Goal: Task Accomplishment & Management: Complete application form

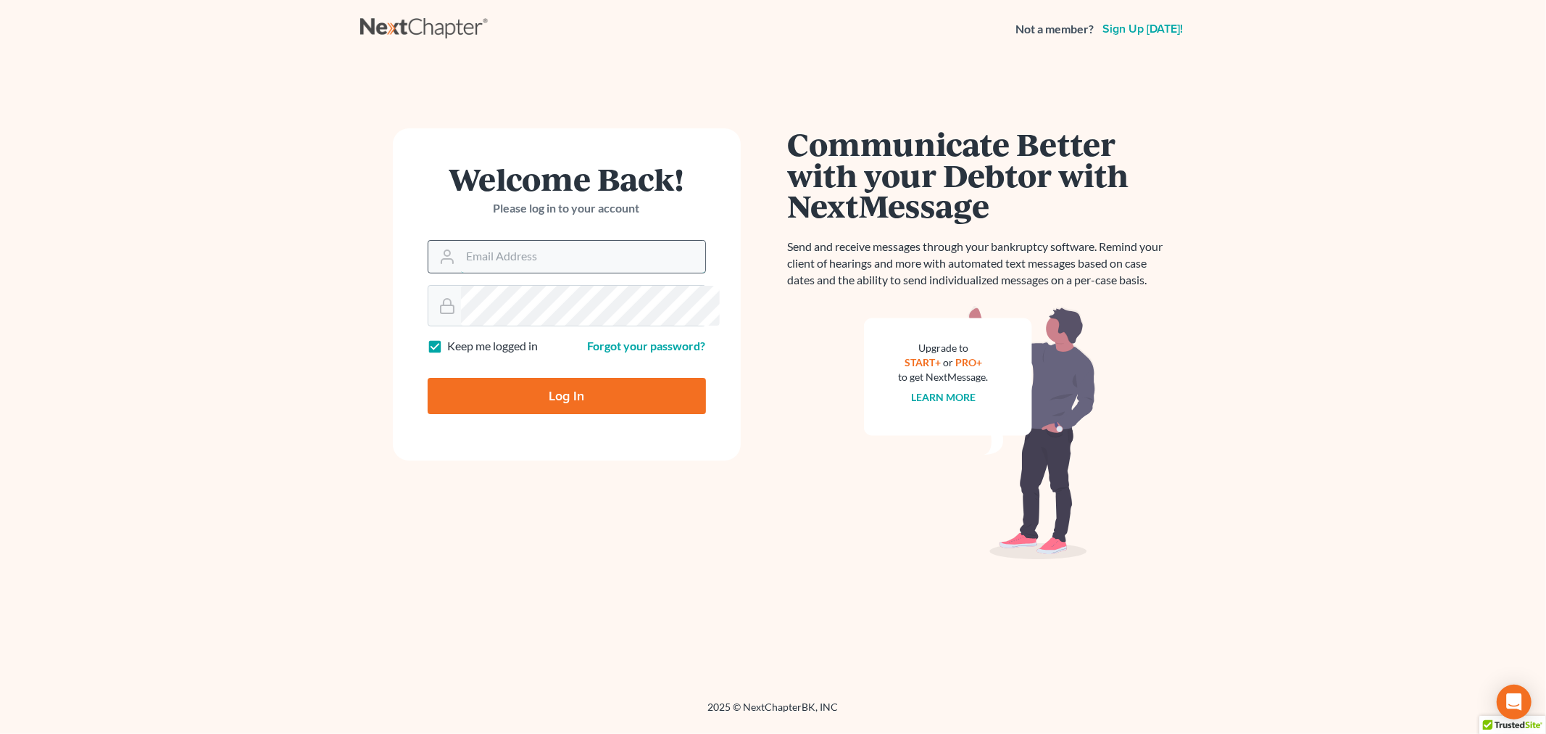
click at [583, 273] on input "Email Address" at bounding box center [583, 257] width 244 height 32
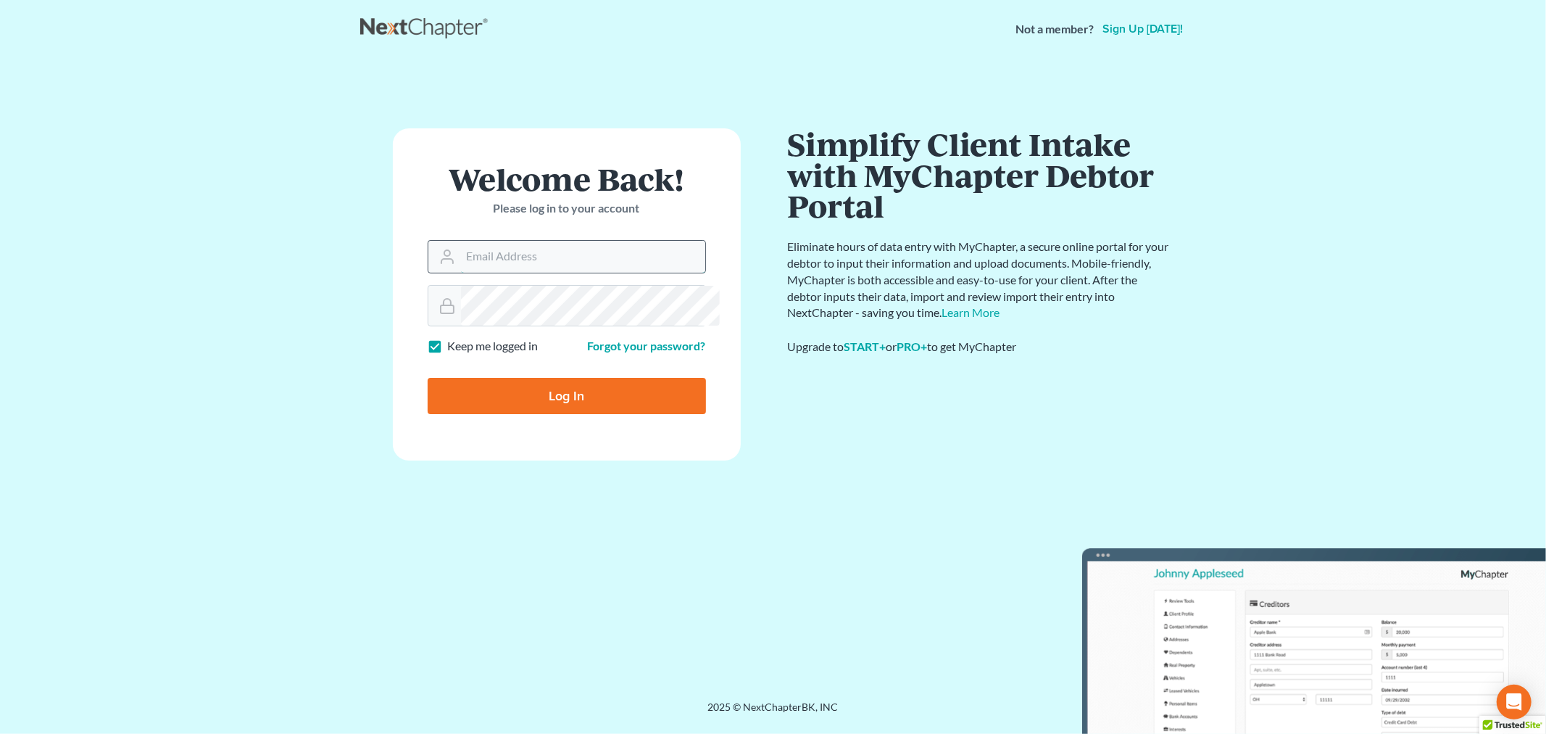
type input "[PERSON_NAME][EMAIL_ADDRESS][DOMAIN_NAME]"
click at [562, 414] on input "Log In" at bounding box center [567, 396] width 278 height 36
type input "Thinking..."
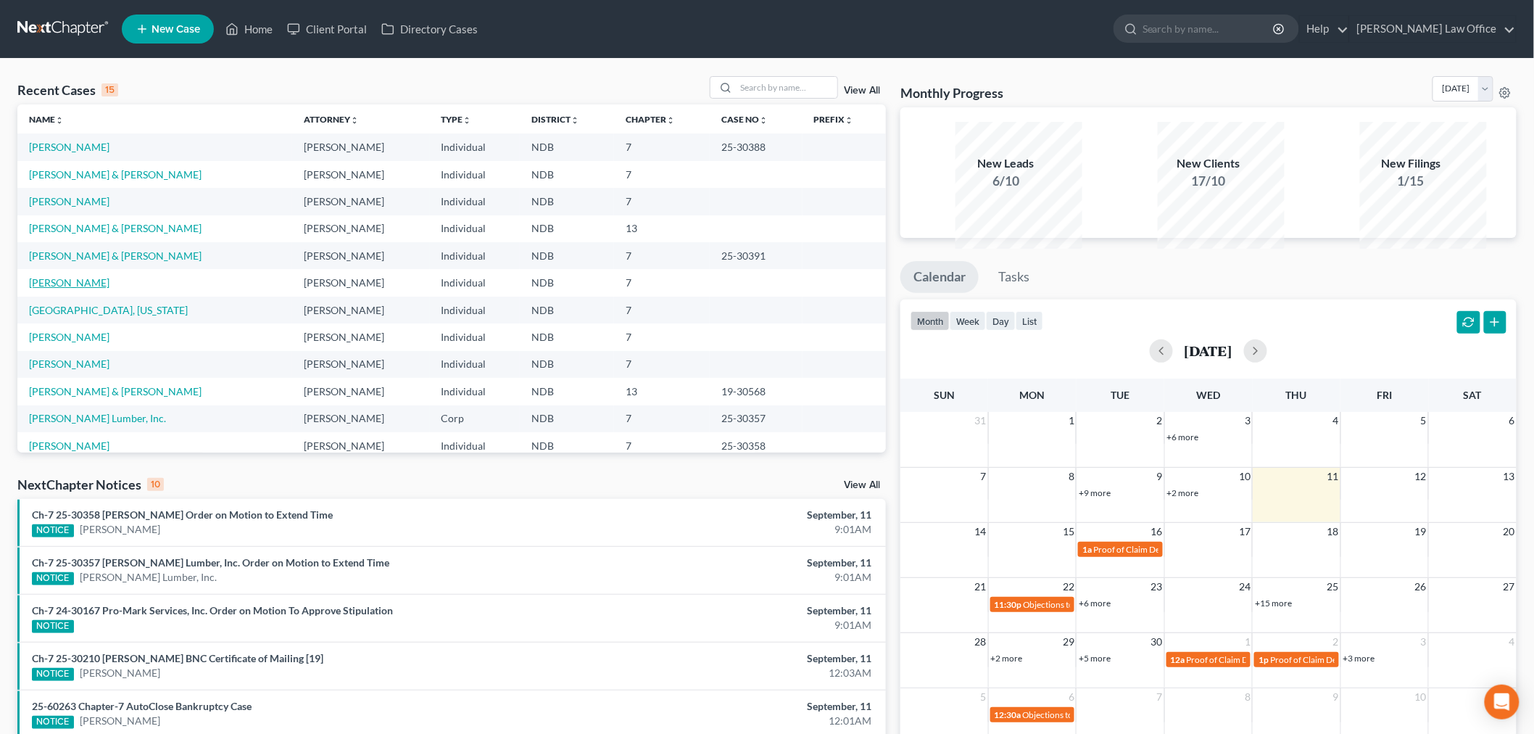
click at [56, 289] on link "[PERSON_NAME]" at bounding box center [69, 282] width 80 height 12
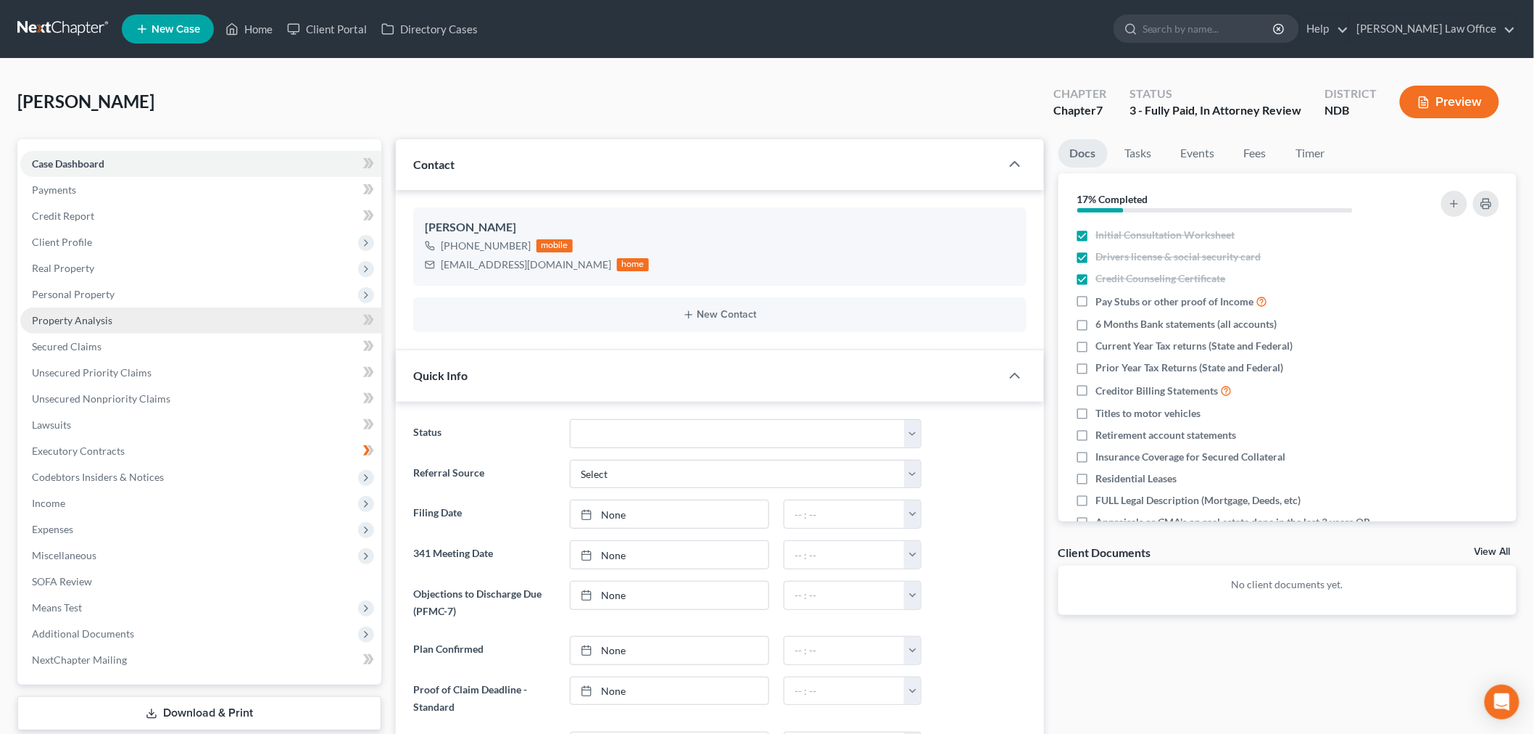
click at [112, 326] on span "Property Analysis" at bounding box center [72, 320] width 80 height 12
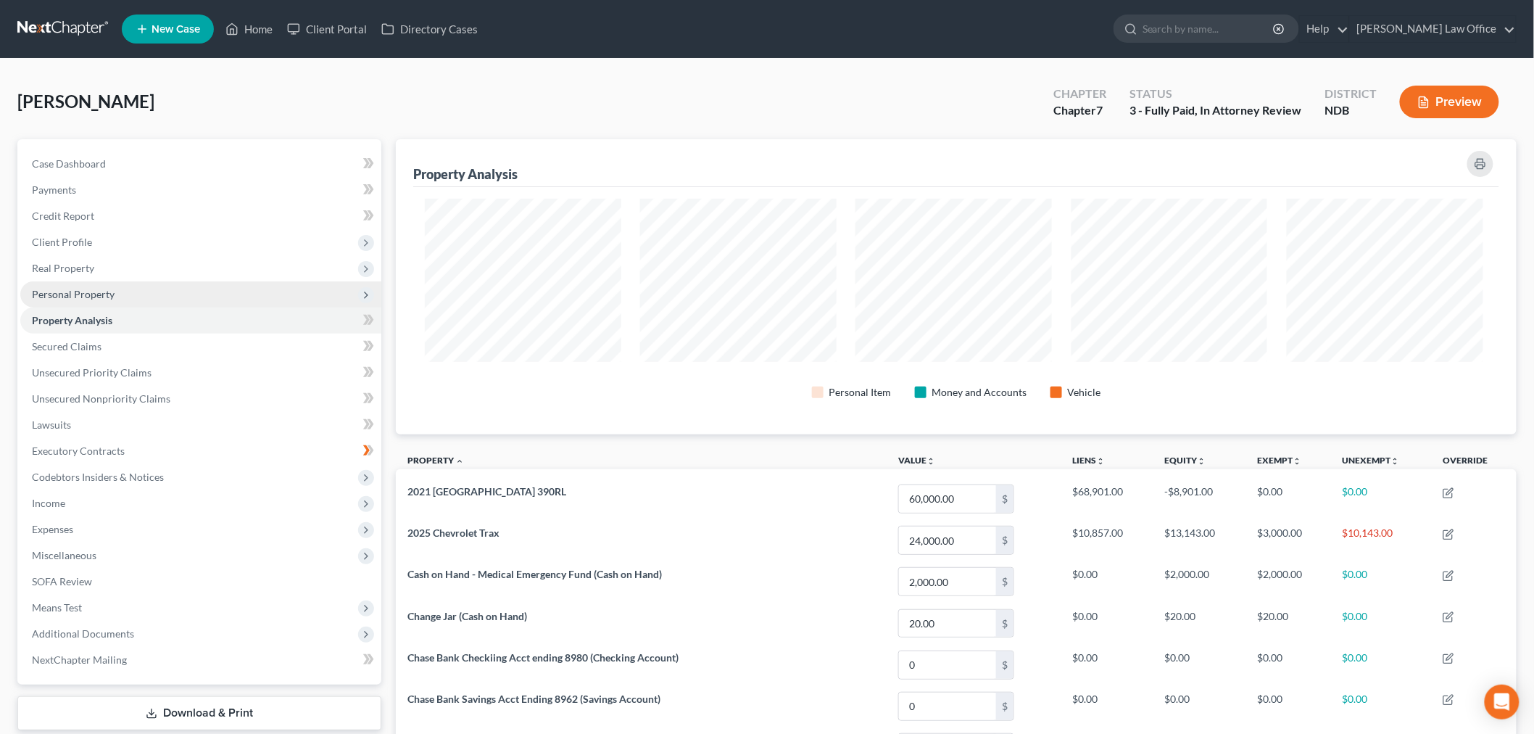
click at [115, 300] on span "Personal Property" at bounding box center [73, 294] width 83 height 12
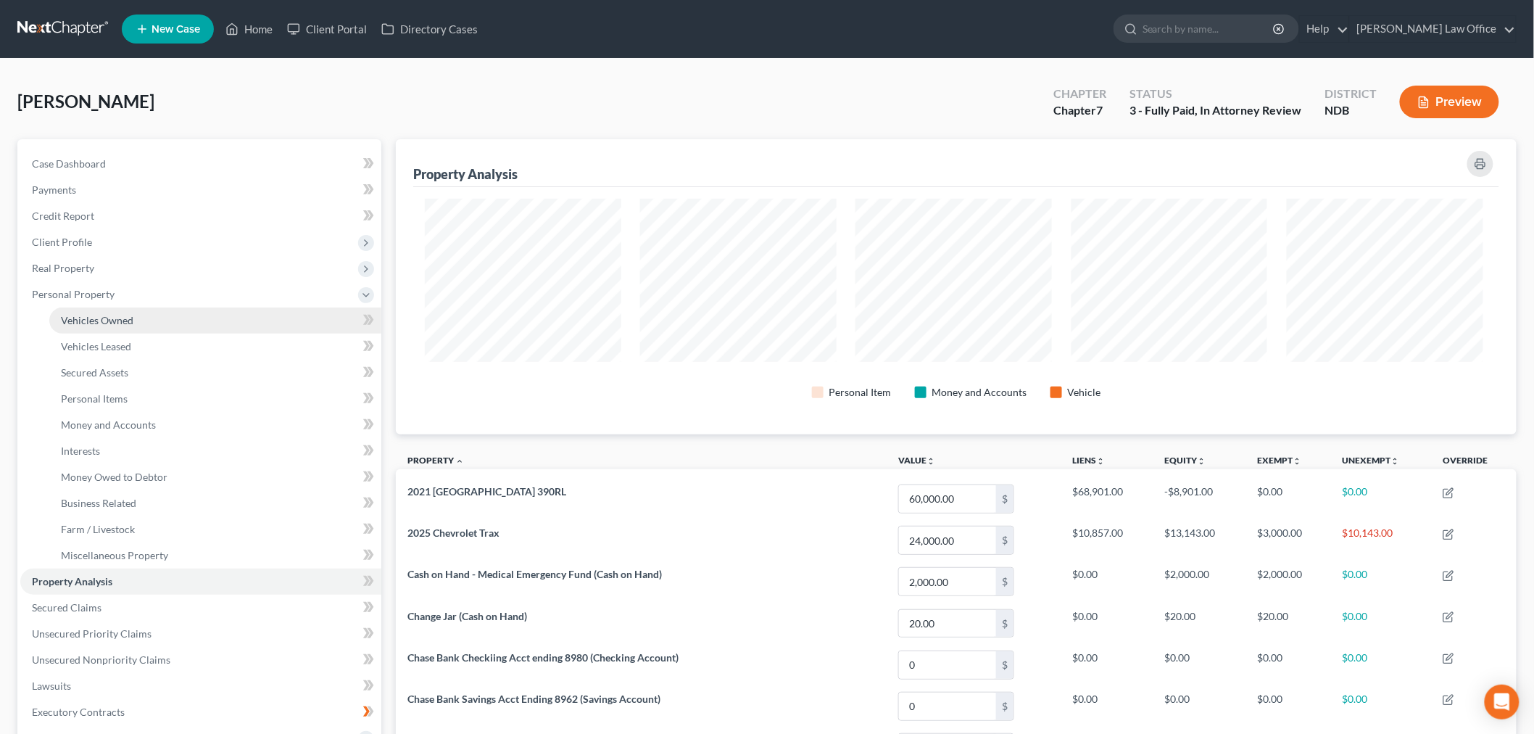
click at [133, 326] on span "Vehicles Owned" at bounding box center [97, 320] width 73 height 12
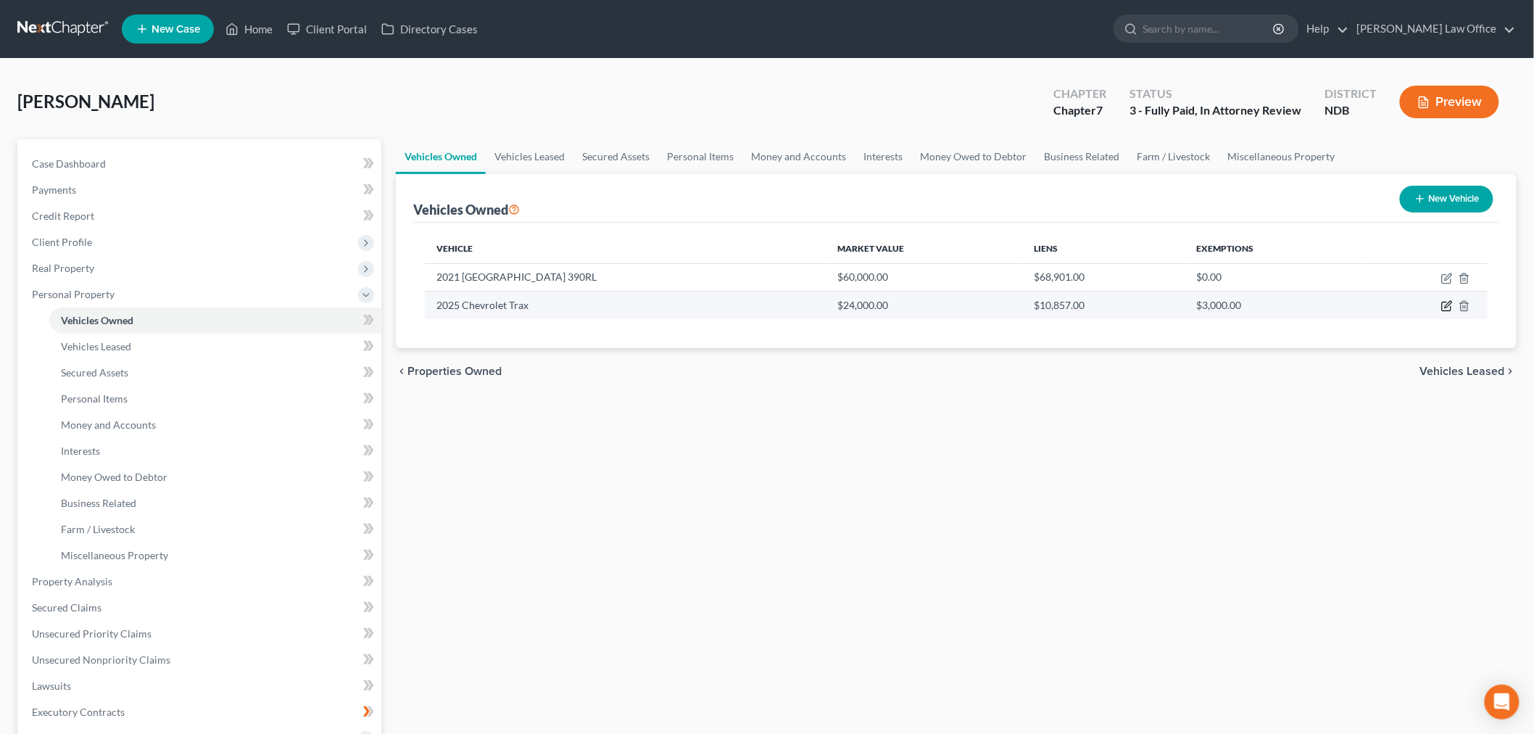
click at [1445, 308] on icon "button" at bounding box center [1448, 305] width 7 height 7
select select "0"
select select "1"
select select "0"
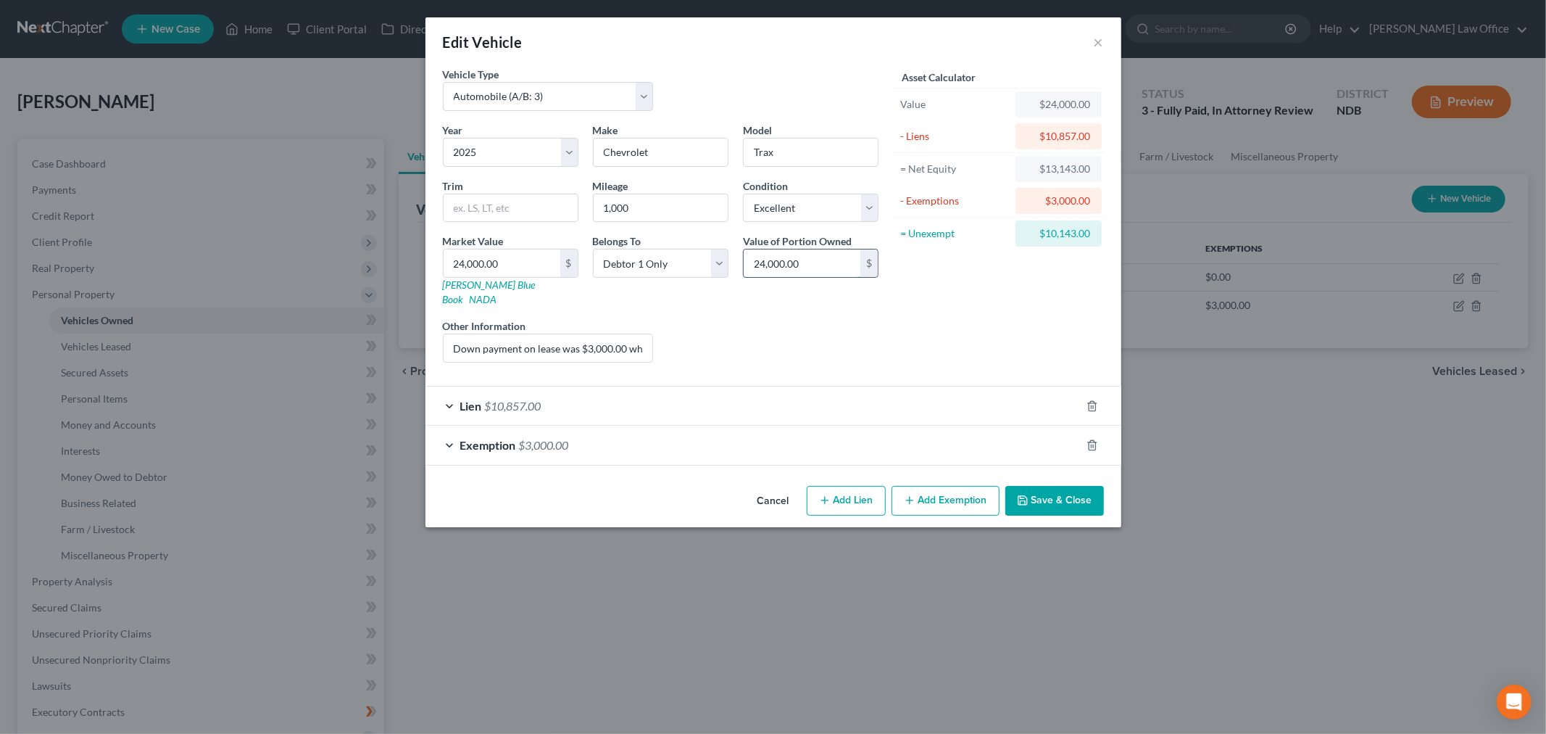
click at [838, 277] on input "24,000.00" at bounding box center [802, 263] width 117 height 28
type input "3,000"
click at [1104, 516] on button "Save & Close" at bounding box center [1055, 501] width 99 height 30
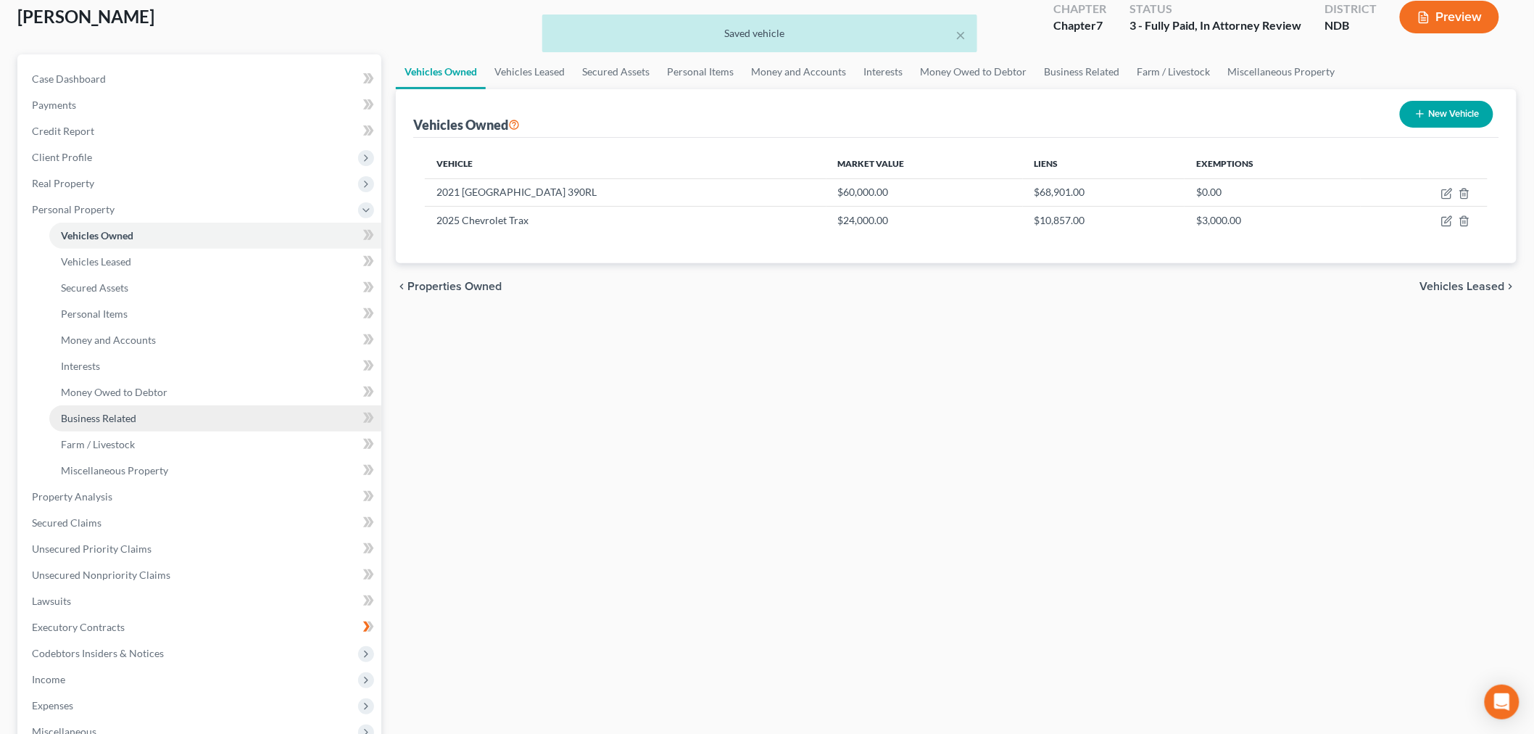
scroll to position [80, 0]
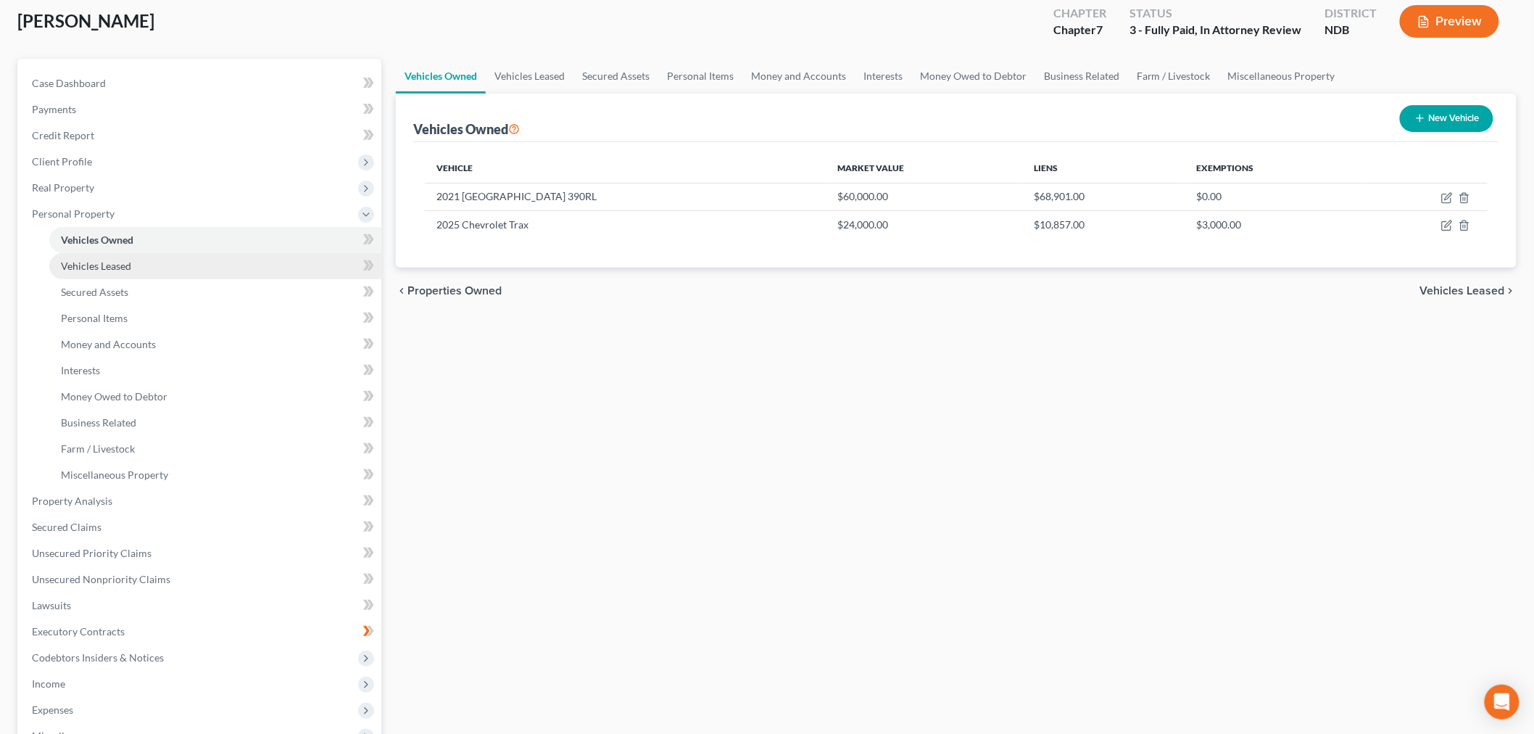
click at [131, 272] on span "Vehicles Leased" at bounding box center [96, 266] width 70 height 12
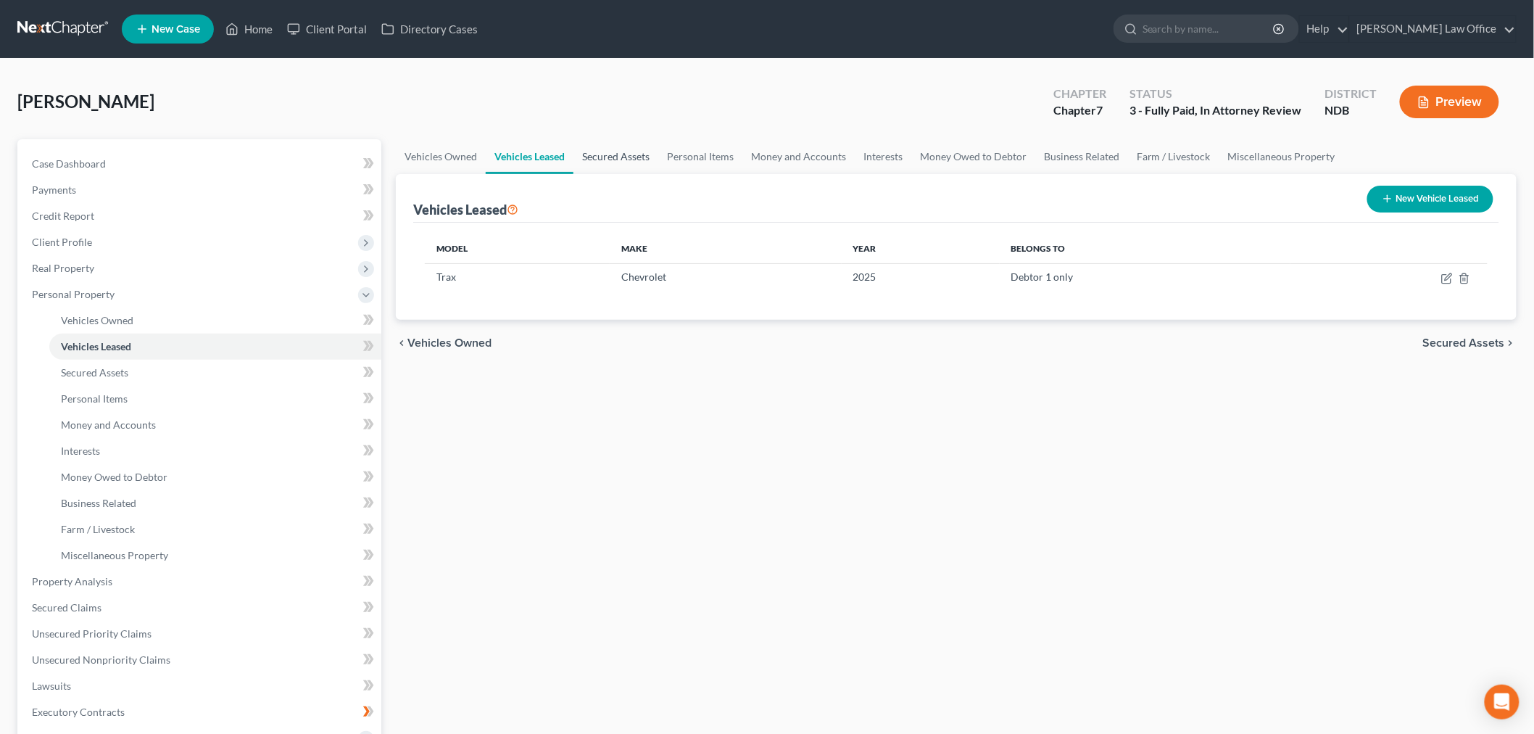
click at [658, 174] on link "Secured Assets" at bounding box center [615, 156] width 85 height 35
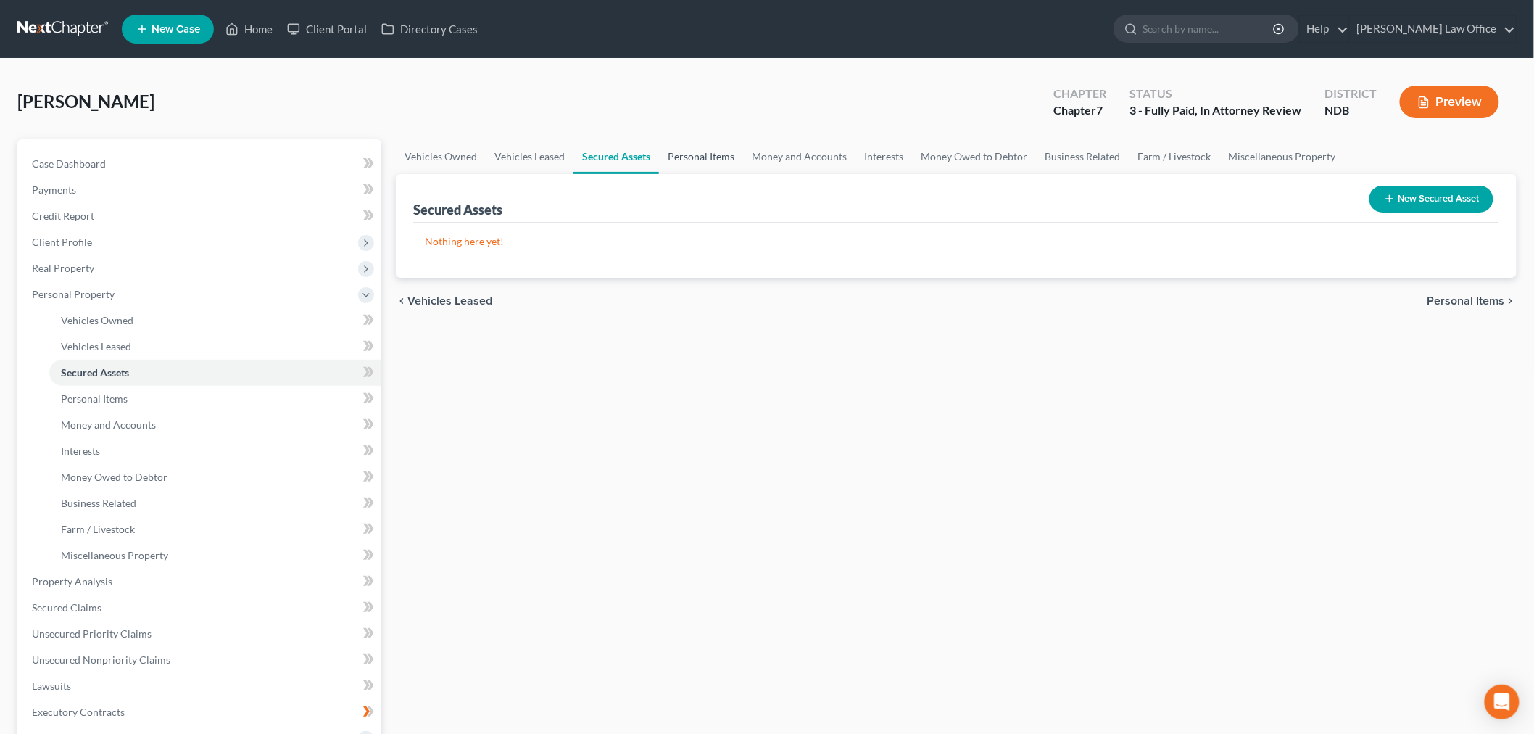
click at [743, 174] on link "Personal Items" at bounding box center [701, 156] width 84 height 35
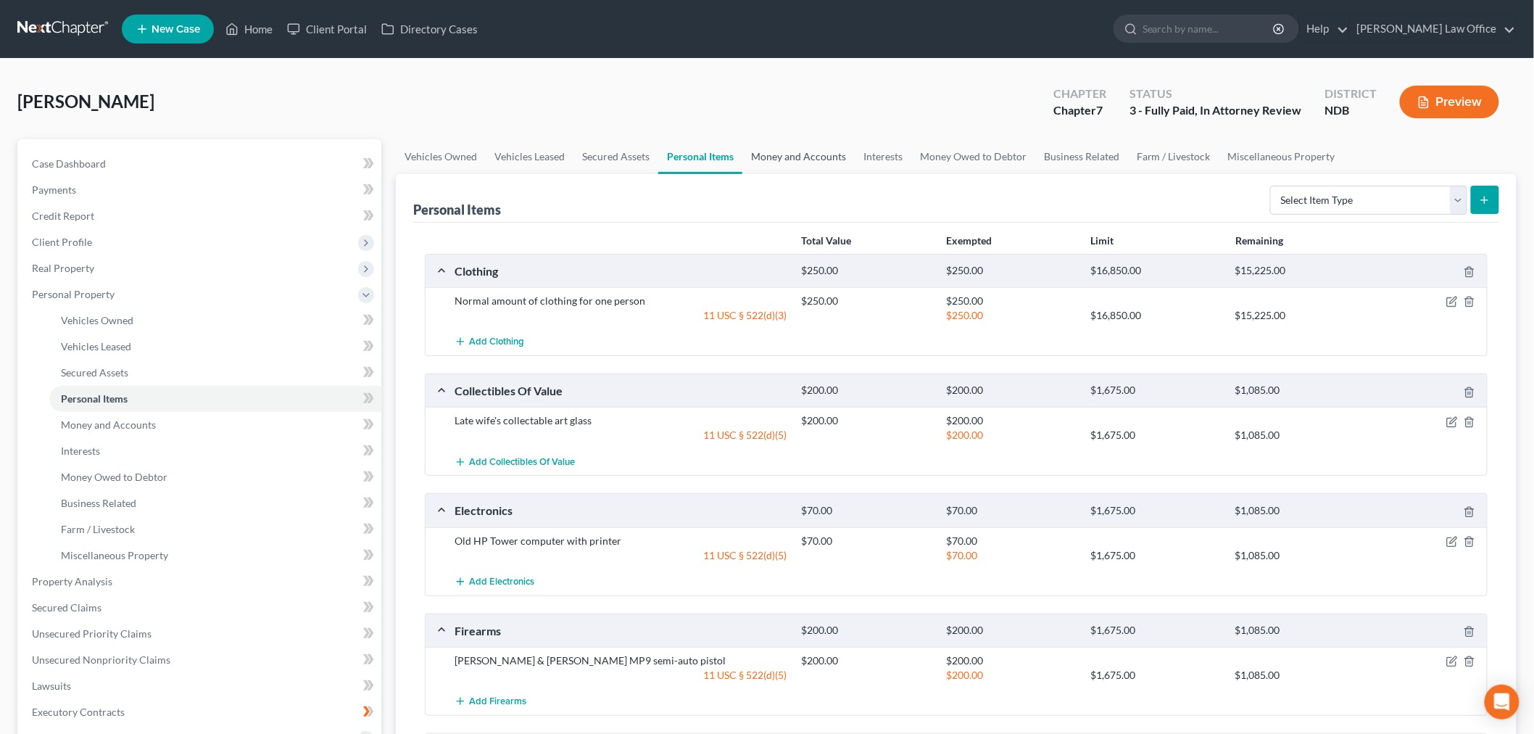
click at [855, 174] on link "Money and Accounts" at bounding box center [798, 156] width 112 height 35
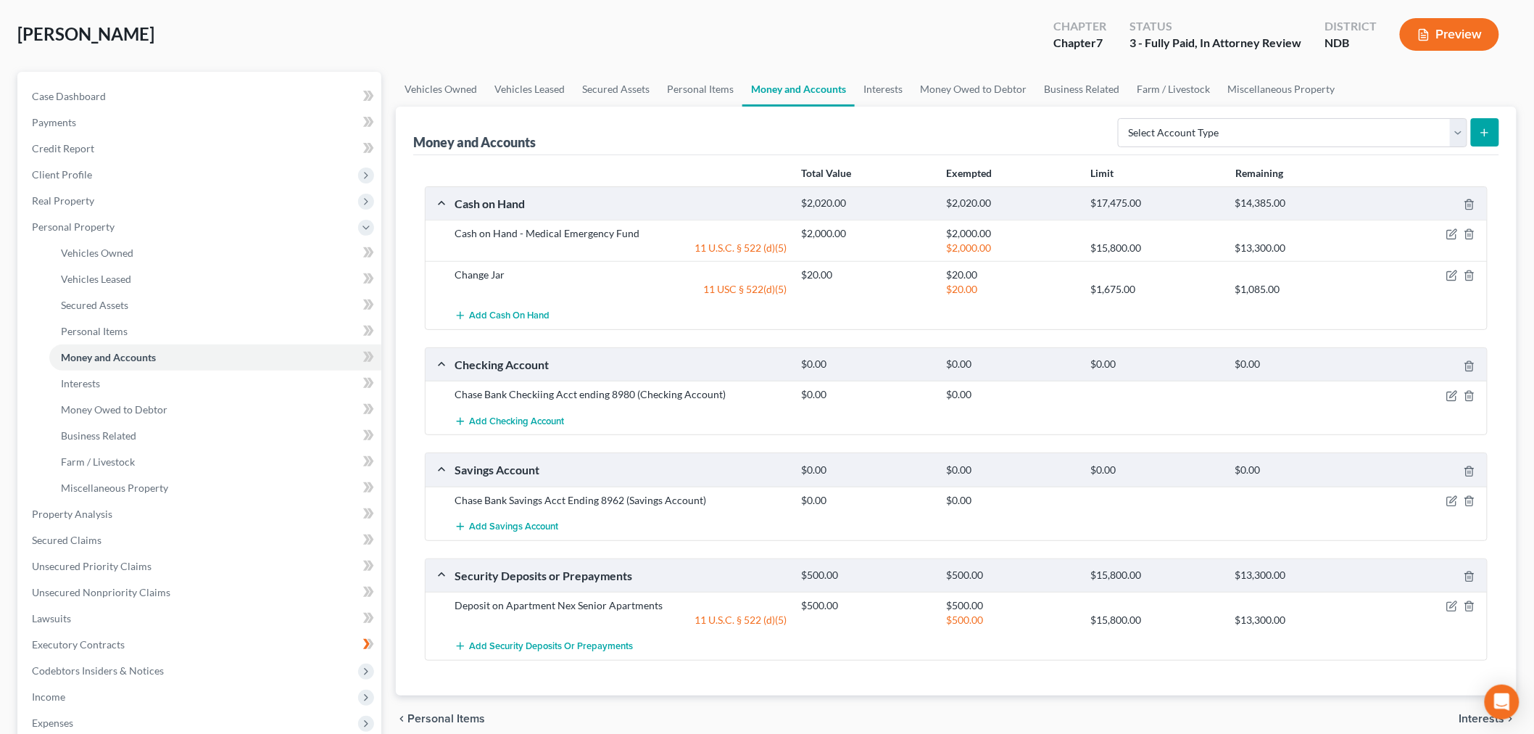
scroll to position [161, 0]
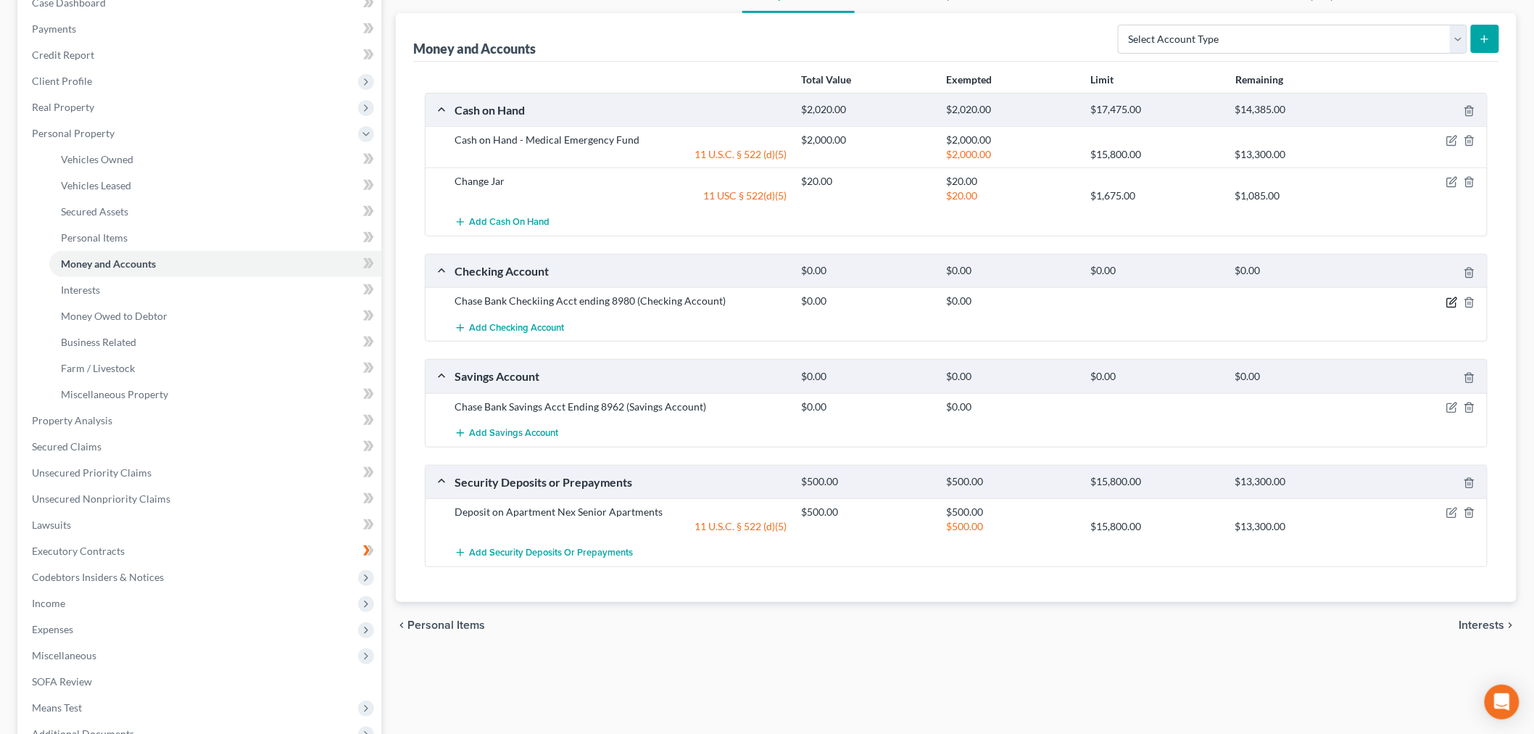
click at [1446, 308] on icon "button" at bounding box center [1452, 303] width 12 height 12
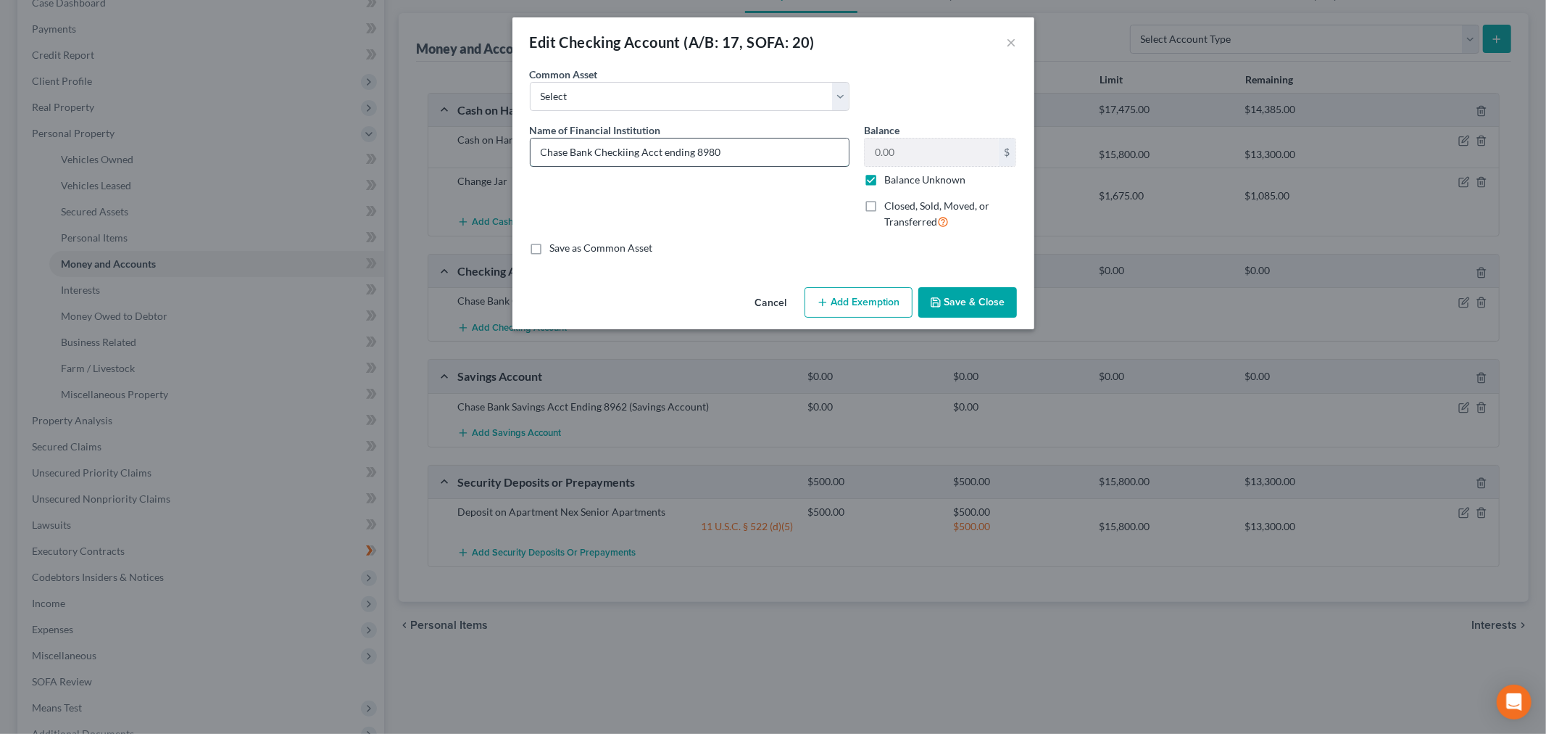
click at [638, 166] on input "Chase Bank Checkiing Acct ending 8980" at bounding box center [690, 152] width 318 height 28
type input "Chase Bank ending #8980"
click at [896, 187] on label "Balance Unknown" at bounding box center [925, 180] width 81 height 15
click at [896, 182] on input "Balance Unknown" at bounding box center [894, 177] width 9 height 9
checkbox input "false"
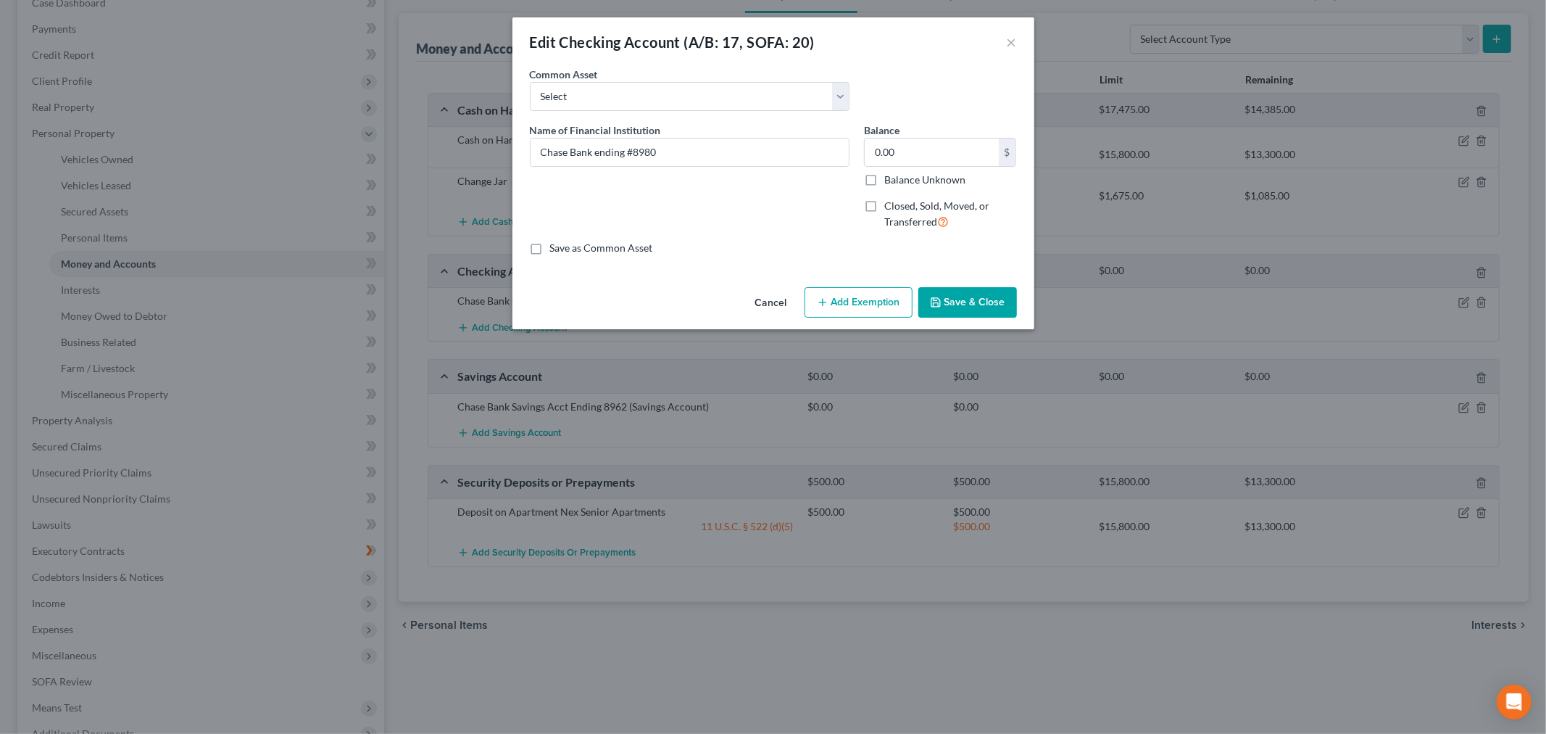
click at [1011, 318] on button "Save & Close" at bounding box center [968, 302] width 99 height 30
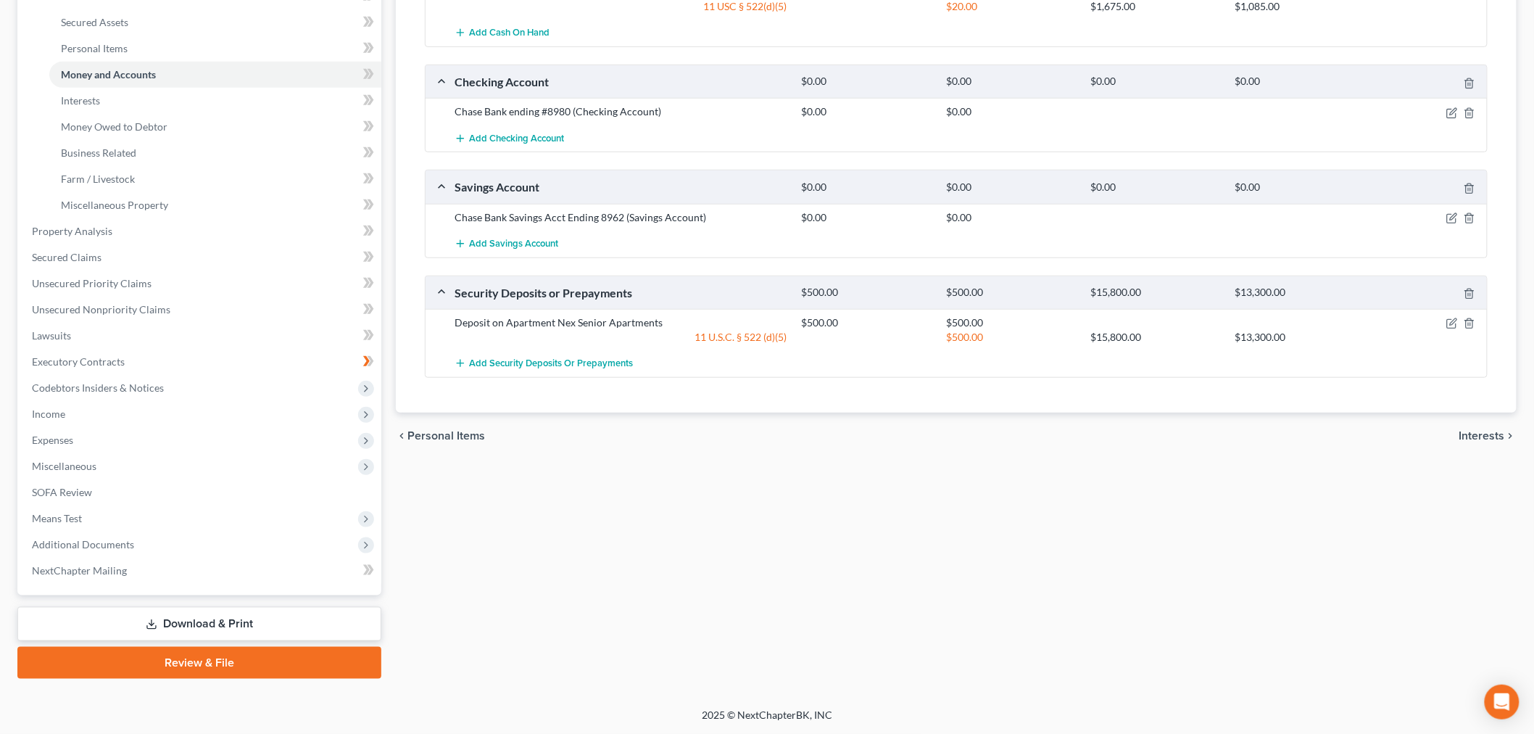
scroll to position [402, 0]
click at [1446, 224] on icon "button" at bounding box center [1452, 218] width 12 height 12
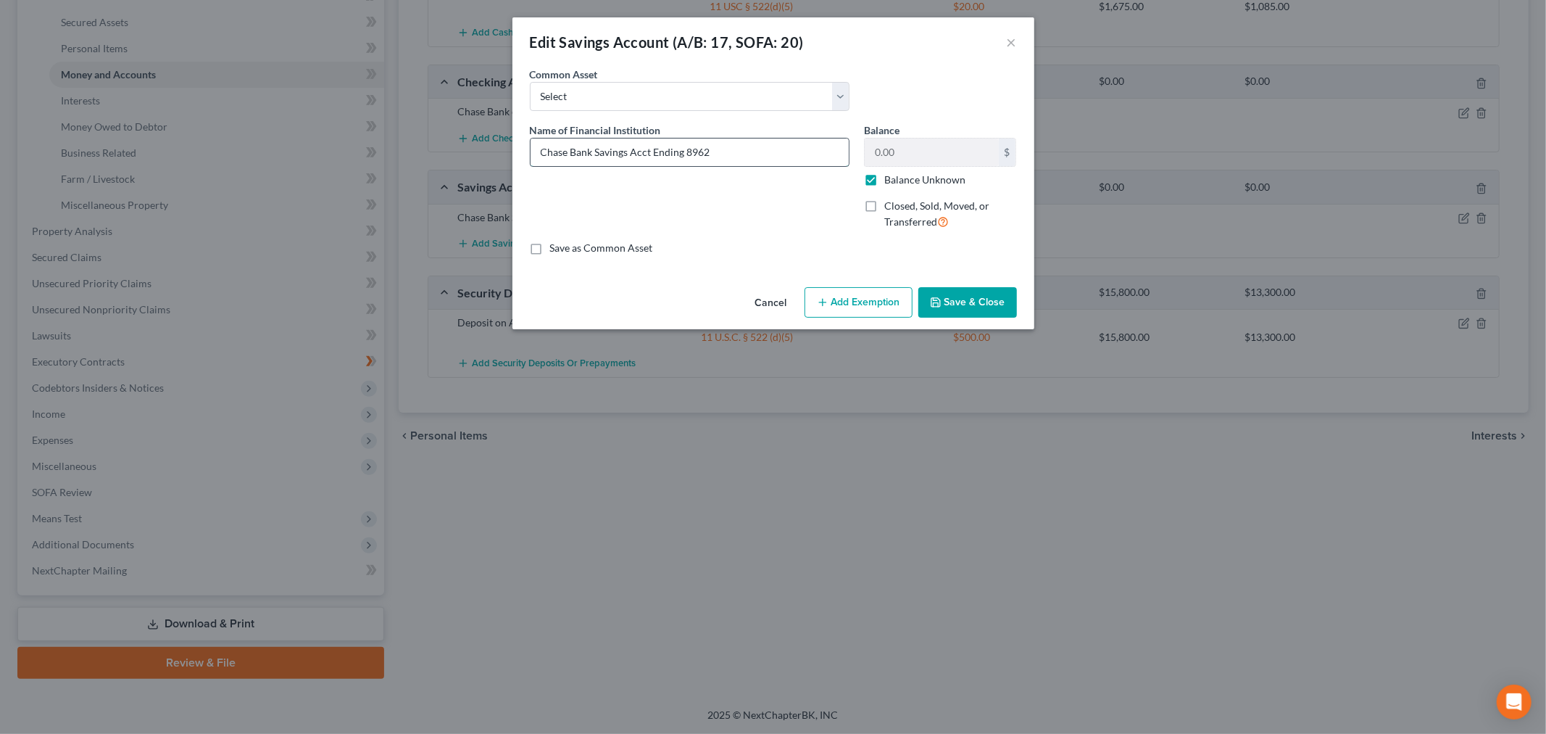
drag, startPoint x: 620, startPoint y: 184, endPoint x: 548, endPoint y: 181, distance: 71.8
click at [548, 166] on input "Chase Bank Savings Acct Ending 8962" at bounding box center [690, 152] width 318 height 28
type input "Chase Bank Ending #8962"
drag, startPoint x: 889, startPoint y: 222, endPoint x: 998, endPoint y: 291, distance: 129.3
click at [889, 187] on label "Balance Unknown" at bounding box center [925, 180] width 81 height 15
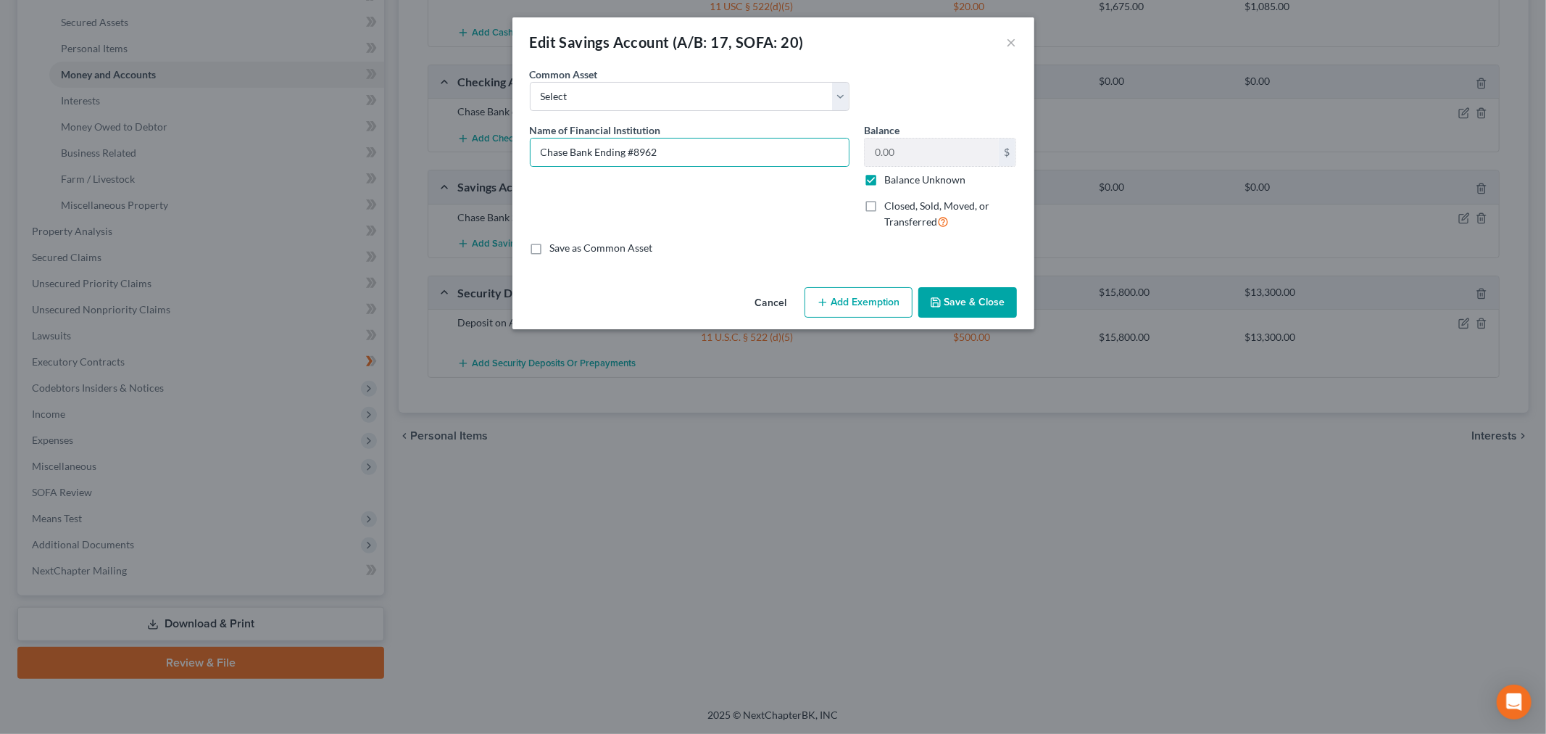
click at [890, 182] on input "Balance Unknown" at bounding box center [894, 177] width 9 height 9
checkbox input "false"
click at [1017, 318] on button "Save & Close" at bounding box center [968, 302] width 99 height 30
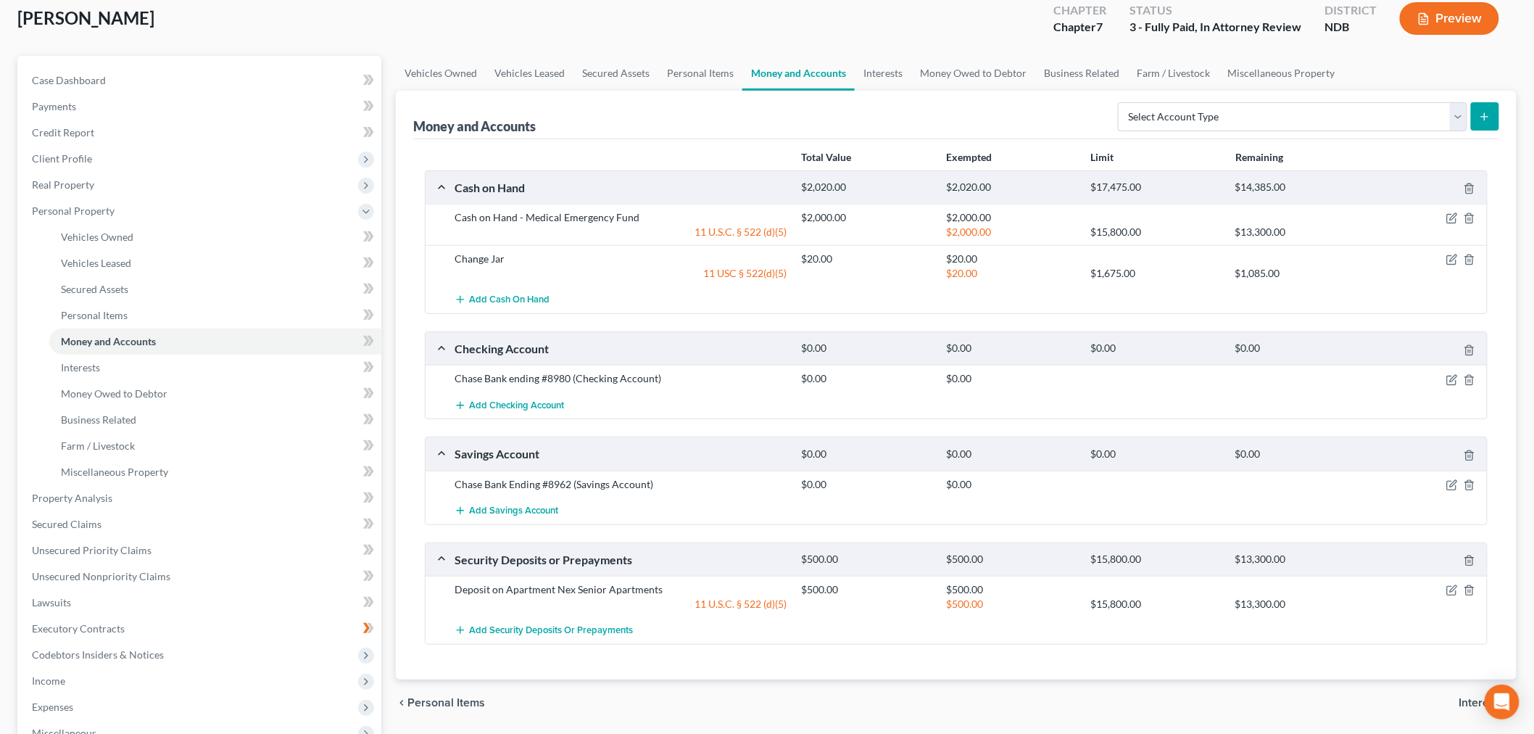
scroll to position [80, 0]
click at [911, 94] on link "Interests" at bounding box center [883, 76] width 57 height 35
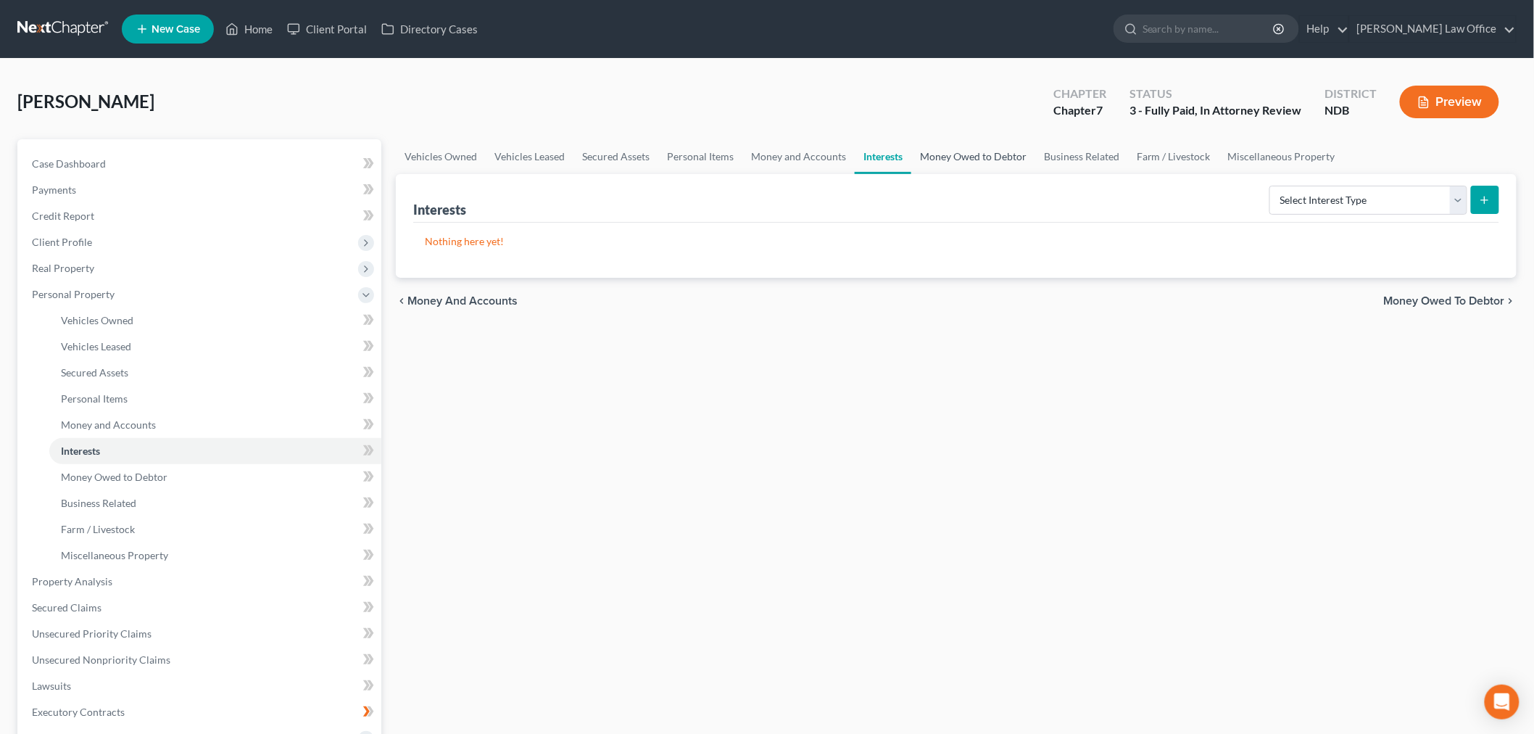
click at [1035, 174] on link "Money Owed to Debtor" at bounding box center [973, 156] width 124 height 35
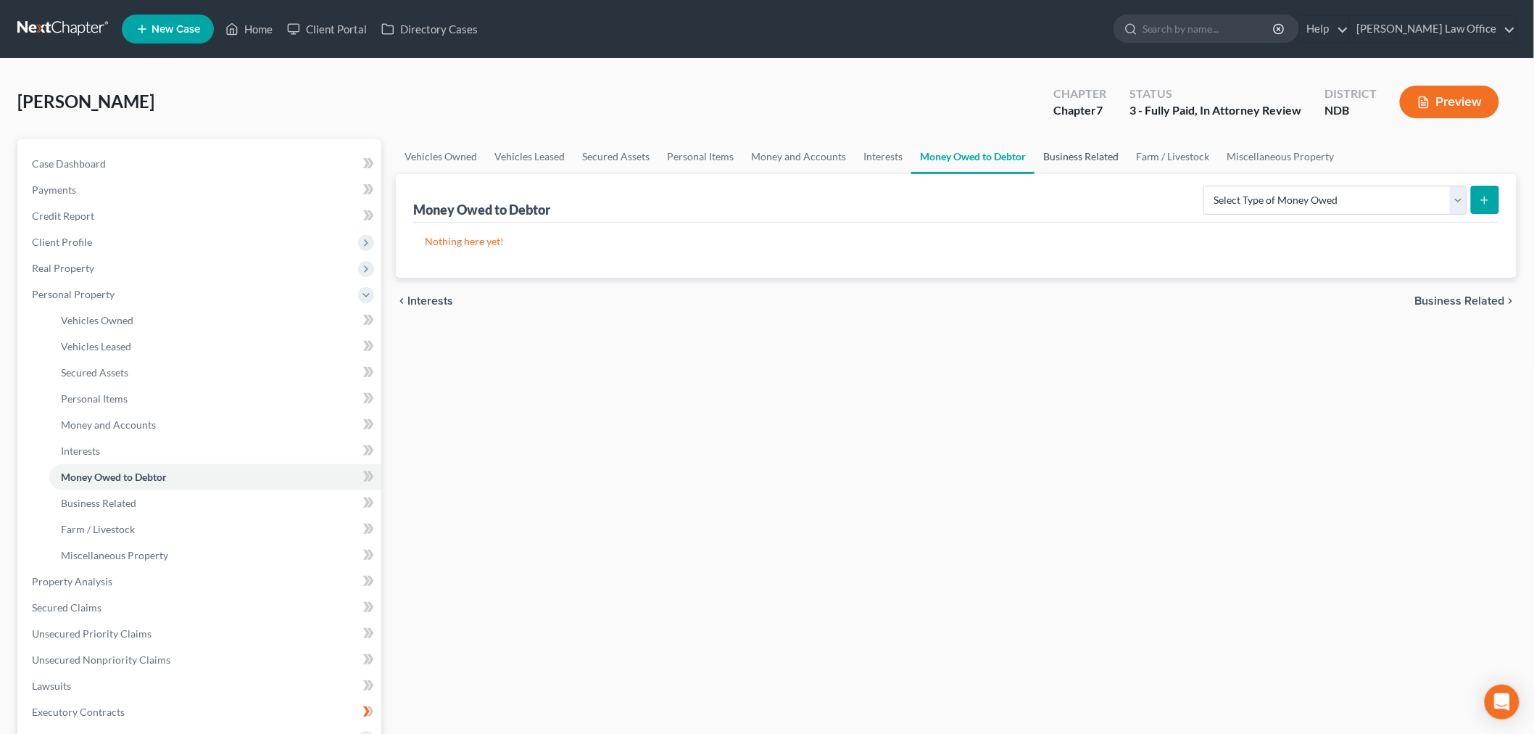
click at [1127, 174] on link "Business Related" at bounding box center [1081, 156] width 93 height 35
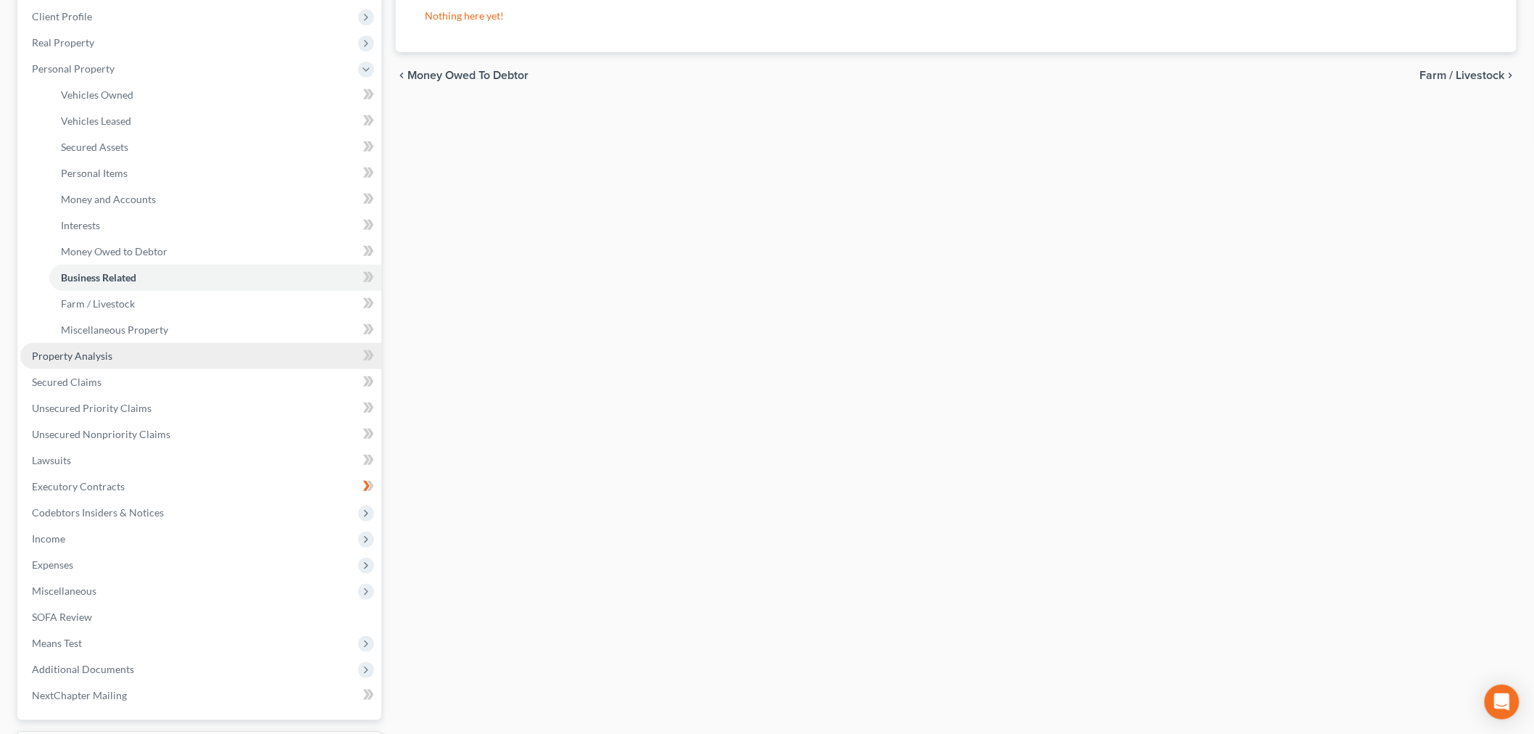
scroll to position [241, 0]
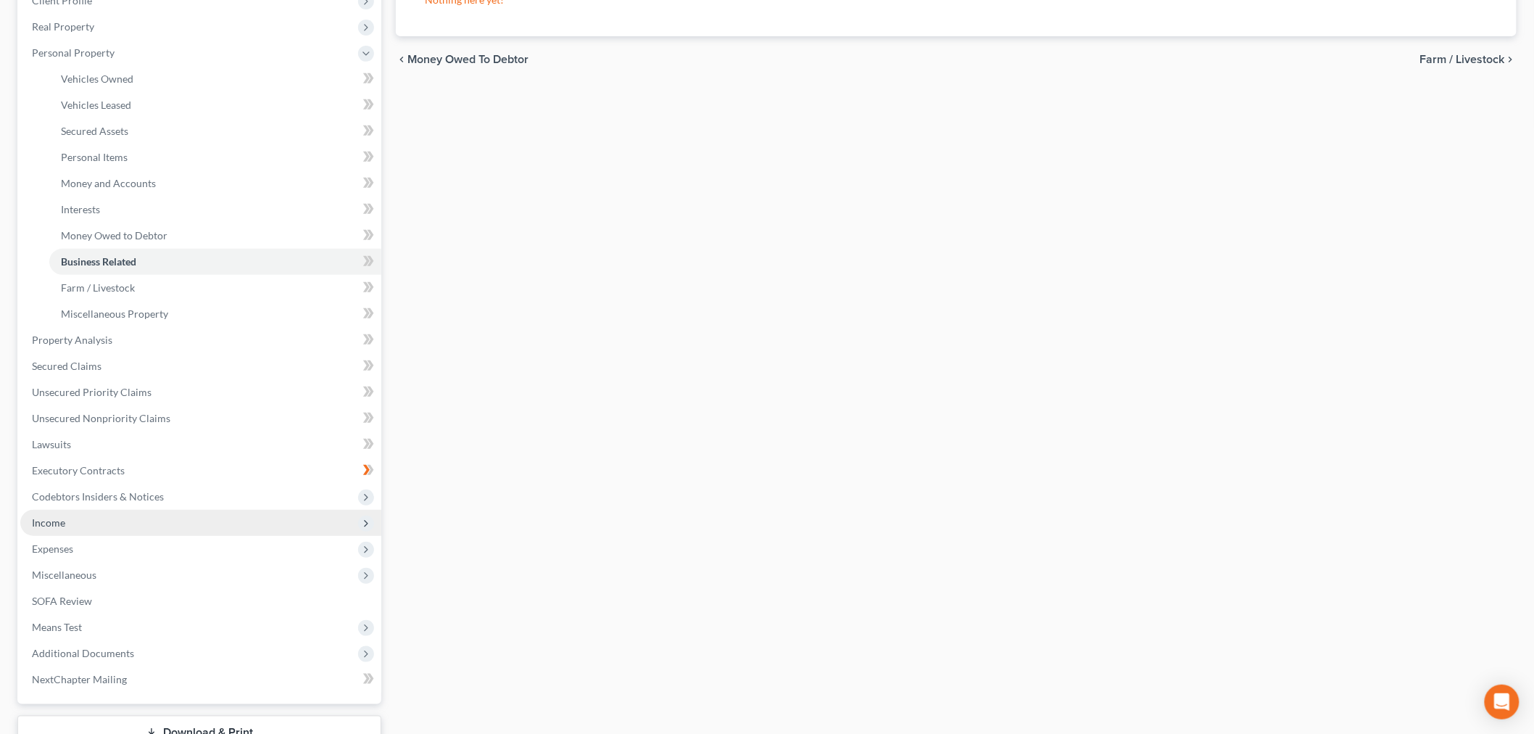
click at [65, 529] on span "Income" at bounding box center [48, 522] width 33 height 12
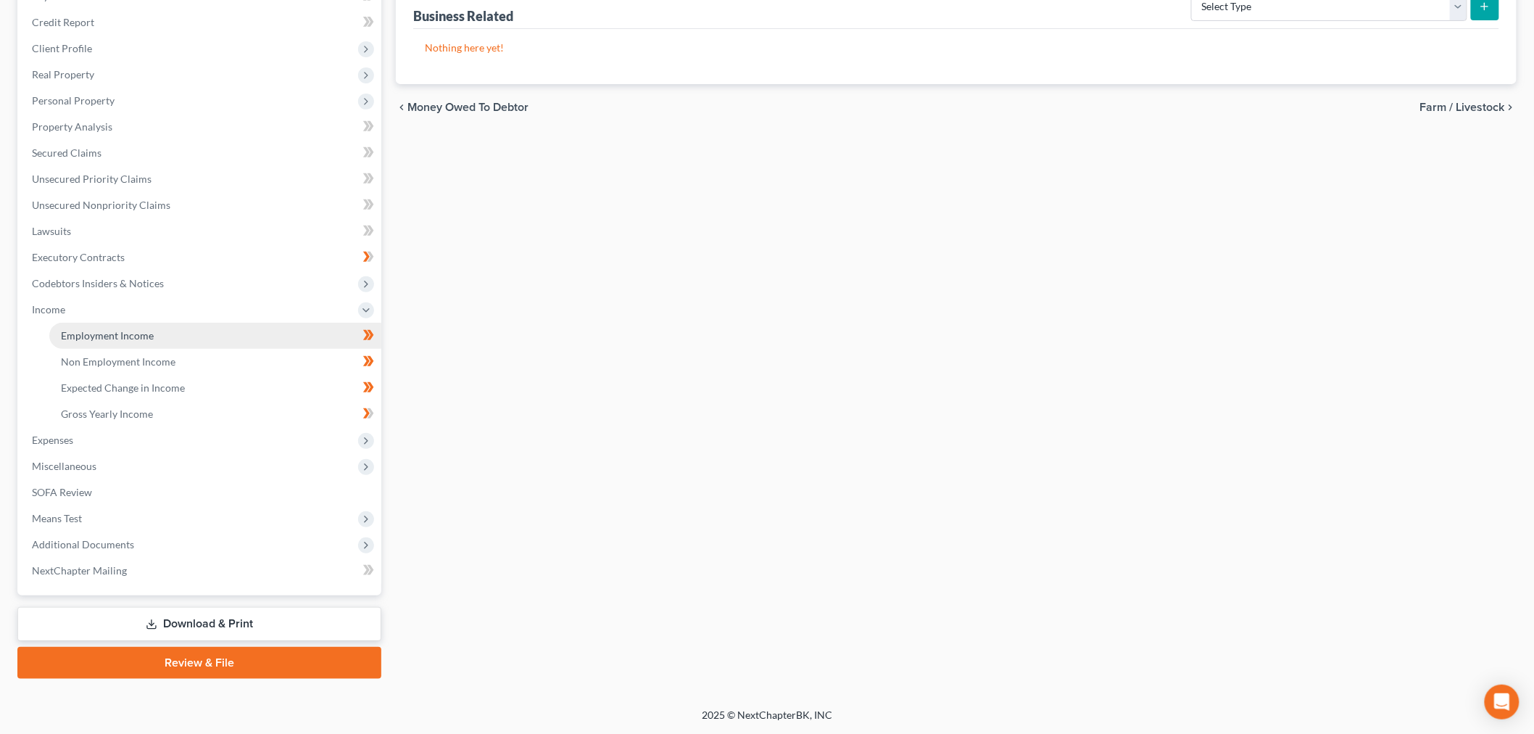
click at [131, 341] on span "Employment Income" at bounding box center [107, 335] width 93 height 12
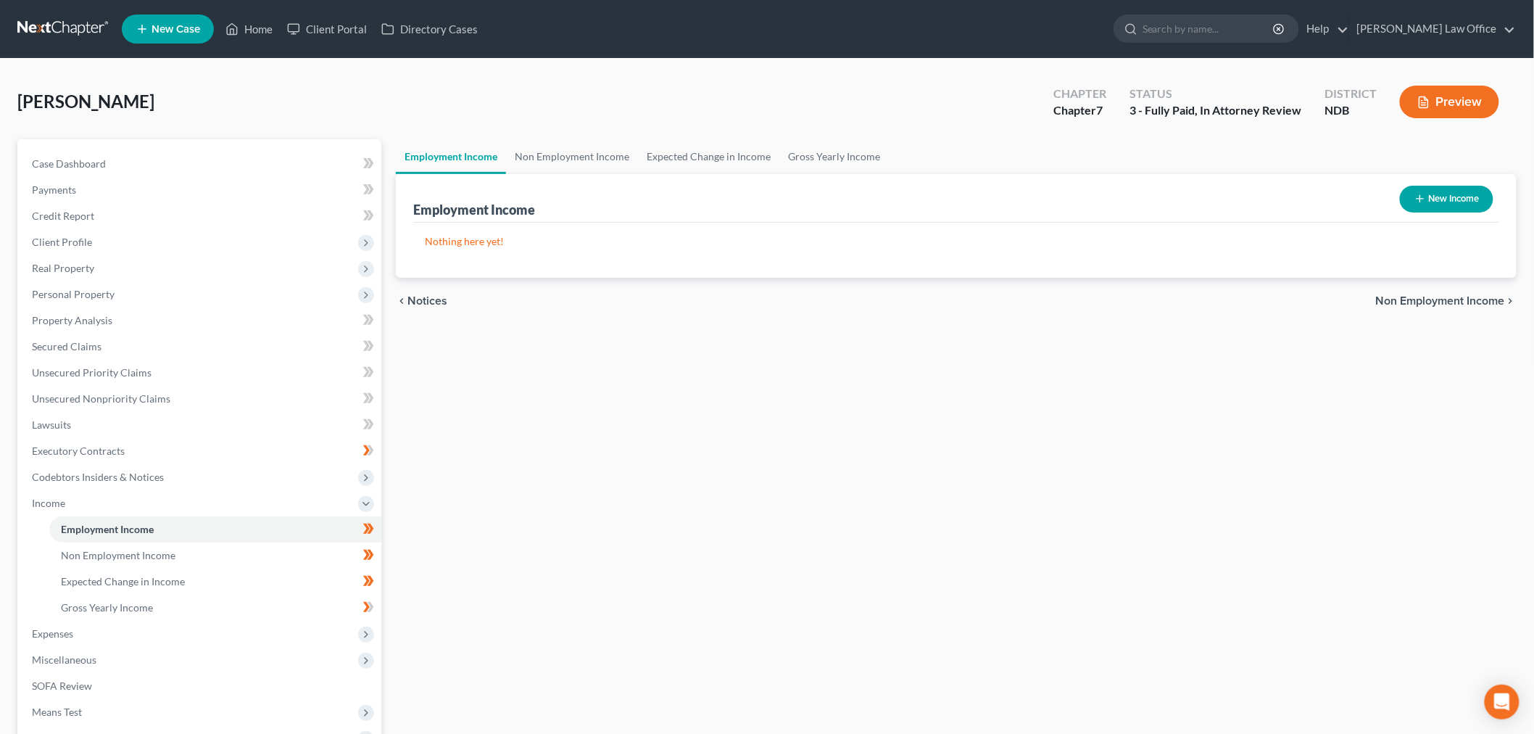
click at [1407, 212] on button "New Income" at bounding box center [1447, 199] width 94 height 27
select select "0"
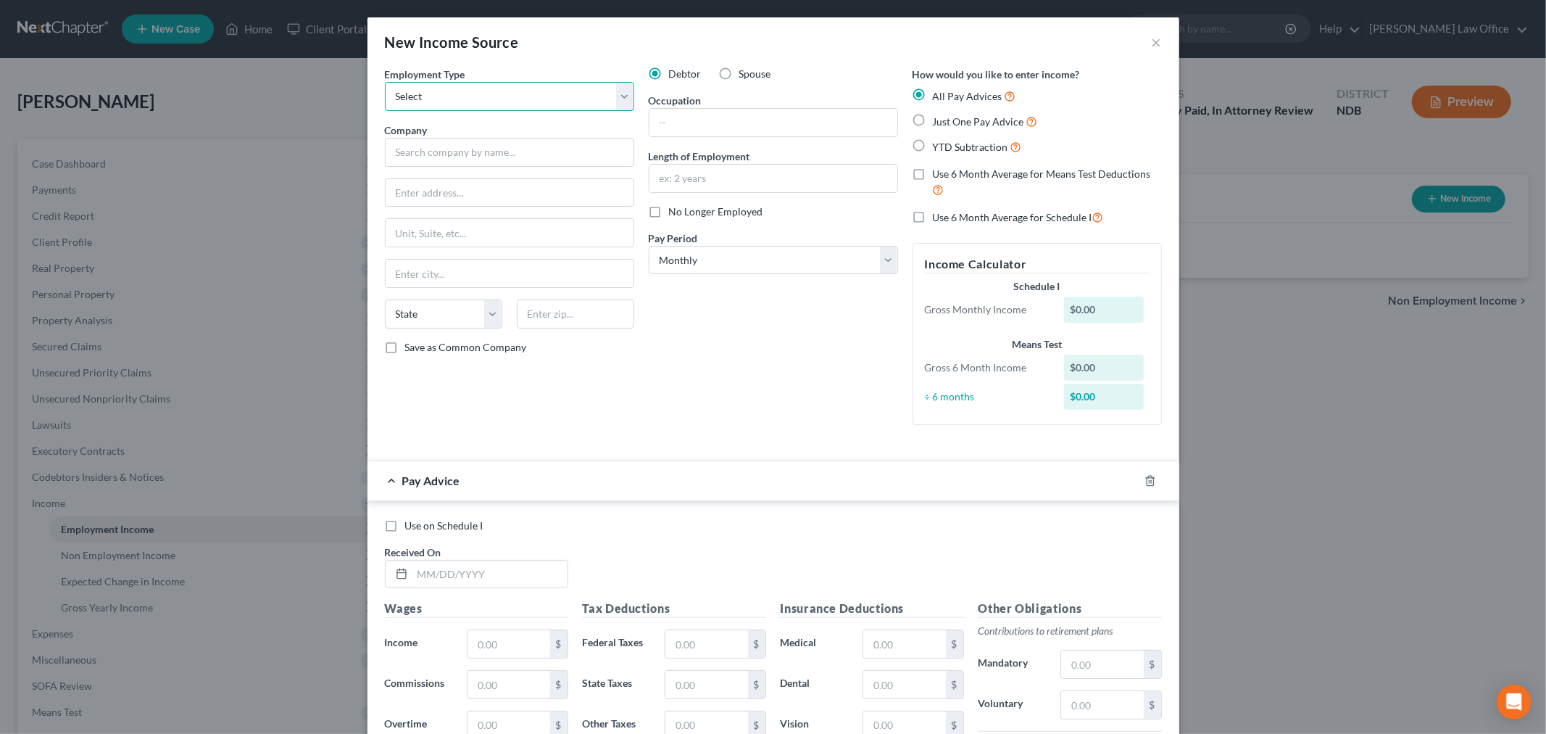
click at [415, 111] on select "Select Full or [DEMOGRAPHIC_DATA] Employment Self Employment" at bounding box center [509, 96] width 249 height 29
select select "0"
click at [385, 102] on select "Select Full or [DEMOGRAPHIC_DATA] Employment Self Employment" at bounding box center [509, 96] width 249 height 29
drag, startPoint x: 372, startPoint y: 194, endPoint x: 378, endPoint y: 180, distance: 15.2
click at [385, 167] on input "text" at bounding box center [509, 152] width 249 height 29
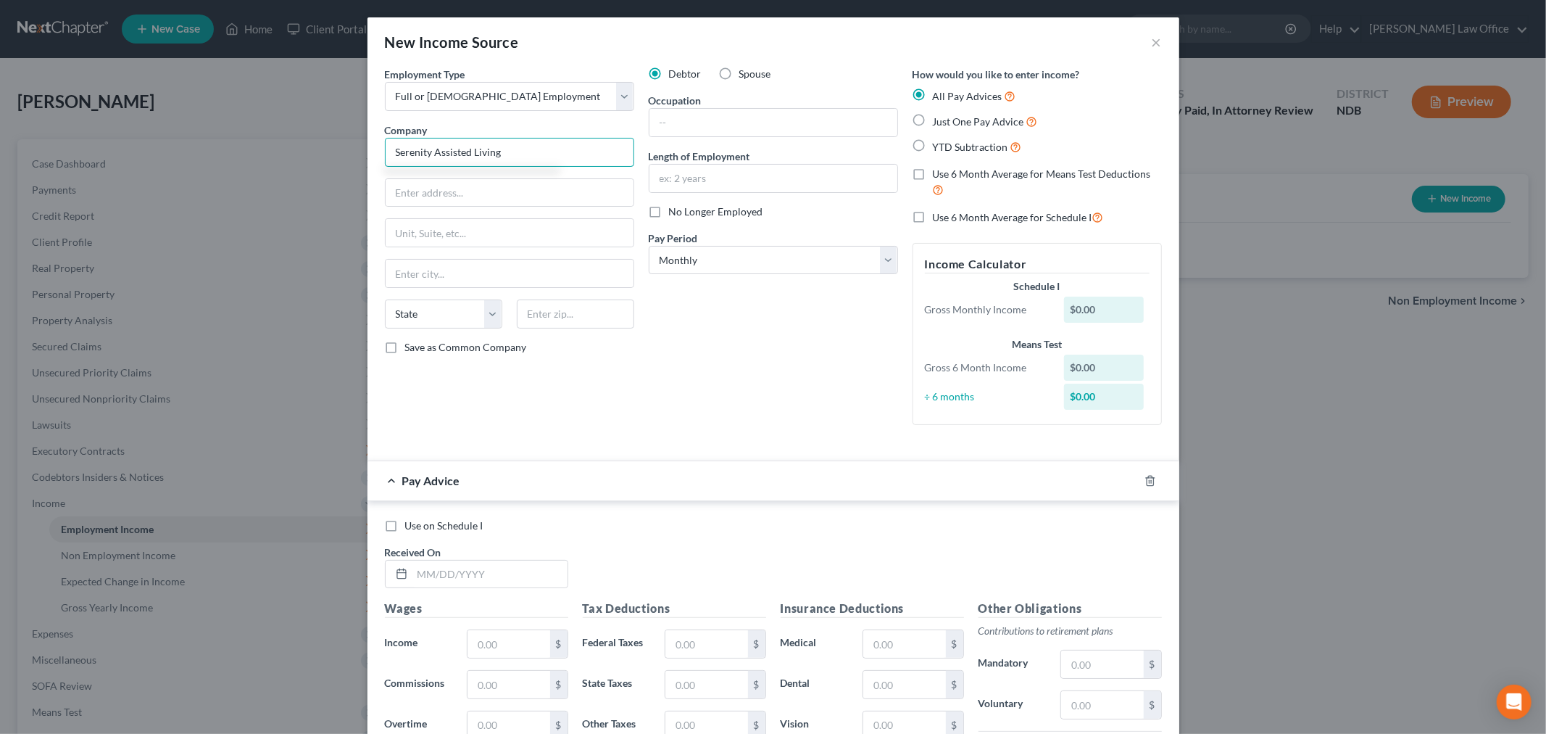
type input "Serenity Assisted Living"
type input "[STREET_ADDRESS]"
click at [480, 67] on div "New Income Source ×" at bounding box center [774, 41] width 812 height 49
click at [517, 328] on input "text" at bounding box center [575, 313] width 117 height 29
type input "56529"
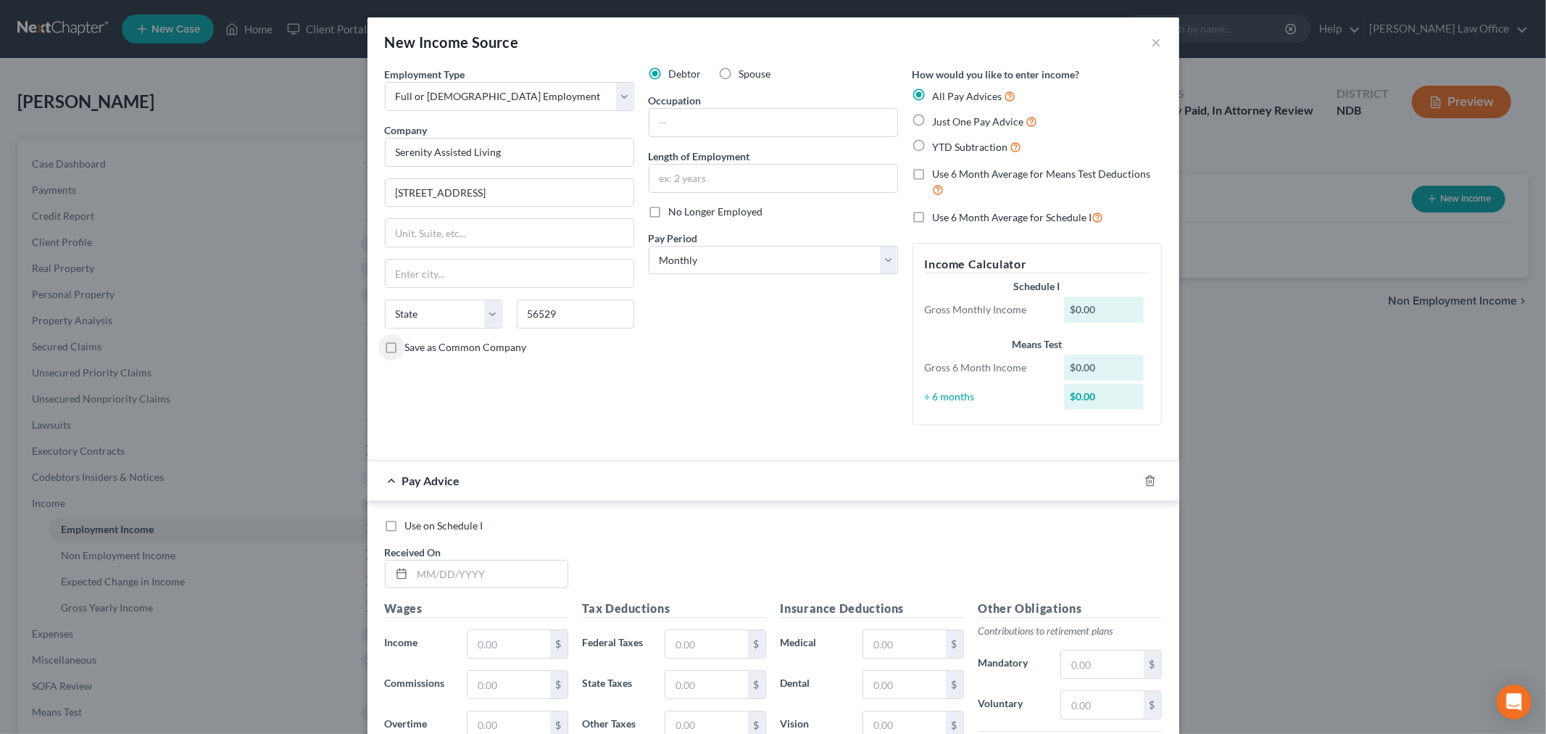
type input "[PERSON_NAME]"
select select "24"
drag, startPoint x: 724, startPoint y: 160, endPoint x: 726, endPoint y: 169, distance: 9.2
click at [724, 136] on input "text" at bounding box center [774, 123] width 248 height 28
click at [692, 428] on div "Debtor Spouse Occupation Length of Employment No Longer Employed Pay Period * S…" at bounding box center [774, 252] width 264 height 370
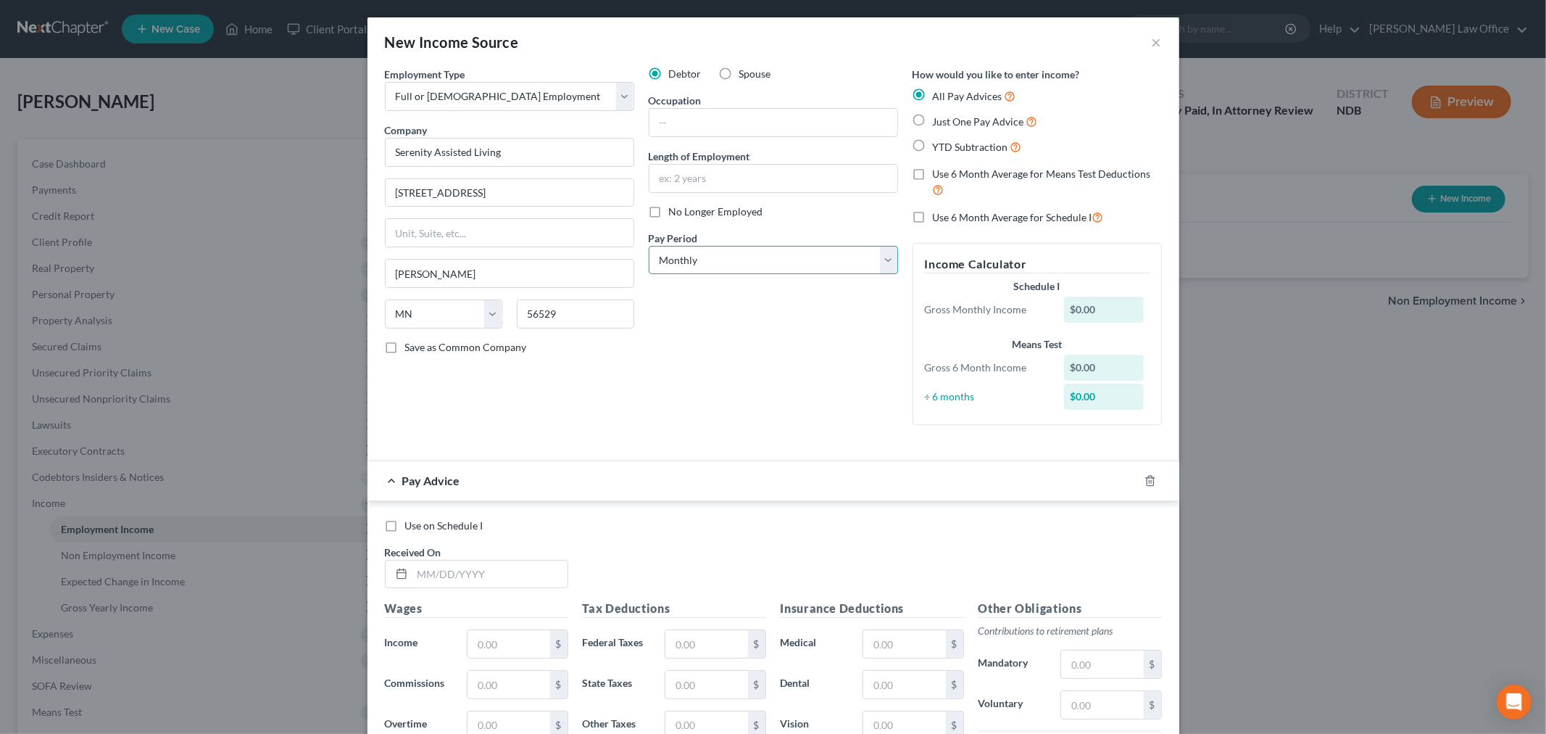
click at [665, 275] on select "Select Monthly Twice Monthly Every Other Week Weekly" at bounding box center [773, 260] width 249 height 29
select select "1"
click at [649, 275] on select "Select Monthly Twice Monthly Every Other Week Weekly" at bounding box center [773, 260] width 249 height 29
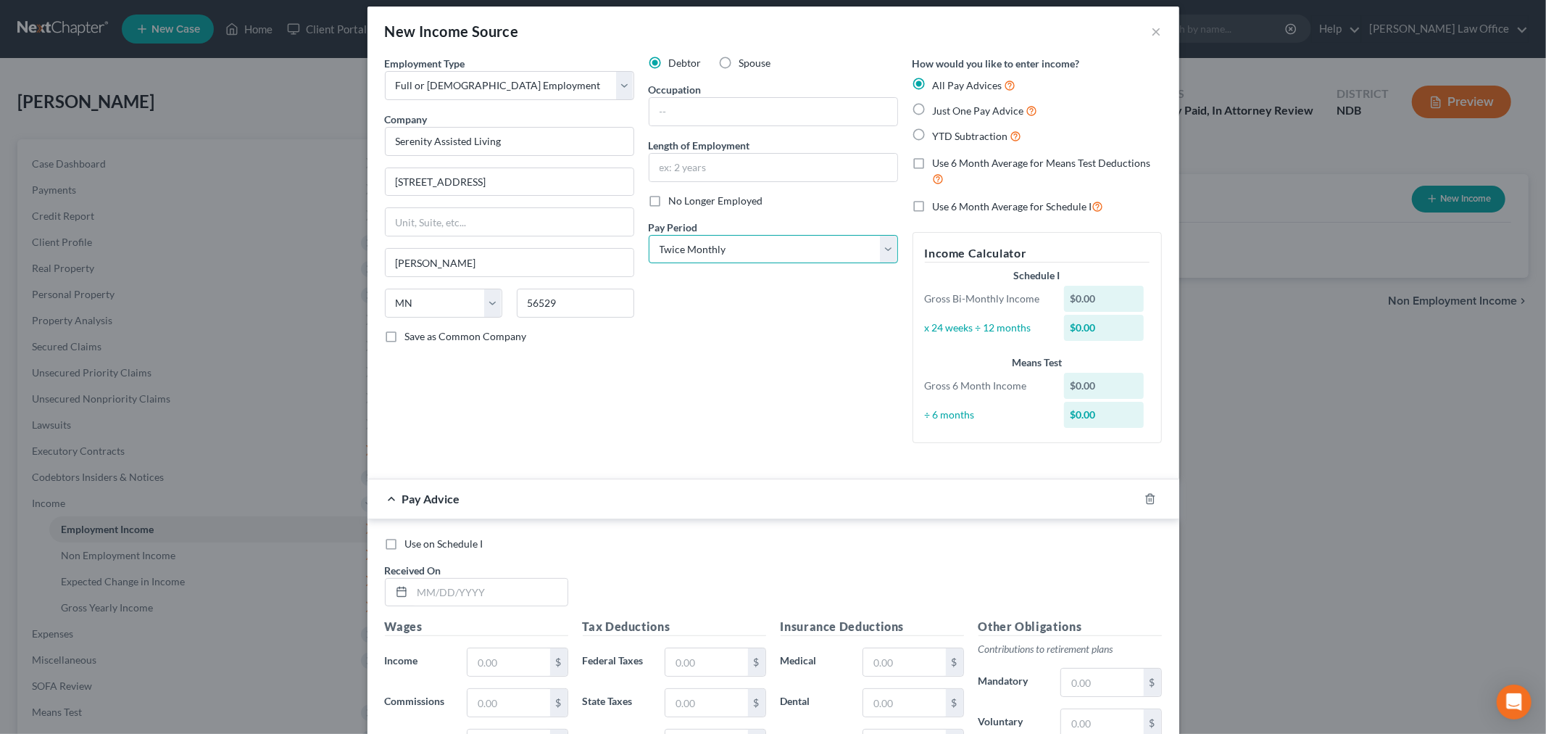
scroll to position [12, 0]
click at [727, 125] on input "text" at bounding box center [774, 111] width 248 height 28
type input "Maintenance Tech"
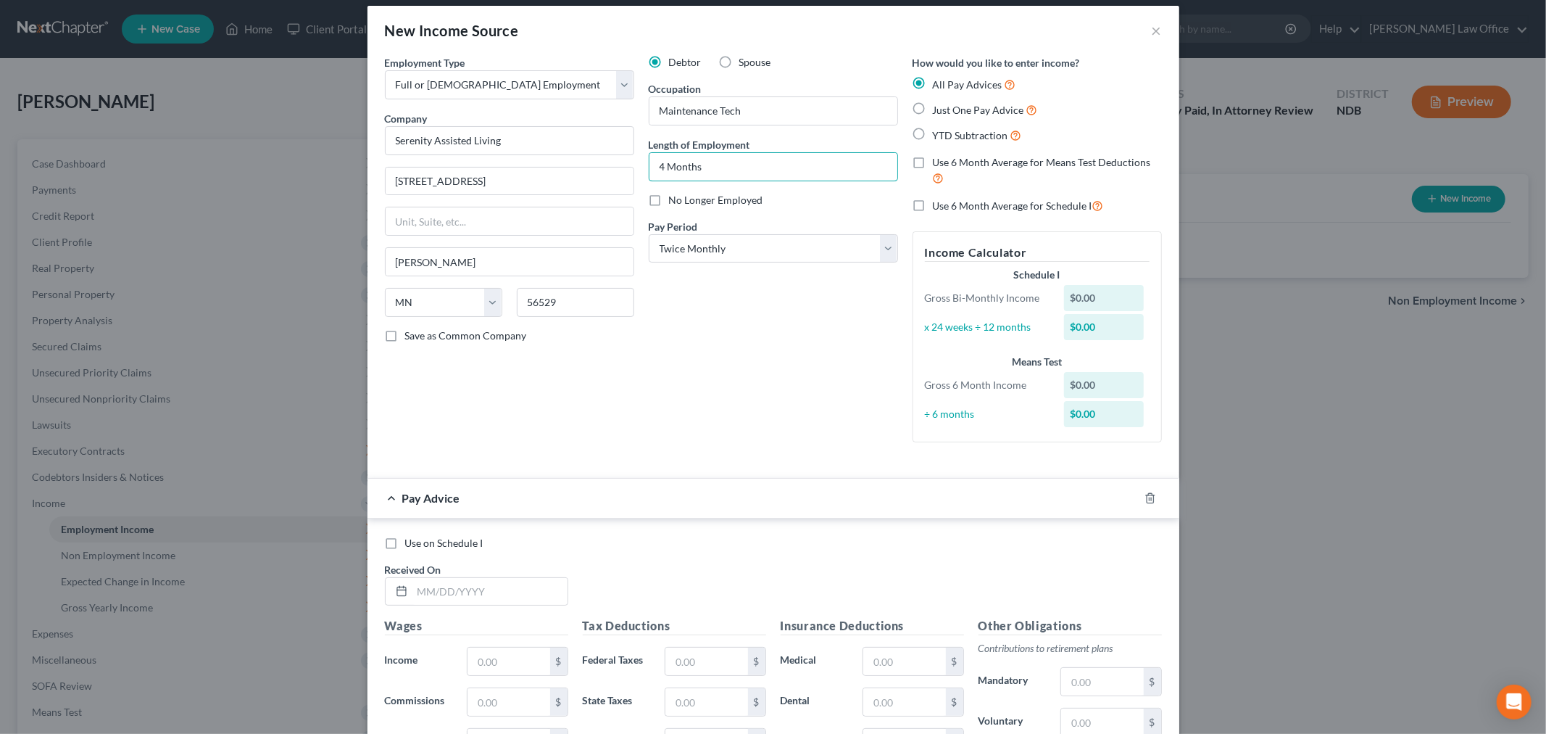
type input "4 Months"
click at [944, 144] on label "YTD Subtraction" at bounding box center [977, 135] width 89 height 17
click at [944, 136] on input "YTD Subtraction" at bounding box center [943, 131] width 9 height 9
radio input "true"
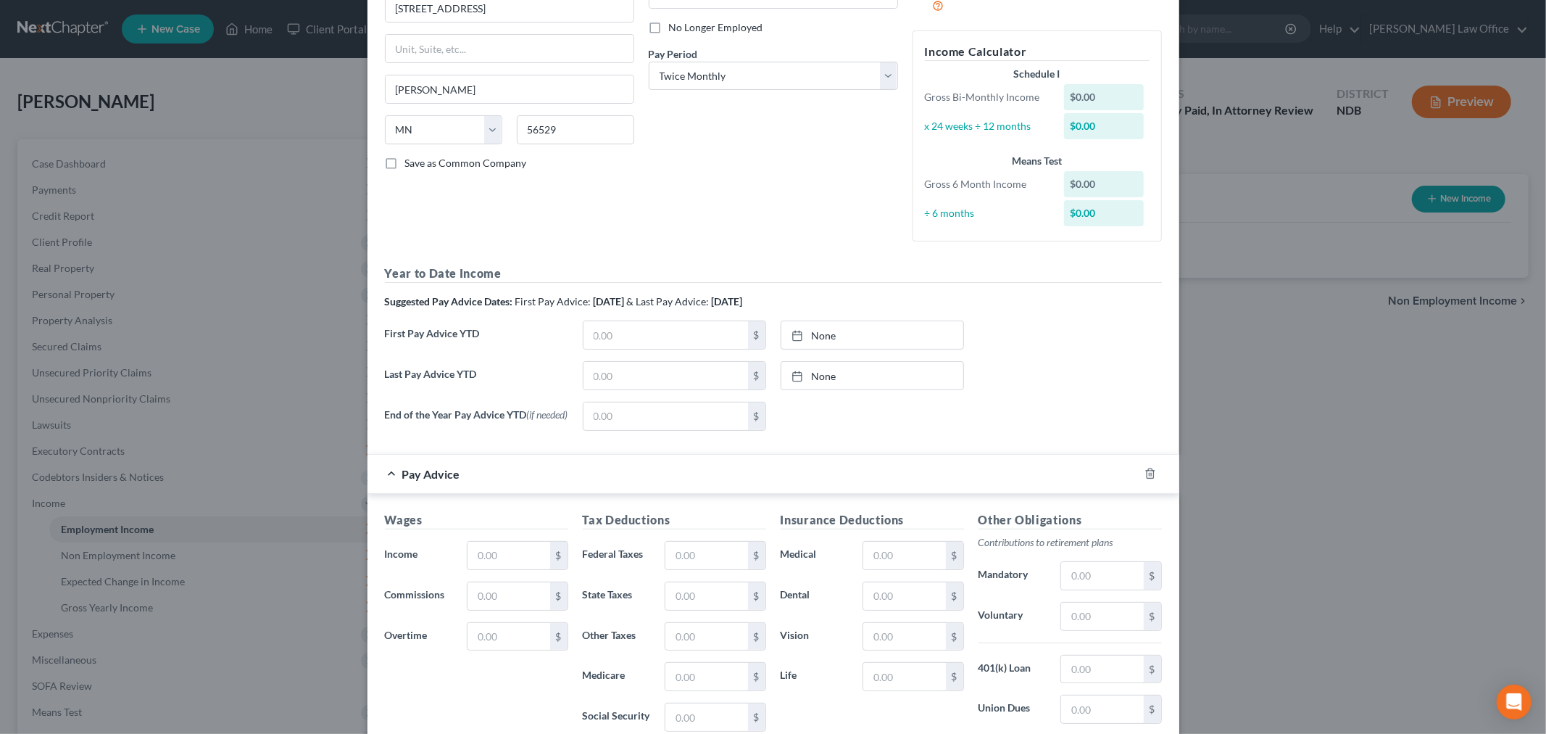
scroll to position [402, 0]
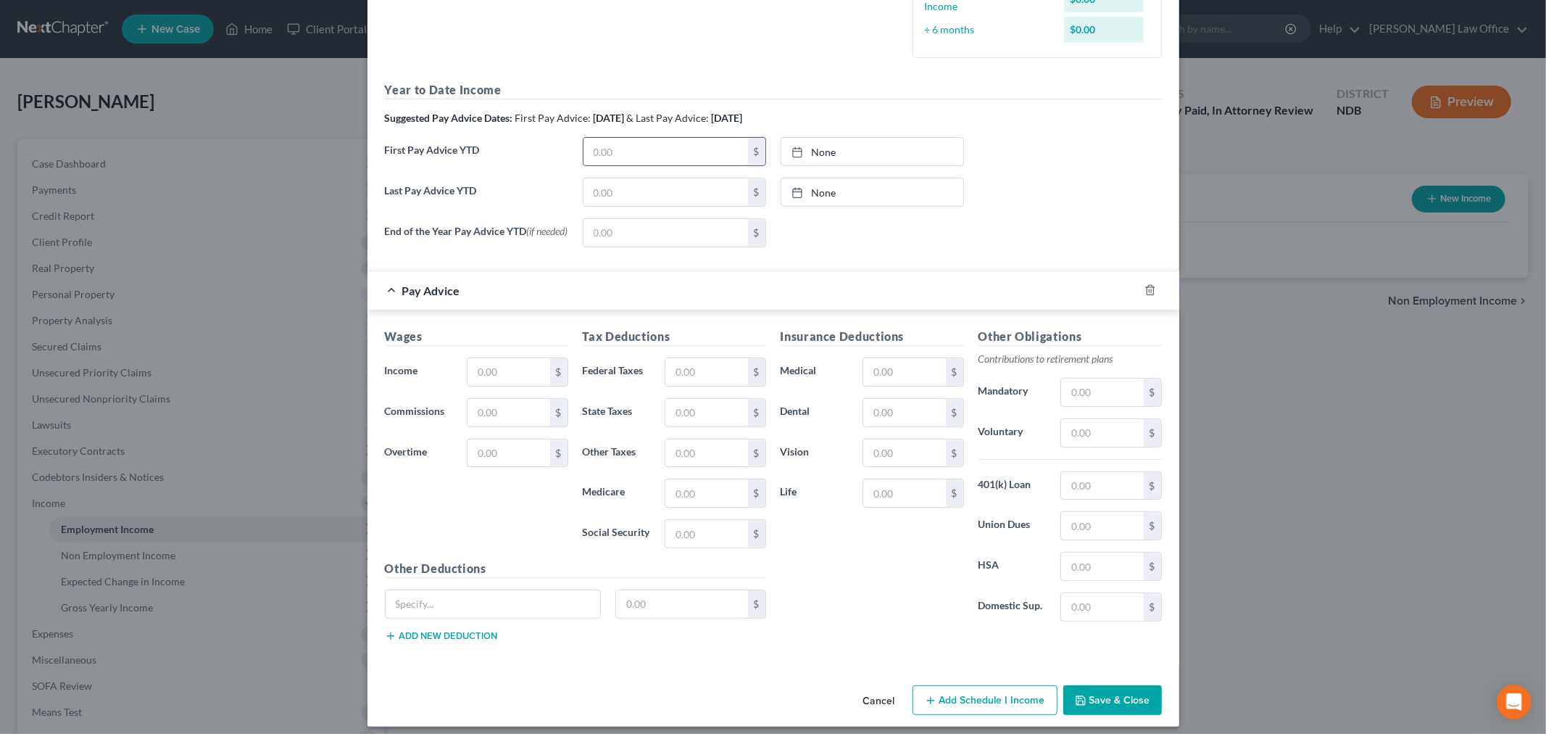
click at [674, 165] on input "text" at bounding box center [666, 152] width 165 height 28
click at [584, 206] on input "text" at bounding box center [666, 192] width 165 height 28
type input "11,207"
click at [468, 386] on input "text" at bounding box center [509, 372] width 82 height 28
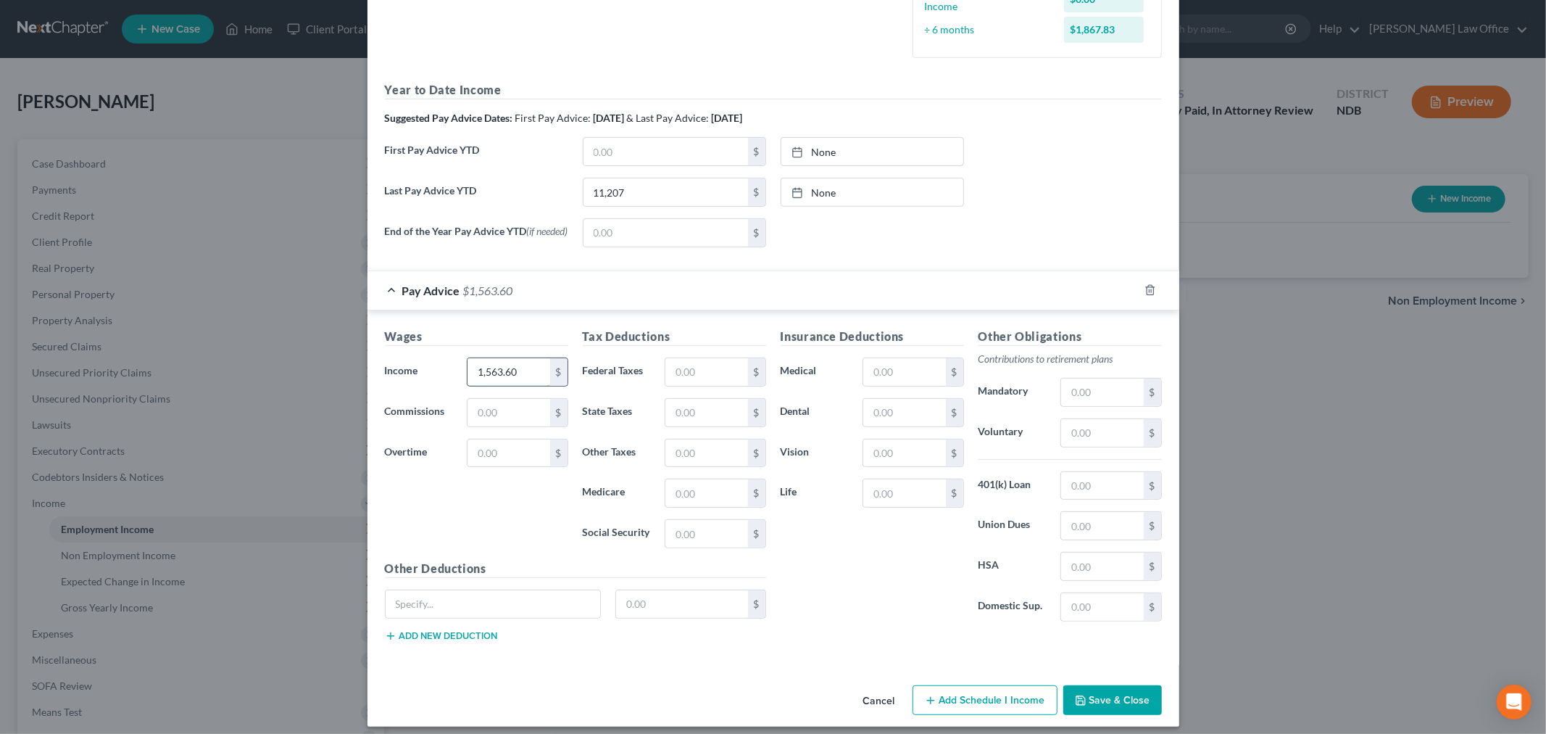
type input "1,563.60"
type input "115.73"
click at [702, 426] on input "text" at bounding box center [707, 413] width 82 height 28
type input "1"
type input "96.95"
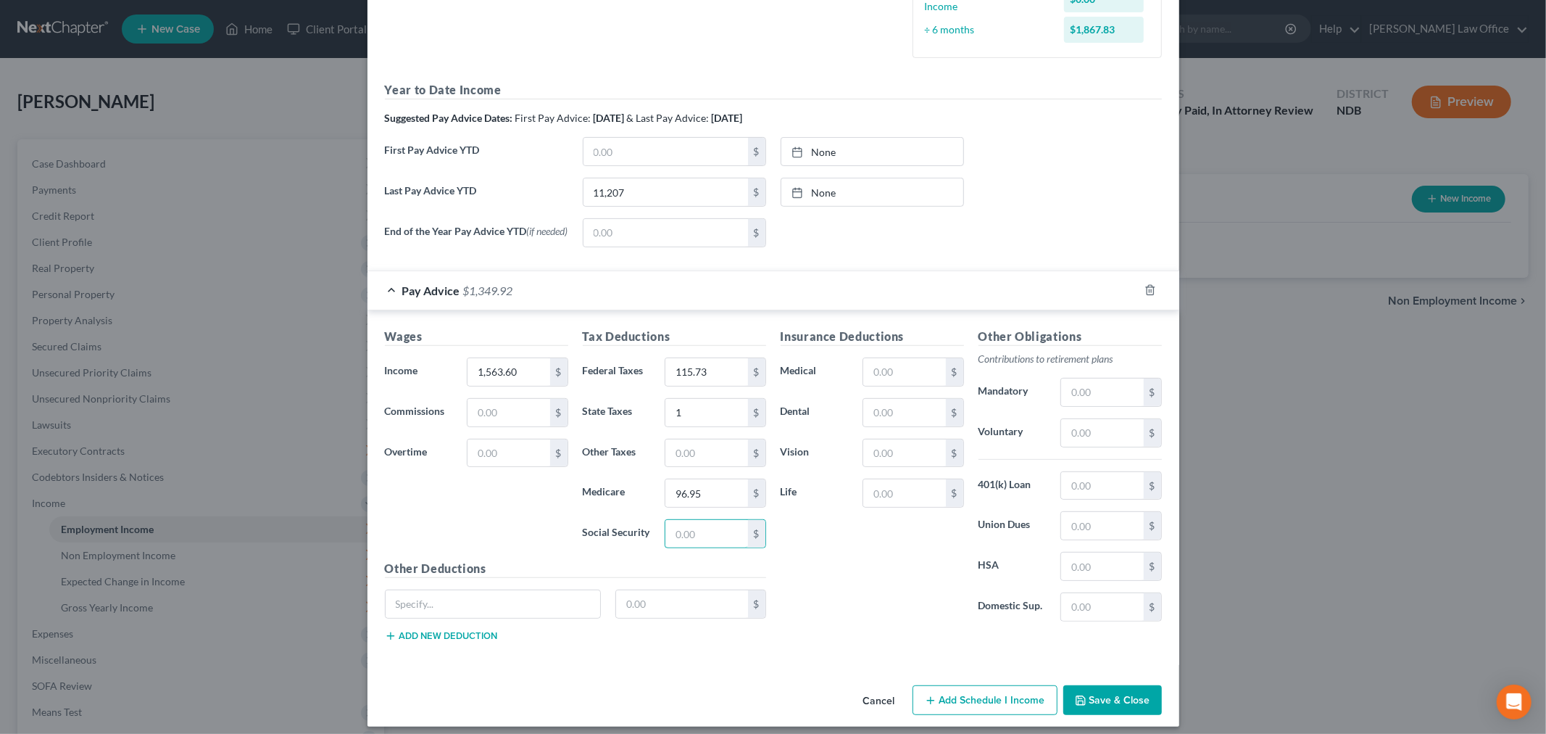
scroll to position [436, 0]
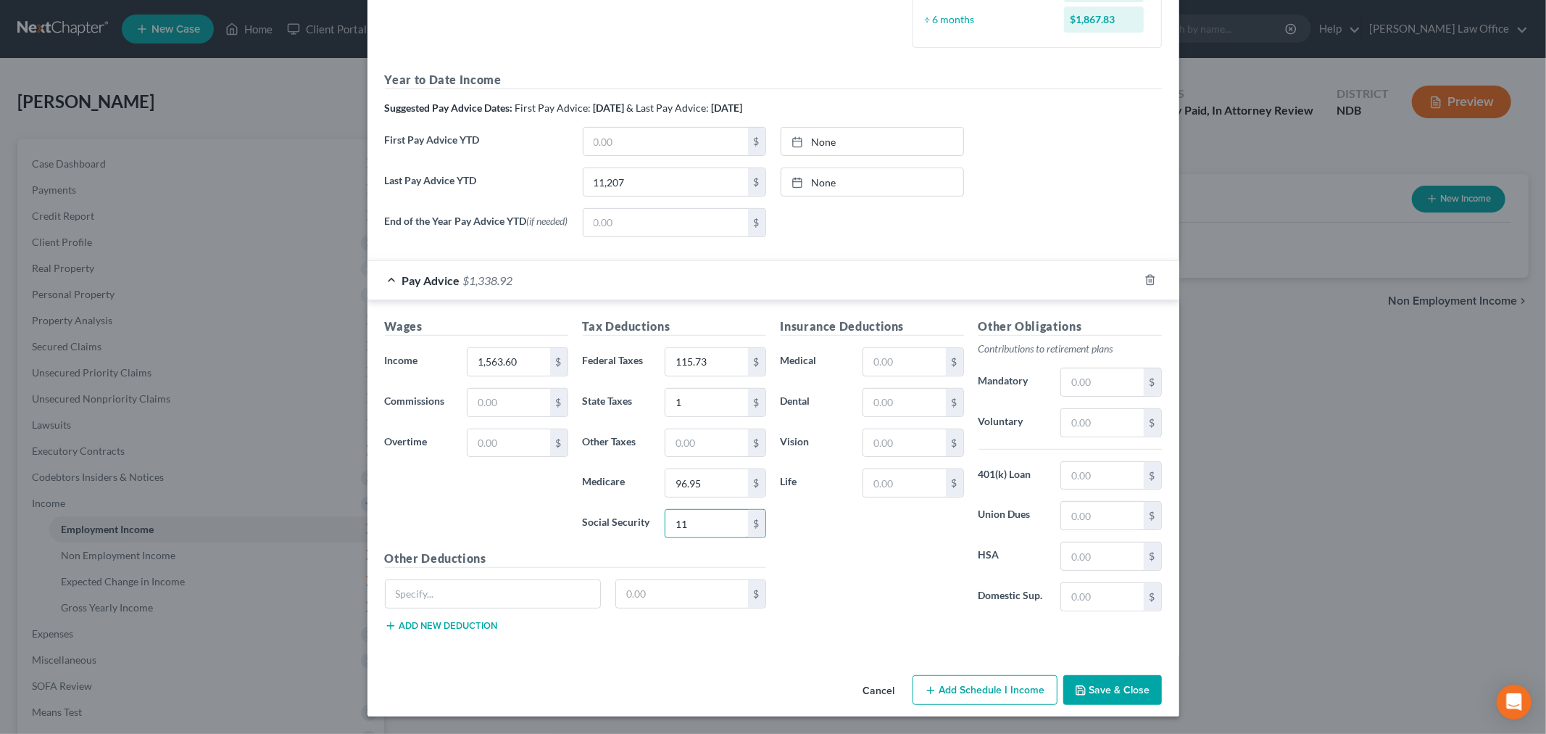
type input "1"
type input "22.67"
paste input "96.95"
type input "96.95"
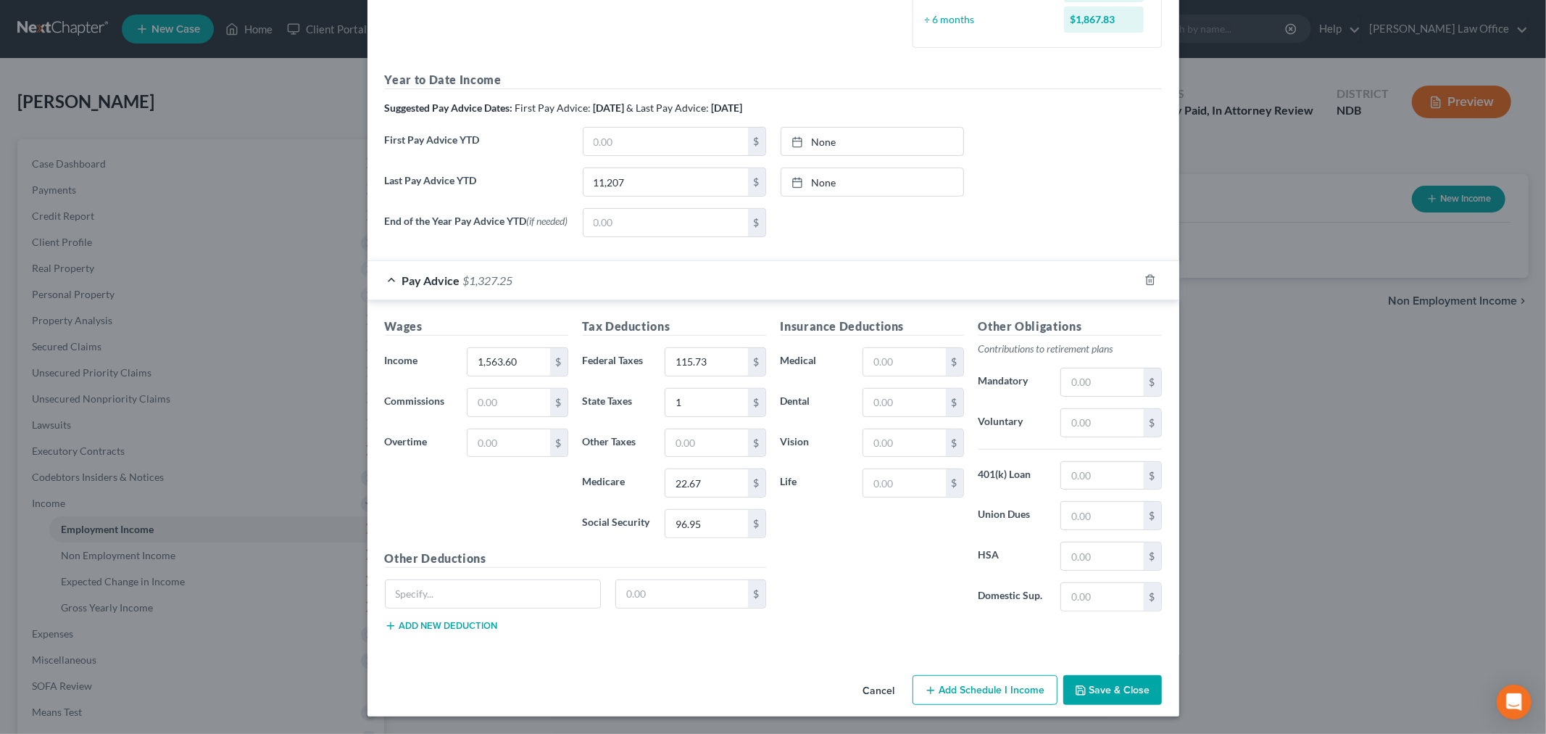
click at [1162, 687] on button "Save & Close" at bounding box center [1113, 690] width 99 height 30
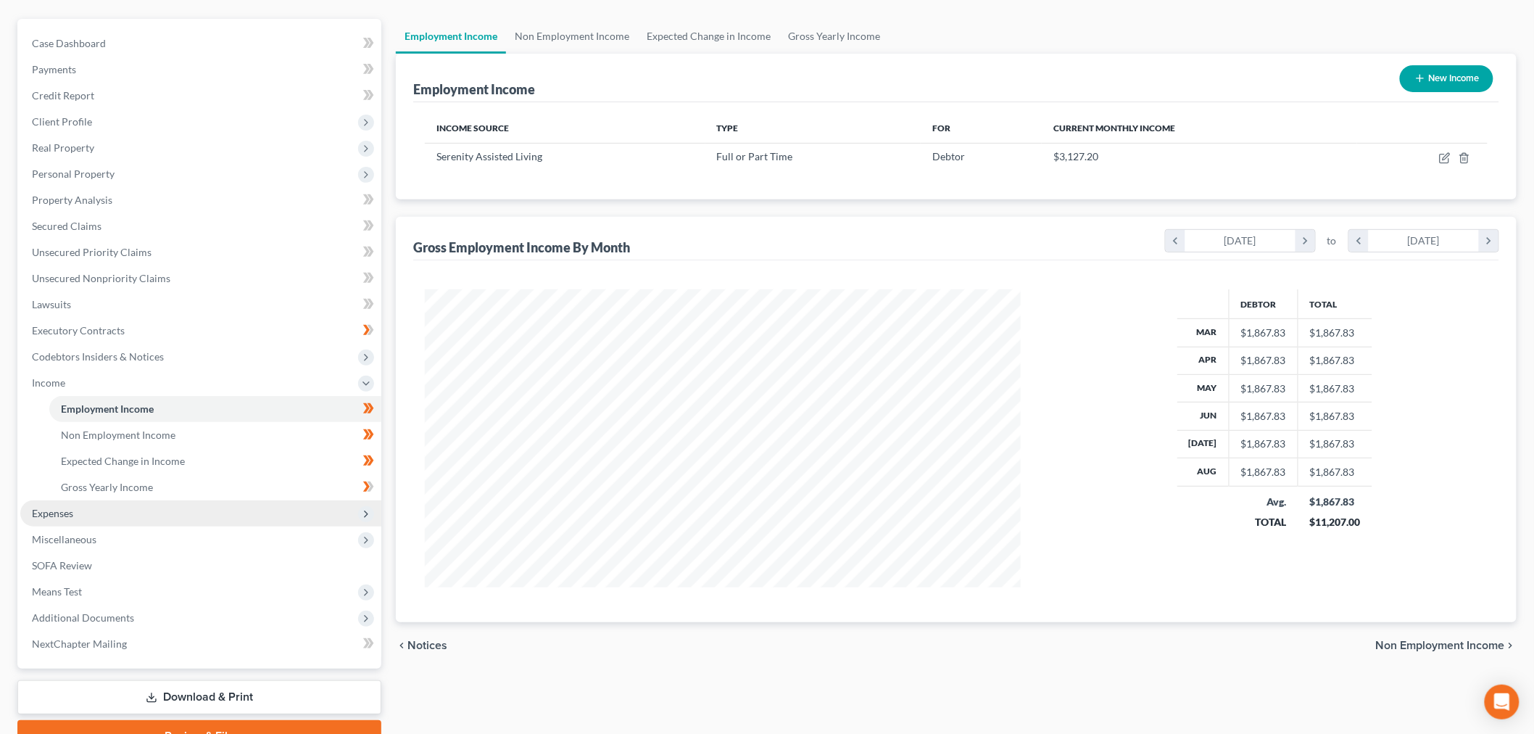
scroll to position [241, 0]
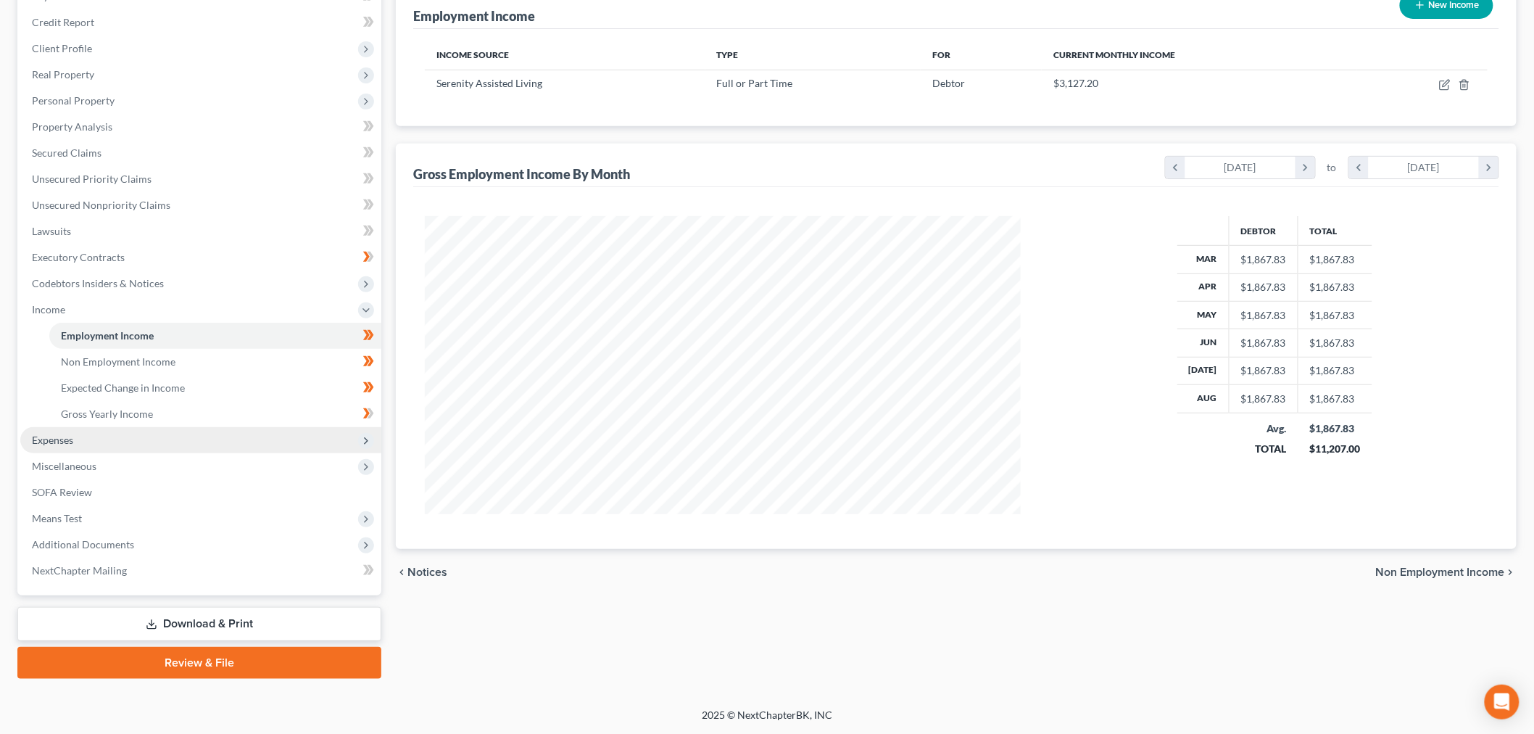
click at [95, 453] on span "Expenses" at bounding box center [200, 440] width 361 height 26
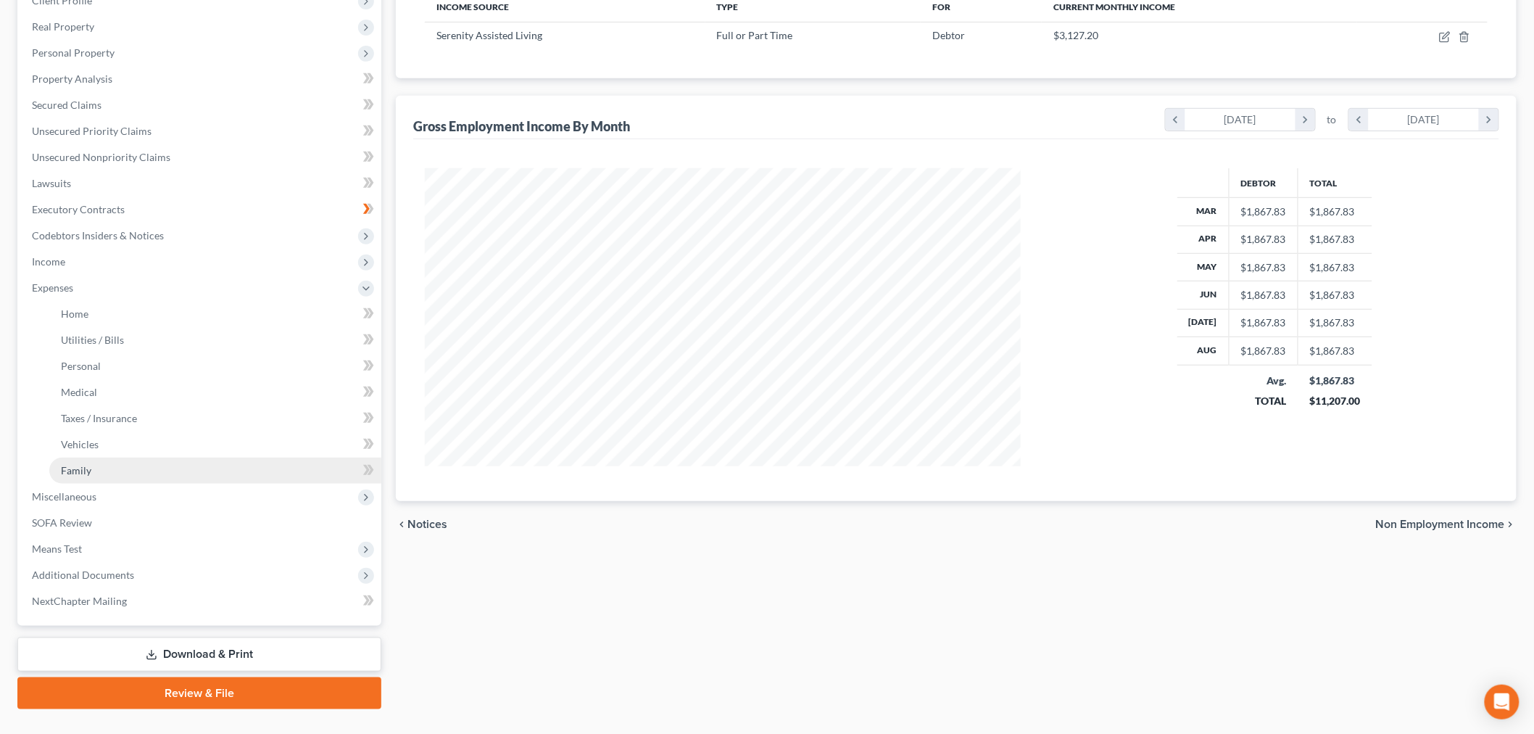
click at [120, 484] on link "Family" at bounding box center [215, 470] width 332 height 26
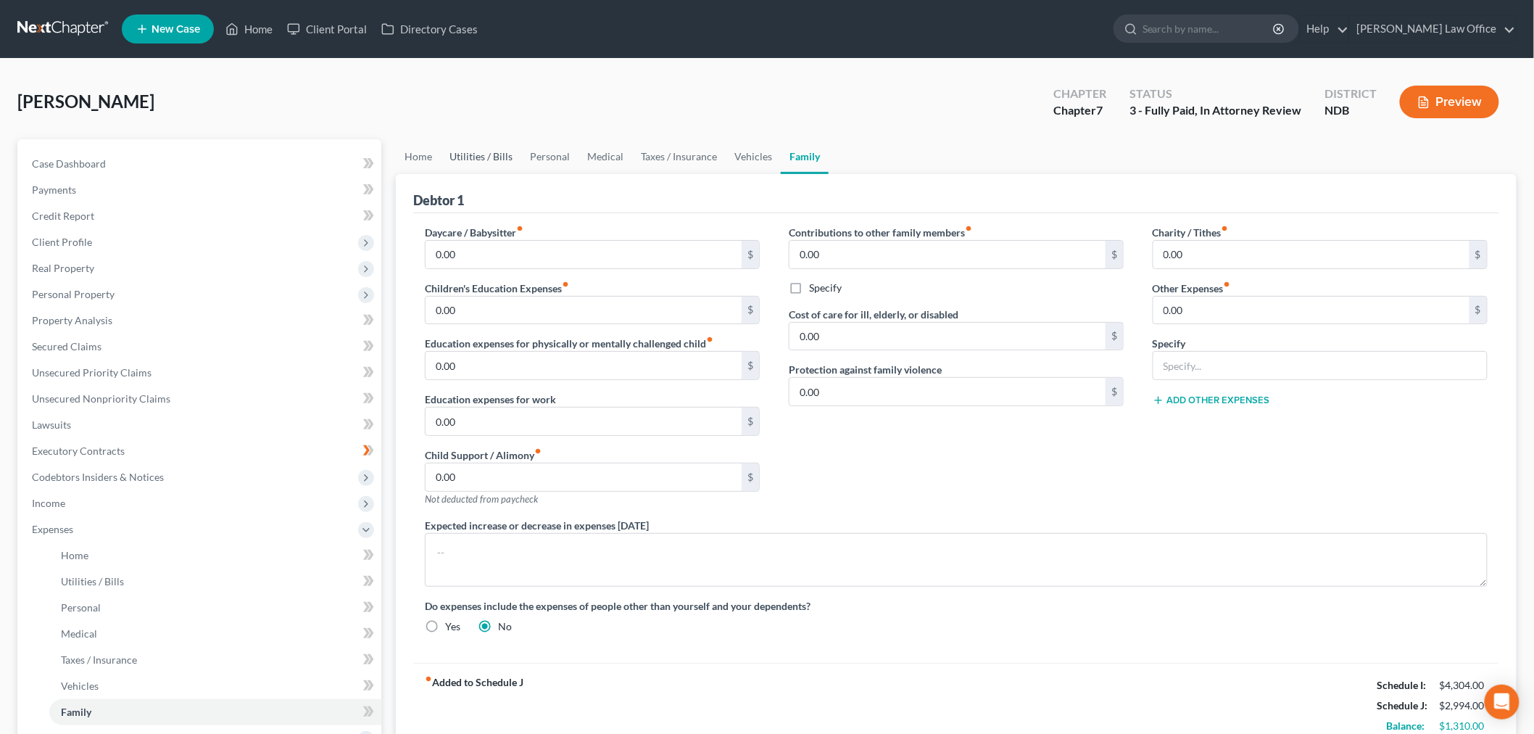
click at [475, 174] on link "Utilities / Bills" at bounding box center [481, 156] width 80 height 35
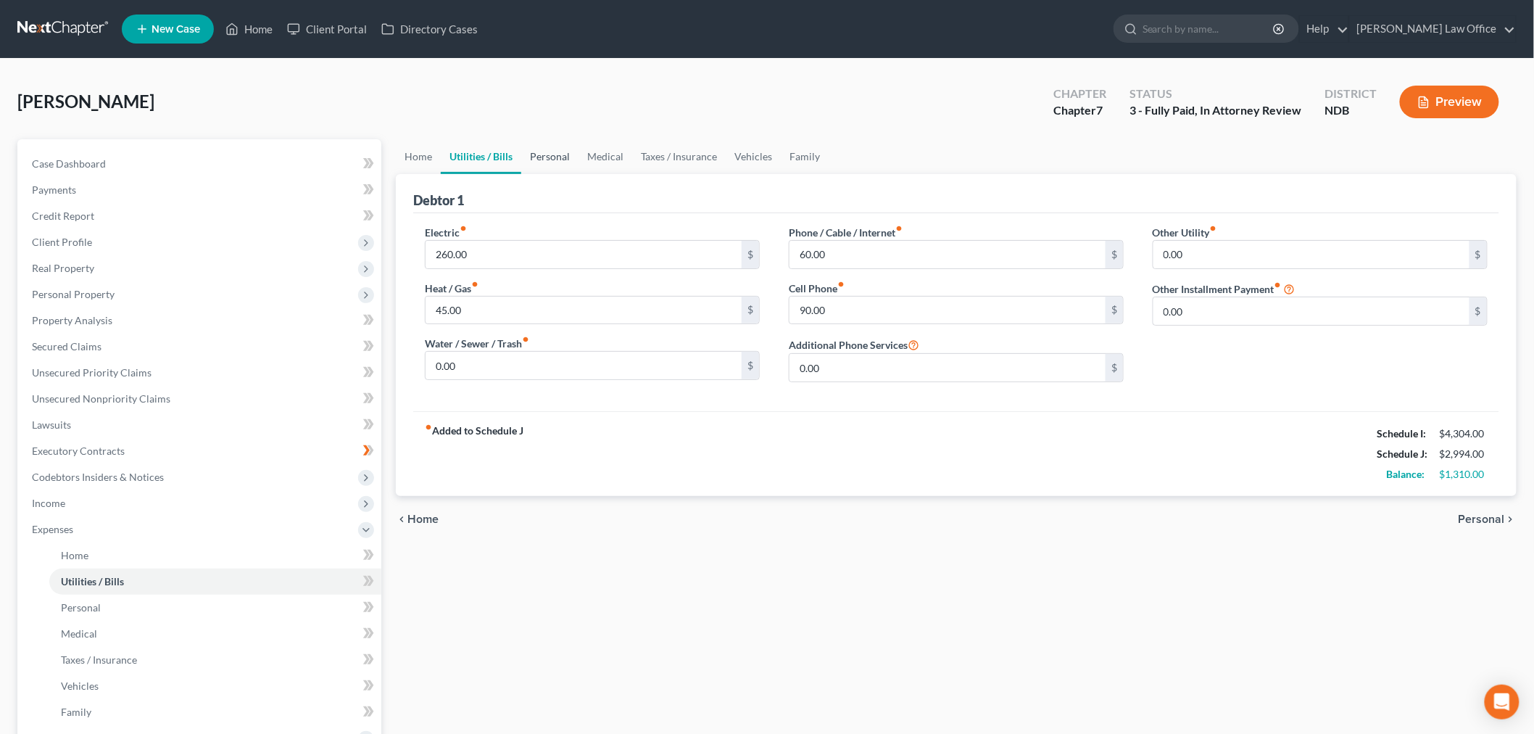
click at [575, 174] on link "Personal" at bounding box center [549, 156] width 57 height 35
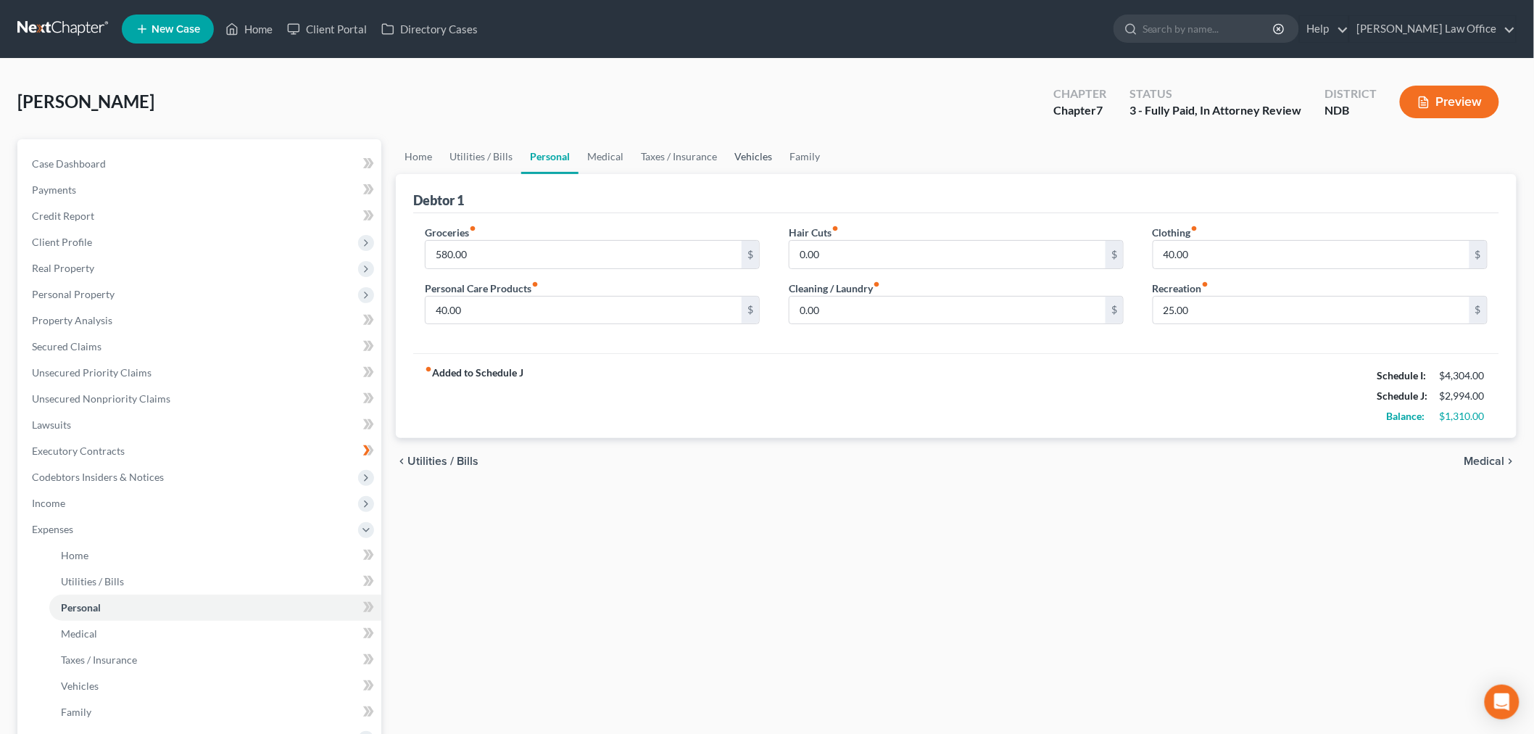
click at [781, 174] on link "Vehicles" at bounding box center [753, 156] width 55 height 35
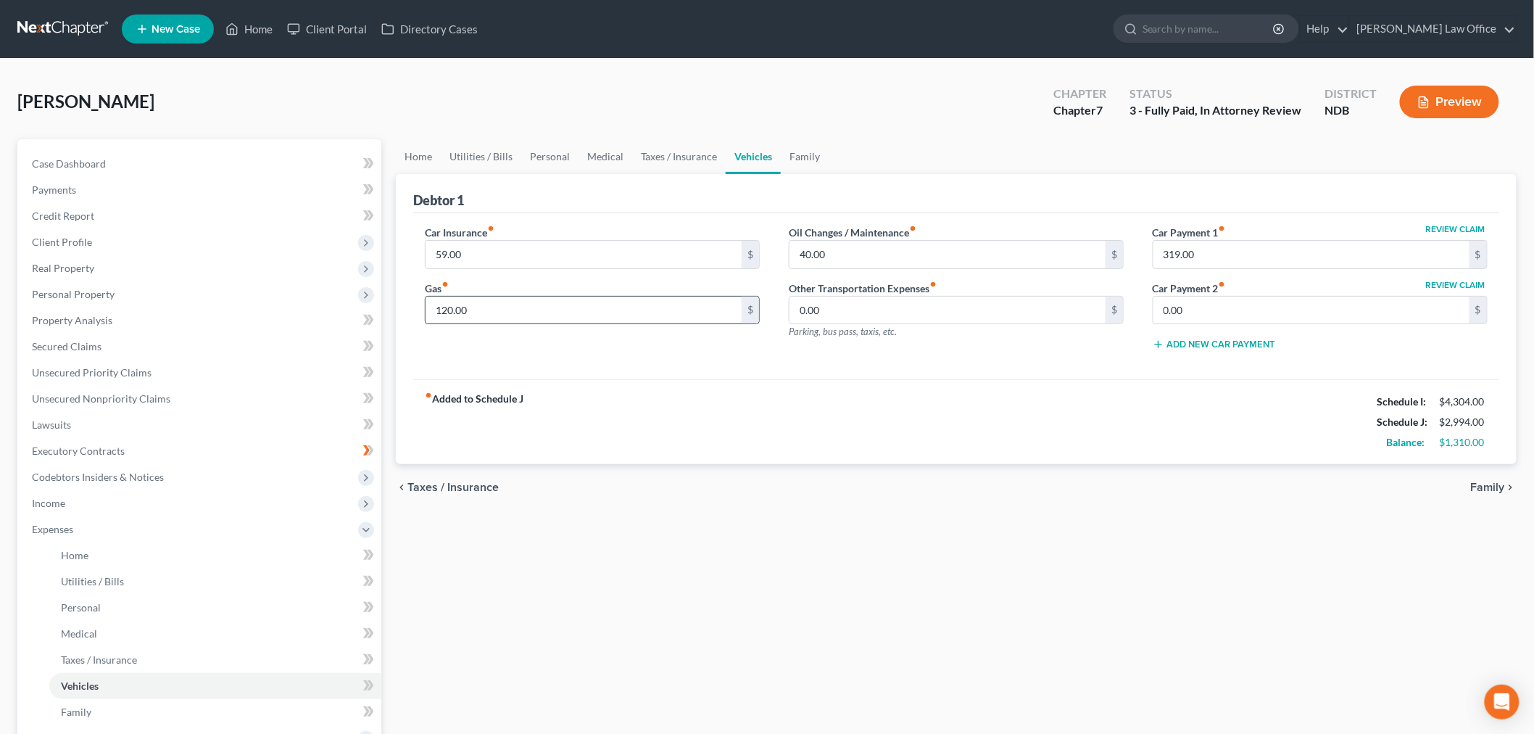
click at [699, 324] on input "120.00" at bounding box center [584, 311] width 316 height 28
type input "250"
click at [1150, 464] on div "fiber_manual_record Added to Schedule J Schedule I: $4,304.00 Schedule J: $3,12…" at bounding box center [956, 421] width 1086 height 85
click at [726, 174] on link "Taxes / Insurance" at bounding box center [679, 156] width 94 height 35
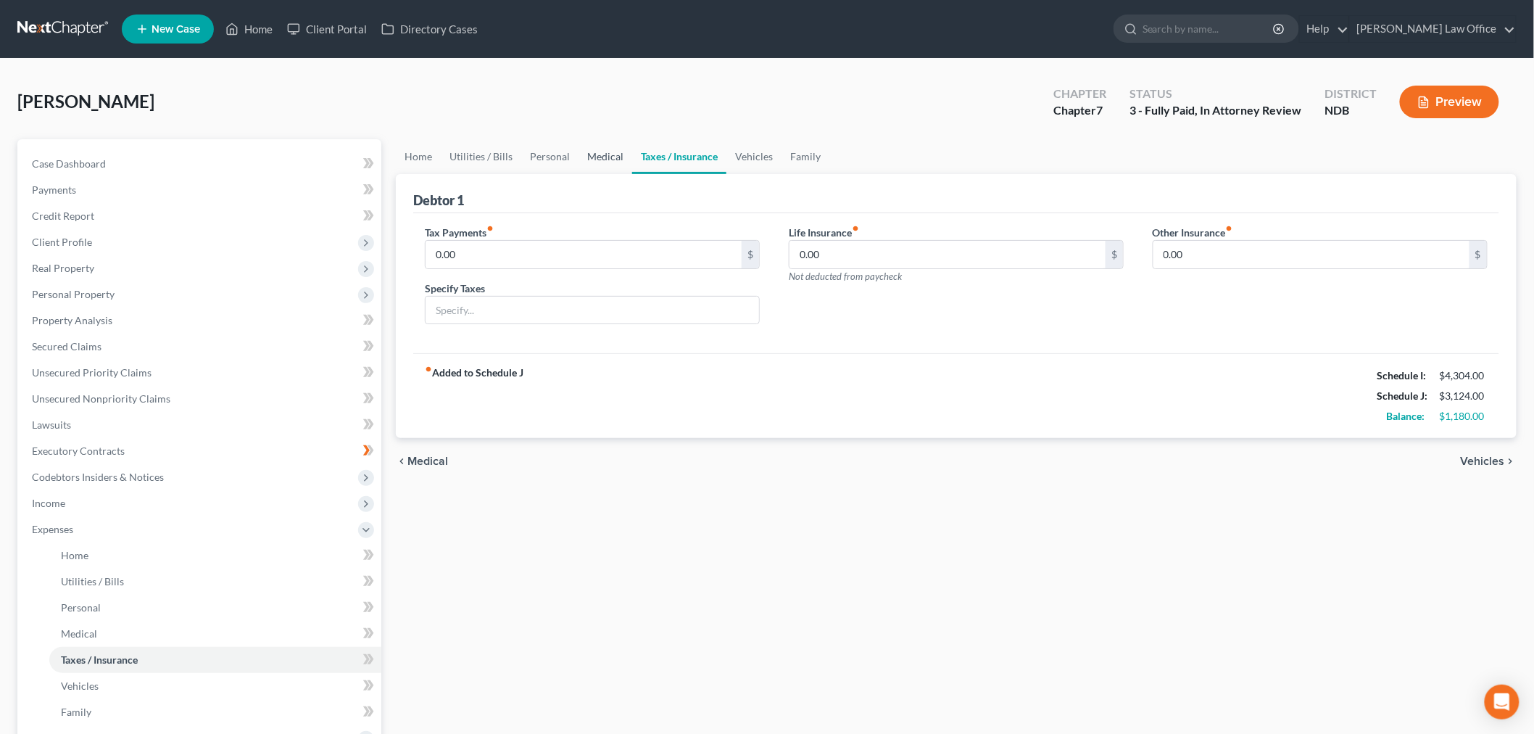
click at [632, 174] on link "Medical" at bounding box center [606, 156] width 54 height 35
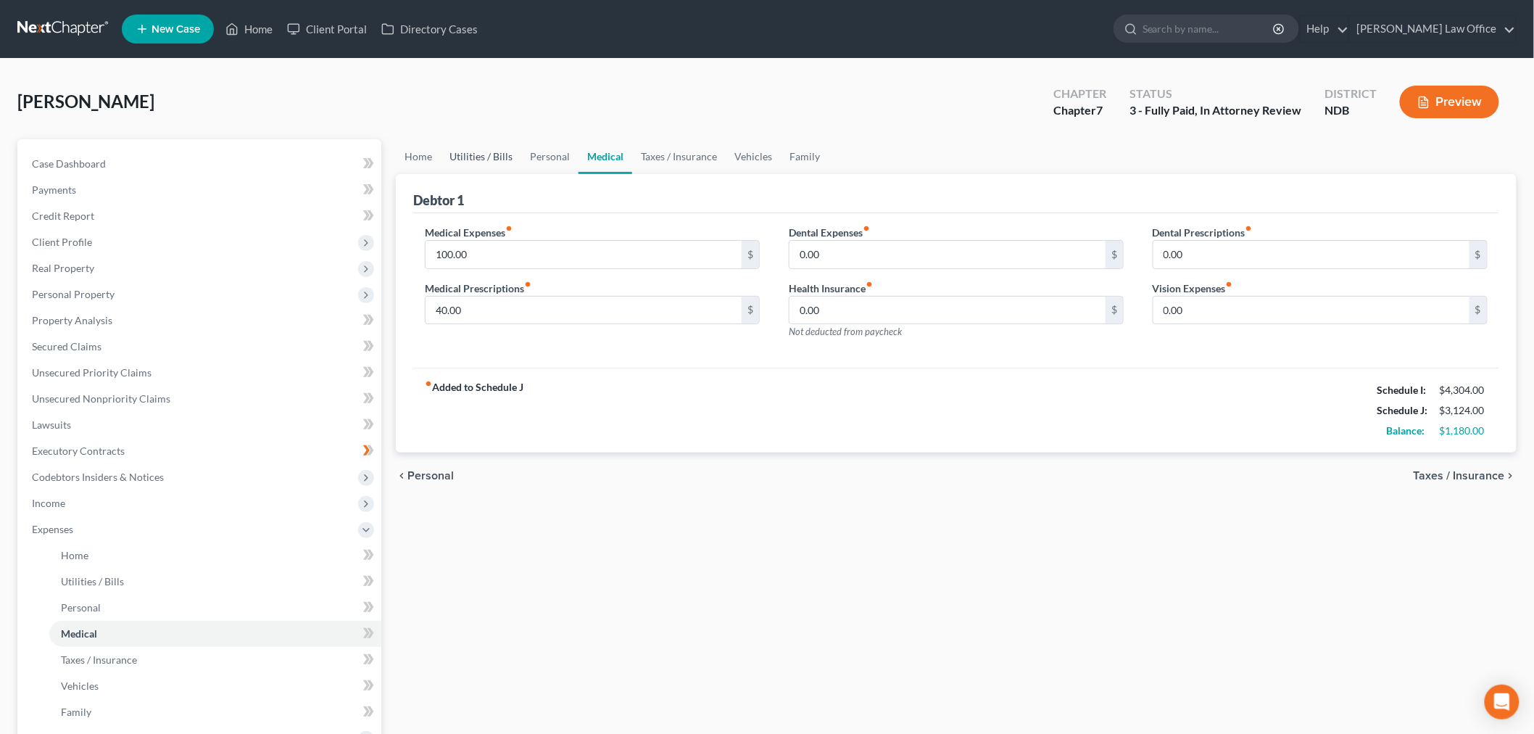
click at [504, 174] on link "Utilities / Bills" at bounding box center [481, 156] width 80 height 35
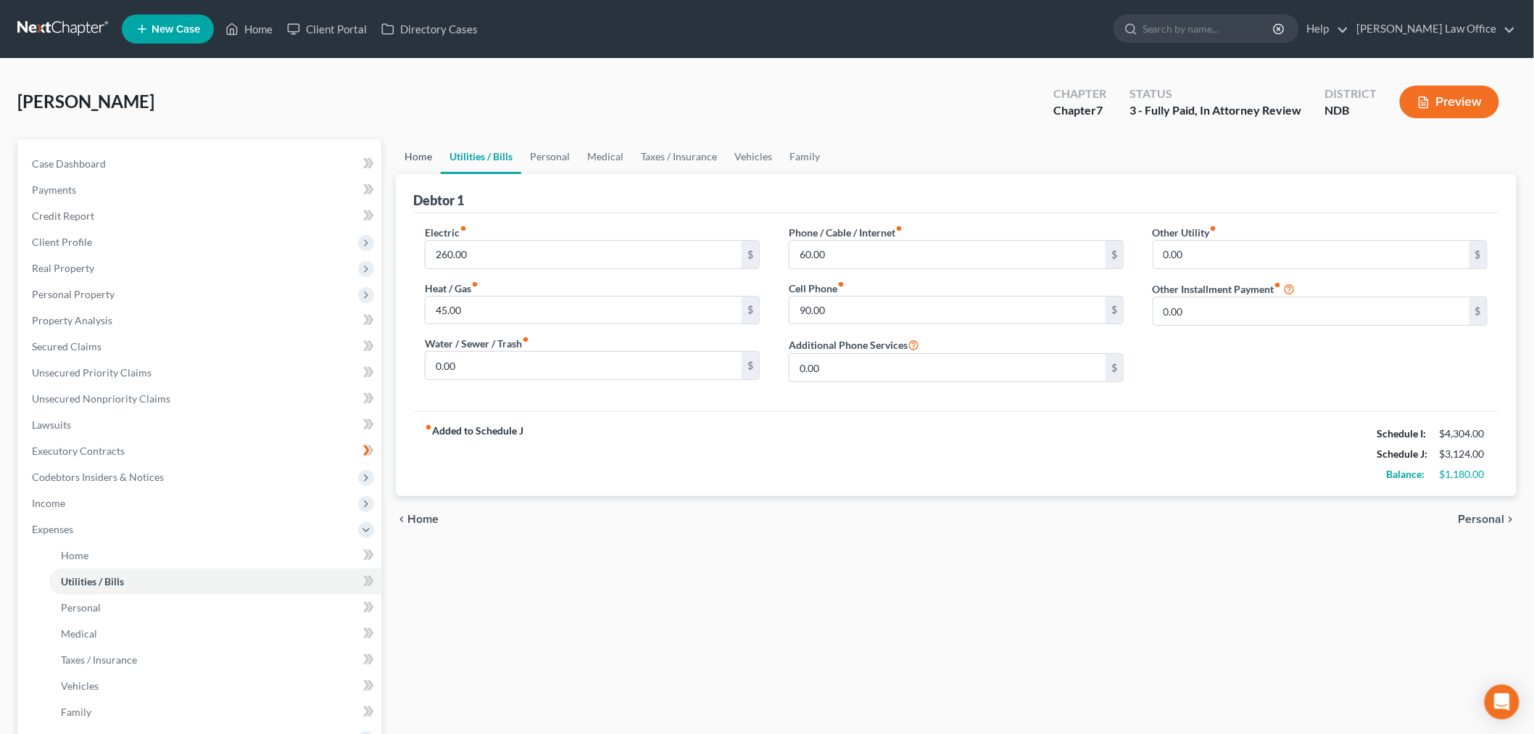
click at [399, 174] on link "Home" at bounding box center [418, 156] width 45 height 35
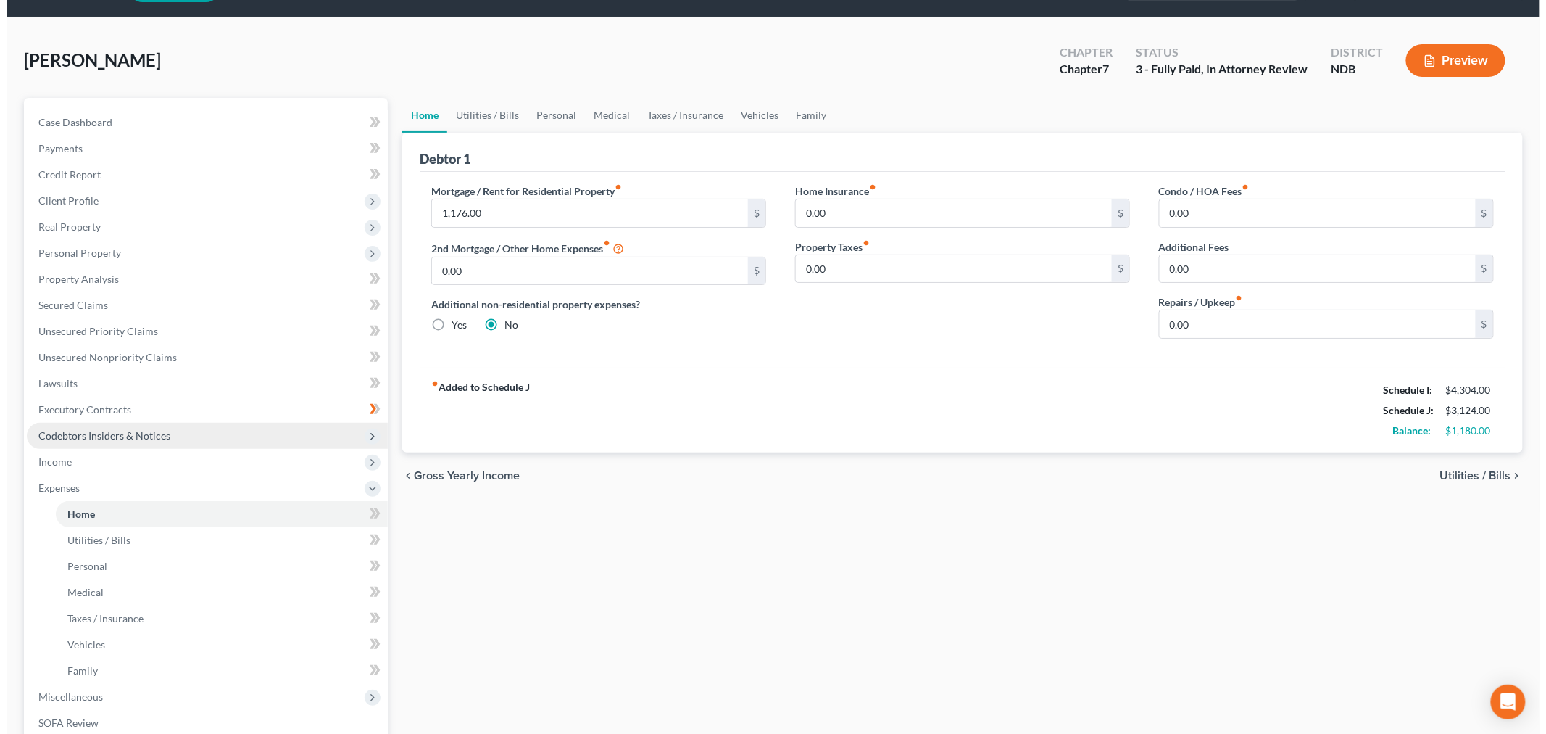
scroll to position [80, 0]
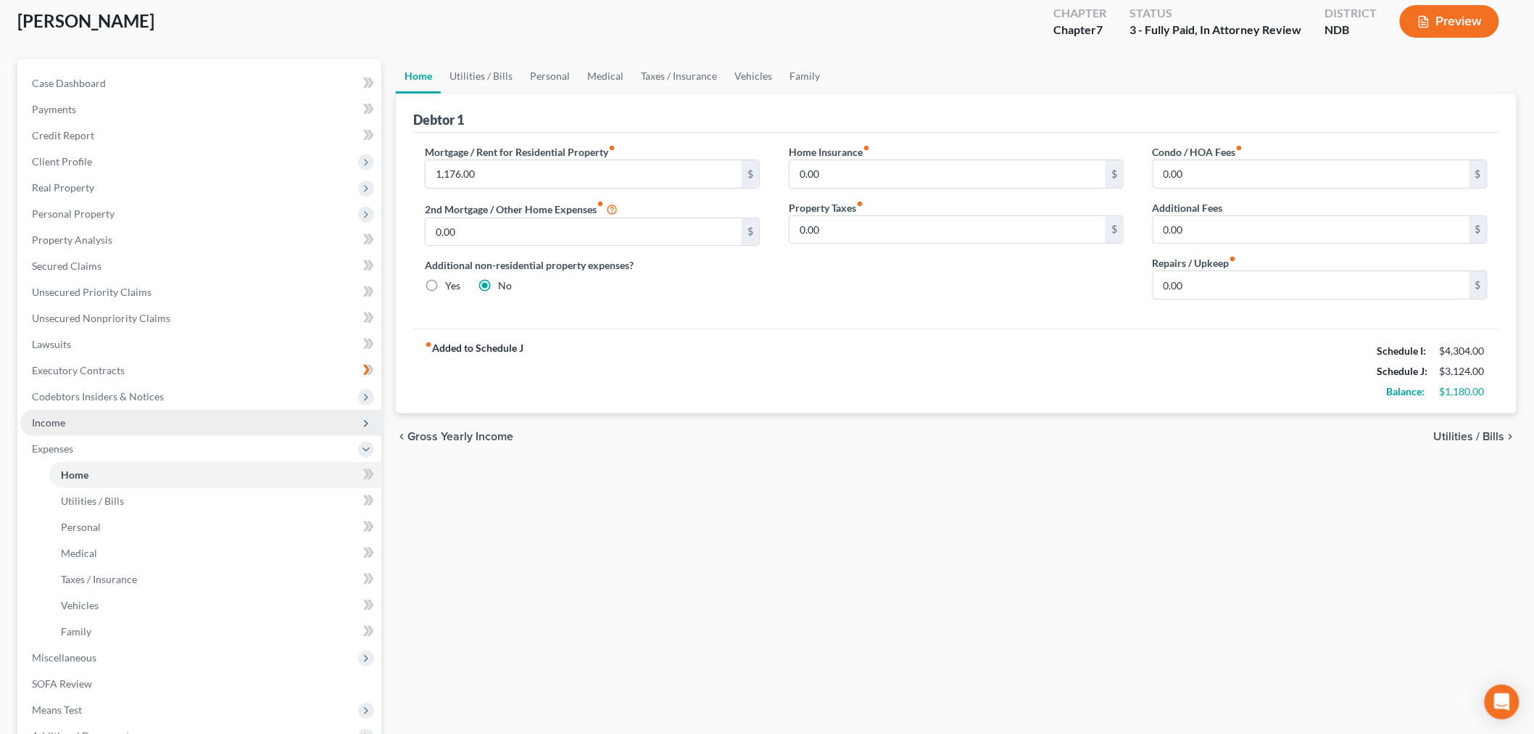
drag, startPoint x: 141, startPoint y: 533, endPoint x: 151, endPoint y: 539, distance: 11.5
click at [142, 436] on span "Income" at bounding box center [200, 423] width 361 height 26
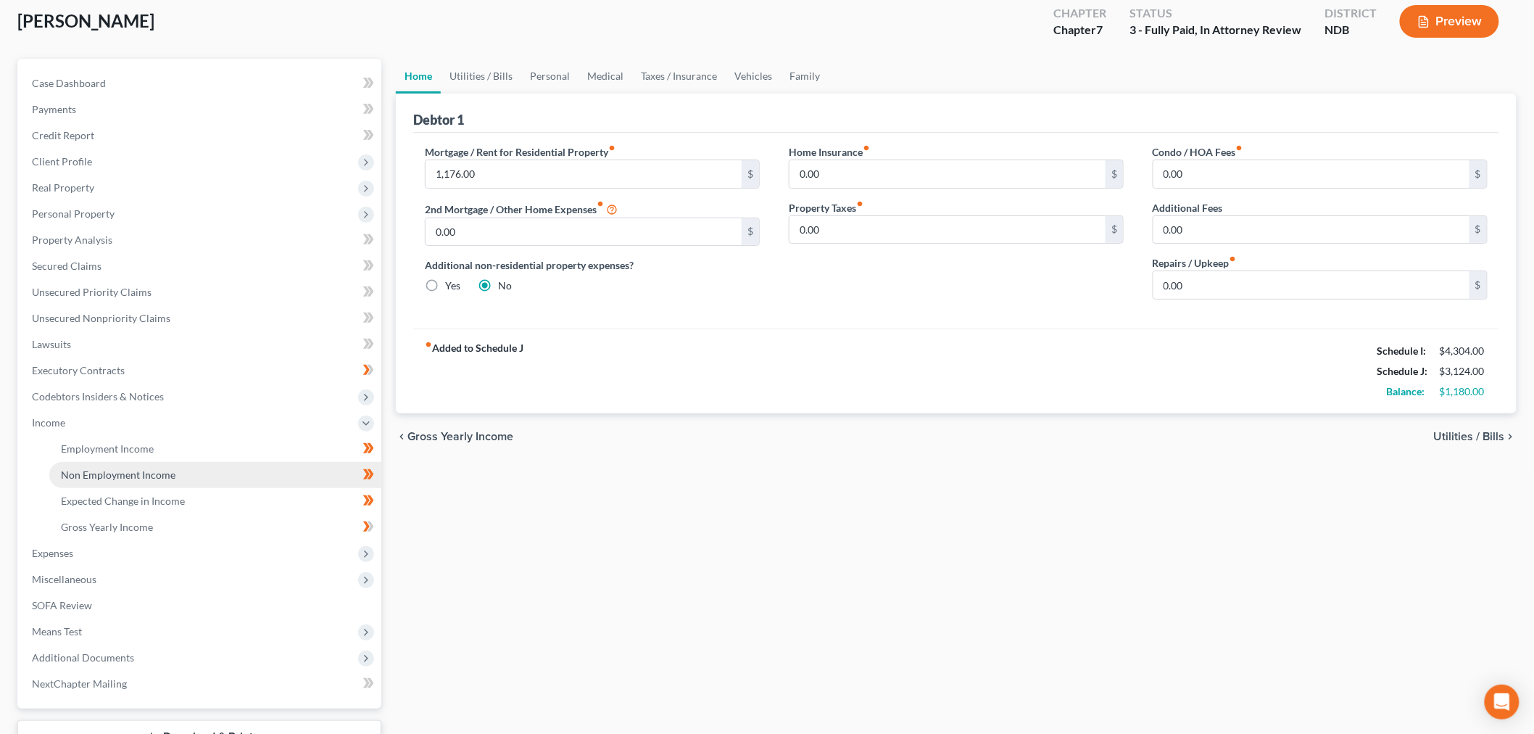
click at [179, 488] on link "Non Employment Income" at bounding box center [215, 475] width 332 height 26
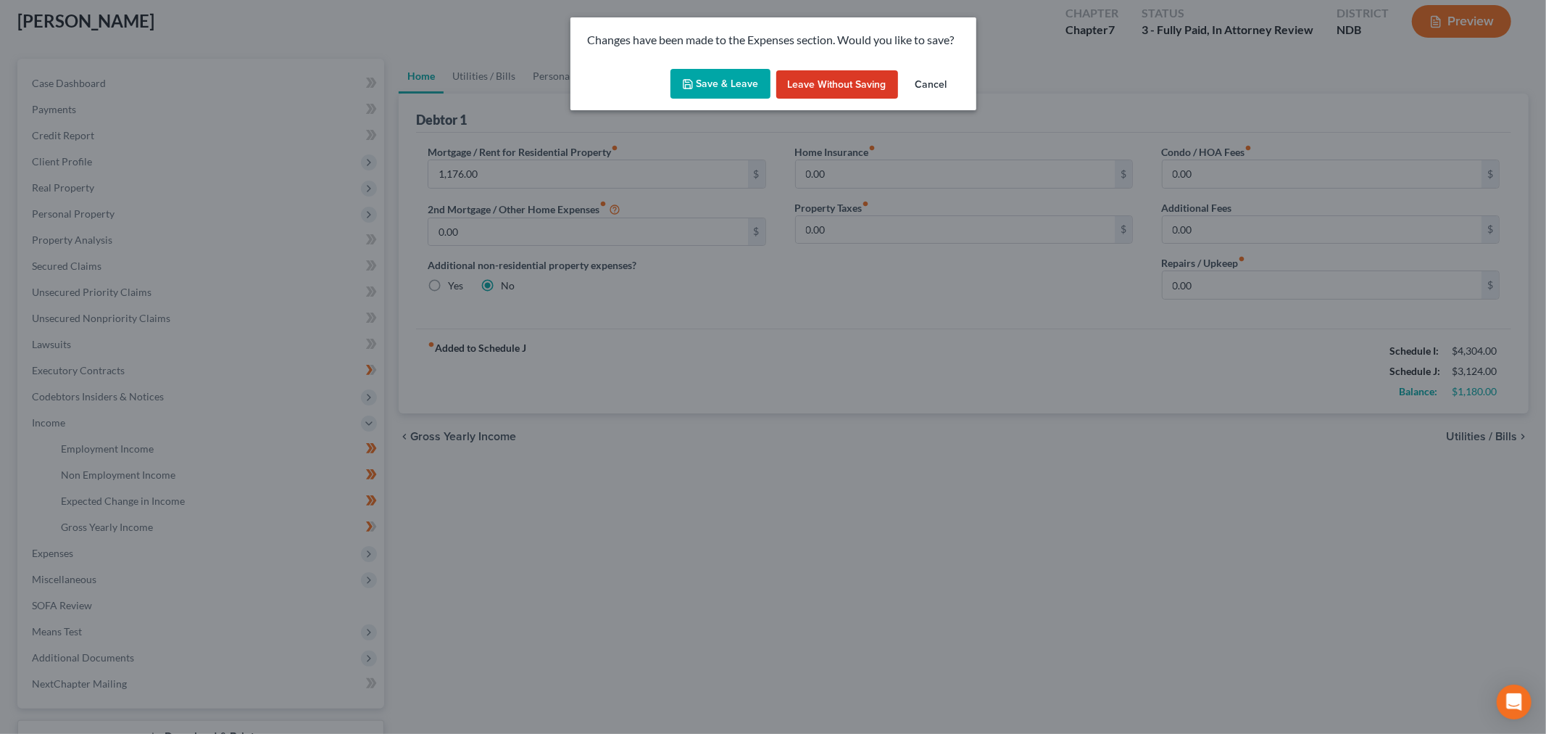
click at [713, 94] on button "Save & Leave" at bounding box center [721, 84] width 100 height 30
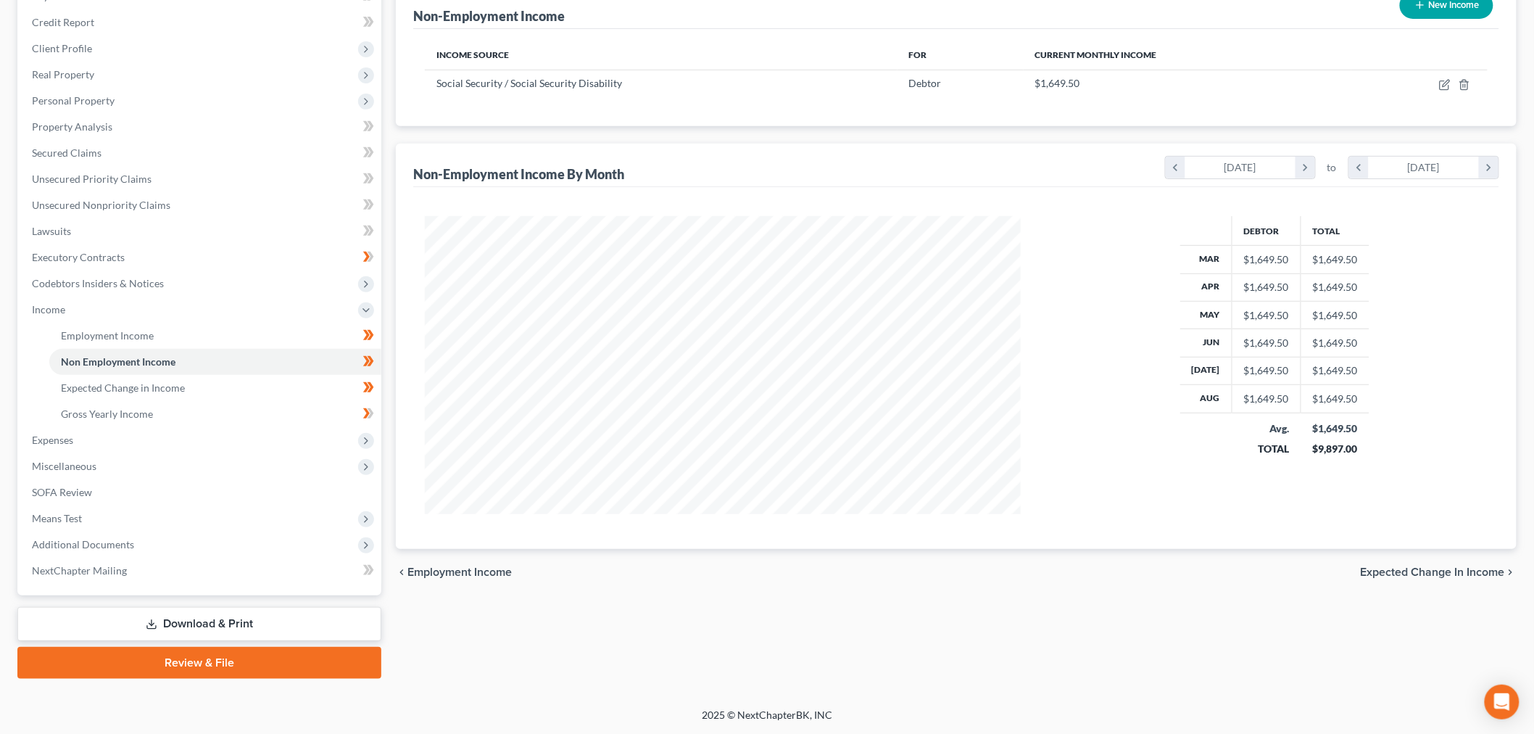
scroll to position [402, 0]
drag, startPoint x: 168, startPoint y: 320, endPoint x: 644, endPoint y: 326, distance: 475.6
click at [169, 381] on span "Expected Change in Income" at bounding box center [123, 387] width 124 height 12
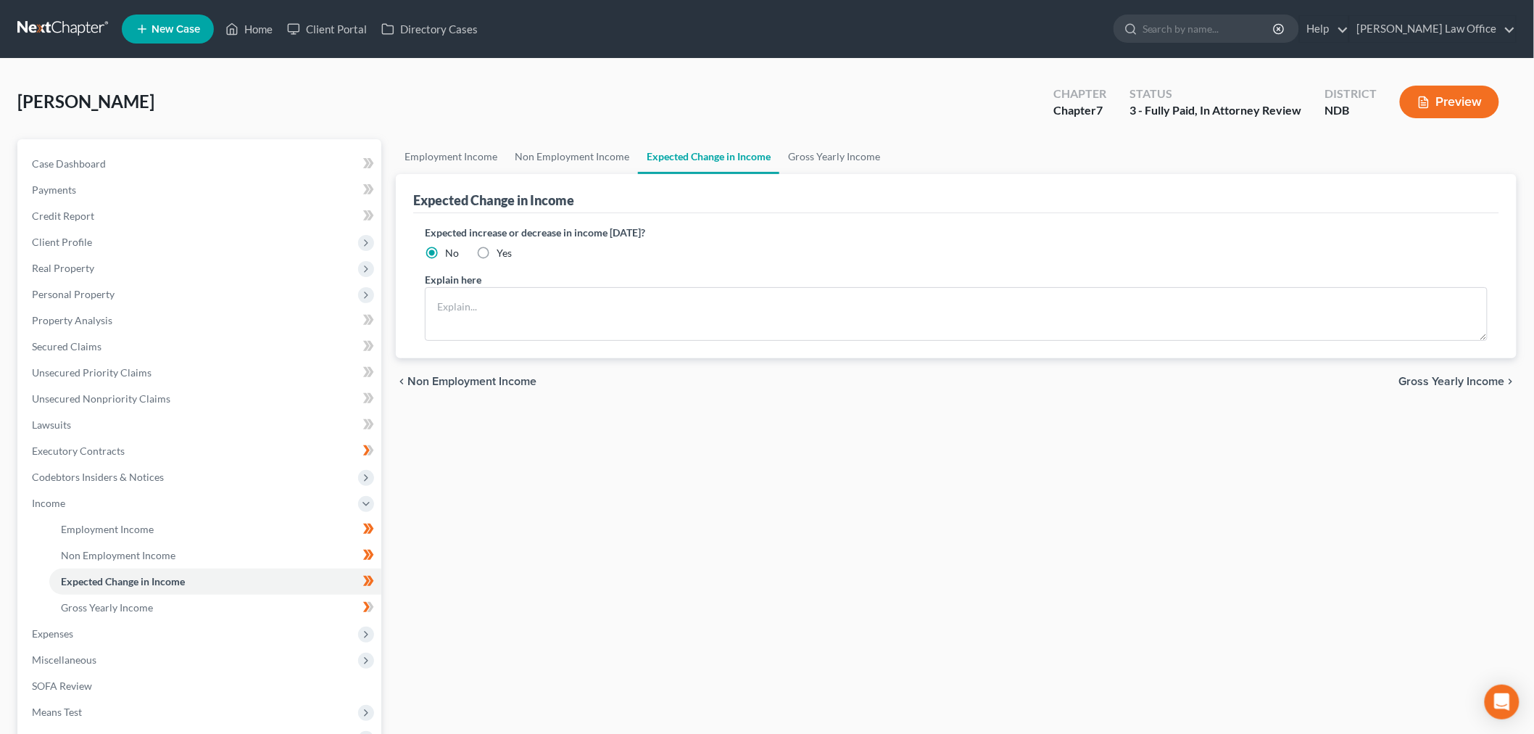
click at [512, 260] on label "Yes" at bounding box center [504, 253] width 15 height 15
click at [512, 255] on input "Yes" at bounding box center [506, 250] width 9 height 9
radio input "true"
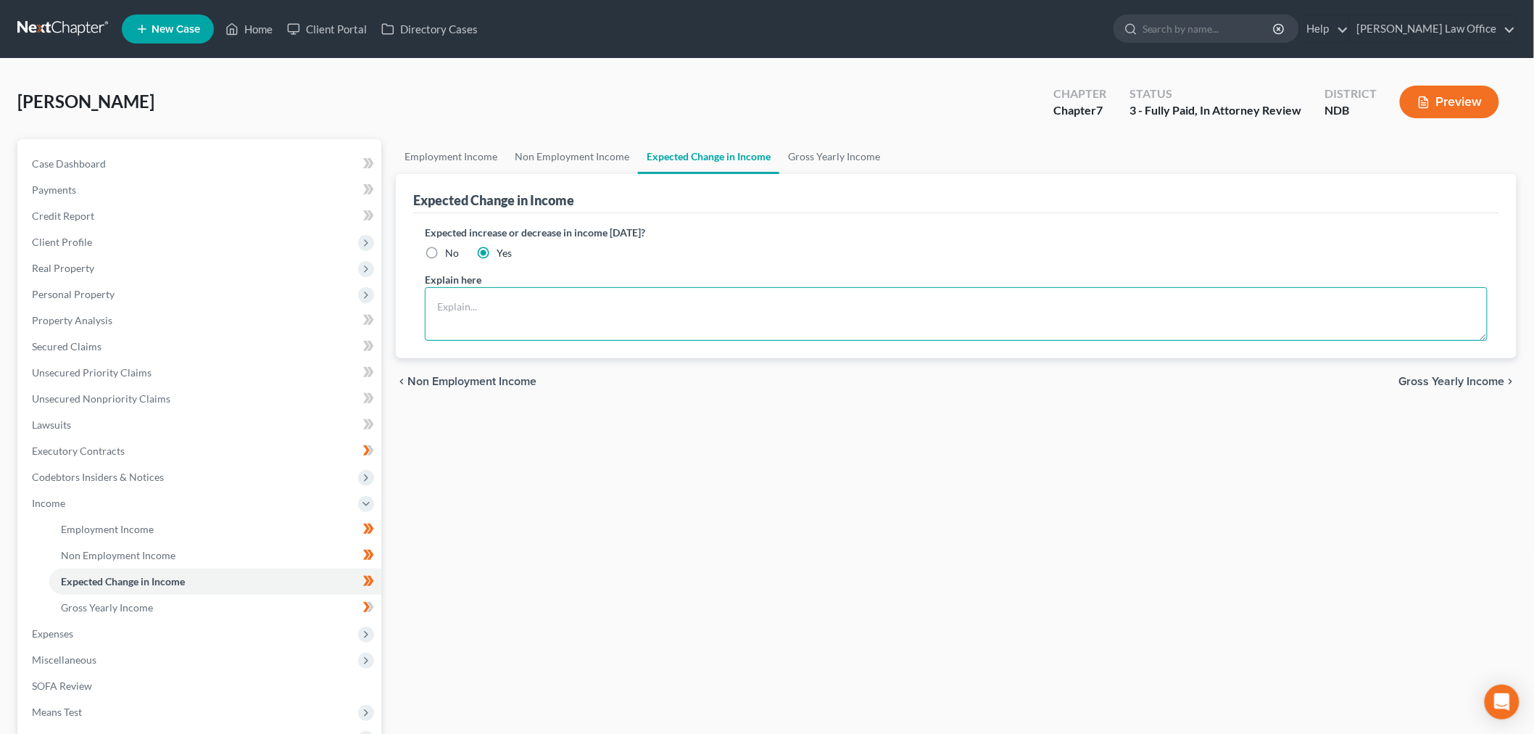
click at [549, 341] on textarea at bounding box center [956, 314] width 1063 height 54
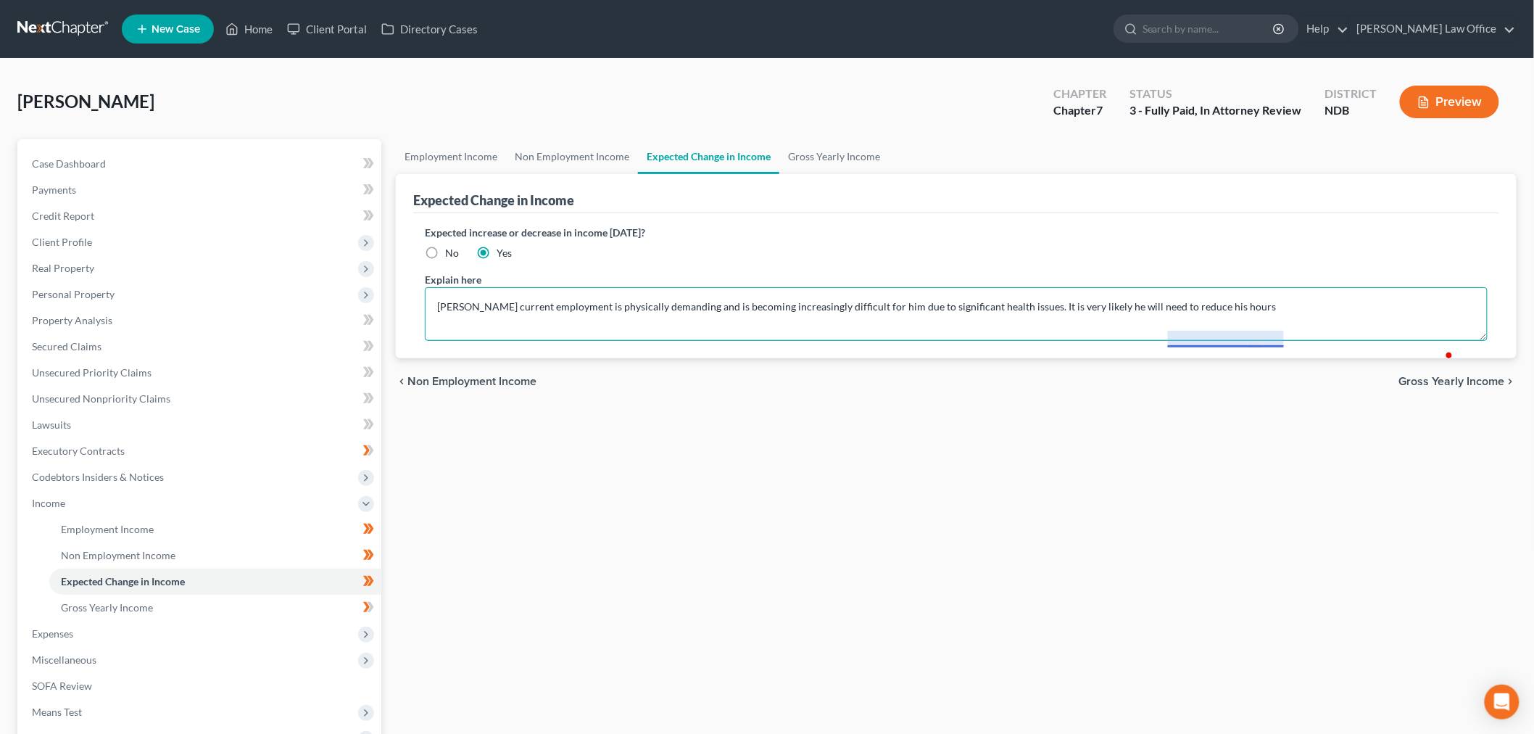
click at [1190, 341] on textarea "[PERSON_NAME] current employment is physically demanding and is becoming increa…" at bounding box center [956, 314] width 1063 height 54
drag, startPoint x: 1402, startPoint y: 378, endPoint x: 1422, endPoint y: 386, distance: 22.1
click at [1402, 341] on textarea "[PERSON_NAME] current employment is physically demanding and is becoming increa…" at bounding box center [956, 314] width 1063 height 54
click at [634, 341] on textarea "[PERSON_NAME] current employment is physically demanding and is becoming increa…" at bounding box center [956, 314] width 1063 height 54
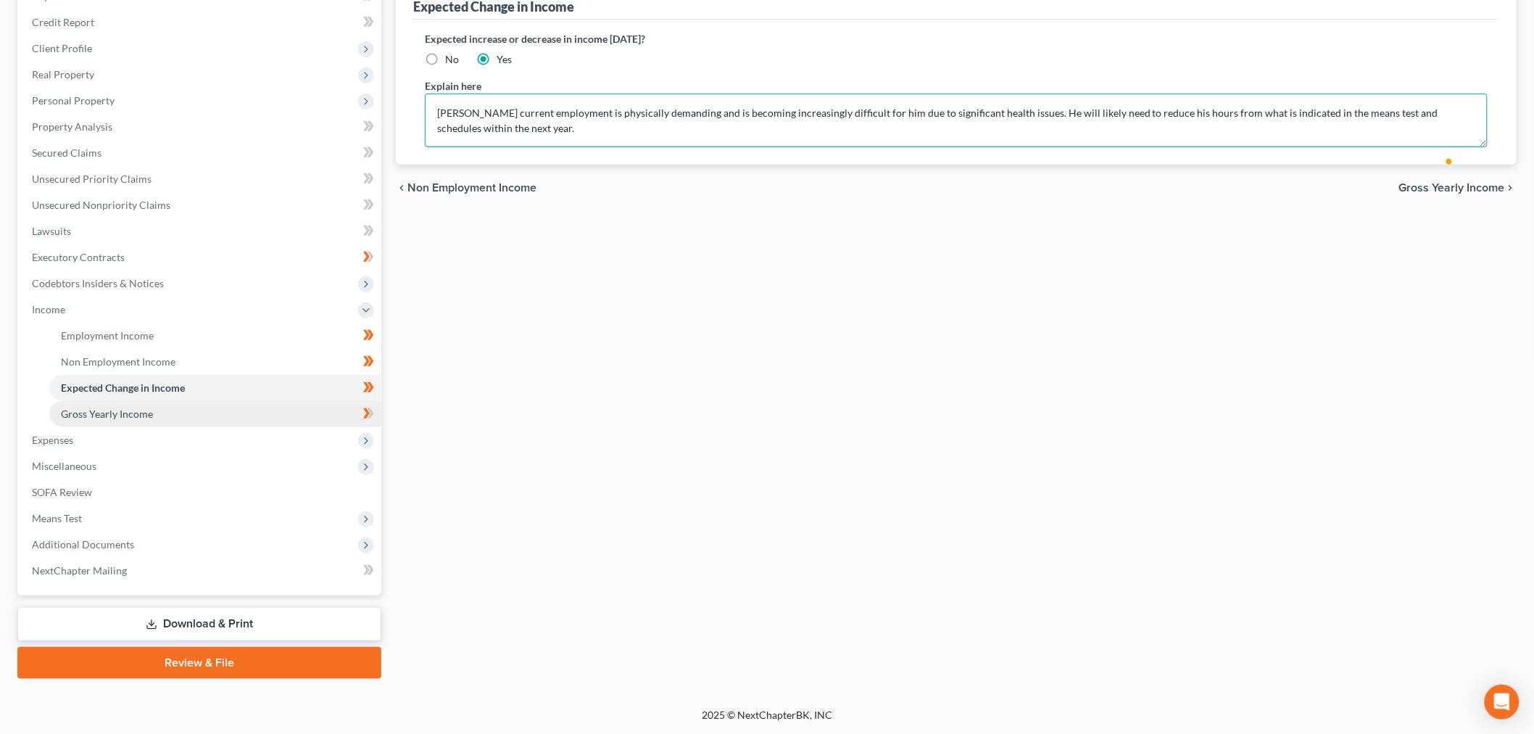
type textarea "[PERSON_NAME] current employment is physically demanding and is becoming increa…"
click at [118, 401] on link "Gross Yearly Income" at bounding box center [215, 414] width 332 height 26
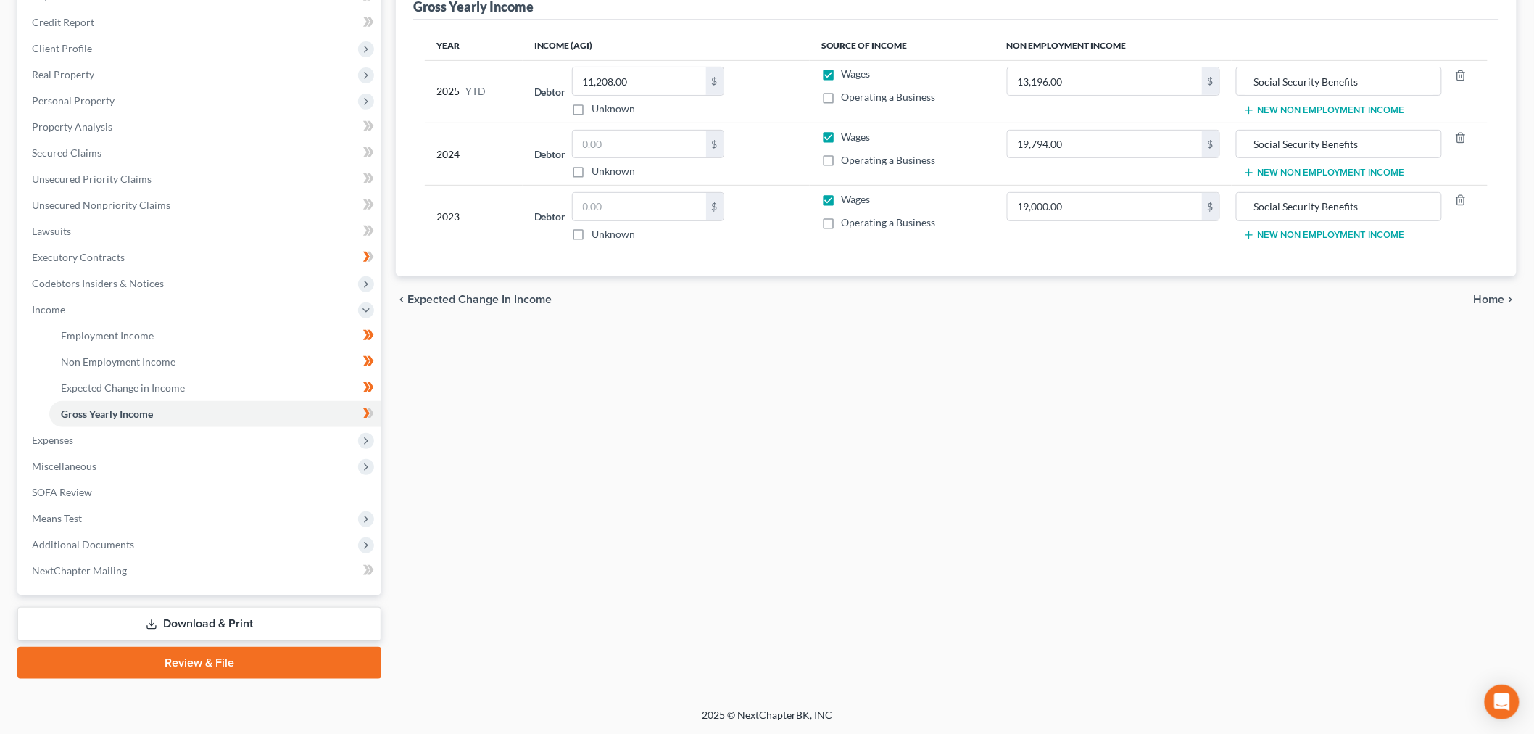
scroll to position [241, 0]
click at [667, 158] on input "text" at bounding box center [639, 145] width 133 height 28
type input "0"
click at [842, 144] on label "Wages" at bounding box center [856, 137] width 29 height 15
click at [848, 139] on input "Wages" at bounding box center [852, 134] width 9 height 9
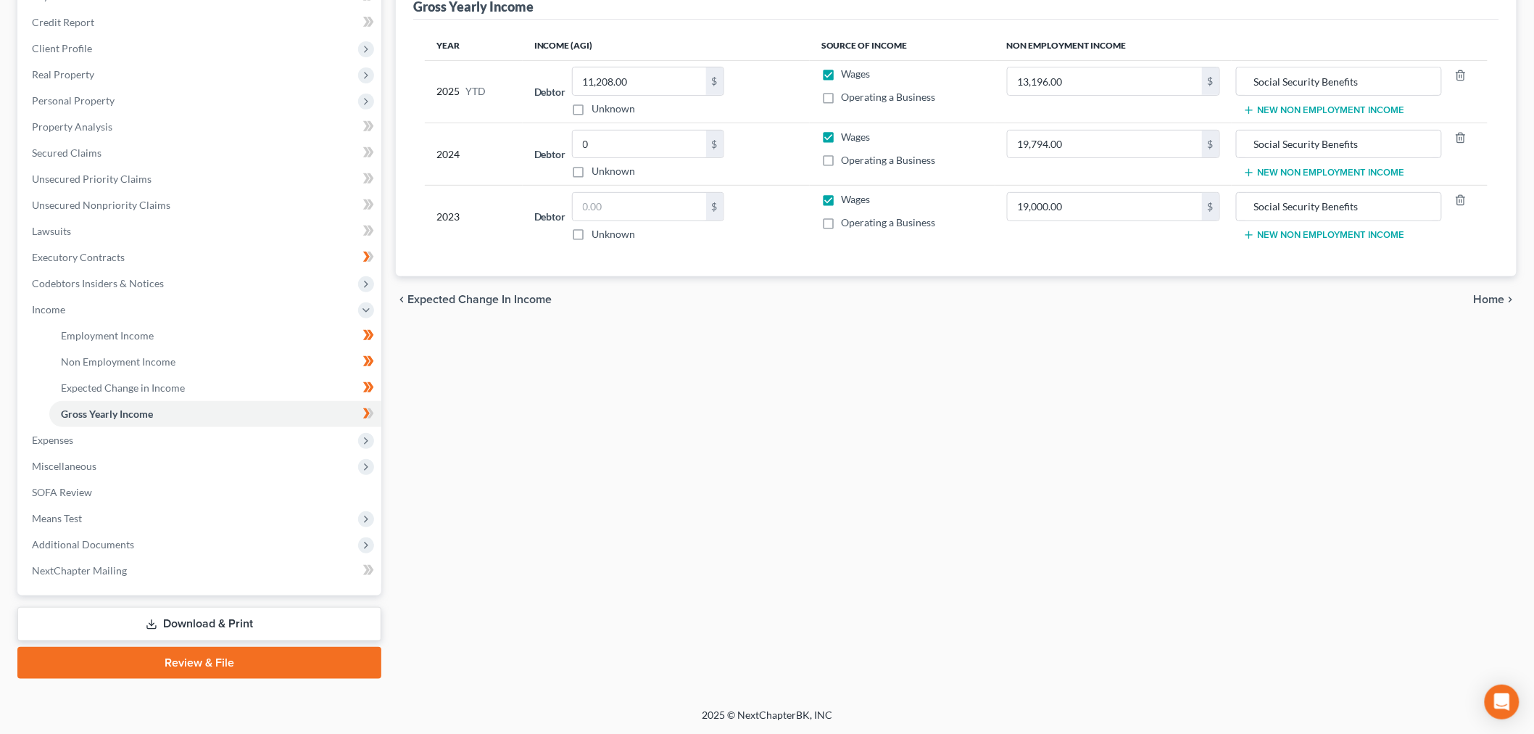
checkbox input "false"
click at [686, 220] on input "text" at bounding box center [639, 207] width 133 height 28
type input "0"
click at [842, 207] on label "Wages" at bounding box center [856, 199] width 29 height 15
click at [848, 202] on input "Wages" at bounding box center [852, 196] width 9 height 9
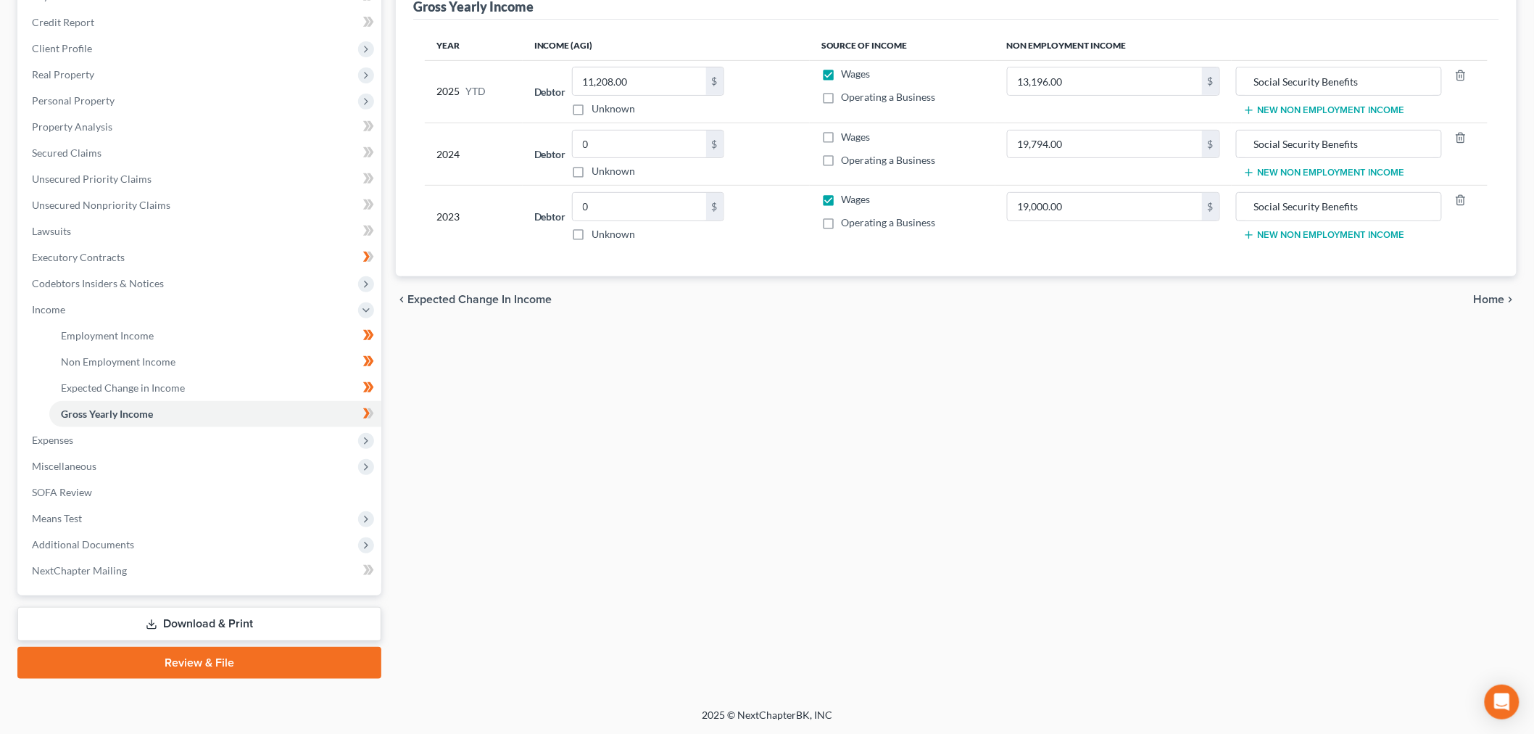
checkbox input "false"
click at [843, 472] on div "Employment Income Non Employment Income Expected Change in Income Gross Yearly …" at bounding box center [956, 312] width 1135 height 733
click at [196, 427] on span "Expenses" at bounding box center [200, 440] width 361 height 26
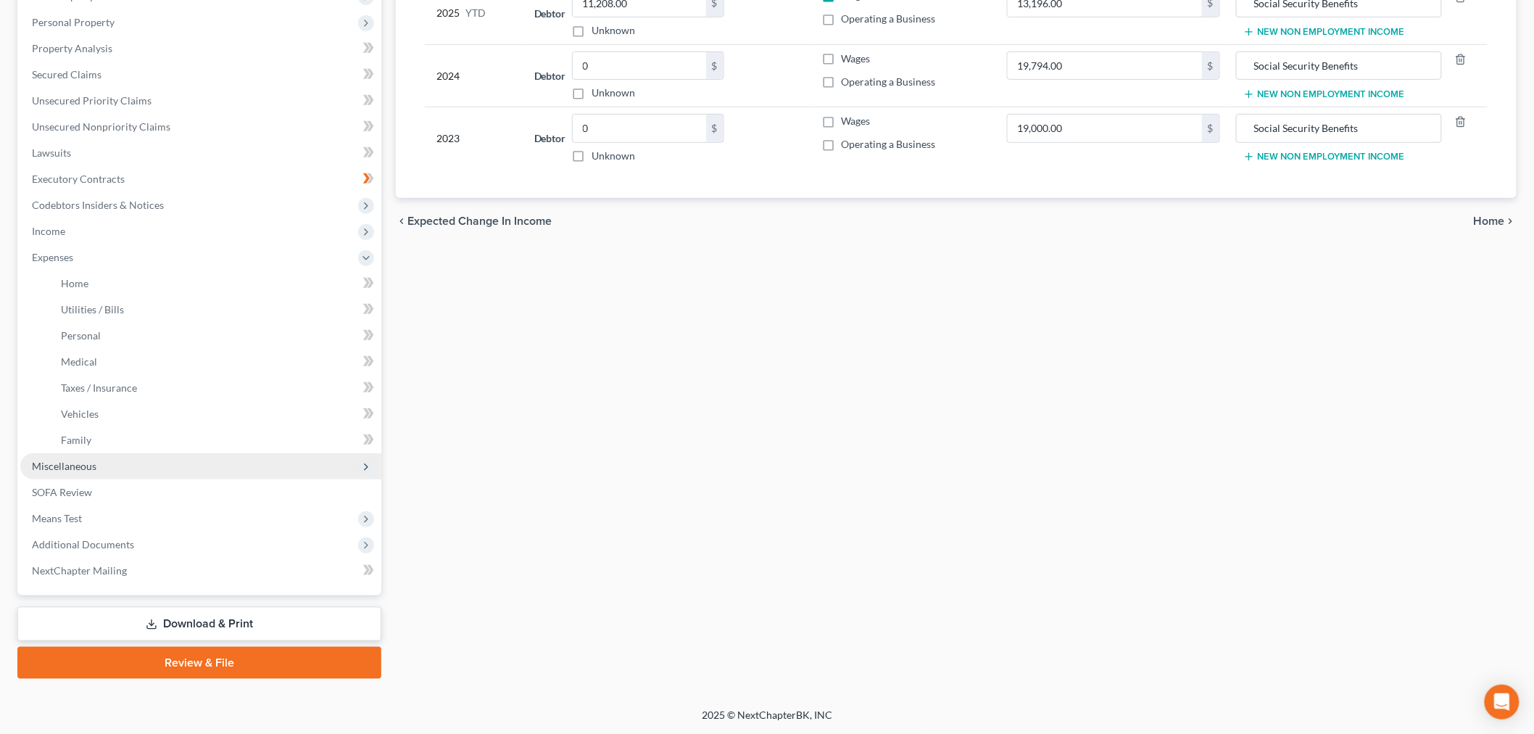
click at [96, 472] on span "Miscellaneous" at bounding box center [64, 466] width 65 height 12
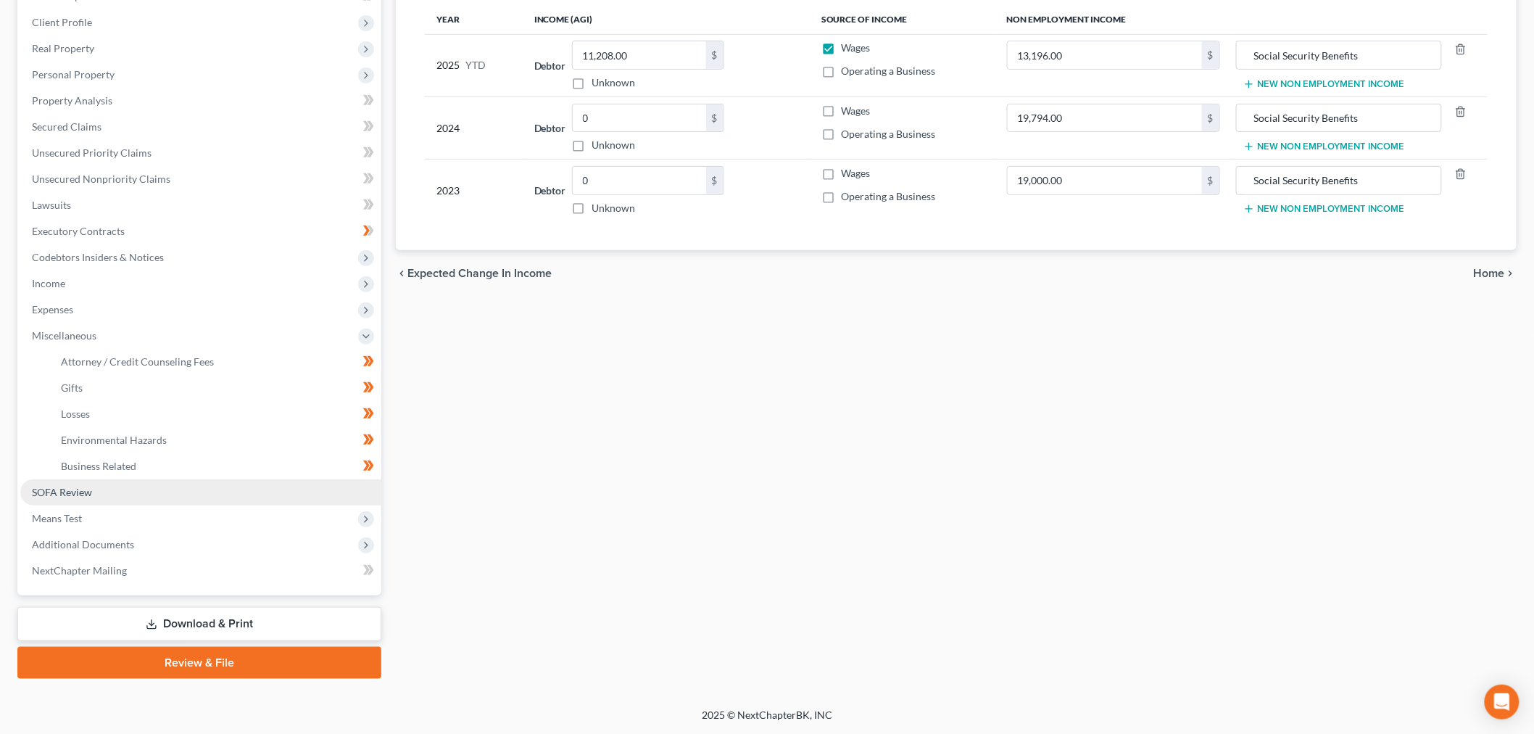
click at [122, 486] on link "SOFA Review" at bounding box center [200, 492] width 361 height 26
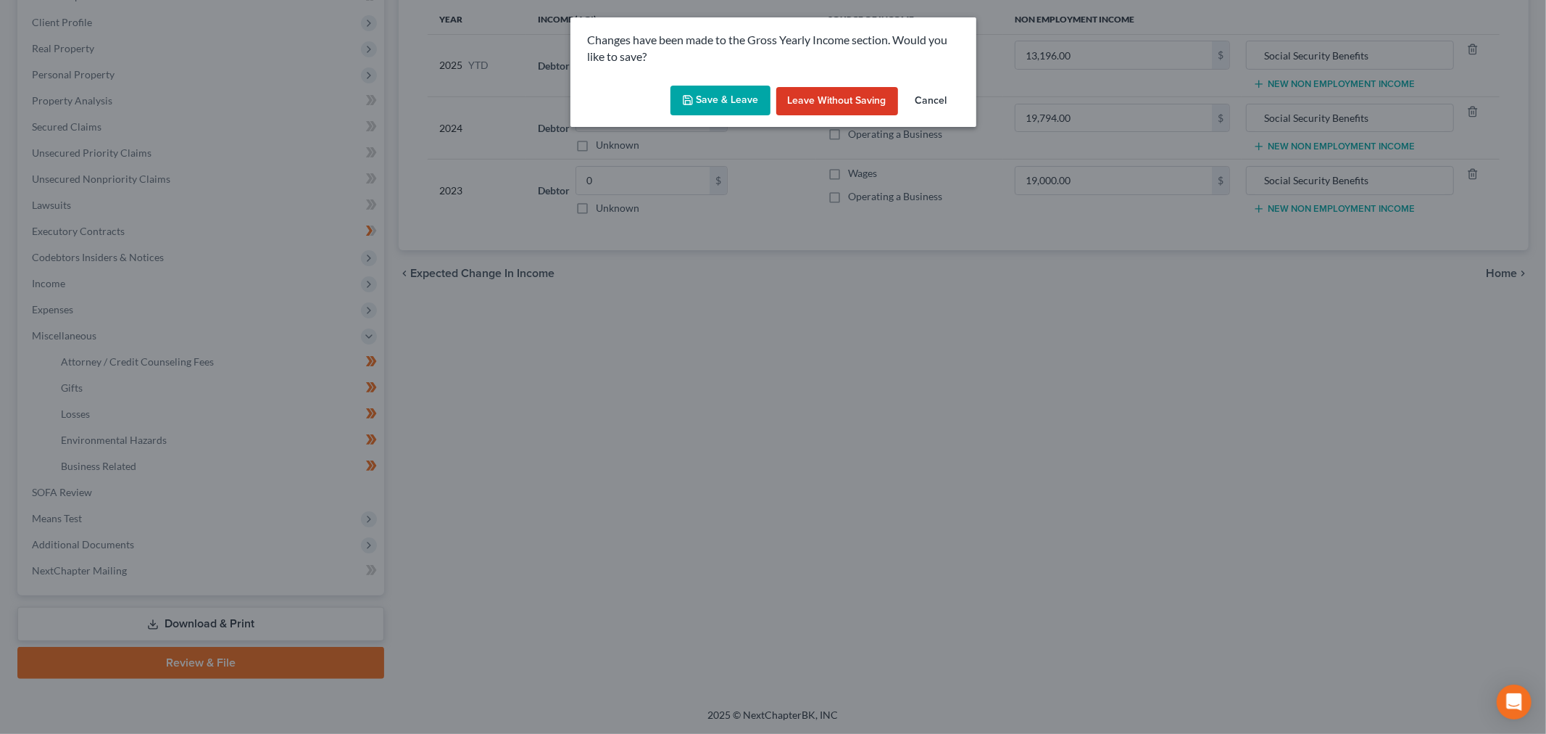
click at [730, 116] on button "Save & Leave" at bounding box center [721, 101] width 100 height 30
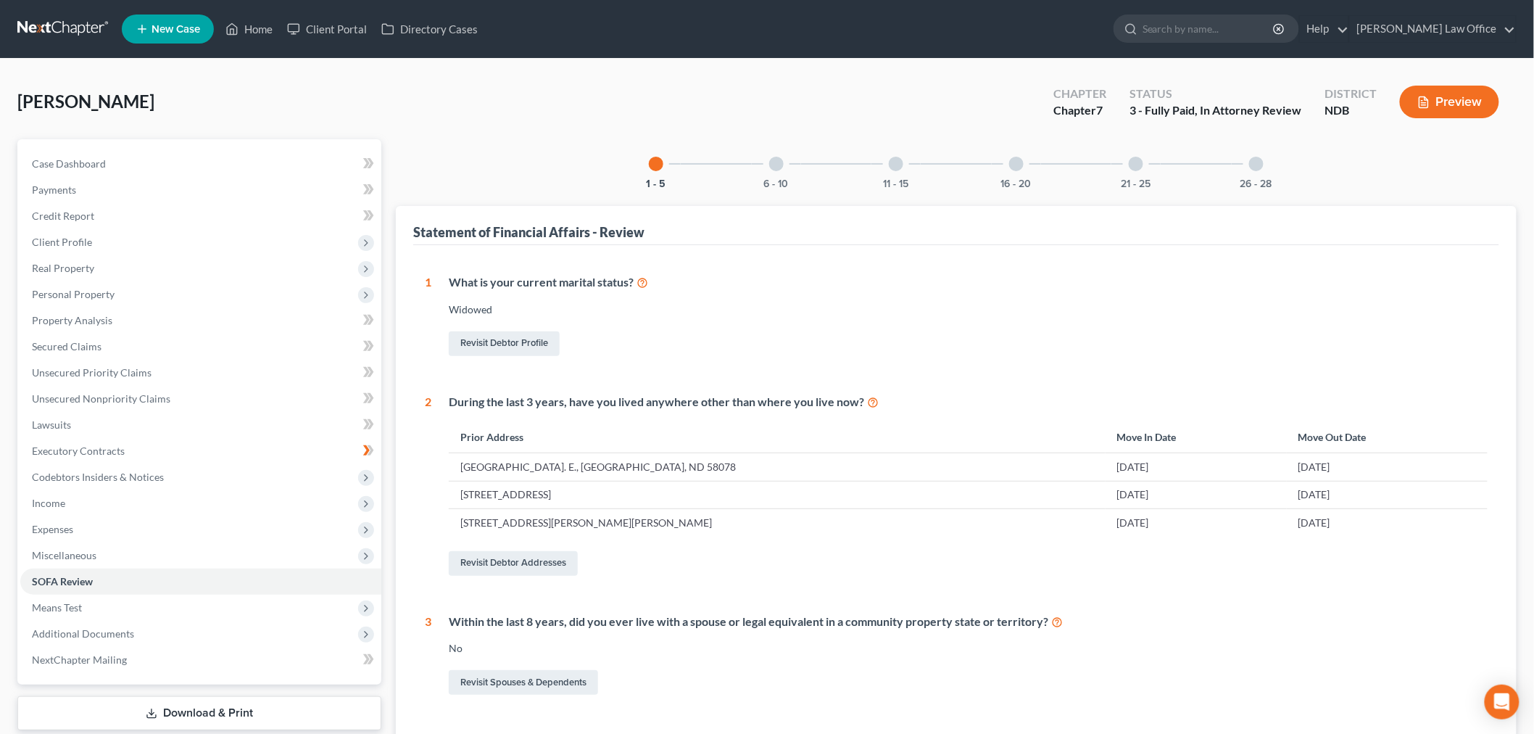
click at [752, 189] on div "6 - 10" at bounding box center [776, 163] width 49 height 49
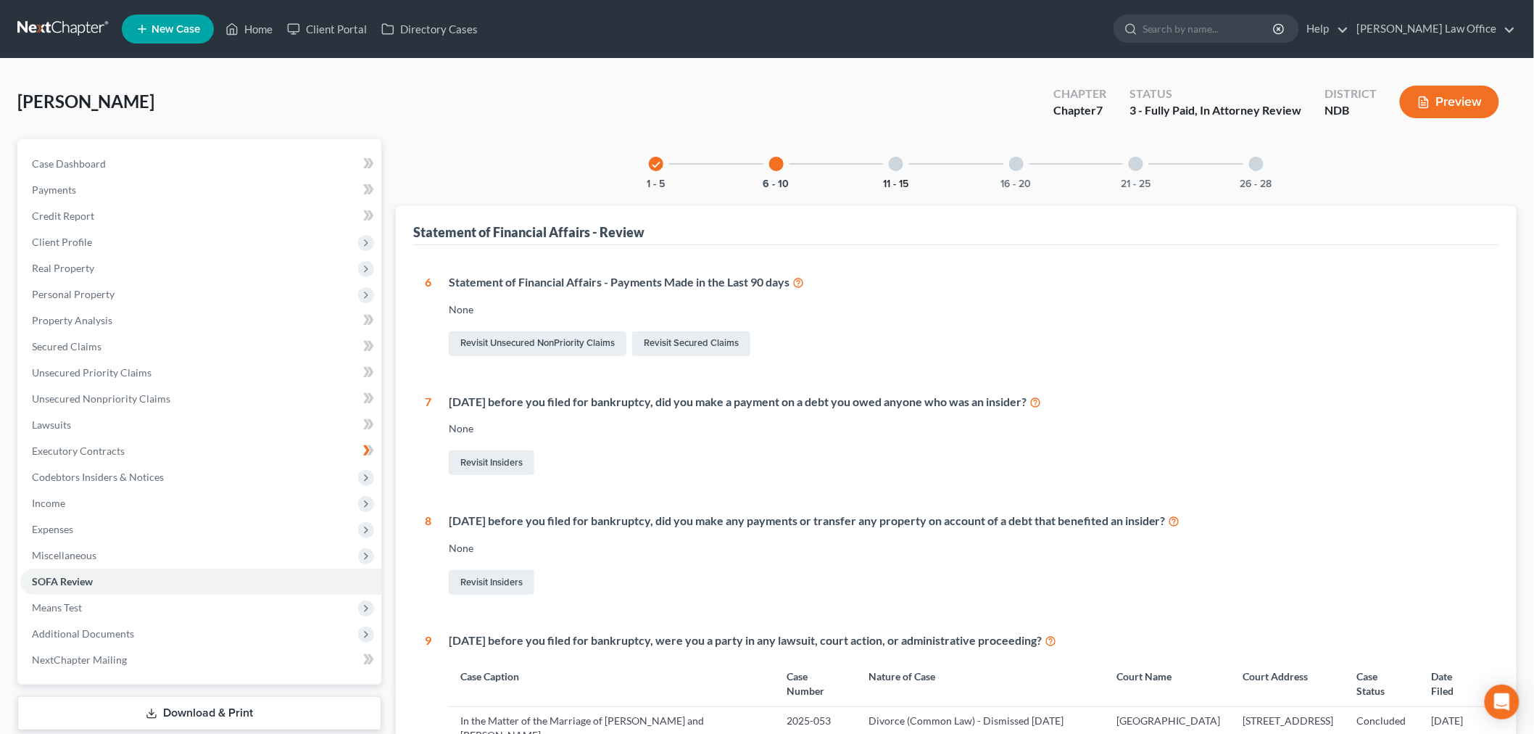
click at [892, 189] on button "11 - 15" at bounding box center [896, 184] width 25 height 10
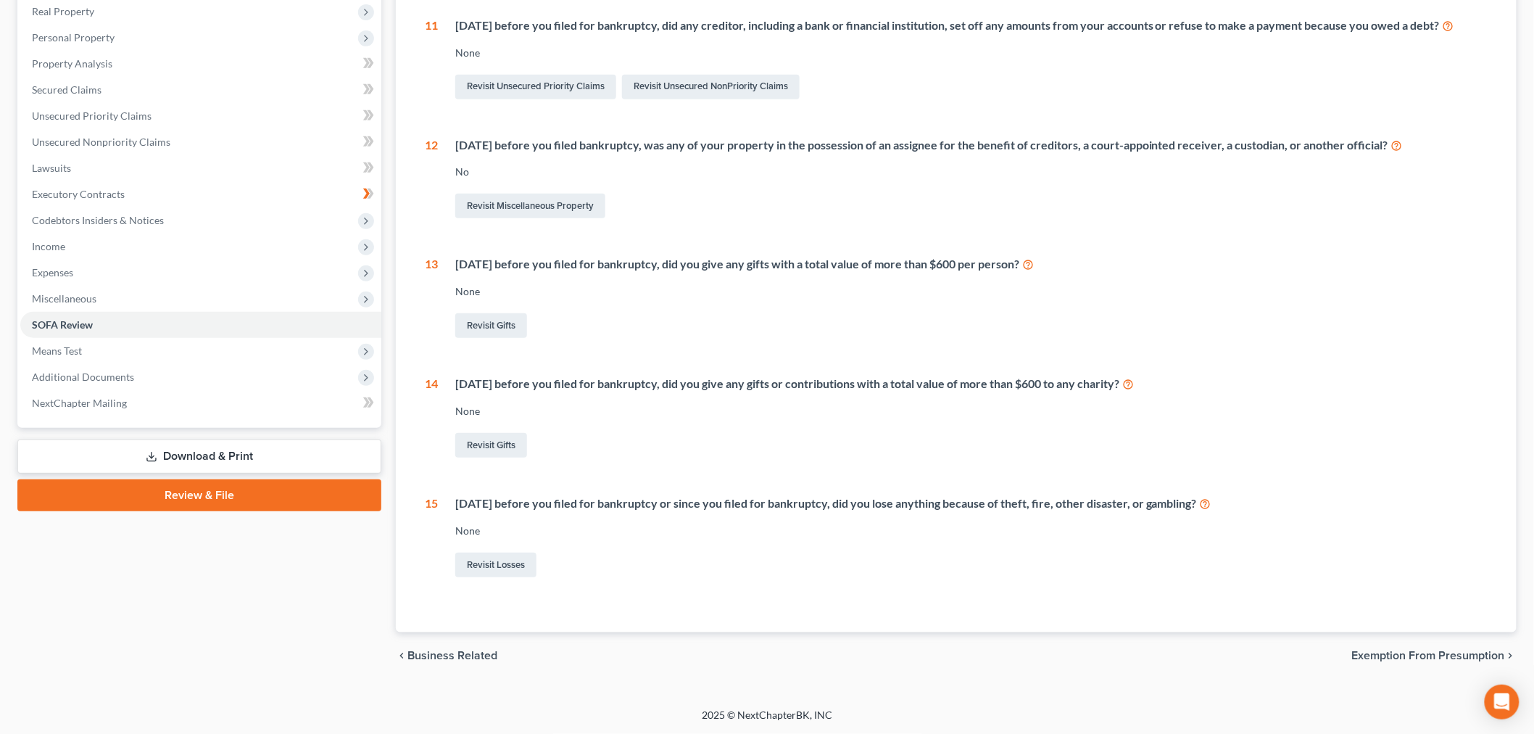
scroll to position [483, 0]
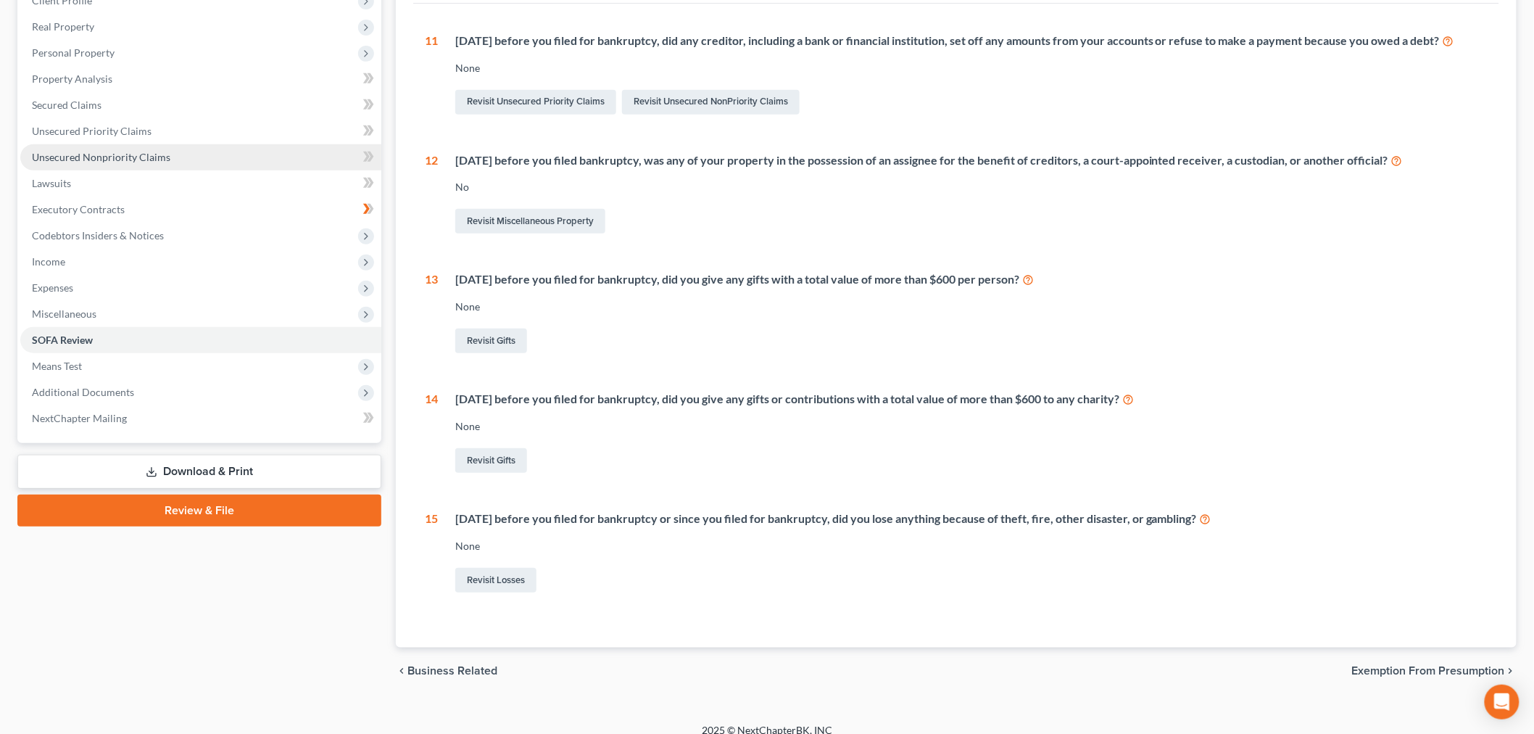
click at [170, 163] on span "Unsecured Nonpriority Claims" at bounding box center [101, 157] width 138 height 12
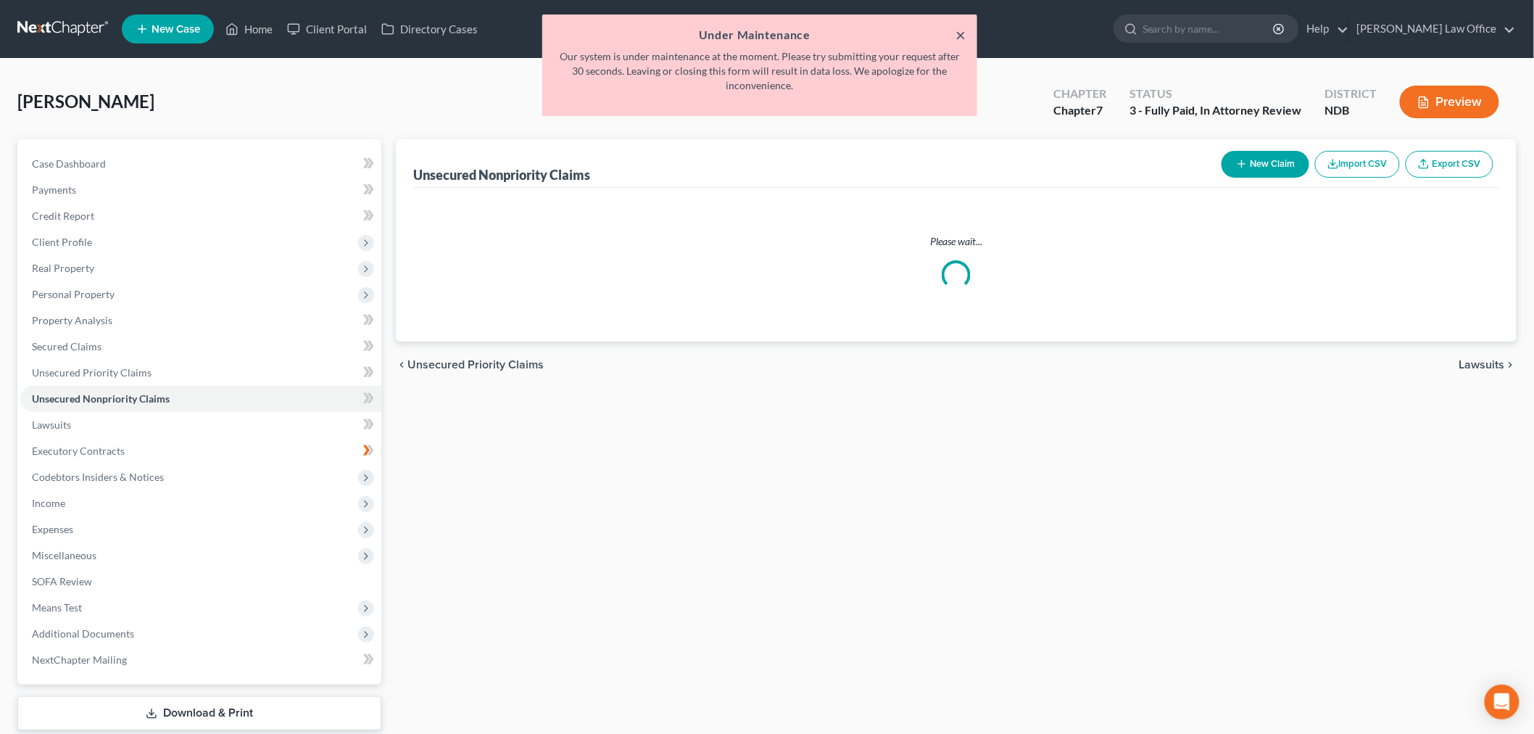
click at [956, 36] on button "×" at bounding box center [961, 34] width 10 height 17
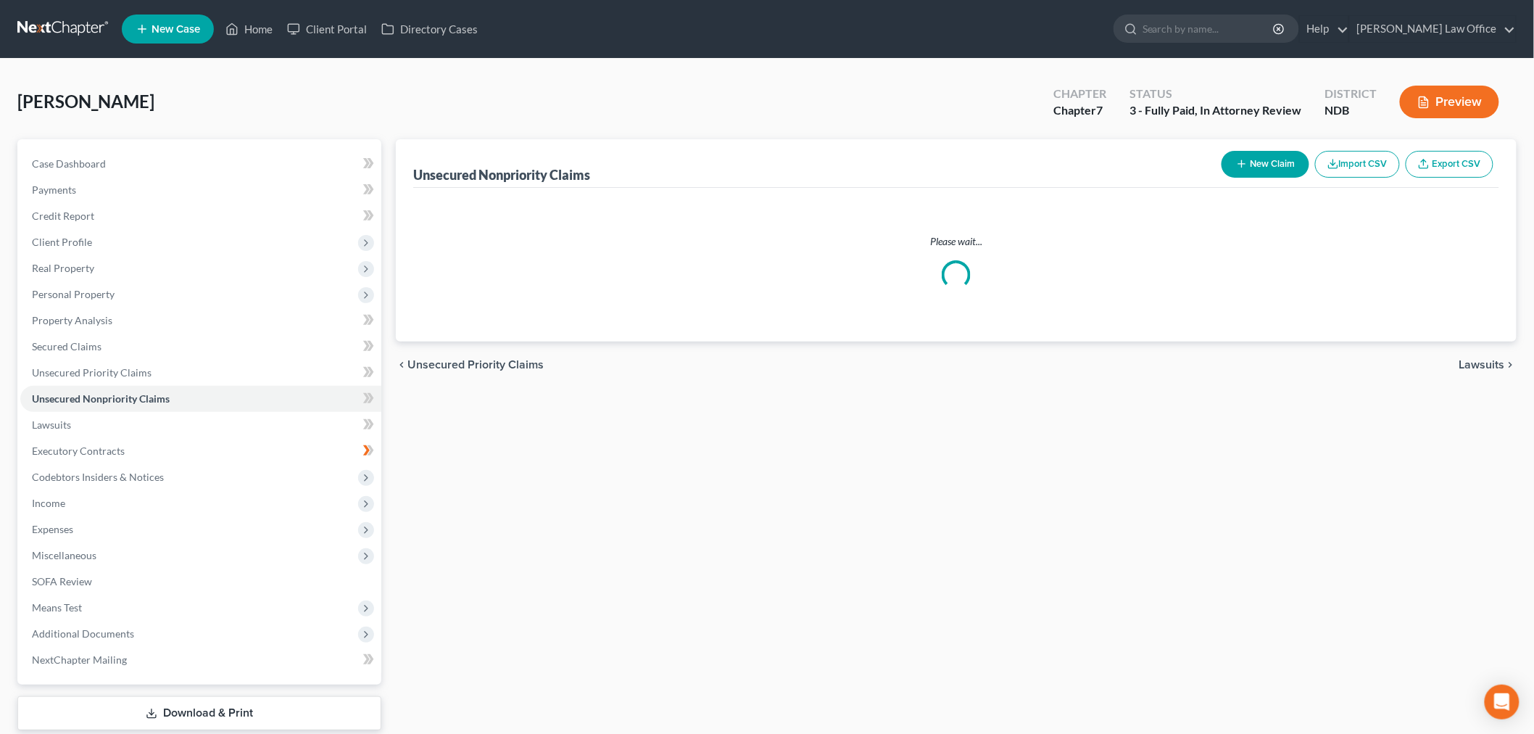
click at [566, 139] on div "[PERSON_NAME] Upgraded Chapter Chapter 7 Status 3 - Fully Paid, In Attorney Rev…" at bounding box center [766, 107] width 1499 height 63
click at [76, 170] on span "Case Dashboard" at bounding box center [69, 163] width 74 height 12
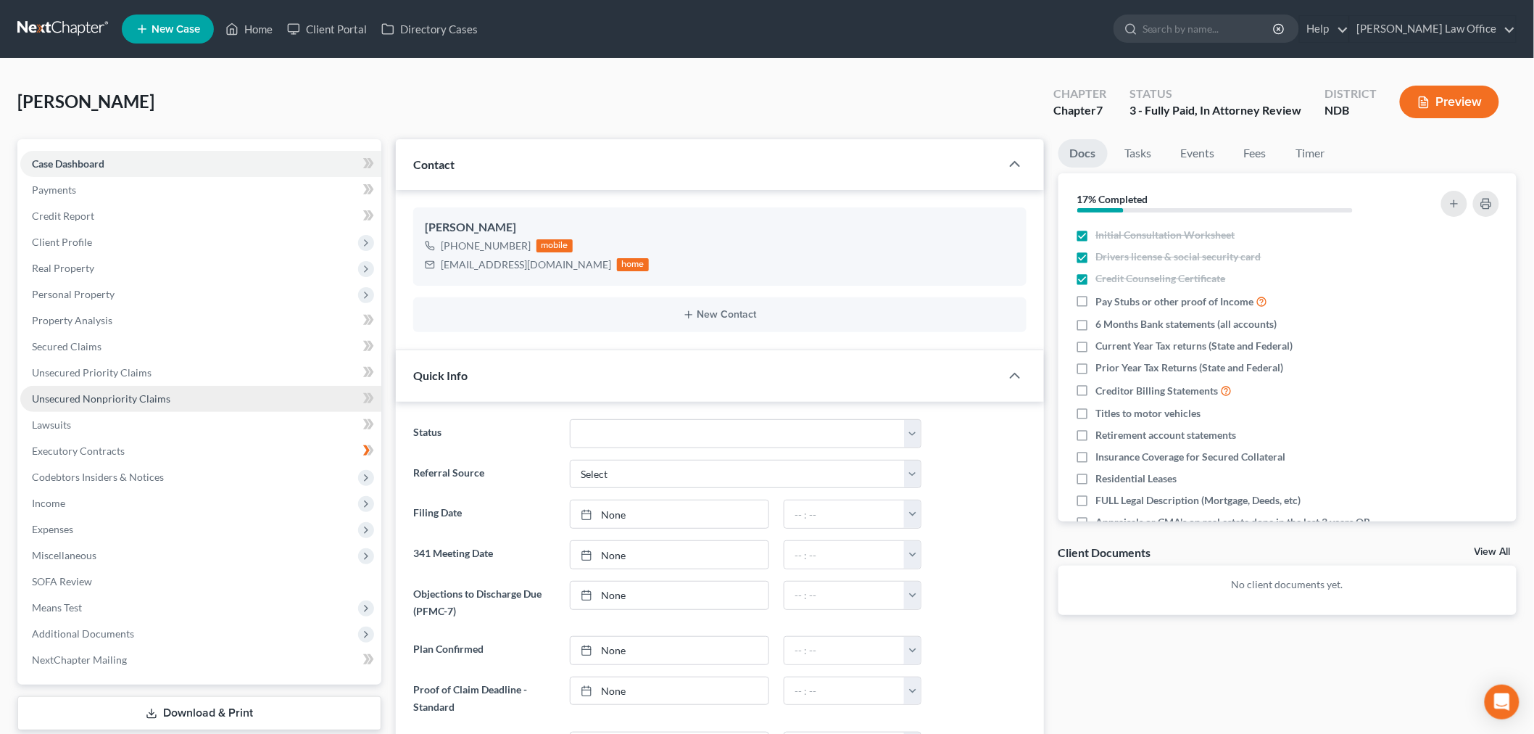
click at [140, 405] on span "Unsecured Nonpriority Claims" at bounding box center [101, 398] width 138 height 12
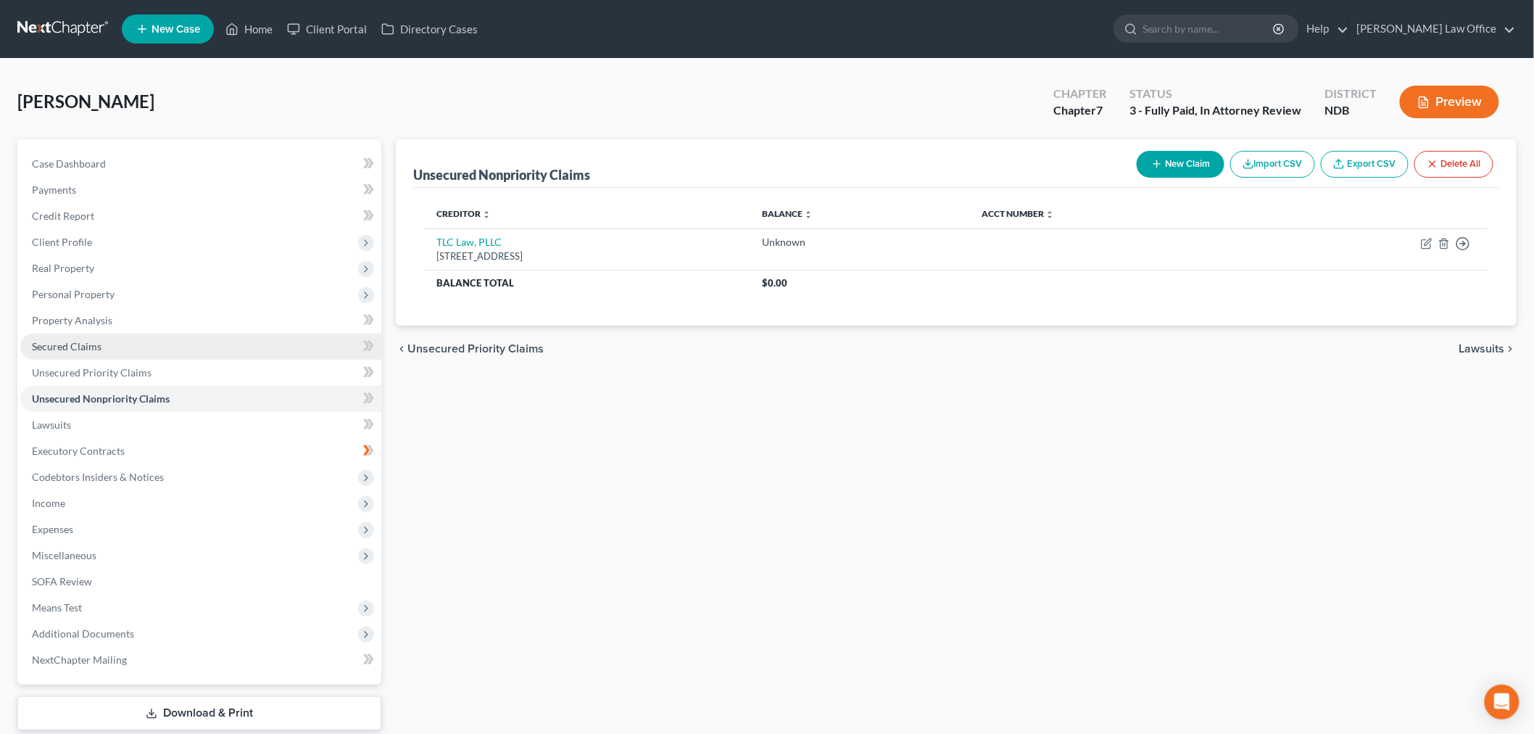
click at [123, 360] on link "Secured Claims" at bounding box center [200, 347] width 361 height 26
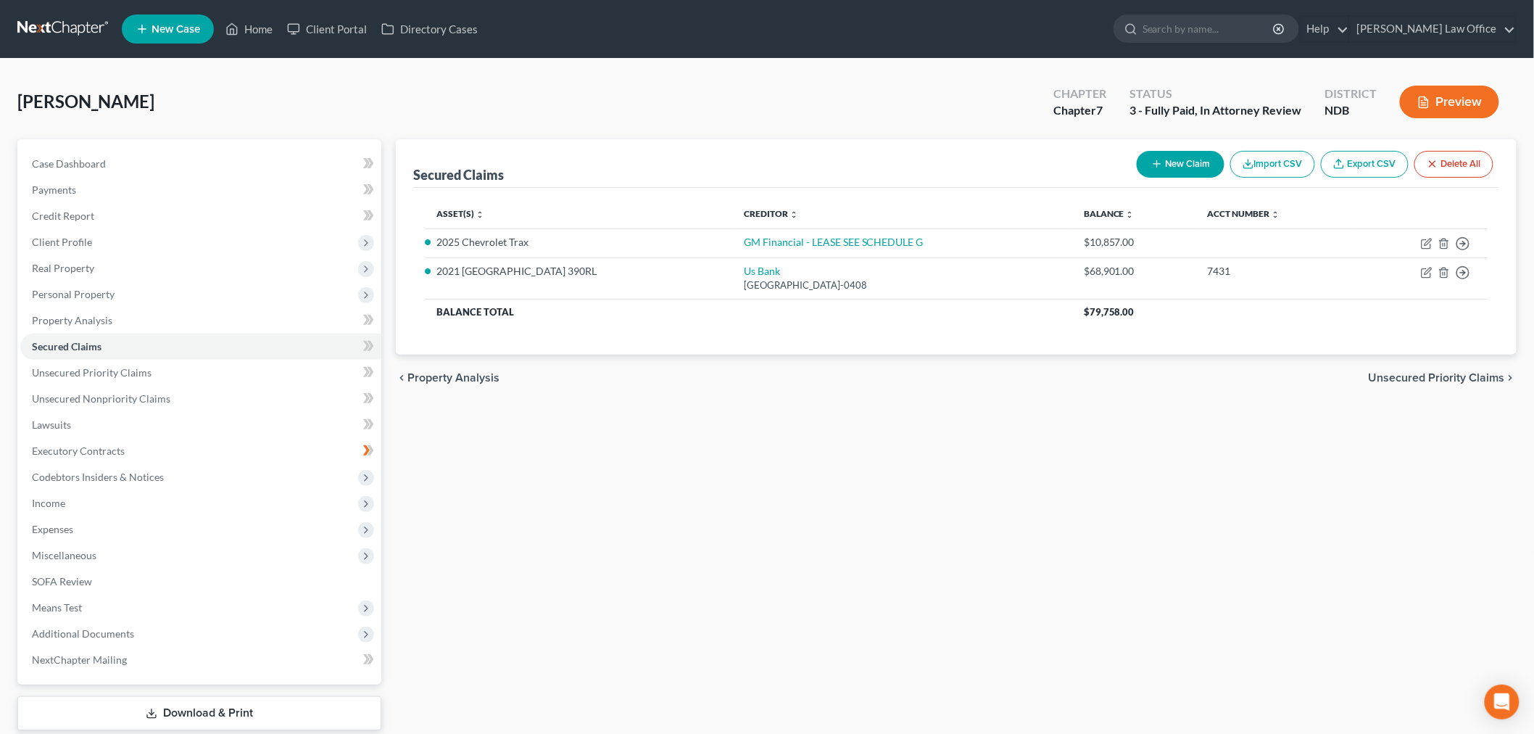
click at [1422, 118] on button "Preview" at bounding box center [1449, 102] width 99 height 33
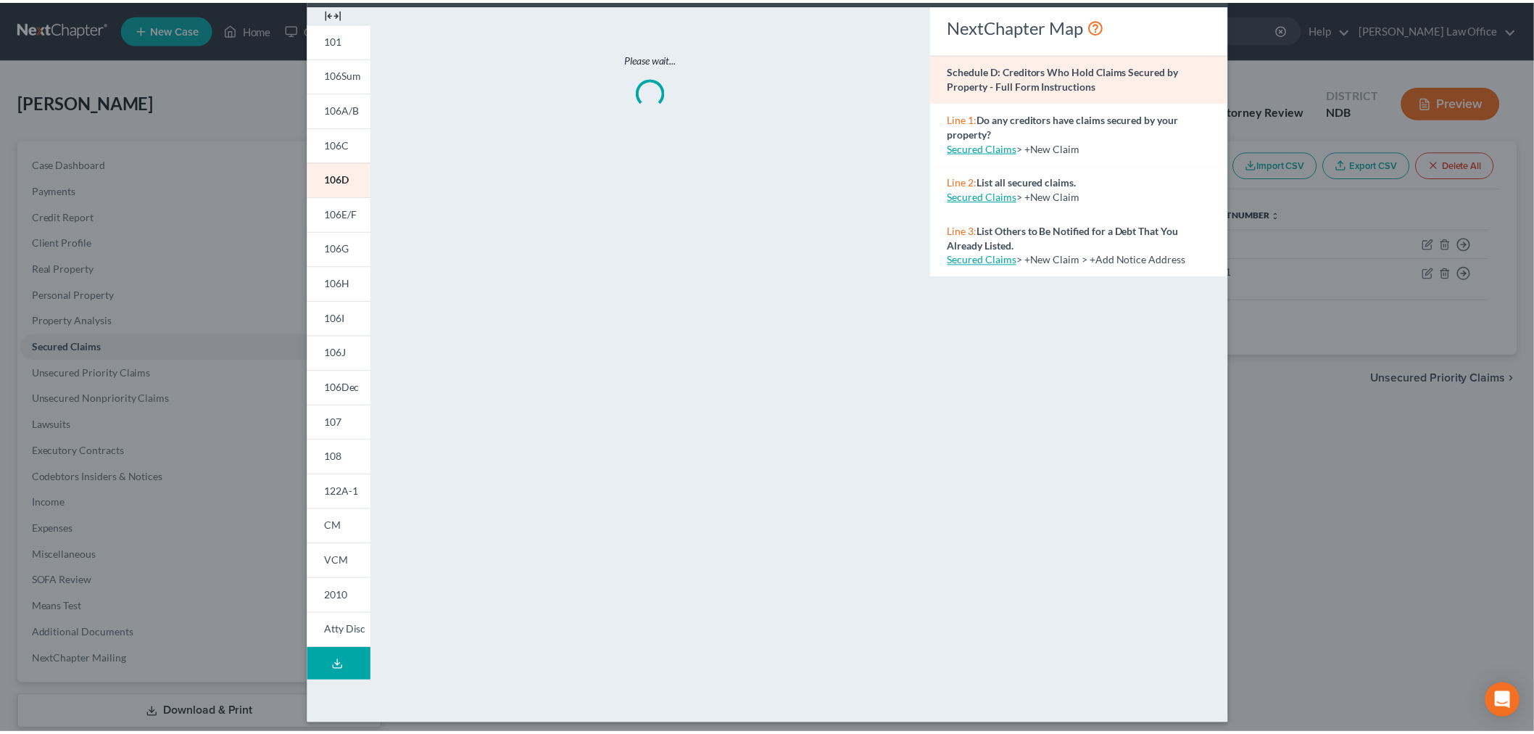
scroll to position [215, 0]
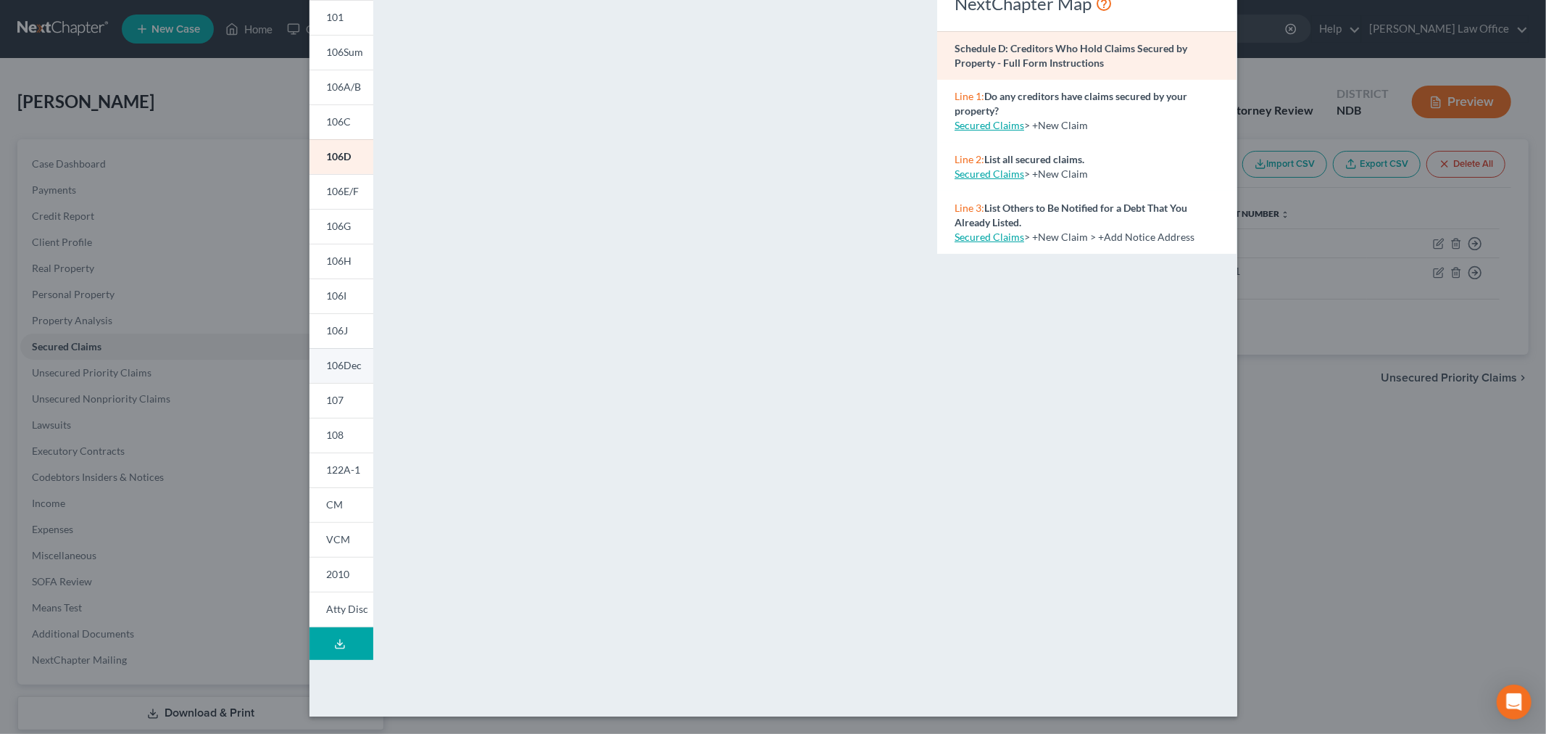
click at [327, 359] on span "106Dec" at bounding box center [345, 365] width 36 height 12
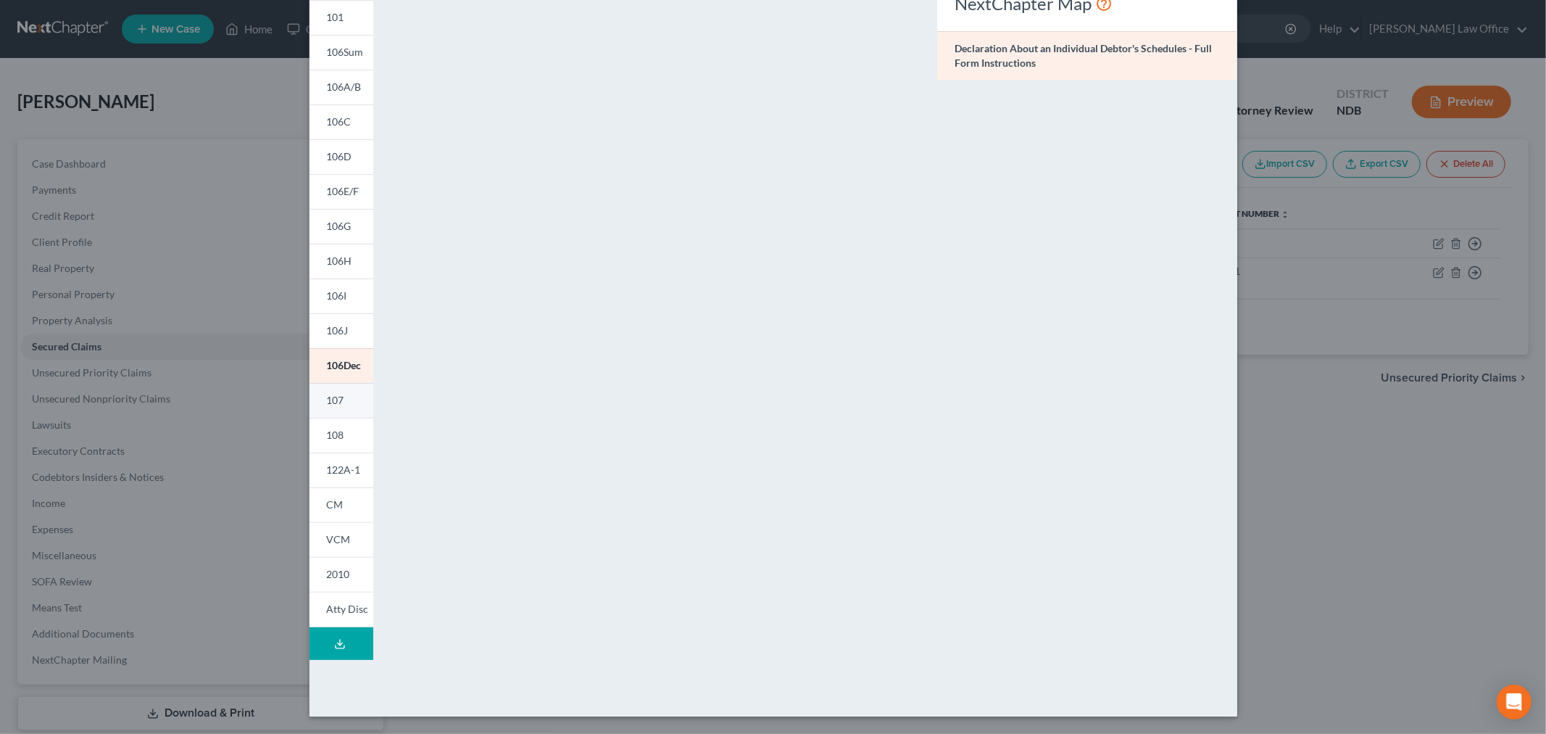
click at [310, 383] on link "107" at bounding box center [342, 400] width 64 height 35
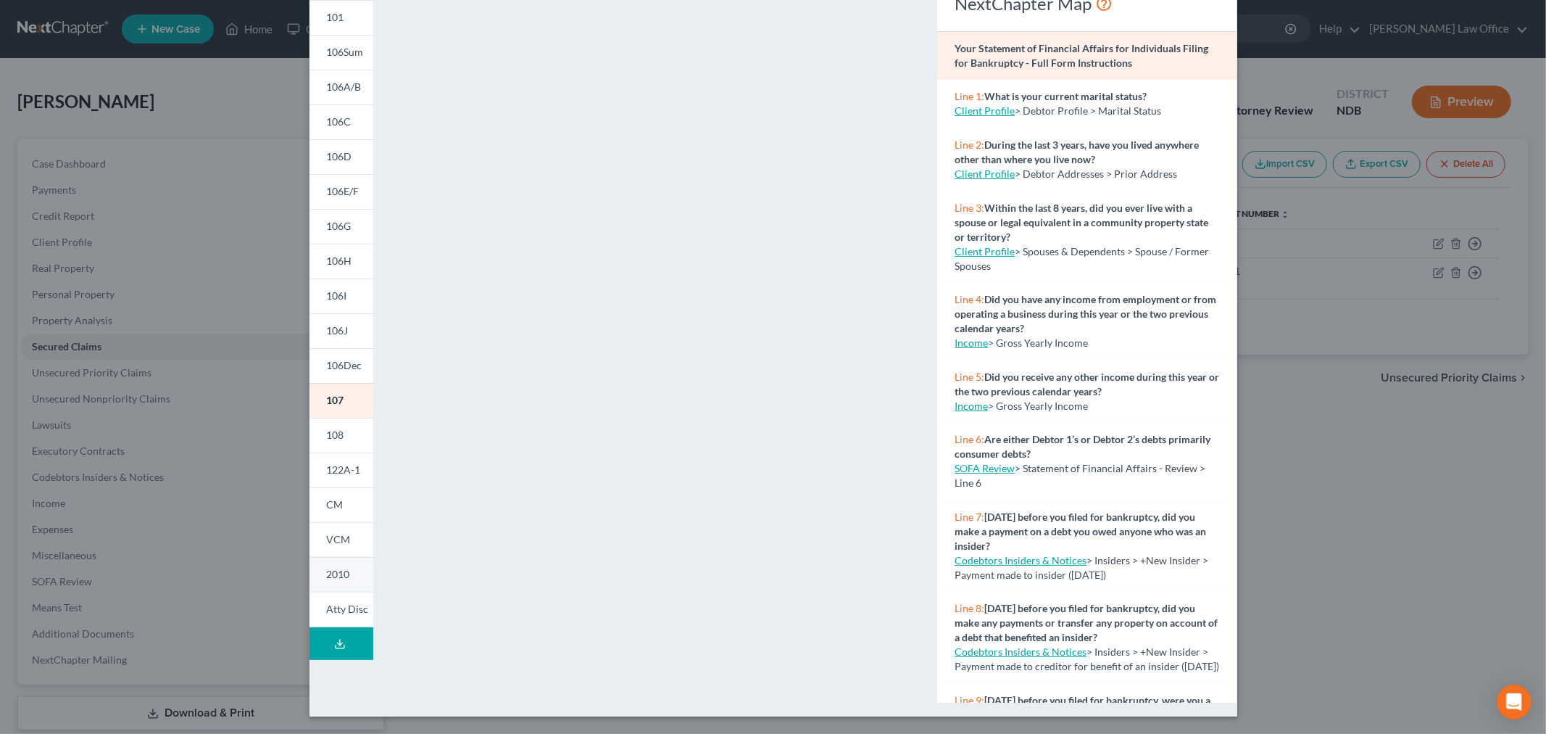
click at [327, 580] on span "2010" at bounding box center [338, 574] width 23 height 12
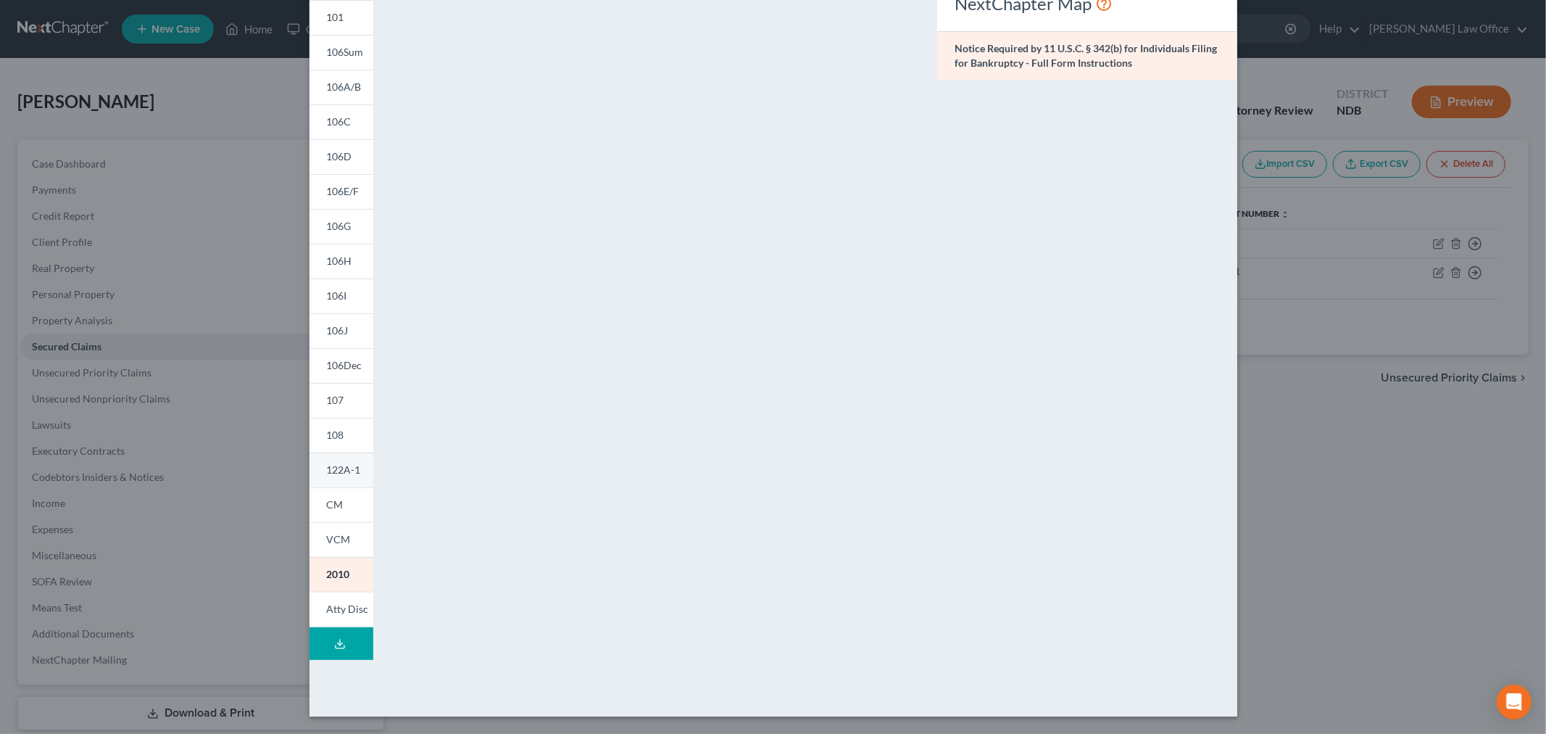
click at [327, 473] on span "122A-1" at bounding box center [344, 469] width 34 height 12
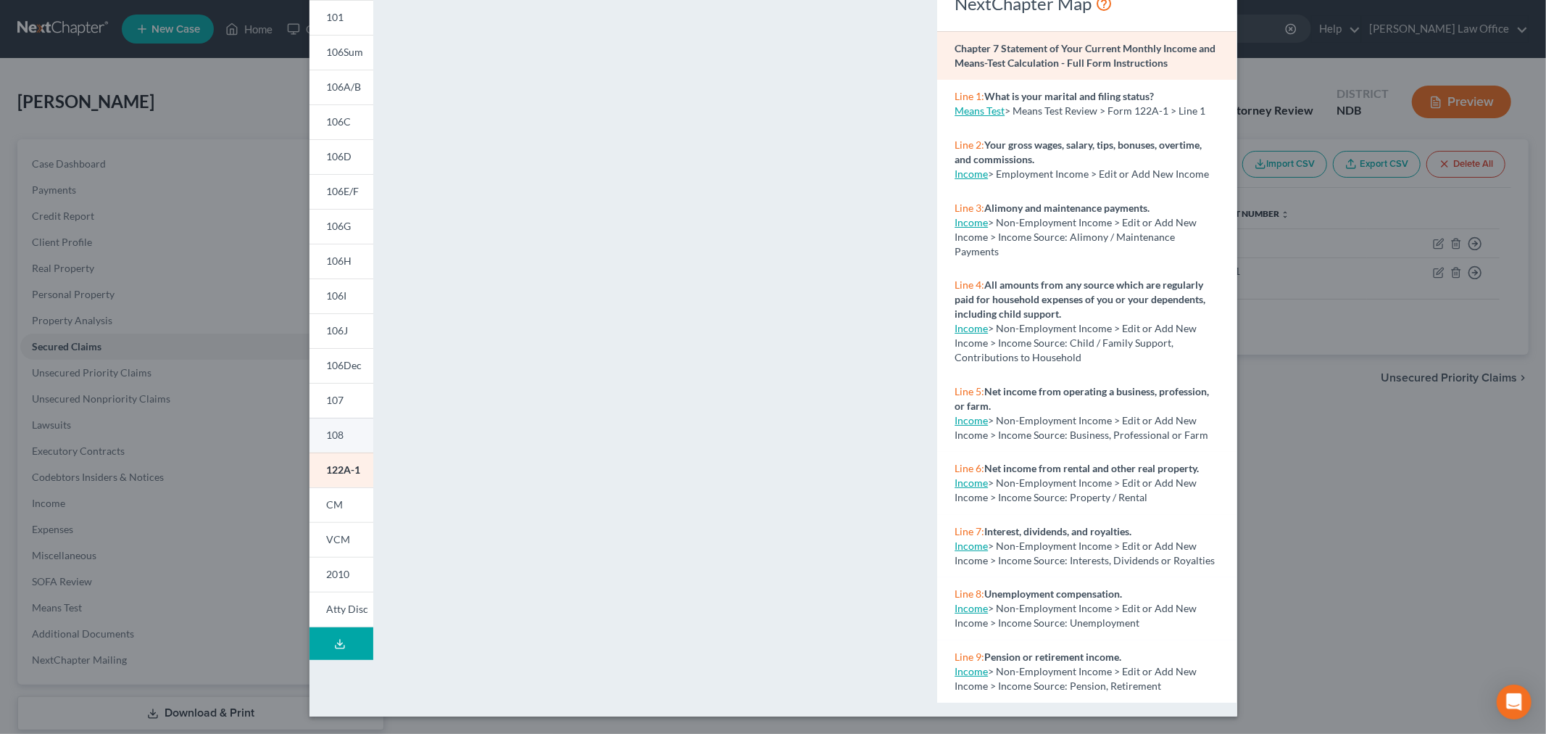
click at [327, 428] on span "108" at bounding box center [335, 434] width 17 height 12
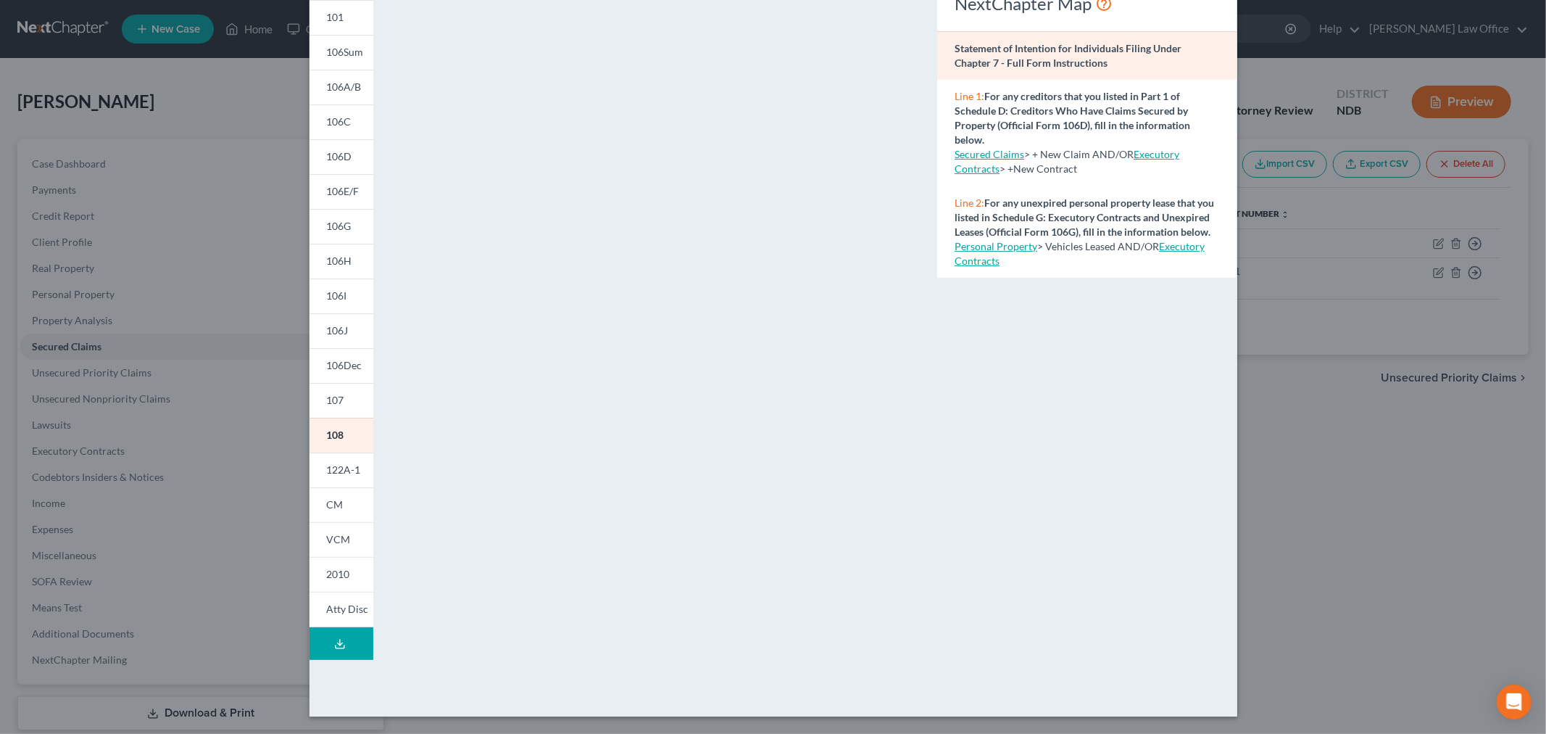
click at [1427, 532] on div "Petition Preview Statement of Intention for Individuals Filing Under Chapter 7 …" at bounding box center [773, 367] width 1546 height 734
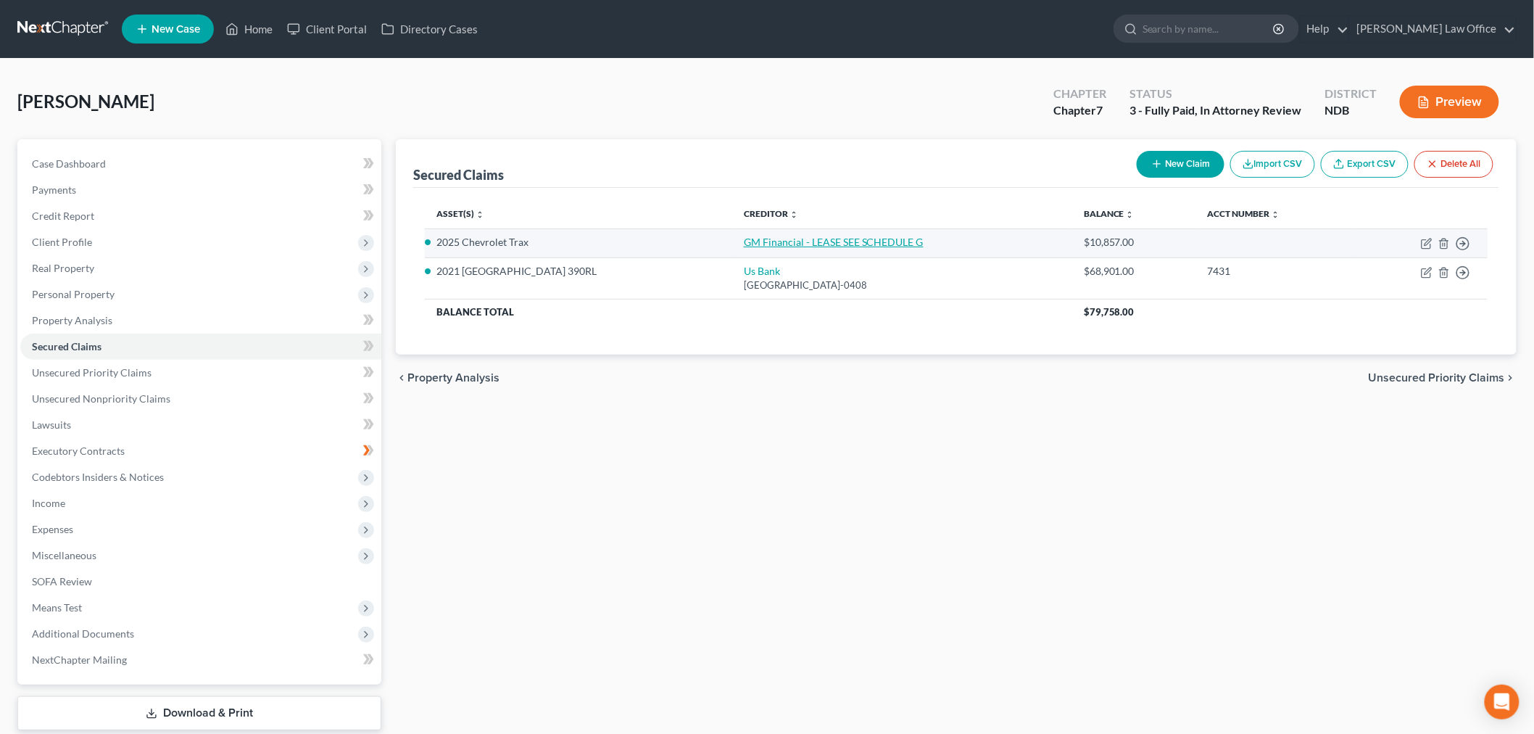
click at [864, 248] on link "GM Financial - LEASE SEE SCHEDULE G" at bounding box center [834, 242] width 180 height 12
select select "0"
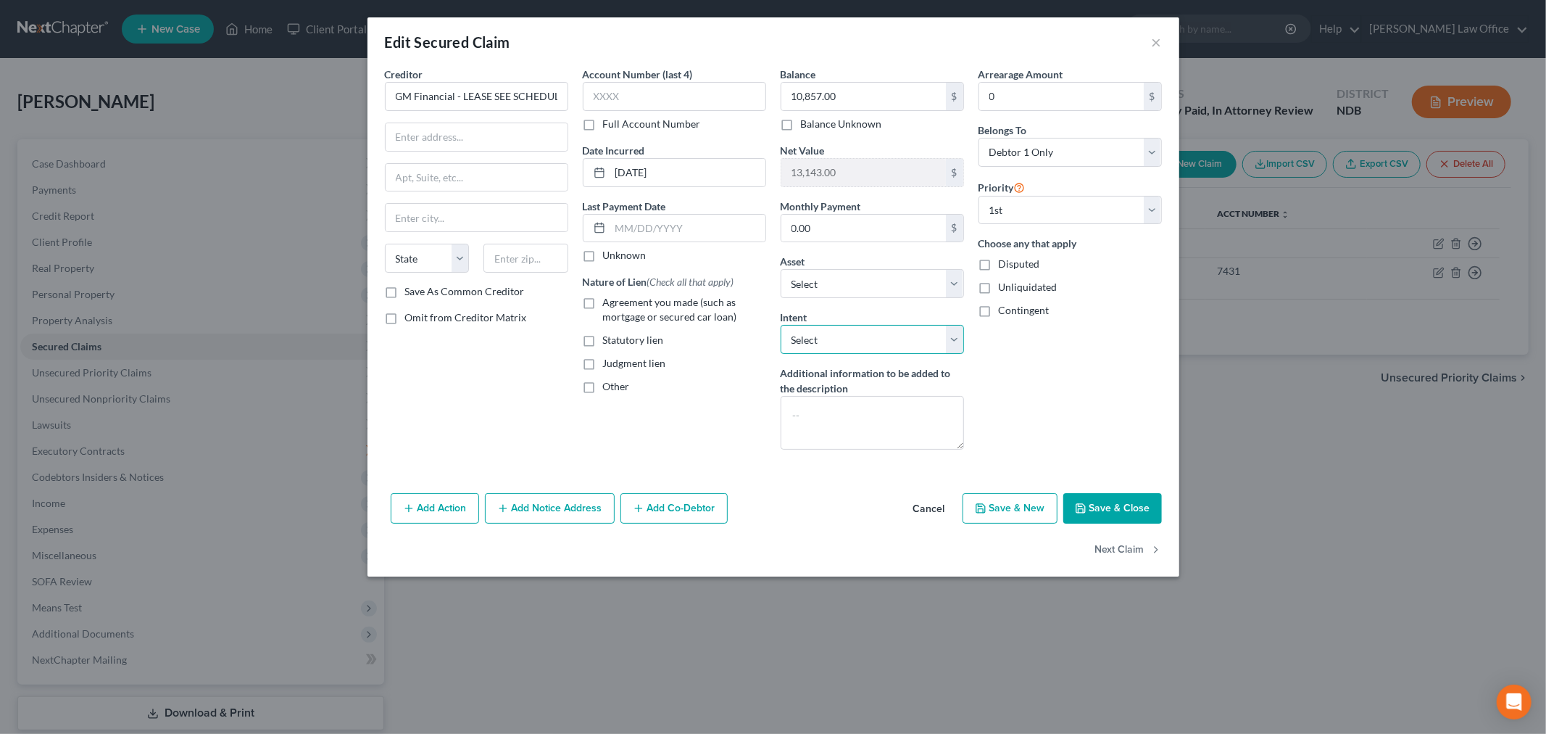
click at [925, 354] on select "Select Surrender Redeem Reaffirm Avoid Other" at bounding box center [872, 339] width 183 height 29
click at [381, 461] on div "Creditor * GM Financial - LEASE SEE SCHEDULE G State [US_STATE] AK AR AZ CA CO …" at bounding box center [477, 264] width 198 height 394
click at [405, 325] on label "Omit from Creditor Matrix" at bounding box center [466, 317] width 122 height 15
click at [411, 320] on input "Omit from Creditor Matrix" at bounding box center [415, 314] width 9 height 9
checkbox input "true"
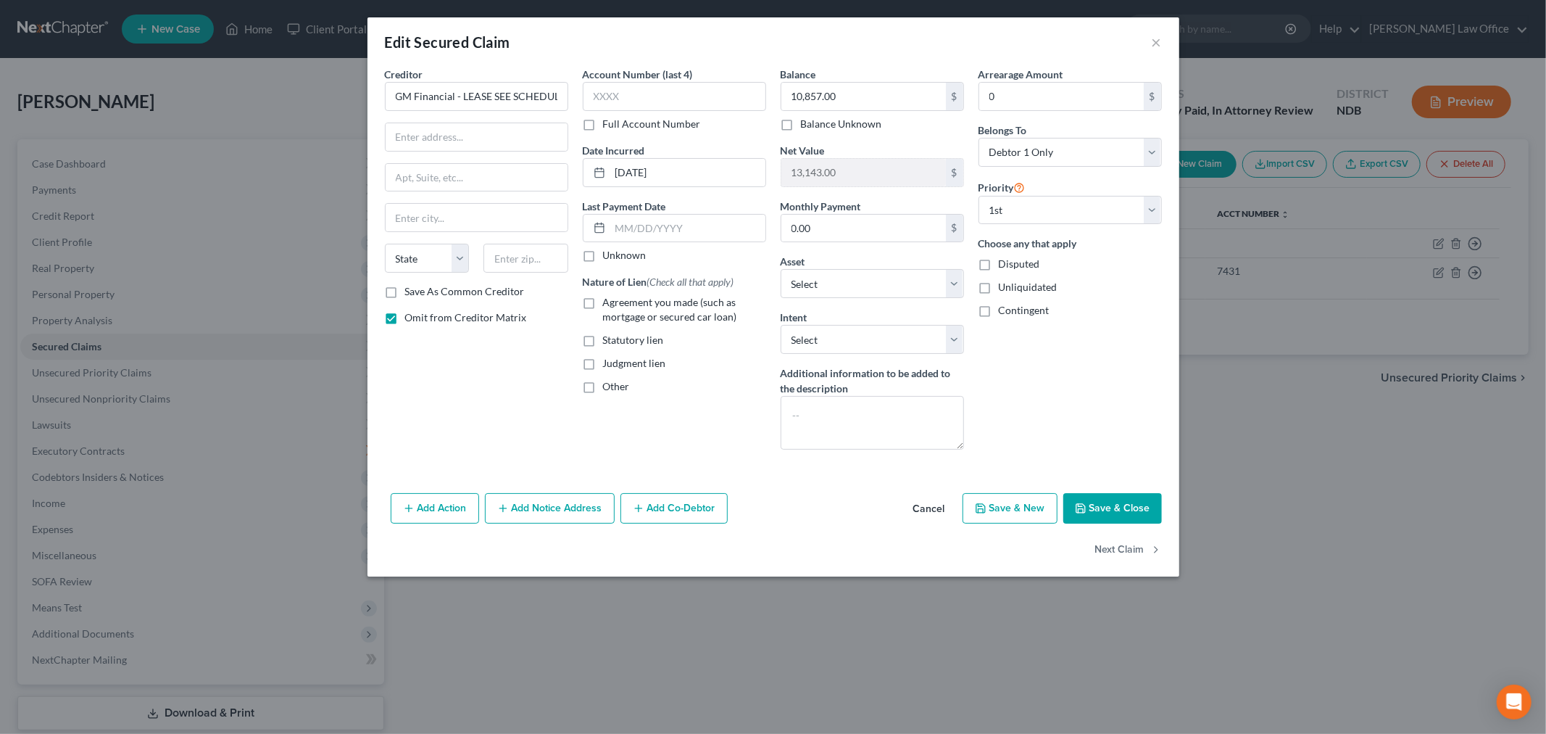
click at [1162, 523] on button "Save & Close" at bounding box center [1113, 508] width 99 height 30
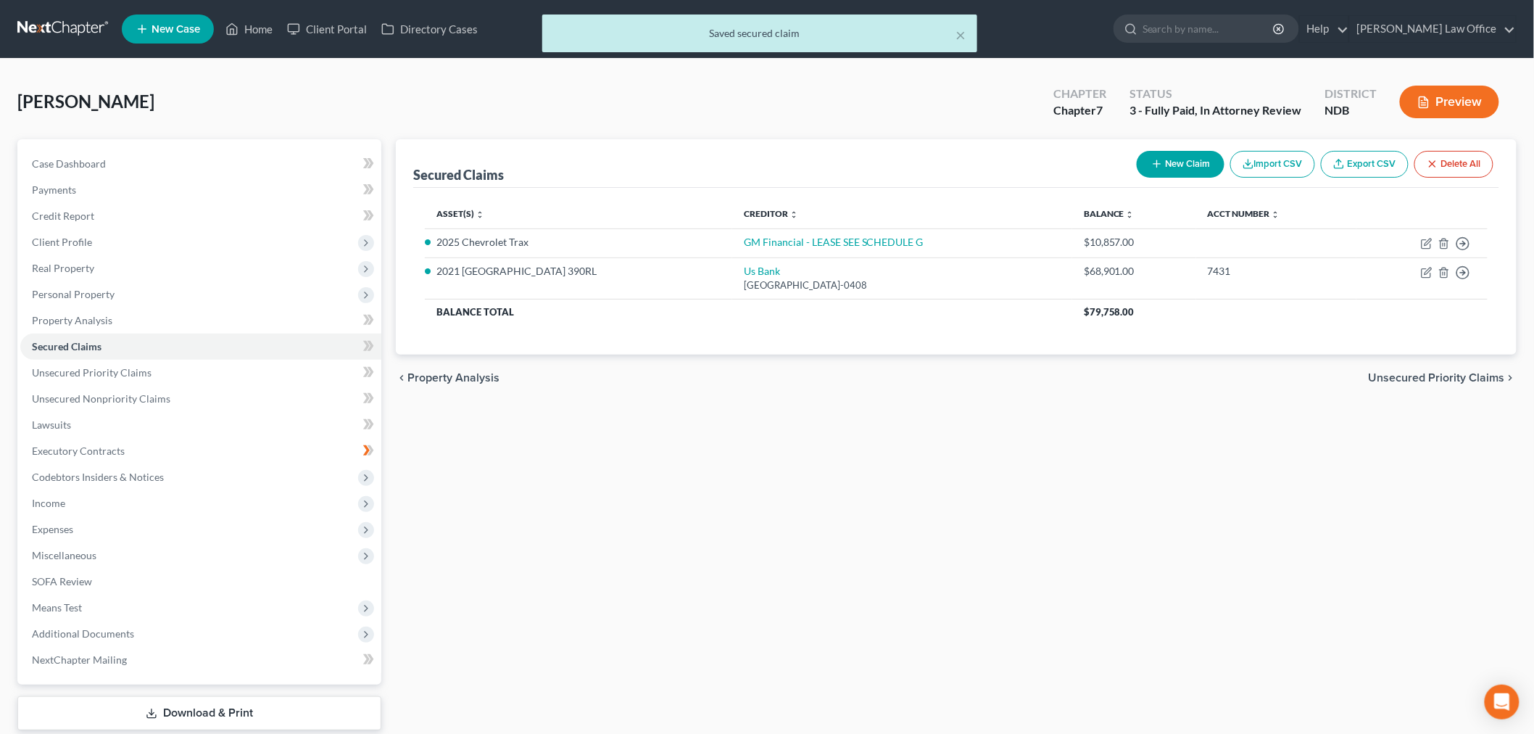
click at [1457, 104] on div "Preview" at bounding box center [1452, 103] width 128 height 43
click at [1447, 118] on button "Preview" at bounding box center [1449, 102] width 99 height 33
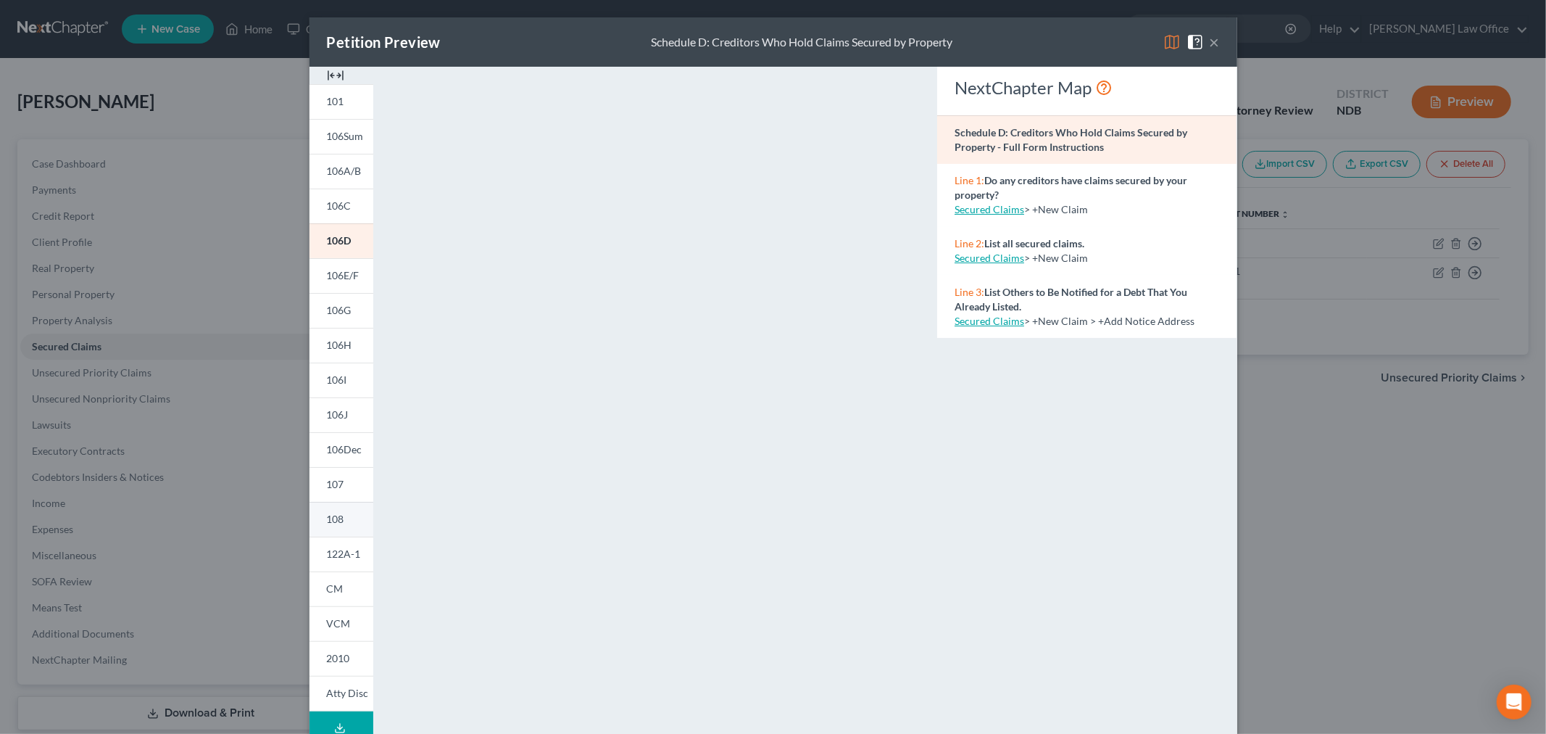
click at [310, 537] on link "108" at bounding box center [342, 519] width 64 height 35
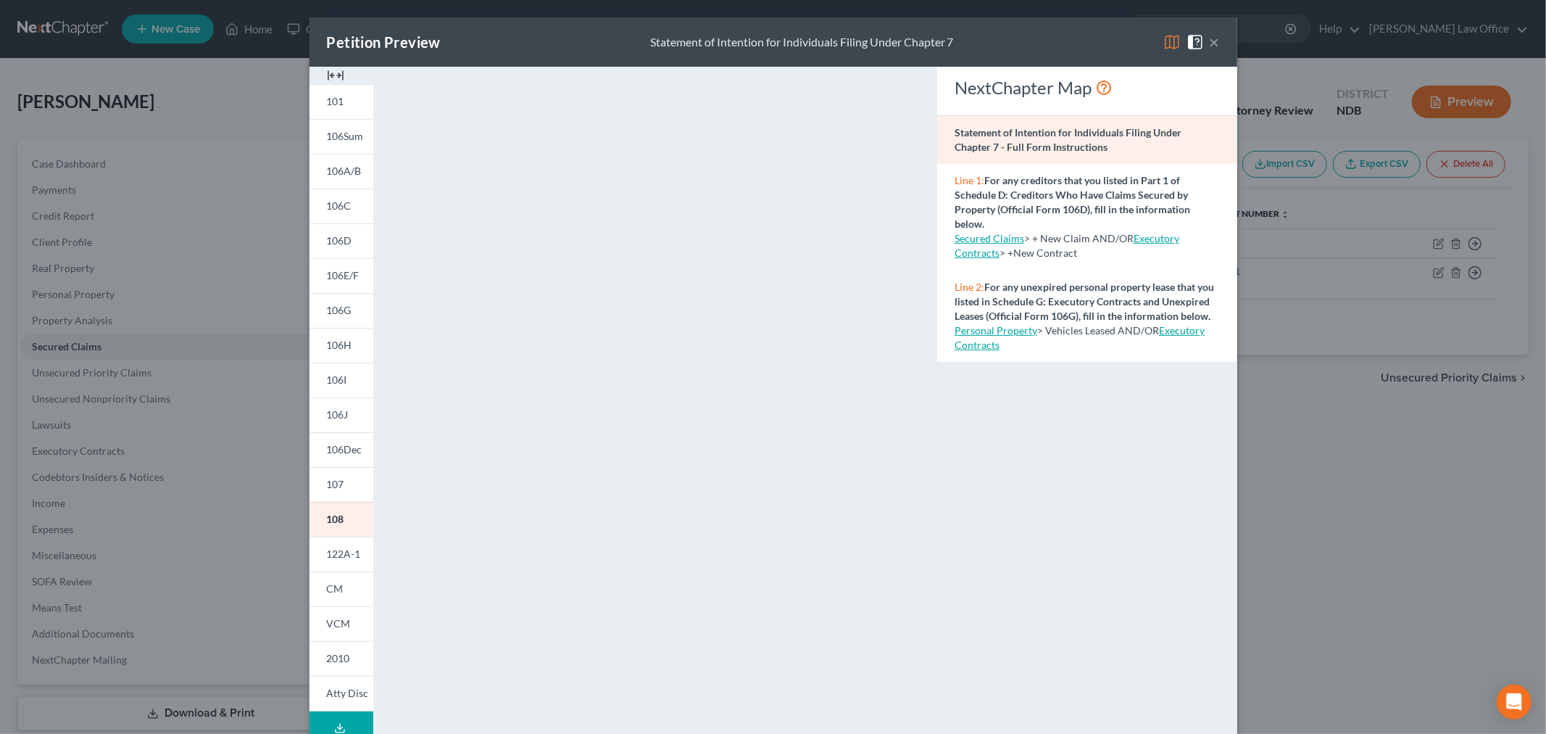
click at [1220, 51] on button "×" at bounding box center [1215, 41] width 10 height 17
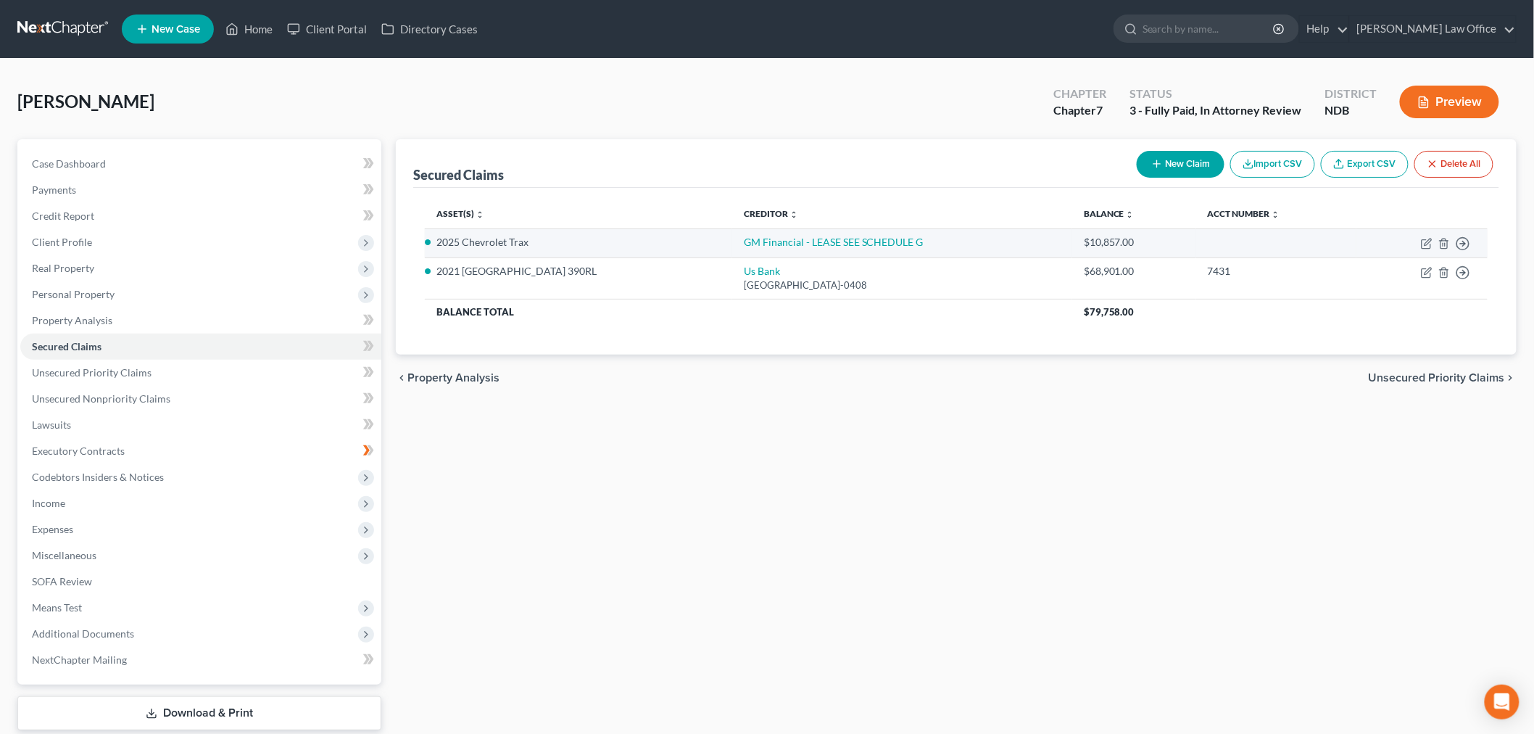
click at [869, 257] on td "GM Financial - LEASE SEE SCHEDULE G" at bounding box center [902, 242] width 340 height 29
click at [869, 248] on link "GM Financial - LEASE SEE SCHEDULE G" at bounding box center [834, 242] width 180 height 12
select select "0"
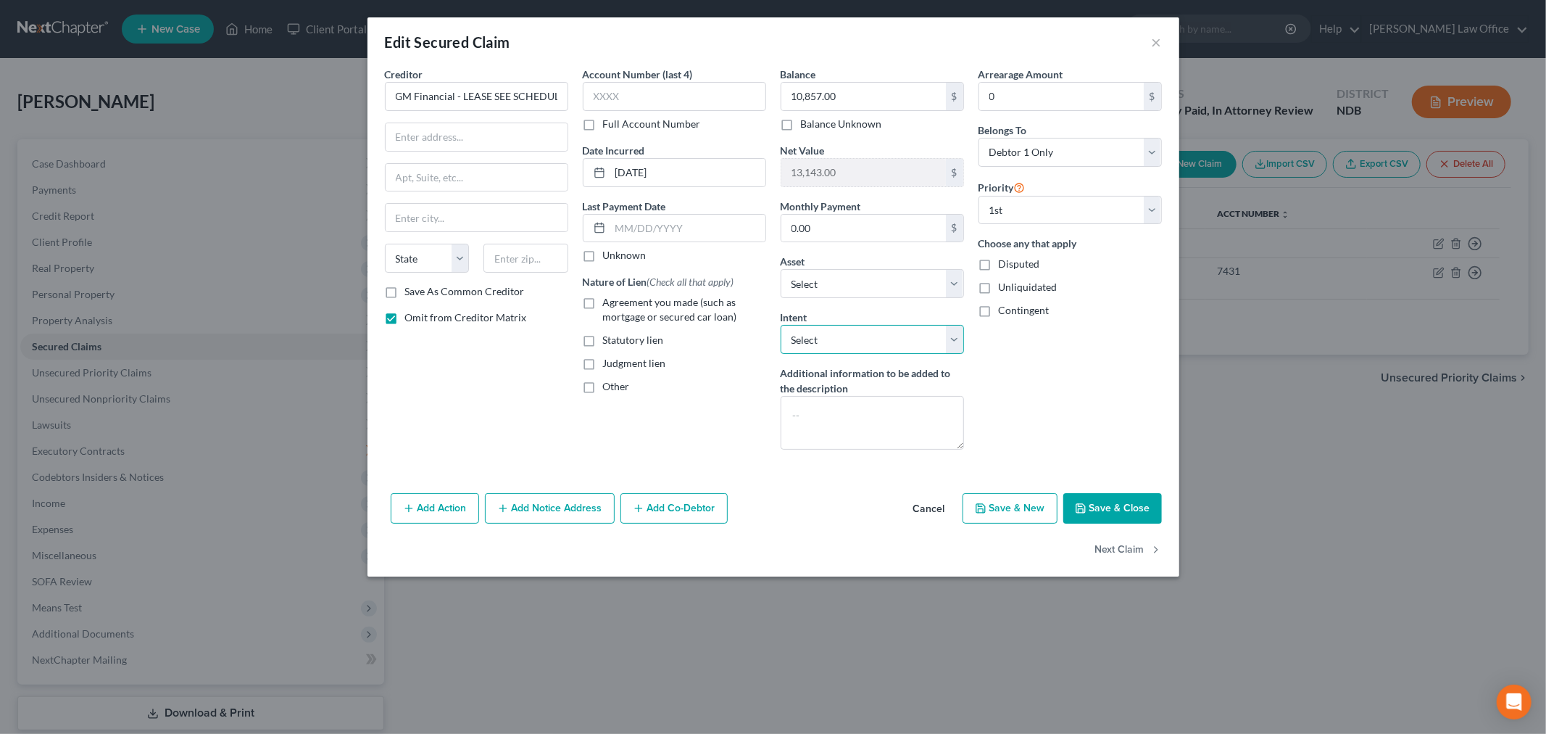
drag, startPoint x: 848, startPoint y: 428, endPoint x: 850, endPoint y: 439, distance: 11.0
click at [849, 354] on select "Select Surrender Redeem Reaffirm Avoid Other" at bounding box center [872, 339] width 183 height 29
select select "4"
click at [781, 354] on select "Select Surrender Redeem Reaffirm Avoid Other" at bounding box center [872, 339] width 183 height 29
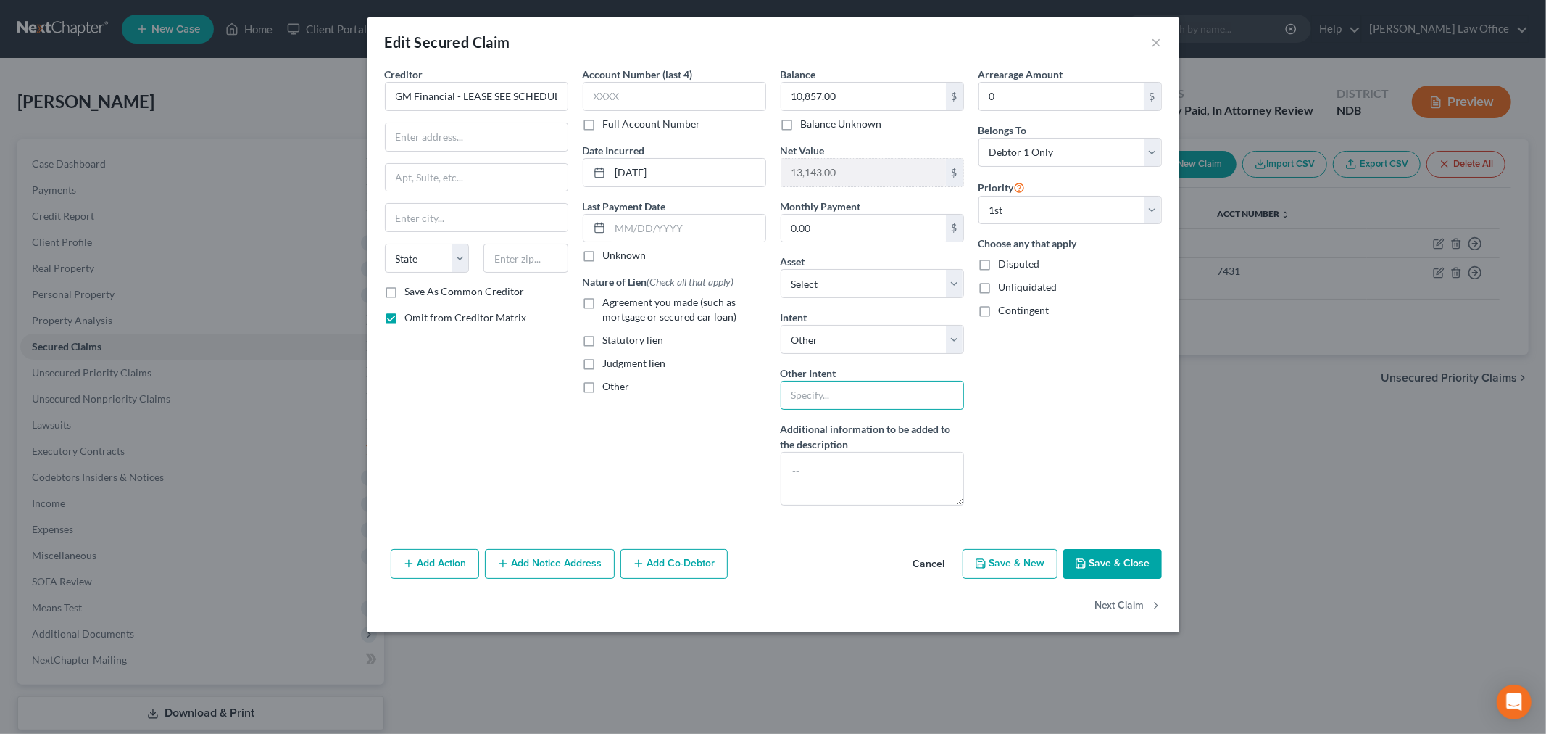
click at [846, 410] on input "text" at bounding box center [872, 395] width 183 height 29
type input "Assume Lease"
click at [1162, 579] on button "Save & Close" at bounding box center [1113, 564] width 99 height 30
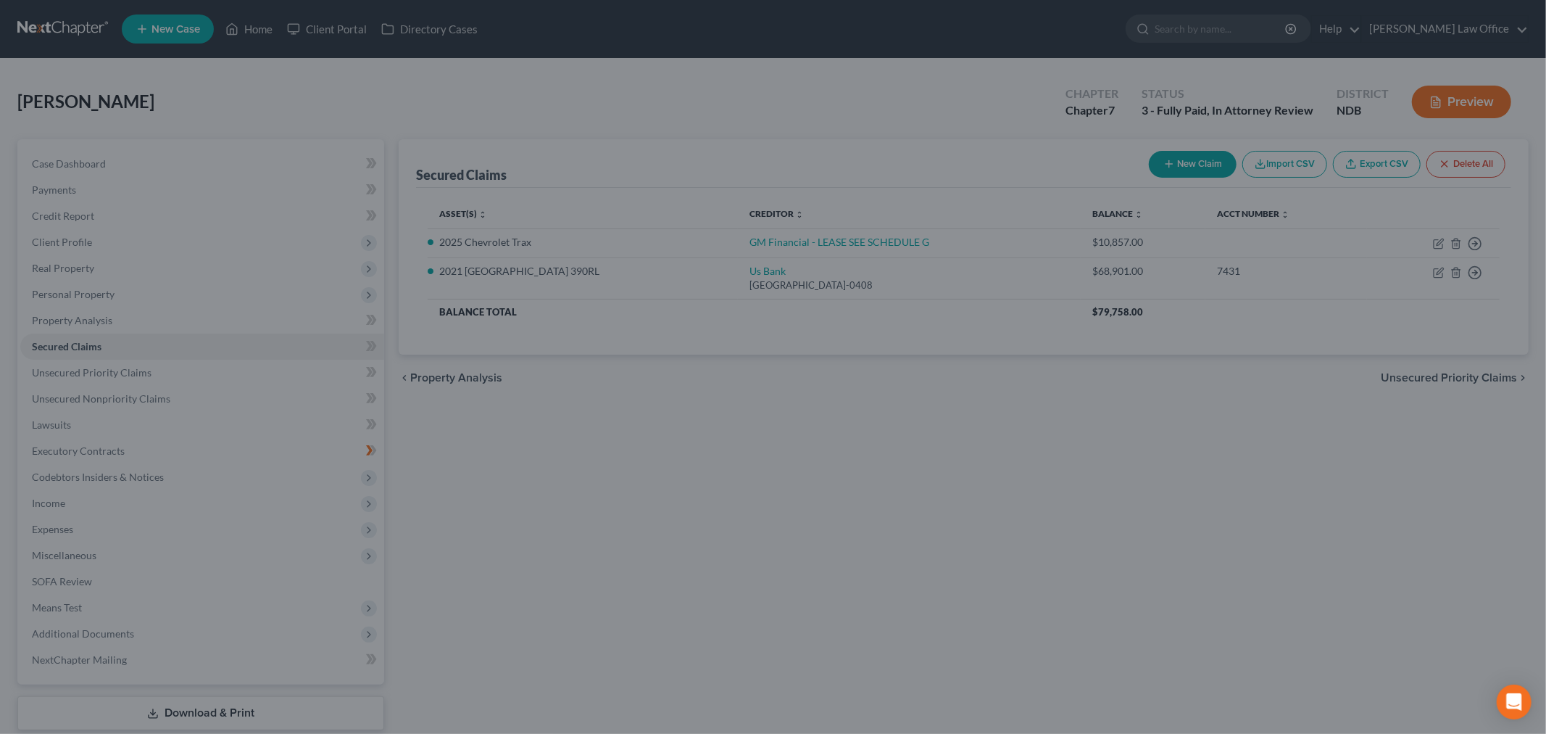
select select "10"
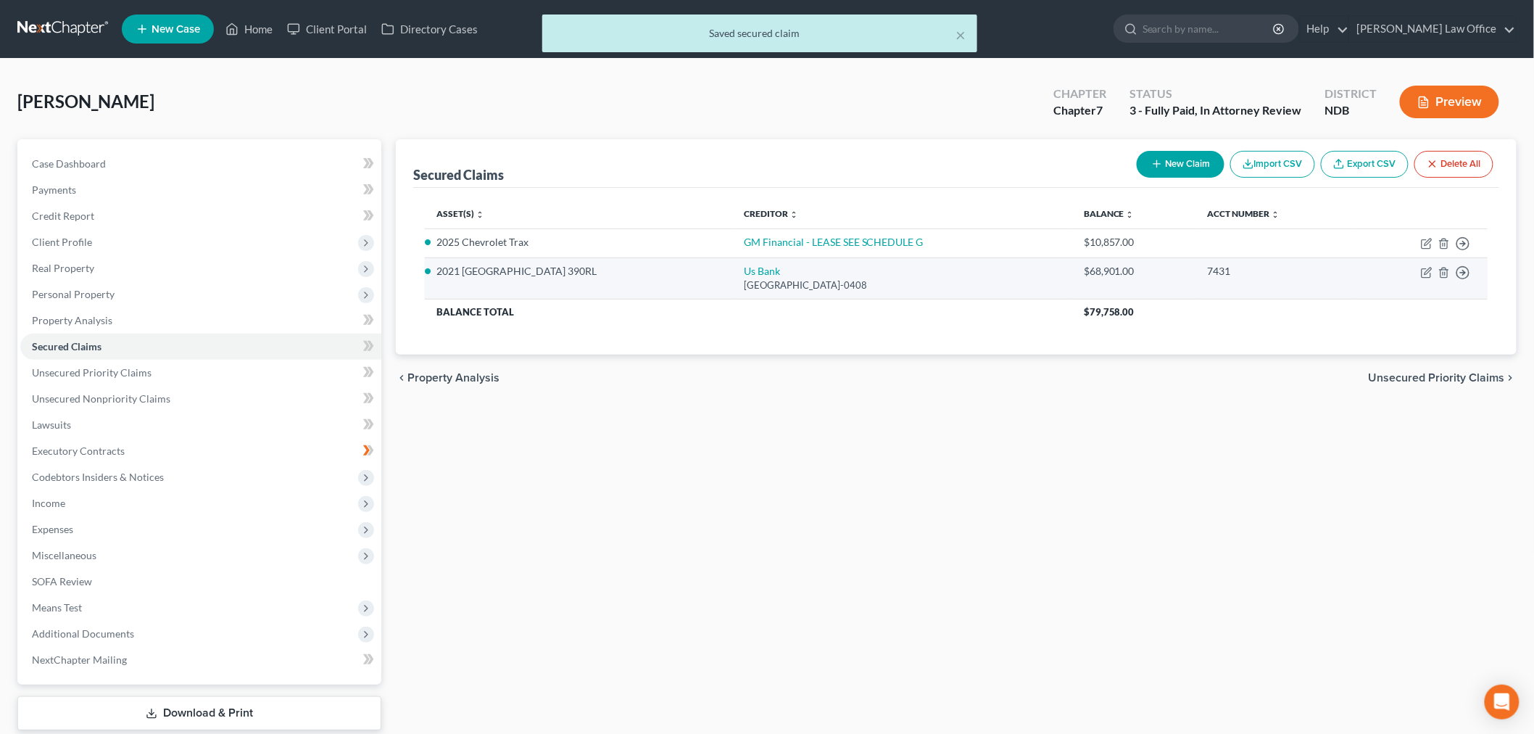
click at [779, 299] on td "Us [GEOGRAPHIC_DATA]-0408" at bounding box center [902, 277] width 340 height 41
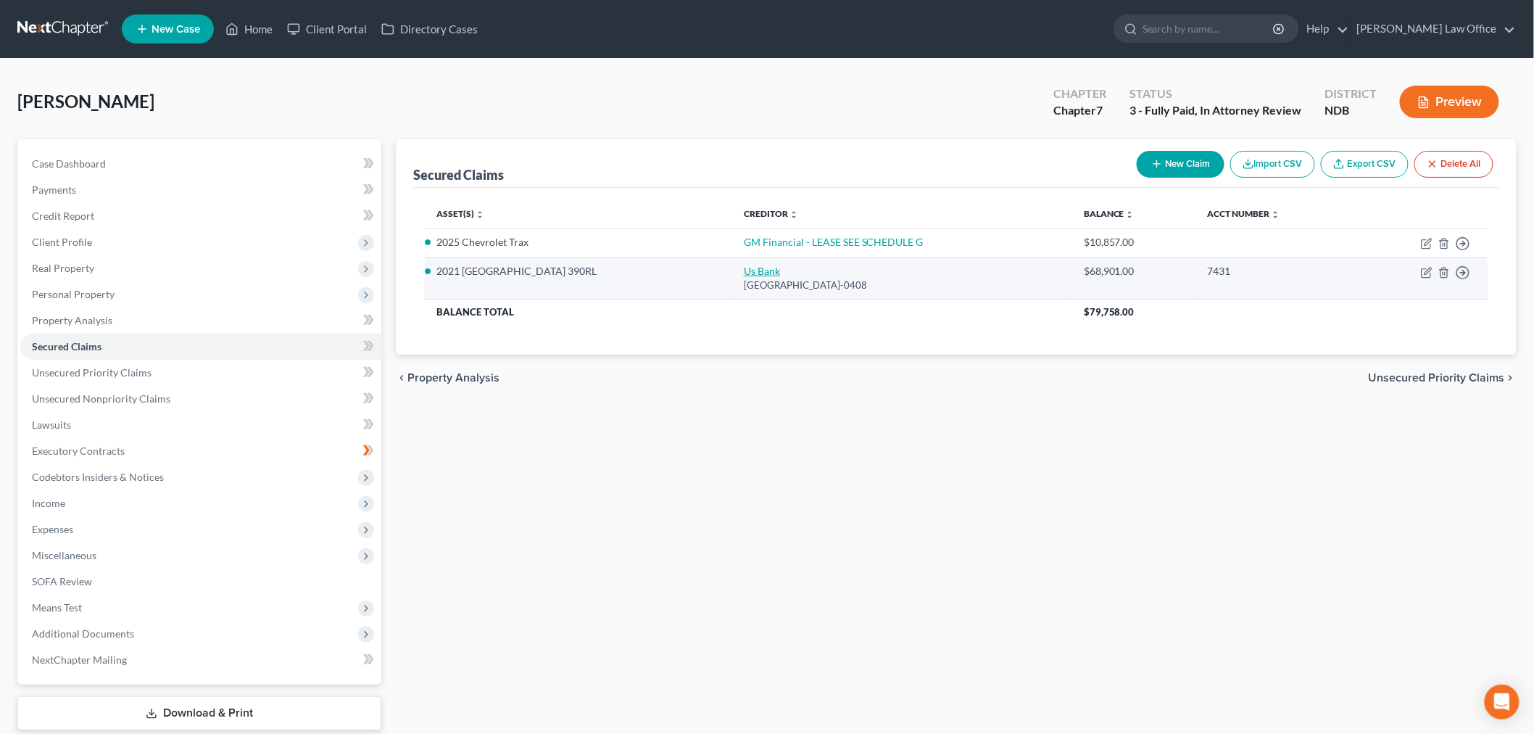
click at [772, 277] on link "Us Bank" at bounding box center [762, 271] width 36 height 12
select select "26"
select select "0"
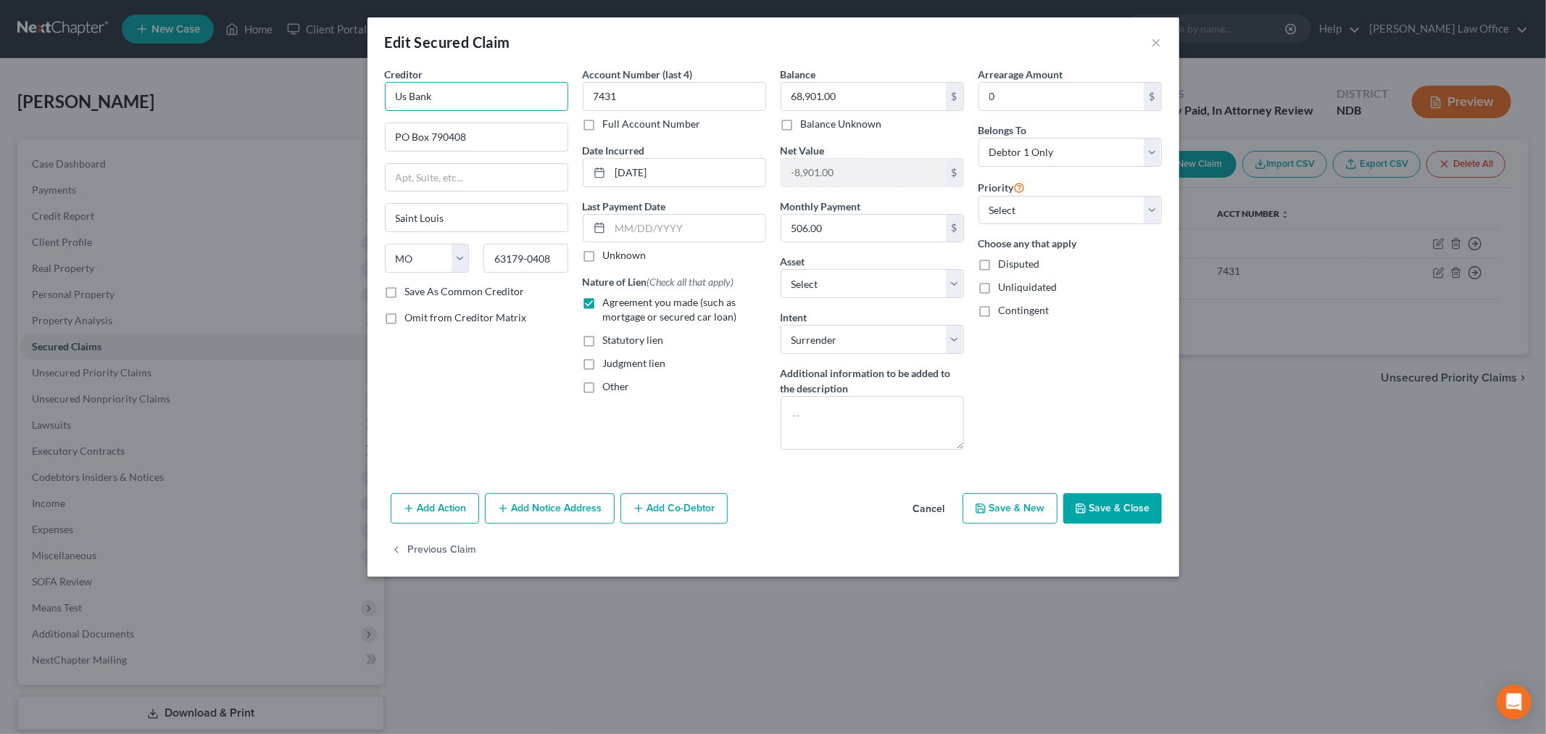
click at [423, 111] on input "Us Bank" at bounding box center [476, 96] width 183 height 29
click at [385, 111] on input "Us Bank" at bounding box center [476, 96] width 183 height 29
type input "US Bank"
click at [423, 461] on div "Creditor * US Bank PO Box 790408 [GEOGRAPHIC_DATA] [US_STATE] AK AR AZ CA CO [G…" at bounding box center [477, 264] width 198 height 394
click at [1162, 523] on button "Save & Close" at bounding box center [1113, 508] width 99 height 30
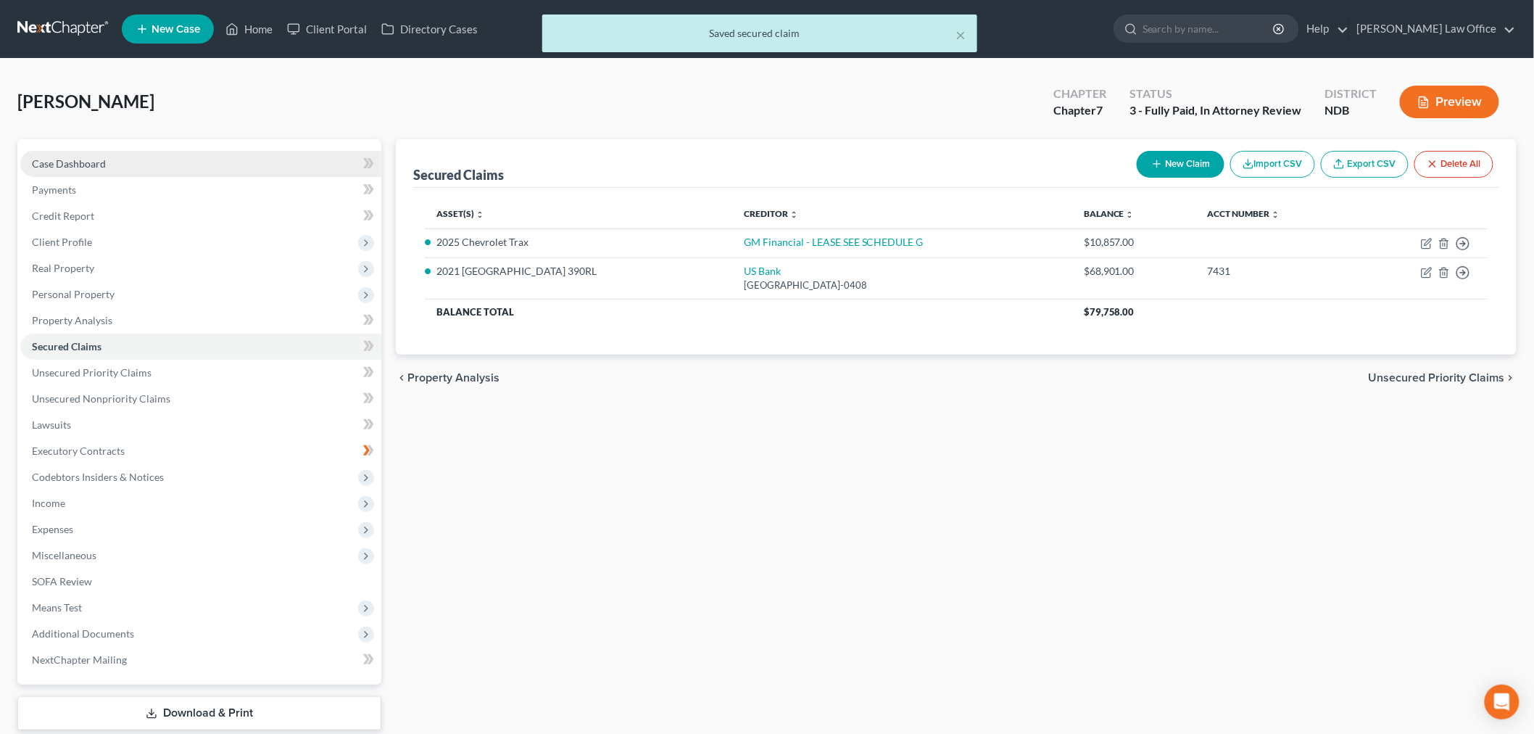
click at [89, 170] on span "Case Dashboard" at bounding box center [69, 163] width 74 height 12
select select "6"
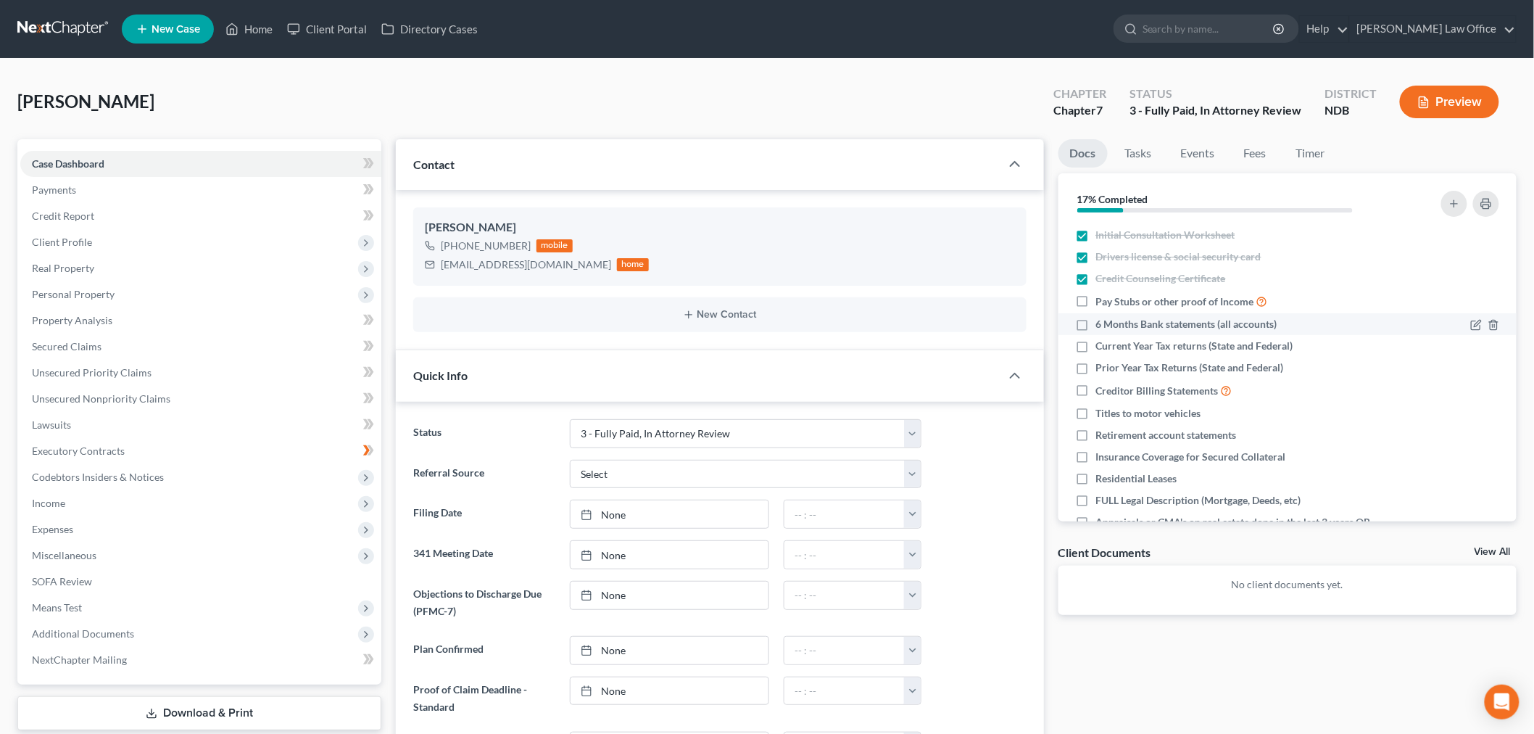
click at [1096, 331] on label "6 Months Bank statements (all accounts)" at bounding box center [1186, 324] width 181 height 15
click at [1102, 326] on input "6 Months Bank statements (all accounts)" at bounding box center [1106, 321] width 9 height 9
checkbox input "true"
click at [1096, 353] on label "Current Year Tax returns (State and Federal)" at bounding box center [1194, 346] width 197 height 15
click at [1102, 348] on input "Current Year Tax returns (State and Federal)" at bounding box center [1106, 343] width 9 height 9
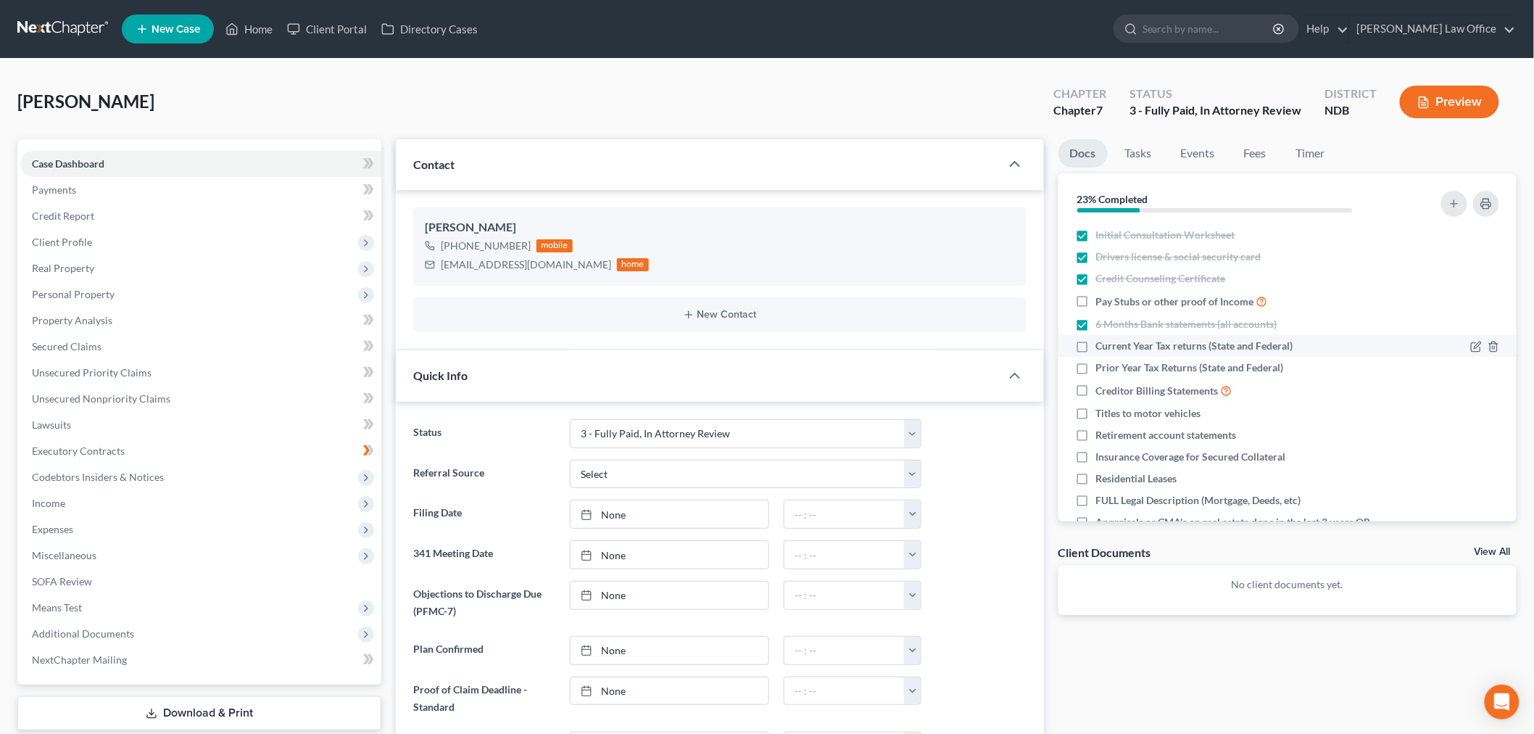
checkbox input "true"
click at [1100, 375] on div "Prior Year Tax Returns (State and Federal)" at bounding box center [1233, 367] width 314 height 15
drag, startPoint x: 1090, startPoint y: 440, endPoint x: 1086, endPoint y: 473, distance: 32.8
click at [1096, 375] on label "Prior Year Tax Returns (State and Federal)" at bounding box center [1190, 367] width 188 height 15
click at [1102, 370] on input "Prior Year Tax Returns (State and Federal)" at bounding box center [1106, 364] width 9 height 9
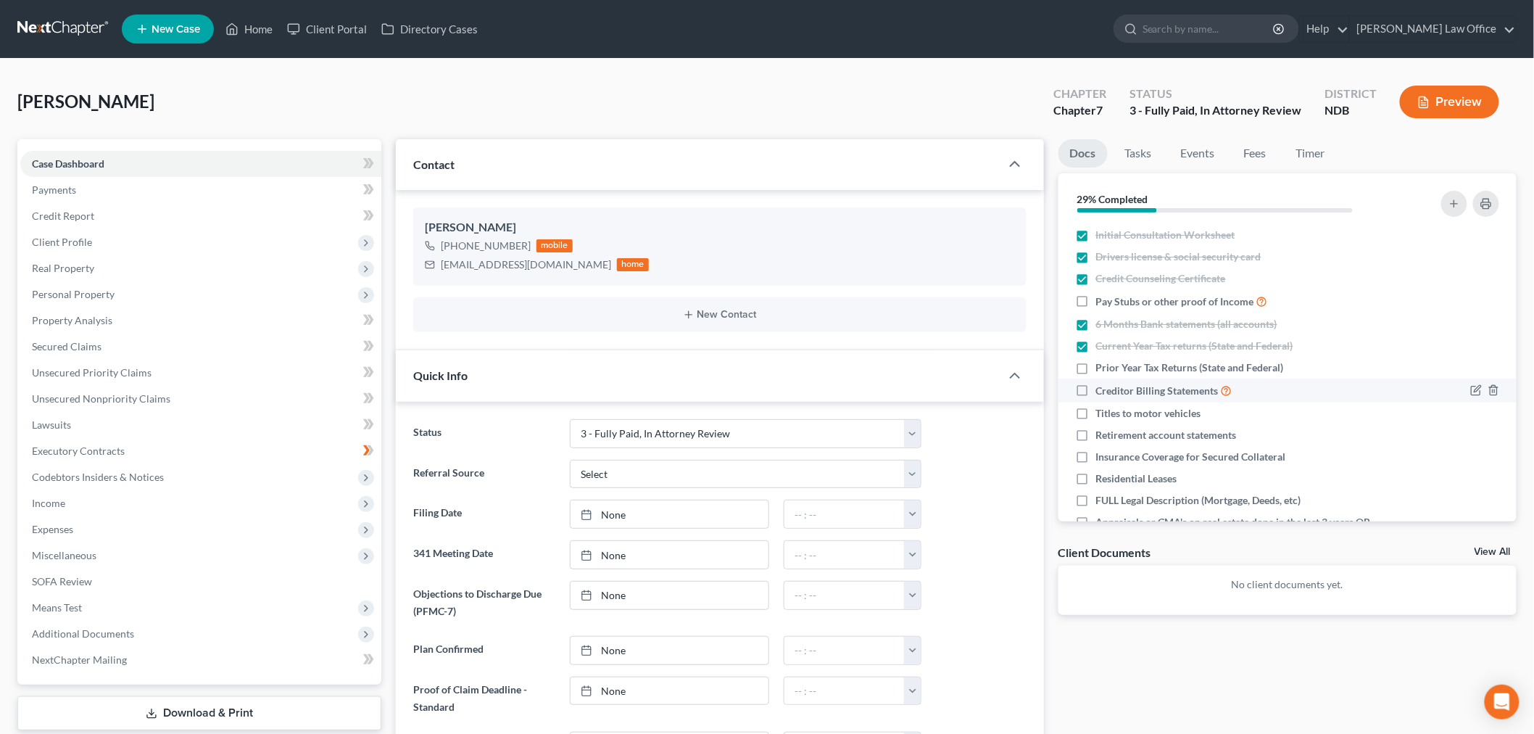
checkbox input "true"
click at [1096, 399] on label "Creditor Billing Statements" at bounding box center [1164, 390] width 136 height 17
click at [1102, 392] on input "Creditor Billing Statements" at bounding box center [1106, 386] width 9 height 9
checkbox input "true"
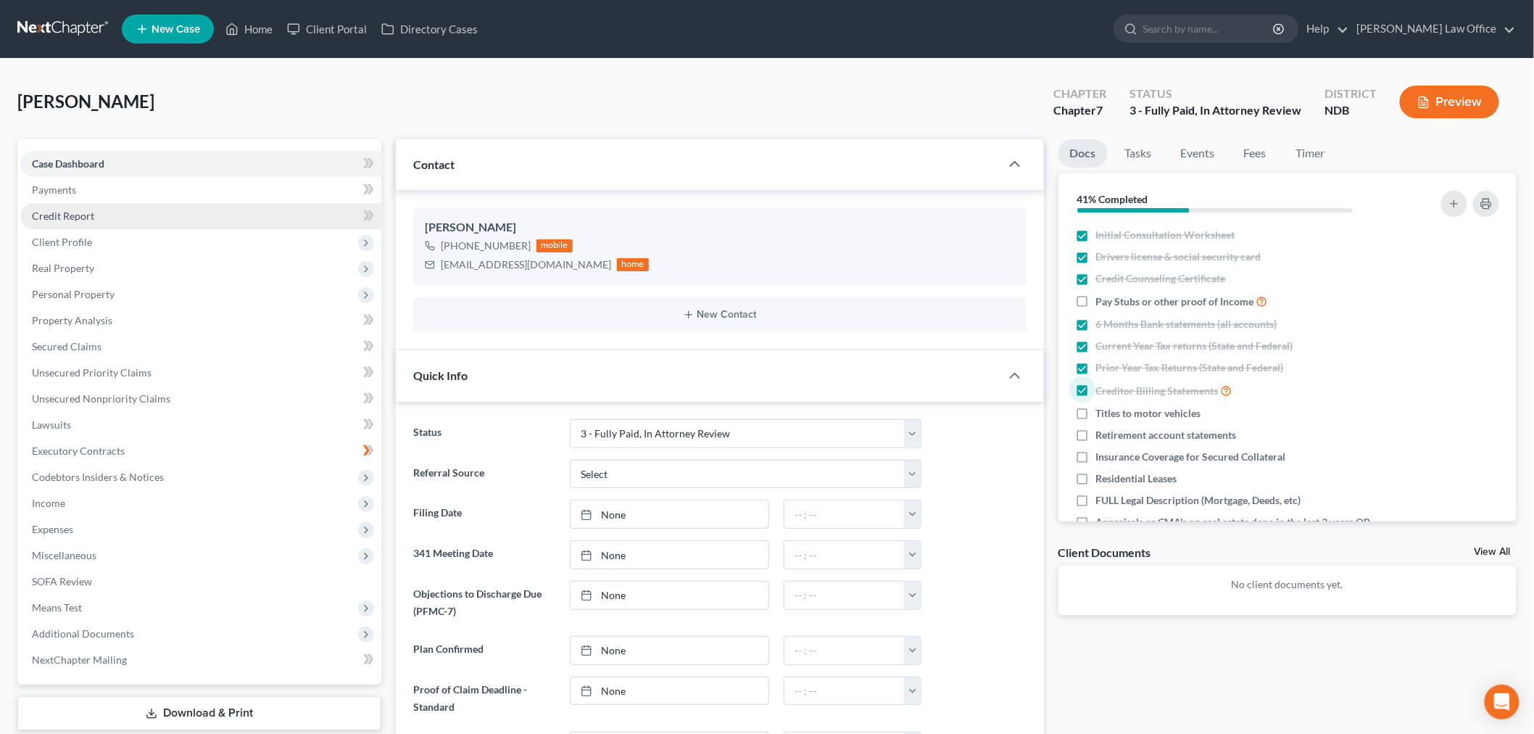
click at [138, 229] on link "Credit Report" at bounding box center [200, 216] width 361 height 26
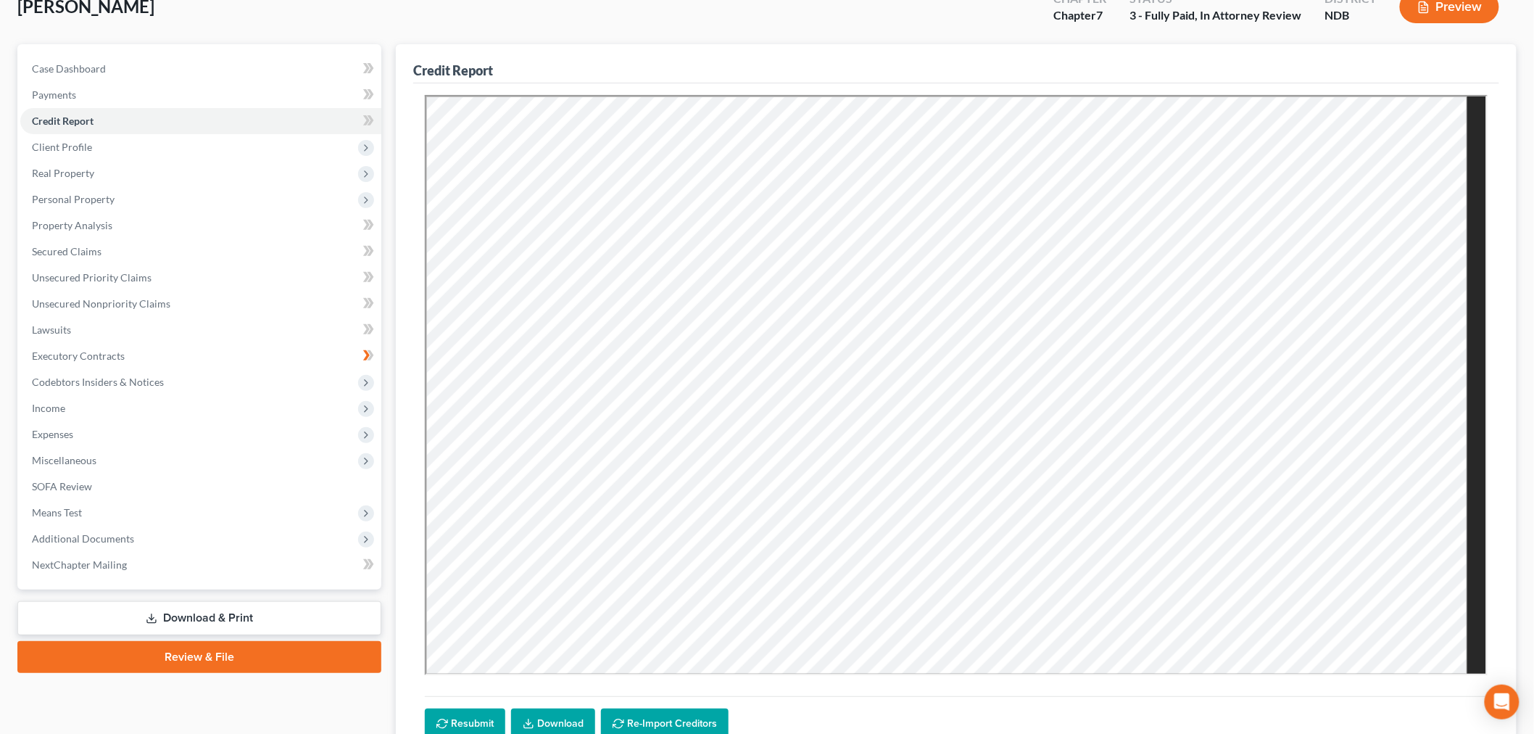
scroll to position [241, 0]
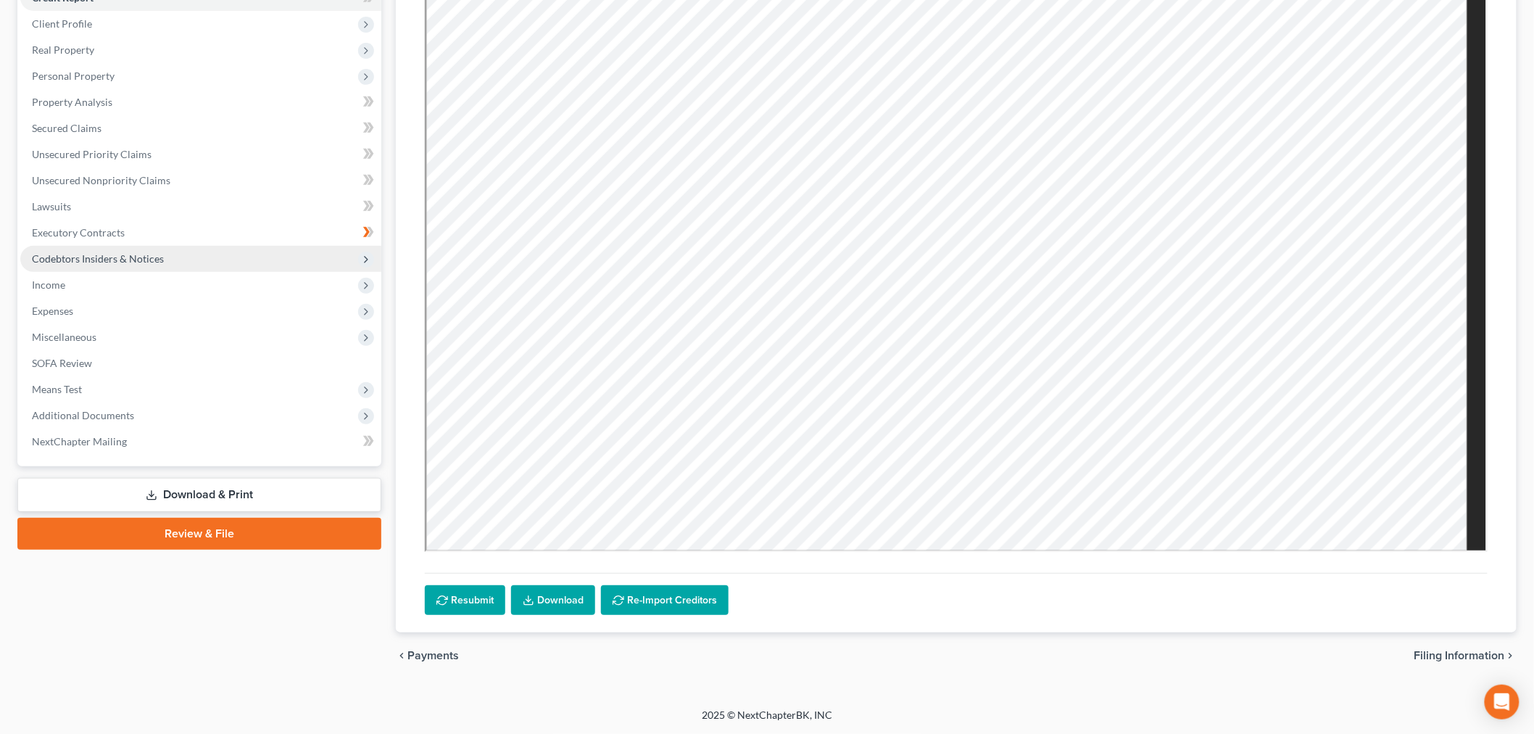
click at [149, 272] on span "Codebtors Insiders & Notices" at bounding box center [200, 259] width 361 height 26
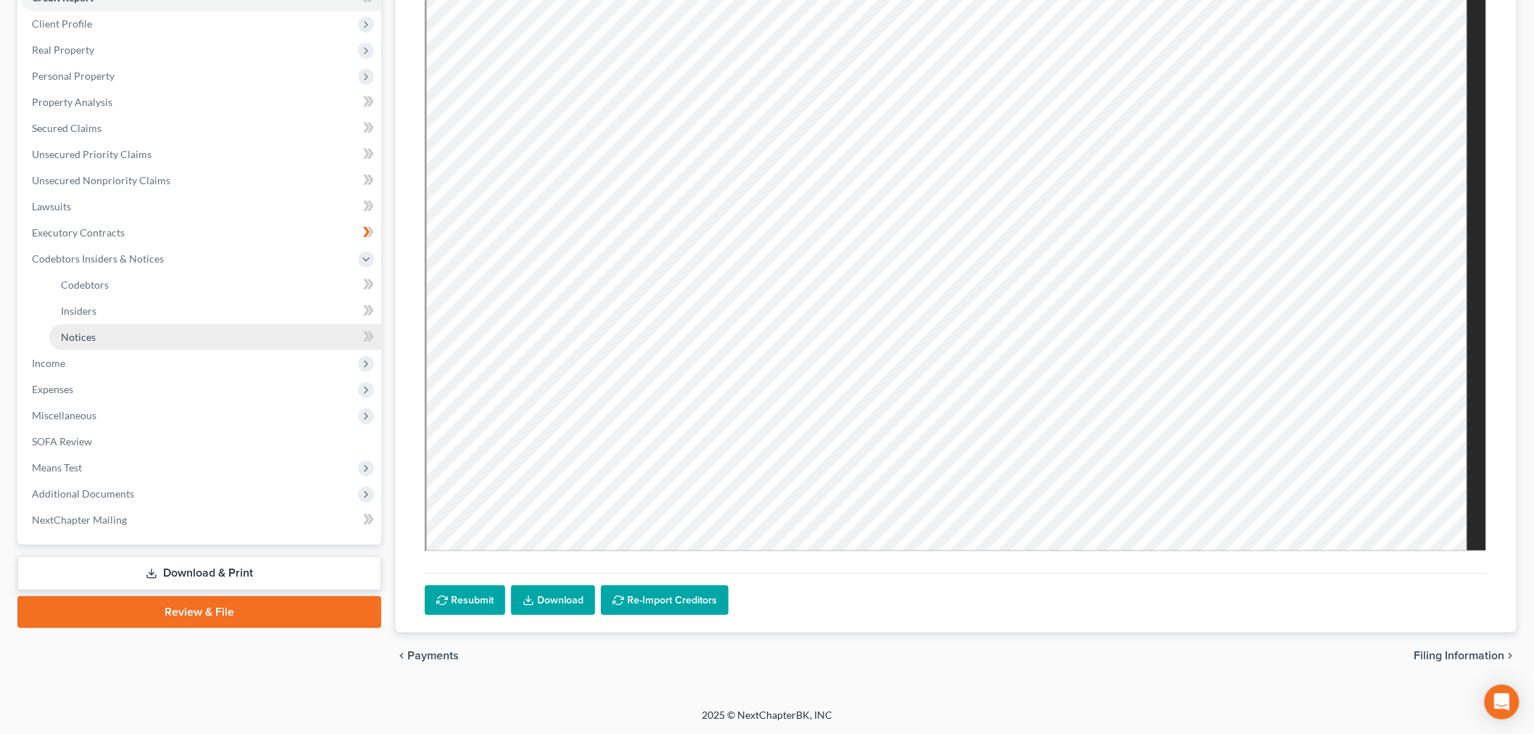
click at [96, 343] on span "Notices" at bounding box center [78, 337] width 35 height 12
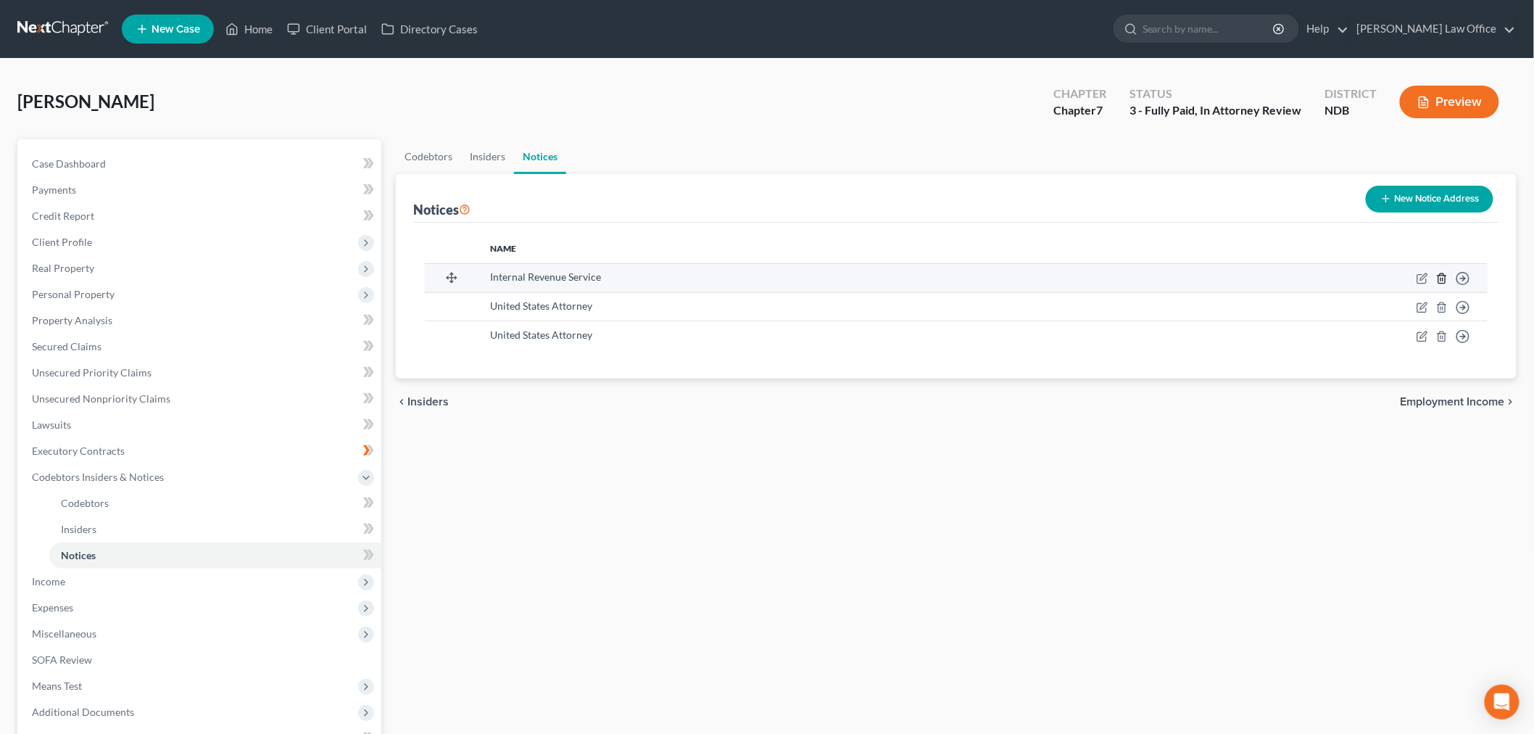
click at [1438, 283] on icon "button" at bounding box center [1441, 277] width 7 height 9
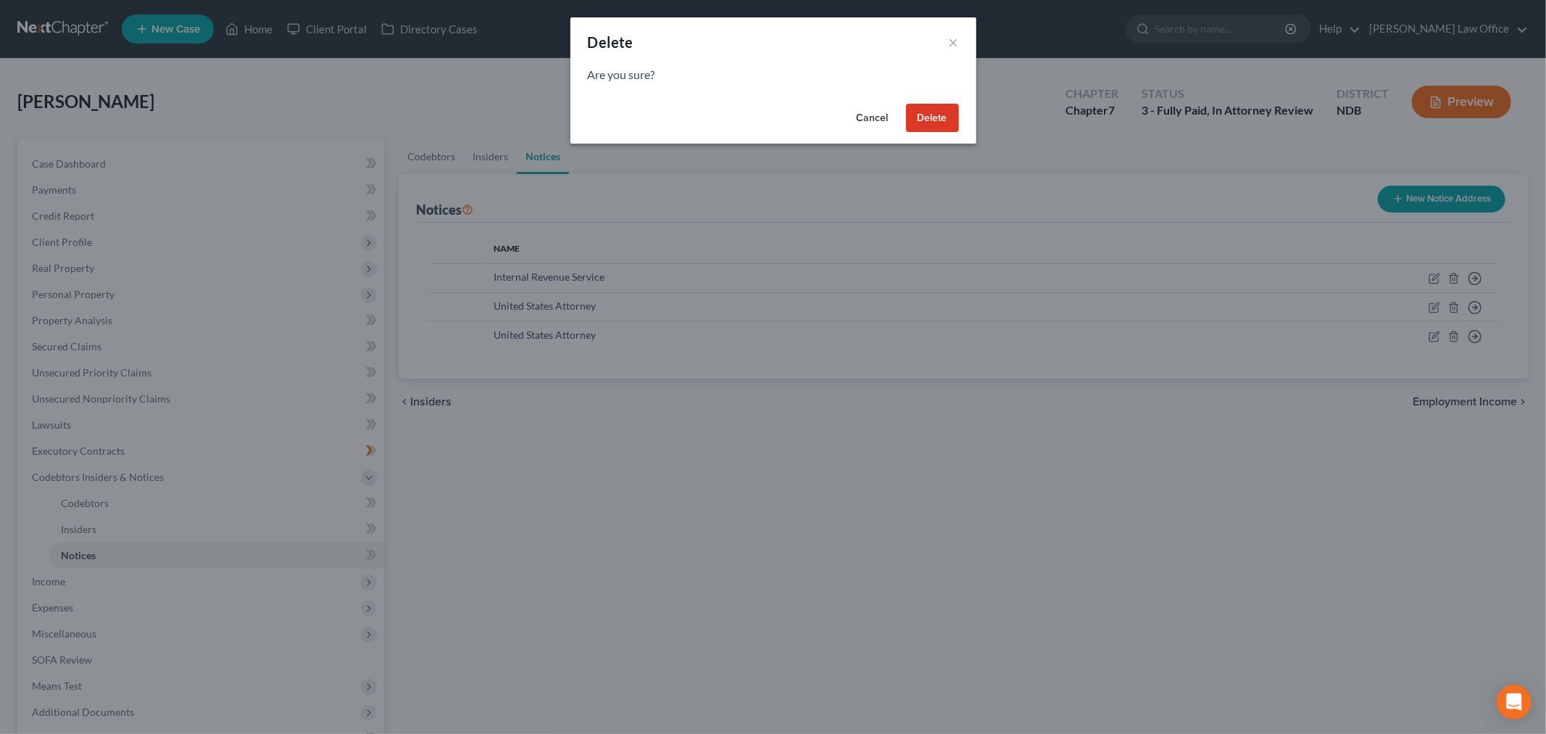
click at [959, 133] on button "Delete" at bounding box center [932, 118] width 53 height 29
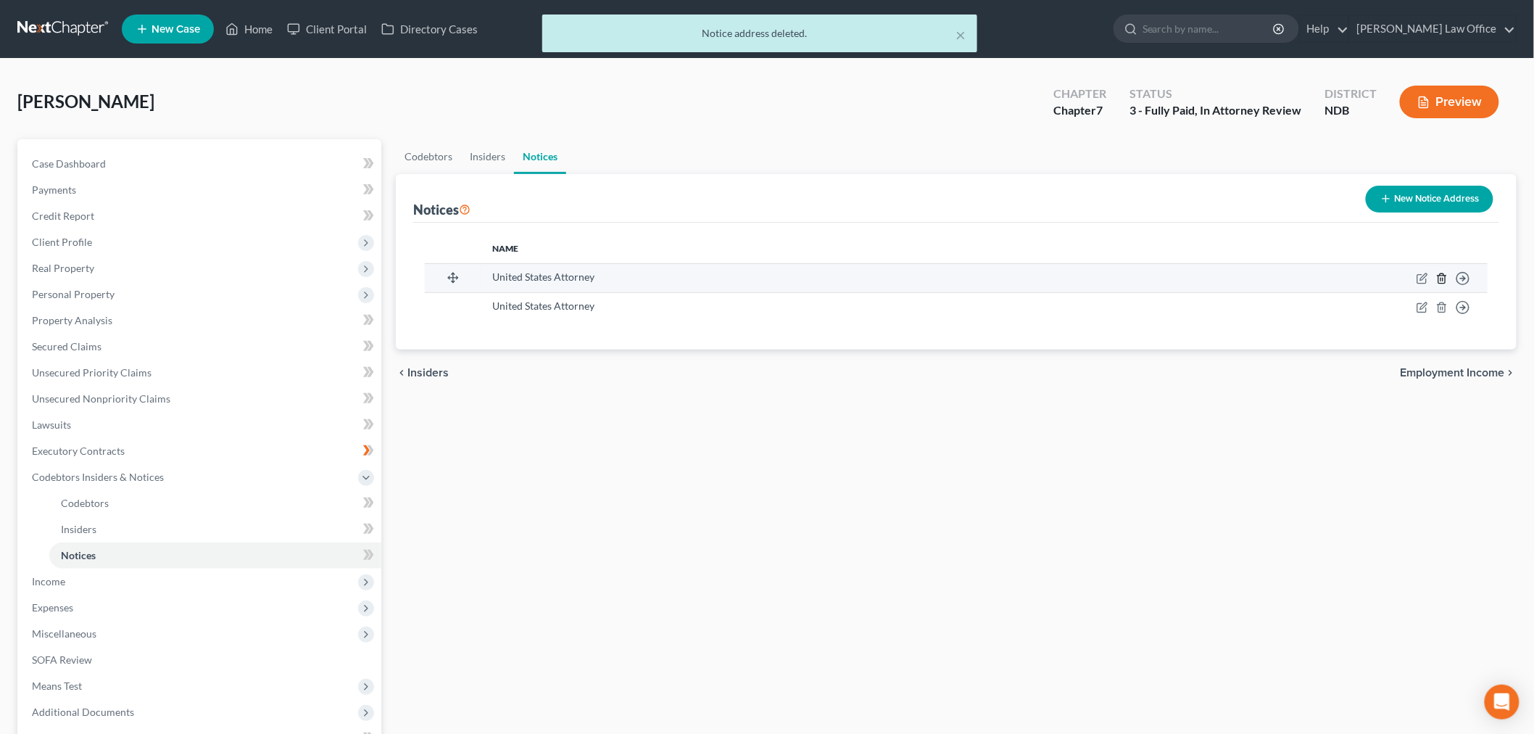
click at [1436, 284] on icon "button" at bounding box center [1442, 279] width 12 height 12
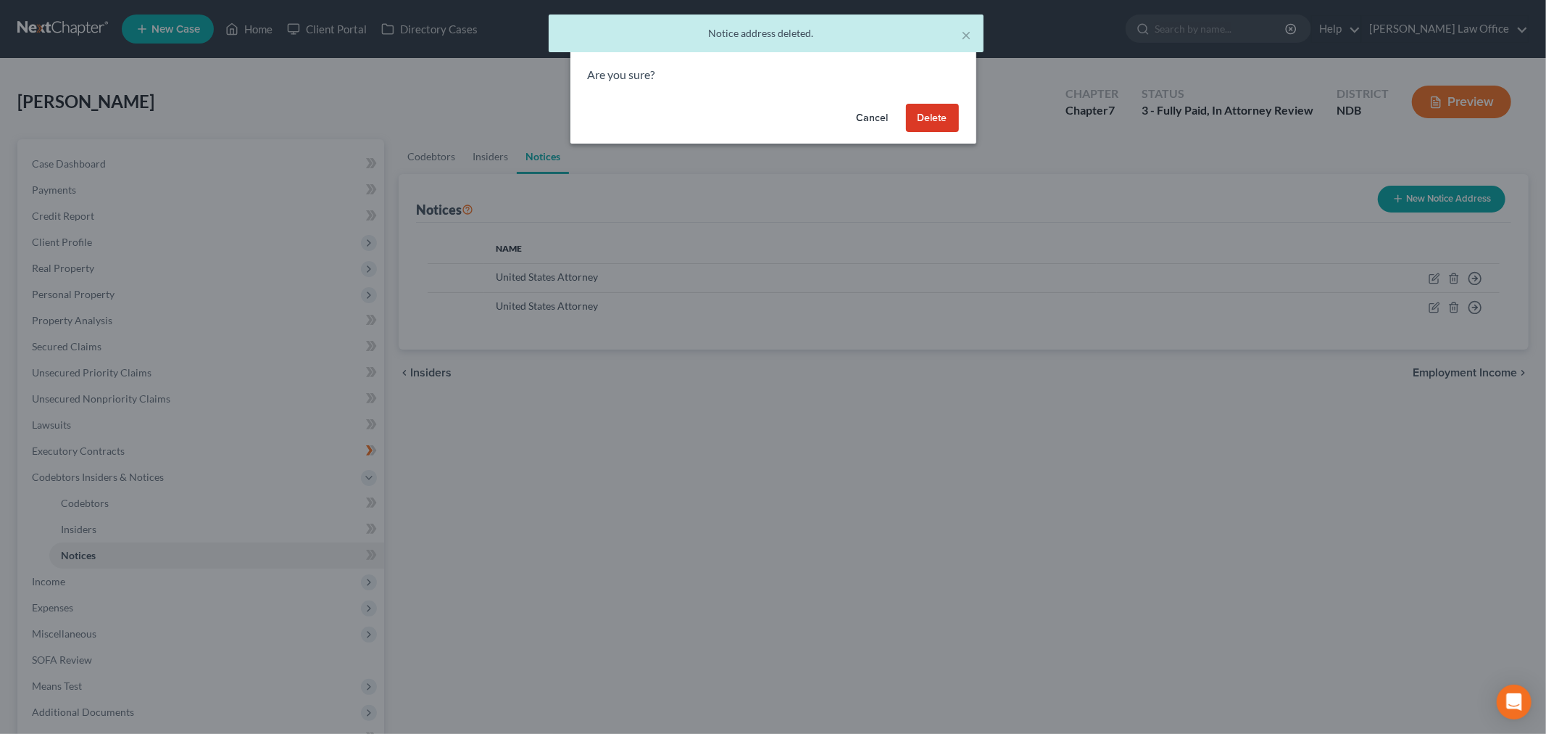
click at [959, 133] on button "Delete" at bounding box center [932, 118] width 53 height 29
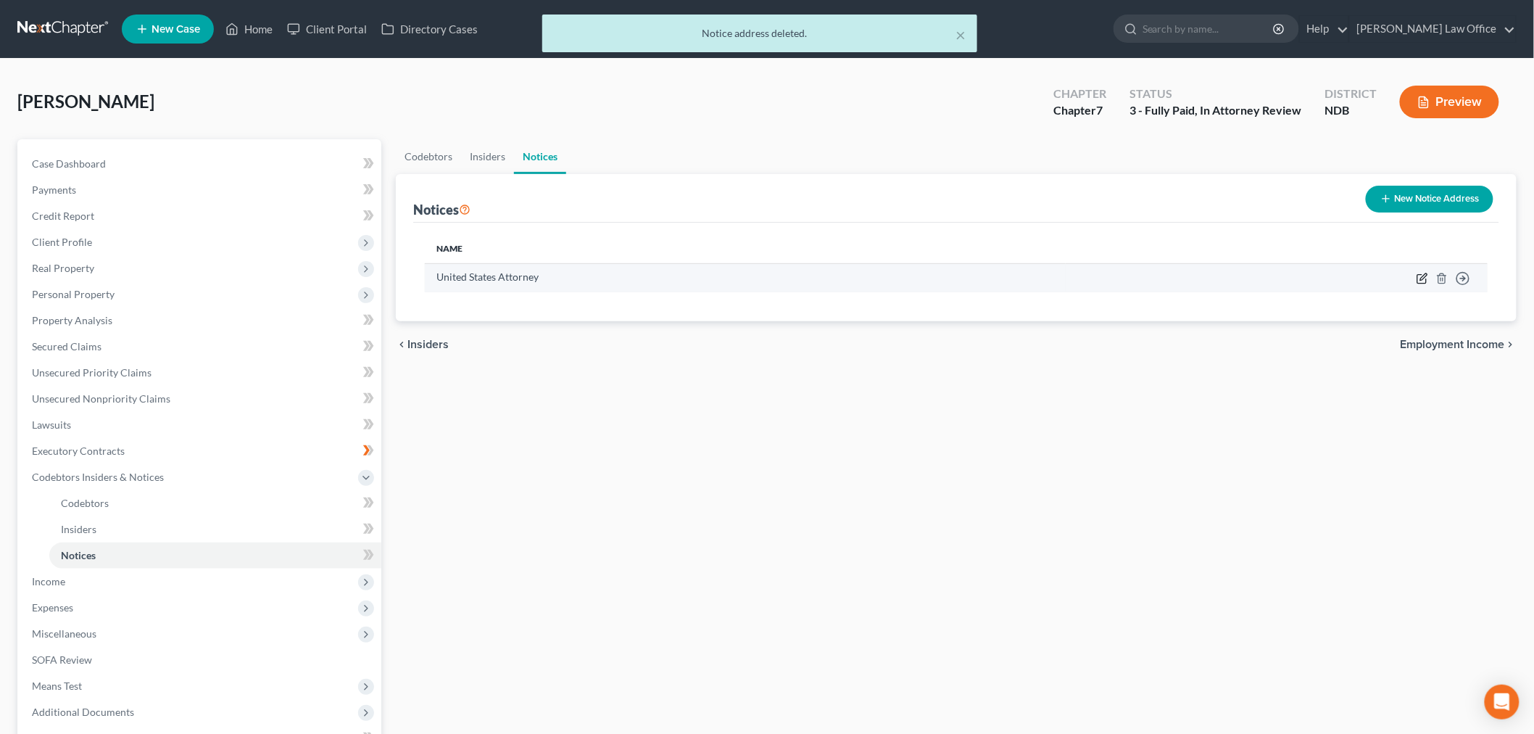
click at [1417, 284] on icon "button" at bounding box center [1423, 279] width 12 height 12
select select "29"
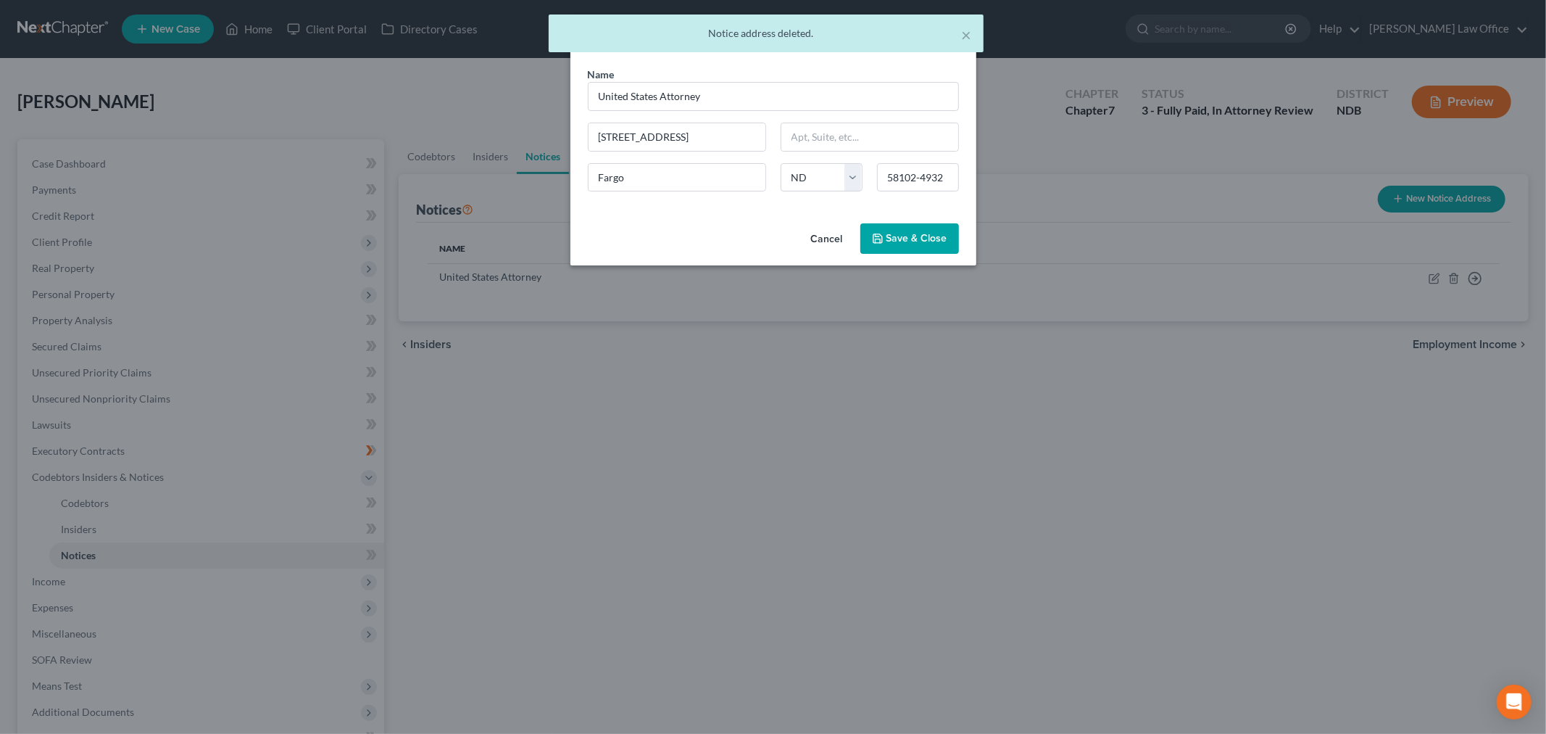
click at [828, 254] on button "Cancel" at bounding box center [827, 239] width 55 height 29
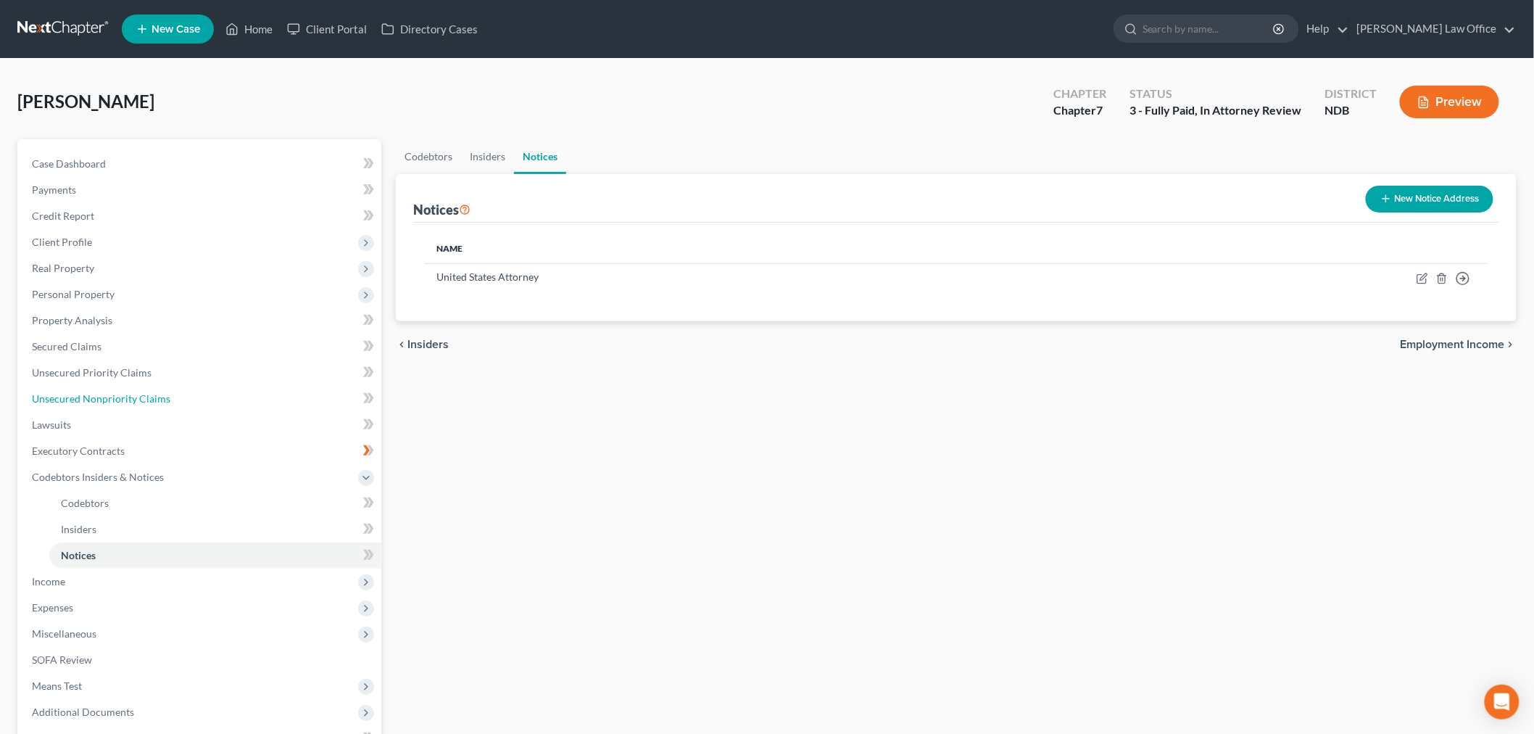
drag, startPoint x: 197, startPoint y: 489, endPoint x: 487, endPoint y: 475, distance: 290.4
click at [170, 405] on span "Unsecured Nonpriority Claims" at bounding box center [101, 398] width 138 height 12
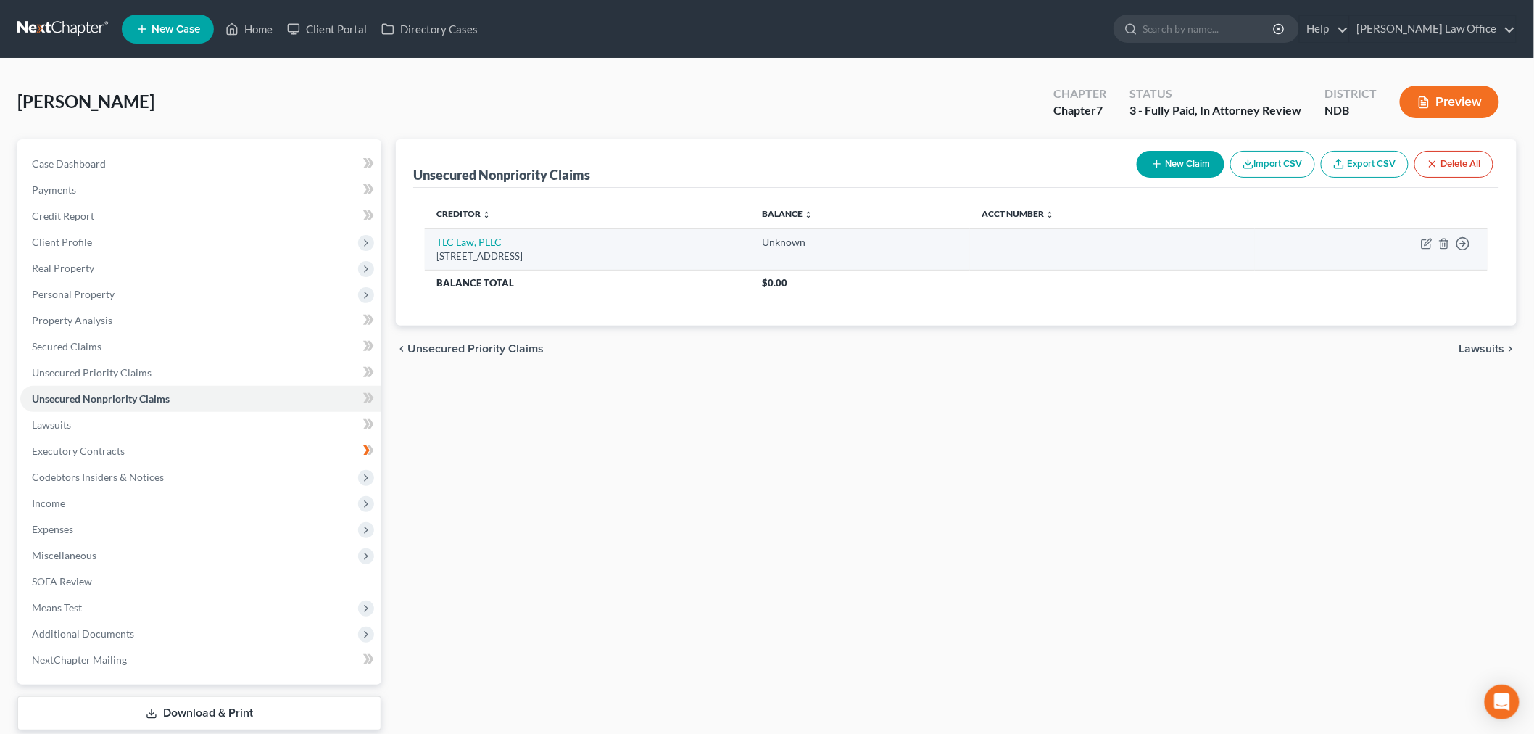
click at [1401, 270] on td "Move to D Move to E Move to G Move to Notice Only" at bounding box center [1371, 248] width 233 height 41
click at [1421, 249] on icon "button" at bounding box center [1427, 244] width 12 height 12
select select "45"
select select "14"
select select "0"
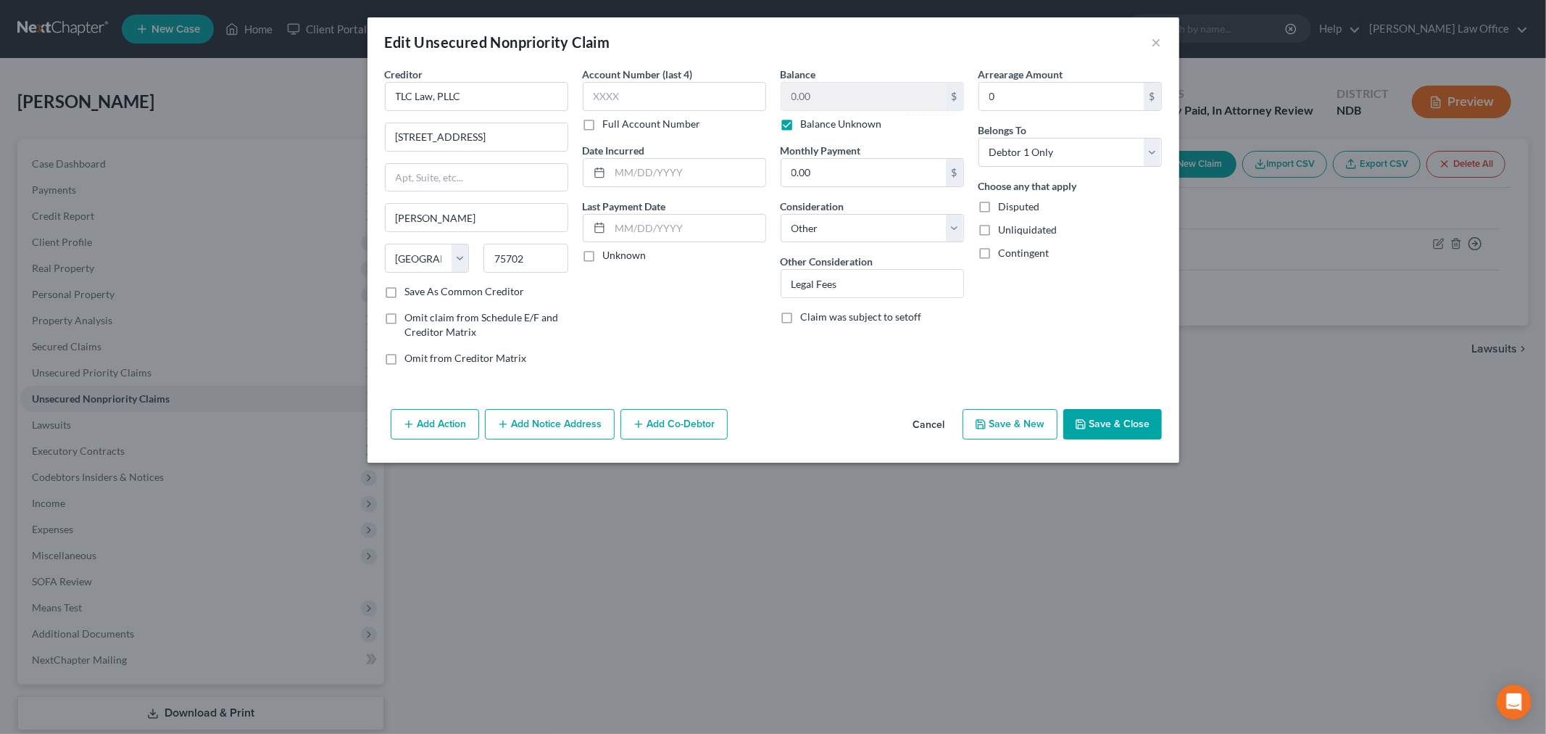
click at [801, 131] on label "Balance Unknown" at bounding box center [841, 124] width 81 height 15
click at [807, 126] on input "Balance Unknown" at bounding box center [811, 121] width 9 height 9
checkbox input "false"
click at [885, 110] on input "0.00" at bounding box center [864, 97] width 165 height 28
type input "5,000"
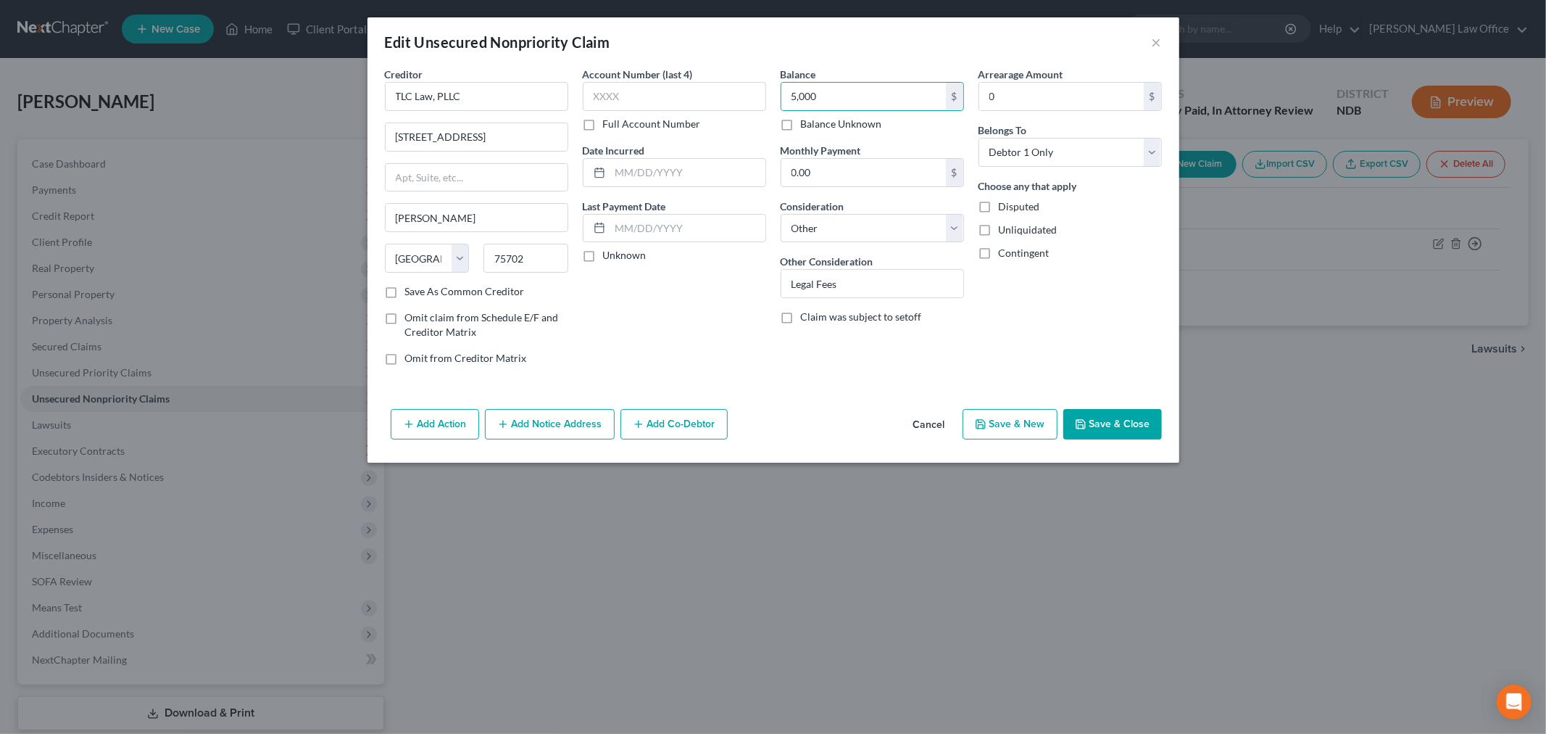
click at [1048, 214] on div "Disputed" at bounding box center [1070, 206] width 183 height 15
drag, startPoint x: 1030, startPoint y: 252, endPoint x: 1167, endPoint y: 424, distance: 220.8
click at [1034, 214] on label "Disputed" at bounding box center [1019, 206] width 41 height 15
click at [1014, 209] on input "Disputed" at bounding box center [1009, 203] width 9 height 9
checkbox input "true"
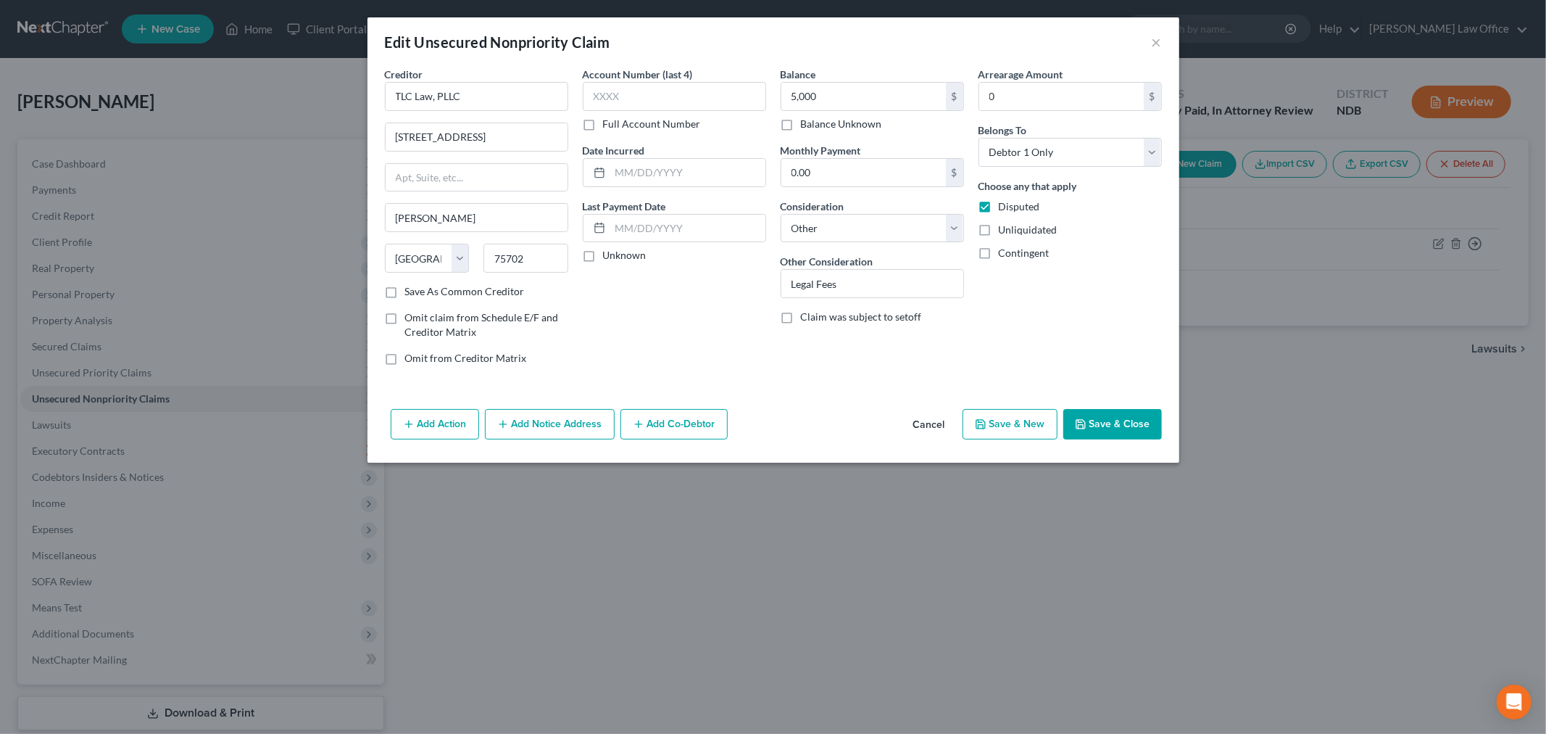
click at [1162, 439] on button "Save & Close" at bounding box center [1113, 424] width 99 height 30
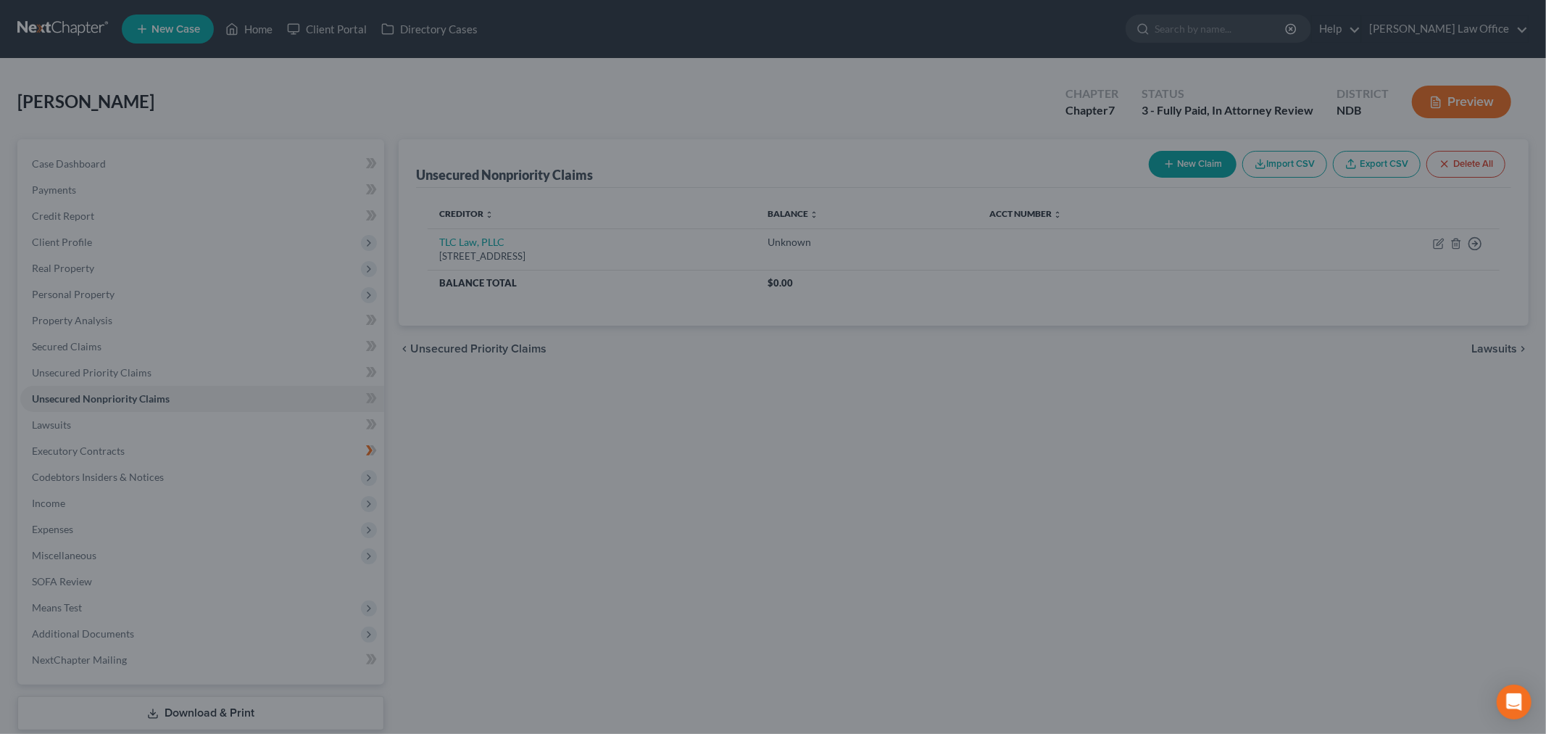
type input "5,000.00"
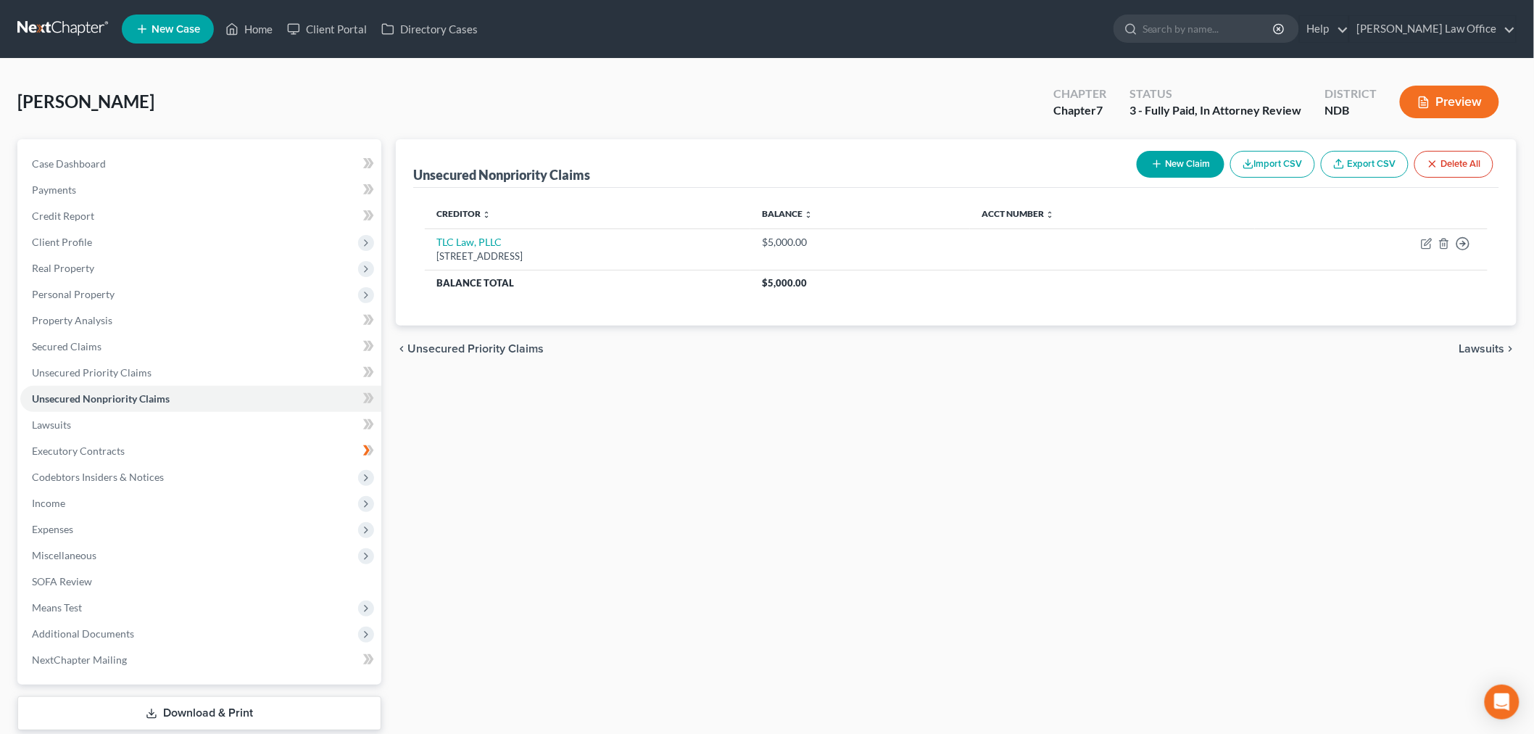
click at [858, 535] on div "Unsecured Nonpriority Claims New Claim Import CSV Export CSV Delete All Credito…" at bounding box center [956, 453] width 1135 height 629
click at [523, 540] on div "Unsecured Nonpriority Claims New Claim Import CSV Export CSV Delete All Credito…" at bounding box center [956, 453] width 1135 height 629
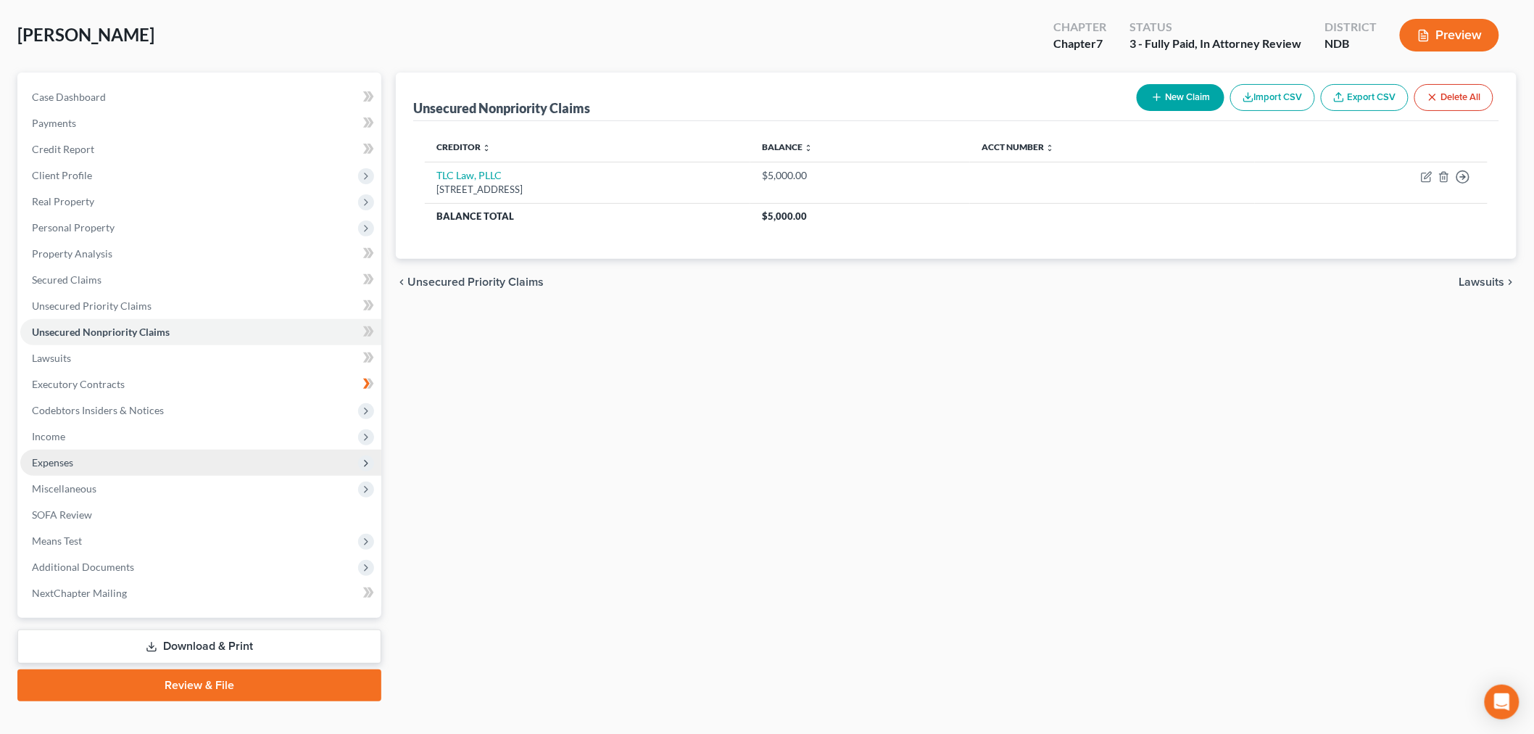
scroll to position [241, 0]
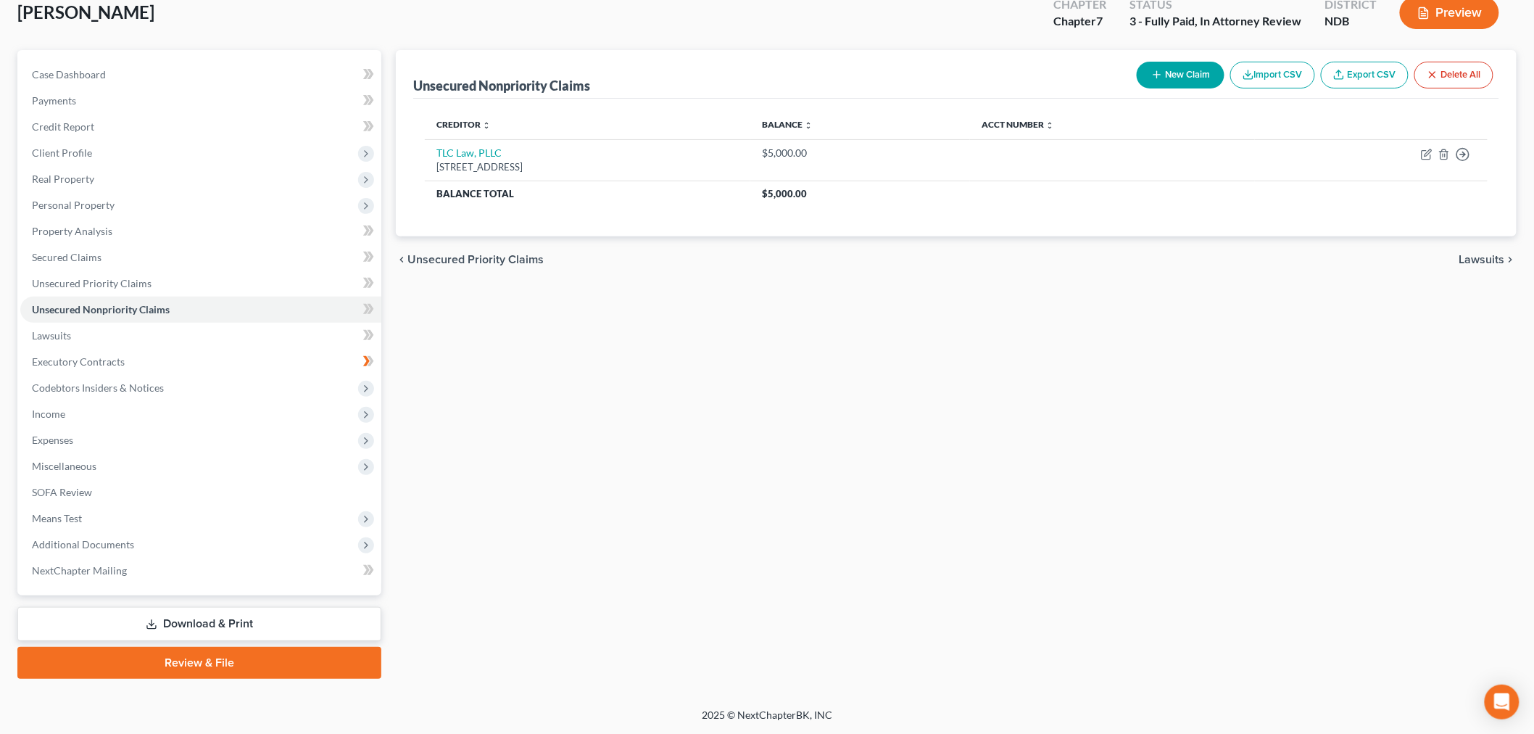
click at [228, 641] on link "Download & Print" at bounding box center [199, 624] width 364 height 34
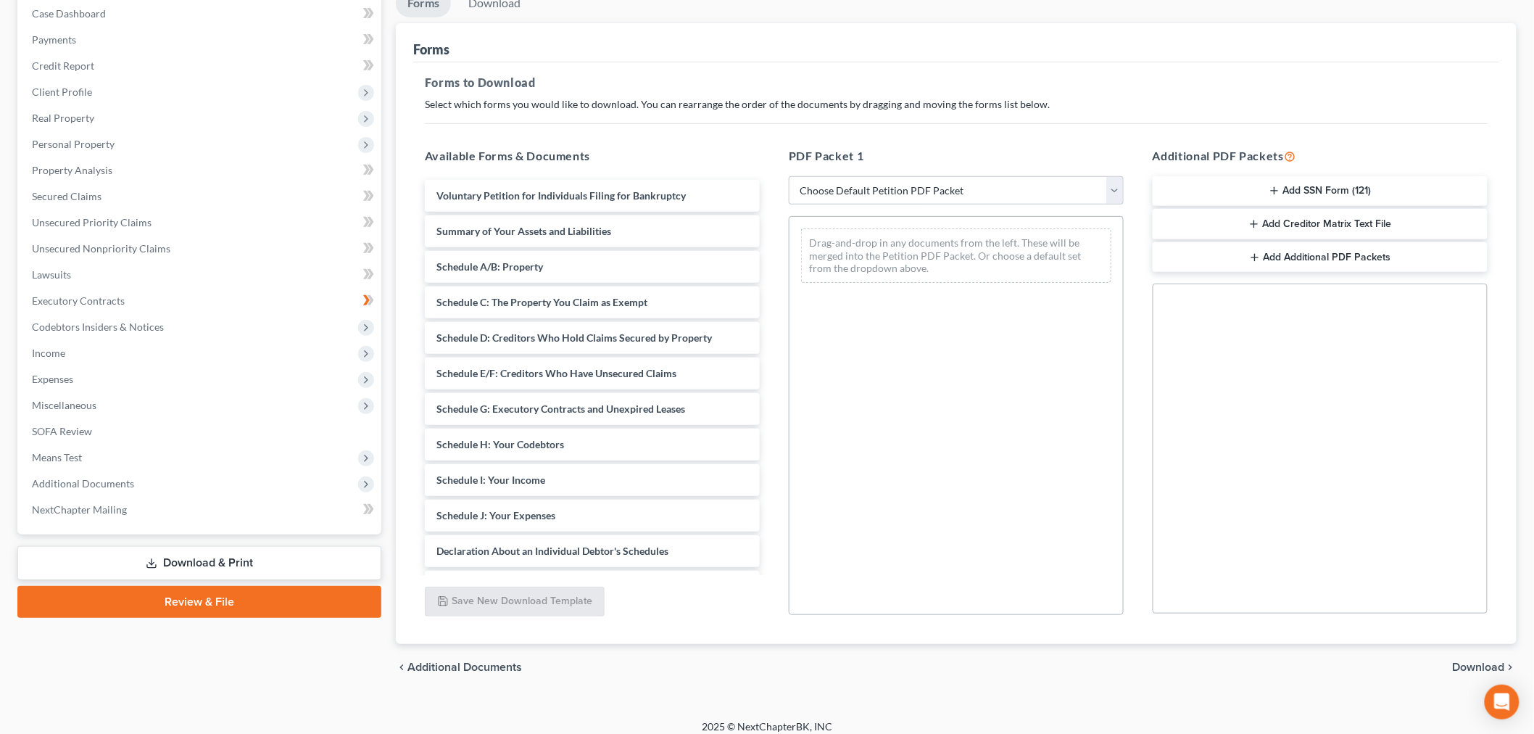
scroll to position [161, 0]
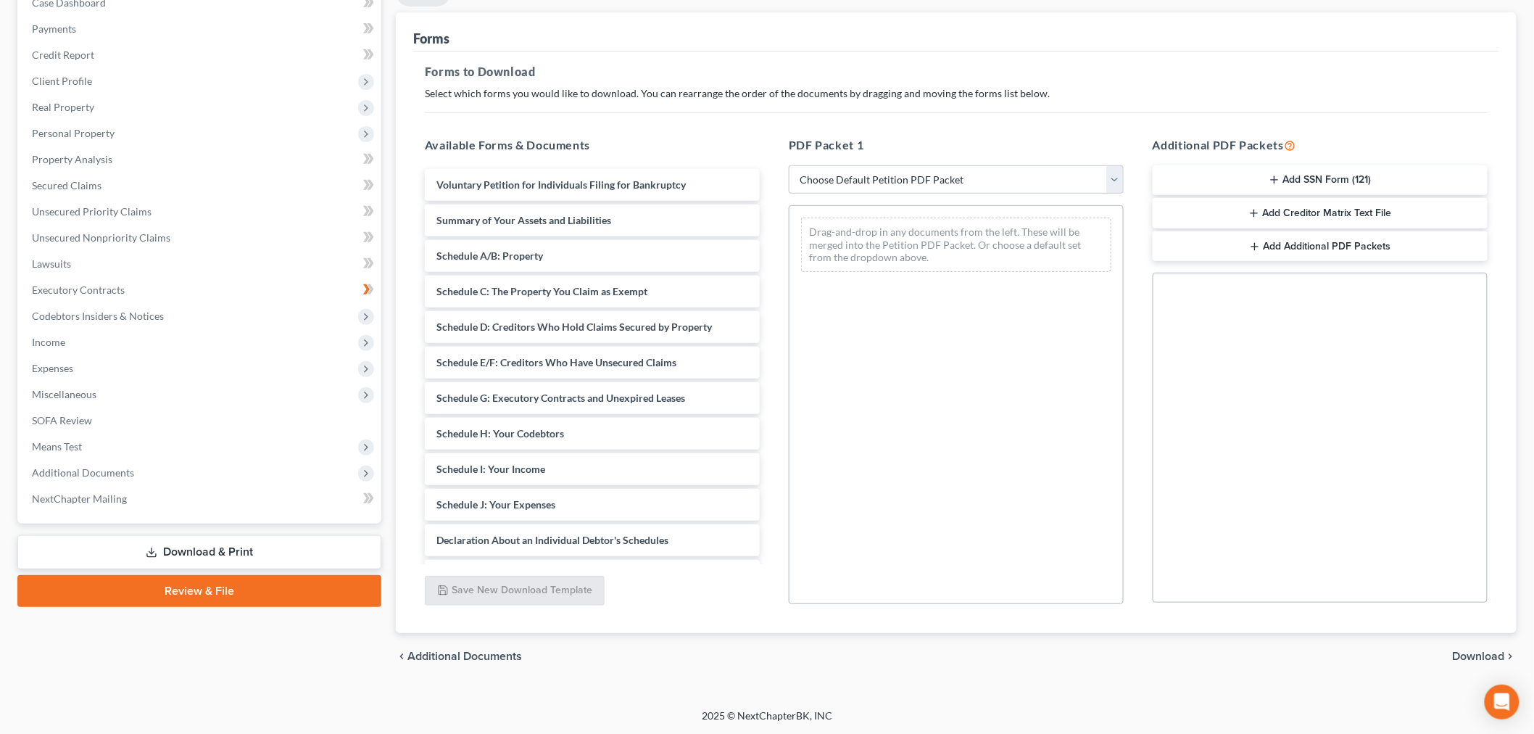
click at [1327, 196] on button "Add SSN Form (121)" at bounding box center [1320, 180] width 335 height 30
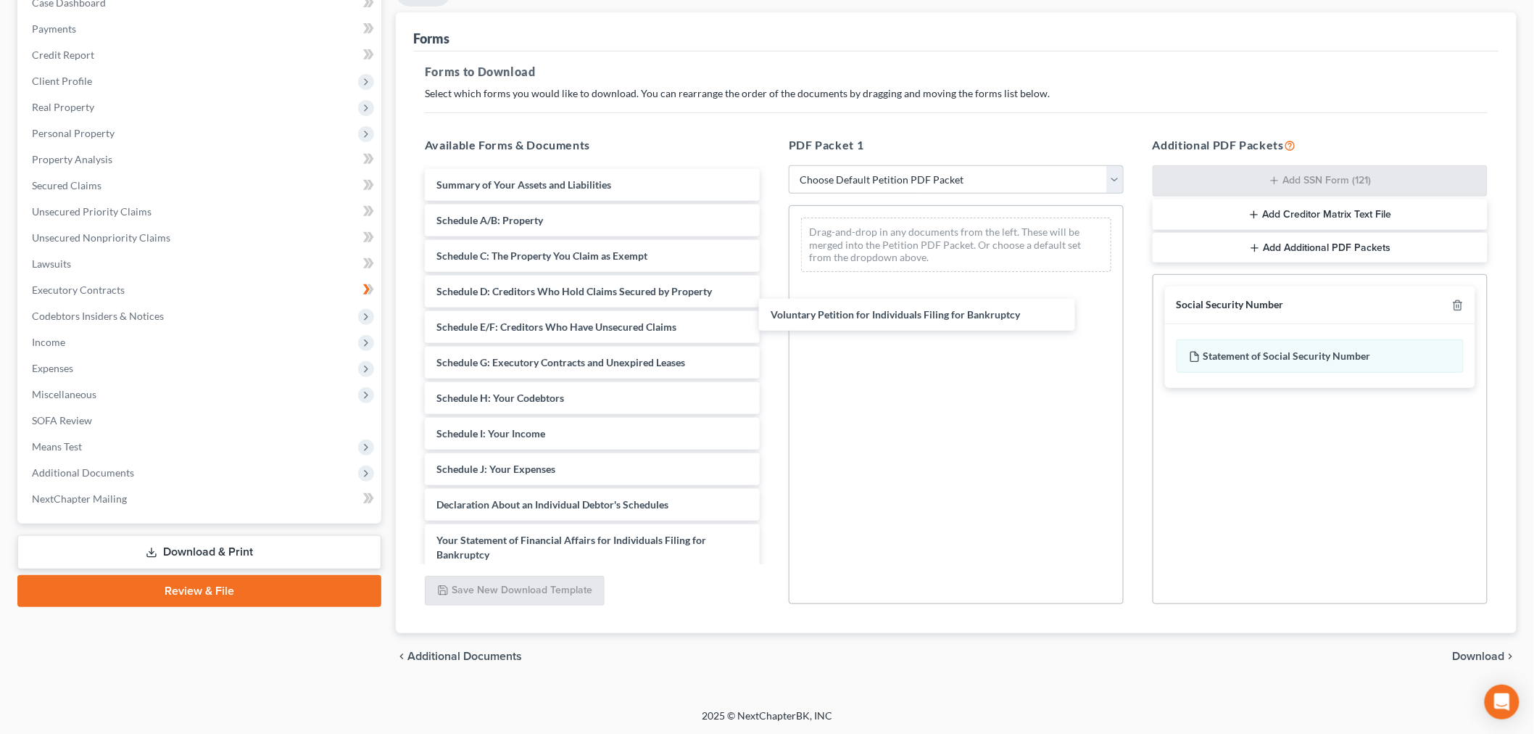
drag, startPoint x: 618, startPoint y: 271, endPoint x: 933, endPoint y: 323, distance: 318.8
click at [771, 323] on div "Voluntary Petition for Individuals Filing for Bankruptcy Voluntary Petition for…" at bounding box center [592, 491] width 358 height 644
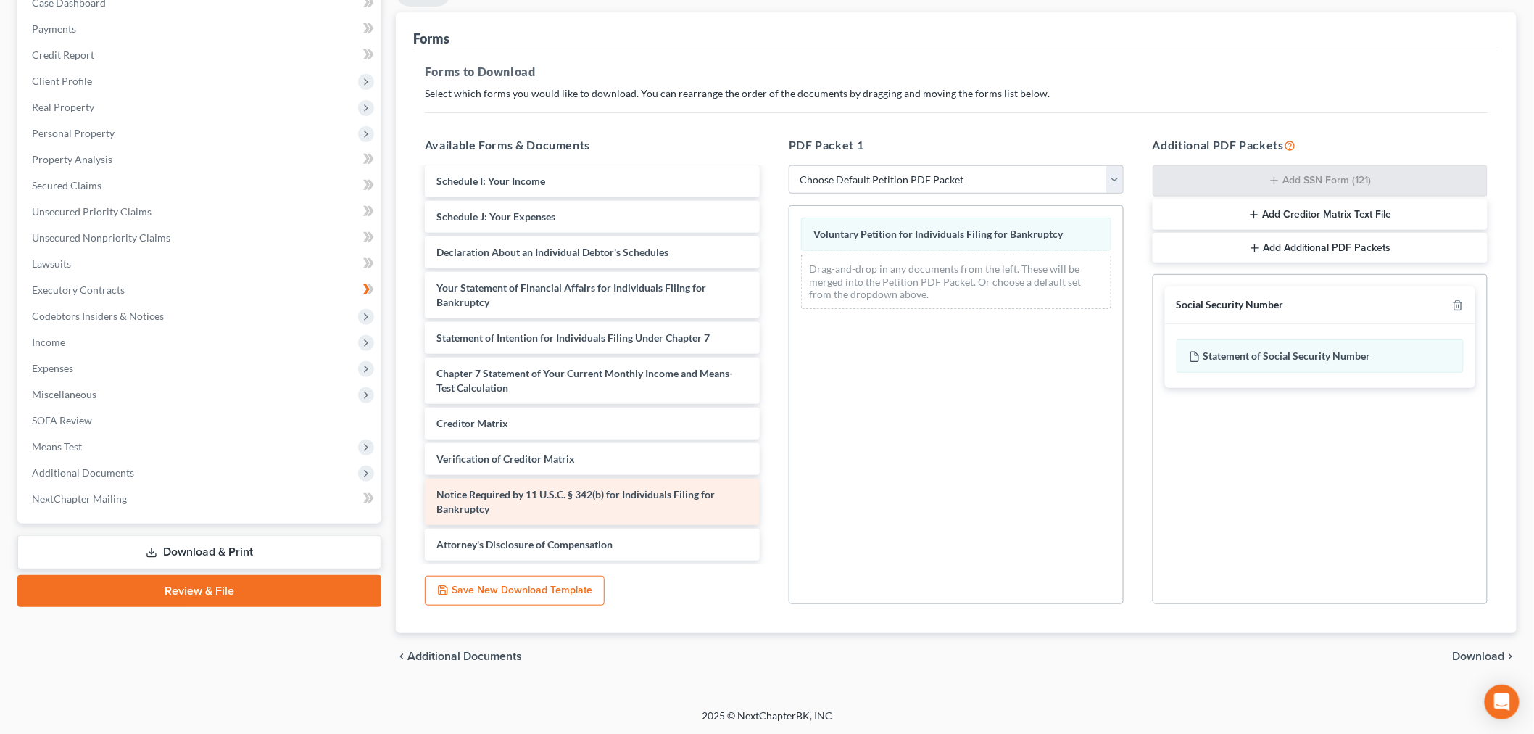
scroll to position [428, 0]
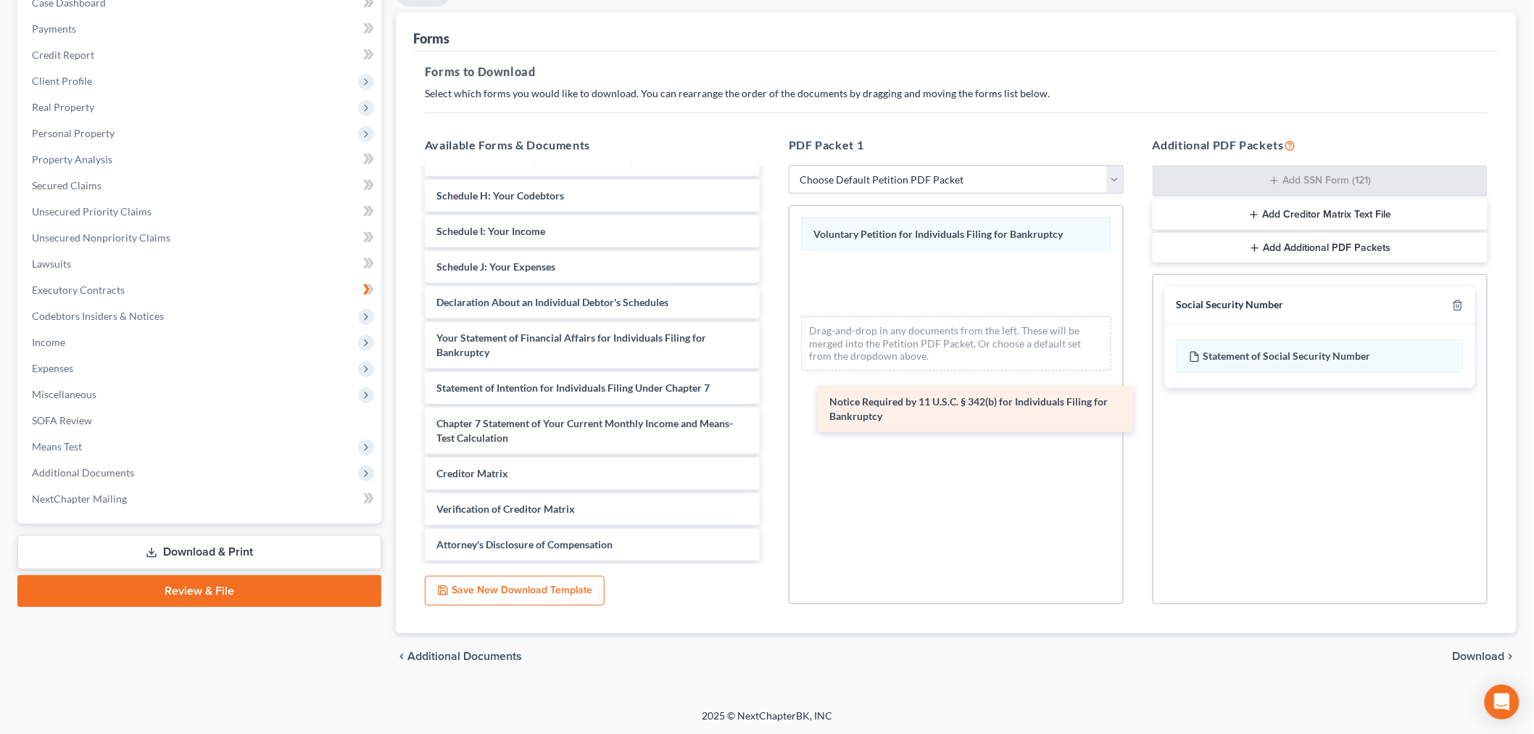
drag, startPoint x: 644, startPoint y: 570, endPoint x: 1027, endPoint y: 419, distance: 412.1
click at [771, 419] on div "Notice Required by 11 U.S.C. § 342(b) for Individuals Filing for Bankruptcy Sum…" at bounding box center [592, 264] width 358 height 594
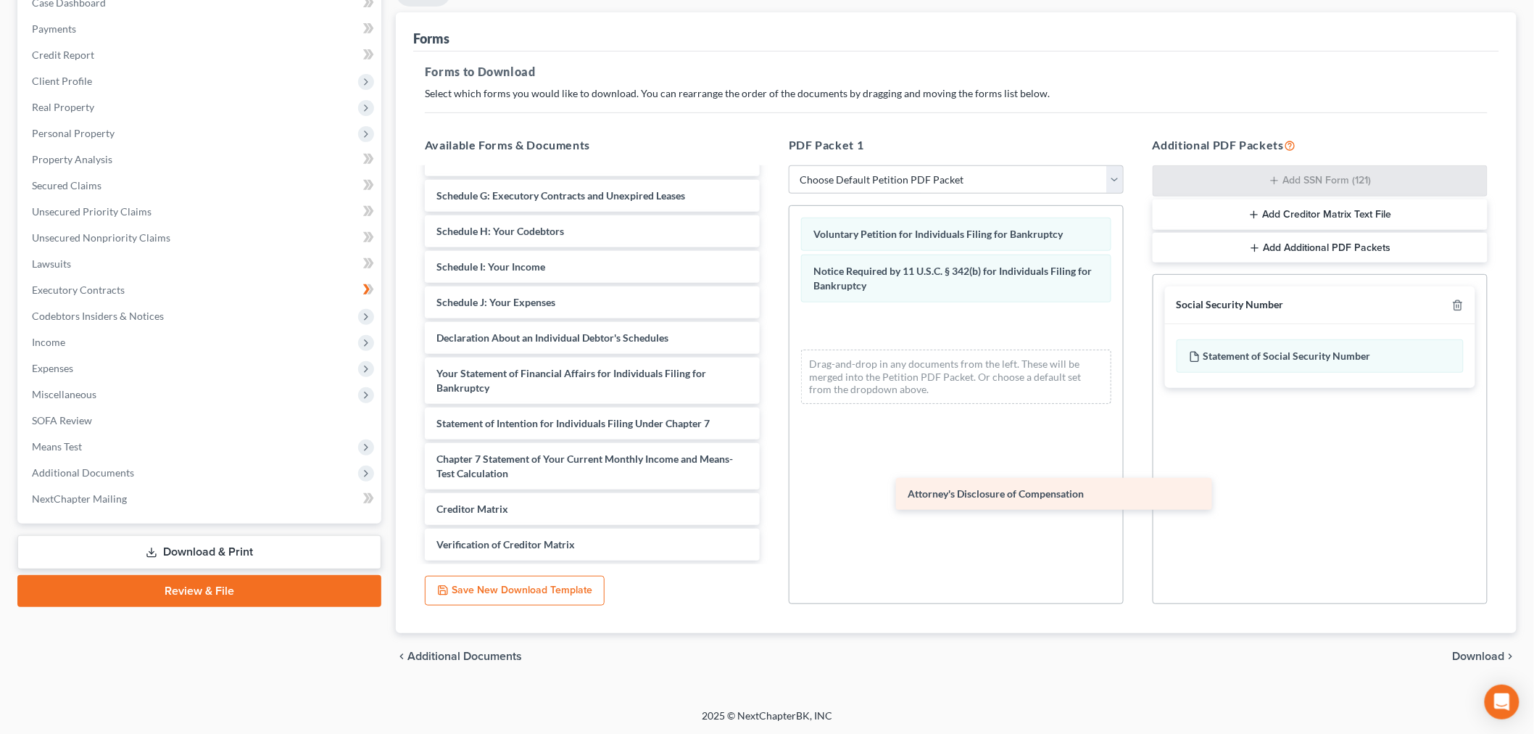
scroll to position [384, 0]
drag, startPoint x: 563, startPoint y: 627, endPoint x: 805, endPoint y: 504, distance: 271.7
click at [771, 455] on div "Attorney's Disclosure of Compensation Summary of Your Assets and Liabilities Sc…" at bounding box center [592, 281] width 358 height 558
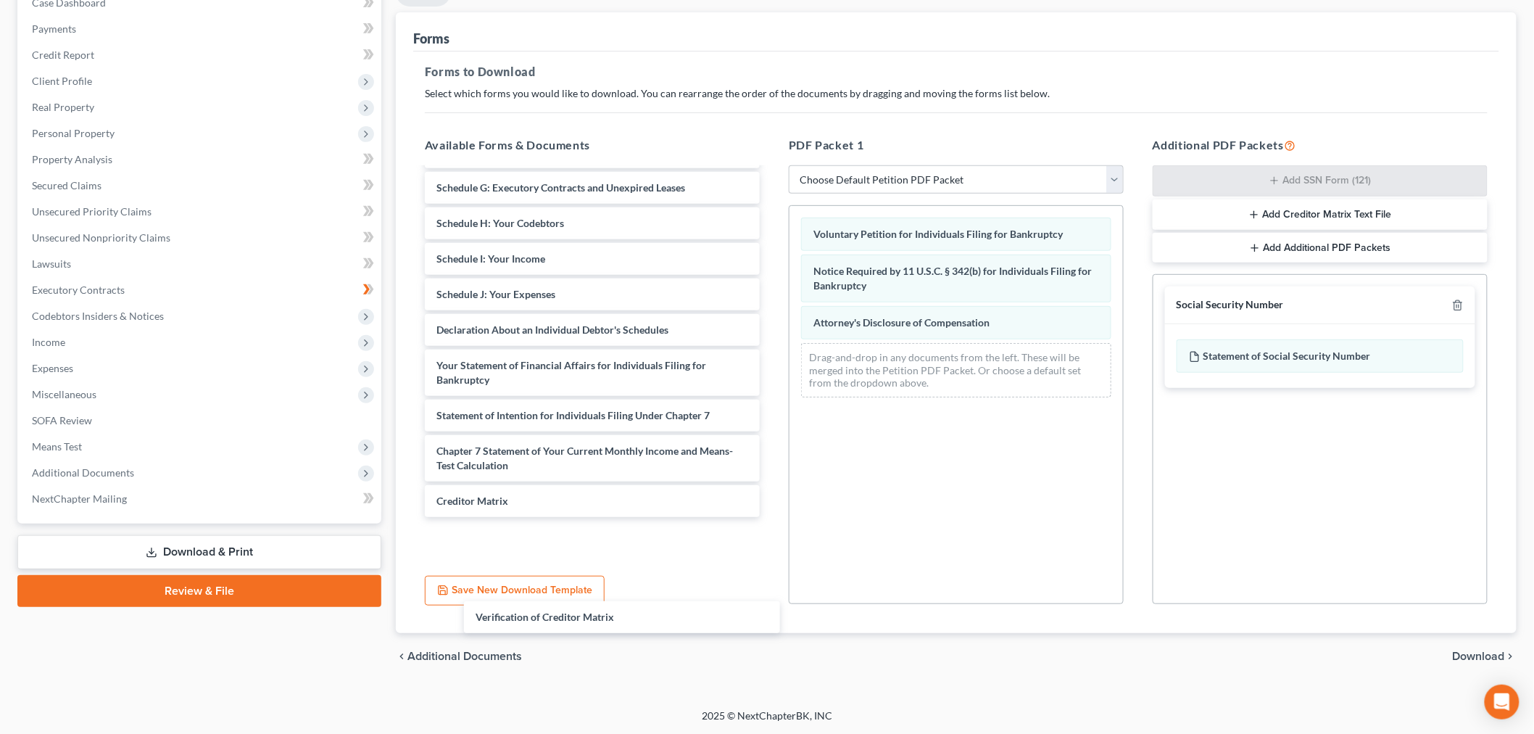
scroll to position [341, 0]
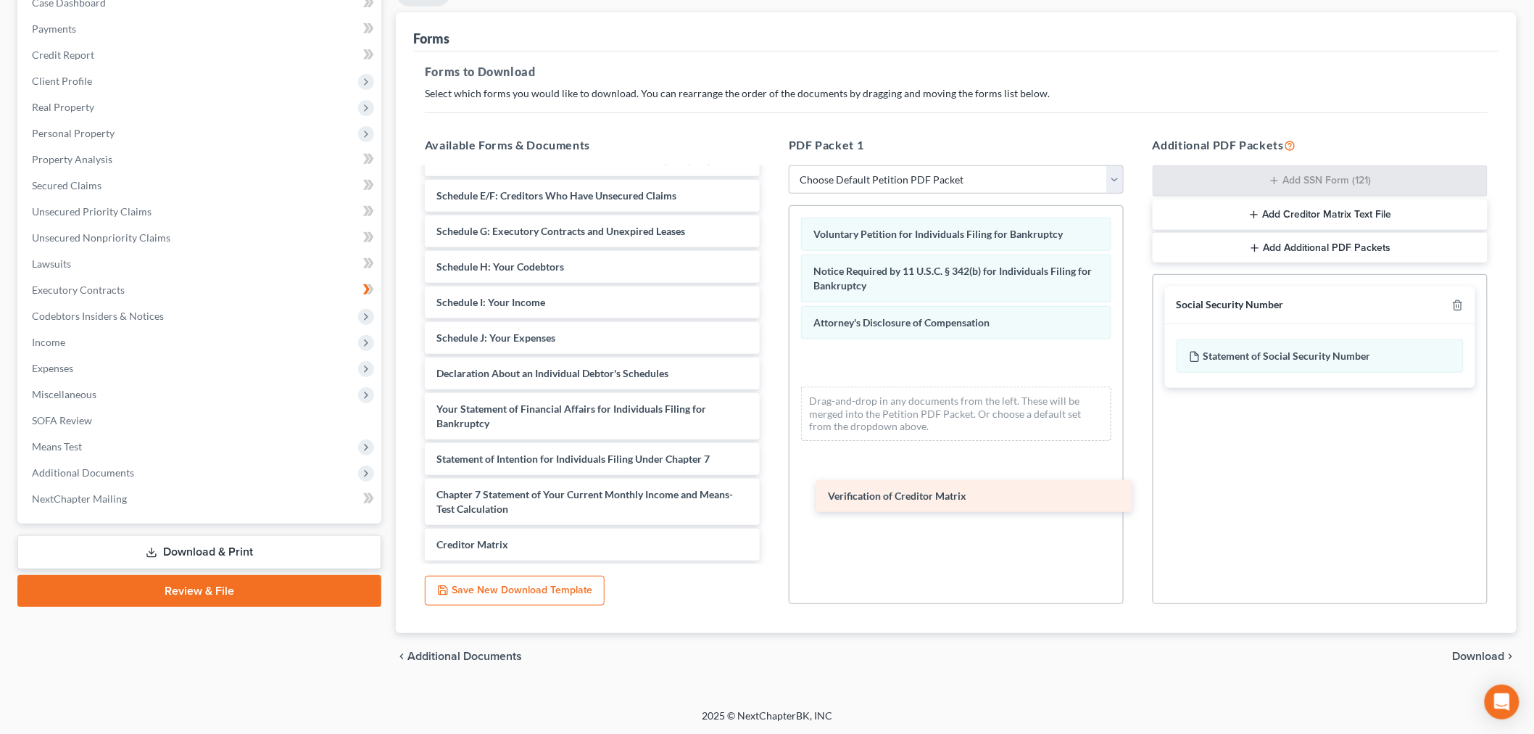
drag, startPoint x: 576, startPoint y: 605, endPoint x: 961, endPoint y: 480, distance: 404.9
click at [771, 480] on div "Verification of Creditor Matrix Summary of Your Assets and Liabilities Schedule…" at bounding box center [592, 299] width 358 height 523
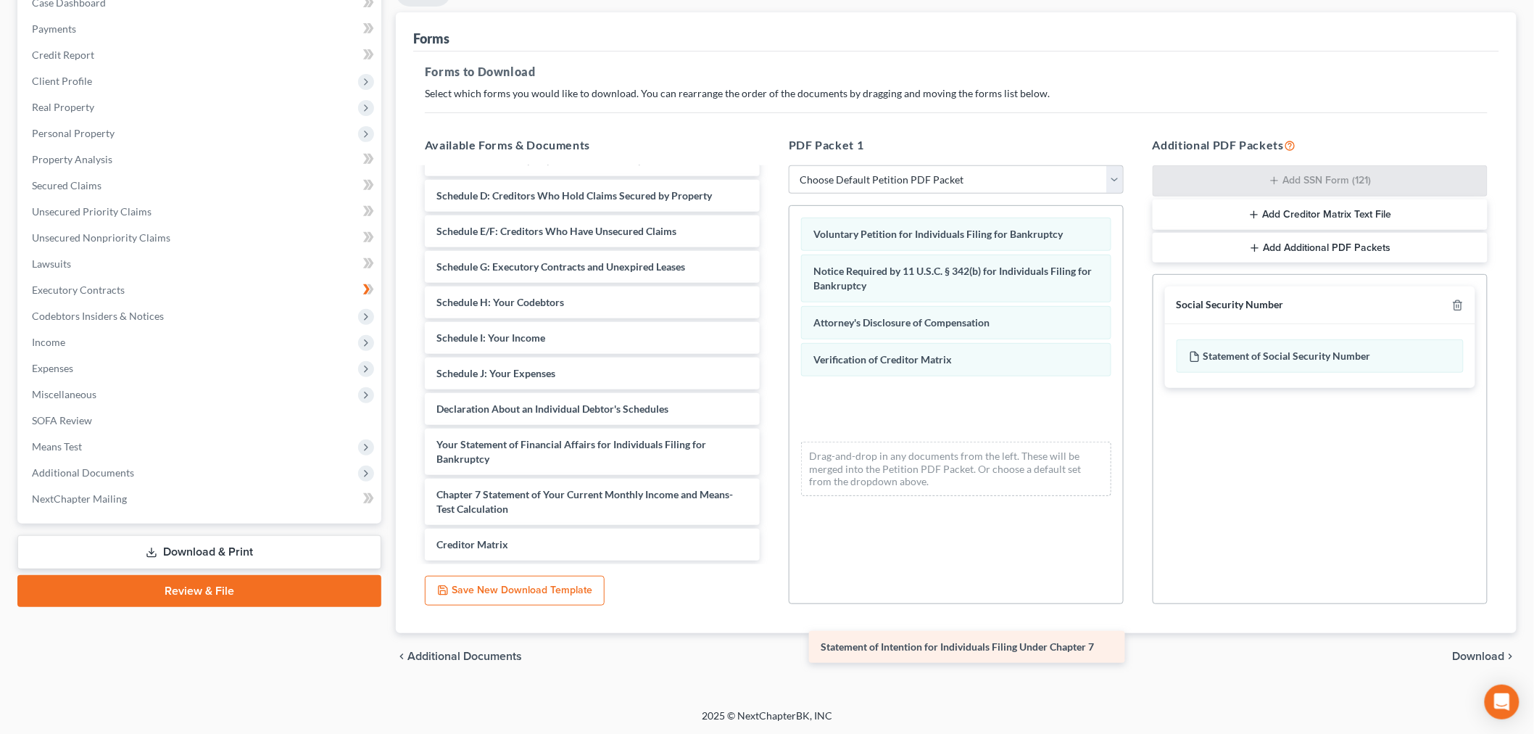
scroll to position [279, 0]
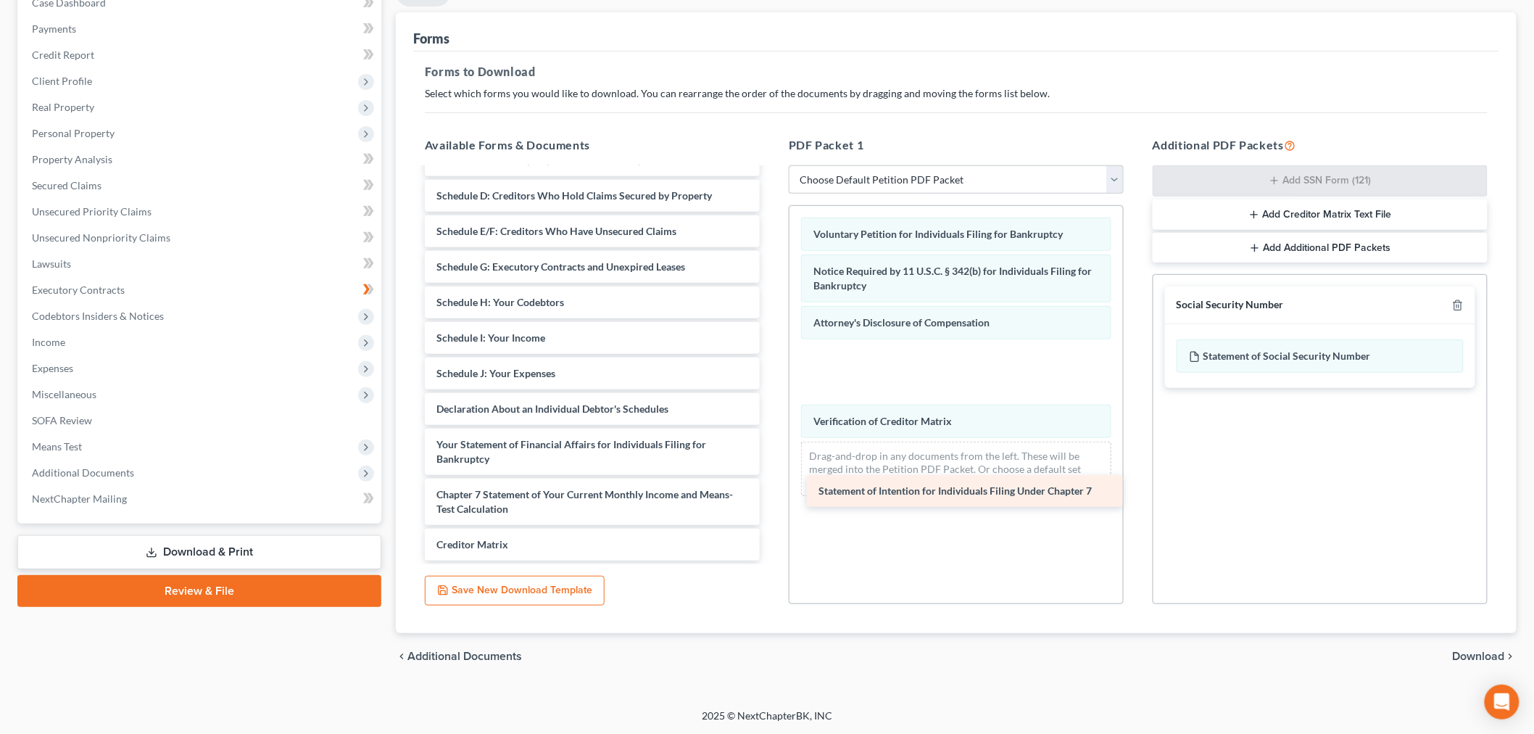
drag, startPoint x: 640, startPoint y: 505, endPoint x: 945, endPoint y: 515, distance: 304.7
click at [771, 508] on div "Statement of Intention for Individuals Filing Under Chapter 7 Summary of Your A…" at bounding box center [592, 316] width 358 height 487
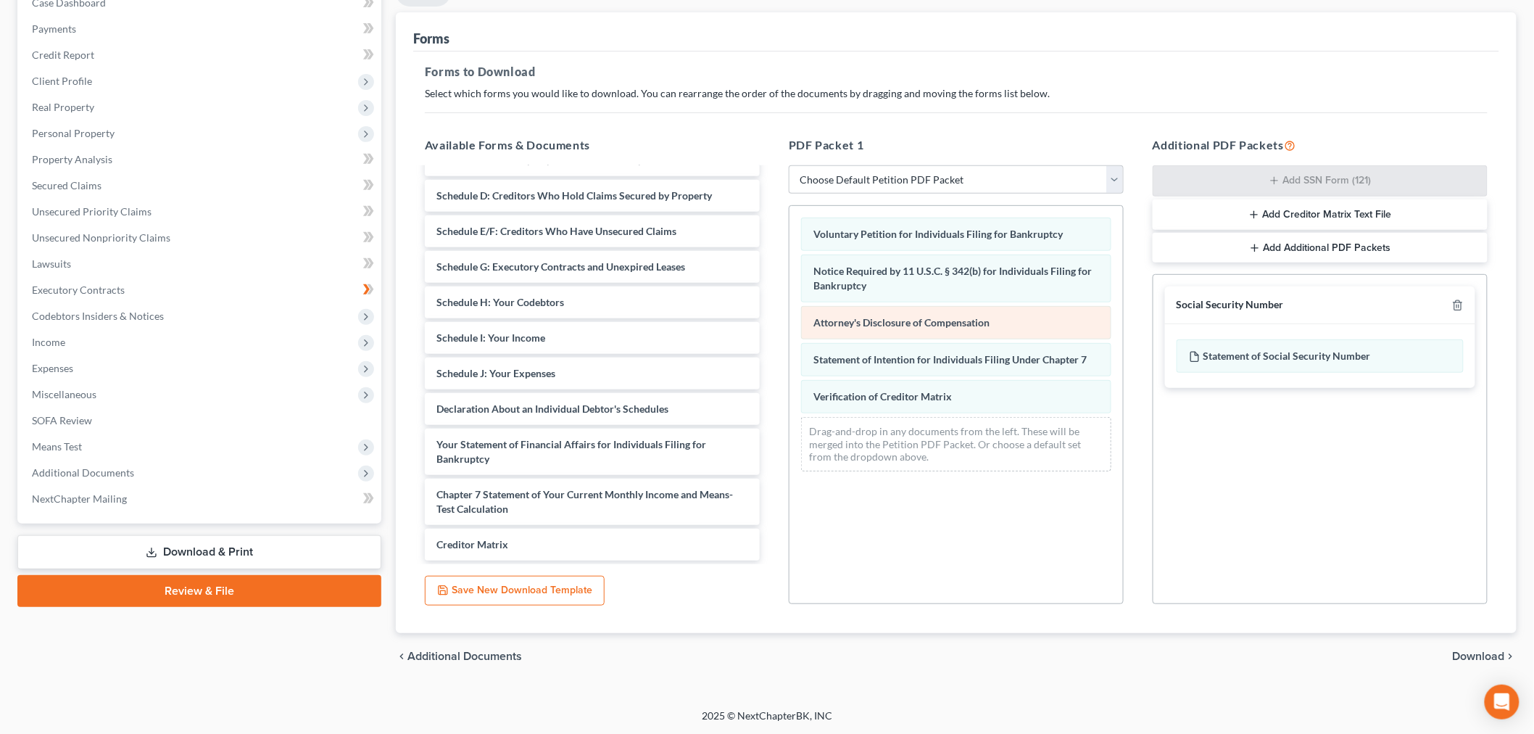
scroll to position [218, 0]
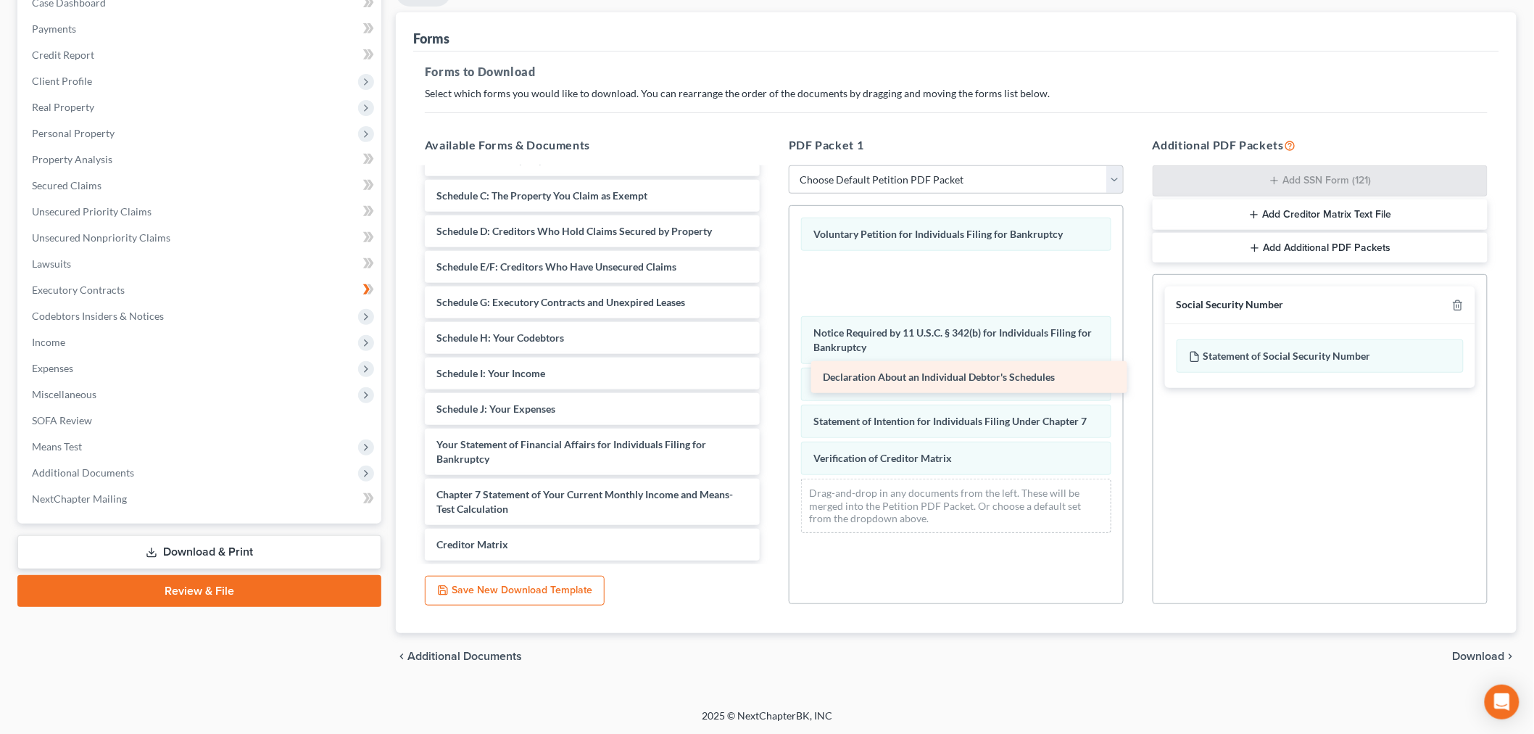
drag, startPoint x: 640, startPoint y: 438, endPoint x: 1017, endPoint y: 386, distance: 380.5
click at [771, 386] on div "Declaration About an Individual Debtor's Schedules Summary of Your Assets and L…" at bounding box center [592, 335] width 358 height 452
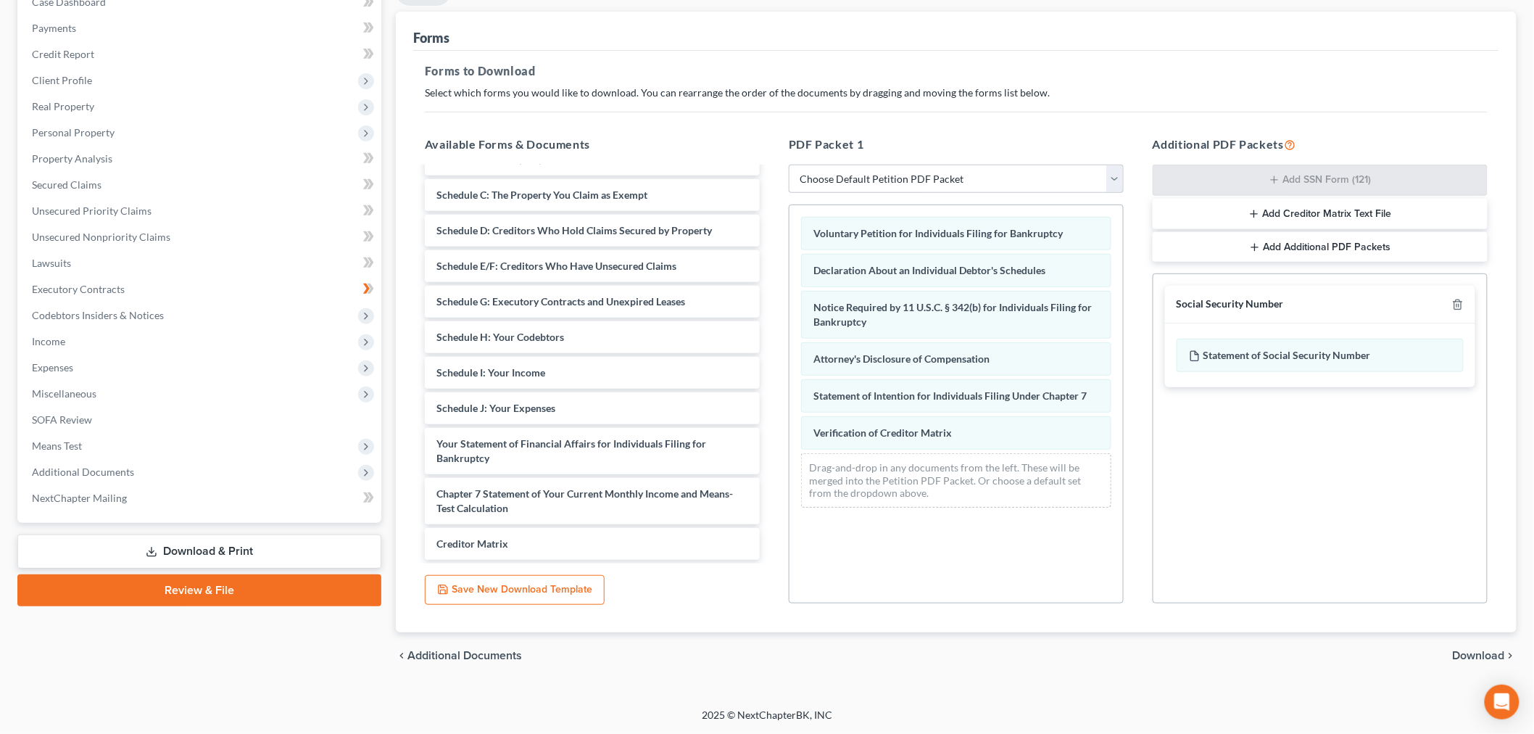
scroll to position [294, 0]
drag, startPoint x: 1455, startPoint y: 629, endPoint x: 1215, endPoint y: 639, distance: 240.2
click at [1455, 650] on span "Download" at bounding box center [1479, 656] width 52 height 12
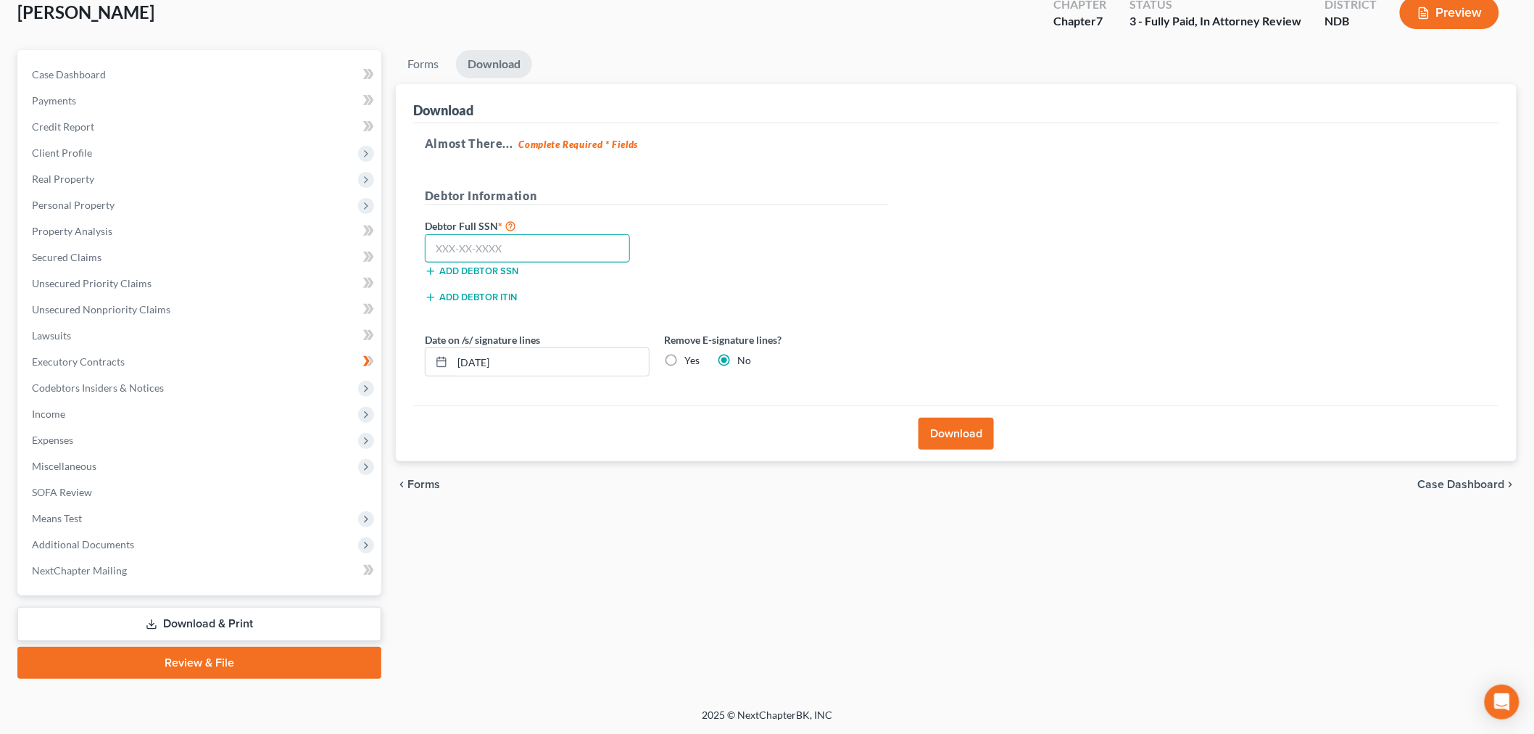
click at [629, 234] on input "text" at bounding box center [527, 248] width 205 height 29
type input "473-60-5618"
click at [700, 353] on label "Yes" at bounding box center [691, 360] width 15 height 15
click at [700, 353] on input "Yes" at bounding box center [694, 357] width 9 height 9
radio input "true"
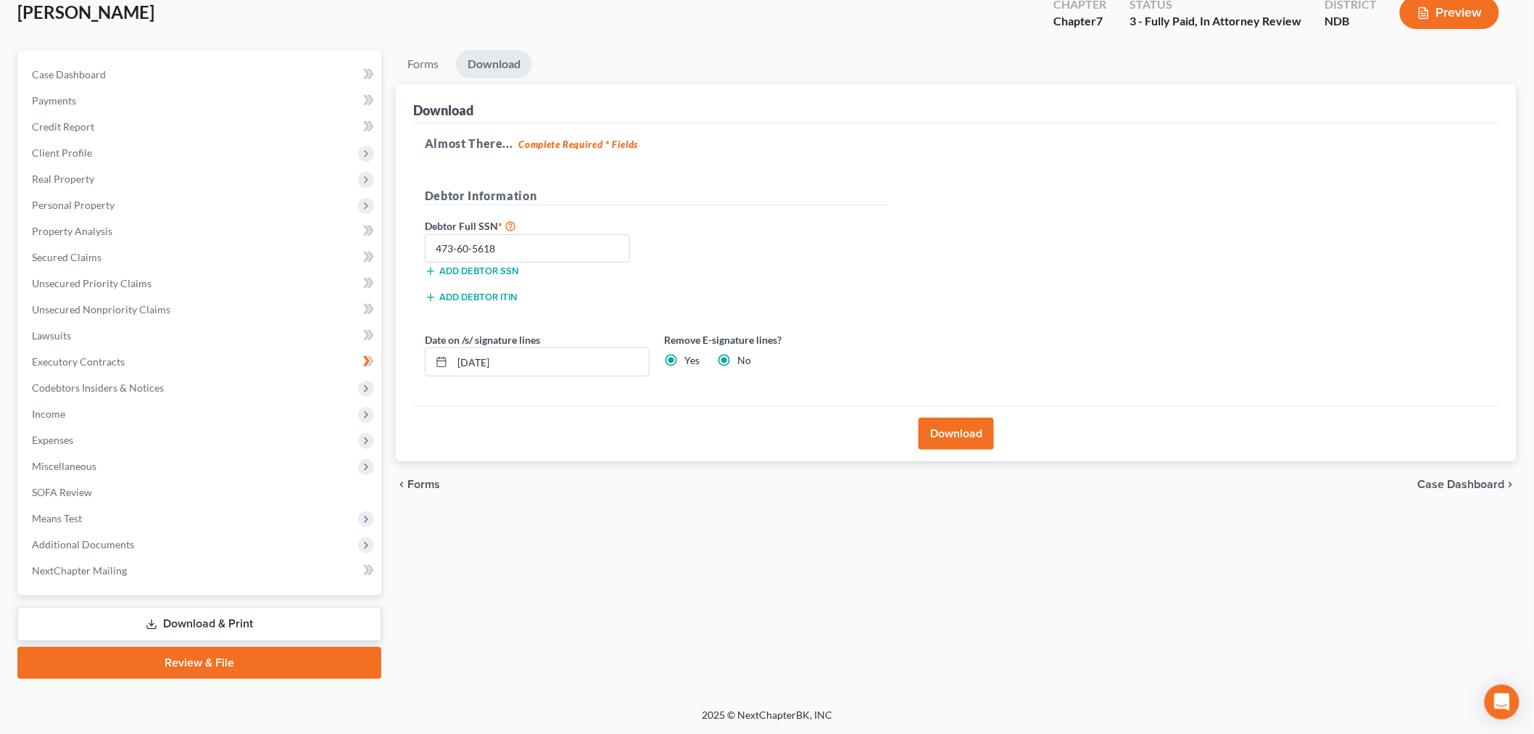
radio input "false"
click at [975, 418] on button "Download" at bounding box center [956, 434] width 75 height 32
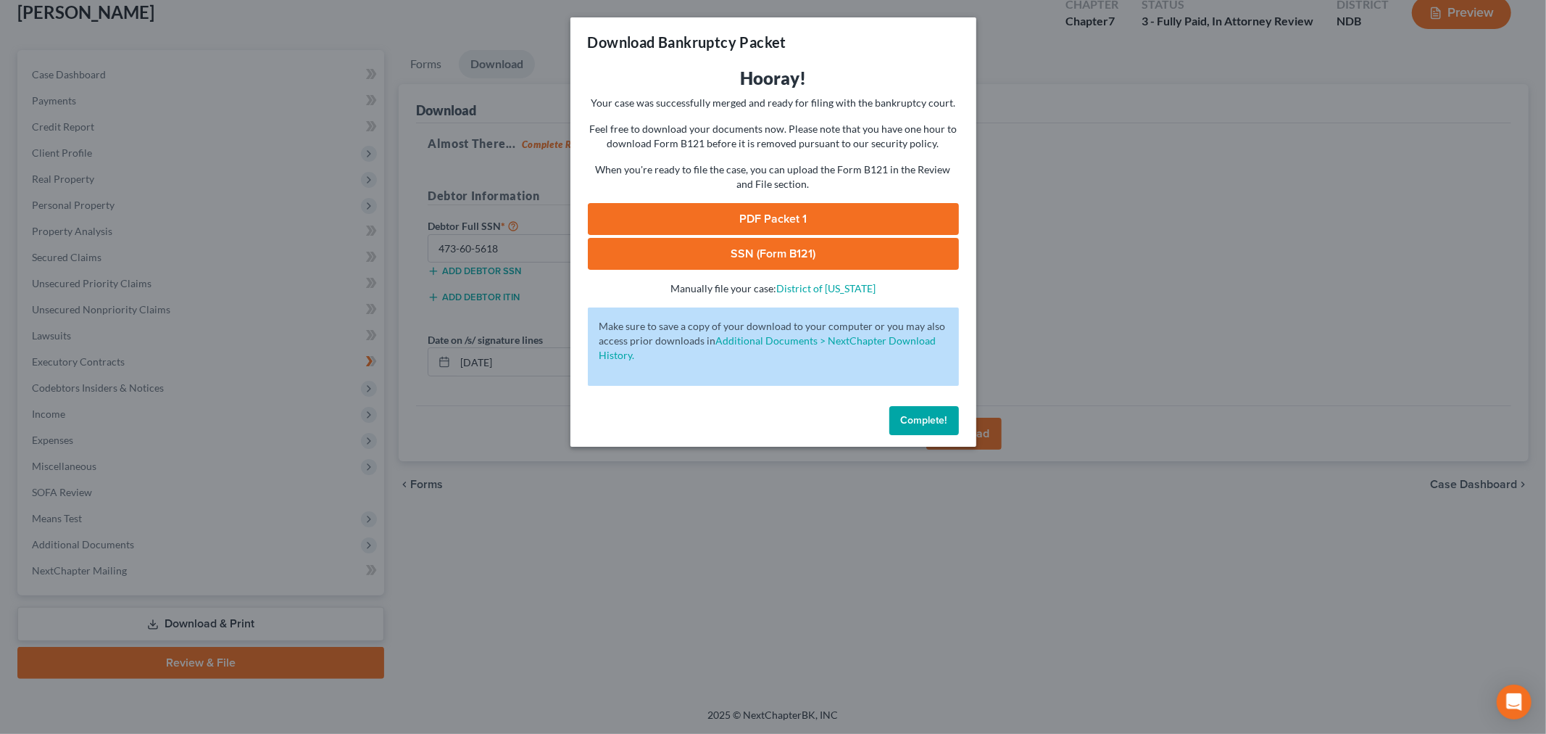
click at [789, 235] on link "PDF Packet 1" at bounding box center [773, 219] width 371 height 32
click at [753, 270] on link "SSN (Form B121)" at bounding box center [773, 254] width 371 height 32
click at [940, 426] on span "Complete!" at bounding box center [924, 420] width 46 height 12
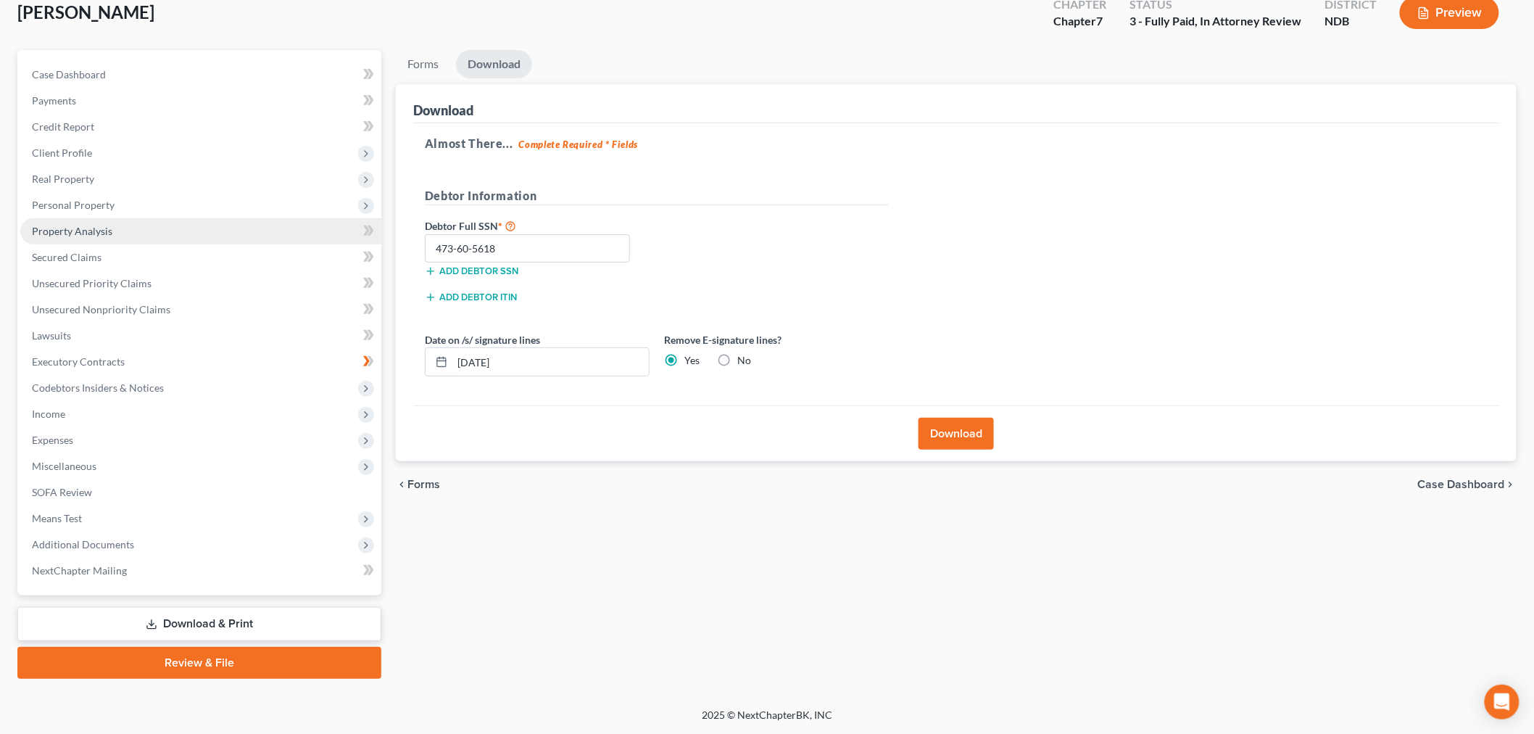
scroll to position [0, 0]
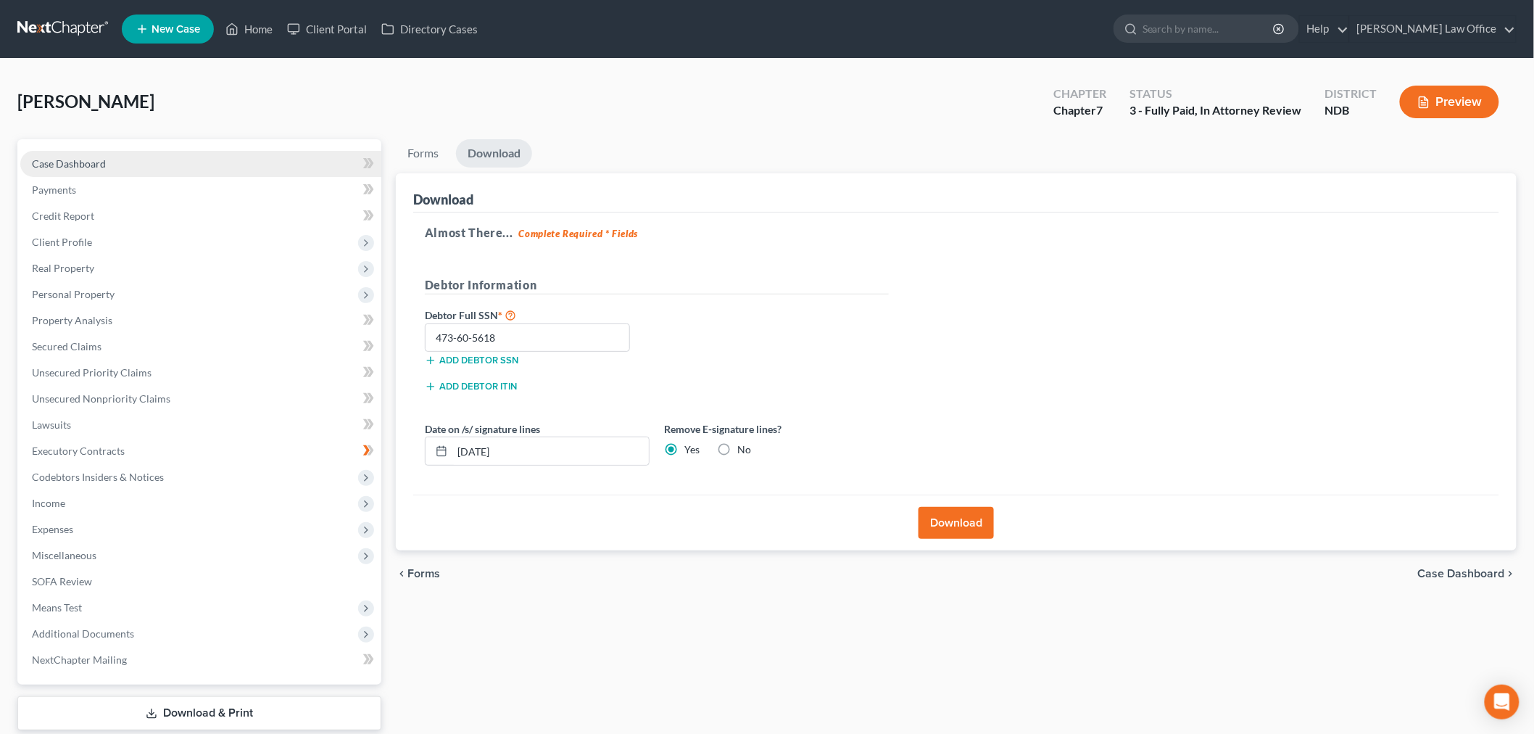
click at [112, 177] on link "Case Dashboard" at bounding box center [200, 164] width 361 height 26
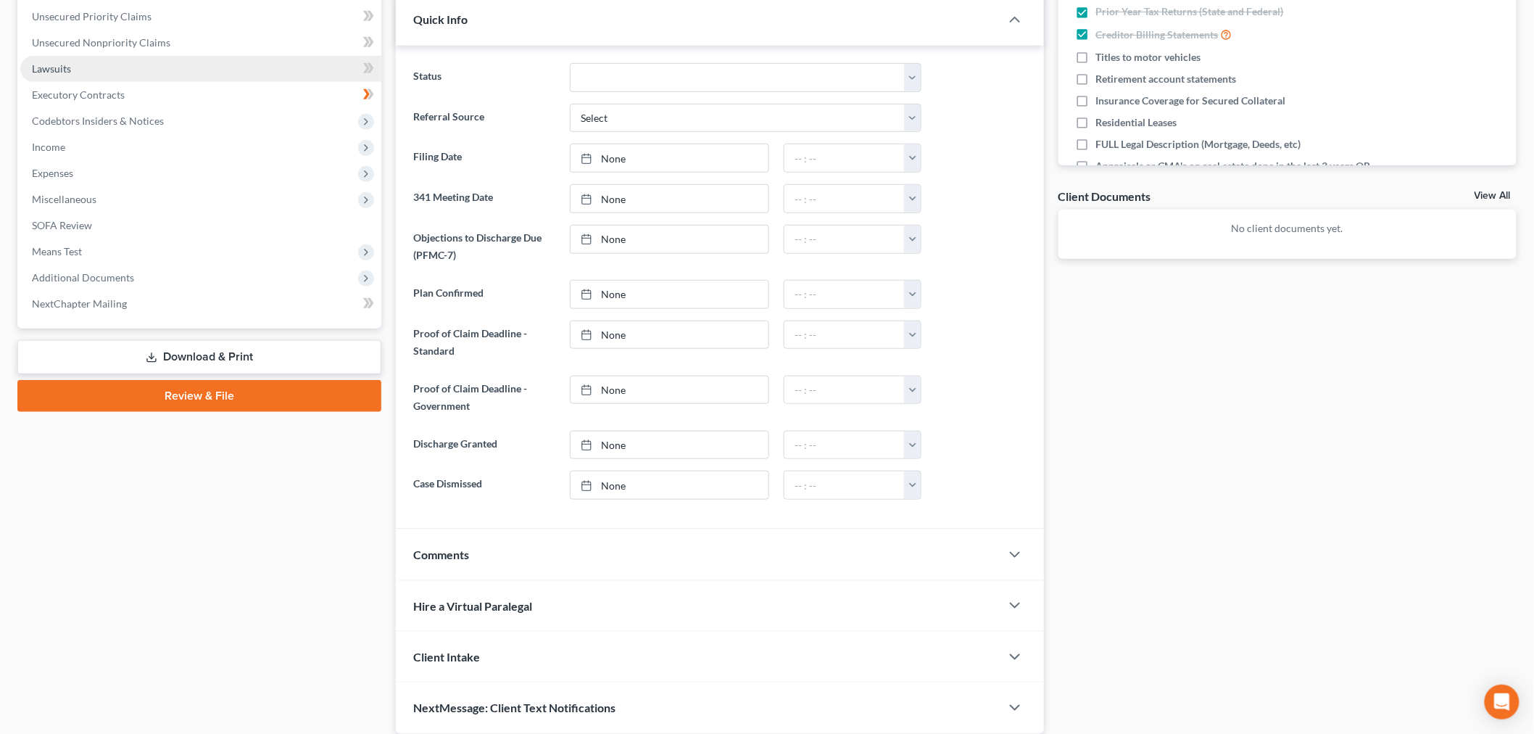
scroll to position [241, 0]
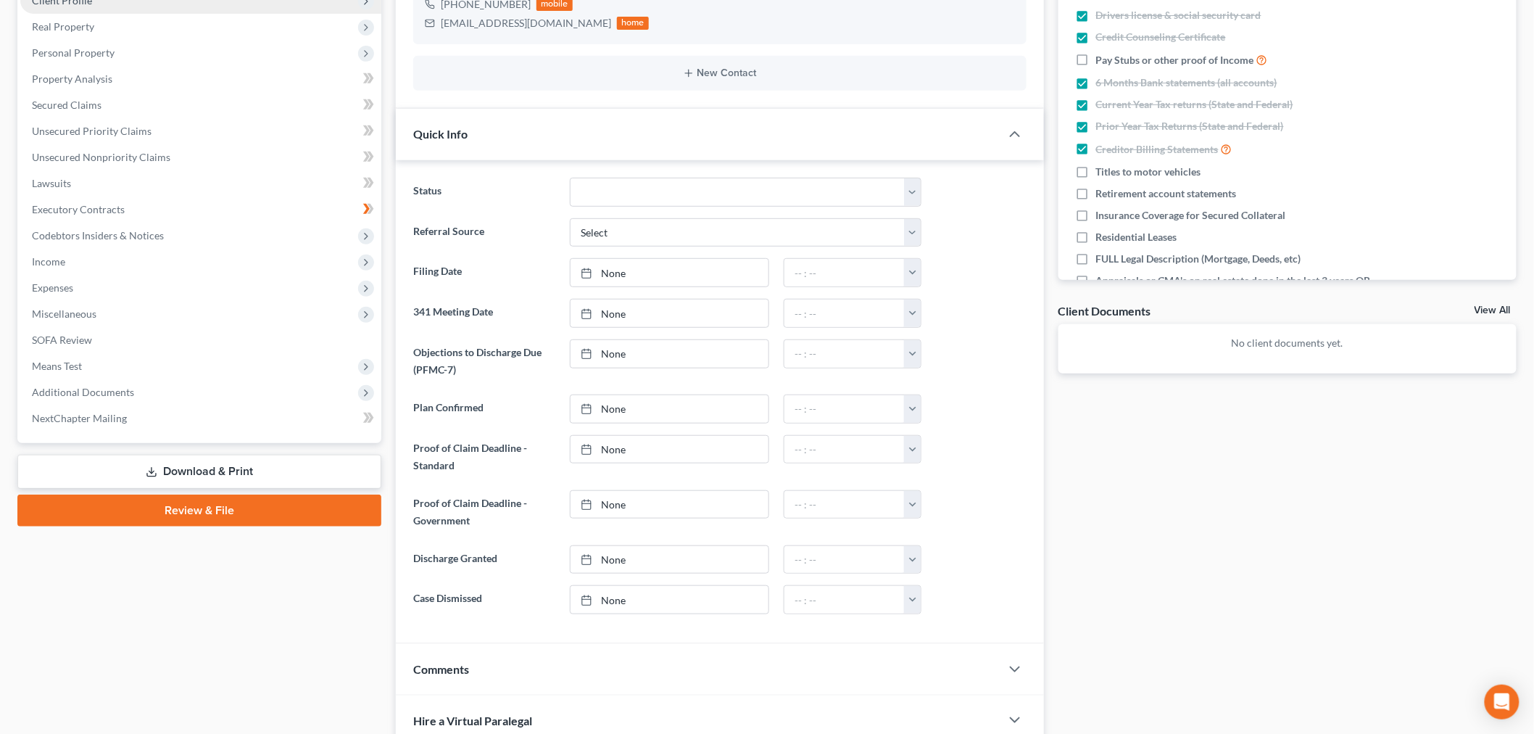
drag, startPoint x: 138, startPoint y: 62, endPoint x: 138, endPoint y: 75, distance: 13.1
click at [138, 14] on span "Client Profile" at bounding box center [200, 1] width 361 height 26
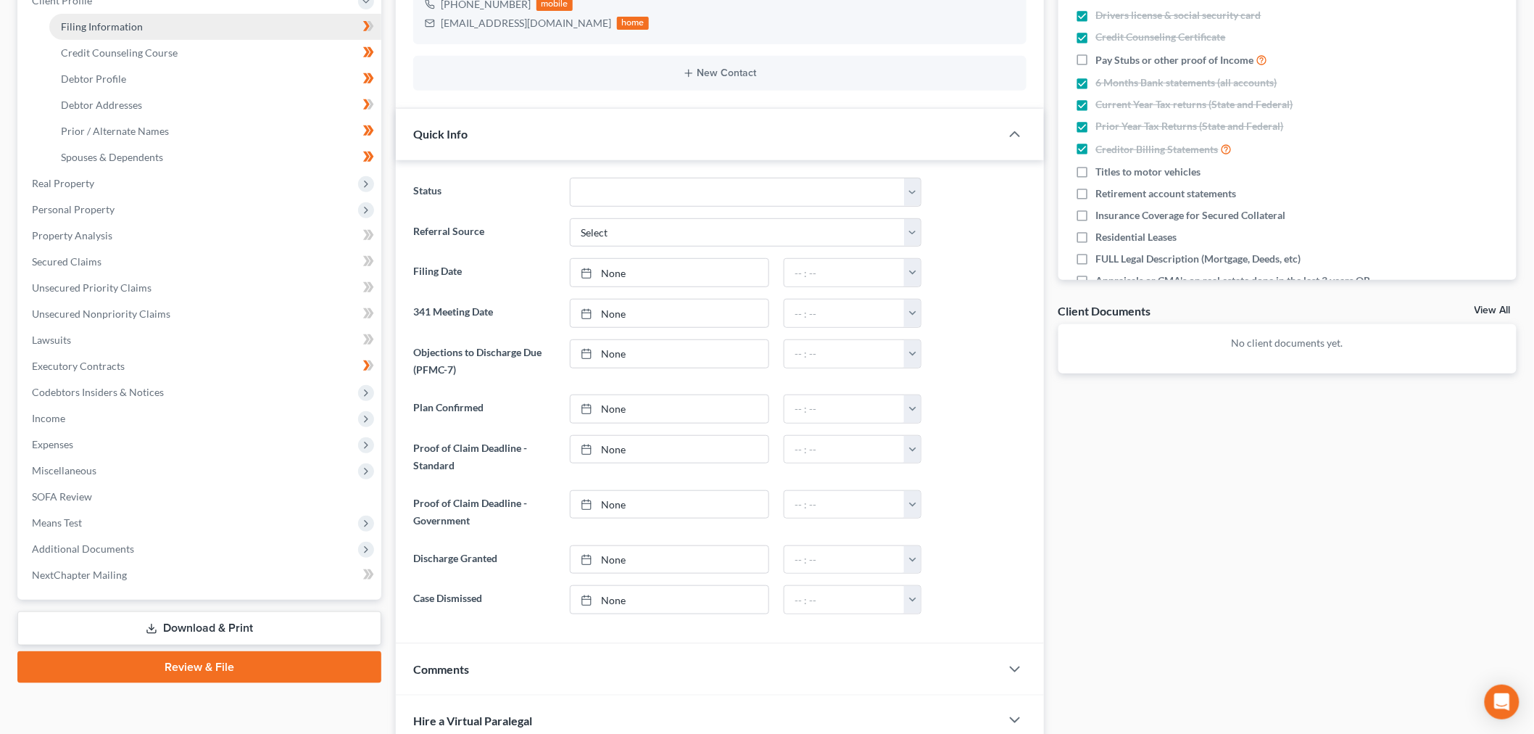
drag, startPoint x: 118, startPoint y: 96, endPoint x: 588, endPoint y: 271, distance: 501.5
click at [118, 33] on span "Filing Information" at bounding box center [102, 26] width 82 height 12
select select "1"
select select "0"
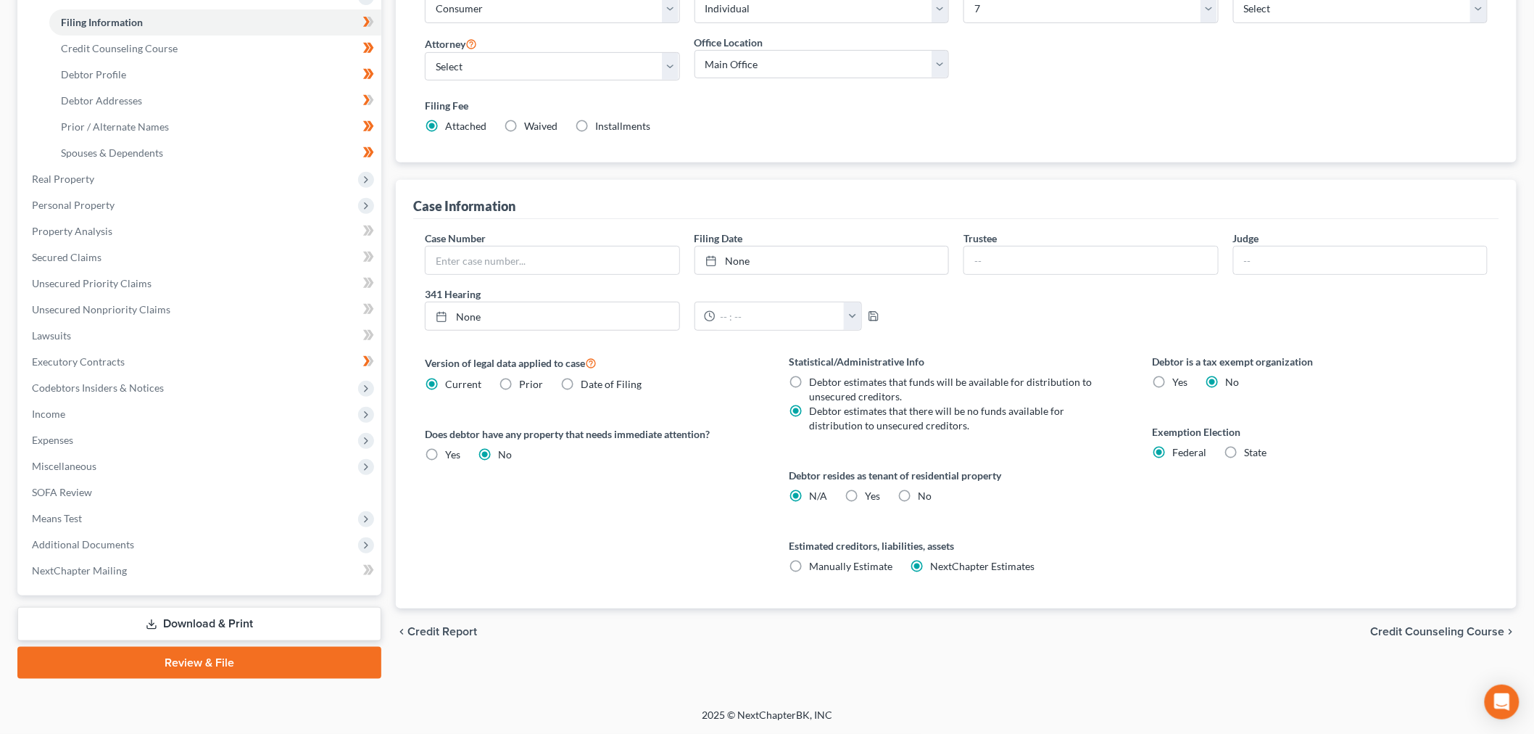
scroll to position [483, 0]
click at [865, 489] on label "Yes Yes" at bounding box center [872, 496] width 15 height 15
click at [871, 489] on input "Yes Yes" at bounding box center [875, 493] width 9 height 9
radio input "true"
radio input "false"
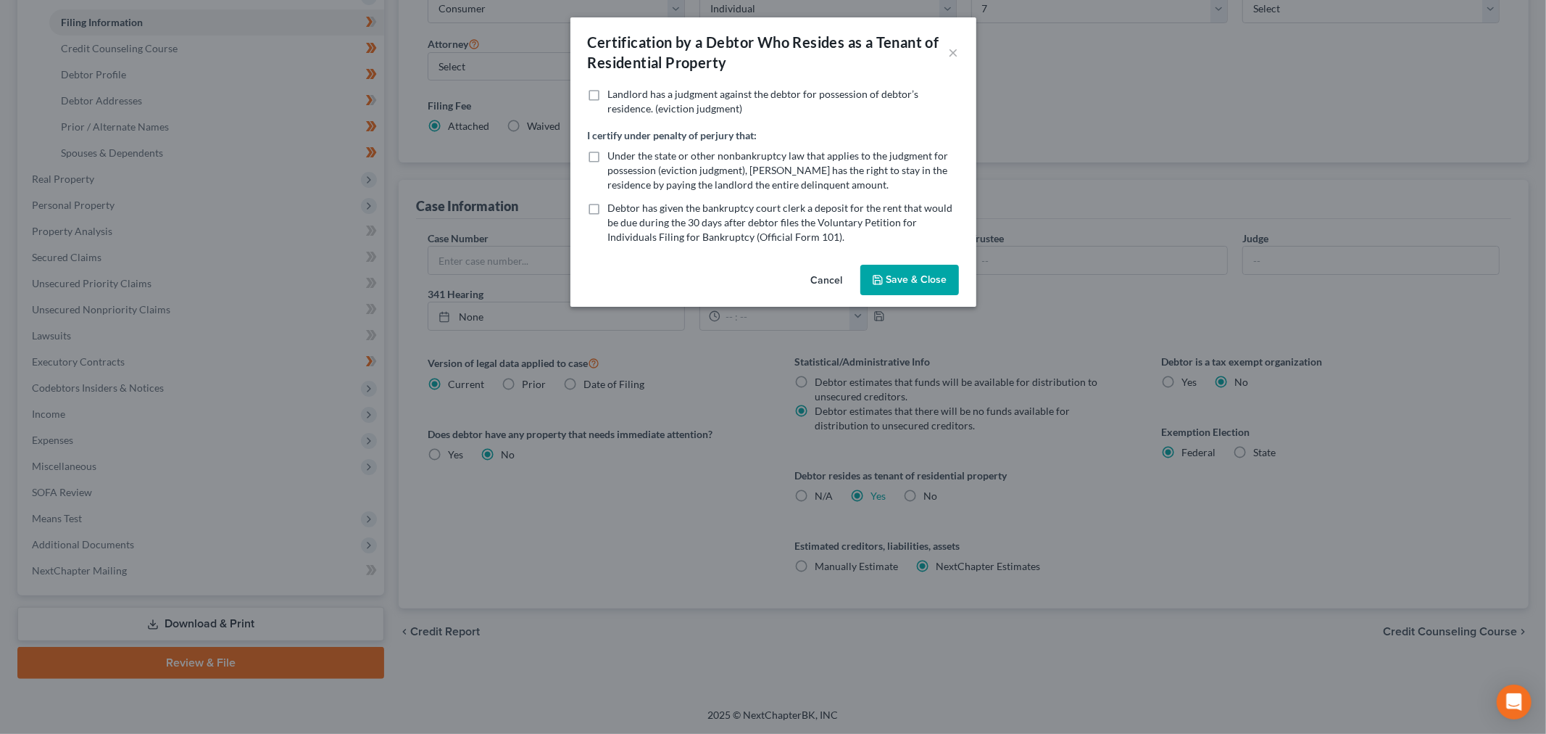
drag, startPoint x: 952, startPoint y: 339, endPoint x: 811, endPoint y: 382, distance: 147.7
click at [952, 295] on button "Save & Close" at bounding box center [910, 280] width 99 height 30
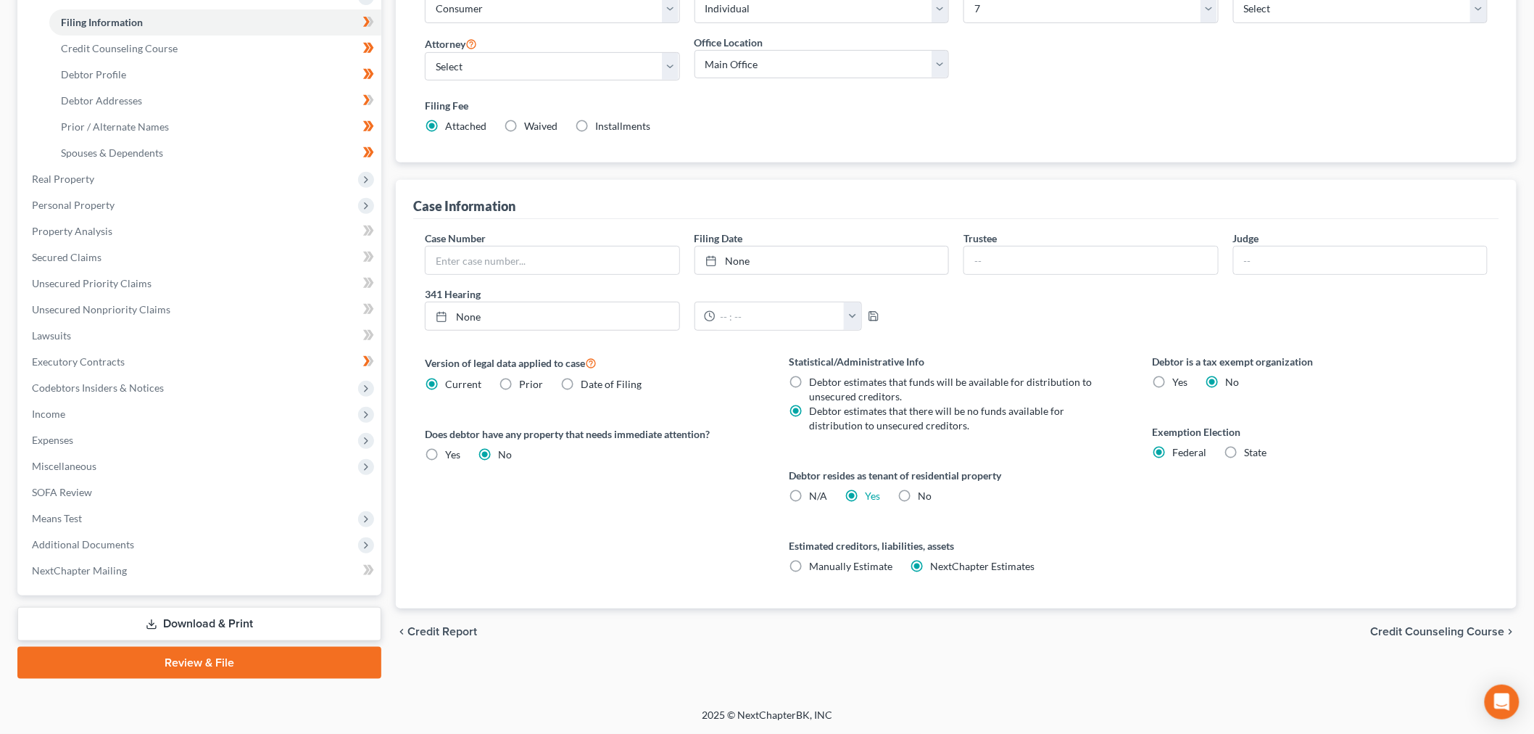
click at [239, 607] on link "Download & Print" at bounding box center [199, 624] width 364 height 34
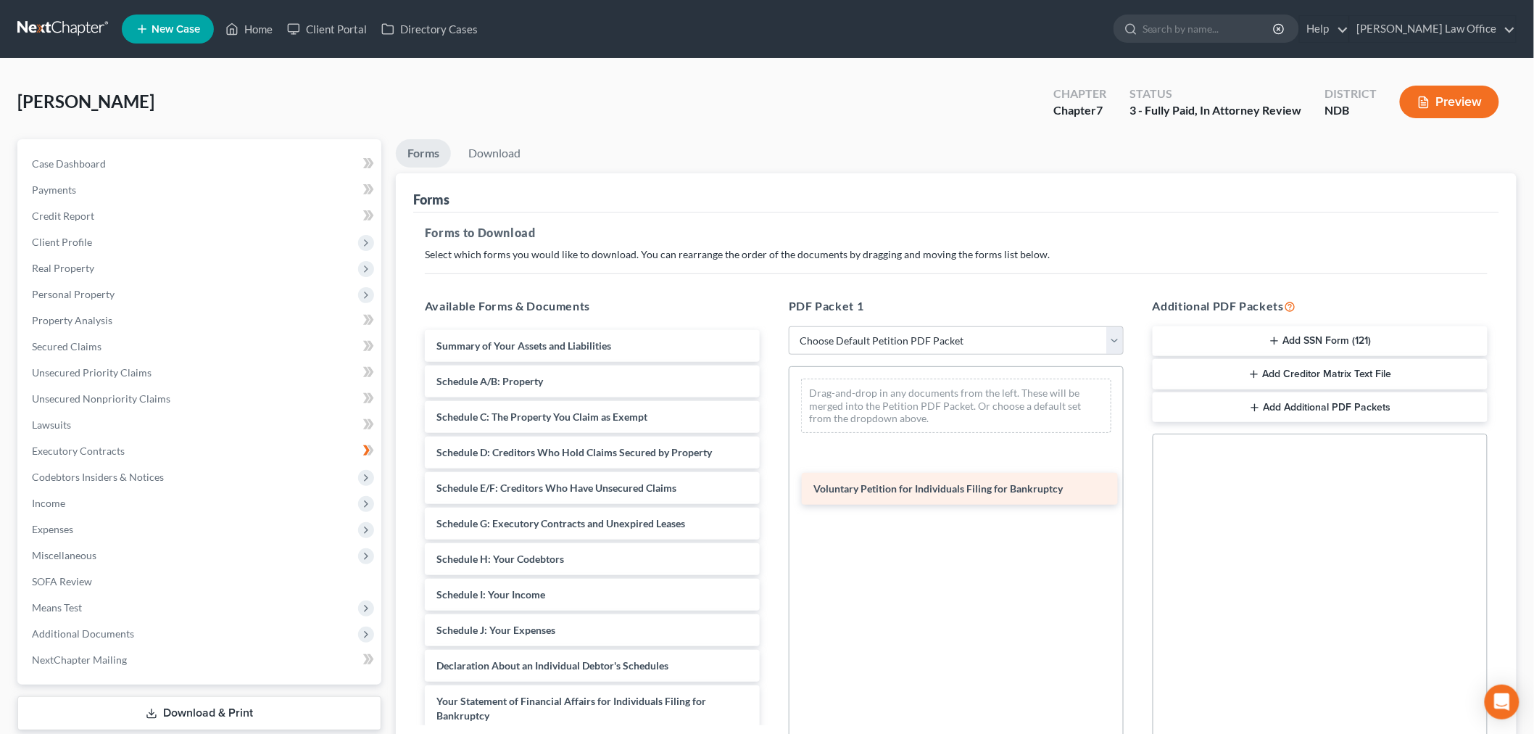
drag, startPoint x: 569, startPoint y: 421, endPoint x: 948, endPoint y: 486, distance: 384.2
click at [771, 481] on div "Voluntary Petition for Individuals Filing for Bankruptcy Voluntary Petition for…" at bounding box center [592, 652] width 358 height 644
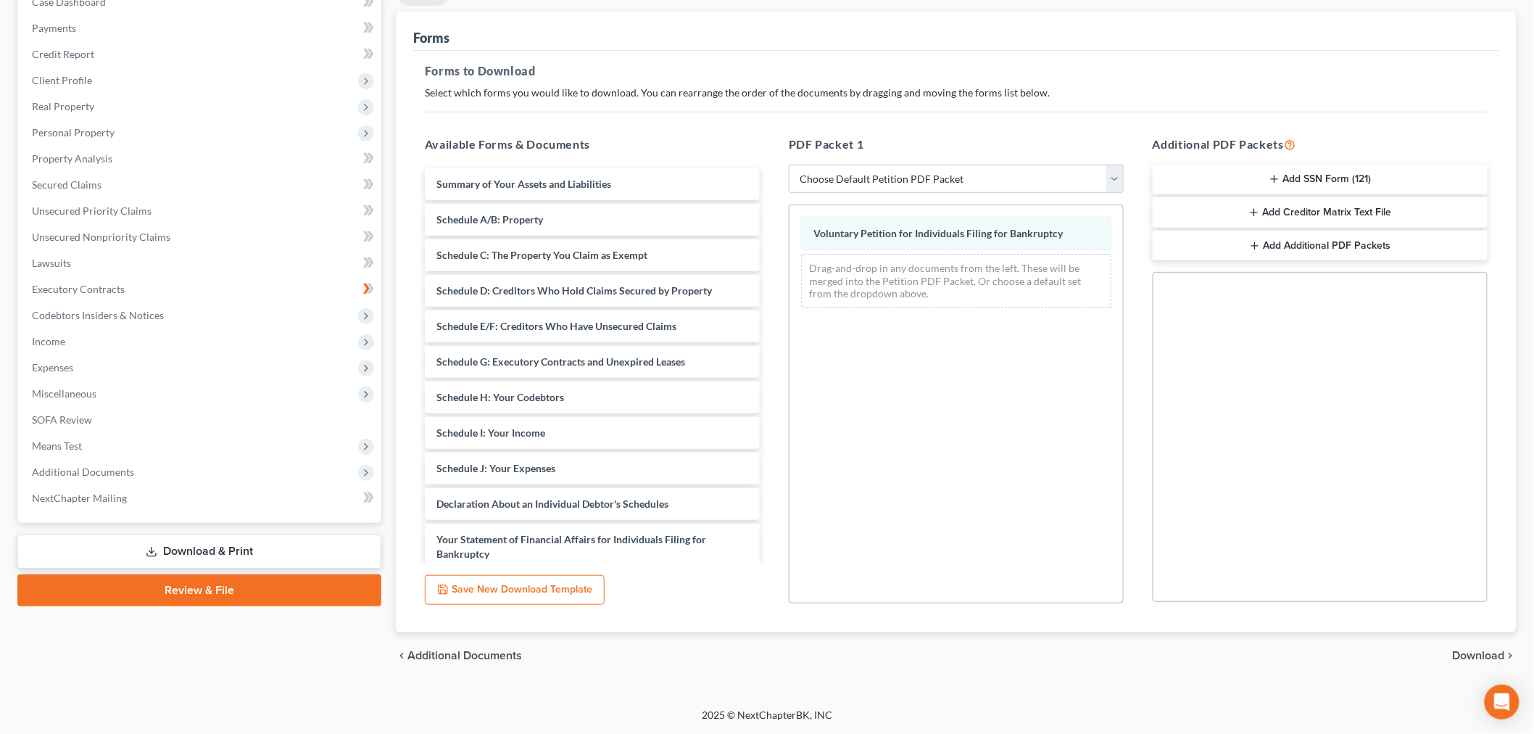
click at [1465, 650] on span "Download" at bounding box center [1479, 656] width 52 height 12
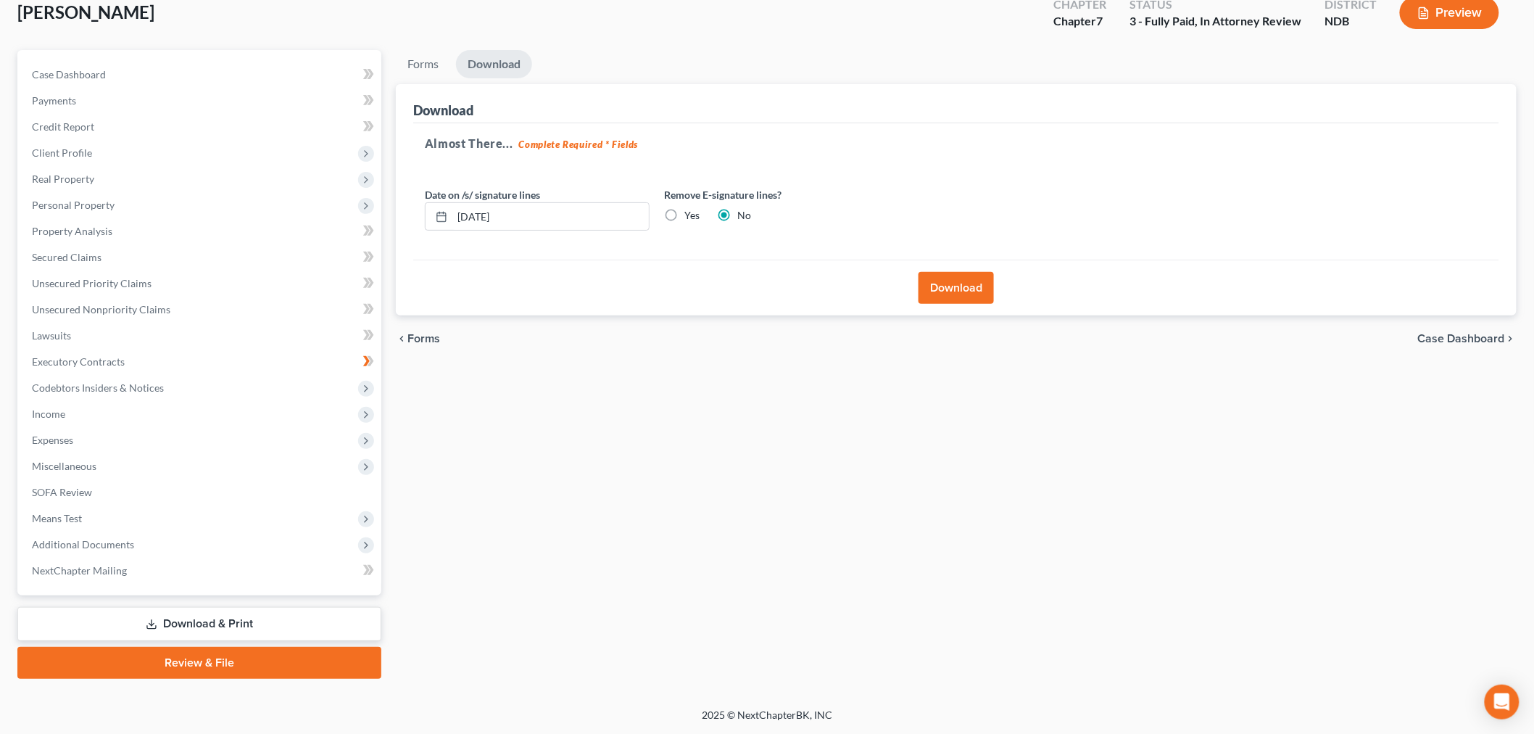
drag, startPoint x: 953, startPoint y: 178, endPoint x: 758, endPoint y: 342, distance: 254.7
click at [953, 272] on button "Download" at bounding box center [956, 288] width 75 height 32
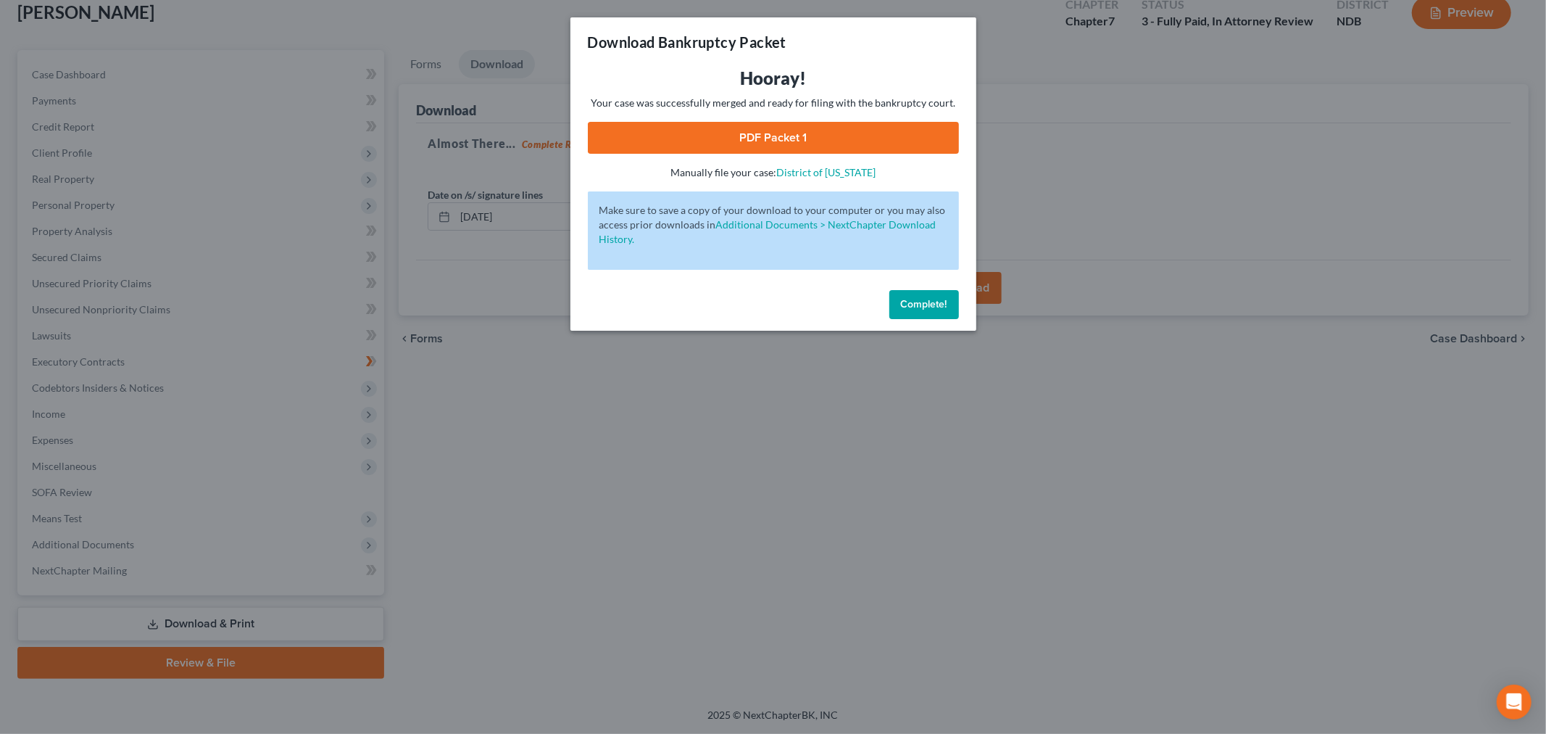
click at [733, 154] on link "PDF Packet 1" at bounding box center [773, 138] width 371 height 32
click at [938, 310] on span "Complete!" at bounding box center [924, 304] width 46 height 12
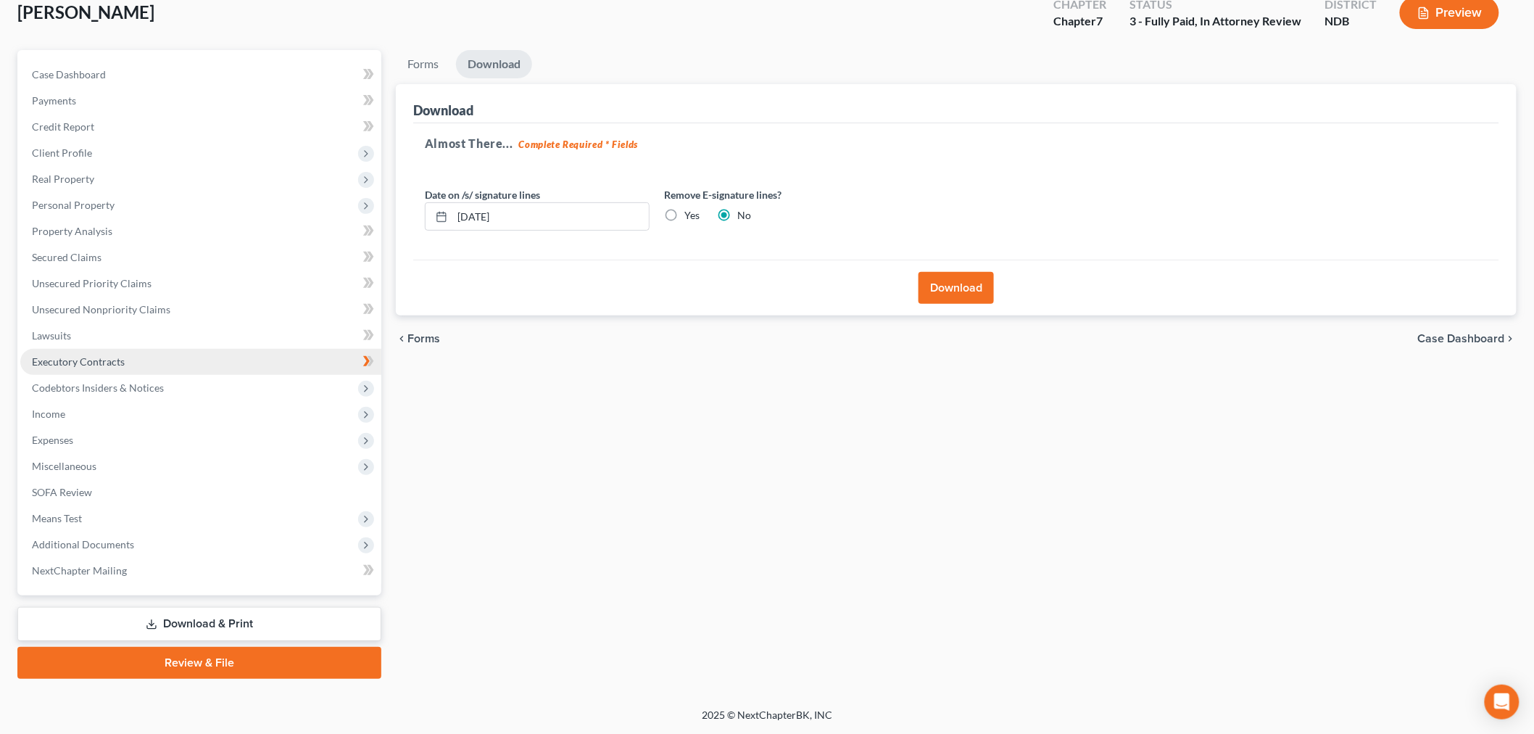
scroll to position [0, 0]
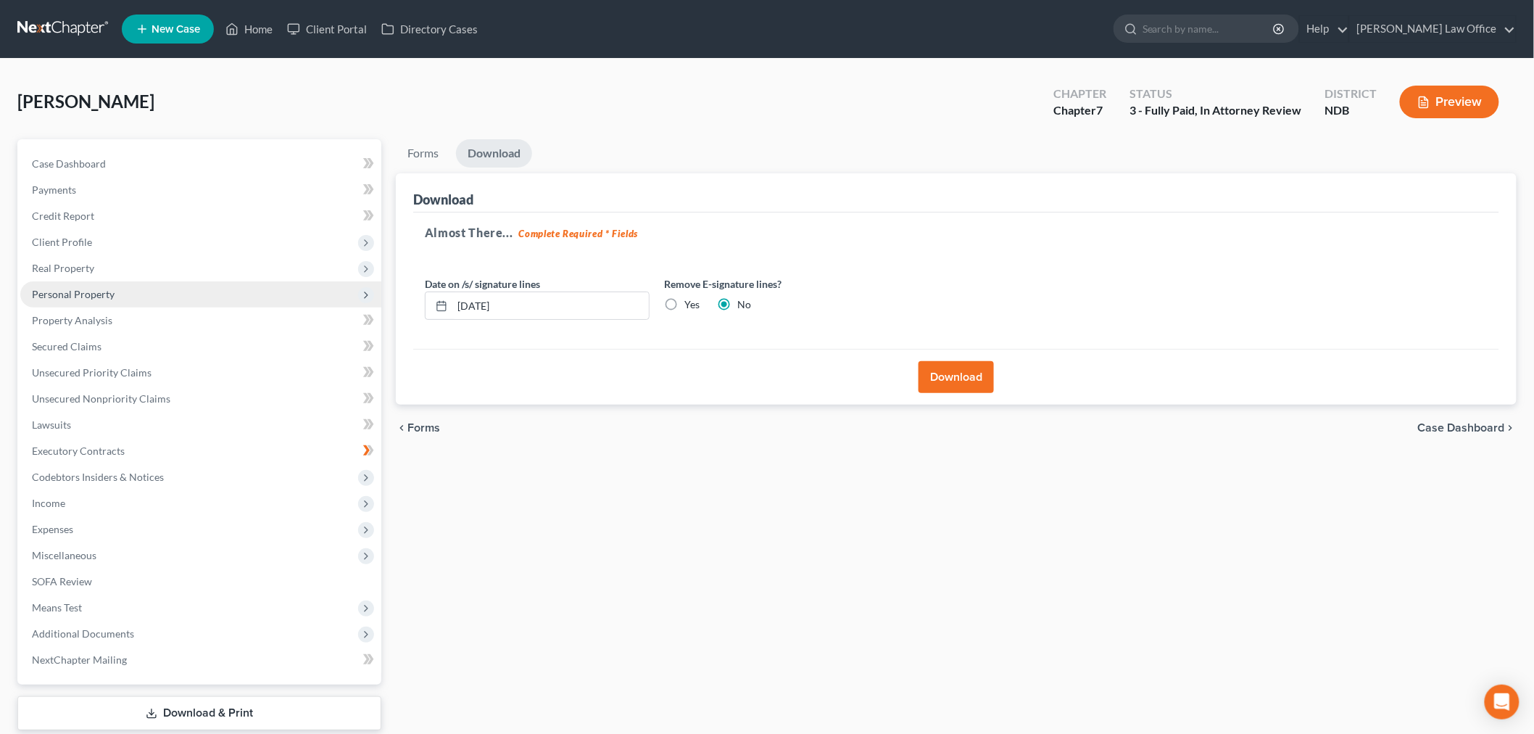
click at [202, 307] on span "Personal Property" at bounding box center [200, 294] width 361 height 26
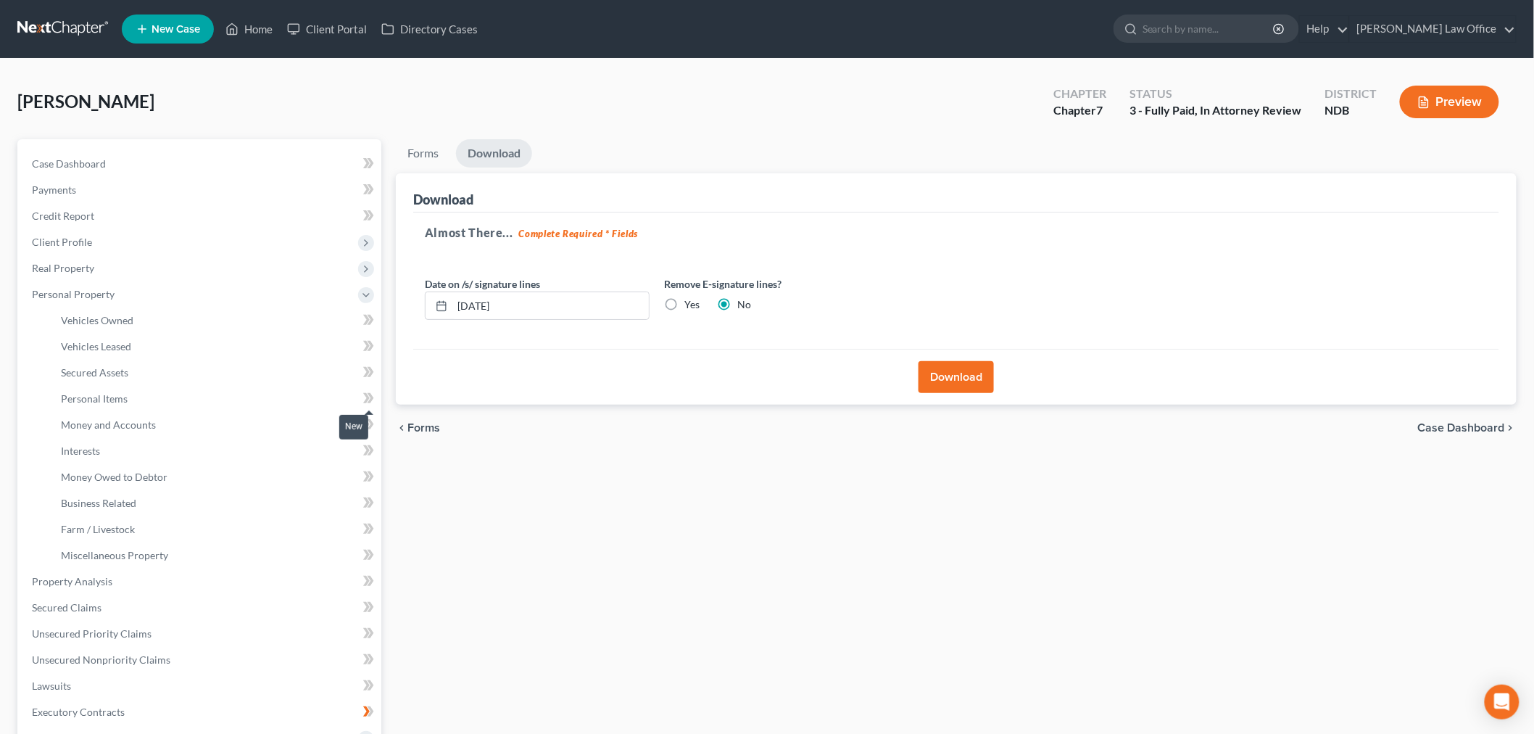
click at [368, 325] on icon at bounding box center [366, 320] width 7 height 10
click at [378, 359] on span at bounding box center [368, 348] width 25 height 22
click at [377, 359] on span at bounding box center [368, 348] width 25 height 22
click at [373, 377] on icon at bounding box center [371, 372] width 7 height 10
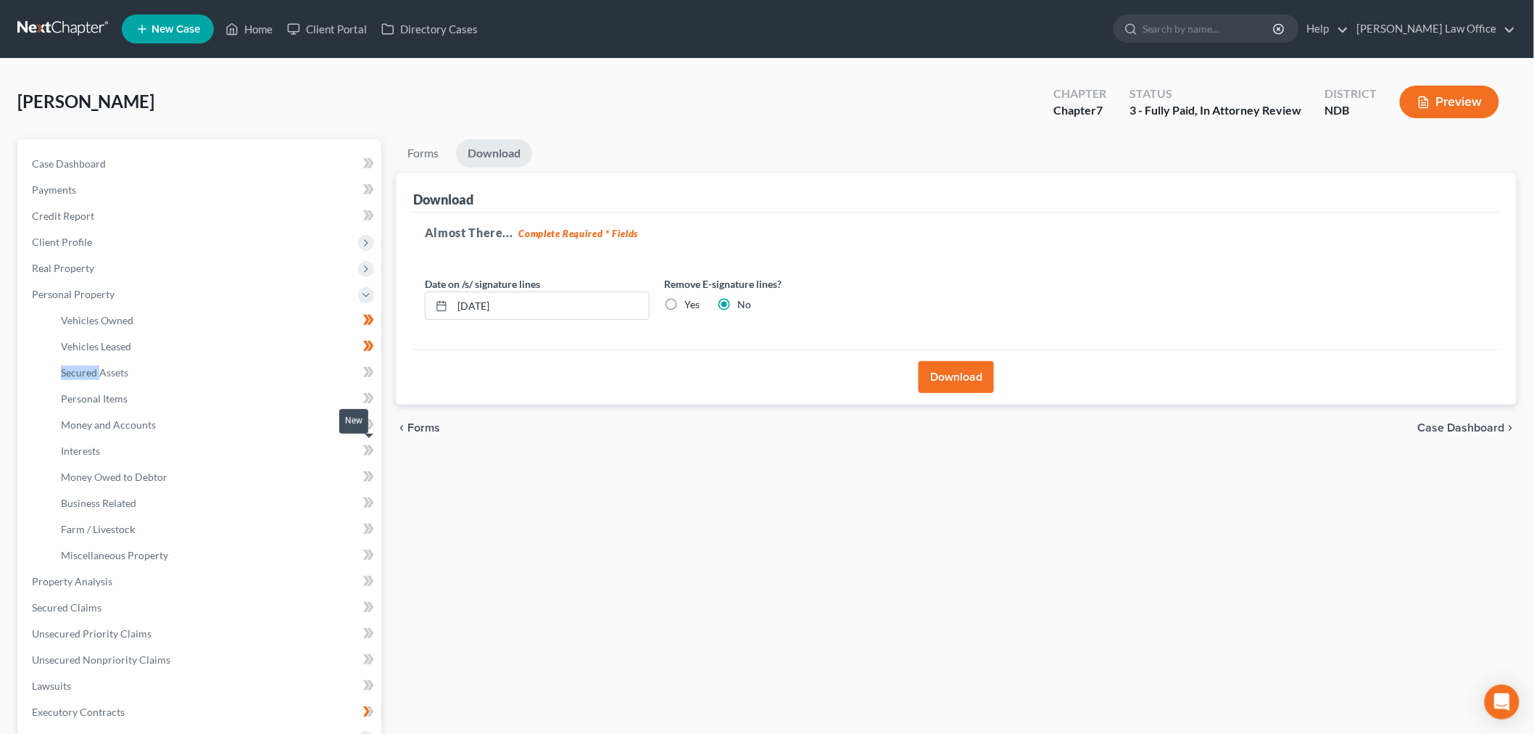
click at [373, 377] on icon at bounding box center [371, 372] width 7 height 10
click at [372, 407] on icon at bounding box center [368, 398] width 11 height 18
click at [372, 429] on icon at bounding box center [371, 424] width 7 height 10
click at [371, 460] on icon at bounding box center [368, 451] width 11 height 18
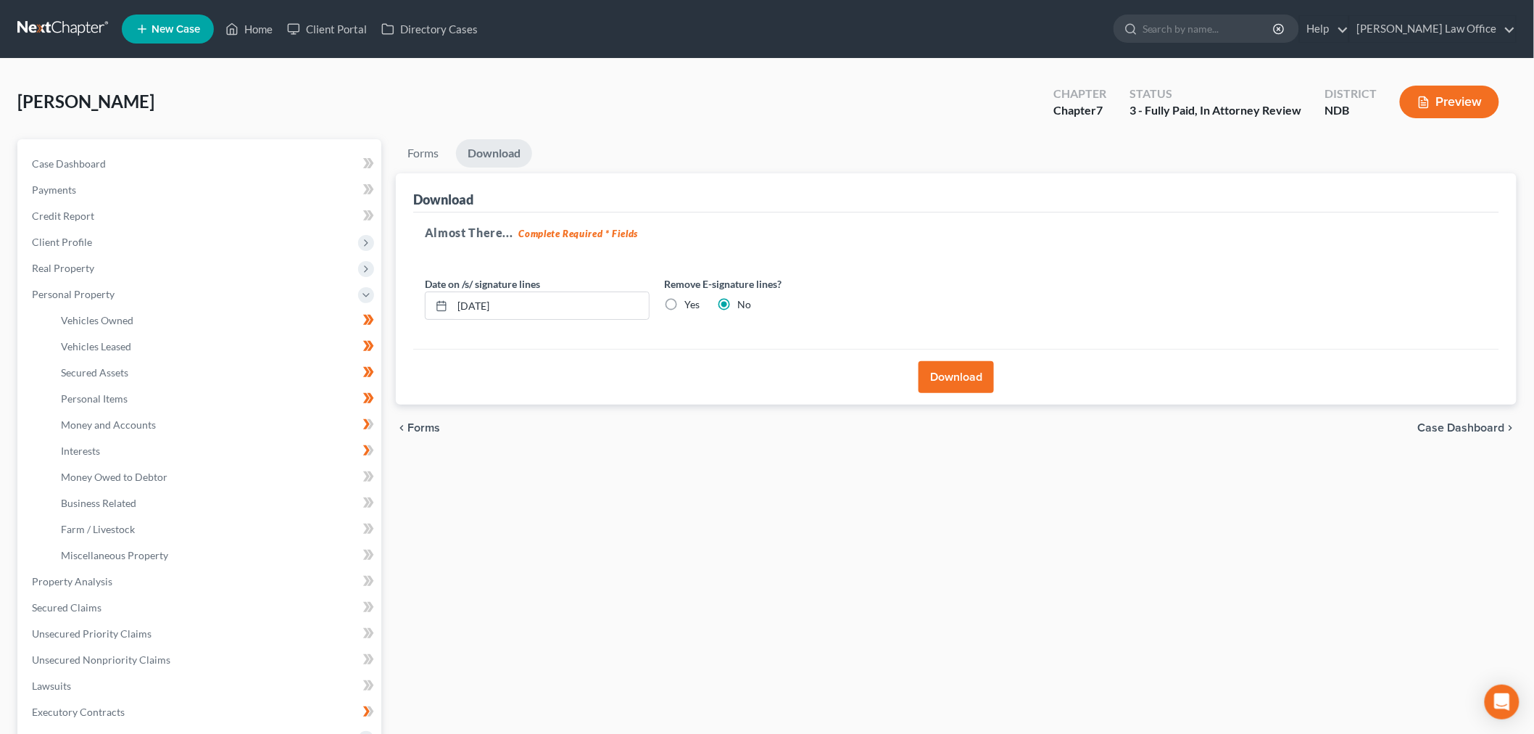
click at [373, 455] on icon at bounding box center [371, 450] width 7 height 10
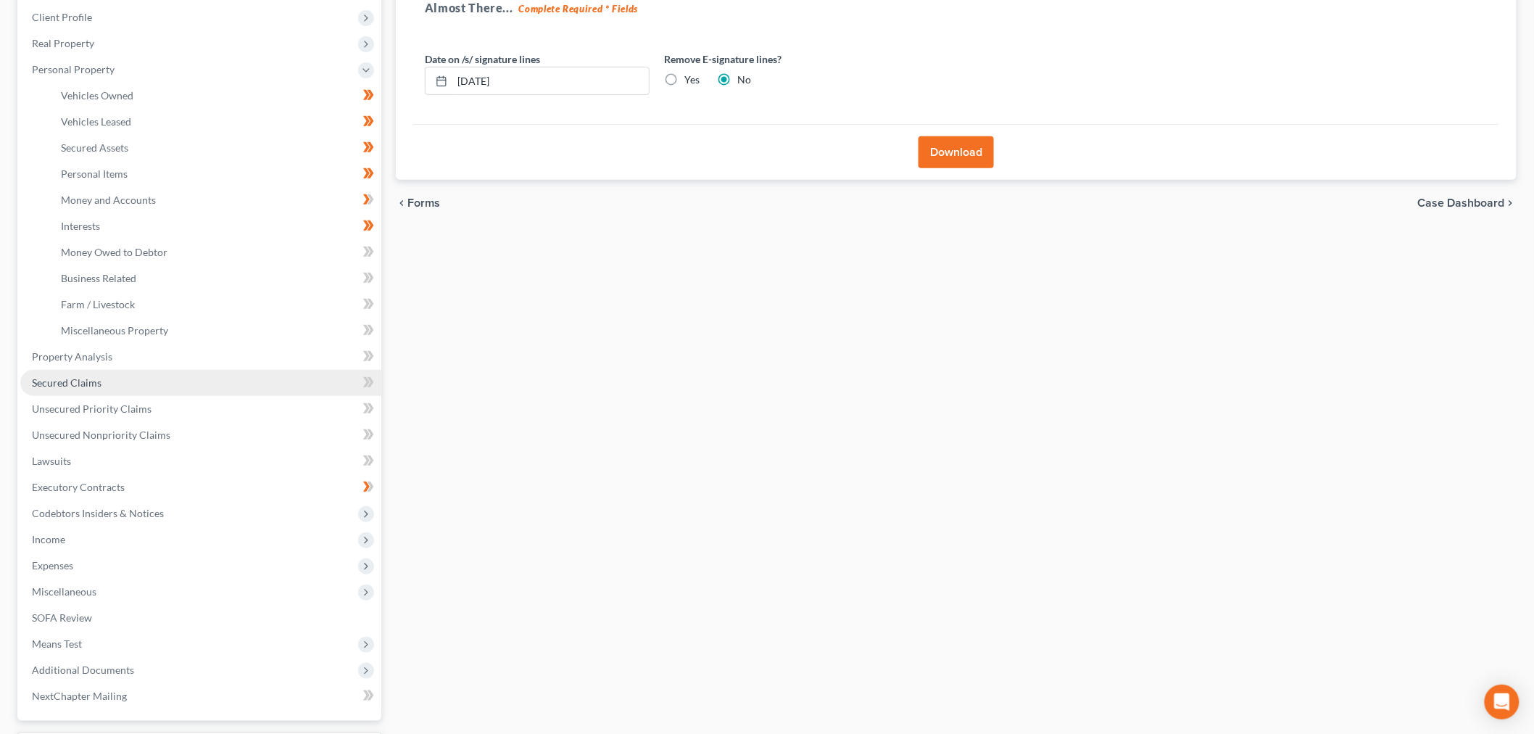
scroll to position [241, 0]
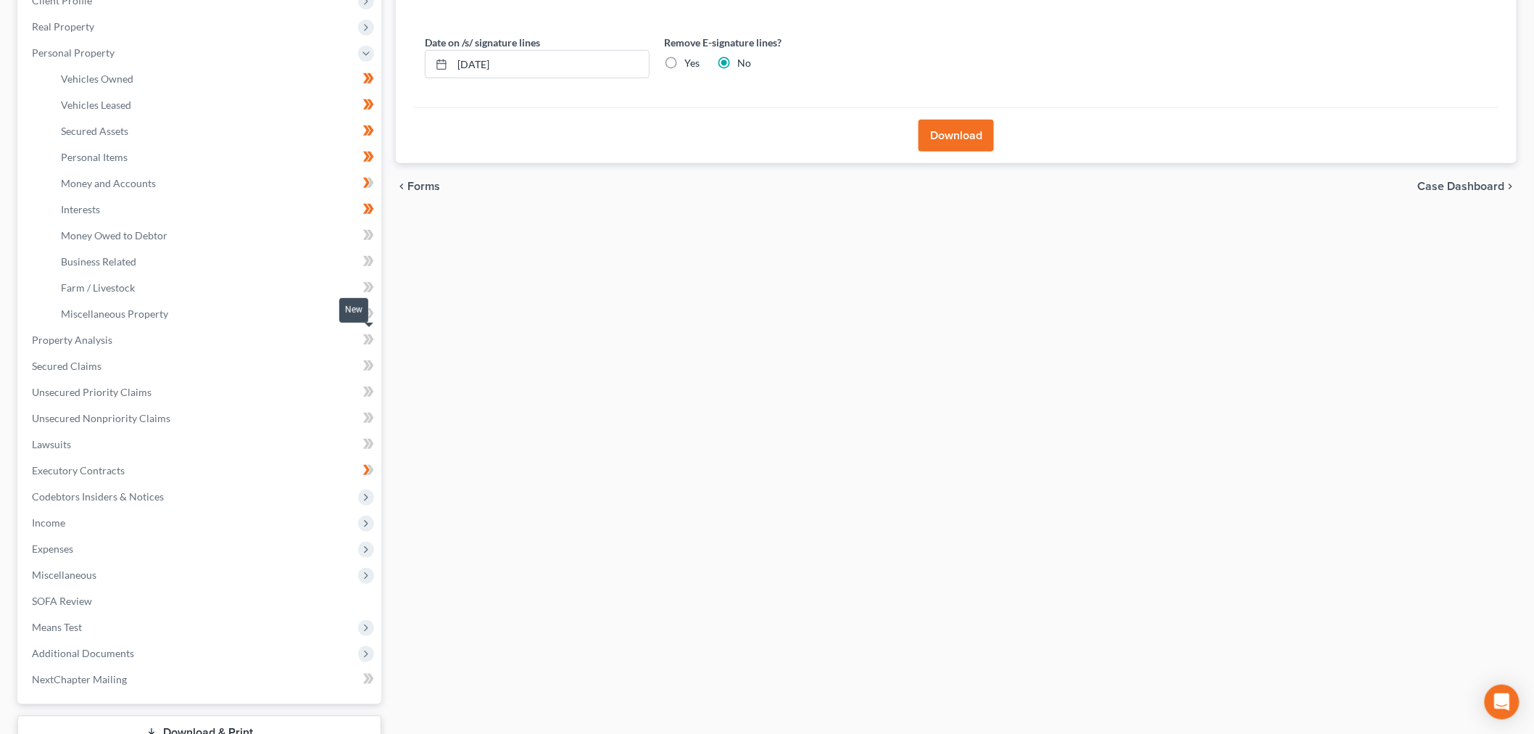
click at [373, 244] on icon at bounding box center [368, 235] width 11 height 18
click at [218, 249] on link "Money Owed to Debtor" at bounding box center [215, 236] width 332 height 26
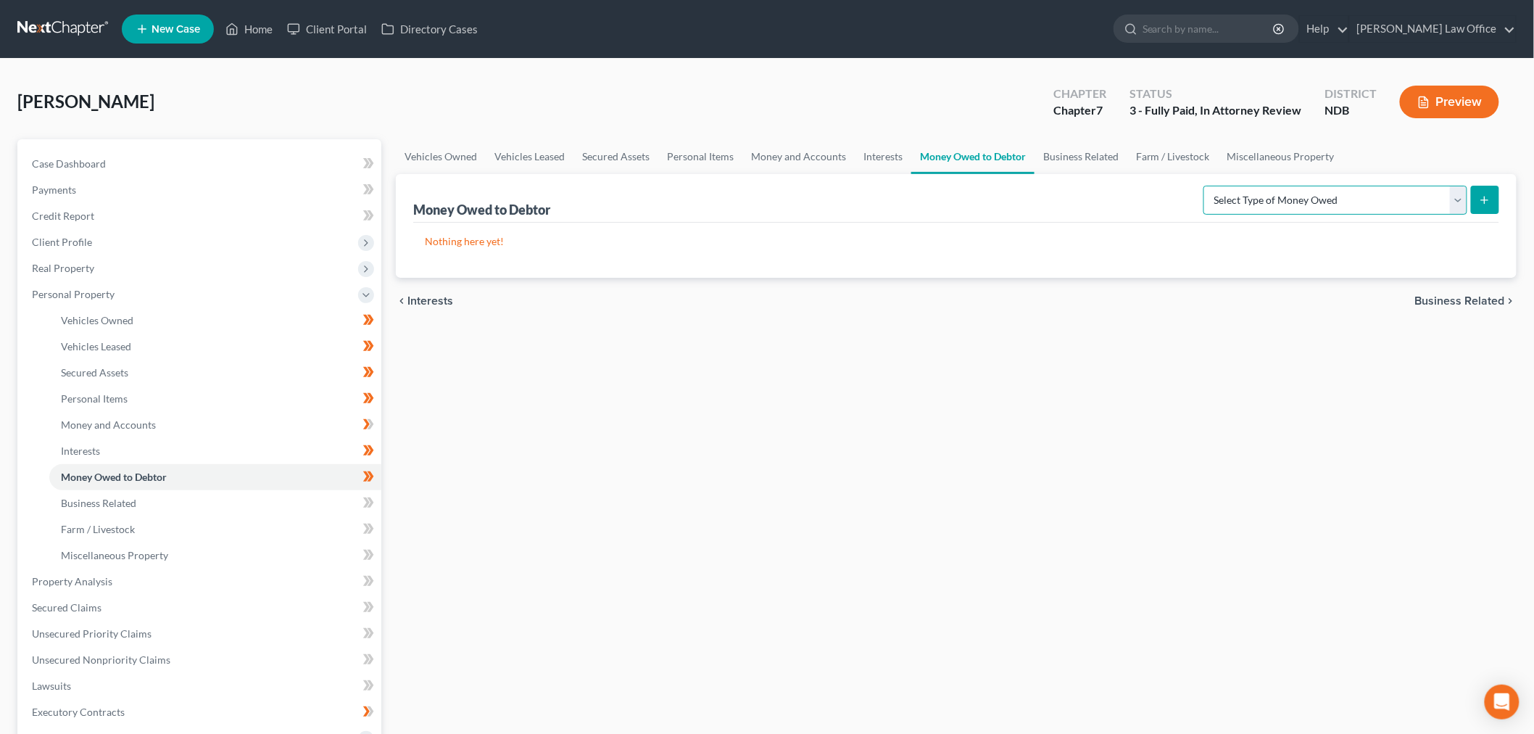
click at [1229, 215] on select "Select Type of Money Owed Accounts Receivable (A/B: 38) Alimony (A/B: 29) Child…" at bounding box center [1336, 200] width 264 height 29
select select "expected_tax_refund"
click at [1204, 215] on select "Select Type of Money Owed Accounts Receivable (A/B: 38) Alimony (A/B: 29) Child…" at bounding box center [1336, 200] width 264 height 29
click at [1471, 214] on button "submit" at bounding box center [1485, 200] width 28 height 28
select select "0"
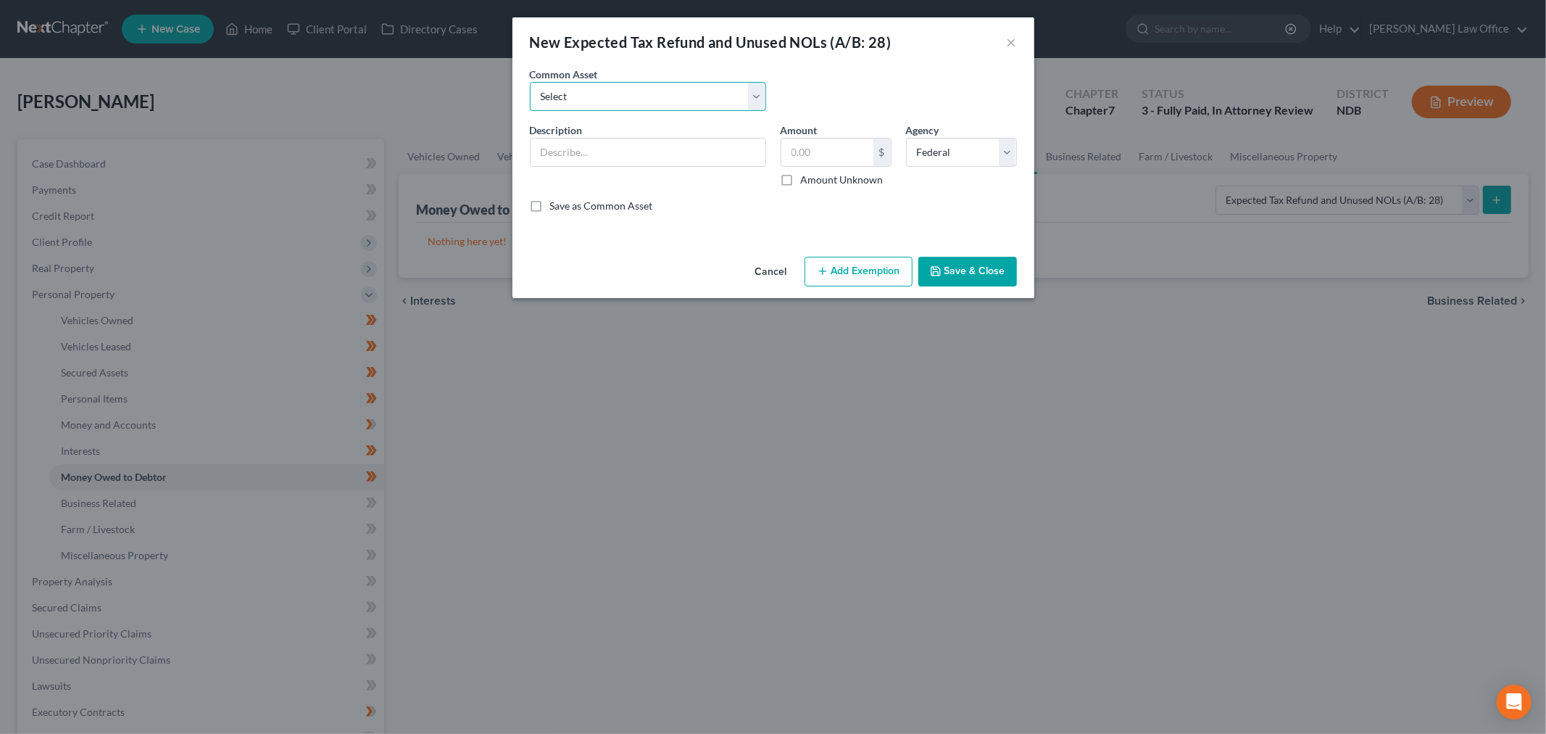
drag, startPoint x: 625, startPoint y: 128, endPoint x: 626, endPoint y: 138, distance: 9.5
click at [626, 111] on select "Select 2023 Estimated Tax Refunds 2022 Estimated Tax Refunds 2025 Estimated Ref…" at bounding box center [648, 96] width 236 height 29
select select "2"
click at [530, 102] on select "Select 2023 Estimated Tax Refunds 2022 Estimated Tax Refunds 2025 Estimated Ref…" at bounding box center [648, 96] width 236 height 29
click at [715, 187] on div "Description * 2025 Estimated Refunds:" at bounding box center [648, 155] width 251 height 65
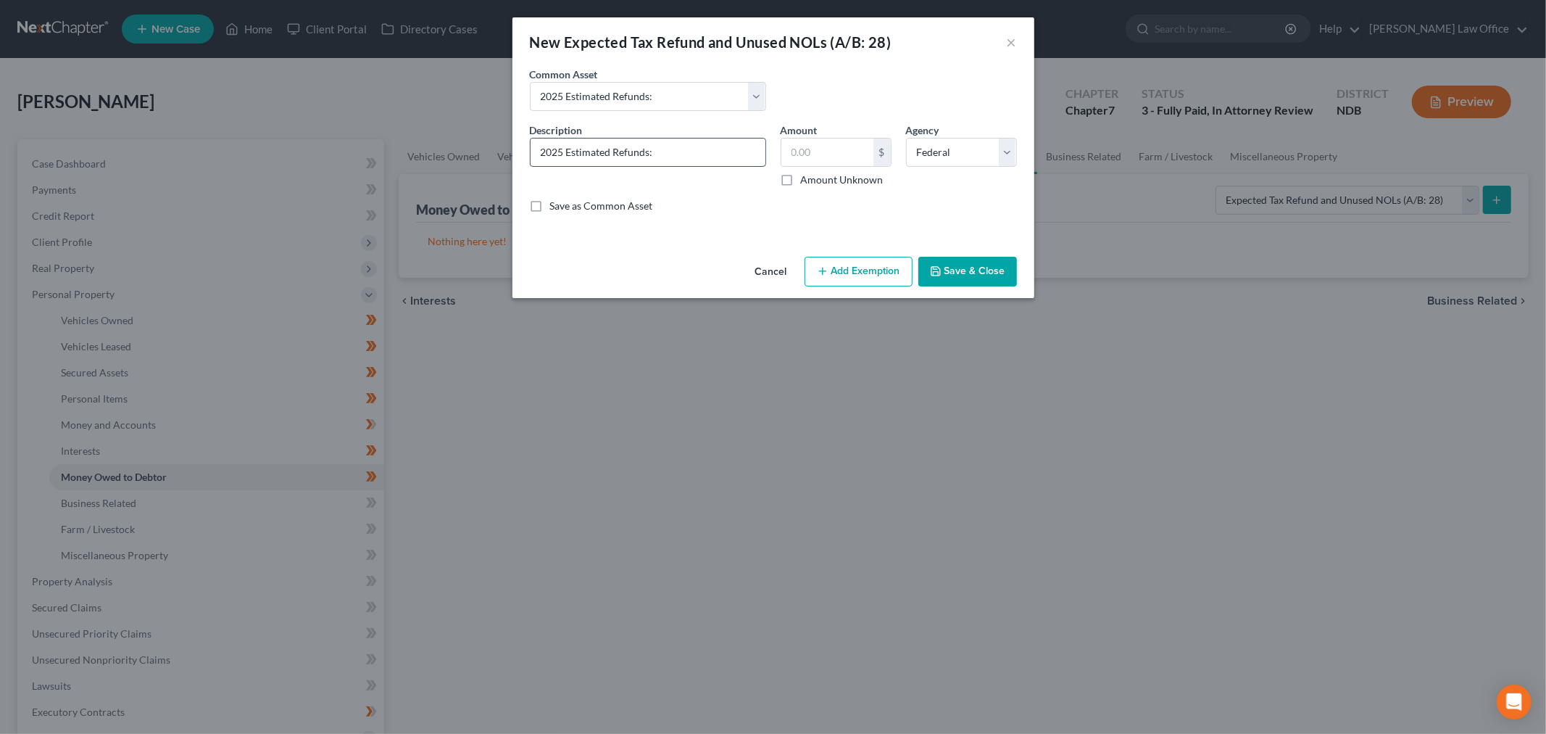
click at [709, 166] on input "2025 Estimated Refunds:" at bounding box center [648, 152] width 235 height 28
type input "2025 Estimated Refunds, if any"
type input "1,500"
click at [885, 287] on button "Add Exemption" at bounding box center [859, 272] width 108 height 30
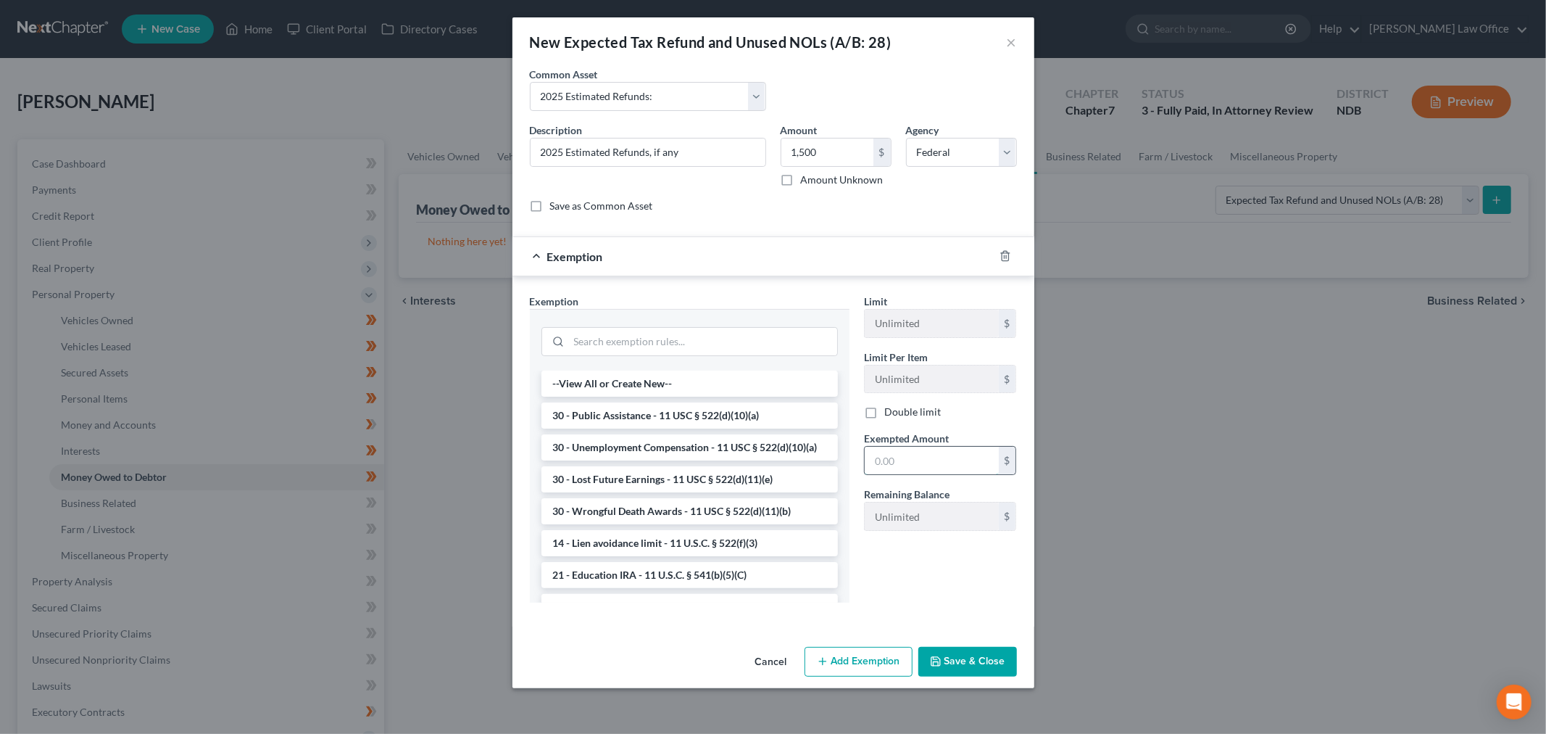
click at [969, 474] on input "text" at bounding box center [932, 461] width 134 height 28
type input "1,500"
click at [676, 355] on input "search" at bounding box center [703, 342] width 268 height 28
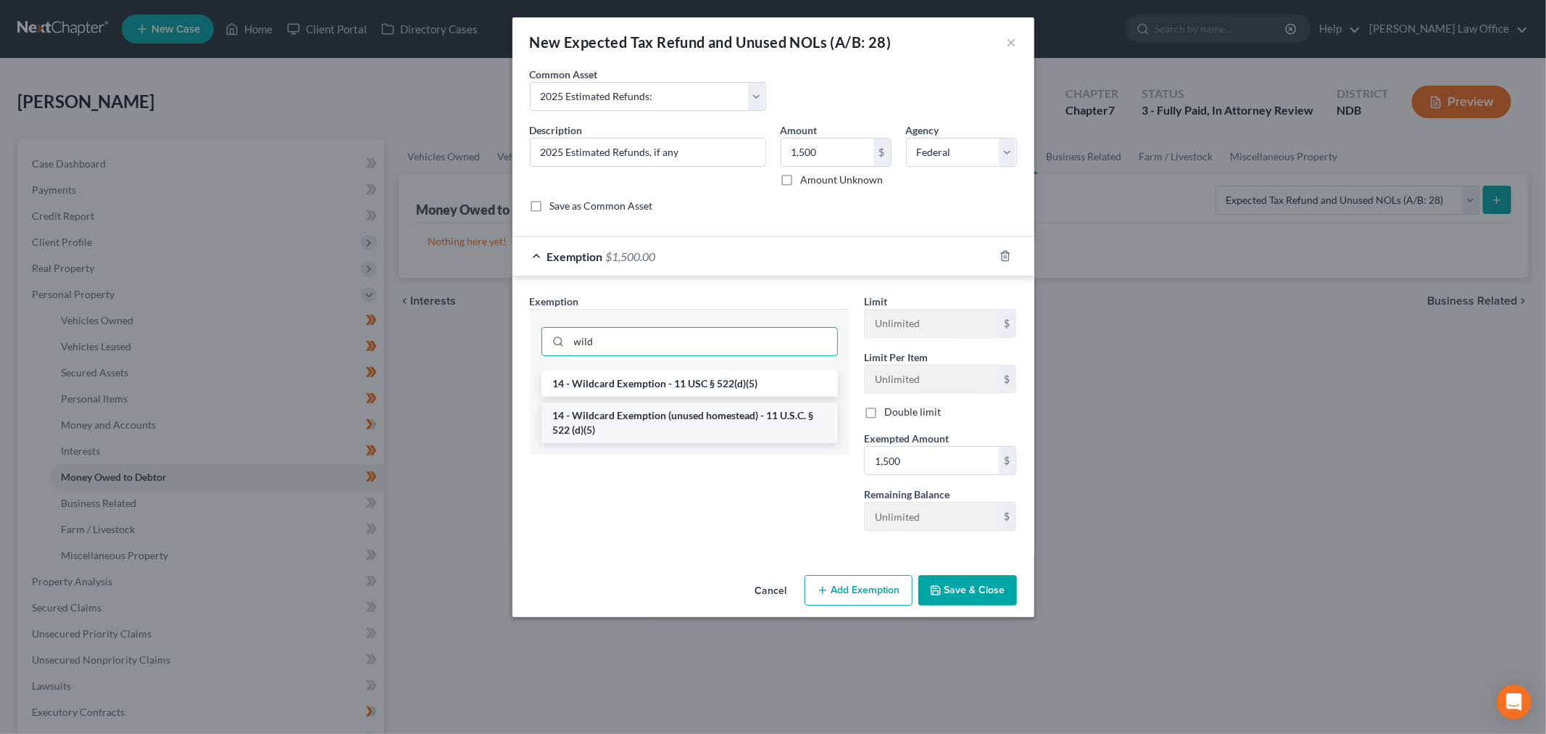
type input "wild"
click at [706, 443] on li "14 - Wildcard Exemption (unused homestead) - 11 U.S.C. § 522 (d)(5)" at bounding box center [690, 422] width 297 height 41
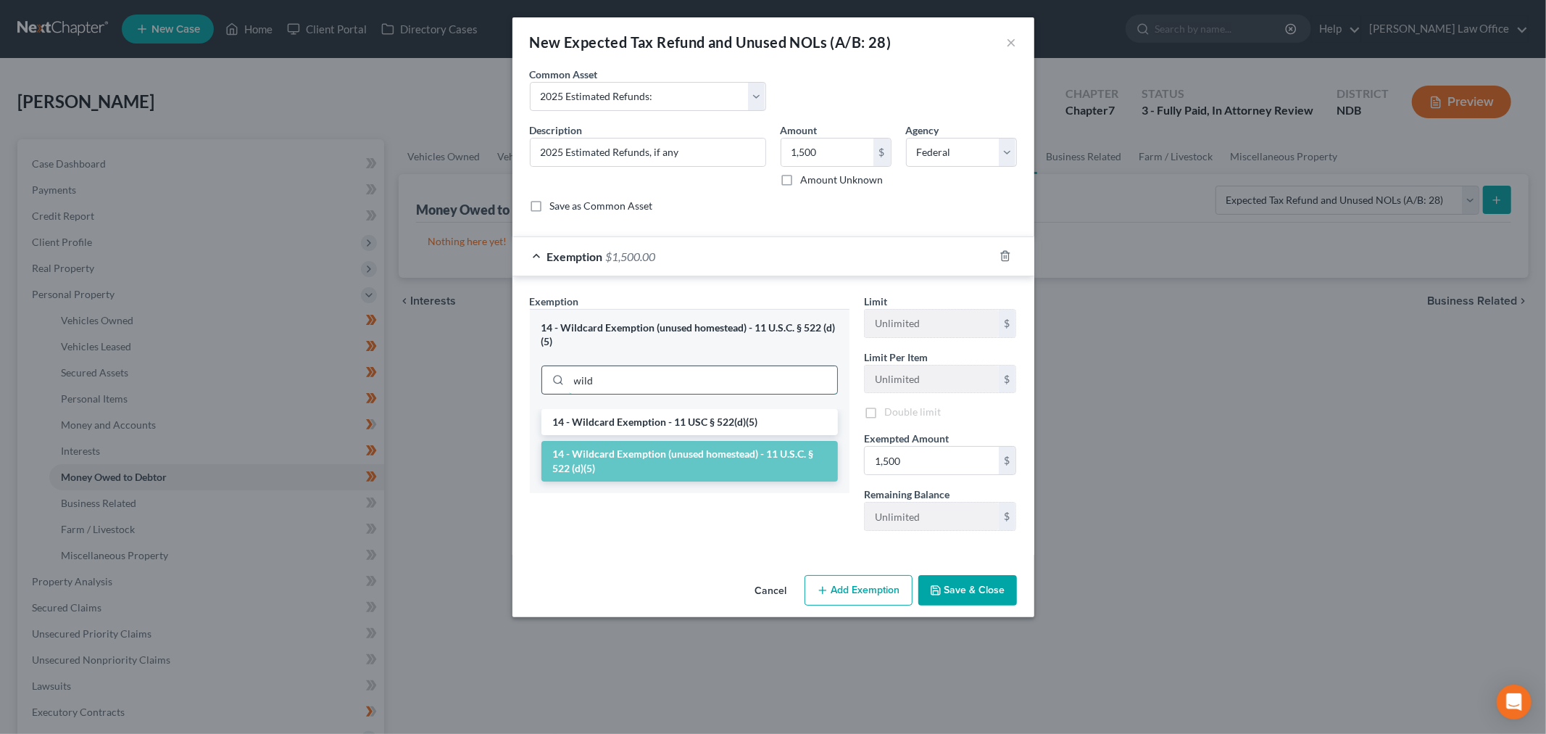
click at [629, 394] on input "wild" at bounding box center [703, 380] width 268 height 28
click at [694, 481] on li "14 - Wildcard Exemption (unused homestead) - 11 U.S.C. § 522 (d)(5)" at bounding box center [690, 461] width 297 height 41
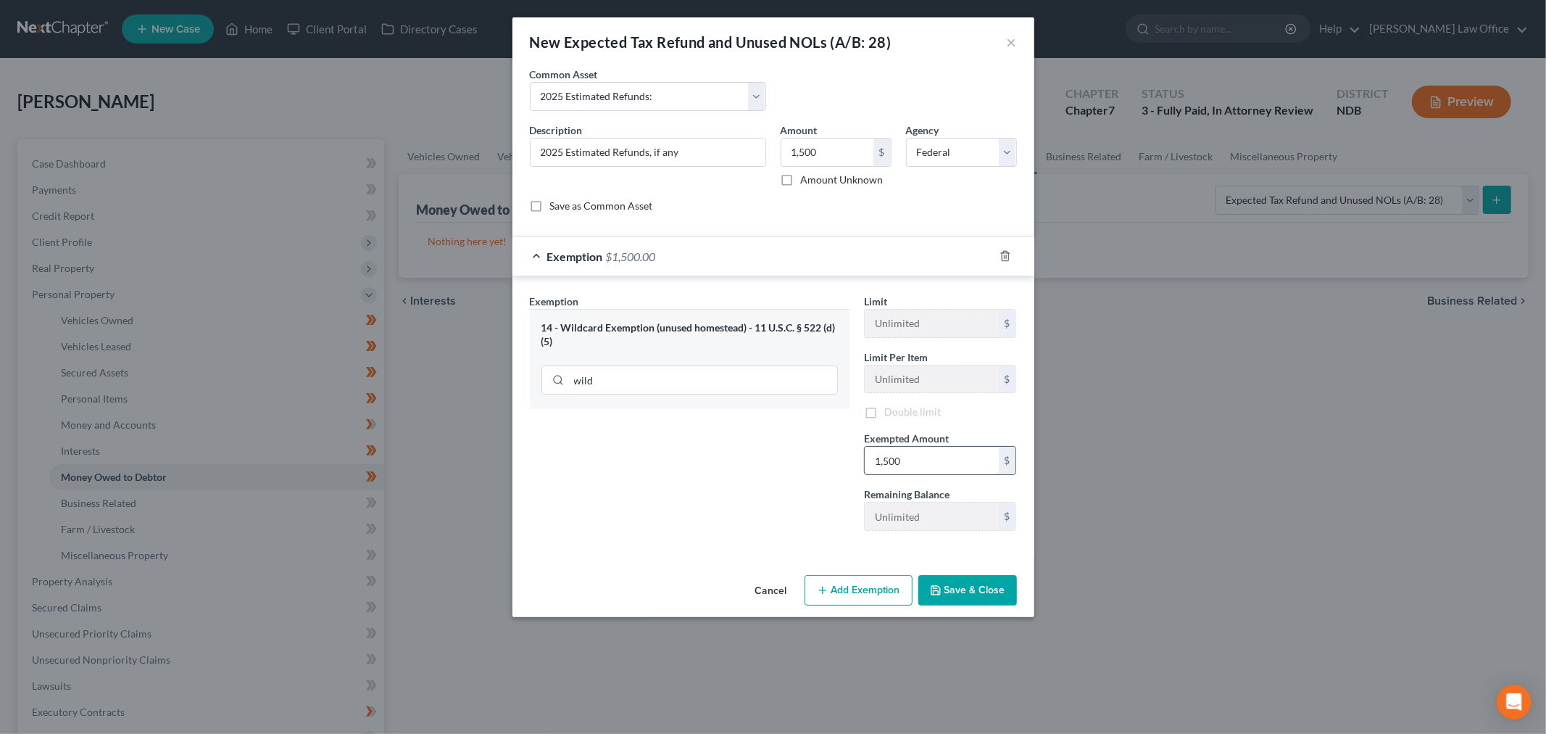
click at [993, 474] on input "1,500" at bounding box center [932, 461] width 134 height 28
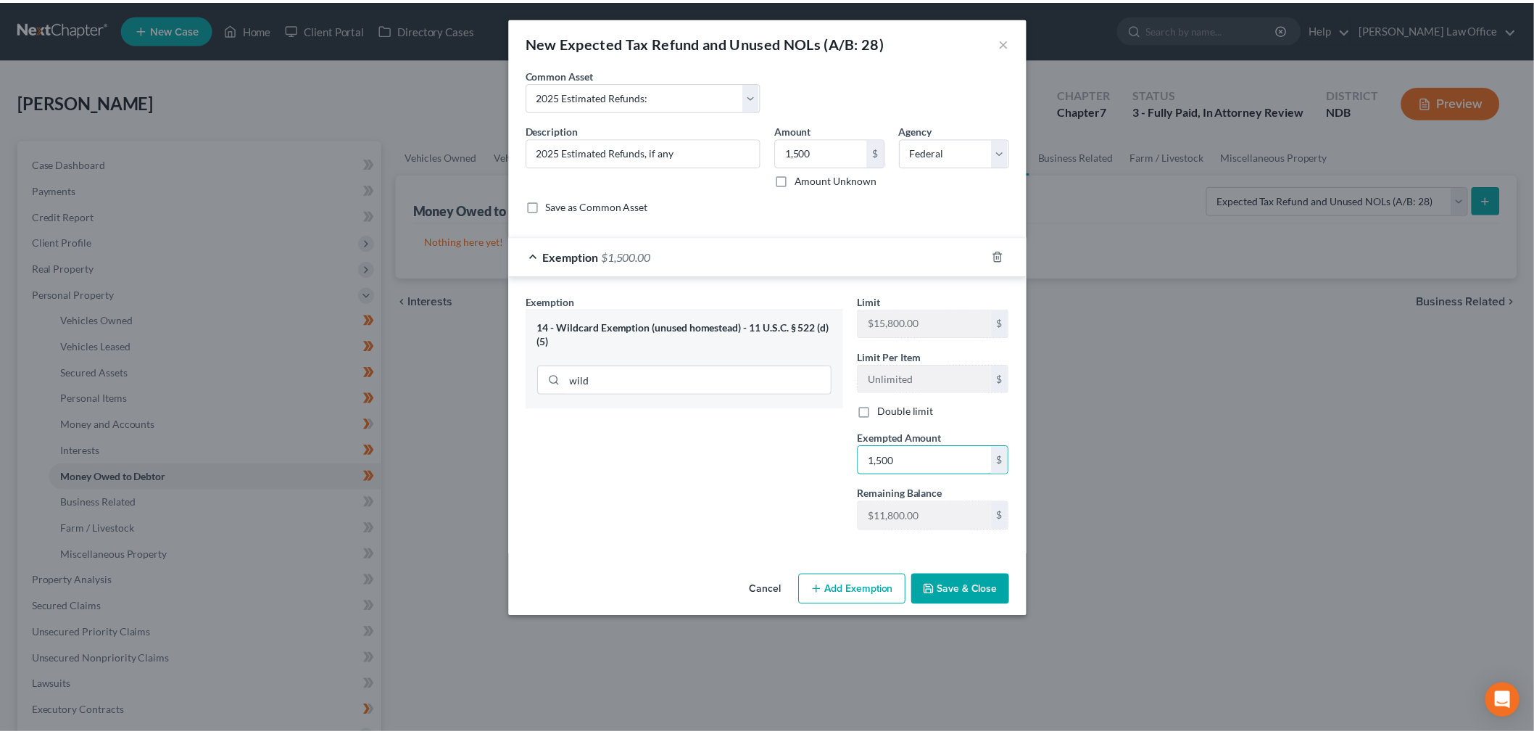
scroll to position [55, 0]
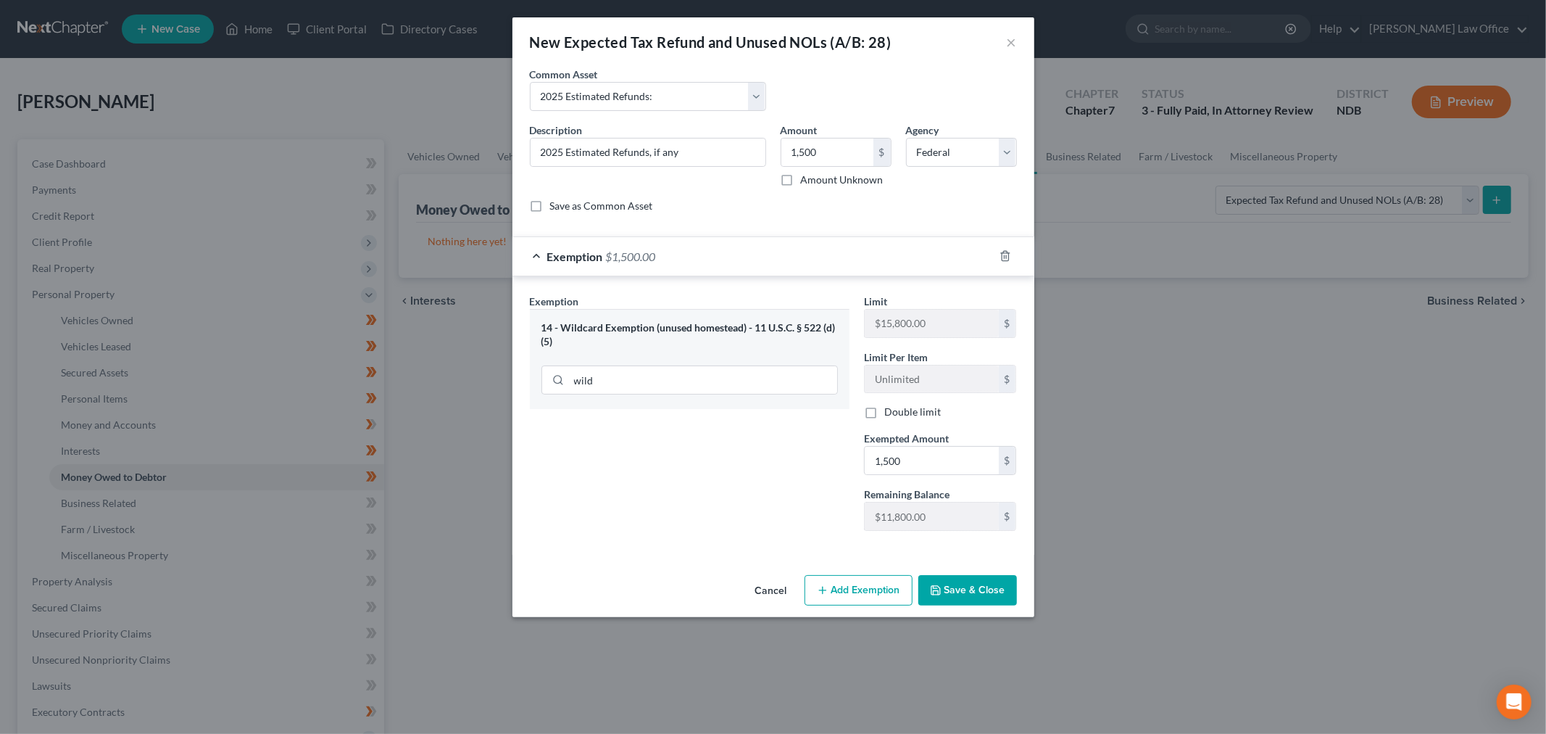
click at [1017, 605] on button "Save & Close" at bounding box center [968, 590] width 99 height 30
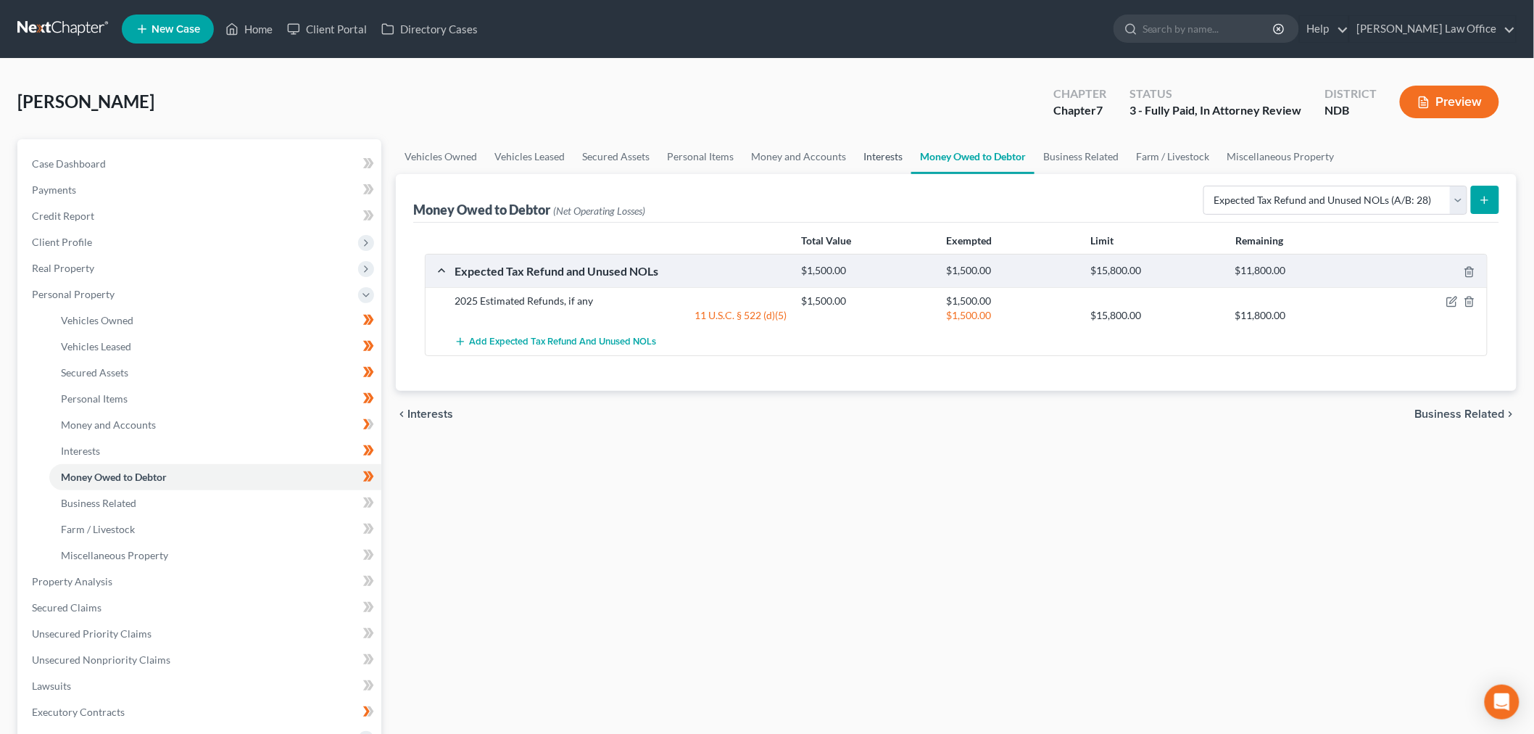
click at [911, 174] on link "Interests" at bounding box center [883, 156] width 57 height 35
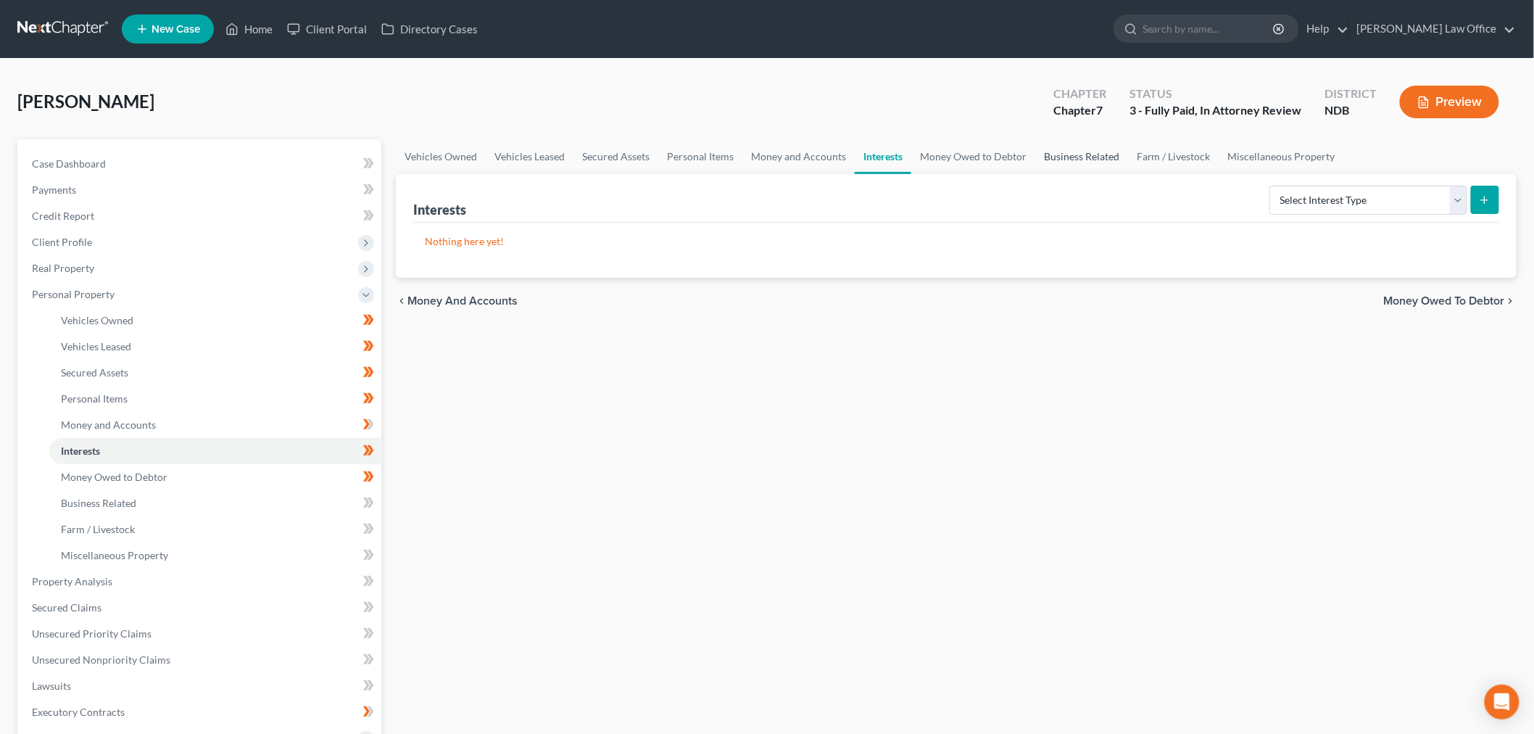
click at [1128, 174] on link "Business Related" at bounding box center [1081, 156] width 93 height 35
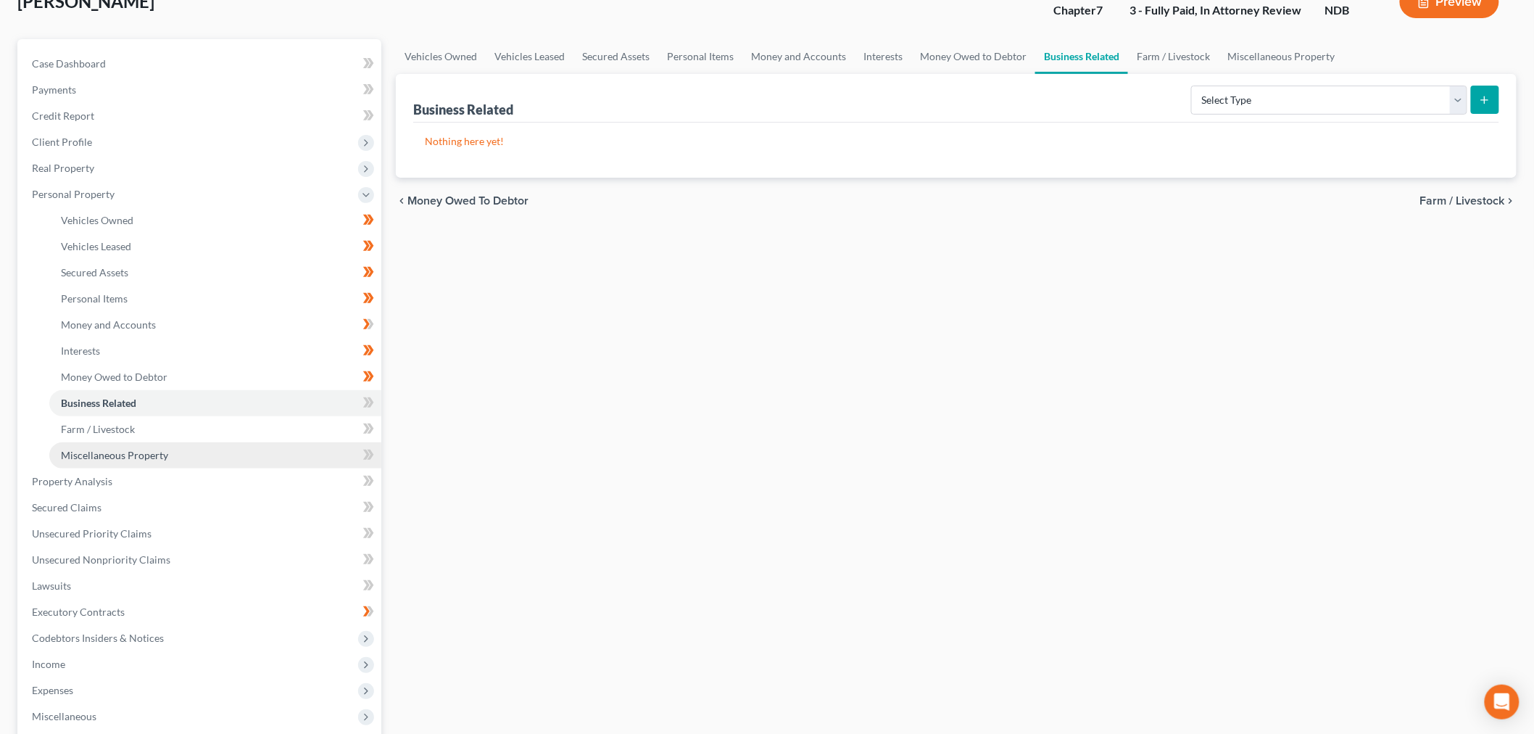
scroll to position [241, 0]
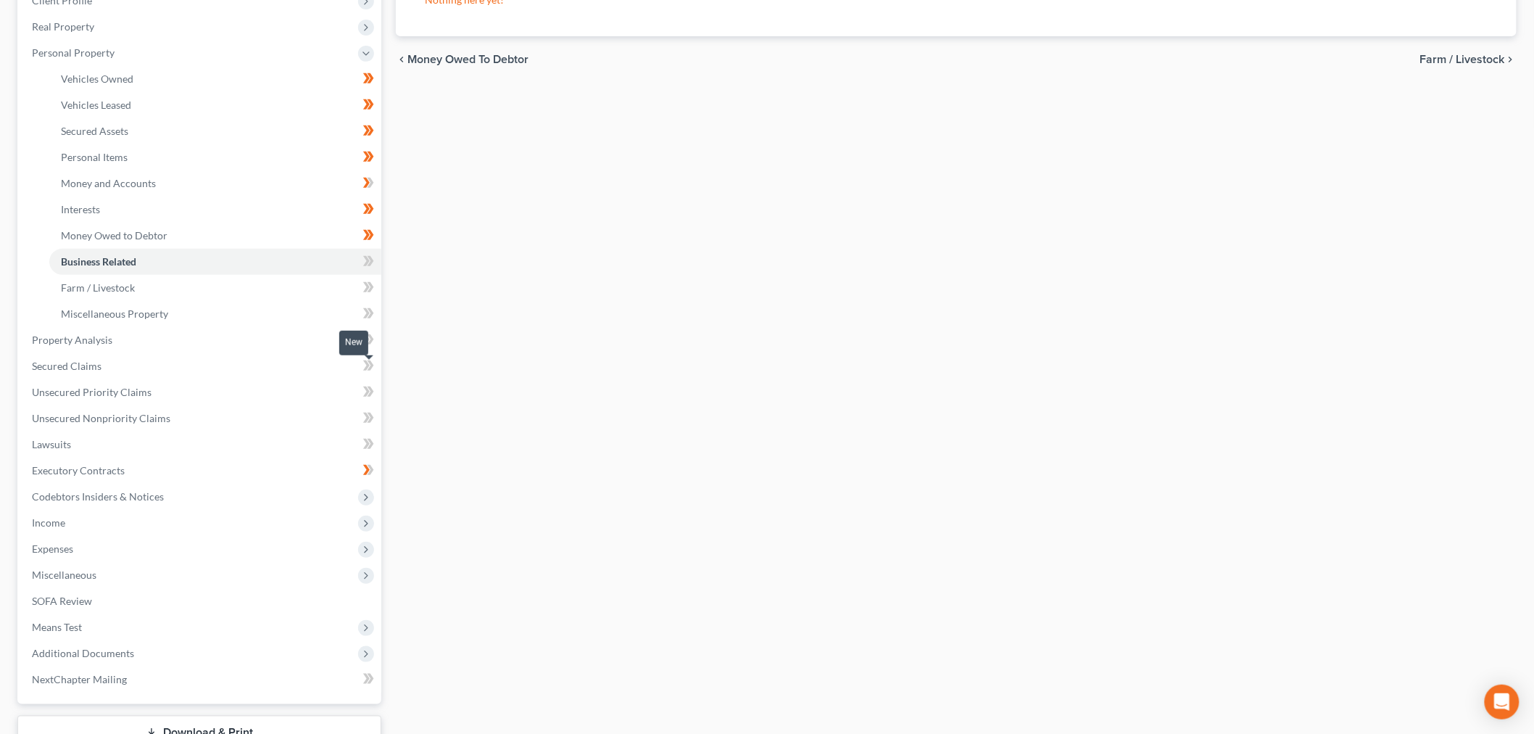
click at [373, 266] on icon at bounding box center [371, 261] width 7 height 10
click at [370, 292] on icon at bounding box center [366, 287] width 7 height 10
click at [288, 327] on link "Miscellaneous Property" at bounding box center [215, 314] width 332 height 26
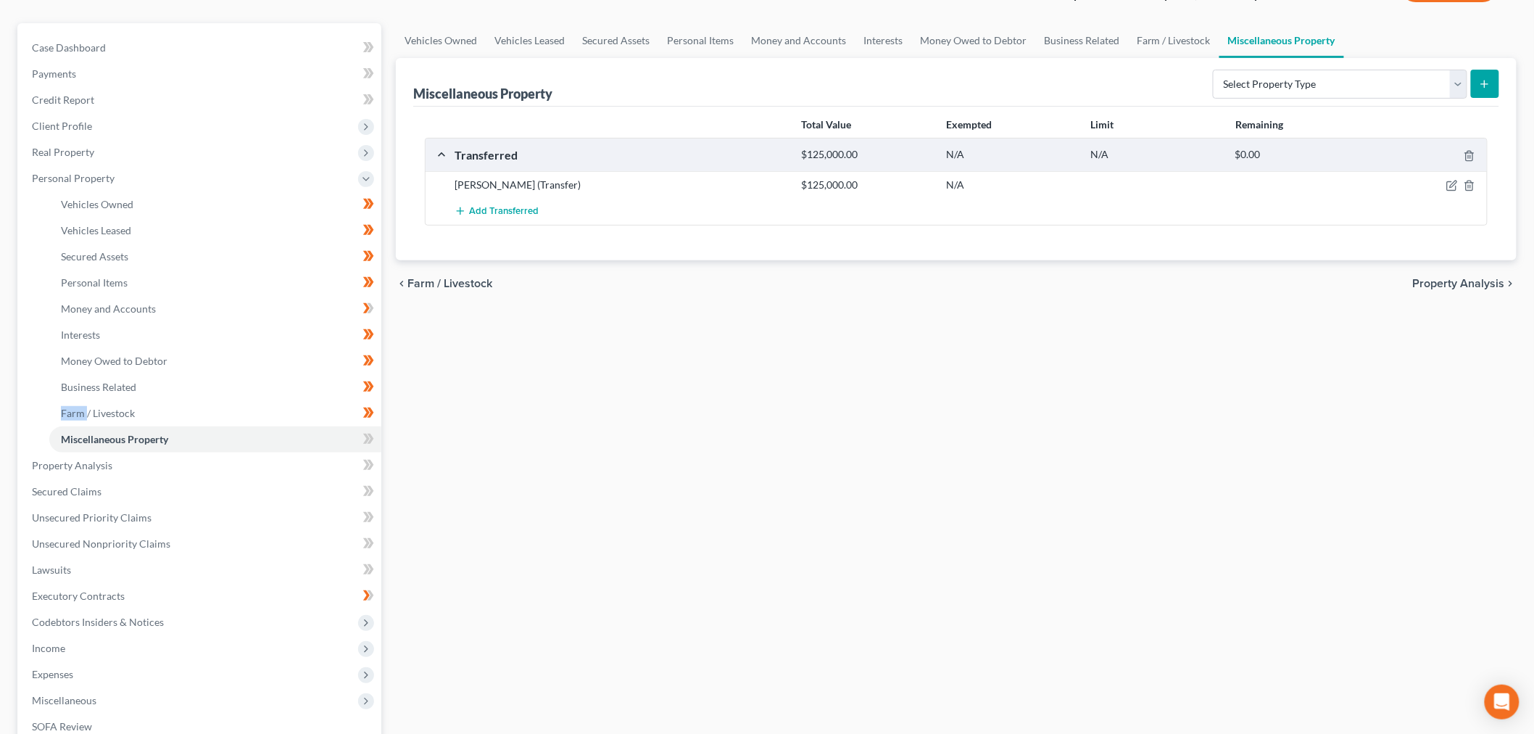
scroll to position [241, 0]
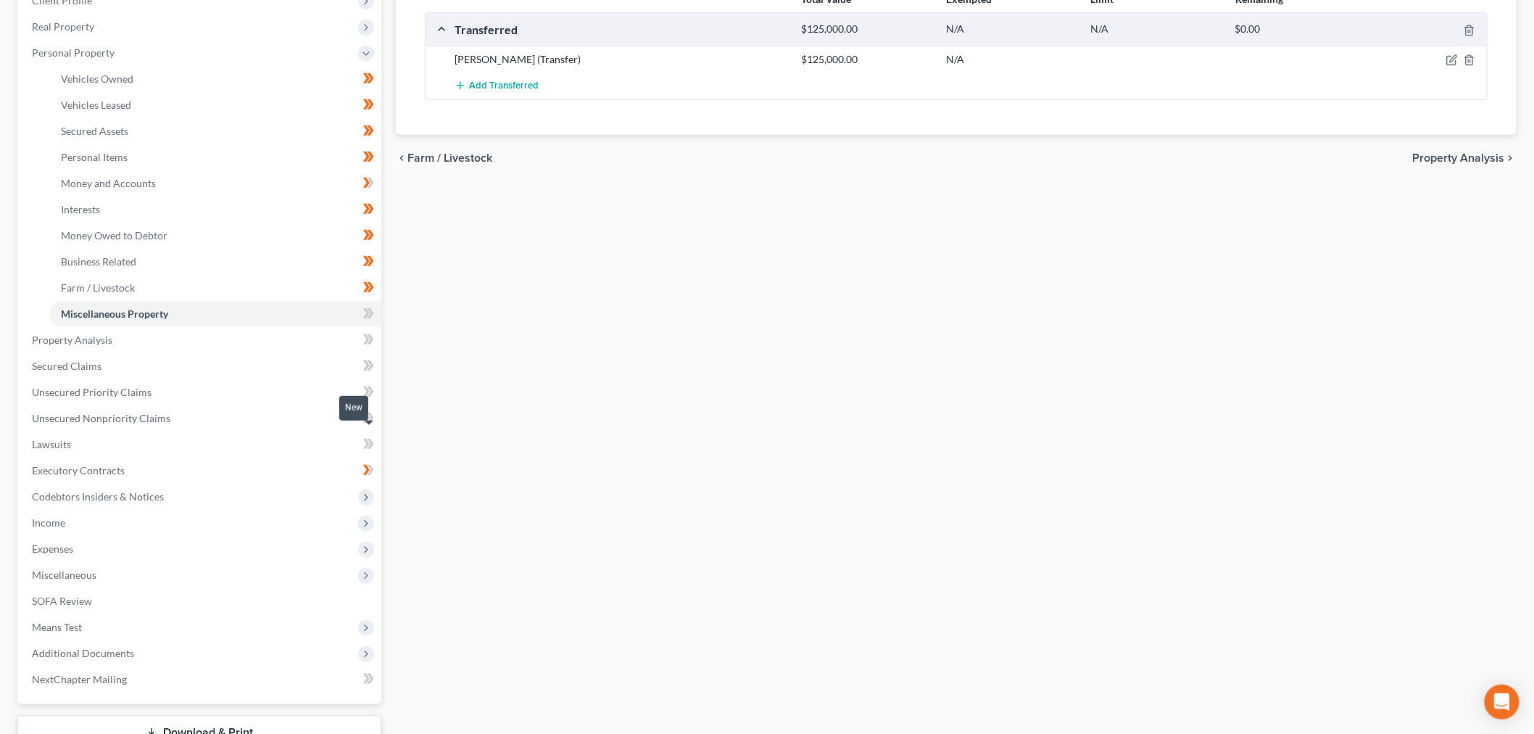
click at [367, 323] on icon at bounding box center [368, 314] width 11 height 18
click at [165, 353] on link "Property Analysis" at bounding box center [200, 340] width 361 height 26
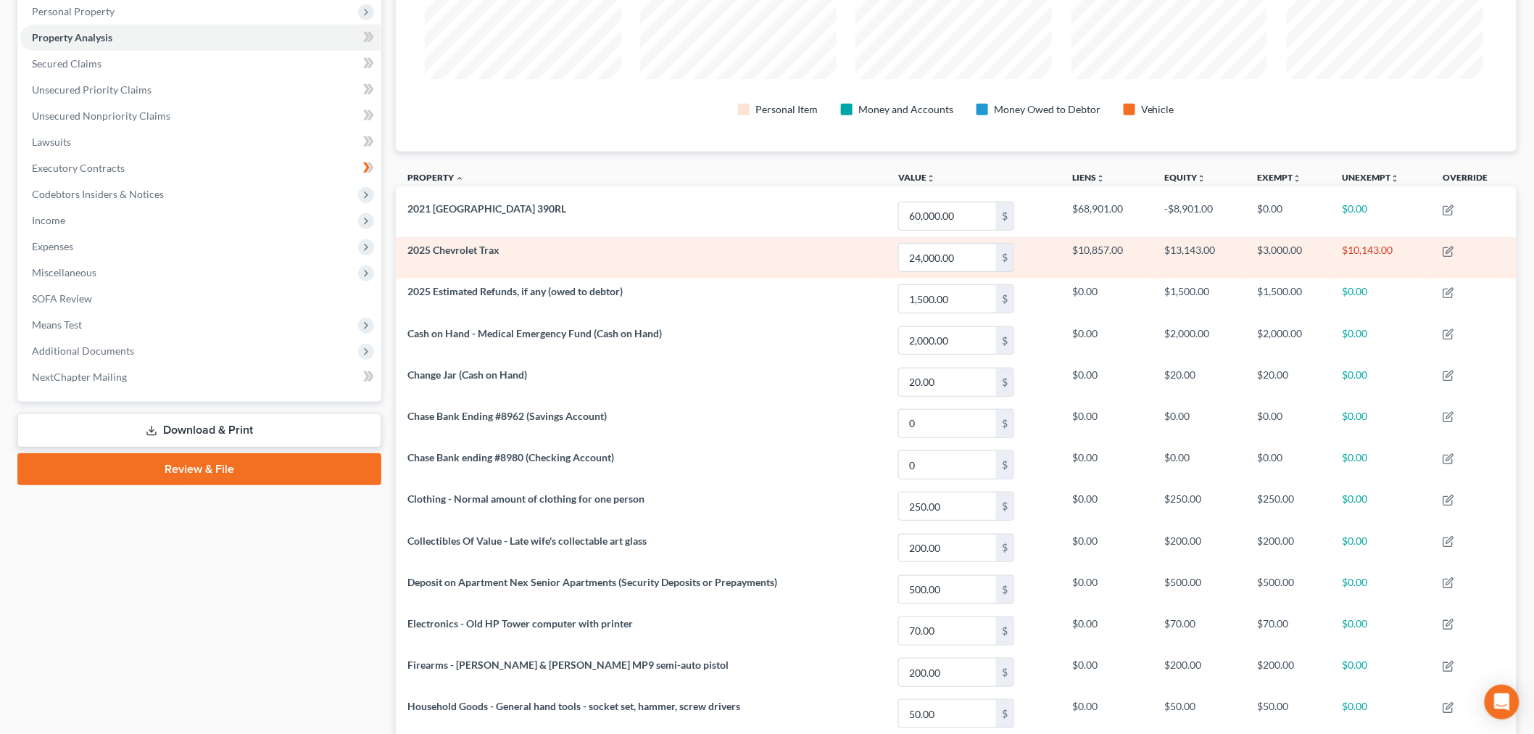
scroll to position [161, 0]
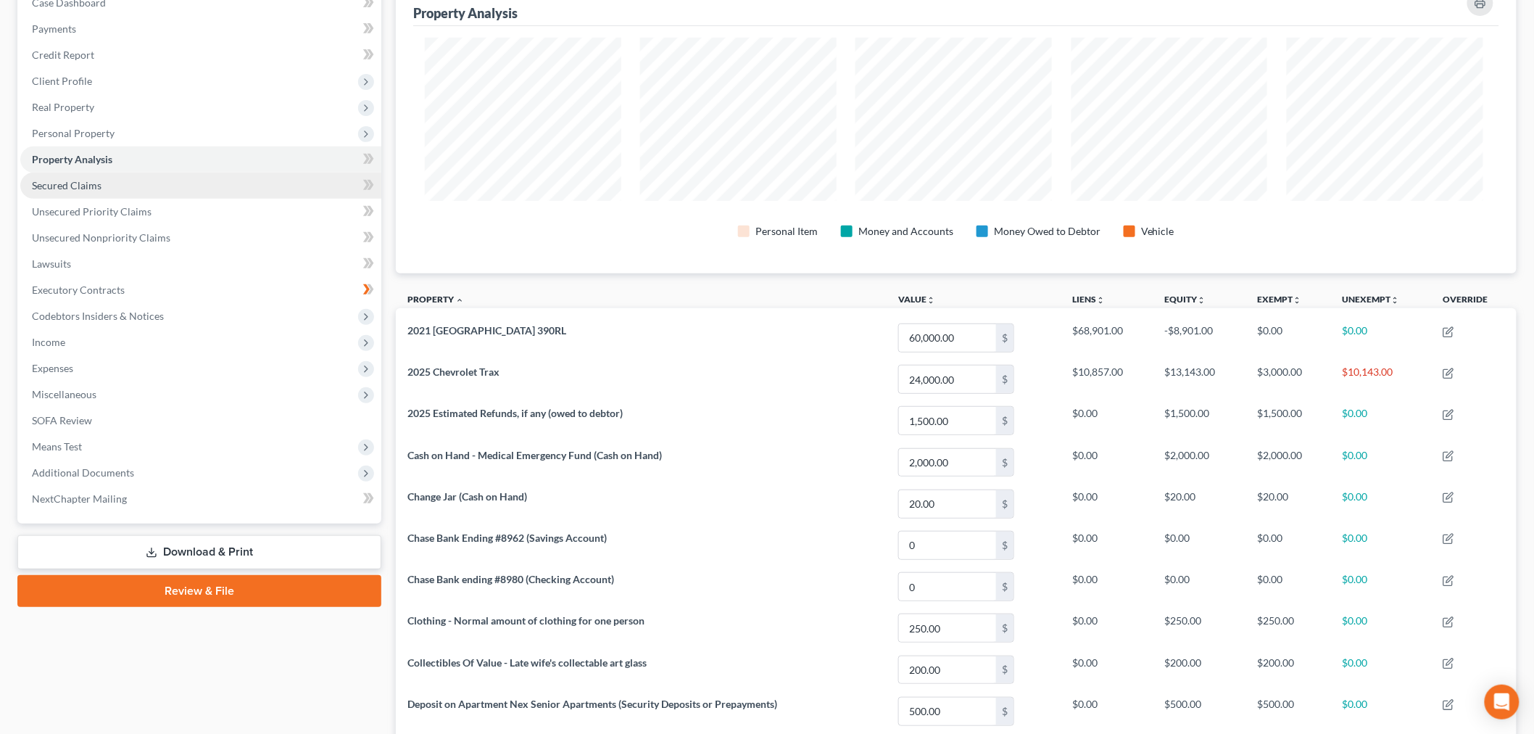
click at [204, 199] on link "Secured Claims" at bounding box center [200, 186] width 361 height 26
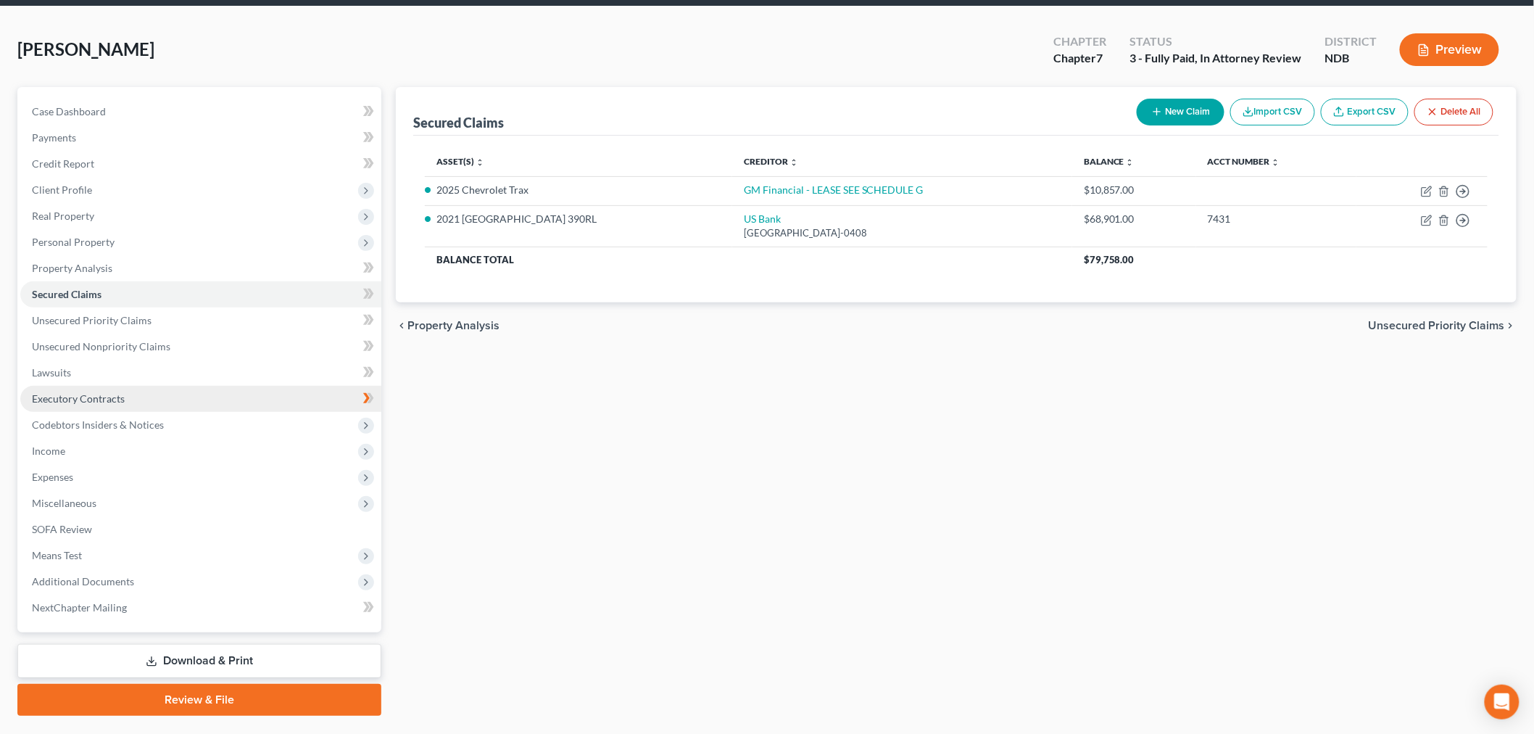
scroll to position [80, 0]
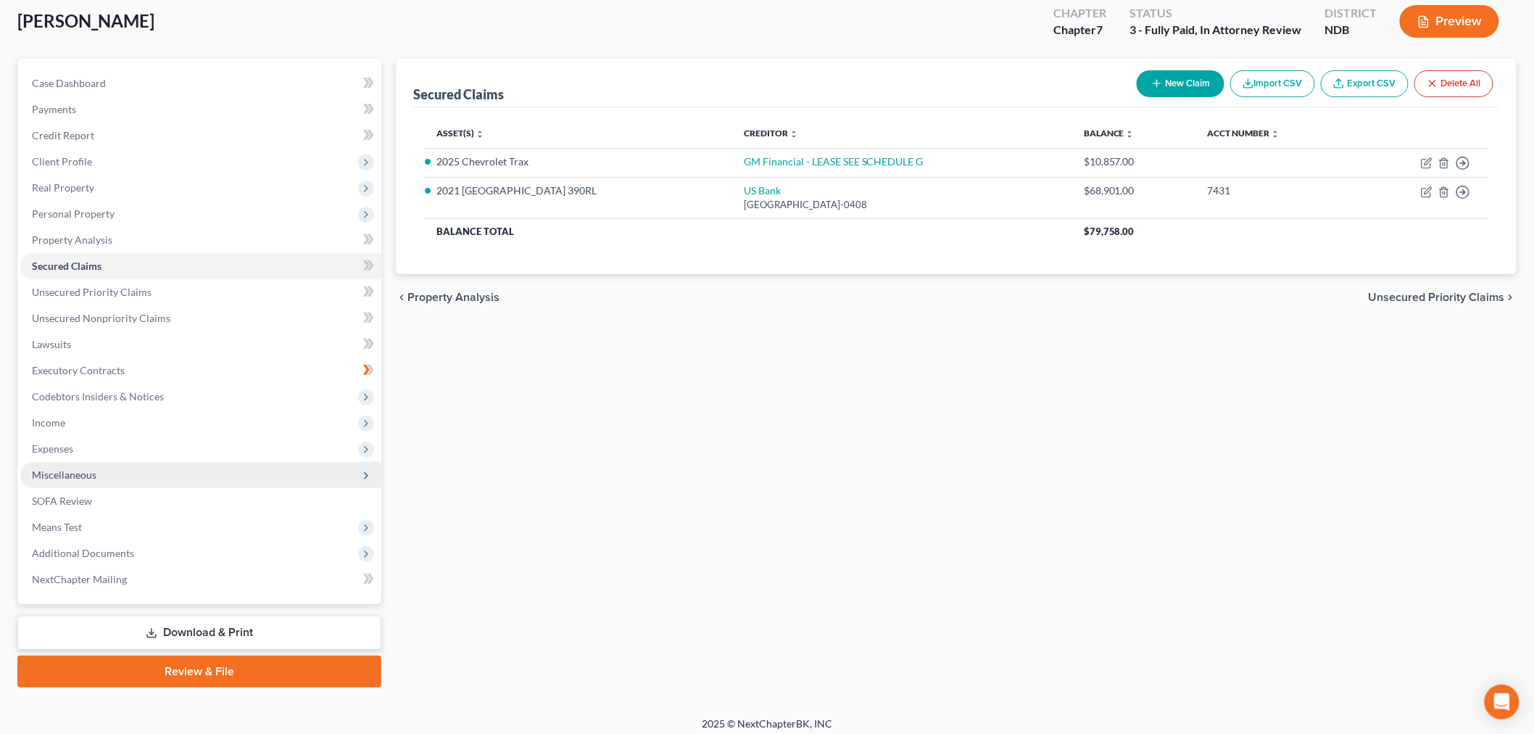
click at [77, 481] on span "Miscellaneous" at bounding box center [64, 474] width 65 height 12
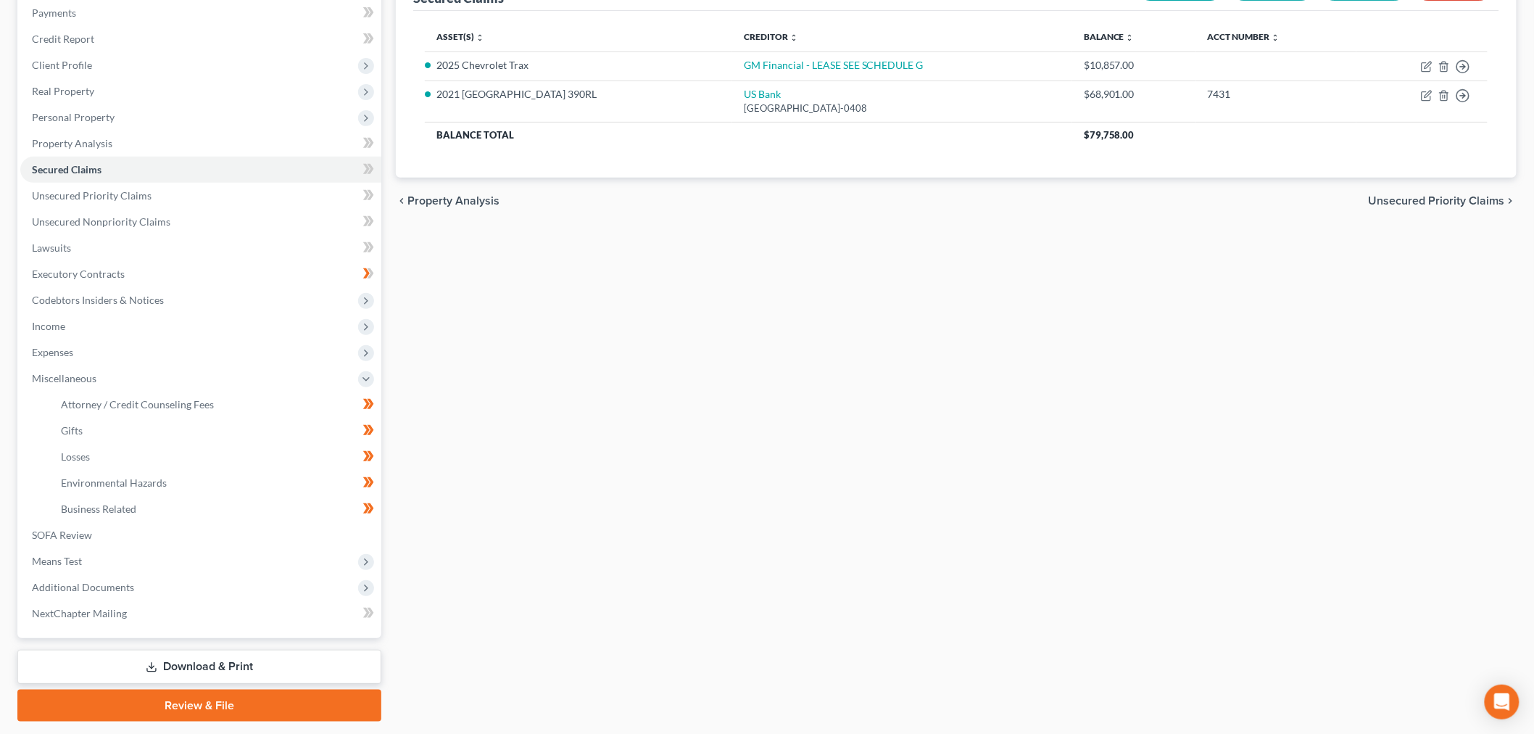
scroll to position [322, 0]
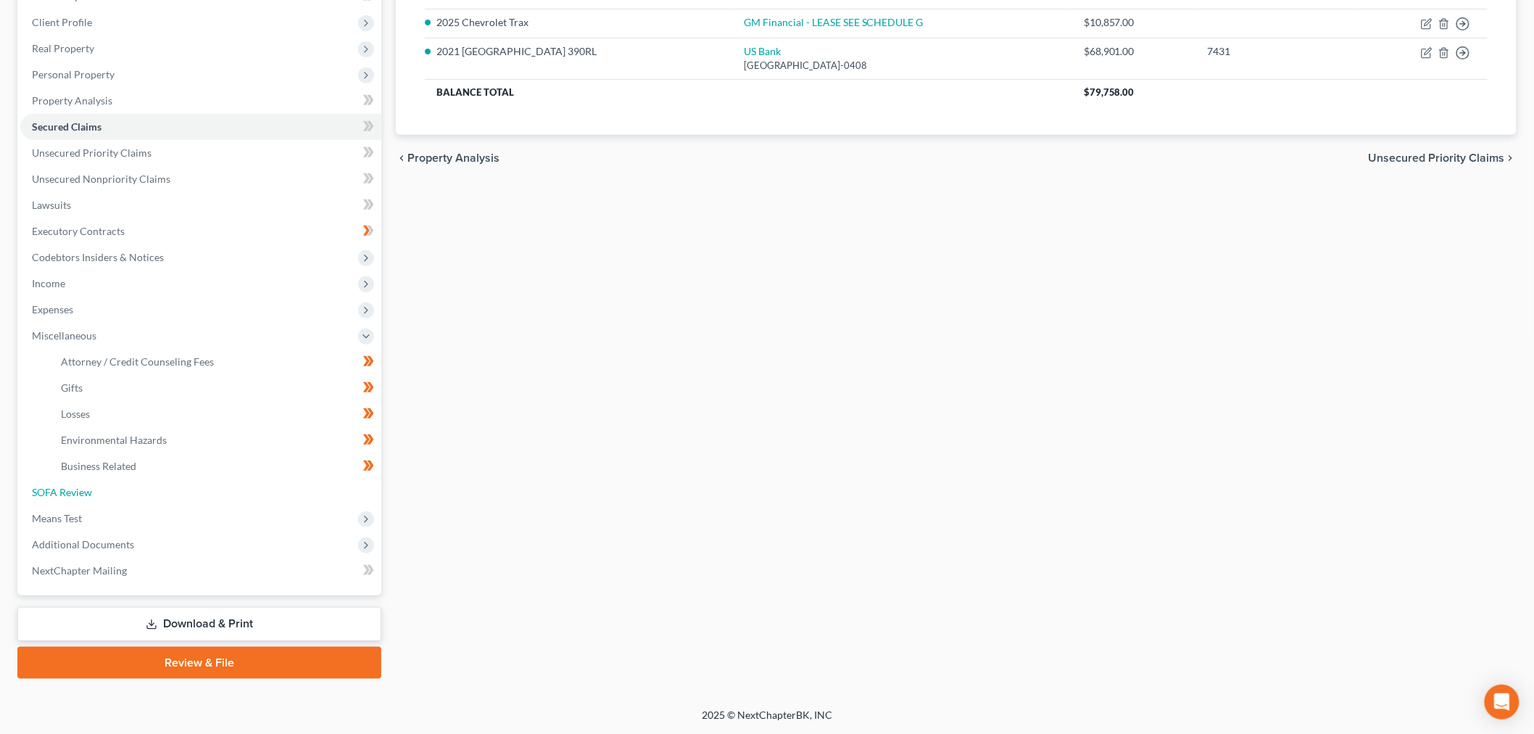
click at [87, 498] on span "SOFA Review" at bounding box center [62, 492] width 60 height 12
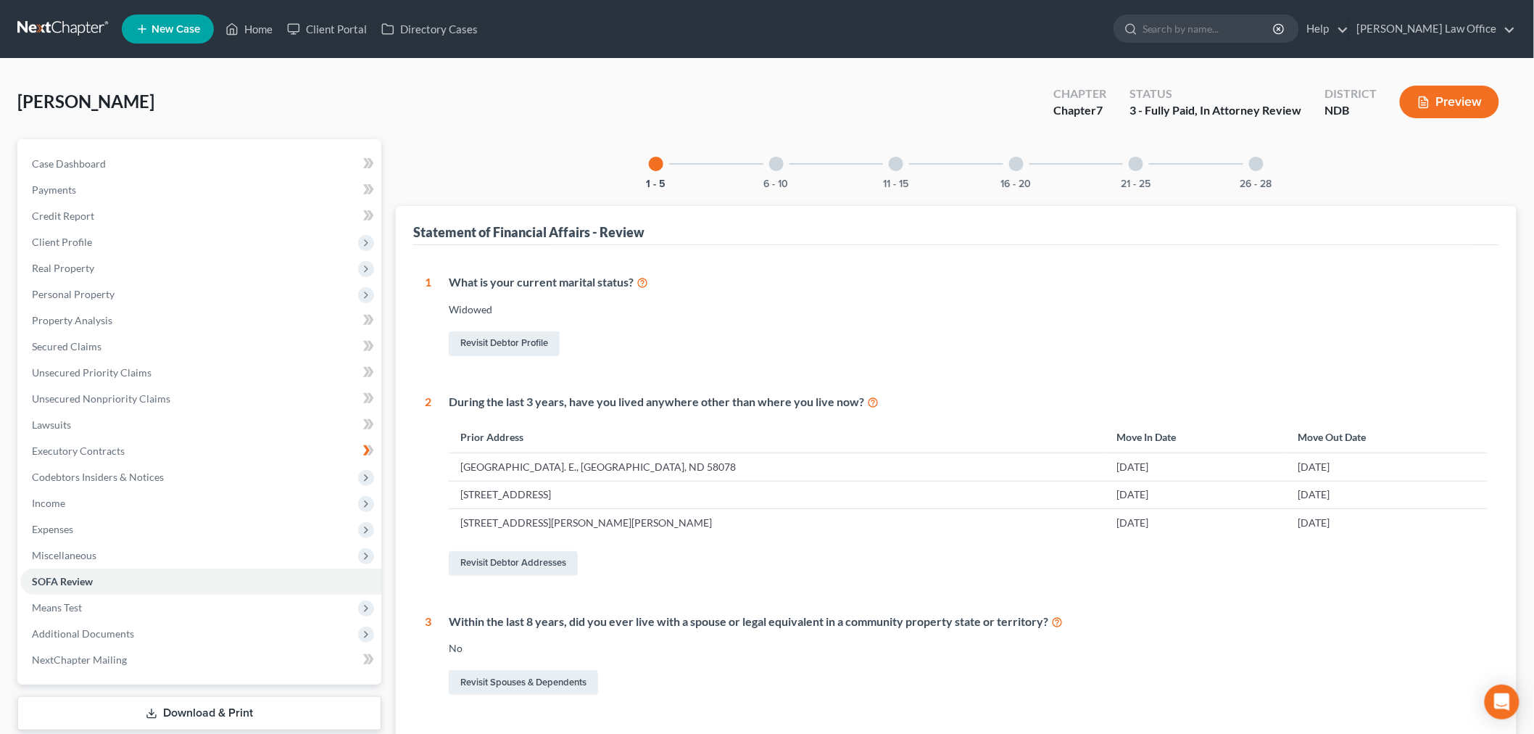
click at [754, 189] on div "6 - 10" at bounding box center [776, 163] width 49 height 49
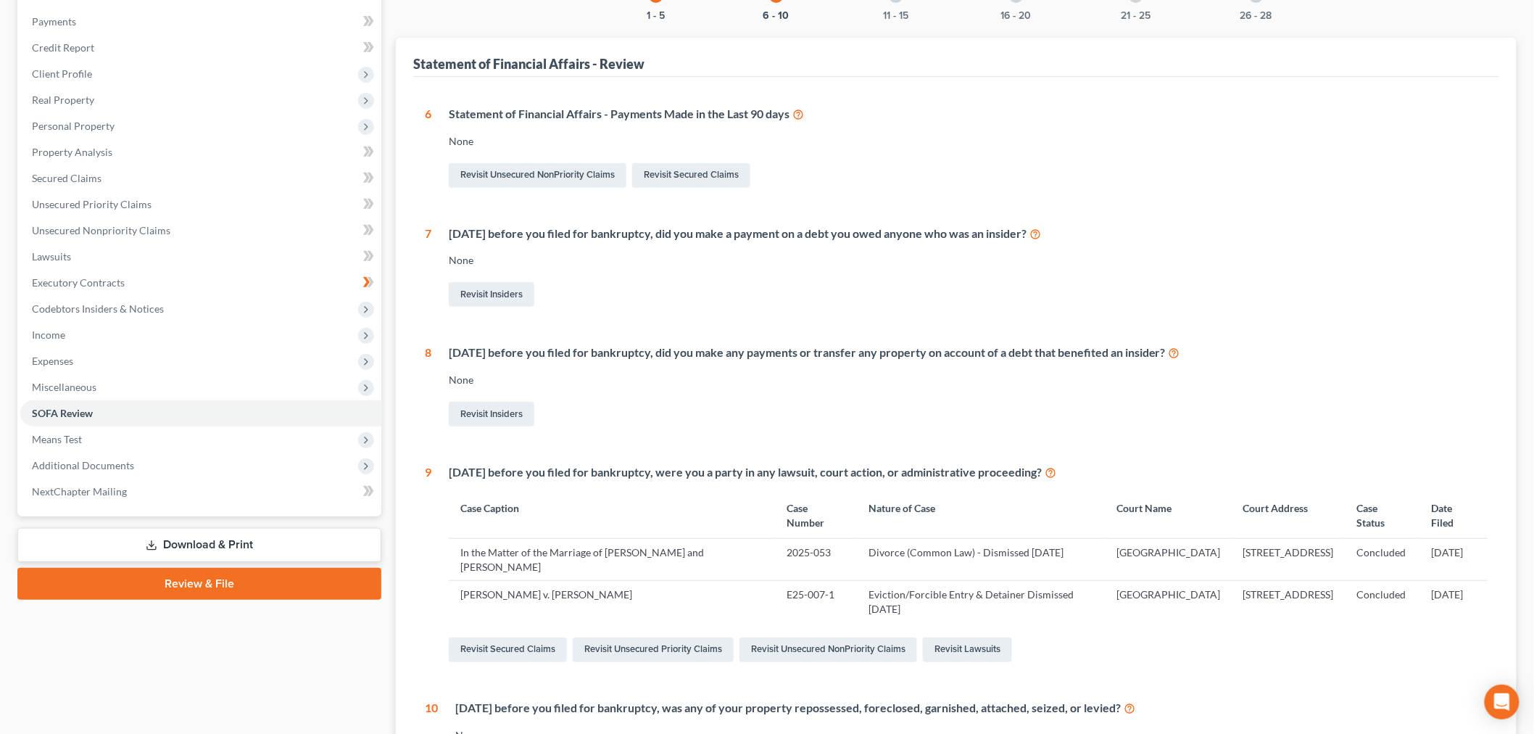
scroll to position [161, 0]
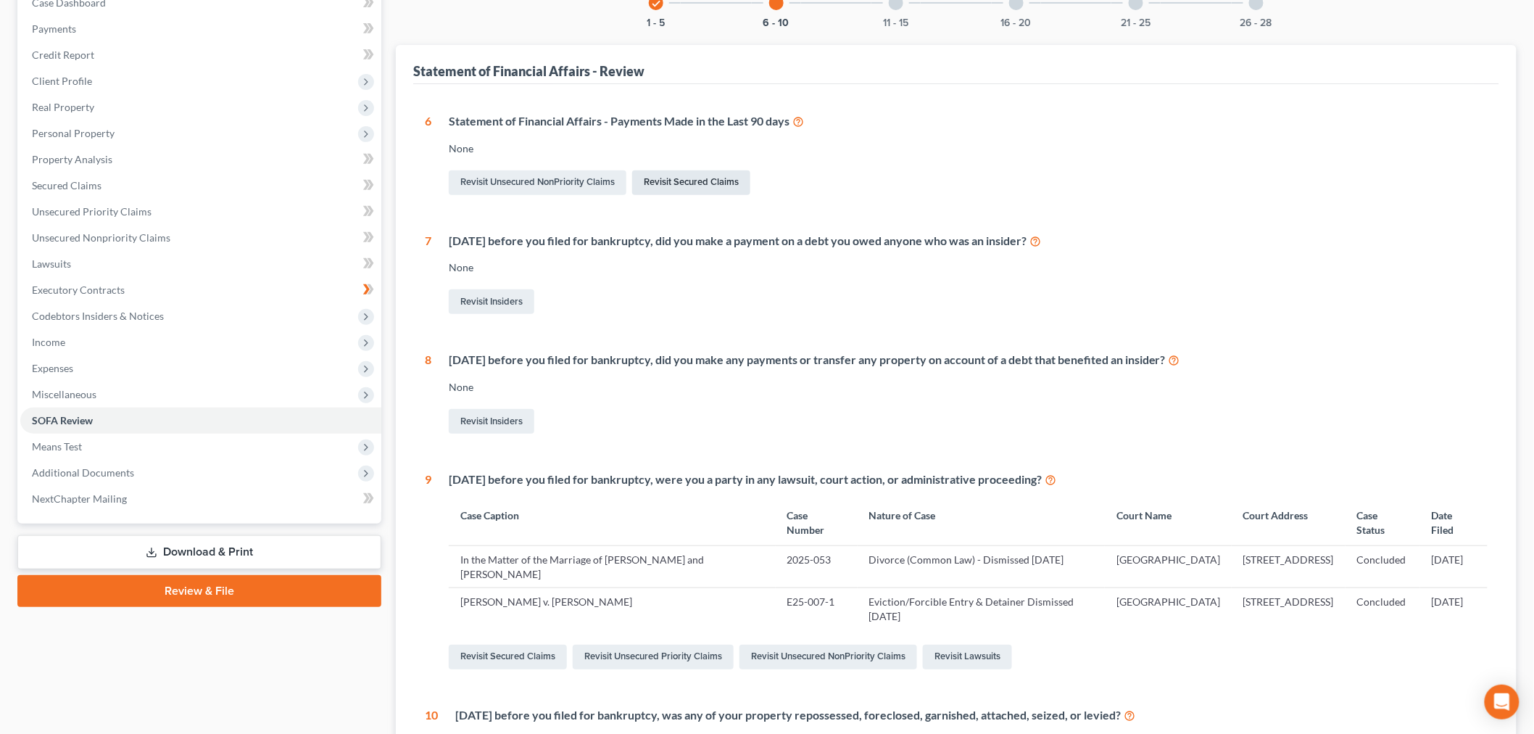
click at [750, 195] on link "Revisit Secured Claims" at bounding box center [691, 182] width 118 height 25
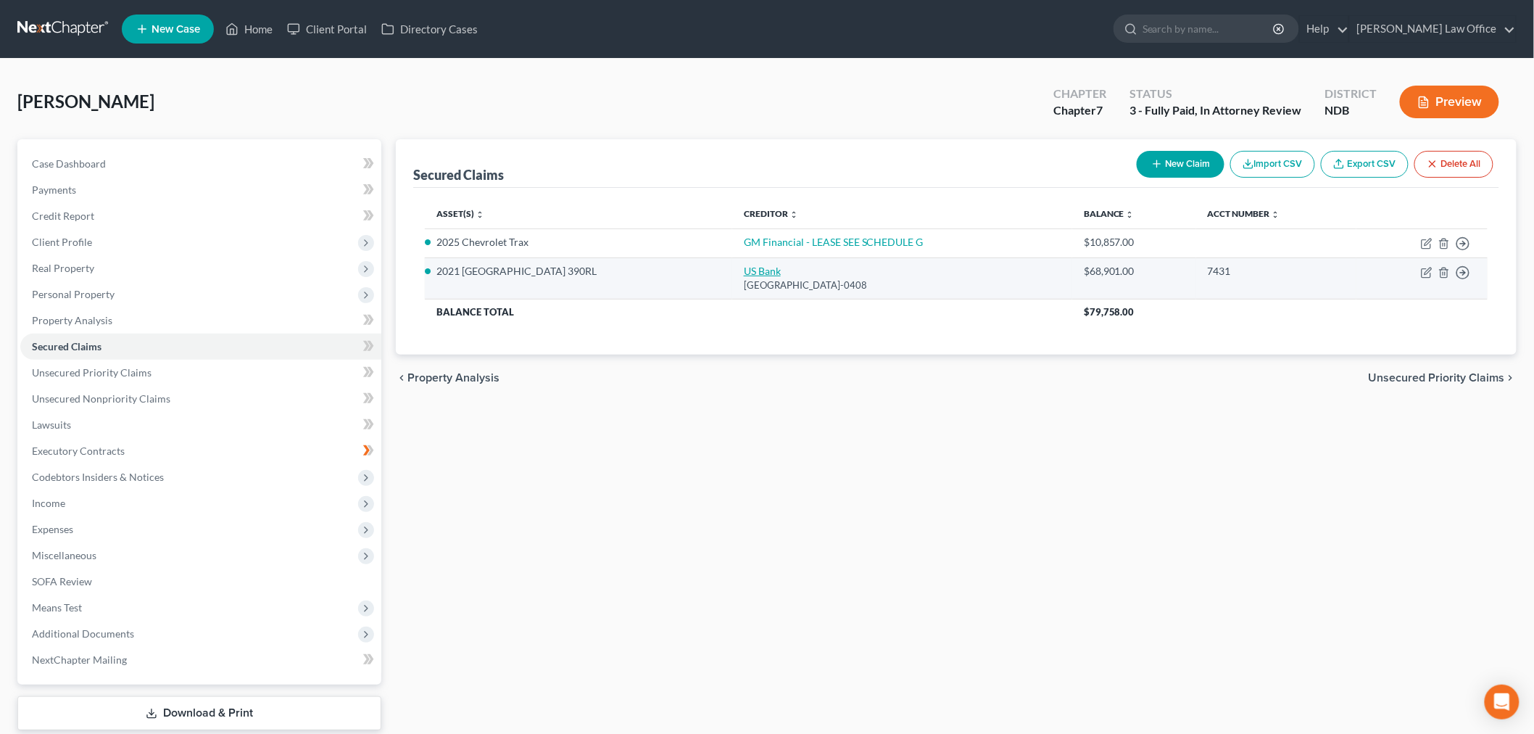
click at [759, 277] on link "US Bank" at bounding box center [762, 271] width 37 height 12
select select "26"
select select "0"
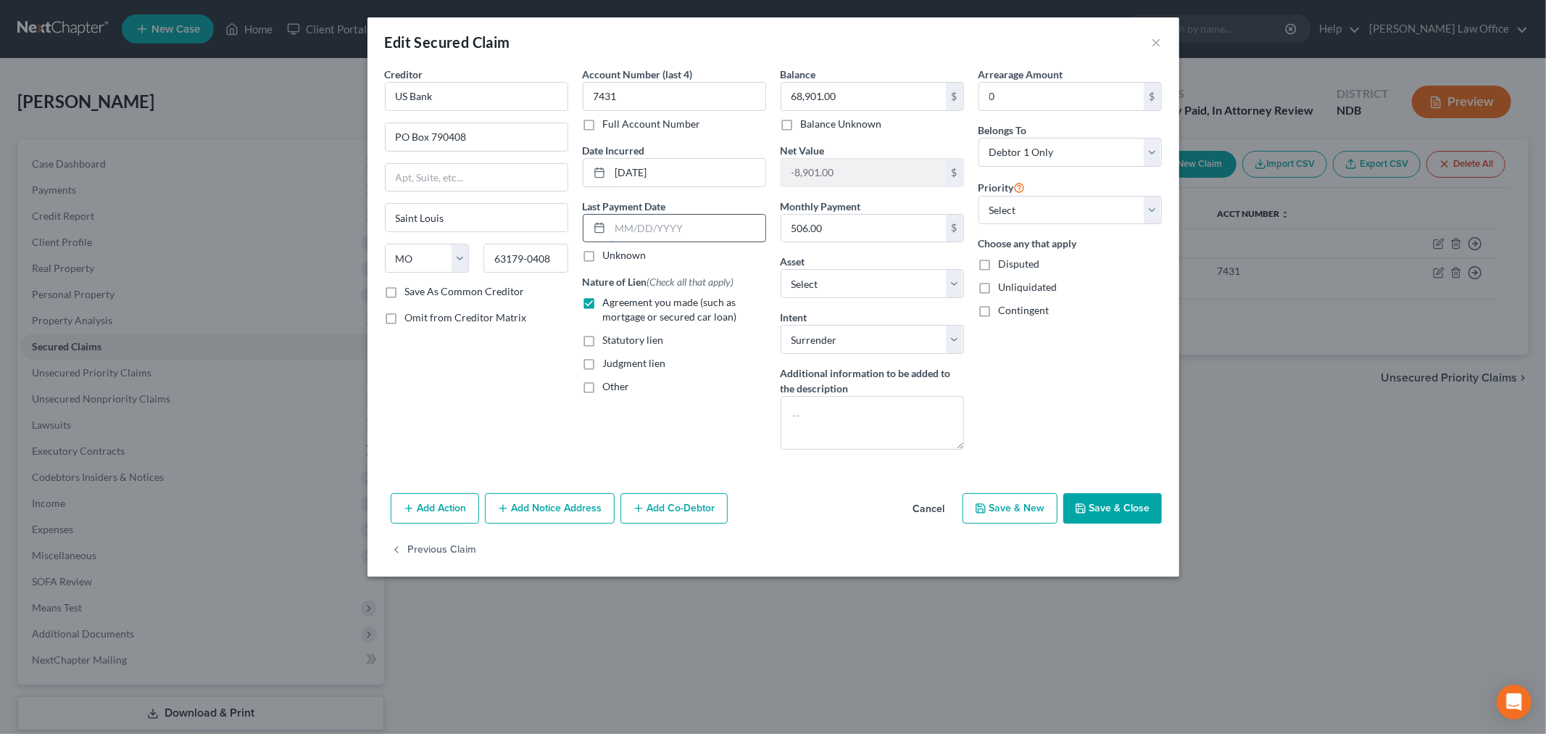
drag, startPoint x: 655, startPoint y: 278, endPoint x: 660, endPoint y: 269, distance: 10.4
click at [655, 242] on input "text" at bounding box center [687, 229] width 155 height 28
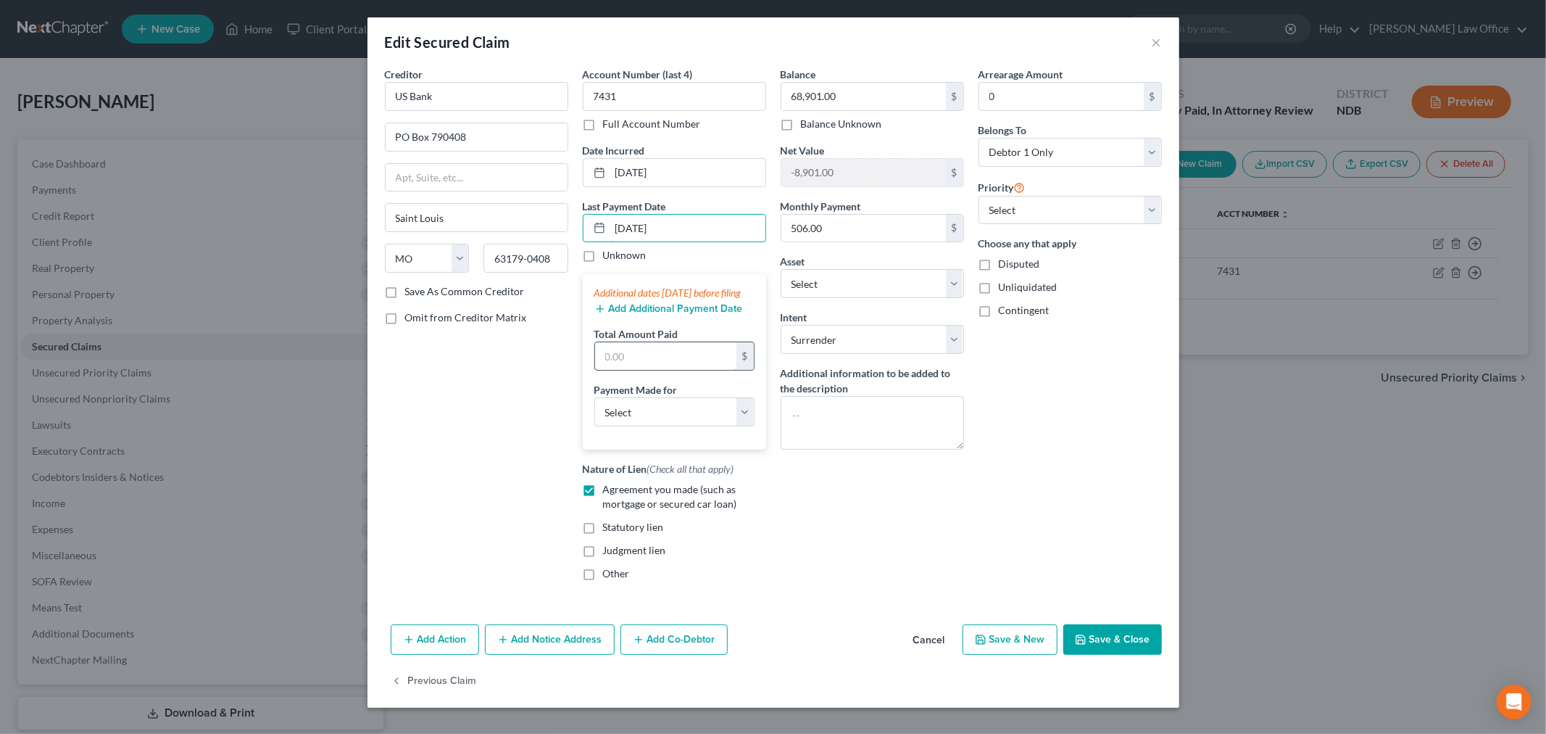
type input "[DATE]"
click at [631, 370] on input "text" at bounding box center [665, 356] width 141 height 28
click at [626, 370] on input "text" at bounding box center [665, 356] width 141 height 28
type input "1,520.61"
click at [634, 426] on select "Select Car Credit Card Loan Repayment Mortgage Other Suppliers Or Vendors" at bounding box center [675, 411] width 160 height 29
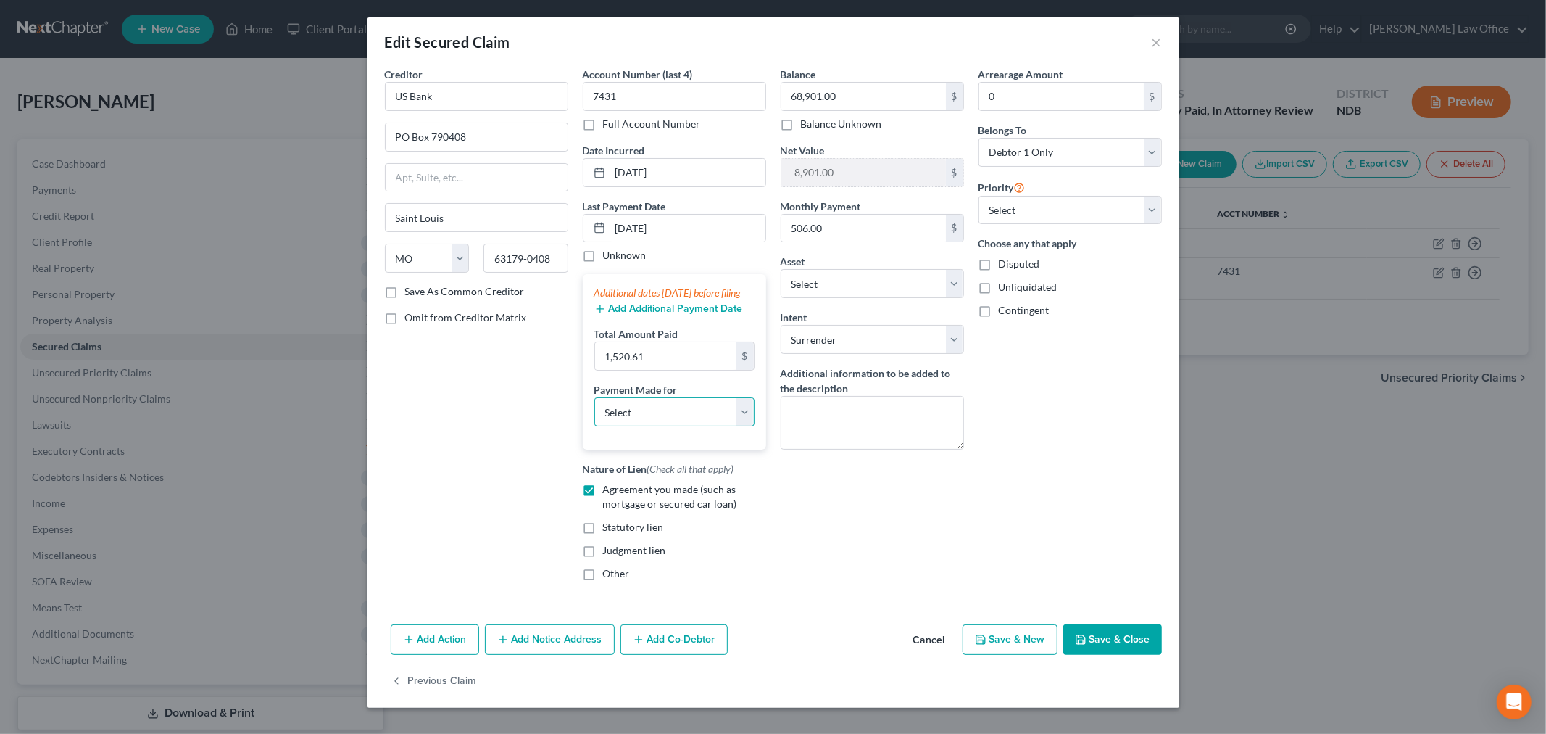
select select "4"
click at [595, 426] on select "Select Car Credit Card Loan Repayment Mortgage Other Suppliers Or Vendors" at bounding box center [675, 411] width 160 height 29
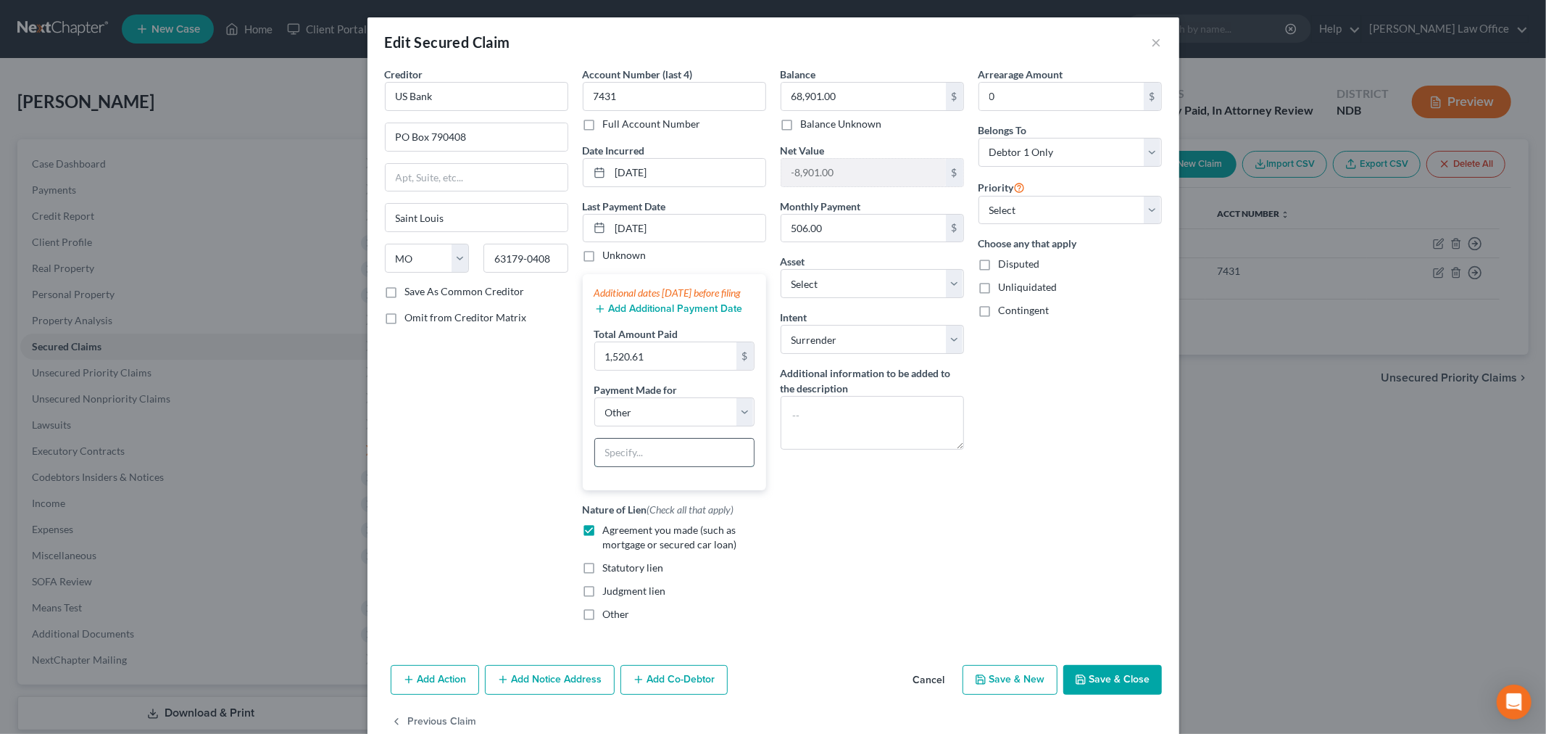
click at [636, 466] on input "text" at bounding box center [674, 453] width 159 height 28
type input "Camper Payment"
click at [1141, 598] on div "Arrearage Amount 0 $ Belongs To * Select Debtor 1 Only Debtor 2 Only Debtor 1 A…" at bounding box center [1071, 350] width 198 height 566
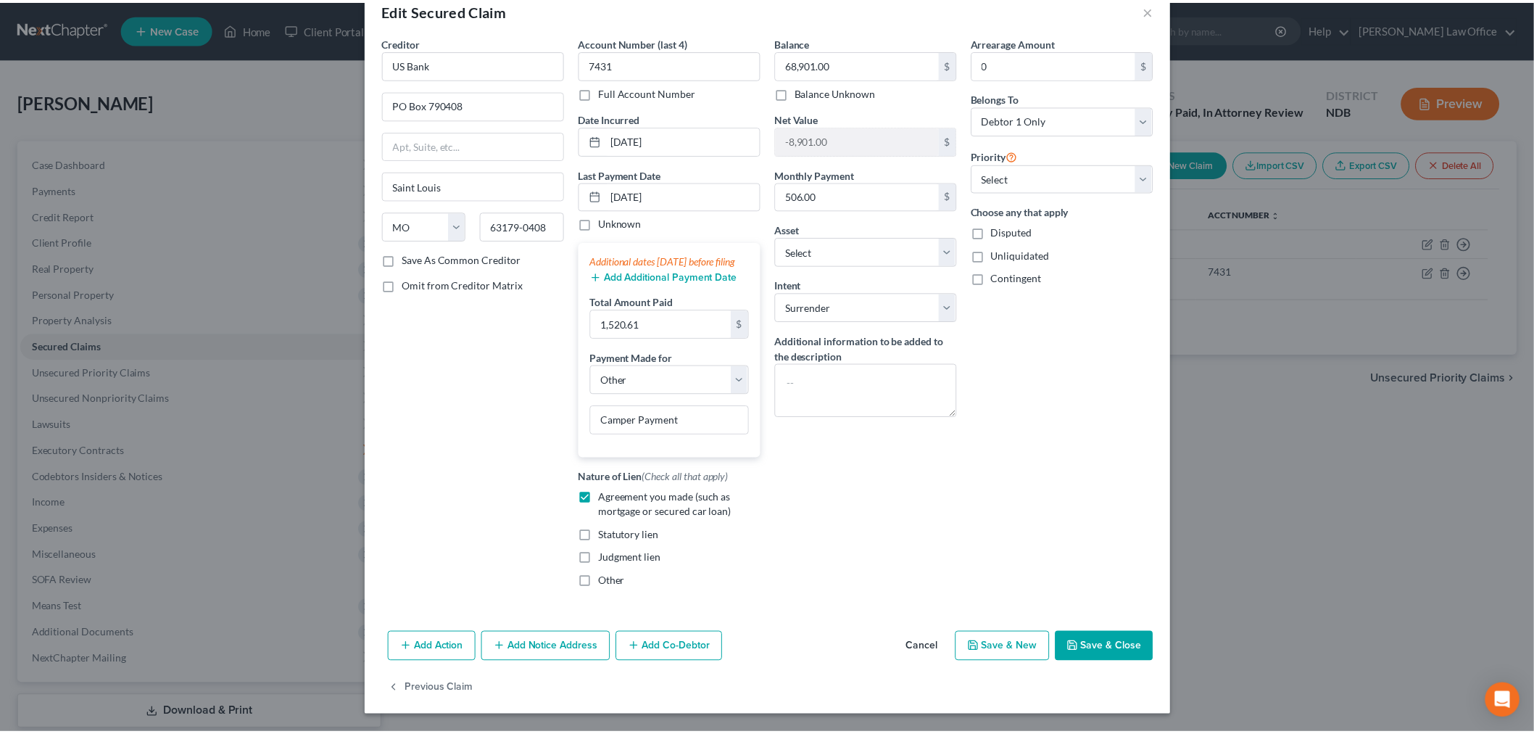
scroll to position [236, 0]
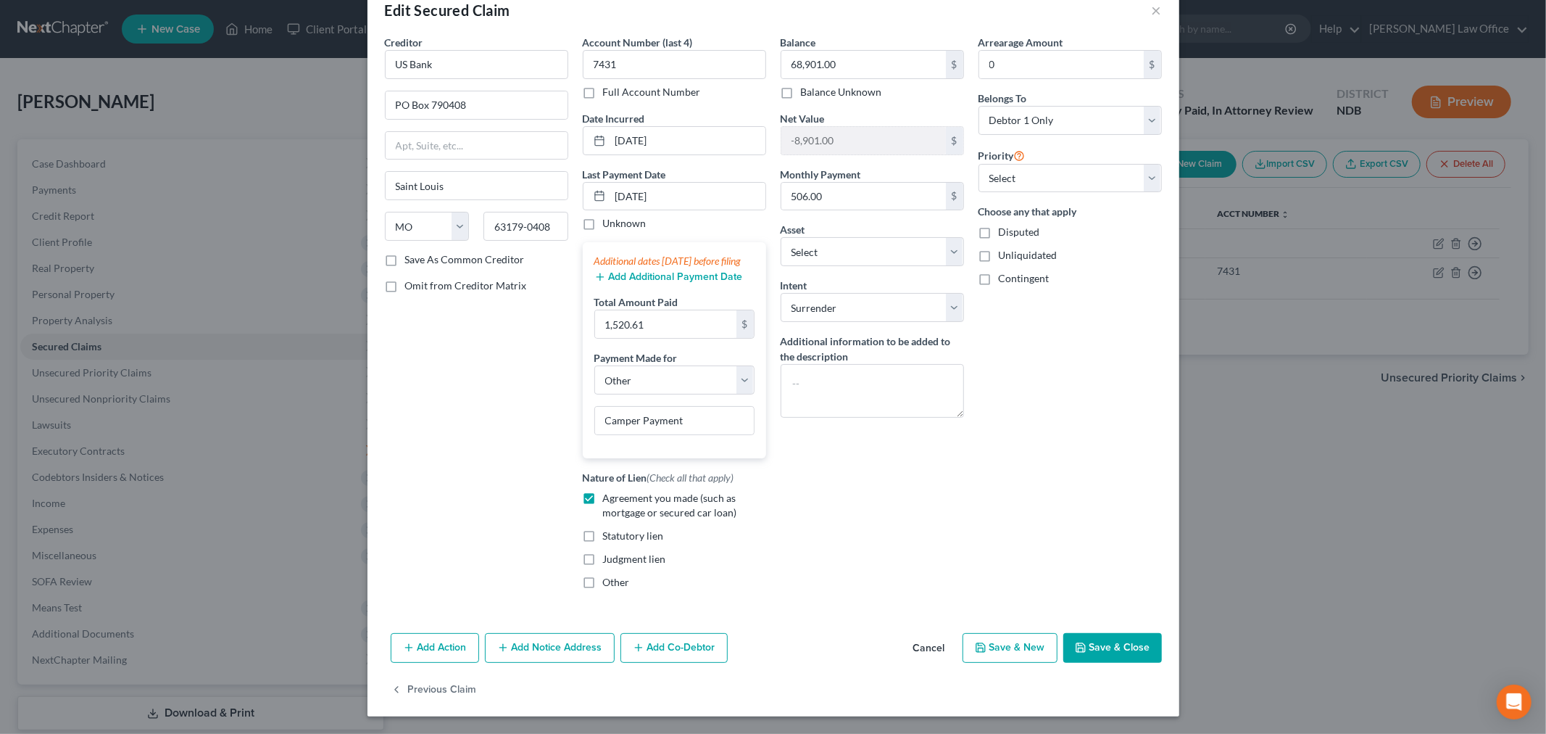
drag, startPoint x: 1154, startPoint y: 620, endPoint x: 928, endPoint y: 624, distance: 226.2
click at [1156, 633] on button "Save & Close" at bounding box center [1113, 648] width 99 height 30
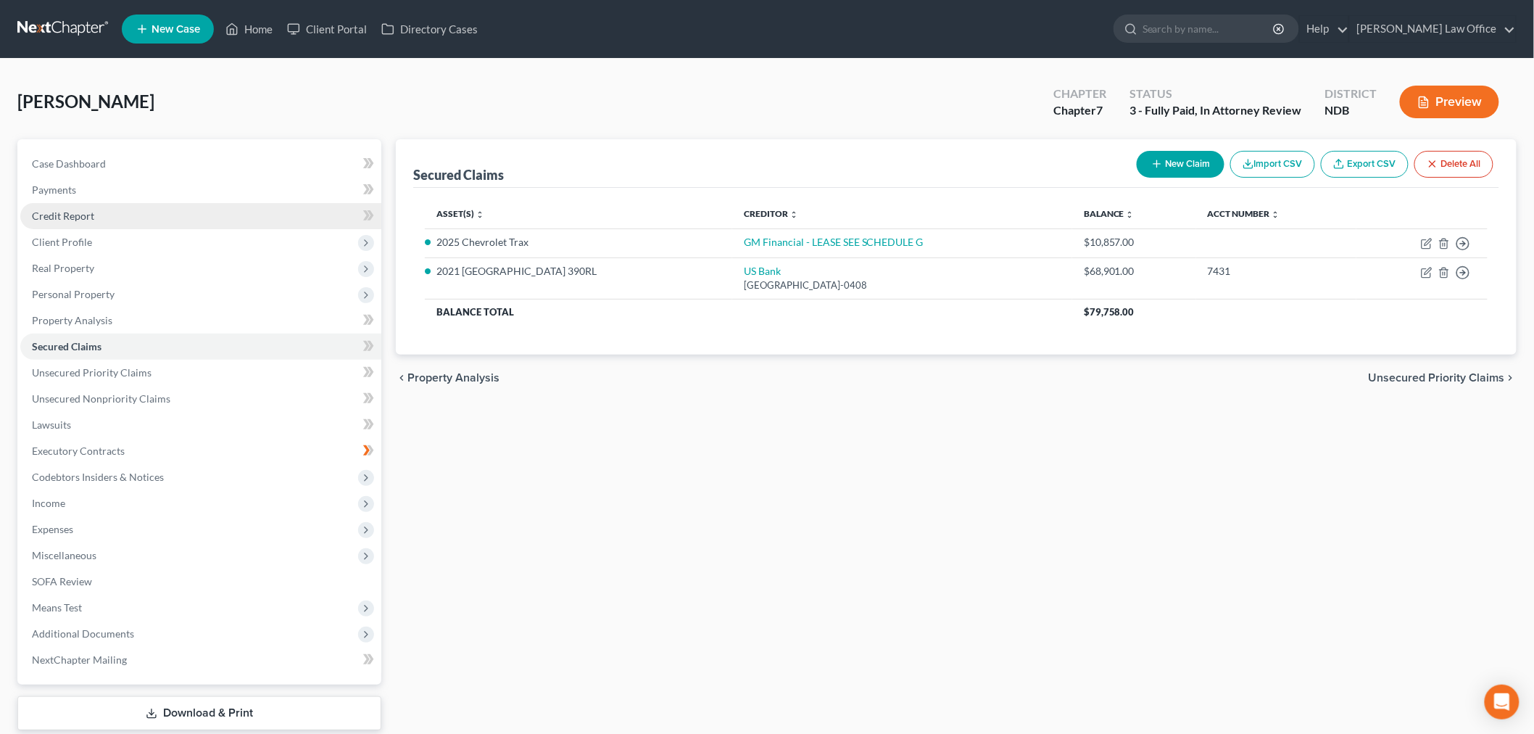
drag, startPoint x: 167, startPoint y: 257, endPoint x: 220, endPoint y: 274, distance: 54.8
click at [167, 229] on link "Credit Report" at bounding box center [200, 216] width 361 height 26
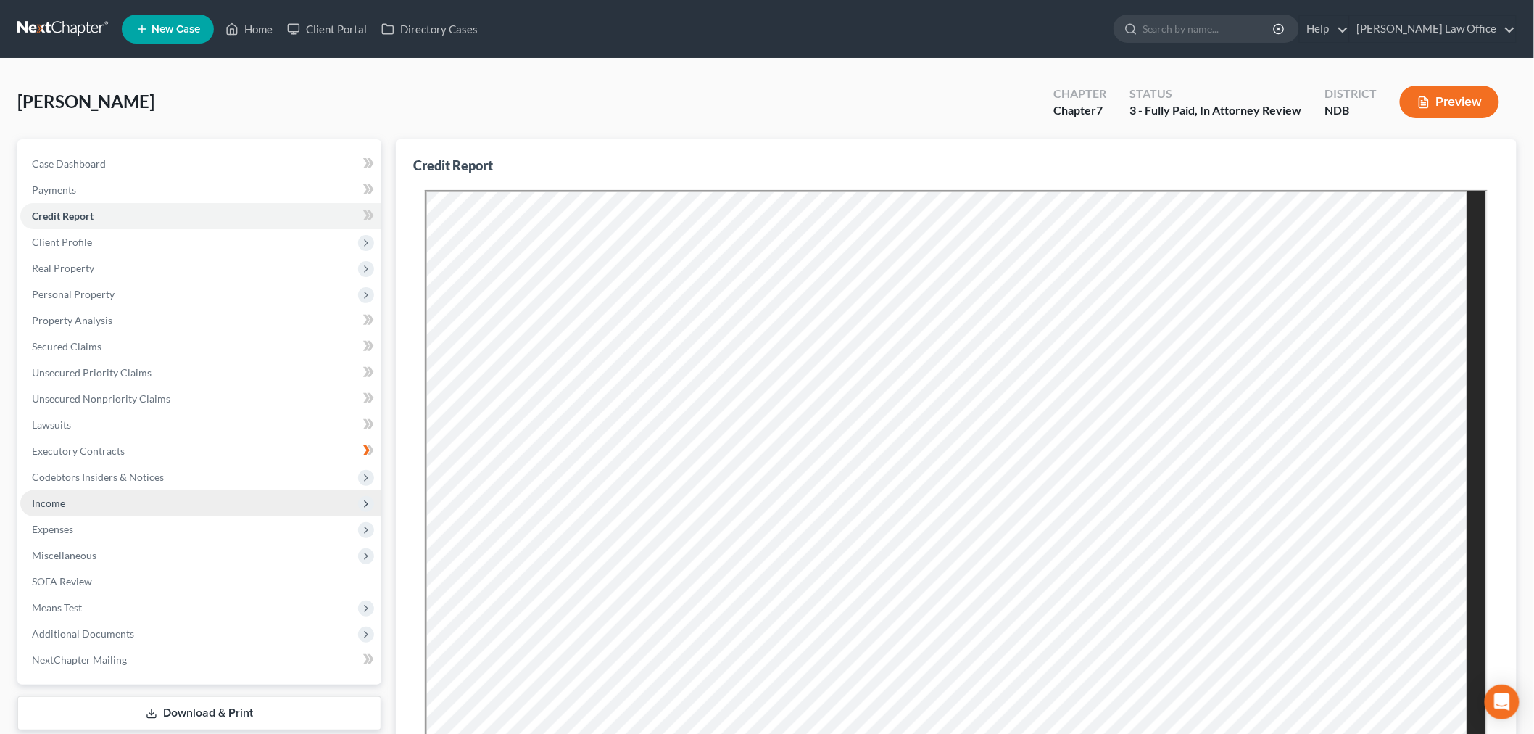
click at [83, 516] on span "Income" at bounding box center [200, 503] width 361 height 26
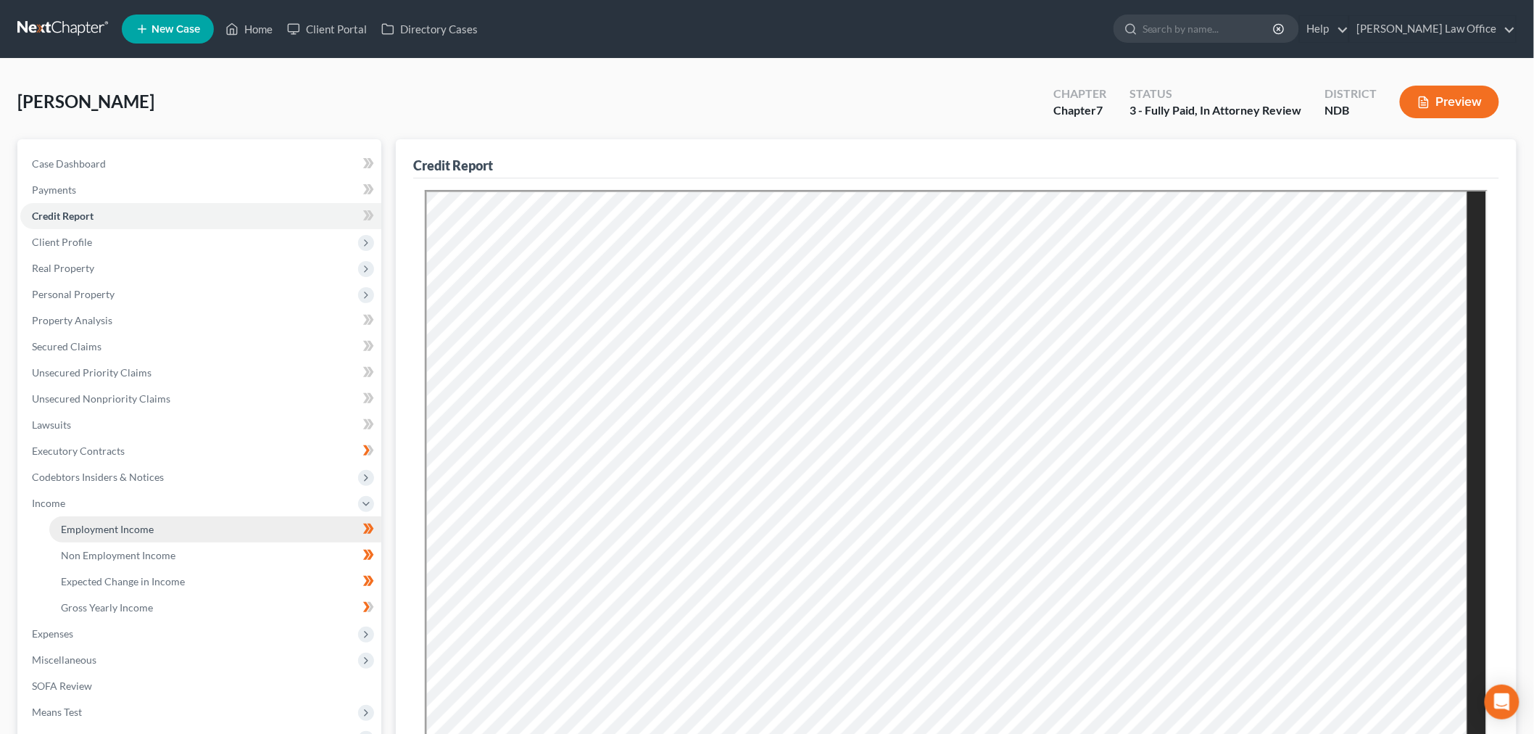
click at [155, 542] on link "Employment Income" at bounding box center [215, 529] width 332 height 26
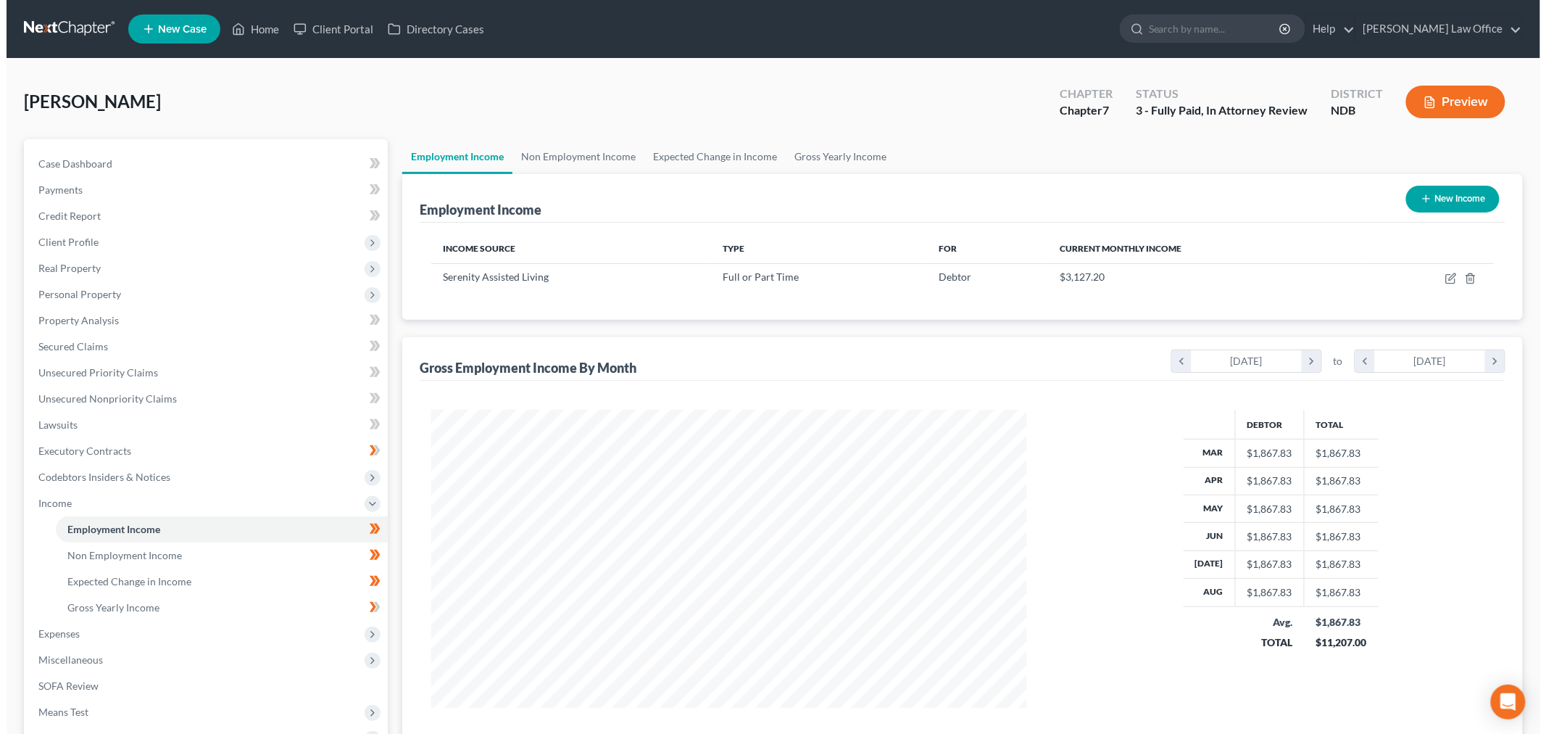
scroll to position [323, 624]
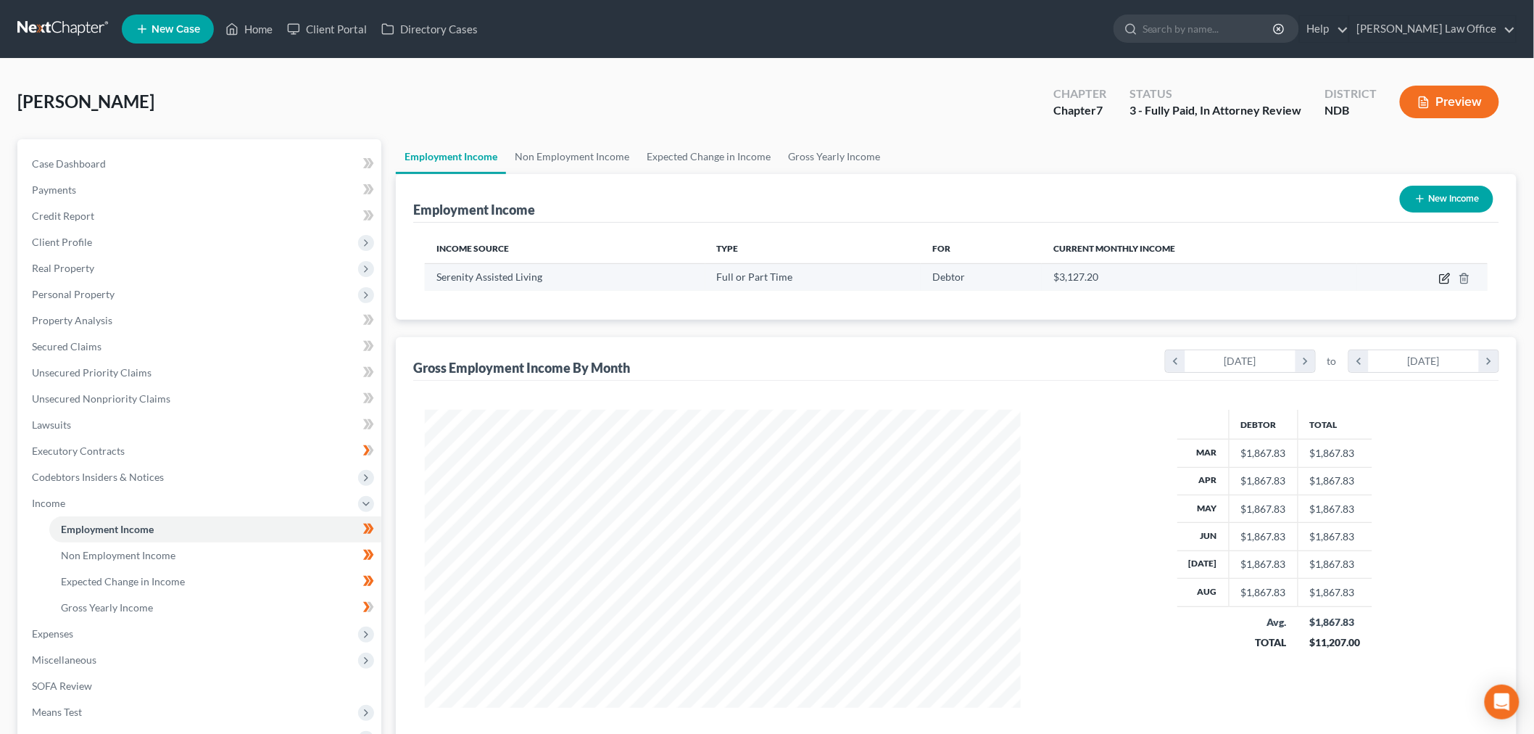
click at [1439, 284] on icon "button" at bounding box center [1445, 279] width 12 height 12
select select "0"
select select "24"
select select "1"
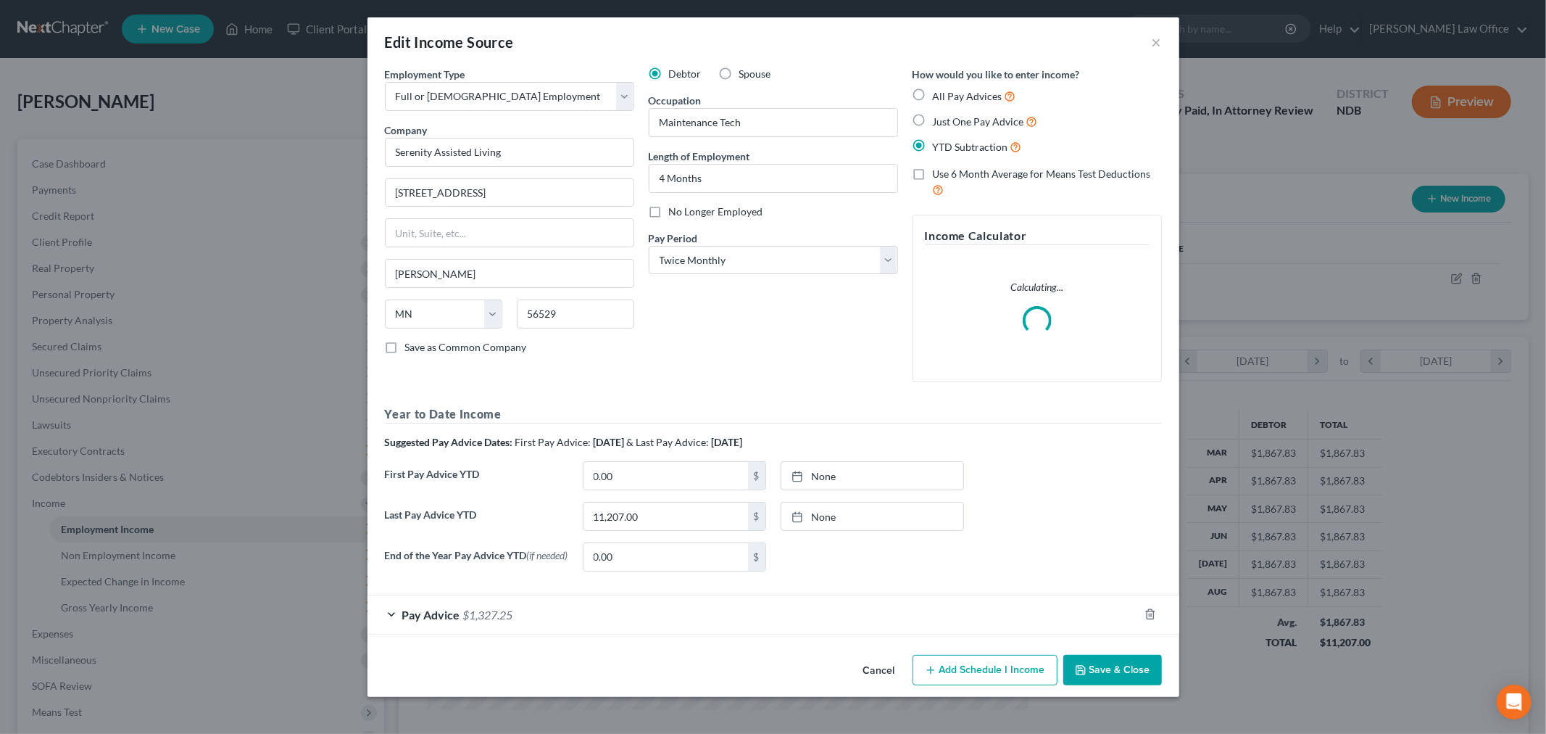
scroll to position [141, 0]
click at [662, 502] on input "11,207.00" at bounding box center [666, 516] width 165 height 28
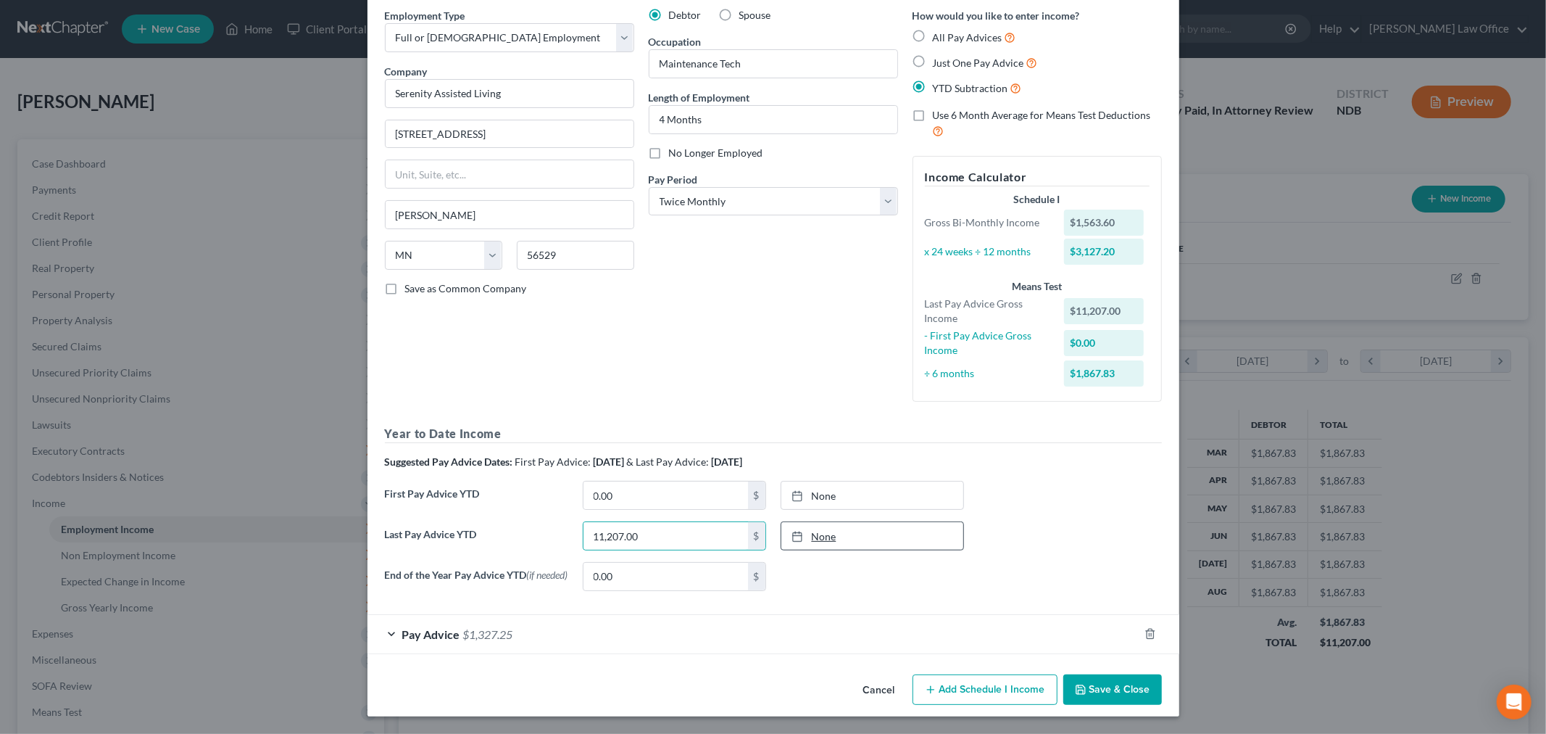
type input "[DATE]"
click at [874, 550] on link "None" at bounding box center [873, 536] width 182 height 28
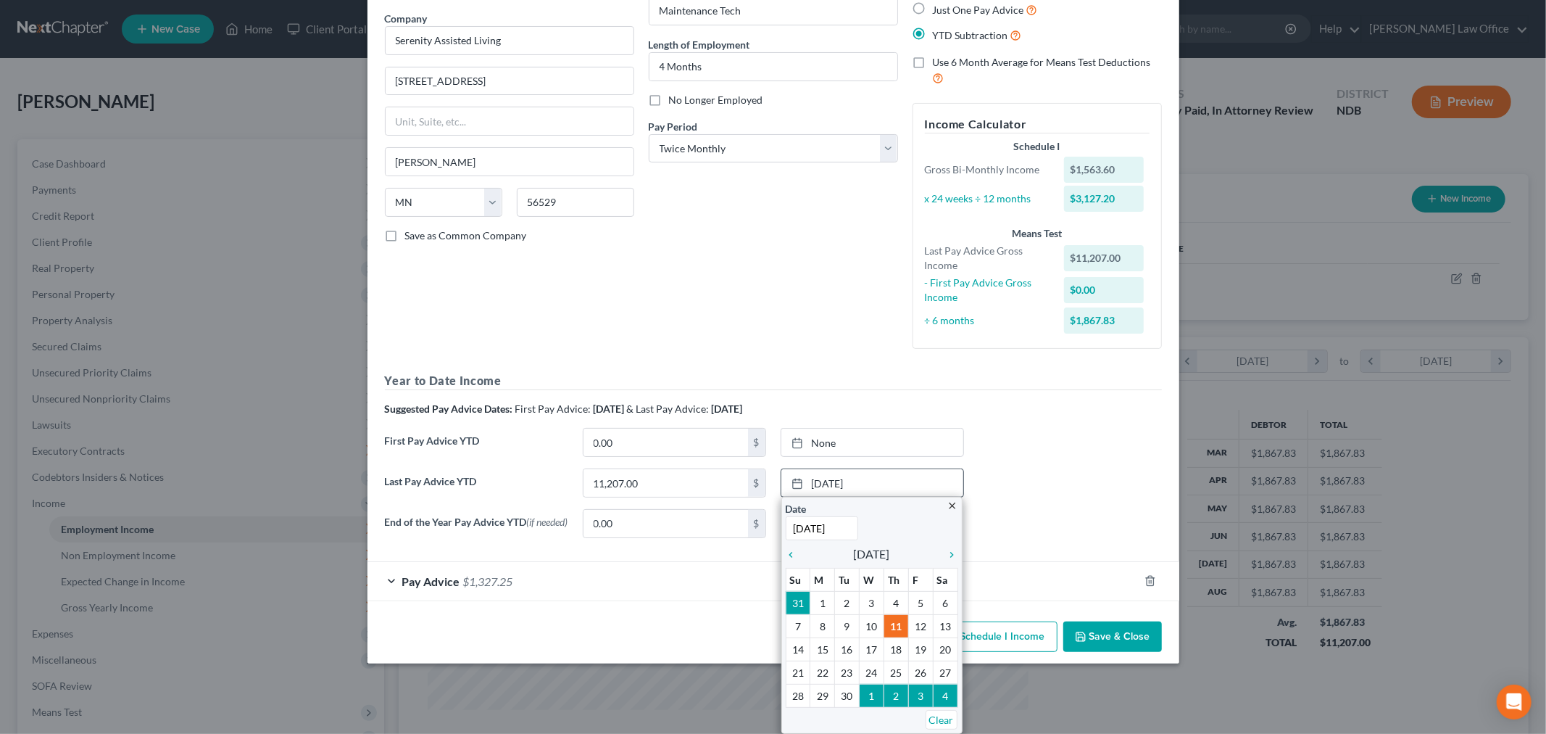
scroll to position [284, 0]
click at [787, 549] on icon "chevron_left" at bounding box center [795, 555] width 19 height 12
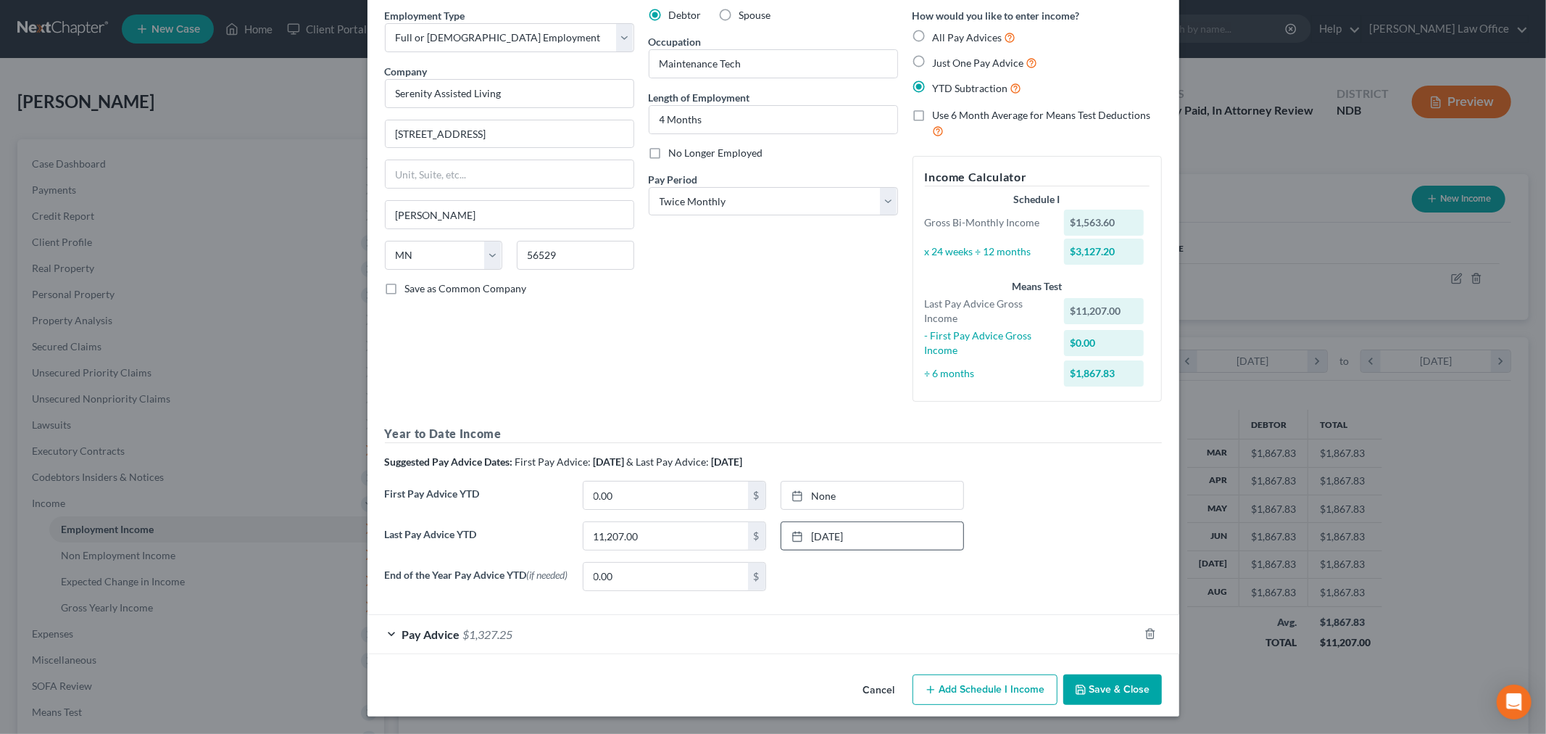
scroll to position [240, 0]
click at [619, 522] on input "11,207.00" at bounding box center [666, 536] width 165 height 28
type input "13,103.04"
click at [574, 615] on div "Pay Advice $1,327.25" at bounding box center [753, 634] width 771 height 38
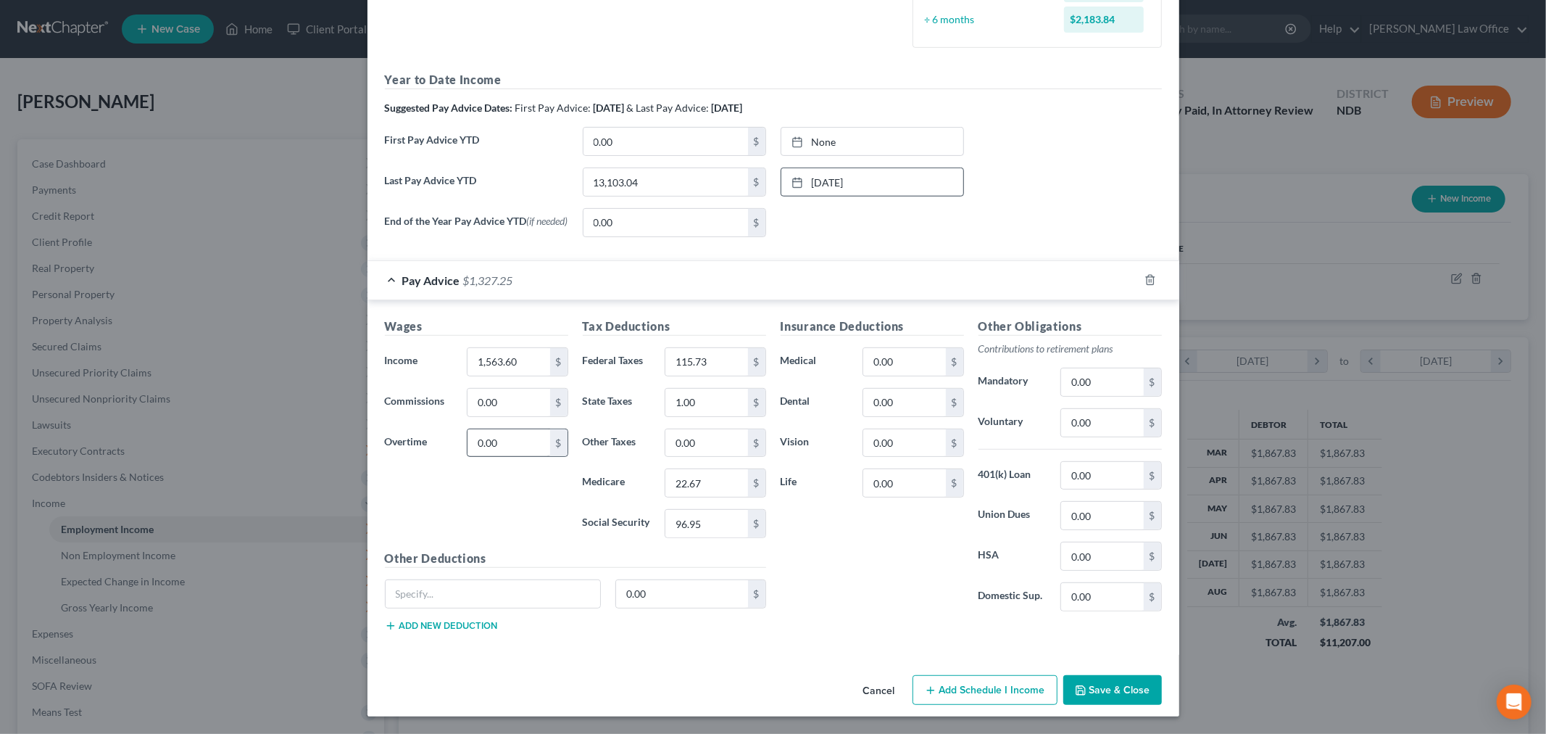
scroll to position [483, 0]
click at [475, 376] on input "1,563.60" at bounding box center [509, 362] width 82 height 28
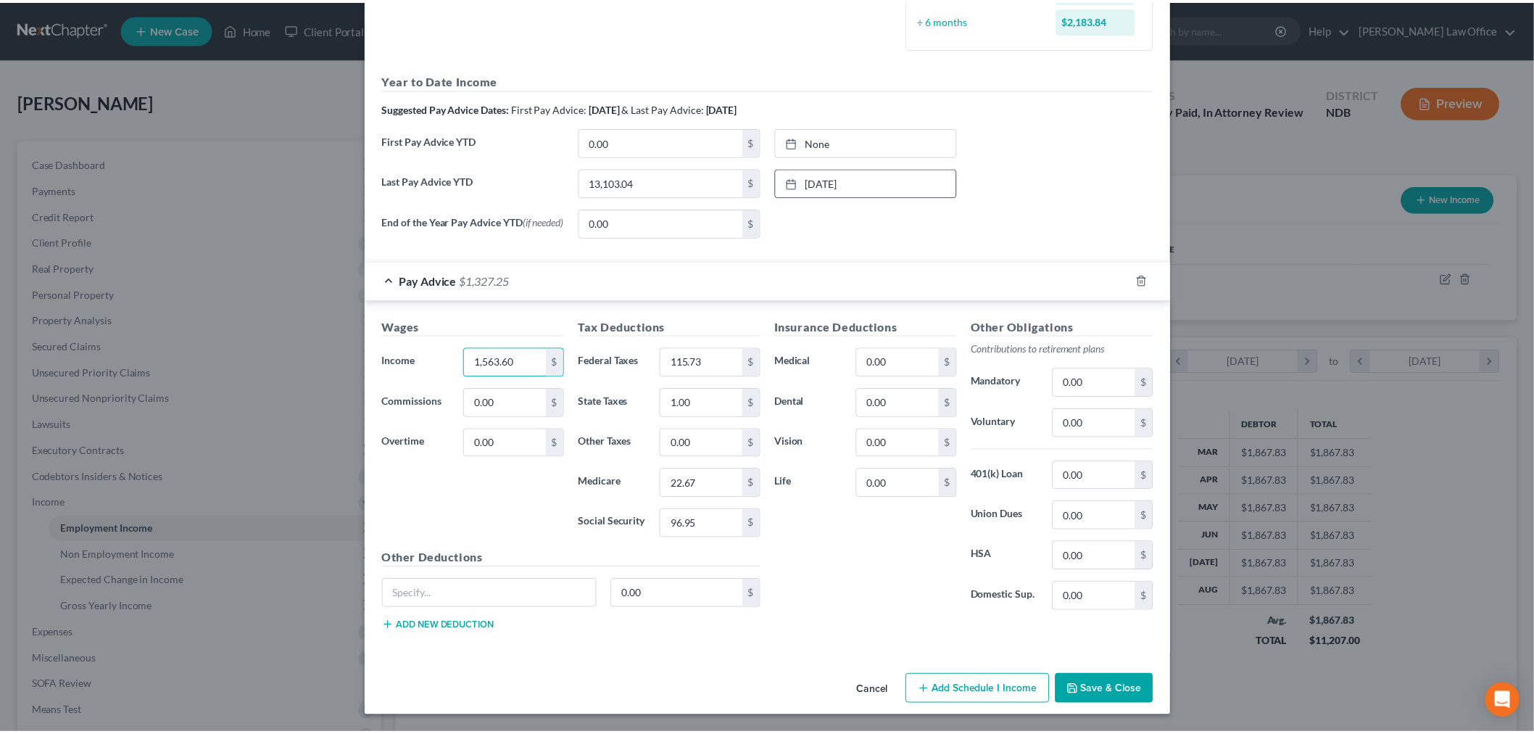
scroll to position [679, 0]
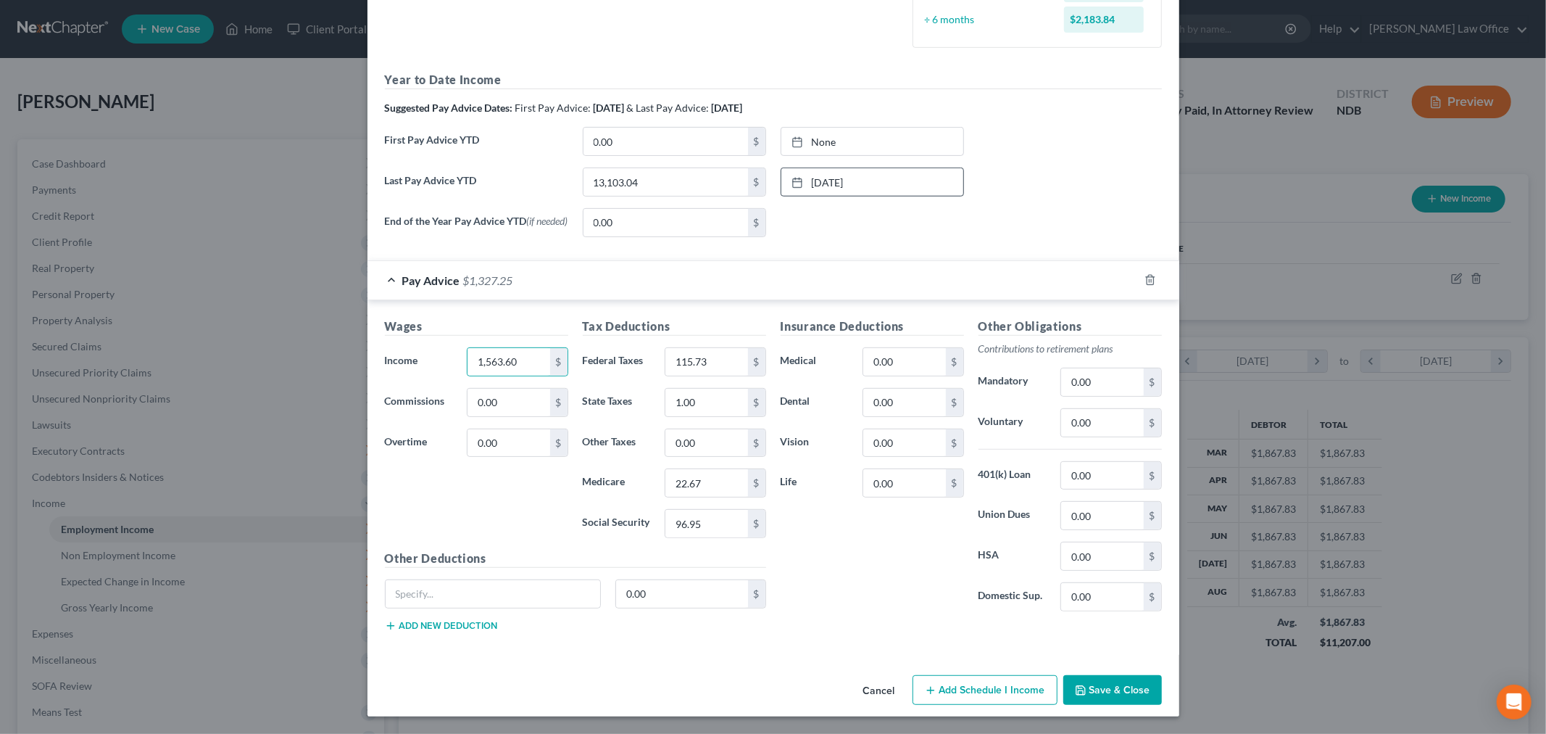
click at [907, 676] on button "Cancel" at bounding box center [879, 690] width 55 height 29
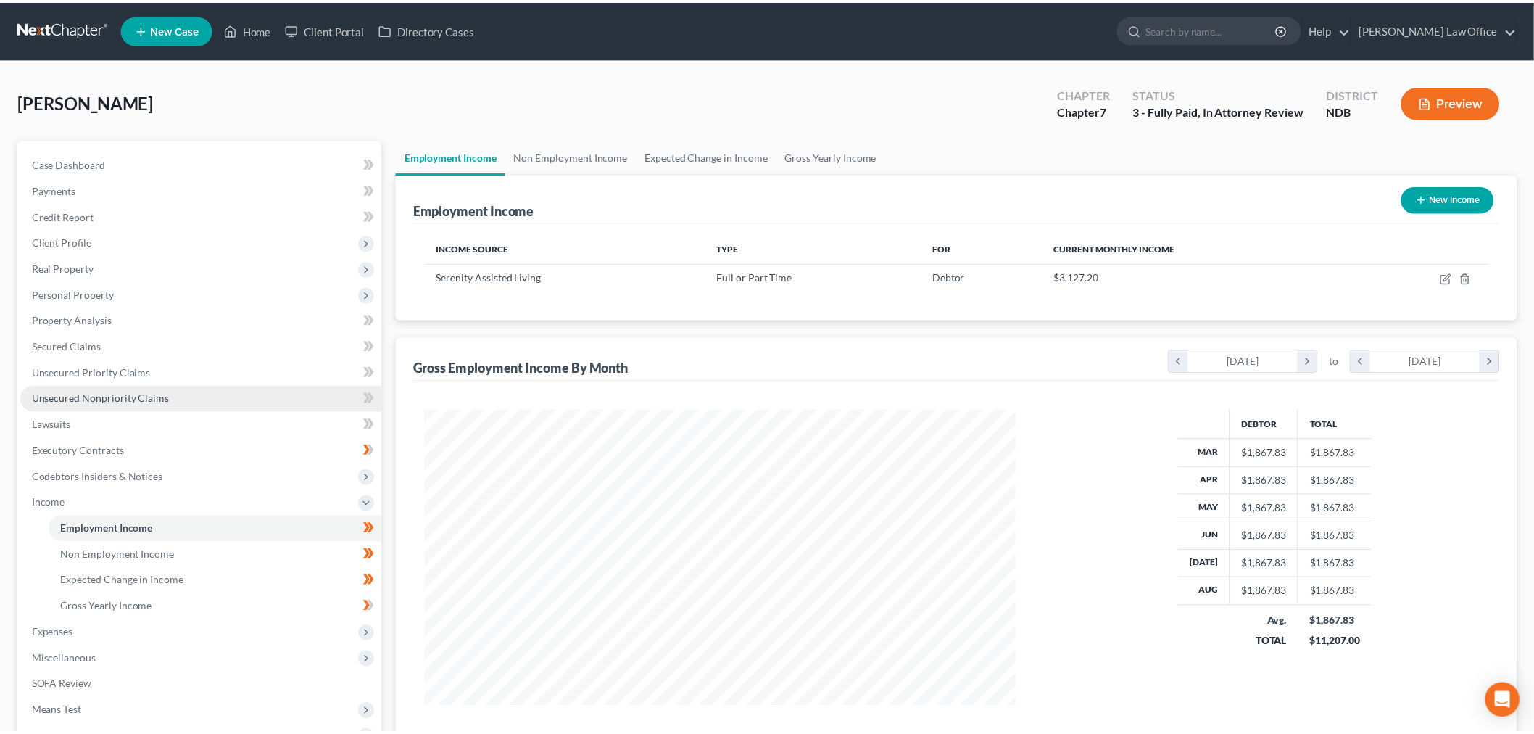
scroll to position [724688, 724386]
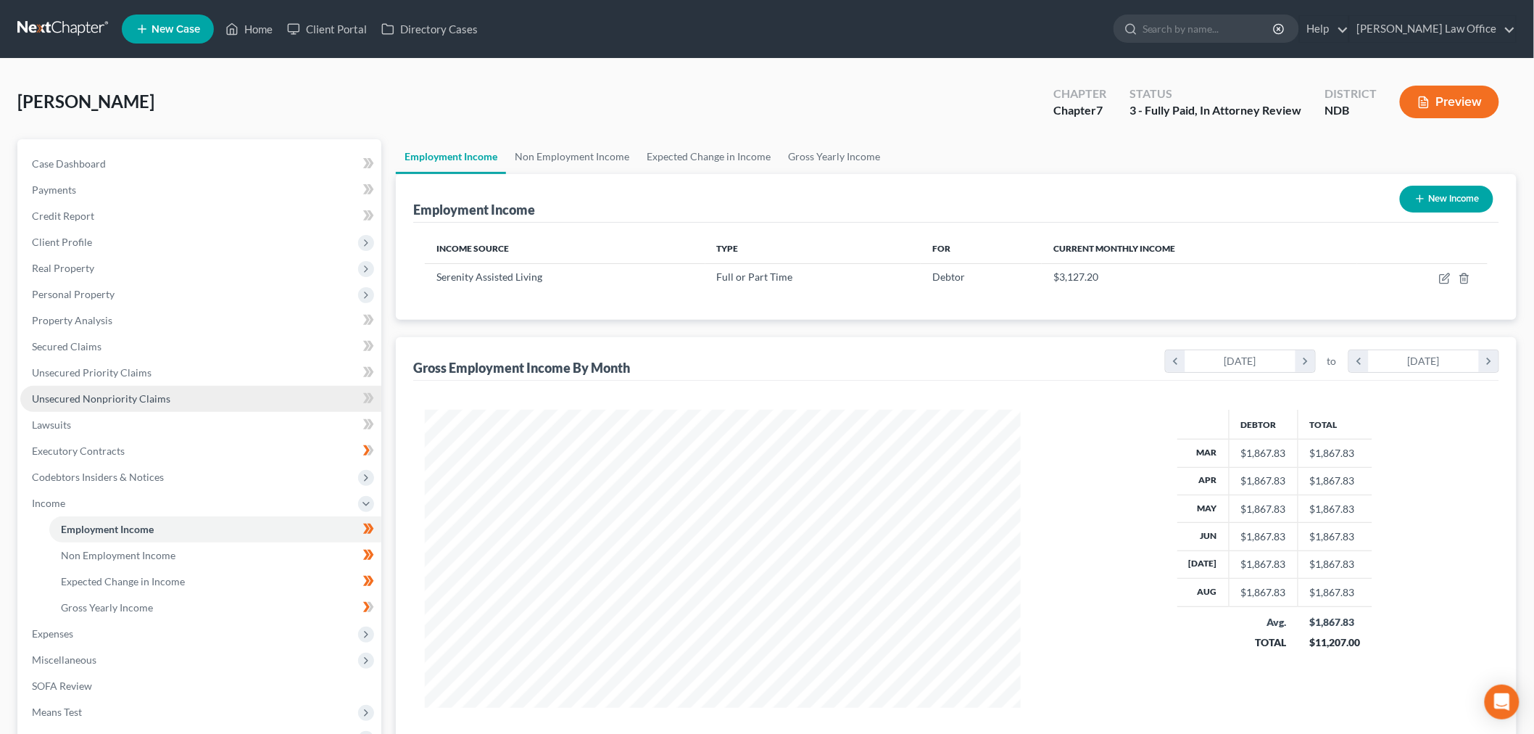
click at [170, 405] on span "Unsecured Nonpriority Claims" at bounding box center [101, 398] width 138 height 12
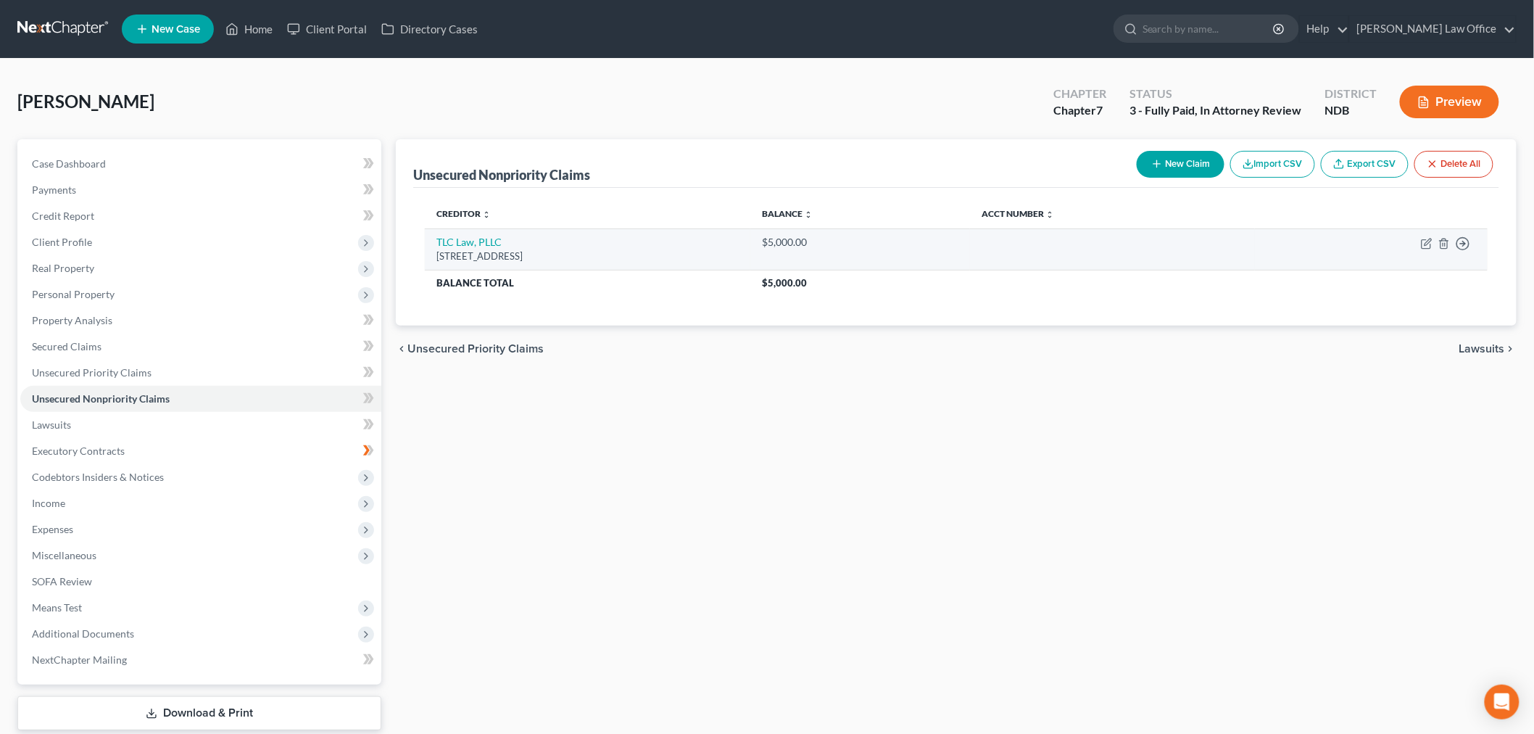
click at [1425, 270] on td "Move to D Move to E Move to G Move to Notice Only" at bounding box center [1371, 248] width 233 height 41
click at [1438, 249] on icon "button" at bounding box center [1444, 244] width 12 height 12
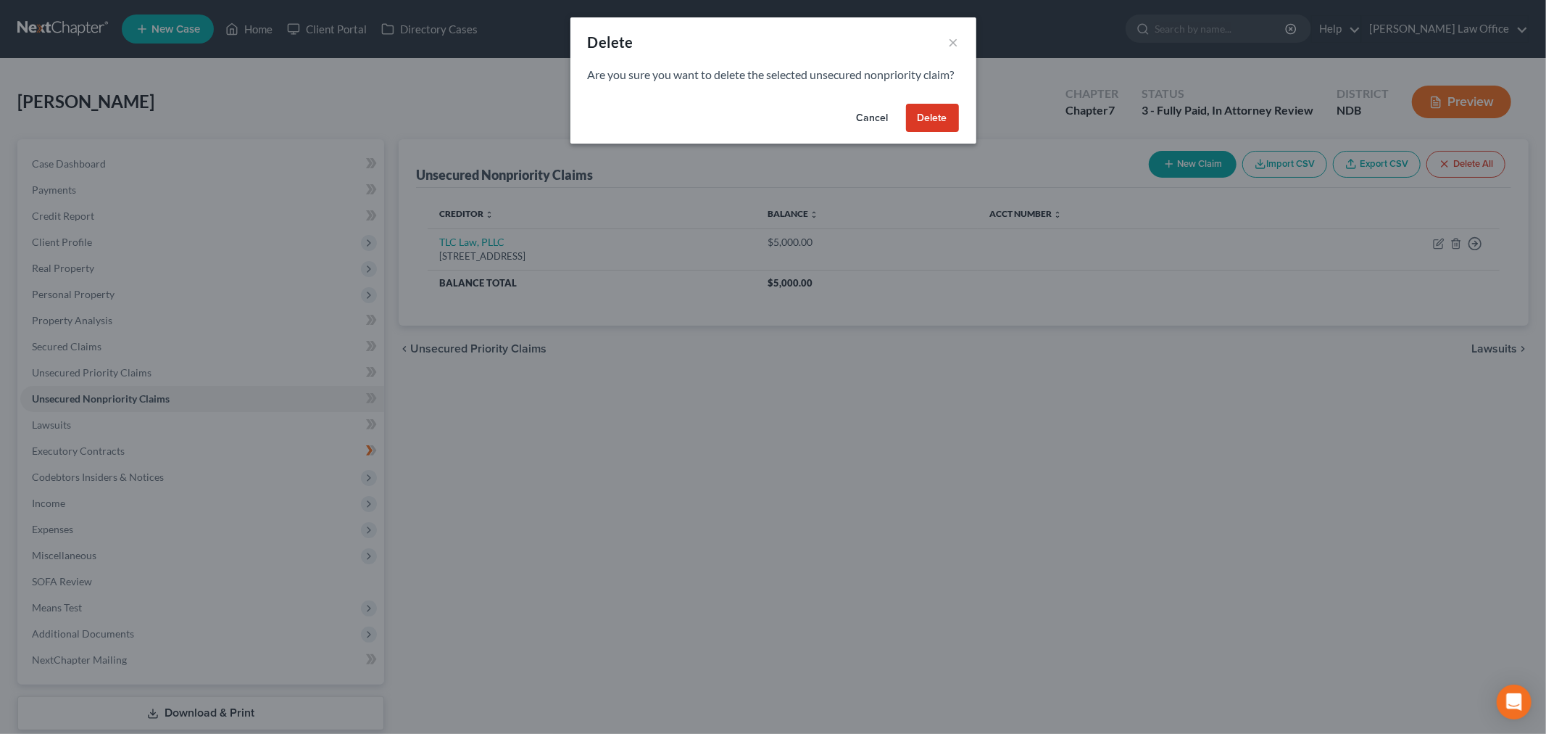
click at [900, 133] on button "Cancel" at bounding box center [872, 118] width 55 height 29
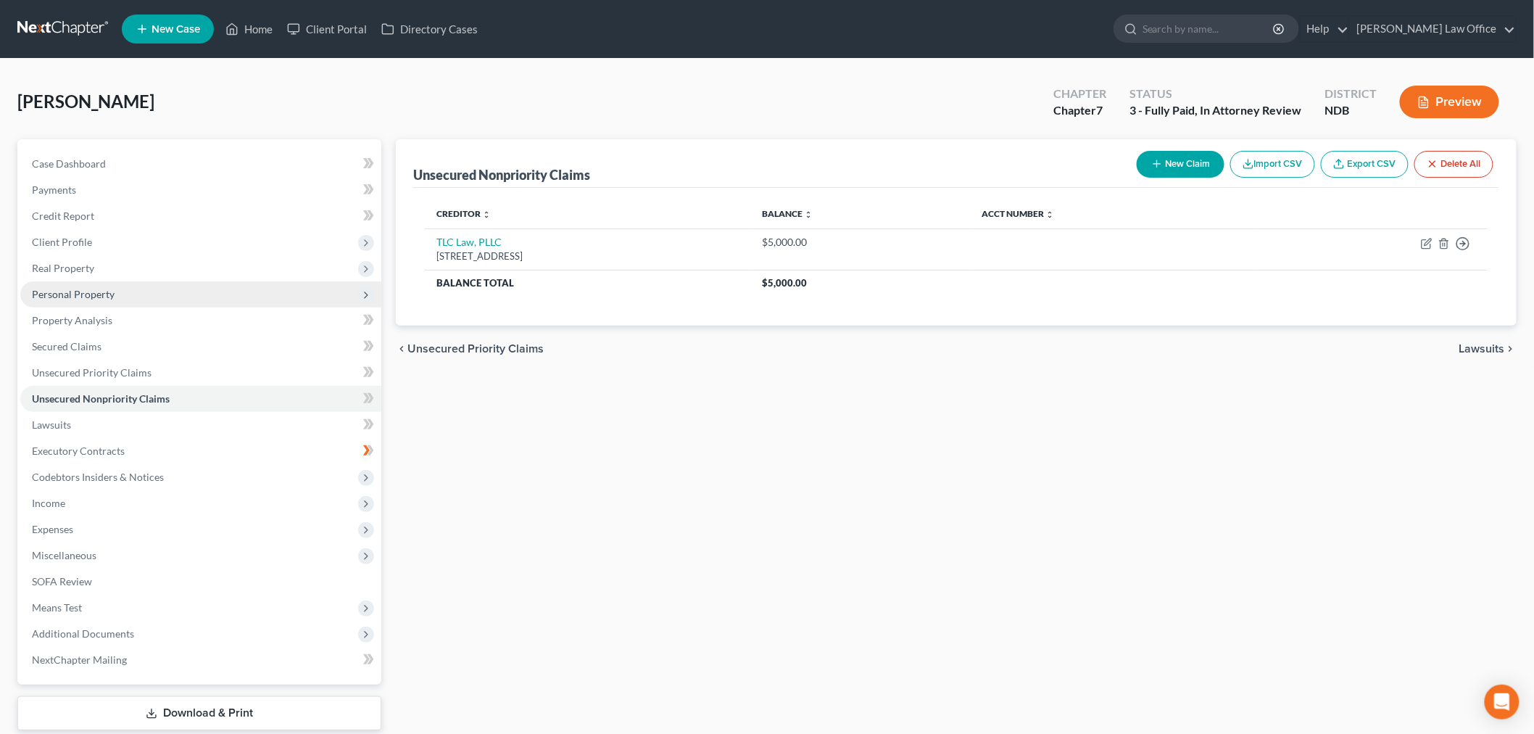
click at [115, 300] on span "Personal Property" at bounding box center [73, 294] width 83 height 12
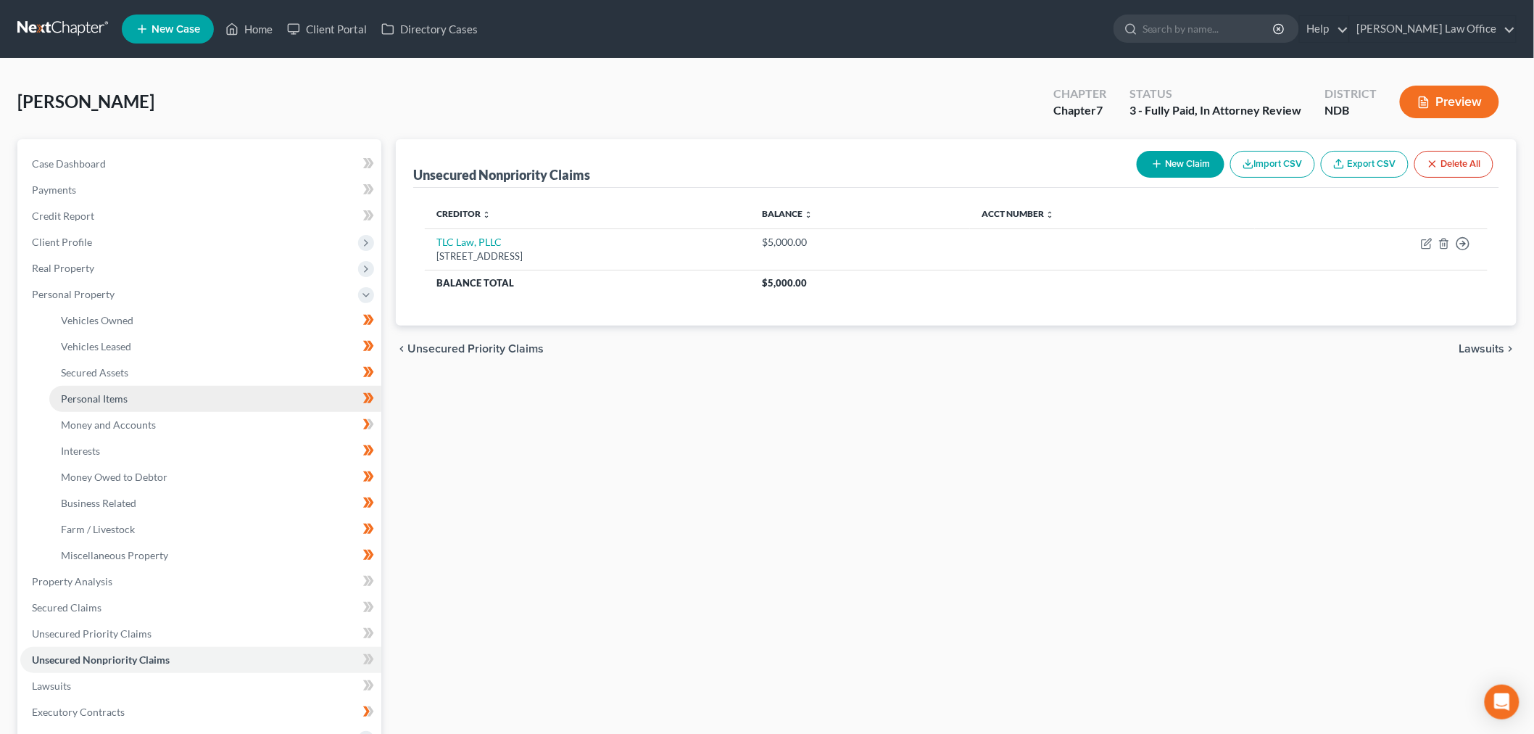
click at [157, 412] on link "Personal Items" at bounding box center [215, 399] width 332 height 26
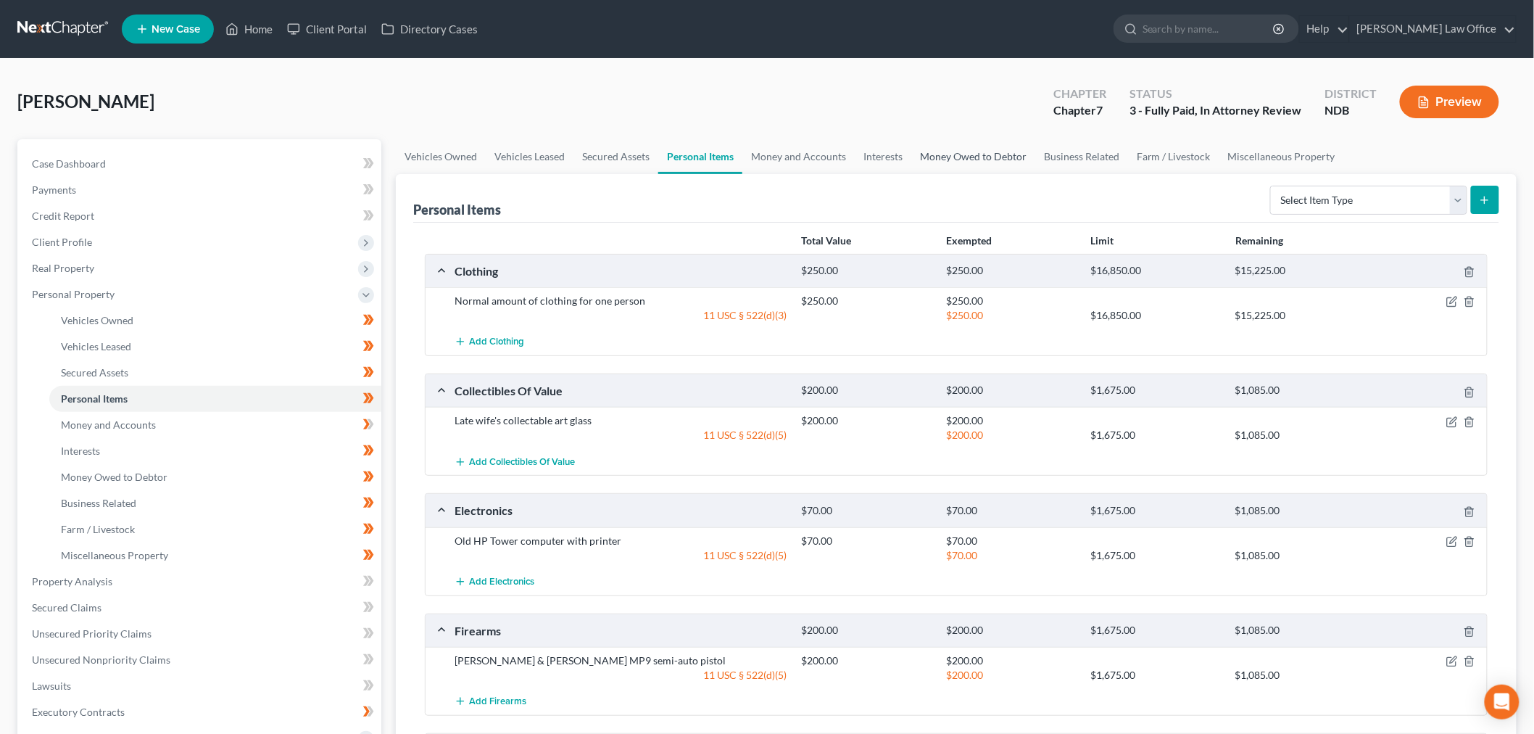
click at [1035, 174] on link "Money Owed to Debtor" at bounding box center [973, 156] width 124 height 35
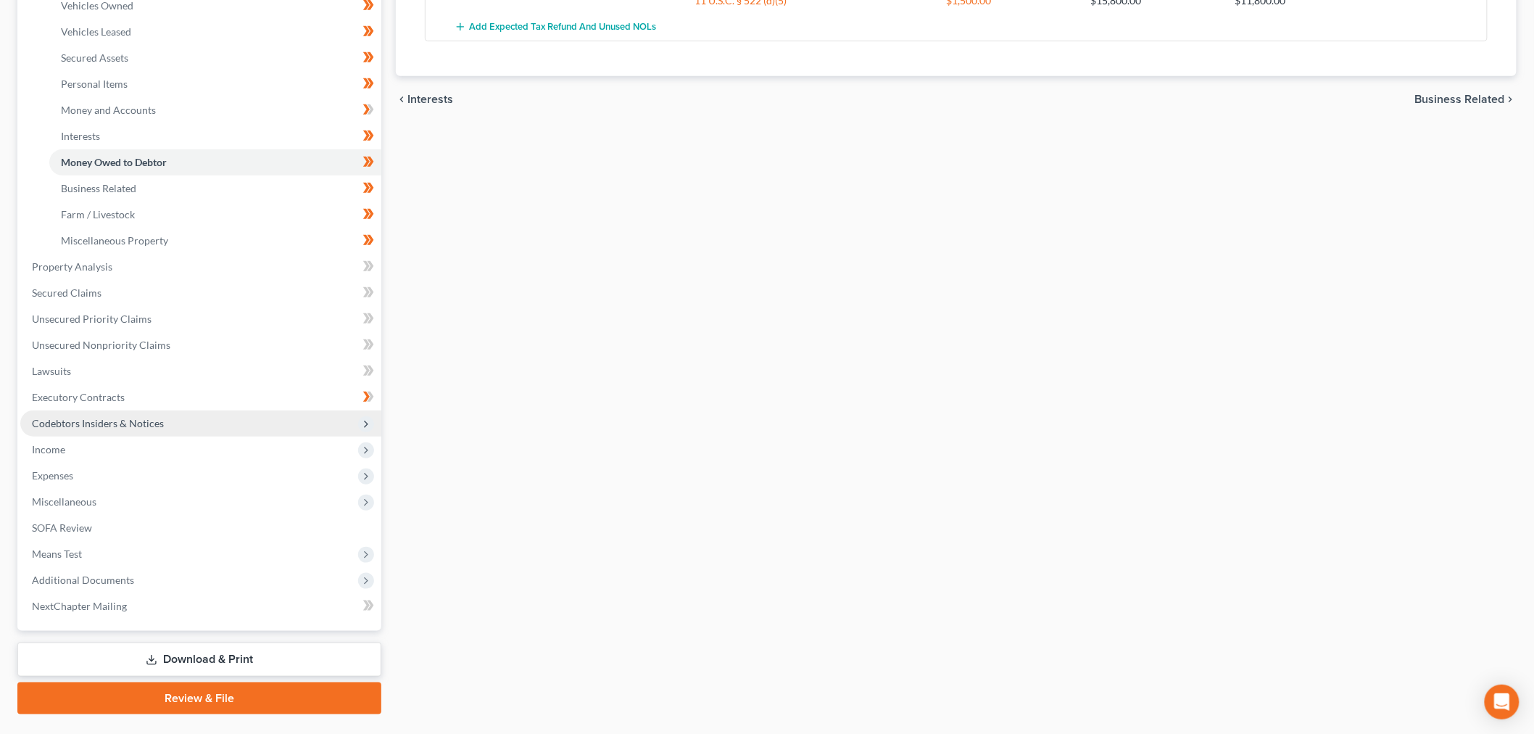
scroll to position [402, 0]
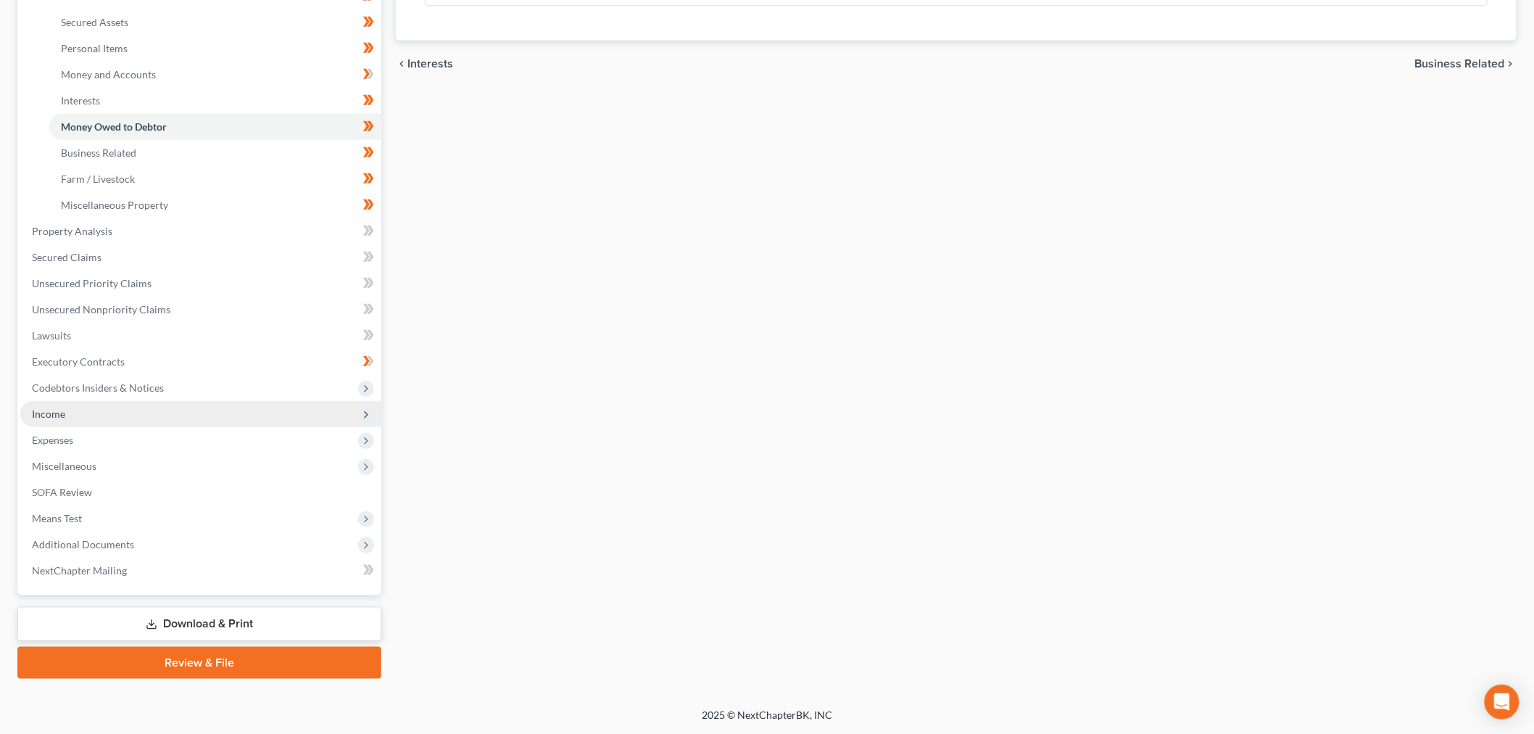
click at [117, 427] on span "Income" at bounding box center [200, 414] width 361 height 26
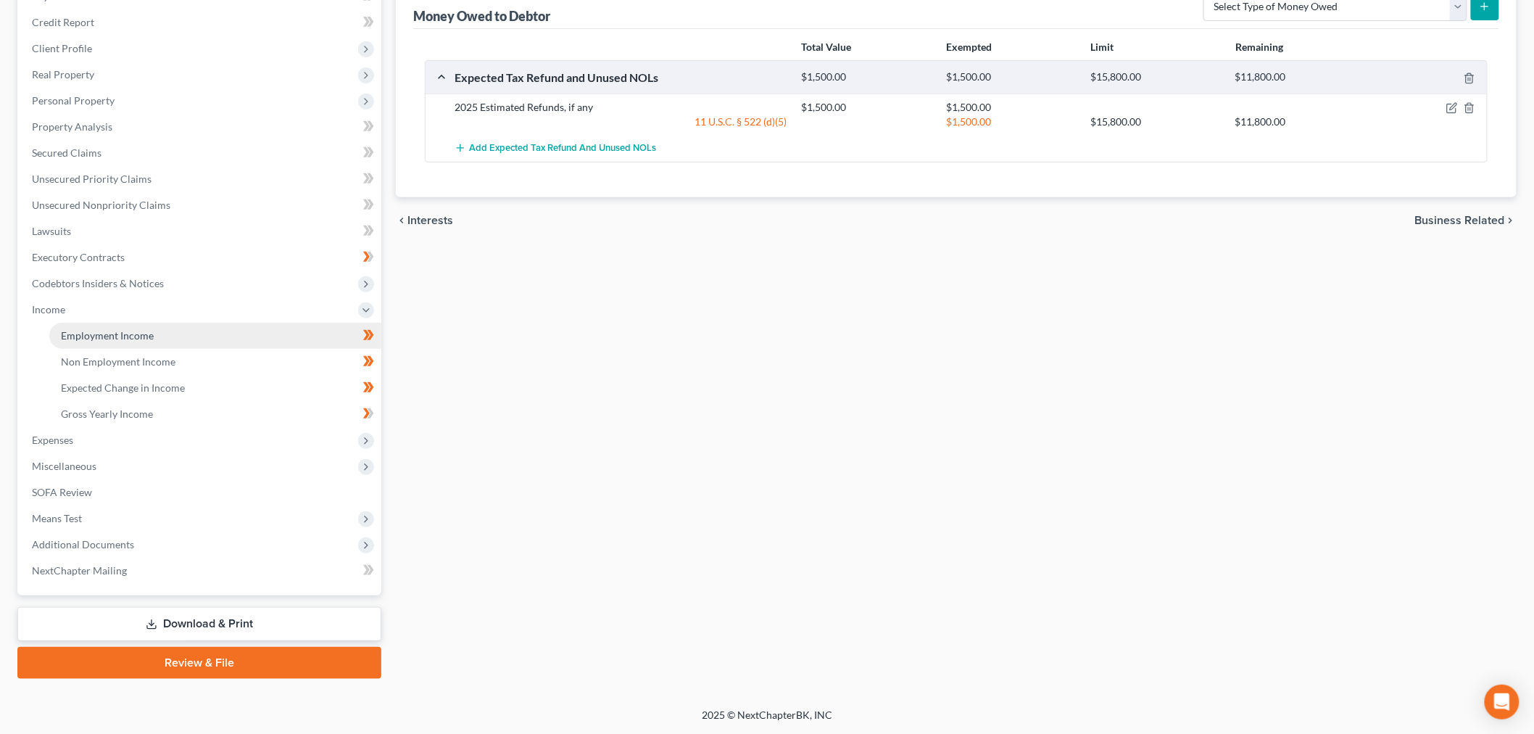
click at [112, 329] on span "Employment Income" at bounding box center [107, 335] width 93 height 12
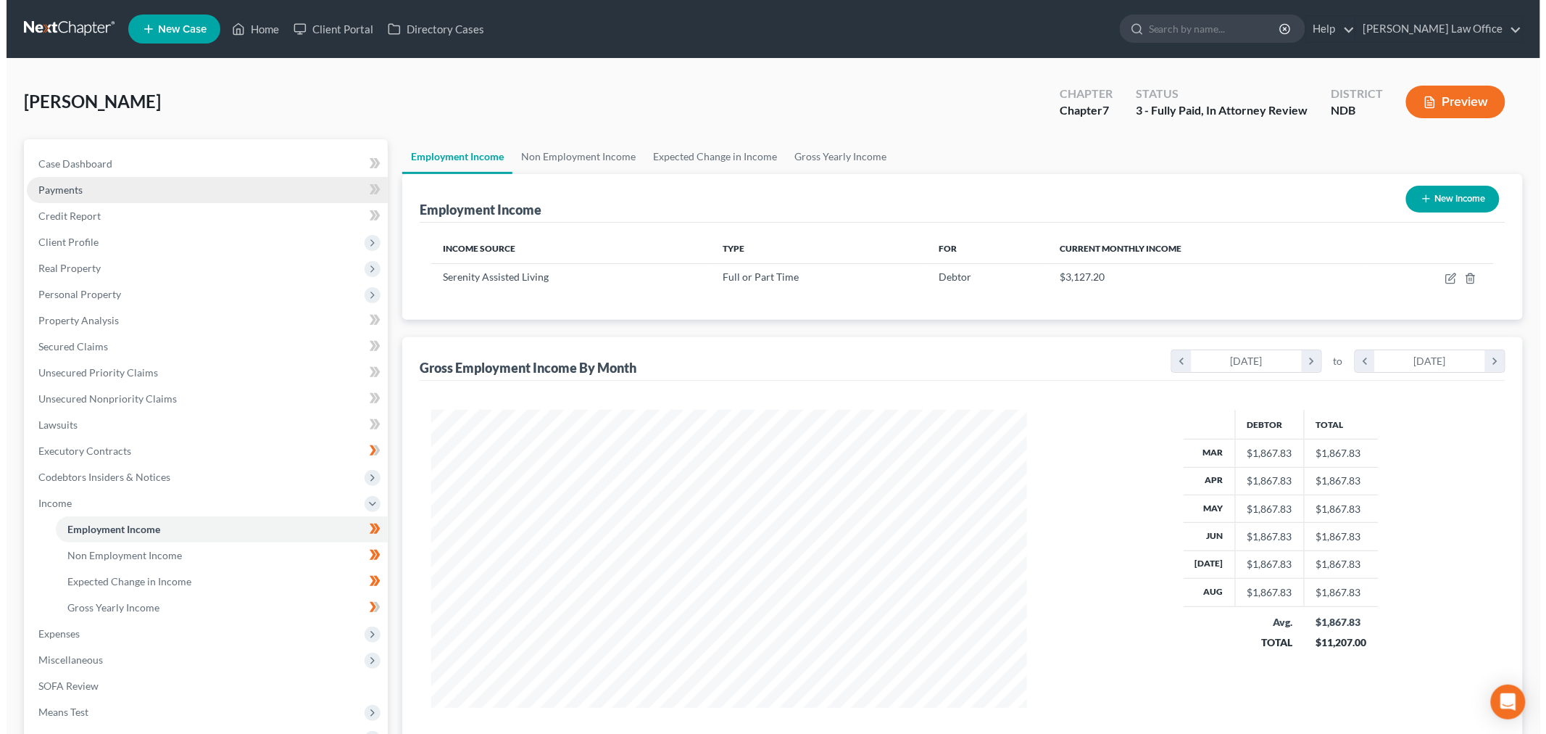
scroll to position [323, 624]
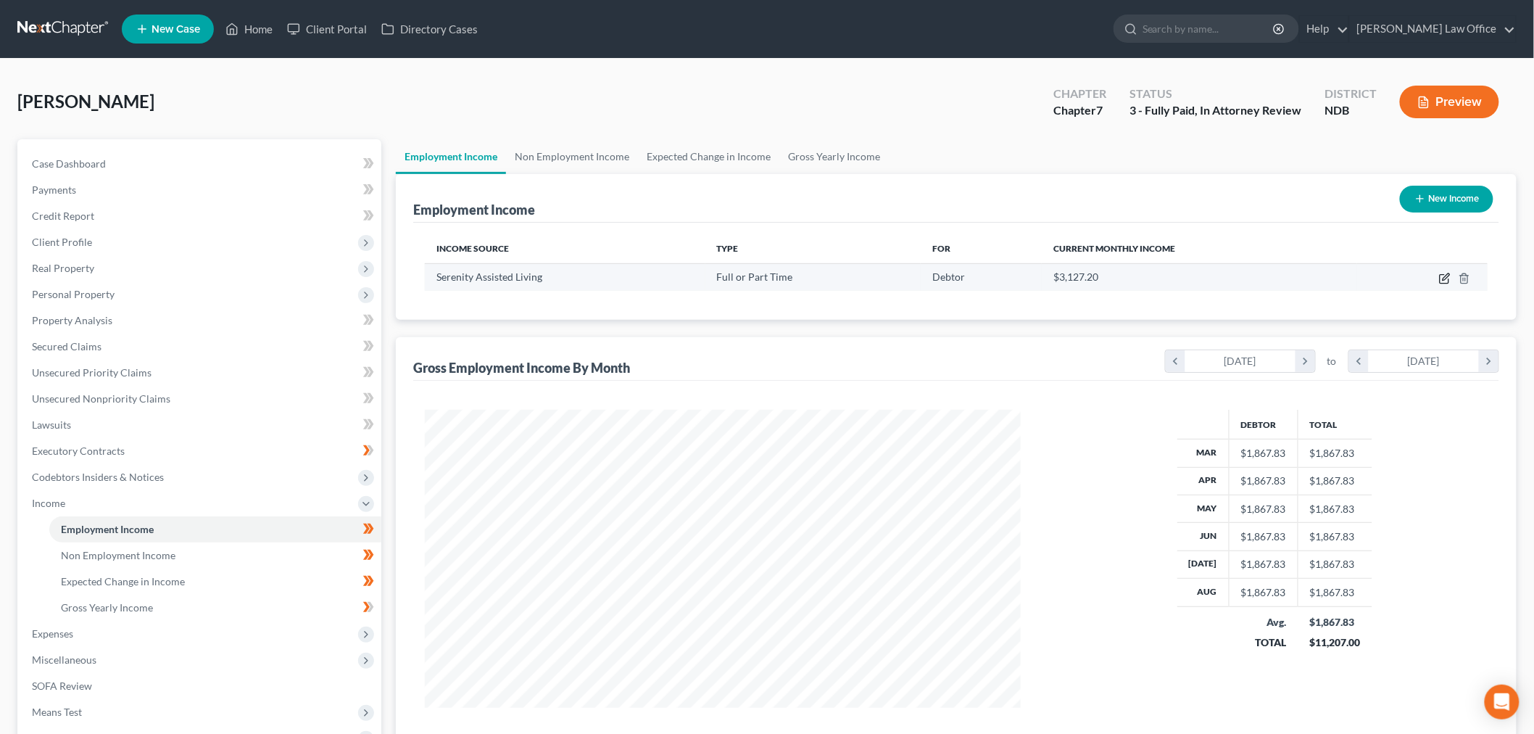
click at [1439, 284] on icon "button" at bounding box center [1445, 279] width 12 height 12
select select "0"
select select "24"
select select "1"
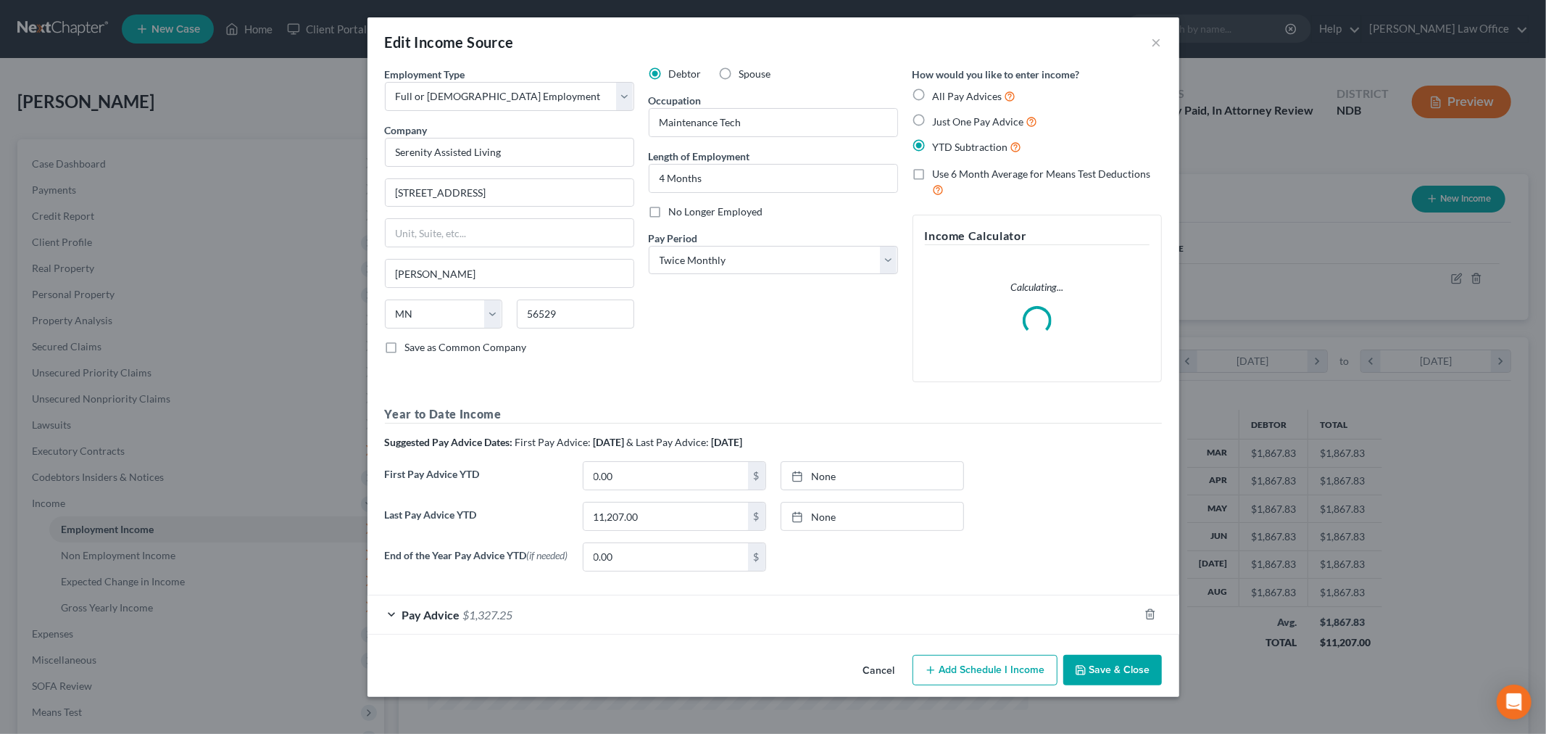
scroll to position [141, 0]
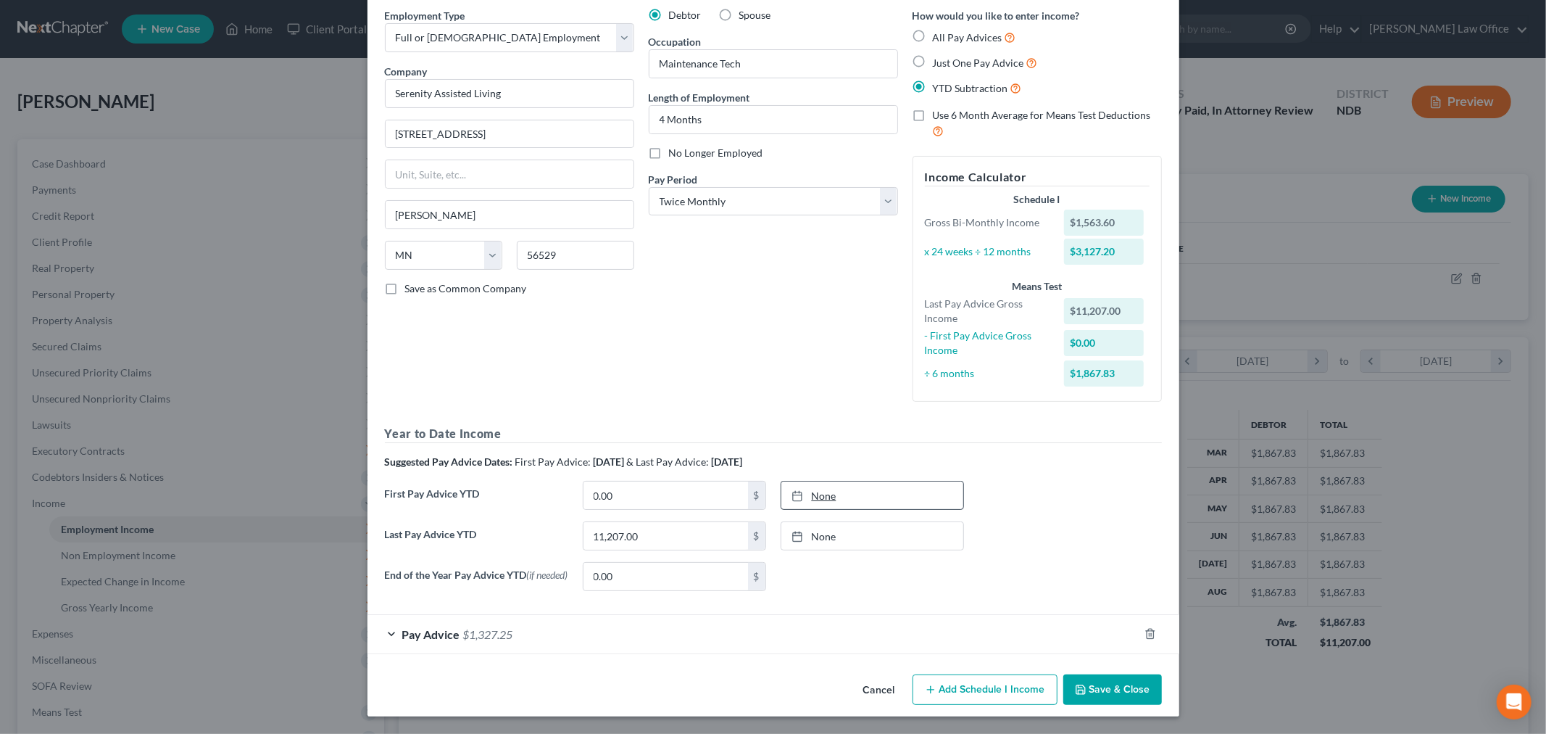
click at [669, 146] on label "No Longer Employed" at bounding box center [716, 153] width 94 height 15
click at [675, 146] on input "No Longer Employed" at bounding box center [679, 150] width 9 height 9
checkbox input "true"
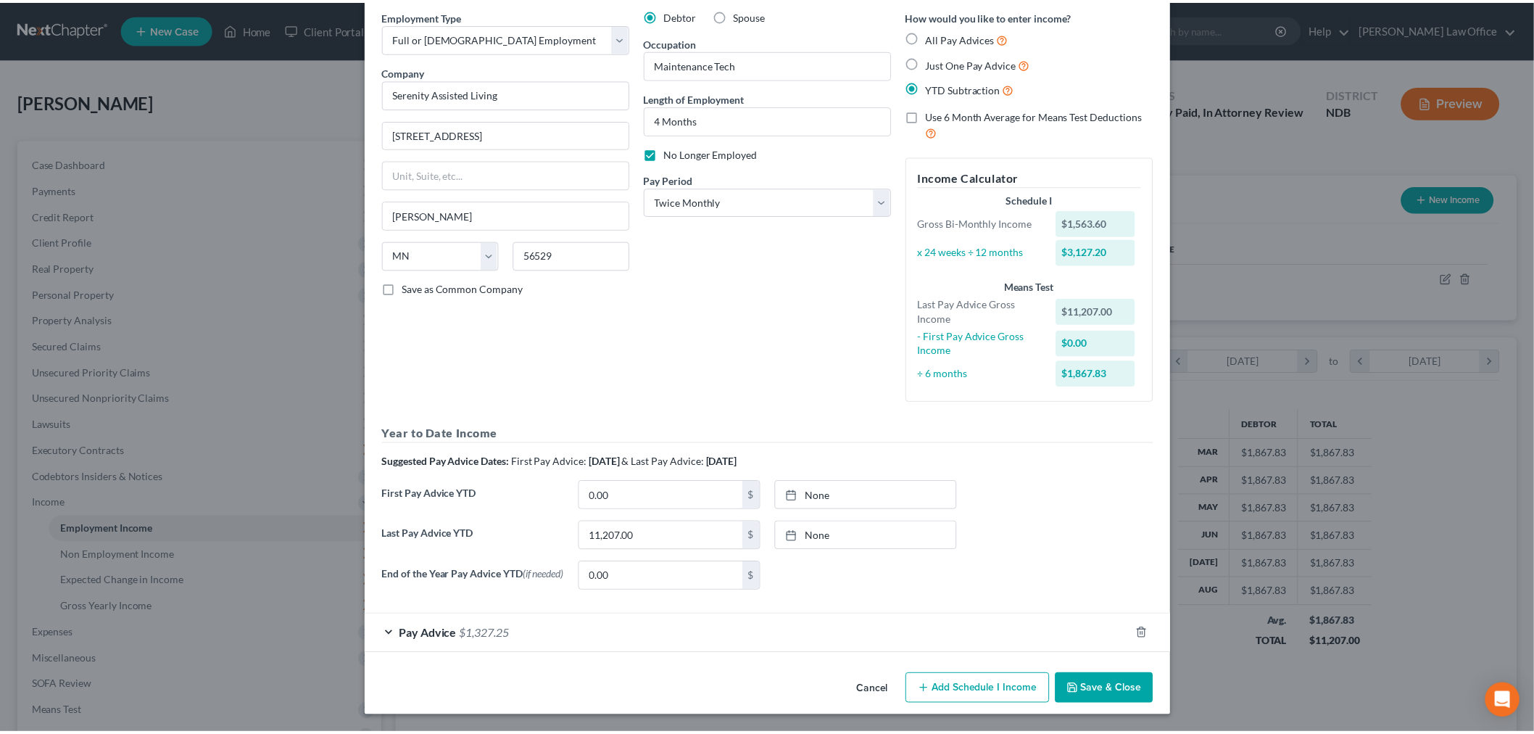
scroll to position [240, 0]
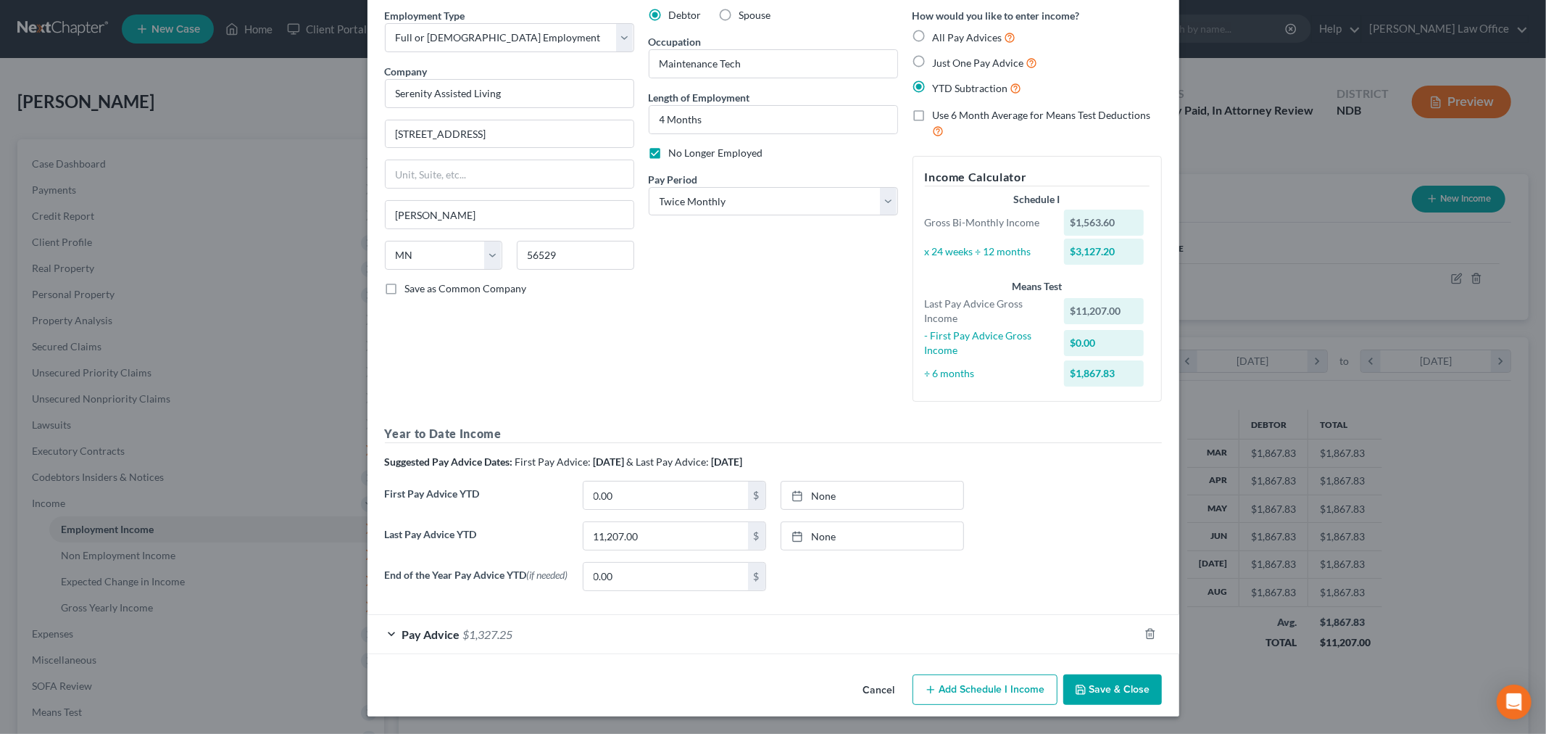
click at [1162, 676] on button "Save & Close" at bounding box center [1113, 689] width 99 height 30
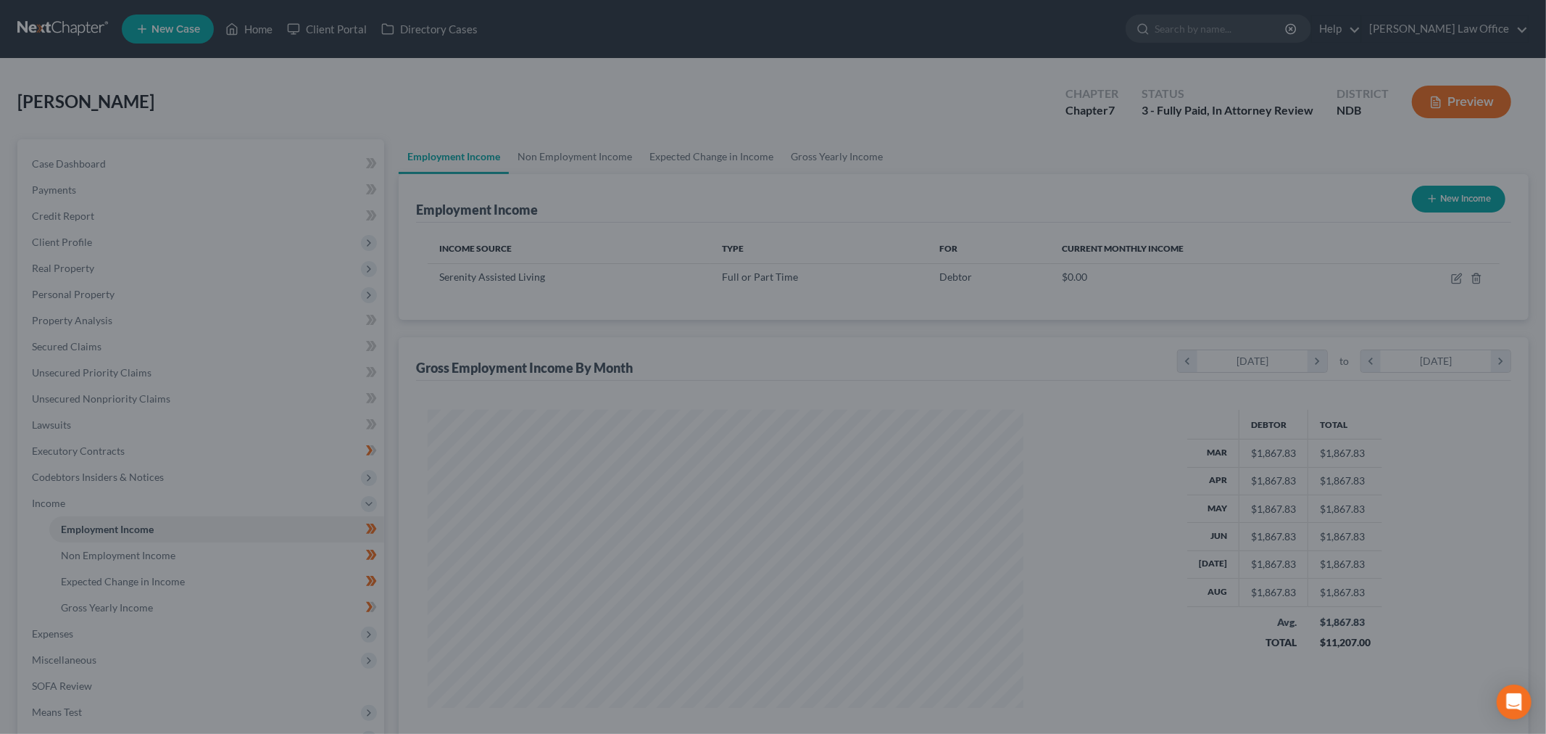
scroll to position [724688, 724386]
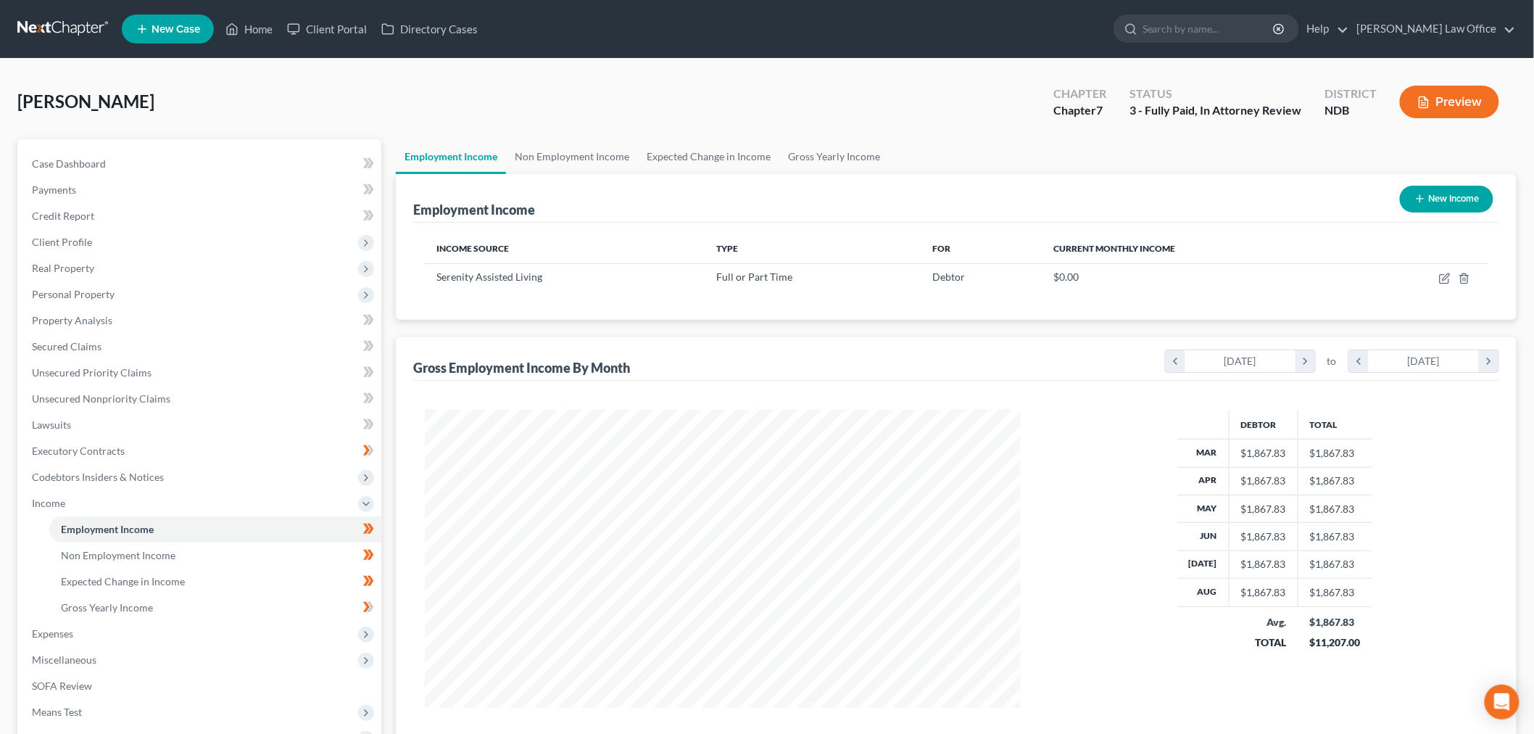
click at [1422, 212] on button "New Income" at bounding box center [1447, 199] width 94 height 27
select select "0"
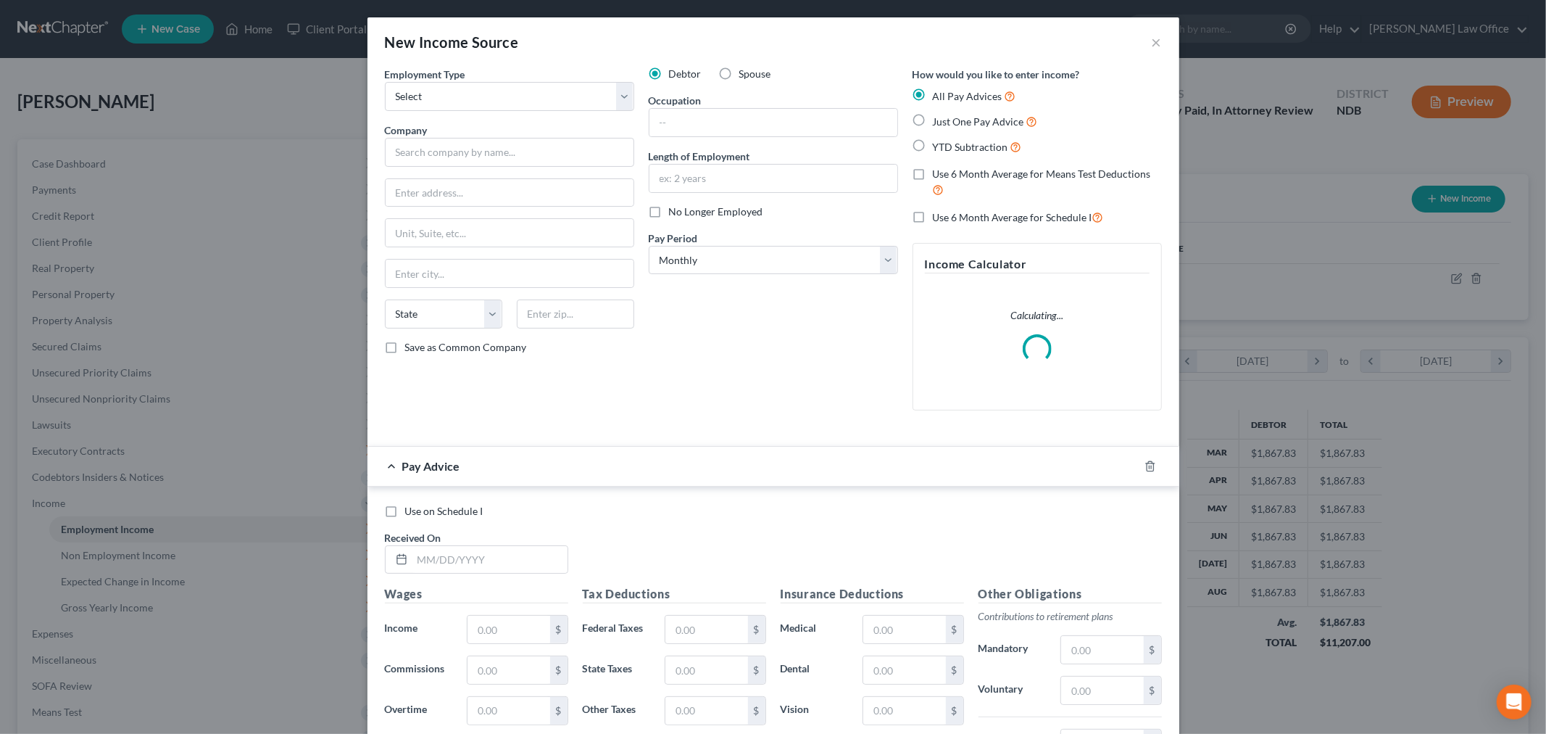
scroll to position [323, 631]
click at [444, 111] on select "Select Full or [DEMOGRAPHIC_DATA] Employment Self Employment" at bounding box center [509, 96] width 249 height 29
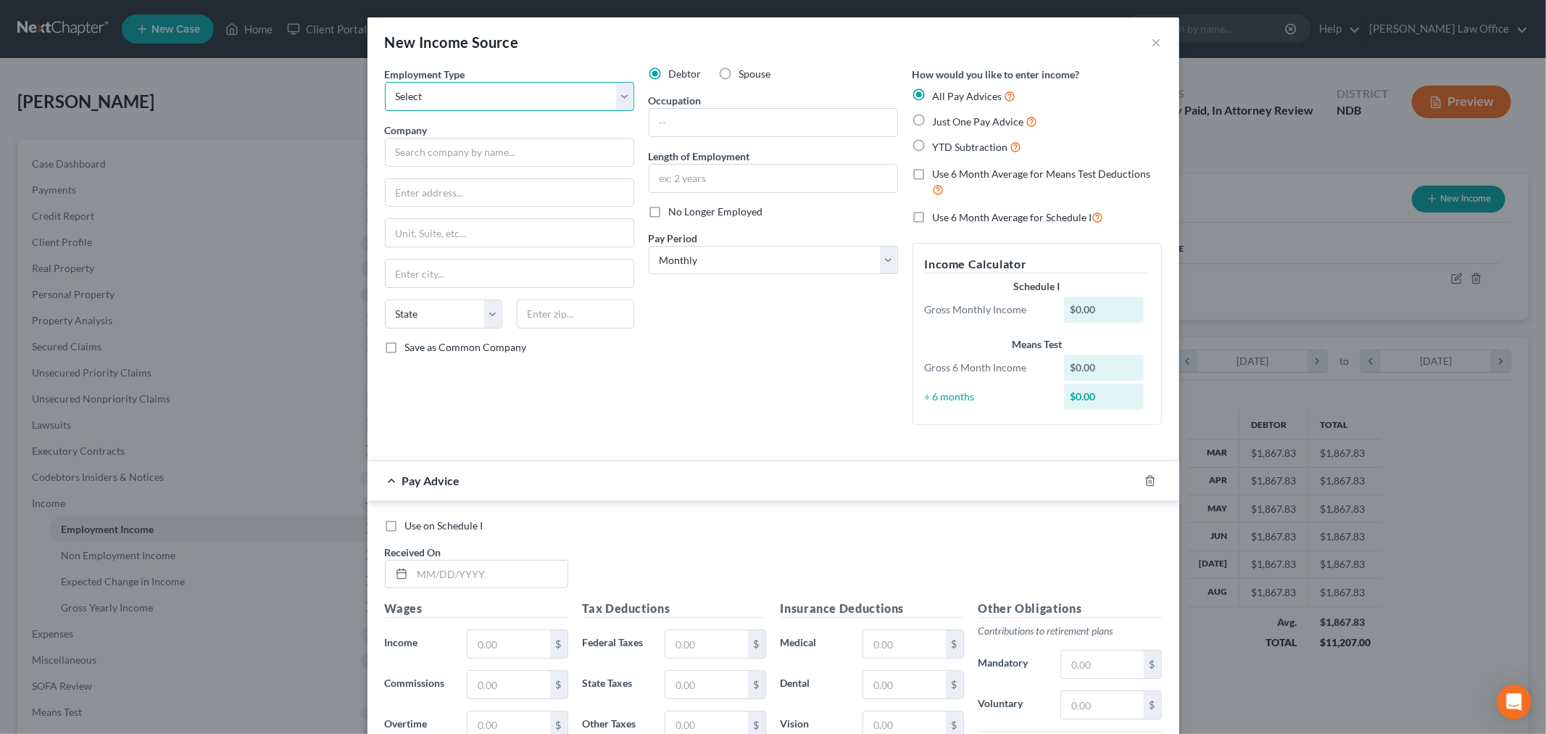
select select "0"
click at [385, 102] on select "Select Full or [DEMOGRAPHIC_DATA] Employment Self Employment" at bounding box center [509, 96] width 249 height 29
click at [452, 167] on input "text" at bounding box center [509, 152] width 249 height 29
type input "Touchmark"
click at [386, 287] on input "text" at bounding box center [510, 274] width 248 height 28
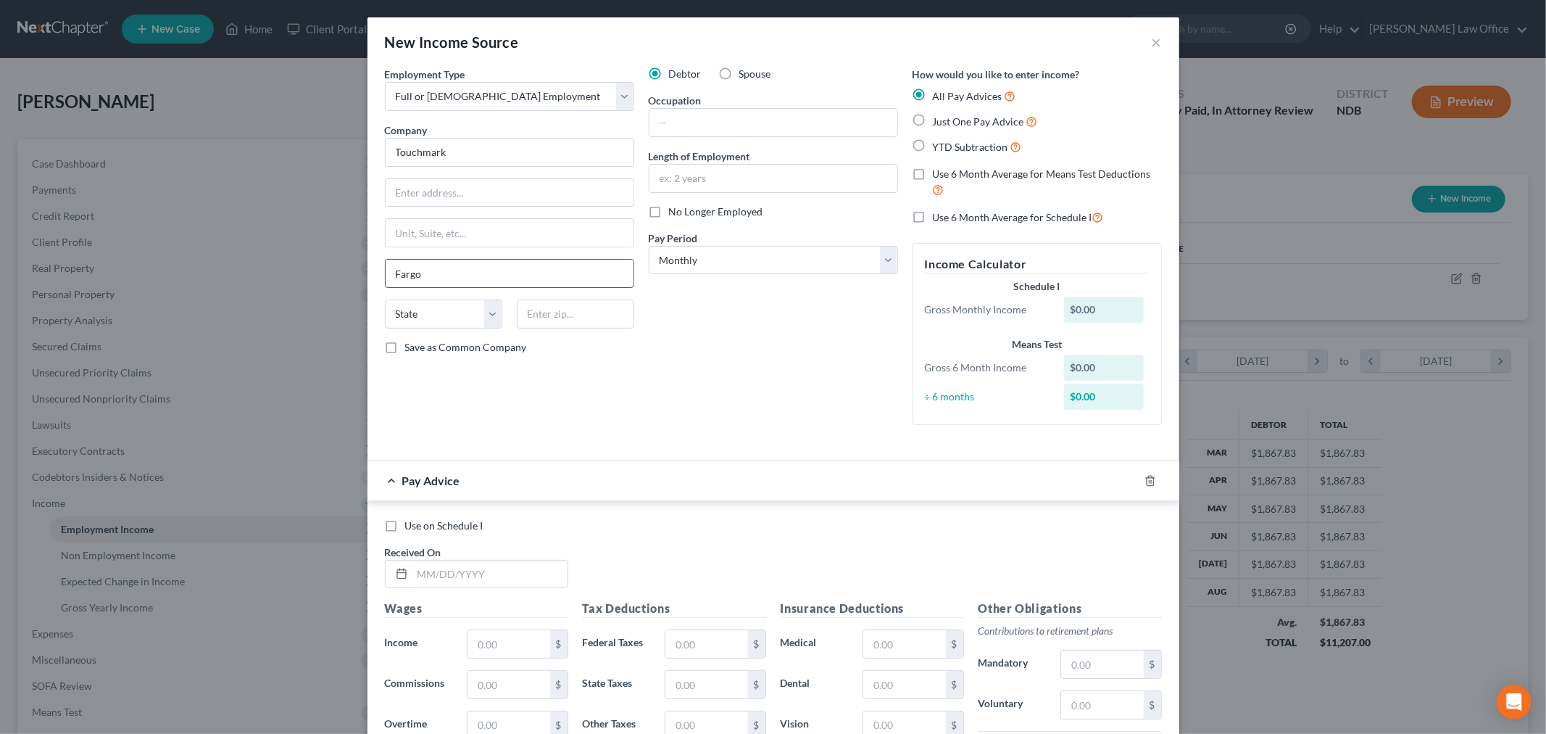
type input "Fargo"
select select "29"
type input "58103"
click at [779, 136] on input "text" at bounding box center [774, 123] width 248 height 28
type input "Maintenance"
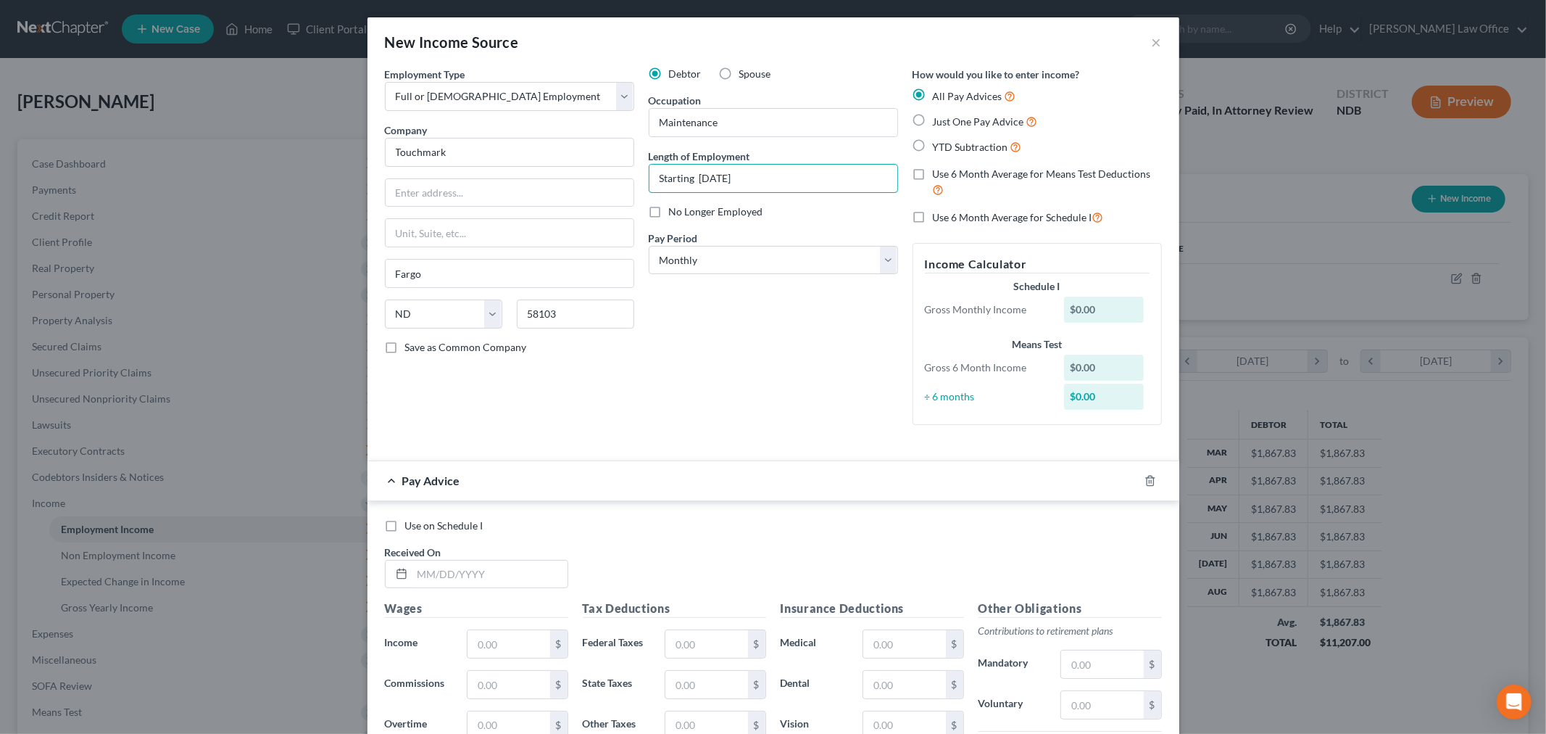
scroll to position [80, 0]
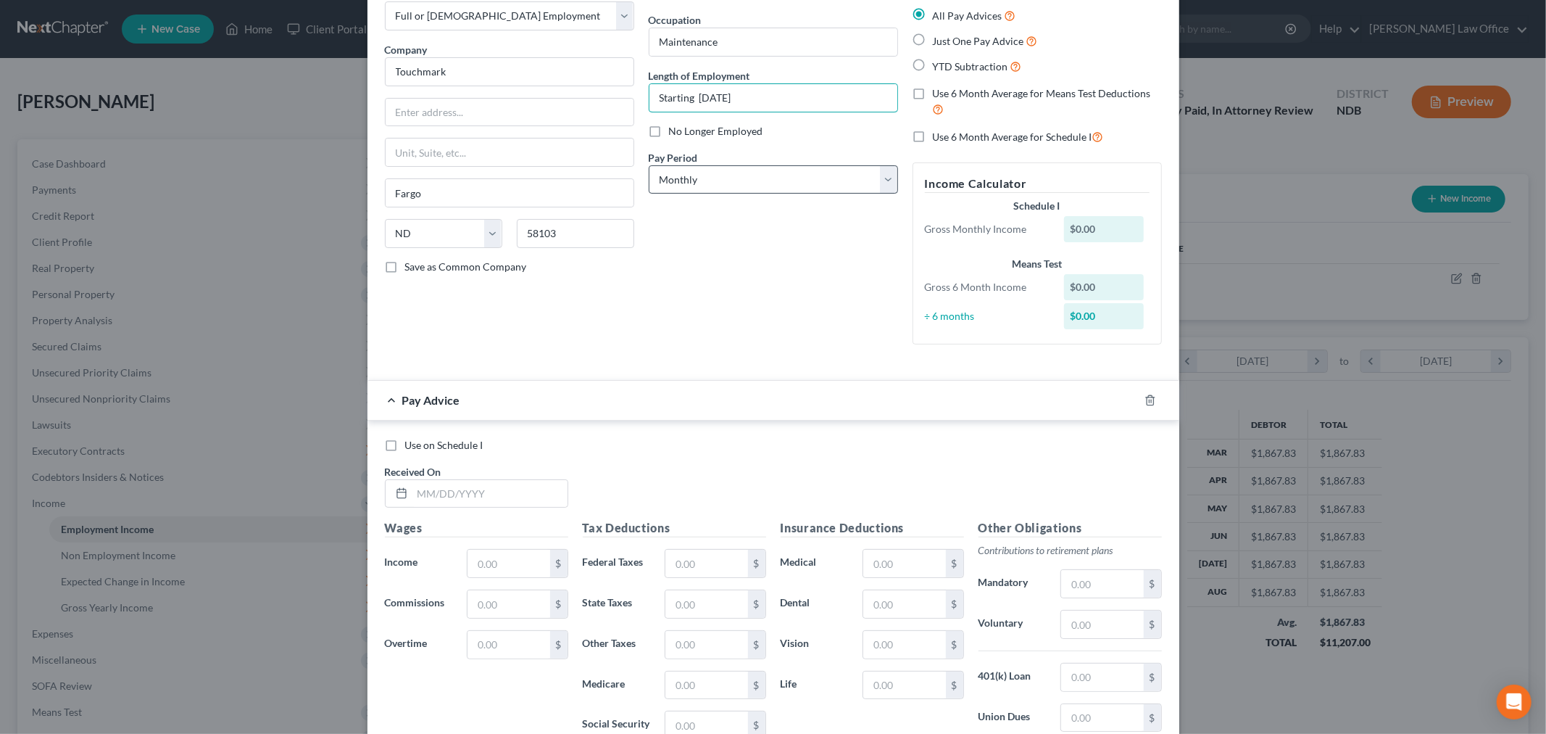
type input "Starting [DATE]"
click at [702, 194] on select "Select Monthly Twice Monthly Every Other Week Weekly" at bounding box center [773, 179] width 249 height 29
click at [642, 356] on div "Debtor Spouse Occupation Maintenance Length of Employment Starting [DATE] No Lo…" at bounding box center [774, 171] width 264 height 370
drag, startPoint x: 697, startPoint y: 238, endPoint x: 691, endPoint y: 257, distance: 20.4
click at [697, 194] on select "Select Monthly Twice Monthly Every Other Week Weekly" at bounding box center [773, 179] width 249 height 29
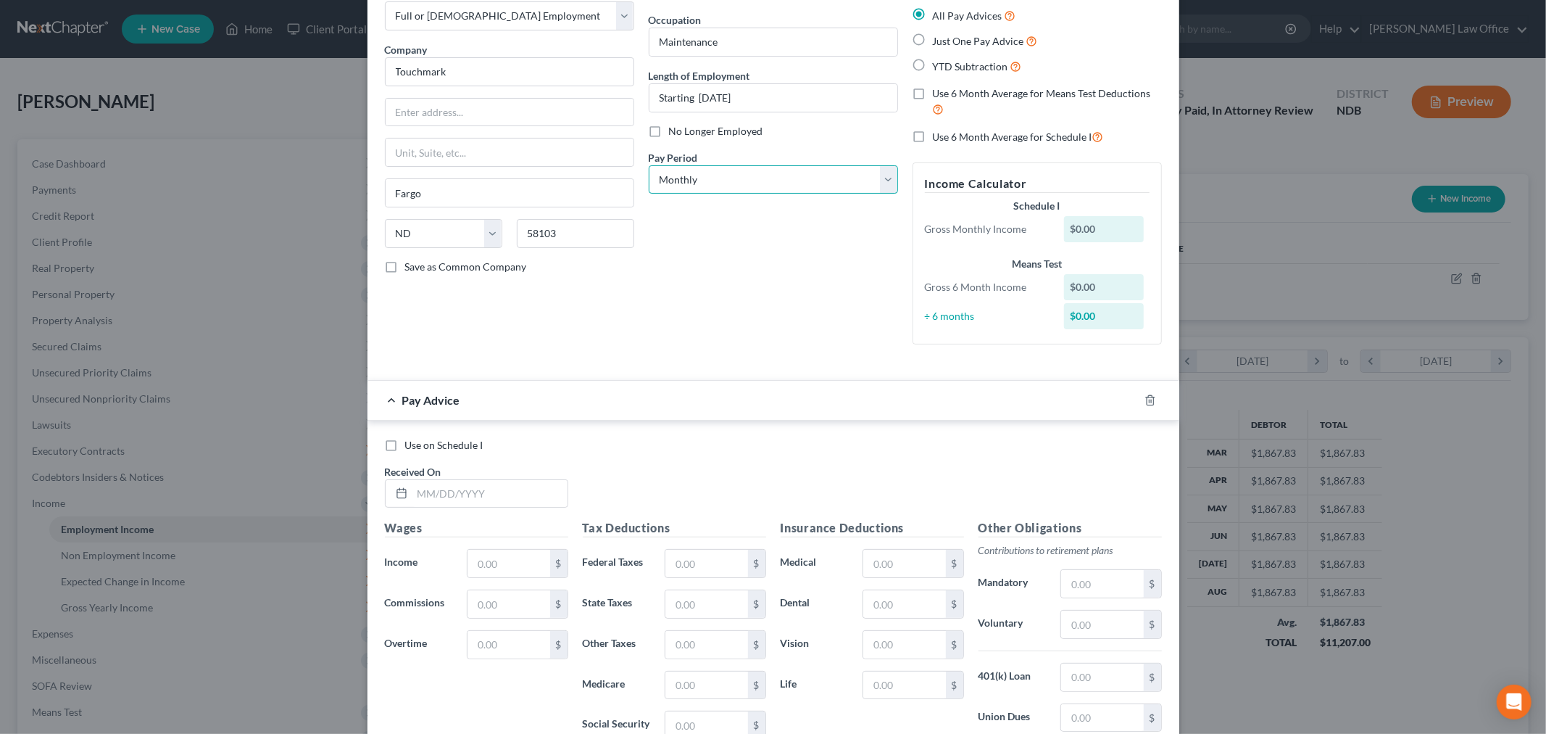
select select "3"
click at [649, 194] on select "Select Monthly Twice Monthly Every Other Week Weekly" at bounding box center [773, 179] width 249 height 29
click at [974, 47] on span "Just One Pay Advice" at bounding box center [978, 41] width 91 height 12
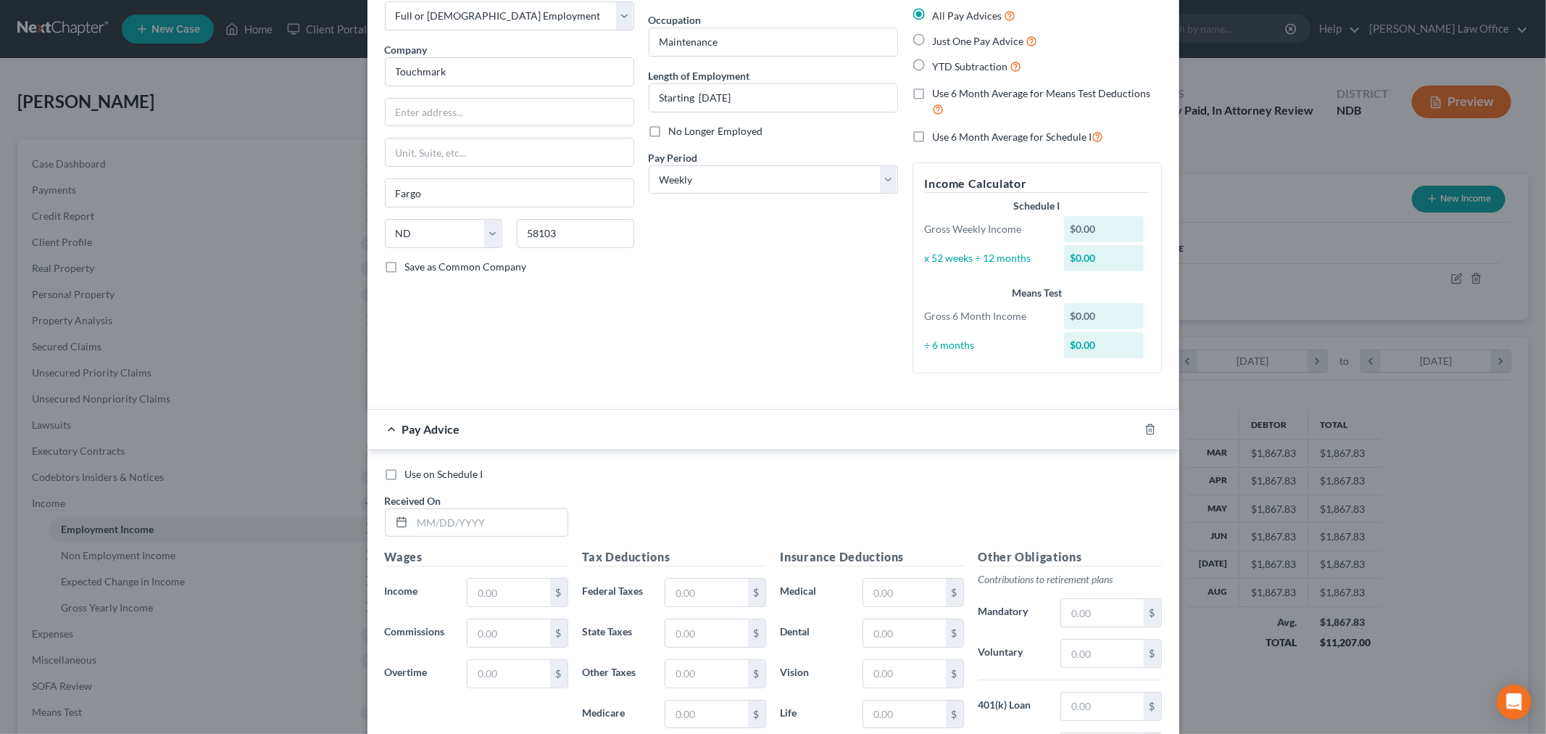
click at [405, 481] on label "Use on Schedule I" at bounding box center [444, 474] width 78 height 15
click at [411, 476] on input "Use on Schedule I" at bounding box center [415, 471] width 9 height 9
checkbox input "true"
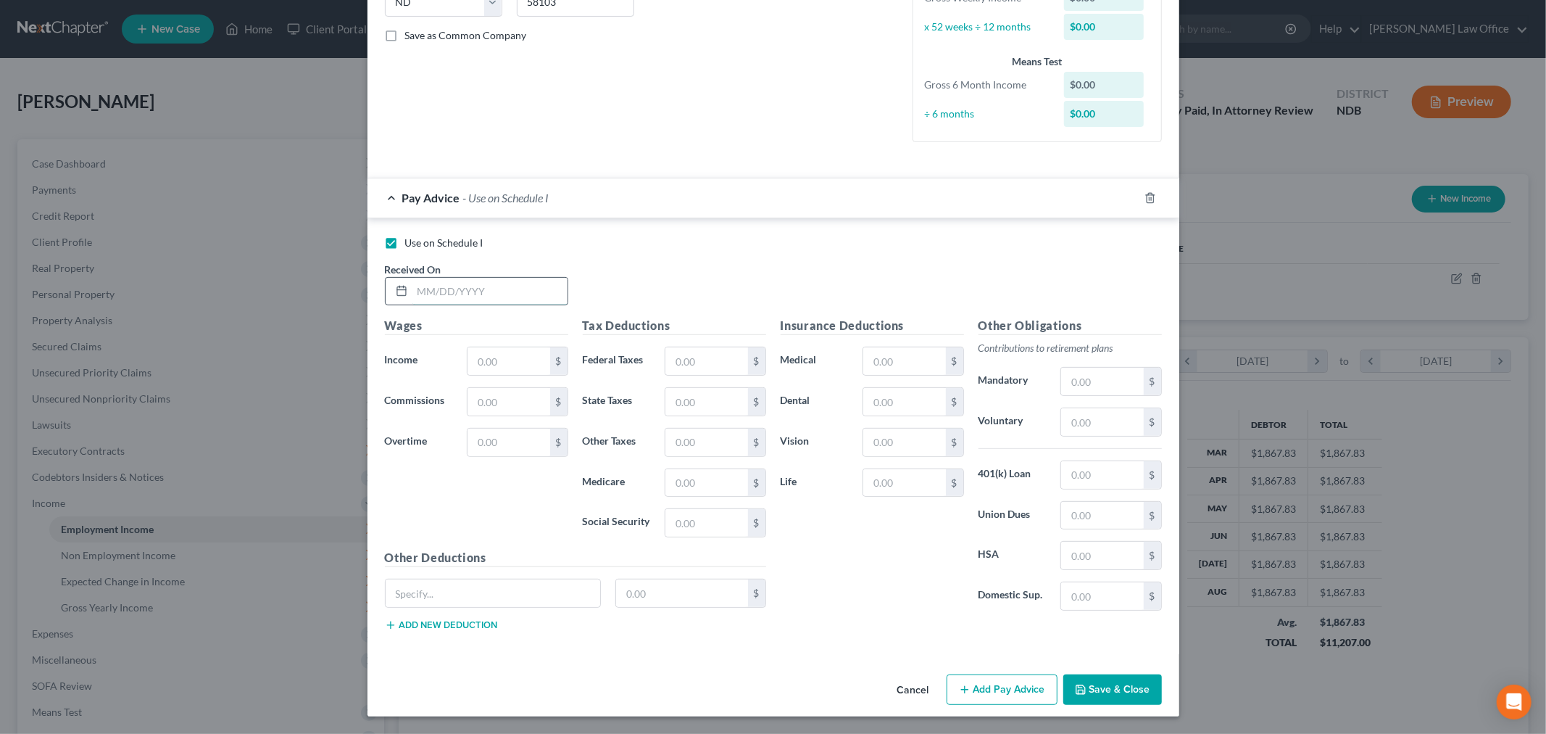
click at [413, 278] on input "text" at bounding box center [490, 292] width 155 height 28
type input "[DATE]"
drag, startPoint x: 436, startPoint y: 353, endPoint x: 457, endPoint y: 336, distance: 26.7
click at [468, 353] on input "text" at bounding box center [509, 361] width 82 height 28
click at [468, 347] on input "text" at bounding box center [509, 361] width 82 height 28
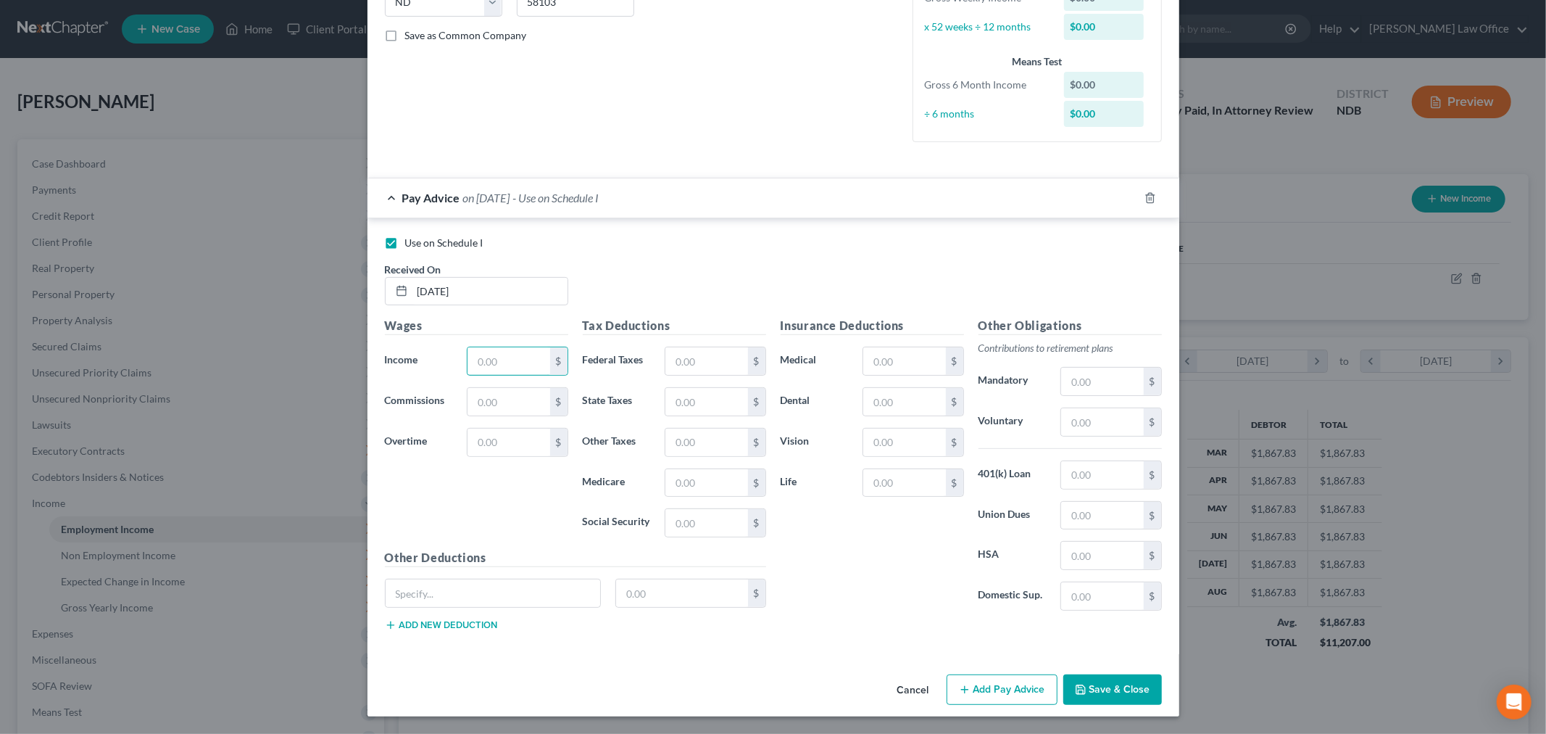
drag, startPoint x: 442, startPoint y: 346, endPoint x: 512, endPoint y: 307, distance: 79.5
click at [468, 347] on input "text" at bounding box center [509, 361] width 82 height 28
type input "780"
type input "78.0"
type input "5"
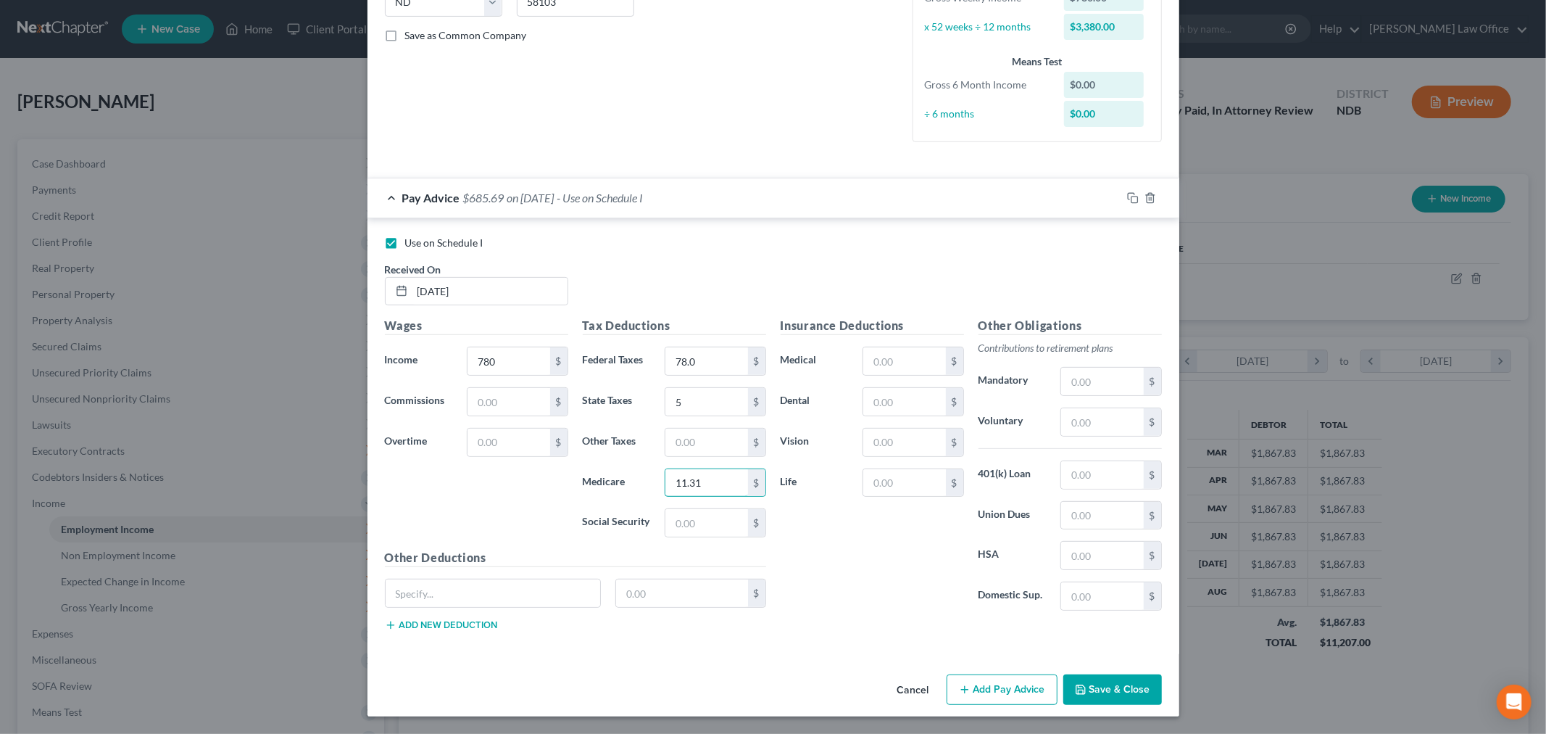
type input "11.31"
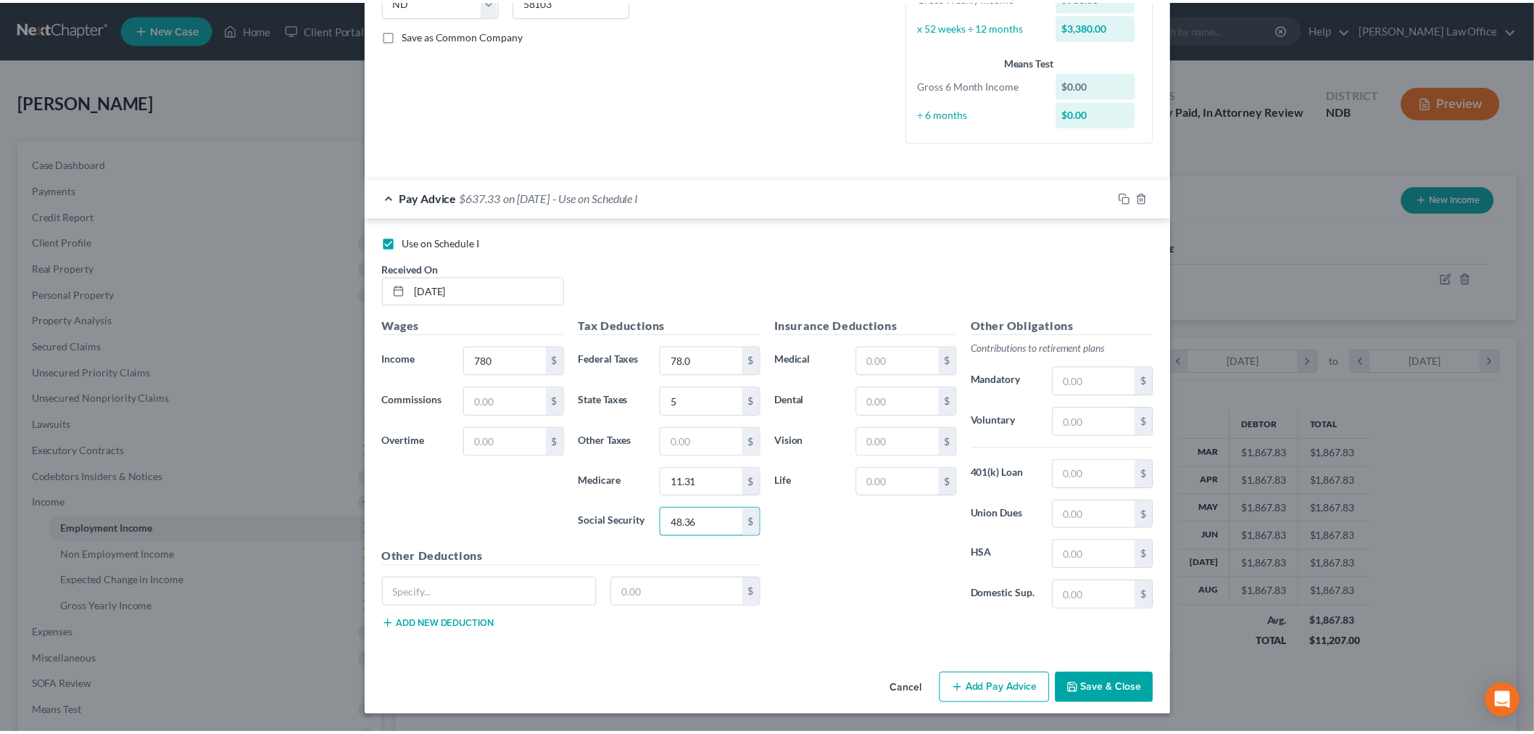
scroll to position [548, 0]
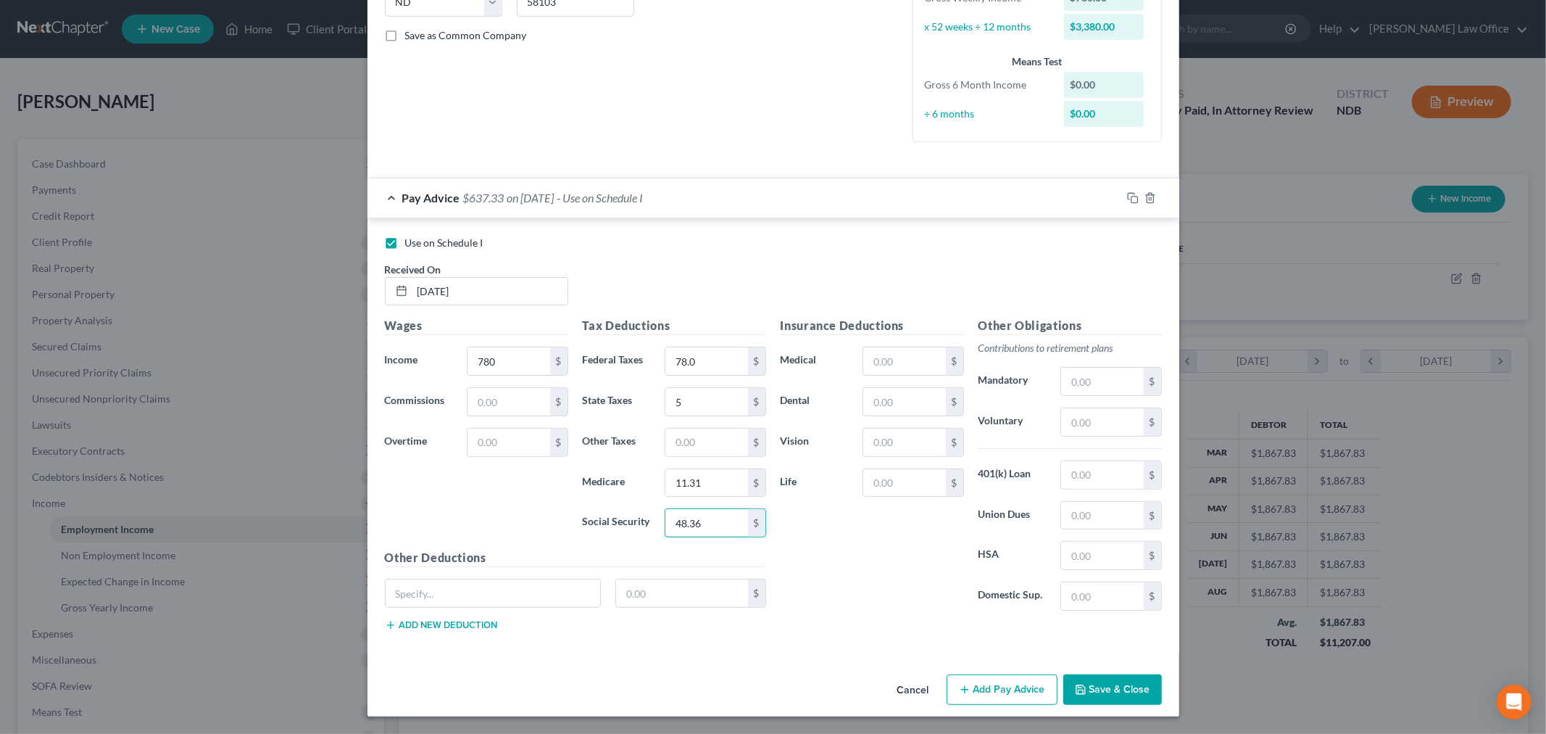
type input "48.36"
click at [1162, 685] on button "Save & Close" at bounding box center [1113, 689] width 99 height 30
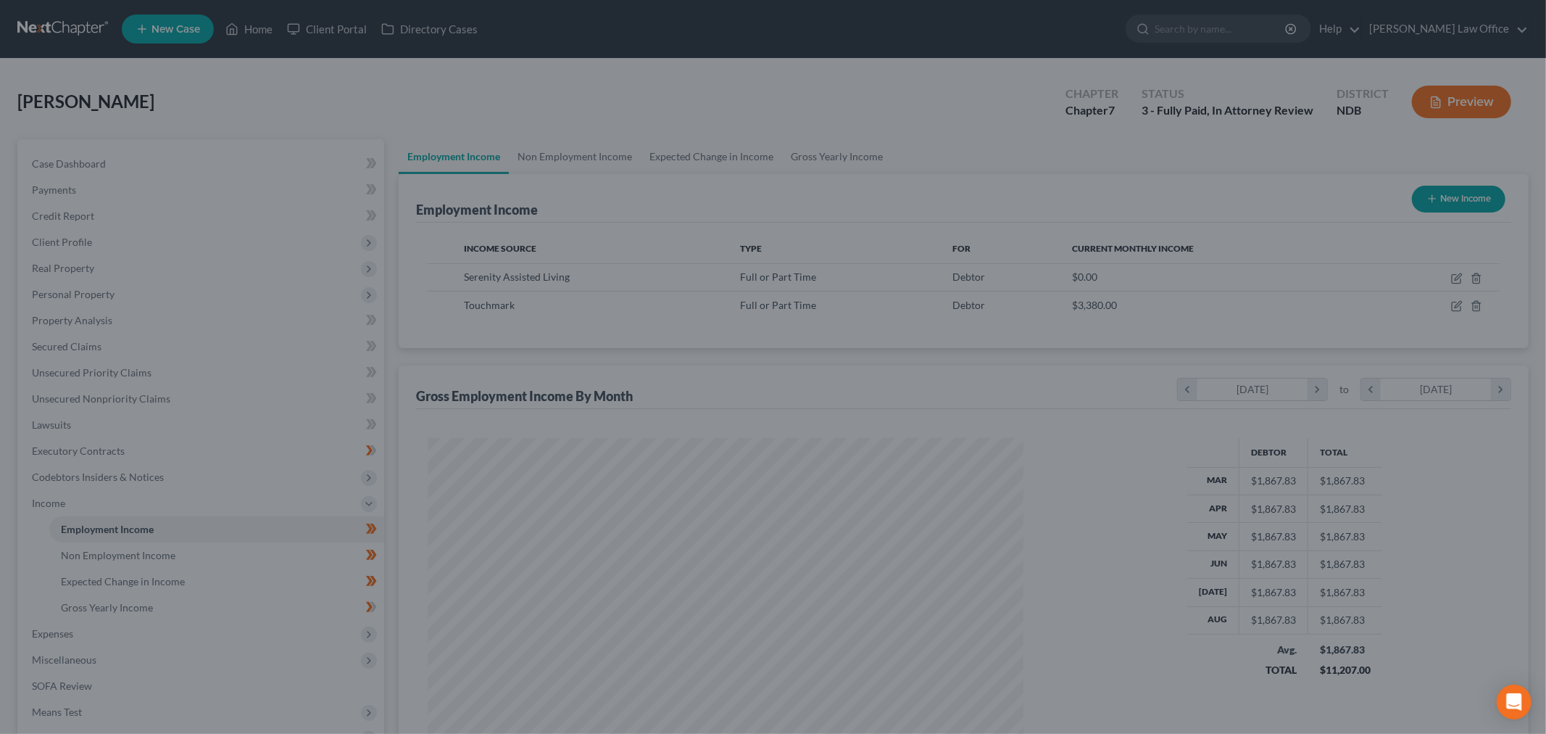
scroll to position [724688, 724386]
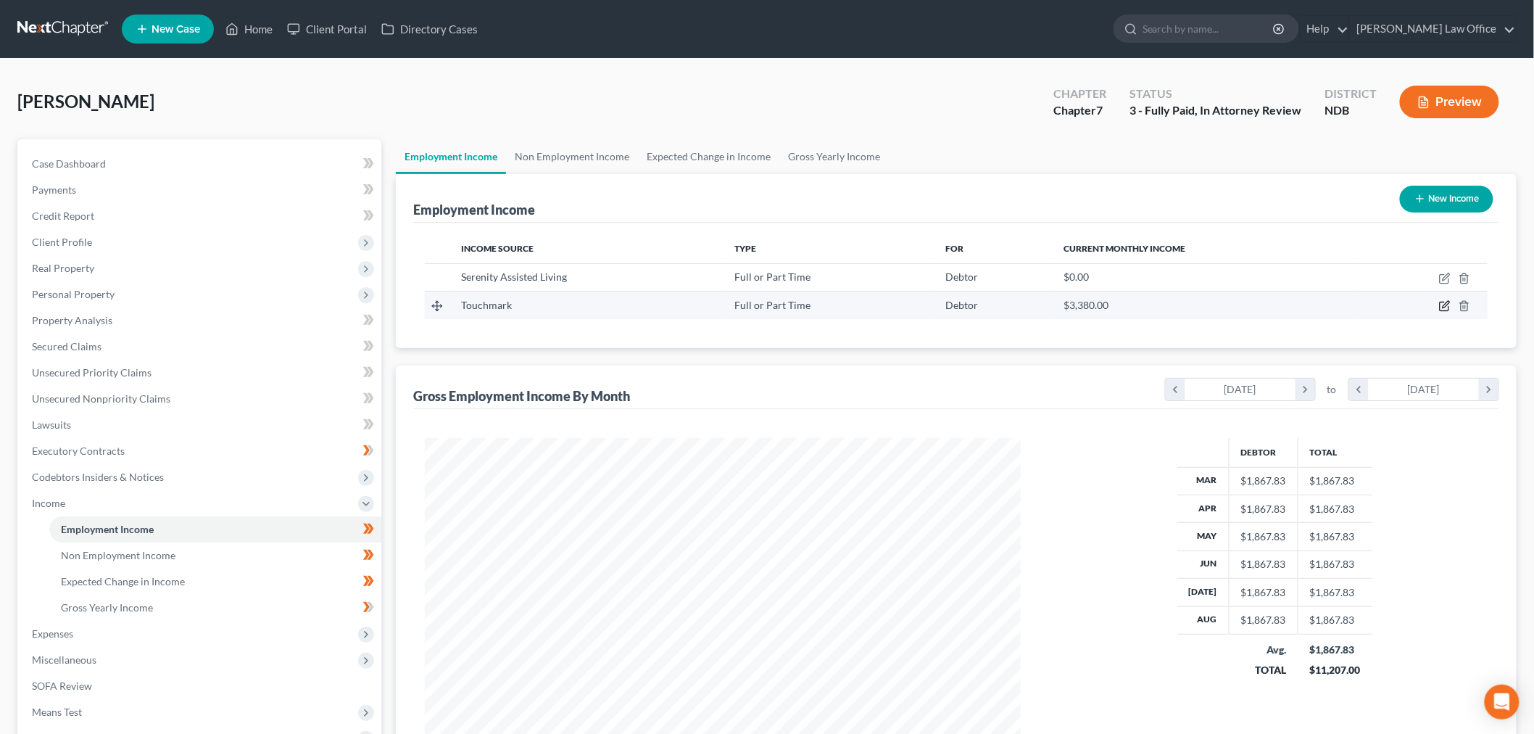
click at [1439, 312] on icon "button" at bounding box center [1445, 306] width 12 height 12
select select "0"
select select "29"
select select "3"
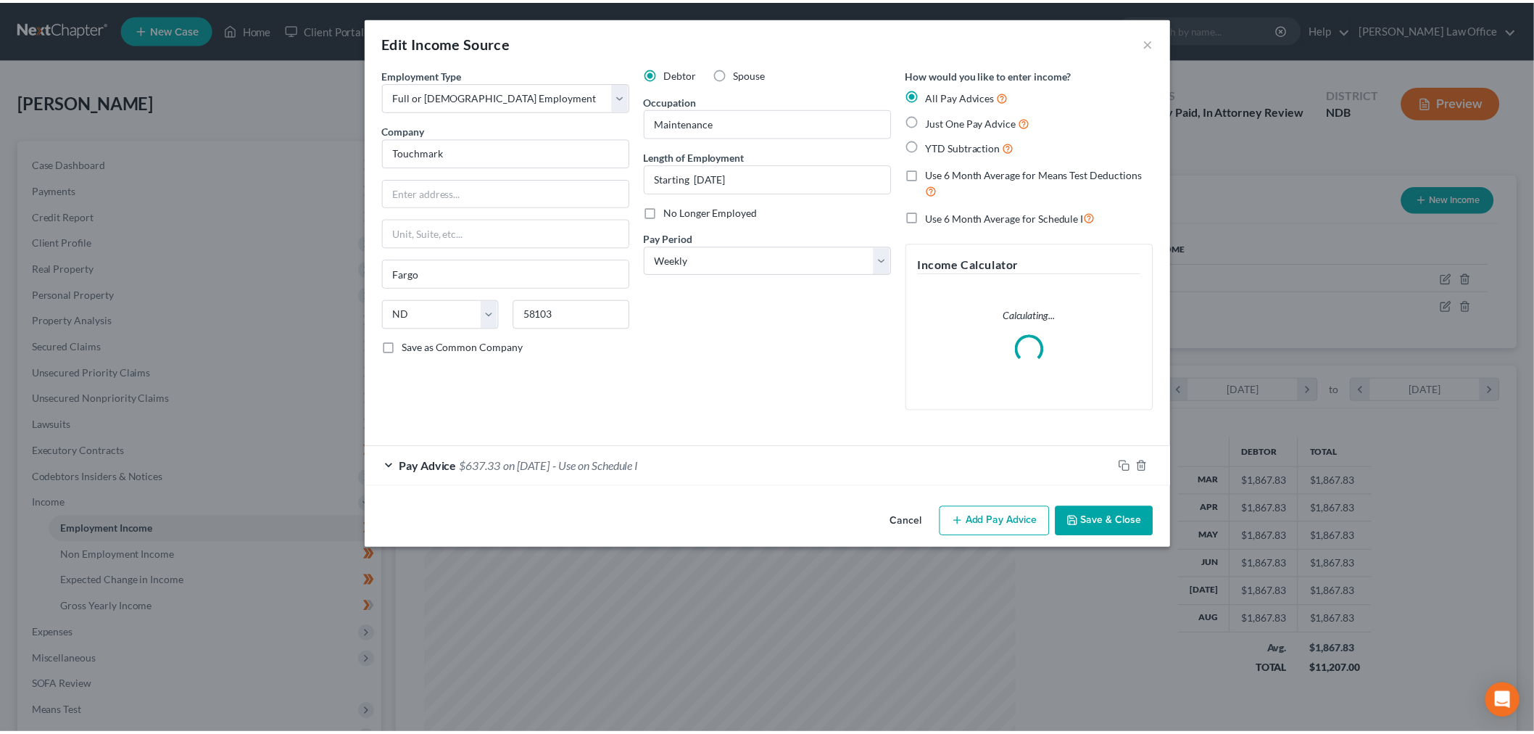
scroll to position [323, 631]
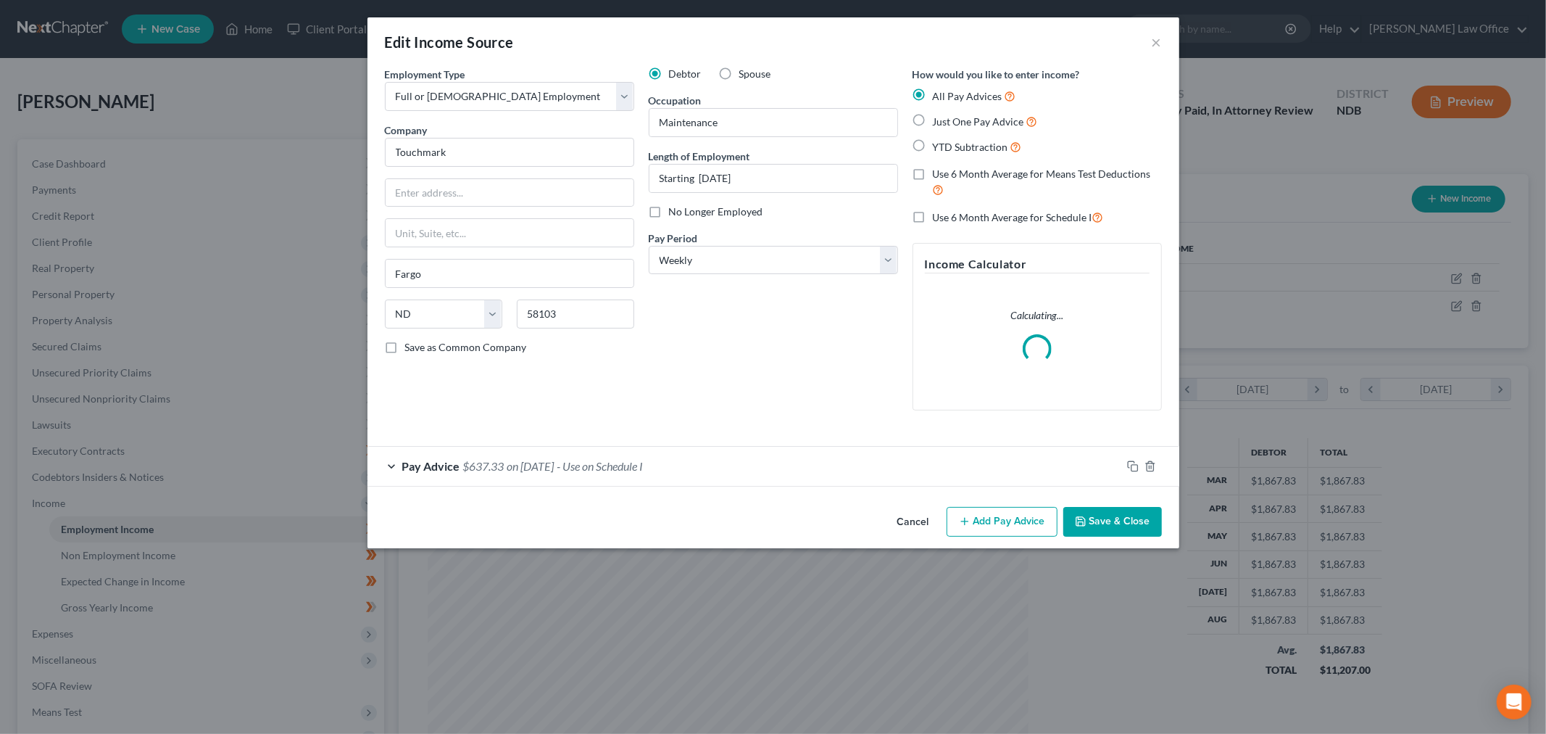
click at [1180, 548] on div "Edit Income Source × Employment Type * Select Full or [DEMOGRAPHIC_DATA] Employ…" at bounding box center [774, 282] width 812 height 531
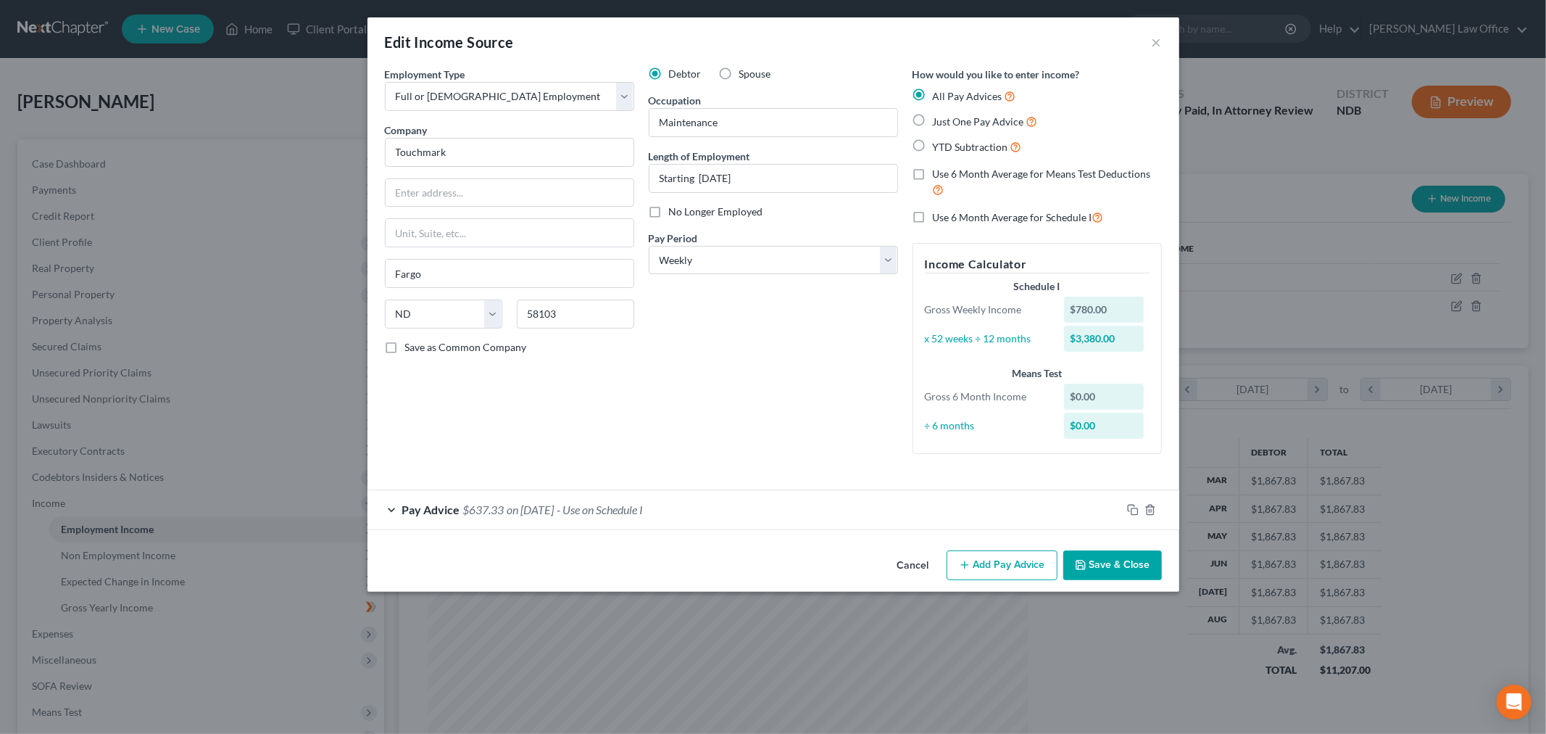
click at [1162, 581] on button "Save & Close" at bounding box center [1113, 565] width 99 height 30
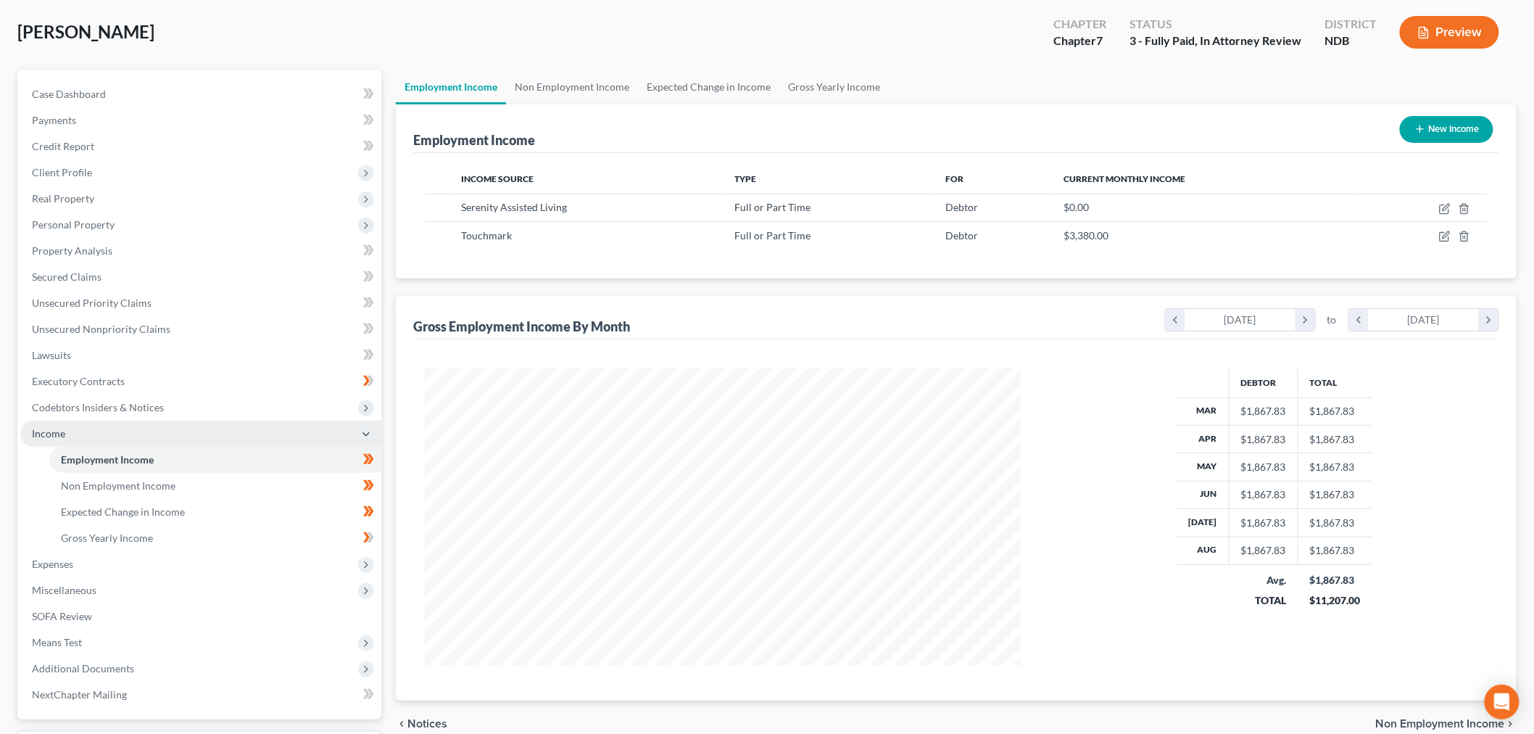
scroll to position [322, 0]
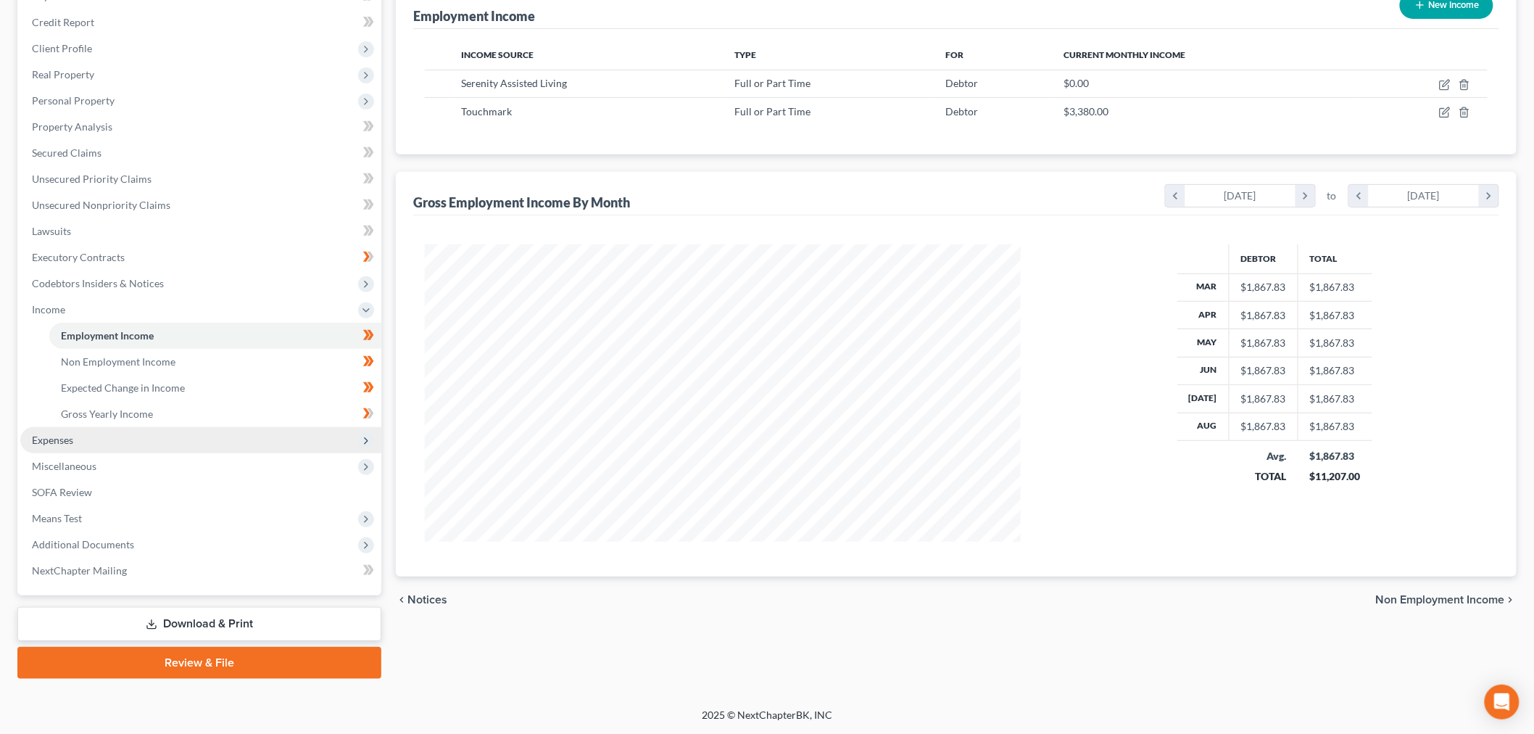
click at [112, 453] on span "Expenses" at bounding box center [200, 440] width 361 height 26
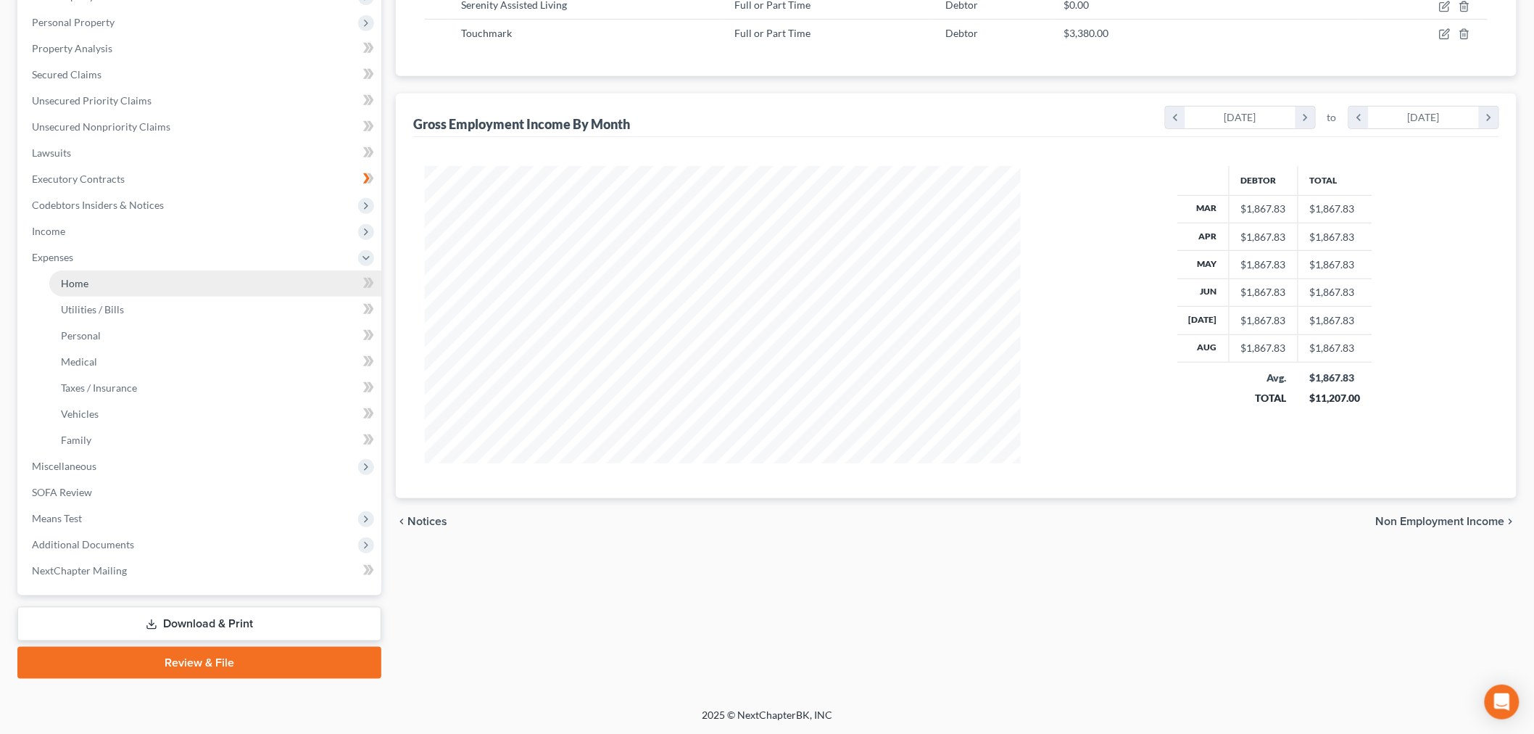
click at [112, 297] on link "Home" at bounding box center [215, 283] width 332 height 26
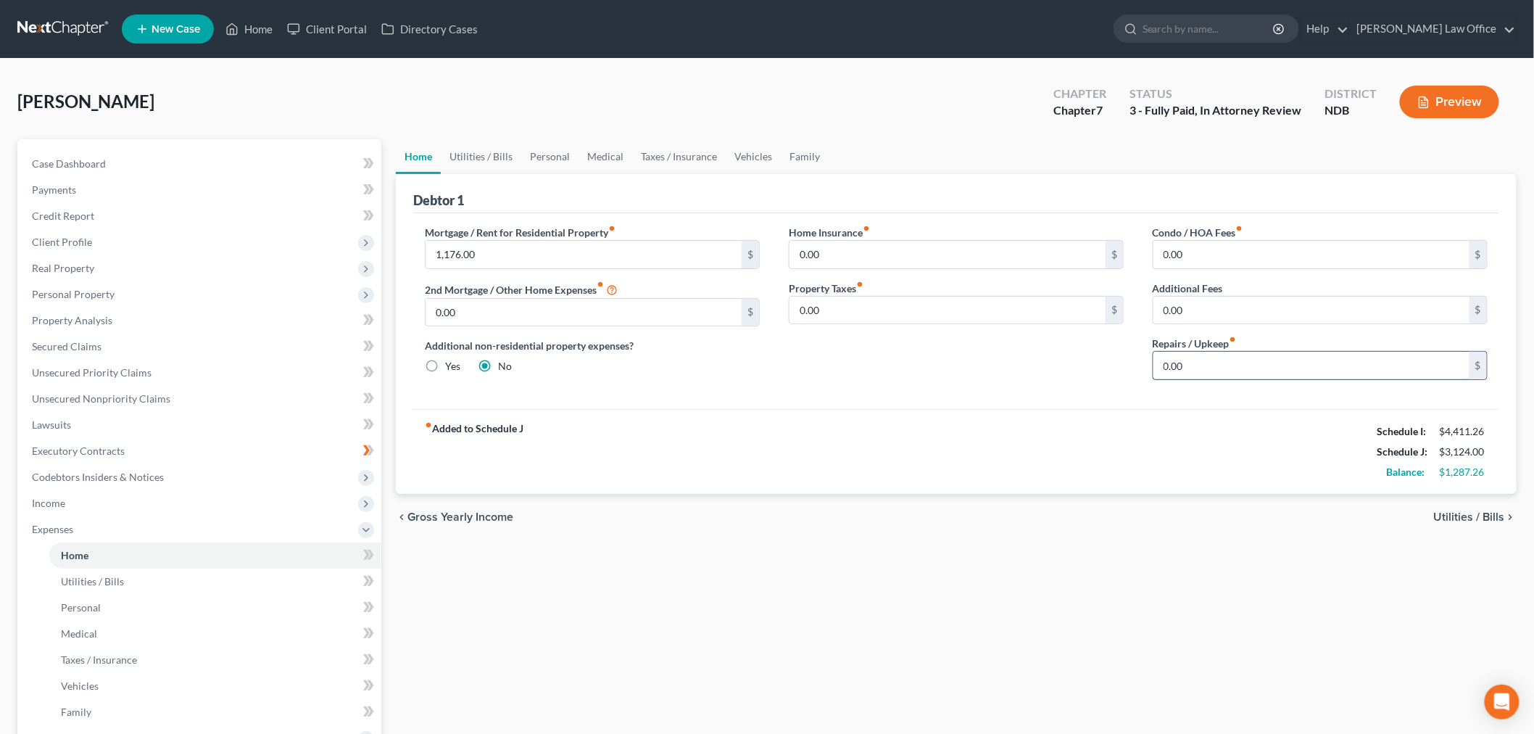
click at [1233, 379] on input "0.00" at bounding box center [1311, 366] width 316 height 28
type input "25"
click at [513, 174] on link "Utilities / Bills" at bounding box center [481, 156] width 80 height 35
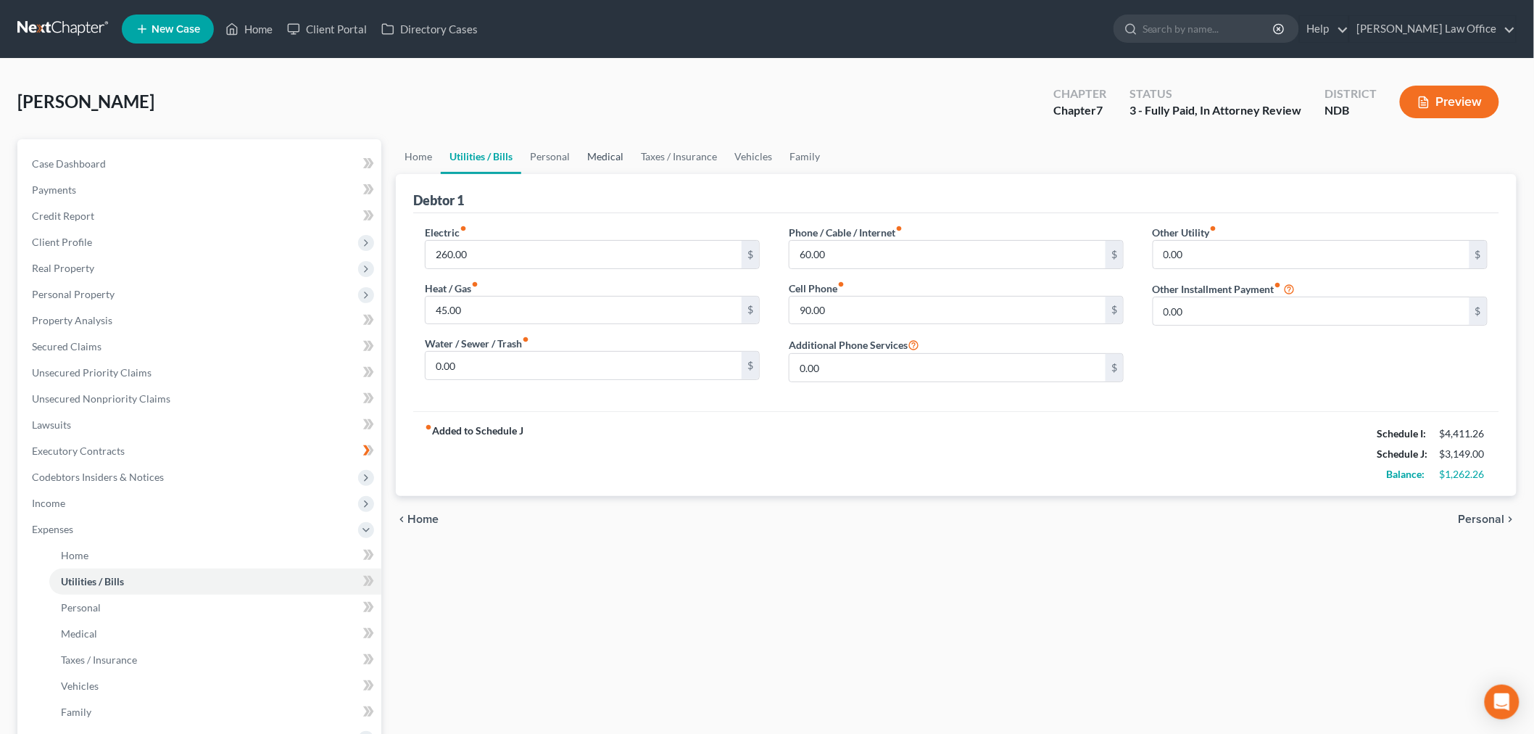
click at [632, 174] on link "Medical" at bounding box center [606, 156] width 54 height 35
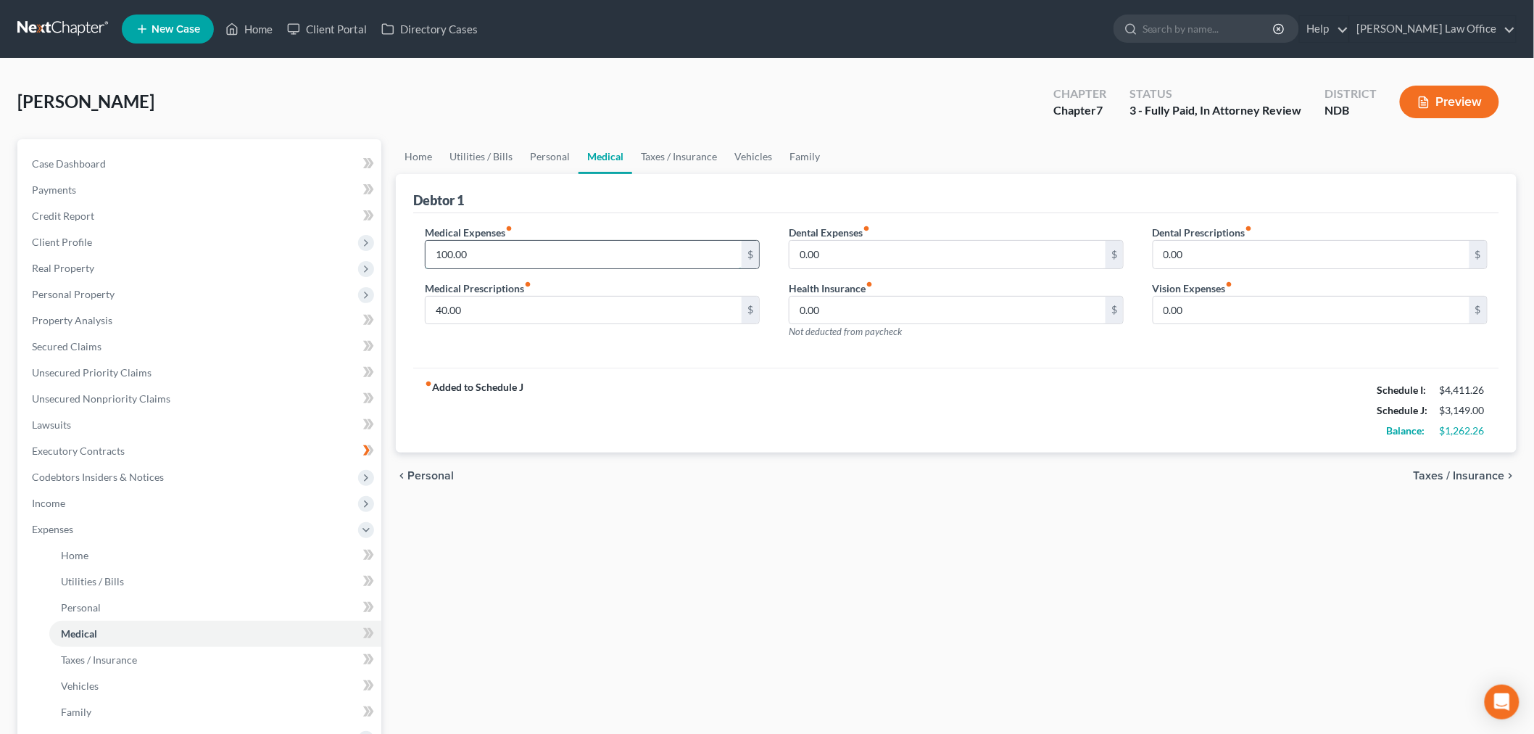
click at [660, 268] on input "100.00" at bounding box center [584, 255] width 316 height 28
type input "2"
type input "450"
click at [829, 174] on link "Family" at bounding box center [805, 156] width 48 height 35
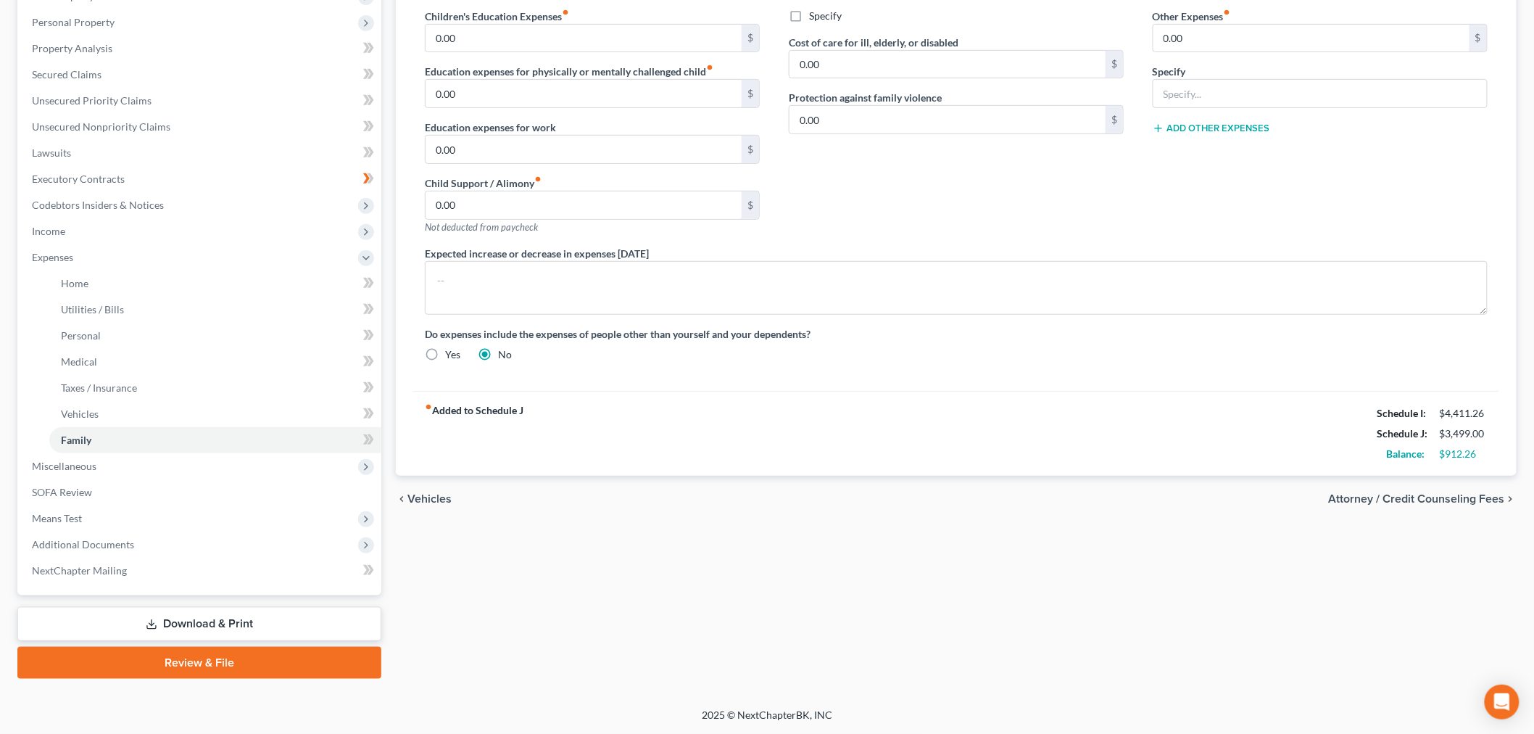
scroll to position [520, 0]
click at [703, 261] on textarea at bounding box center [956, 288] width 1063 height 54
click at [903, 391] on div "fiber_manual_record Added to Schedule J Schedule I: $4,411.26 Schedule J: $3,49…" at bounding box center [956, 433] width 1086 height 85
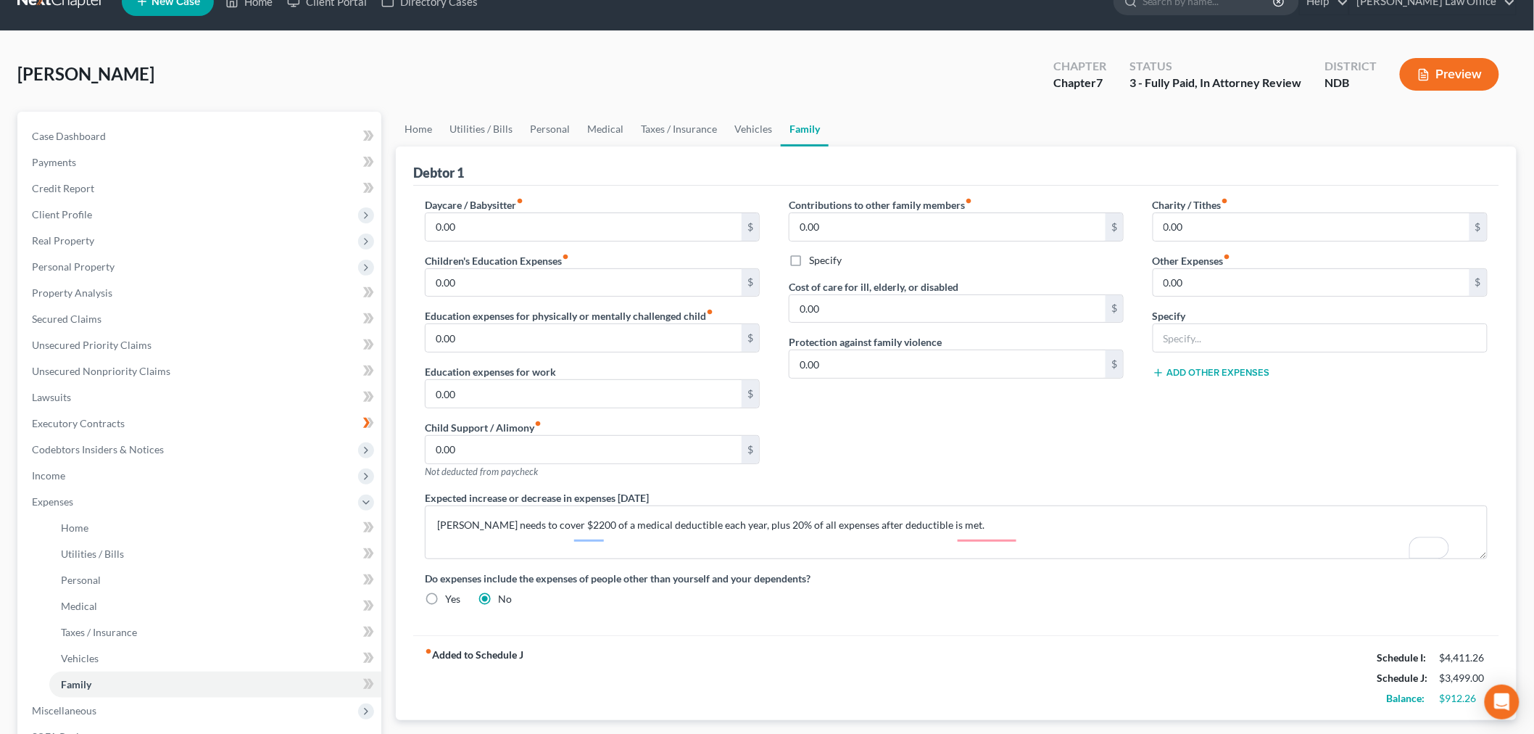
scroll to position [483, 0]
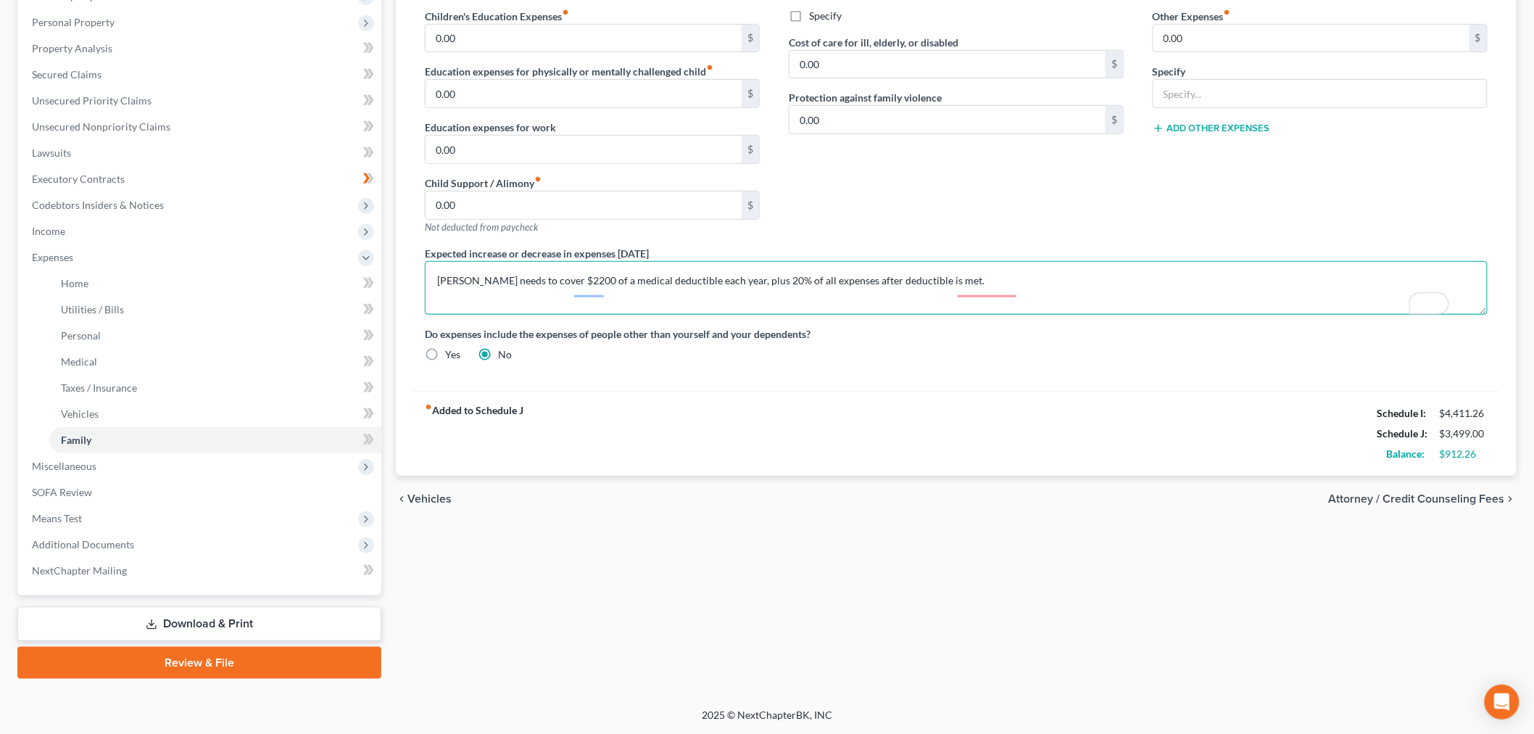
drag, startPoint x: 989, startPoint y: 207, endPoint x: 988, endPoint y: 222, distance: 15.2
click at [988, 261] on textarea "[PERSON_NAME] needs to cover $2200 of a medical deductible each year, plus 20% …" at bounding box center [956, 288] width 1063 height 54
type textarea "[PERSON_NAME] needs to cover $2200 of a medical deductible each year, plus 20% …"
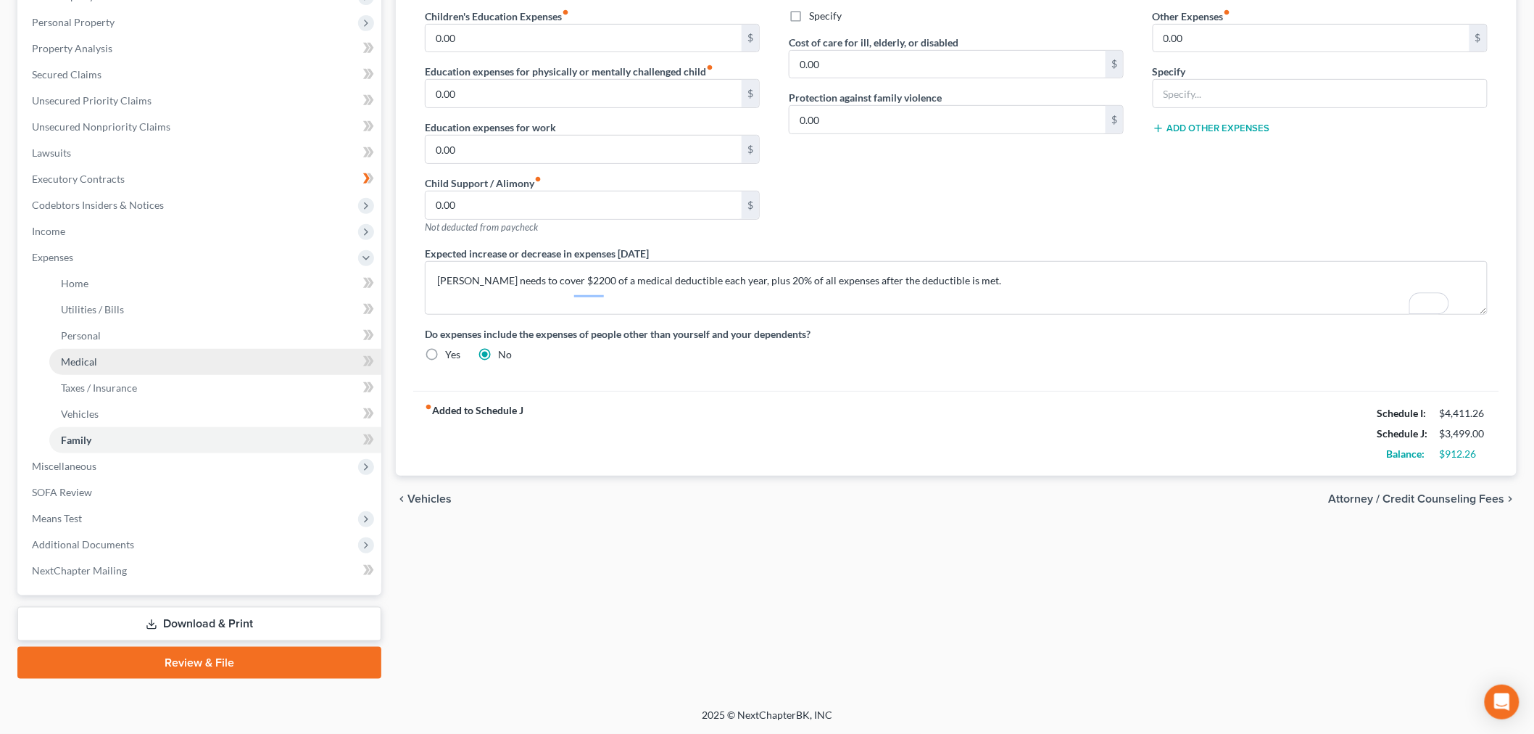
drag, startPoint x: 705, startPoint y: 512, endPoint x: 185, endPoint y: 305, distance: 560.1
click at [703, 512] on div "chevron_left Vehicles Attorney / Credit Counseling Fees chevron_right" at bounding box center [956, 499] width 1121 height 46
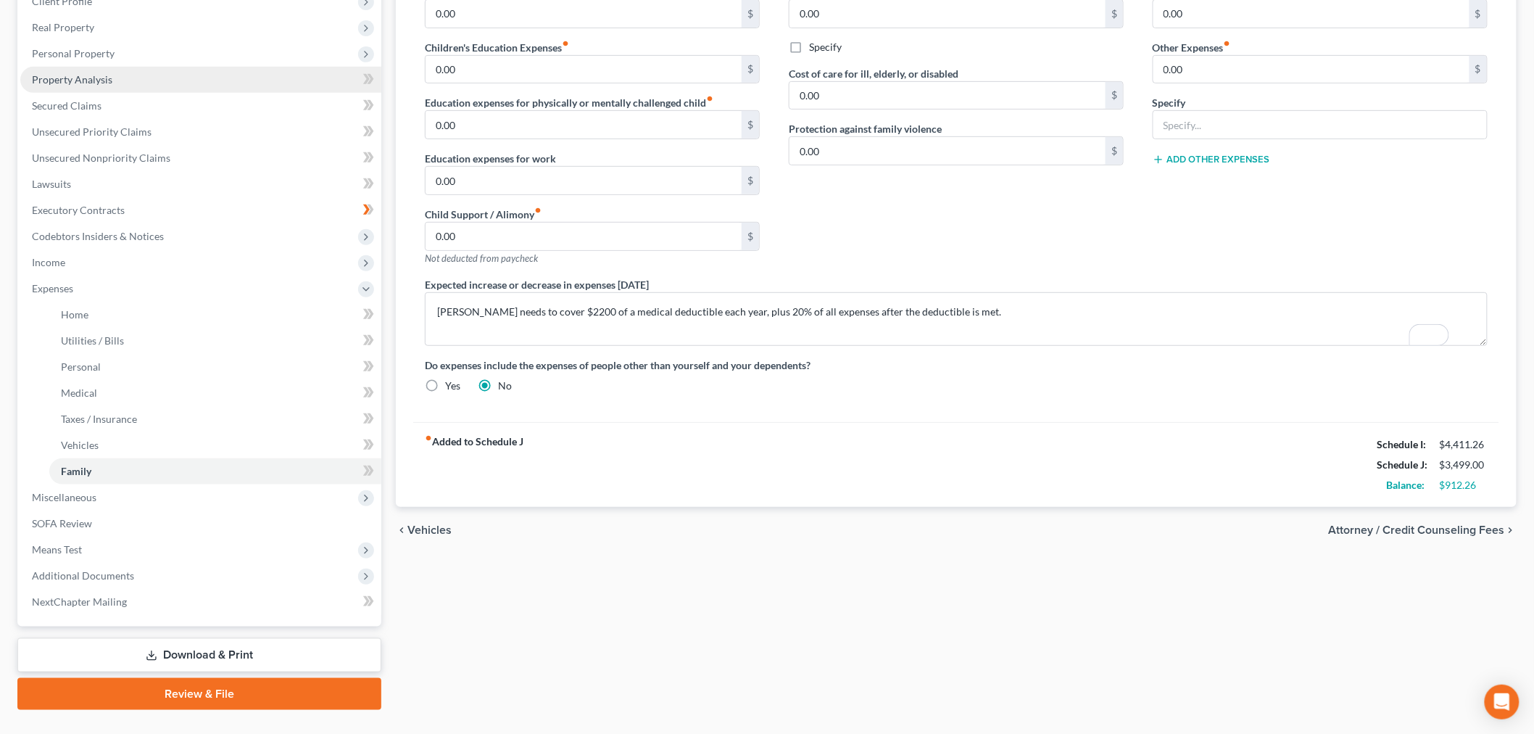
scroll to position [80, 0]
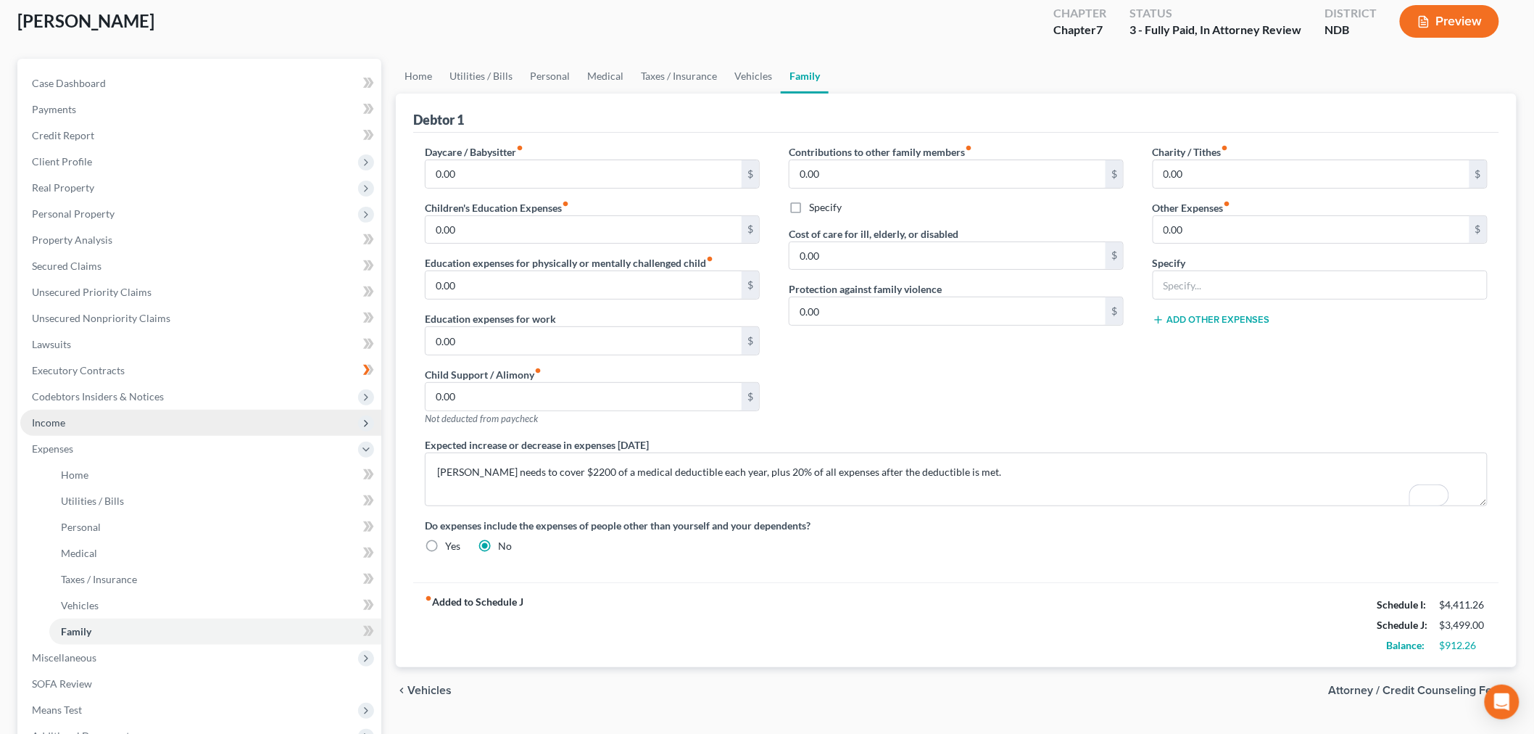
drag, startPoint x: 112, startPoint y: 538, endPoint x: 167, endPoint y: 542, distance: 55.2
click at [112, 436] on span "Income" at bounding box center [200, 423] width 361 height 26
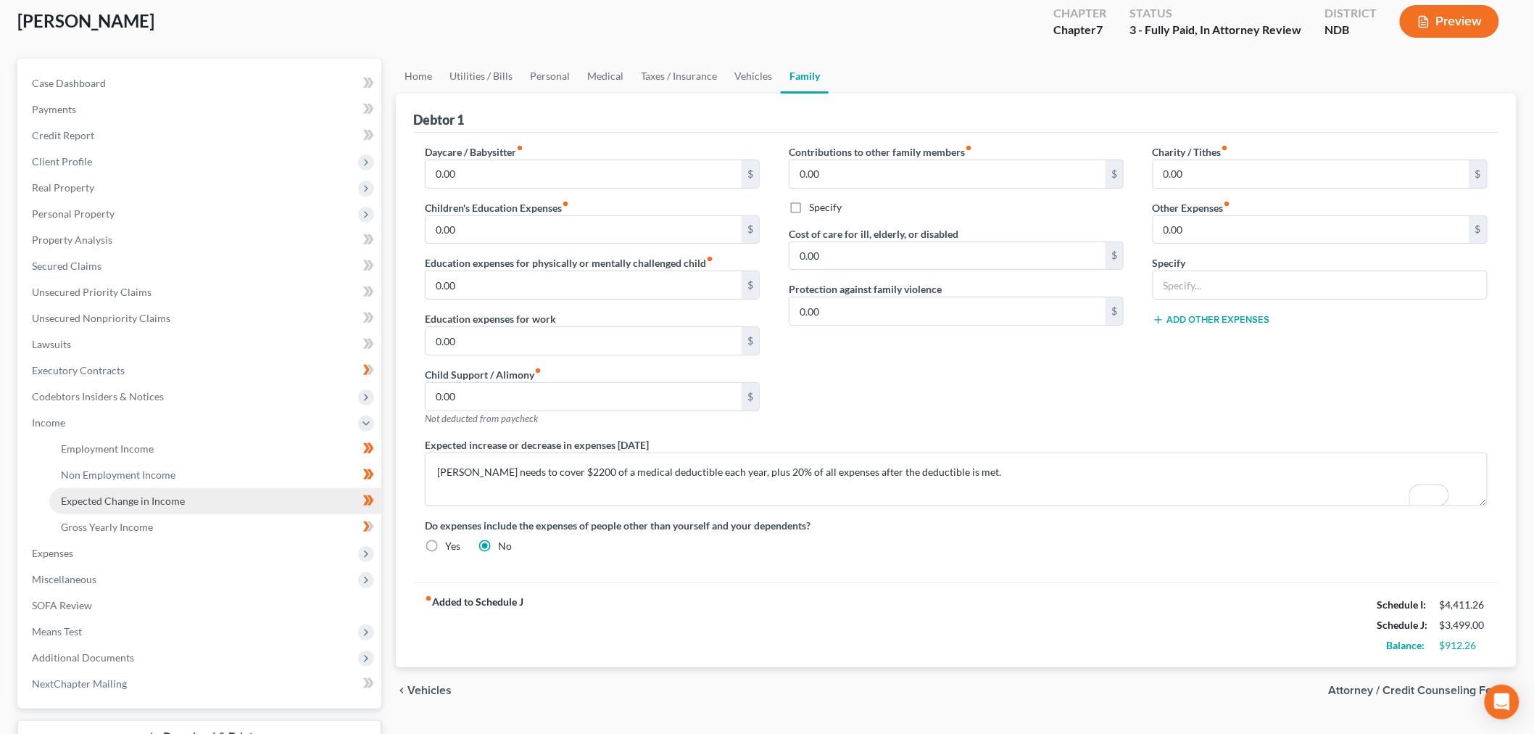
drag, startPoint x: 208, startPoint y: 639, endPoint x: 457, endPoint y: 600, distance: 252.5
click at [185, 507] on span "Expected Change in Income" at bounding box center [123, 500] width 124 height 12
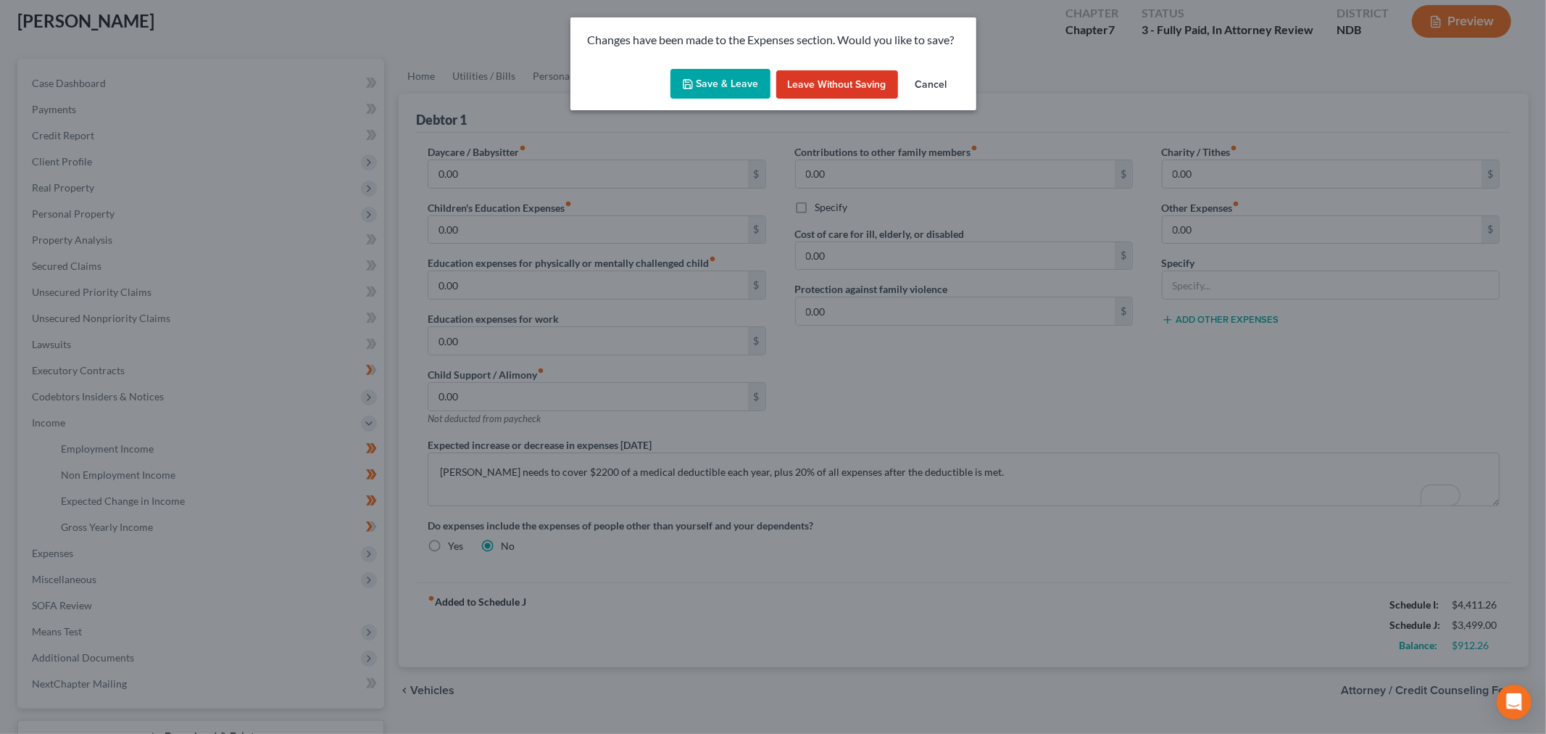
click at [718, 99] on button "Save & Leave" at bounding box center [721, 84] width 100 height 30
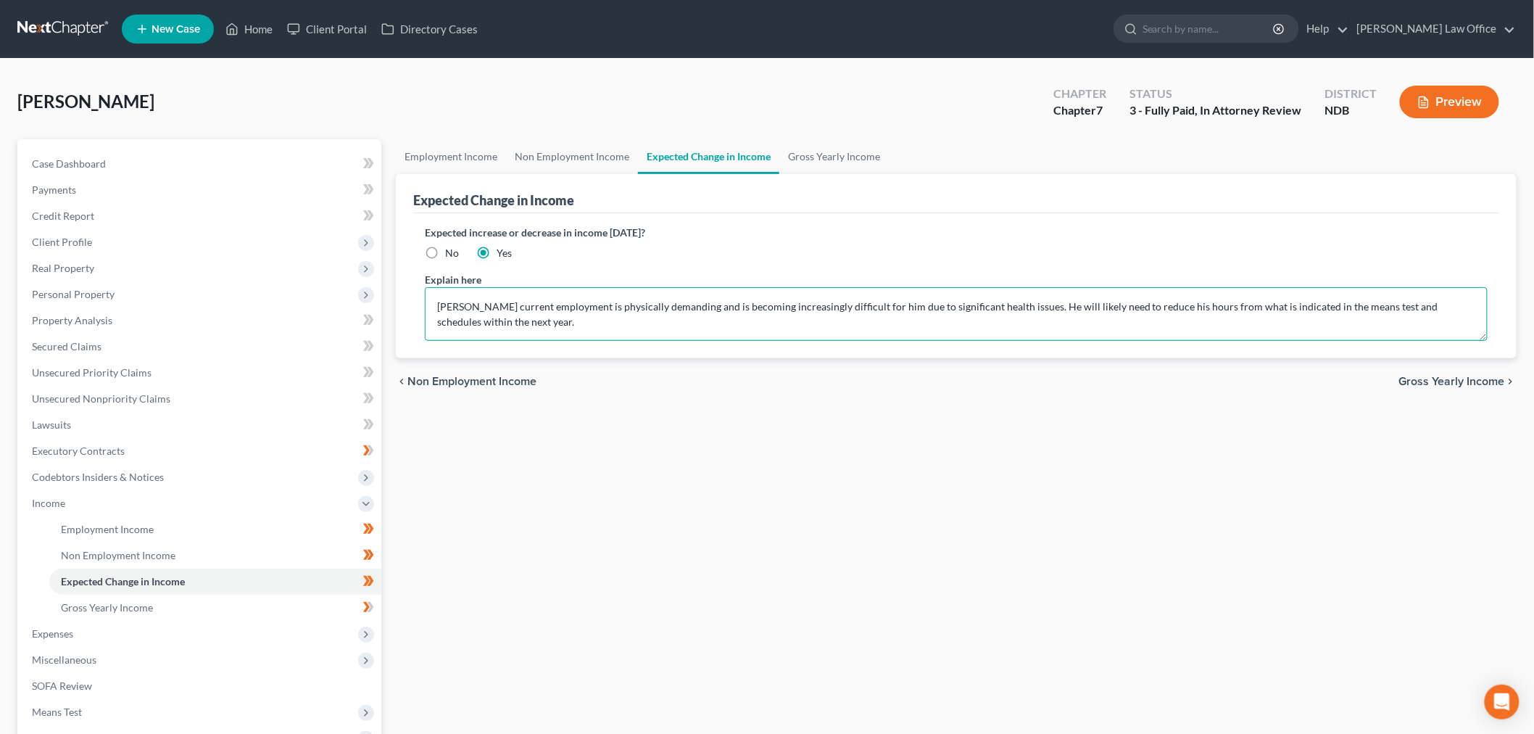
click at [841, 341] on textarea "[PERSON_NAME] current employment is physically demanding and is becoming increa…" at bounding box center [956, 314] width 1063 height 54
click at [524, 341] on textarea "[PERSON_NAME] current employment is physically demanding and is becoming increa…" at bounding box center [956, 314] width 1063 height 54
drag, startPoint x: 839, startPoint y: 407, endPoint x: 357, endPoint y: 353, distance: 484.5
click at [357, 353] on div "Petition Navigation Case Dashboard Payments Invoices Payments Payments Credit R…" at bounding box center [767, 505] width 1514 height 733
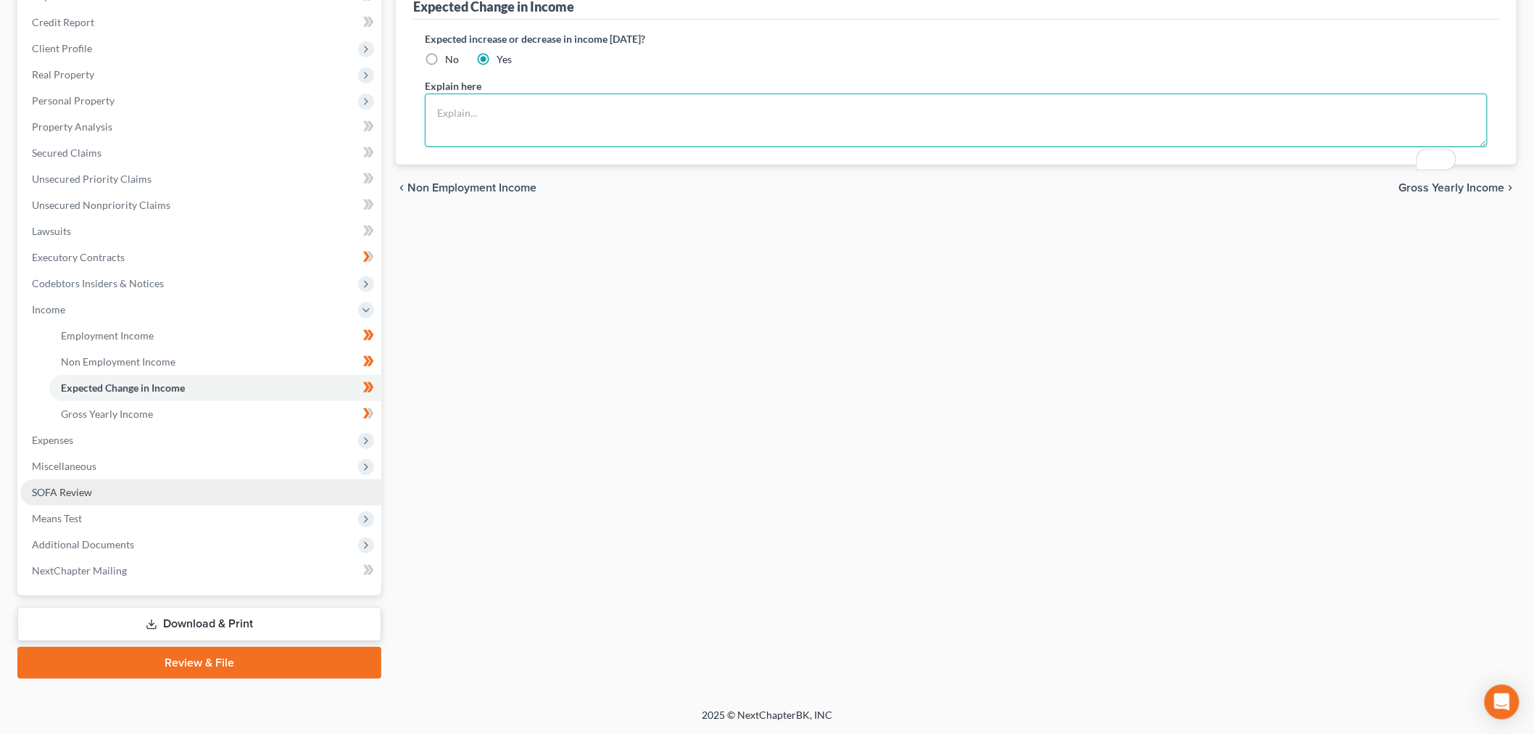
scroll to position [422, 0]
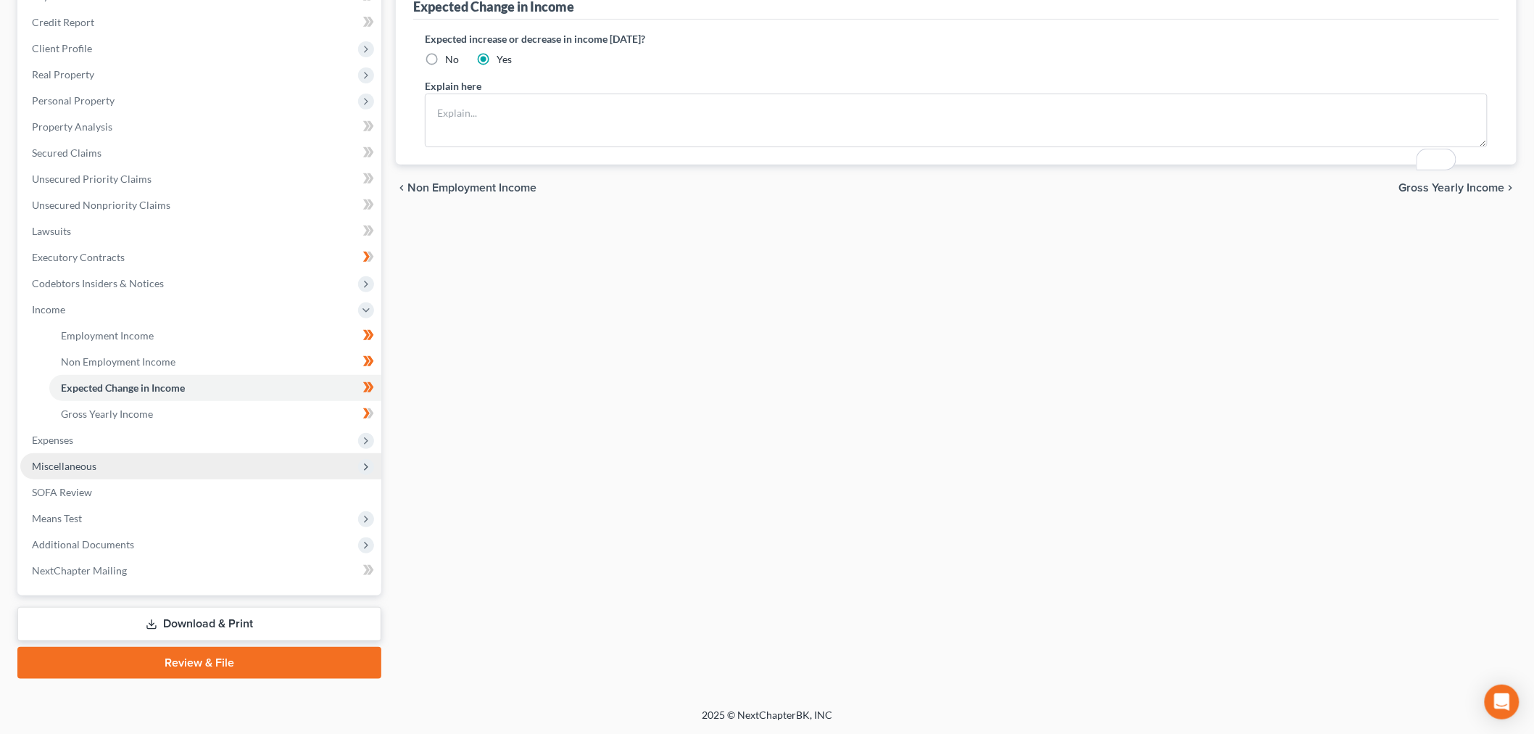
drag, startPoint x: 111, startPoint y: 367, endPoint x: 149, endPoint y: 393, distance: 45.9
click at [111, 427] on span "Expenses" at bounding box center [200, 440] width 361 height 26
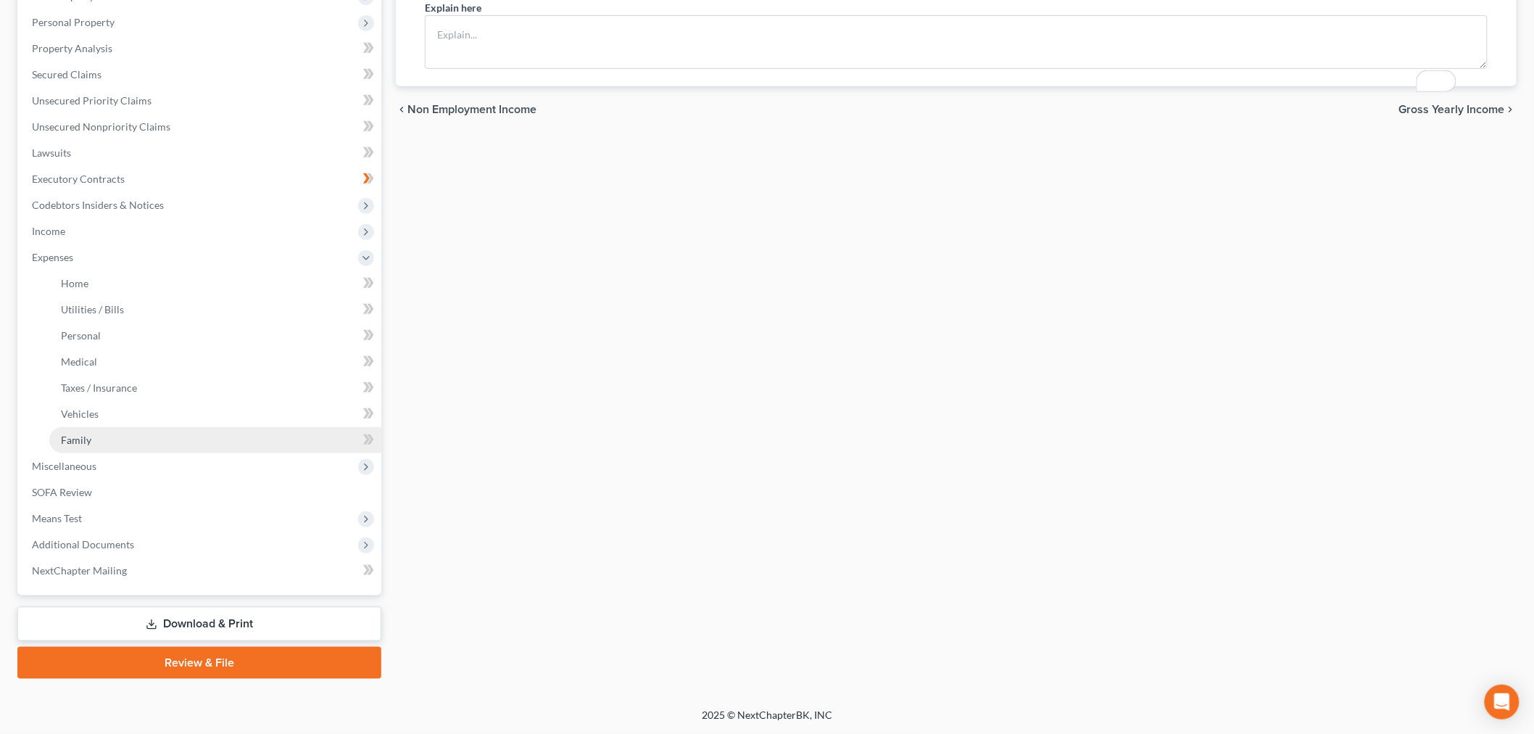
click at [112, 453] on link "Family" at bounding box center [215, 440] width 332 height 26
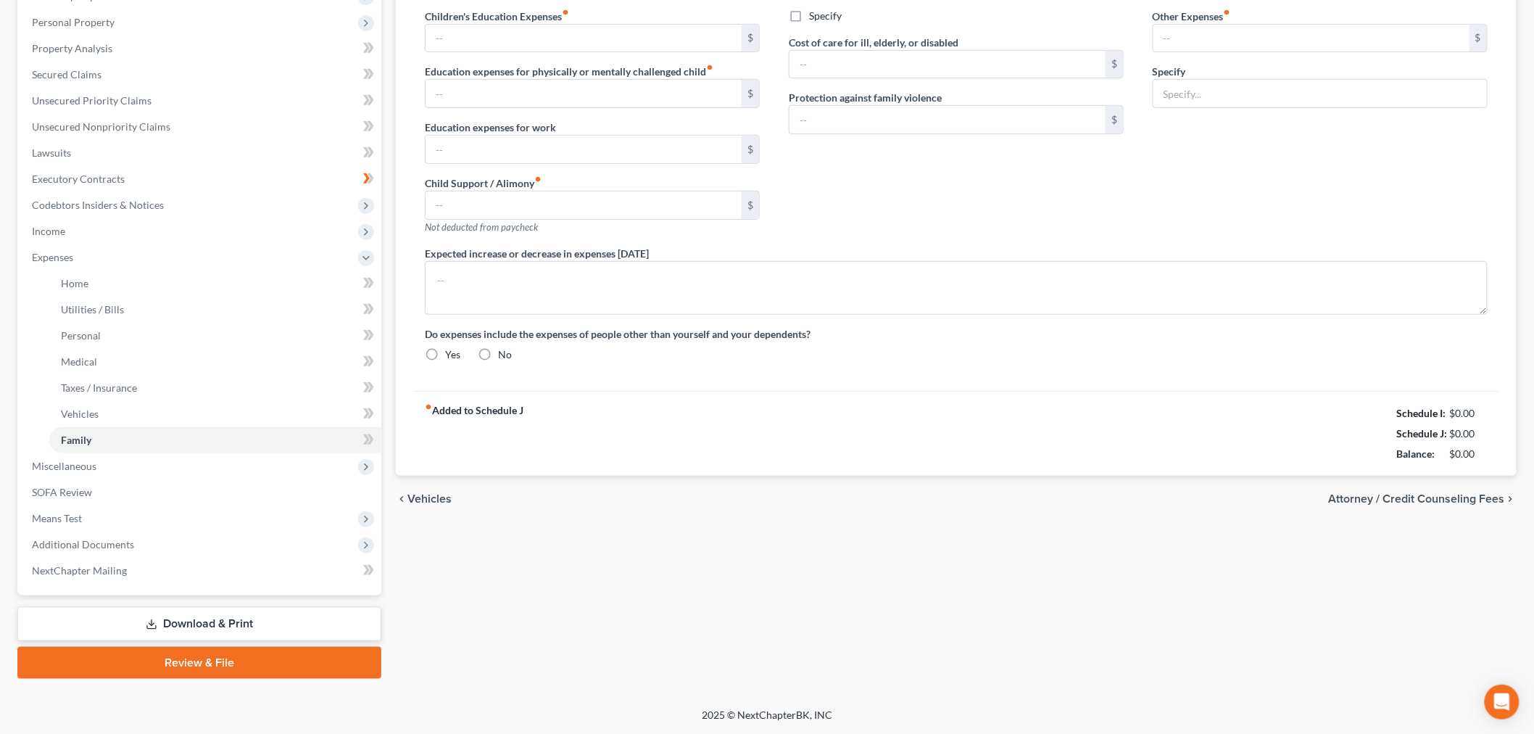
type input "0.00"
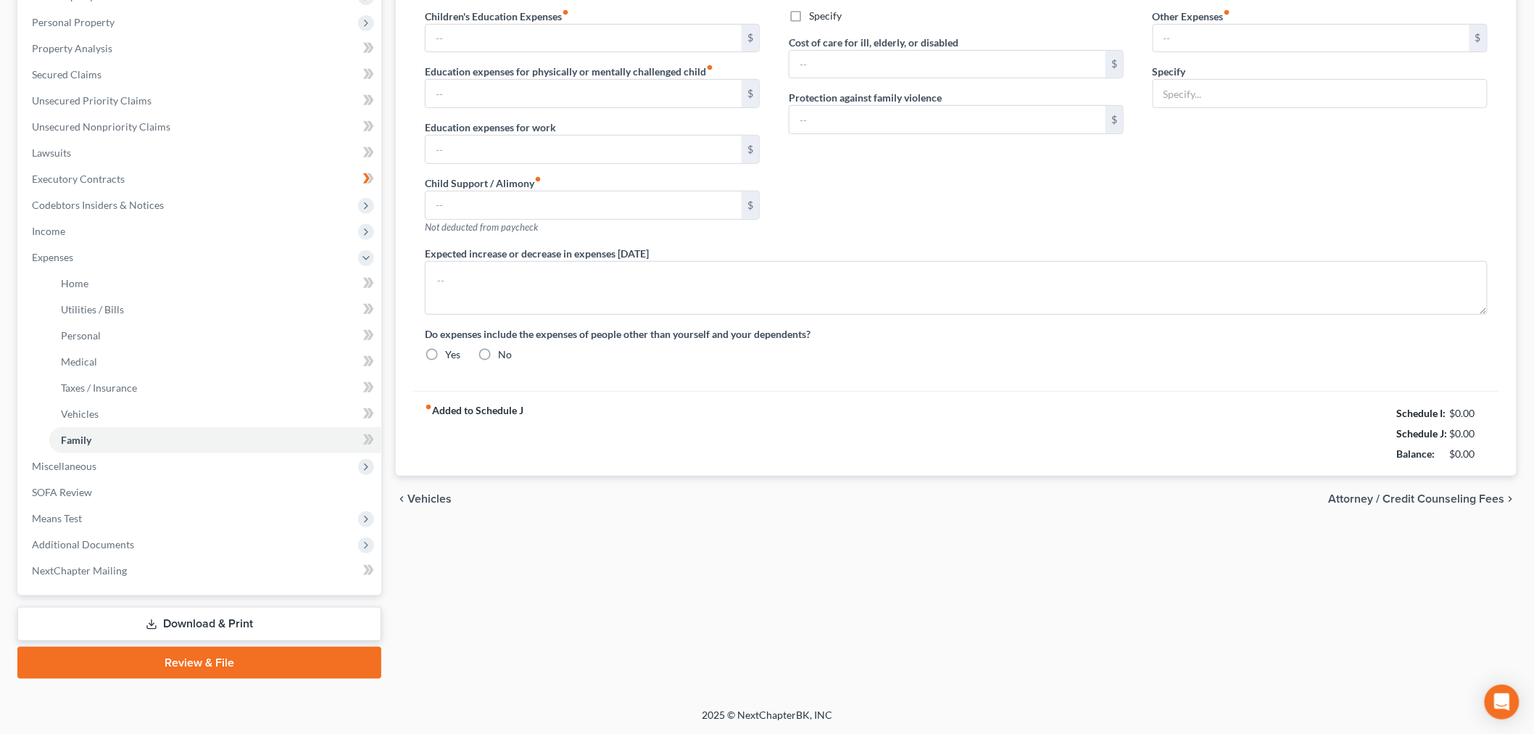
type input "0.00"
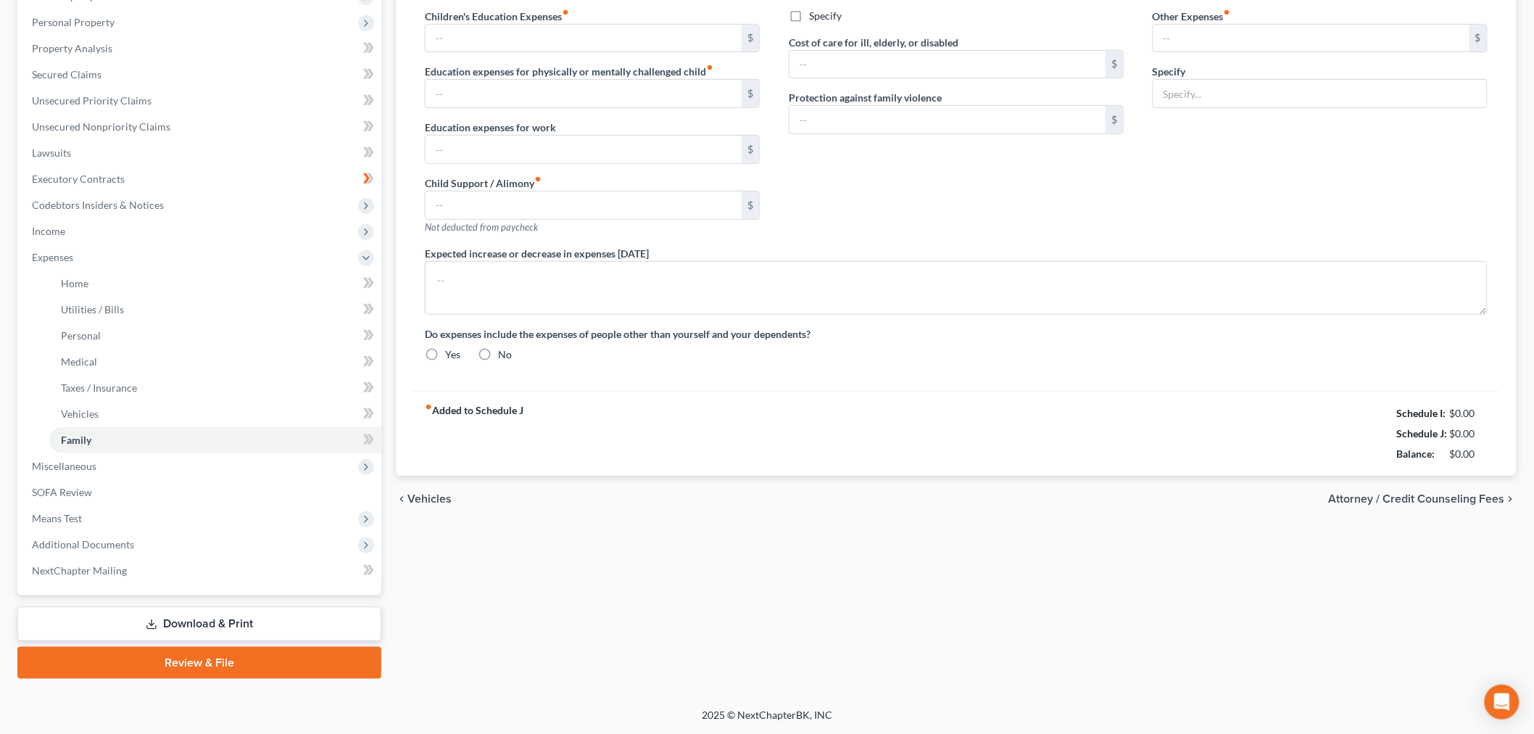
type textarea "[PERSON_NAME] needs to cover $2200 of a medical deductible each year, plus 20% …"
radio input "true"
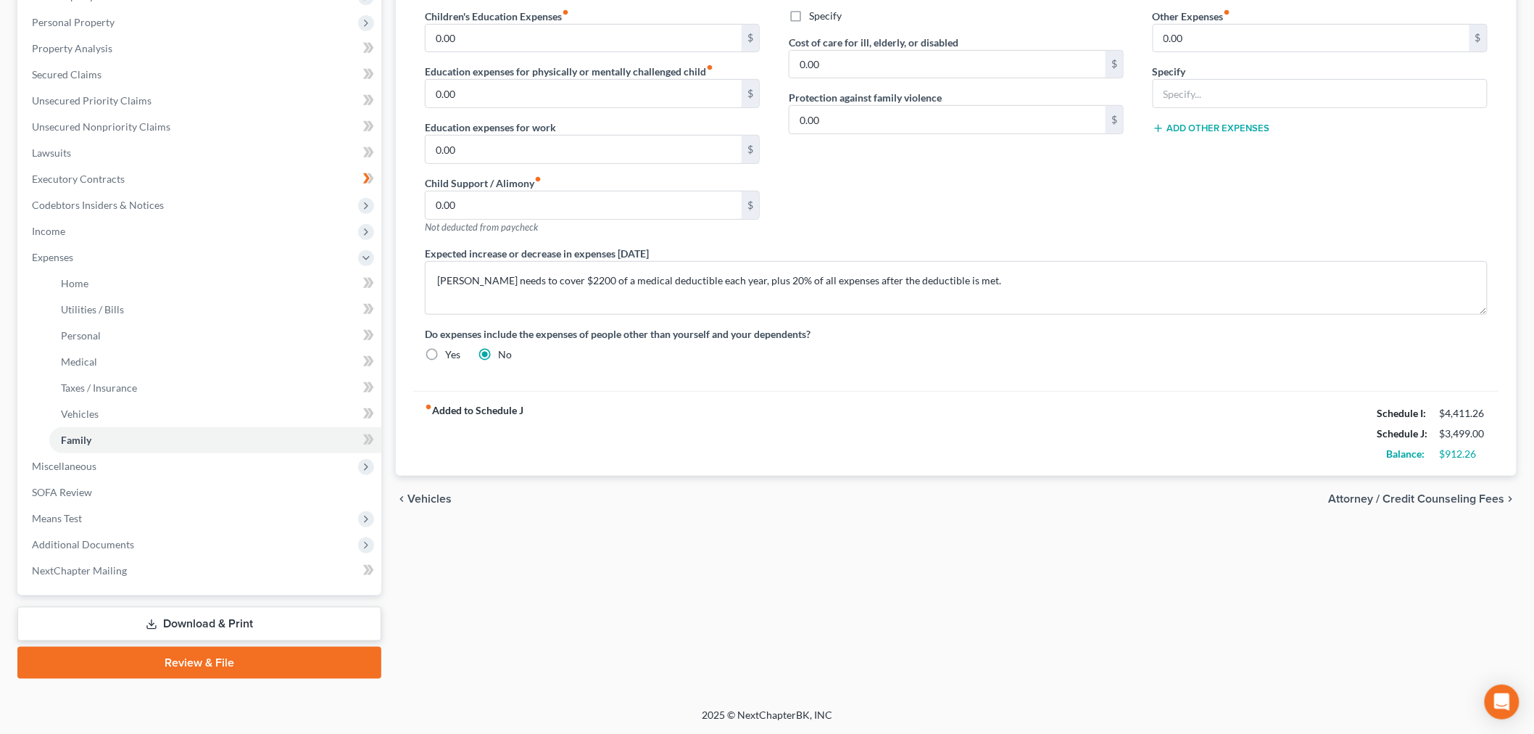
scroll to position [520, 0]
click at [1196, 261] on textarea "[PERSON_NAME] needs to cover $2200 of a medical deductible each year, plus 20% …" at bounding box center [956, 288] width 1063 height 54
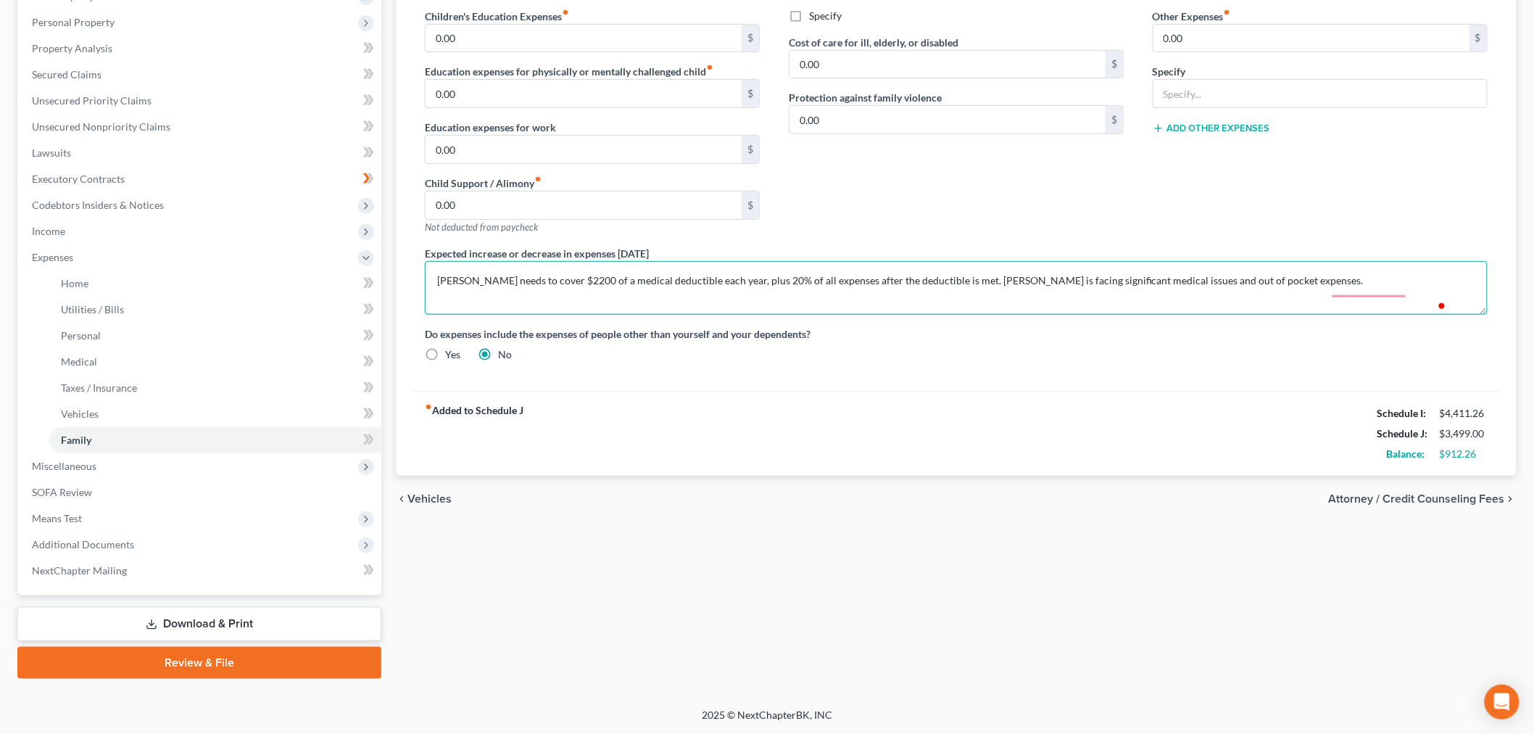
scroll to position [359, 0]
click at [1381, 315] on textarea "[PERSON_NAME] needs to cover $2200 of a medical deductible each year, plus 20% …" at bounding box center [956, 288] width 1063 height 54
click at [639, 315] on textarea "[PERSON_NAME] needs to cover $2200 of a medical deductible each year, plus 20% …" at bounding box center [956, 288] width 1063 height 54
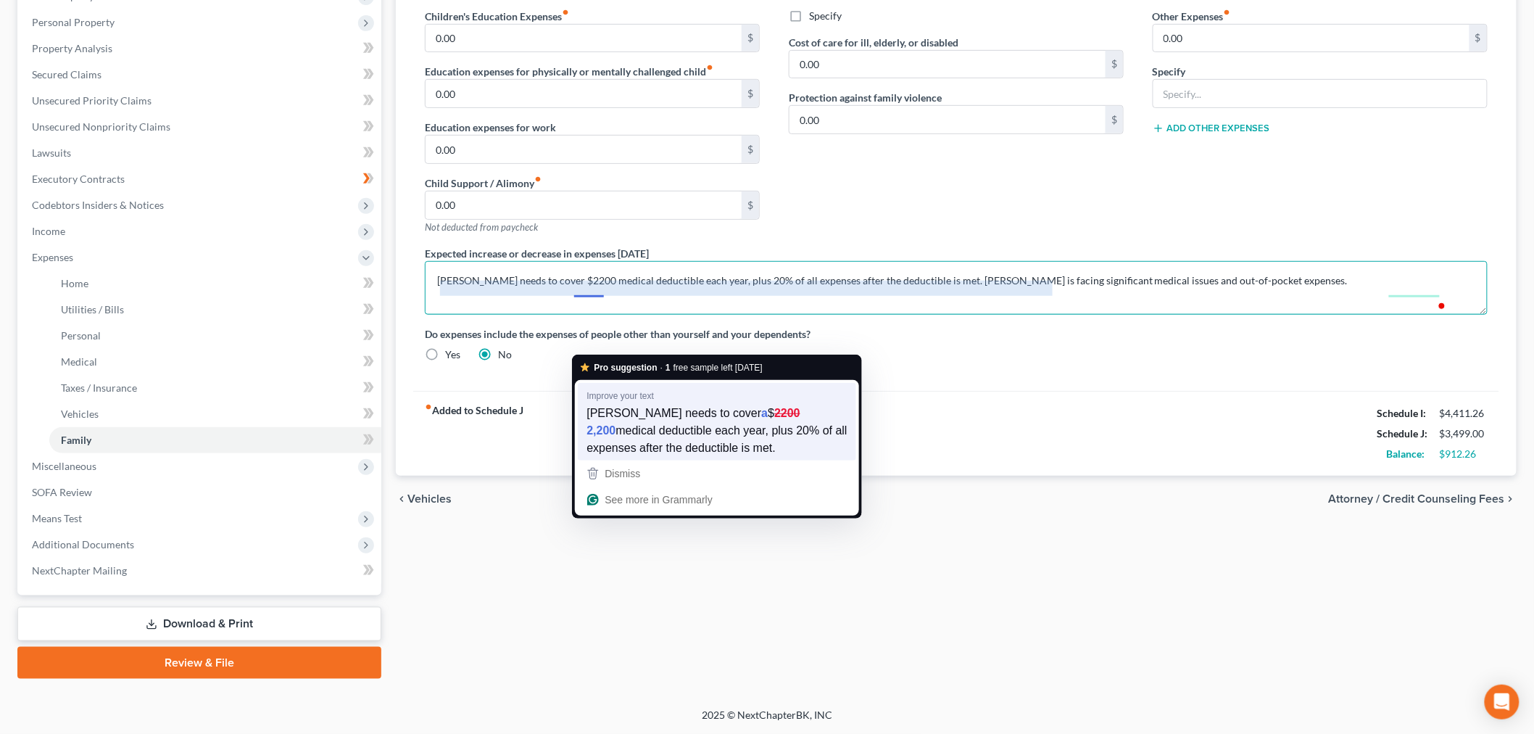
type textarea "[PERSON_NAME] needs to cover a $ 2,200 medical deductible each year, plus 20% o…"
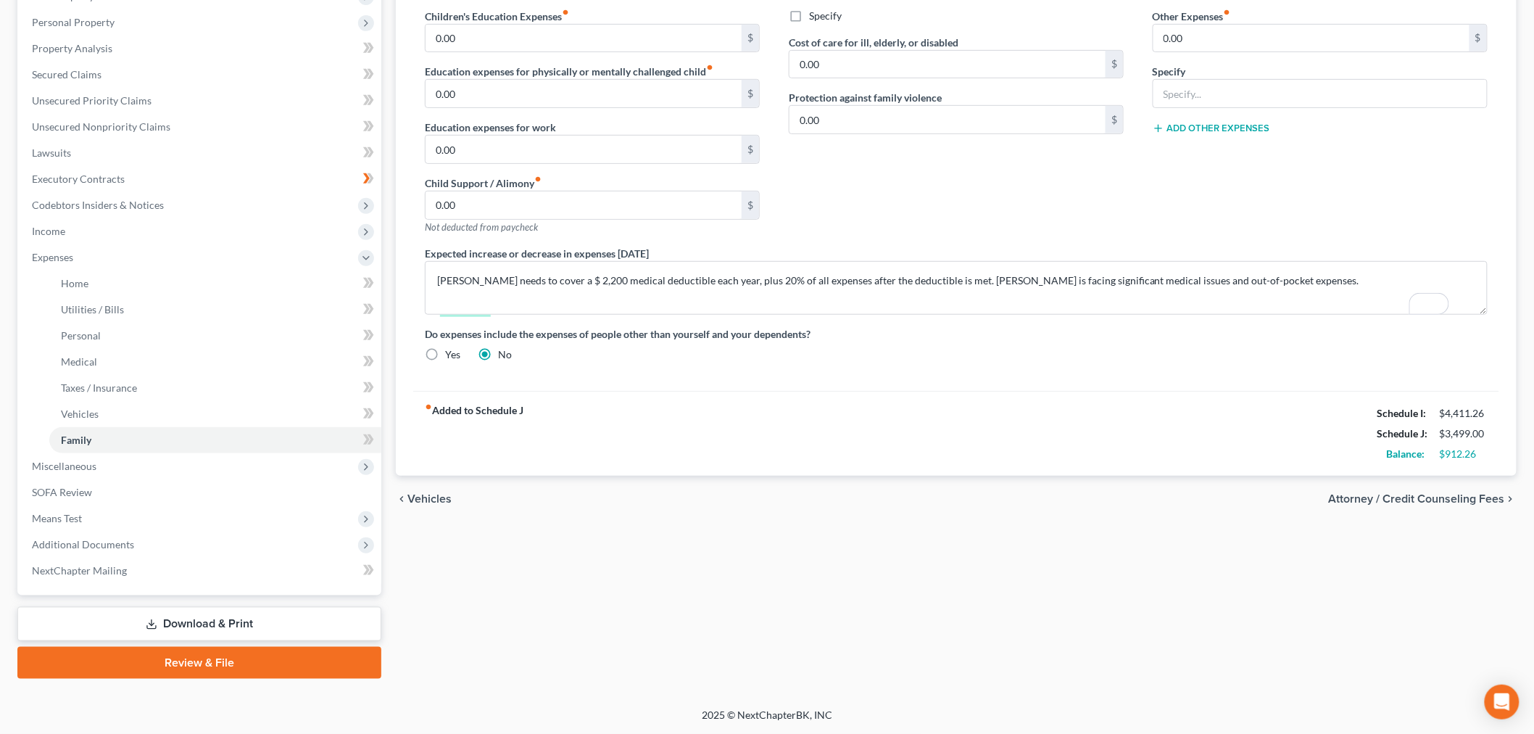
click at [861, 522] on div "chevron_left Vehicles Attorney / Credit Counseling Fees chevron_right" at bounding box center [956, 499] width 1121 height 46
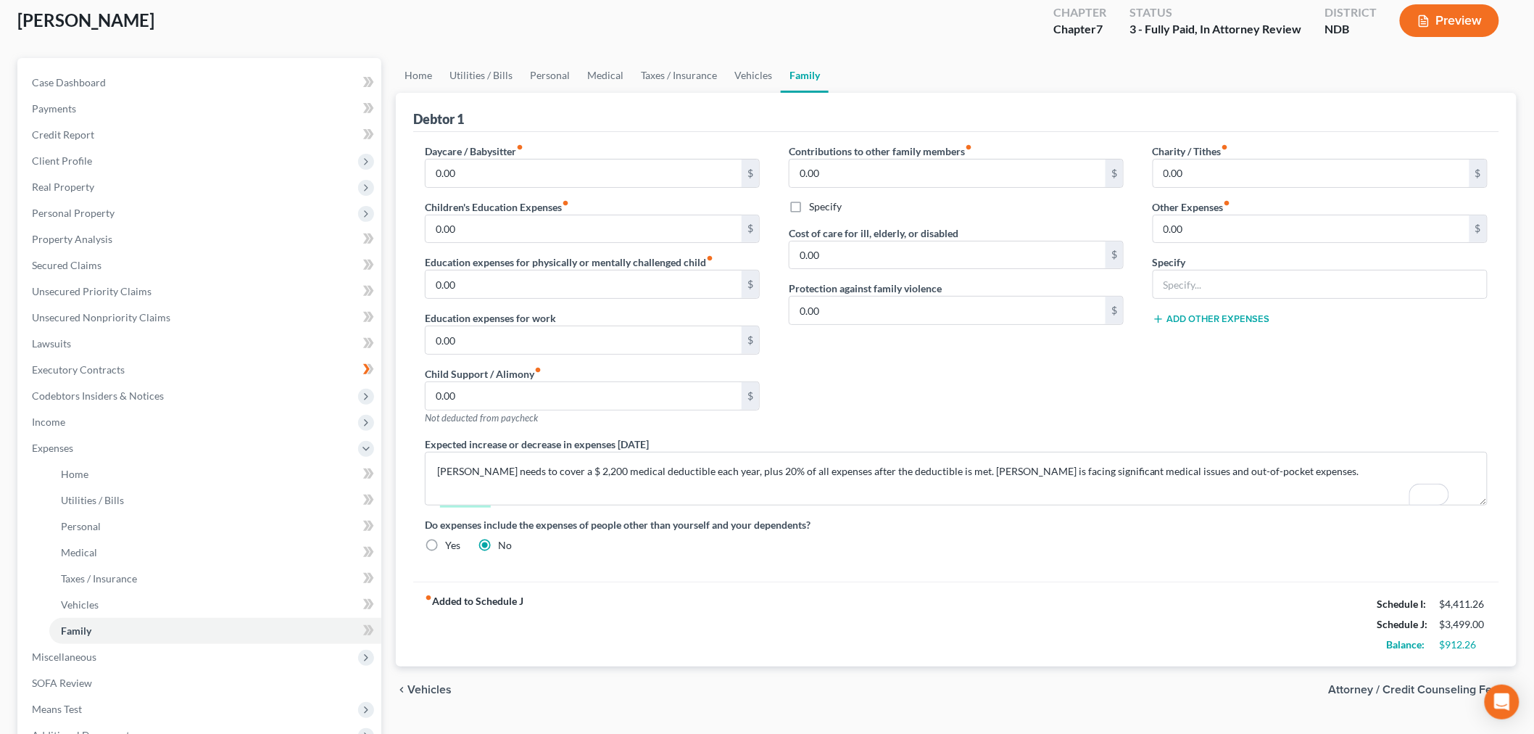
scroll to position [0, 0]
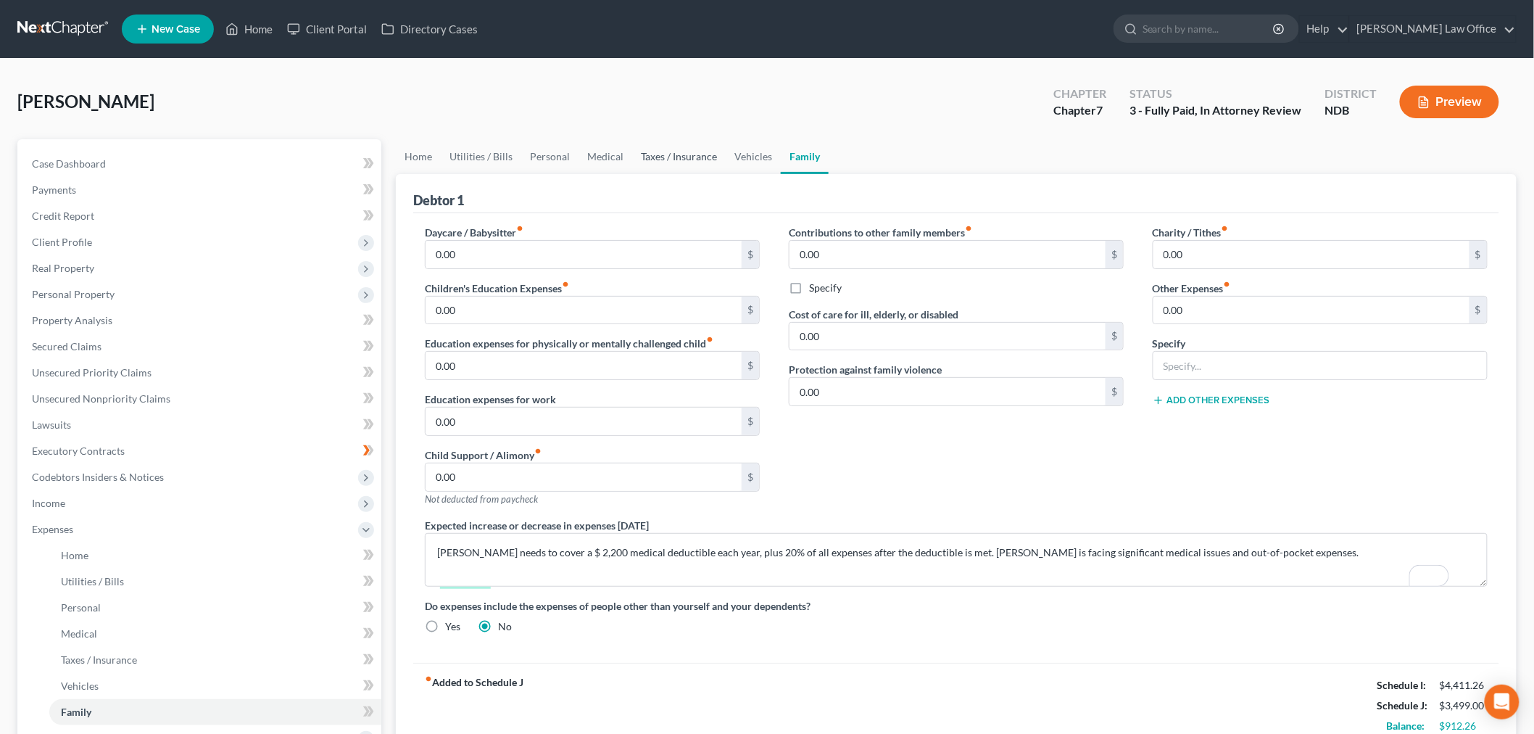
click at [726, 174] on link "Taxes / Insurance" at bounding box center [679, 156] width 94 height 35
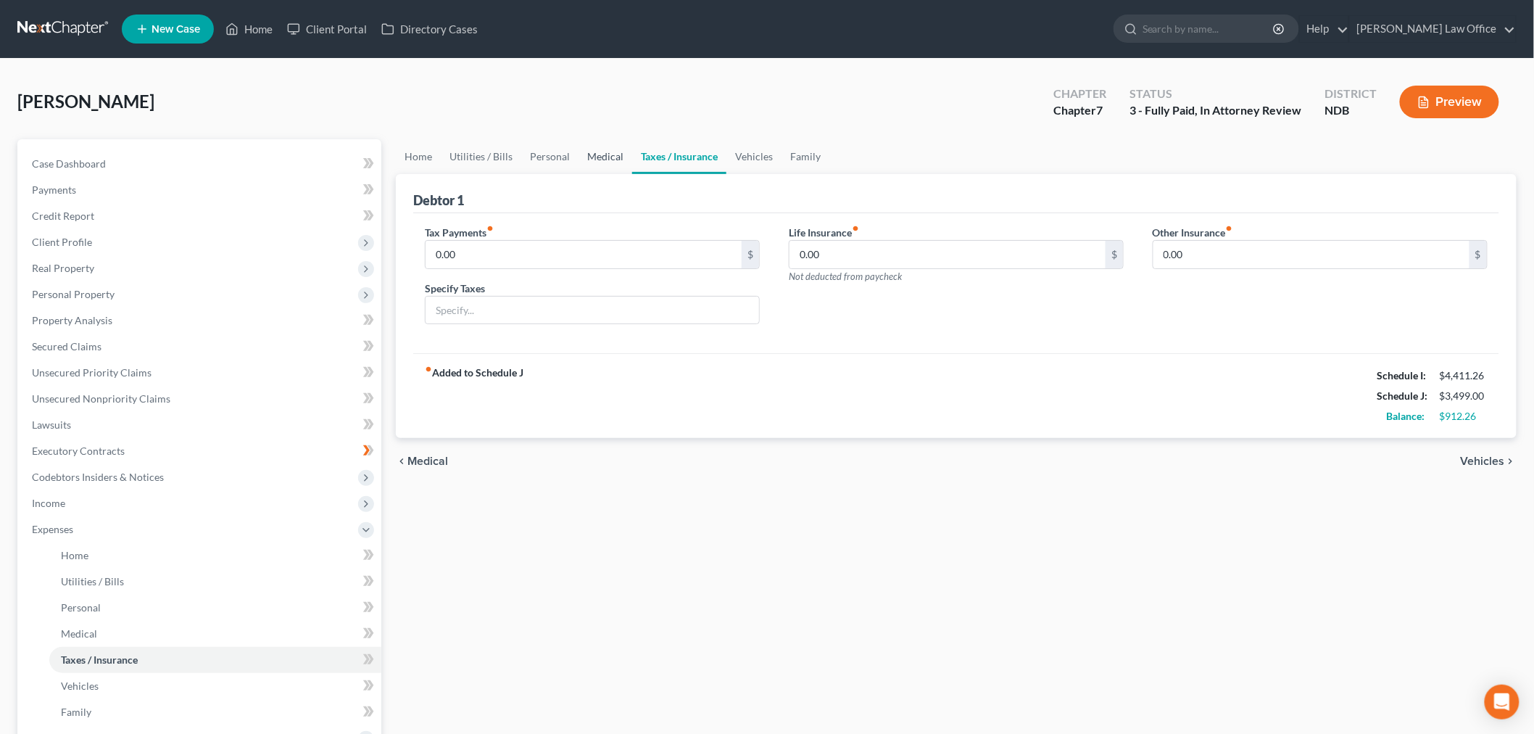
click at [628, 174] on link "Medical" at bounding box center [606, 156] width 54 height 35
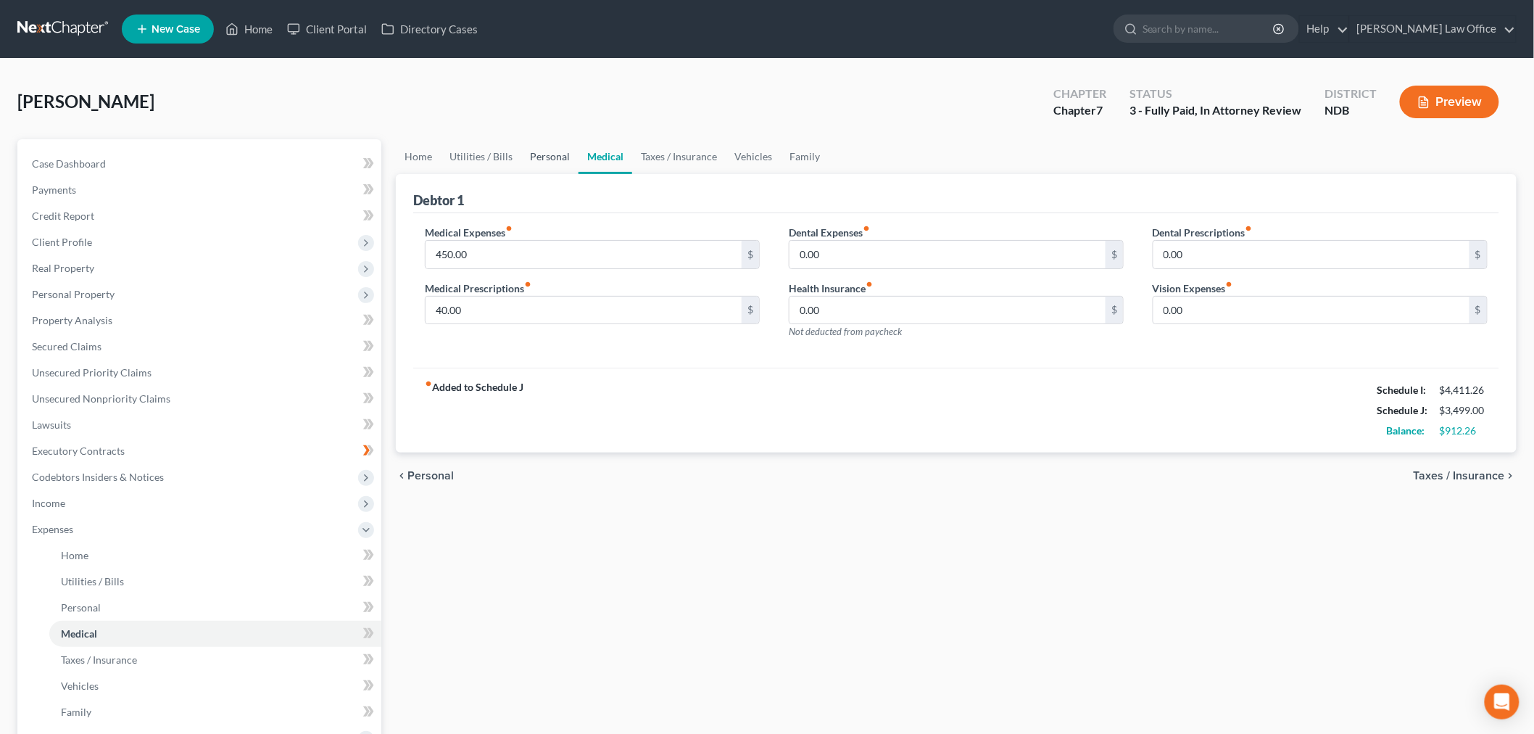
click at [579, 174] on link "Personal" at bounding box center [549, 156] width 57 height 35
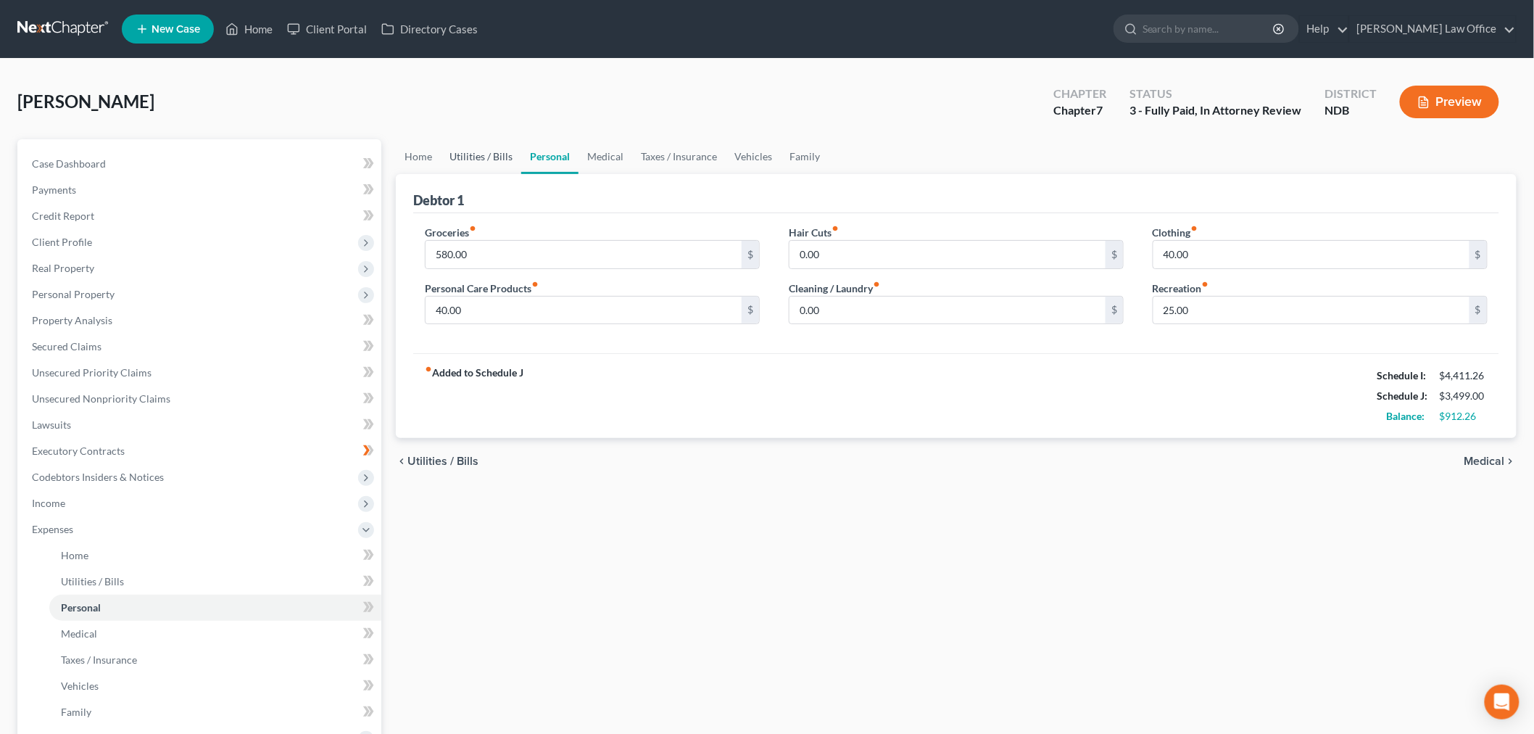
click at [508, 174] on link "Utilities / Bills" at bounding box center [481, 156] width 80 height 35
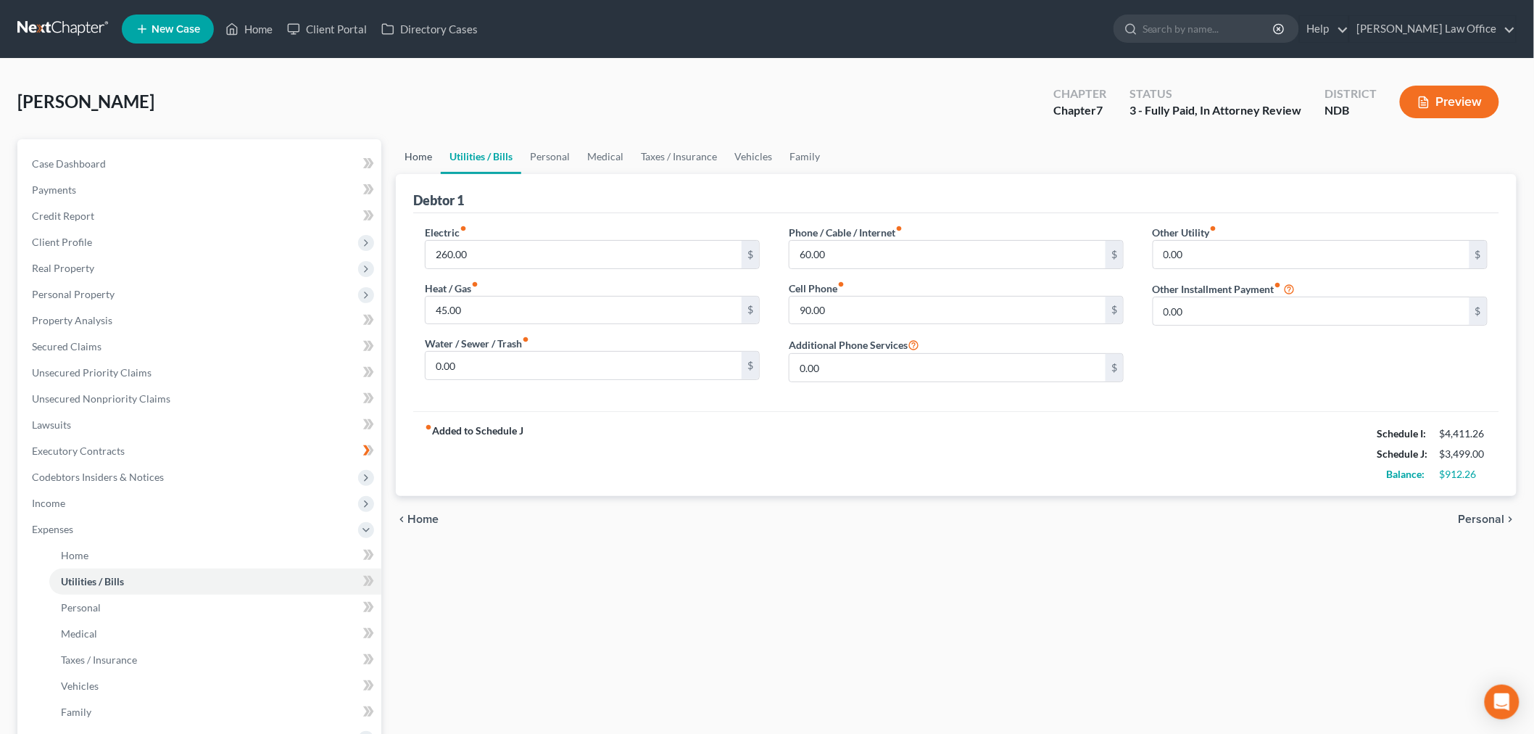
click at [424, 174] on link "Home" at bounding box center [418, 156] width 45 height 35
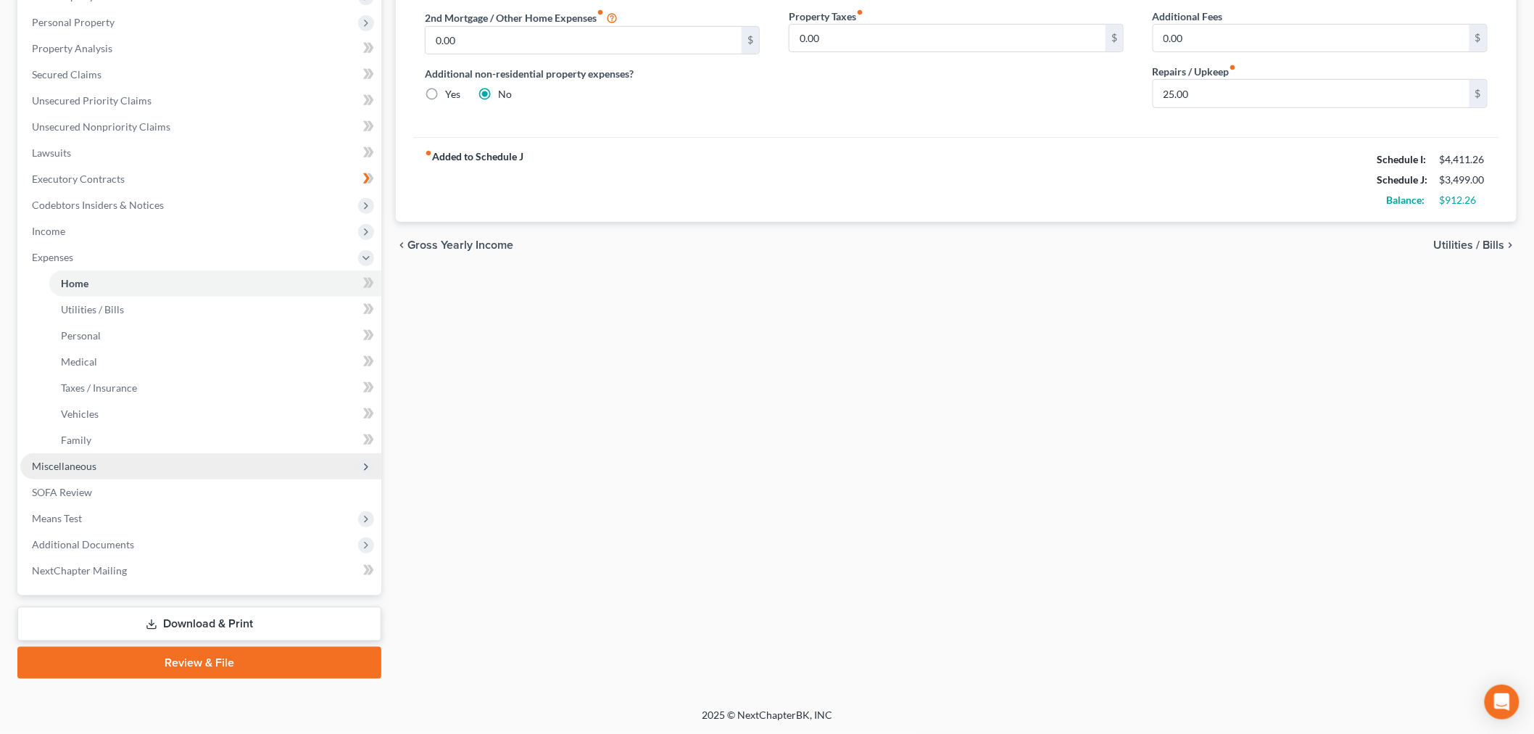
click at [129, 453] on span "Miscellaneous" at bounding box center [200, 466] width 361 height 26
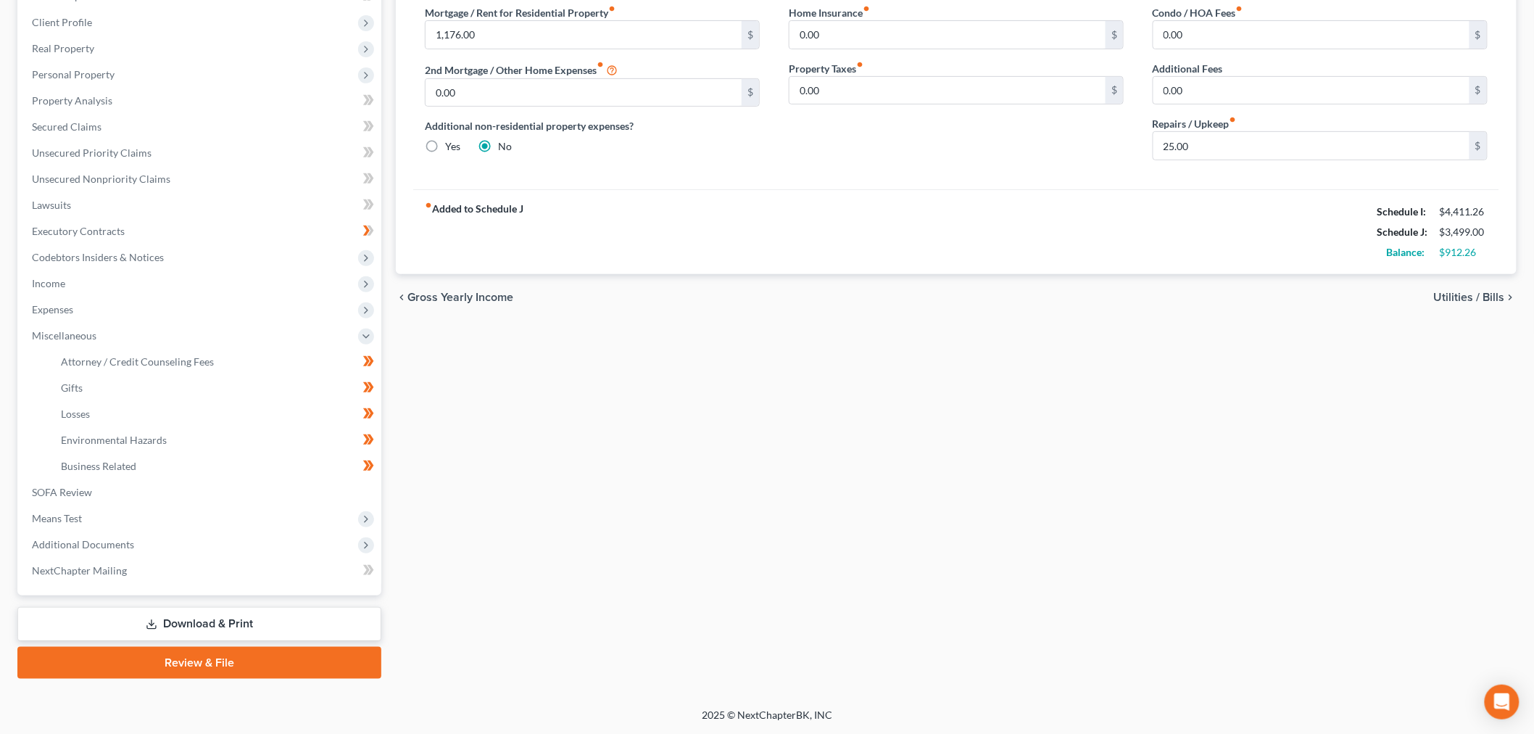
scroll to position [455, 0]
click at [192, 479] on link "SOFA Review" at bounding box center [200, 492] width 361 height 26
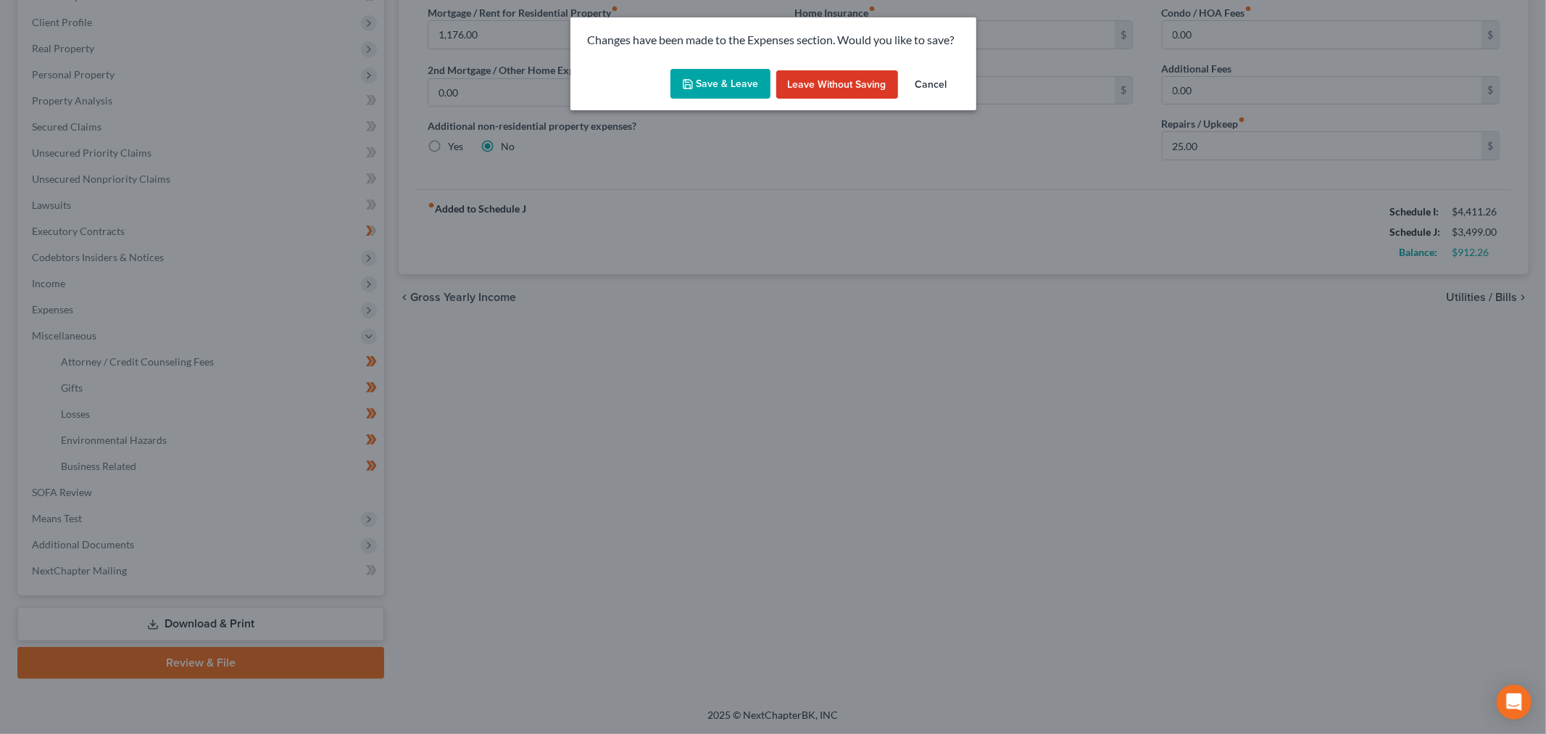
click at [735, 99] on button "Save & Leave" at bounding box center [721, 84] width 100 height 30
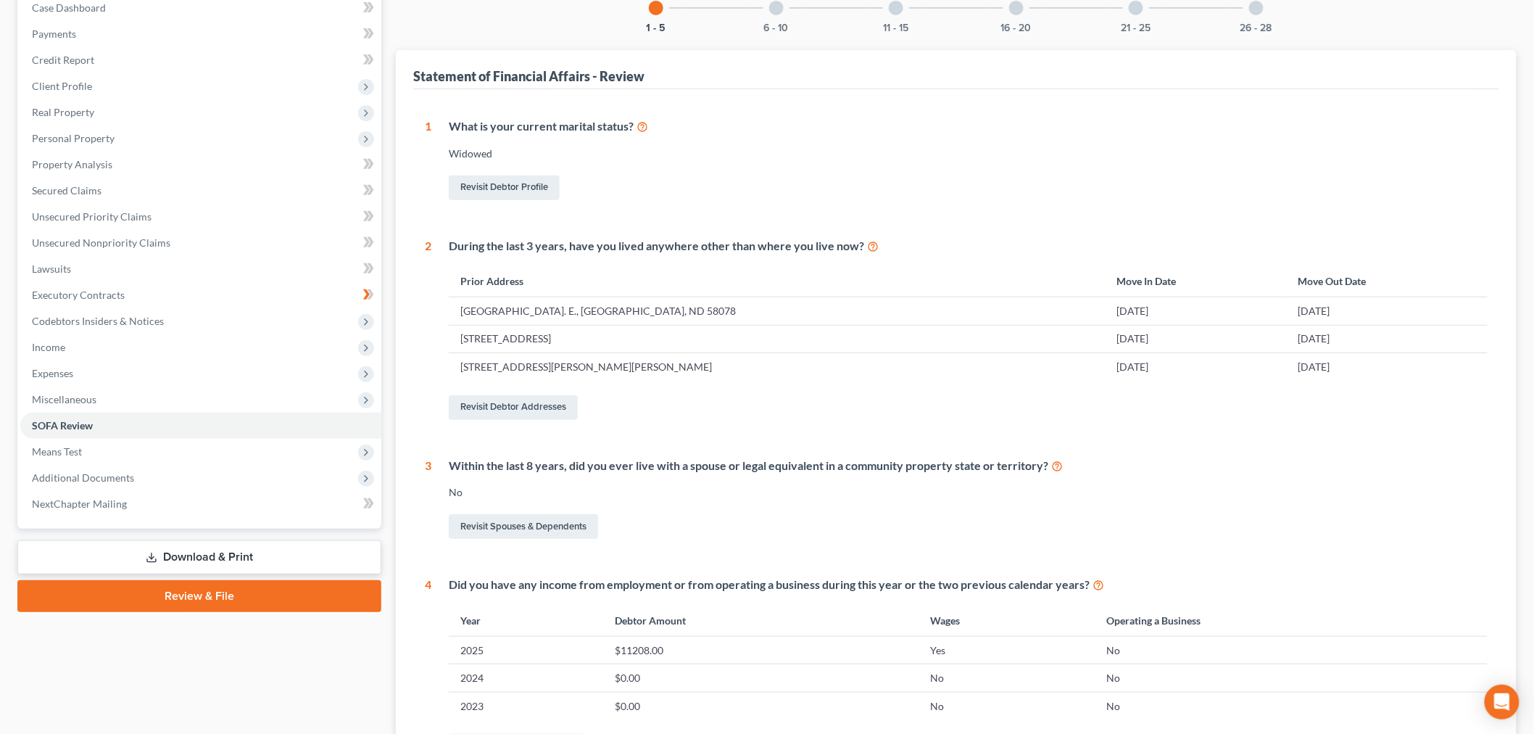
scroll to position [402, 0]
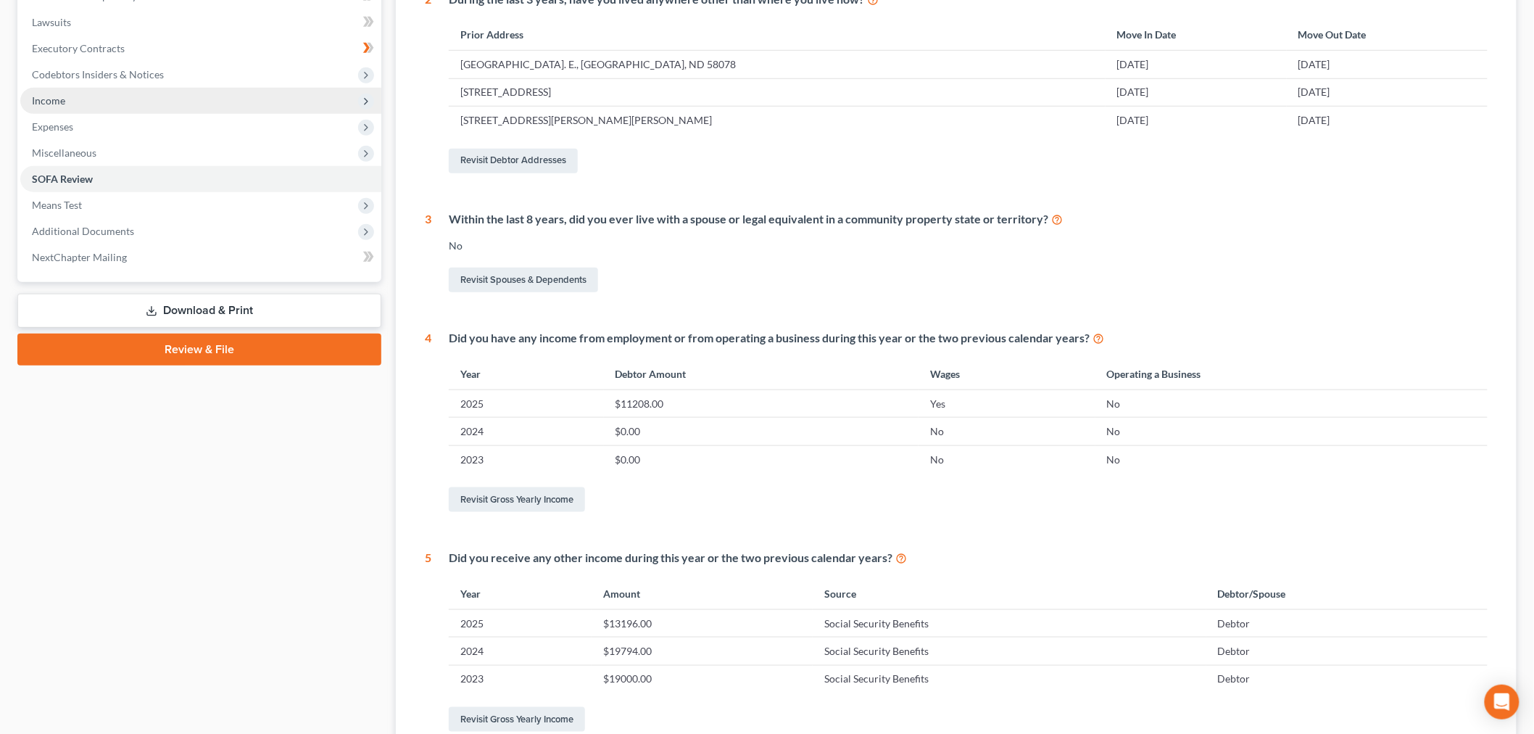
click at [134, 114] on span "Income" at bounding box center [200, 101] width 361 height 26
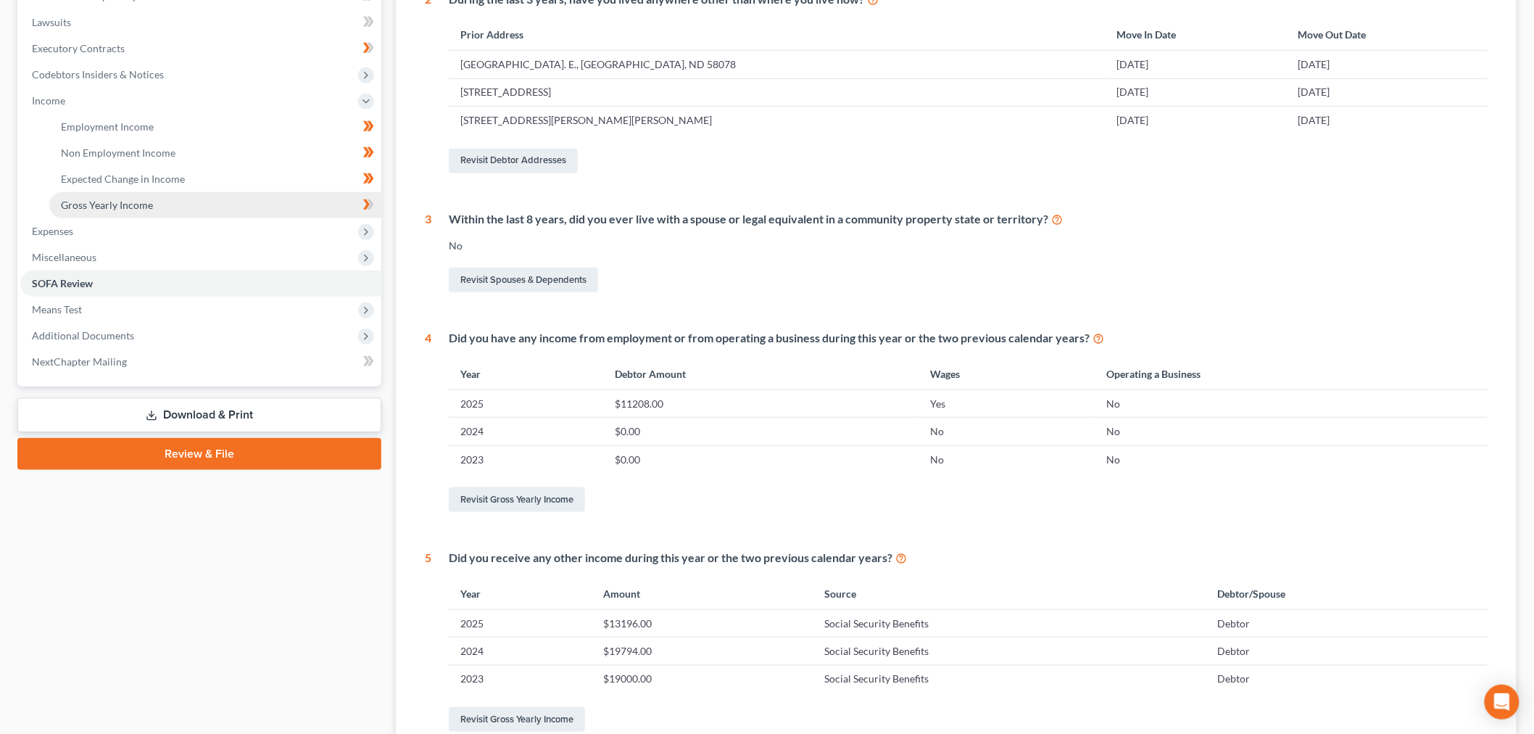
click at [198, 218] on link "Gross Yearly Income" at bounding box center [215, 205] width 332 height 26
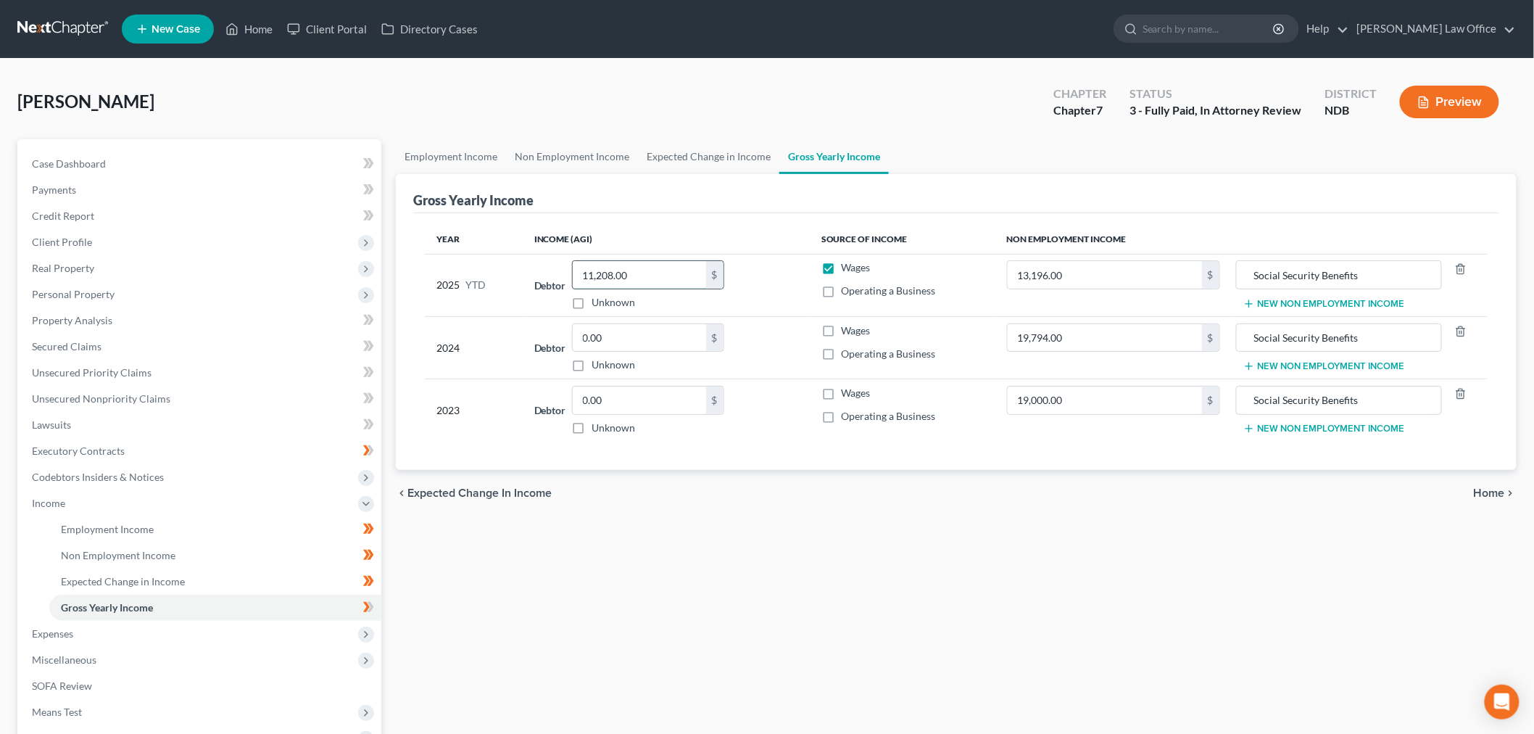
click at [706, 289] on input "11,208.00" at bounding box center [639, 275] width 133 height 28
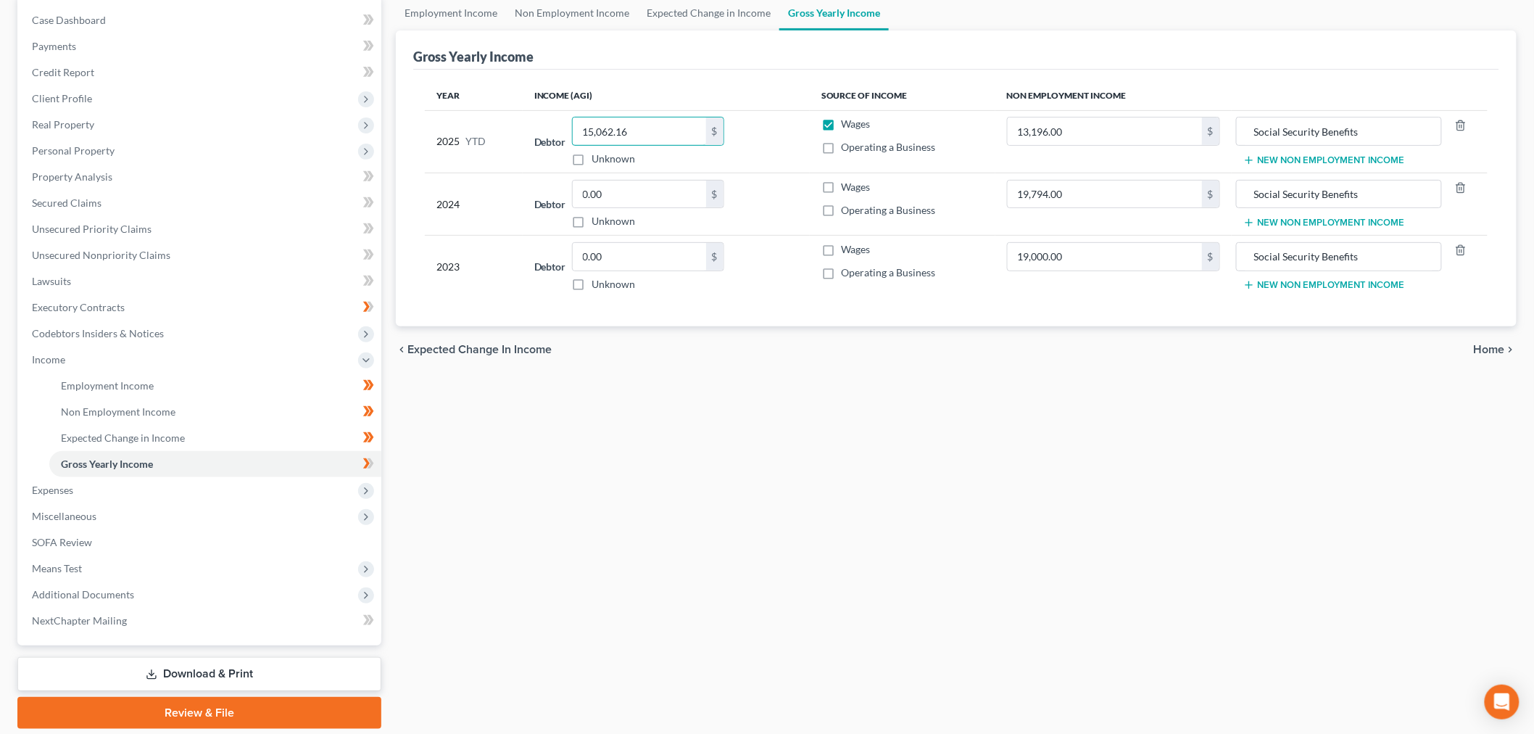
scroll to position [161, 0]
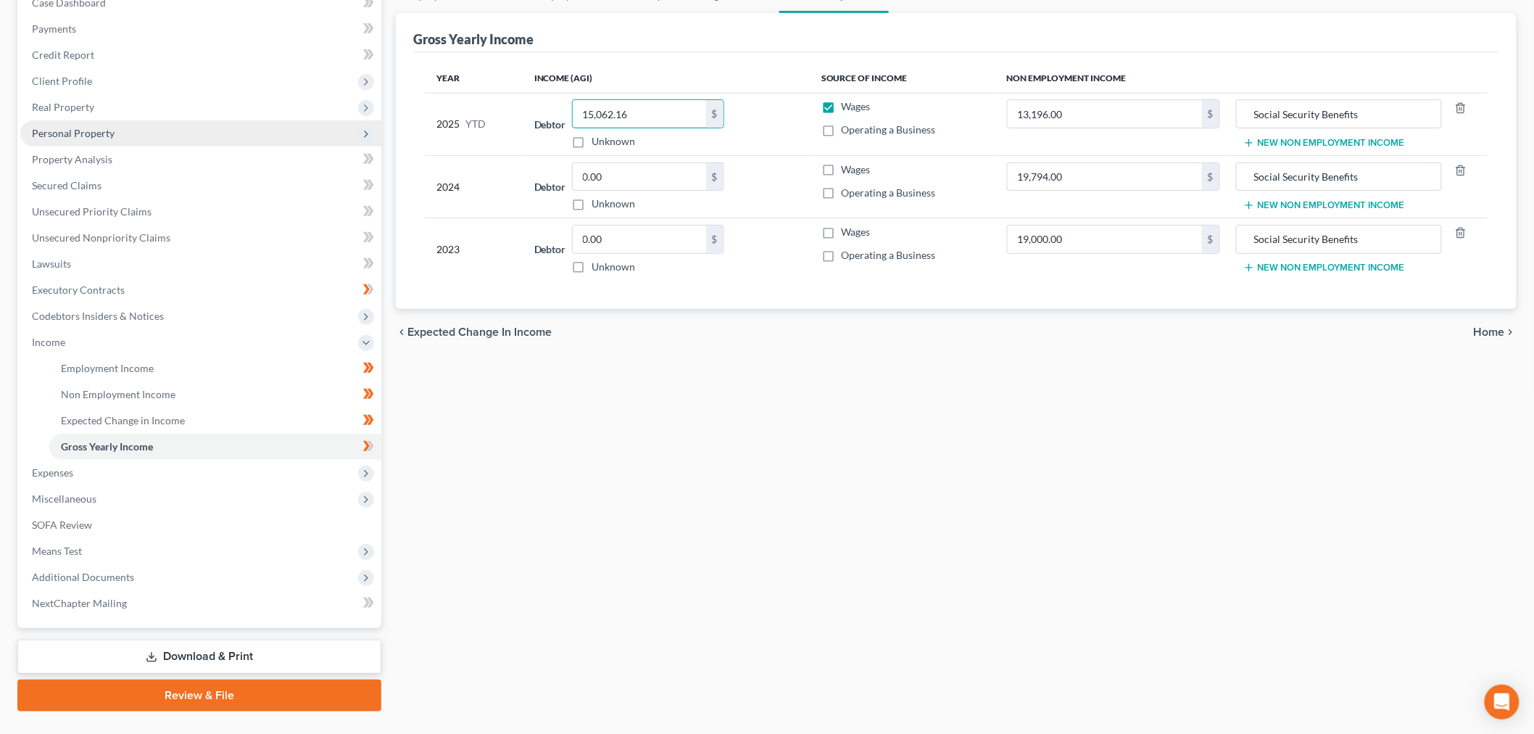
type input "15,062.16"
drag, startPoint x: 146, startPoint y: 204, endPoint x: 196, endPoint y: 270, distance: 82.4
click at [147, 146] on span "Personal Property" at bounding box center [200, 133] width 361 height 26
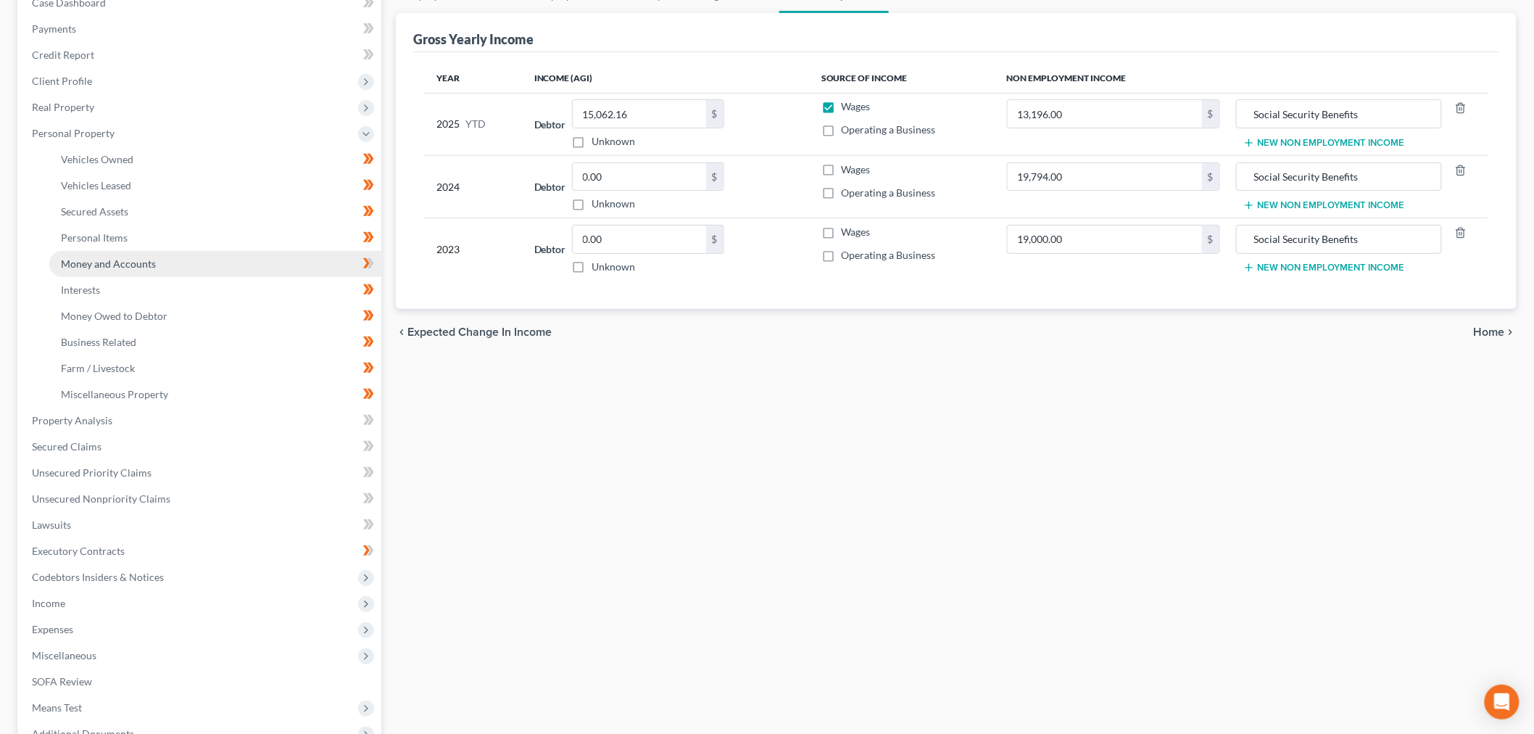
click at [141, 270] on span "Money and Accounts" at bounding box center [108, 263] width 95 height 12
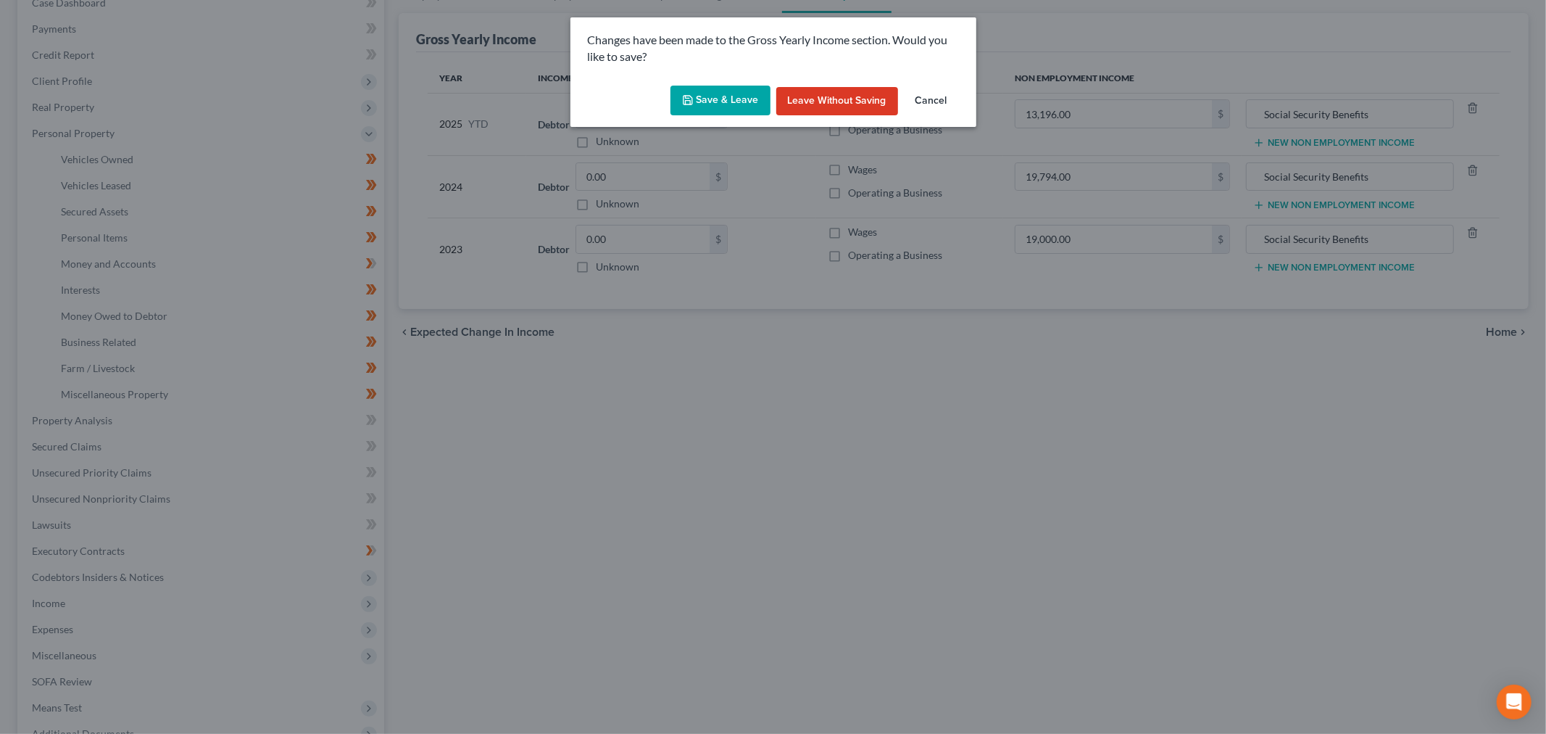
click at [731, 116] on button "Save & Leave" at bounding box center [721, 101] width 100 height 30
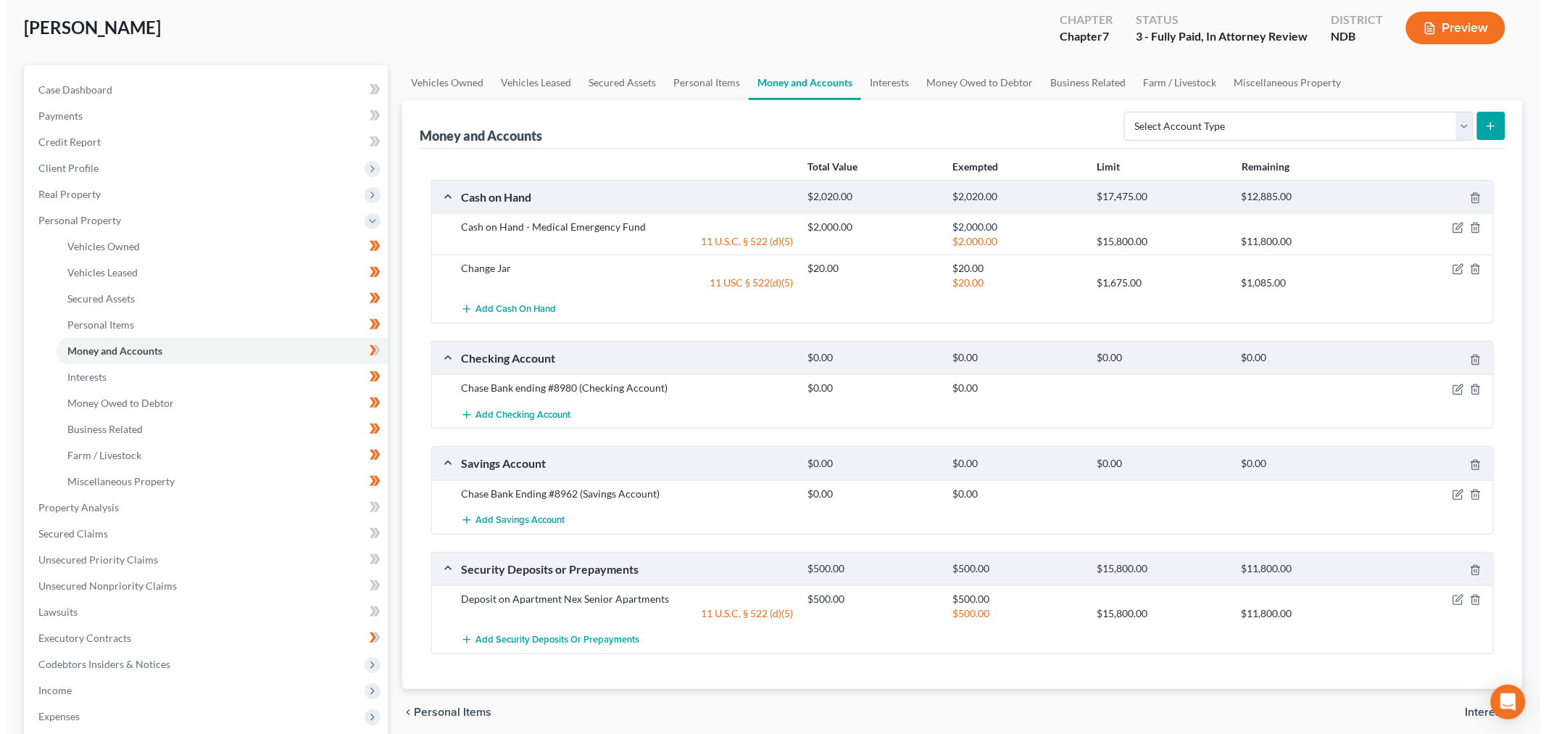
scroll to position [161, 0]
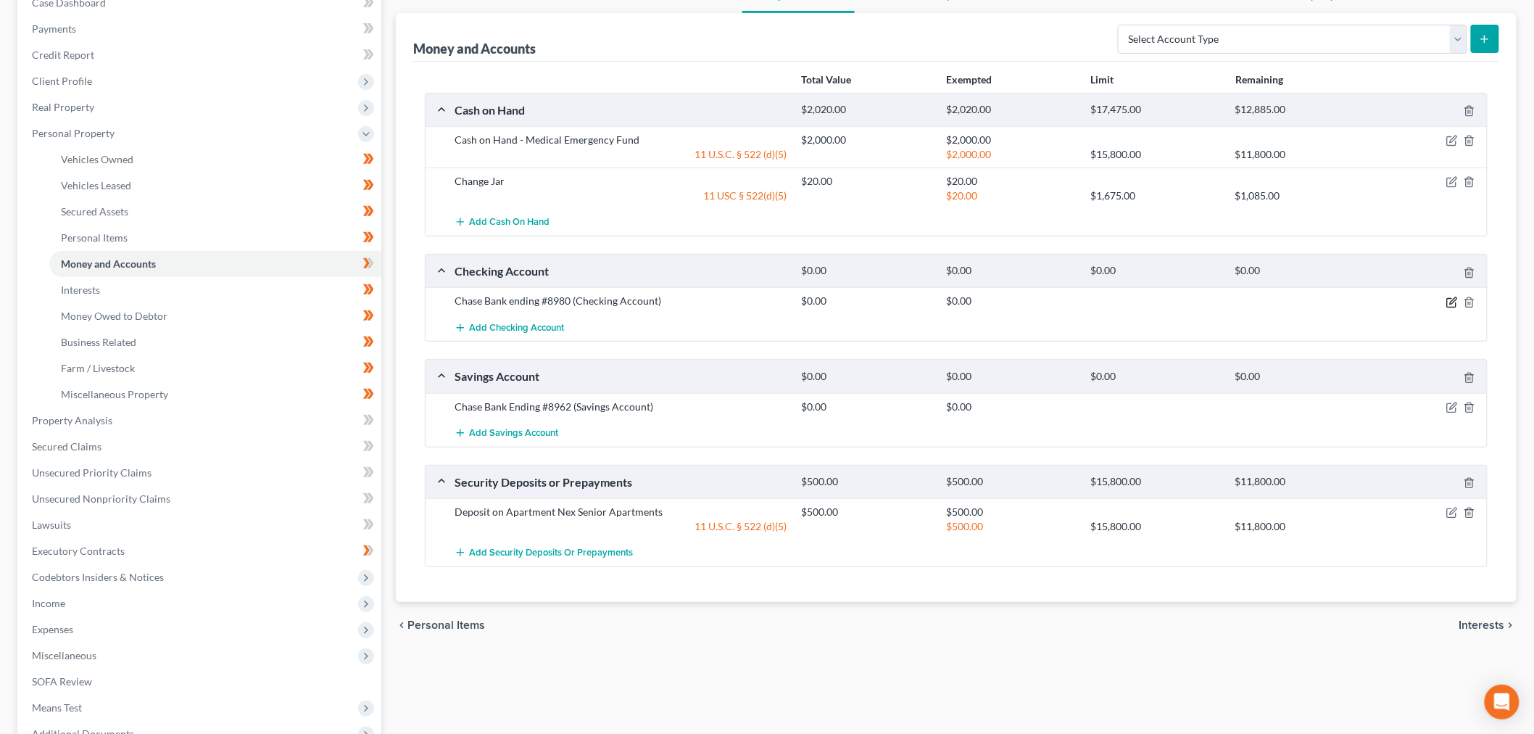
click at [1447, 307] on icon "button" at bounding box center [1451, 302] width 9 height 9
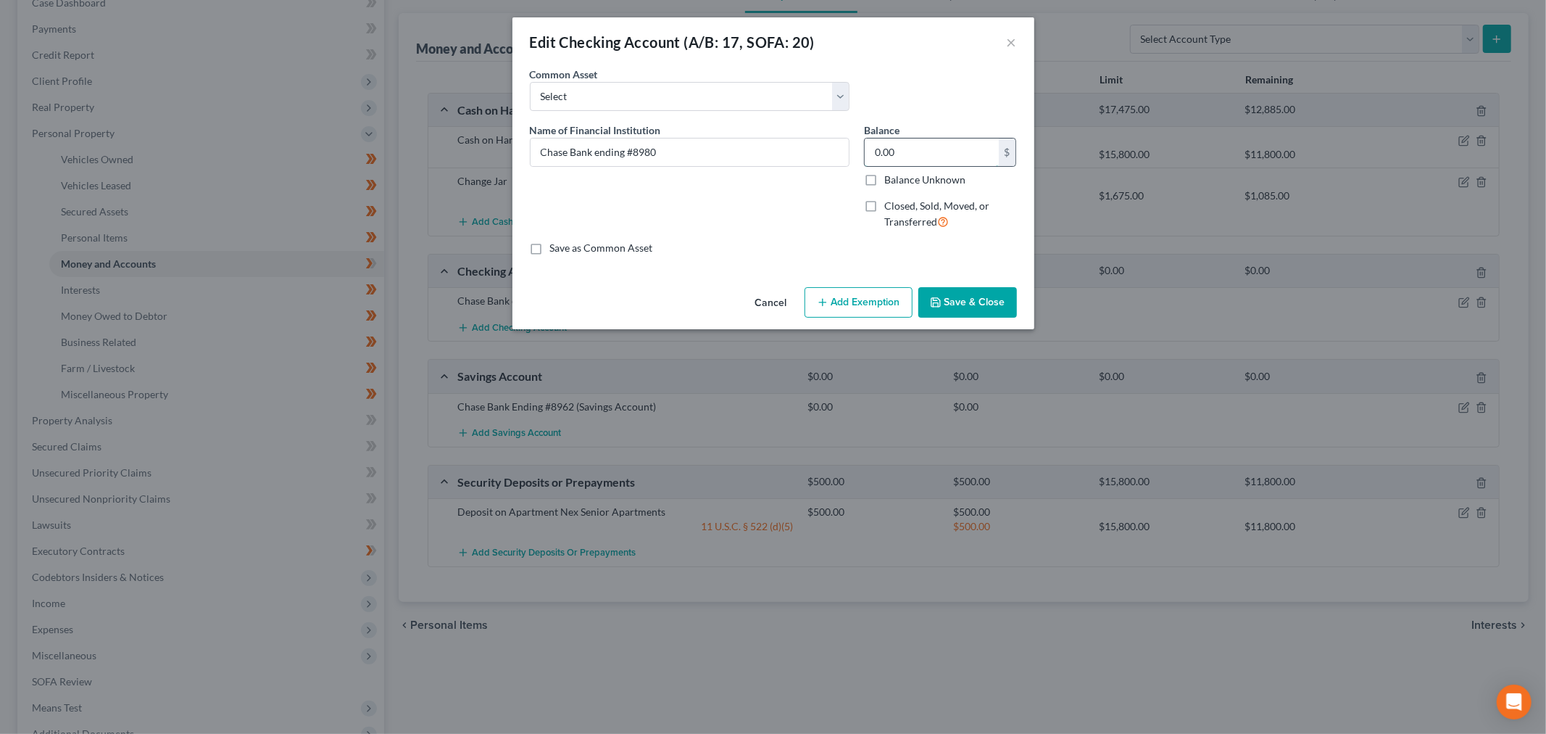
click at [966, 166] on input "0.00" at bounding box center [932, 152] width 134 height 28
type input "1,100"
click at [913, 318] on button "Add Exemption" at bounding box center [859, 302] width 108 height 30
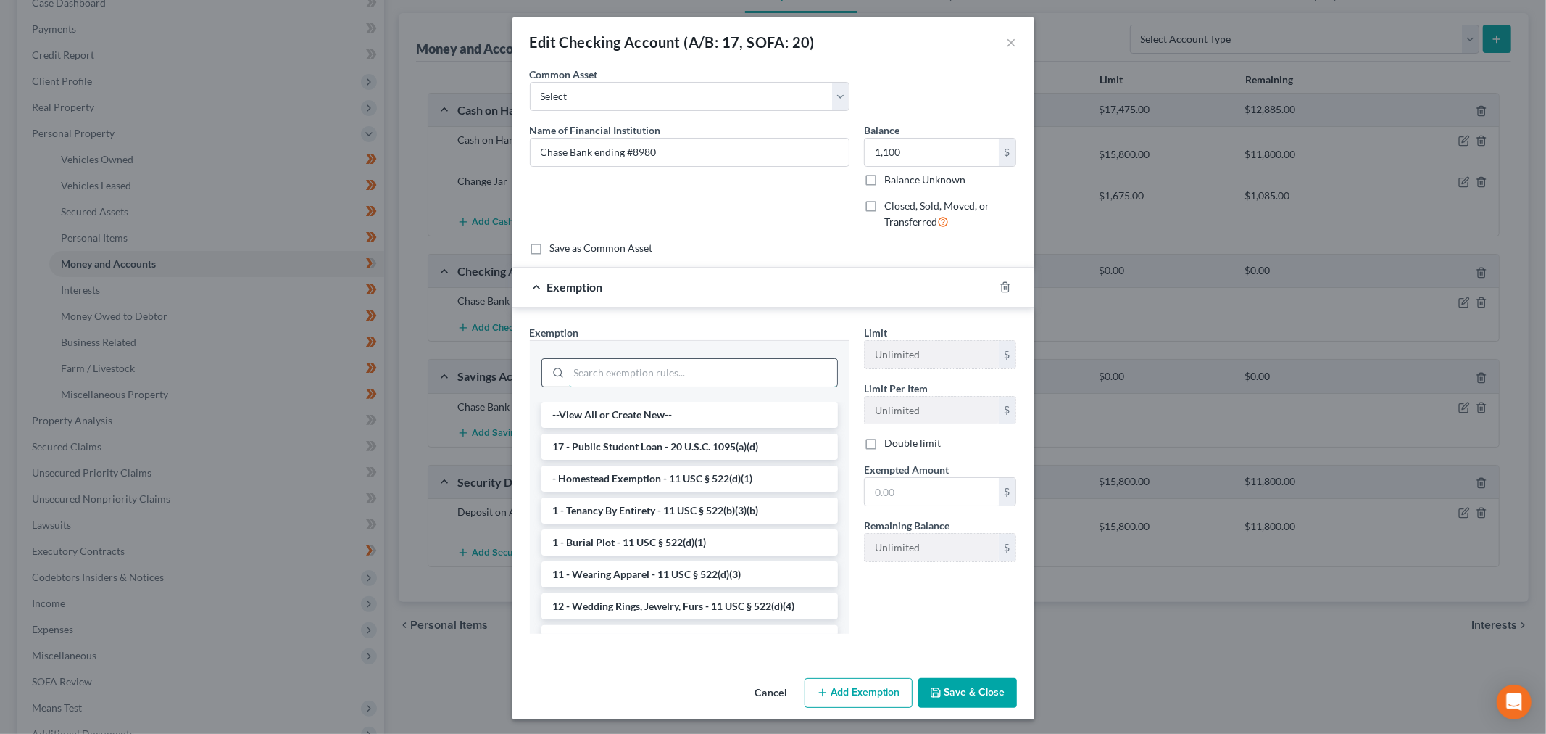
click at [639, 386] on input "search" at bounding box center [703, 373] width 268 height 28
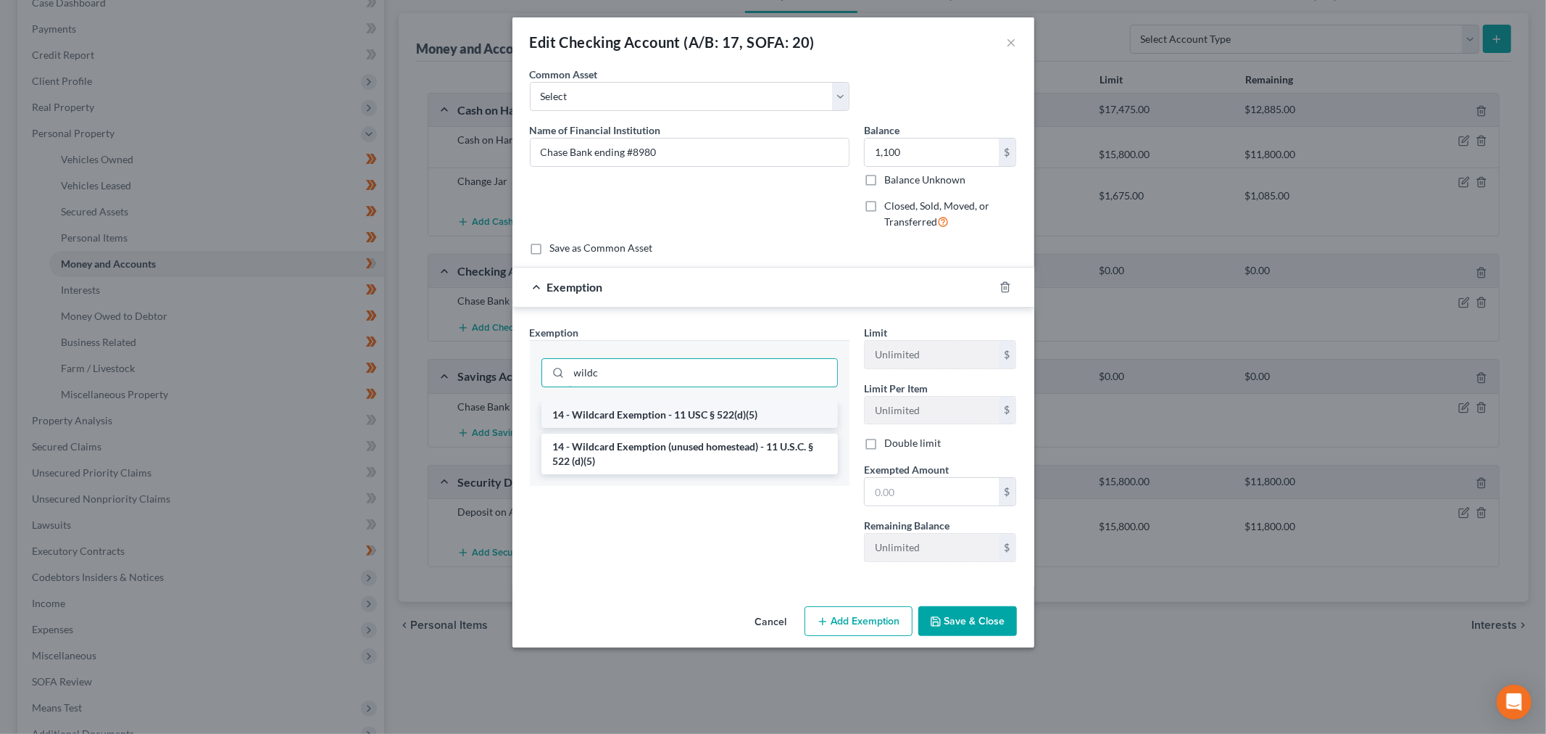
type input "wildc"
click at [724, 428] on li "14 - Wildcard Exemption - 11 USC § 522(d)(5)" at bounding box center [690, 415] width 297 height 26
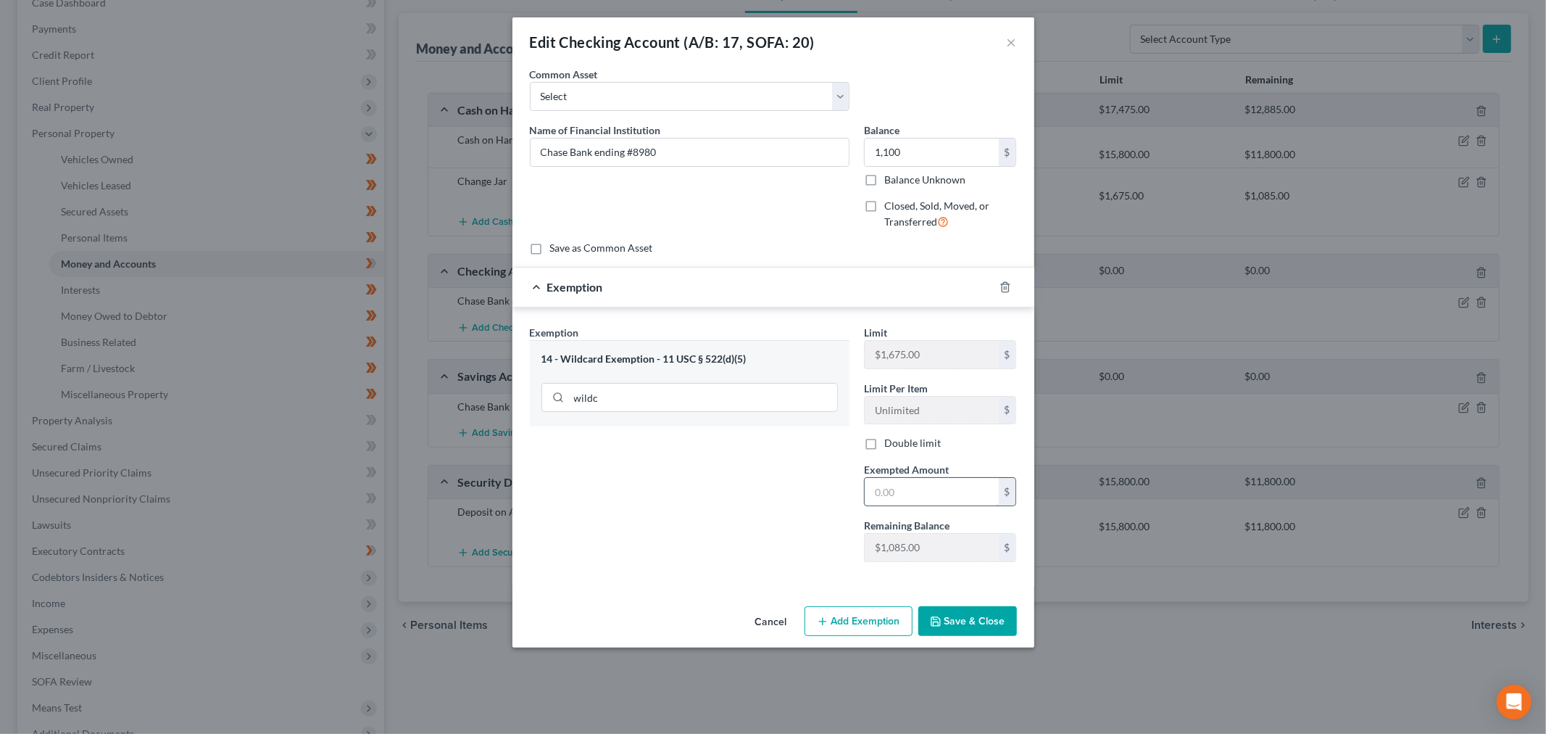
click at [980, 505] on input "text" at bounding box center [932, 492] width 134 height 28
type input "1,10"
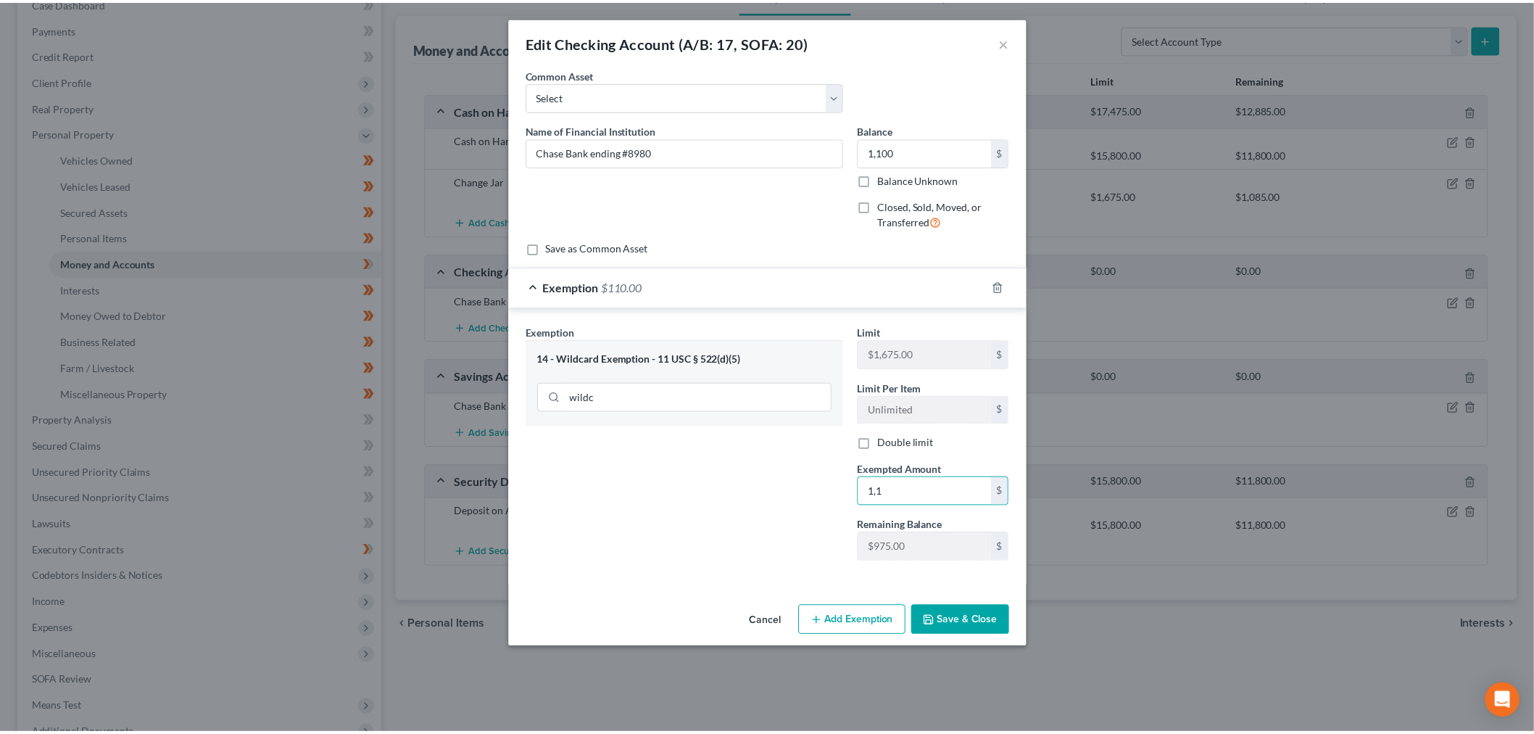
scroll to position [94, 0]
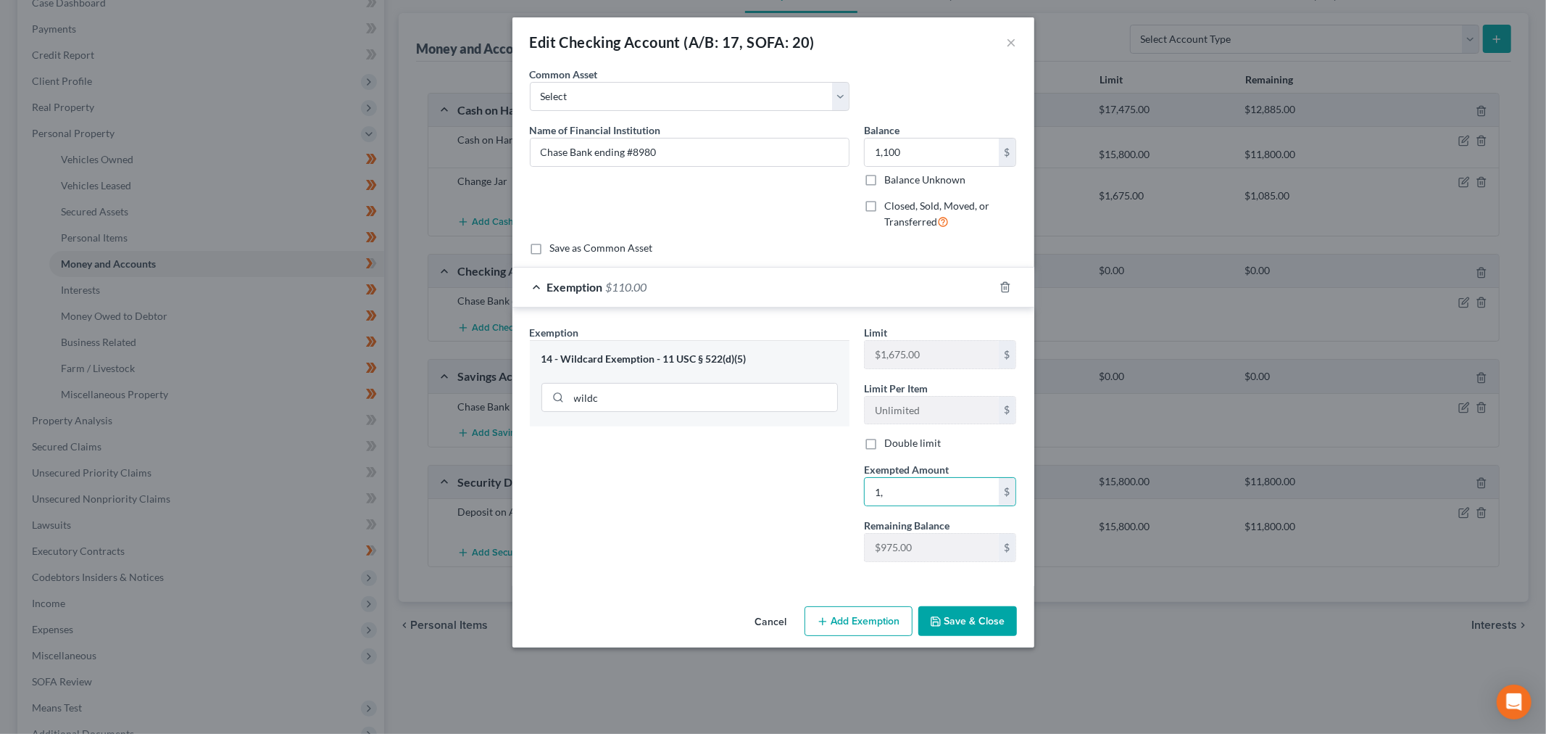
type input "1"
click at [653, 400] on input "wildc" at bounding box center [703, 398] width 268 height 28
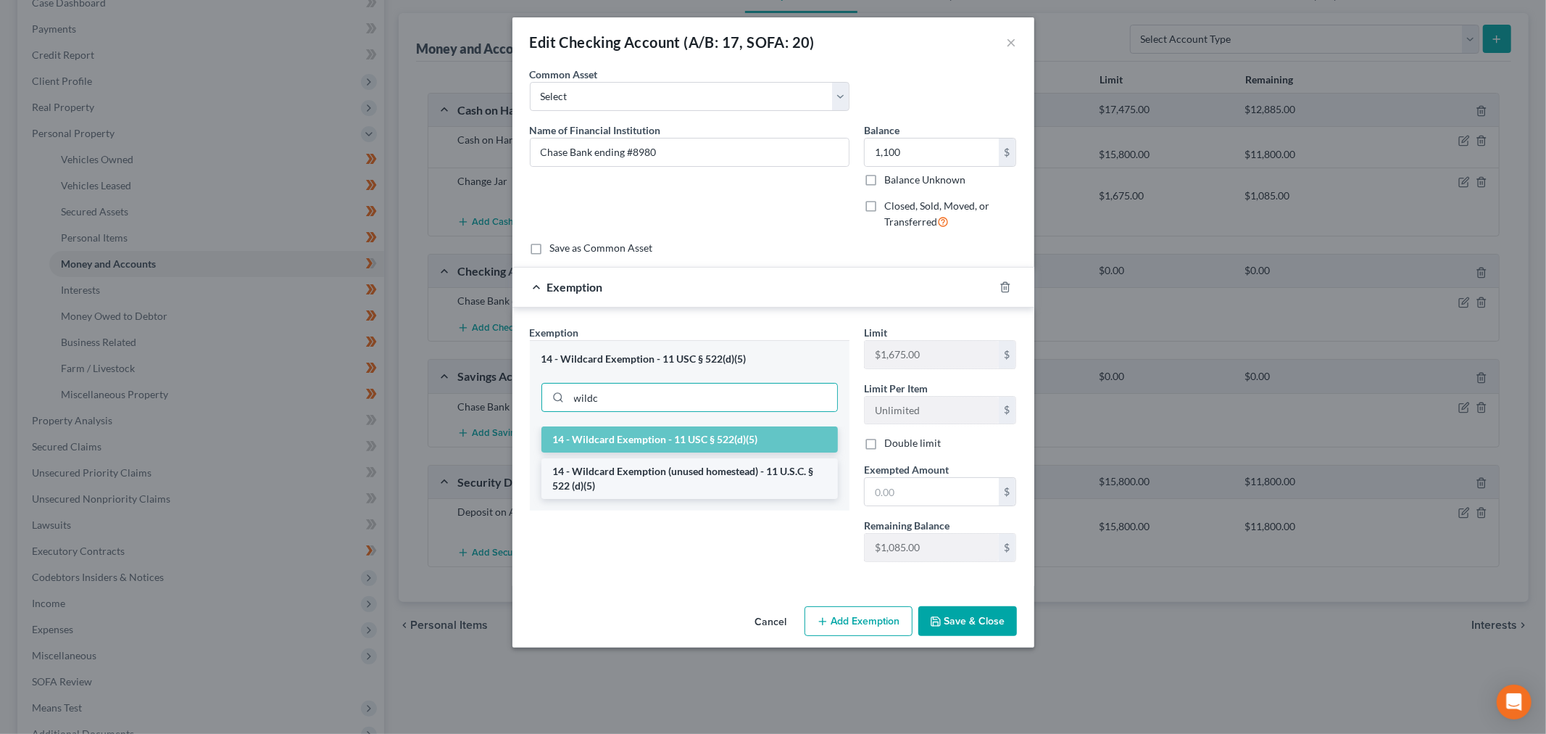
drag, startPoint x: 689, startPoint y: 499, endPoint x: 919, endPoint y: 546, distance: 235.3
click at [689, 499] on li "14 - Wildcard Exemption (unused homestead) - 11 U.S.C. § 522 (d)(5)" at bounding box center [690, 478] width 297 height 41
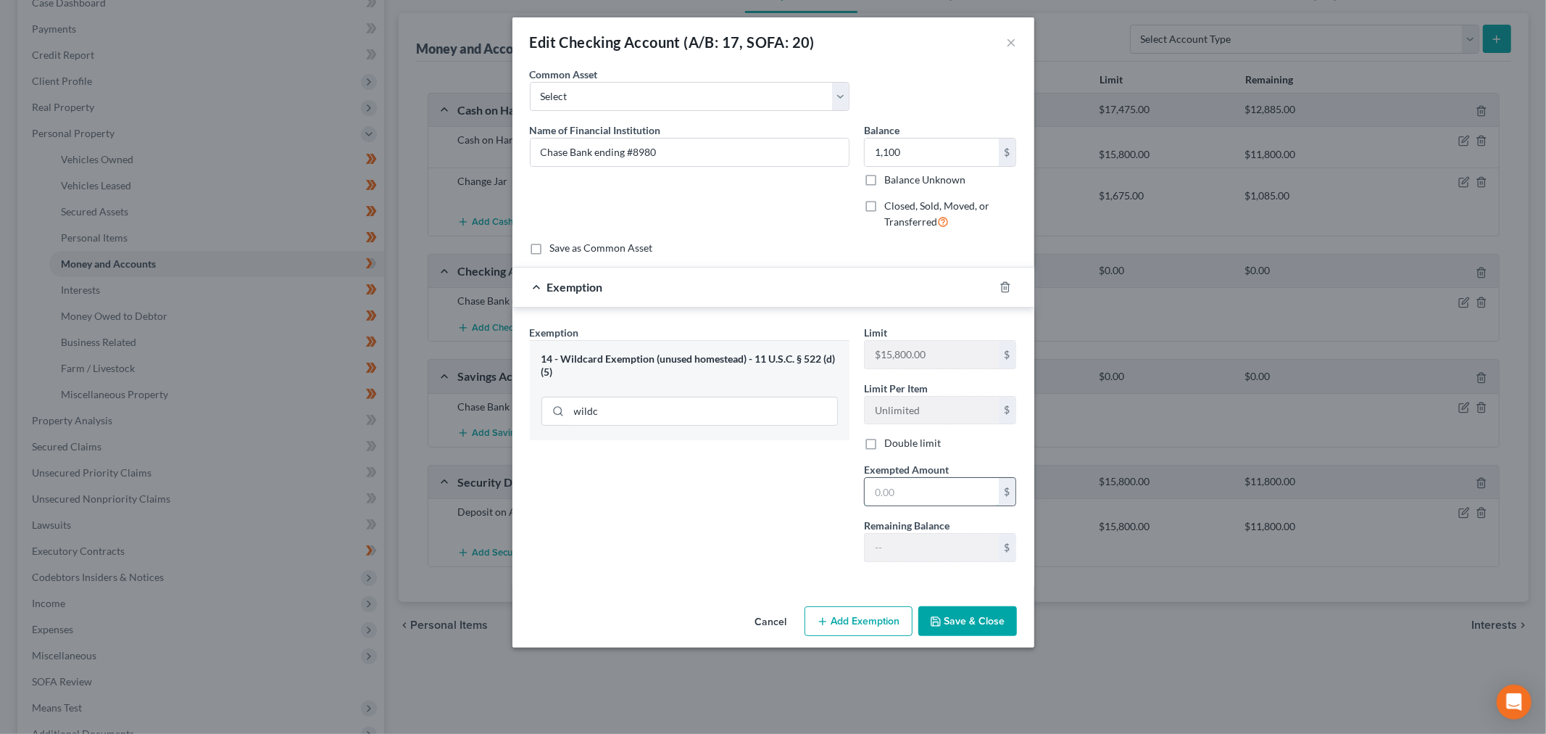
click at [953, 505] on input "text" at bounding box center [932, 492] width 134 height 28
type input "1,100"
click at [1008, 637] on button "Save & Close" at bounding box center [968, 621] width 99 height 30
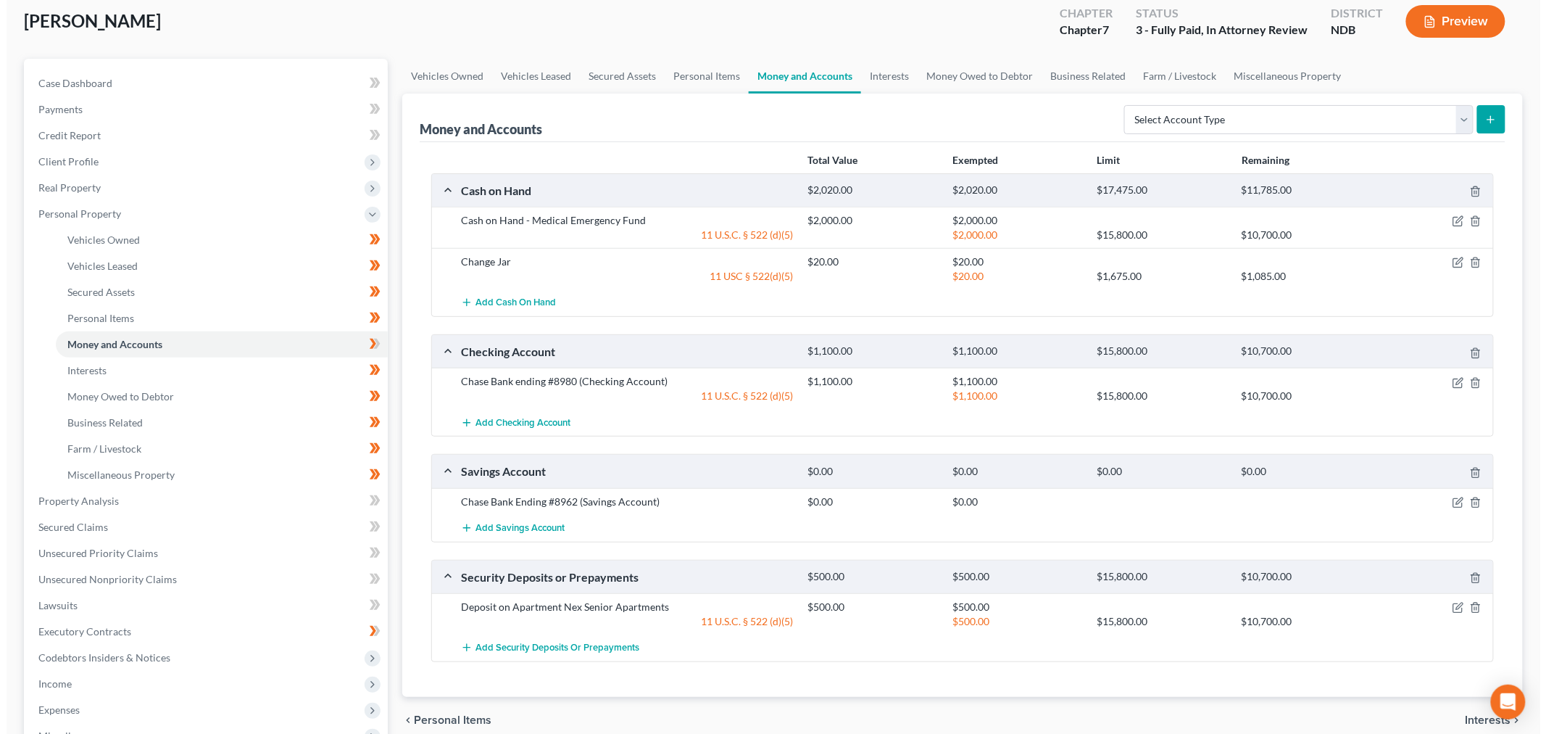
scroll to position [402, 0]
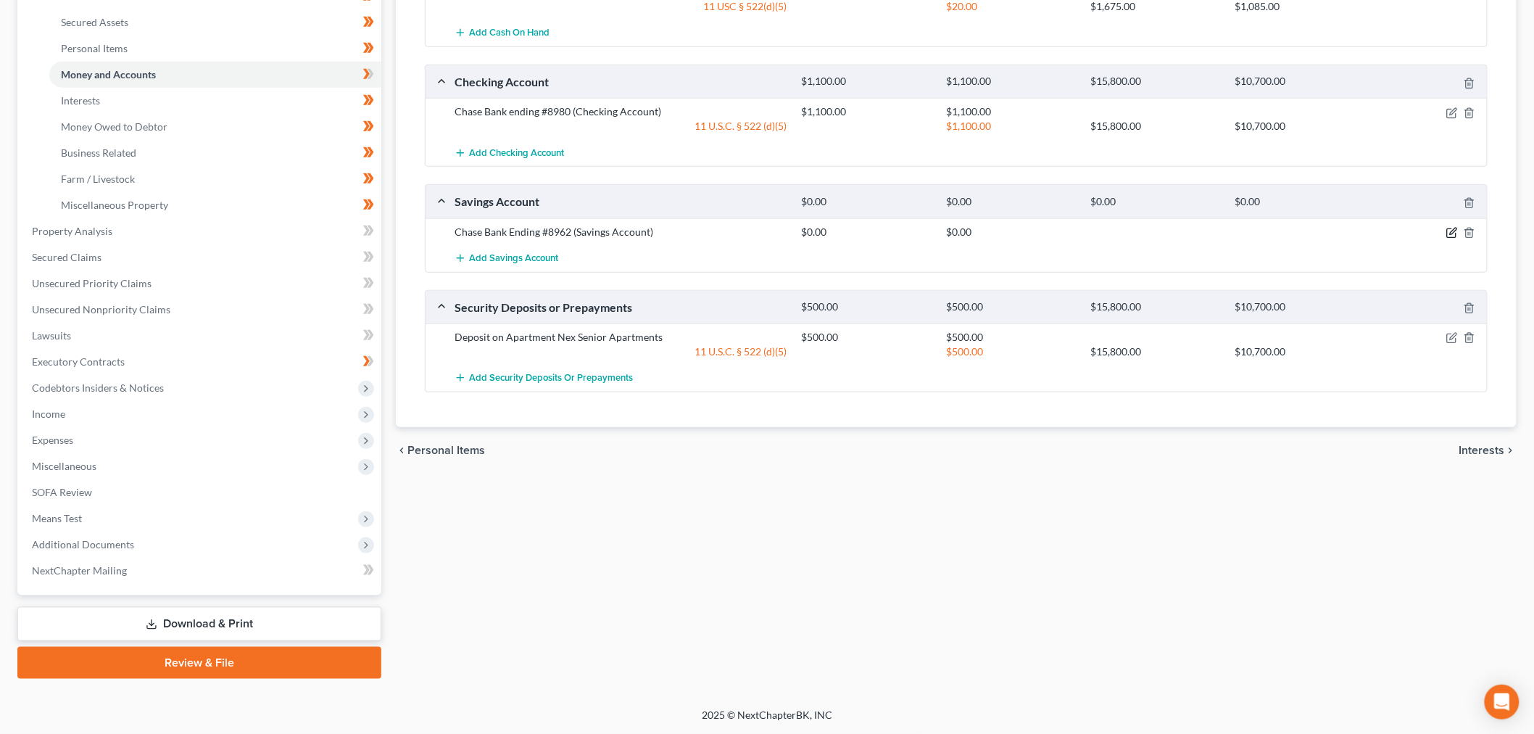
drag, startPoint x: 1439, startPoint y: 360, endPoint x: 1287, endPoint y: 306, distance: 161.4
click at [1446, 239] on icon "button" at bounding box center [1452, 233] width 12 height 12
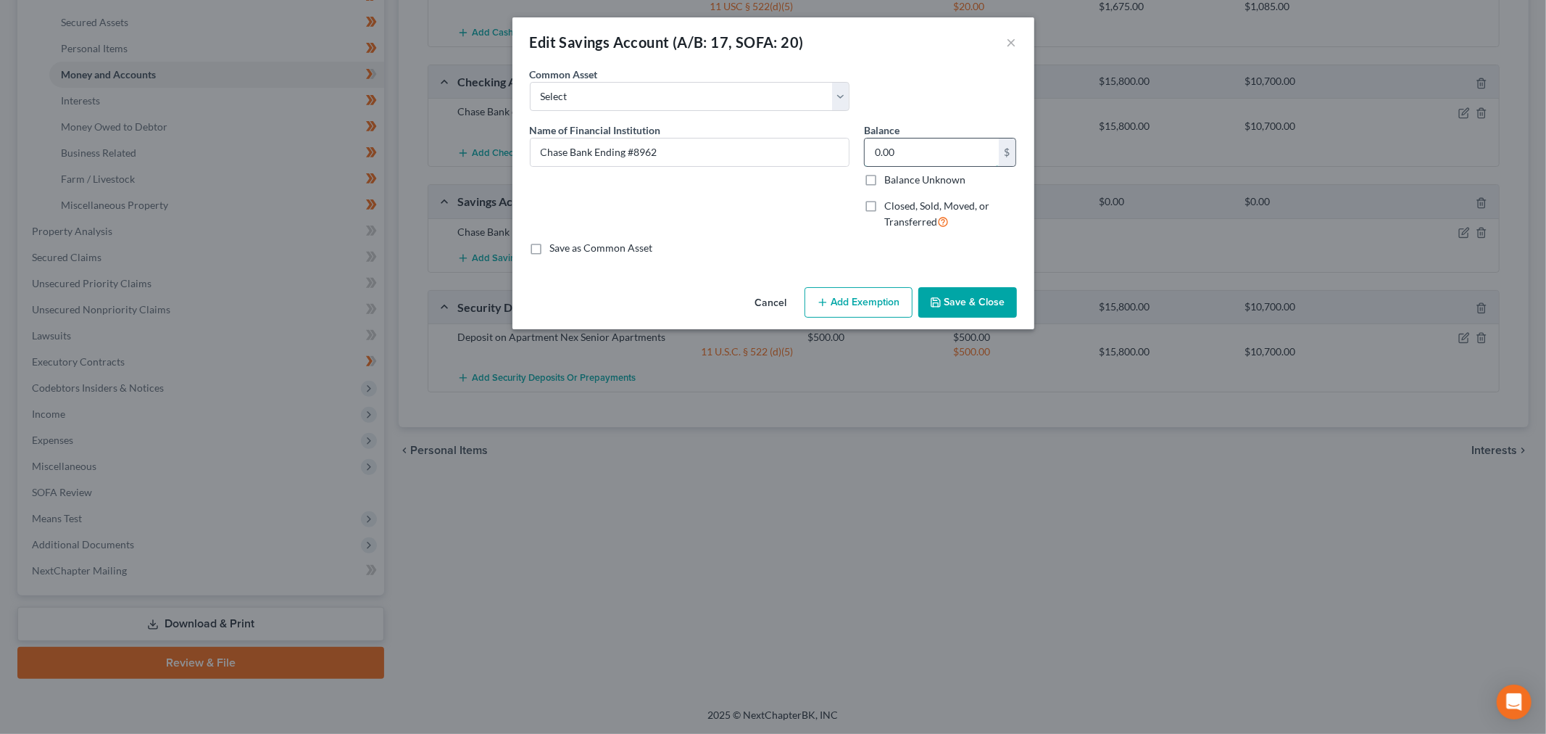
click at [999, 166] on input "0.00" at bounding box center [932, 152] width 134 height 28
type input "676"
click at [896, 318] on button "Add Exemption" at bounding box center [859, 302] width 108 height 30
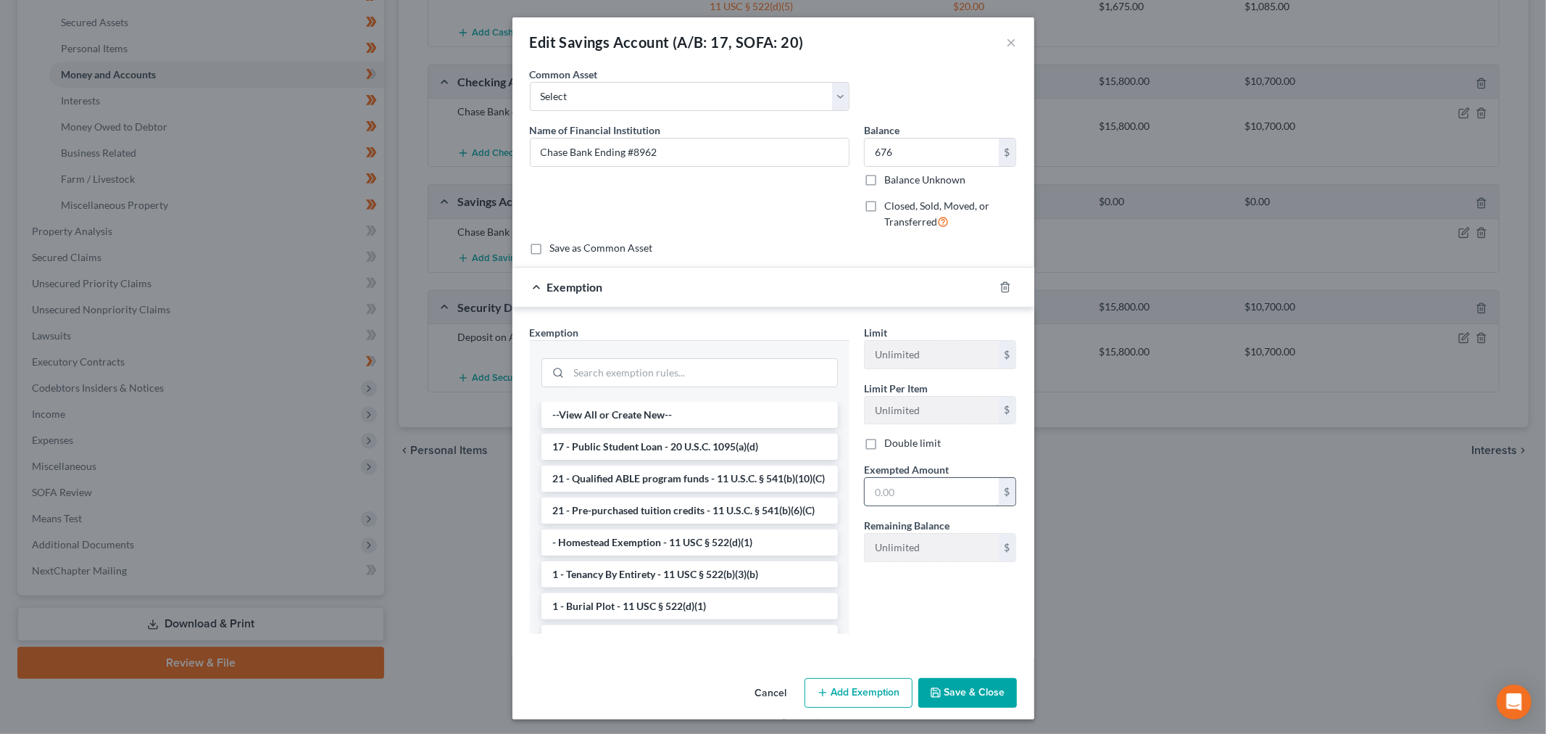
click at [980, 505] on input "text" at bounding box center [932, 492] width 134 height 28
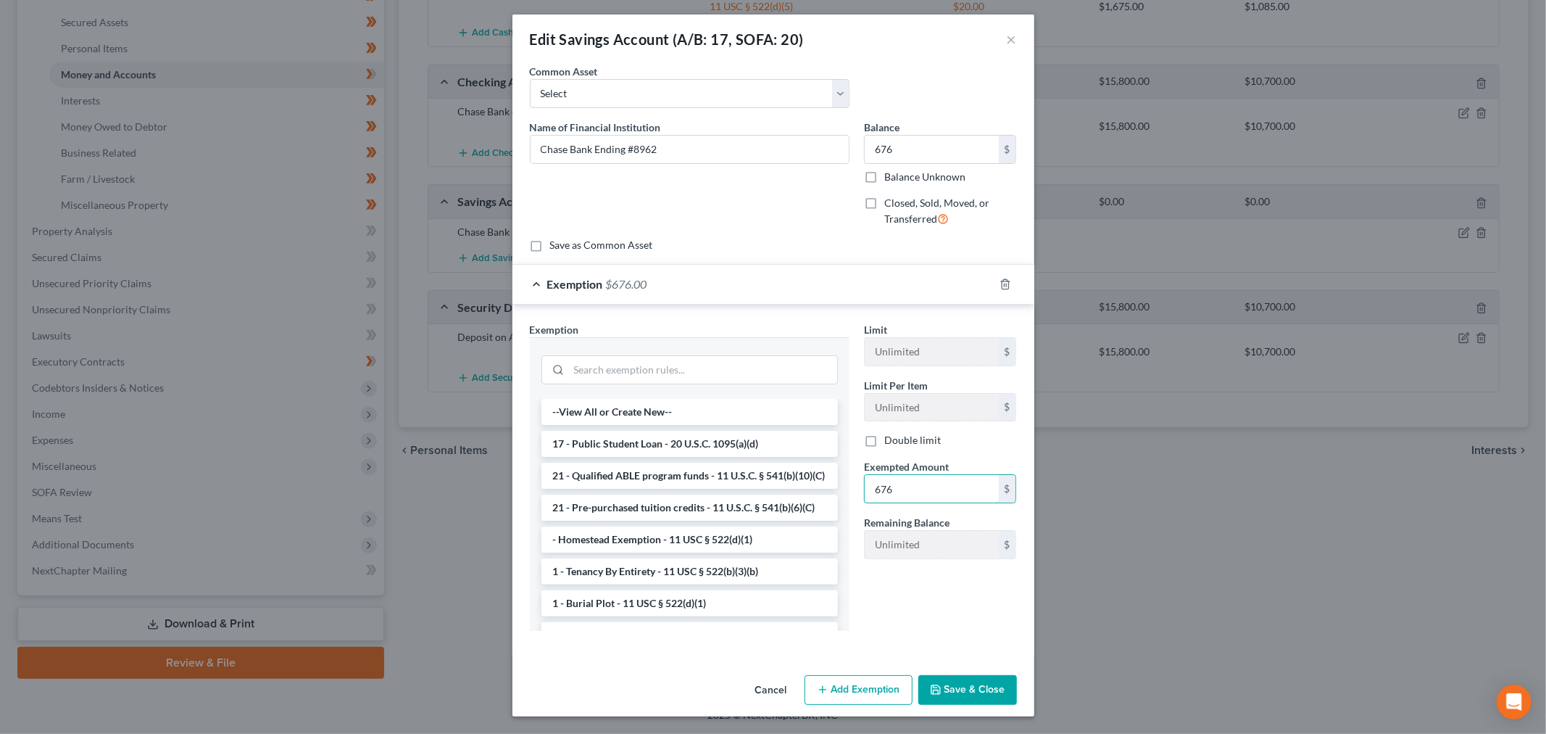
scroll to position [184, 0]
type input "676"
click at [692, 356] on input "search" at bounding box center [703, 370] width 268 height 28
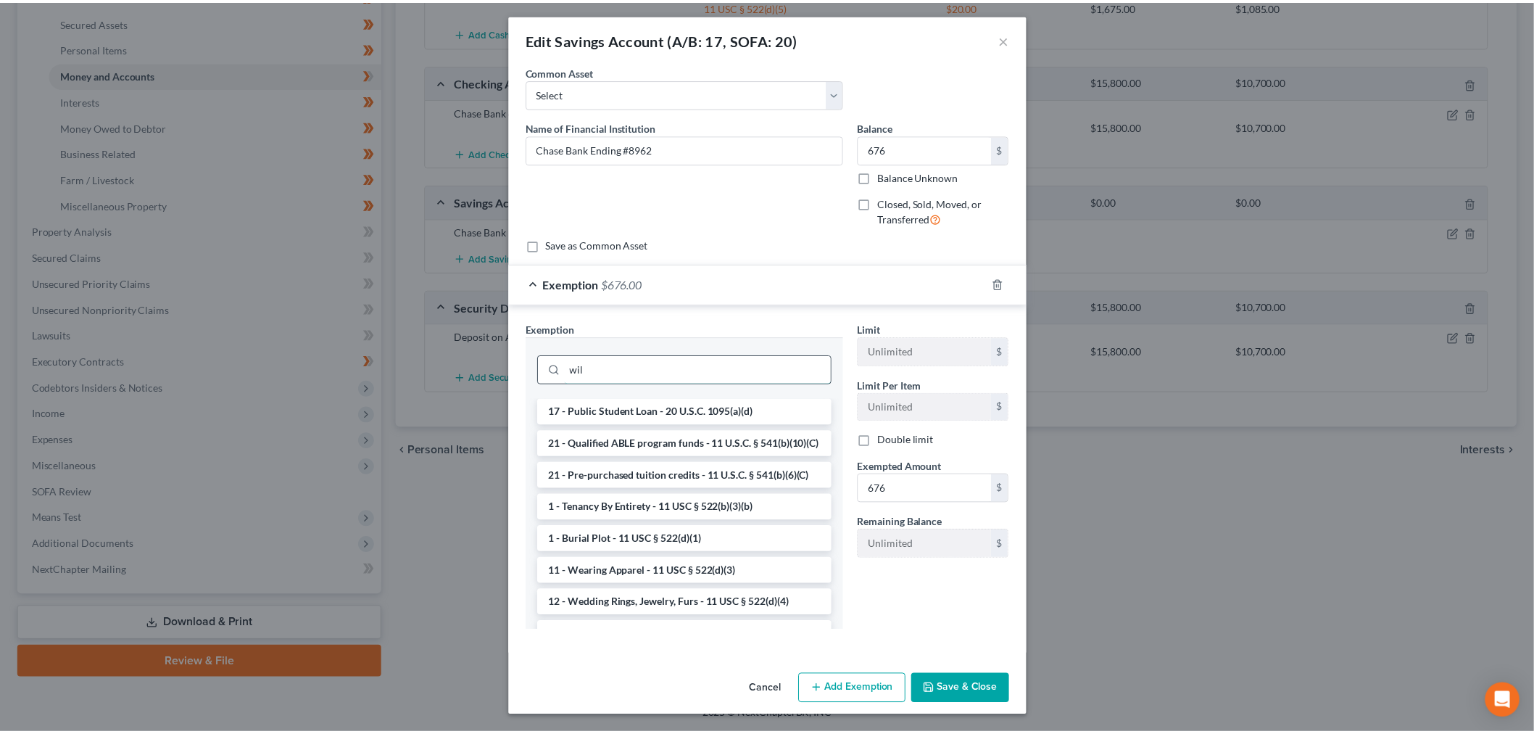
scroll to position [94, 0]
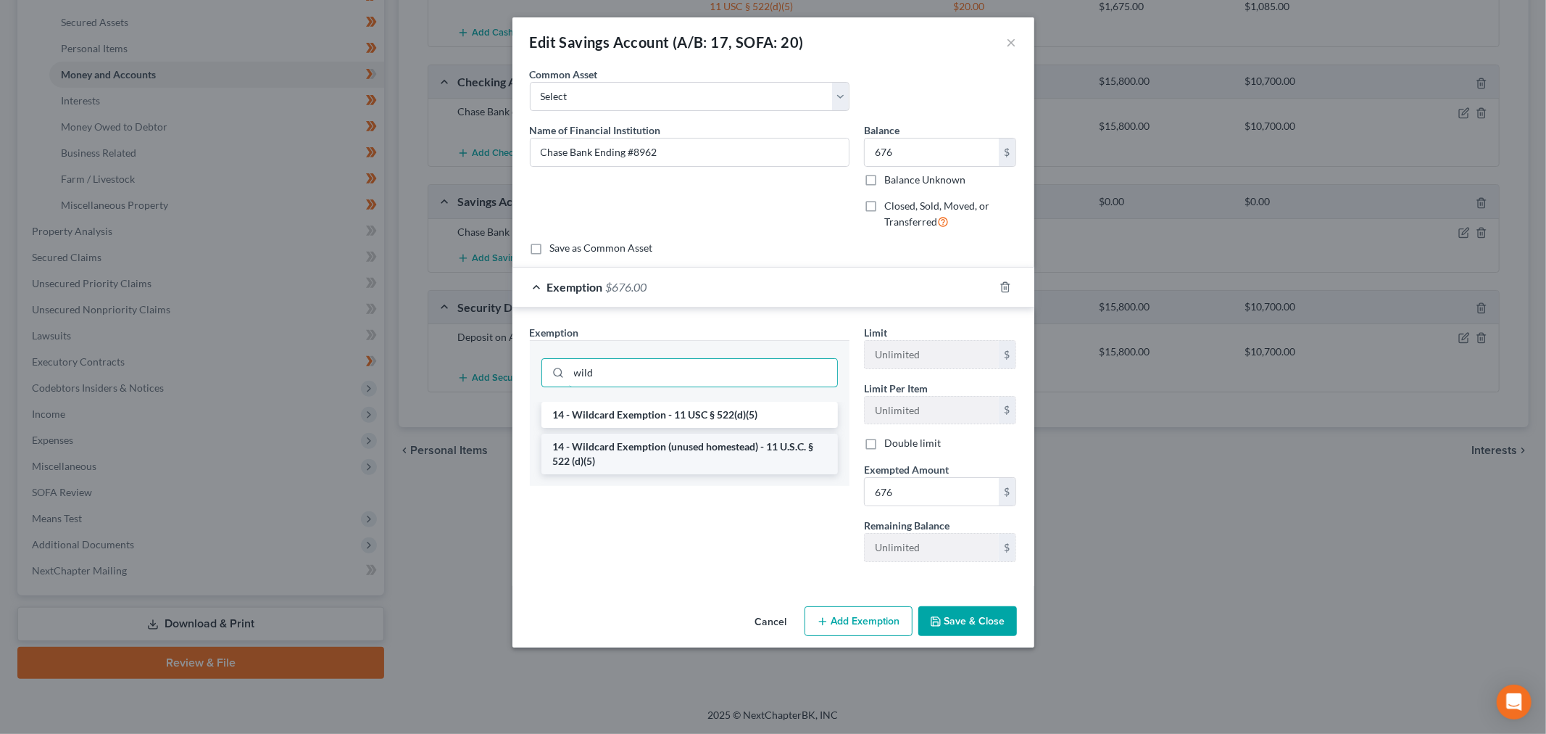
type input "wild"
click at [716, 474] on li "14 - Wildcard Exemption (unused homestead) - 11 U.S.C. § 522 (d)(5)" at bounding box center [690, 454] width 297 height 41
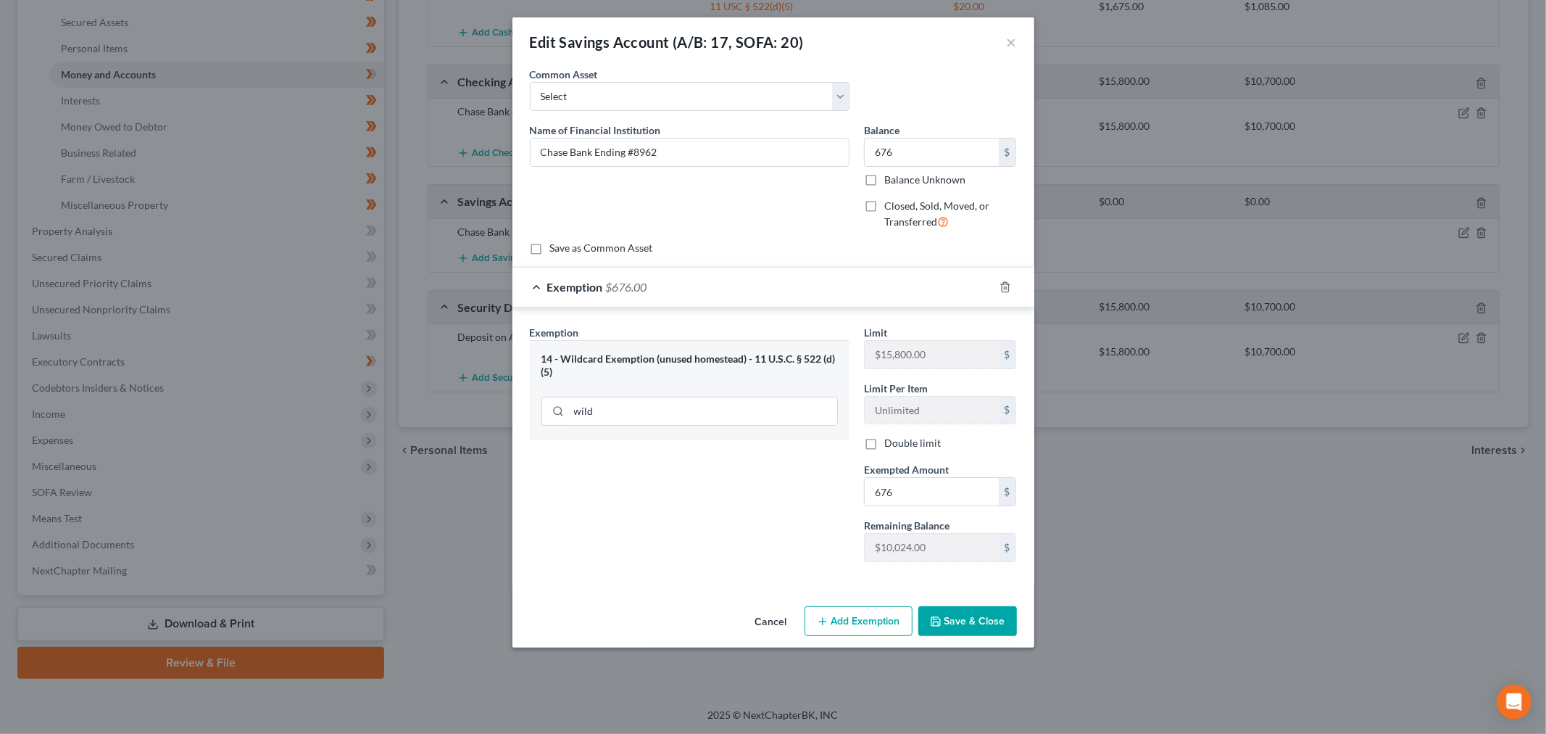
drag, startPoint x: 1046, startPoint y: 679, endPoint x: 1035, endPoint y: 631, distance: 48.4
click at [1017, 637] on button "Save & Close" at bounding box center [968, 621] width 99 height 30
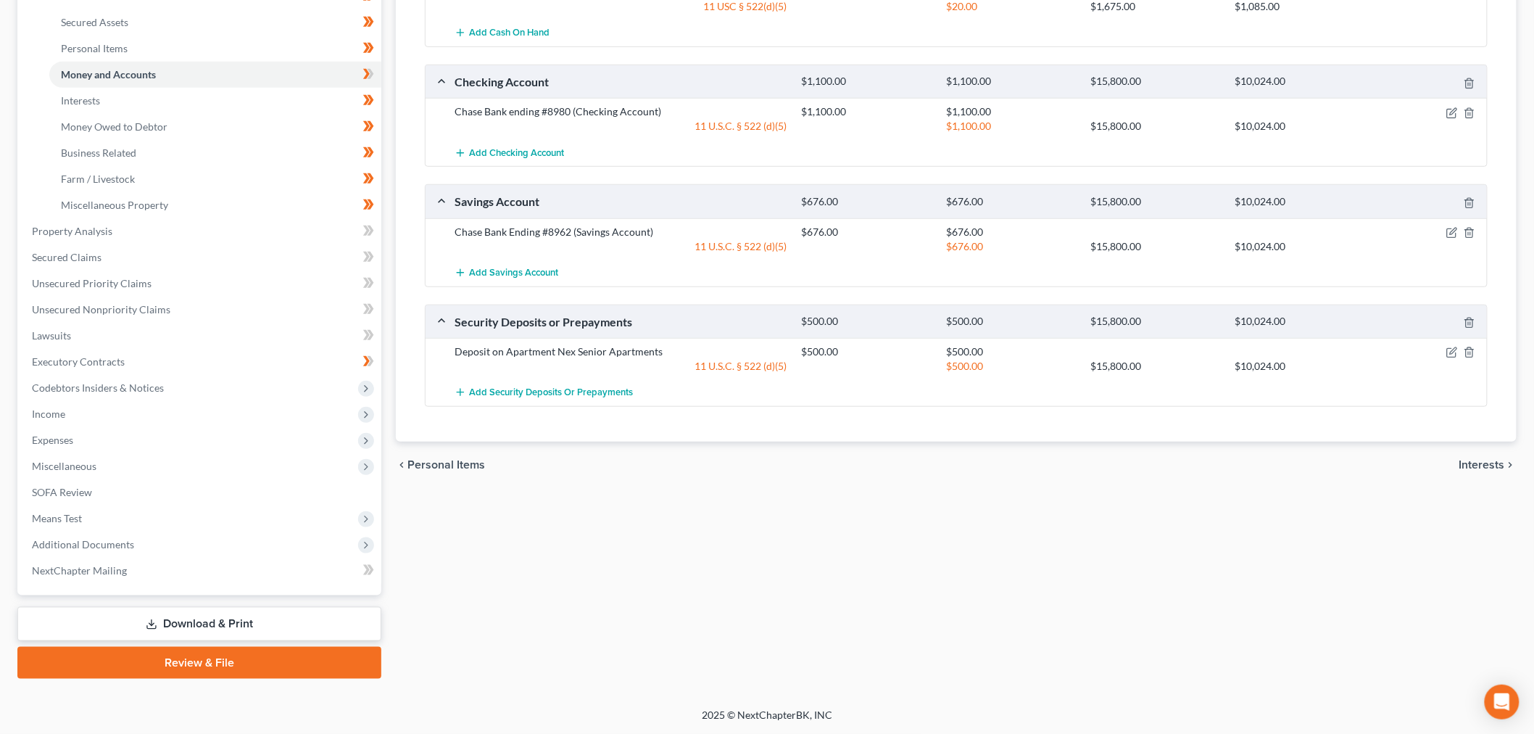
scroll to position [0, 0]
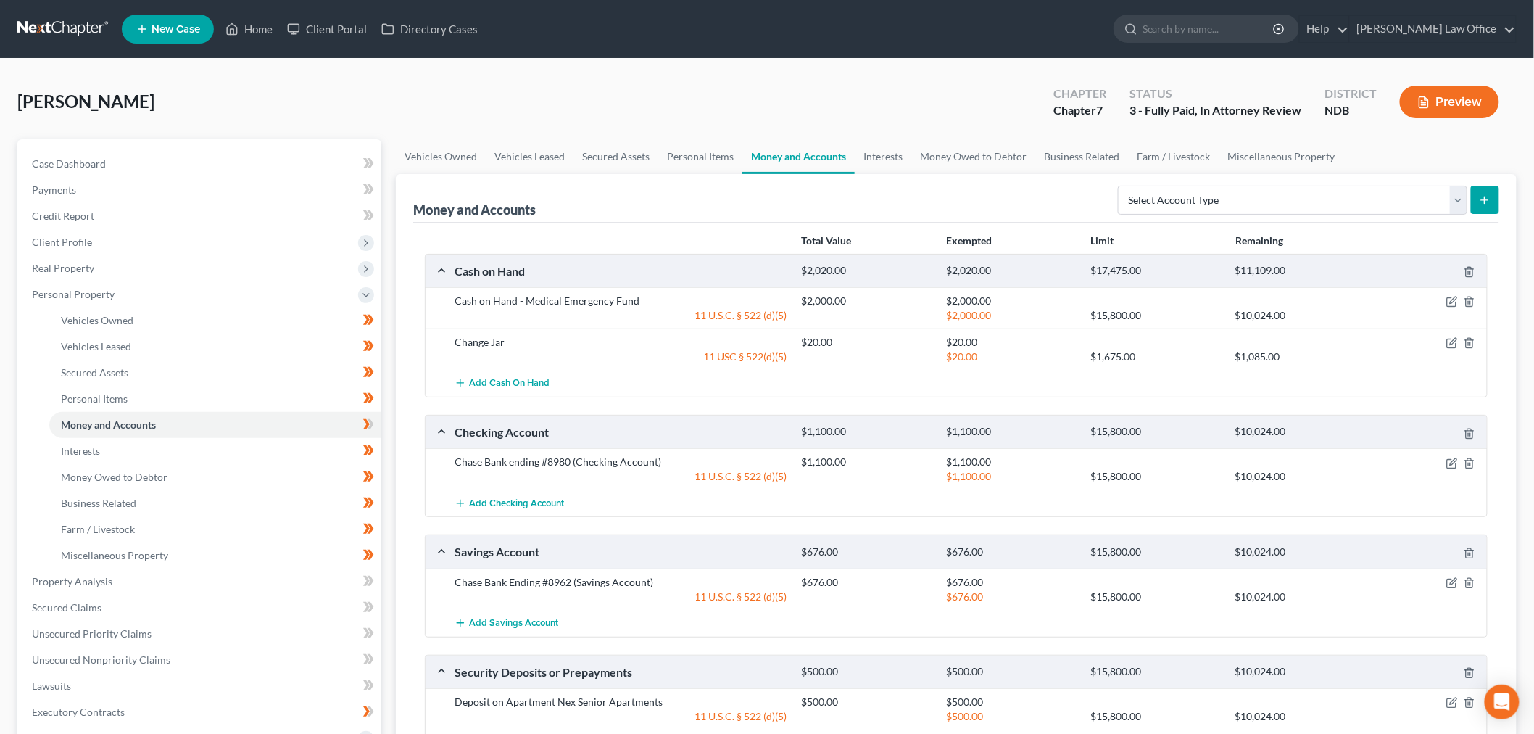
click at [958, 308] on div "$2,000.00" at bounding box center [1011, 301] width 144 height 15
click at [1464, 307] on icon "button" at bounding box center [1470, 302] width 12 height 12
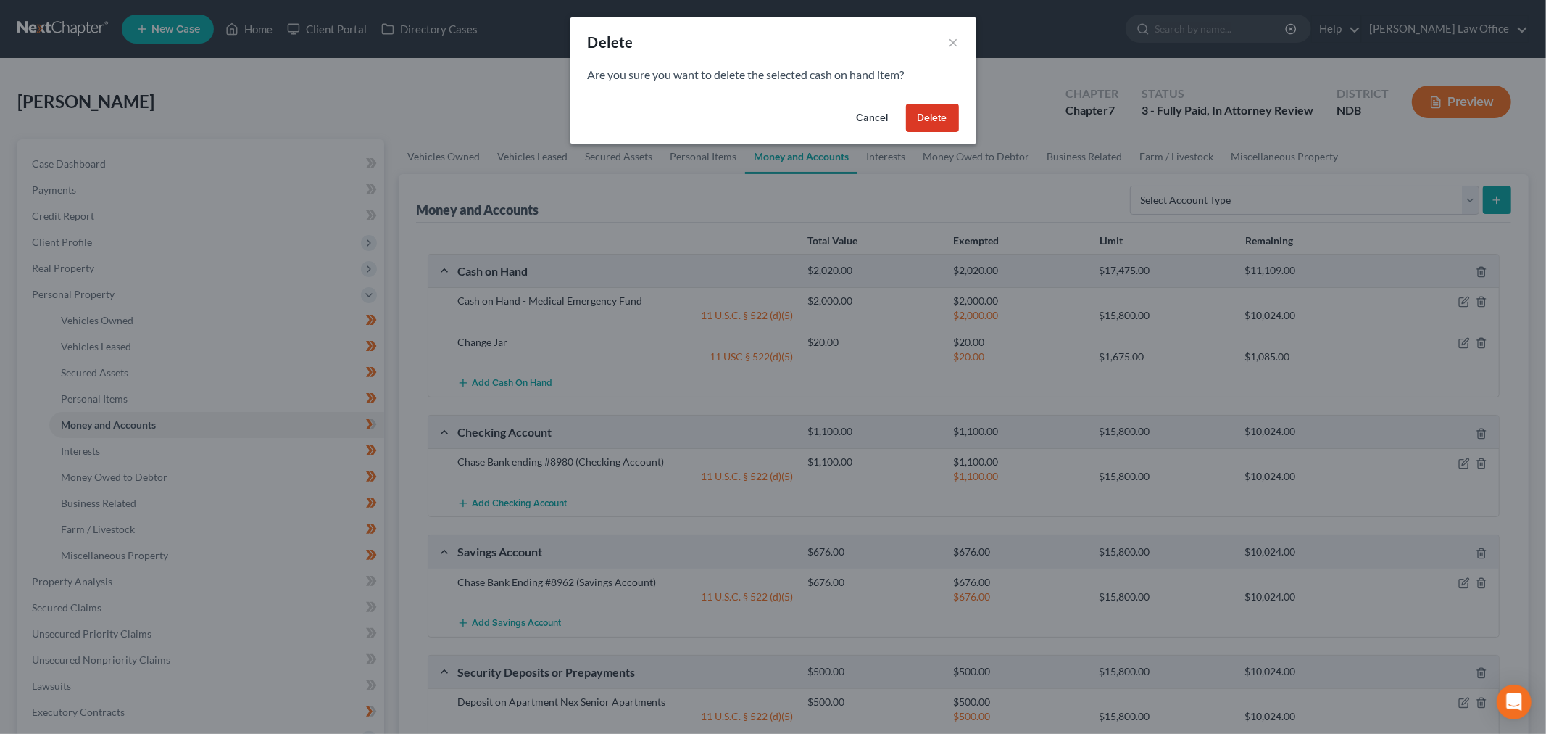
click at [959, 133] on button "Delete" at bounding box center [932, 118] width 53 height 29
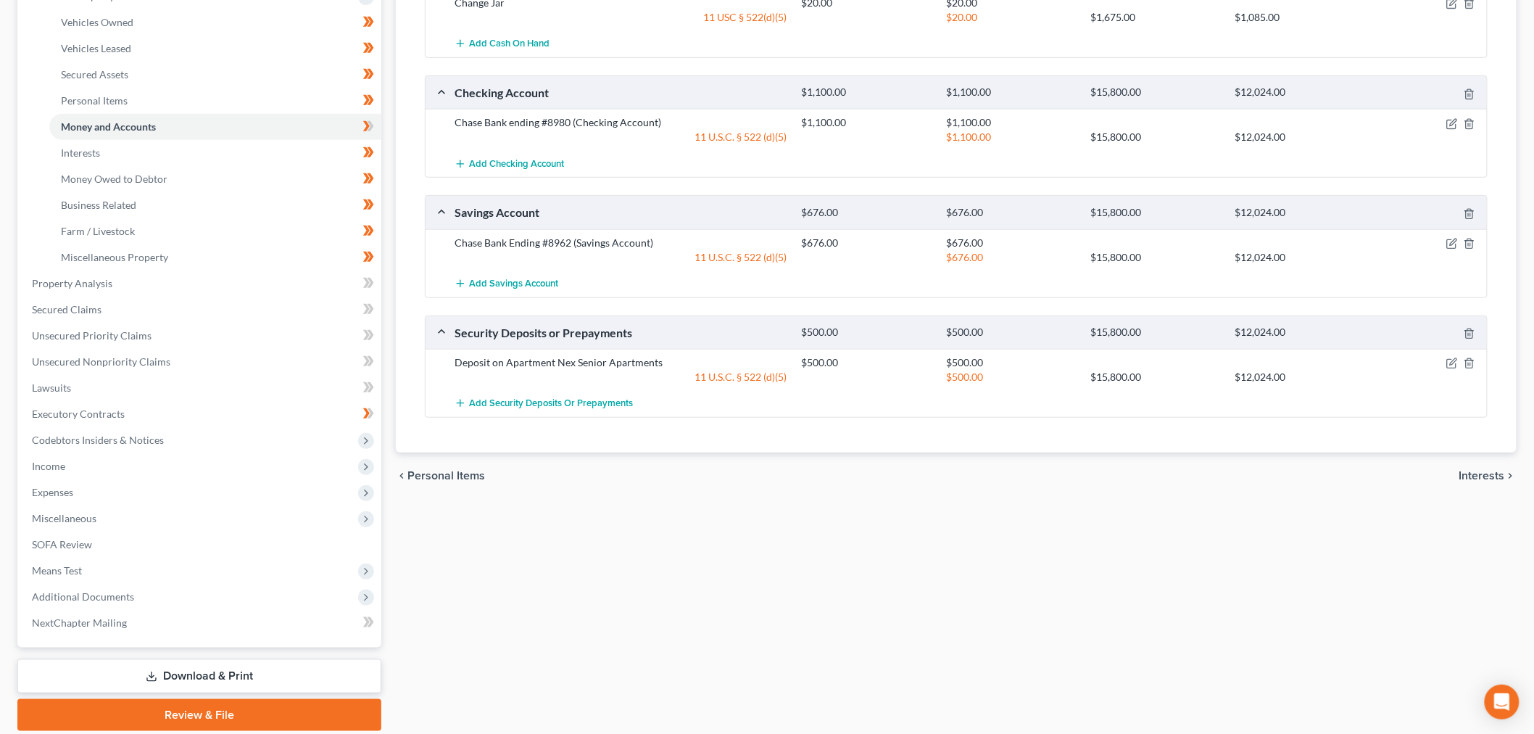
scroll to position [134, 0]
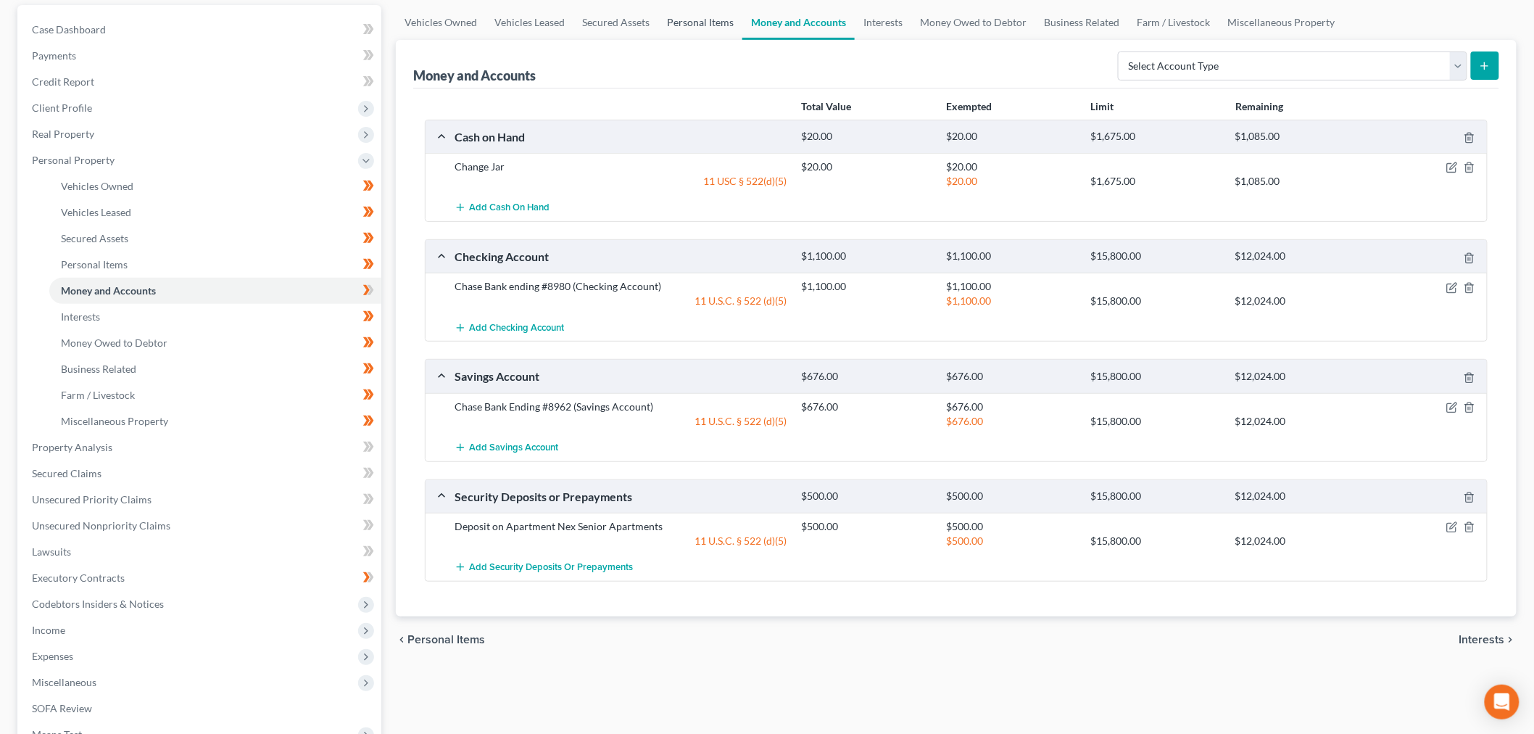
click at [734, 40] on link "Personal Items" at bounding box center [700, 22] width 84 height 35
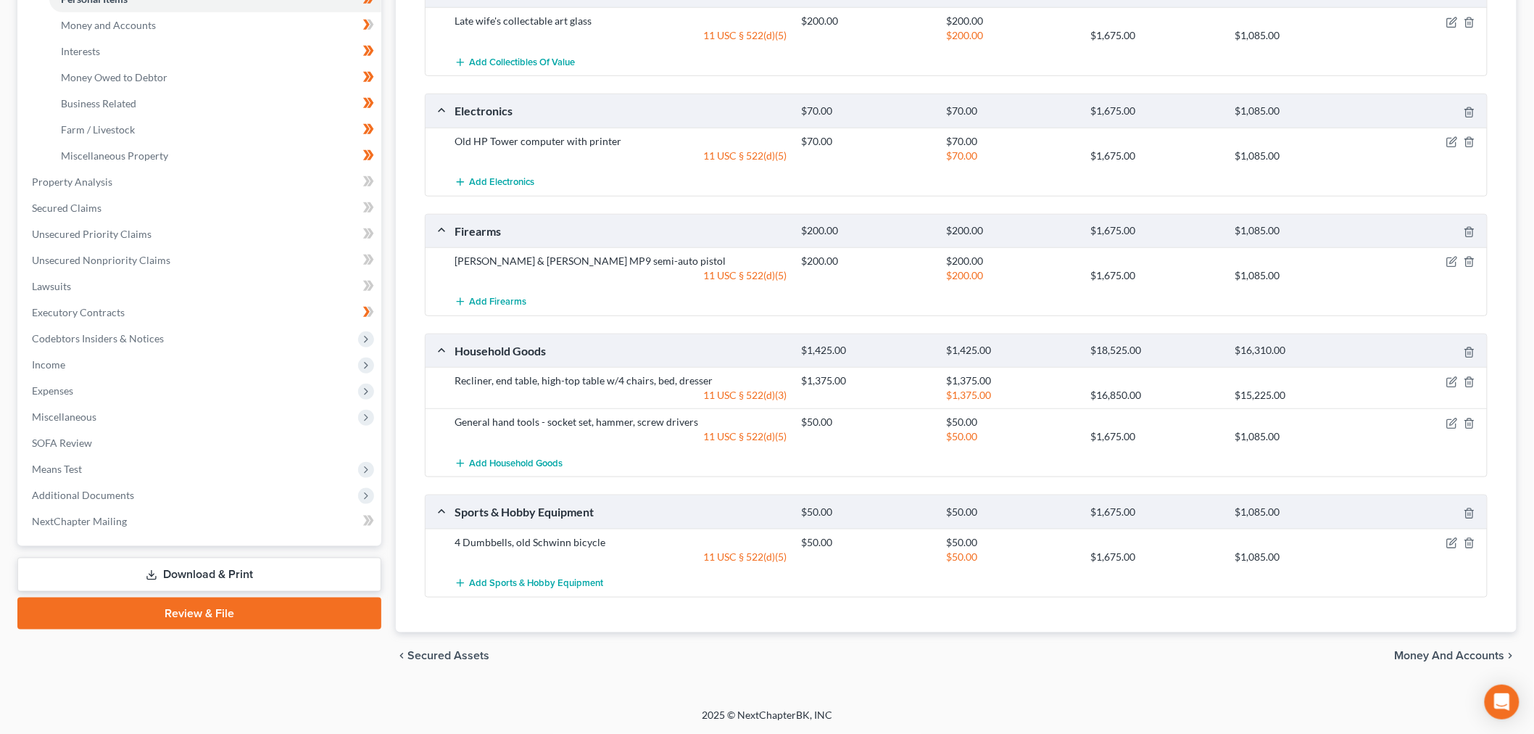
click at [270, 558] on link "Download & Print" at bounding box center [199, 575] width 364 height 34
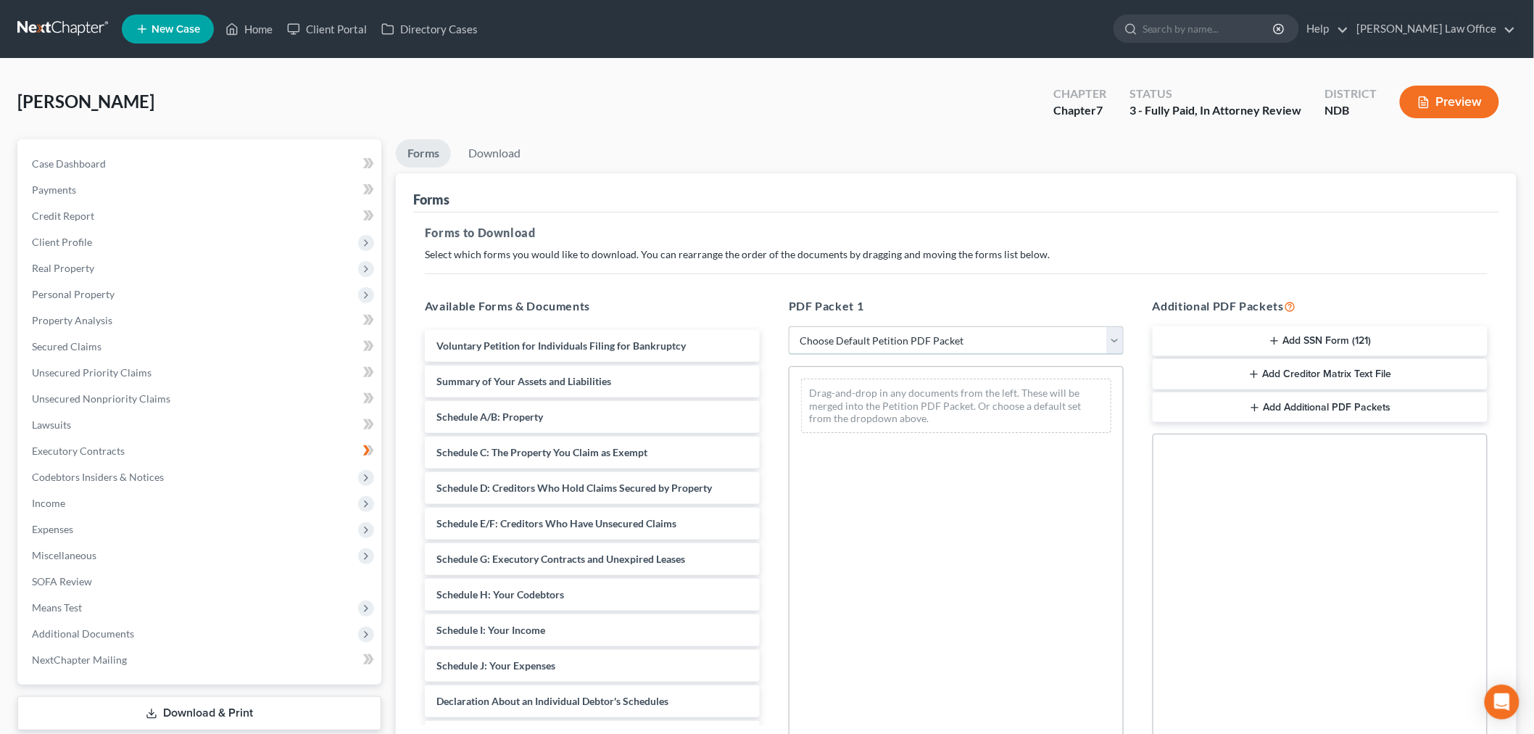
drag, startPoint x: 842, startPoint y: 424, endPoint x: 832, endPoint y: 421, distance: 10.6
click at [840, 355] on select "Choose Default Petition PDF Packet Complete Bankruptcy Petition (all forms and …" at bounding box center [956, 340] width 335 height 29
select select "0"
click at [791, 355] on select "Choose Default Petition PDF Packet Complete Bankruptcy Petition (all forms and …" at bounding box center [956, 340] width 335 height 29
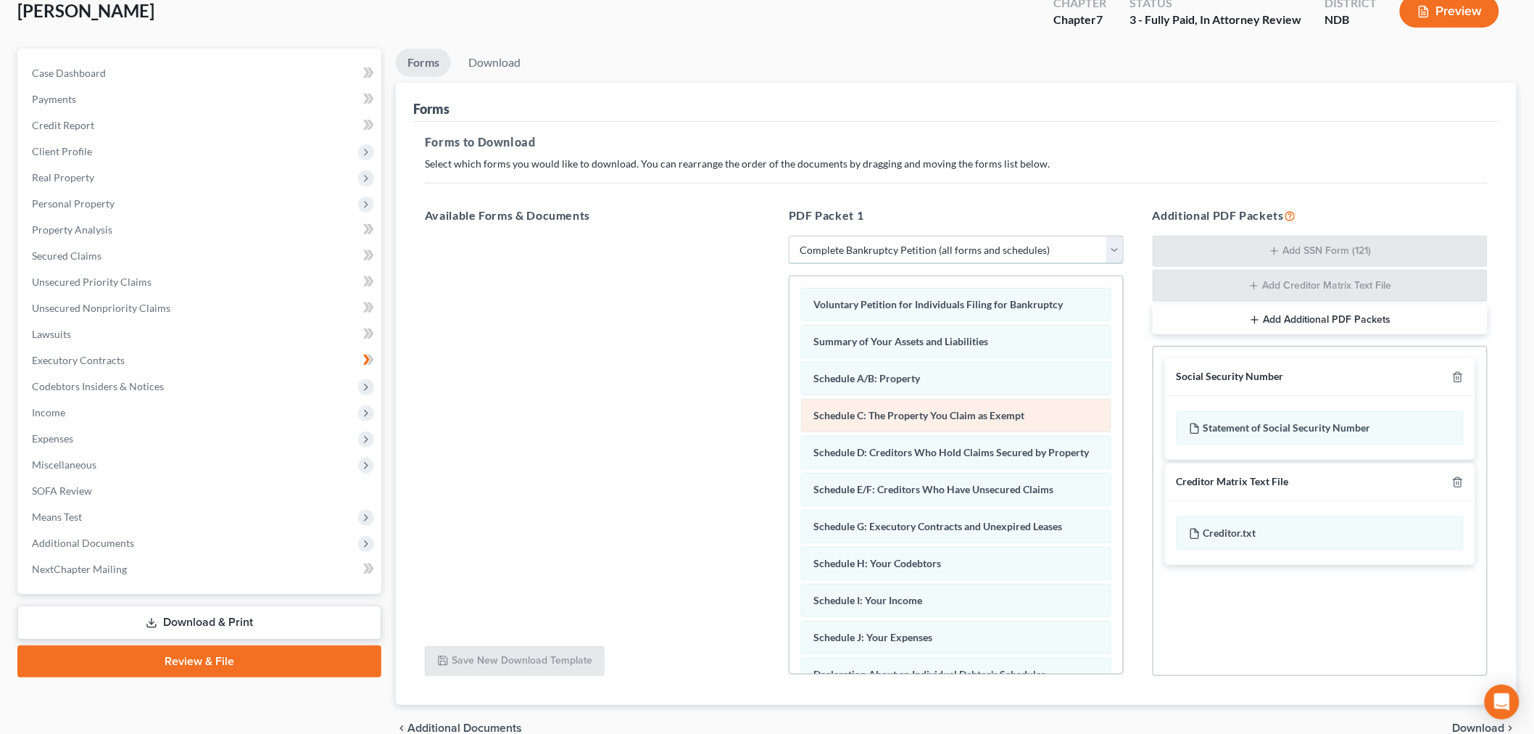
scroll to position [241, 0]
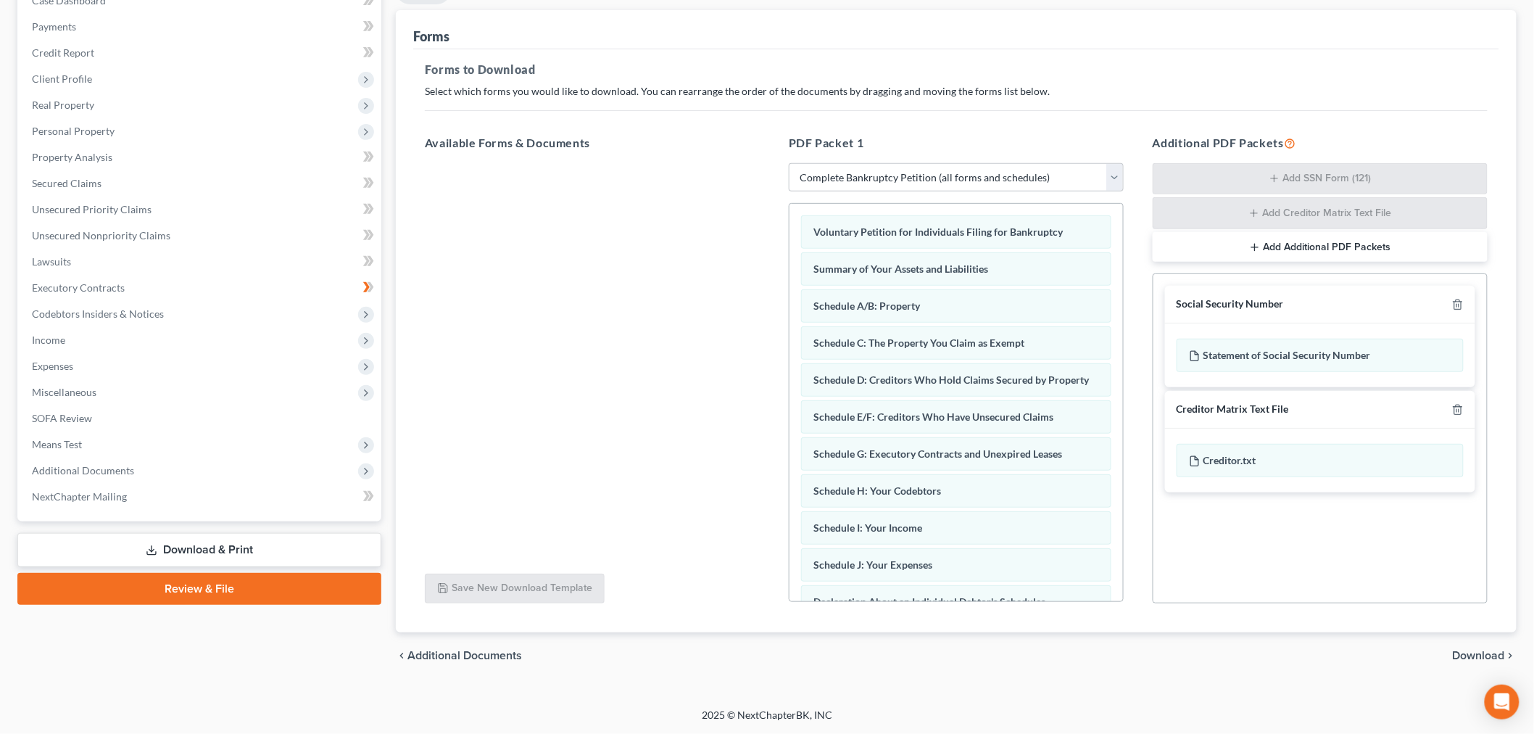
click at [1446, 311] on div at bounding box center [1454, 304] width 17 height 14
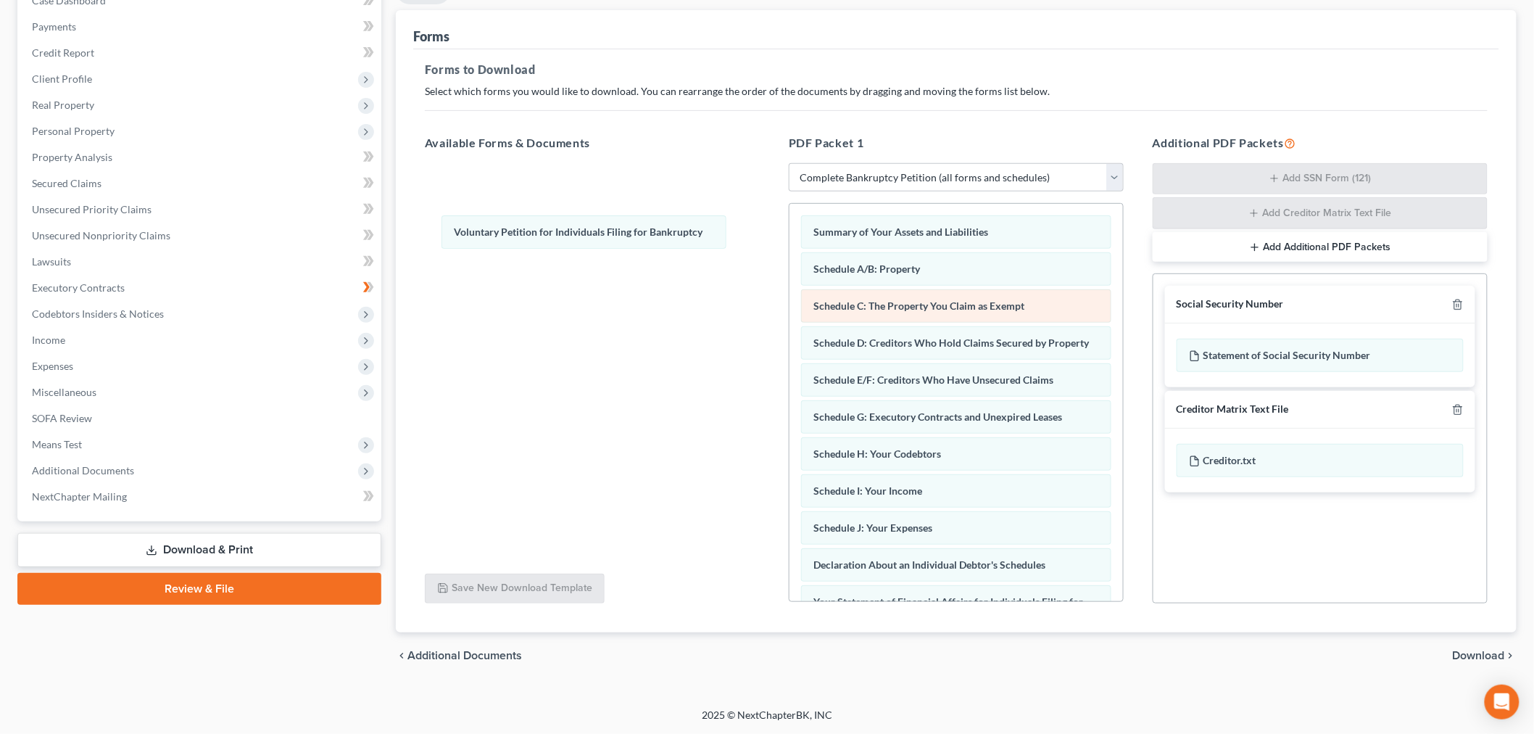
drag, startPoint x: 962, startPoint y: 257, endPoint x: 871, endPoint y: 329, distance: 115.6
click at [790, 236] on div "Voluntary Petition for Individuals Filing for Bankruptcy Voluntary Petition for…" at bounding box center [957, 579] width 334 height 750
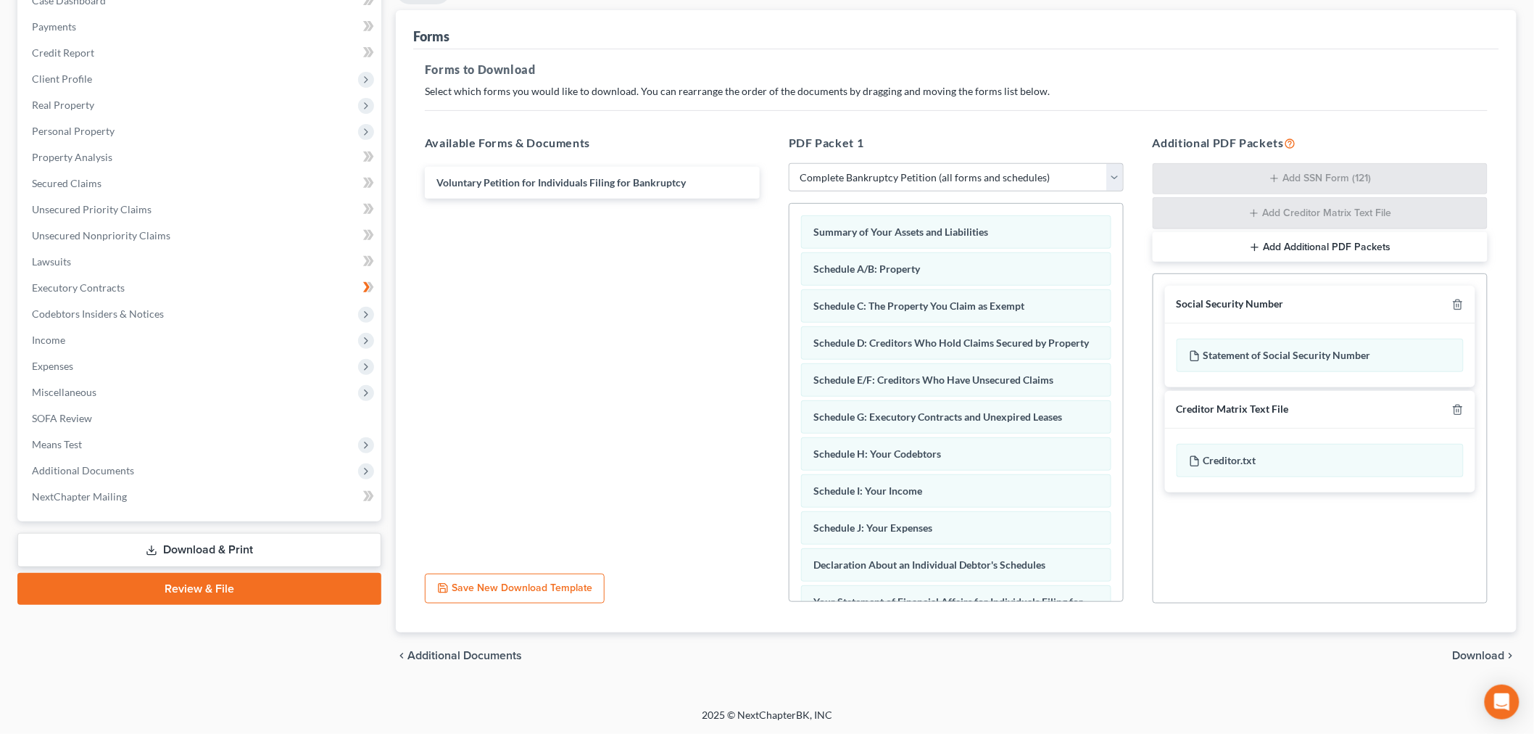
scroll to position [322, 0]
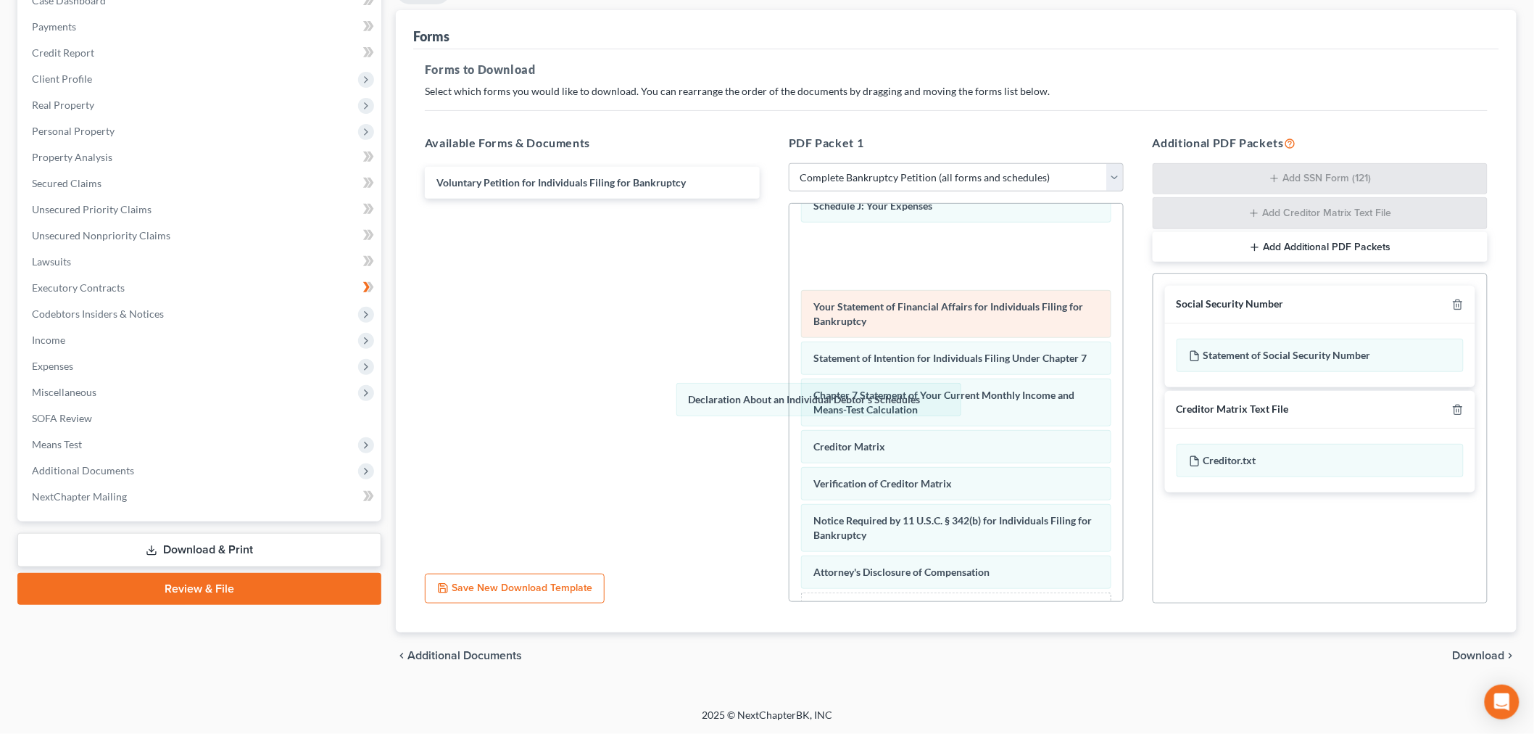
drag, startPoint x: 914, startPoint y: 413, endPoint x: 821, endPoint y: 440, distance: 97.3
click at [790, 351] on div "Declaration About an Individual Debtor's Schedules Summary of Your Assets and L…" at bounding box center [957, 270] width 334 height 776
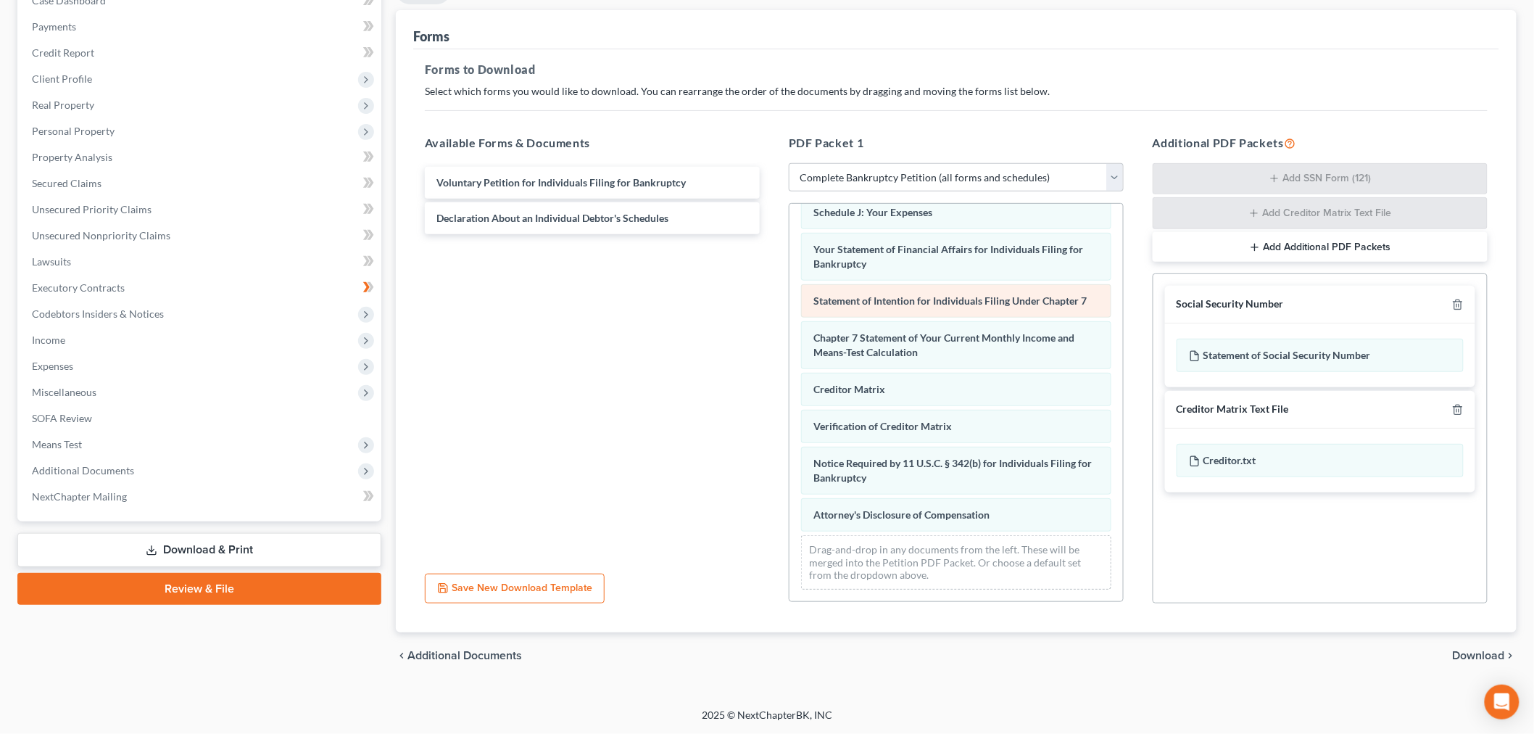
click at [929, 318] on div "Statement of Intention for Individuals Filing Under Chapter 7" at bounding box center [956, 300] width 310 height 33
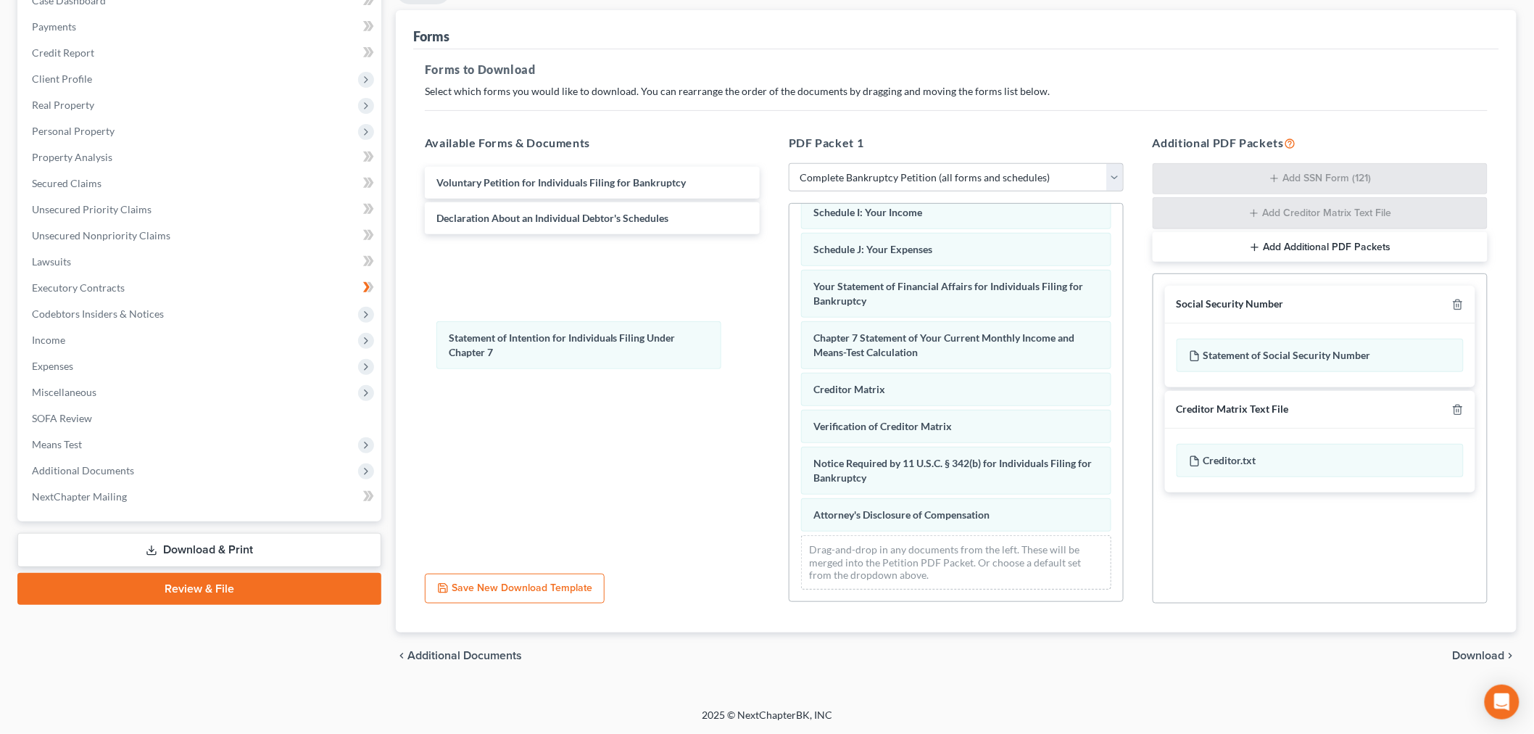
drag, startPoint x: 930, startPoint y: 476, endPoint x: 642, endPoint y: 397, distance: 298.5
click at [790, 303] on div "Statement of Intention for Individuals Filing Under Chapter 7 Summary of Your A…" at bounding box center [957, 263] width 334 height 676
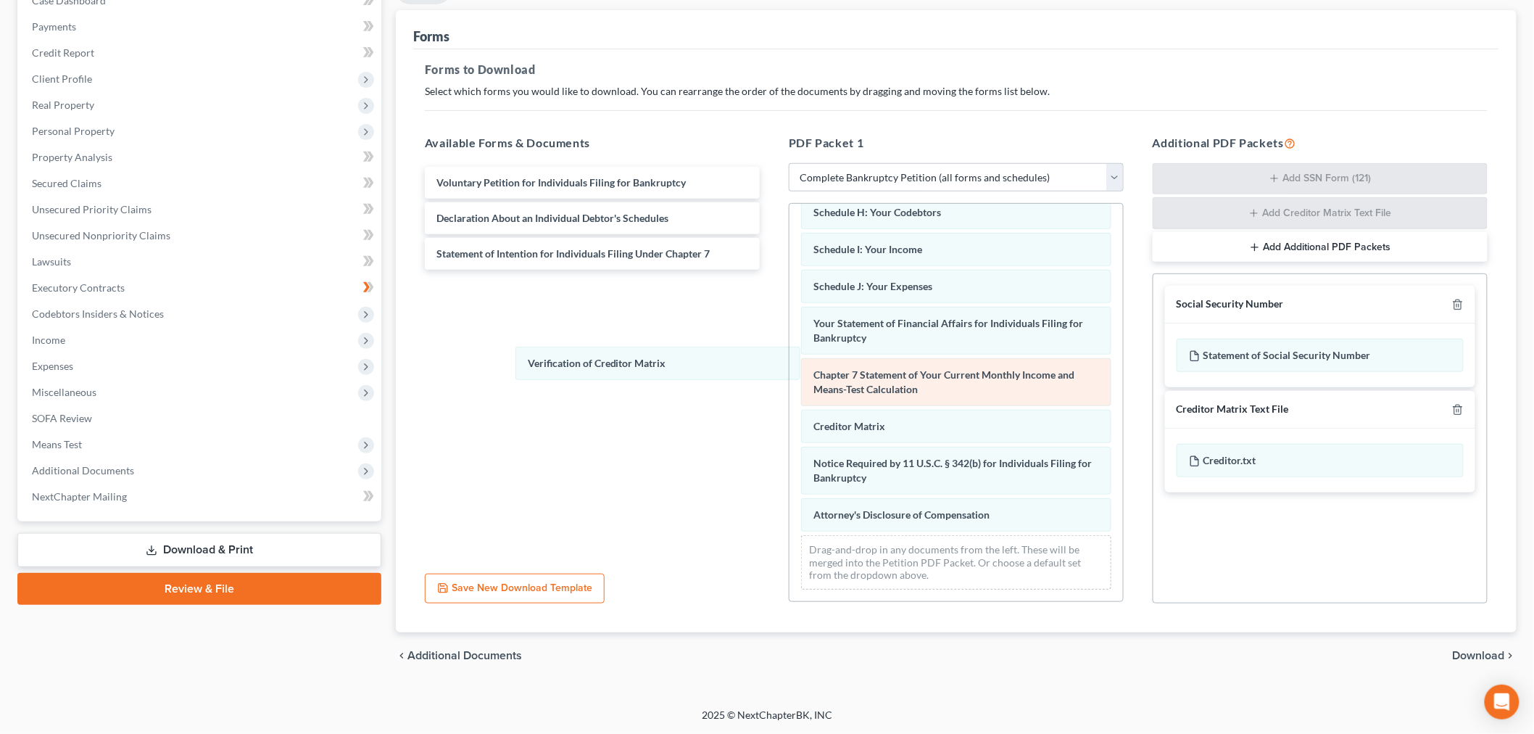
drag, startPoint x: 890, startPoint y: 581, endPoint x: 840, endPoint y: 492, distance: 102.6
click at [790, 371] on div "Verification of Creditor Matrix Summary of Your Assets and Liabilities Schedule…" at bounding box center [957, 281] width 334 height 639
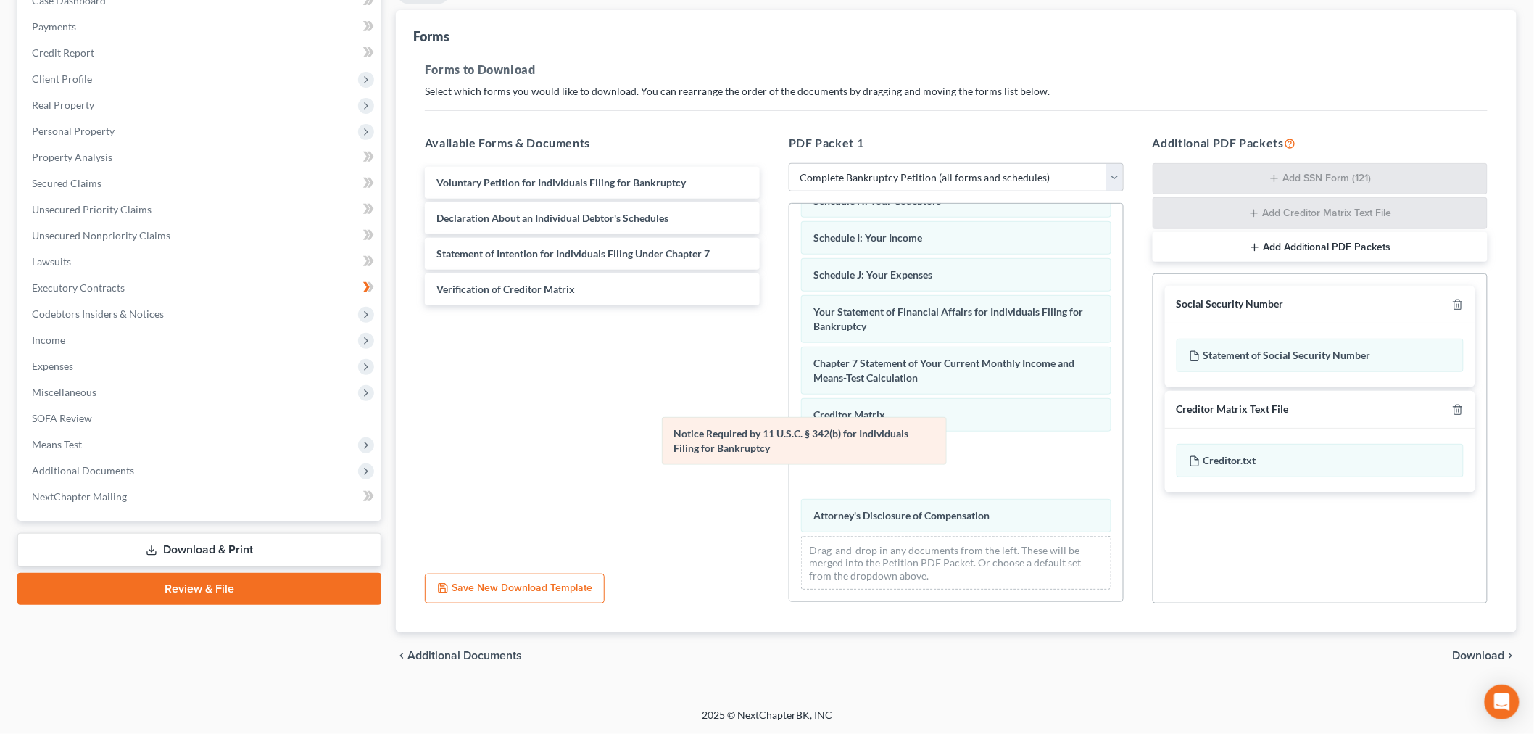
scroll to position [407, 0]
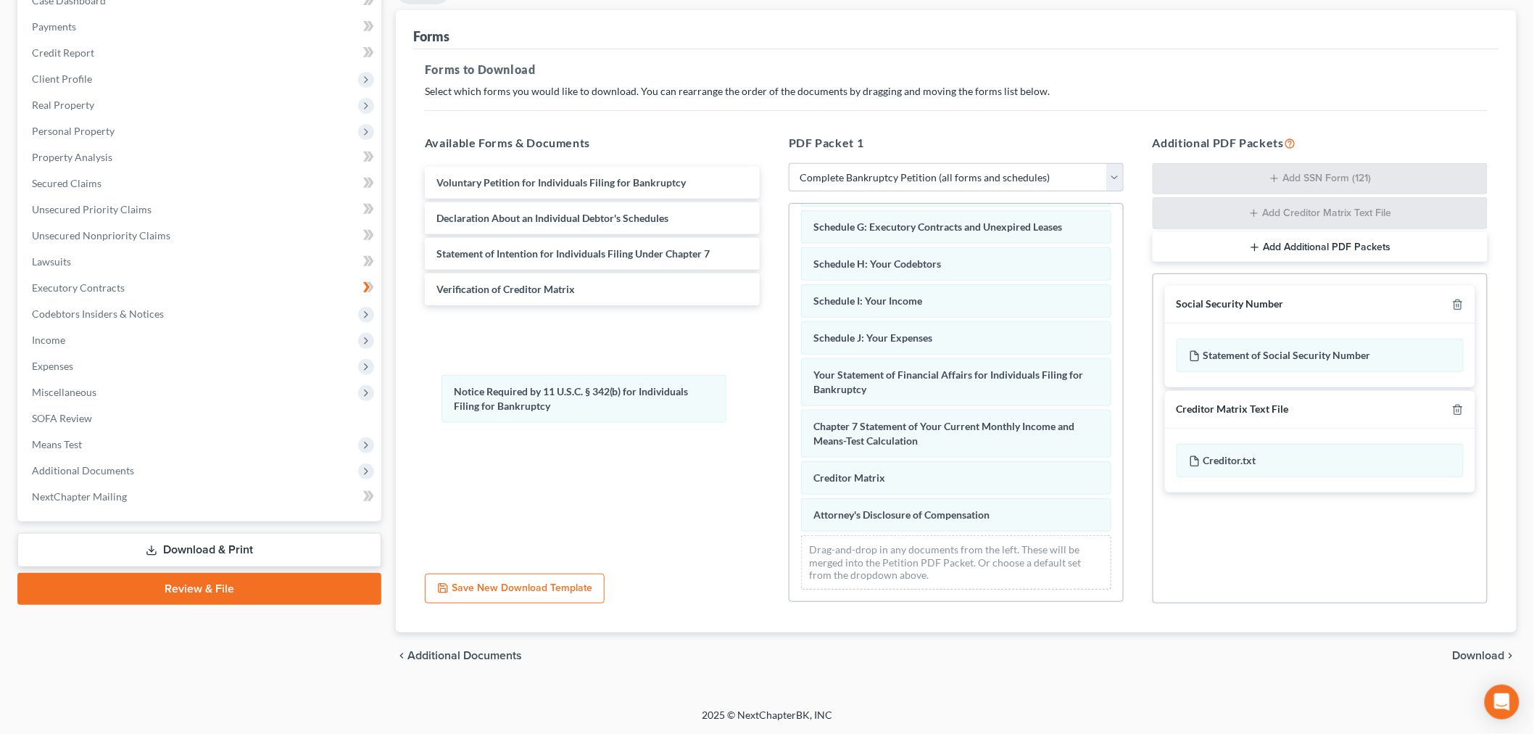
drag, startPoint x: 986, startPoint y: 437, endPoint x: 1076, endPoint y: 530, distance: 129.2
click at [790, 407] on div "Notice Required by 11 U.S.C. § 342(b) for Individuals Filing for Bankruptcy Sum…" at bounding box center [957, 307] width 334 height 587
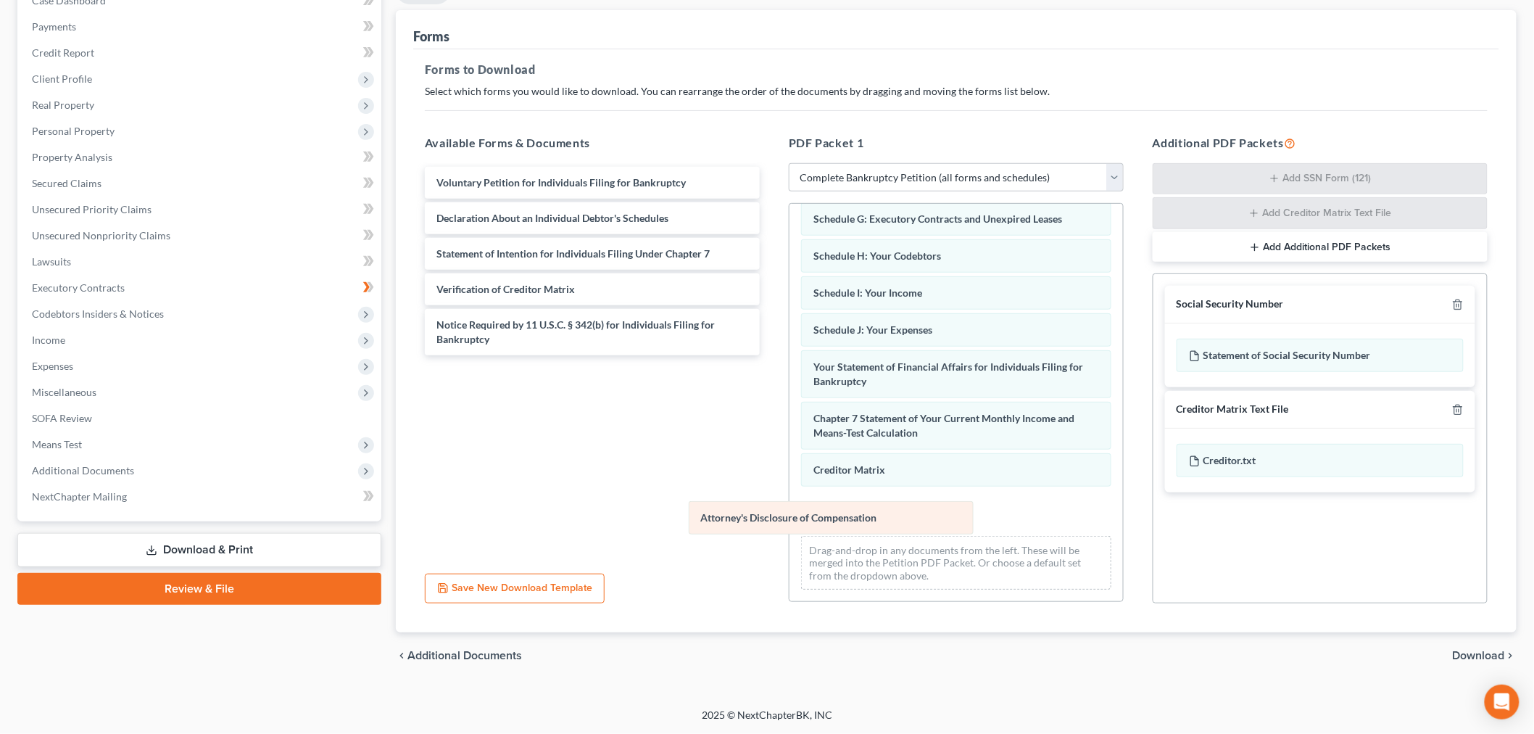
scroll to position [361, 0]
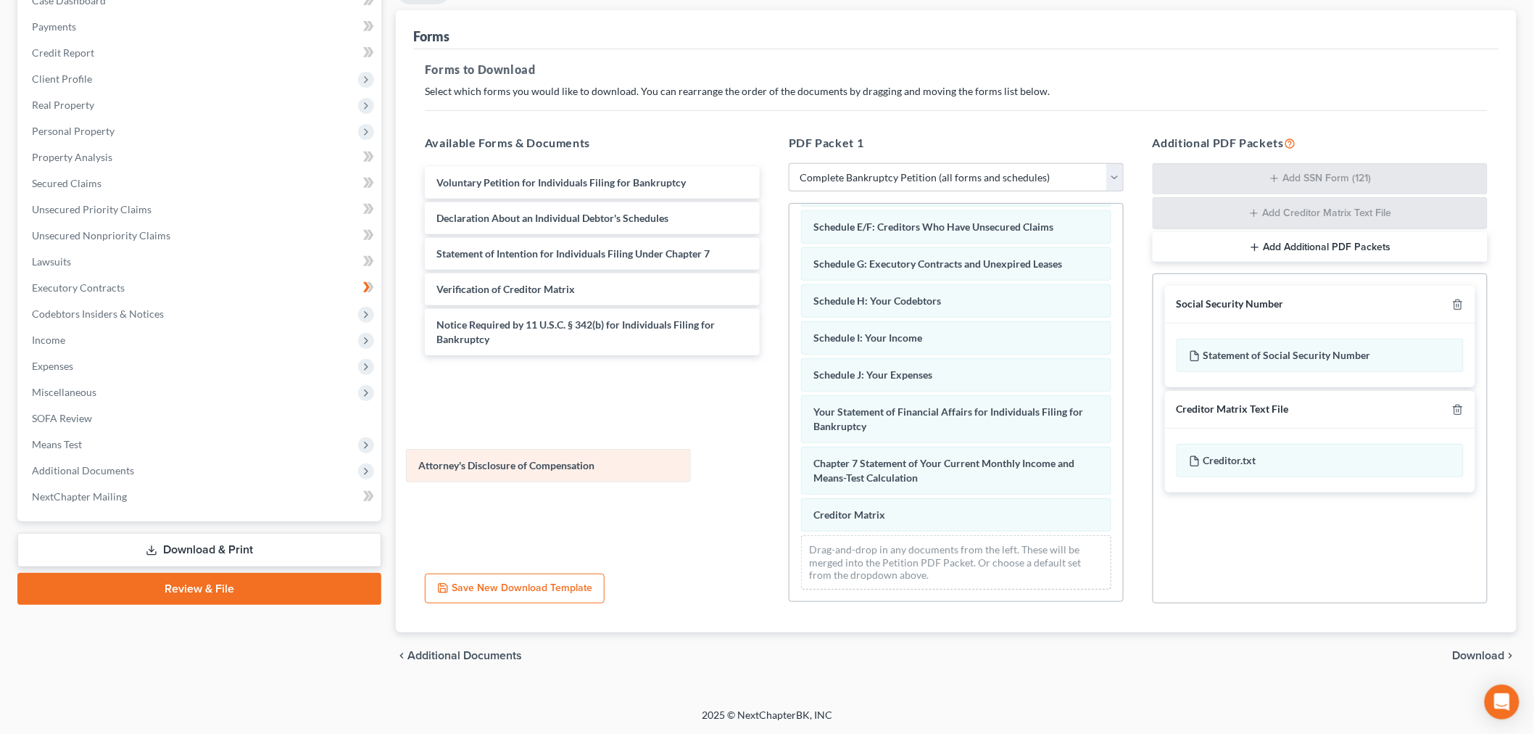
drag, startPoint x: 890, startPoint y: 494, endPoint x: 494, endPoint y: 468, distance: 397.4
click at [790, 468] on div "Attorney's Disclosure of Compensation Summary of Your Assets and Liabilities Sc…" at bounding box center [957, 326] width 334 height 550
click at [1452, 310] on icon "button" at bounding box center [1458, 305] width 12 height 12
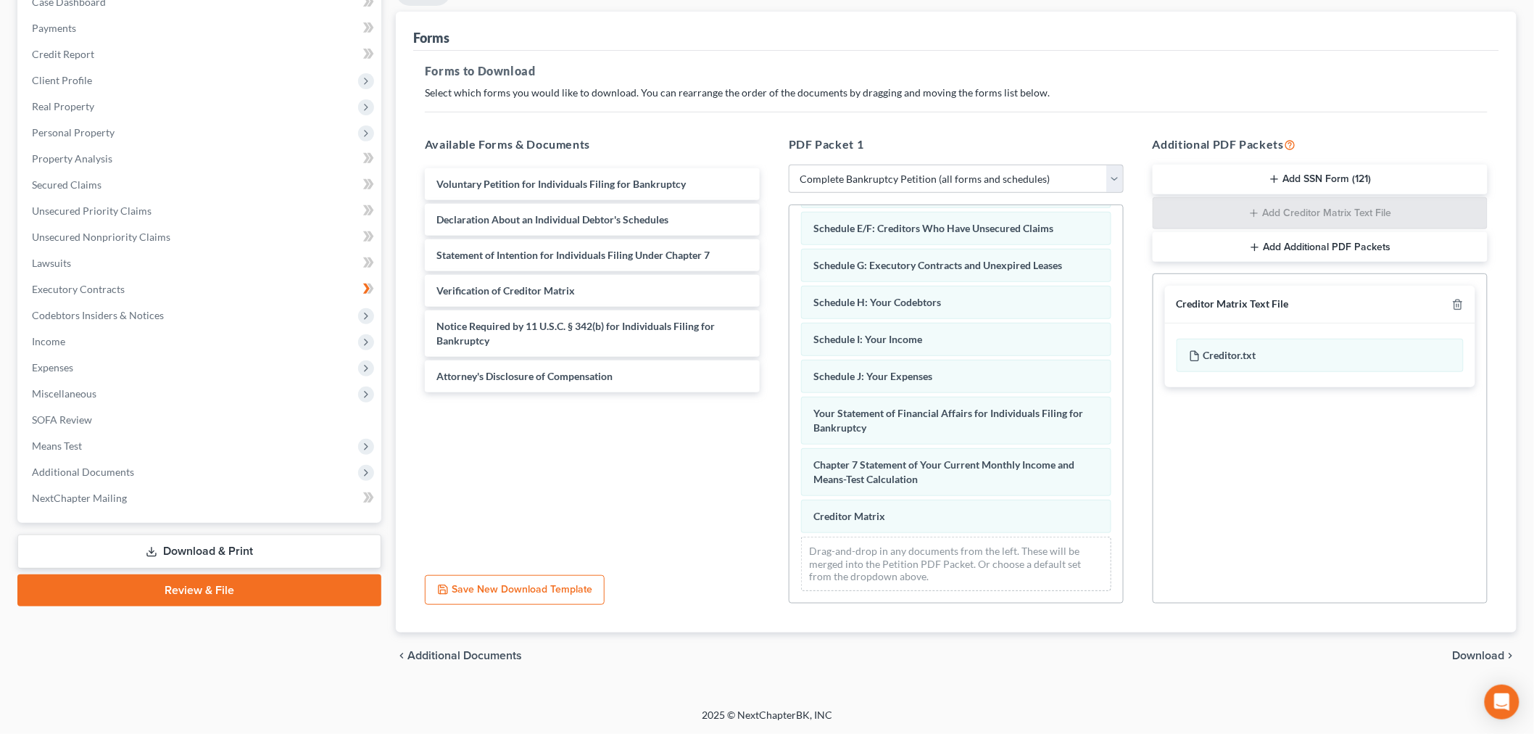
click at [1455, 661] on span "Download" at bounding box center [1479, 656] width 52 height 12
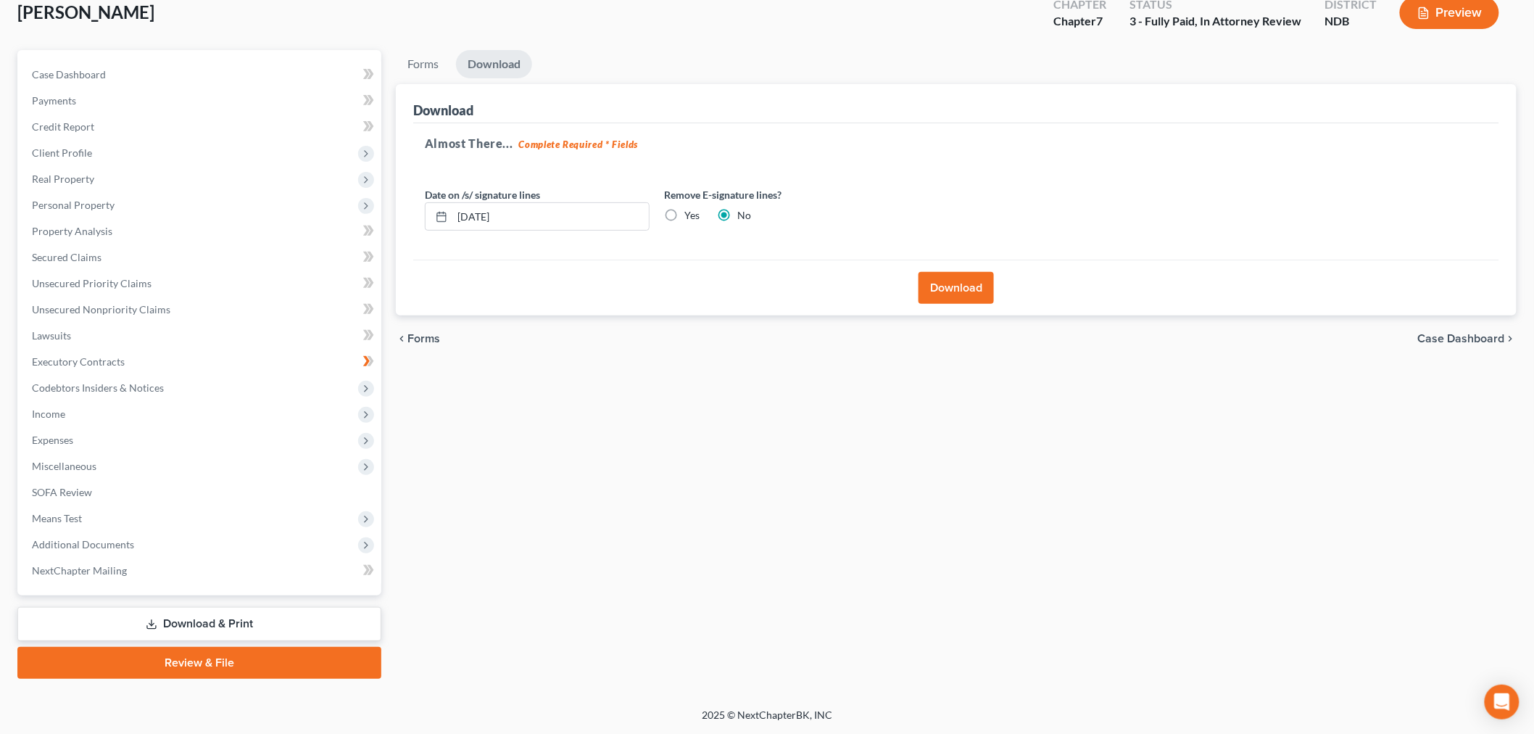
click at [700, 208] on label "Yes" at bounding box center [691, 215] width 15 height 15
click at [700, 208] on input "Yes" at bounding box center [694, 212] width 9 height 9
radio input "true"
radio input "false"
drag, startPoint x: 948, startPoint y: 228, endPoint x: 945, endPoint y: 239, distance: 11.5
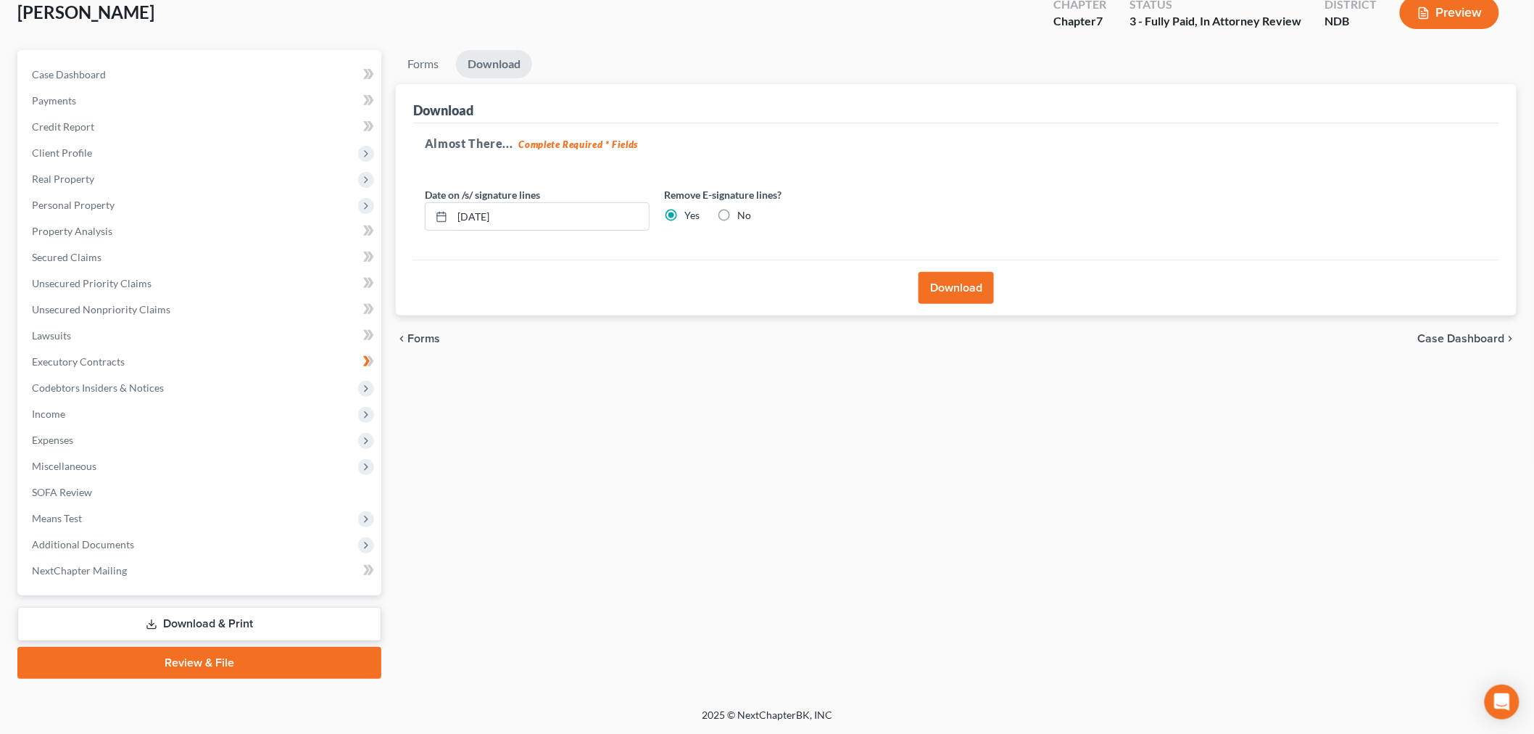
click at [948, 272] on button "Download" at bounding box center [956, 288] width 75 height 32
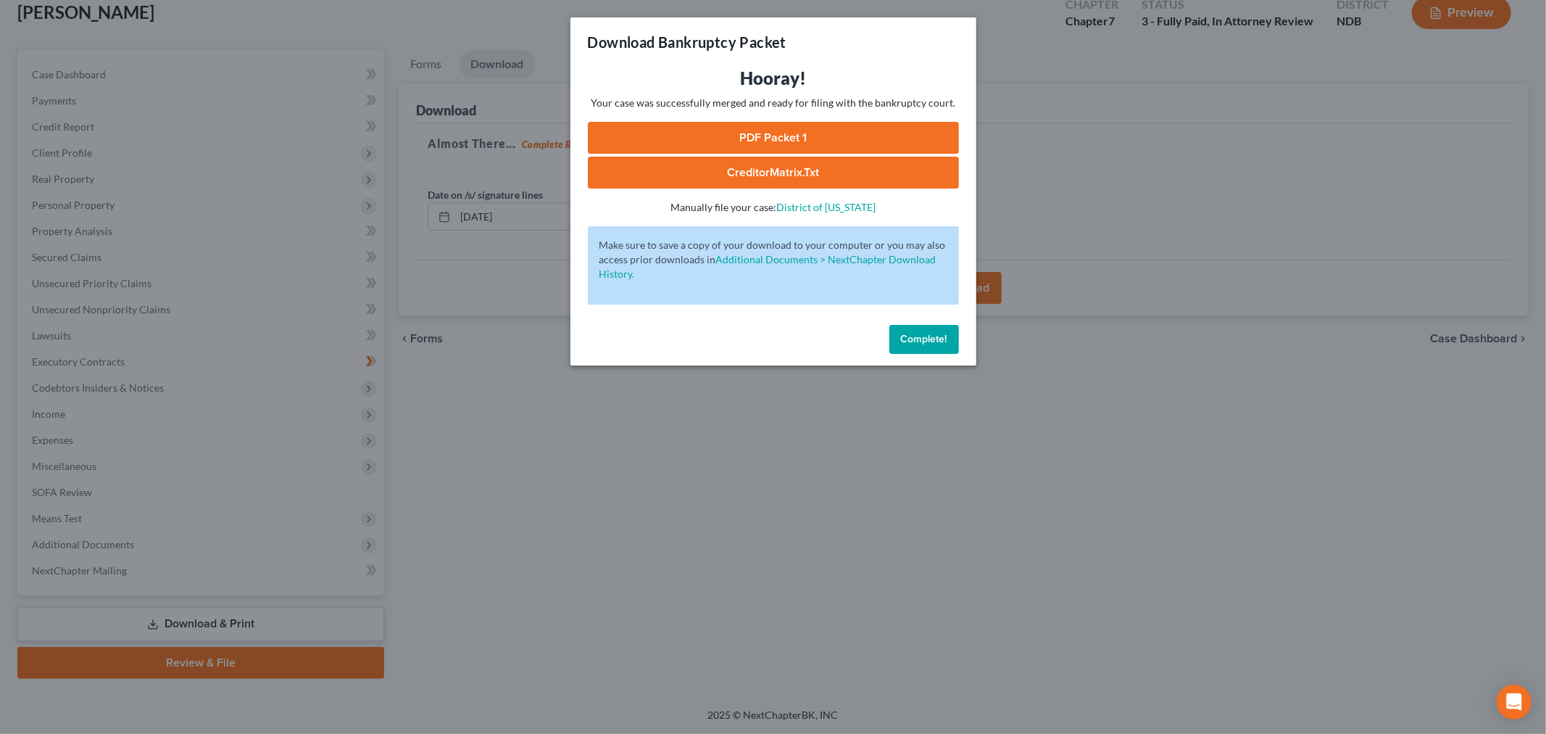
click at [765, 154] on link "PDF Packet 1" at bounding box center [773, 138] width 371 height 32
click at [959, 354] on button "Complete!" at bounding box center [925, 339] width 70 height 29
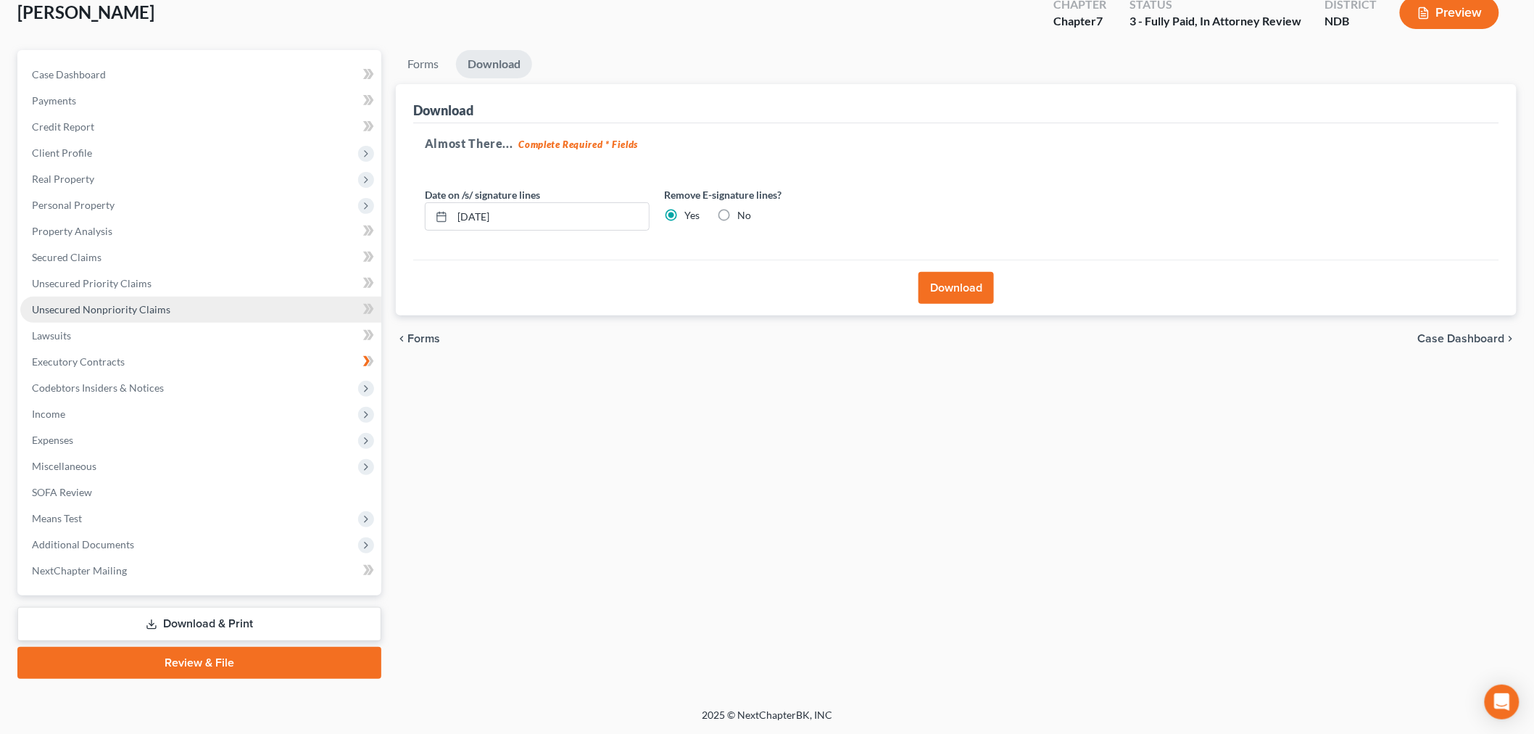
drag, startPoint x: 192, startPoint y: 260, endPoint x: 686, endPoint y: 291, distance: 494.7
click at [170, 303] on span "Unsecured Nonpriority Claims" at bounding box center [101, 309] width 138 height 12
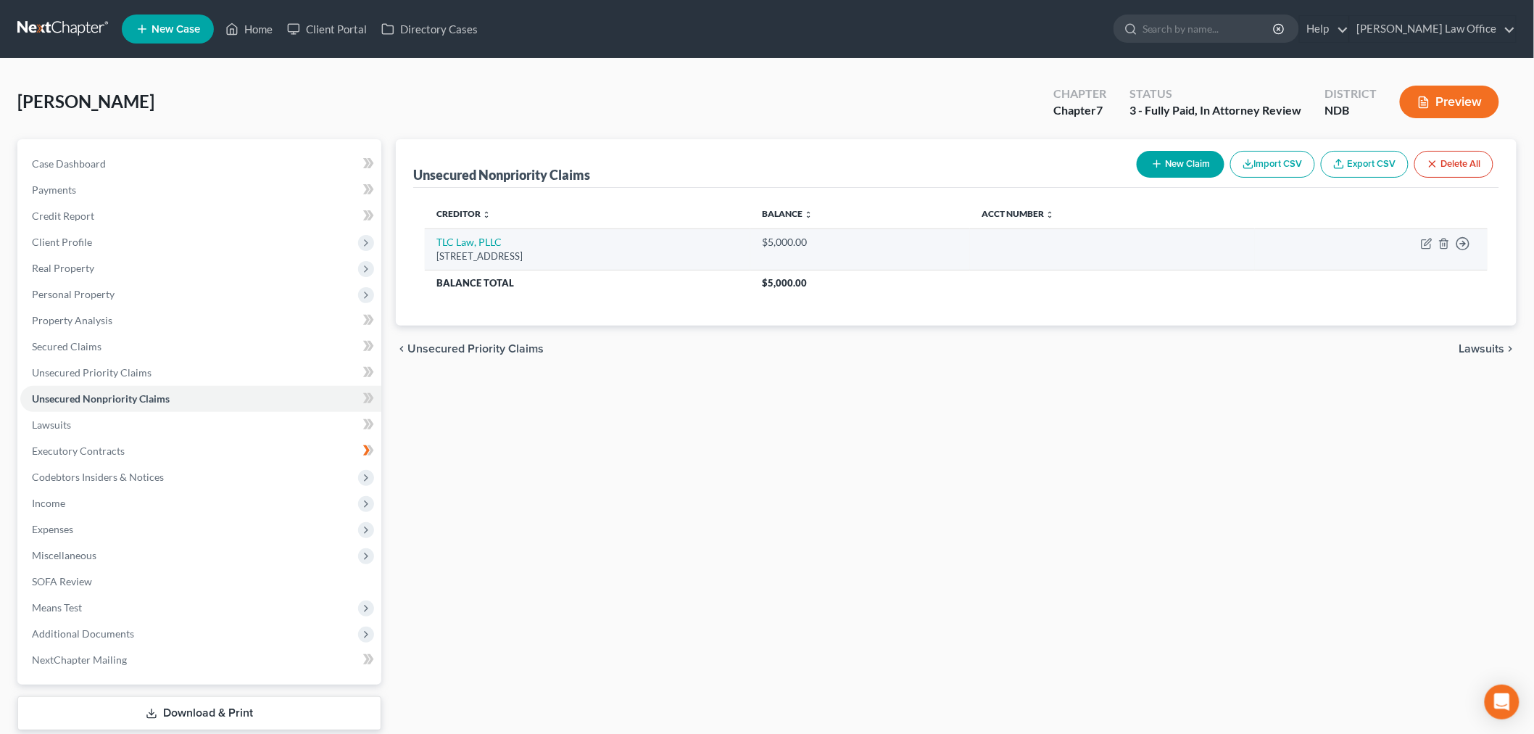
click at [1433, 270] on td "Move to D Move to E Move to G Move to Notice Only" at bounding box center [1371, 248] width 233 height 41
click at [1445, 246] on line "button" at bounding box center [1445, 244] width 0 height 3
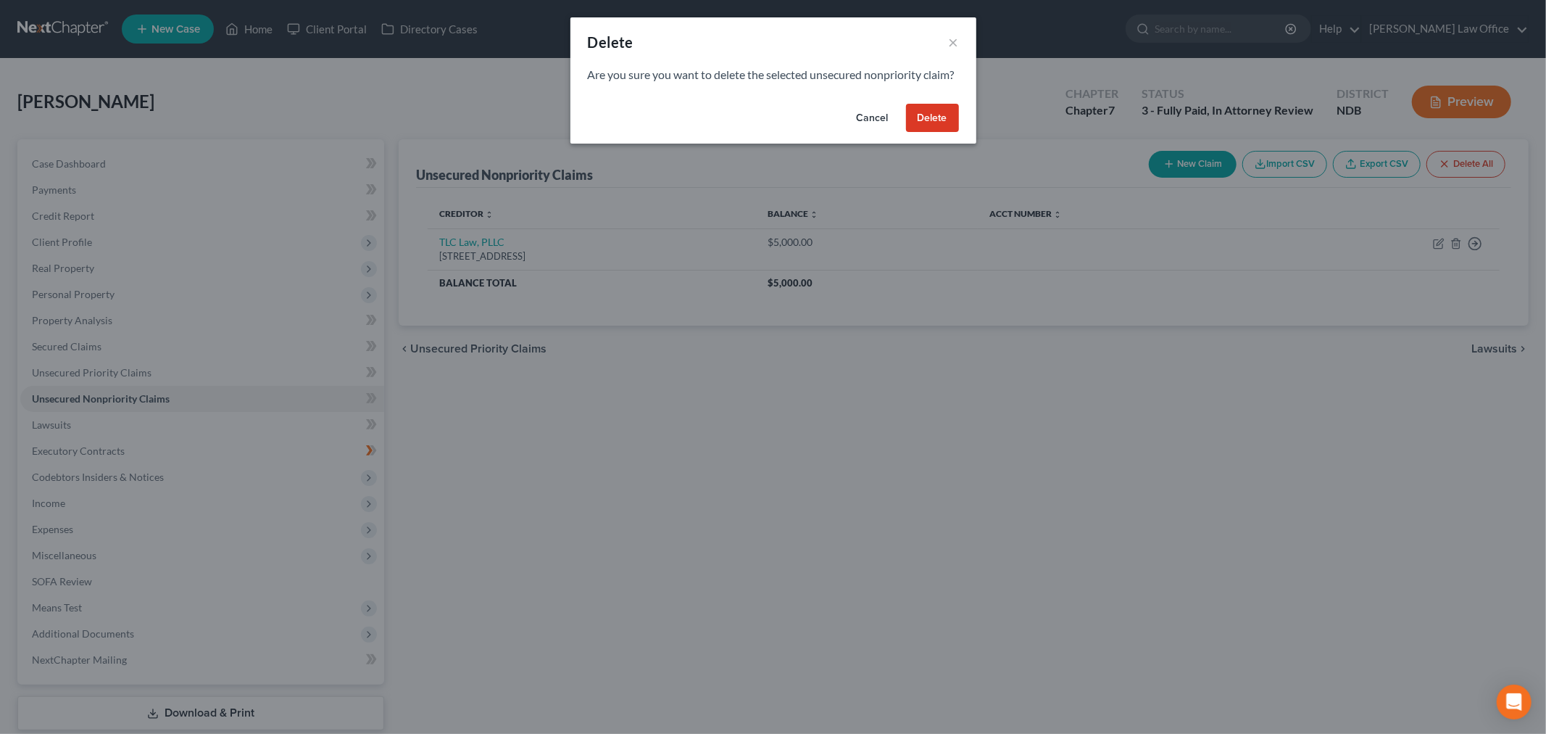
click at [959, 133] on button "Delete" at bounding box center [932, 118] width 53 height 29
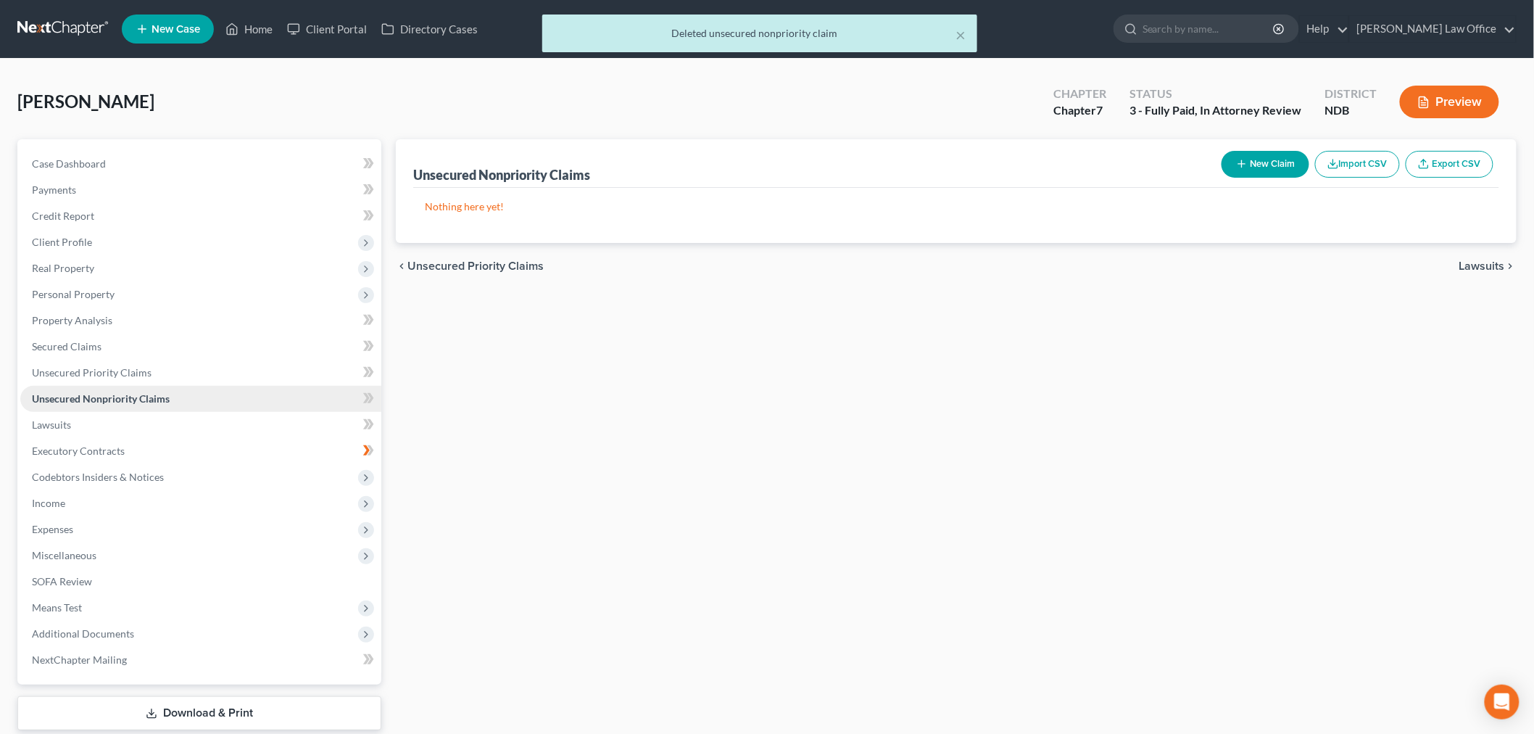
click at [265, 412] on link "Unsecured Nonpriority Claims" at bounding box center [200, 399] width 361 height 26
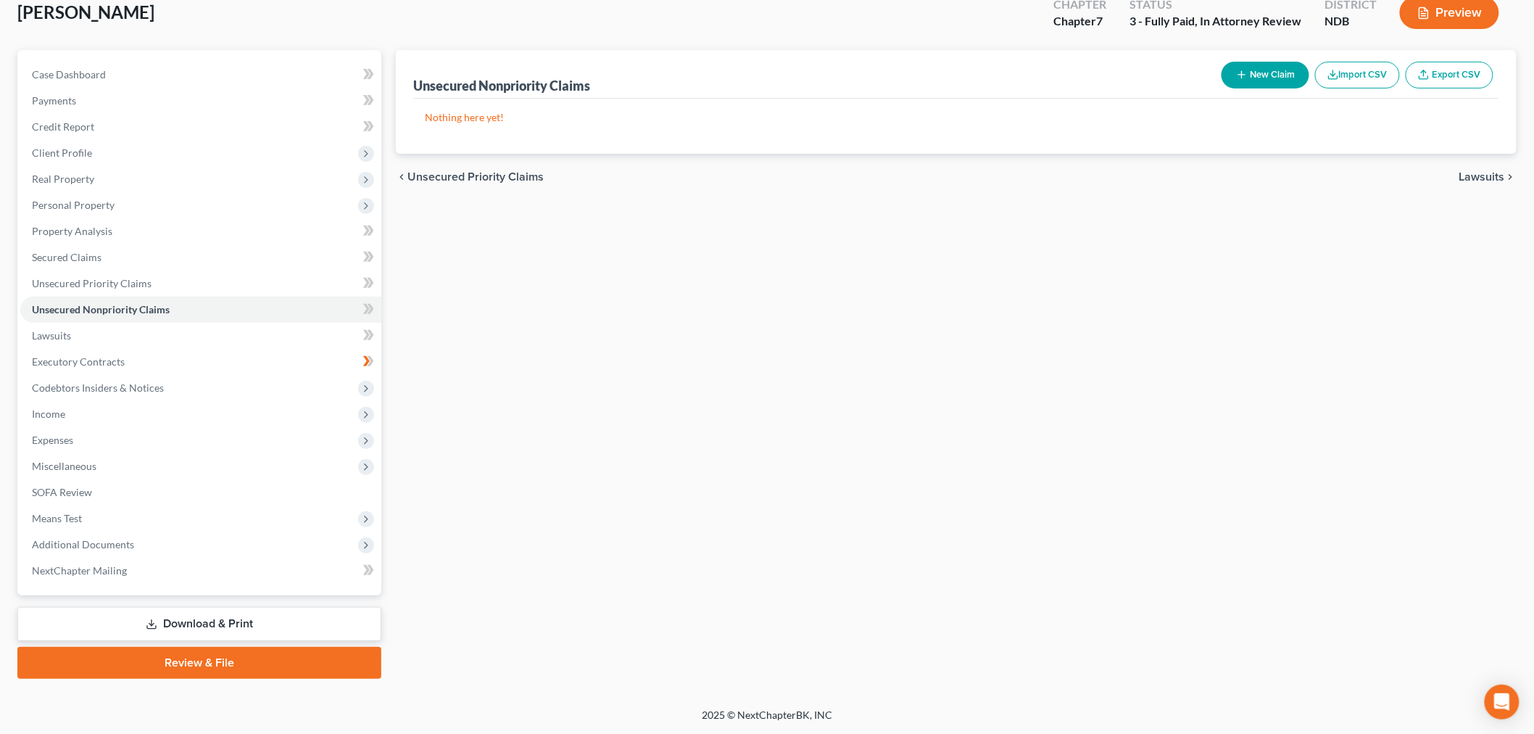
click at [254, 607] on link "Download & Print" at bounding box center [199, 624] width 364 height 34
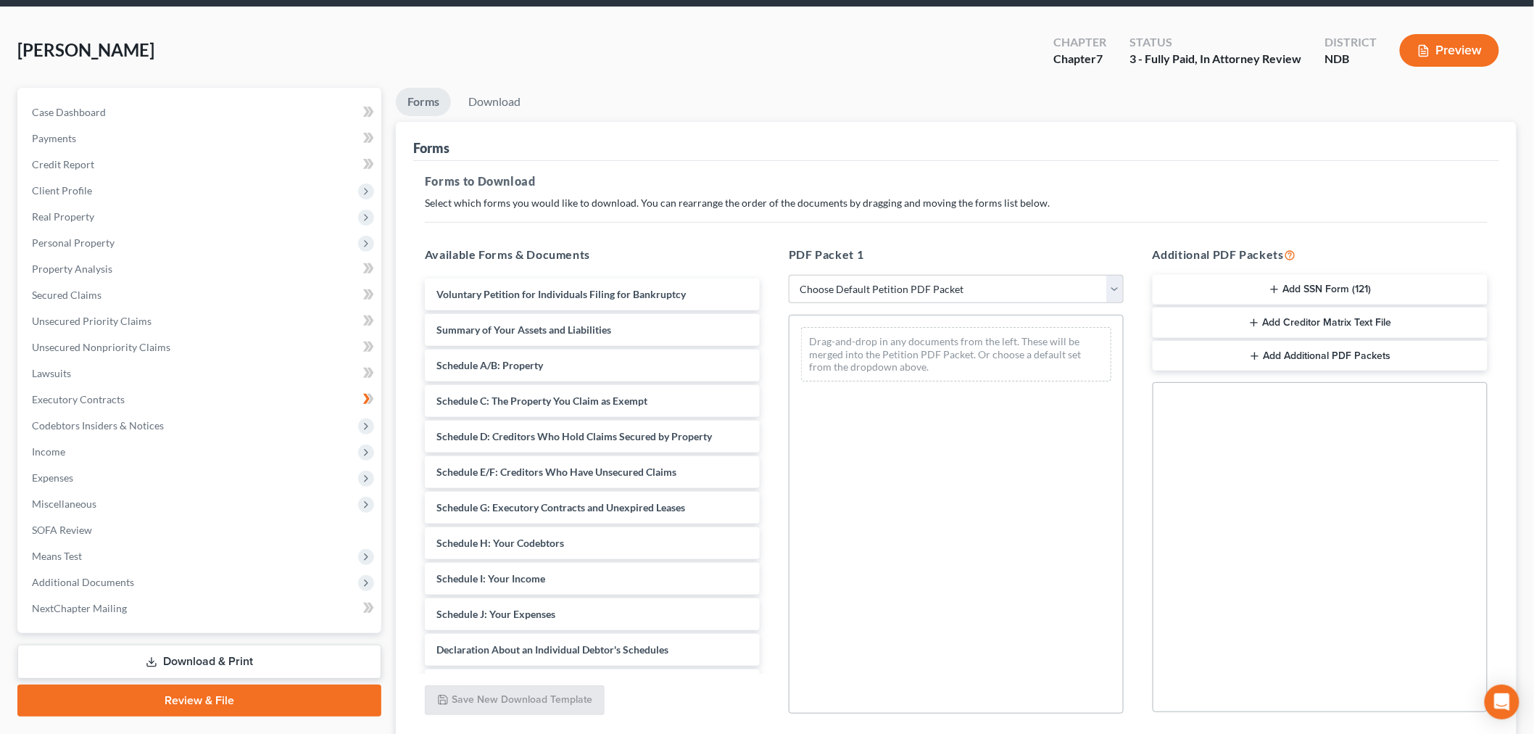
scroll to position [80, 0]
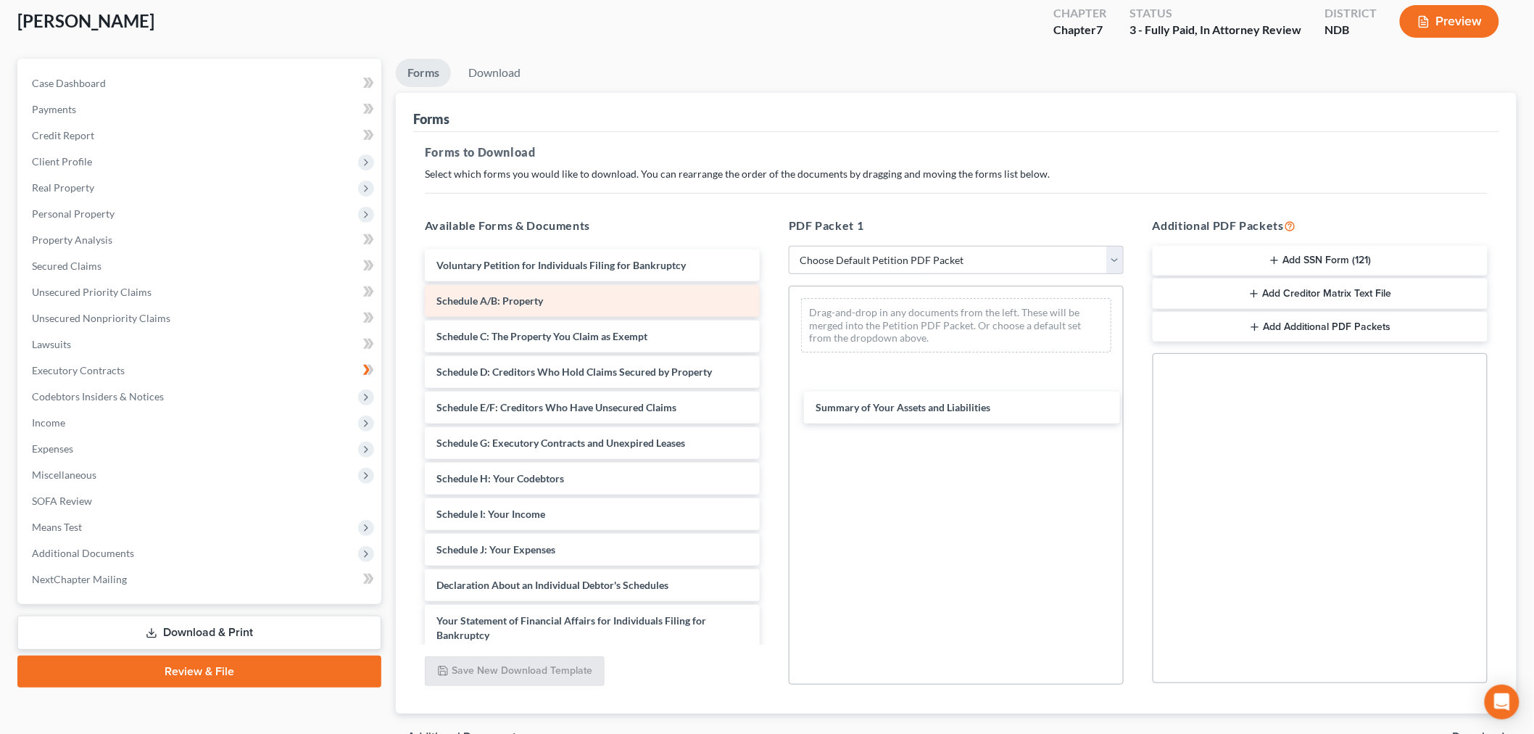
drag, startPoint x: 647, startPoint y: 410, endPoint x: 706, endPoint y: 421, distance: 60.4
click at [771, 381] on div "Summary of Your Assets and Liabilities Voluntary Petition for Individuals Filin…" at bounding box center [592, 571] width 358 height 644
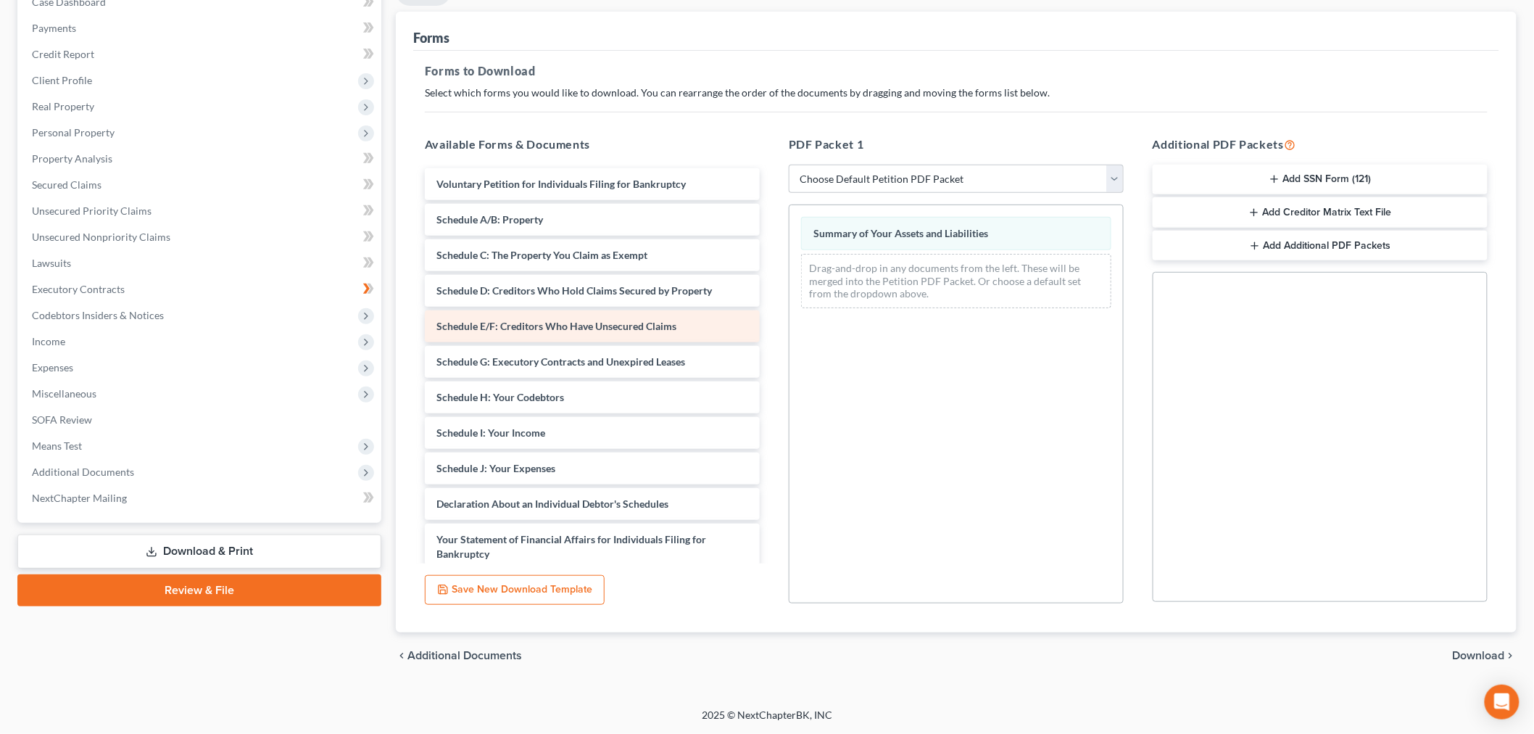
scroll to position [241, 0]
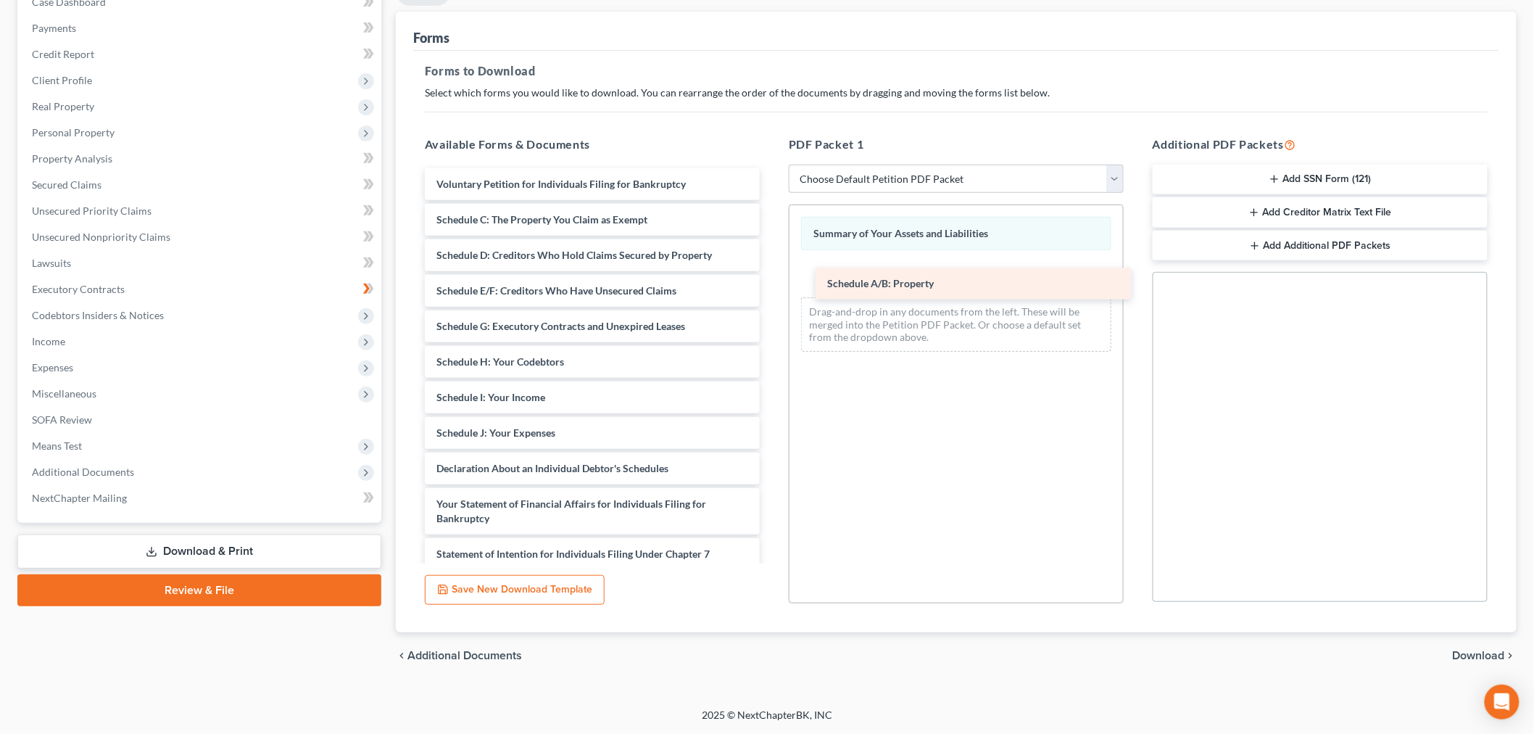
drag, startPoint x: 584, startPoint y: 245, endPoint x: 945, endPoint y: 284, distance: 363.2
click at [771, 285] on div "Schedule A/B: Property Voluntary Petition for Individuals Filing for Bankruptcy…" at bounding box center [592, 472] width 358 height 608
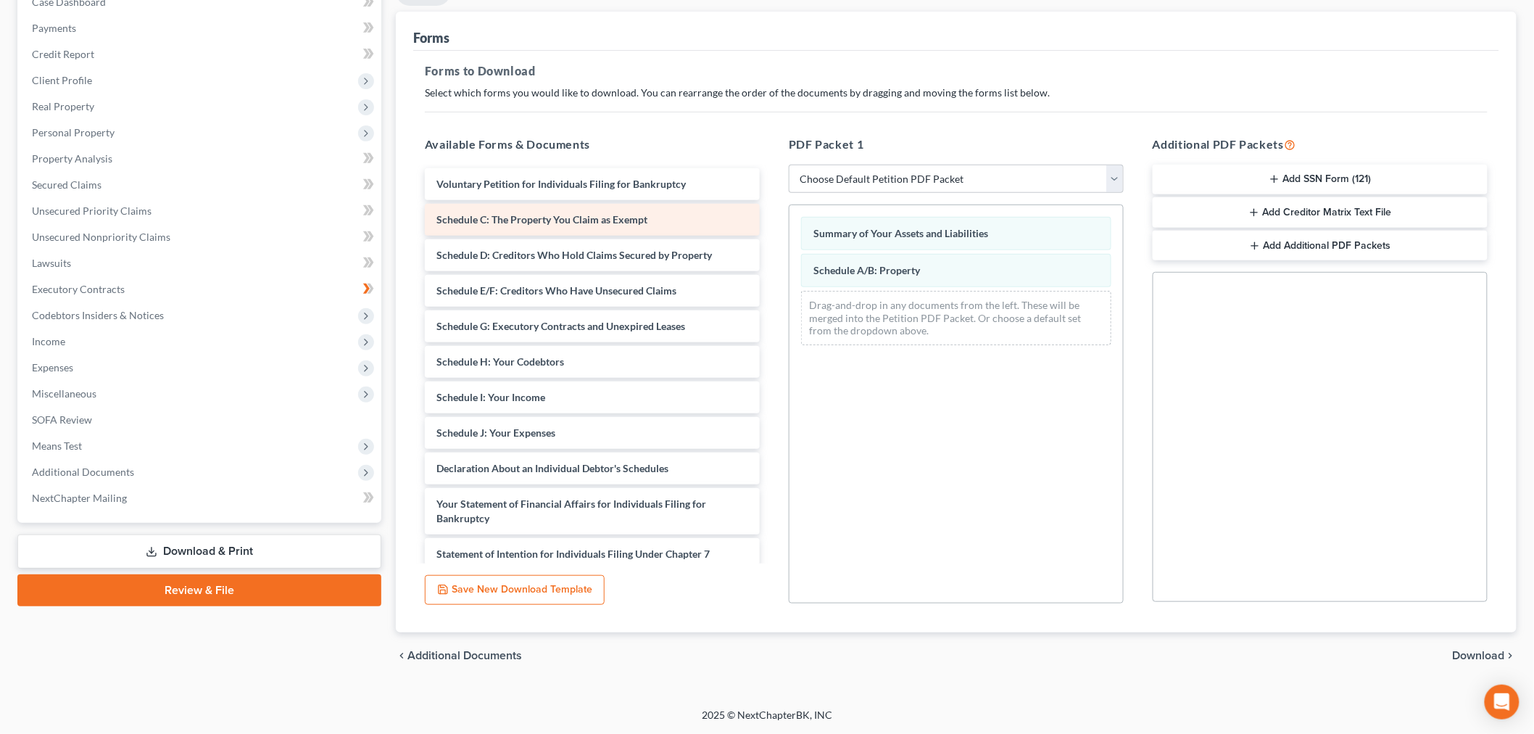
click at [544, 225] on span "Schedule C: The Property You Claim as Exempt" at bounding box center [541, 219] width 211 height 12
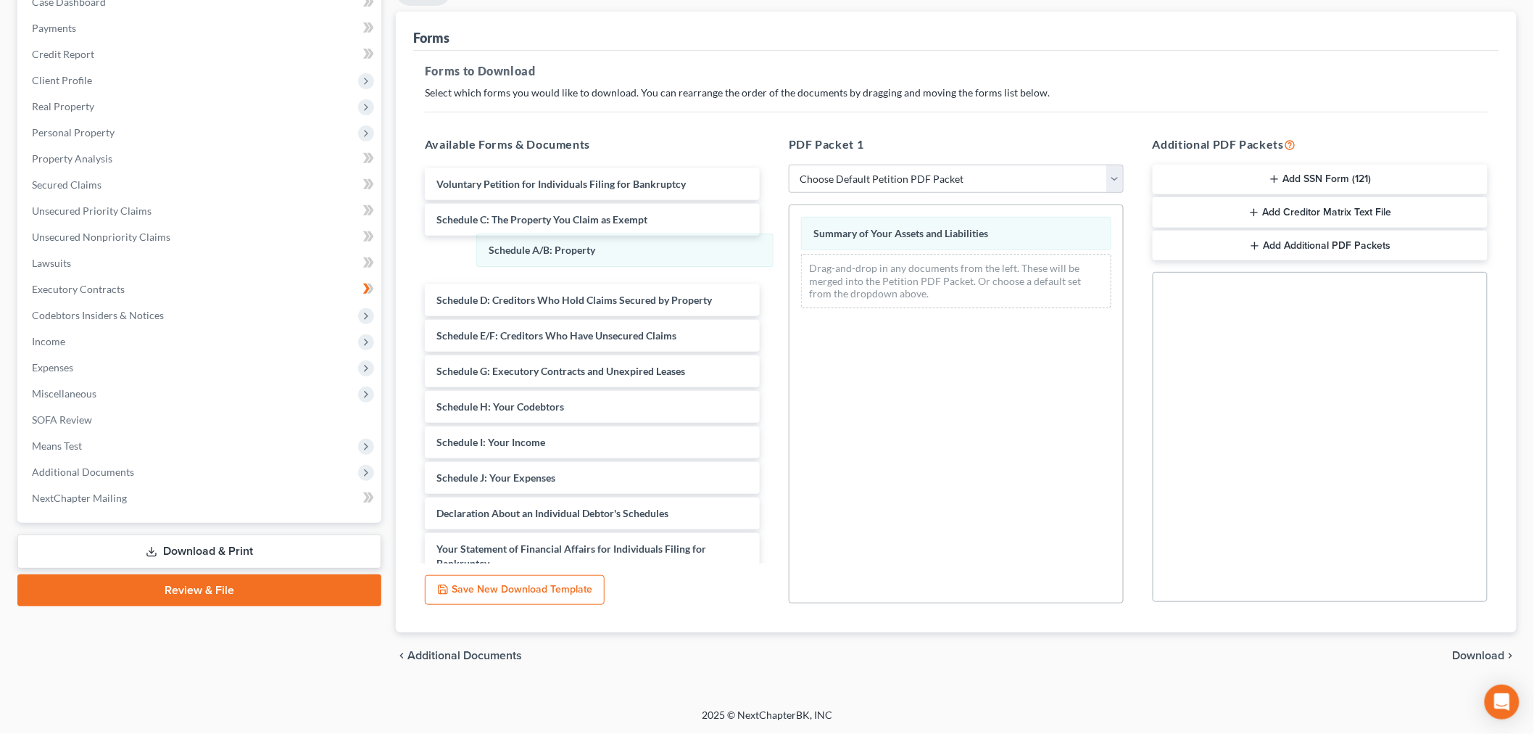
drag, startPoint x: 887, startPoint y: 302, endPoint x: 552, endPoint y: 297, distance: 335.0
click at [790, 257] on div "Schedule A/B: Property Summary of Your Assets and Liabilities Schedule A/B: Pro…" at bounding box center [957, 262] width 334 height 115
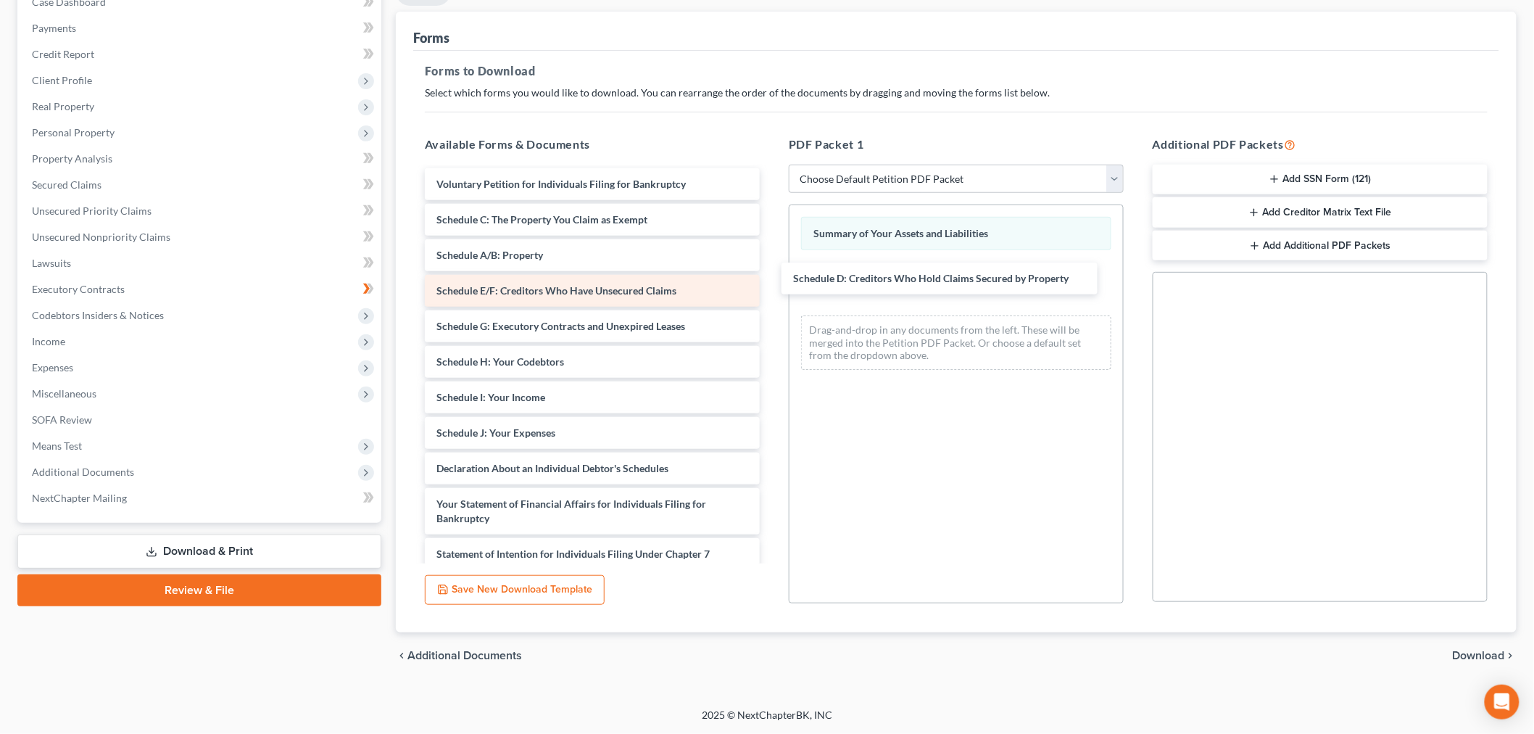
drag, startPoint x: 534, startPoint y: 350, endPoint x: 684, endPoint y: 339, distance: 150.5
click at [771, 297] on div "Schedule D: Creditors Who Hold Claims Secured by Property Voluntary Petition fo…" at bounding box center [592, 472] width 358 height 608
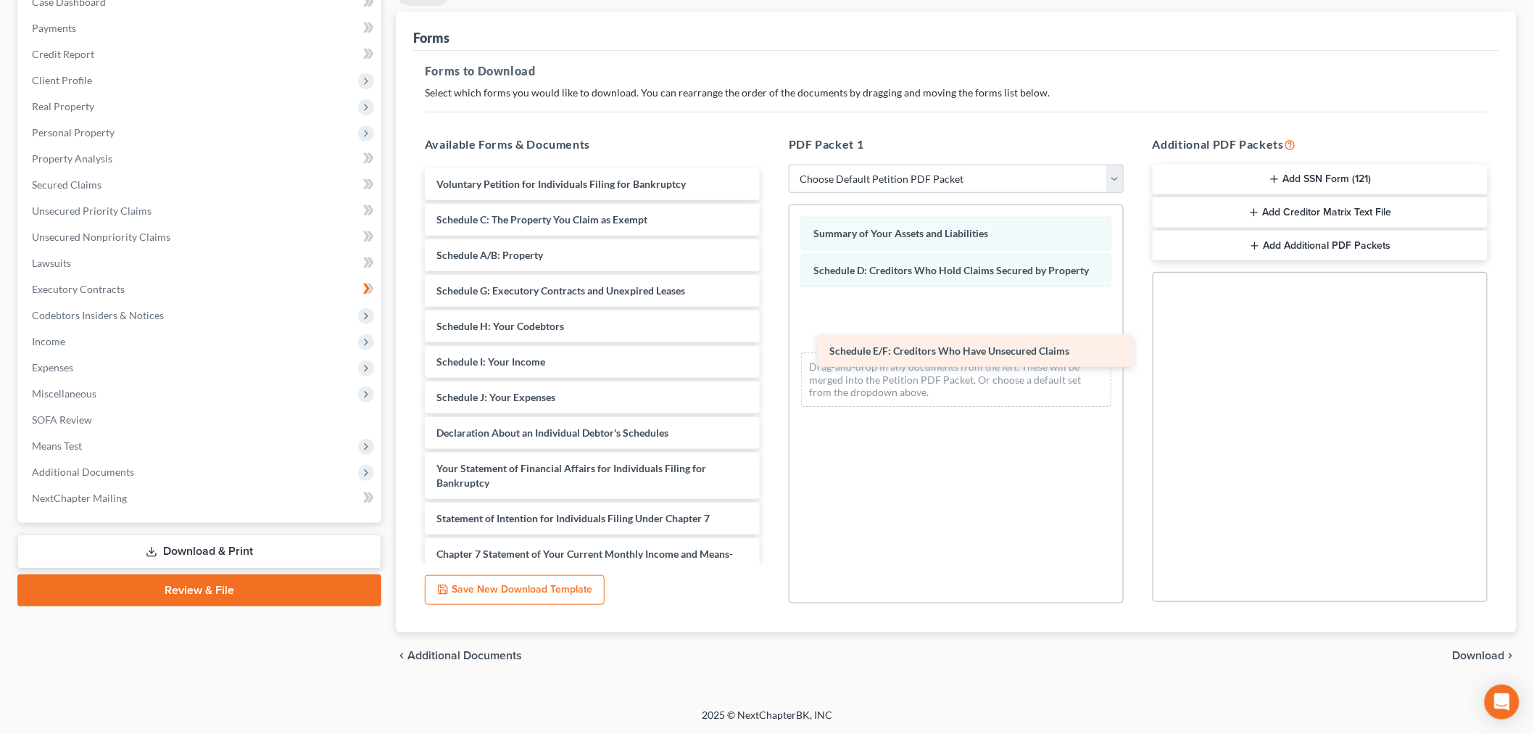
drag, startPoint x: 595, startPoint y: 339, endPoint x: 979, endPoint y: 360, distance: 384.1
click at [771, 360] on div "Schedule E/F: Creditors Who Have Unsecured Claims Voluntary Petition for Indivi…" at bounding box center [592, 454] width 358 height 573
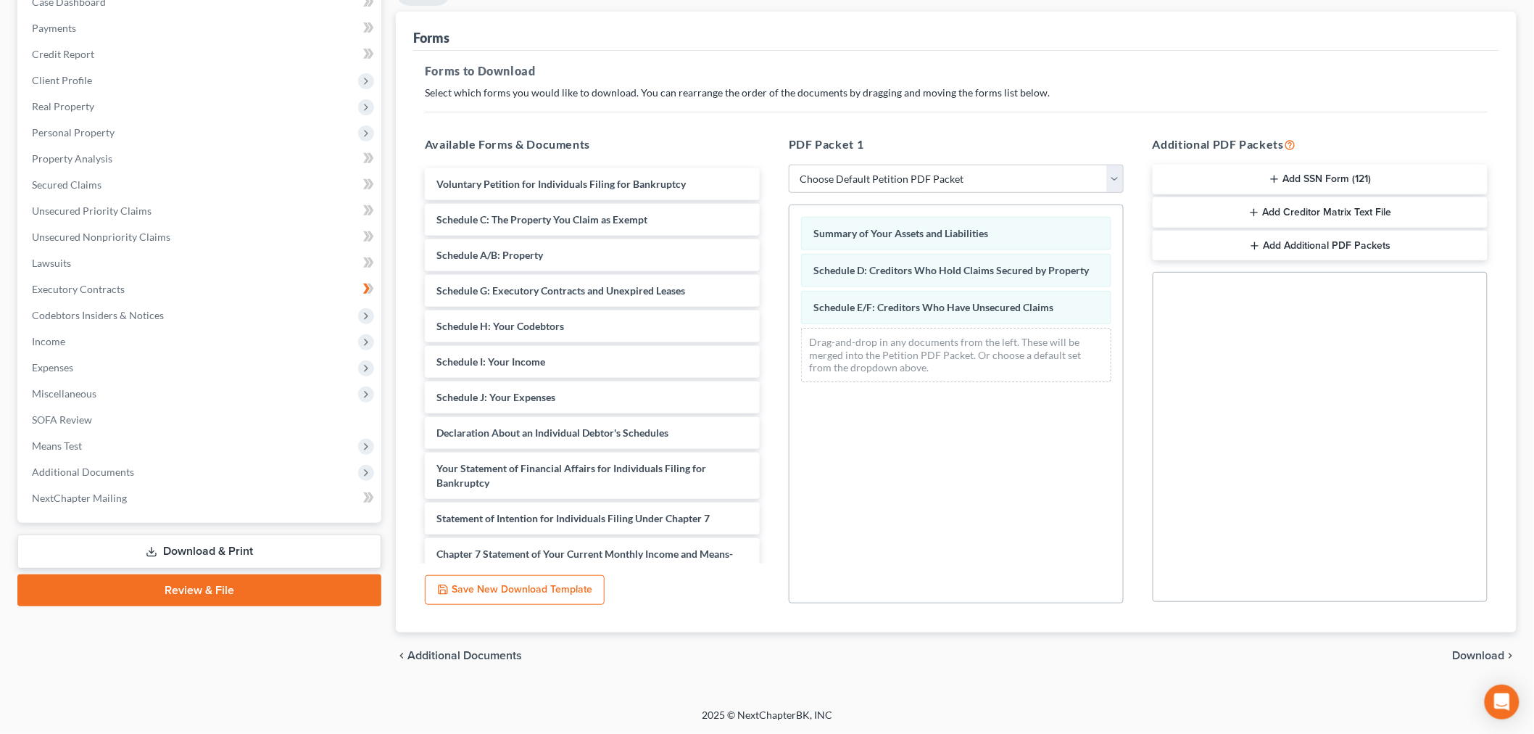
scroll to position [293, 0]
click at [1472, 650] on span "Download" at bounding box center [1479, 656] width 52 height 12
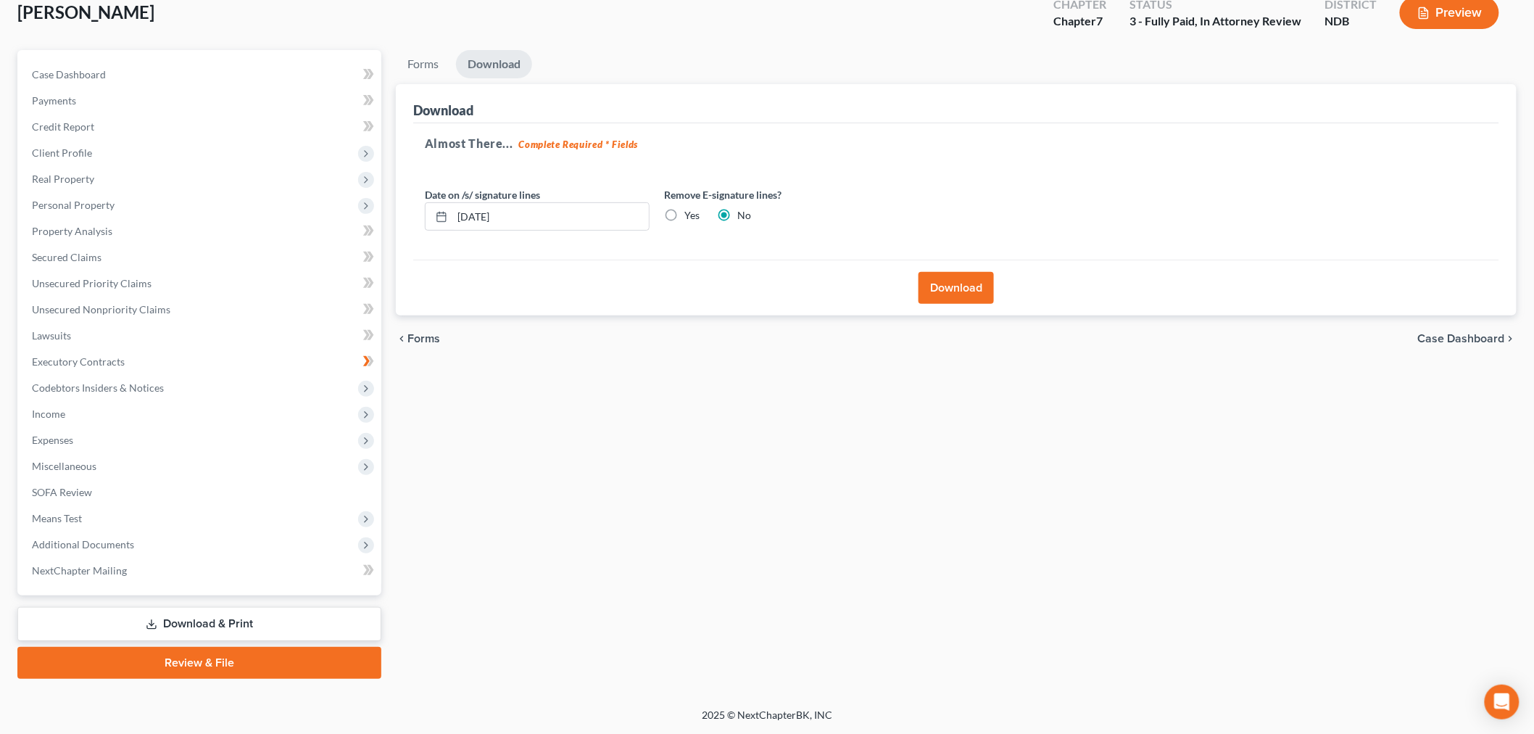
scroll to position [291, 0]
click at [947, 272] on button "Download" at bounding box center [956, 288] width 75 height 32
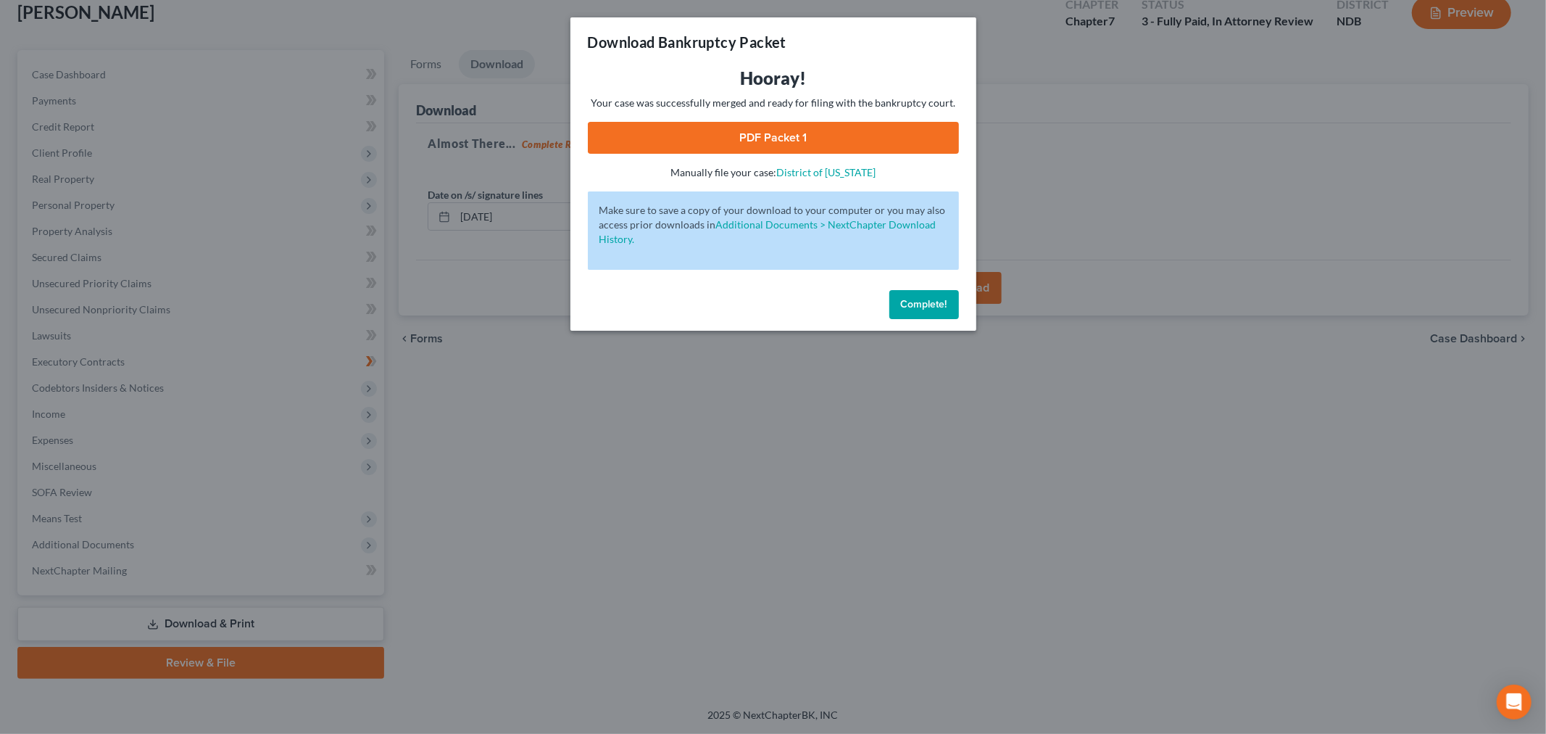
click at [948, 310] on span "Complete!" at bounding box center [924, 304] width 46 height 12
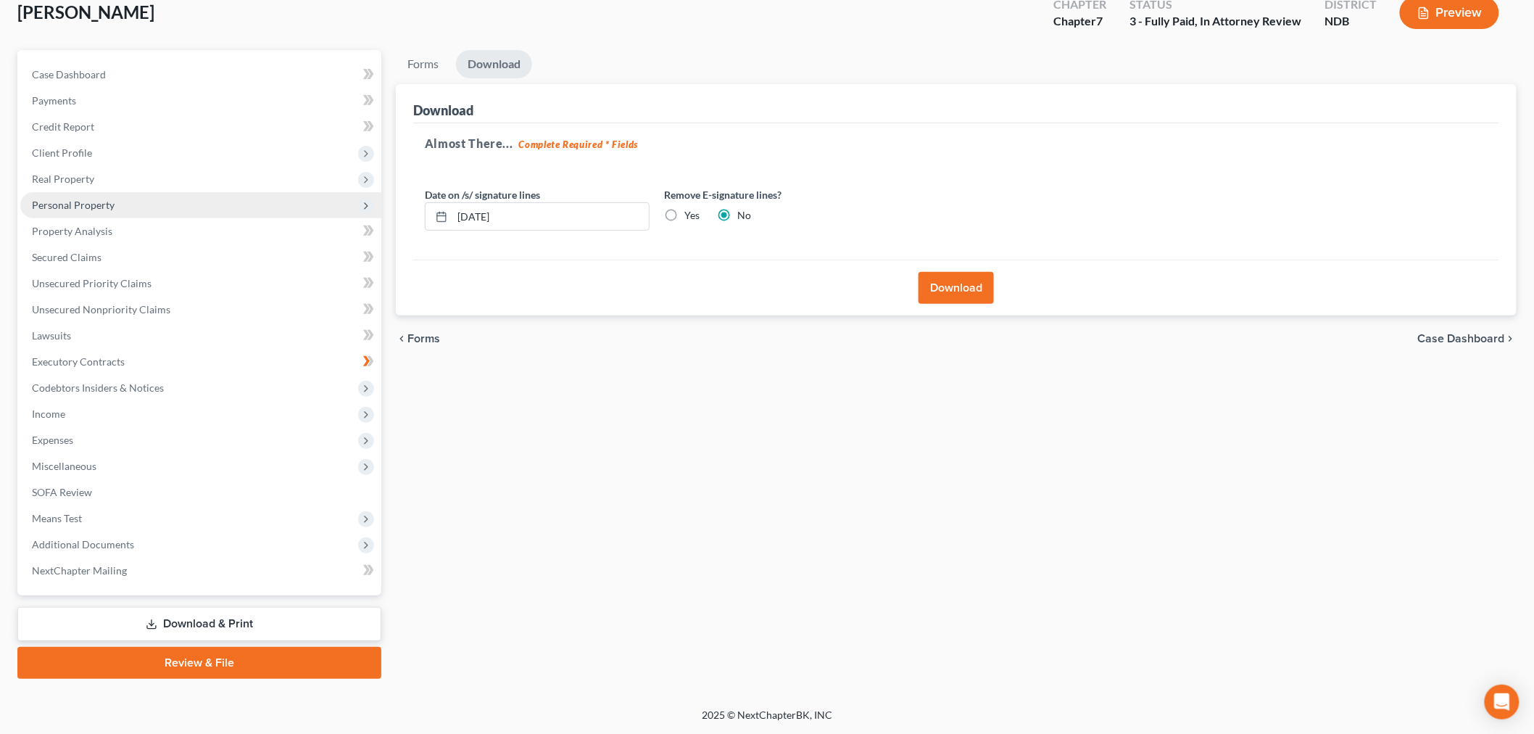
click at [115, 199] on span "Personal Property" at bounding box center [73, 205] width 83 height 12
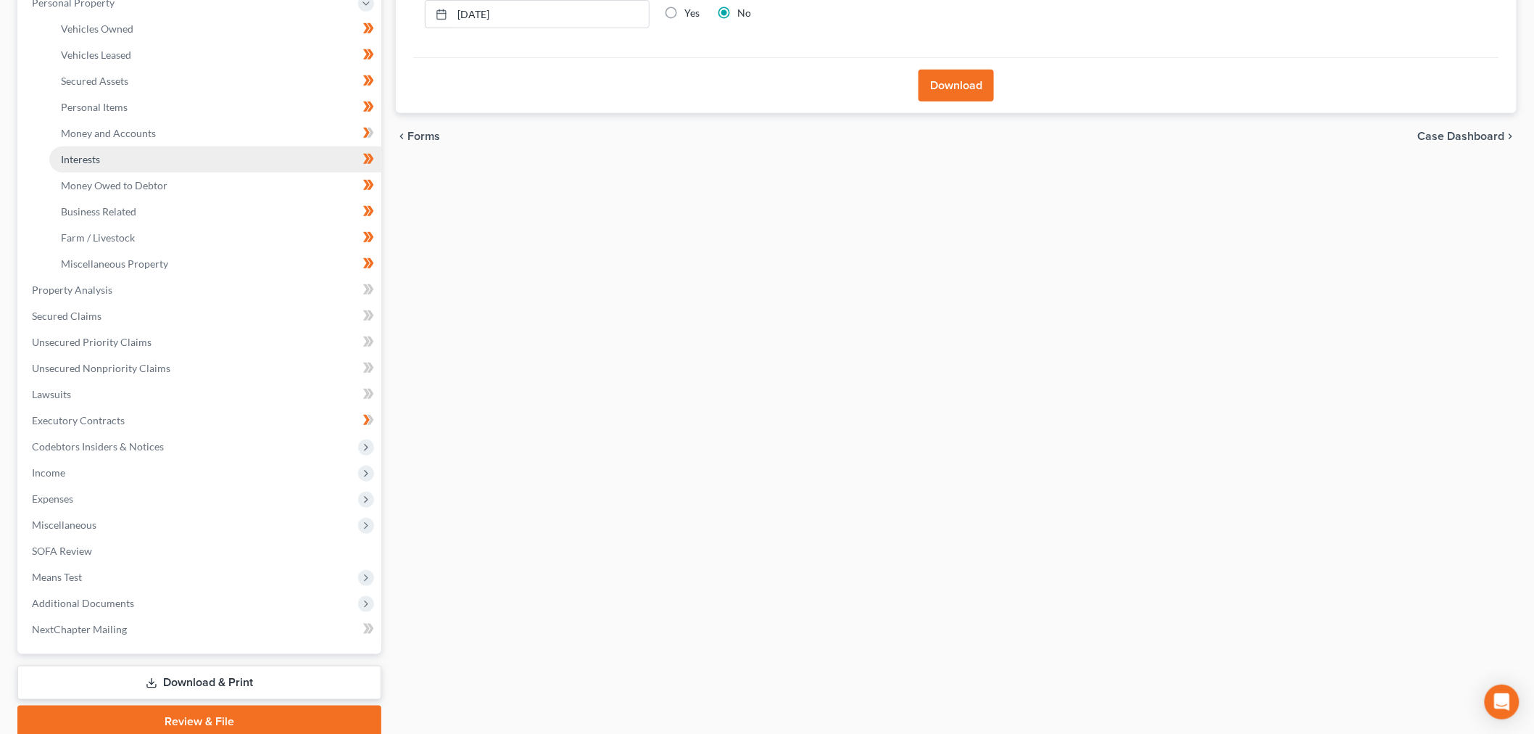
click at [138, 173] on link "Interests" at bounding box center [215, 159] width 332 height 26
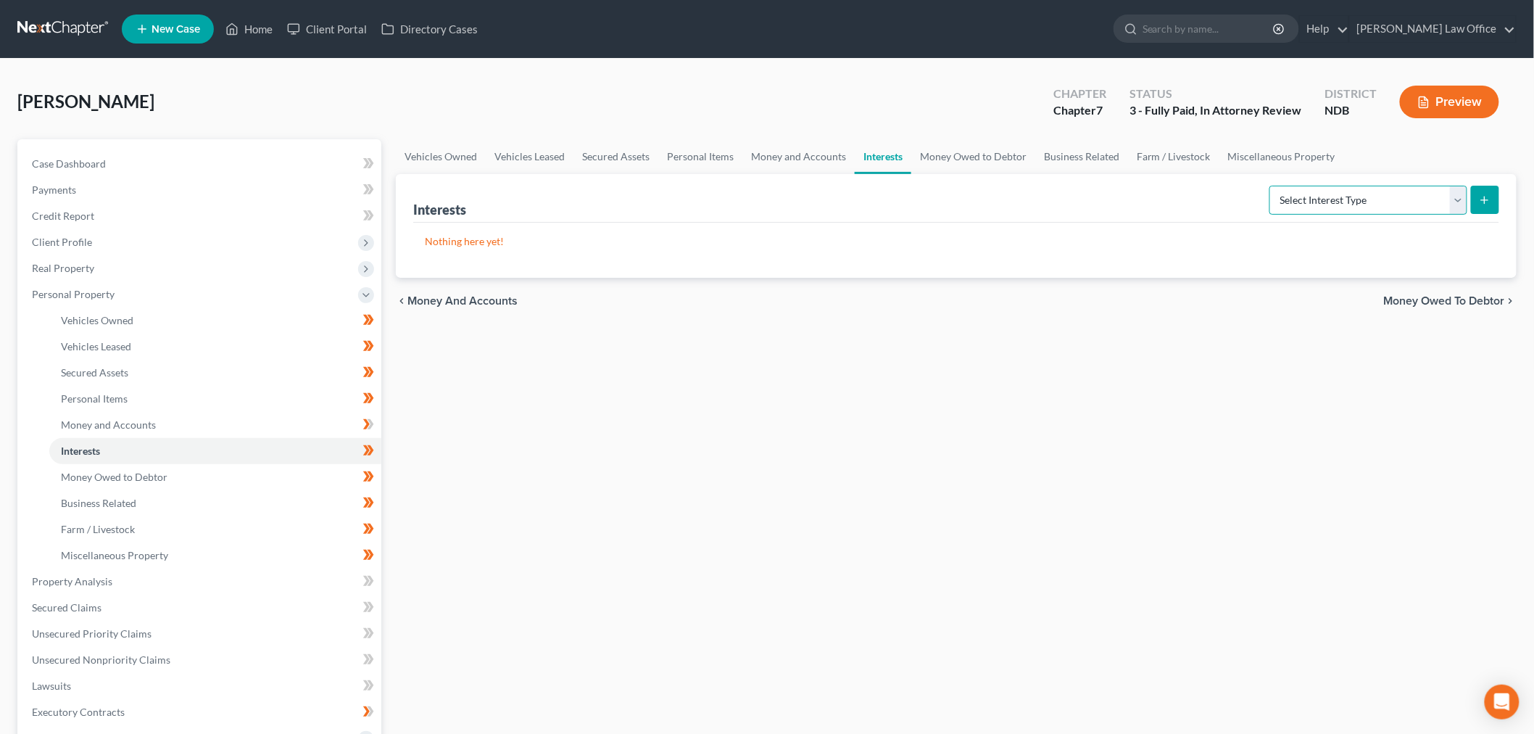
click at [1272, 215] on select "Select Interest Type 401K (A/B: 21) Annuity (A/B: 23) Bond (A/B: 18) Education …" at bounding box center [1368, 200] width 198 height 29
select select "whole_life_insurance"
click at [1269, 215] on select "Select Interest Type 401K (A/B: 21) Annuity (A/B: 23) Bond (A/B: 18) Education …" at bounding box center [1368, 200] width 198 height 29
click at [1479, 206] on icon "submit" at bounding box center [1485, 200] width 12 height 12
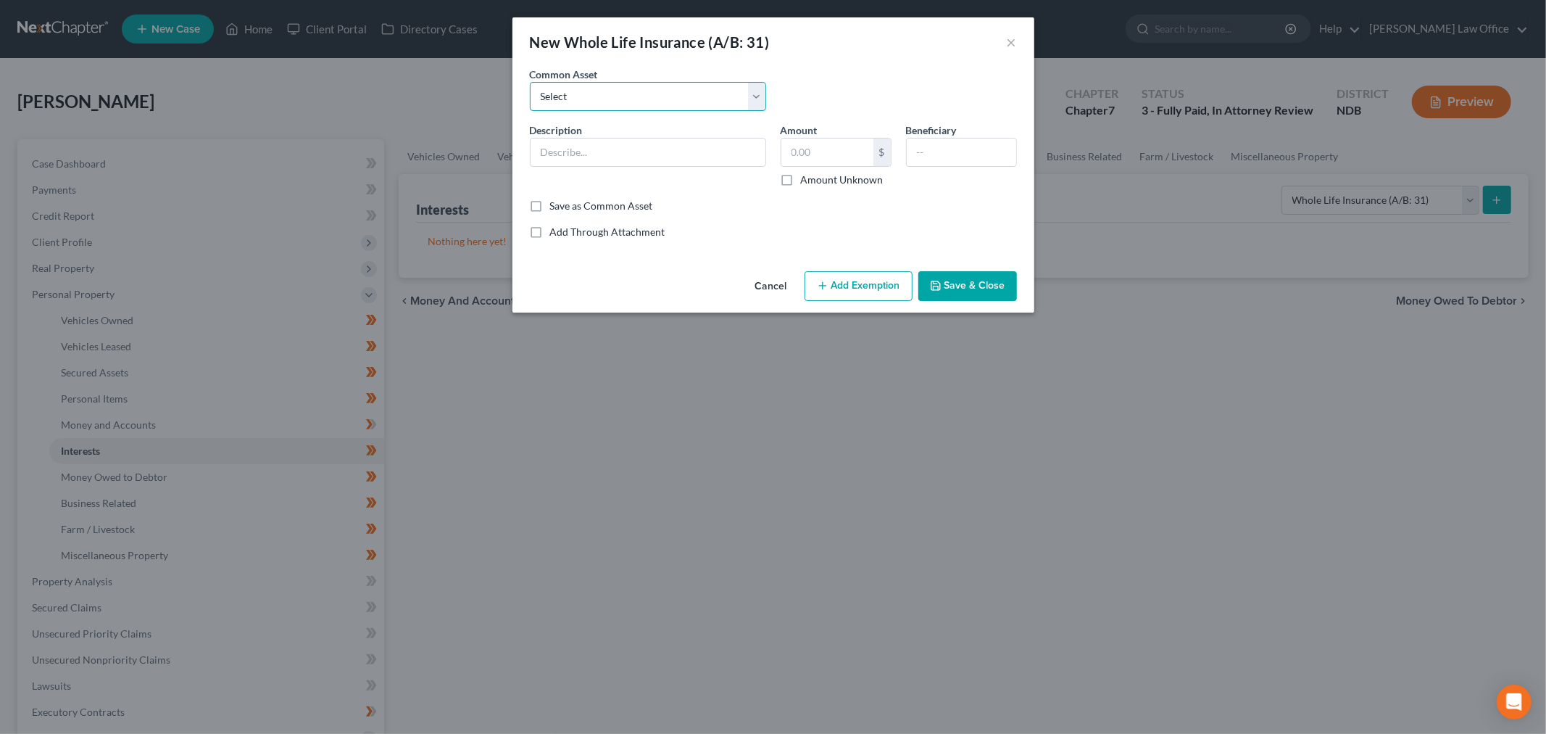
click at [579, 104] on select "Select Whole Lifw Policy Ending 4909 (Insured is Minor Child)" at bounding box center [648, 96] width 236 height 29
drag, startPoint x: 579, startPoint y: 104, endPoint x: 568, endPoint y: 164, distance: 60.3
click at [579, 104] on select "Select Whole Lifw Policy Ending 4909 (Insured is Minor Child)" at bounding box center [648, 96] width 236 height 29
drag, startPoint x: 584, startPoint y: 196, endPoint x: 782, endPoint y: 133, distance: 208.0
click at [584, 166] on input "text" at bounding box center [648, 152] width 235 height 28
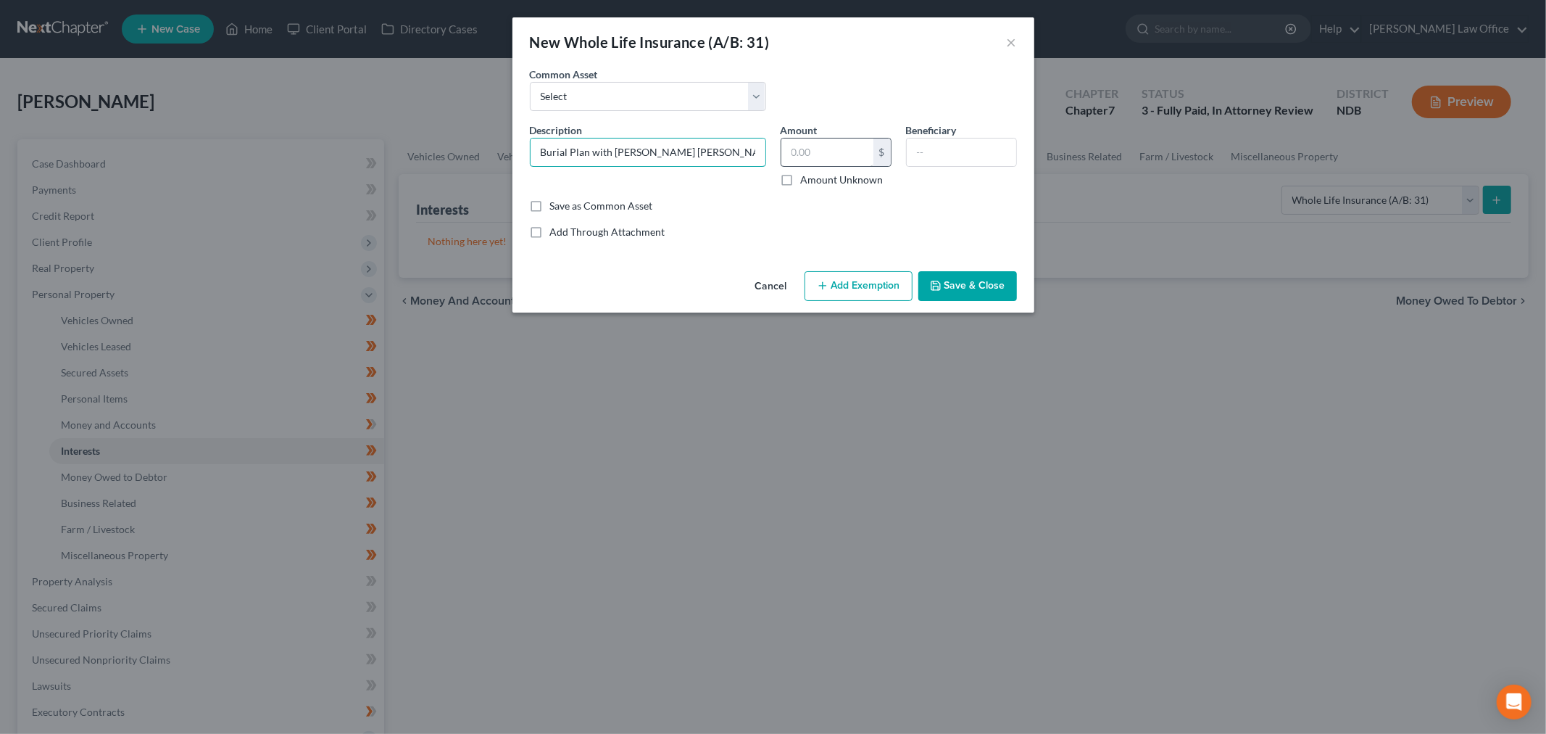
type input "Burial Plan with Hanson Runsvold Funeral Home"
drag, startPoint x: 842, startPoint y: 180, endPoint x: 866, endPoint y: 180, distance: 23.2
click at [842, 166] on input "text" at bounding box center [828, 152] width 92 height 28
type input "3,200"
click at [1016, 123] on div "Common Asset Select Whole Lifw Policy Ending 4909 (Insured is Minor Child)" at bounding box center [774, 95] width 502 height 56
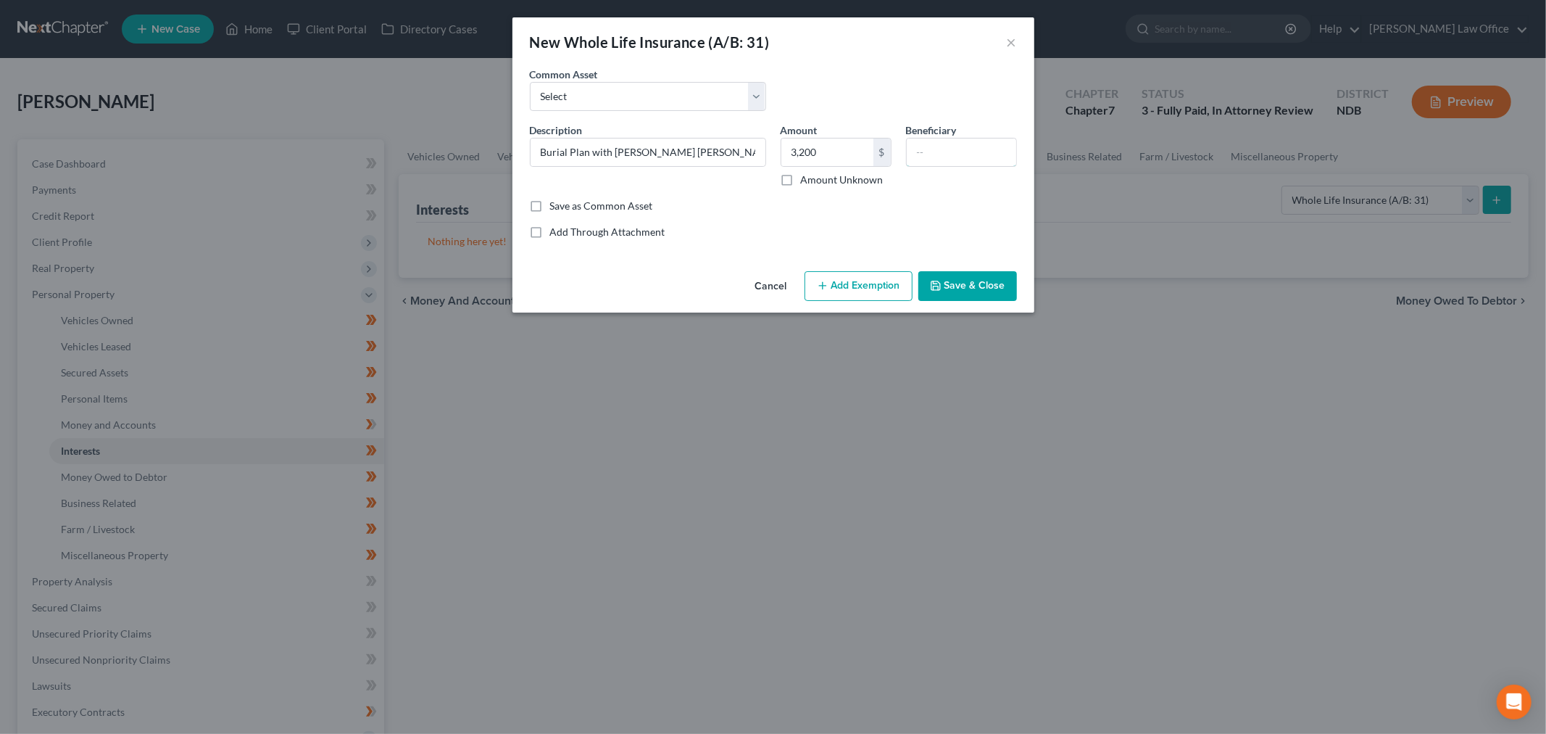
drag, startPoint x: 1009, startPoint y: 184, endPoint x: 1175, endPoint y: 236, distance: 173.3
click at [1011, 166] on input "text" at bounding box center [961, 152] width 109 height 28
click at [877, 302] on button "Add Exemption" at bounding box center [859, 286] width 108 height 30
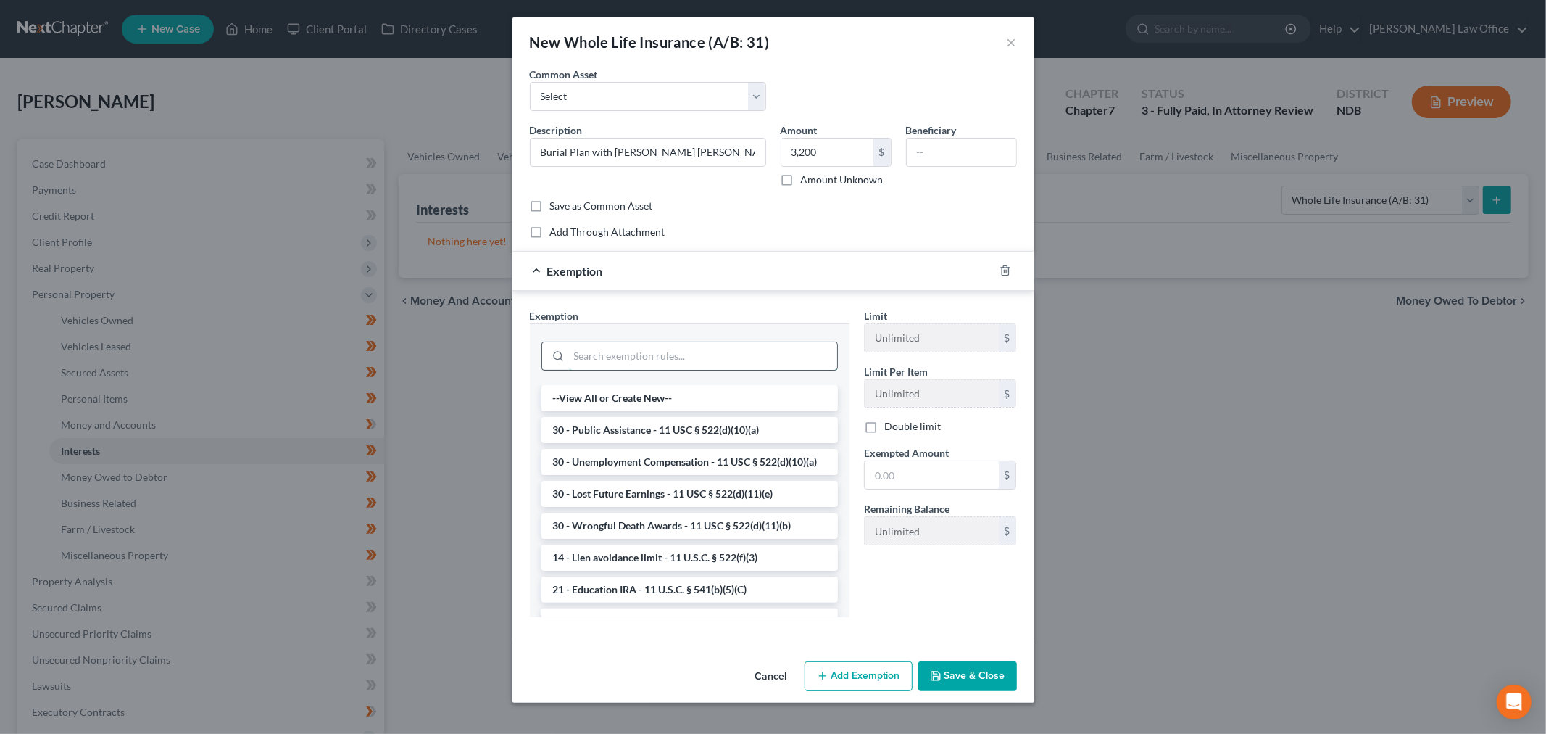
drag, startPoint x: 676, startPoint y: 447, endPoint x: 679, endPoint y: 436, distance: 11.3
click at [676, 370] on input "search" at bounding box center [703, 356] width 268 height 28
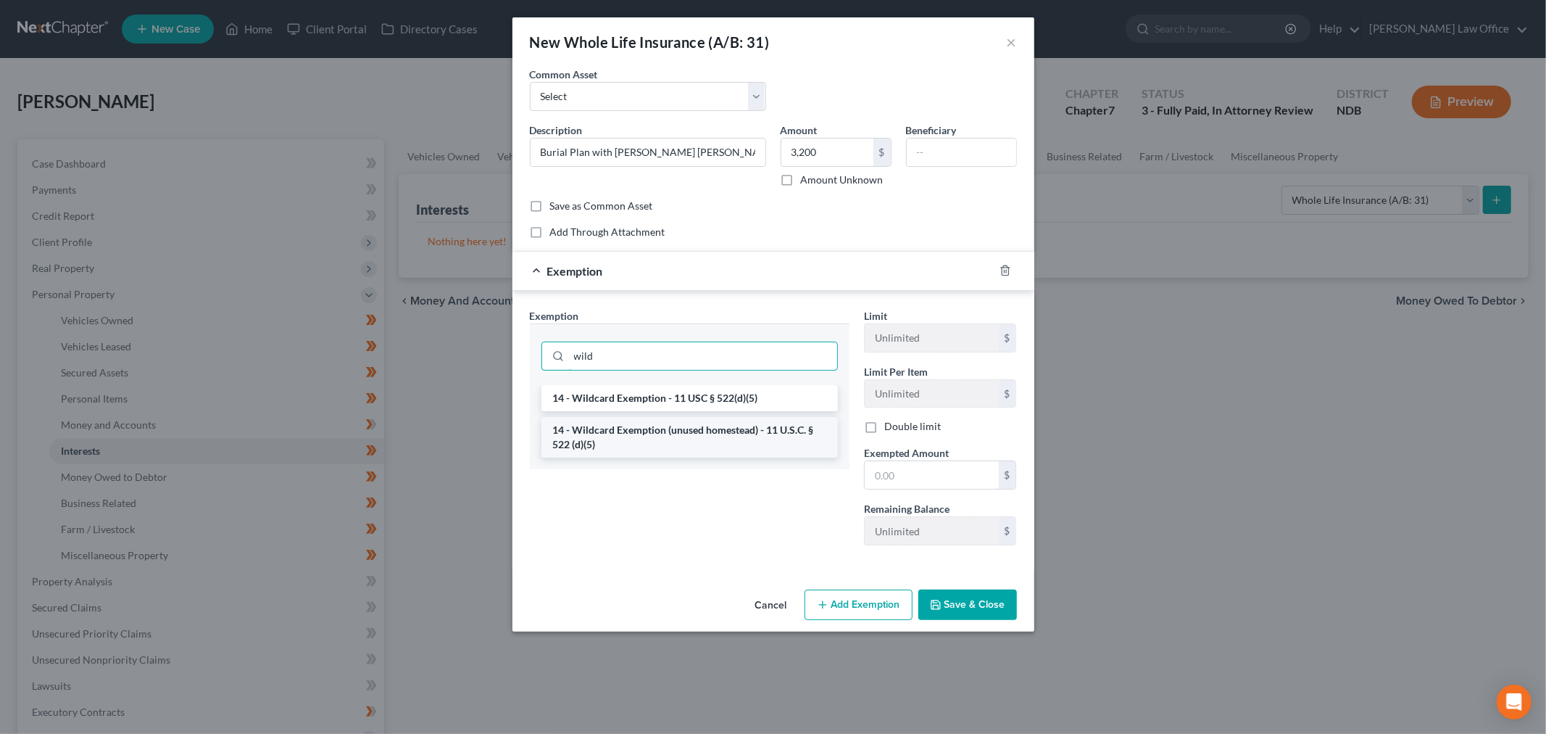
type input "wild"
click at [684, 457] on li "14 - Wildcard Exemption (unused homestead) - 11 U.S.C. § 522 (d)(5)" at bounding box center [690, 437] width 297 height 41
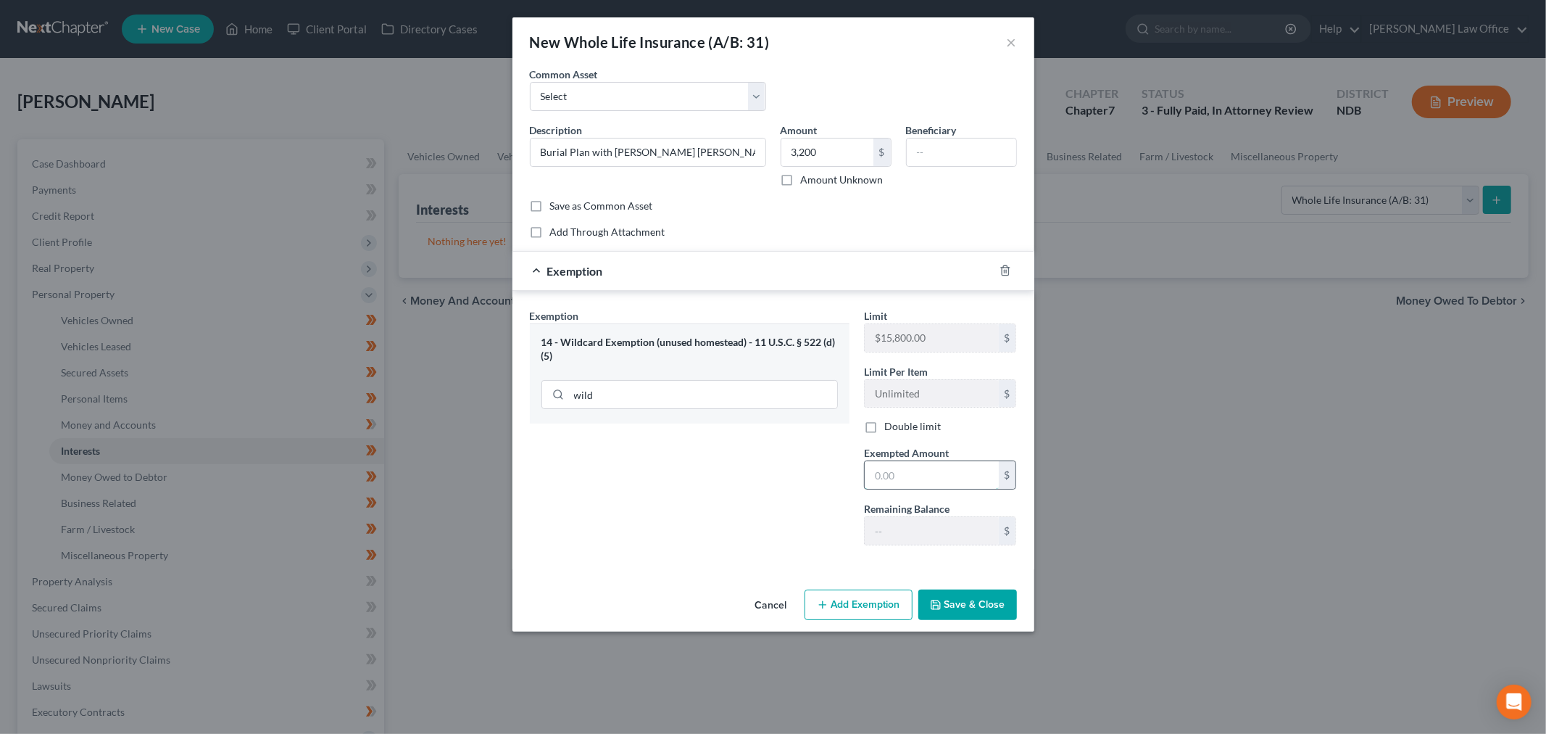
click at [948, 489] on input "text" at bounding box center [932, 475] width 134 height 28
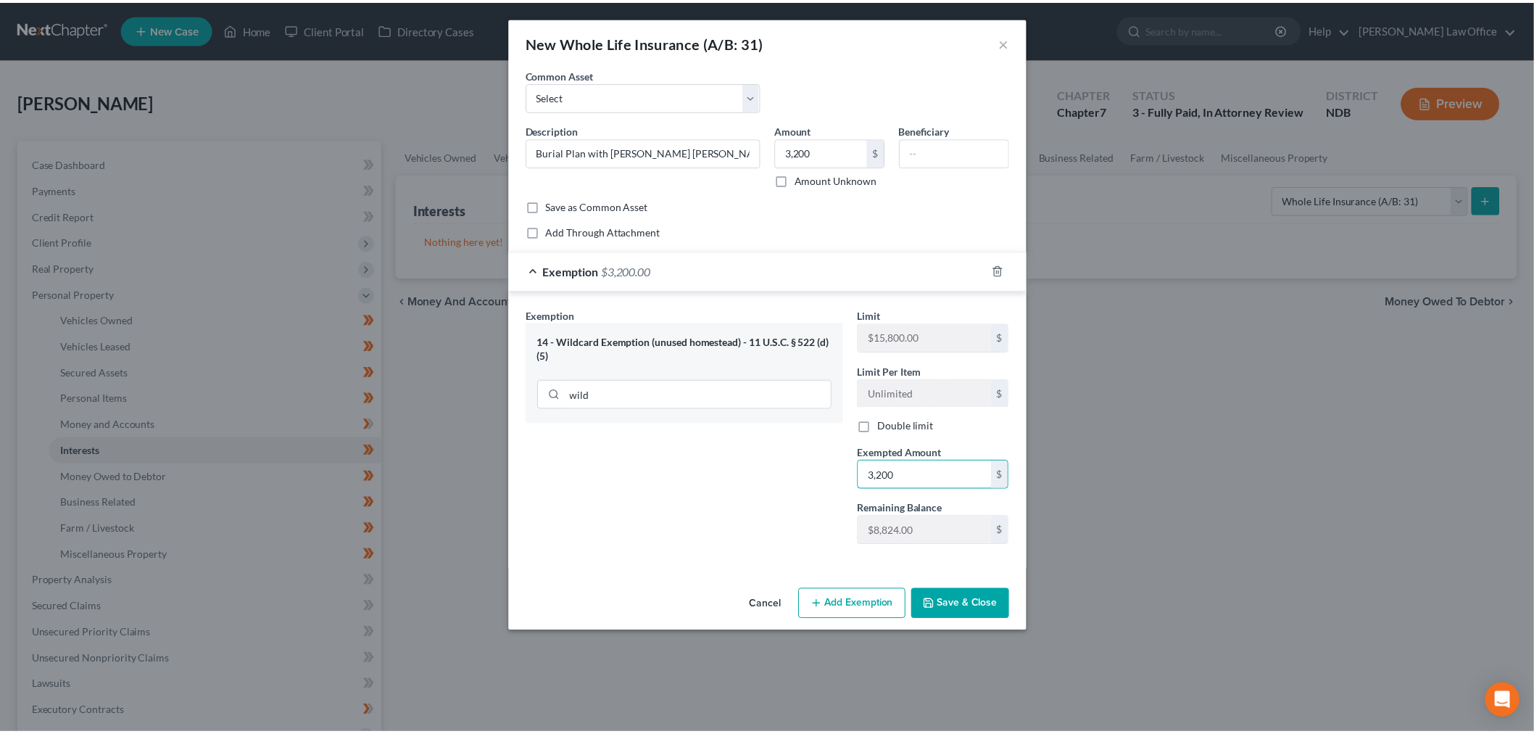
scroll to position [74, 0]
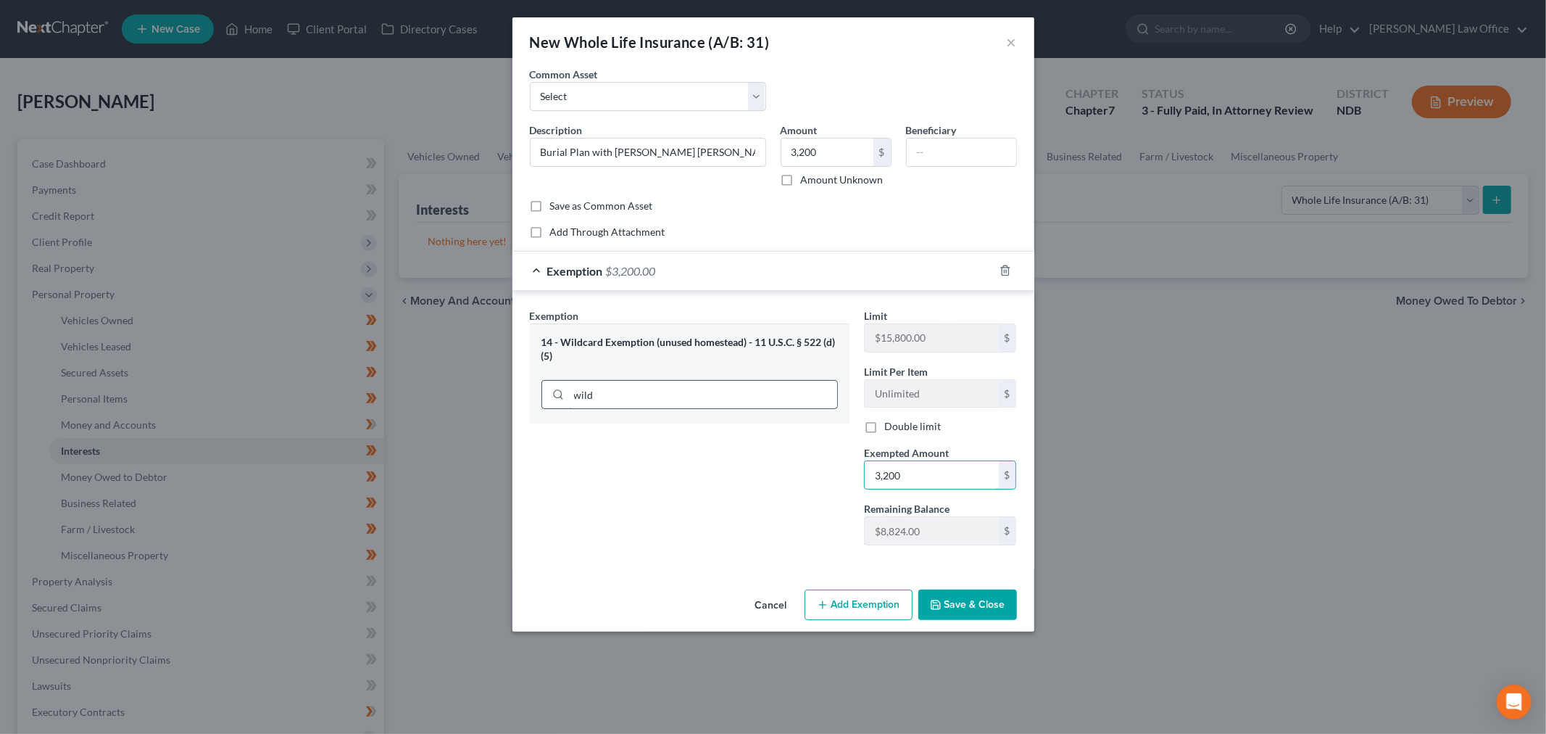
type input "3,200"
click at [597, 408] on input "wild" at bounding box center [703, 395] width 268 height 28
click at [613, 450] on li "1 - Burial Plot - 11 USC § 522(d)(1)" at bounding box center [690, 436] width 297 height 26
click at [638, 392] on input "buri" at bounding box center [703, 382] width 268 height 28
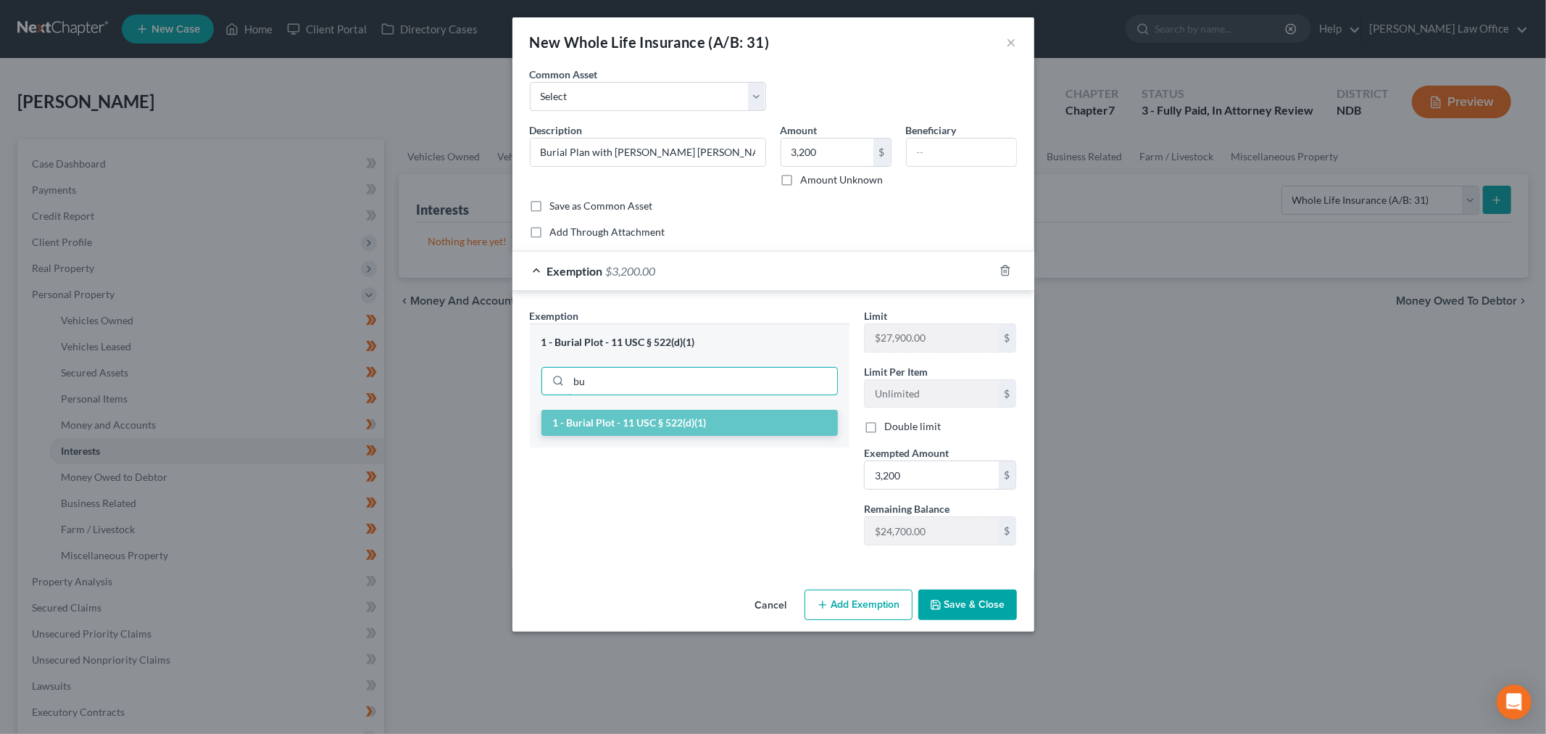
type input "b"
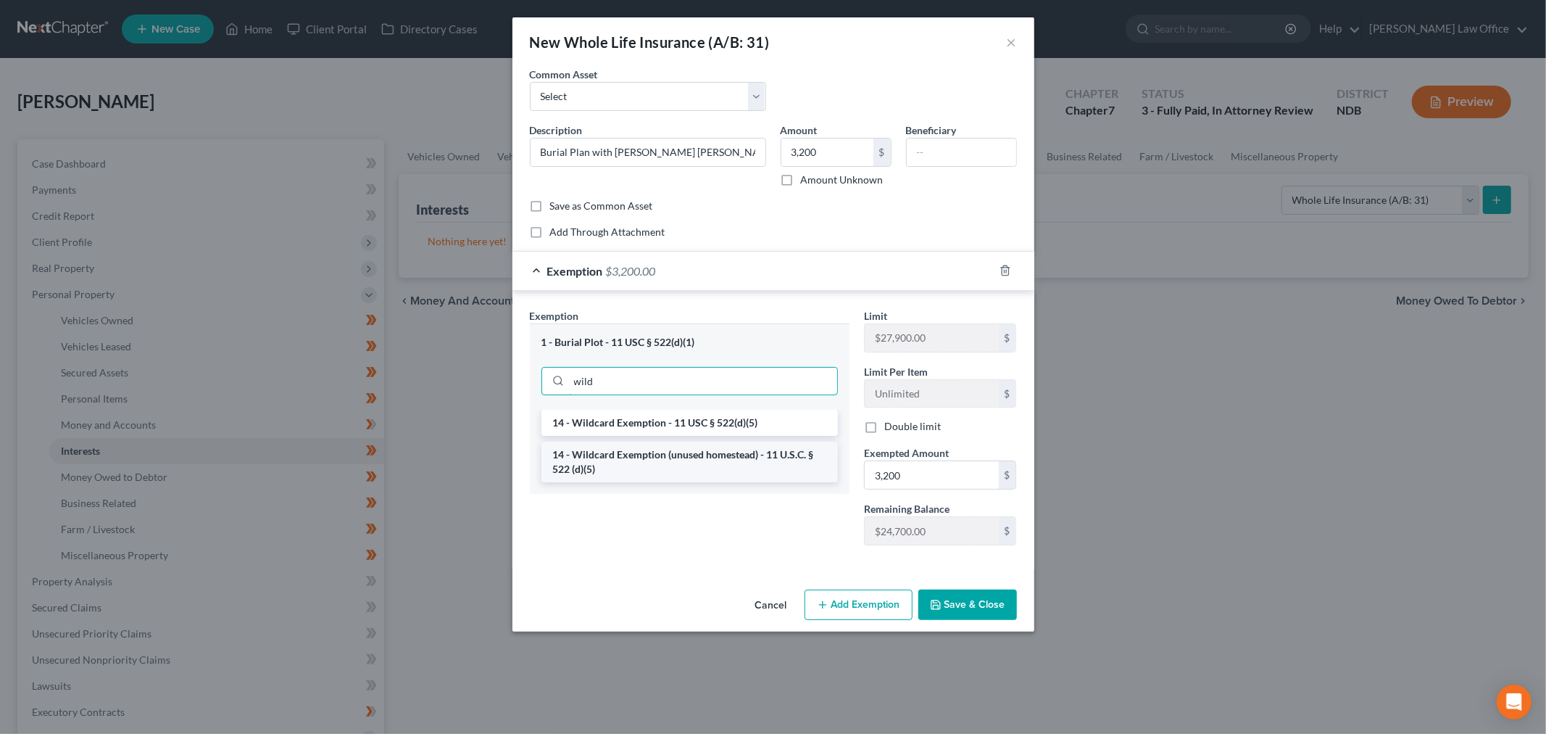
type input "wild"
click at [745, 482] on li "14 - Wildcard Exemption (unused homestead) - 11 U.S.C. § 522 (d)(5)" at bounding box center [690, 462] width 297 height 41
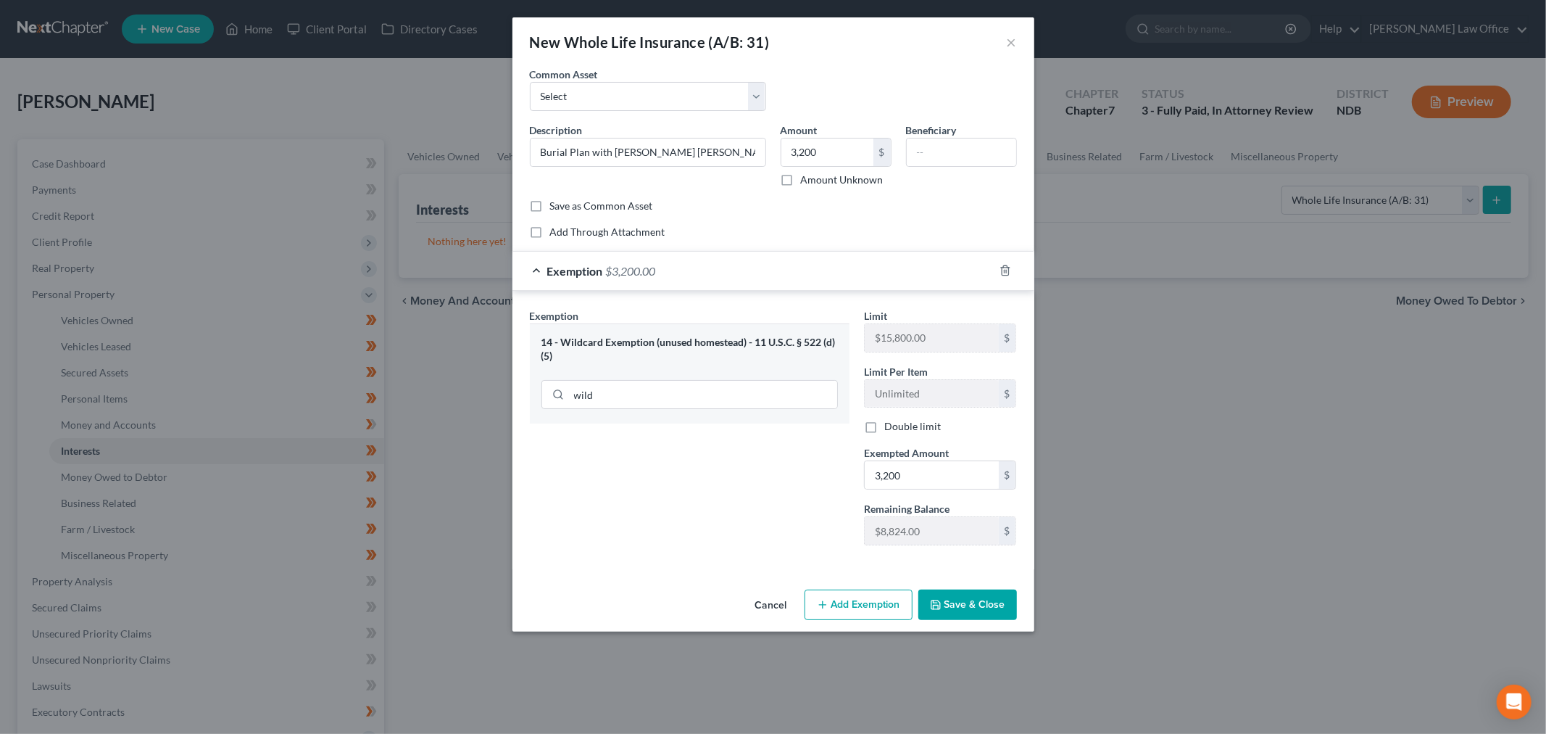
click at [1014, 620] on button "Save & Close" at bounding box center [968, 604] width 99 height 30
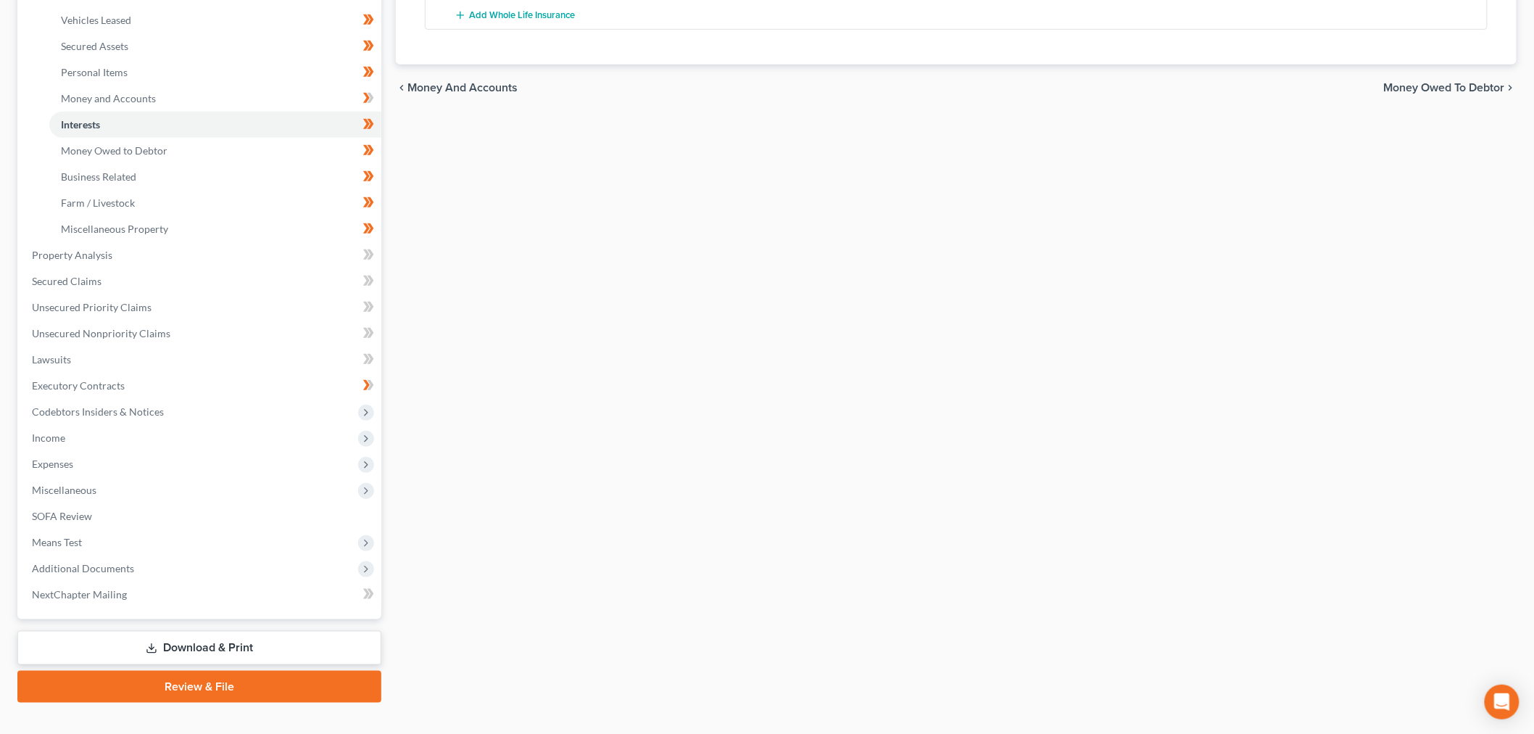
scroll to position [0, 0]
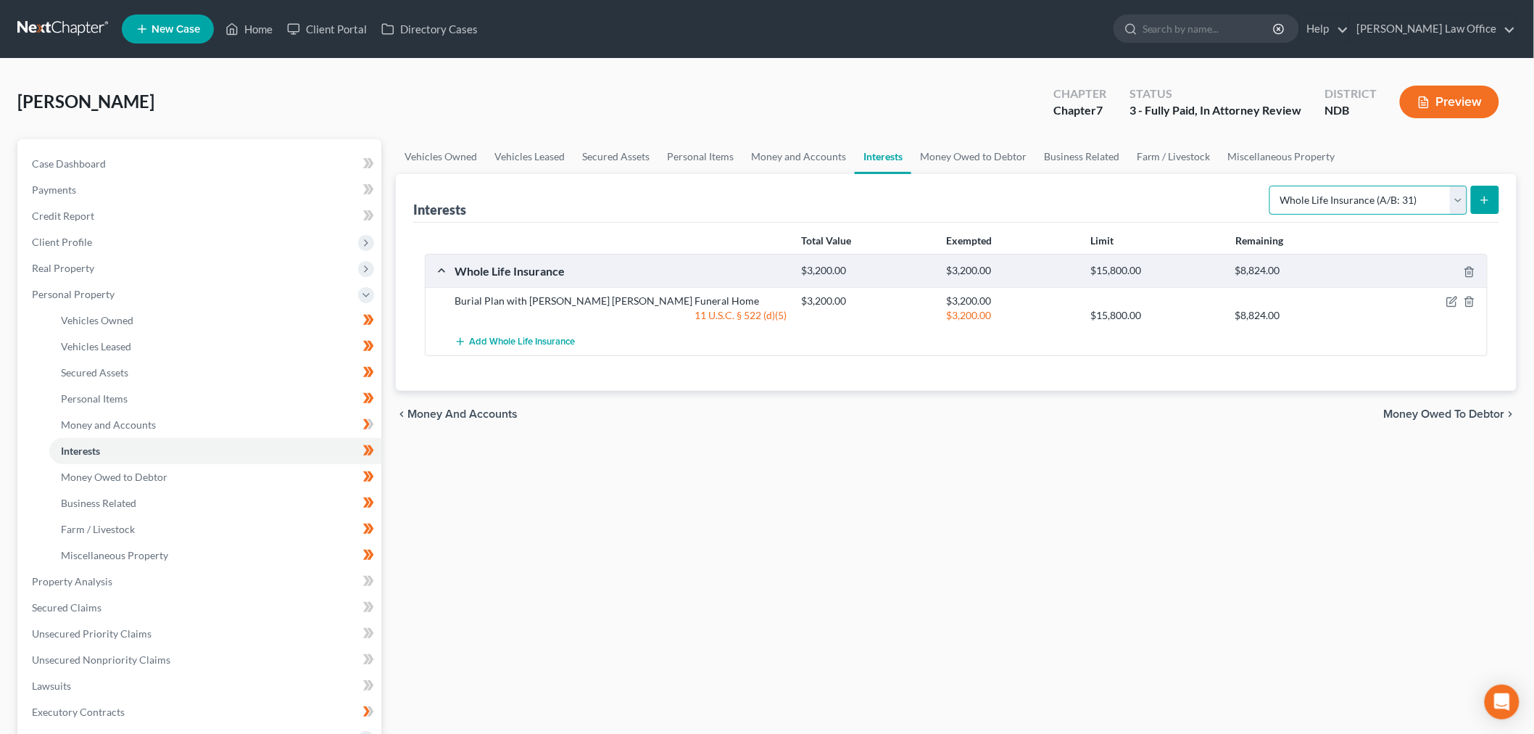
click at [1301, 215] on select "Select Interest Type 401K (A/B: 21) Annuity (A/B: 23) Bond (A/B: 18) Education …" at bounding box center [1368, 200] width 198 height 29
drag, startPoint x: 934, startPoint y: 621, endPoint x: 502, endPoint y: 312, distance: 530.7
click at [934, 621] on div "Vehicles Owned Vehicles Leased Secured Assets Personal Items Money and Accounts…" at bounding box center [956, 584] width 1135 height 890
click at [1282, 323] on div "Total Value Exempted Limit Remaining Whole Life Insurance $3,200.00 $3,200.00 $…" at bounding box center [956, 307] width 1086 height 168
click at [1321, 215] on select "Select Interest Type 401K (A/B: 21) Annuity (A/B: 23) Bond (A/B: 18) Education …" at bounding box center [1368, 200] width 198 height 29
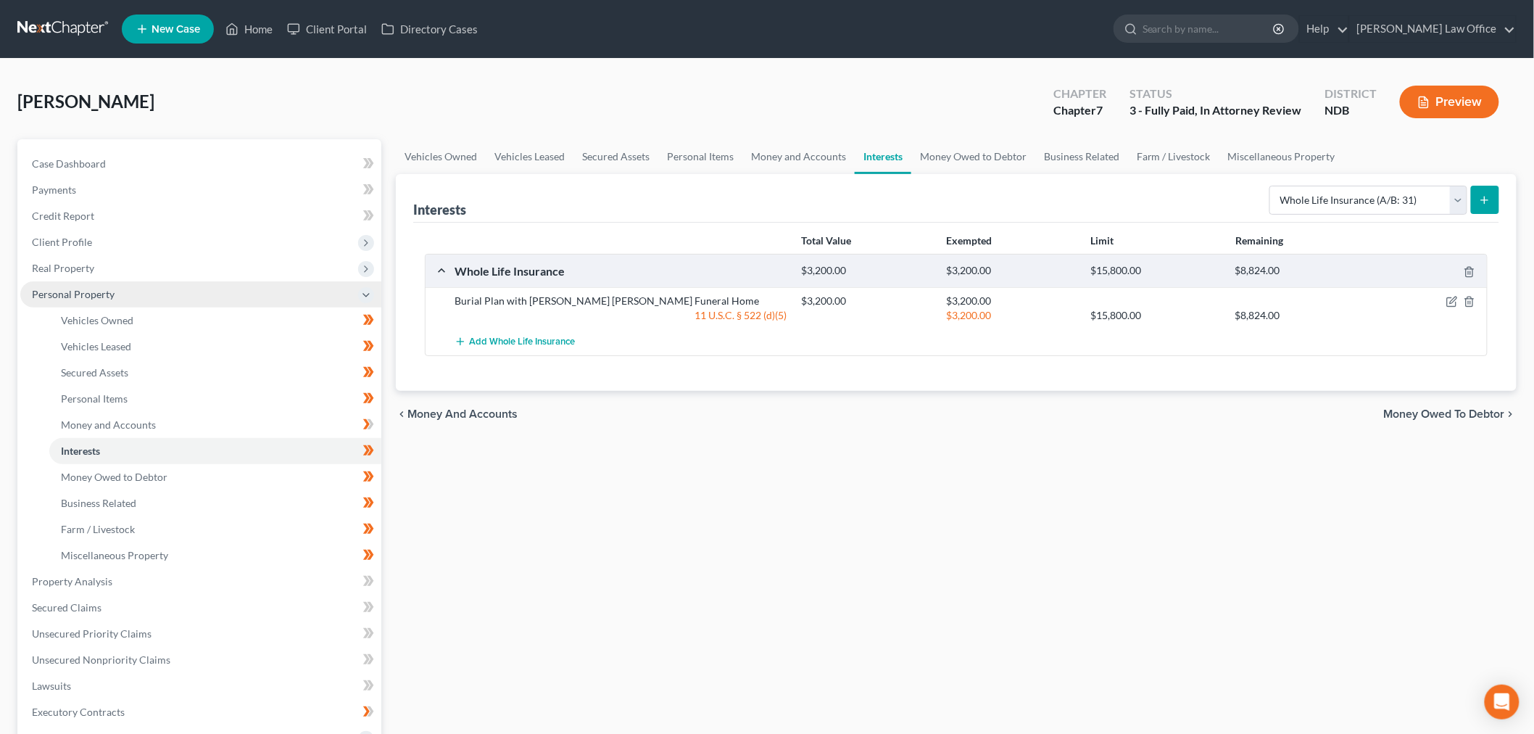
drag, startPoint x: 88, startPoint y: 345, endPoint x: 111, endPoint y: 366, distance: 30.8
click at [88, 281] on span "Real Property" at bounding box center [200, 268] width 361 height 26
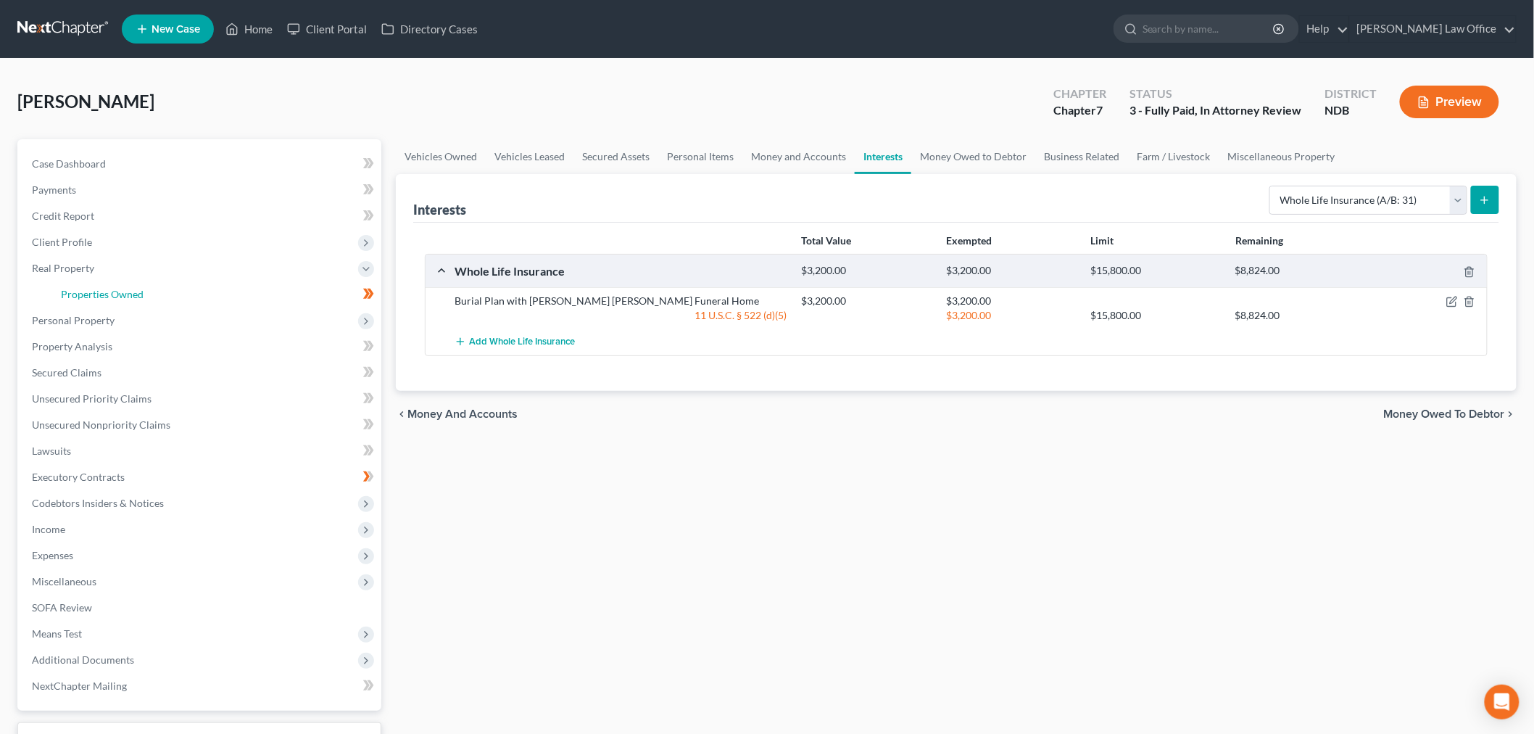
click at [128, 300] on span "Properties Owned" at bounding box center [102, 294] width 83 height 12
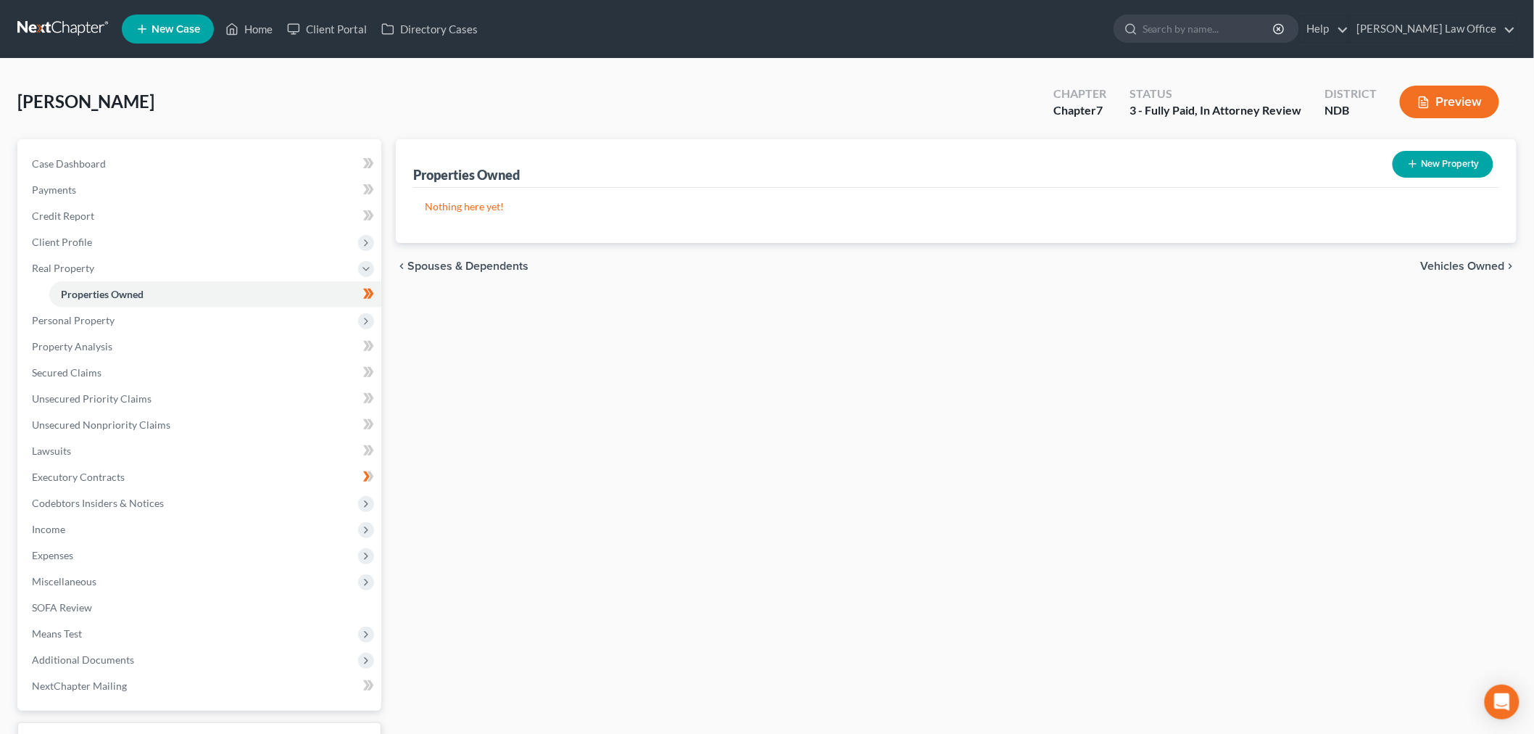
click at [1393, 178] on button "New Property" at bounding box center [1443, 164] width 101 height 27
select select "29"
select select "8"
select select "0"
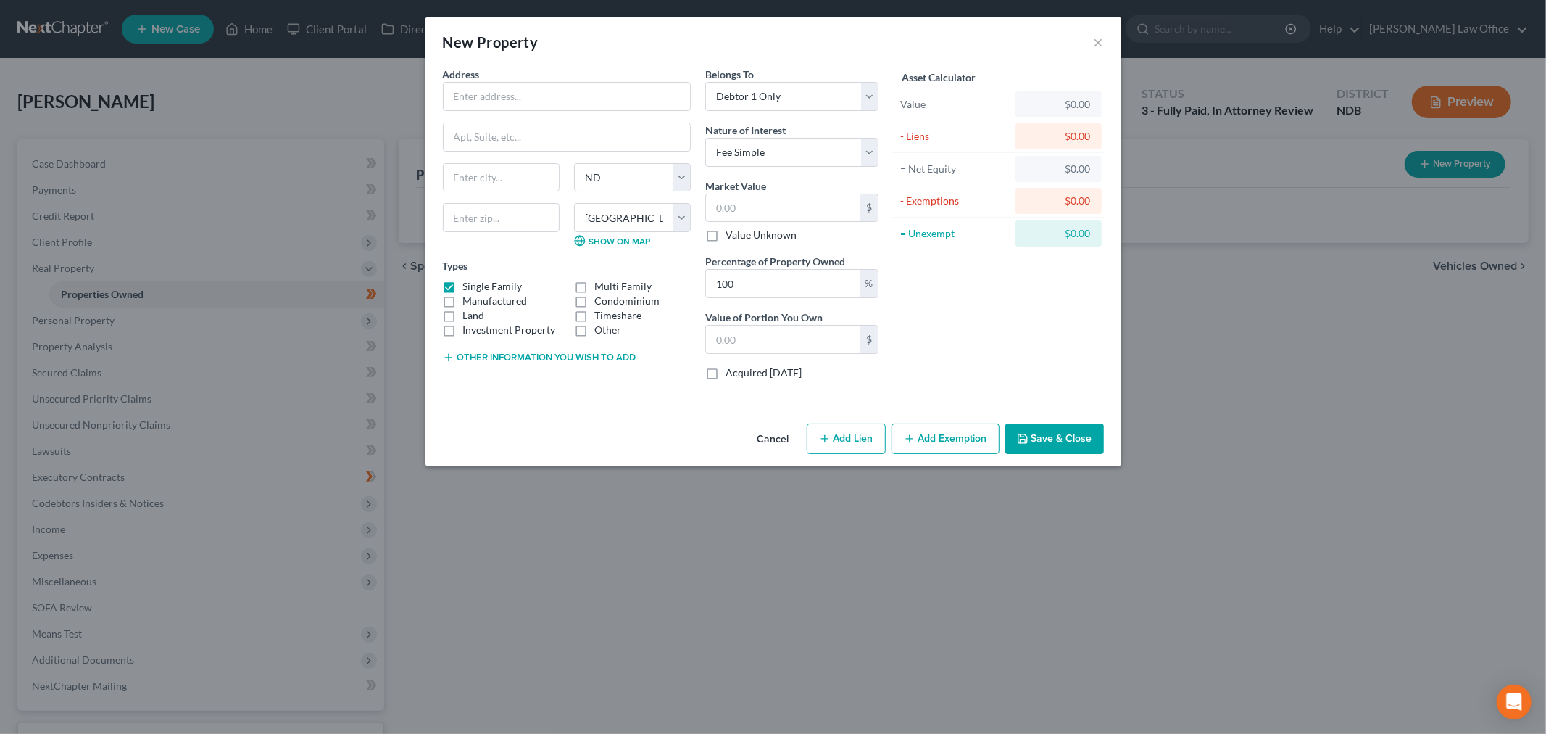
click at [779, 454] on button "Cancel" at bounding box center [773, 439] width 55 height 29
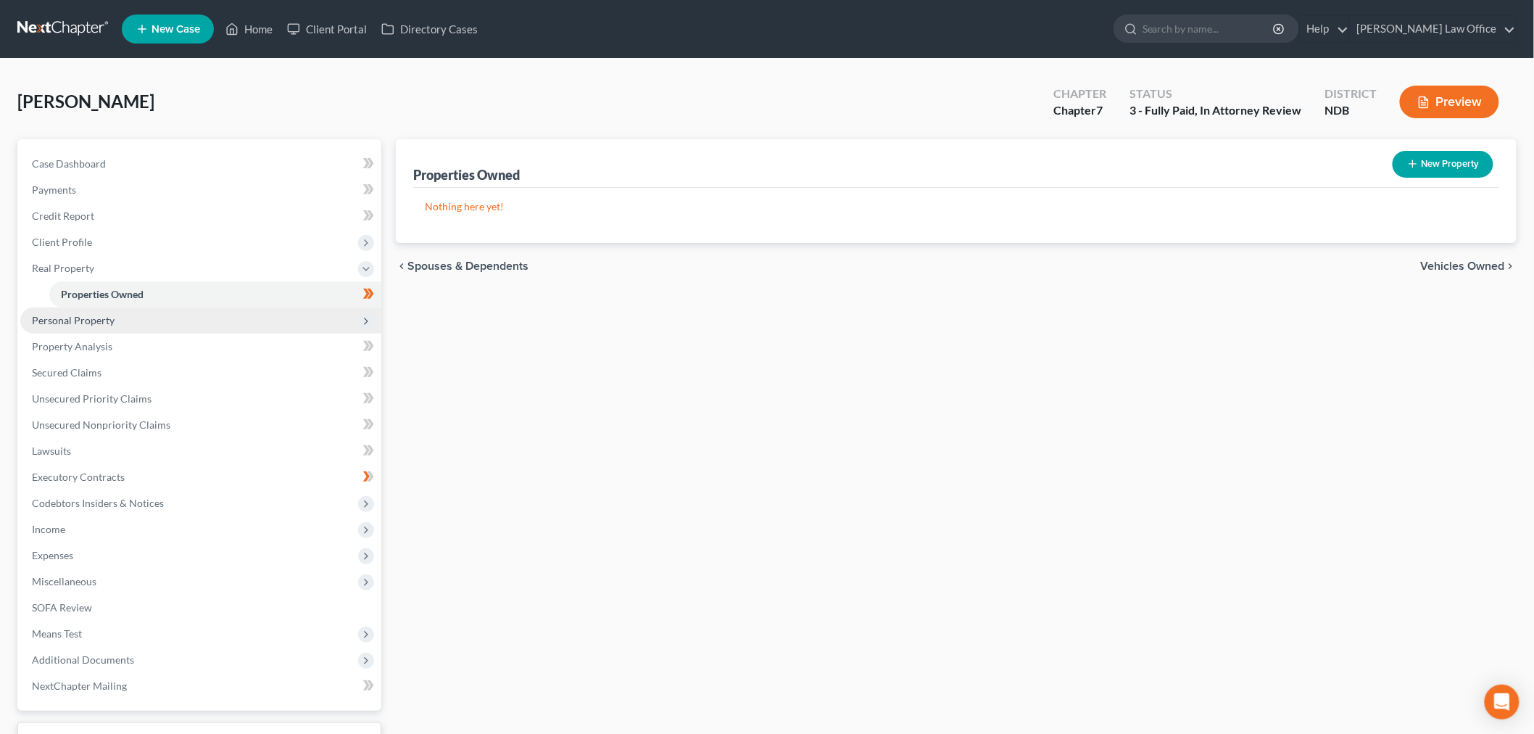
click at [107, 326] on span "Personal Property" at bounding box center [73, 320] width 83 height 12
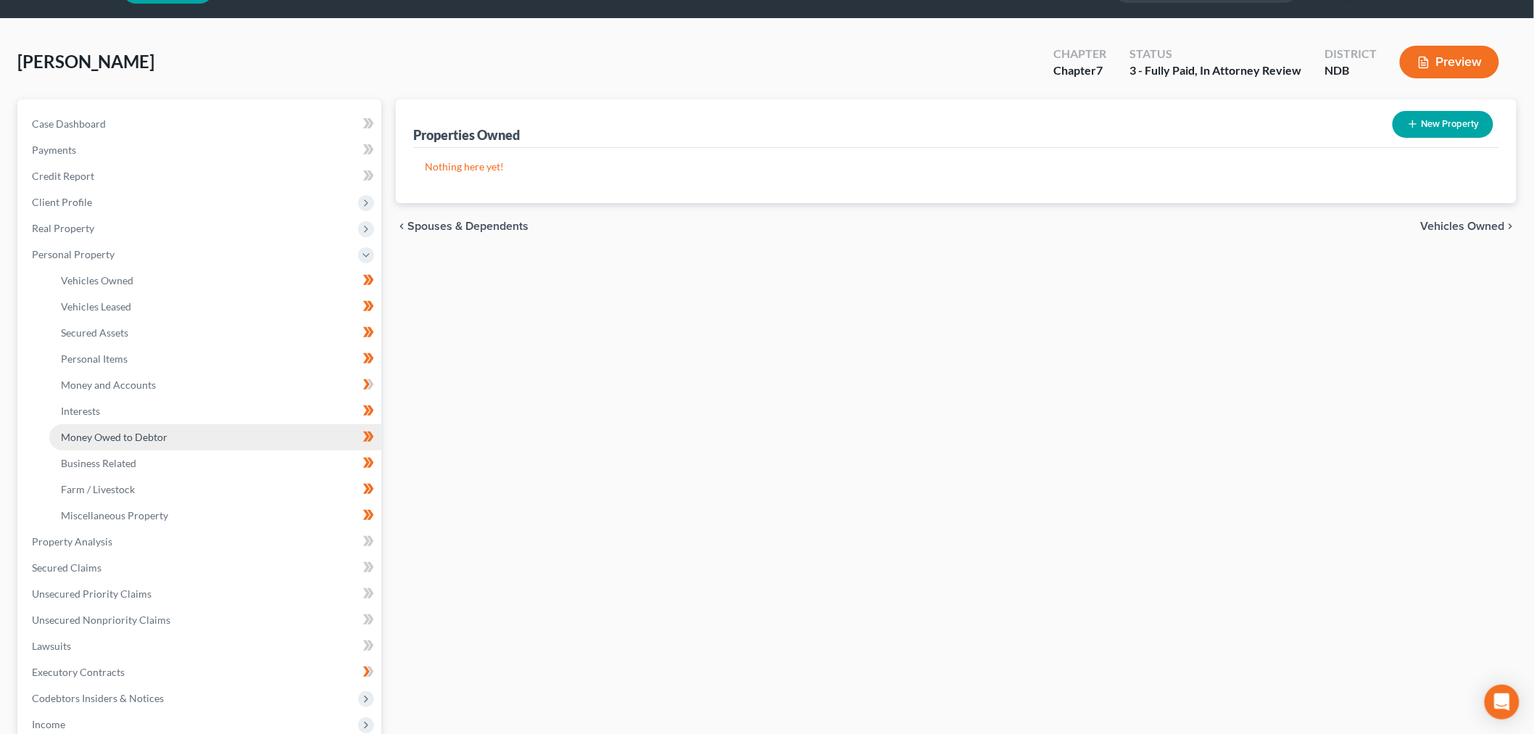
scroll to position [80, 0]
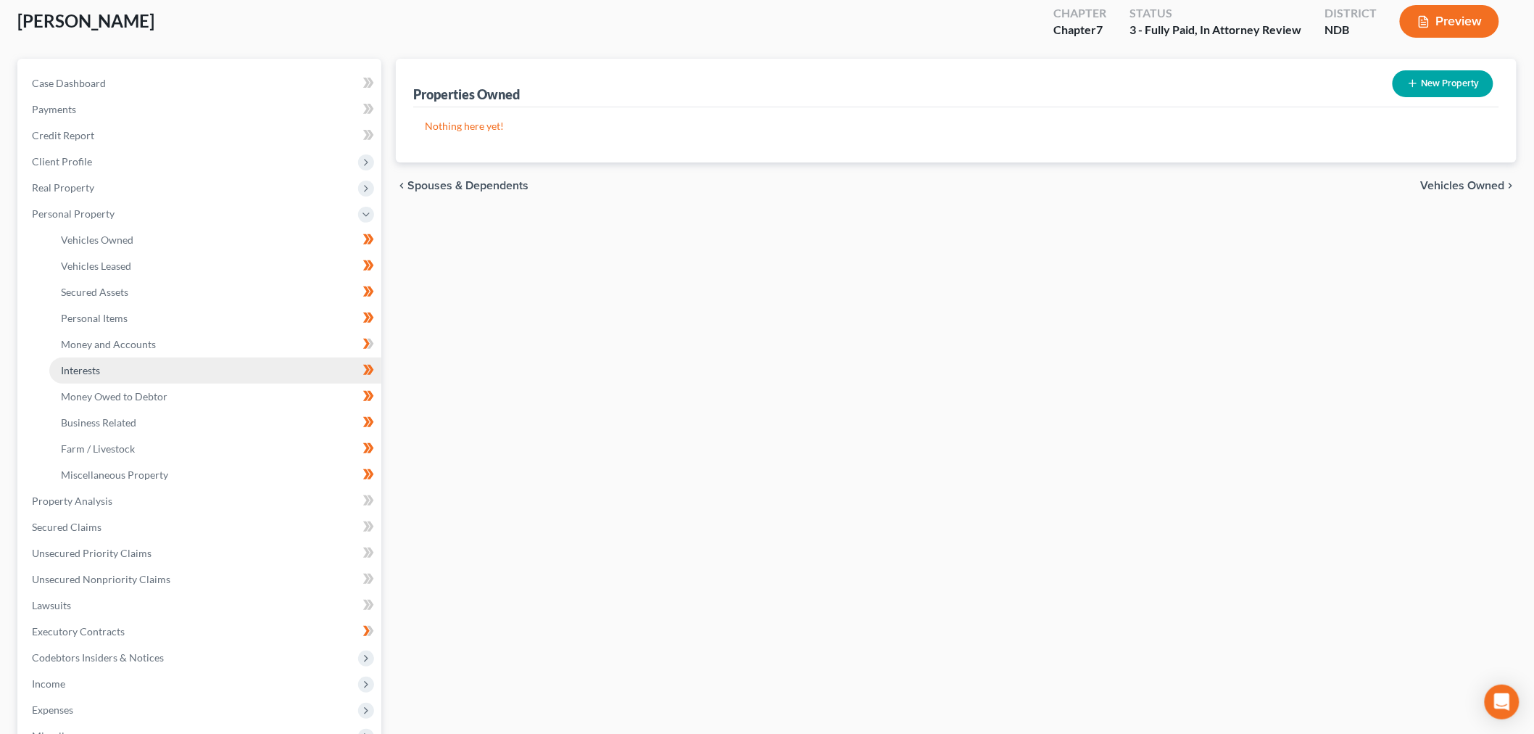
click at [129, 384] on link "Interests" at bounding box center [215, 370] width 332 height 26
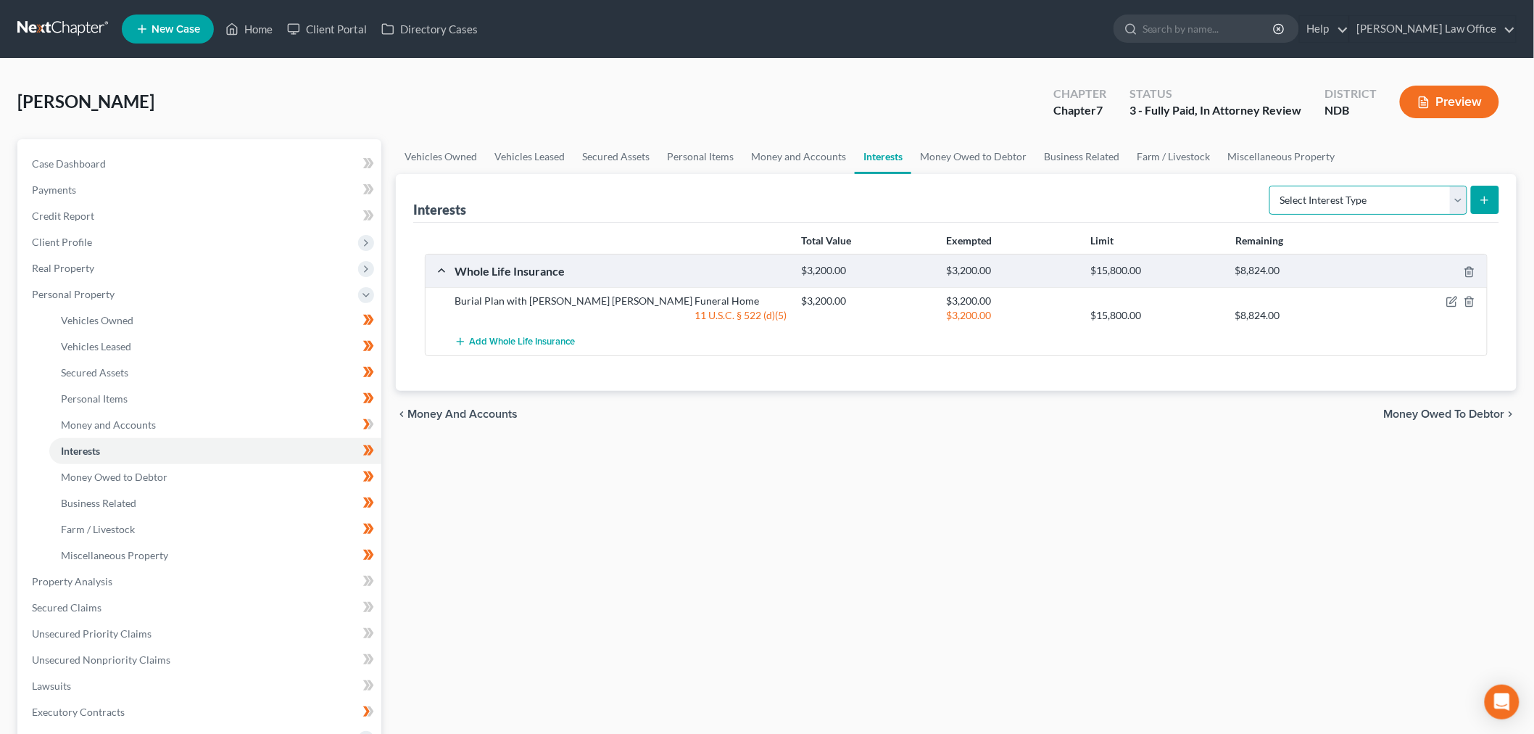
click at [1296, 215] on select "Select Interest Type 401K (A/B: 21) Annuity (A/B: 23) Bond (A/B: 18) Education …" at bounding box center [1368, 200] width 198 height 29
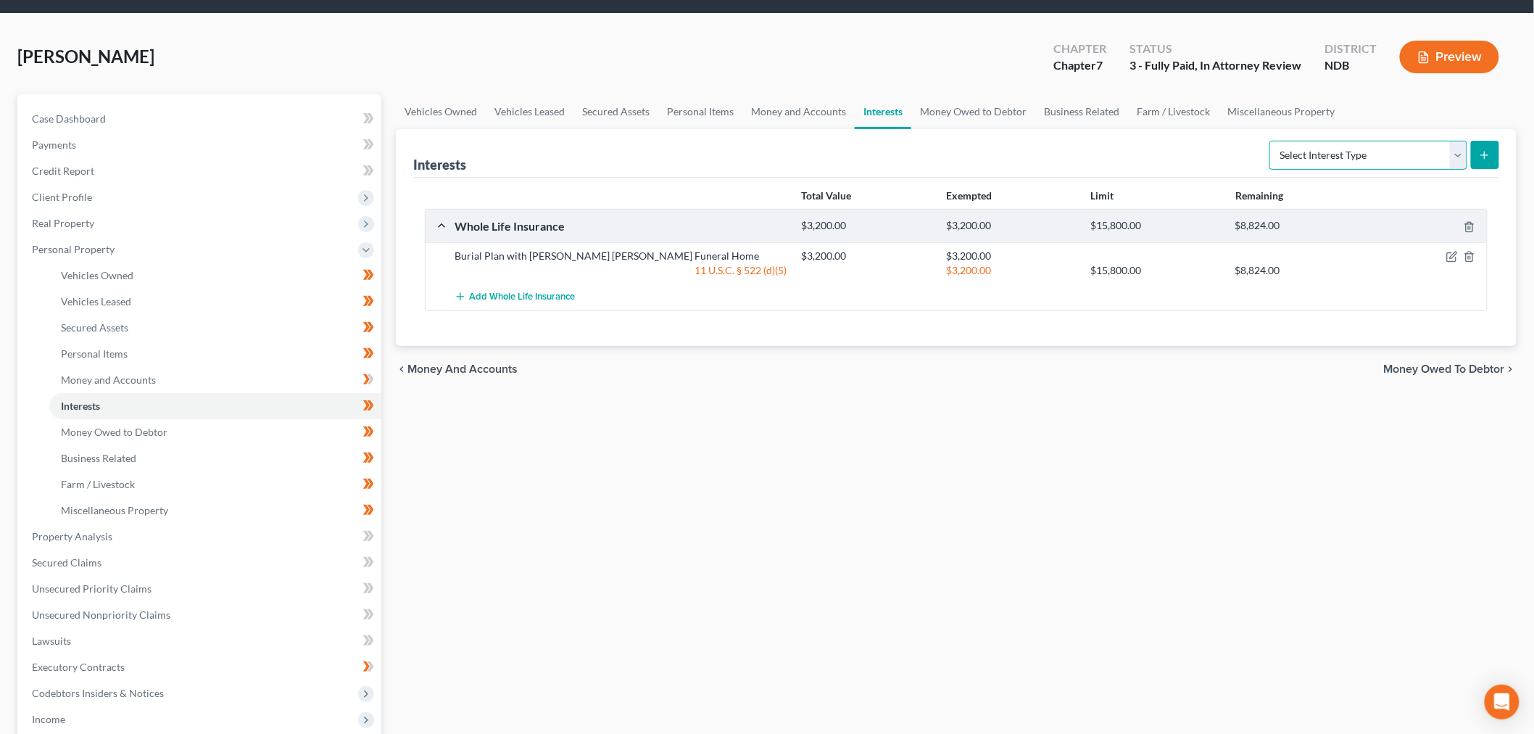
scroll to position [80, 0]
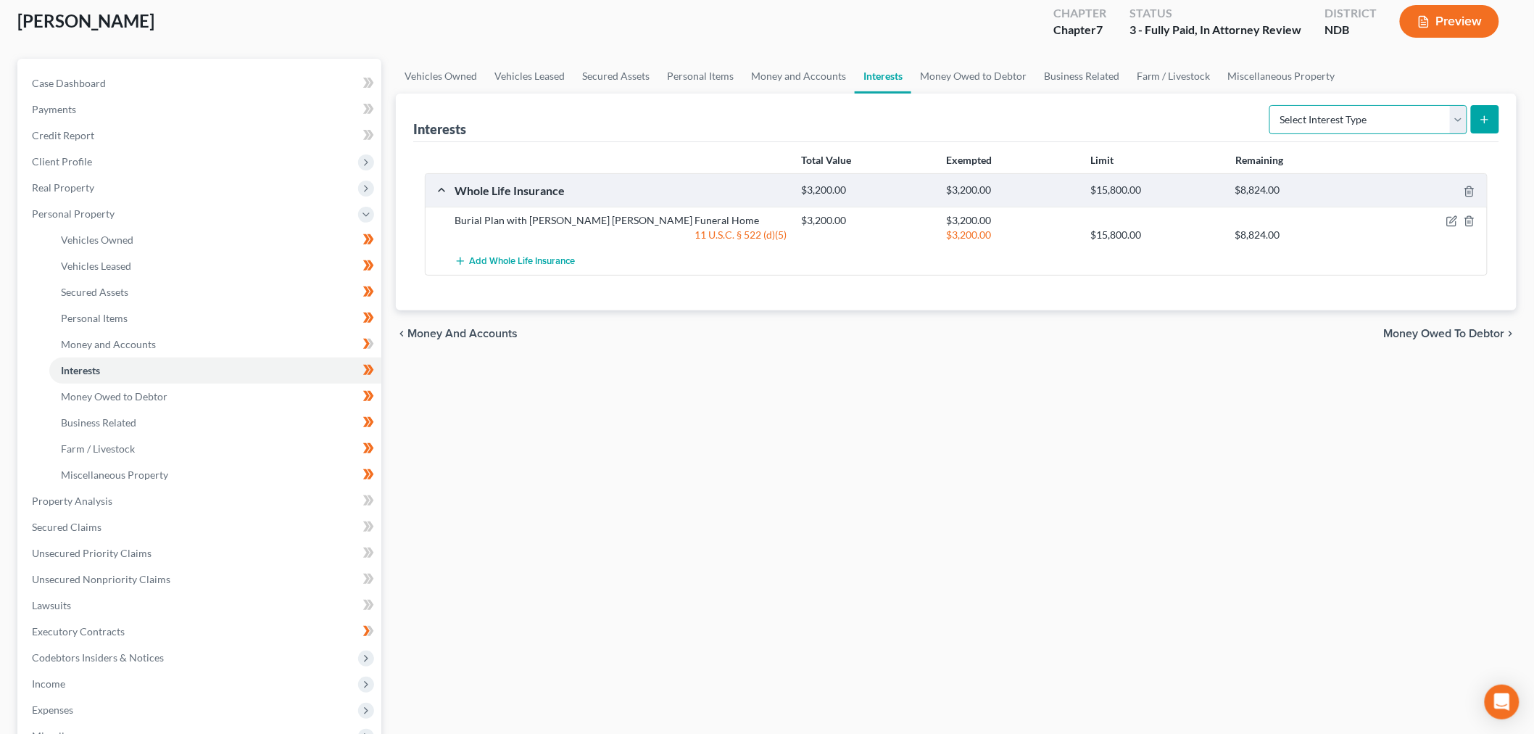
click at [1347, 134] on select "Select Interest Type 401K (A/B: 21) Annuity (A/B: 23) Bond (A/B: 18) Education …" at bounding box center [1368, 119] width 198 height 29
drag, startPoint x: 916, startPoint y: 173, endPoint x: 1154, endPoint y: 102, distance: 248.9
click at [916, 94] on ul "Vehicles Owned Vehicles Leased Secured Assets Personal Items Money and Accounts…" at bounding box center [956, 76] width 1121 height 35
click at [742, 94] on link "Personal Items" at bounding box center [700, 76] width 84 height 35
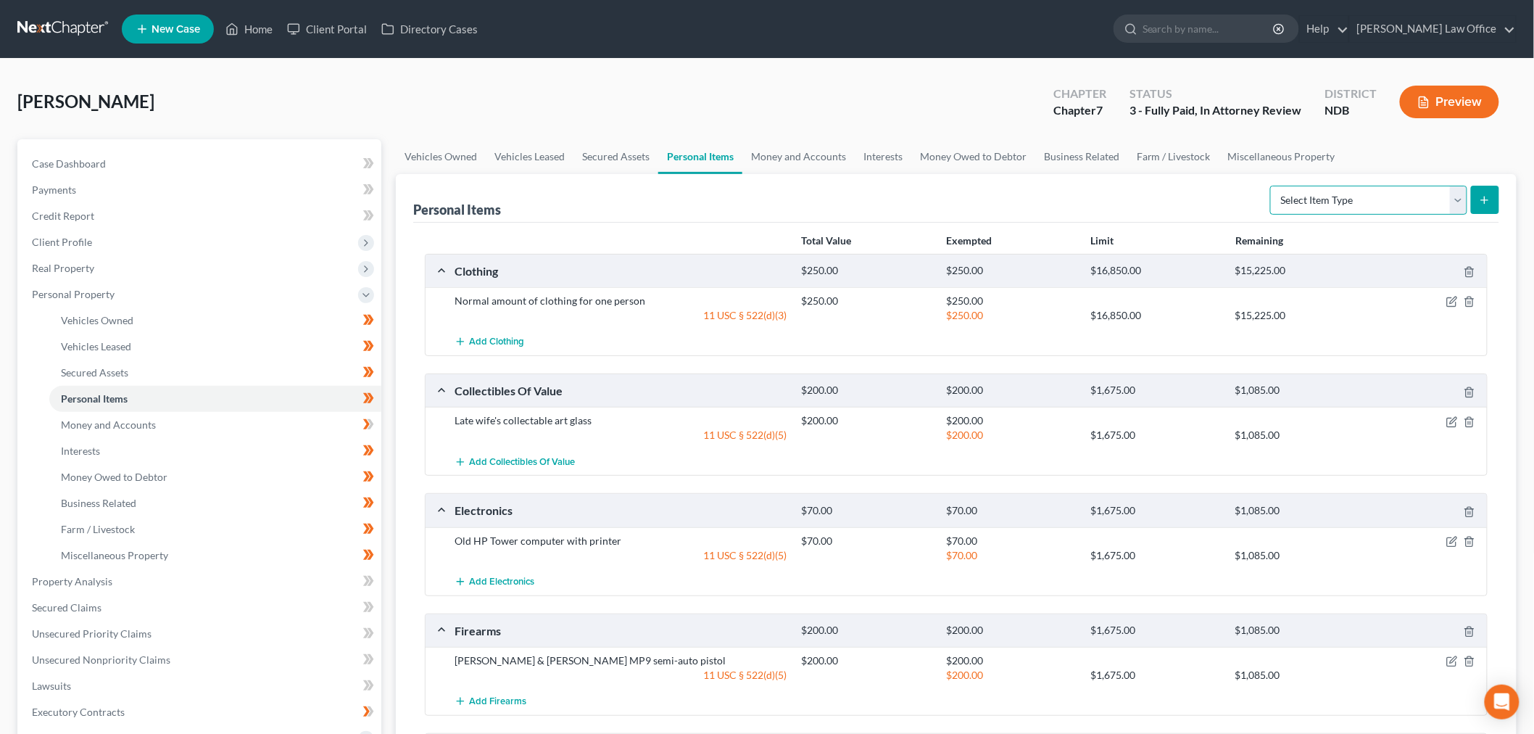
click at [1342, 215] on select "Select Item Type Clothing (A/B: 11) Collectibles Of Value (A/B: 8) Electronics …" at bounding box center [1368, 200] width 197 height 29
click at [990, 223] on div "Personal Items Select Item Type Clothing (A/B: 11) Collectibles Of Value (A/B: …" at bounding box center [956, 198] width 1086 height 49
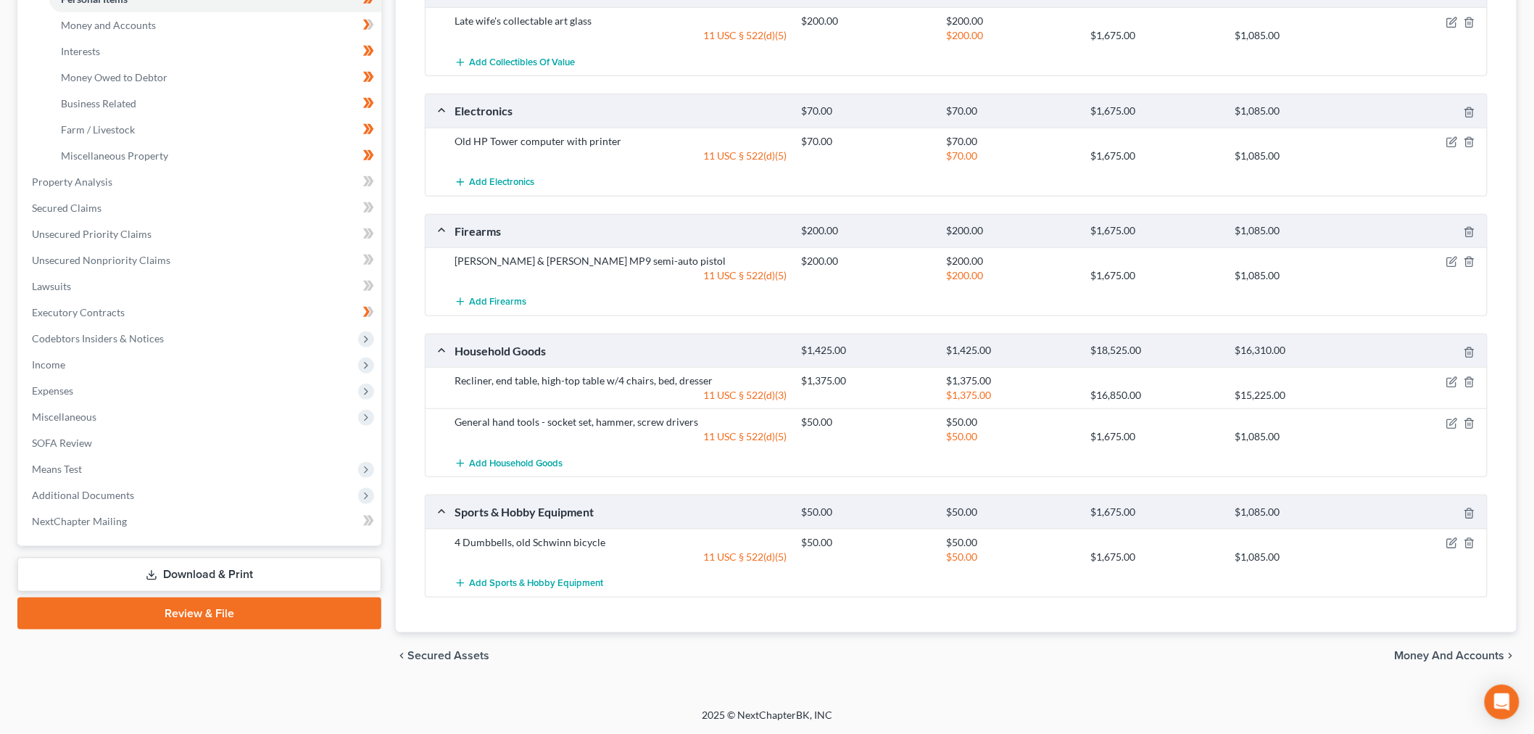
scroll to position [483, 0]
click at [134, 501] on span "Additional Documents" at bounding box center [83, 495] width 102 height 12
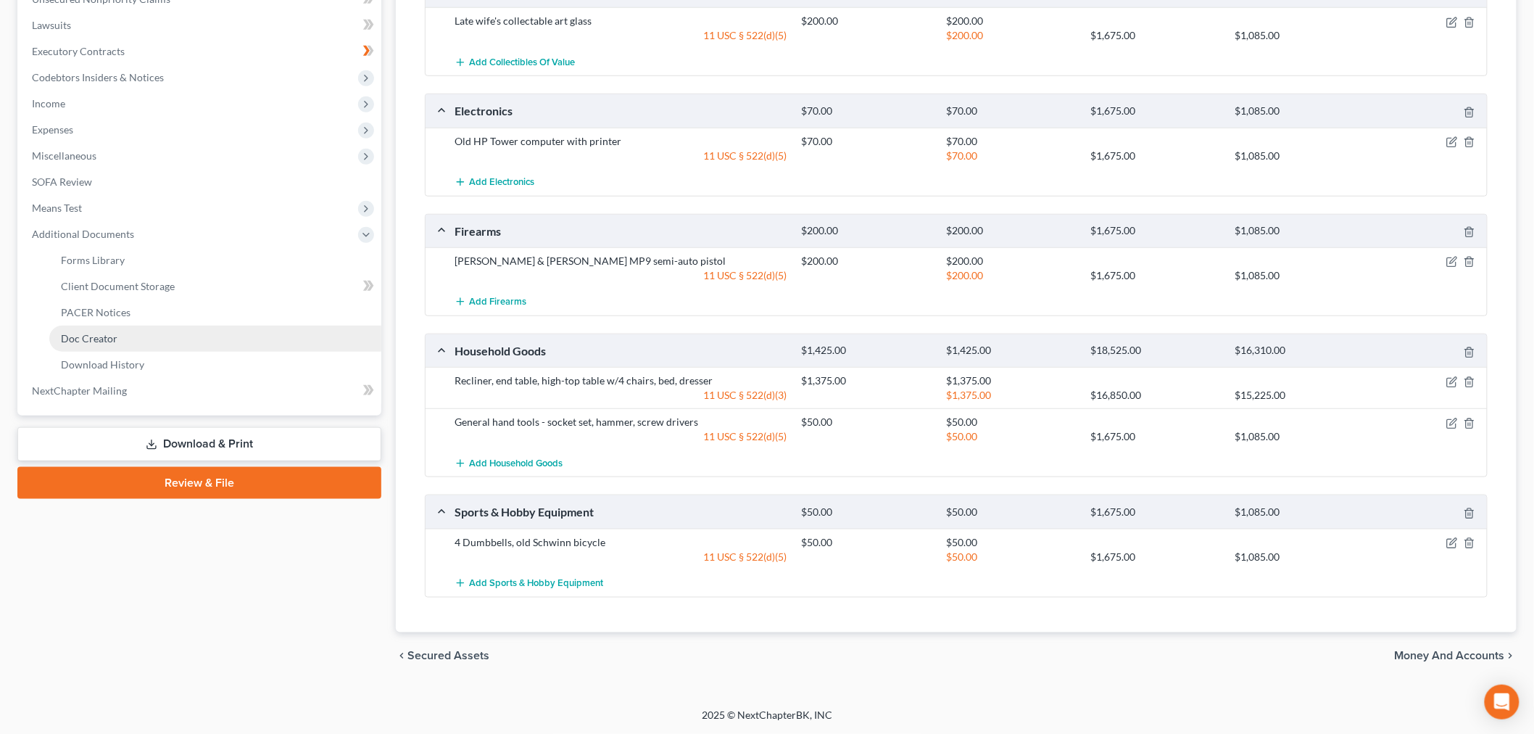
scroll to position [644, 0]
click at [165, 299] on link "PACER Notices" at bounding box center [215, 312] width 332 height 26
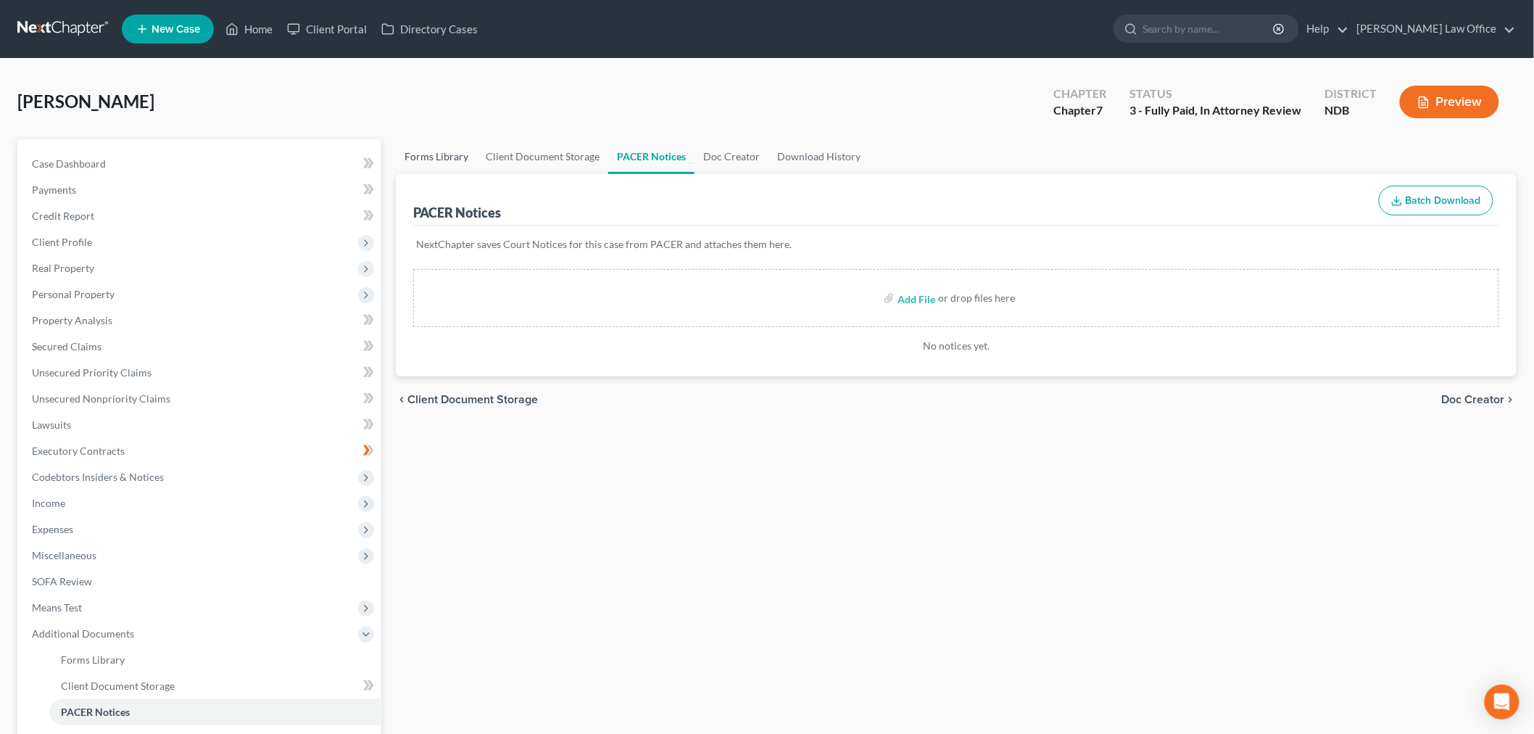
click at [470, 174] on link "Forms Library" at bounding box center [436, 156] width 81 height 35
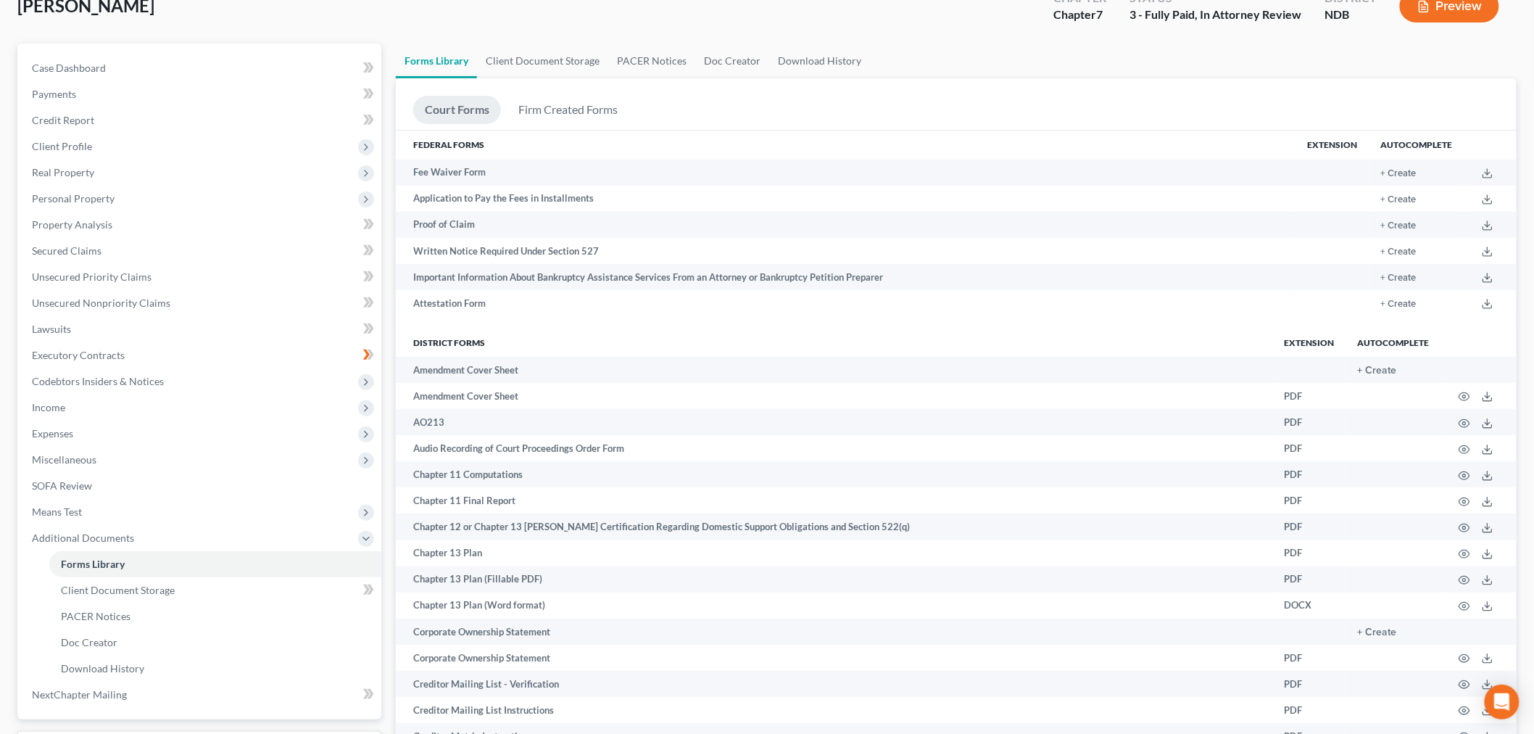
scroll to position [322, 0]
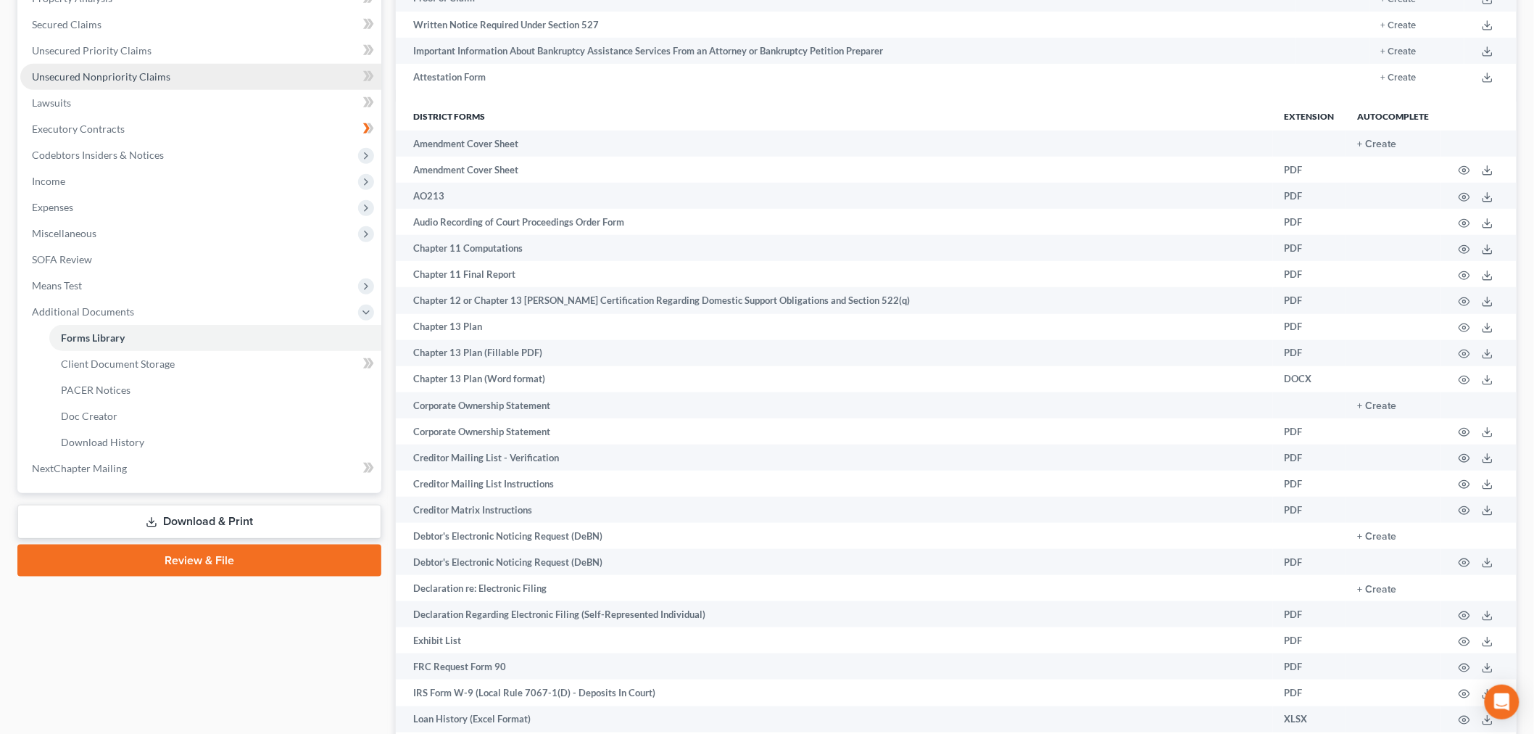
click at [170, 83] on span "Unsecured Nonpriority Claims" at bounding box center [101, 76] width 138 height 12
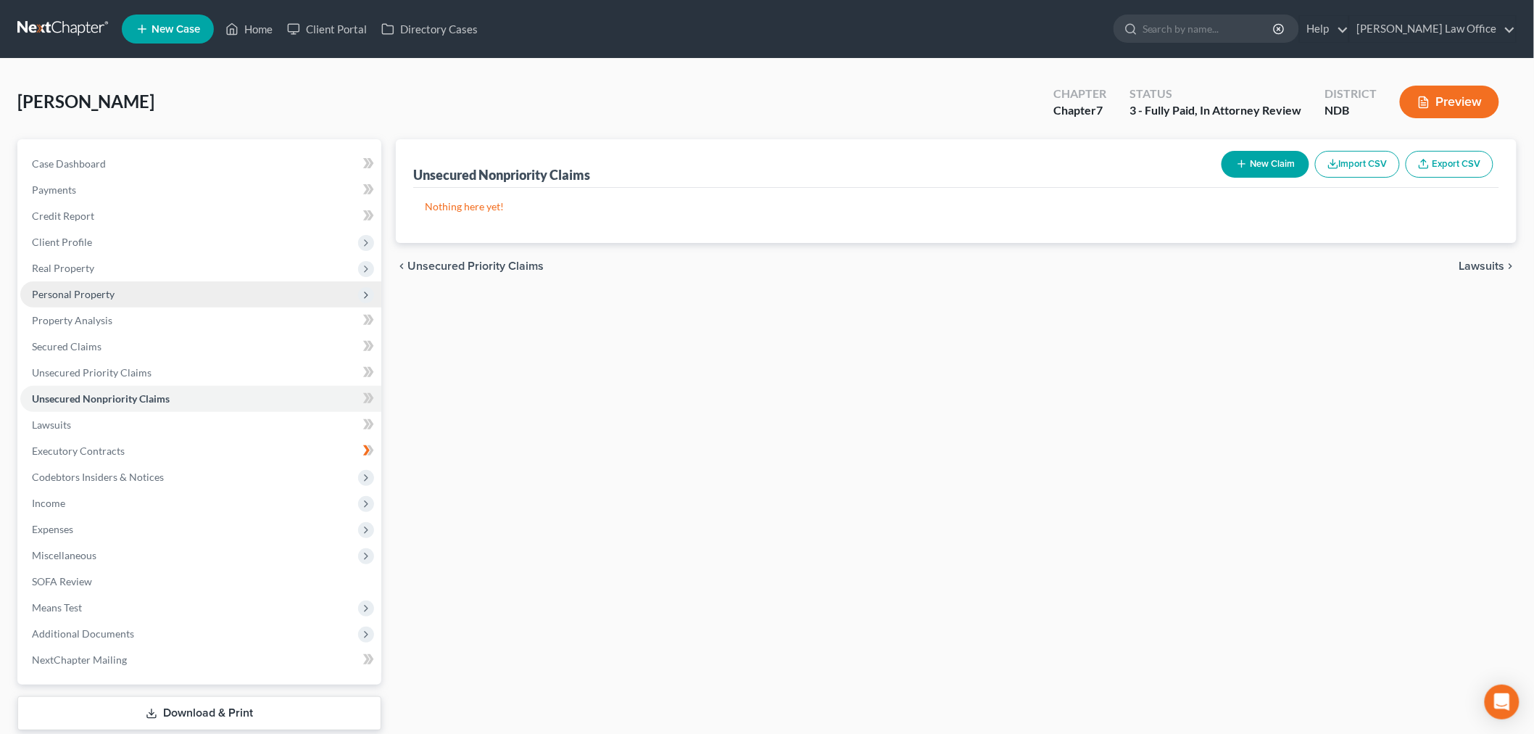
click at [157, 307] on span "Personal Property" at bounding box center [200, 294] width 361 height 26
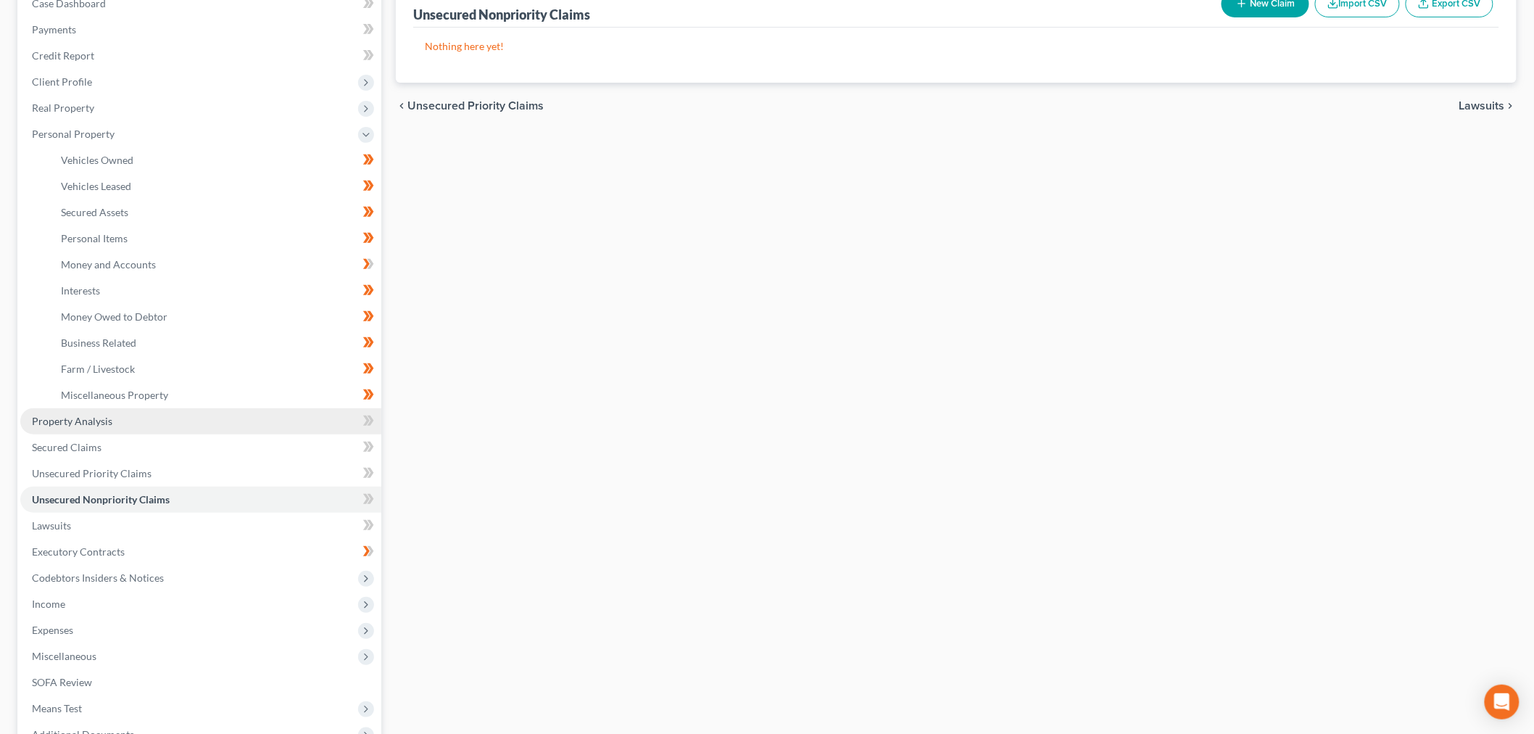
scroll to position [161, 0]
click at [213, 407] on link "Miscellaneous Property" at bounding box center [215, 394] width 332 height 26
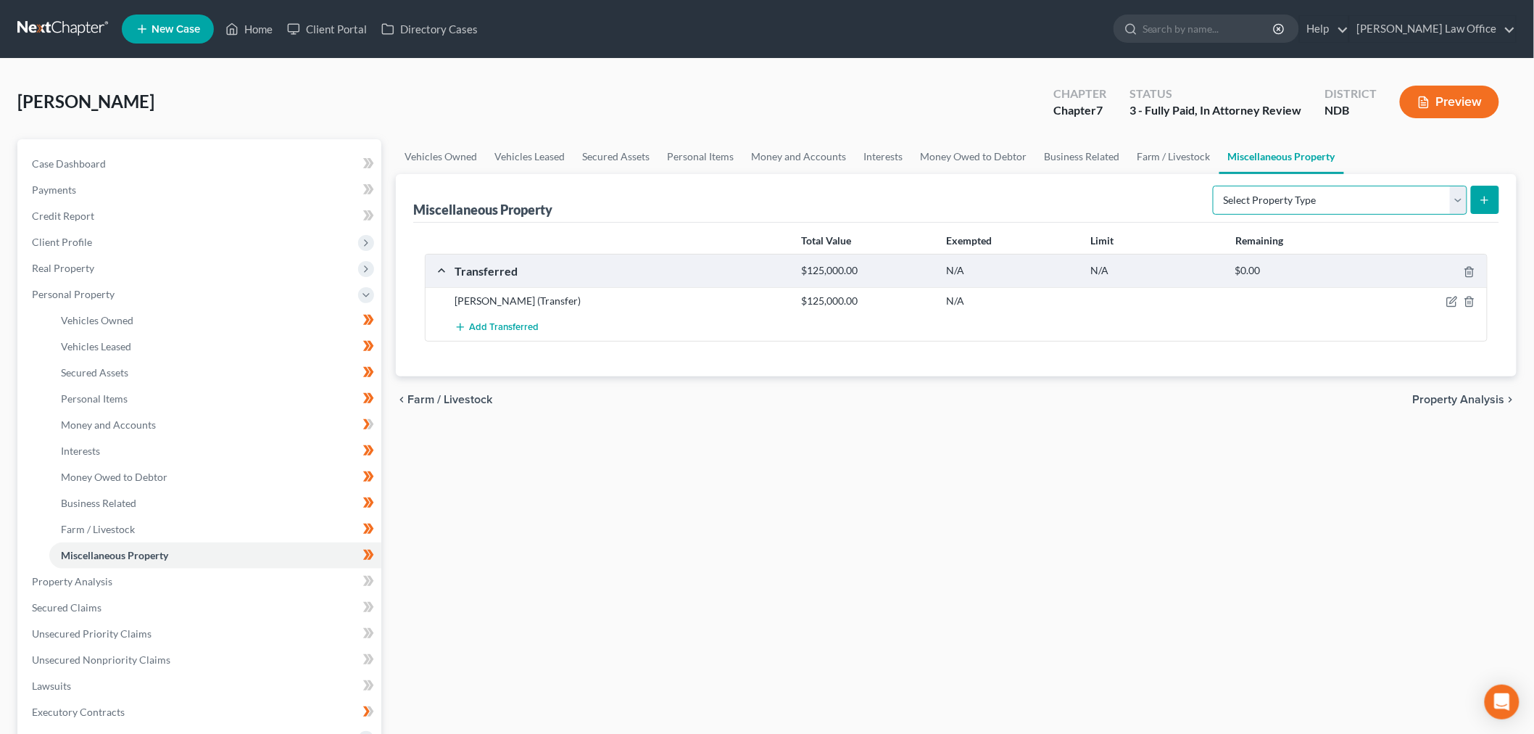
click at [1213, 215] on select "Select Property Type Assigned for Creditor Benefit Within 1 Year (SOFA: 12) Hol…" at bounding box center [1340, 200] width 254 height 29
click at [944, 223] on div "Miscellaneous Property Select Property Type Assigned for Creditor Benefit Withi…" at bounding box center [956, 198] width 1086 height 49
drag, startPoint x: 114, startPoint y: 332, endPoint x: 171, endPoint y: 376, distance: 71.9
click at [94, 274] on span "Real Property" at bounding box center [63, 268] width 62 height 12
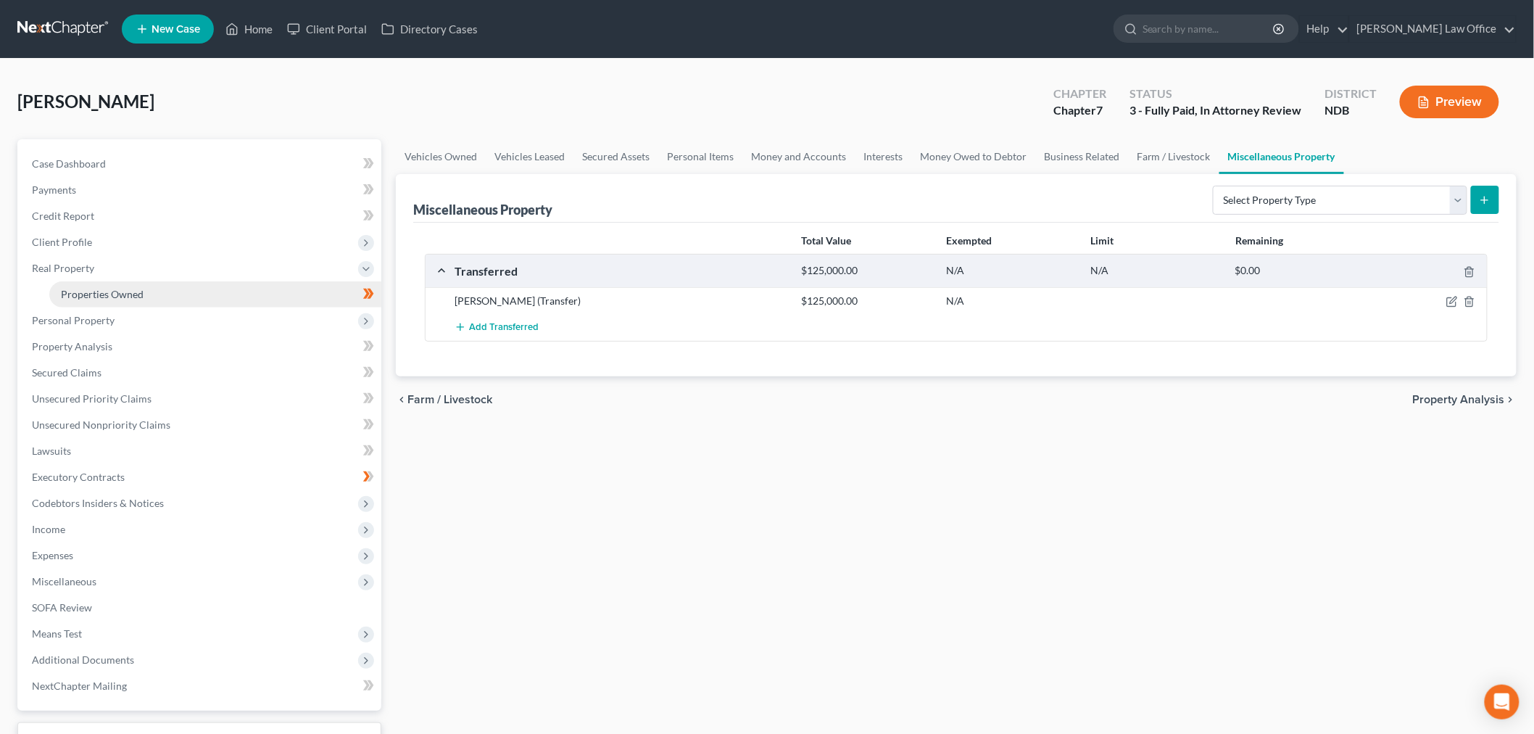
click at [144, 300] on span "Properties Owned" at bounding box center [102, 294] width 83 height 12
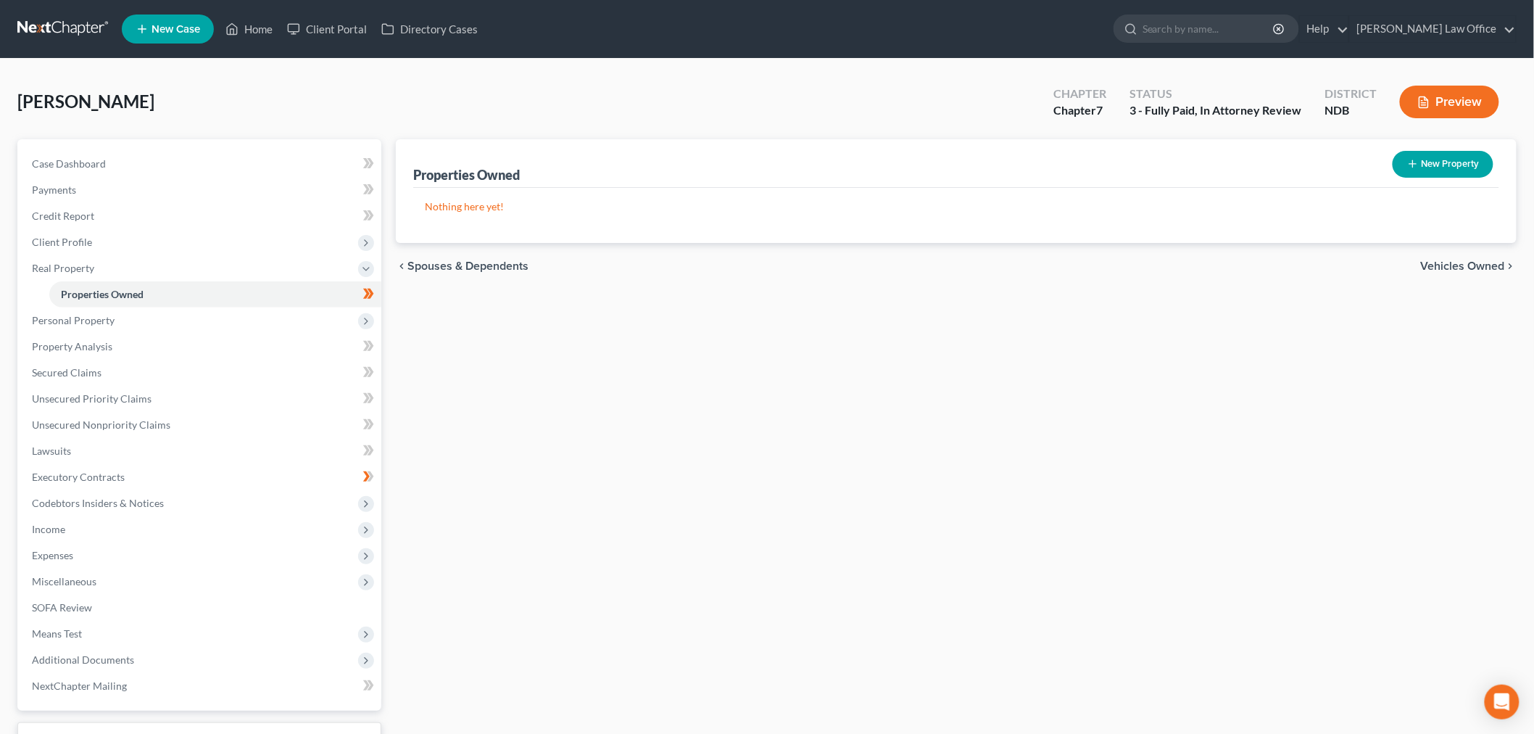
click at [1438, 178] on button "New Property" at bounding box center [1443, 164] width 101 height 27
select select "29"
select select "8"
select select "0"
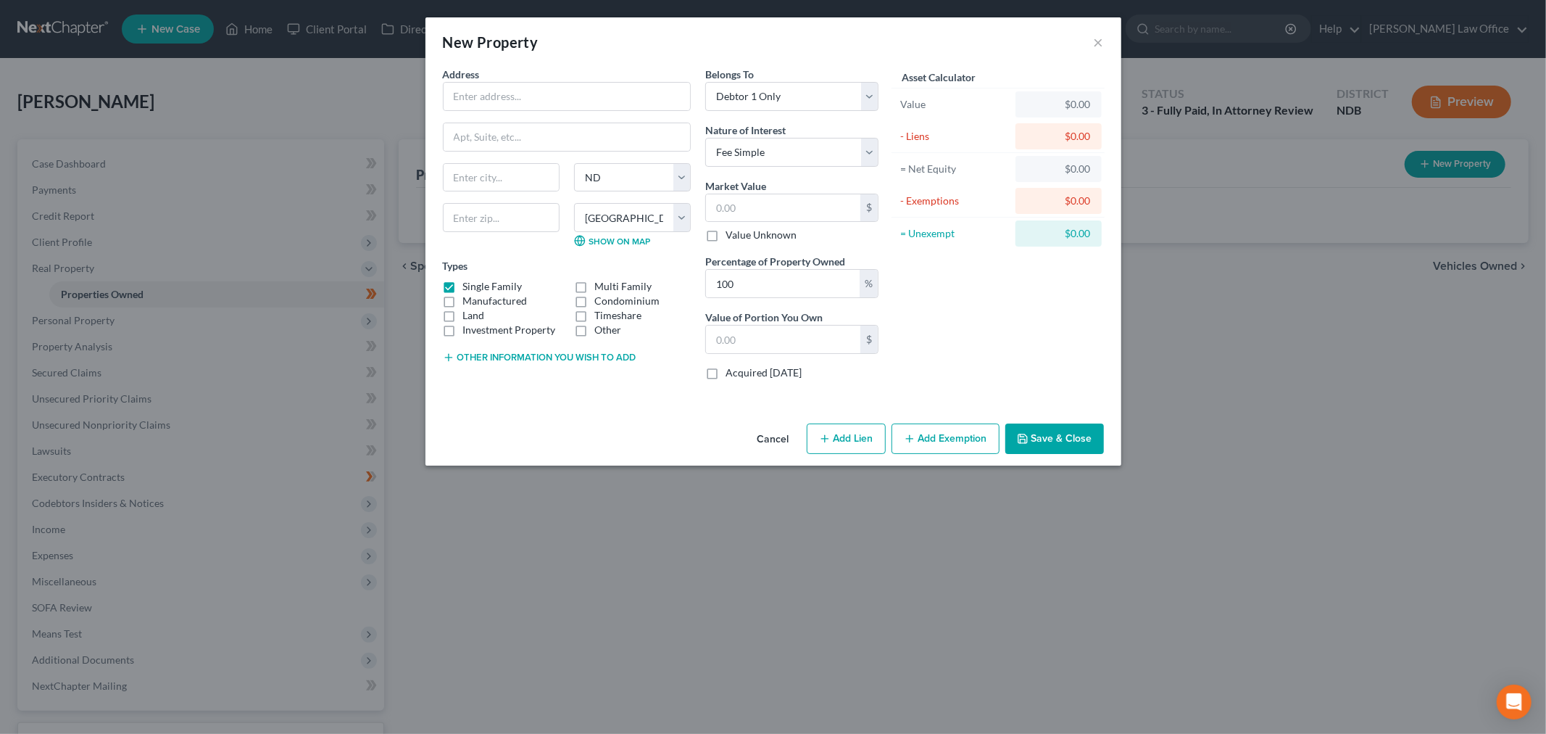
click at [595, 337] on label "Other" at bounding box center [608, 330] width 27 height 15
click at [600, 332] on input "Other" at bounding box center [604, 327] width 9 height 9
checkbox input "true"
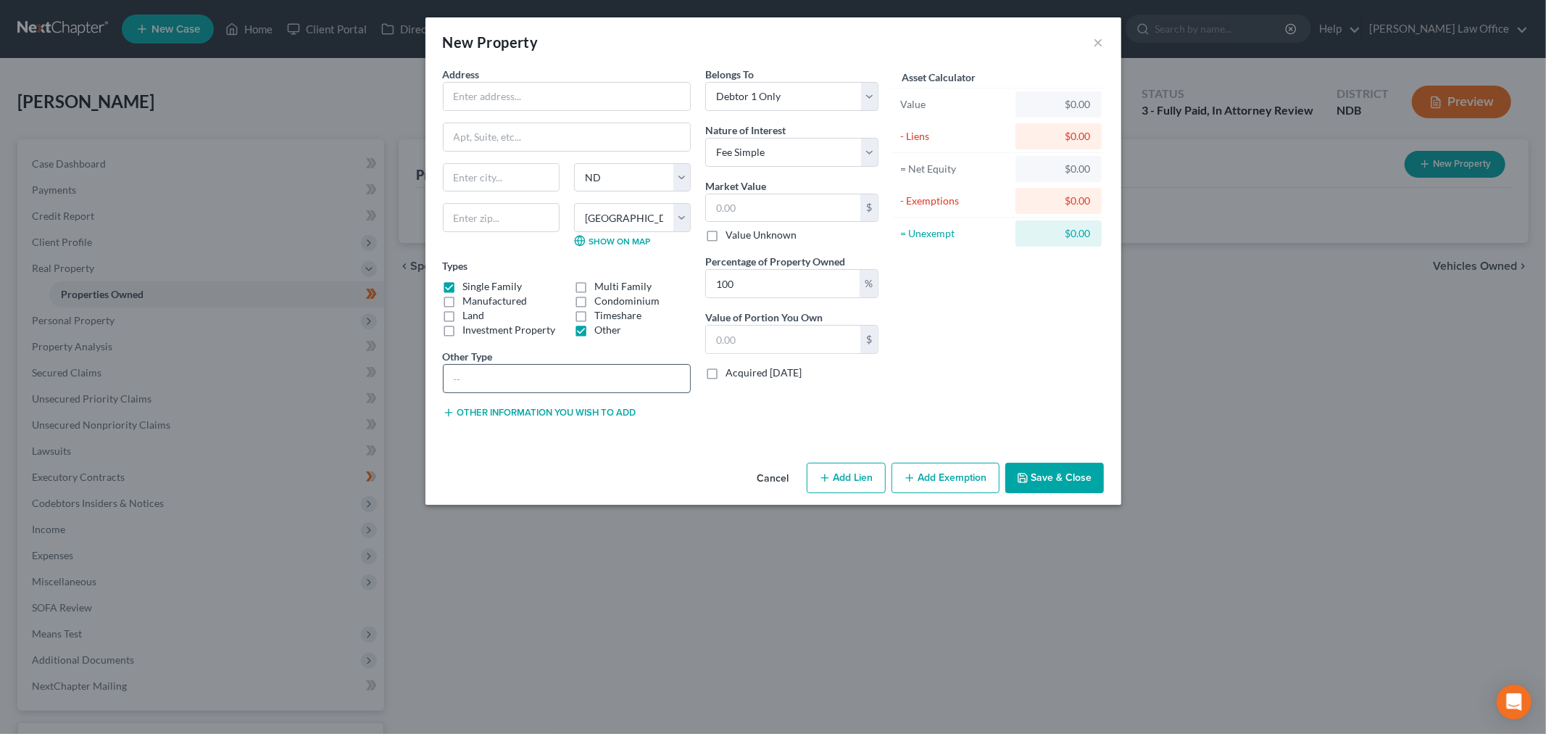
drag, startPoint x: 431, startPoint y: 481, endPoint x: 671, endPoint y: 454, distance: 240.8
click at [444, 392] on input "text" at bounding box center [567, 379] width 247 height 28
type input "Burial Plot"
click at [444, 110] on input "text" at bounding box center [567, 97] width 247 height 28
type input "Burial Plot"
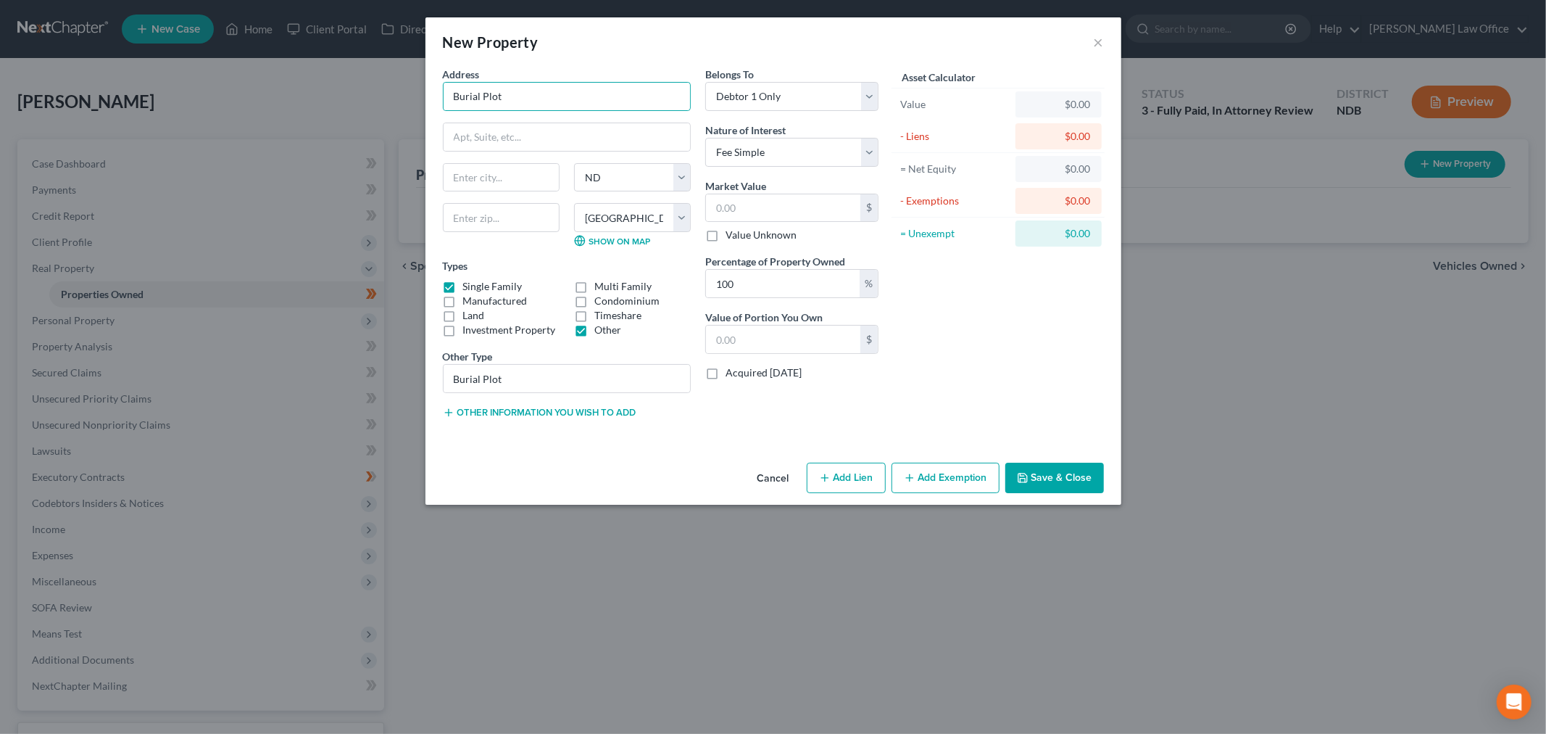
click at [1104, 493] on button "Save & Close" at bounding box center [1055, 478] width 99 height 30
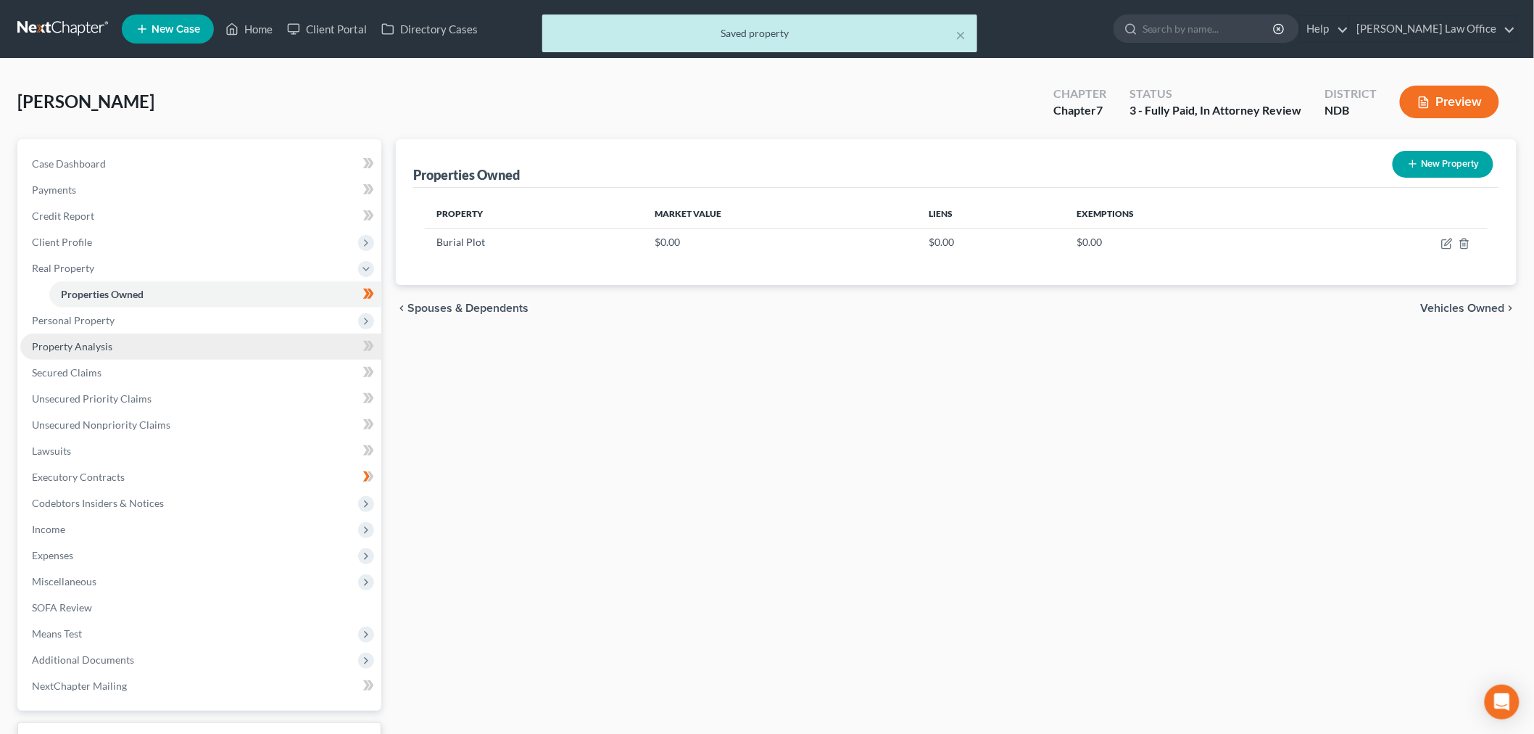
click at [149, 334] on span "Personal Property" at bounding box center [200, 320] width 361 height 26
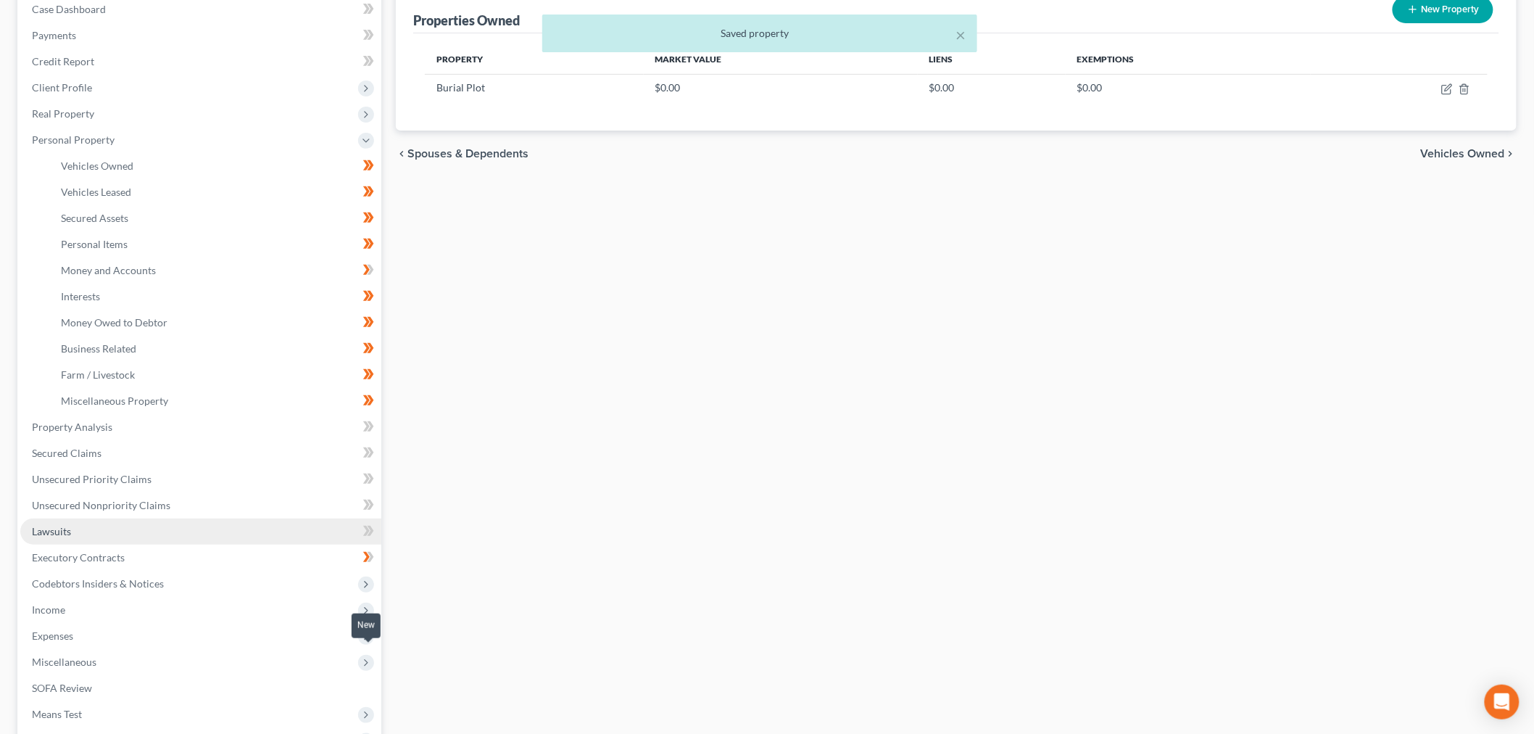
scroll to position [161, 0]
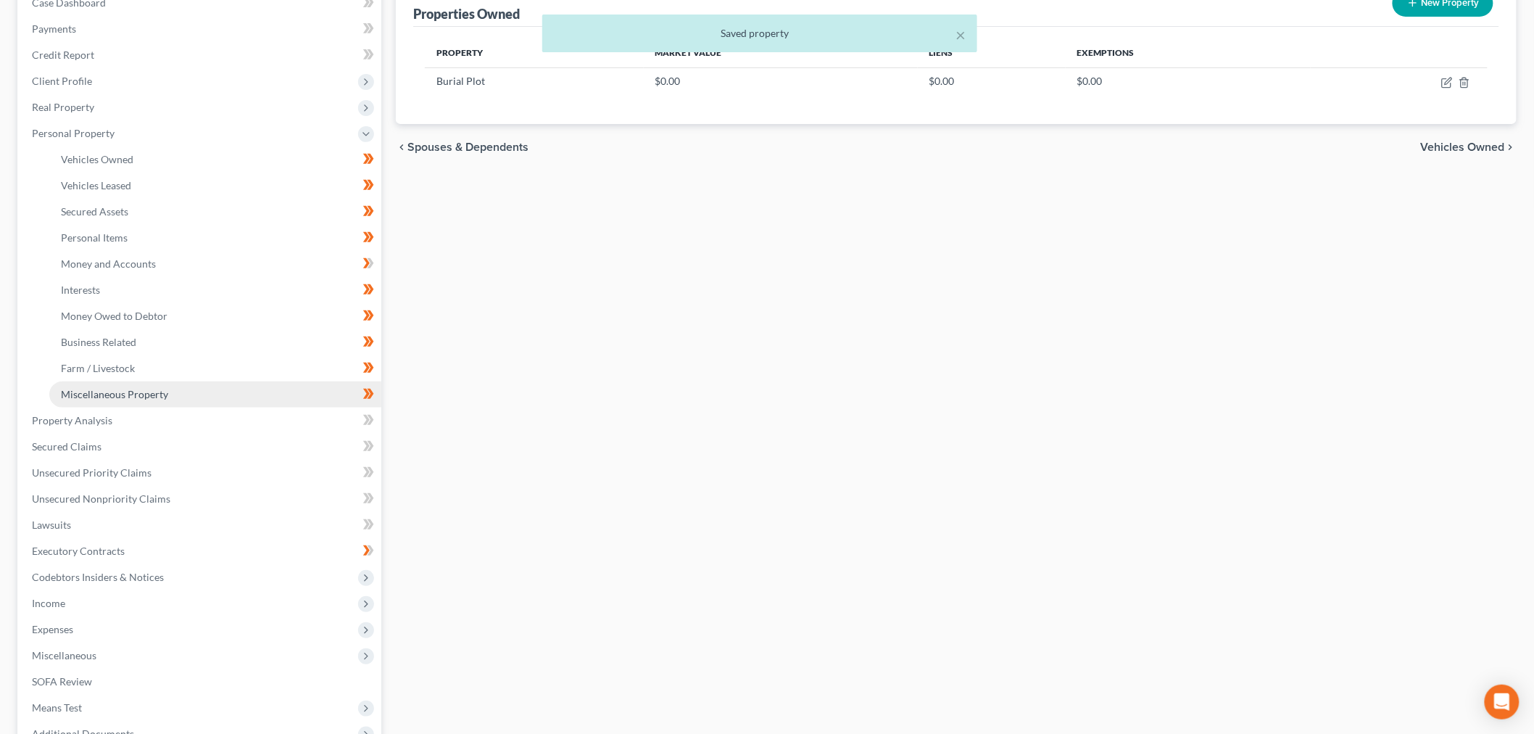
click at [228, 407] on link "Miscellaneous Property" at bounding box center [215, 394] width 332 height 26
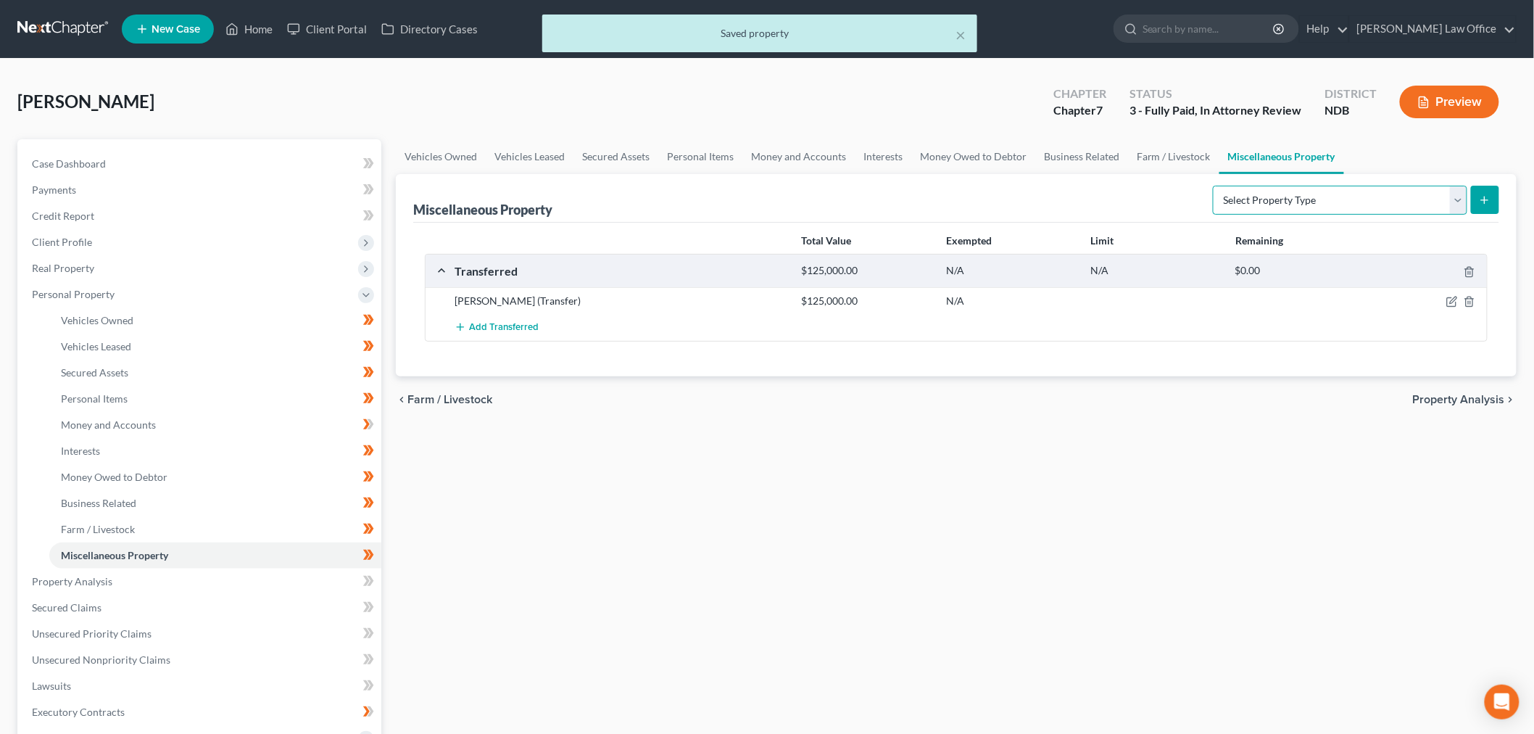
click at [1238, 215] on select "Select Property Type Assigned for Creditor Benefit Within 1 Year (SOFA: 12) Hol…" at bounding box center [1340, 200] width 254 height 29
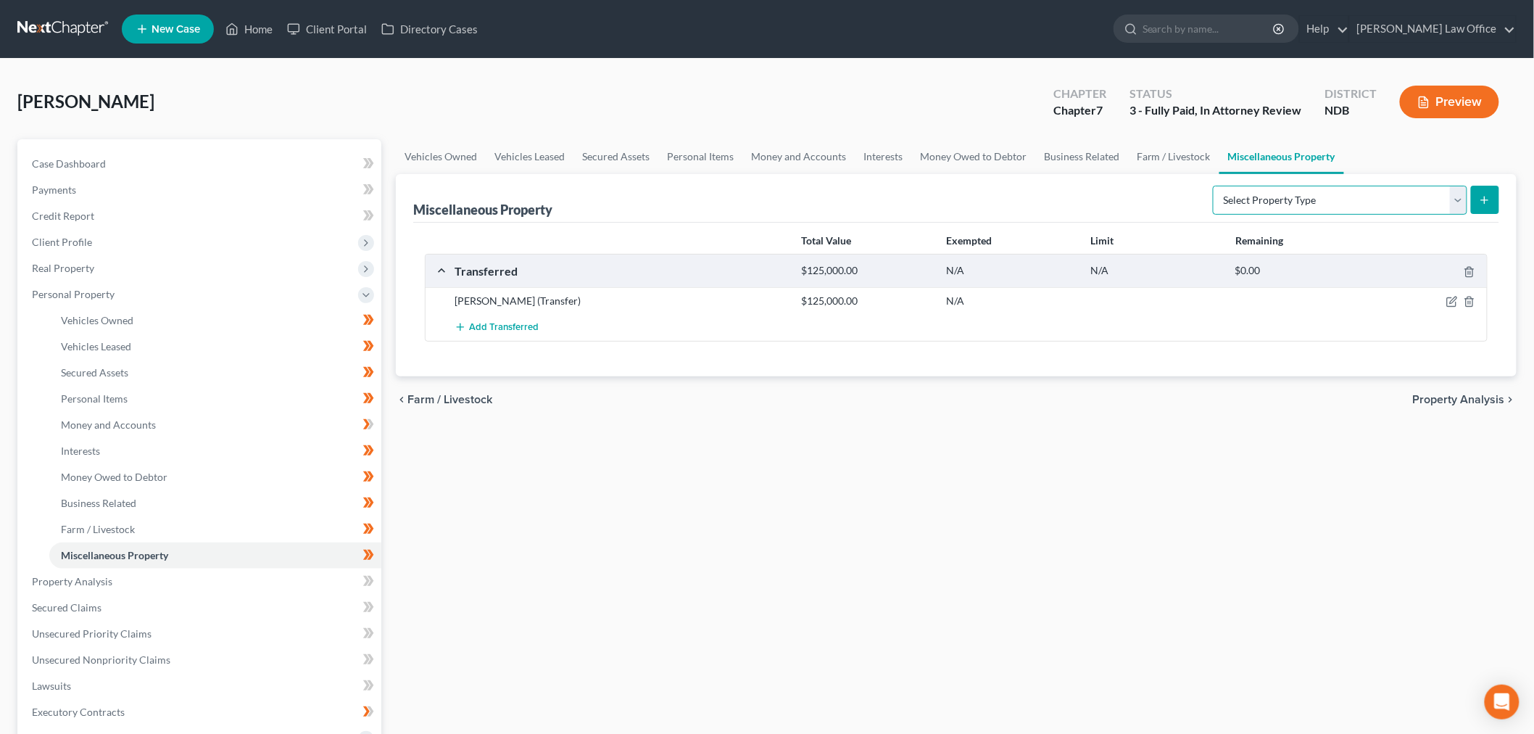
select select "stored_within_1_year"
click at [1213, 215] on select "Select Property Type Assigned for Creditor Benefit Within 1 Year (SOFA: 12) Hol…" at bounding box center [1340, 200] width 254 height 29
click at [1481, 214] on button "submit" at bounding box center [1485, 200] width 28 height 28
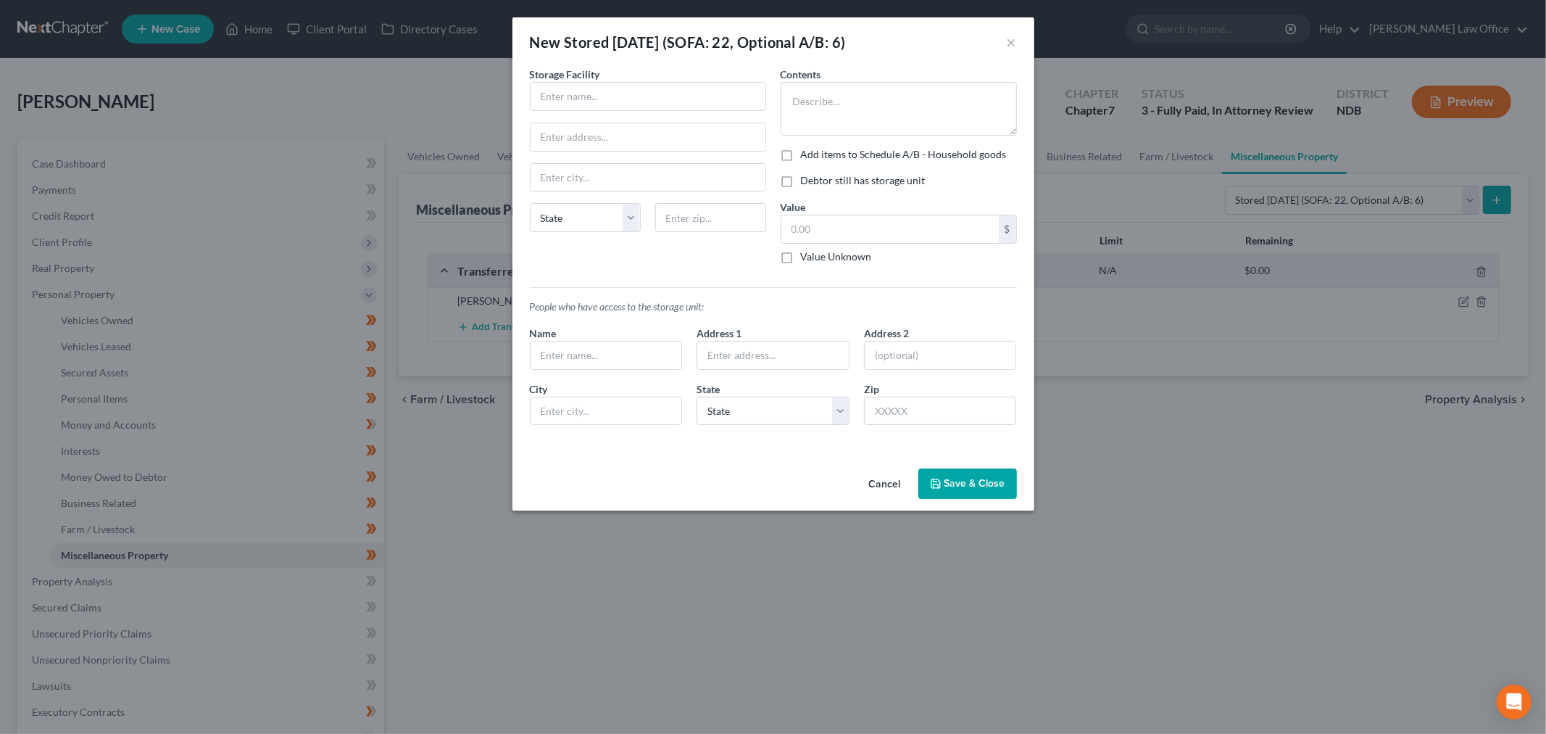
drag, startPoint x: 906, startPoint y: 597, endPoint x: 897, endPoint y: 570, distance: 29.1
click at [905, 499] on button "Cancel" at bounding box center [885, 484] width 55 height 29
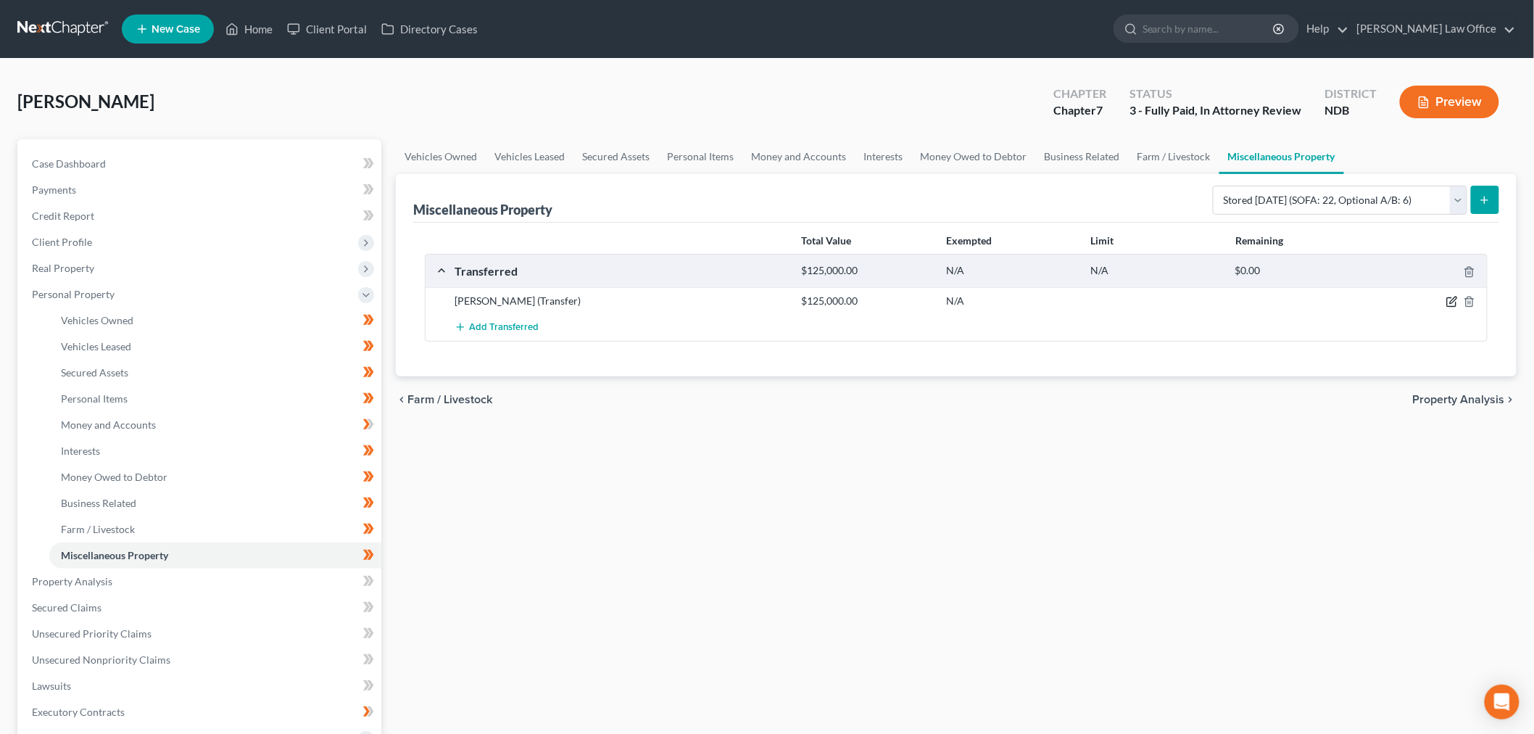
click at [1446, 307] on icon "button" at bounding box center [1452, 302] width 12 height 12
select select "Ordinary (within 2 years)"
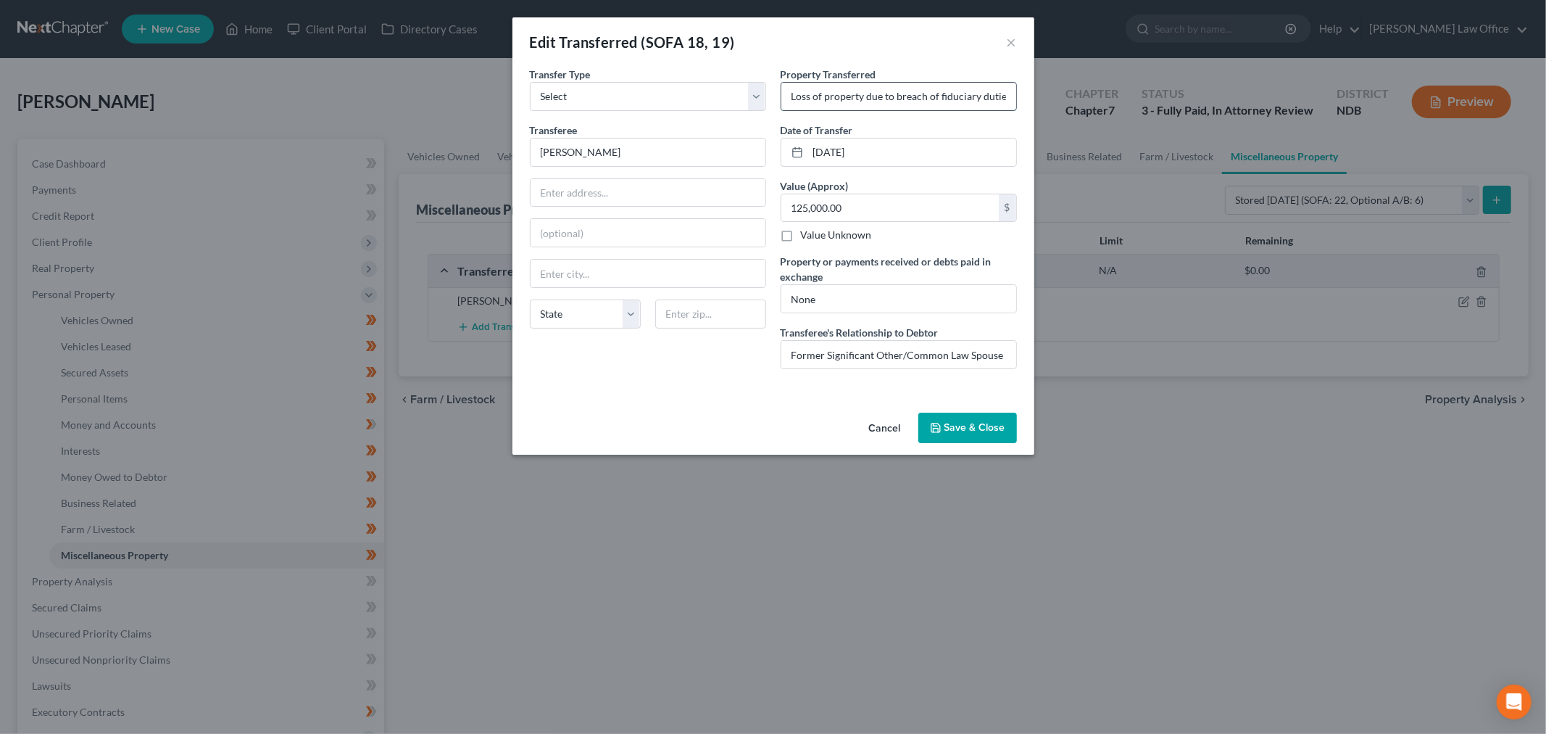
drag, startPoint x: 924, startPoint y: 124, endPoint x: 1041, endPoint y: 124, distance: 116.7
click at [929, 110] on input "Loss of property due to breach of fiduciary duties & relationship" at bounding box center [899, 97] width 235 height 28
drag, startPoint x: 1071, startPoint y: 118, endPoint x: 934, endPoint y: 121, distance: 137.1
click at [934, 110] on input "Loss of property due to breach of fiduciary duties & relationship" at bounding box center [899, 97] width 235 height 28
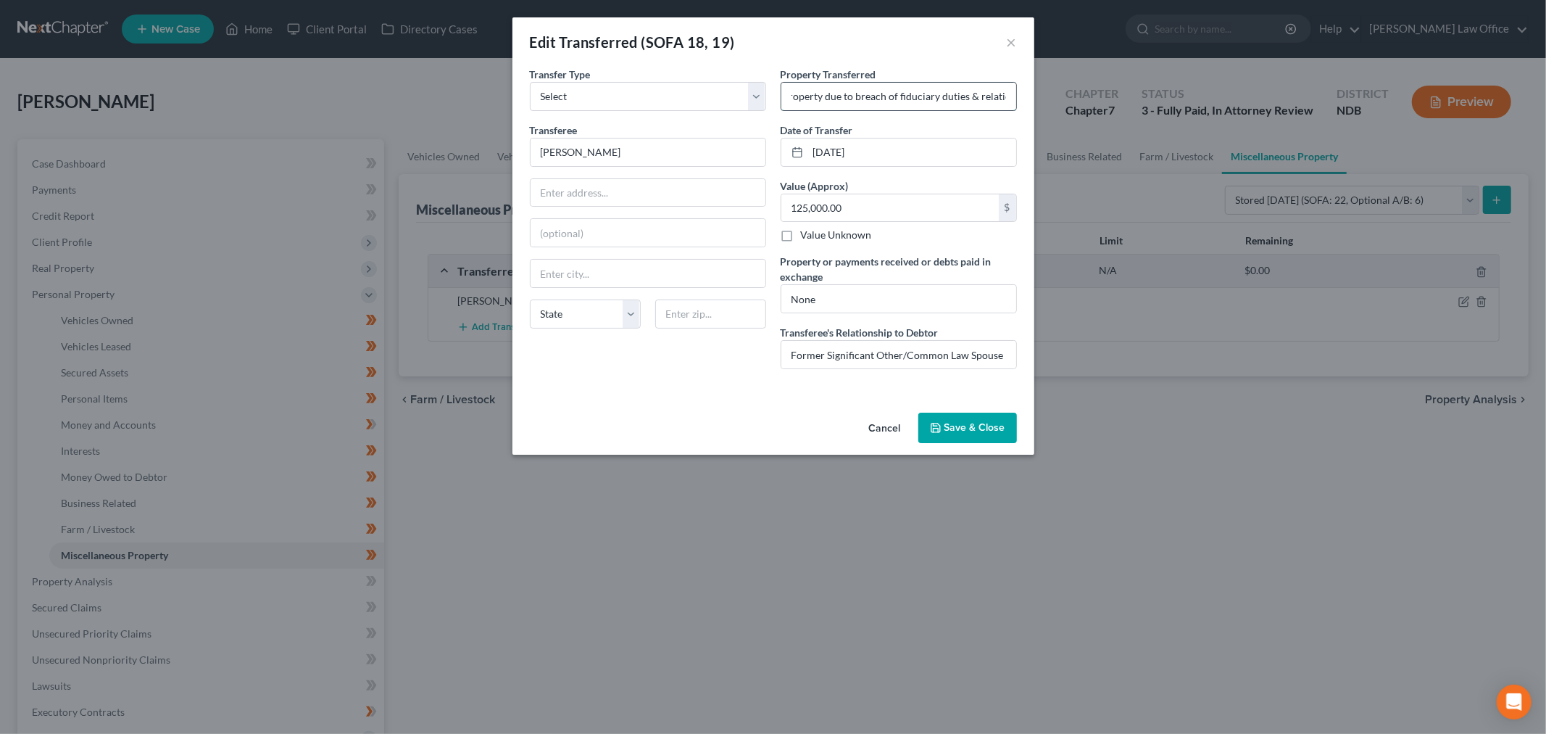
click at [1016, 110] on input "Loss of property due to breach of fiduciary duties & relationship" at bounding box center [899, 97] width 235 height 28
drag, startPoint x: 1030, startPoint y: 119, endPoint x: 870, endPoint y: 122, distance: 159.5
click at [870, 110] on input "Loss of property due to breach of fiduciary duties & relationship" at bounding box center [899, 97] width 235 height 28
type input "Loss of property from breach of relationship/common law marriage, ongoing -"
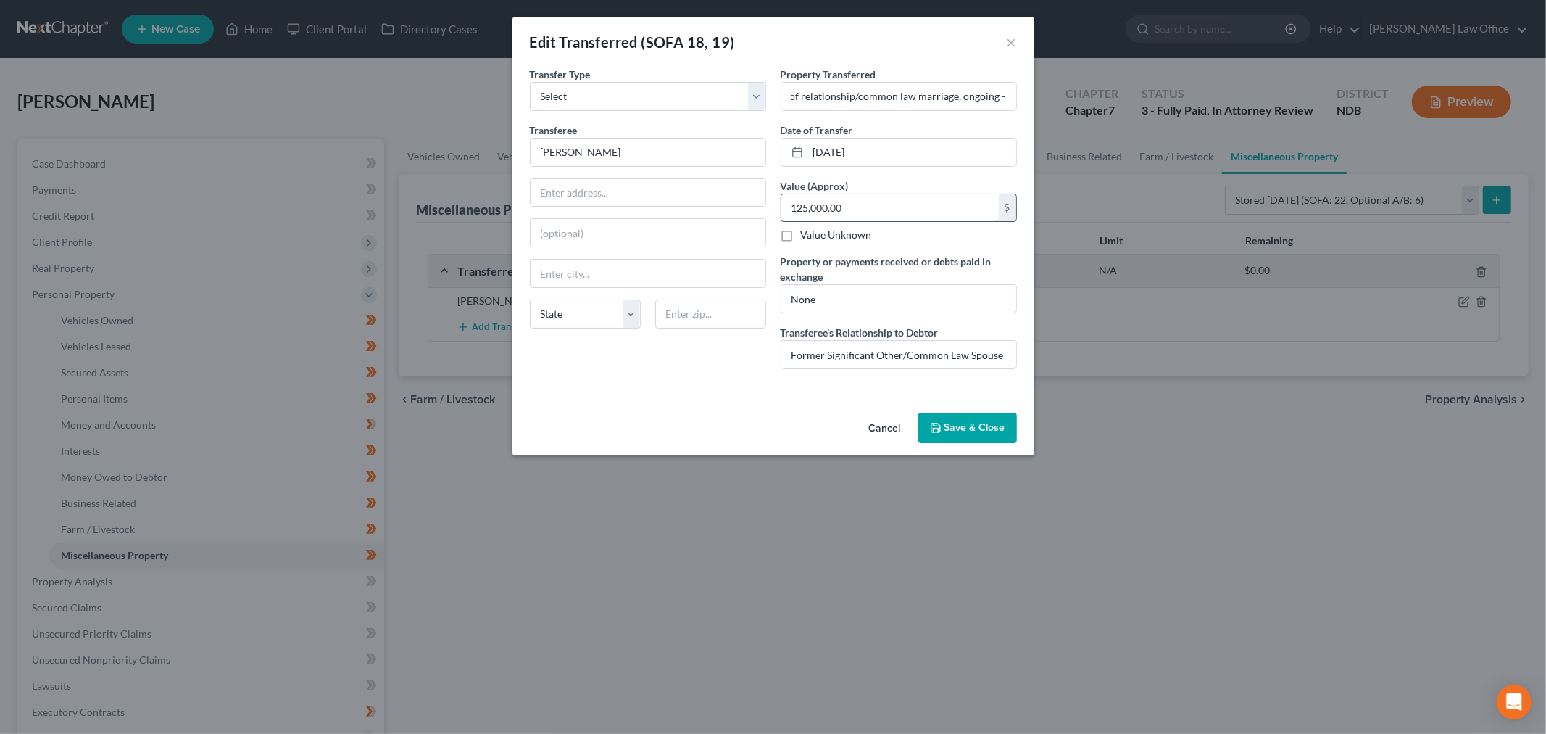
click at [902, 222] on input "125,000.00" at bounding box center [891, 208] width 218 height 28
type input "155,000"
drag, startPoint x: 911, startPoint y: 357, endPoint x: 987, endPoint y: 434, distance: 107.1
click at [940, 313] on div "Property or payments received or debts paid in exchange None" at bounding box center [899, 283] width 236 height 59
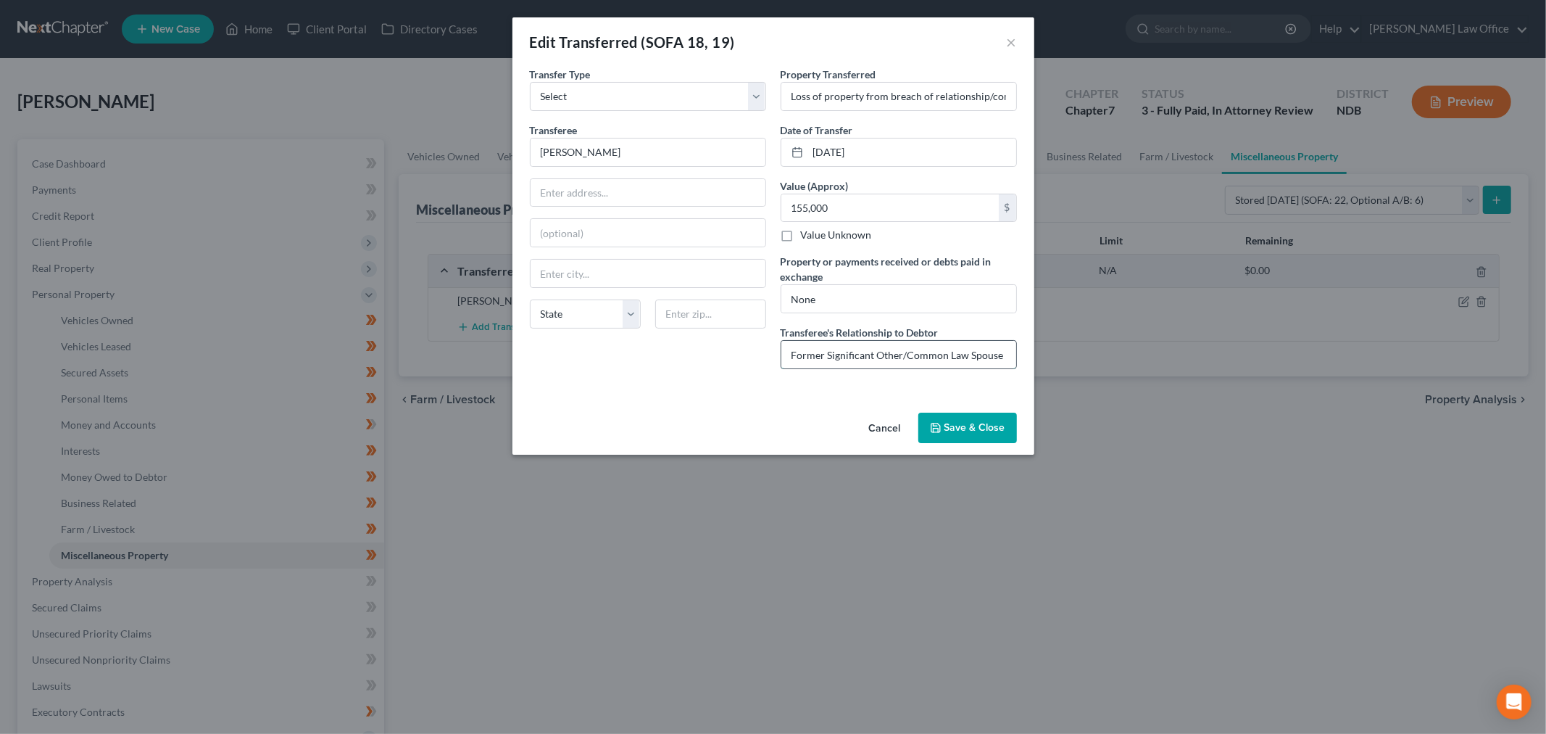
click at [924, 368] on input "Former Significant Other/Common Law Spouse" at bounding box center [899, 355] width 235 height 28
click at [924, 312] on input "None" at bounding box center [899, 299] width 235 height 28
type input "None, Mr. Vos has attempted to litigate, she still has possession of some perso…"
click at [642, 207] on input "text" at bounding box center [648, 193] width 235 height 28
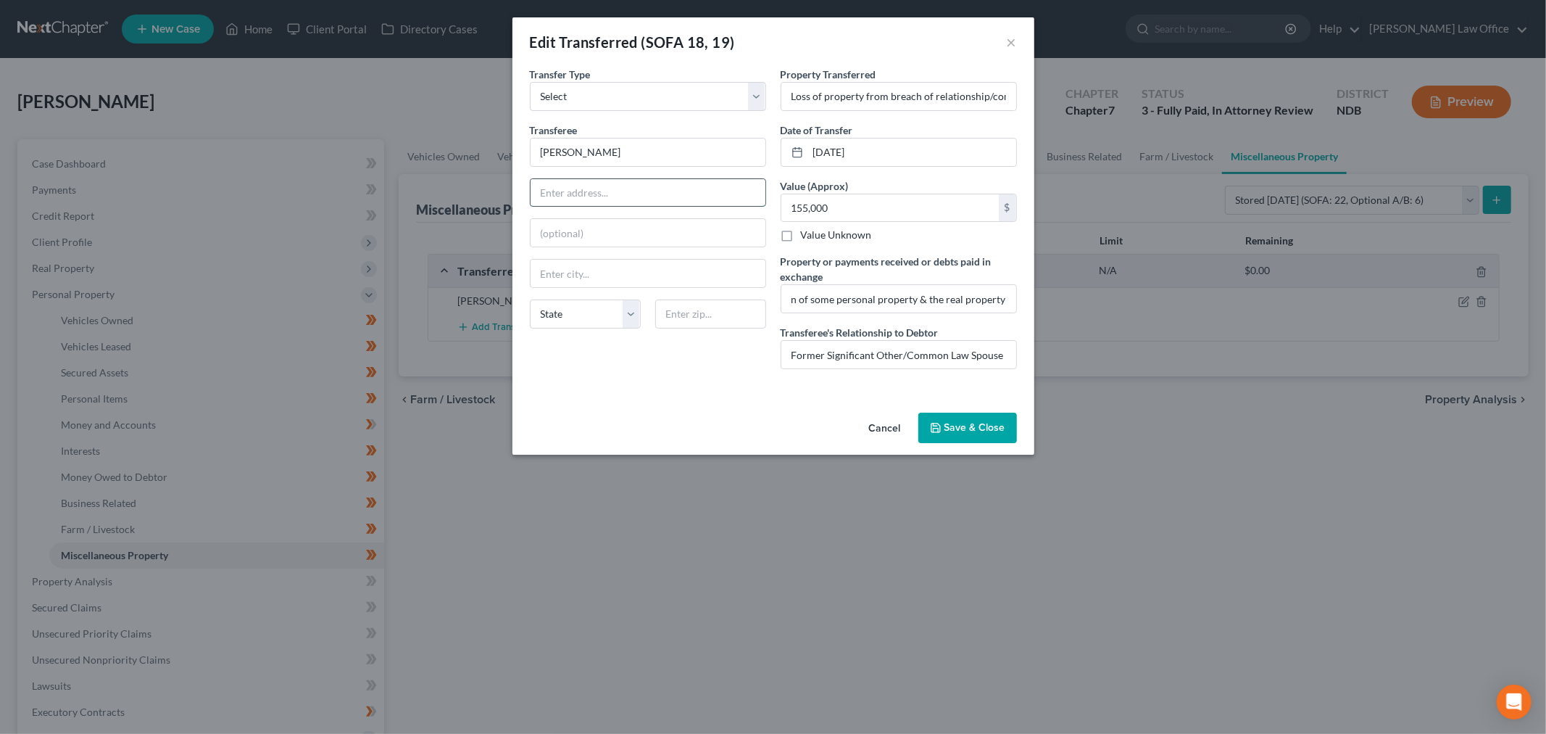
scroll to position [0, 0]
click at [657, 207] on input "text" at bounding box center [648, 193] width 235 height 28
click at [603, 207] on input "text" at bounding box center [648, 193] width 235 height 28
click at [560, 207] on input "text" at bounding box center [648, 193] width 235 height 28
type input "819 Haynsworth St."
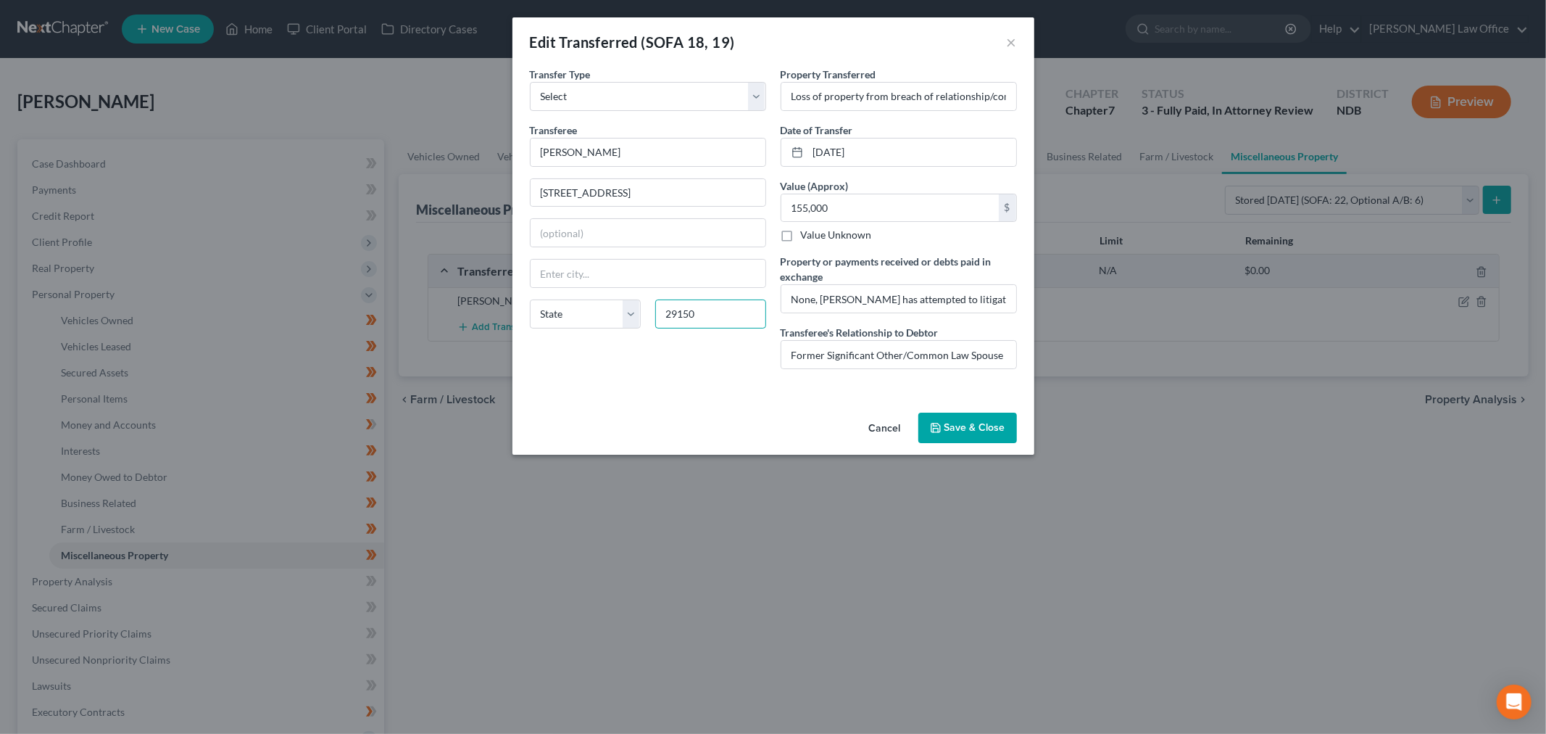
type input "29150"
type input "Sumter"
click at [539, 328] on select "State [US_STATE] AK AR AZ CA CO CT DE DC [GEOGRAPHIC_DATA] [GEOGRAPHIC_DATA] GU…" at bounding box center [585, 313] width 111 height 29
select select "42"
click at [530, 328] on select "State [US_STATE] AK AR AZ CA CO CT DE DC [GEOGRAPHIC_DATA] [GEOGRAPHIC_DATA] GU…" at bounding box center [585, 313] width 111 height 29
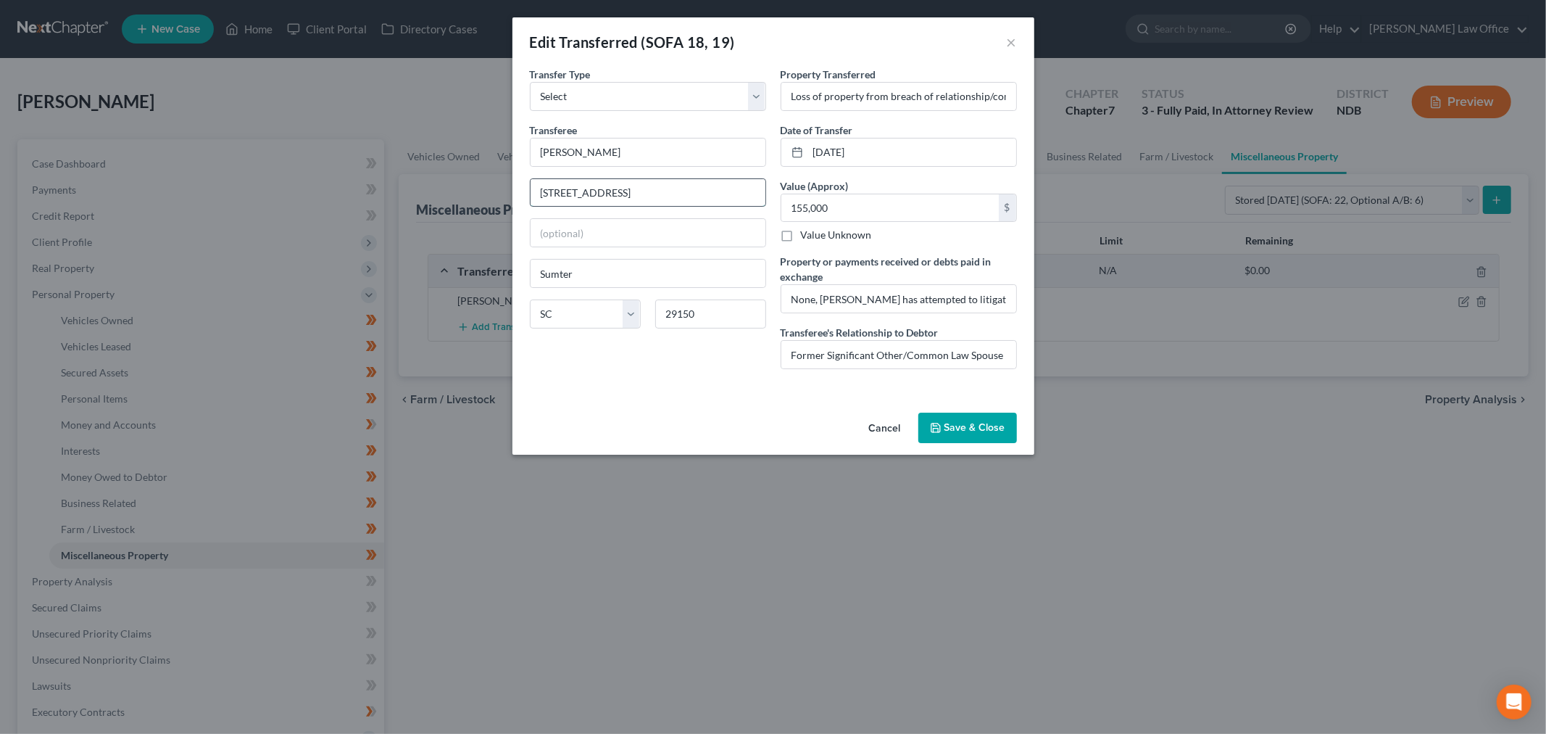
click at [627, 207] on input "819 Haynsworth St." at bounding box center [648, 193] width 235 height 28
click at [1017, 443] on button "Save & Close" at bounding box center [968, 428] width 99 height 30
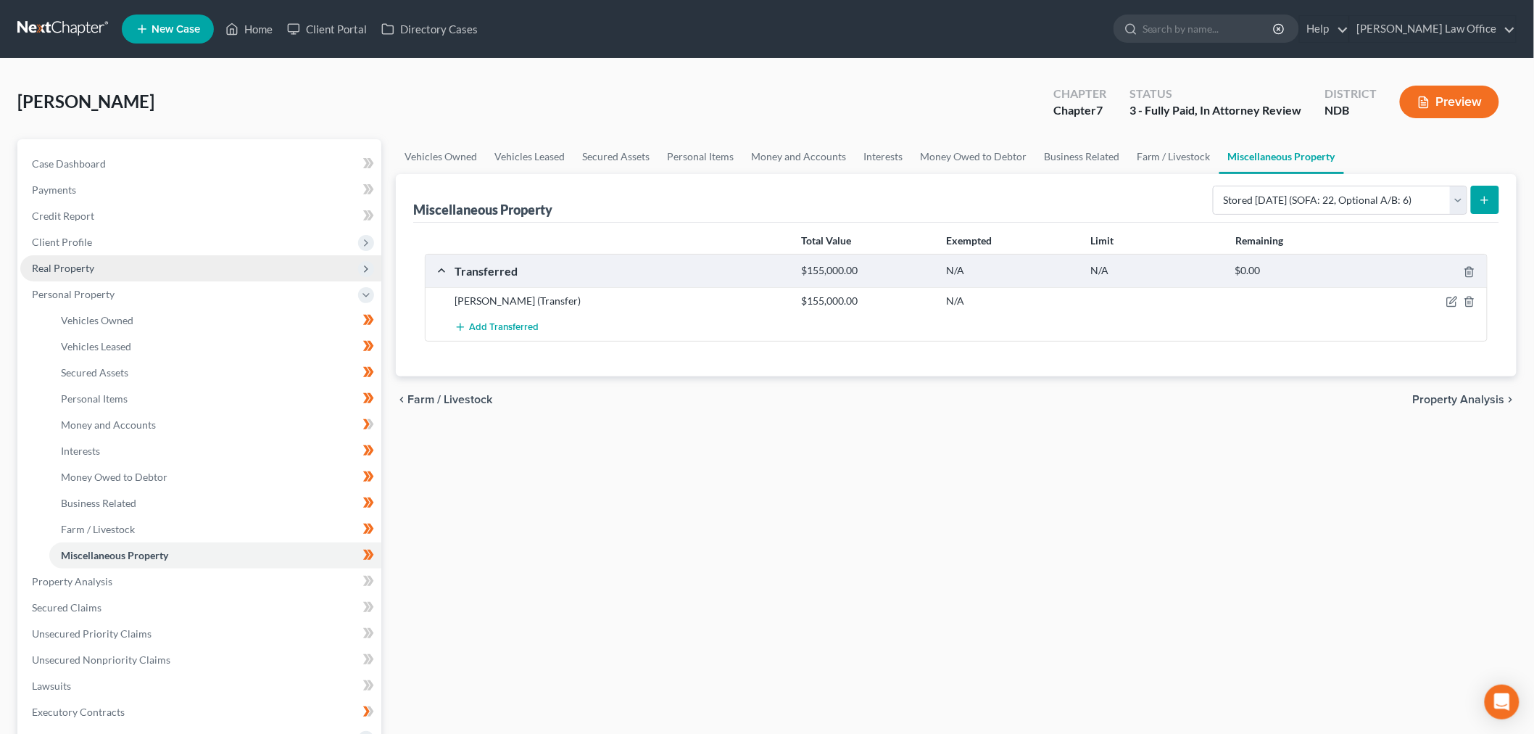
click at [135, 281] on span "Real Property" at bounding box center [200, 268] width 361 height 26
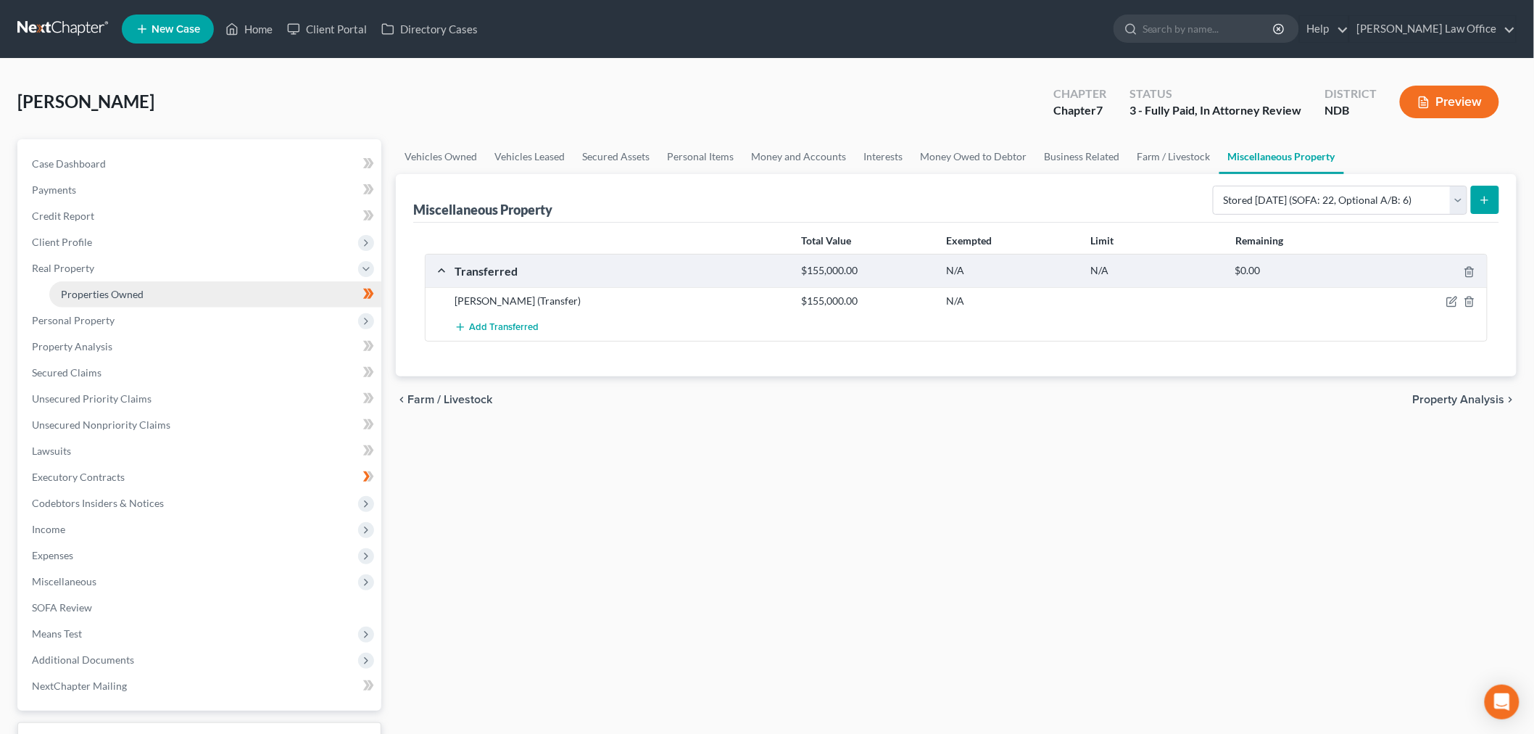
click at [199, 307] on link "Properties Owned" at bounding box center [215, 294] width 332 height 26
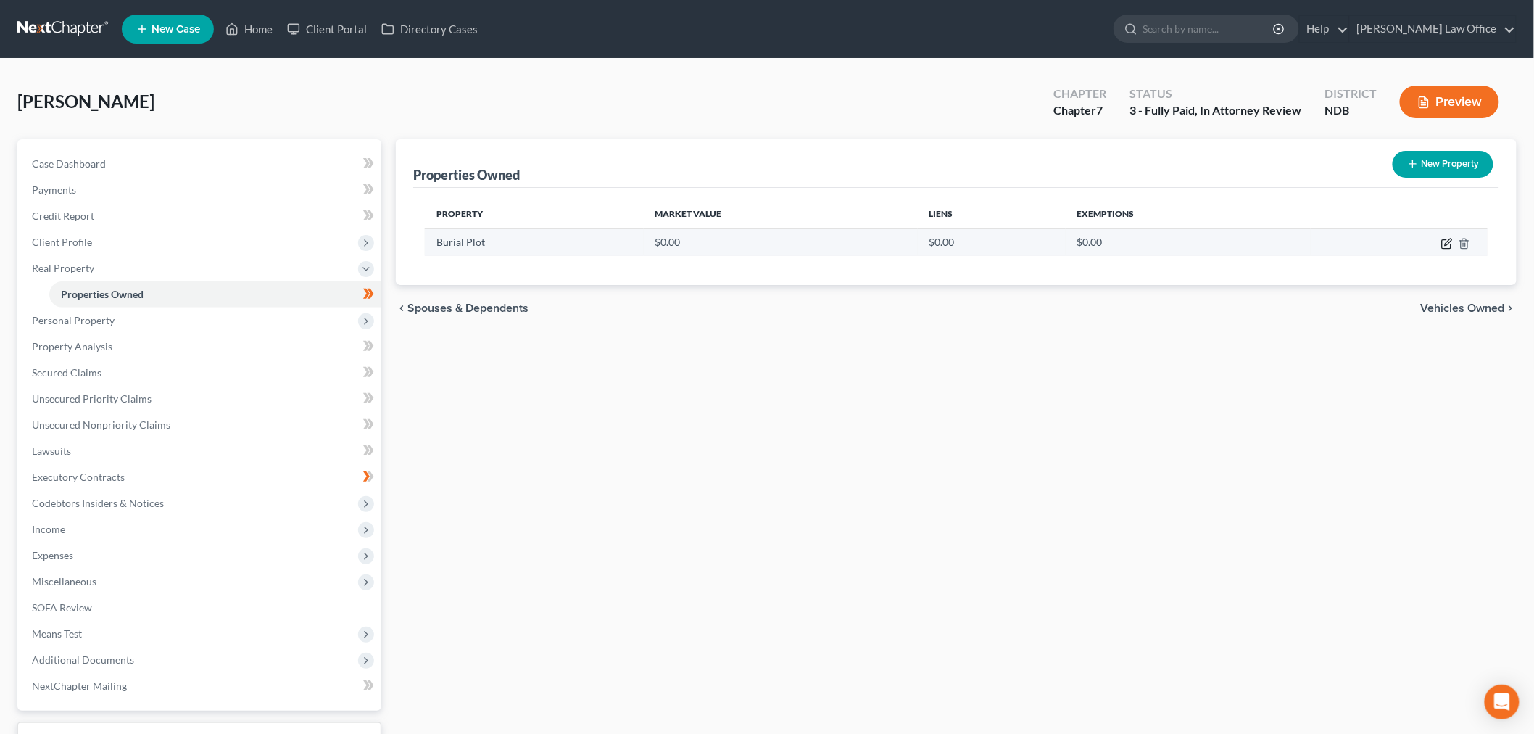
click at [1441, 249] on icon "button" at bounding box center [1447, 244] width 12 height 12
select select "29"
select select "8"
select select "0"
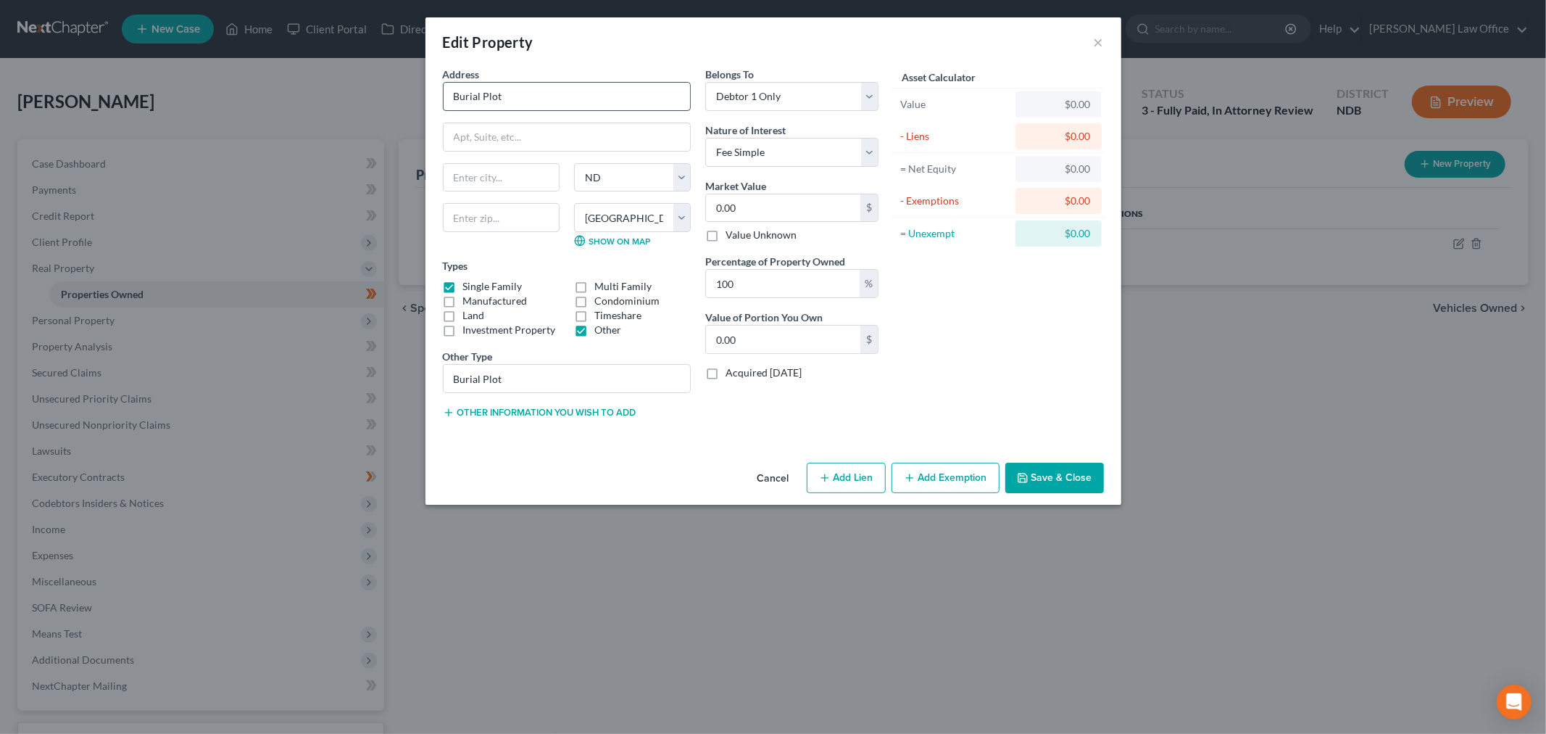
drag, startPoint x: 589, startPoint y: 120, endPoint x: 597, endPoint y: 124, distance: 9.1
click at [589, 110] on input "Burial Plot" at bounding box center [567, 97] width 247 height 28
type input "Burial Plot & Marker Deposit"
click at [807, 222] on input "0.00" at bounding box center [783, 208] width 154 height 28
type input "2"
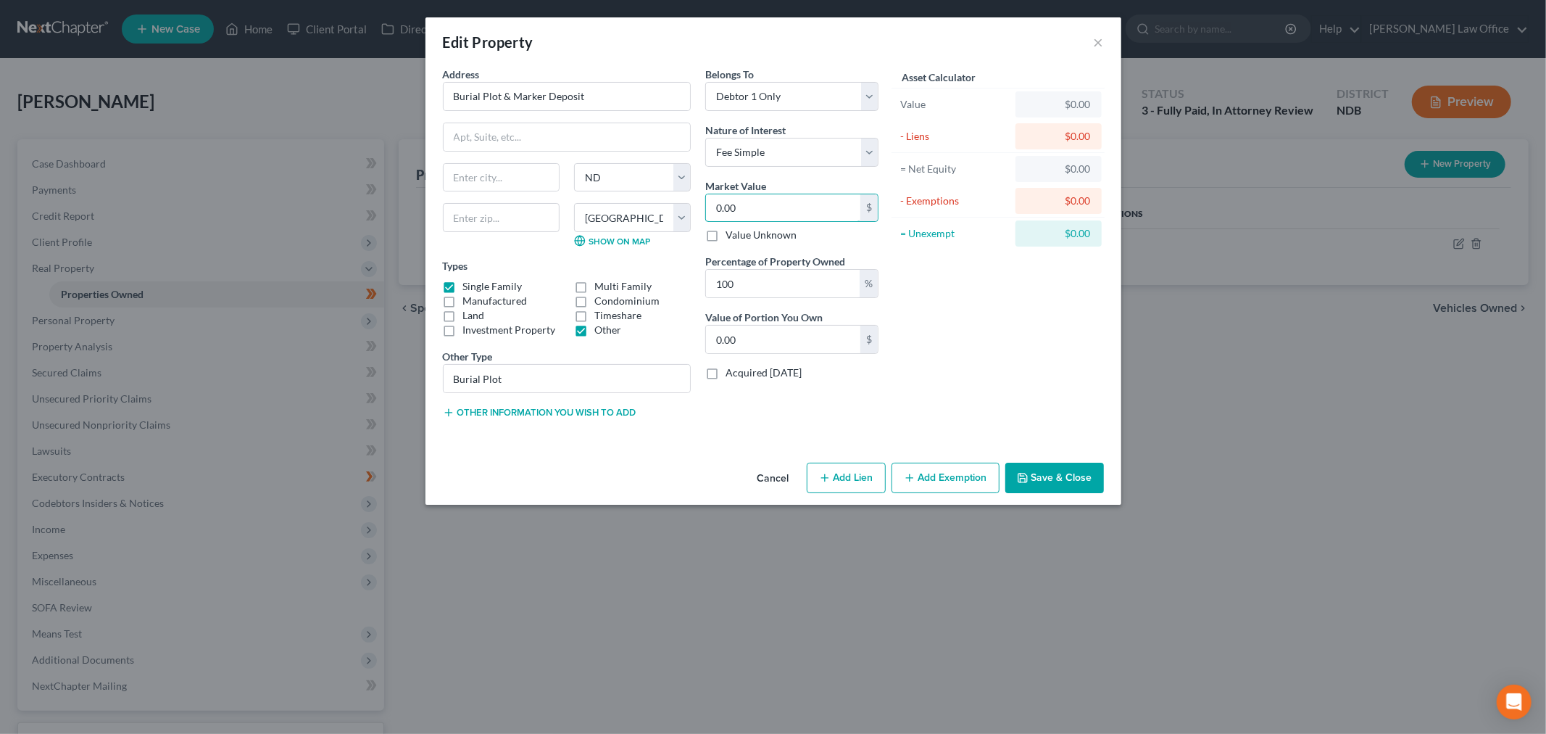
type input "2.00"
type input "20"
type input "20.00"
type input "200"
type input "200.00"
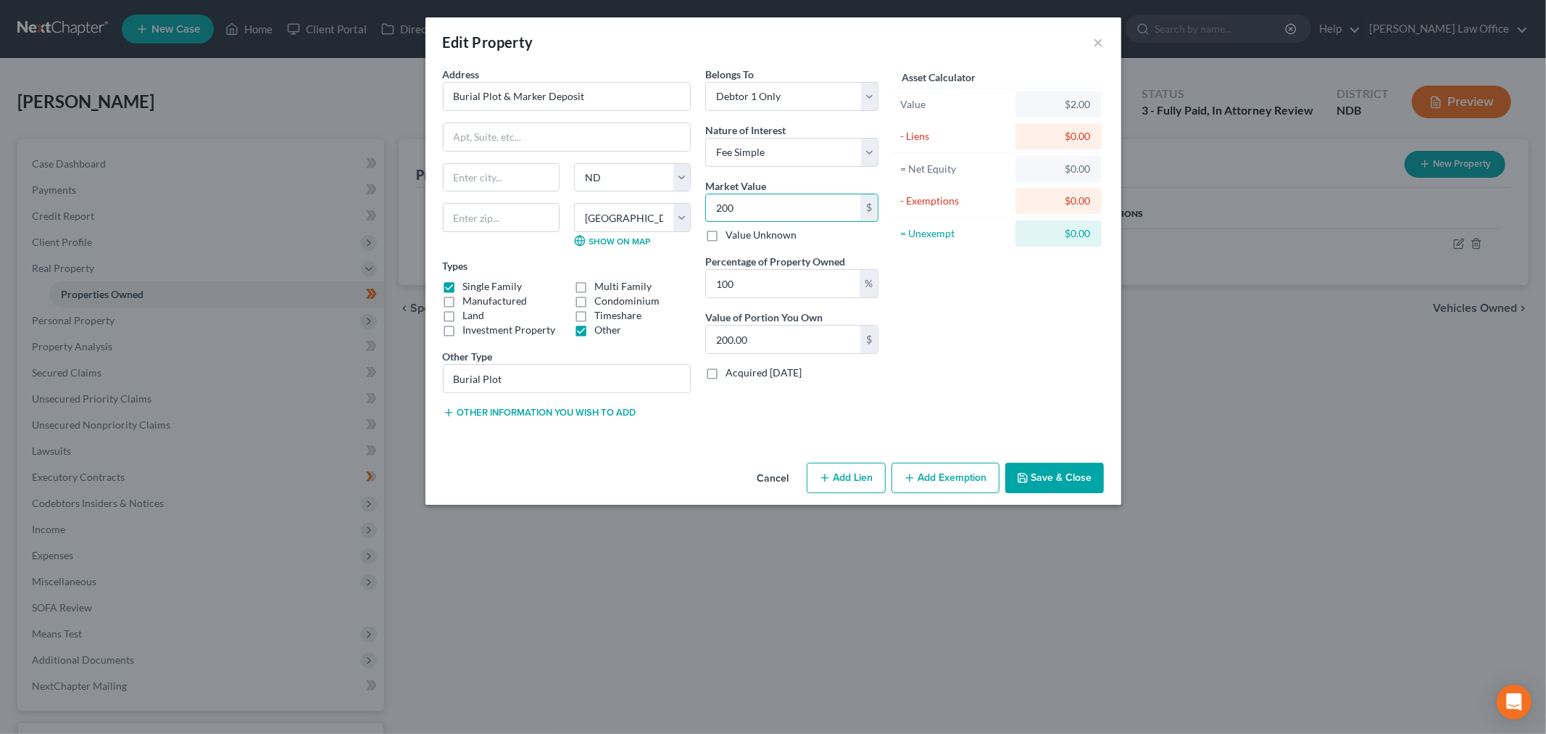
type input "2000"
type input "2,000.00"
type input "2,000"
click at [455, 191] on input "text" at bounding box center [501, 178] width 115 height 28
type input "Hunter"
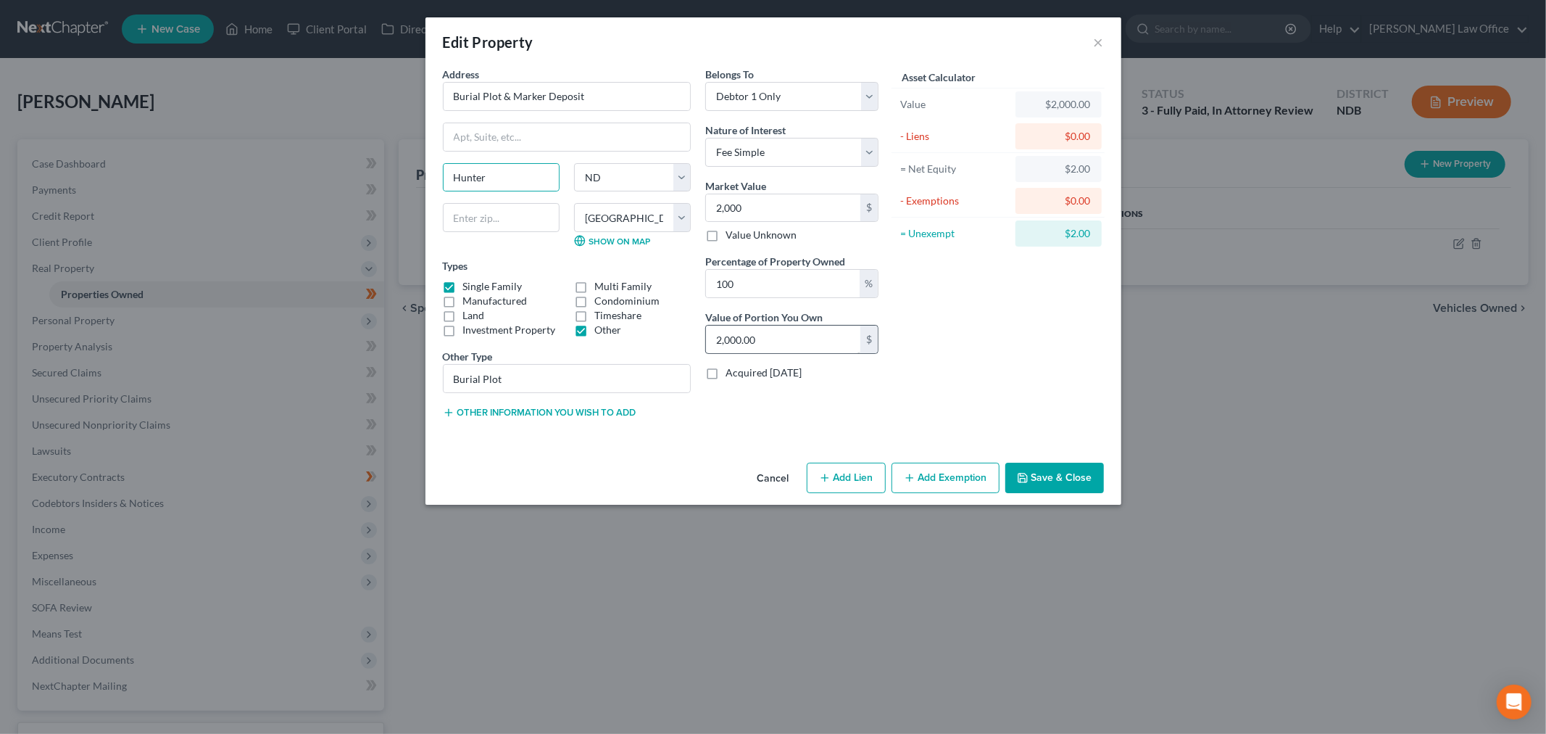
click at [1000, 493] on button "Add Exemption" at bounding box center [946, 478] width 108 height 30
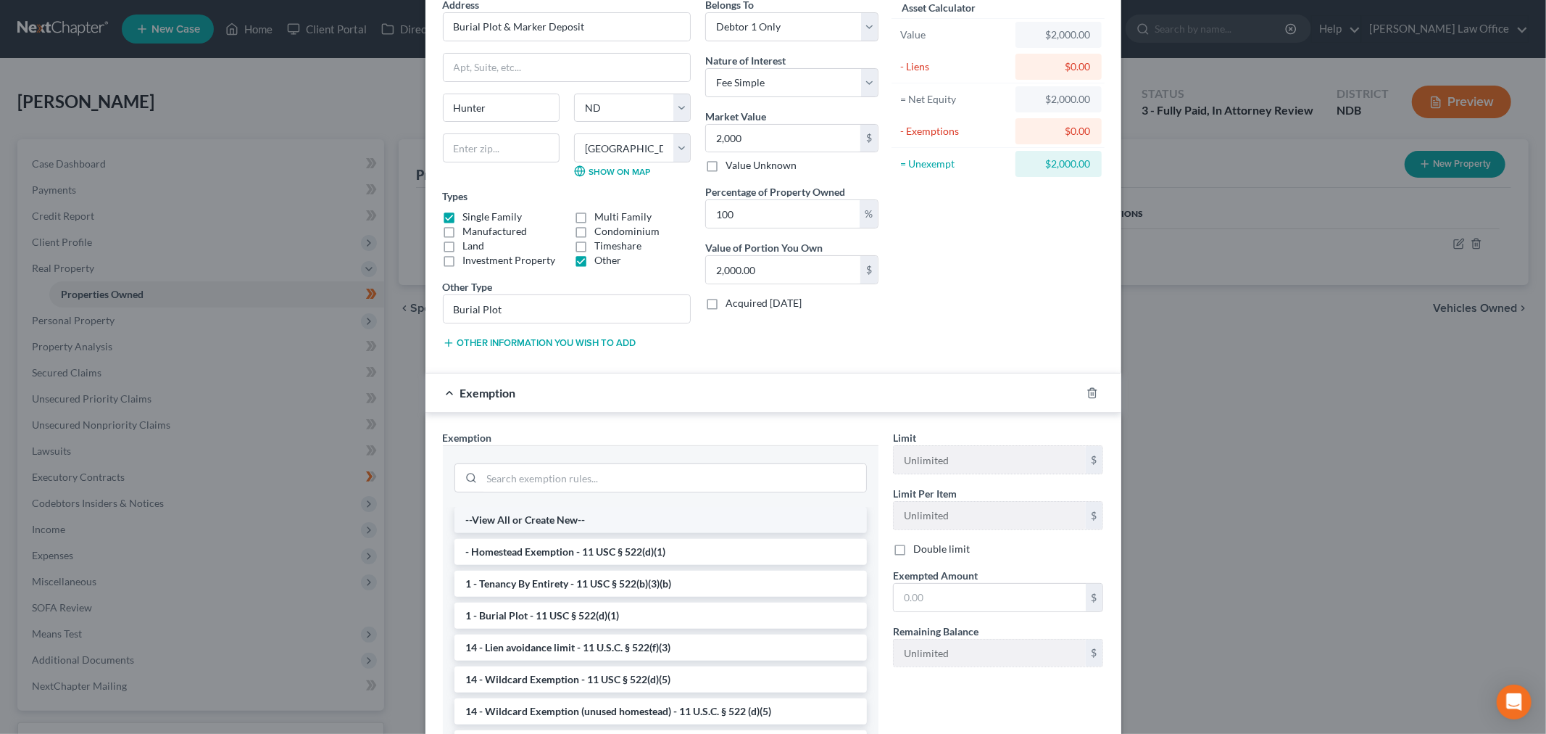
scroll to position [241, 0]
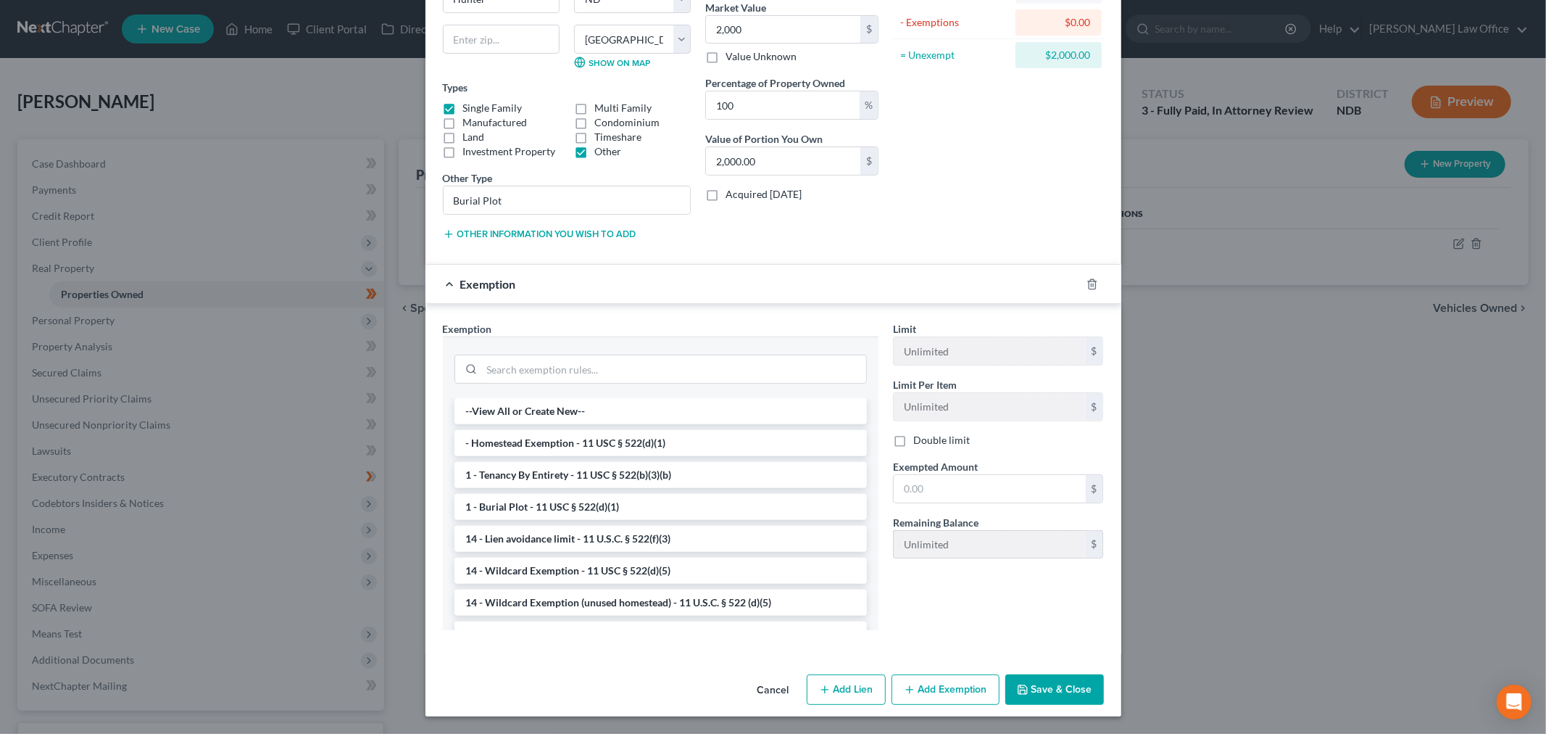
drag, startPoint x: 528, startPoint y: 609, endPoint x: 1054, endPoint y: 646, distance: 527.7
click at [528, 520] on li "1 - Burial Plot - 11 USC § 522(d)(1)" at bounding box center [661, 507] width 413 height 26
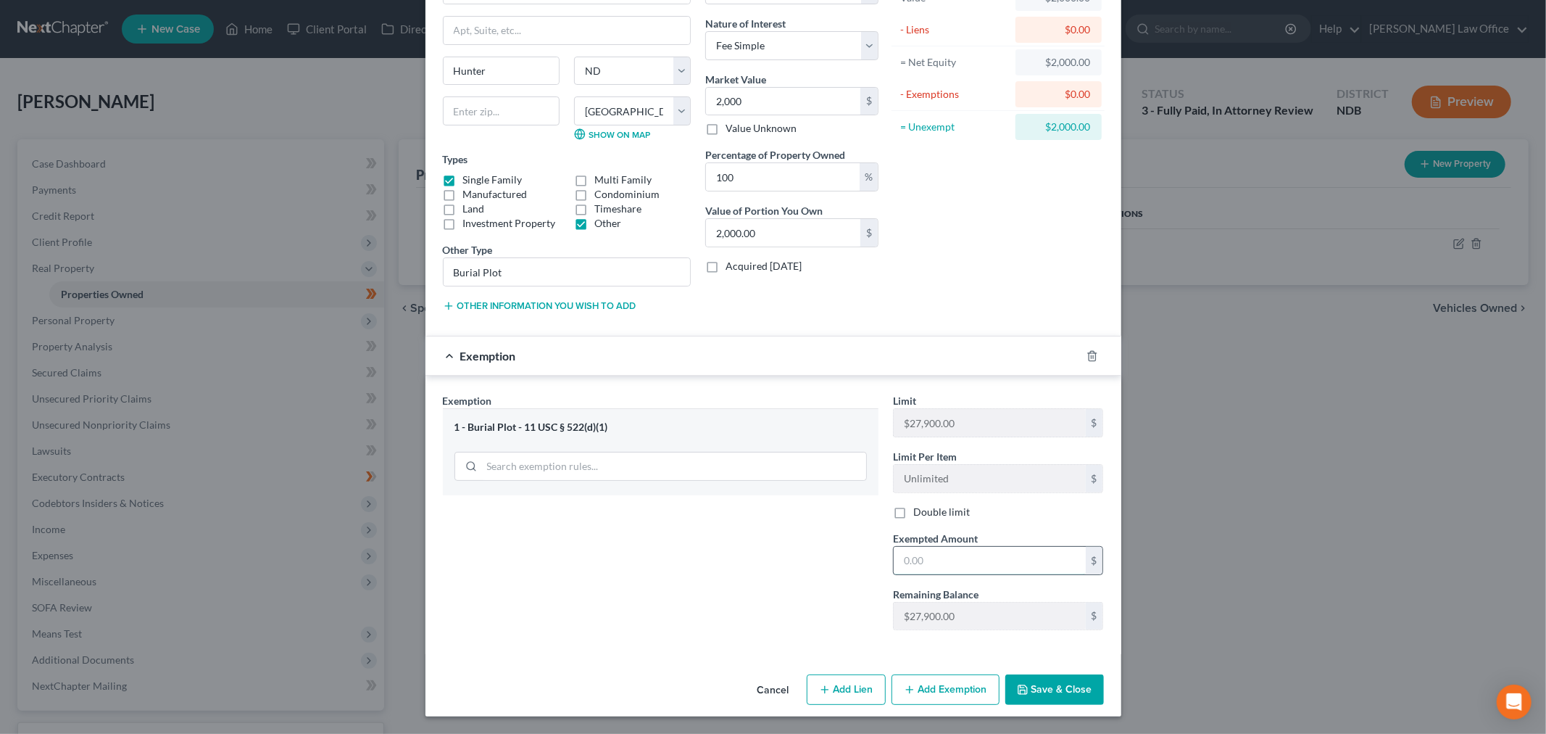
click at [1037, 574] on input "text" at bounding box center [990, 561] width 192 height 28
type input "1"
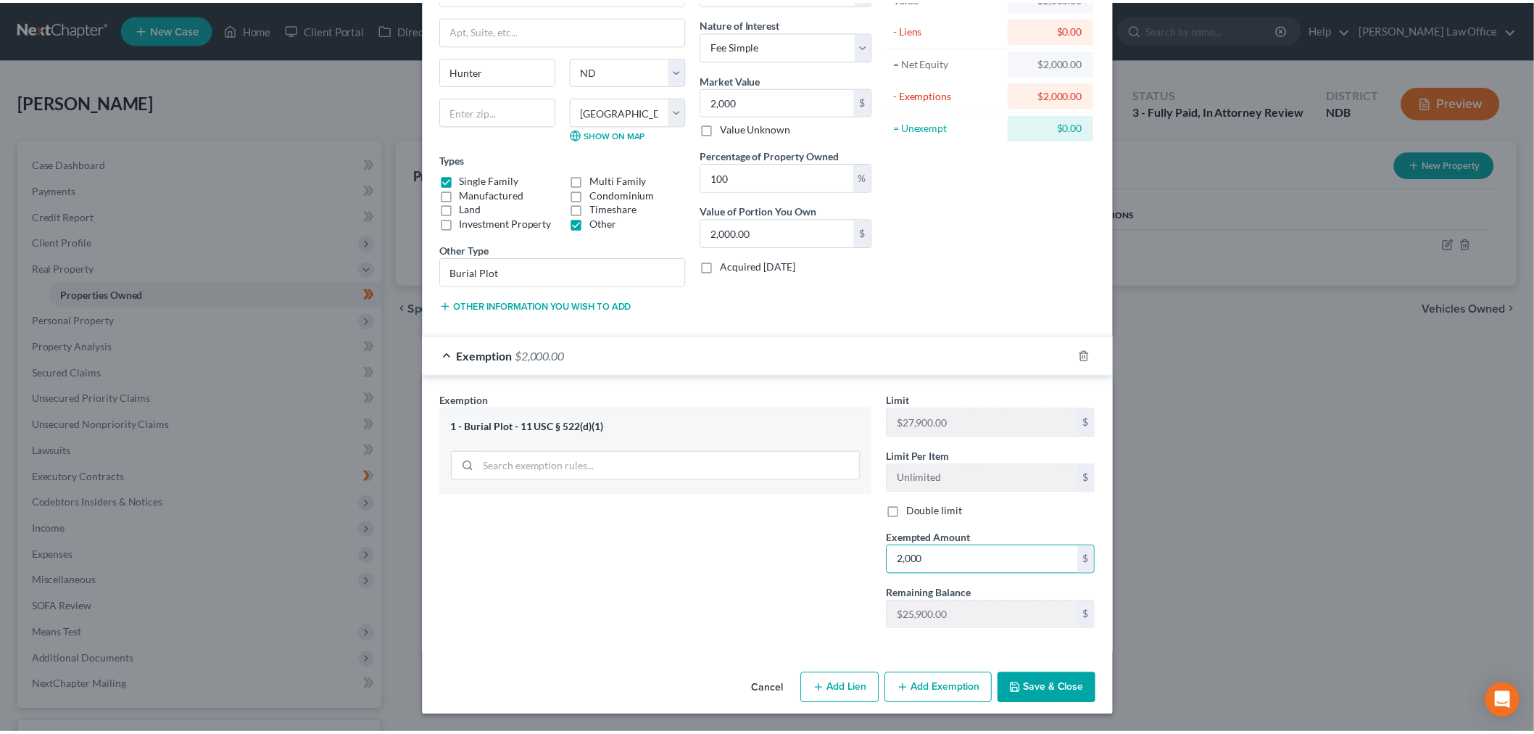
scroll to position [312, 0]
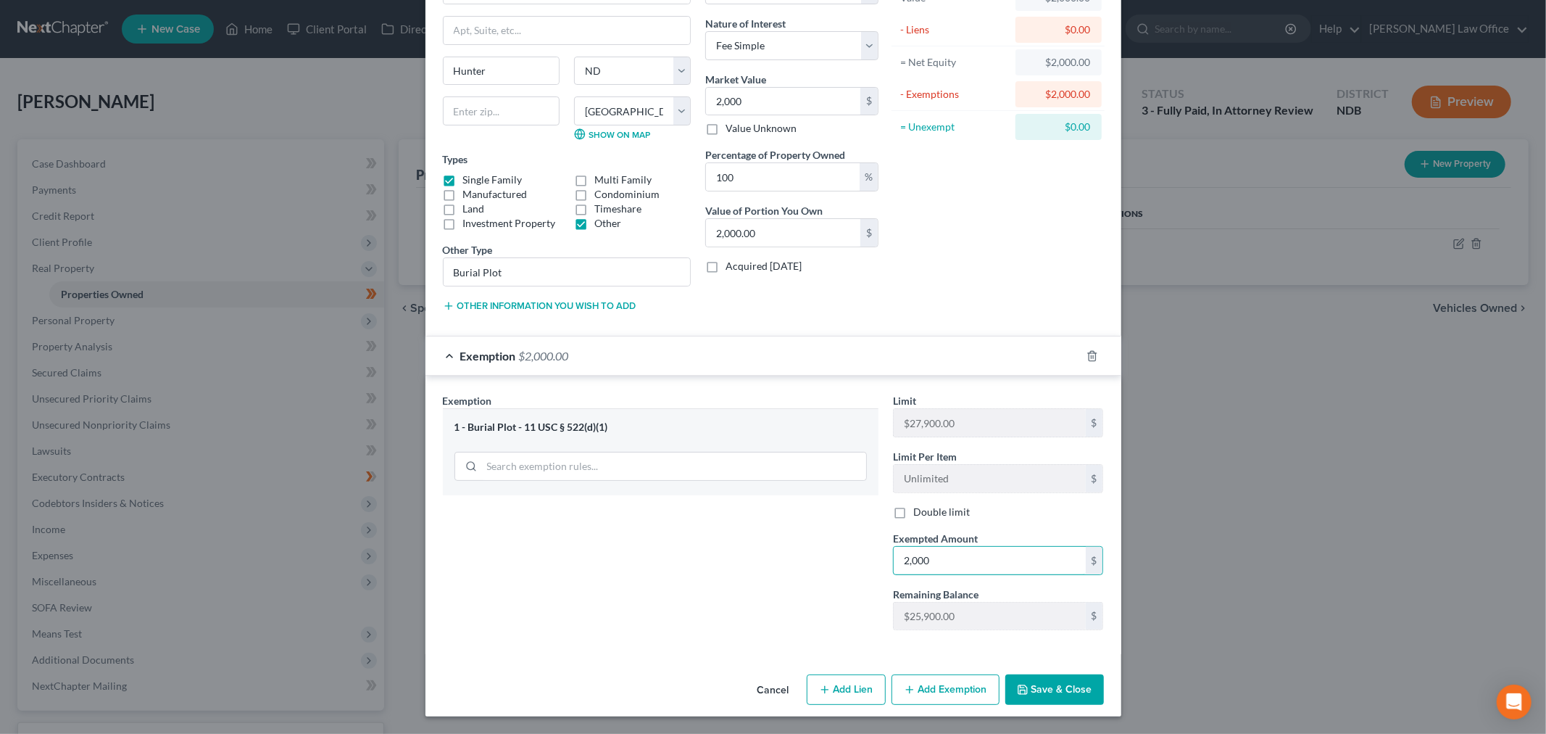
type input "2,000"
drag, startPoint x: 1126, startPoint y: 679, endPoint x: 905, endPoint y: 510, distance: 277.8
click at [1104, 678] on button "Save & Close" at bounding box center [1055, 689] width 99 height 30
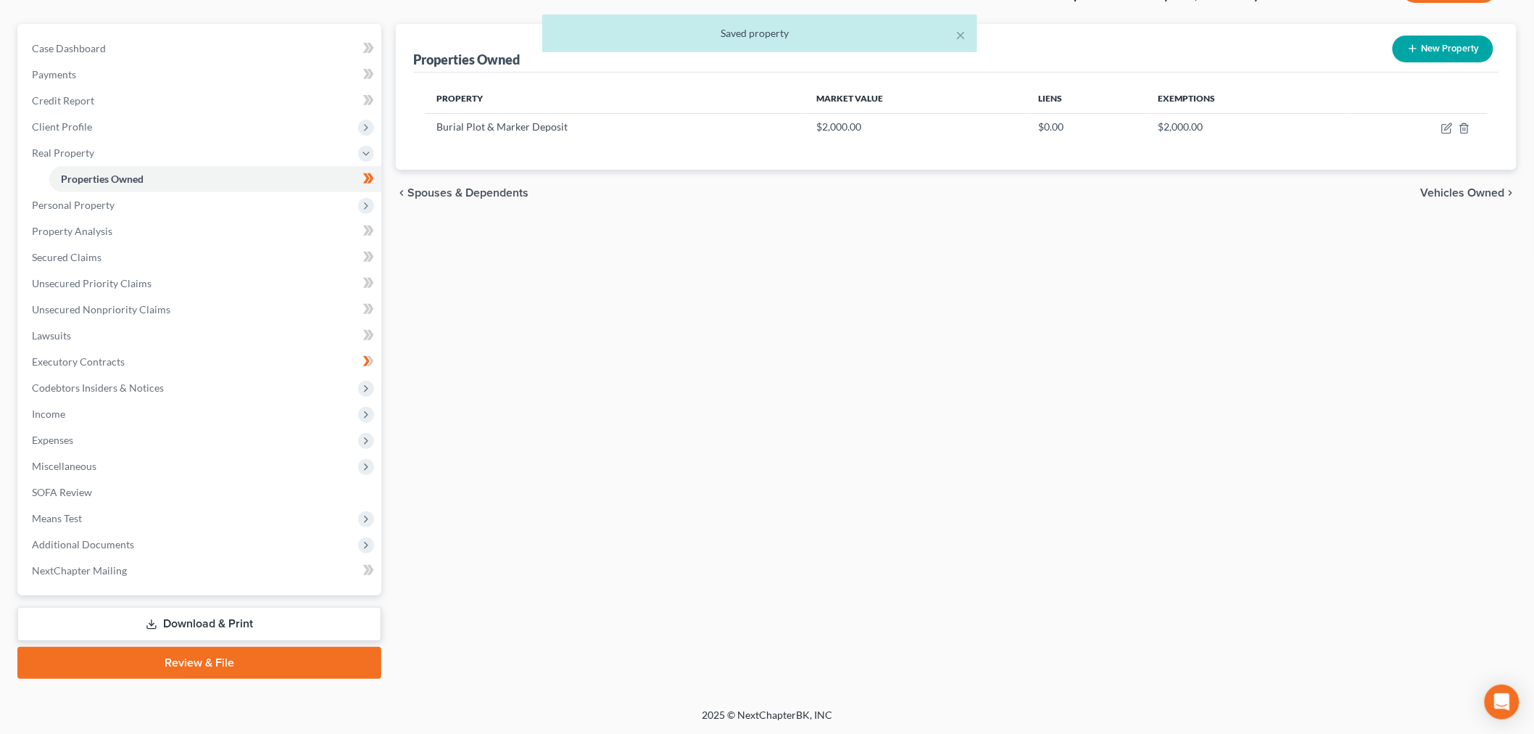
scroll to position [161, 0]
drag, startPoint x: 218, startPoint y: 588, endPoint x: 743, endPoint y: 530, distance: 528.1
click at [218, 607] on link "Download & Print" at bounding box center [199, 624] width 364 height 34
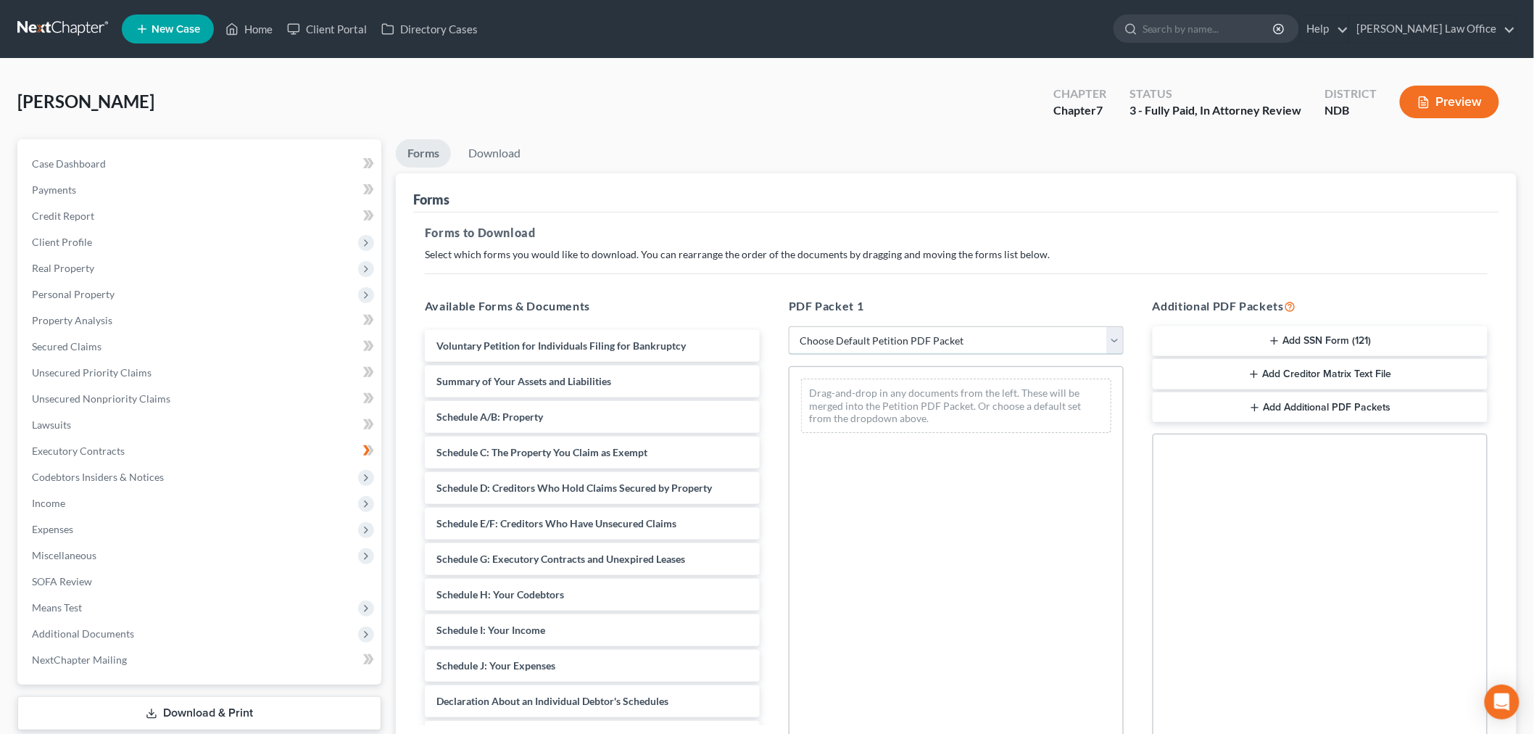
click at [963, 355] on select "Choose Default Petition PDF Packet Complete Bankruptcy Petition (all forms and …" at bounding box center [956, 340] width 335 height 29
select select "4"
click at [791, 355] on select "Choose Default Petition PDF Packet Complete Bankruptcy Petition (all forms and …" at bounding box center [956, 340] width 335 height 29
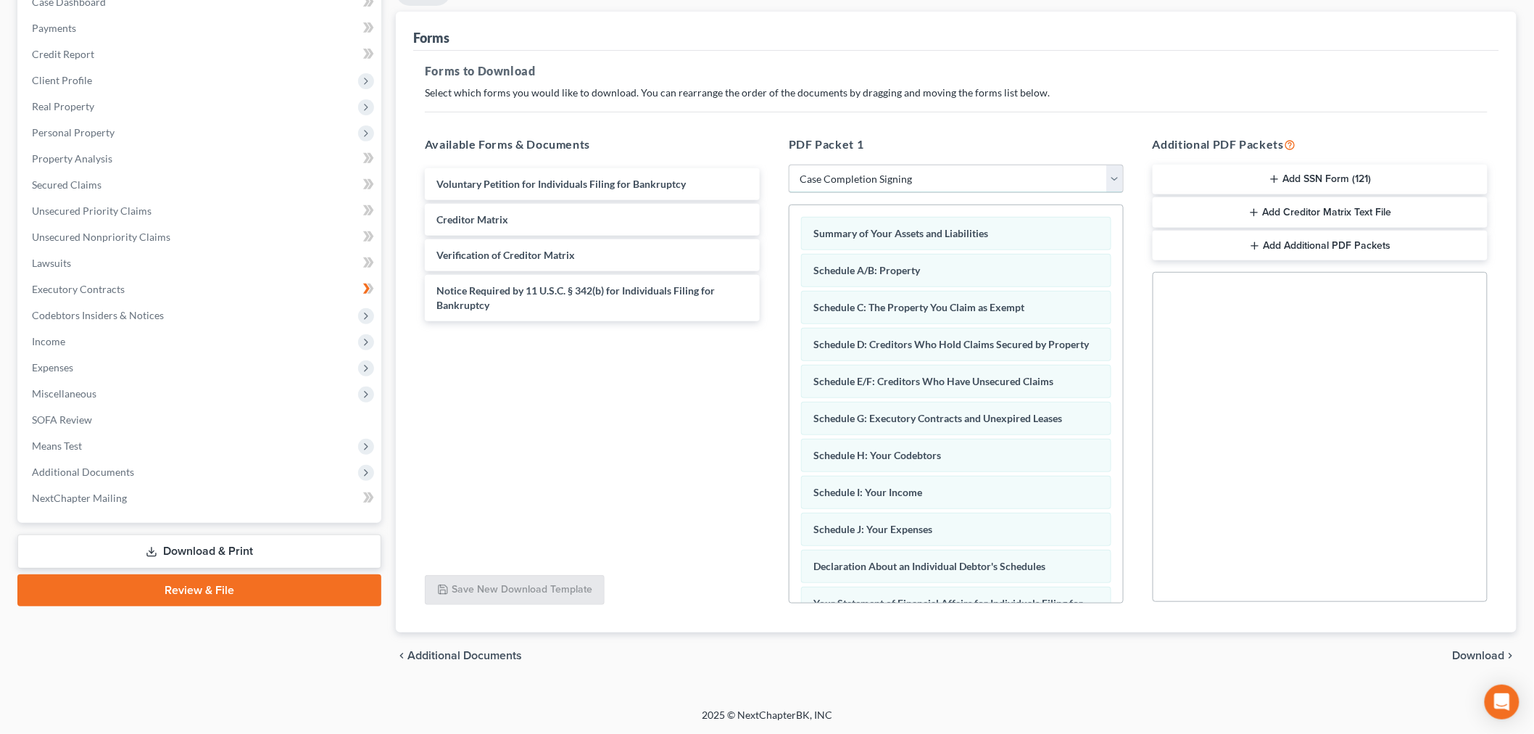
scroll to position [488, 0]
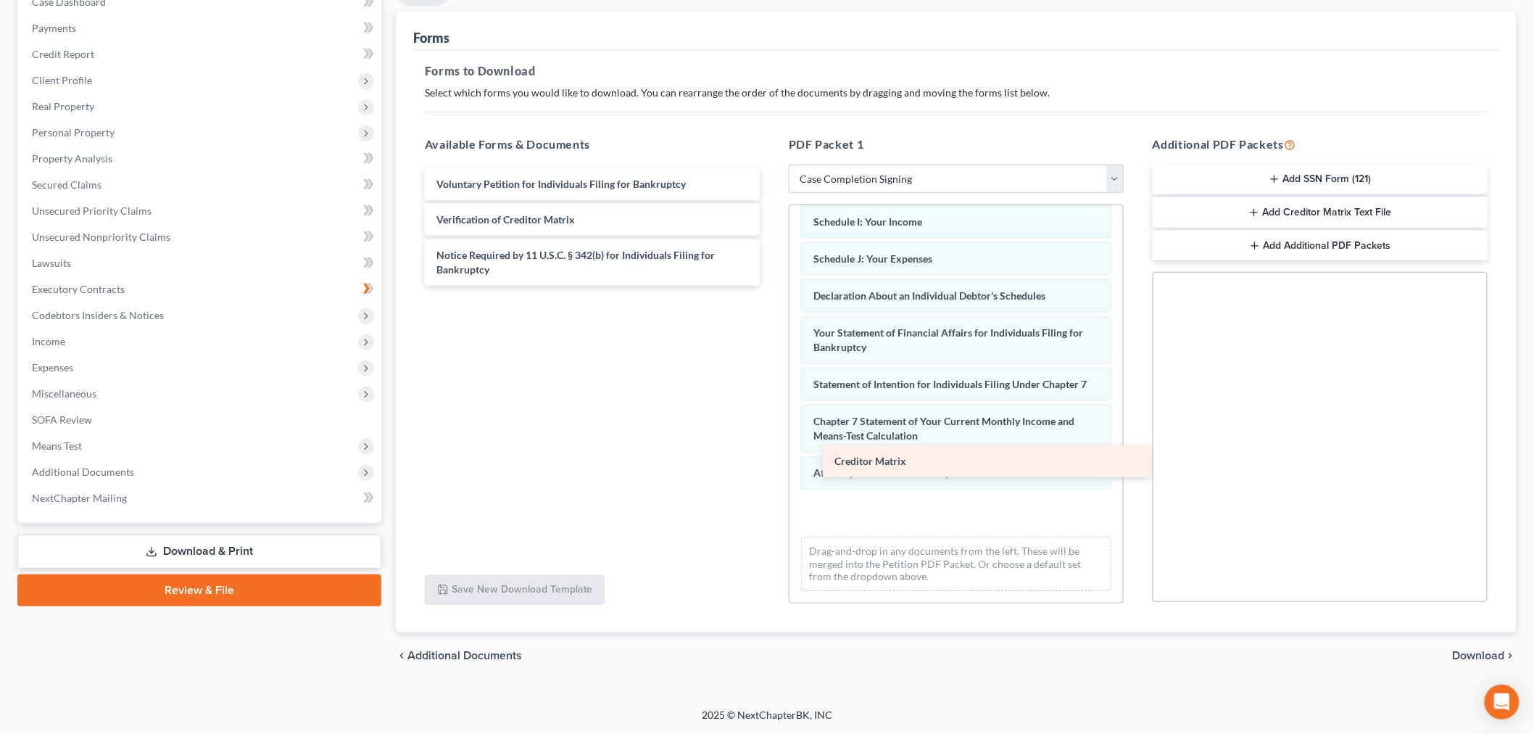
drag, startPoint x: 475, startPoint y: 193, endPoint x: 890, endPoint y: 457, distance: 491.6
click at [771, 286] on div "Creditor Matrix Voluntary Petition for Individuals Filing for Bankruptcy Credit…" at bounding box center [592, 226] width 358 height 117
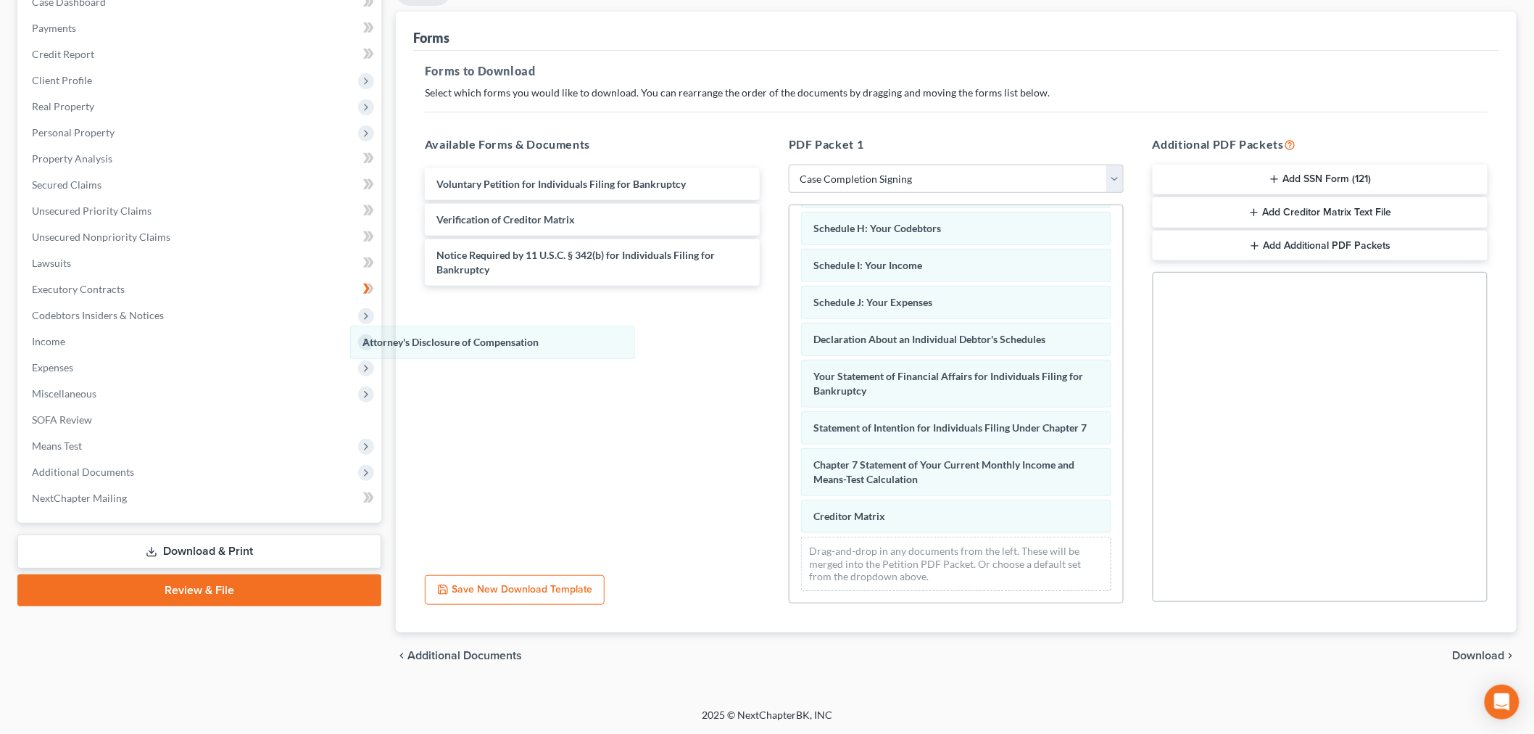
drag, startPoint x: 919, startPoint y: 436, endPoint x: 504, endPoint y: 358, distance: 422.7
click at [790, 320] on div "Attorney's Disclosure of Compensation Summary of Your Assets and Liabilities Sc…" at bounding box center [957, 290] width 334 height 624
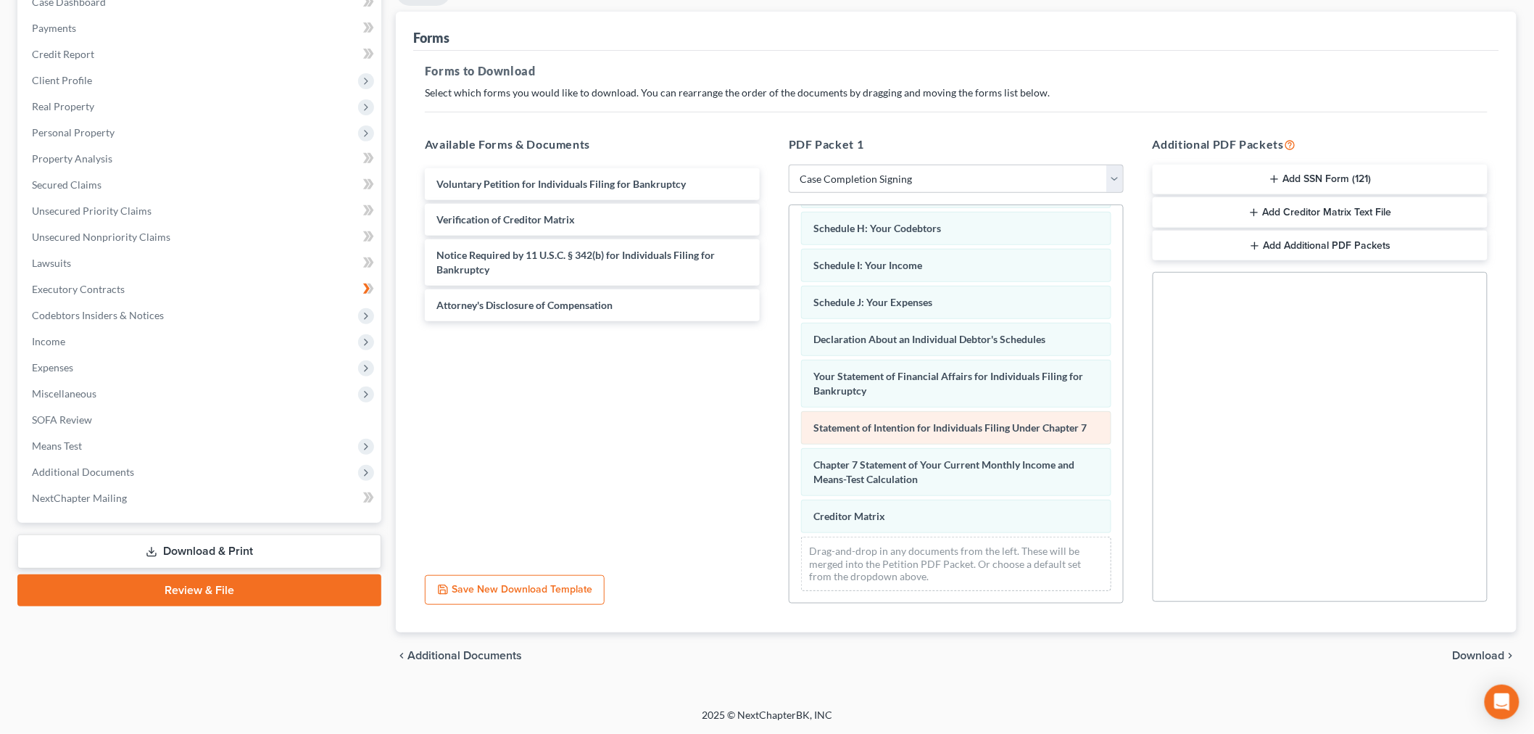
scroll to position [327, 0]
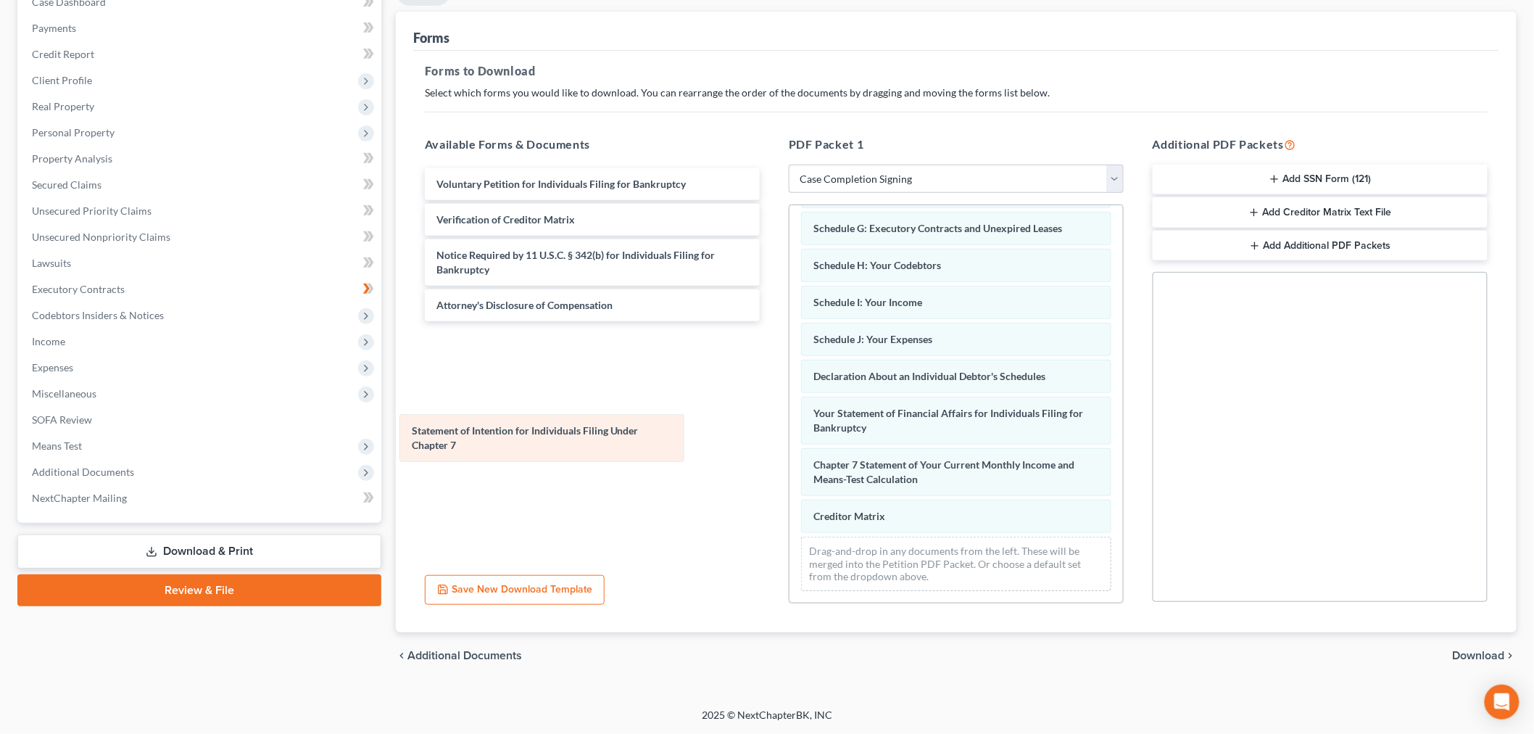
drag, startPoint x: 909, startPoint y: 487, endPoint x: 505, endPoint y: 415, distance: 410.2
click at [790, 438] on div "Statement of Intention for Individuals Filing Under Chapter 7 Summary of Your A…" at bounding box center [957, 308] width 334 height 587
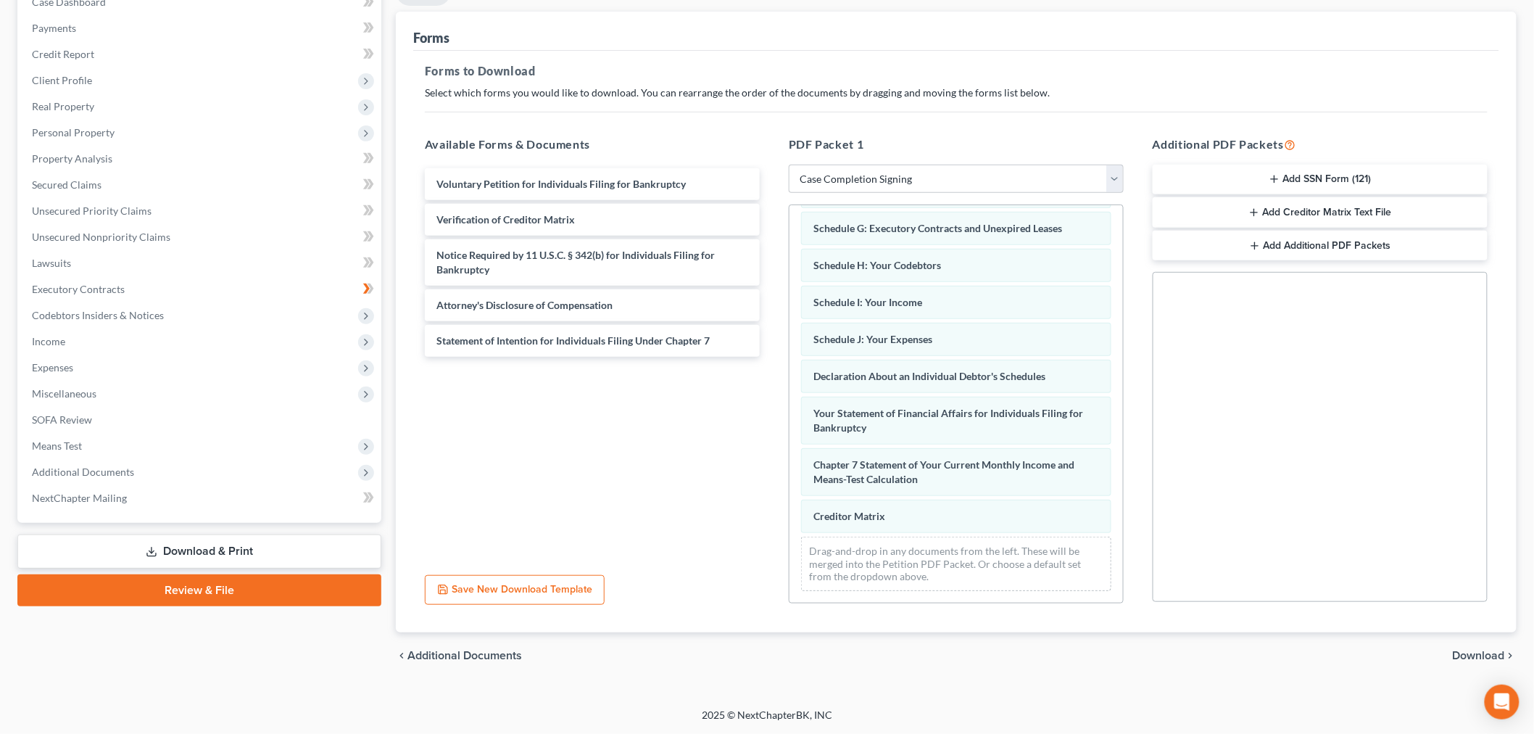
click at [1459, 650] on span "Download" at bounding box center [1479, 656] width 52 height 12
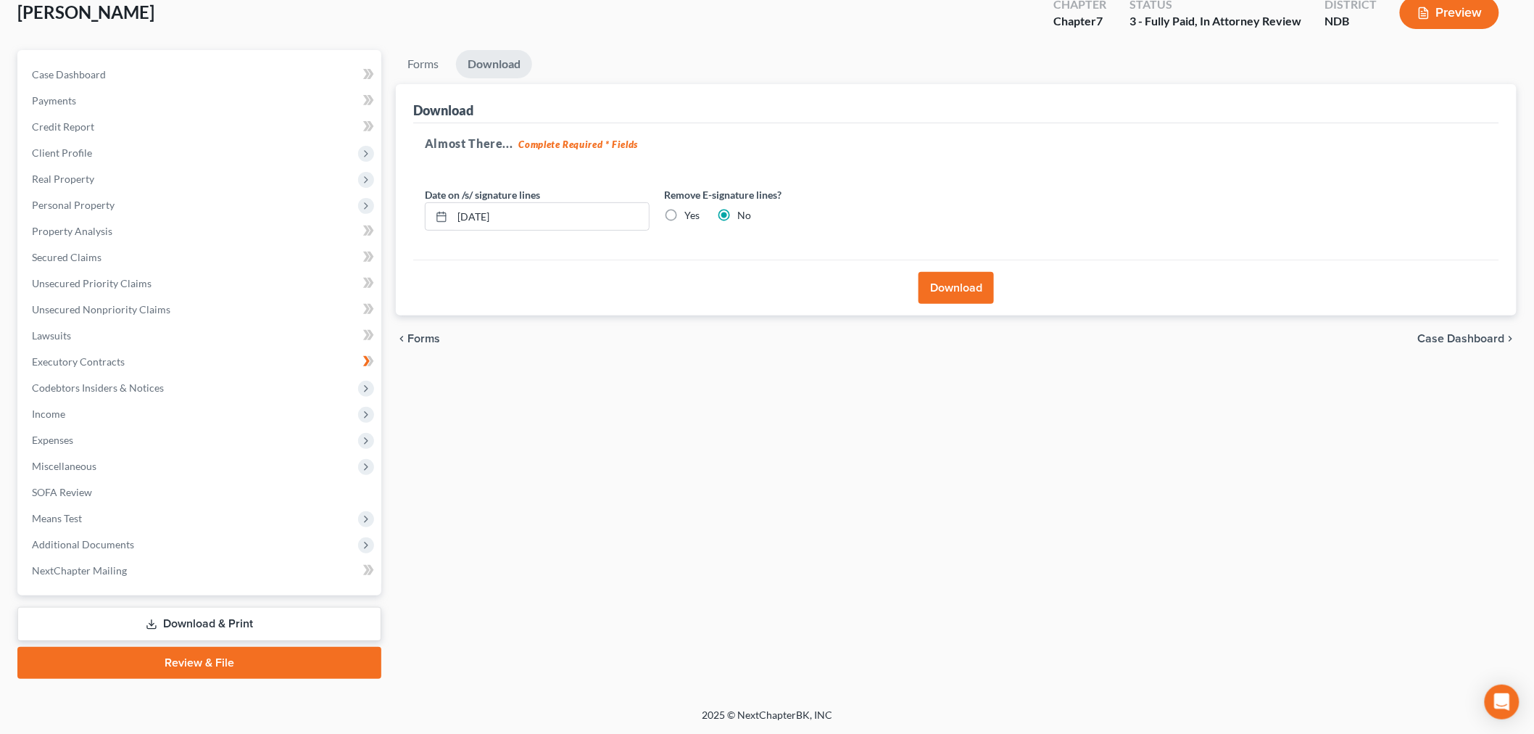
scroll to position [291, 0]
drag, startPoint x: 740, startPoint y: 80, endPoint x: 953, endPoint y: 146, distance: 222.7
click at [700, 208] on label "Yes" at bounding box center [691, 215] width 15 height 15
click at [700, 208] on input "Yes" at bounding box center [694, 212] width 9 height 9
radio input "true"
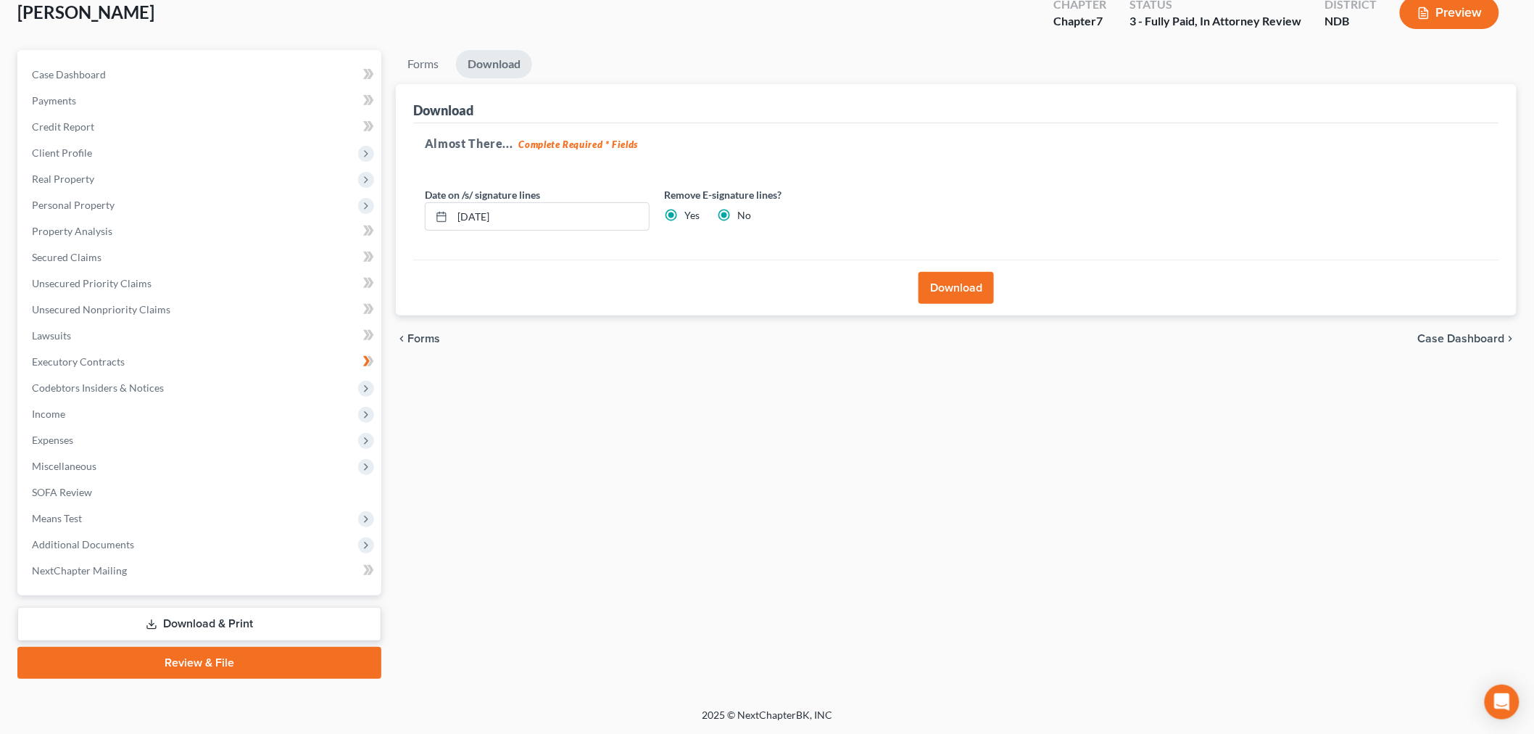
radio input "false"
drag, startPoint x: 933, startPoint y: 179, endPoint x: 916, endPoint y: 186, distance: 18.2
click at [934, 272] on button "Download" at bounding box center [956, 288] width 75 height 32
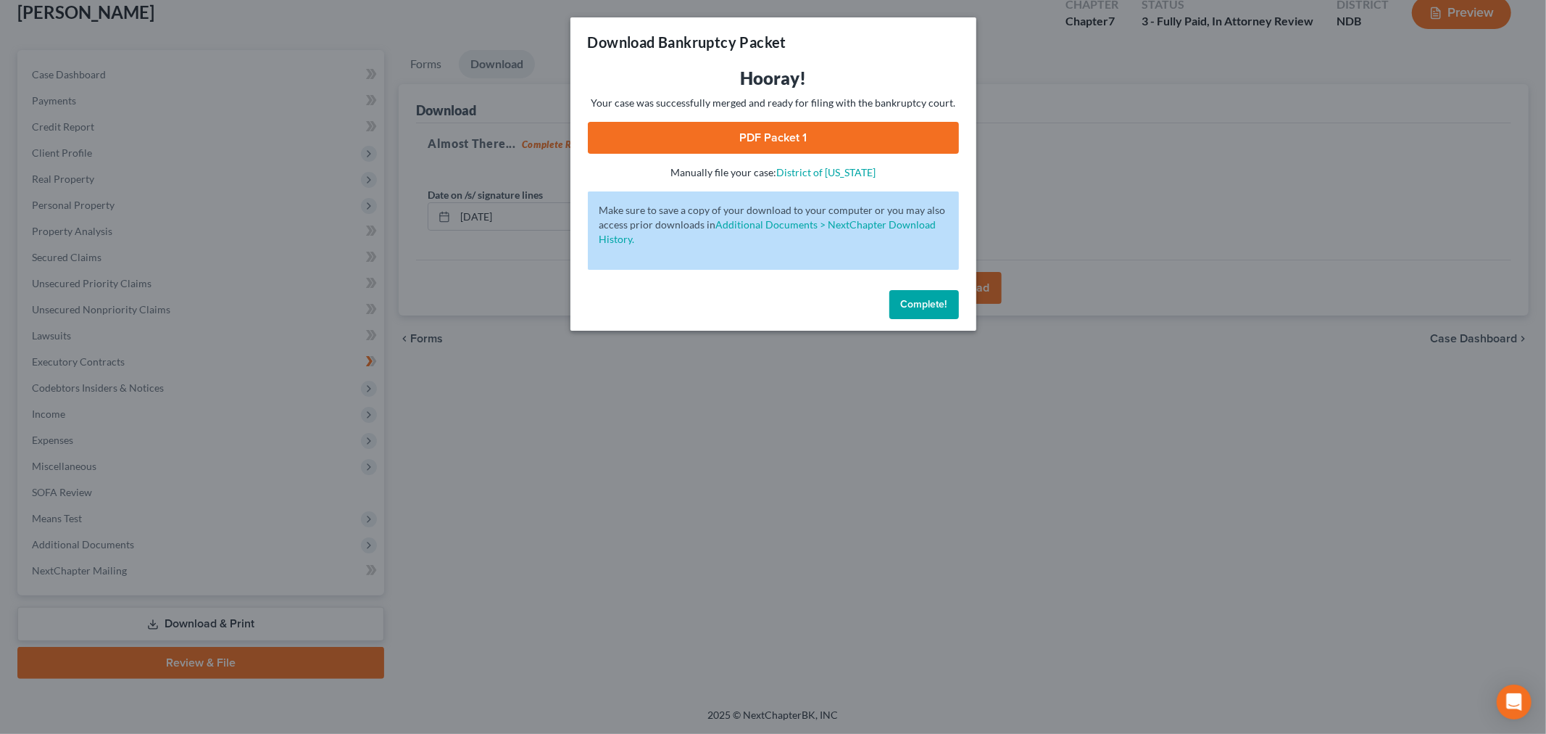
drag, startPoint x: 766, startPoint y: 172, endPoint x: 792, endPoint y: 181, distance: 27.8
click at [766, 154] on link "PDF Packet 1" at bounding box center [773, 138] width 371 height 32
drag, startPoint x: 560, startPoint y: 373, endPoint x: 1100, endPoint y: 399, distance: 540.1
click at [571, 331] on div "Complete!" at bounding box center [774, 307] width 406 height 46
drag, startPoint x: 953, startPoint y: 392, endPoint x: 73, endPoint y: 192, distance: 901.8
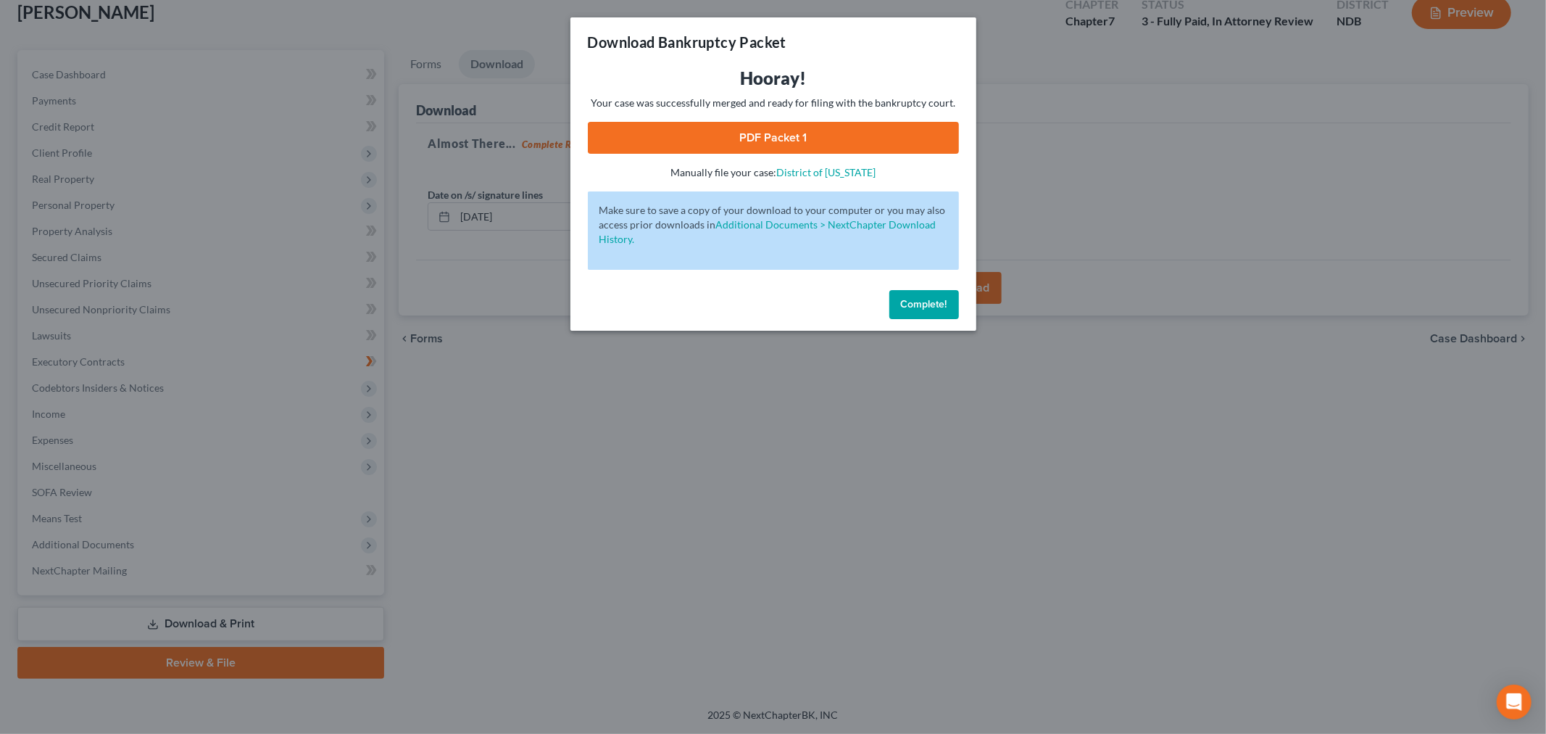
click at [955, 319] on button "Complete!" at bounding box center [925, 304] width 70 height 29
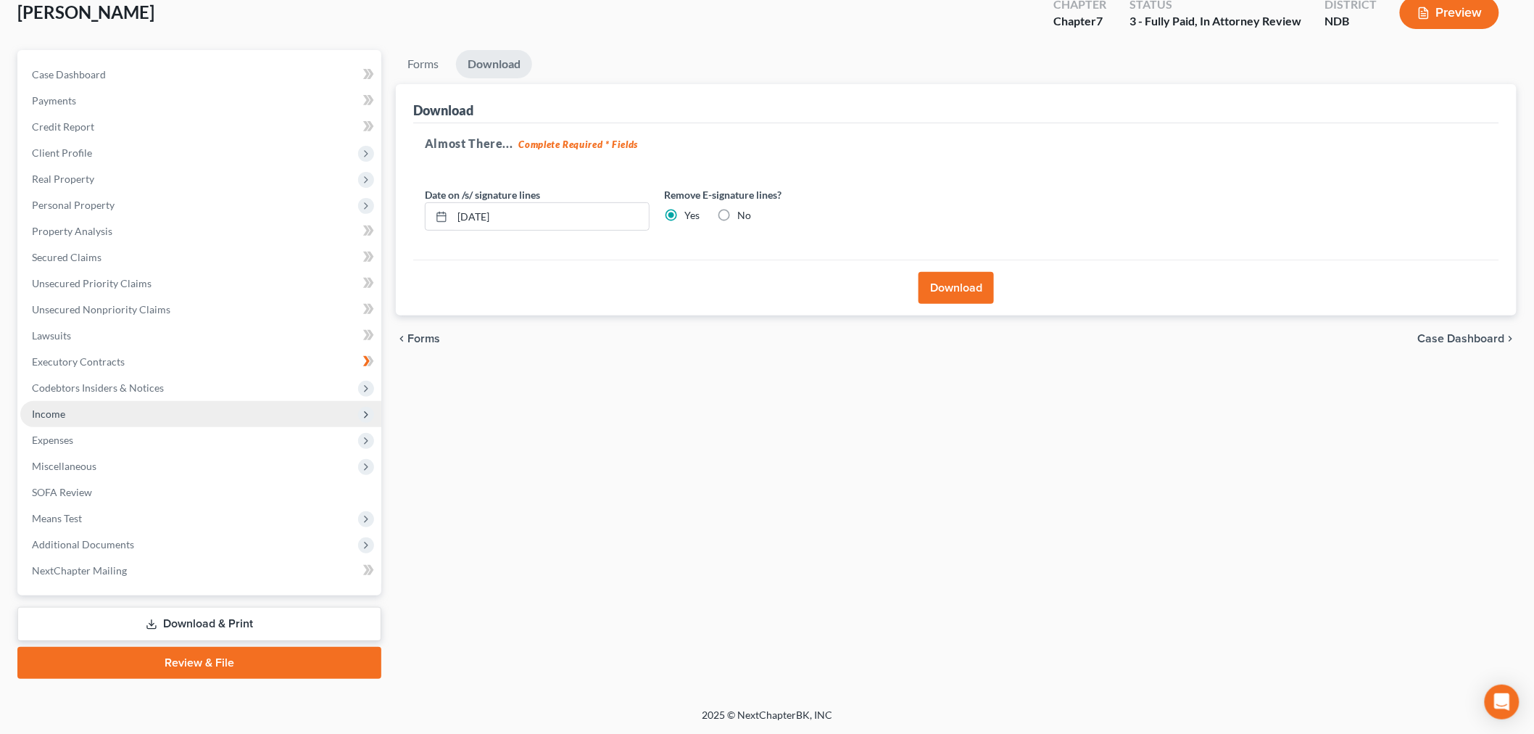
click at [132, 401] on span "Income" at bounding box center [200, 414] width 361 height 26
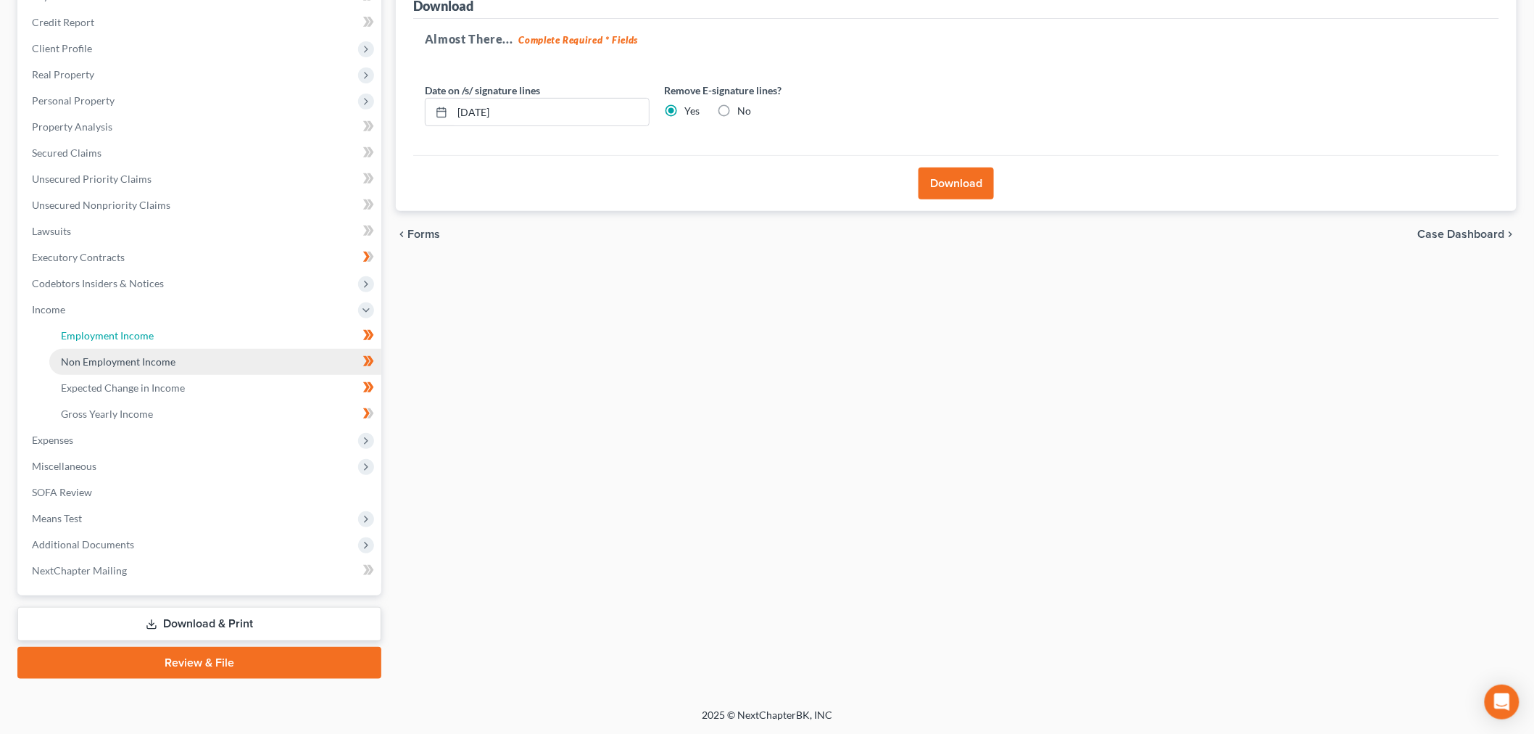
click at [186, 349] on link "Employment Income" at bounding box center [215, 336] width 332 height 26
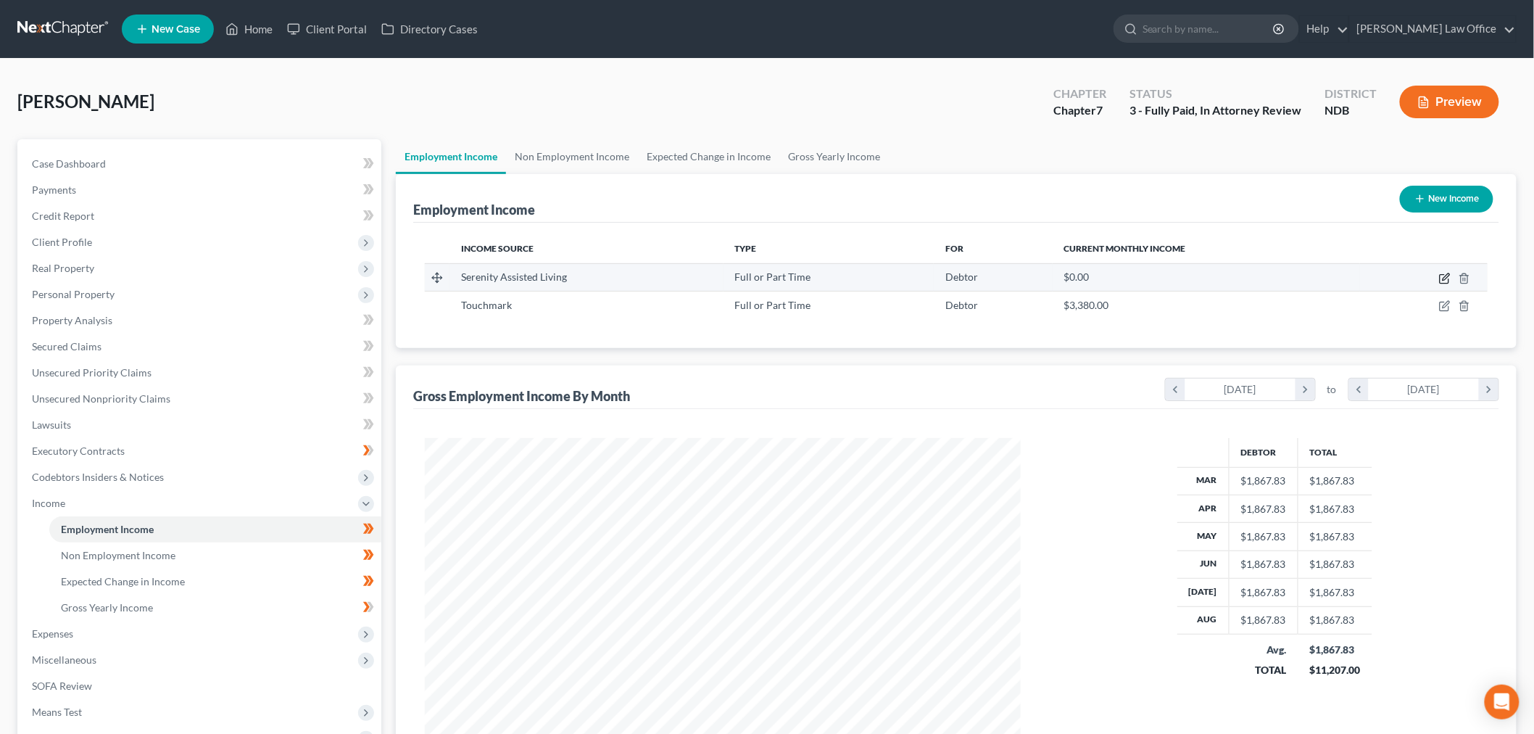
click at [1439, 284] on icon "button" at bounding box center [1445, 279] width 12 height 12
select select "0"
select select "24"
select select "1"
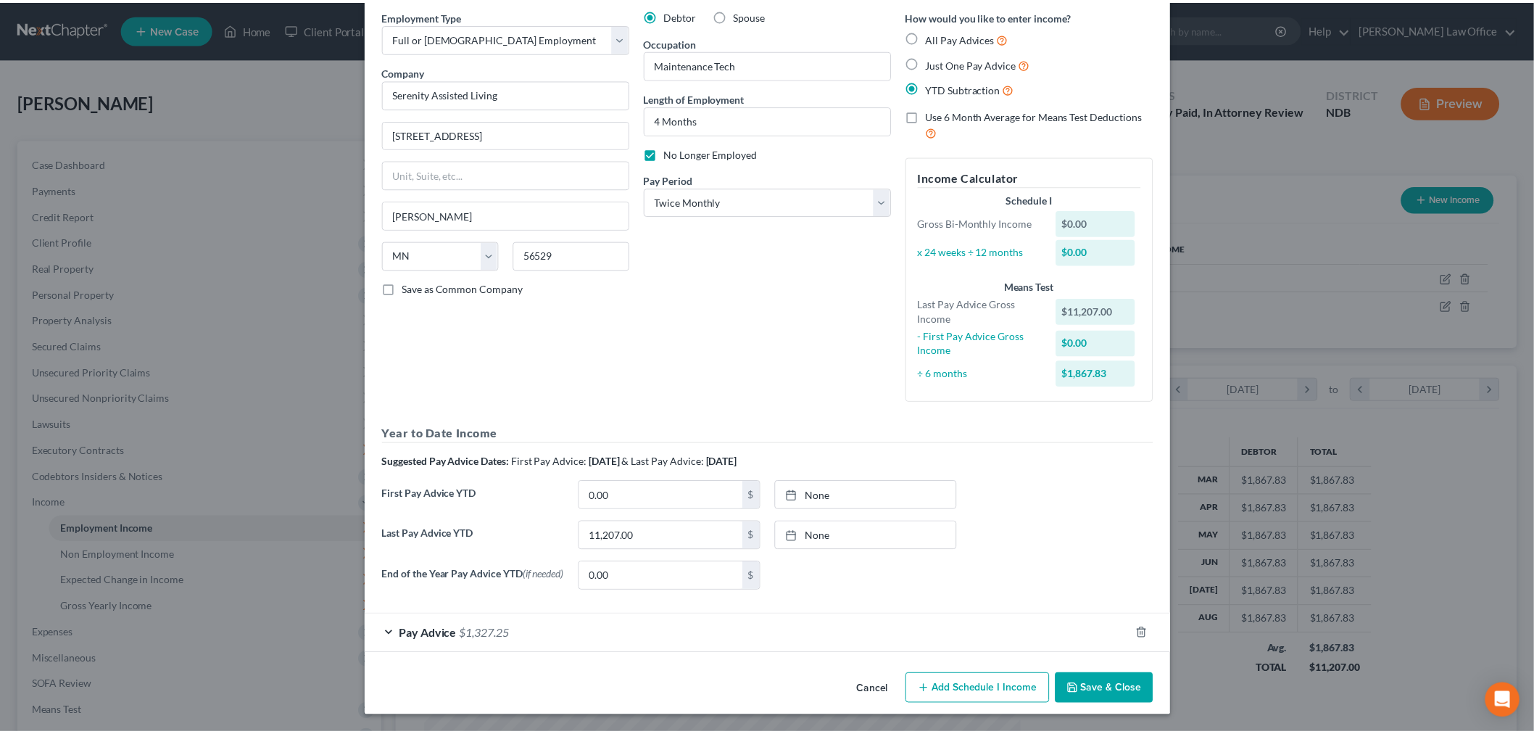
scroll to position [240, 0]
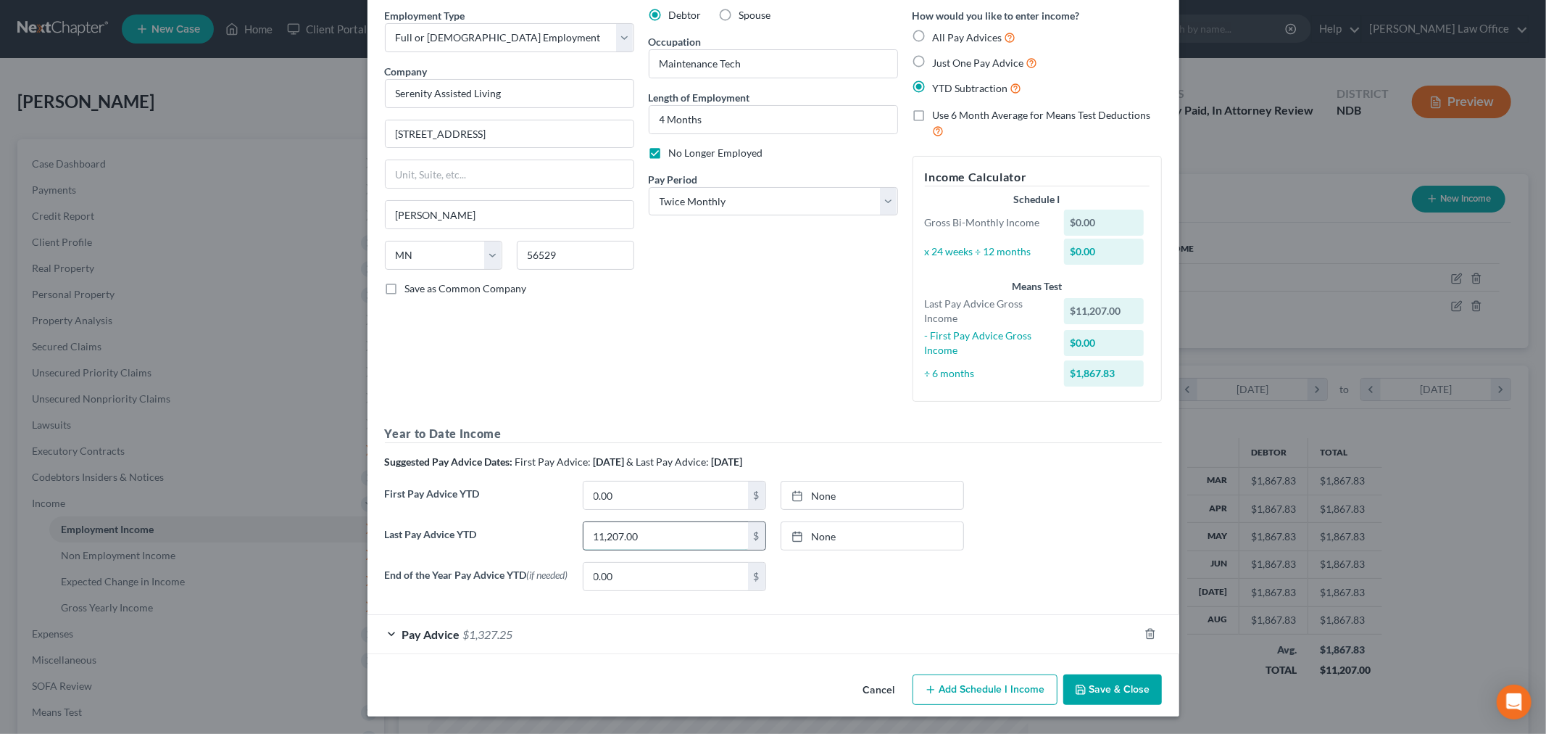
click at [643, 522] on input "11,207.00" at bounding box center [666, 536] width 165 height 28
type input "13,103.04"
click at [1162, 678] on button "Save & Close" at bounding box center [1113, 689] width 99 height 30
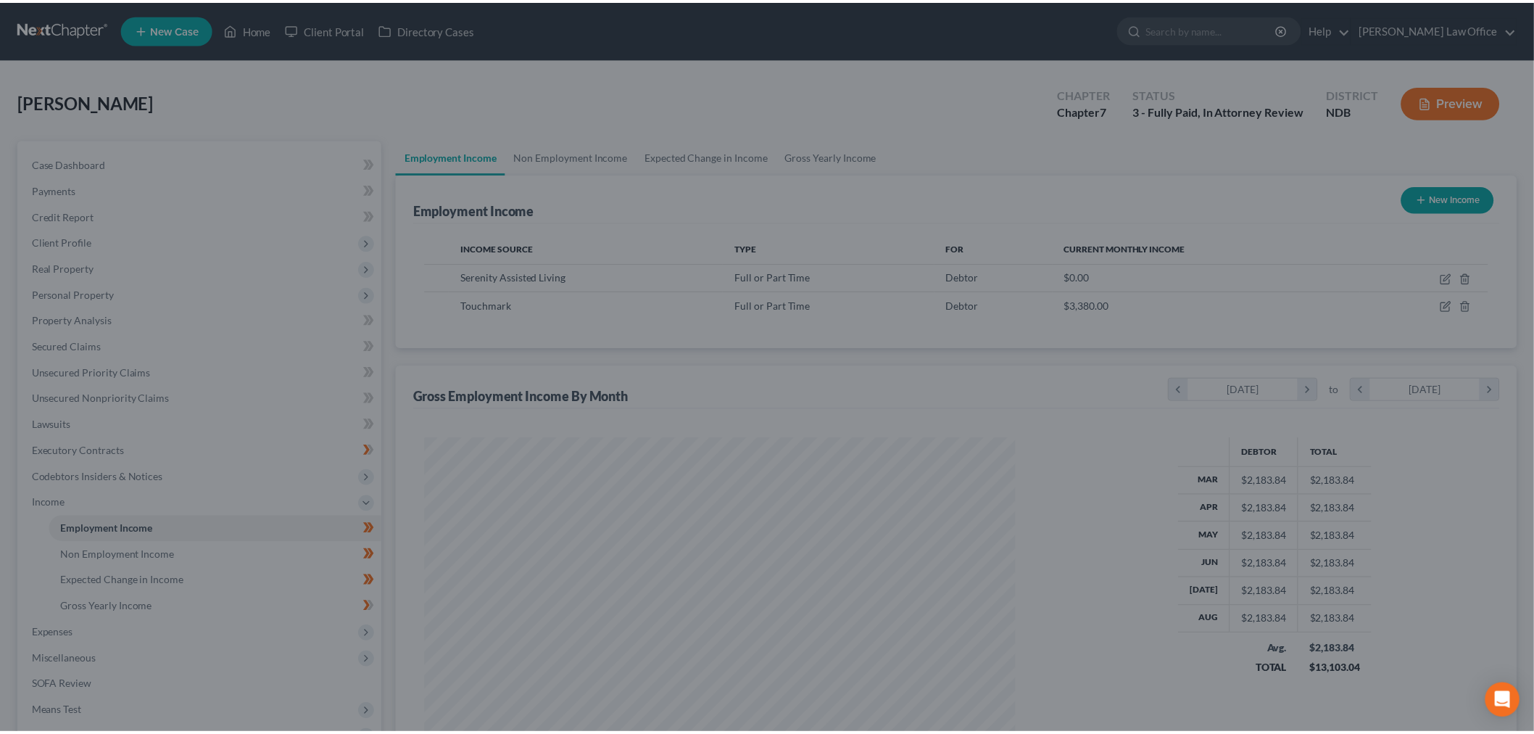
scroll to position [724688, 724386]
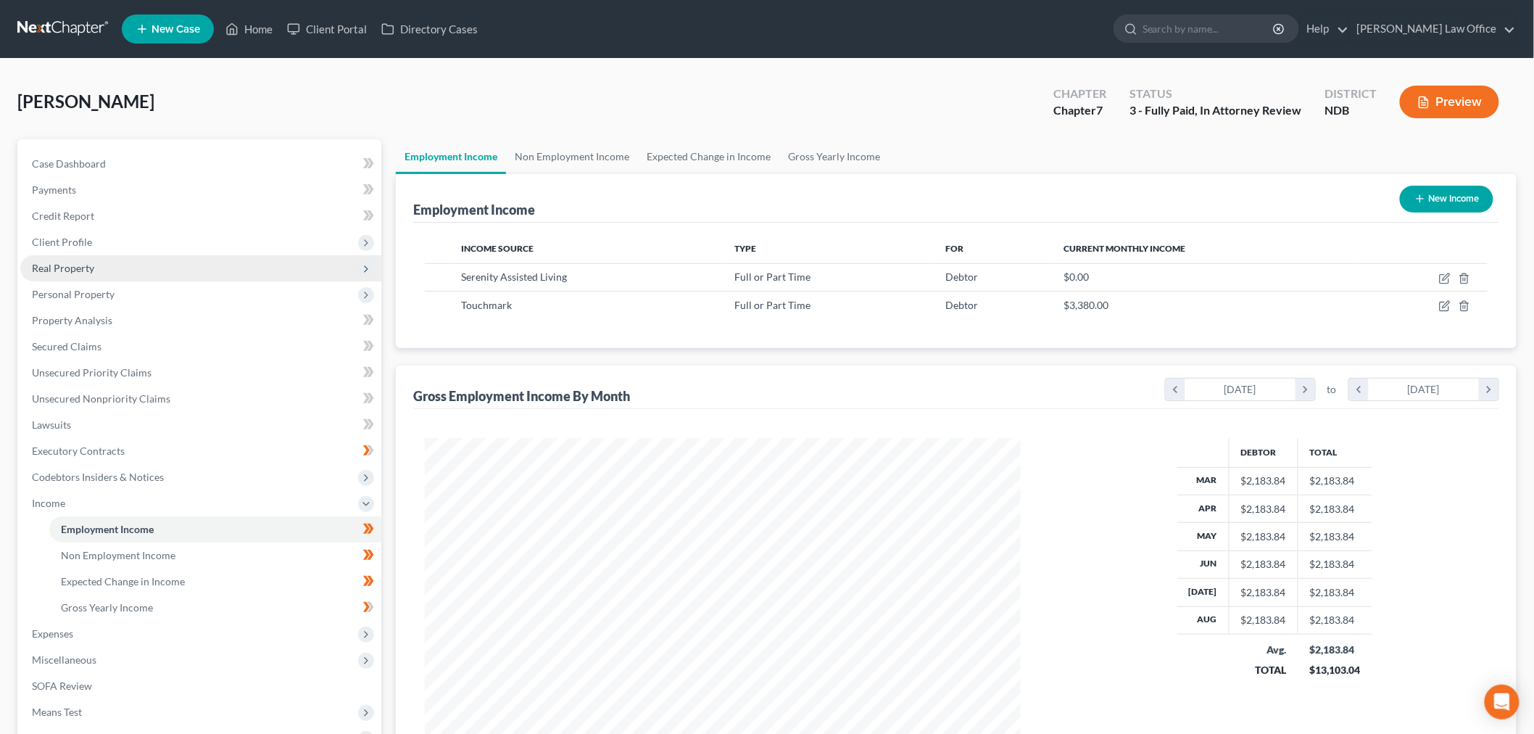
click at [128, 281] on span "Real Property" at bounding box center [200, 268] width 361 height 26
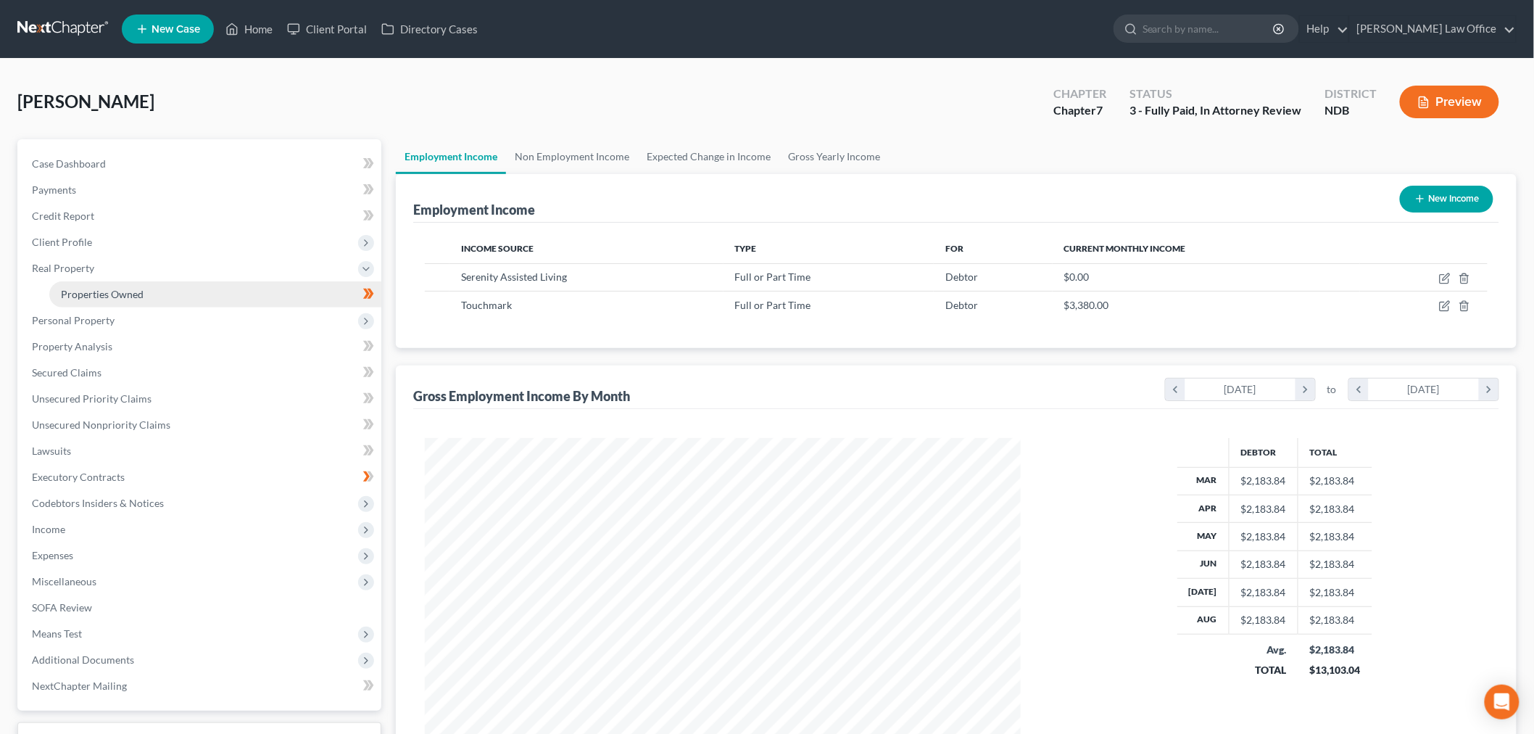
click at [144, 300] on span "Properties Owned" at bounding box center [102, 294] width 83 height 12
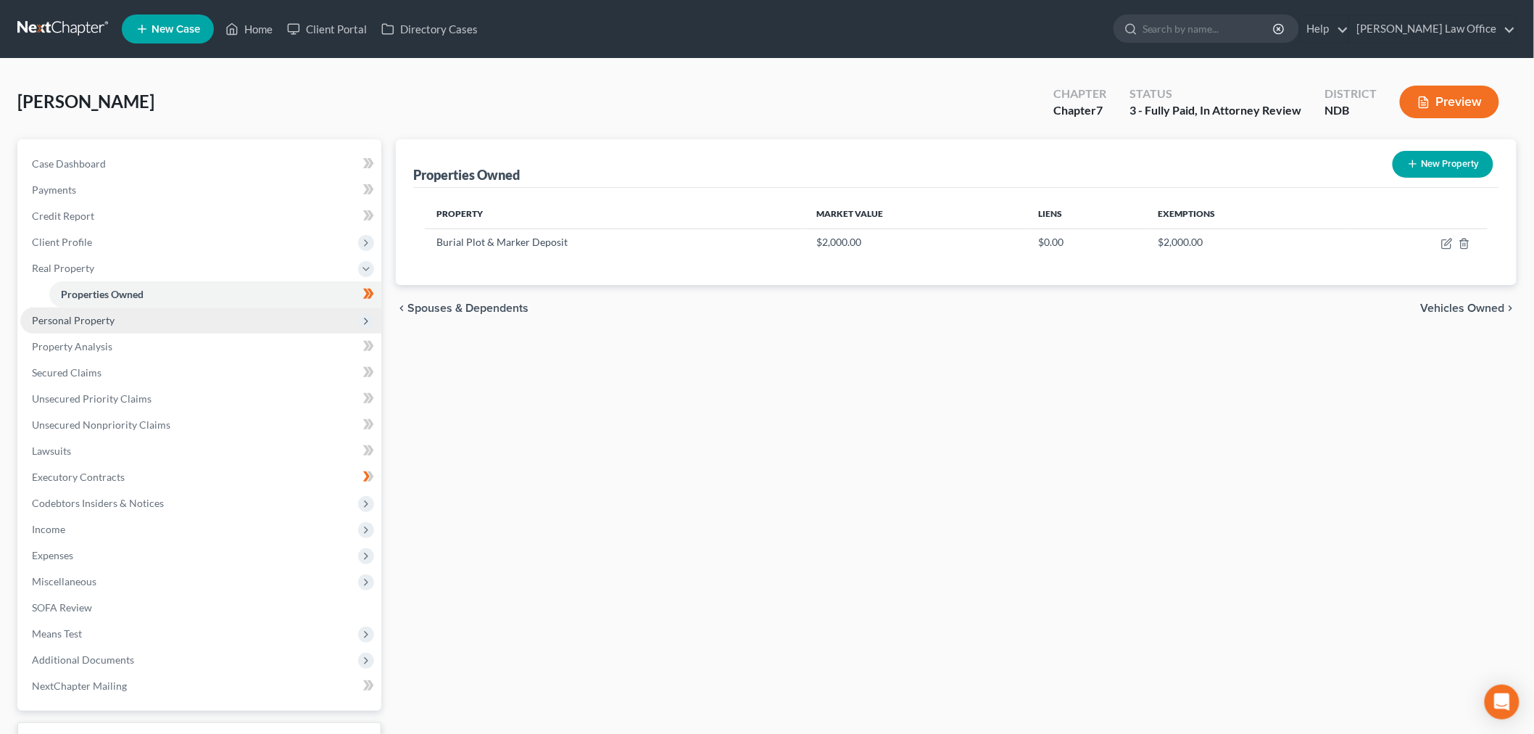
click at [118, 334] on span "Personal Property" at bounding box center [200, 320] width 361 height 26
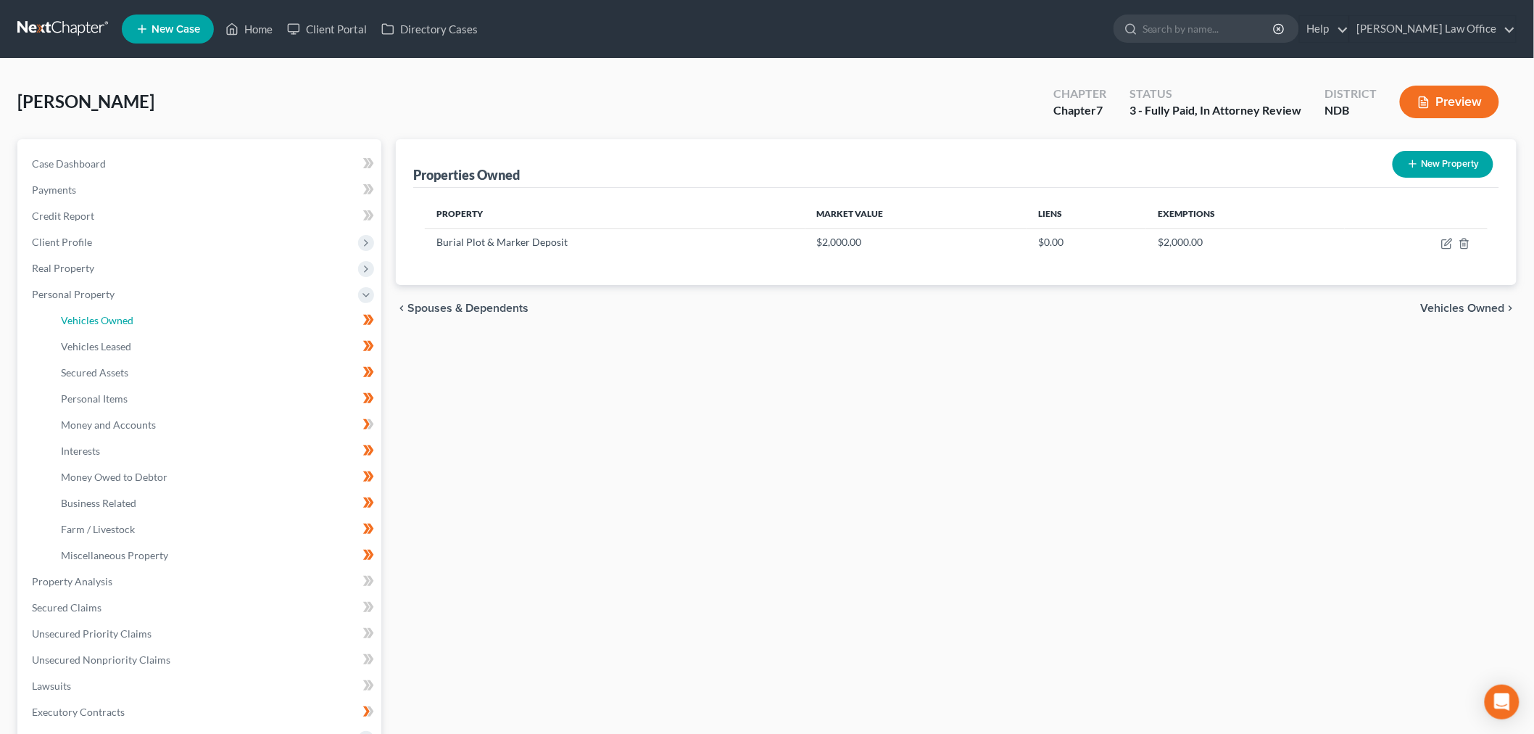
drag, startPoint x: 153, startPoint y: 400, endPoint x: 421, endPoint y: 474, distance: 278.3
click at [133, 326] on span "Vehicles Owned" at bounding box center [97, 320] width 73 height 12
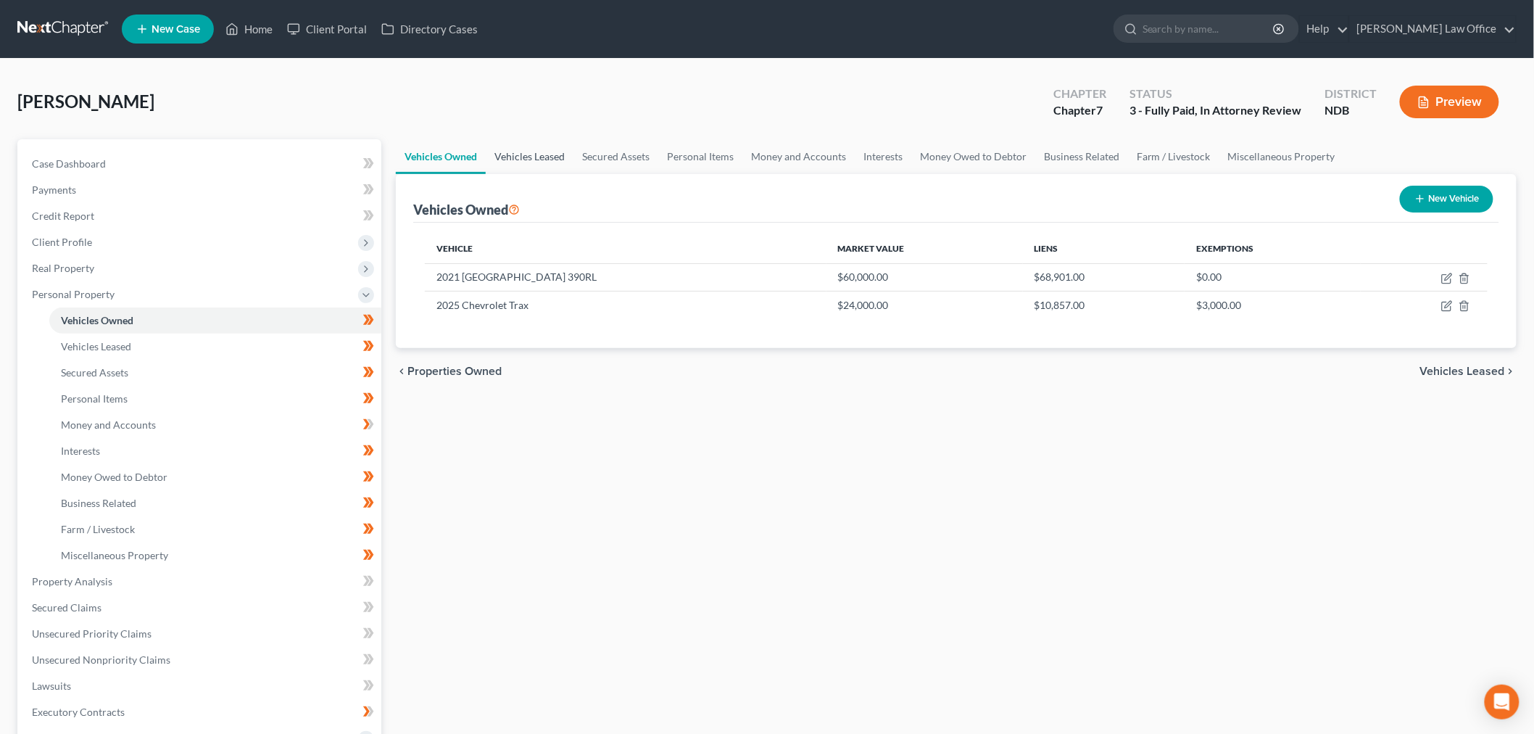
click at [551, 174] on link "Vehicles Leased" at bounding box center [530, 156] width 88 height 35
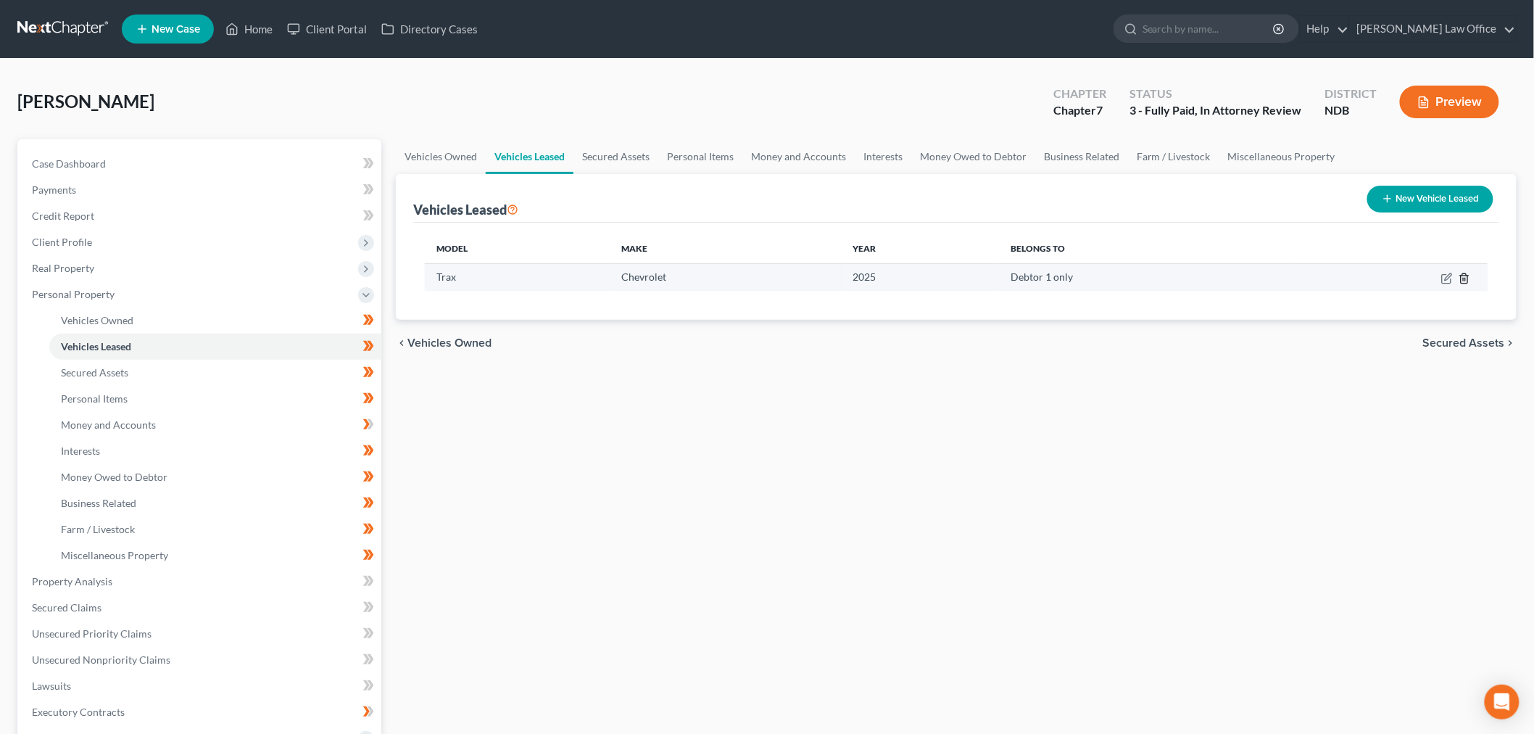
click at [1465, 281] on line "button" at bounding box center [1465, 279] width 0 height 3
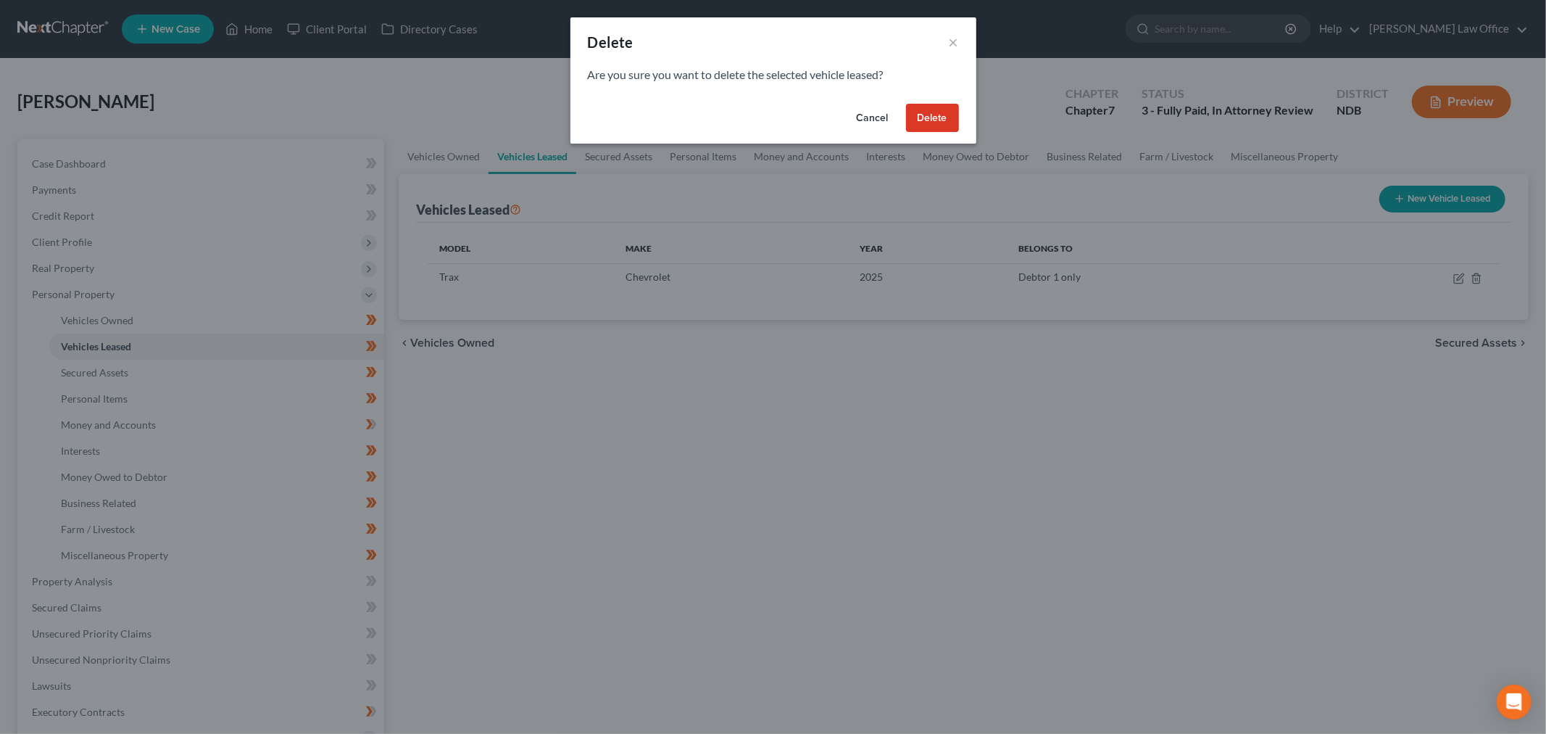
click at [959, 133] on button "Delete" at bounding box center [932, 118] width 53 height 29
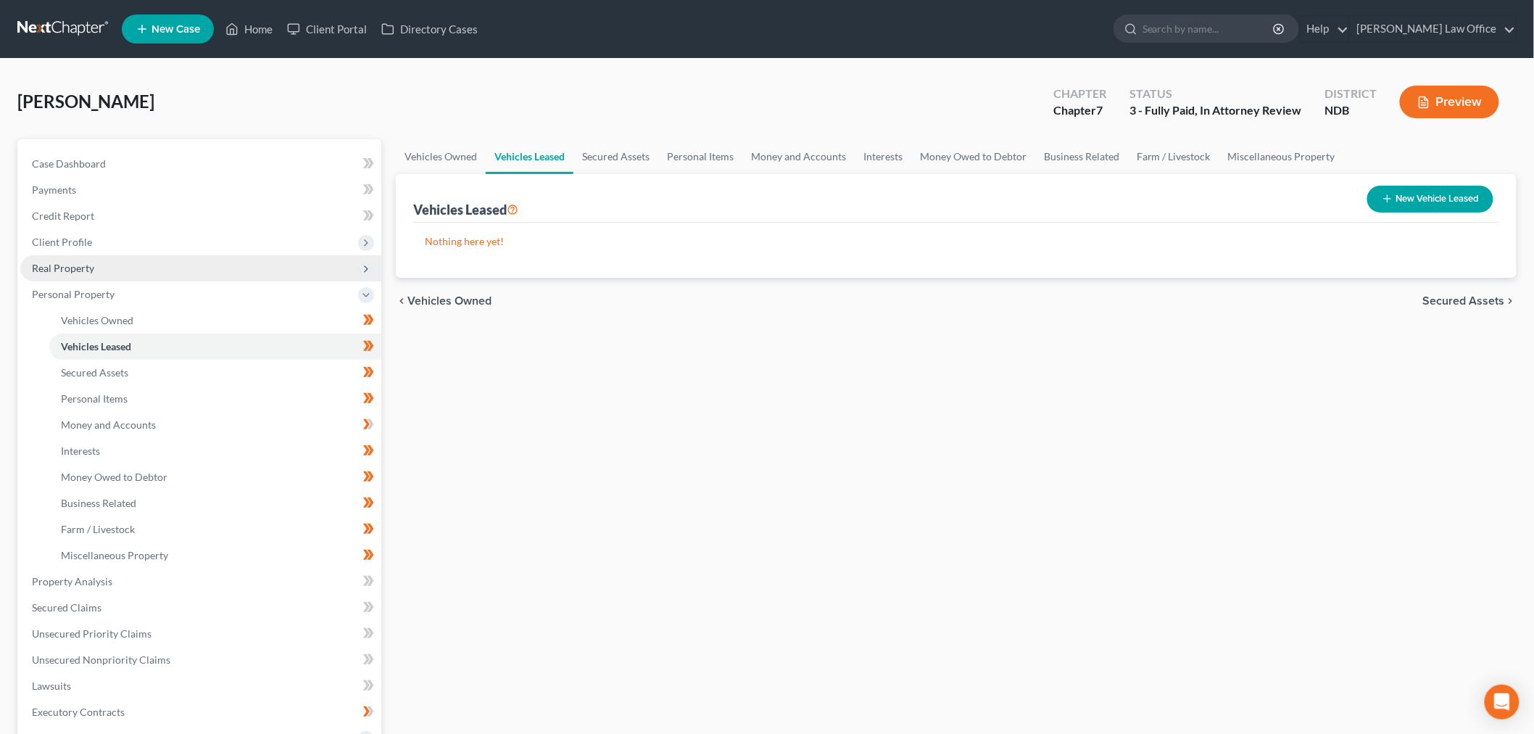
click at [116, 281] on span "Real Property" at bounding box center [200, 268] width 361 height 26
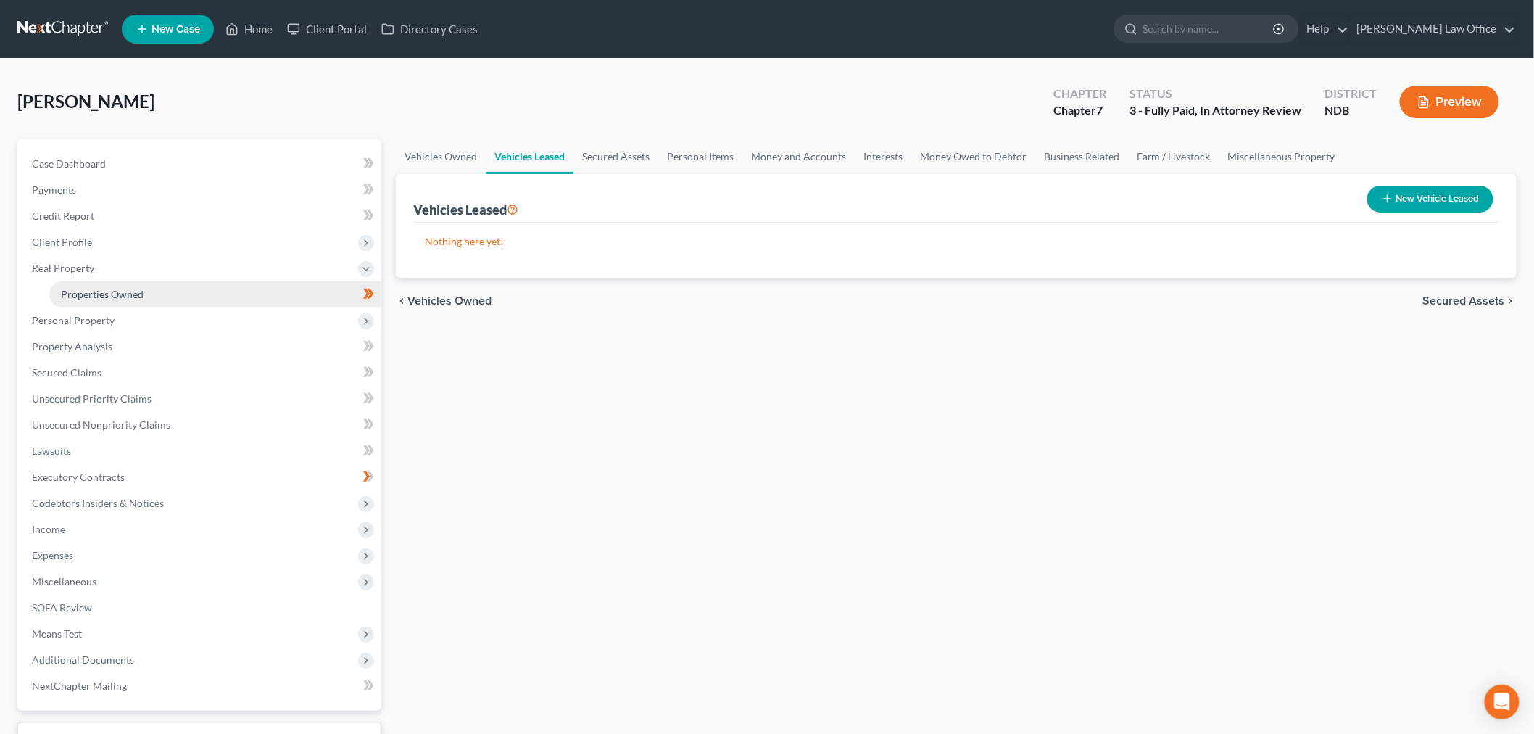
click at [118, 300] on span "Properties Owned" at bounding box center [102, 294] width 83 height 12
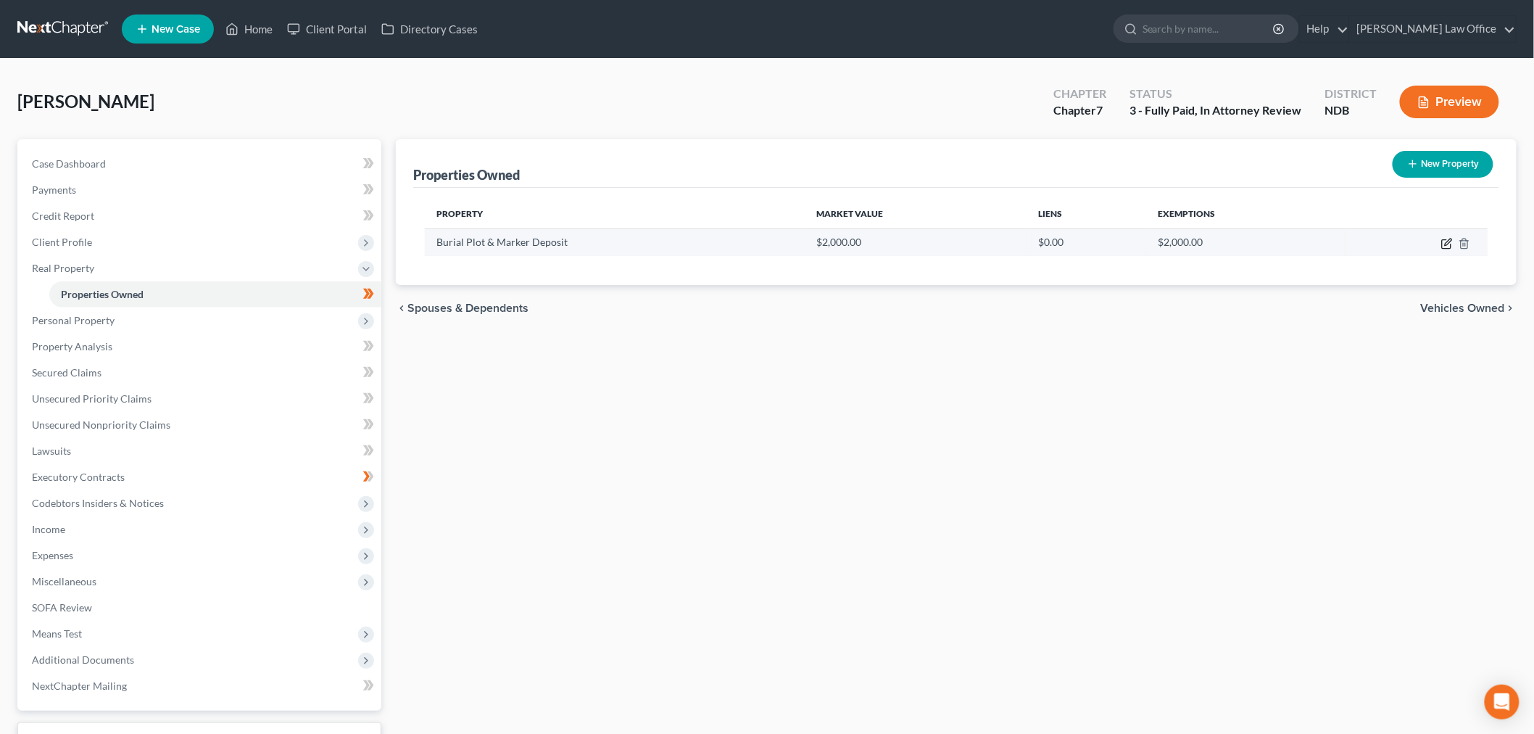
drag, startPoint x: 1433, startPoint y: 298, endPoint x: 1321, endPoint y: 288, distance: 112.8
click at [1441, 249] on icon "button" at bounding box center [1447, 244] width 12 height 12
select select "29"
select select "8"
select select "0"
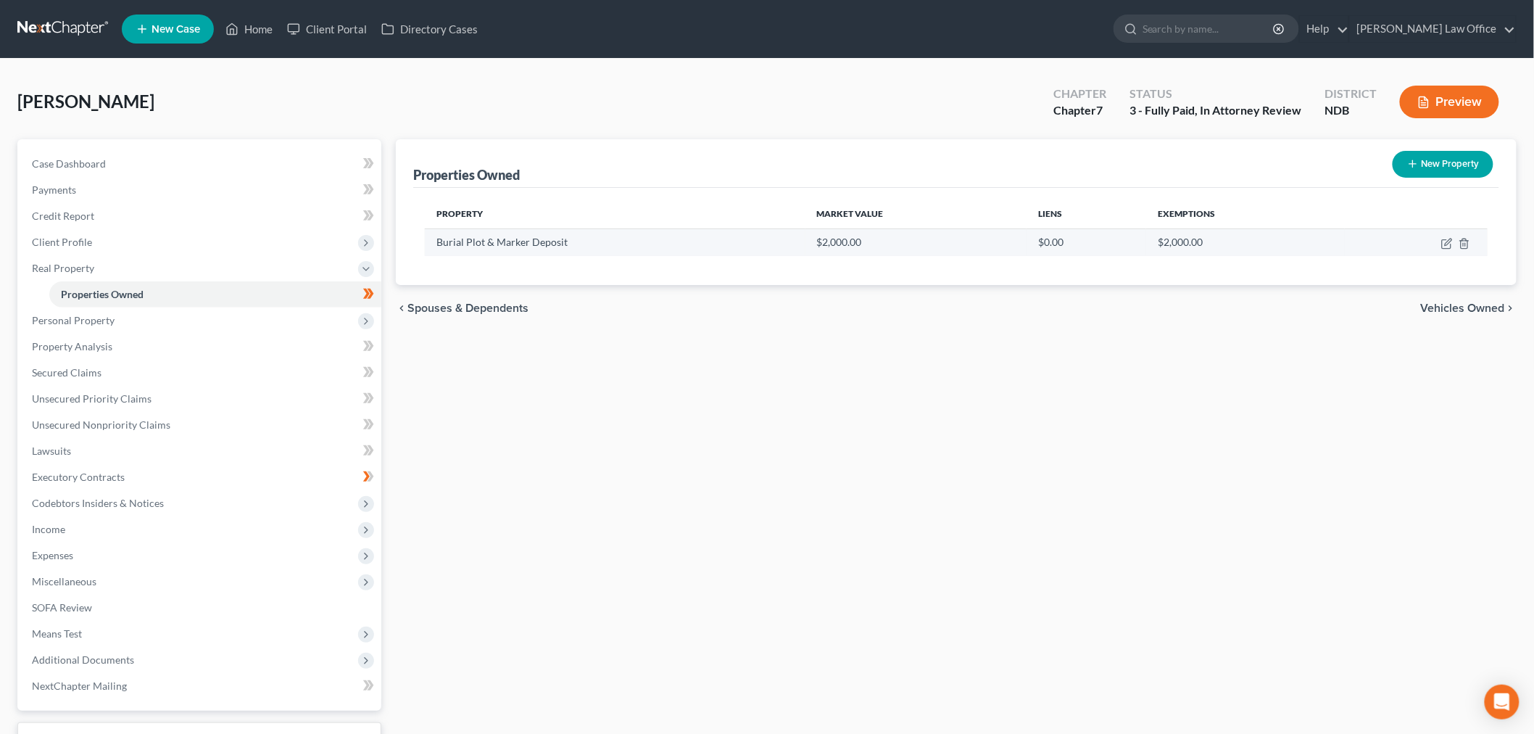
select select "0"
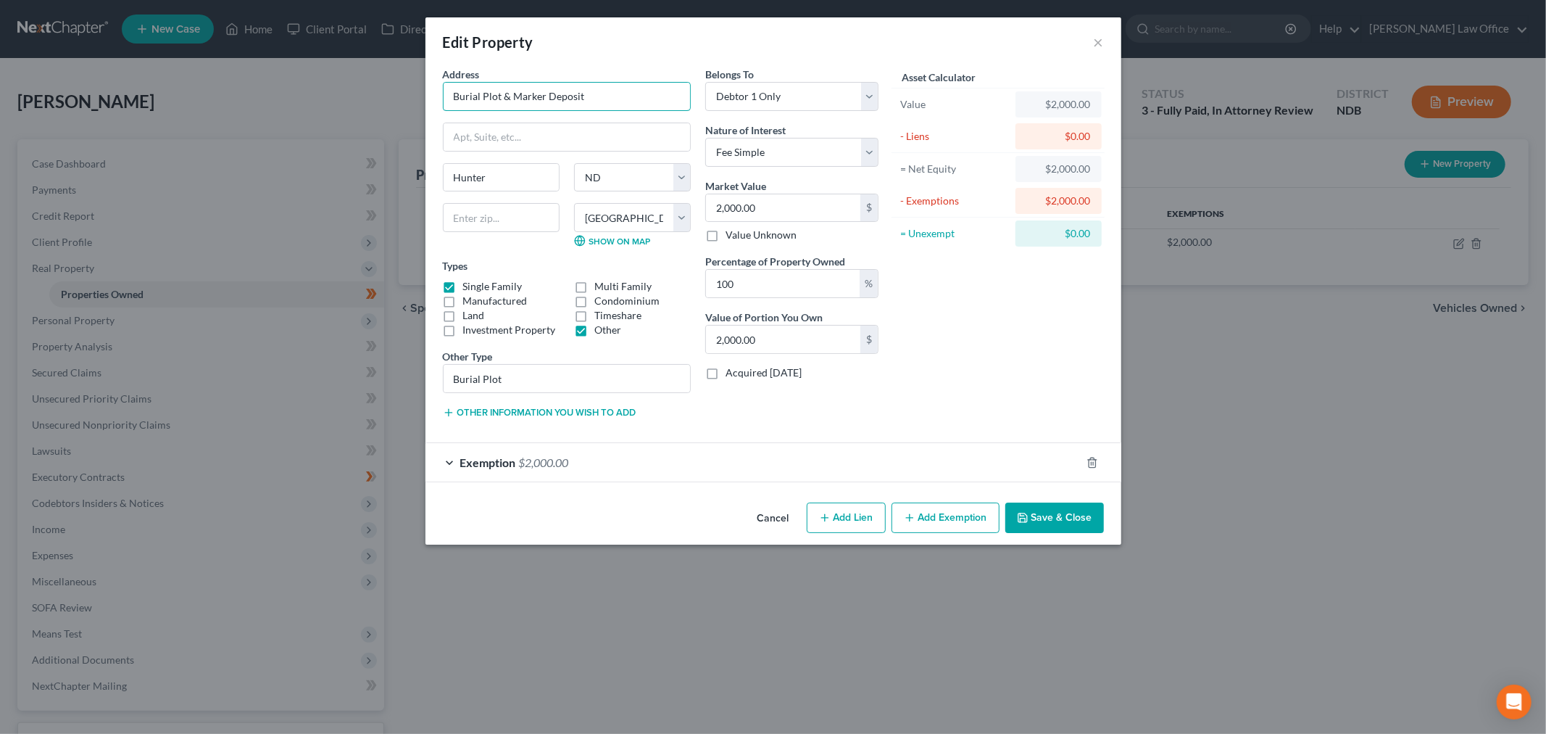
drag, startPoint x: 539, startPoint y: 120, endPoint x: 273, endPoint y: 115, distance: 265.4
click at [273, 115] on div "Edit Property × Address * Burial Plot & Marker Deposit Hunter State AL AK AR AZ…" at bounding box center [773, 367] width 1546 height 734
type input "Marker at Family Burial Plat"
click at [1104, 533] on button "Save & Close" at bounding box center [1055, 517] width 99 height 30
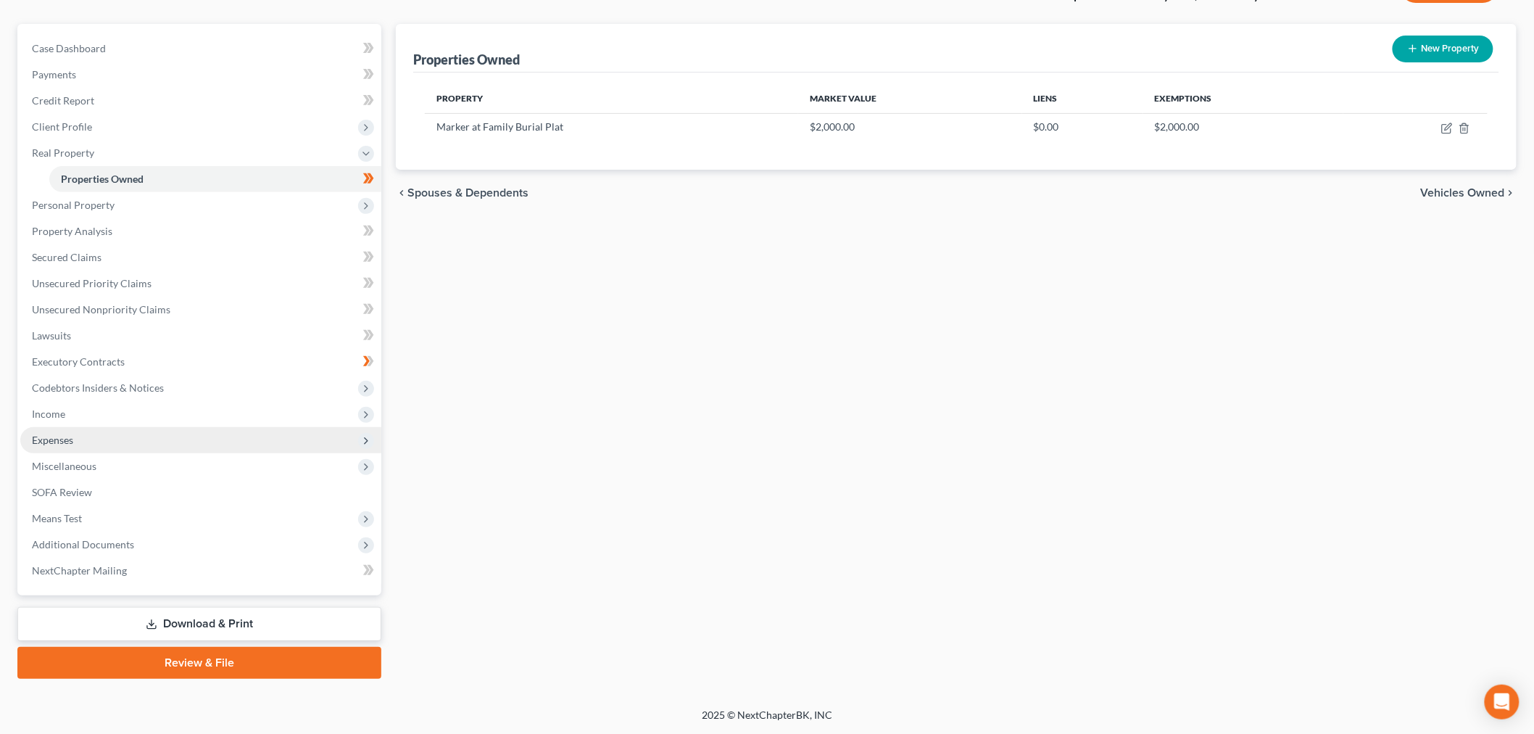
scroll to position [324, 0]
click at [102, 355] on span "Executory Contracts" at bounding box center [78, 361] width 93 height 12
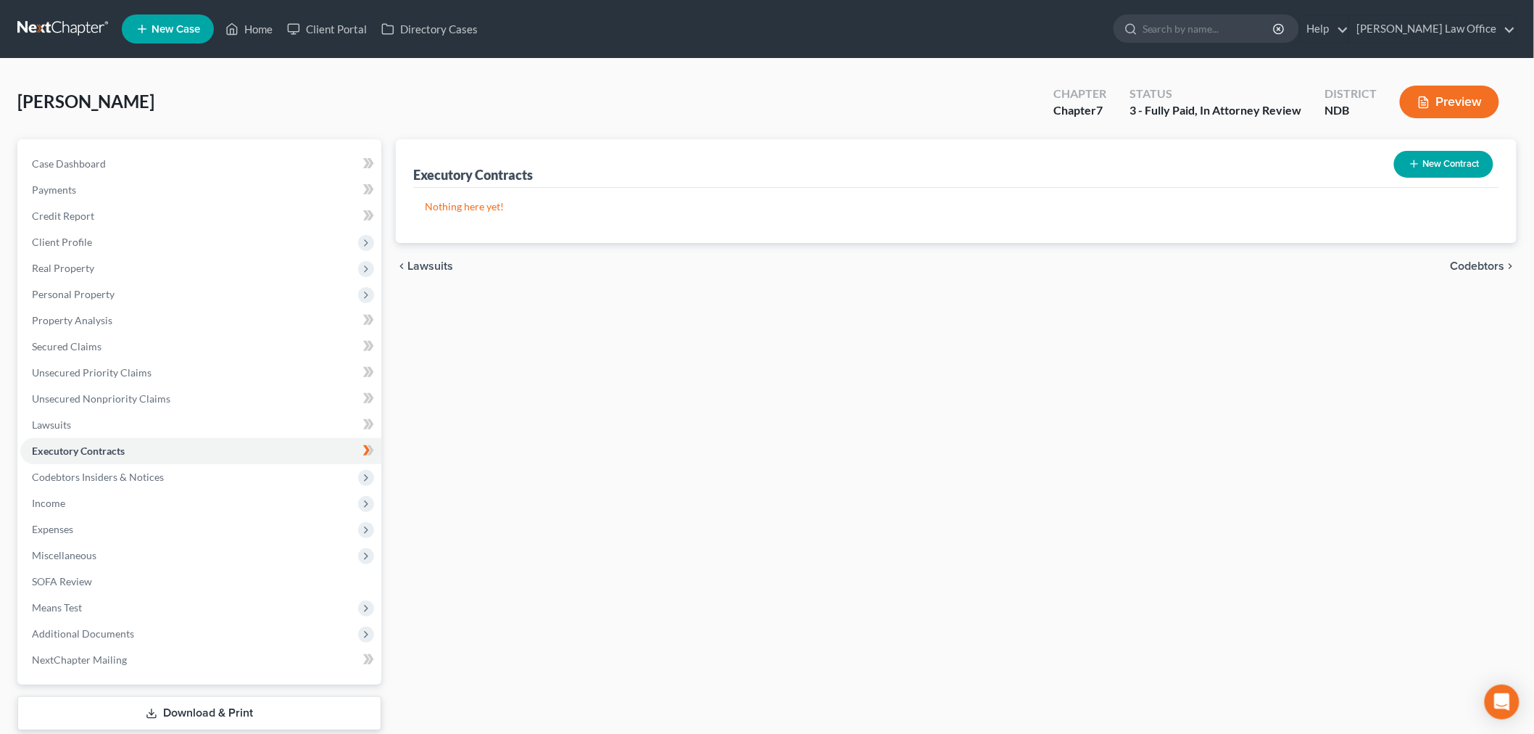
click at [1466, 178] on button "New Contract" at bounding box center [1443, 164] width 99 height 27
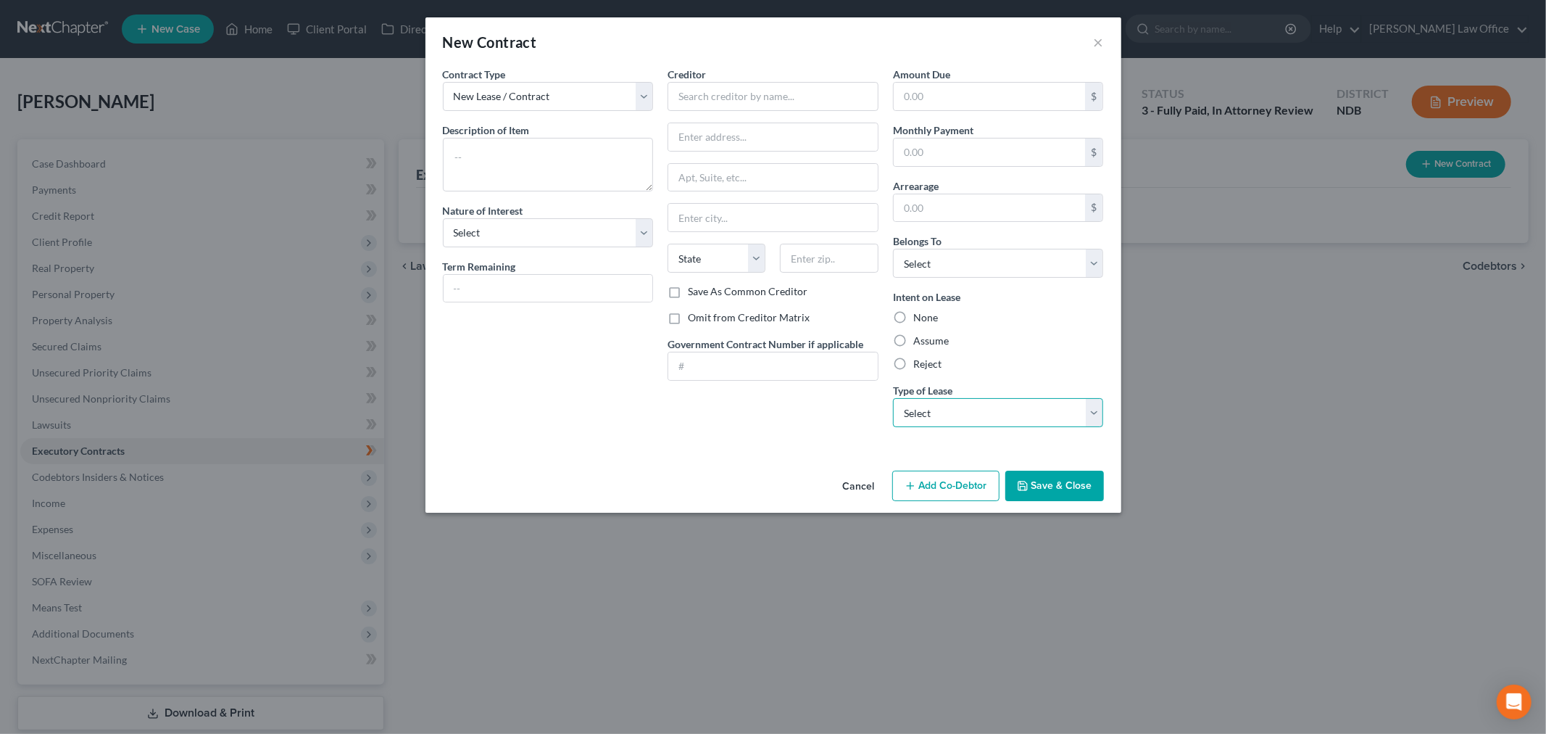
click at [1035, 427] on select "Select Real Estate Car Other" at bounding box center [998, 412] width 211 height 29
select select "1"
click at [921, 427] on select "Select Real Estate Car Other" at bounding box center [998, 412] width 211 height 29
drag, startPoint x: 480, startPoint y: 207, endPoint x: 610, endPoint y: 215, distance: 130.0
click at [484, 191] on textarea "To enrich screen reader interactions, please activate Accessibility in Grammarl…" at bounding box center [548, 165] width 211 height 54
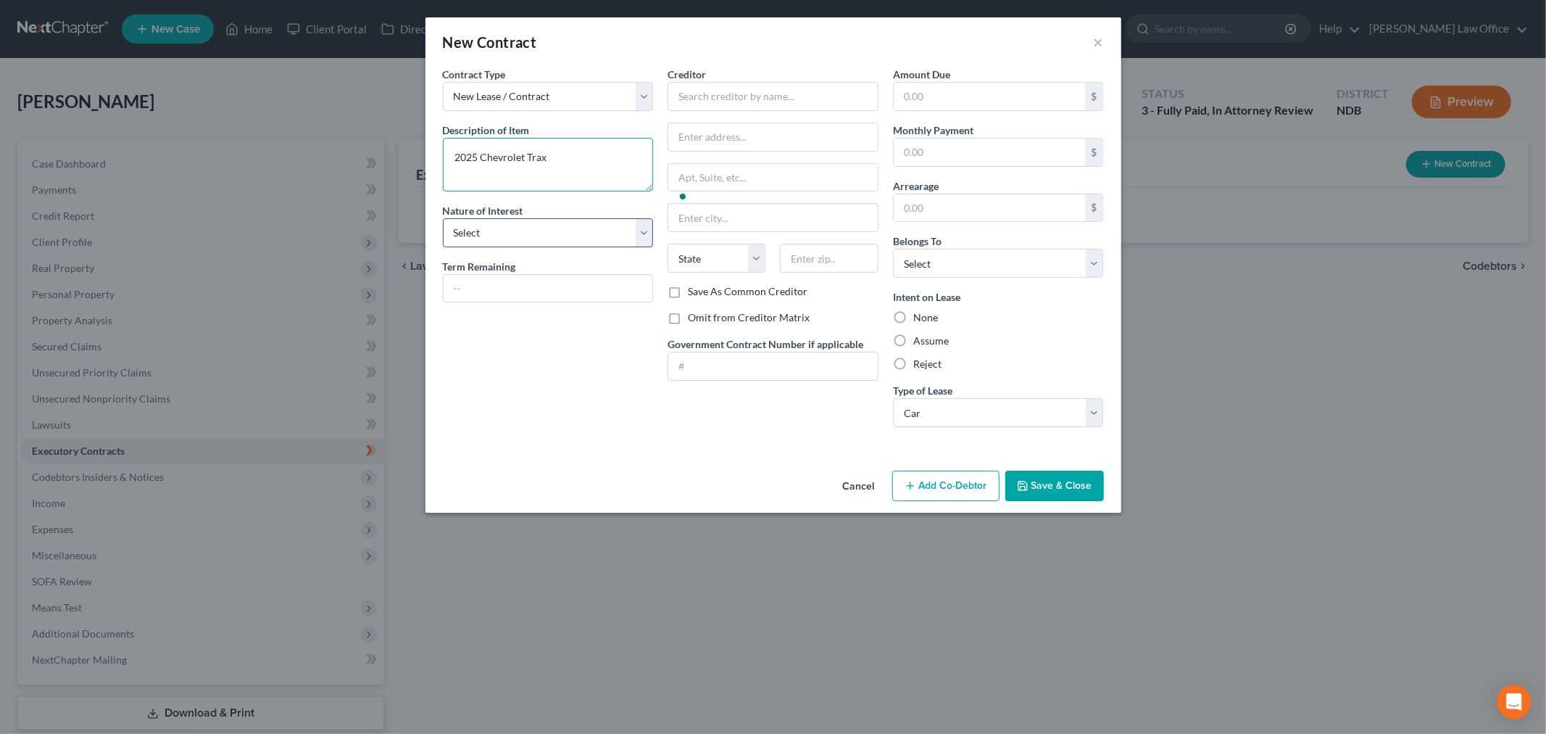
type textarea "2025 Chevrolet Trax"
drag, startPoint x: 545, startPoint y: 291, endPoint x: 527, endPoint y: 307, distance: 24.6
click at [545, 247] on select "Select Purchaser Agent Lessor Lessee" at bounding box center [548, 232] width 211 height 29
select select "3"
click at [443, 247] on select "Select Purchaser Agent Lessor Lessee" at bounding box center [548, 232] width 211 height 29
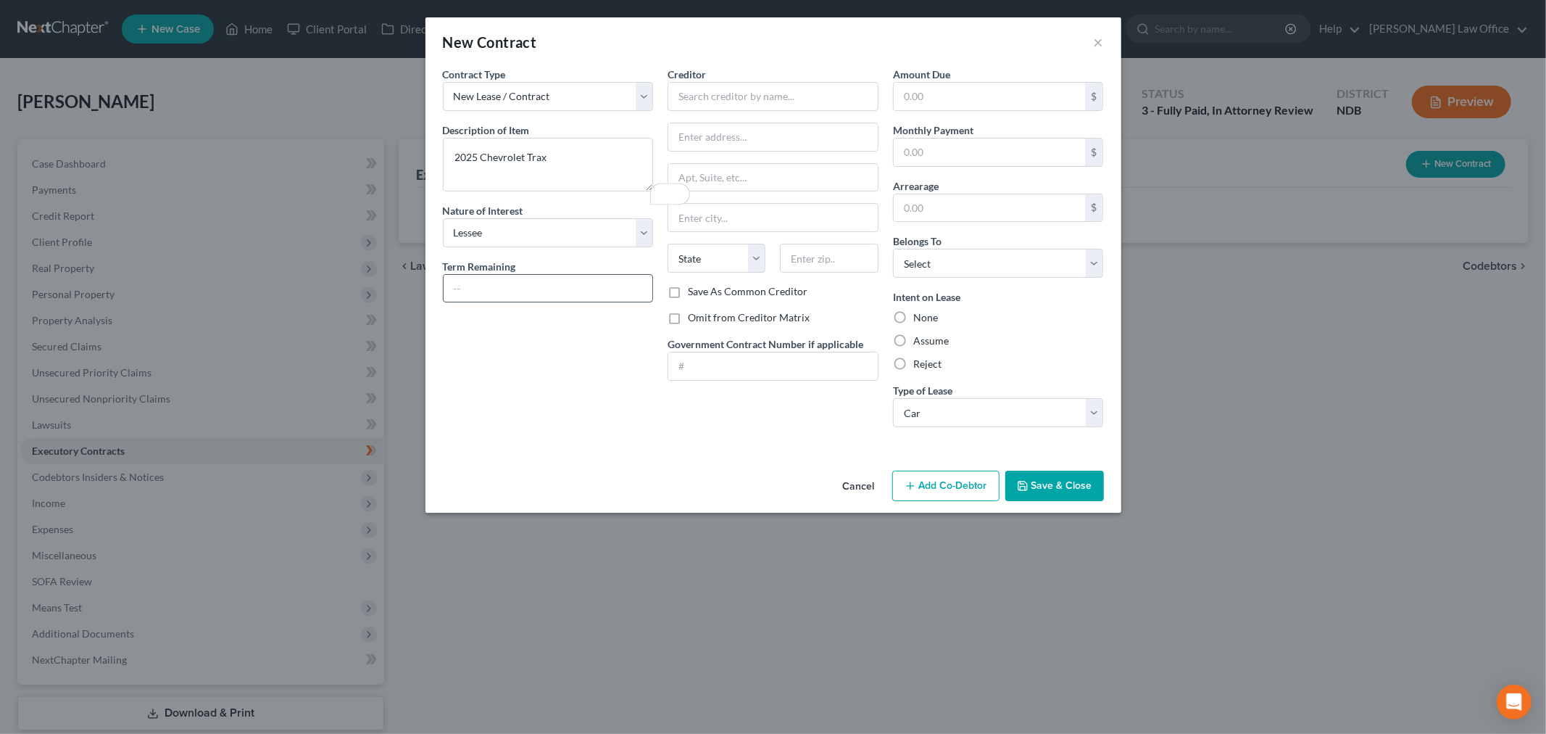
click at [444, 302] on input "text" at bounding box center [549, 289] width 210 height 28
type input "32 Months"
drag, startPoint x: 748, startPoint y: 116, endPoint x: 753, endPoint y: 109, distance: 8.5
click at [748, 111] on input "text" at bounding box center [773, 96] width 211 height 29
click at [709, 151] on div "Gm Financial" at bounding box center [754, 143] width 151 height 15
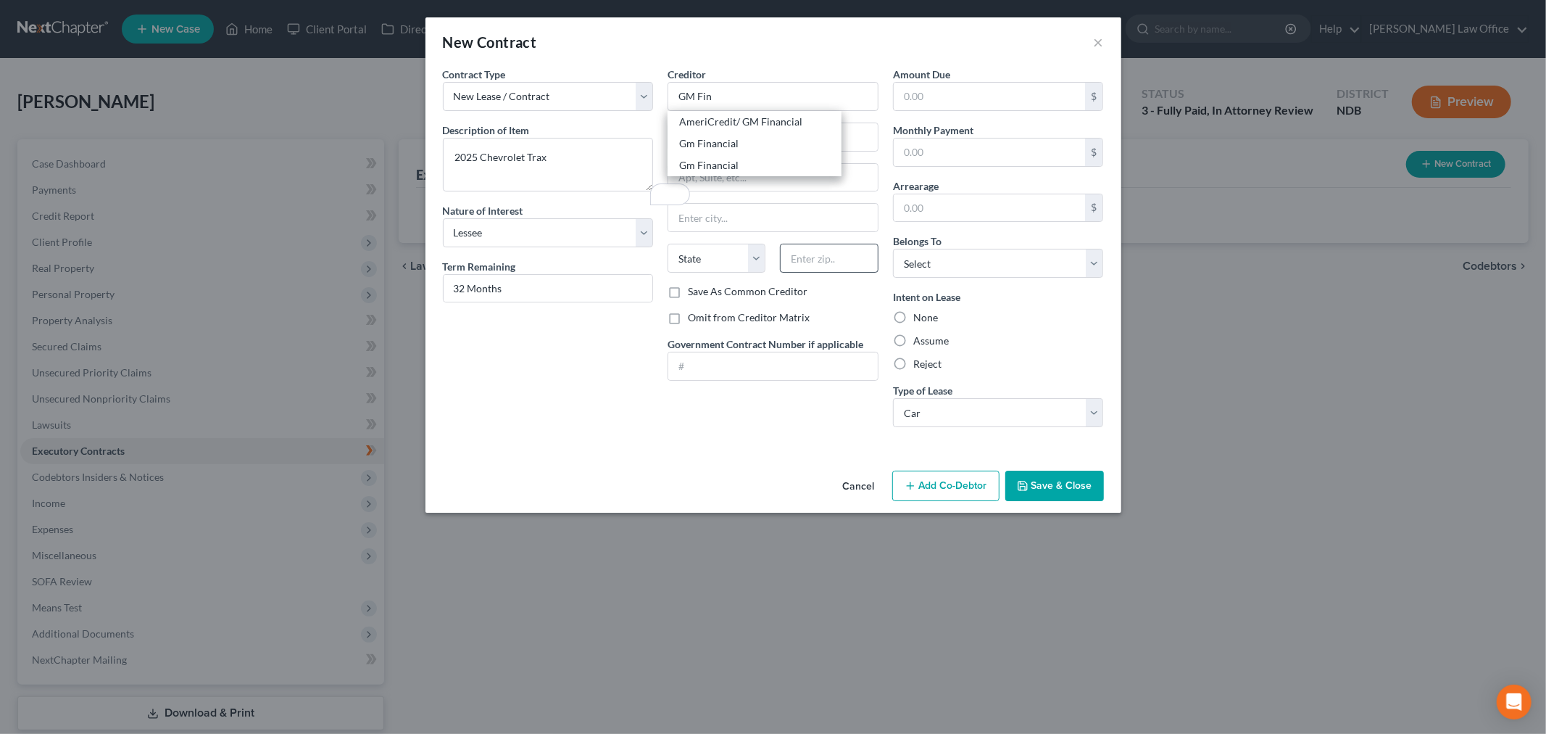
type input "Gm Financial"
type input "Po Box 181145"
type input "Arlington"
select select "45"
type input "76096-0000"
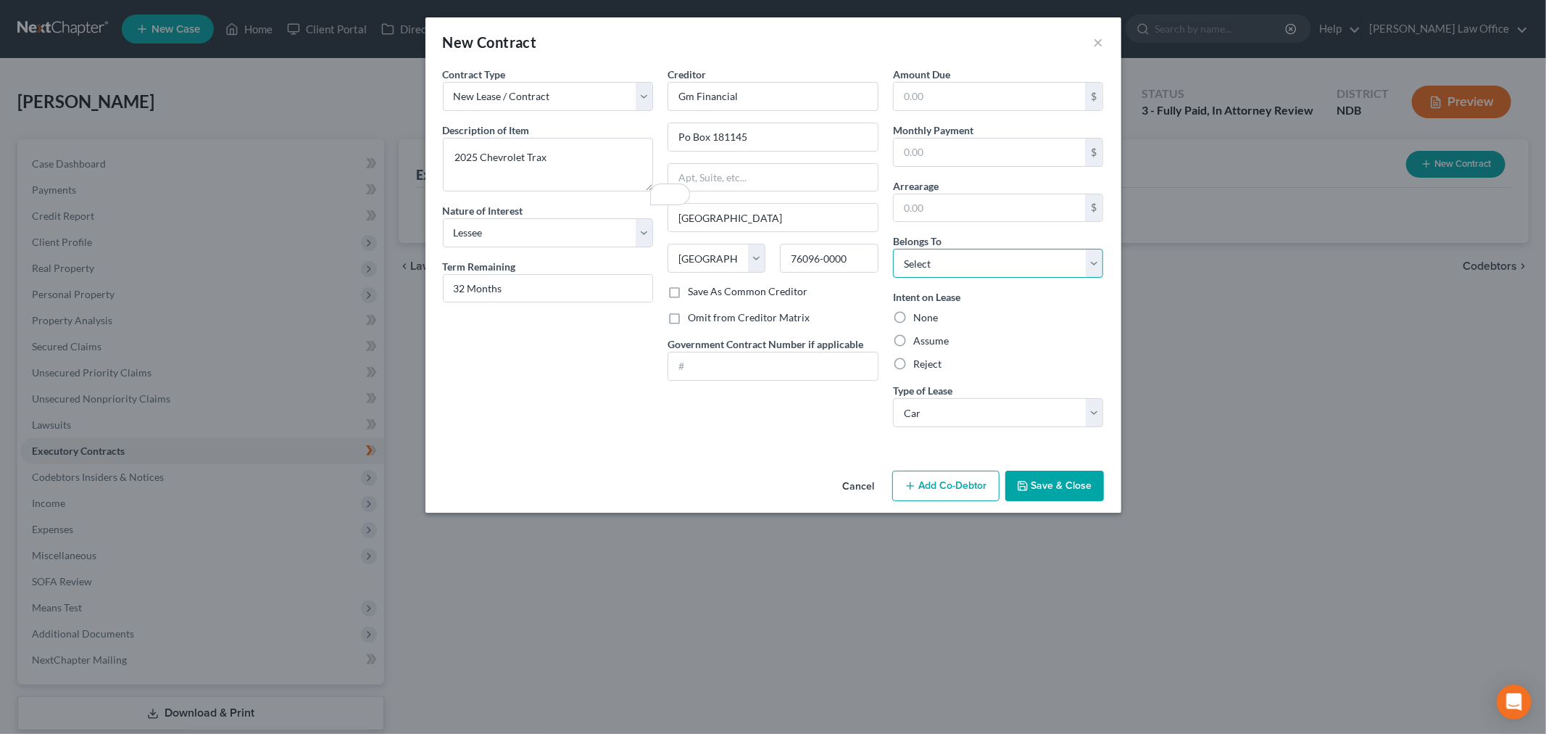
drag, startPoint x: 1004, startPoint y: 319, endPoint x: 1005, endPoint y: 344, distance: 25.4
click at [1004, 278] on select "Select Debtor 1 Only Debtor 2 Only Debtor 1 And Debtor 2 Only At Least One Of T…" at bounding box center [998, 263] width 211 height 29
select select "0"
click at [921, 278] on select "Select Debtor 1 Only Debtor 2 Only Debtor 1 And Debtor 2 Only At Least One Of T…" at bounding box center [998, 263] width 211 height 29
click at [1019, 371] on div "Intent on Lease None Assume Reject" at bounding box center [998, 330] width 211 height 82
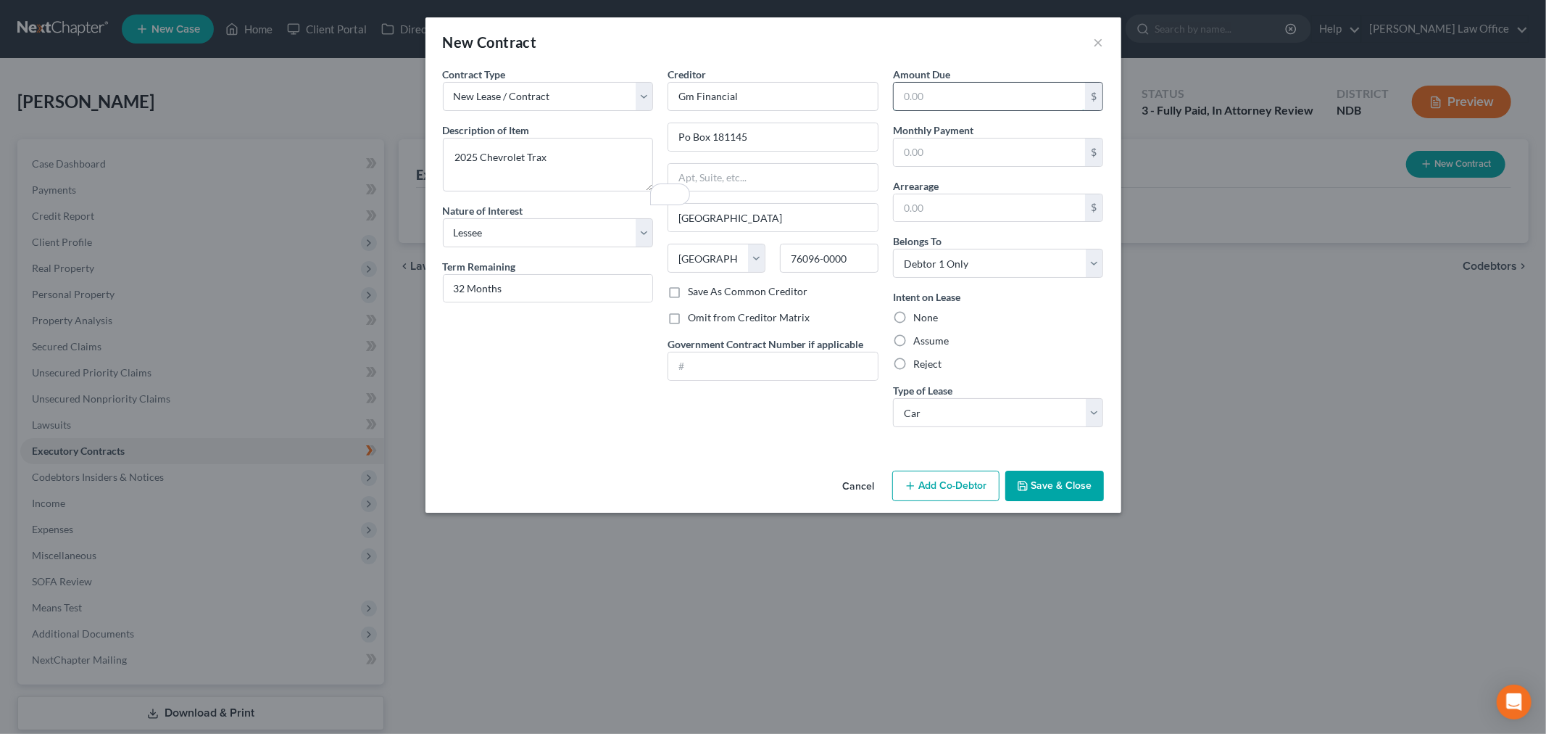
click at [992, 110] on input "text" at bounding box center [990, 97] width 192 height 28
type input "10,857"
click at [923, 348] on label "Assume" at bounding box center [932, 341] width 36 height 15
click at [923, 343] on input "Assume" at bounding box center [923, 338] width 9 height 9
radio input "true"
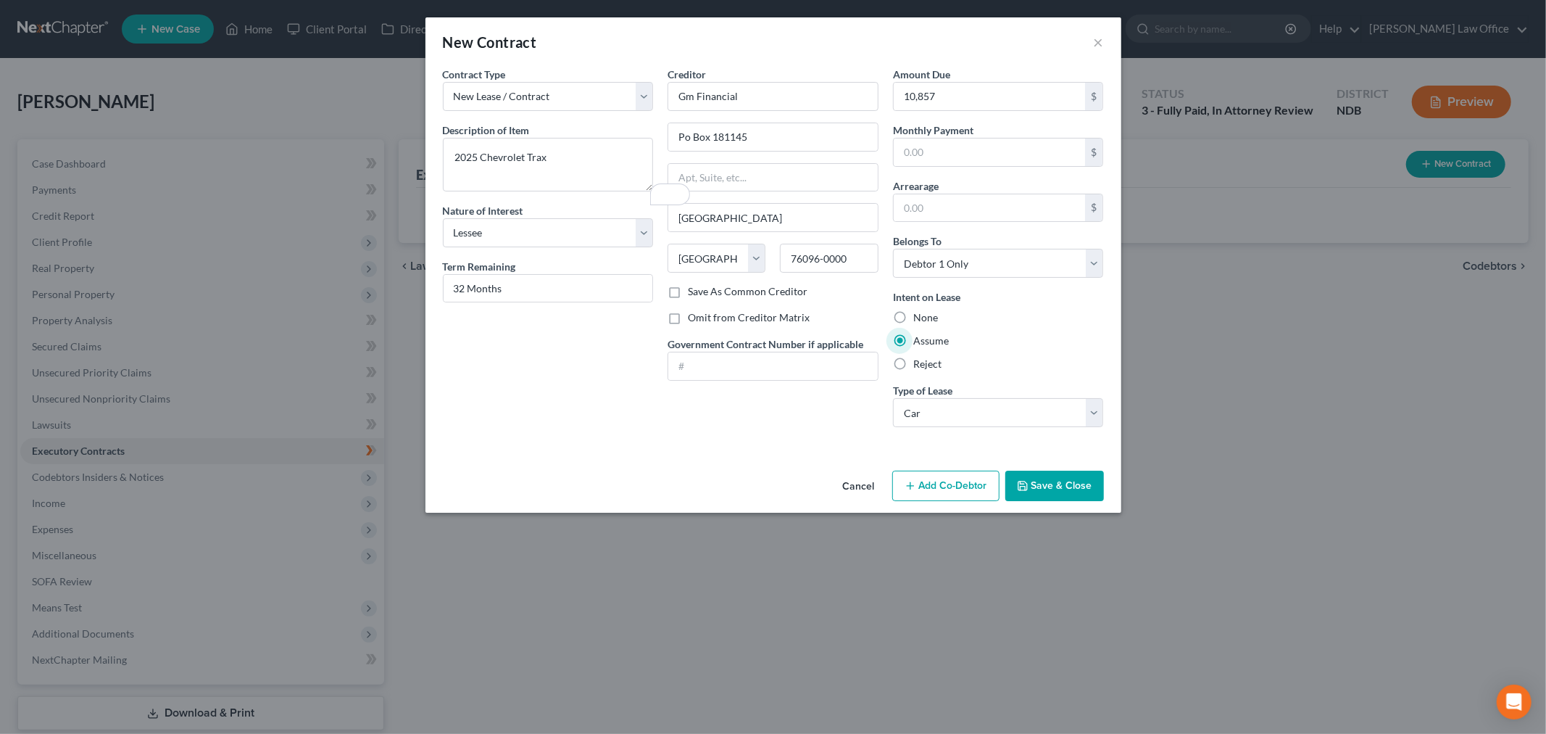
click at [1104, 501] on button "Save & Close" at bounding box center [1055, 486] width 99 height 30
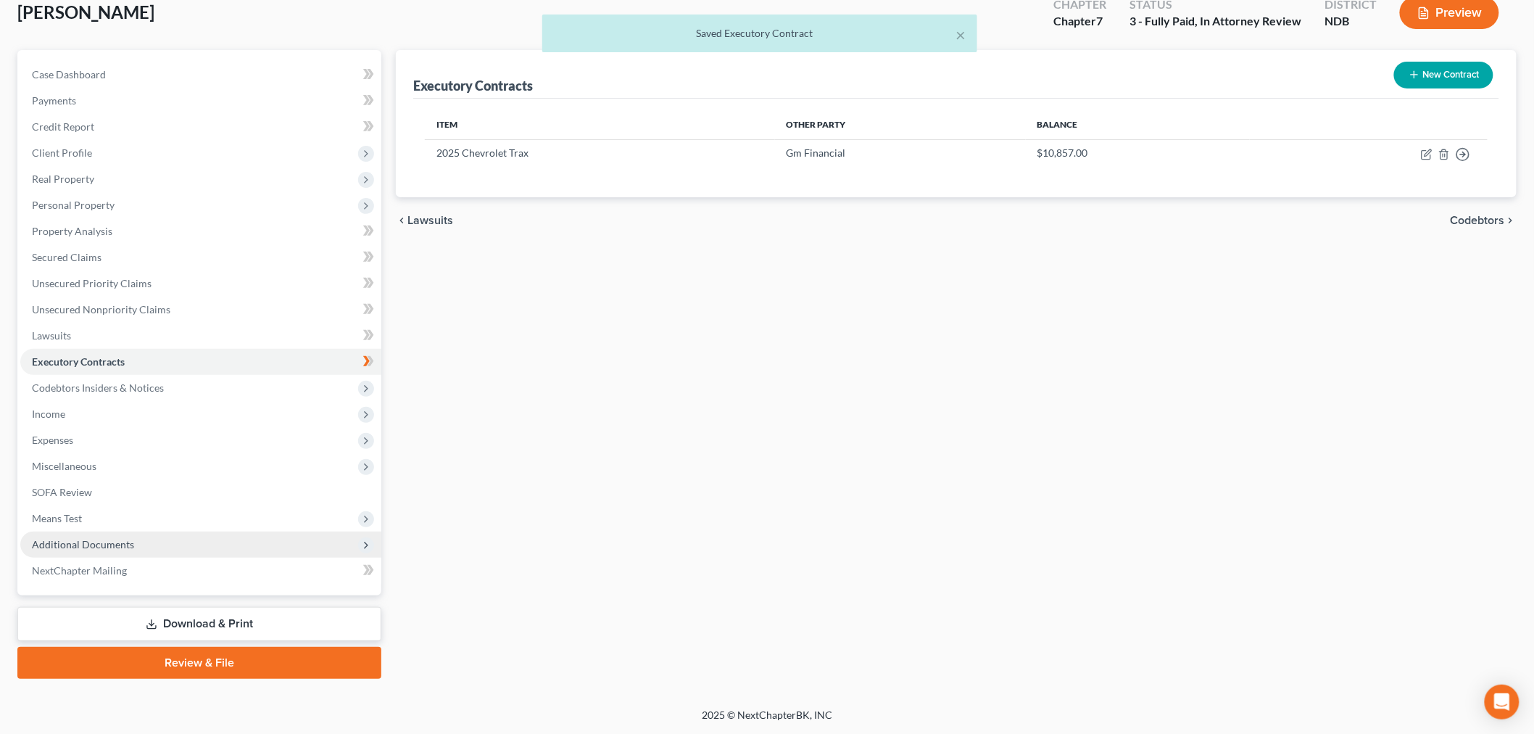
scroll to position [241, 0]
drag, startPoint x: 269, startPoint y: 645, endPoint x: 1274, endPoint y: 663, distance: 1005.0
click at [268, 641] on link "Download & Print" at bounding box center [199, 624] width 364 height 34
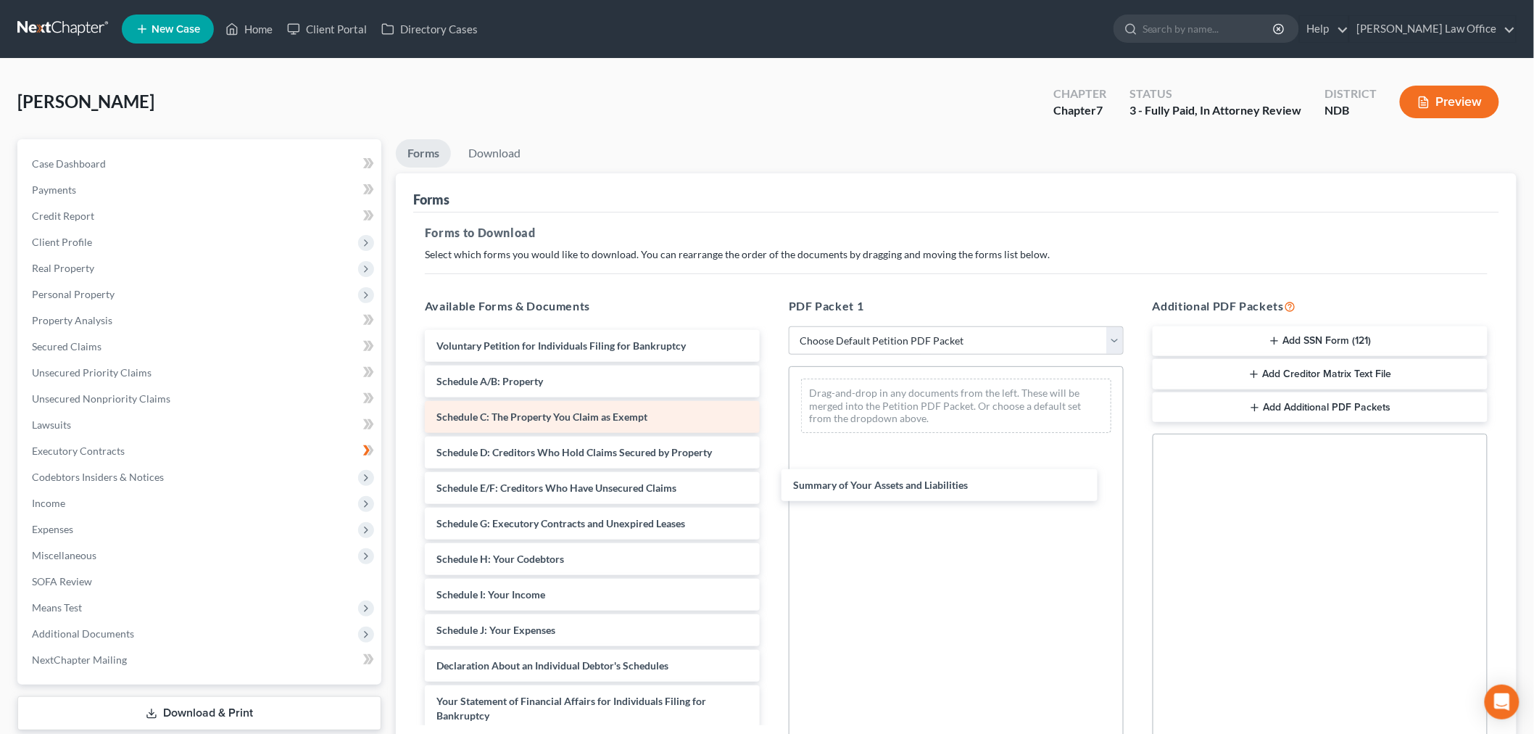
drag, startPoint x: 560, startPoint y: 499, endPoint x: 470, endPoint y: 520, distance: 93.0
click at [771, 493] on div "Summary of Your Assets and Liabilities Voluntary Petition for Individuals Filin…" at bounding box center [592, 652] width 358 height 644
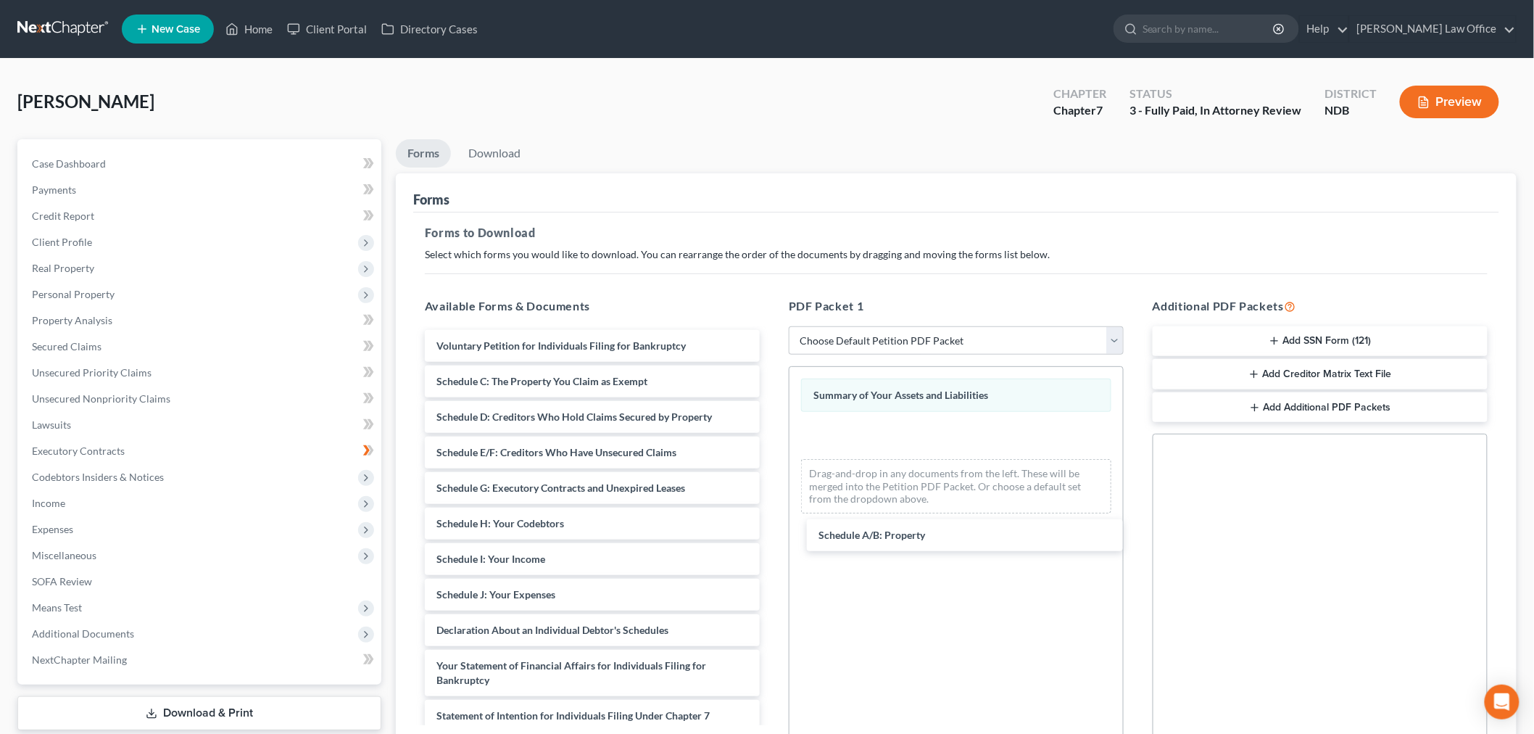
drag, startPoint x: 538, startPoint y: 489, endPoint x: 407, endPoint y: 539, distance: 140.4
click at [771, 542] on div "Schedule A/B: Property Voluntary Petition for Individuals Filing for Bankruptcy…" at bounding box center [592, 634] width 358 height 608
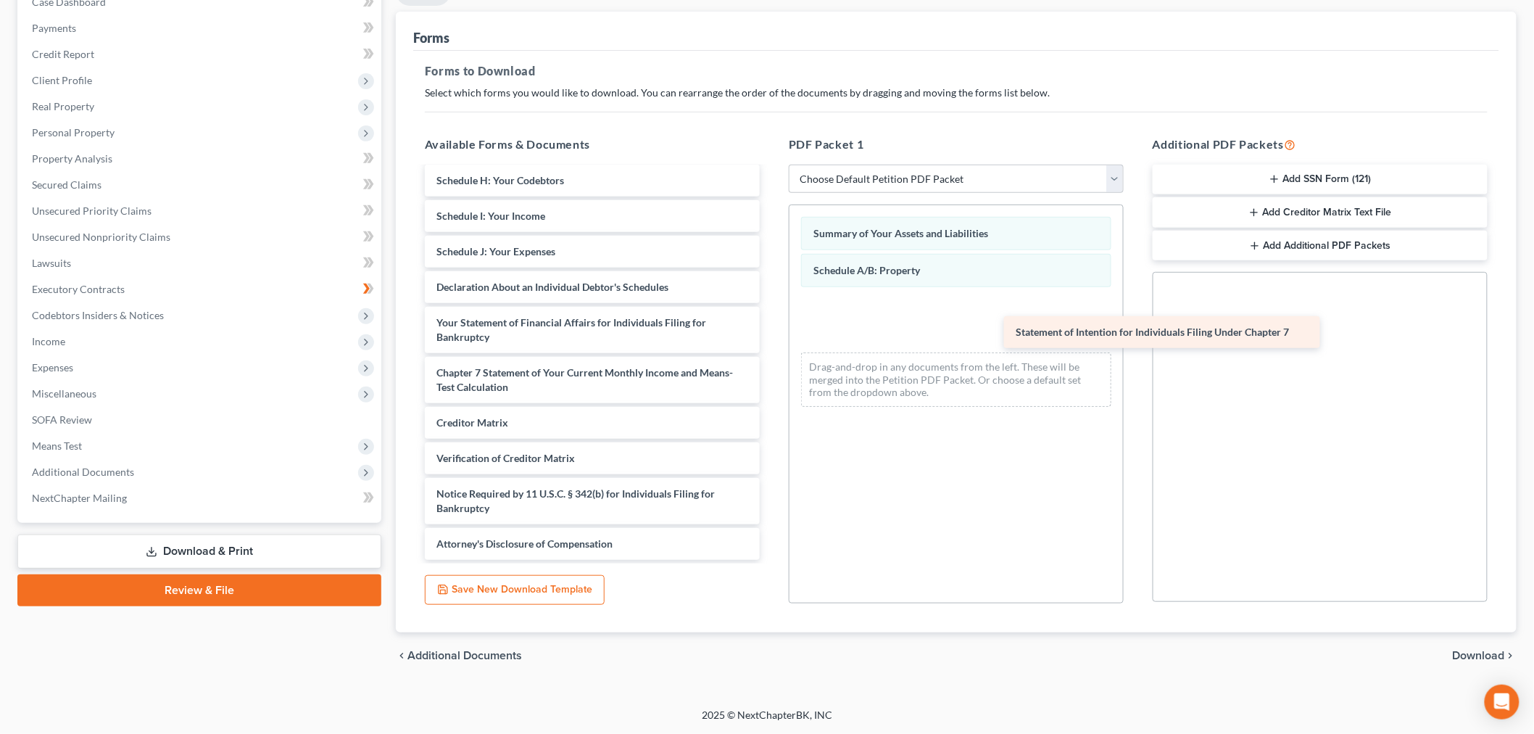
scroll to position [402, 0]
drag, startPoint x: 1019, startPoint y: 336, endPoint x: 1345, endPoint y: 597, distance: 418.3
click at [771, 301] on div "Statement of Intention for Individuals Filing Under Chapter 7 Voluntary Petitio…" at bounding box center [592, 273] width 358 height 573
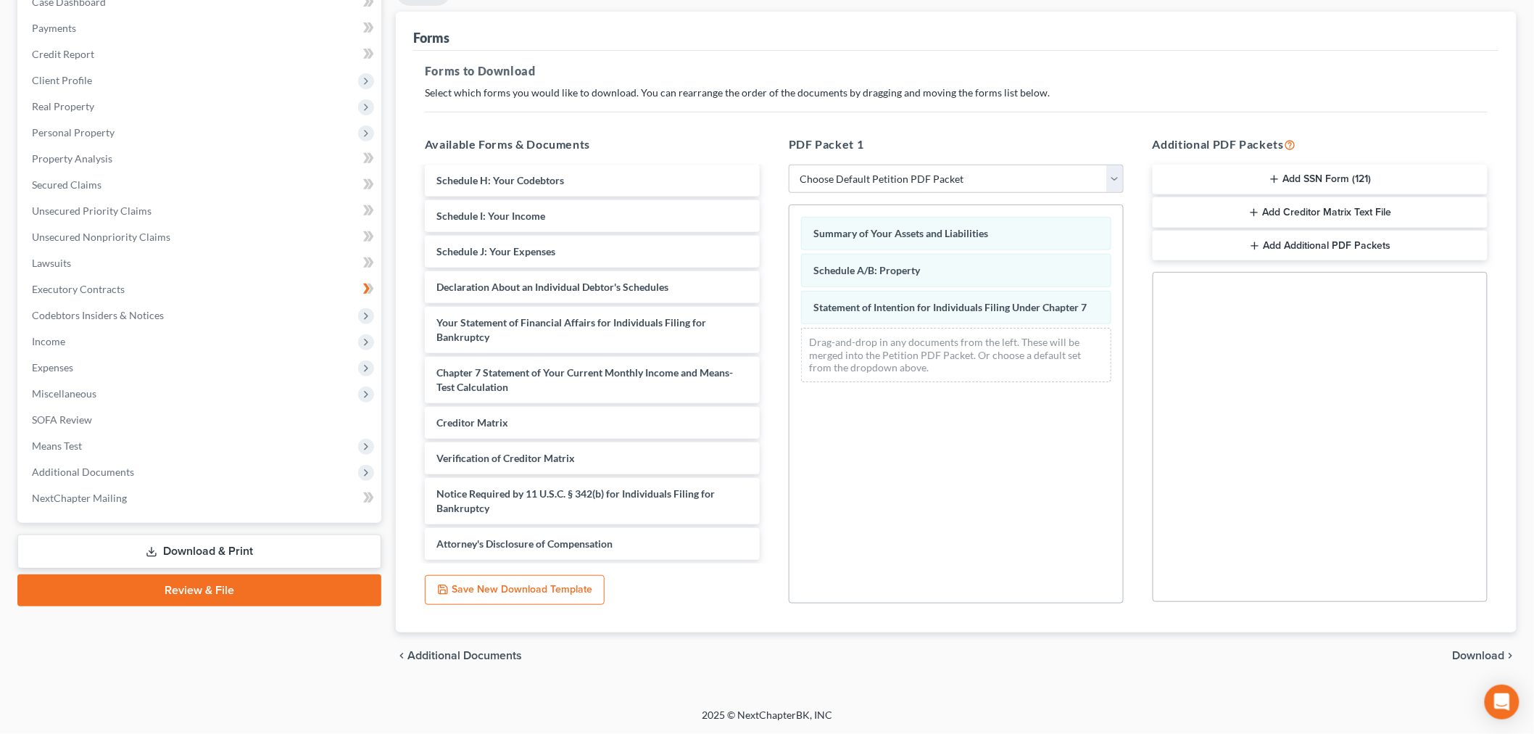
click at [1455, 650] on span "Download" at bounding box center [1479, 656] width 52 height 12
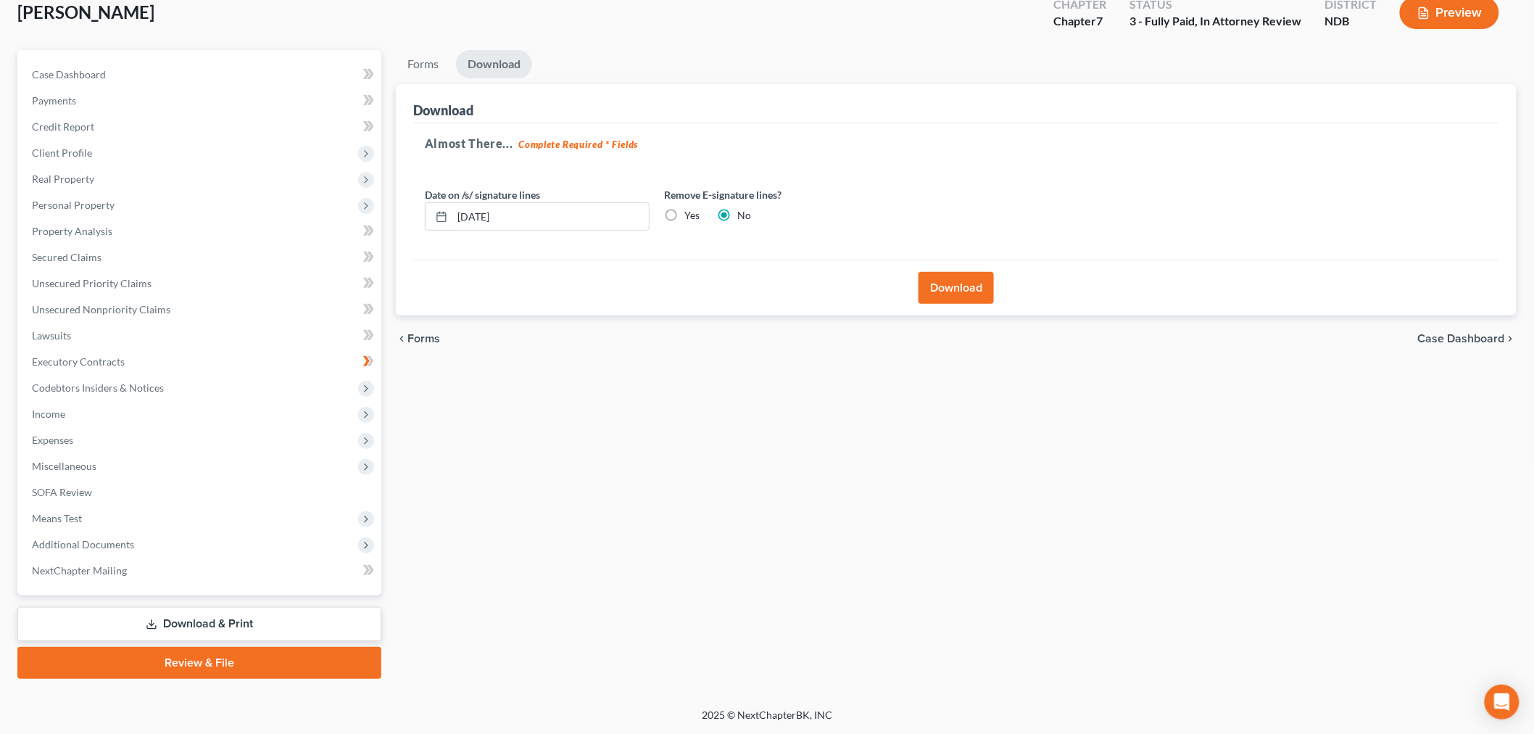
scroll to position [291, 0]
click at [700, 208] on label "Yes" at bounding box center [691, 215] width 15 height 15
click at [700, 208] on input "Yes" at bounding box center [694, 212] width 9 height 9
radio input "true"
radio input "false"
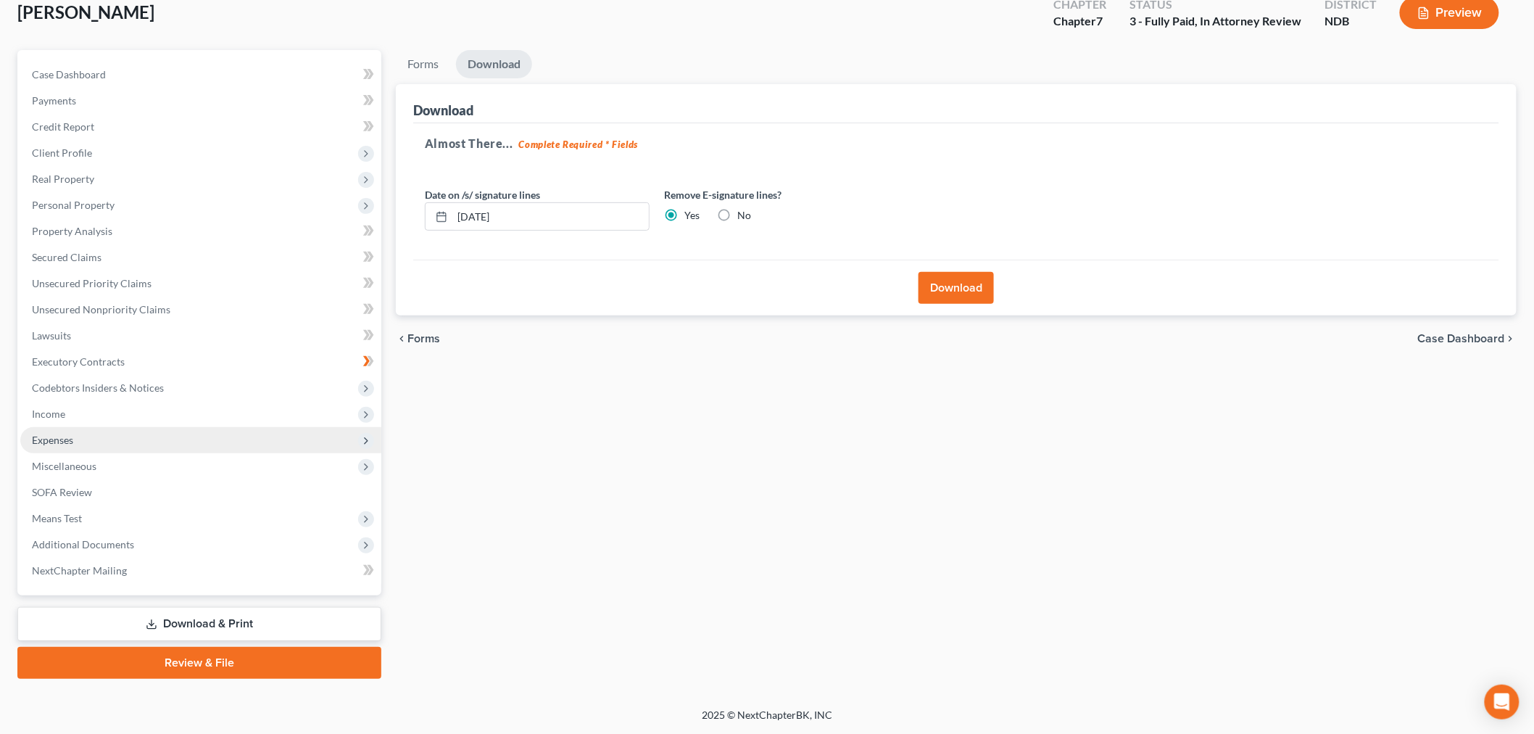
click at [953, 272] on button "Download" at bounding box center [956, 288] width 75 height 32
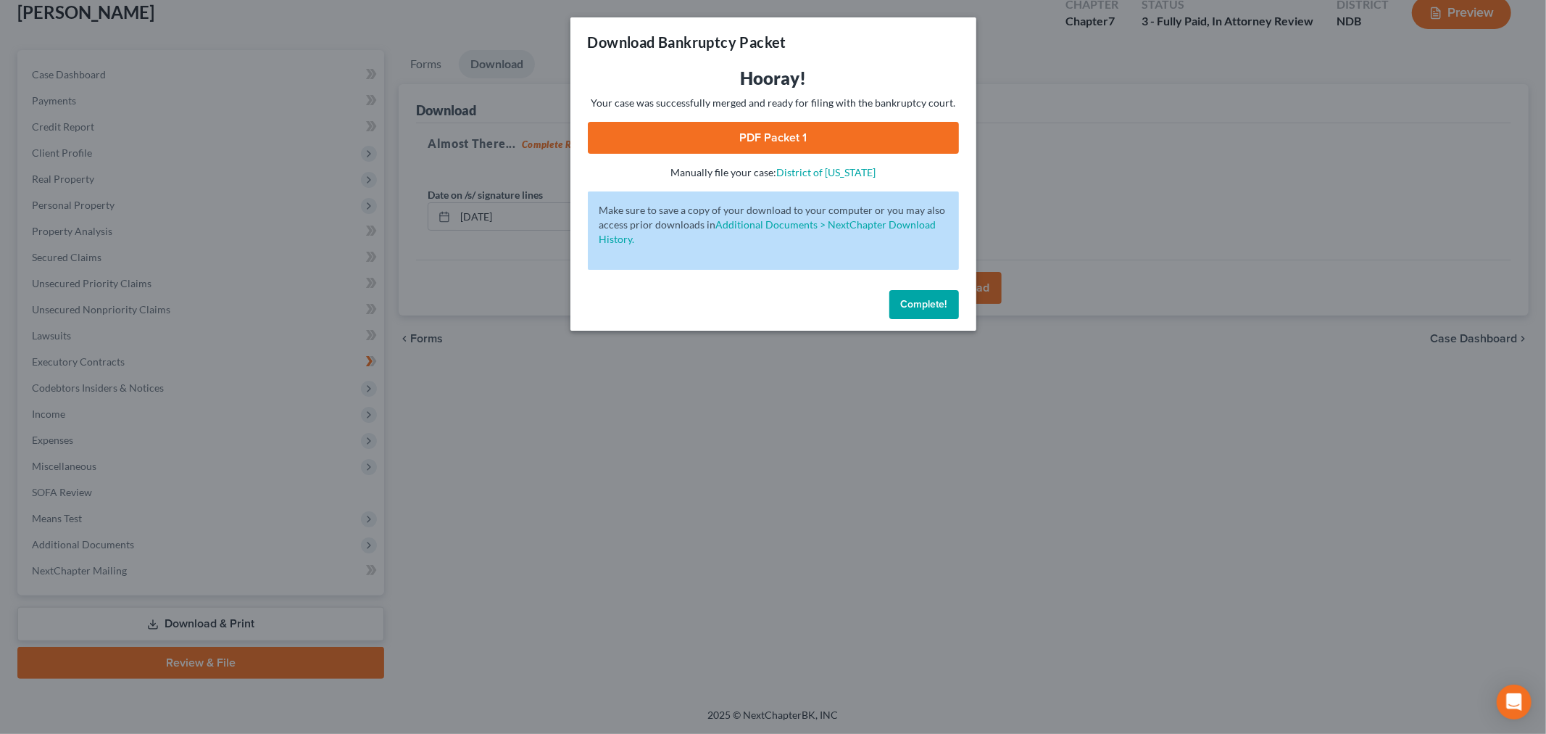
click at [723, 154] on link "PDF Packet 1" at bounding box center [773, 138] width 371 height 32
click at [959, 319] on button "Complete!" at bounding box center [925, 304] width 70 height 29
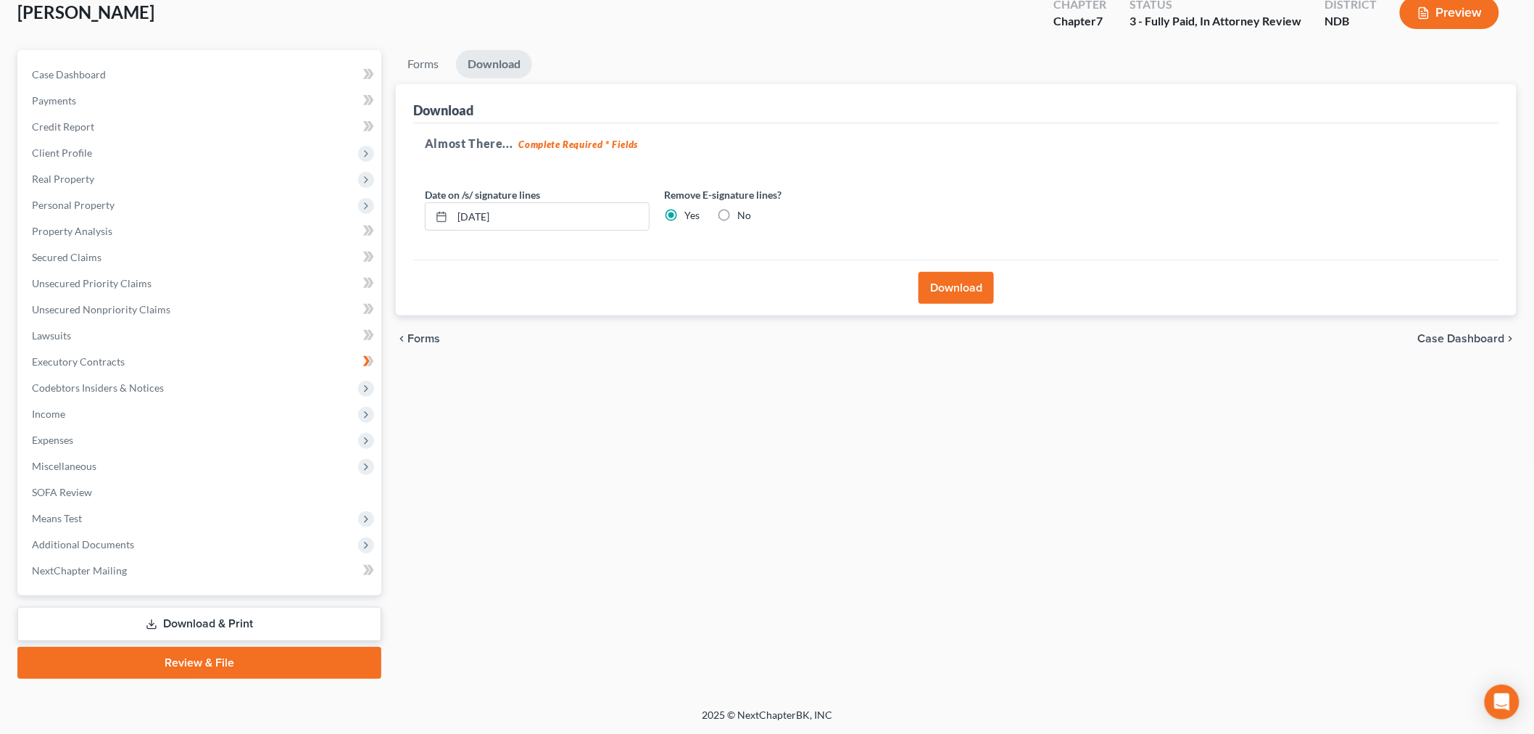
click at [84, 401] on span "Income" at bounding box center [200, 414] width 361 height 26
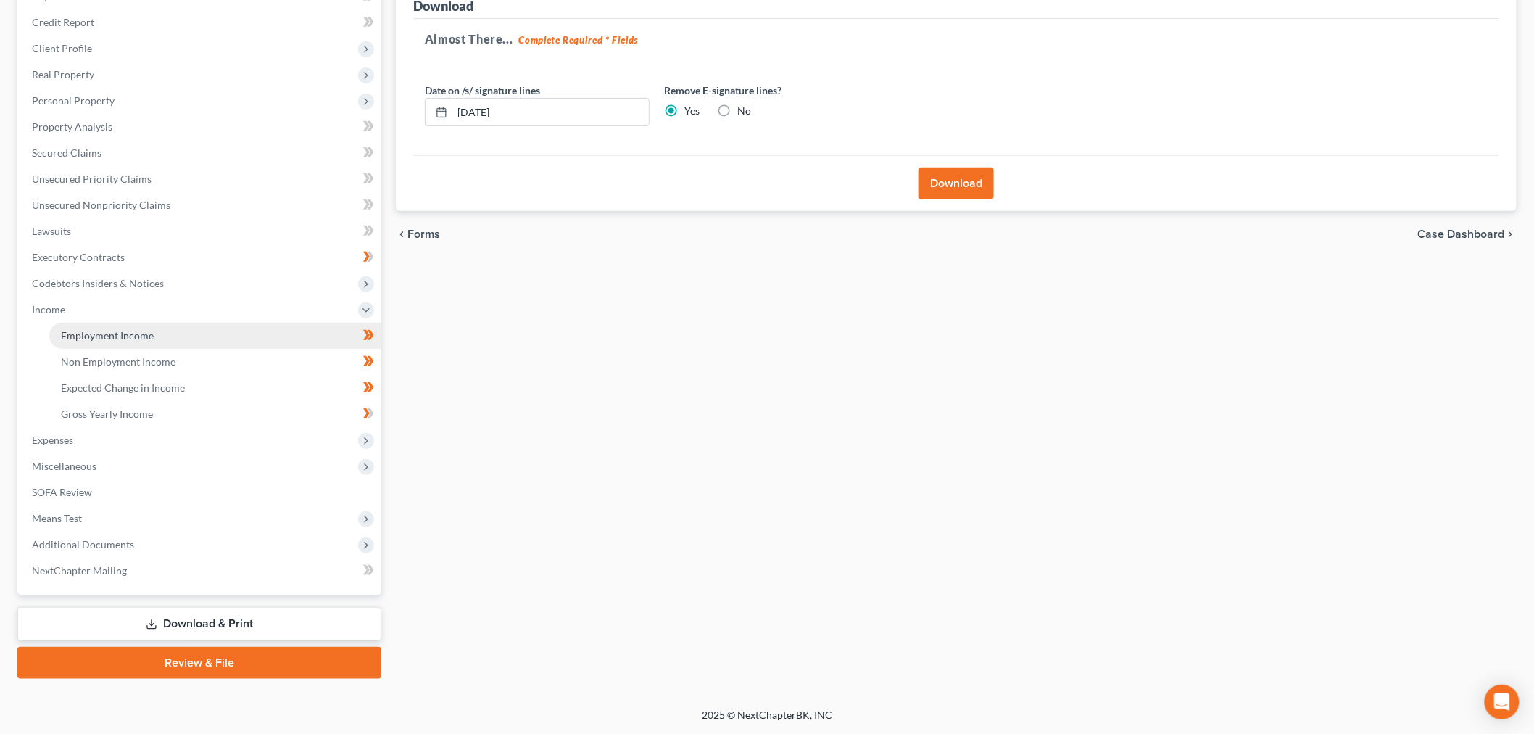
click at [194, 349] on link "Employment Income" at bounding box center [215, 336] width 332 height 26
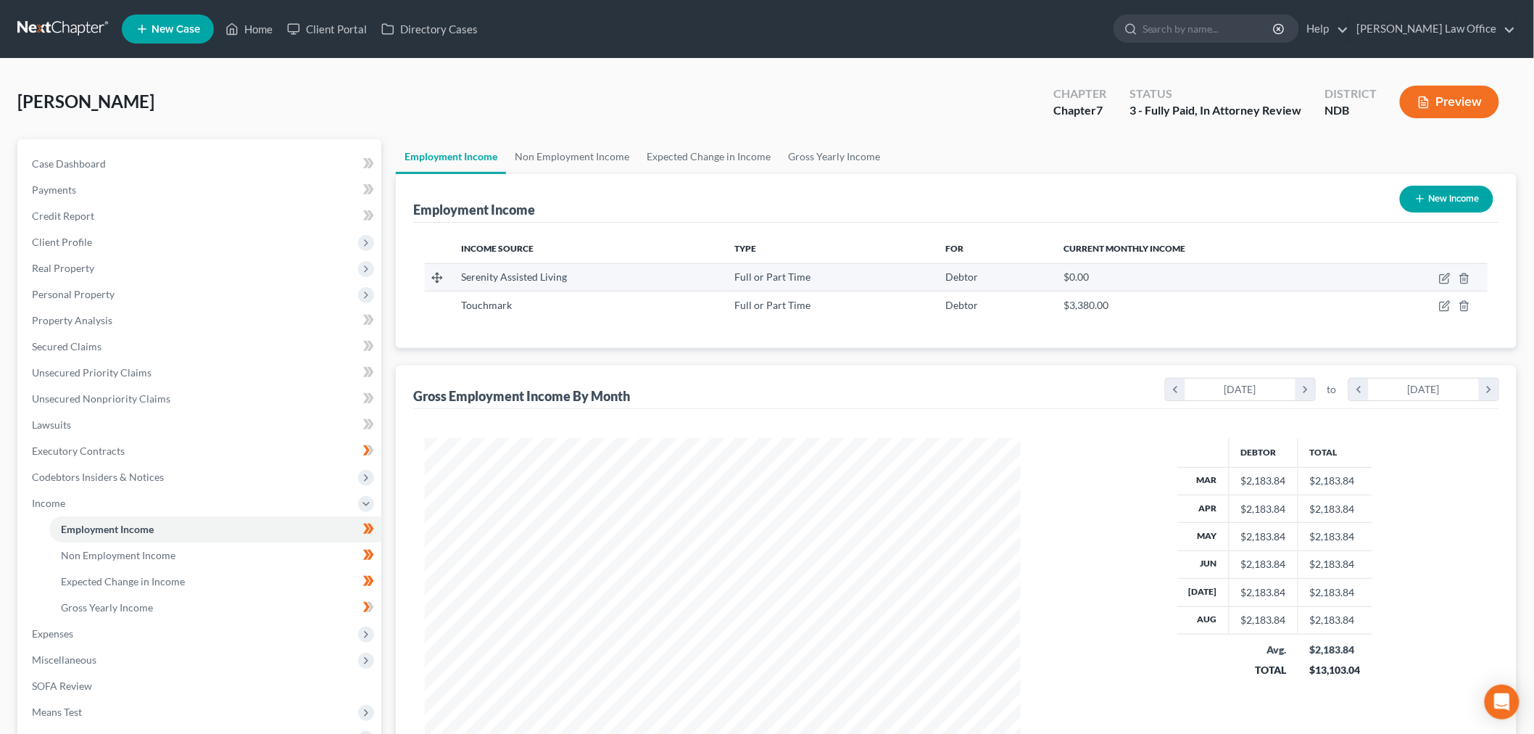
scroll to position [323, 624]
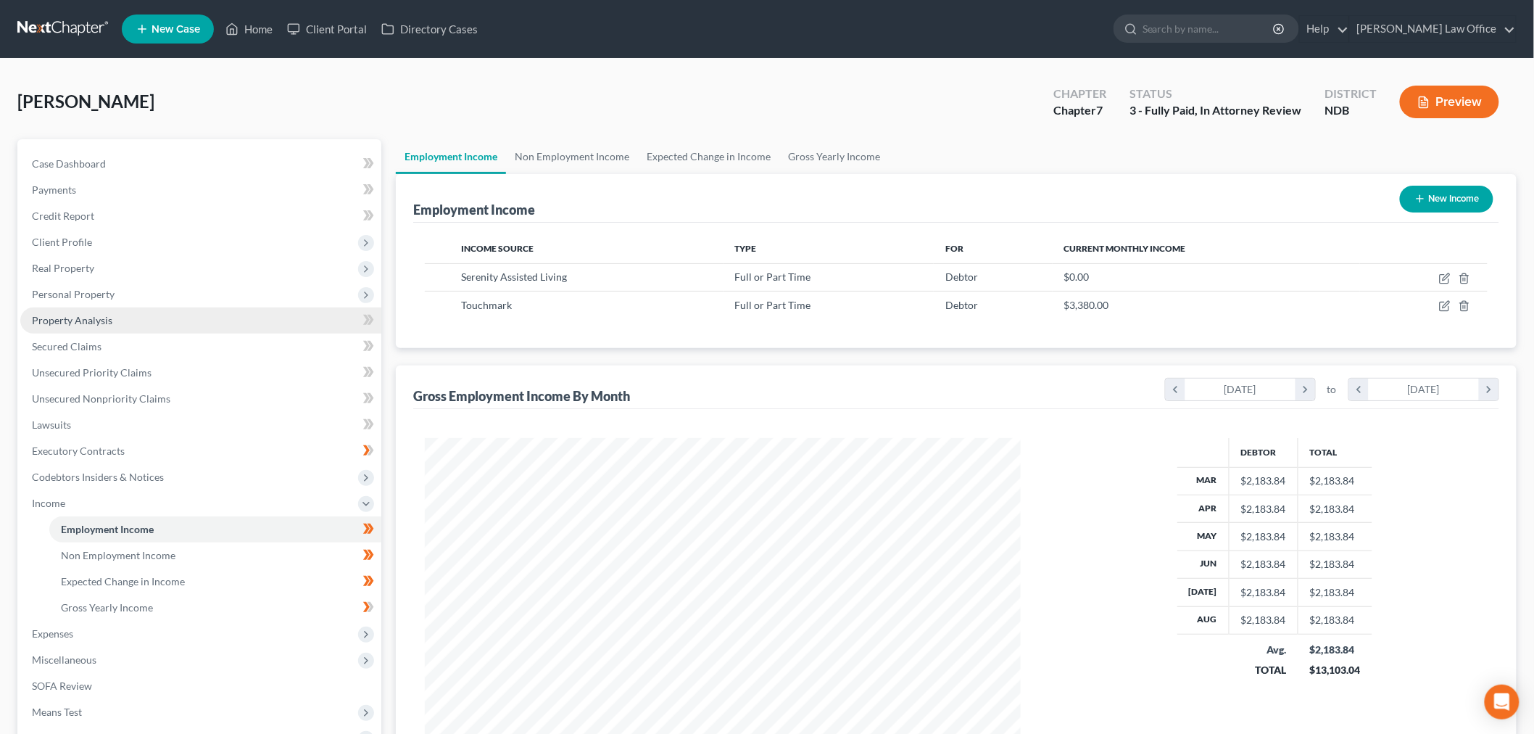
click at [115, 300] on span "Personal Property" at bounding box center [73, 294] width 83 height 12
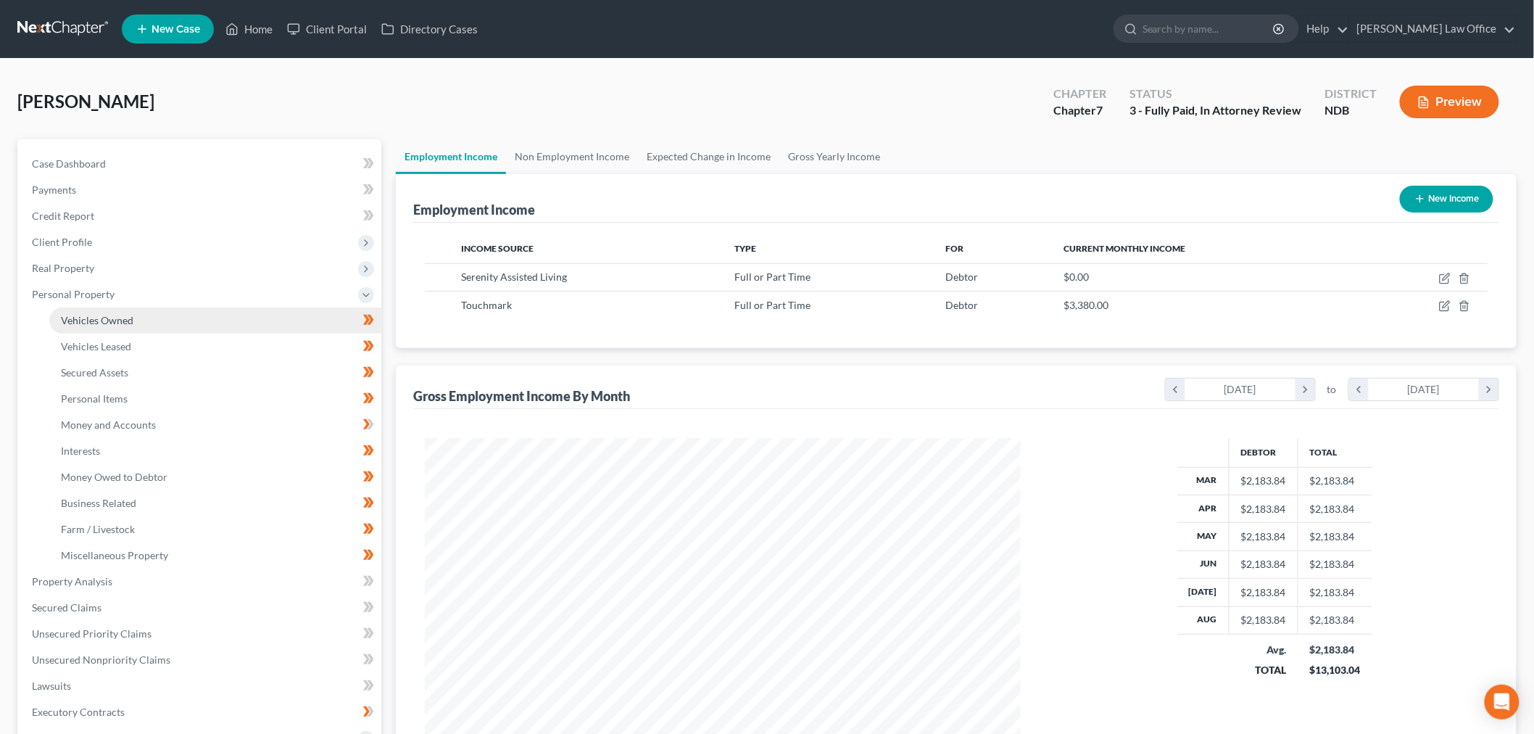
click at [126, 326] on span "Vehicles Owned" at bounding box center [97, 320] width 73 height 12
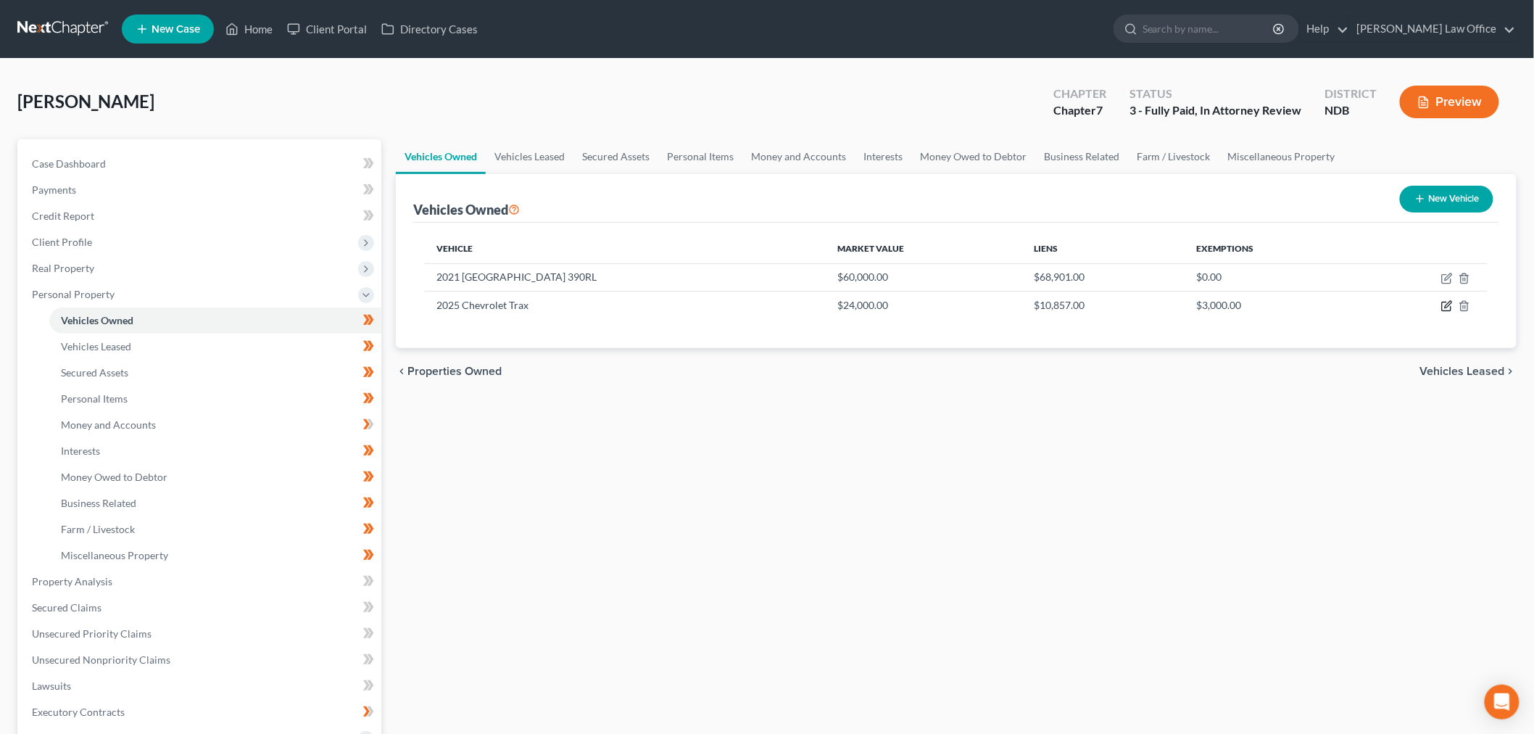
drag, startPoint x: 1432, startPoint y: 418, endPoint x: 954, endPoint y: 341, distance: 483.9
click at [1441, 312] on icon "button" at bounding box center [1447, 306] width 12 height 12
select select "0"
select select "1"
select select "0"
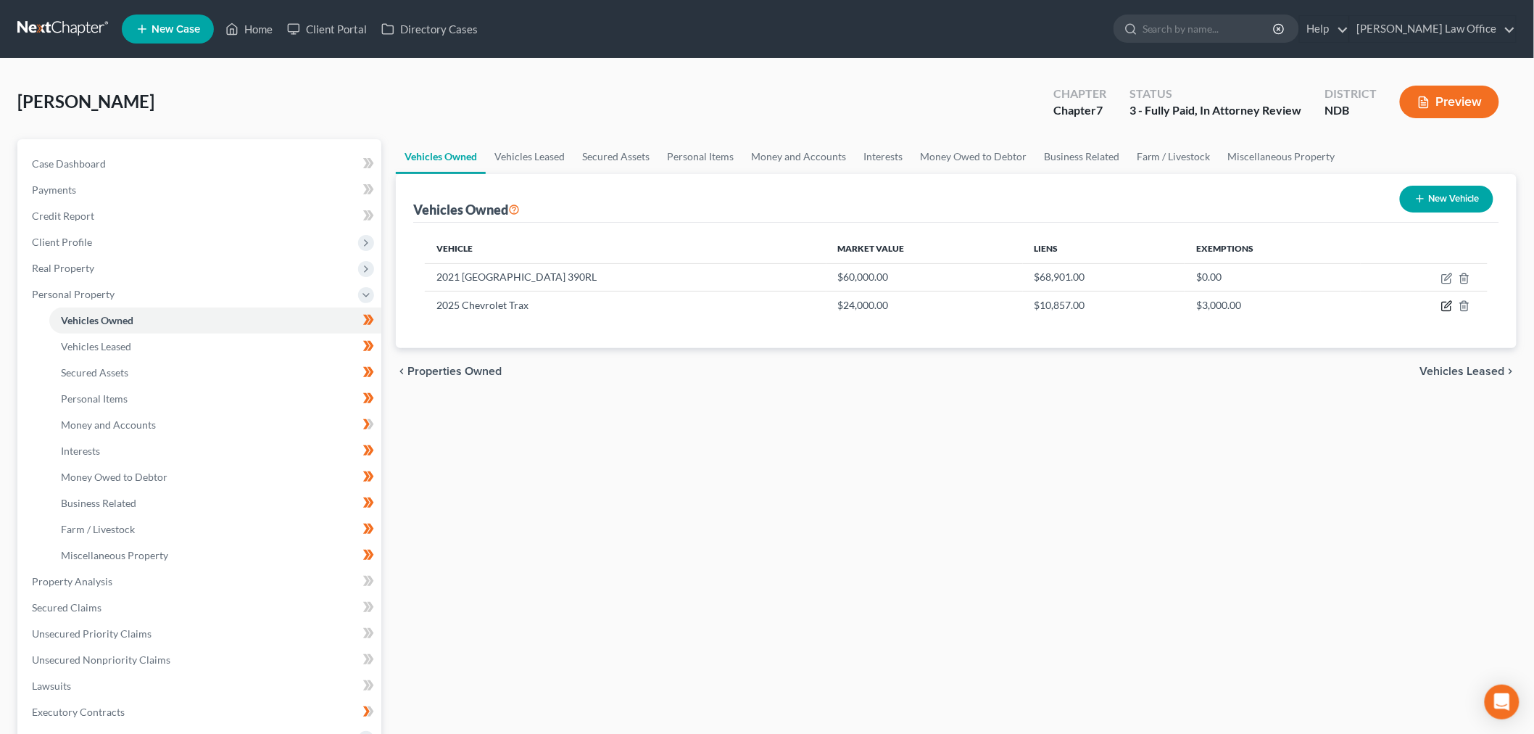
select select "0"
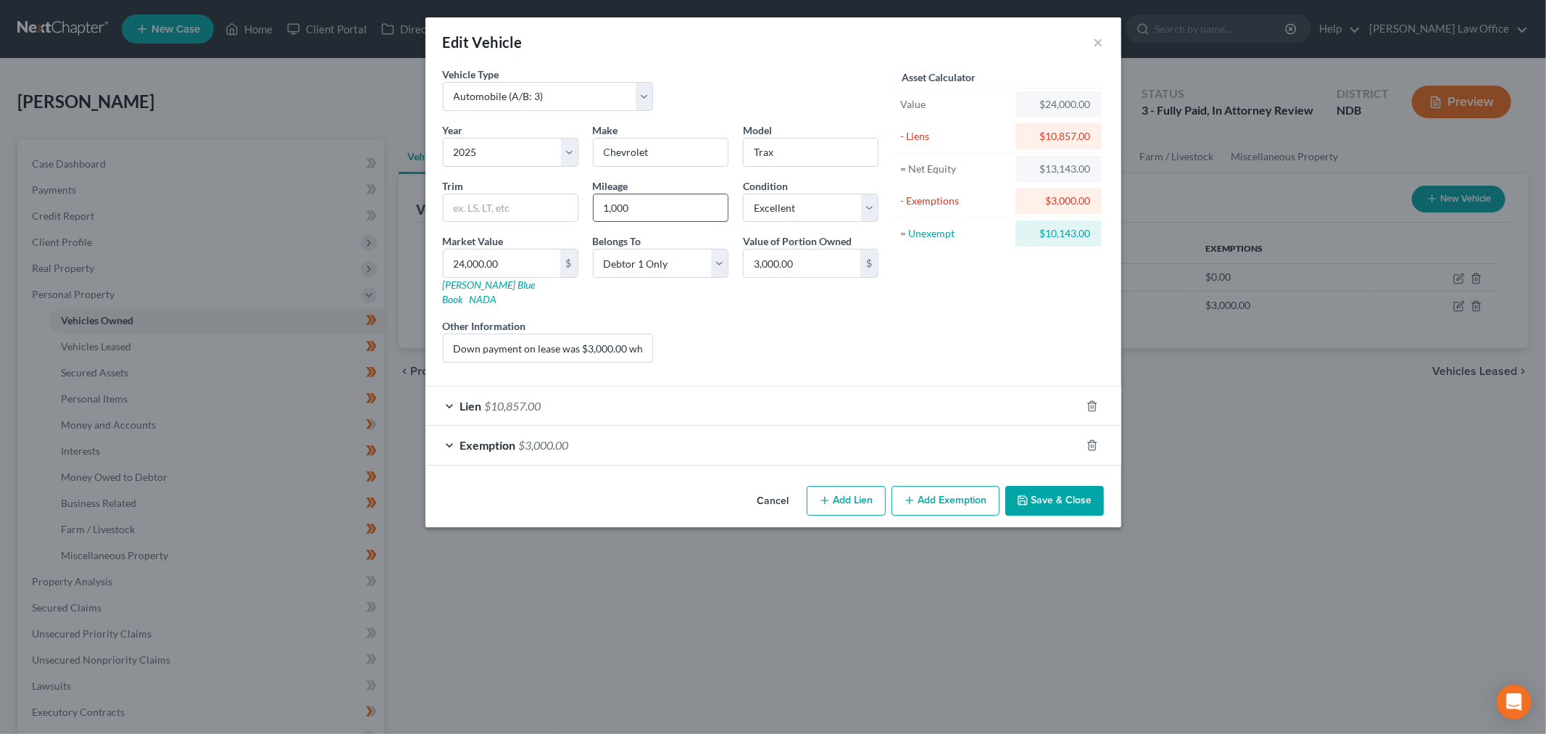
click at [677, 222] on input "1,000" at bounding box center [661, 208] width 134 height 28
type input "1"
type input "4,500"
click at [1104, 516] on button "Save & Close" at bounding box center [1055, 501] width 99 height 30
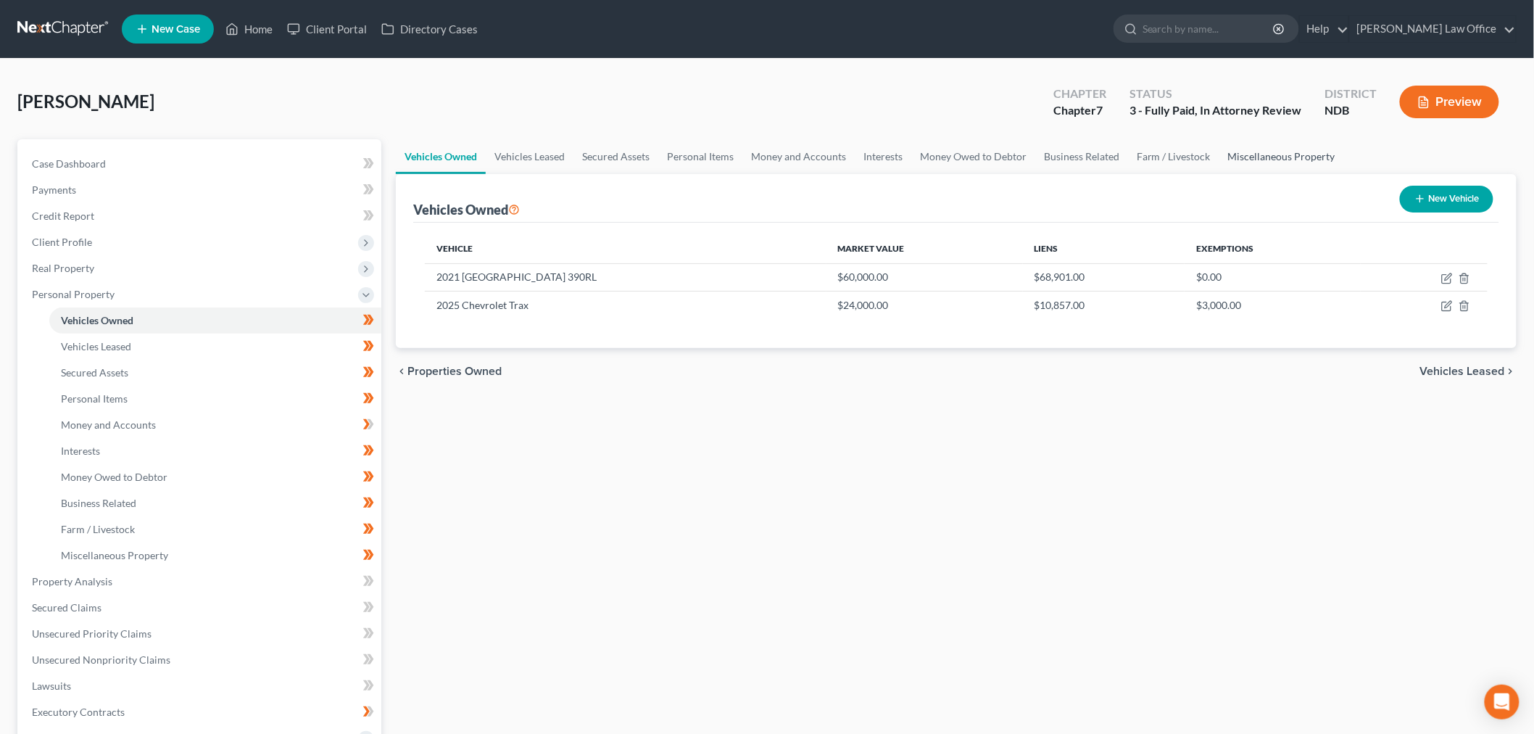
click at [1219, 174] on link "Miscellaneous Property" at bounding box center [1281, 156] width 125 height 35
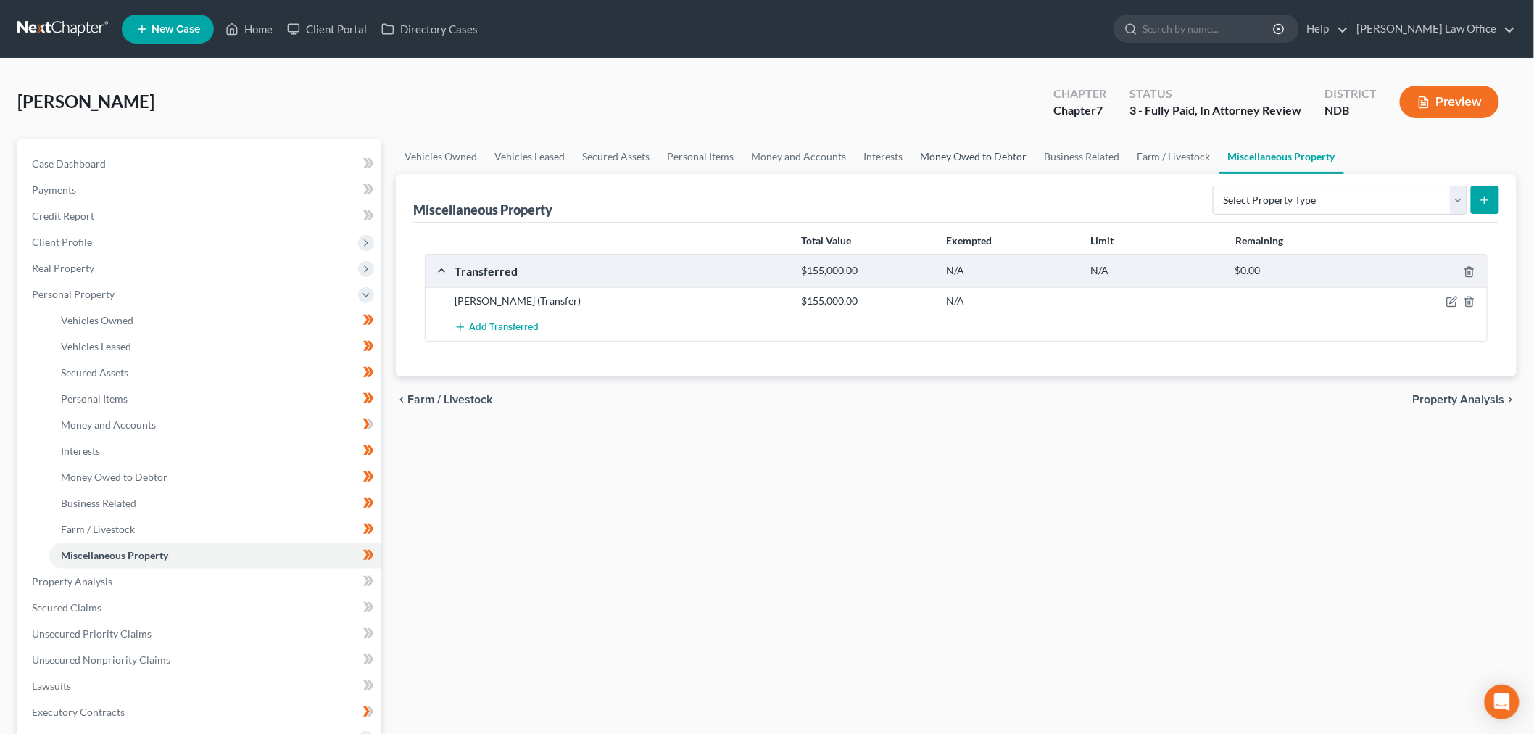
click at [1035, 174] on link "Money Owed to Debtor" at bounding box center [973, 156] width 124 height 35
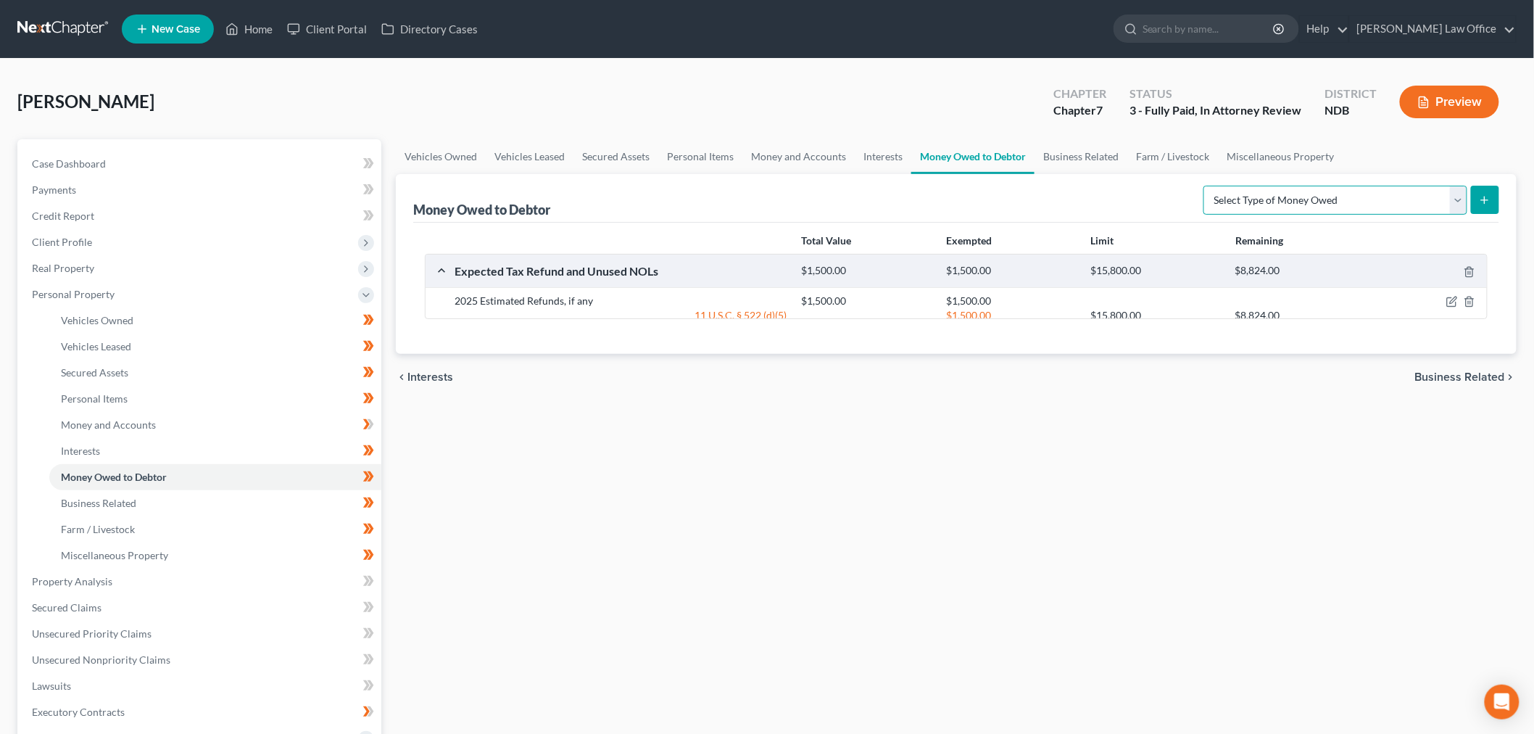
click at [1204, 215] on select "Select Type of Money Owed Accounts Receivable (A/B: 38) Alimony (A/B: 29) Child…" at bounding box center [1336, 200] width 264 height 29
drag, startPoint x: 1011, startPoint y: 657, endPoint x: 1159, endPoint y: 600, distance: 158.6
click at [1011, 657] on div "Vehicles Owned Vehicles Leased Secured Assets Personal Items Money and Accounts…" at bounding box center [956, 584] width 1135 height 890
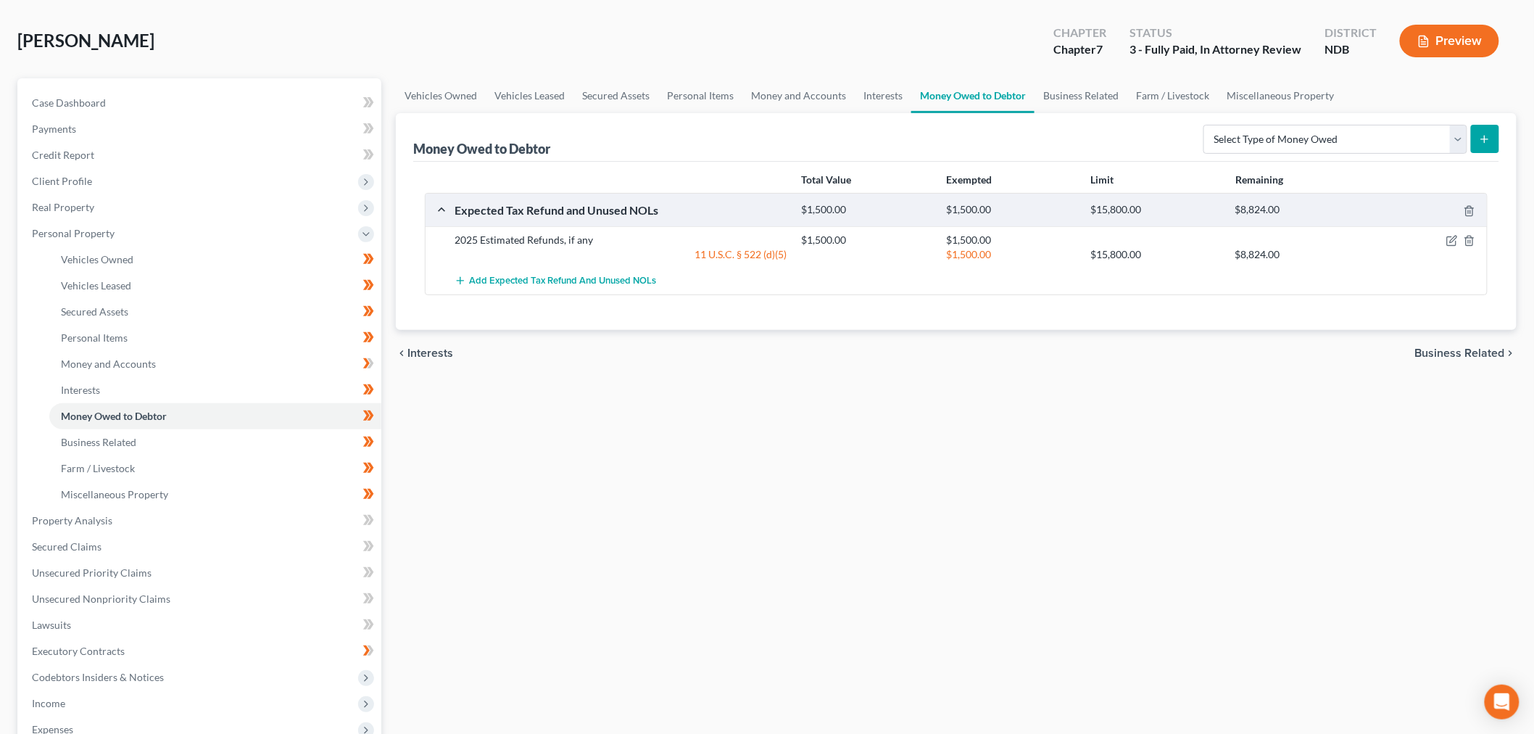
scroll to position [161, 0]
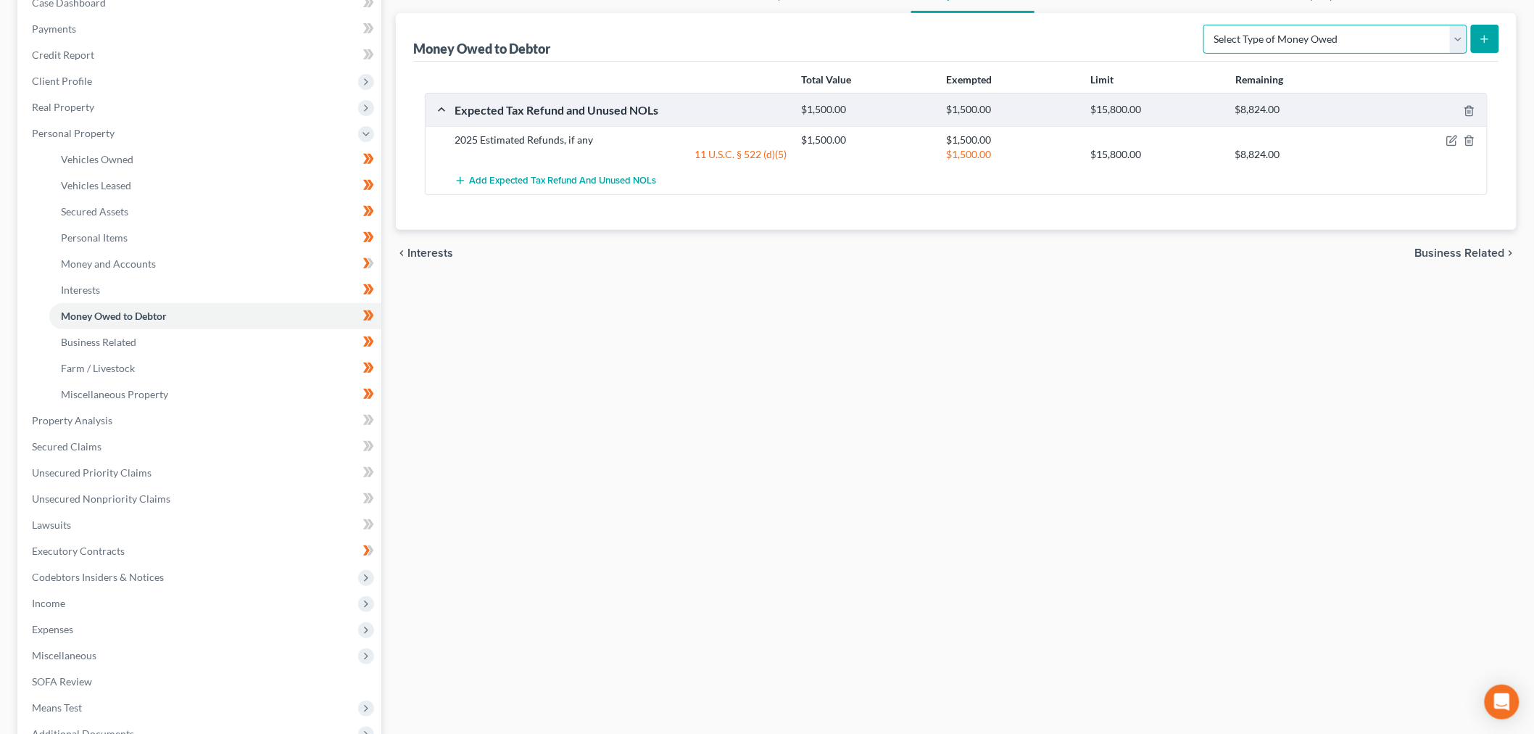
click at [1292, 54] on select "Select Type of Money Owed Accounts Receivable (A/B: 38) Alimony (A/B: 29) Child…" at bounding box center [1336, 39] width 264 height 29
select select "claims_against_third_parties"
click at [1204, 54] on select "Select Type of Money Owed Accounts Receivable (A/B: 38) Alimony (A/B: 29) Child…" at bounding box center [1336, 39] width 264 height 29
click at [1482, 39] on line "submit" at bounding box center [1485, 39] width 7 height 0
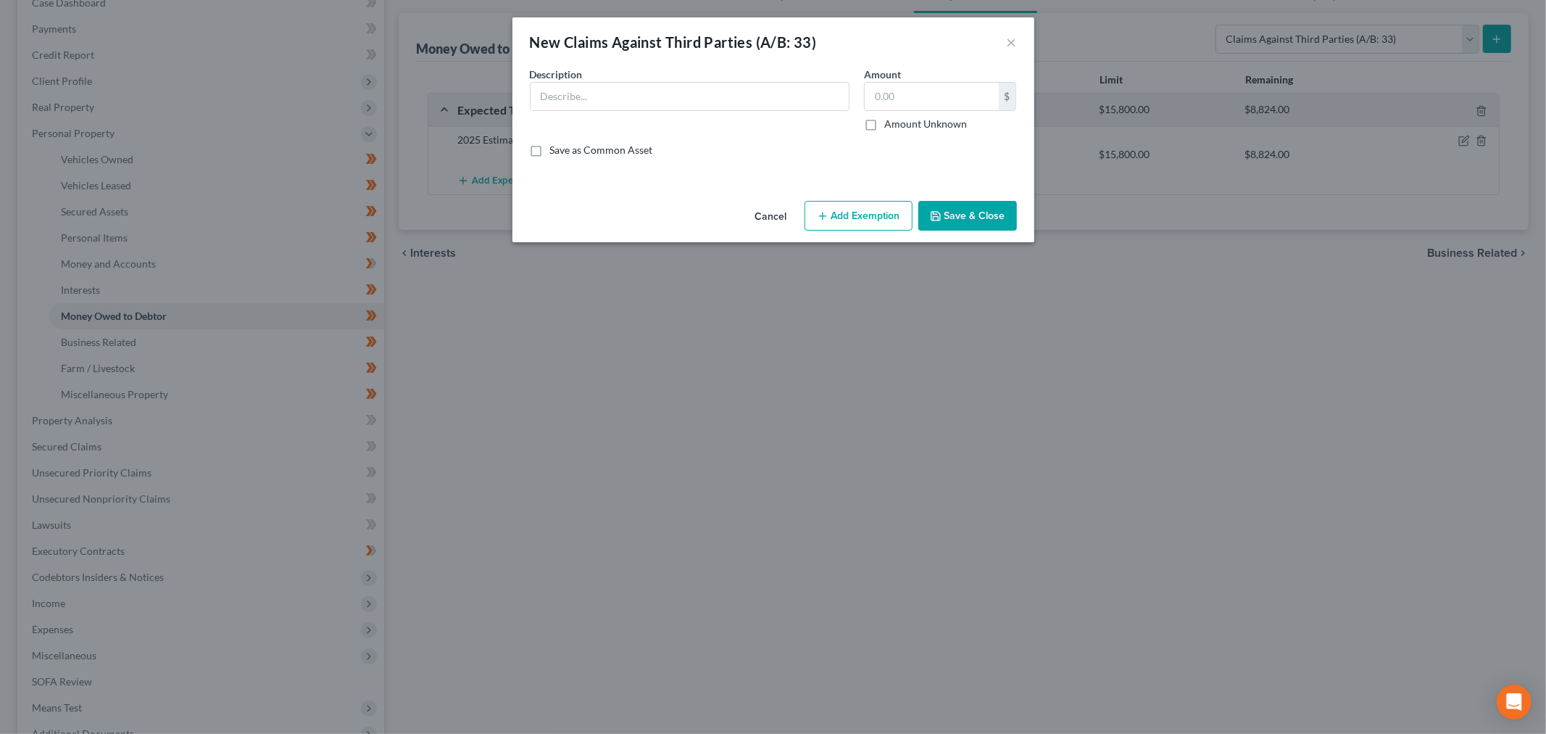
click at [639, 88] on div "Description *" at bounding box center [690, 99] width 334 height 65
drag, startPoint x: 653, startPoint y: 114, endPoint x: 700, endPoint y: 118, distance: 47.3
click at [653, 110] on input "text" at bounding box center [690, 97] width 318 height 28
type input "P"
type input "Claim against Katherine Newman - See SOFA Lines 9 & 18"
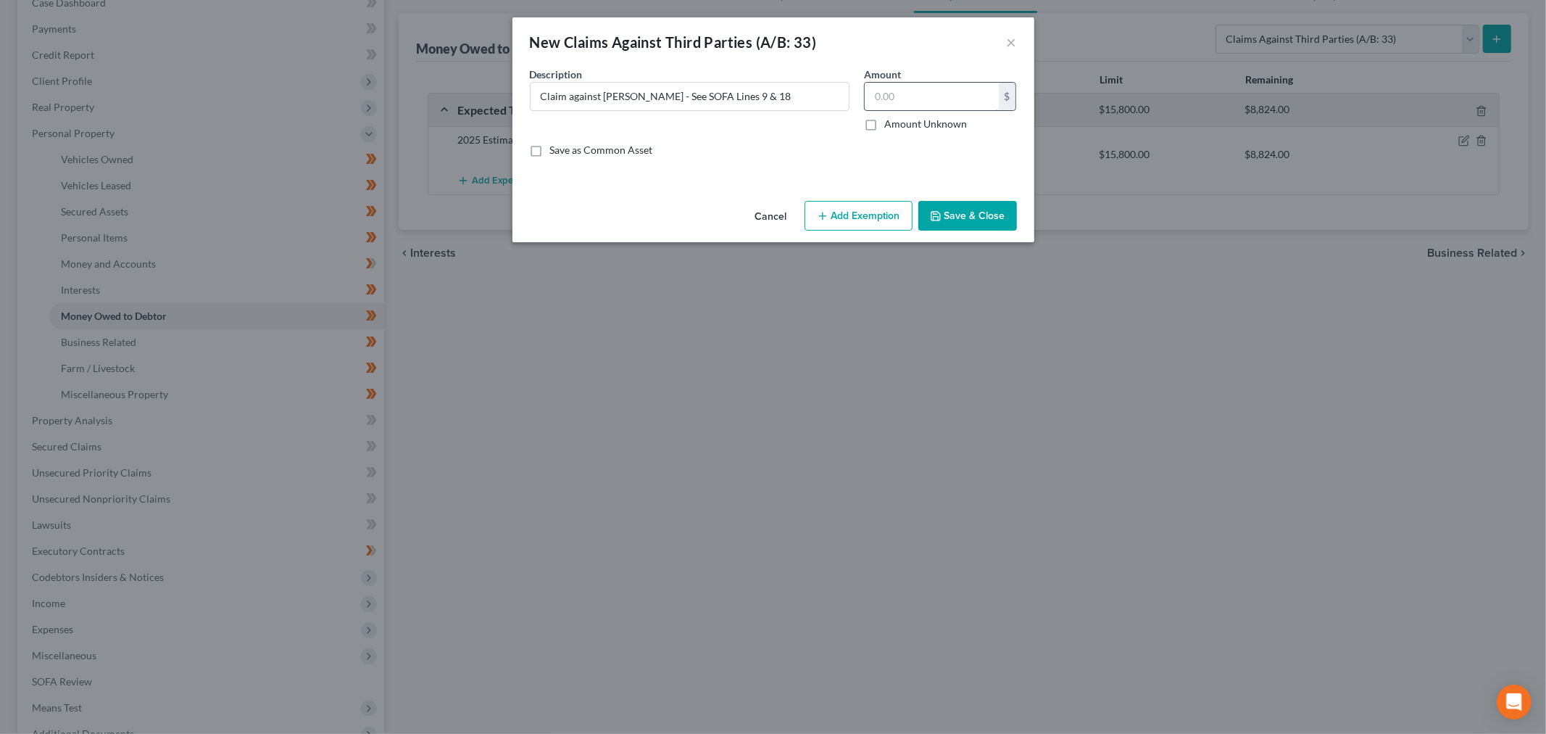
click at [993, 110] on input "text" at bounding box center [932, 97] width 134 height 28
click at [895, 131] on label "Amount Unknown" at bounding box center [926, 124] width 83 height 15
click at [895, 126] on input "Amount Unknown" at bounding box center [894, 121] width 9 height 9
checkbox input "true"
type input "0.00"
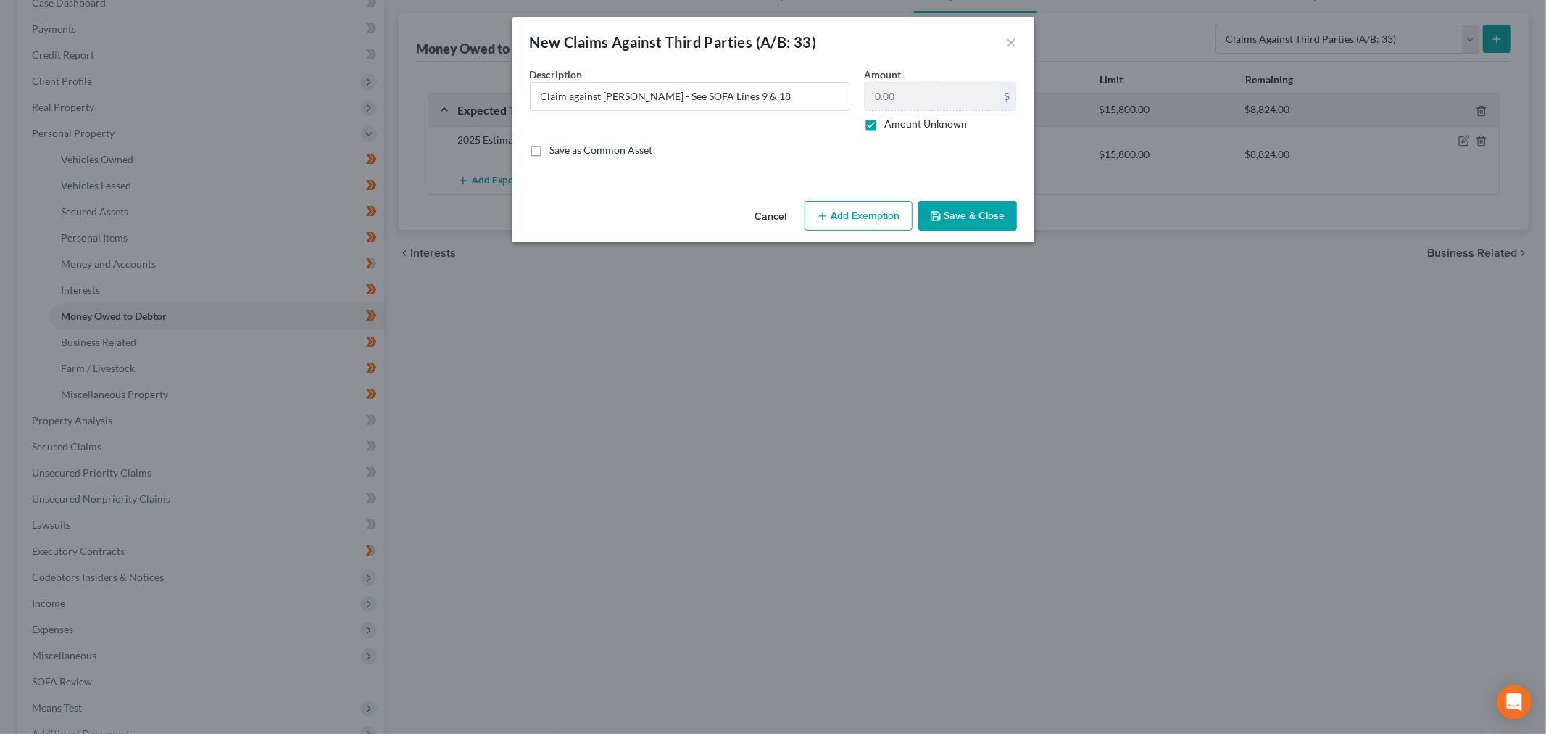
click at [1017, 231] on button "Save & Close" at bounding box center [968, 216] width 99 height 30
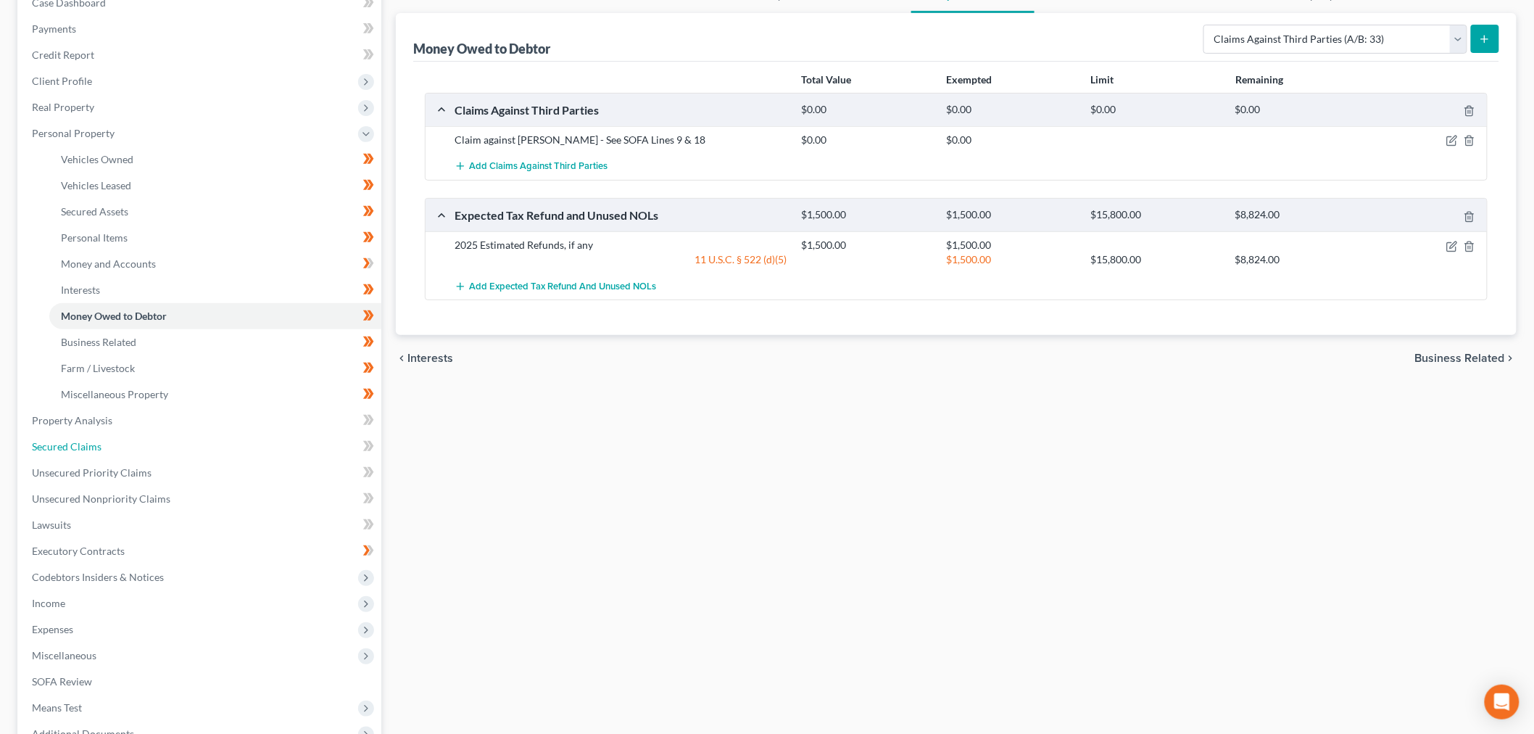
drag, startPoint x: 214, startPoint y: 600, endPoint x: 1084, endPoint y: 377, distance: 898.0
click at [214, 460] on link "Secured Claims" at bounding box center [200, 447] width 361 height 26
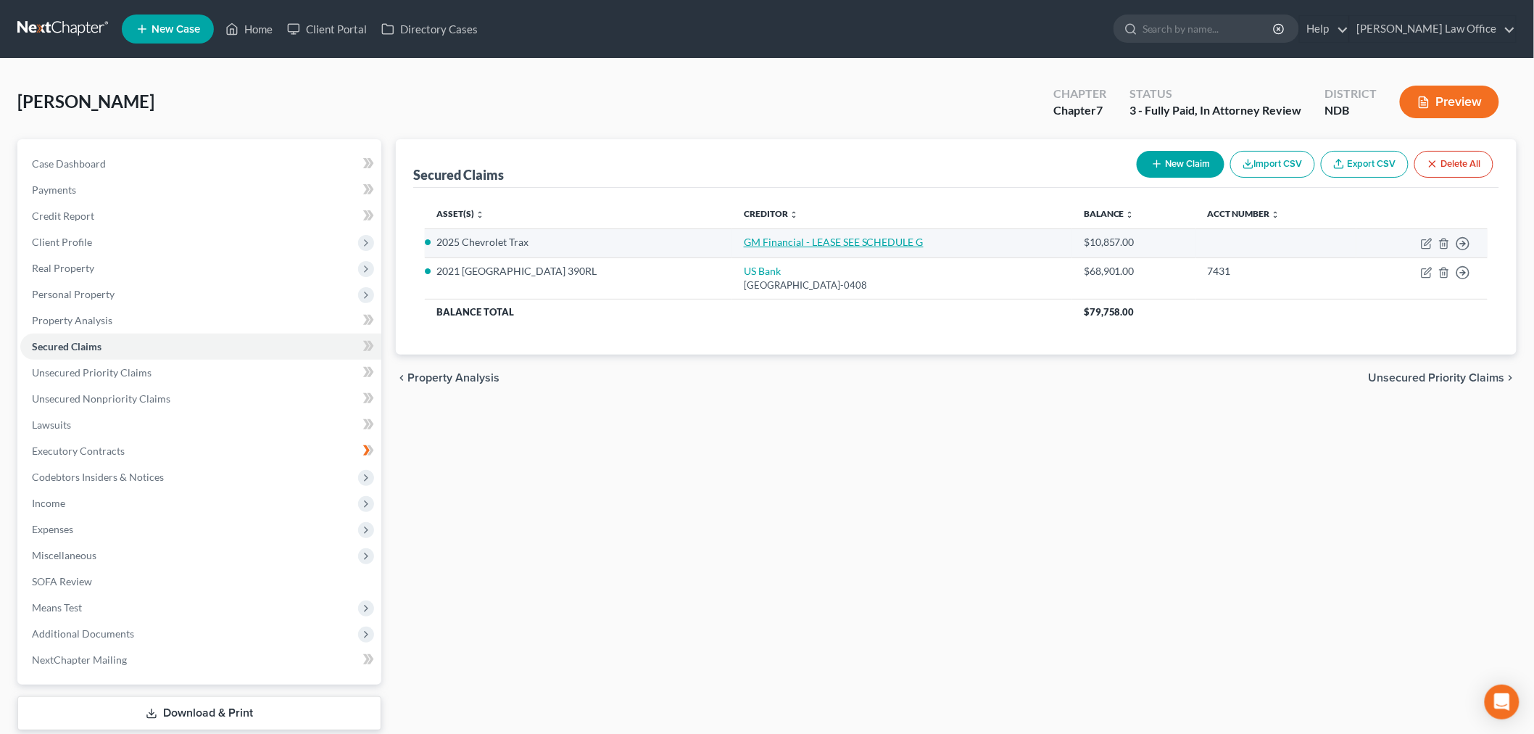
click at [896, 248] on link "GM Financial - LEASE SEE SCHEDULE G" at bounding box center [834, 242] width 180 height 12
select select "13"
select select "4"
select select "0"
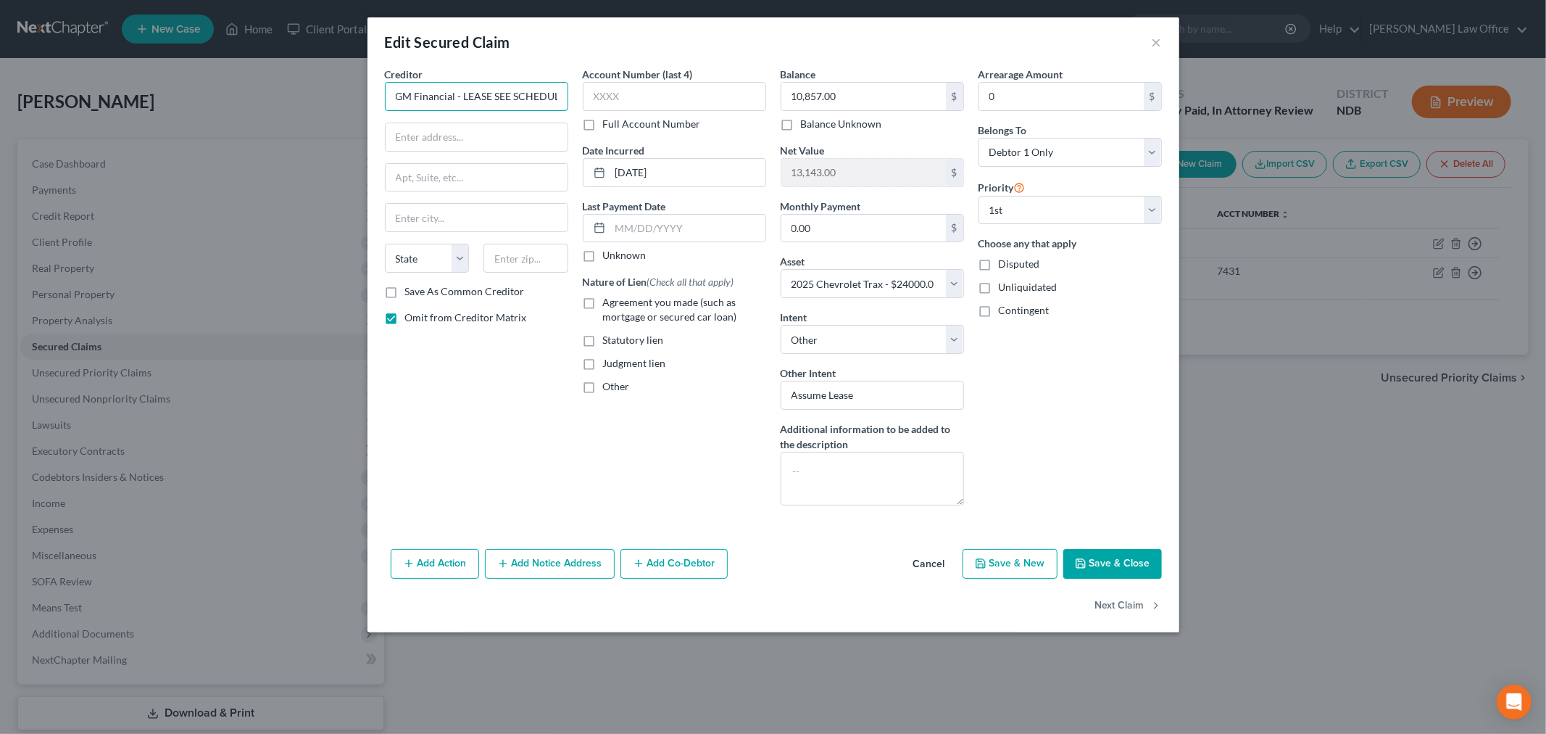
click at [385, 111] on input "GM Financial - LEASE SEE SCHEDULE G" at bounding box center [476, 96] width 183 height 29
type input "GM Financial -LEASE SEE SCHEDULE G"
drag, startPoint x: 1231, startPoint y: 676, endPoint x: 1233, endPoint y: 712, distance: 35.6
click at [1180, 632] on div "Edit Secured Claim × Creditor * GM Financial -LEASE SEE SCHEDULE G State AL AK …" at bounding box center [774, 324] width 812 height 615
click at [1162, 579] on button "Save & Close" at bounding box center [1113, 564] width 99 height 30
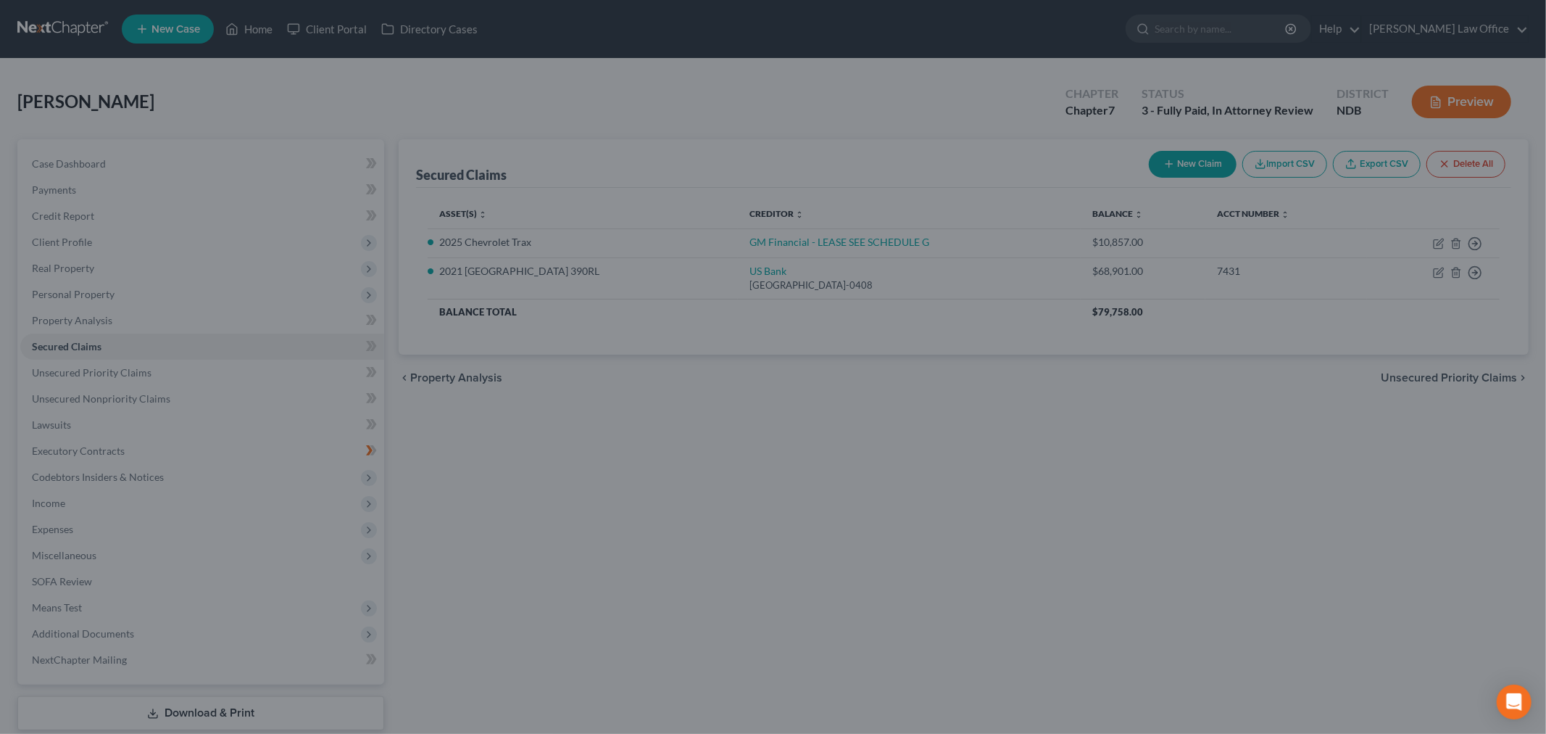
select select "13"
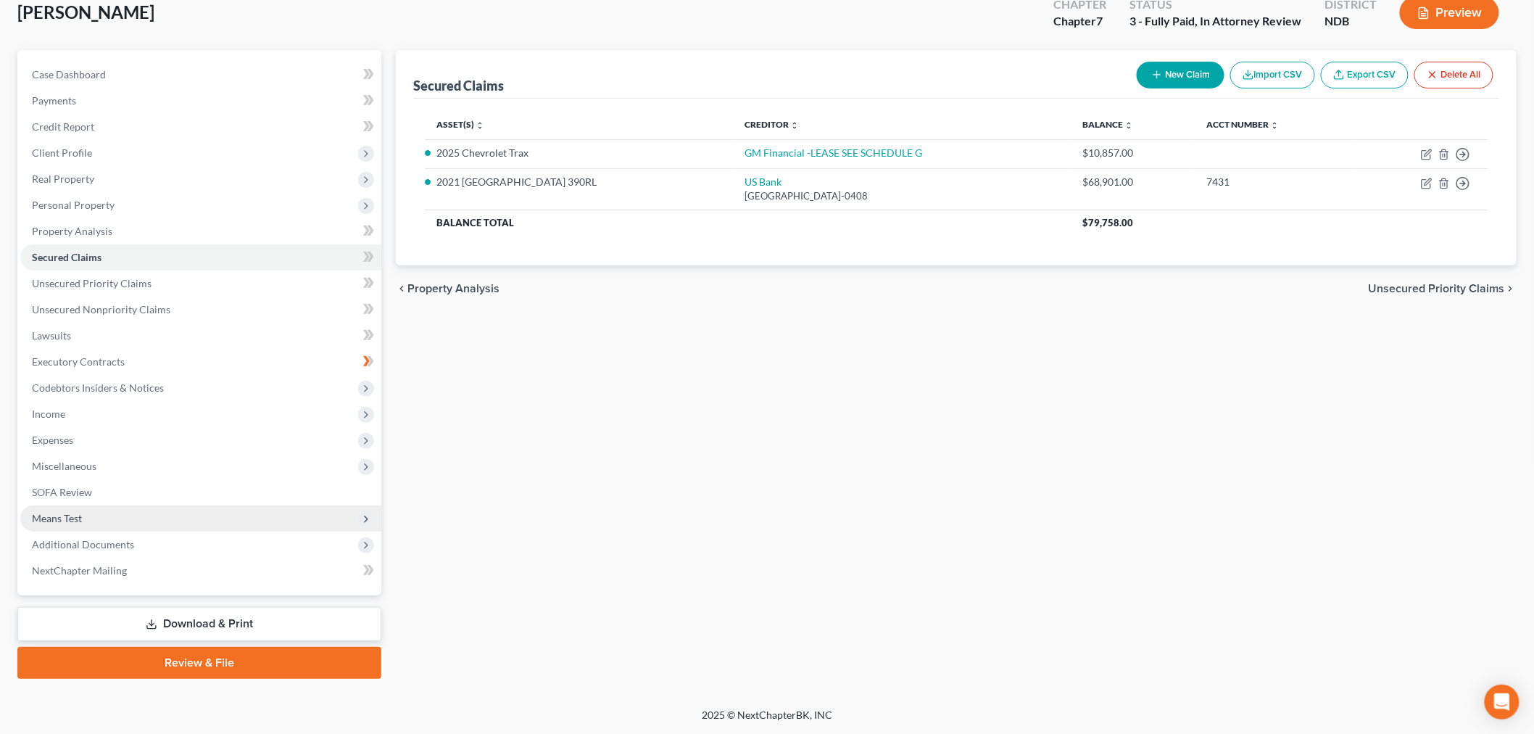
scroll to position [241, 0]
click at [140, 427] on span "Expenses" at bounding box center [200, 440] width 361 height 26
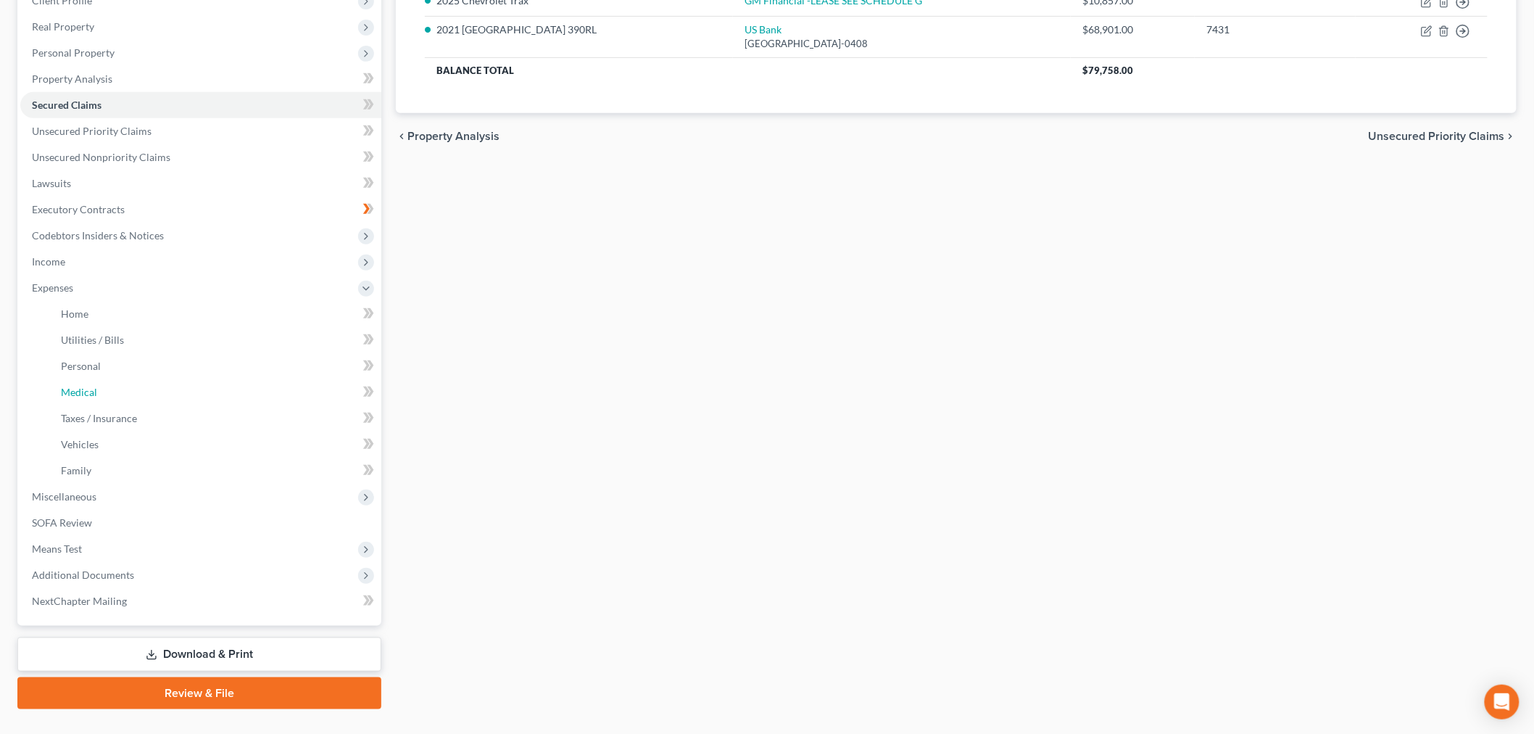
drag, startPoint x: 98, startPoint y: 545, endPoint x: 1066, endPoint y: 371, distance: 983.4
click at [97, 398] on span "Medical" at bounding box center [79, 392] width 36 height 12
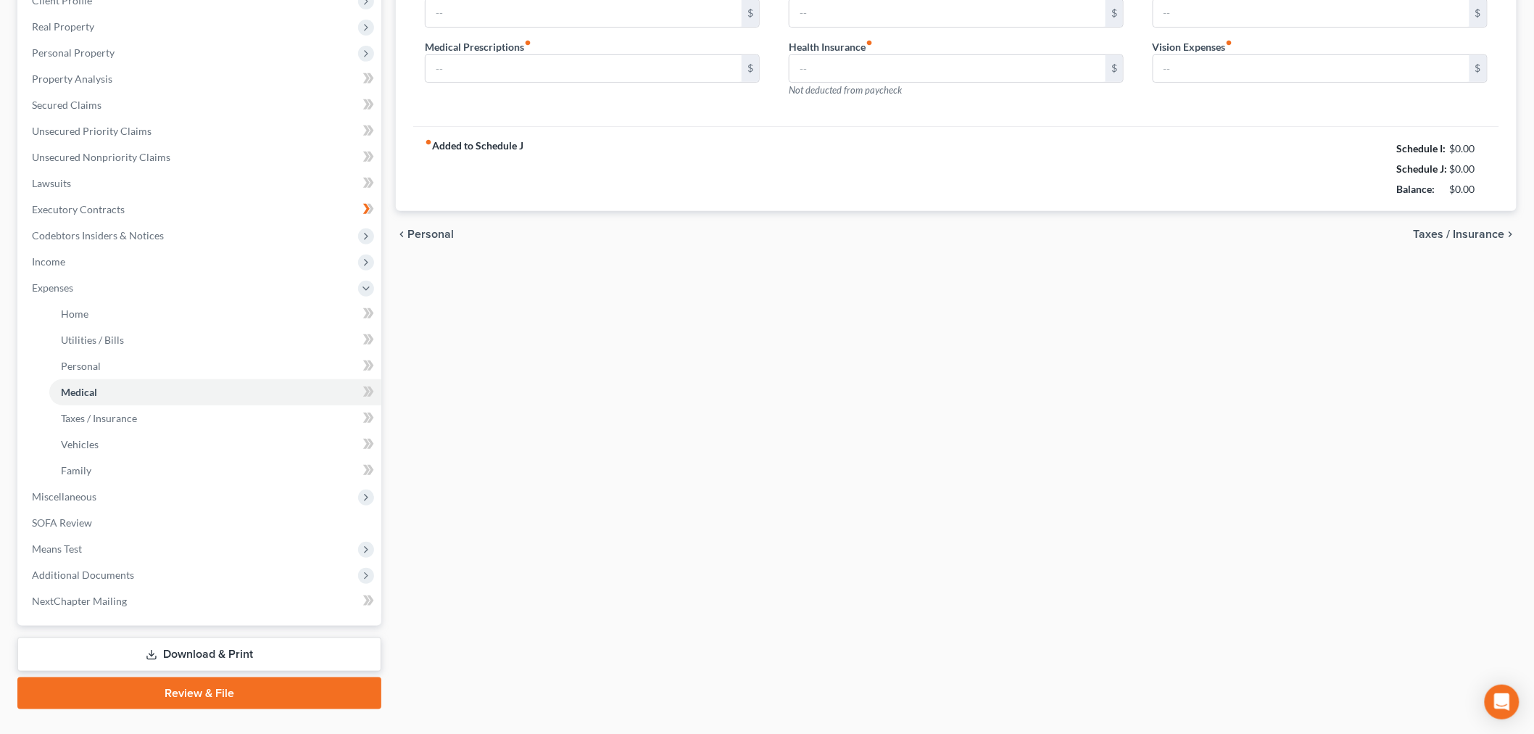
type input "450.00"
type input "40.00"
type input "0.00"
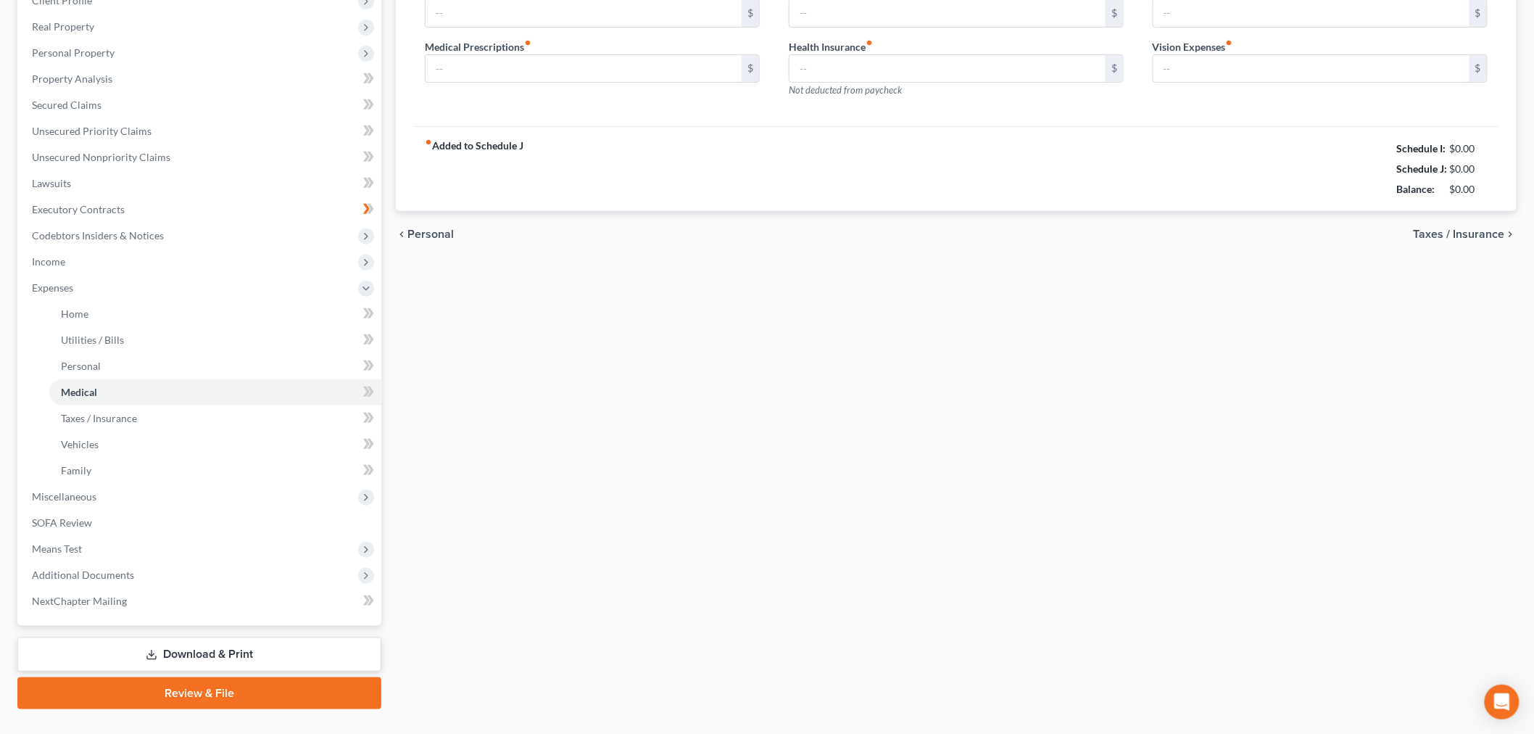
type input "0.00"
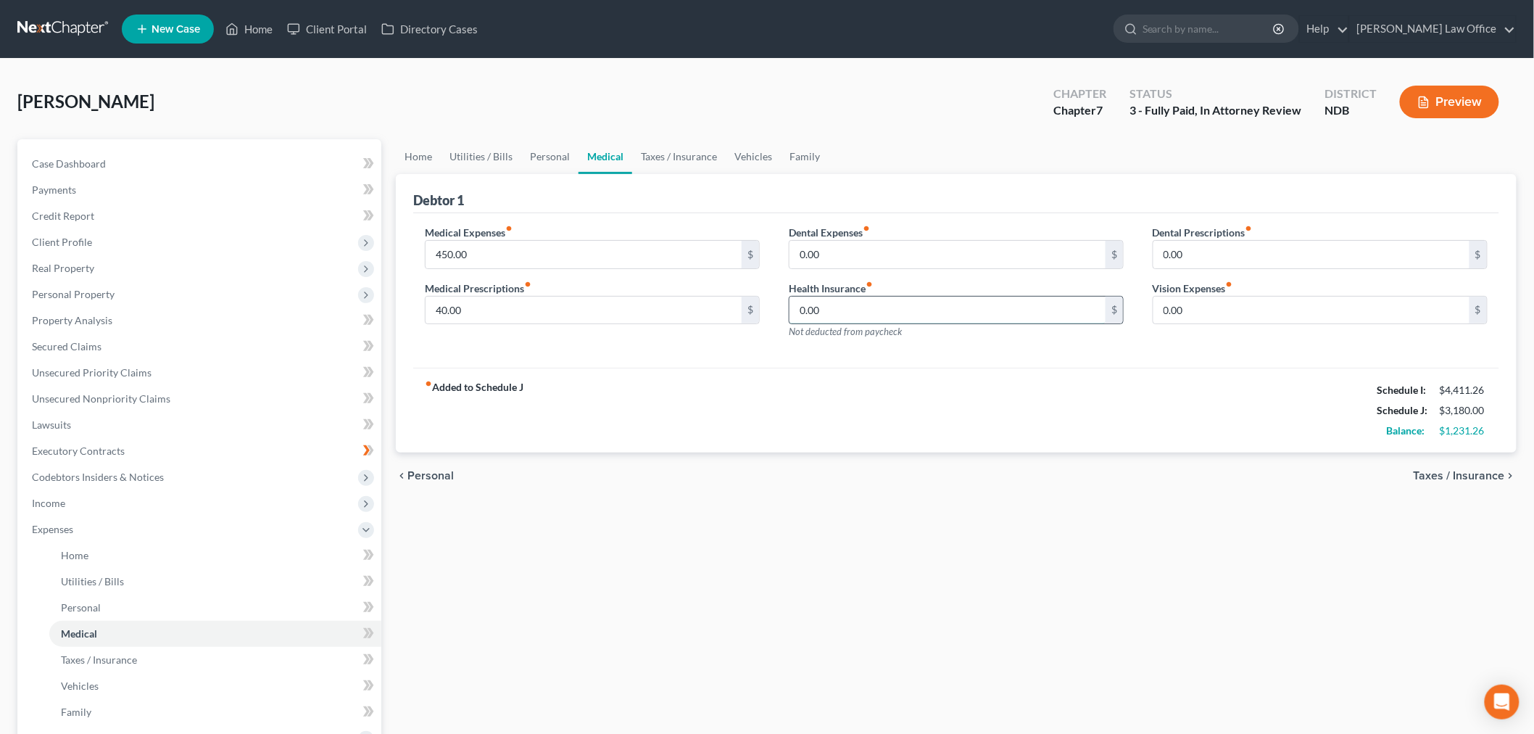
click at [876, 324] on input "0.00" at bounding box center [948, 311] width 316 height 28
type input "240.50"
drag, startPoint x: 162, startPoint y: 428, endPoint x: 673, endPoint y: 277, distance: 533.1
click at [162, 360] on link "Secured Claims" at bounding box center [200, 347] width 361 height 26
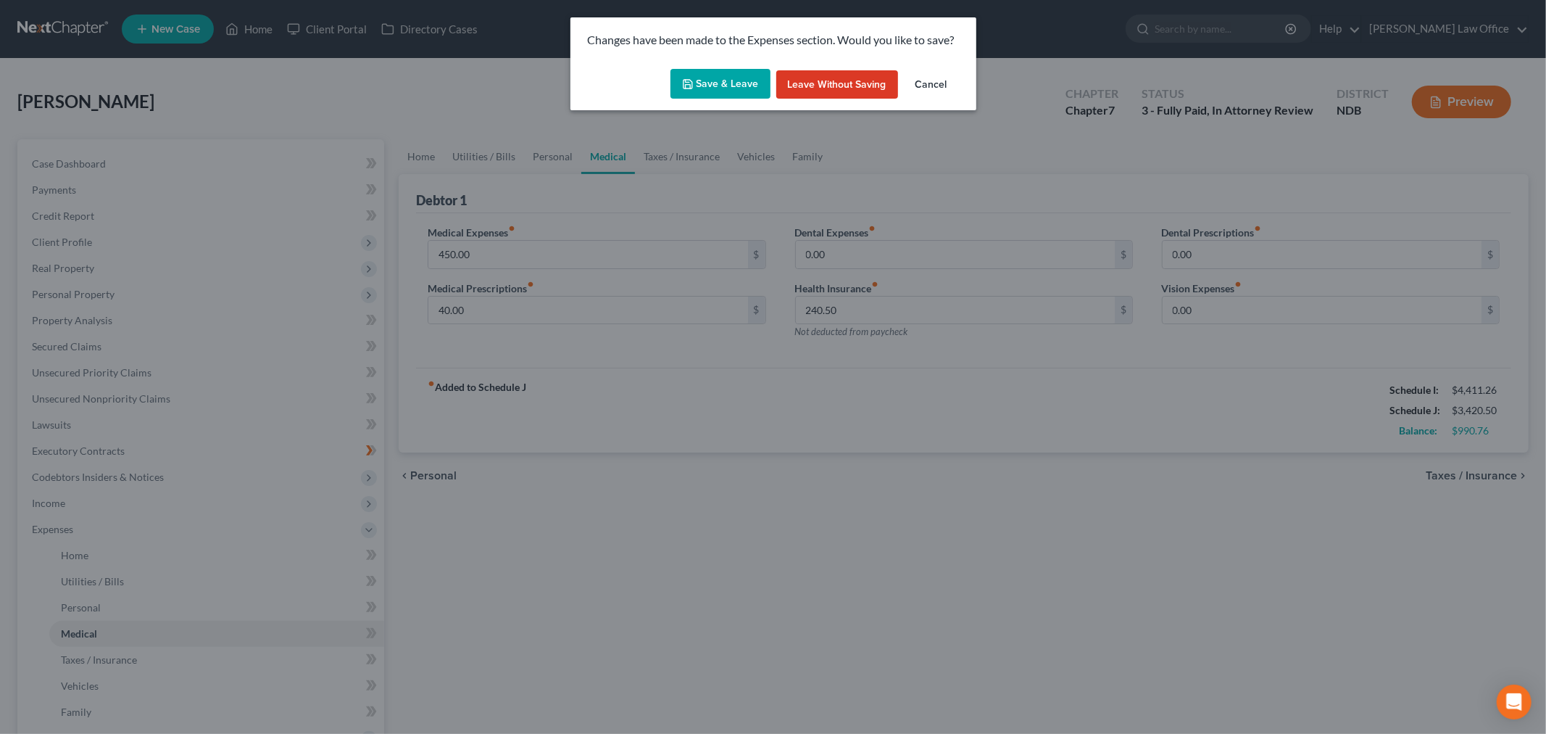
drag, startPoint x: 747, startPoint y: 115, endPoint x: 740, endPoint y: 117, distance: 7.6
click at [747, 99] on button "Save & Leave" at bounding box center [721, 84] width 100 height 30
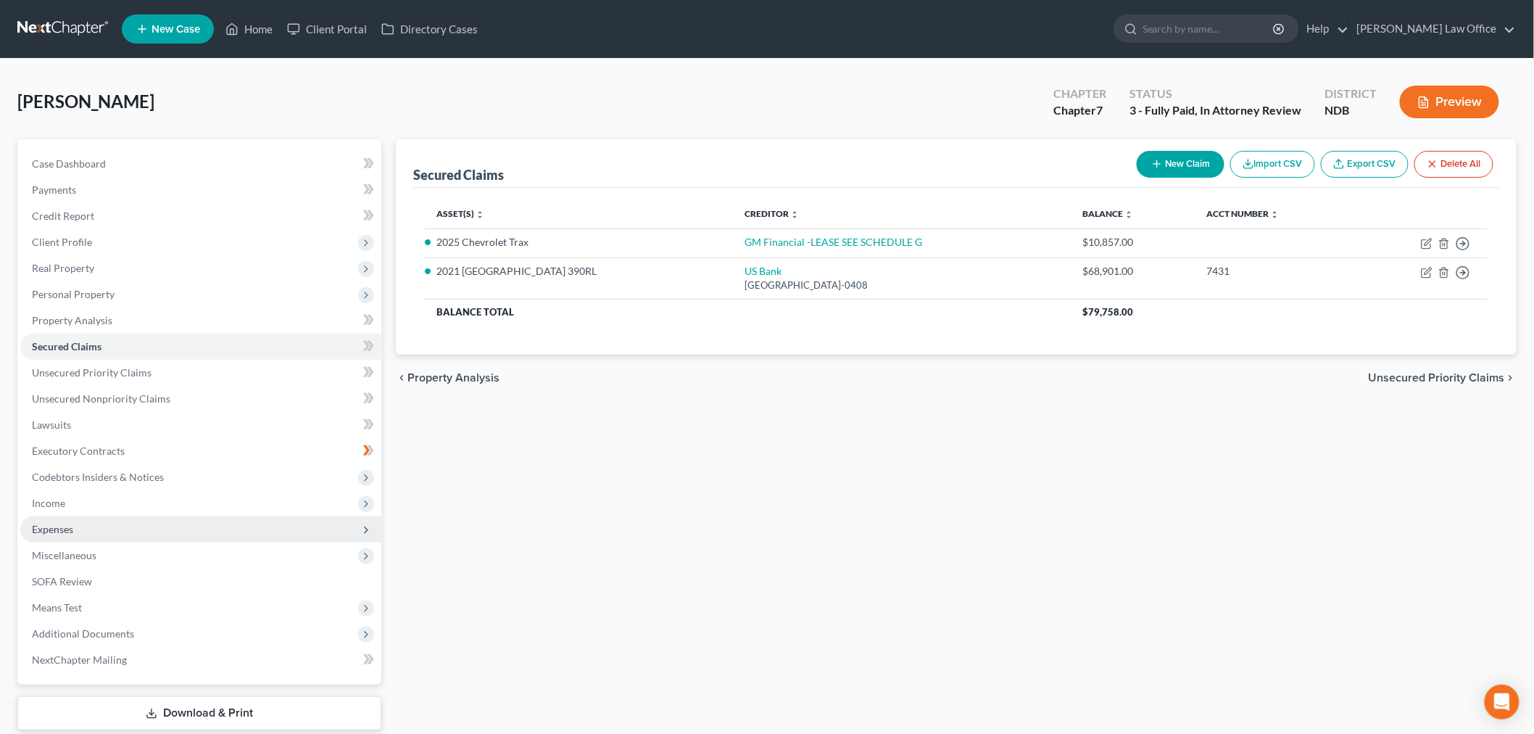
drag, startPoint x: 88, startPoint y: 661, endPoint x: 149, endPoint y: 658, distance: 60.2
click at [73, 535] on span "Expenses" at bounding box center [52, 529] width 41 height 12
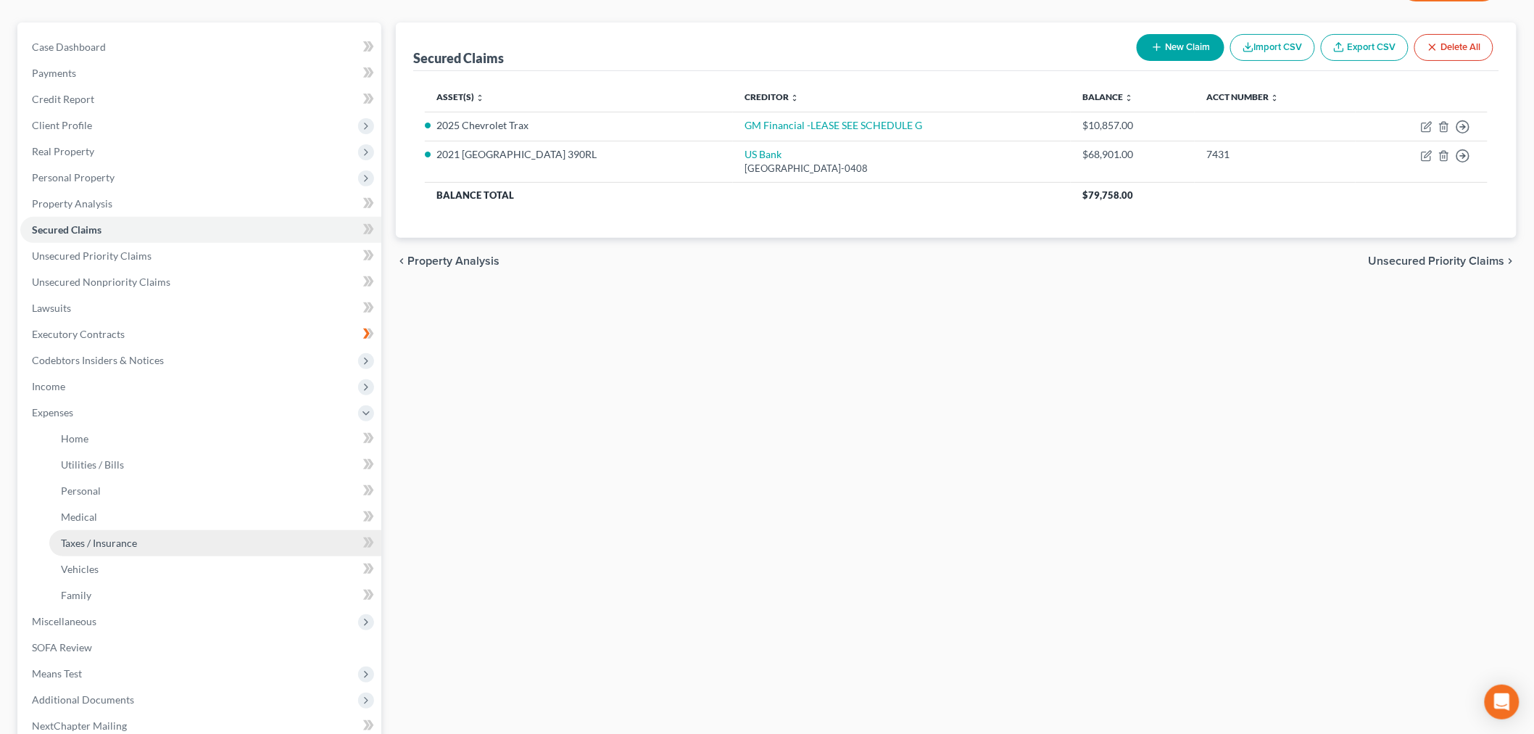
scroll to position [241, 0]
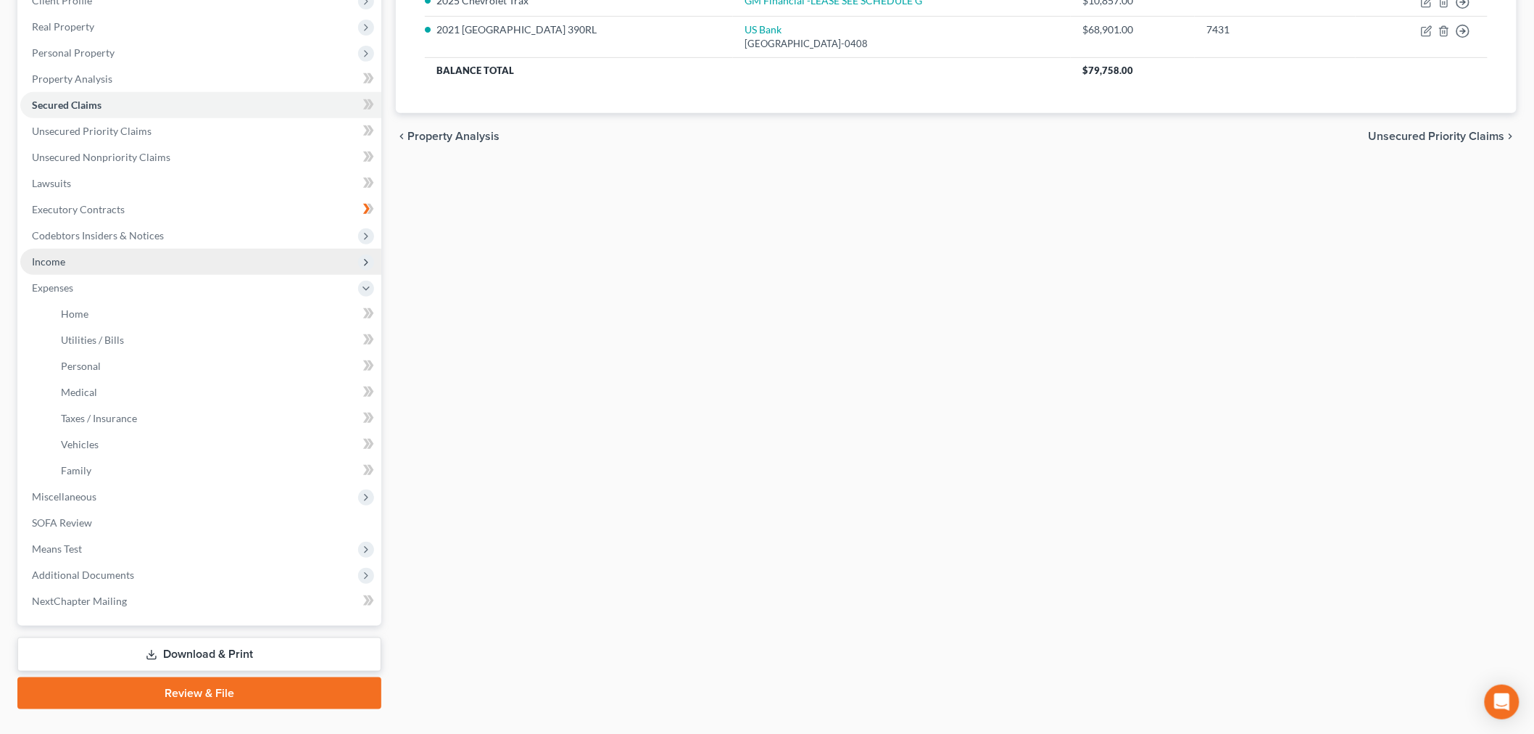
click at [104, 275] on span "Income" at bounding box center [200, 262] width 361 height 26
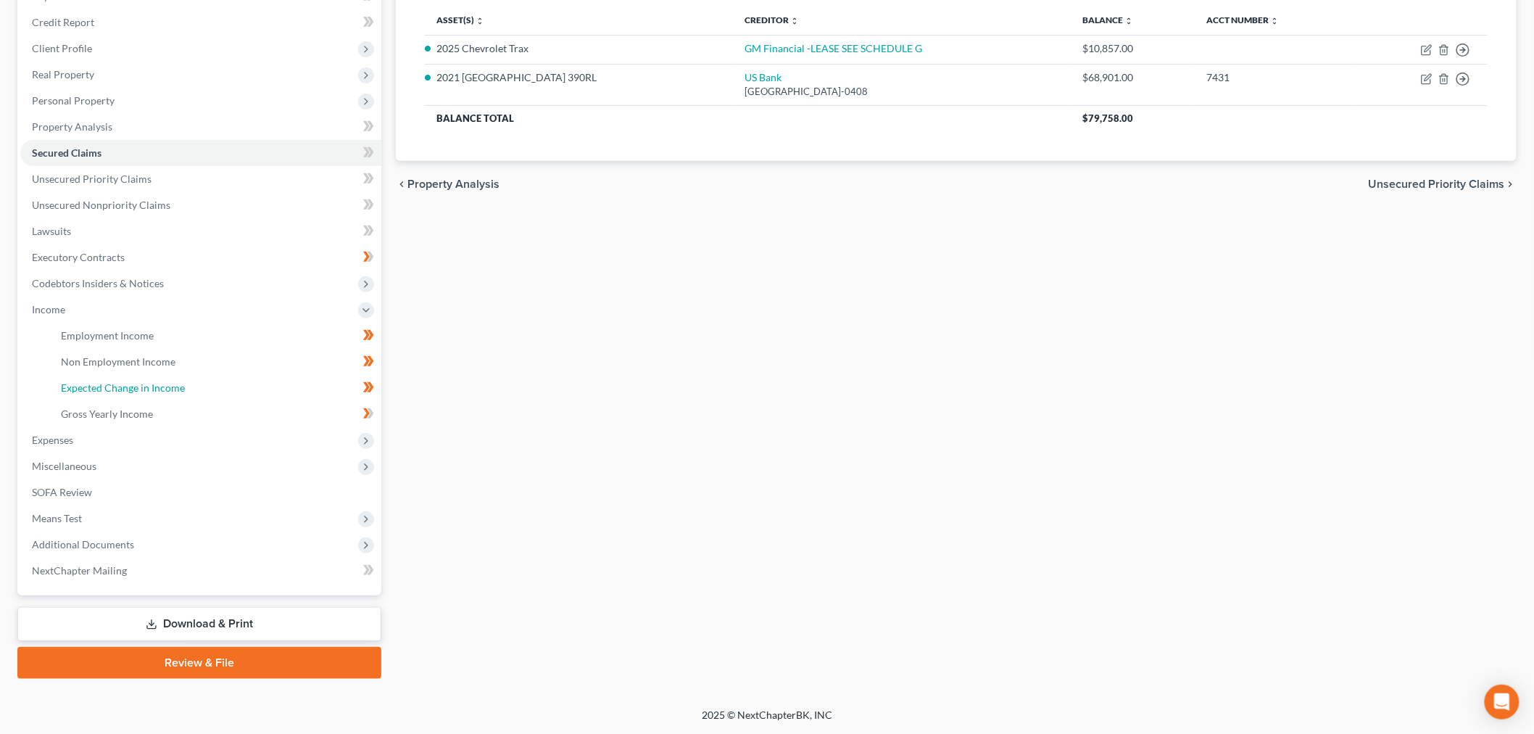
click at [185, 394] on span "Expected Change in Income" at bounding box center [123, 387] width 124 height 12
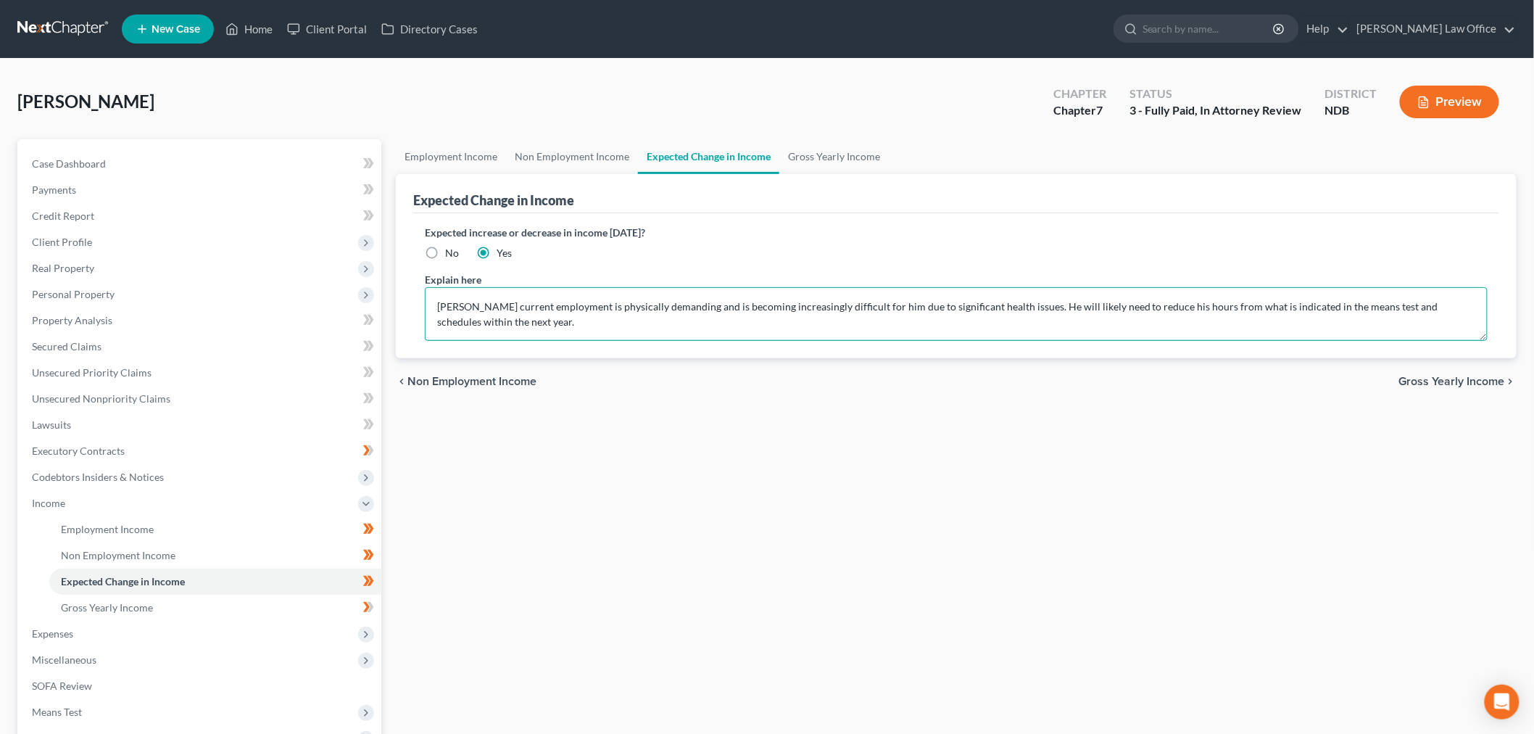
click at [890, 341] on textarea "[PERSON_NAME] current employment is physically demanding and is becoming increa…" at bounding box center [956, 314] width 1063 height 54
drag, startPoint x: 890, startPoint y: 410, endPoint x: 808, endPoint y: 575, distance: 184.8
click at [808, 575] on div "Employment Income Non Employment Income Expected Change in Income Gross Yearly …" at bounding box center [956, 505] width 1135 height 733
drag, startPoint x: 803, startPoint y: 402, endPoint x: 414, endPoint y: 355, distance: 391.4
click at [414, 355] on div "Expected Change in Income Expected increase or decrease in income within one ye…" at bounding box center [956, 266] width 1121 height 184
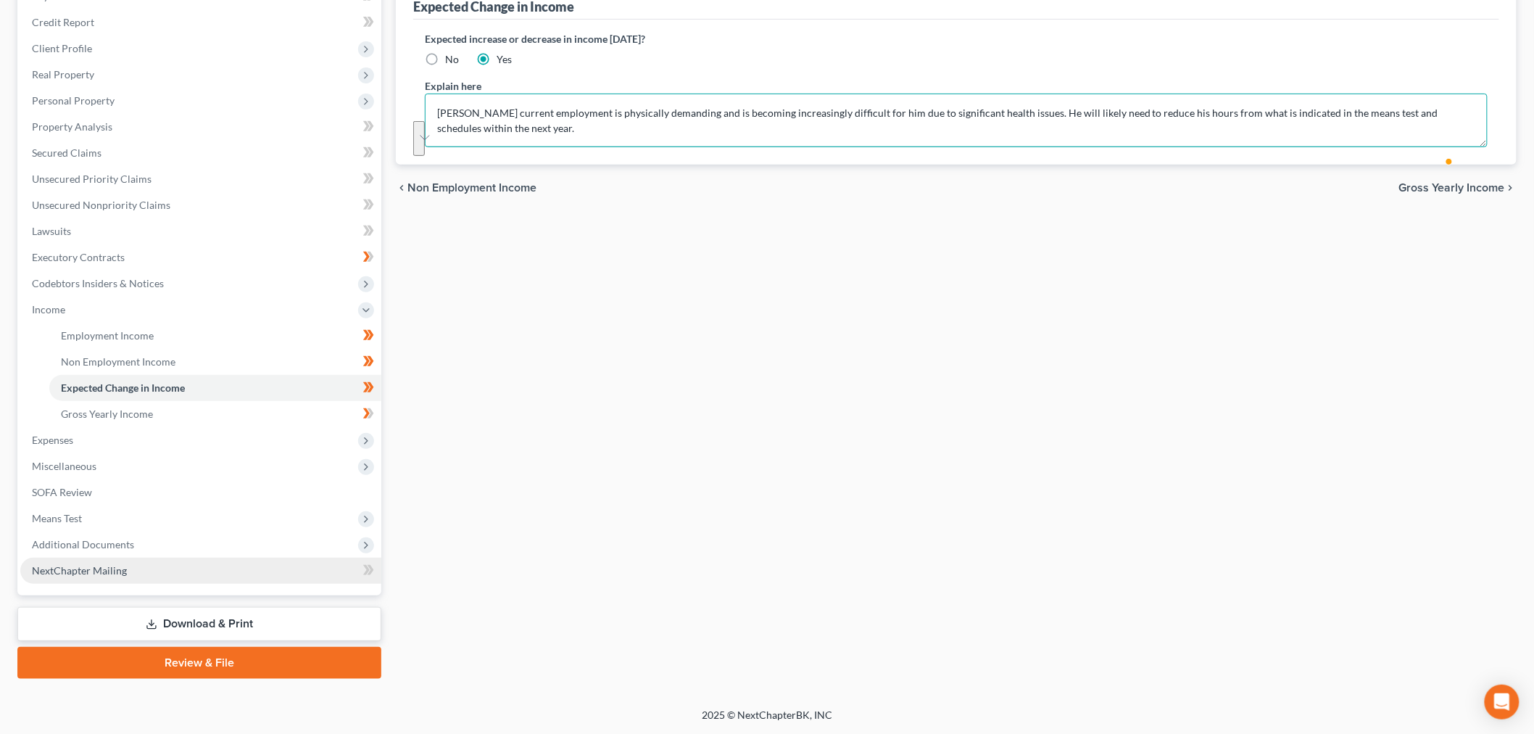
scroll to position [402, 0]
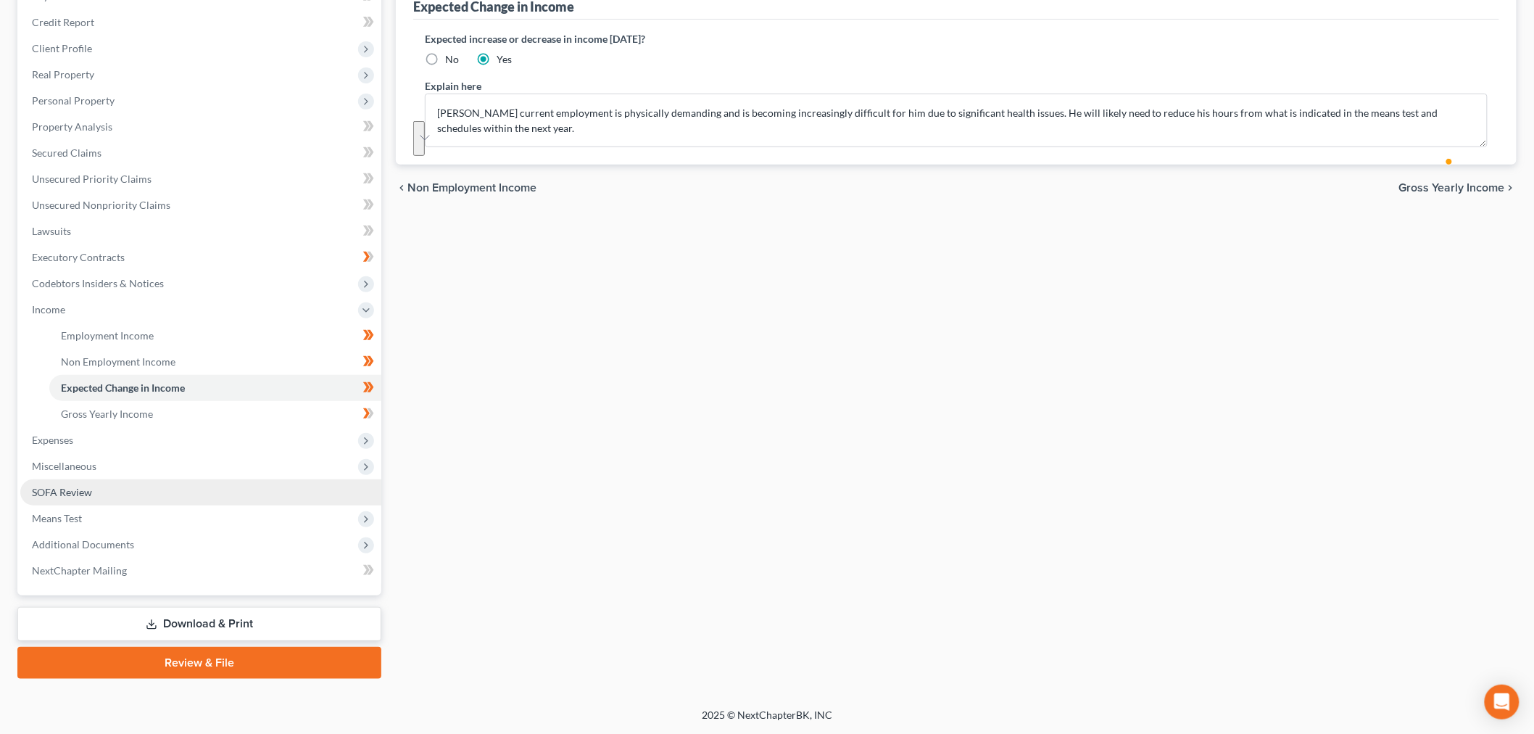
click at [190, 479] on link "SOFA Review" at bounding box center [200, 492] width 361 height 26
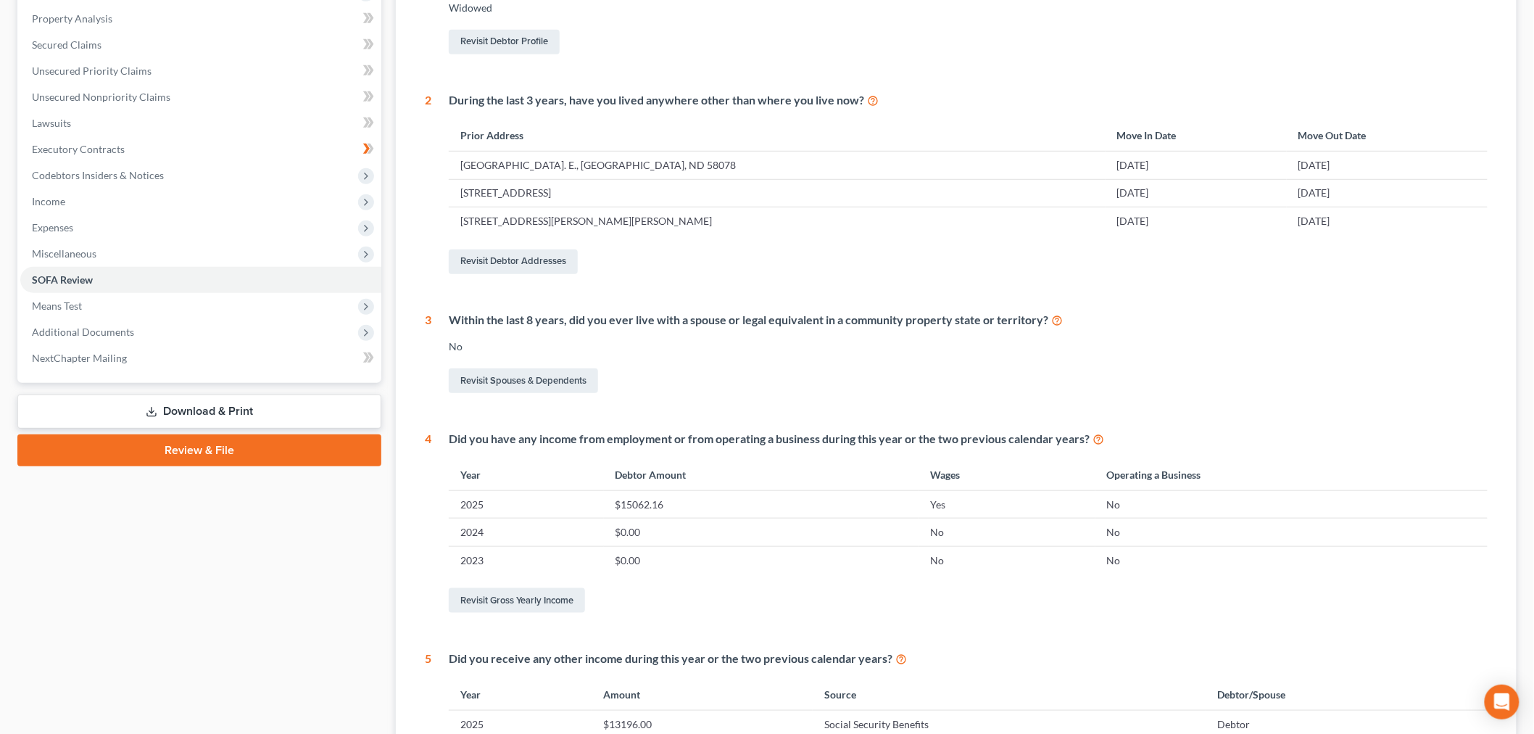
scroll to position [402, 0]
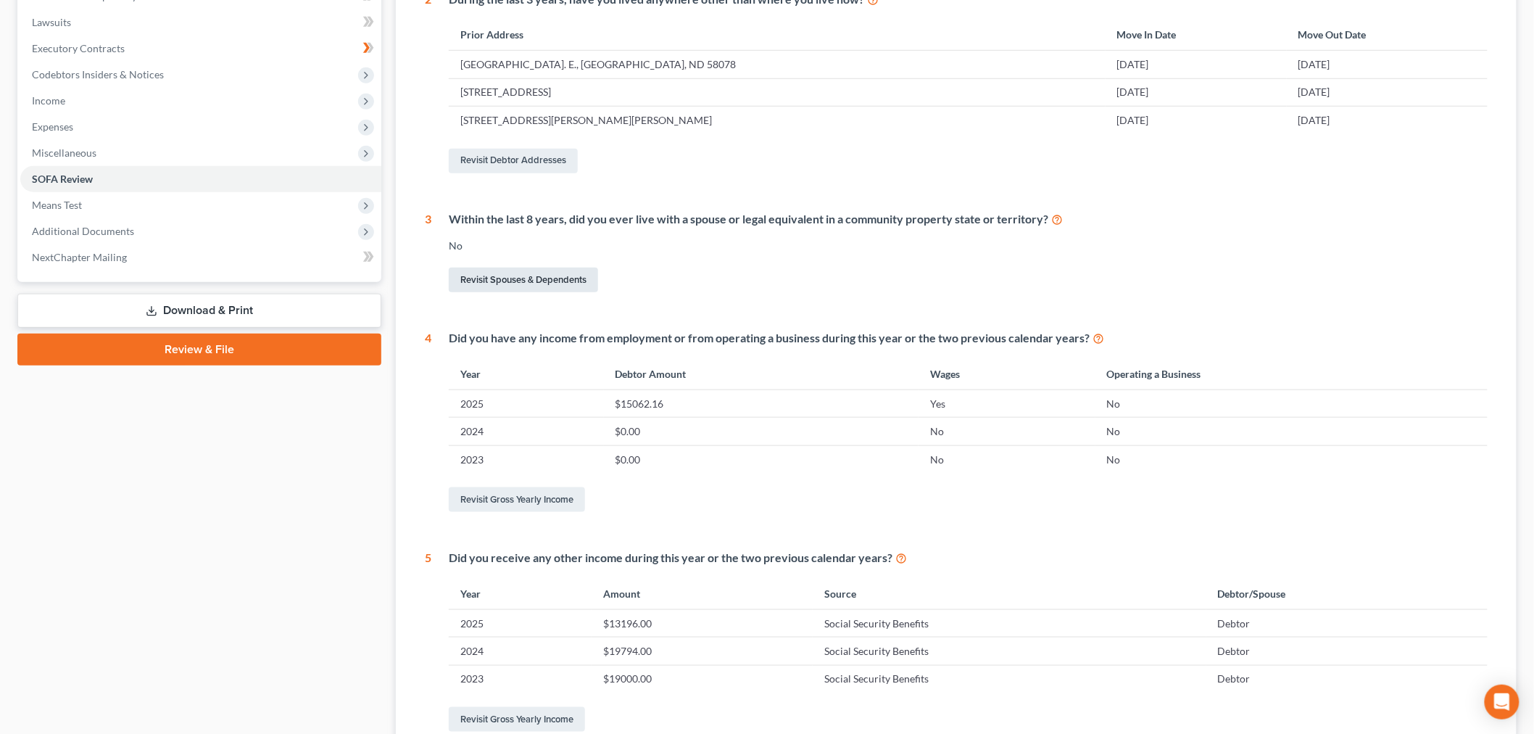
click at [528, 292] on link "Revisit Spouses & Dependents" at bounding box center [523, 280] width 149 height 25
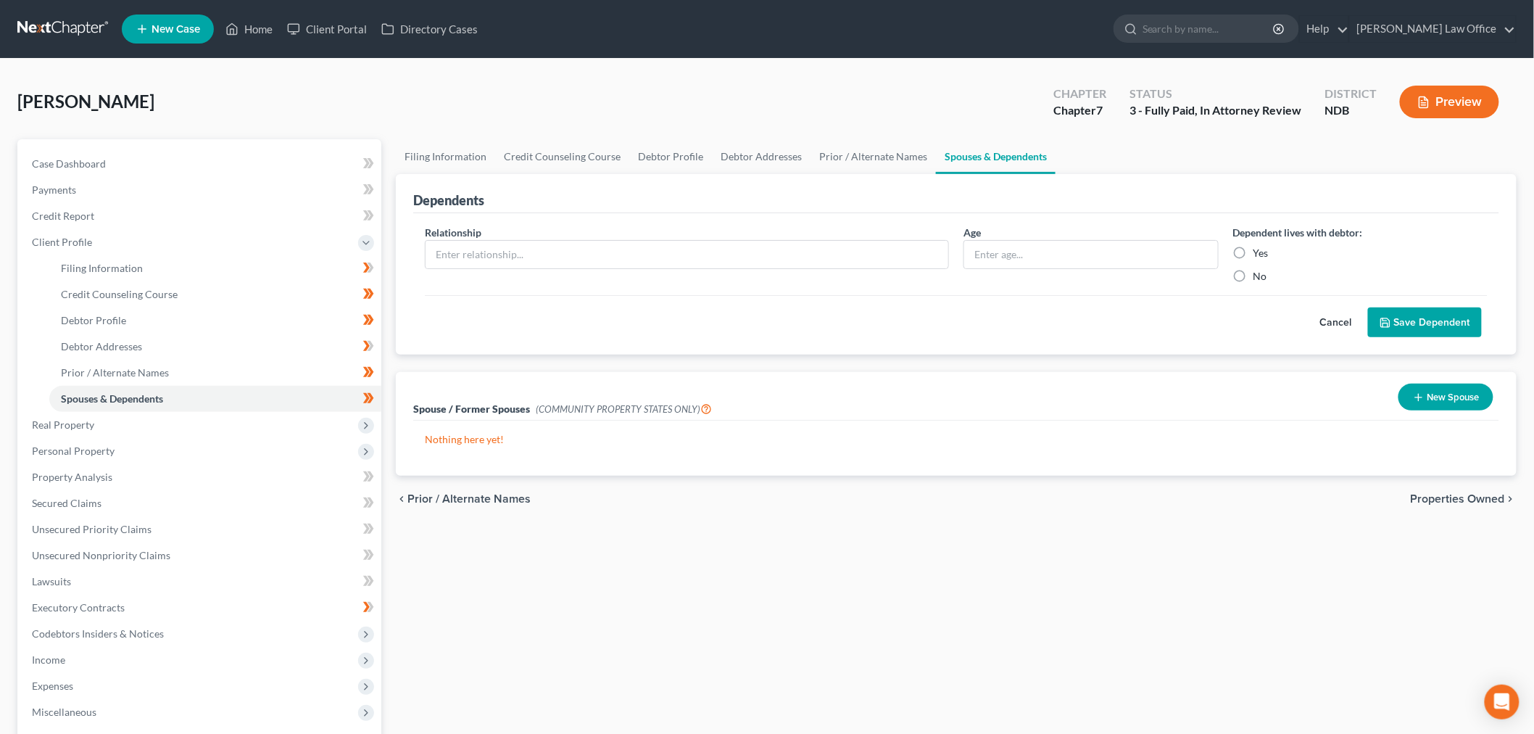
click at [1433, 410] on button "New Spouse" at bounding box center [1446, 397] width 95 height 27
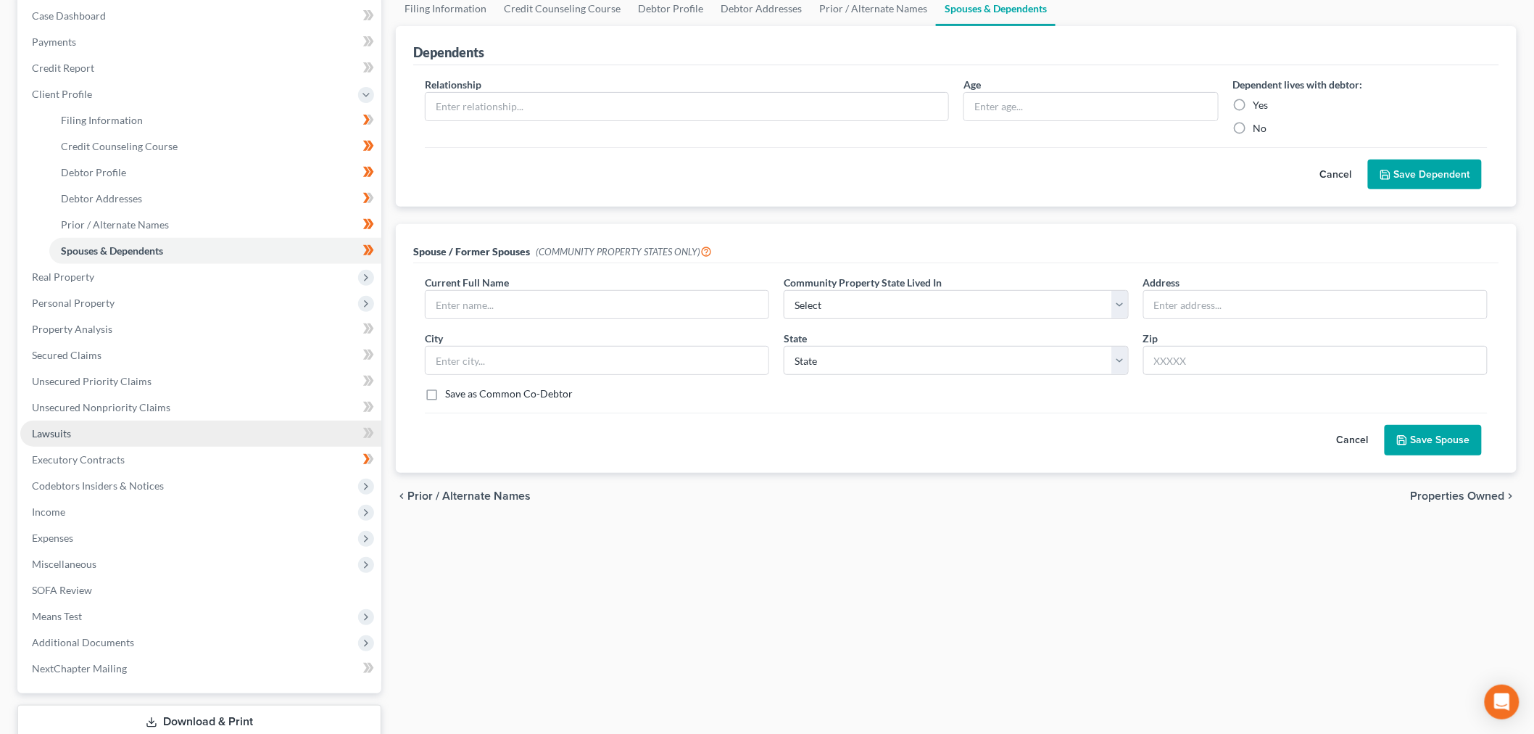
scroll to position [161, 0]
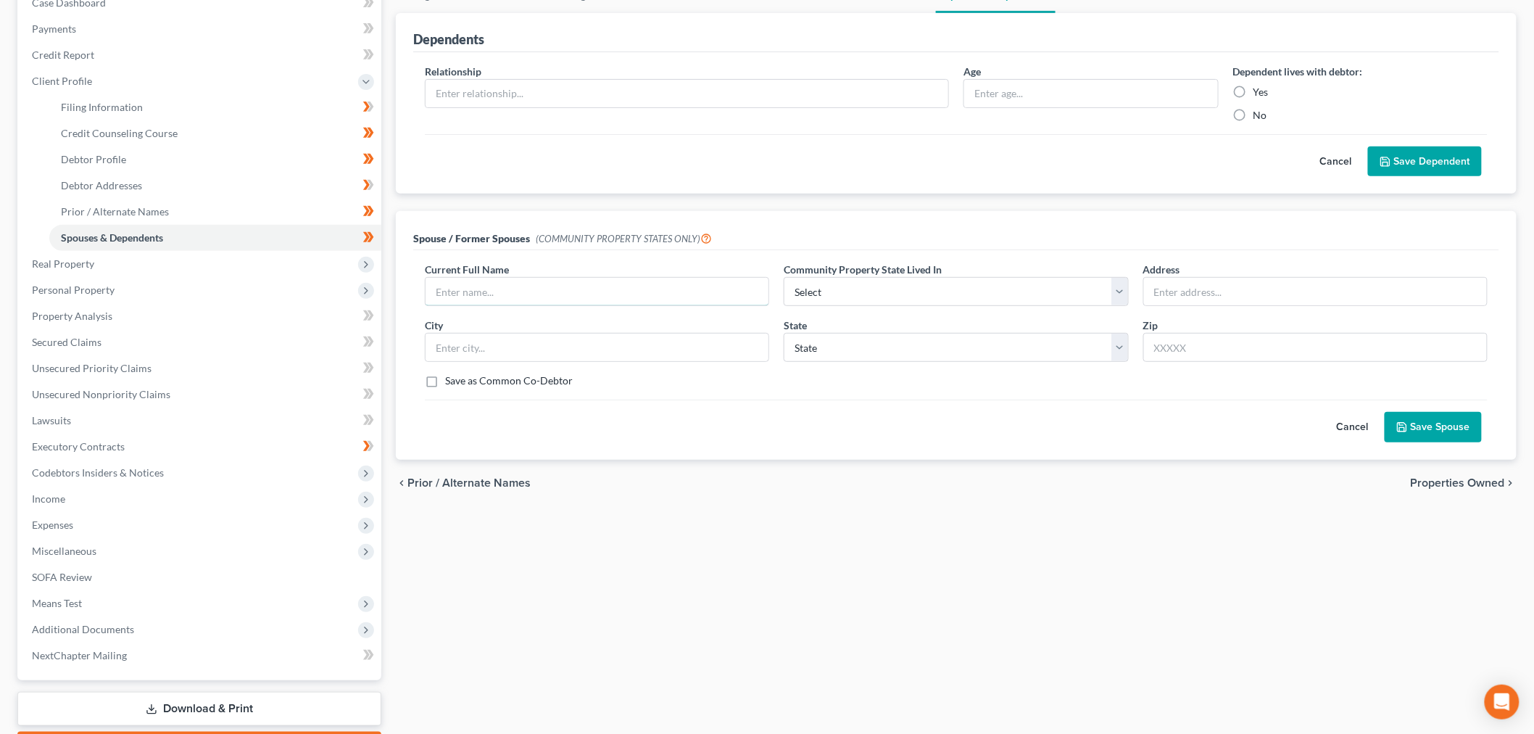
drag, startPoint x: 582, startPoint y: 392, endPoint x: 592, endPoint y: 336, distance: 56.0
click at [582, 305] on input "text" at bounding box center [597, 292] width 343 height 28
type input "Katherine Newman"
click at [937, 306] on select "Select AZ CA GU ID LA NV NM PR TX WA WI" at bounding box center [956, 291] width 344 height 29
select select "8"
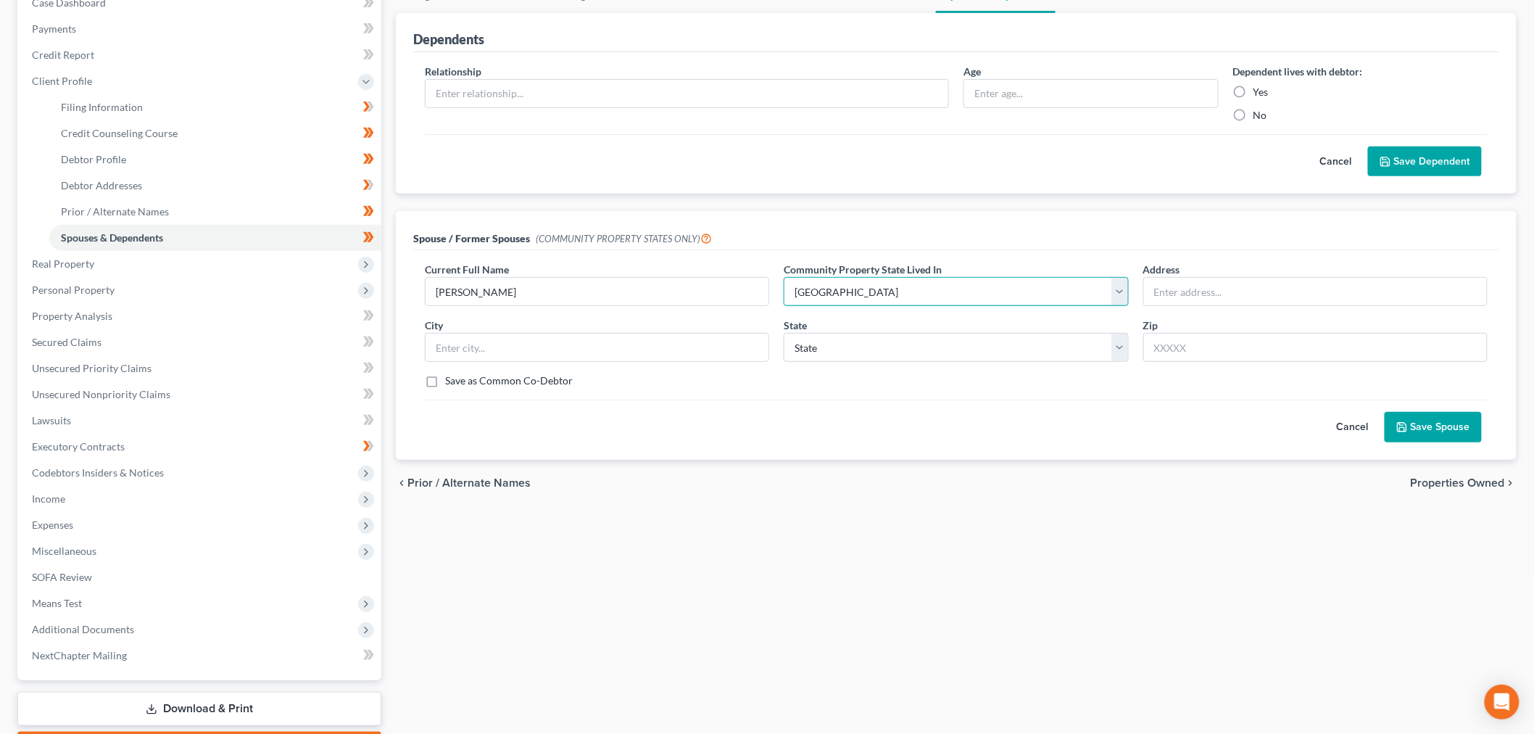
click at [787, 306] on select "Select AZ CA GU ID LA NV NM PR TX WA WI" at bounding box center [956, 291] width 344 height 29
click at [1241, 305] on input "text" at bounding box center [1315, 292] width 343 height 28
click at [1001, 442] on div "Cancel Save Spouse" at bounding box center [956, 420] width 1063 height 43
click at [1425, 442] on button "Save Spouse" at bounding box center [1433, 427] width 97 height 30
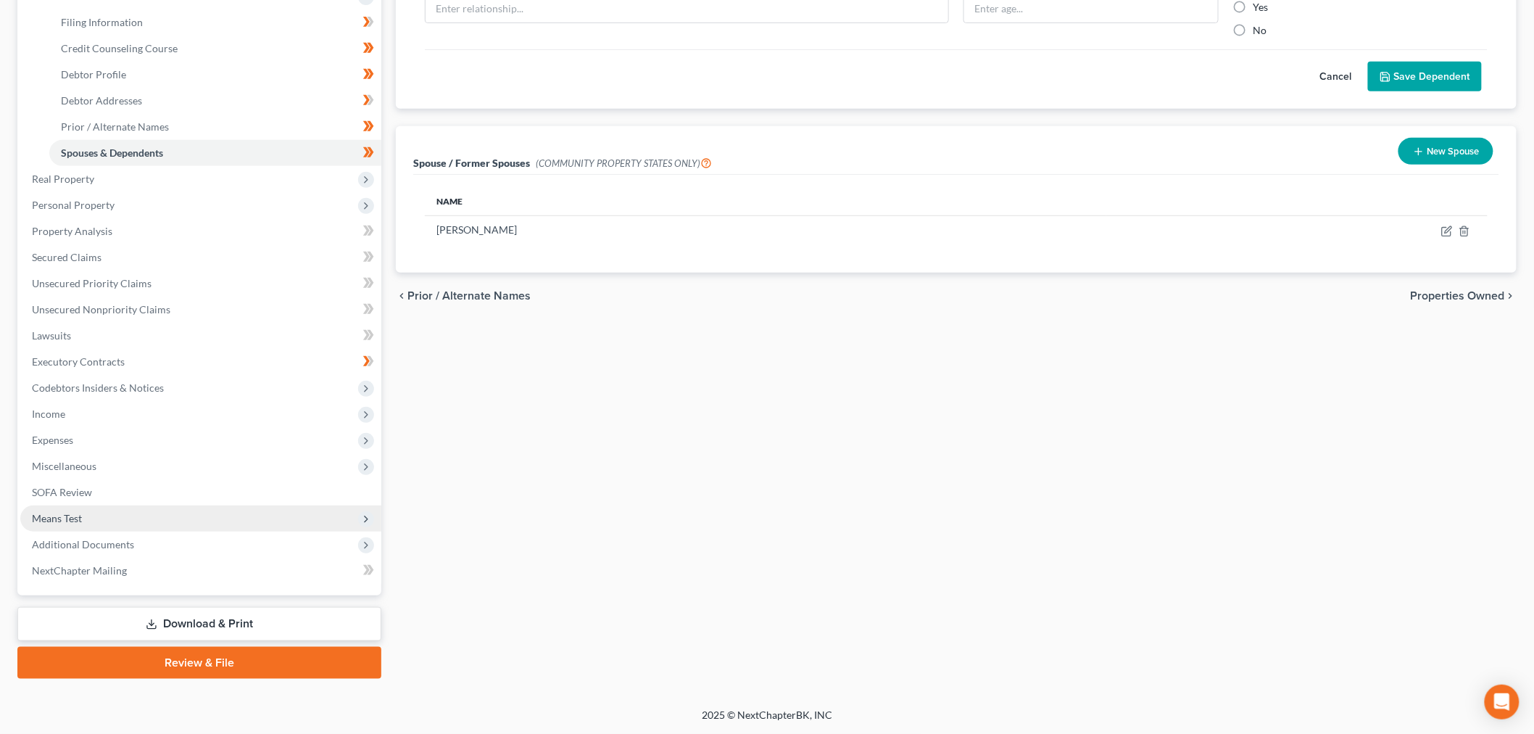
scroll to position [402, 0]
drag, startPoint x: 120, startPoint y: 165, endPoint x: 474, endPoint y: 421, distance: 437.1
click at [120, 192] on span "Personal Property" at bounding box center [200, 205] width 361 height 26
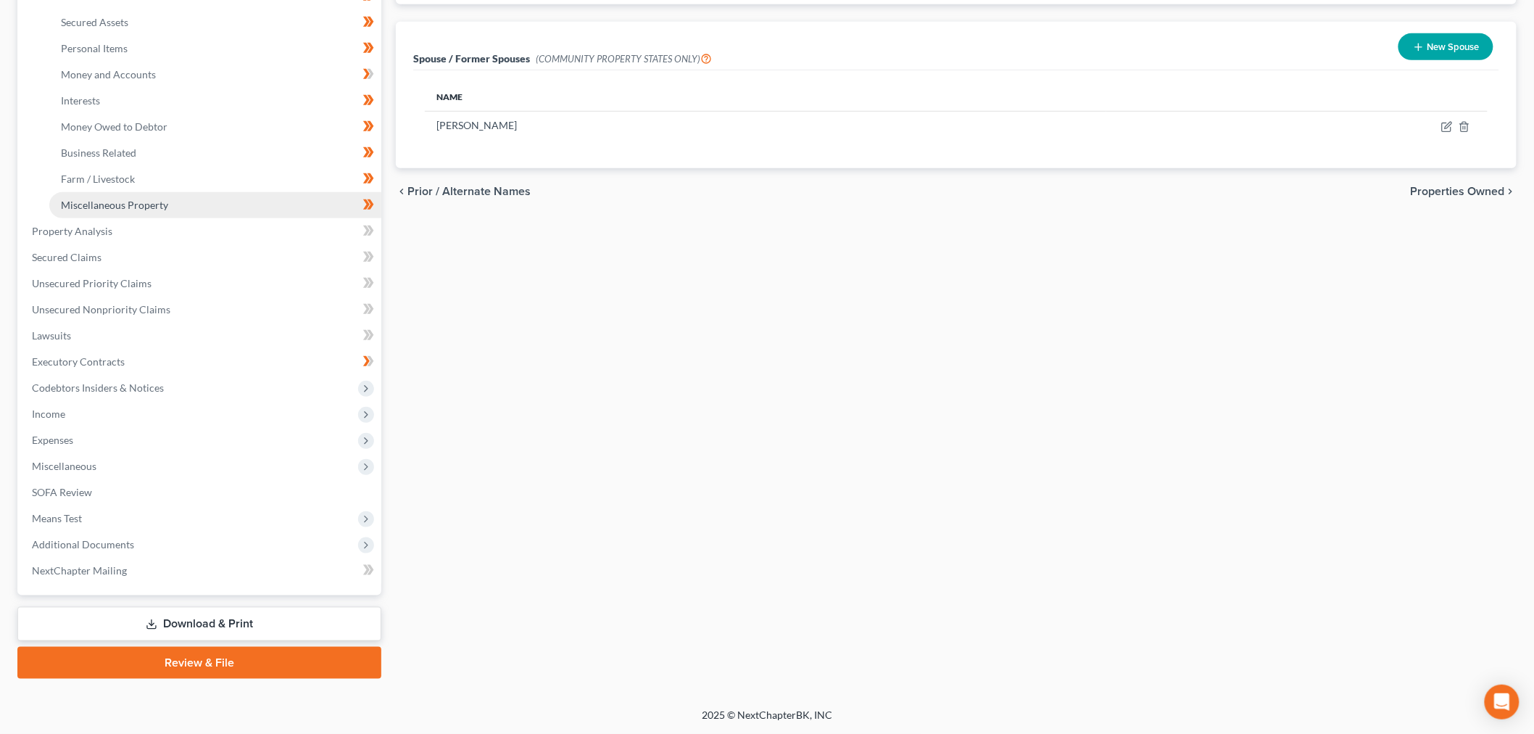
click at [149, 211] on span "Miscellaneous Property" at bounding box center [114, 205] width 107 height 12
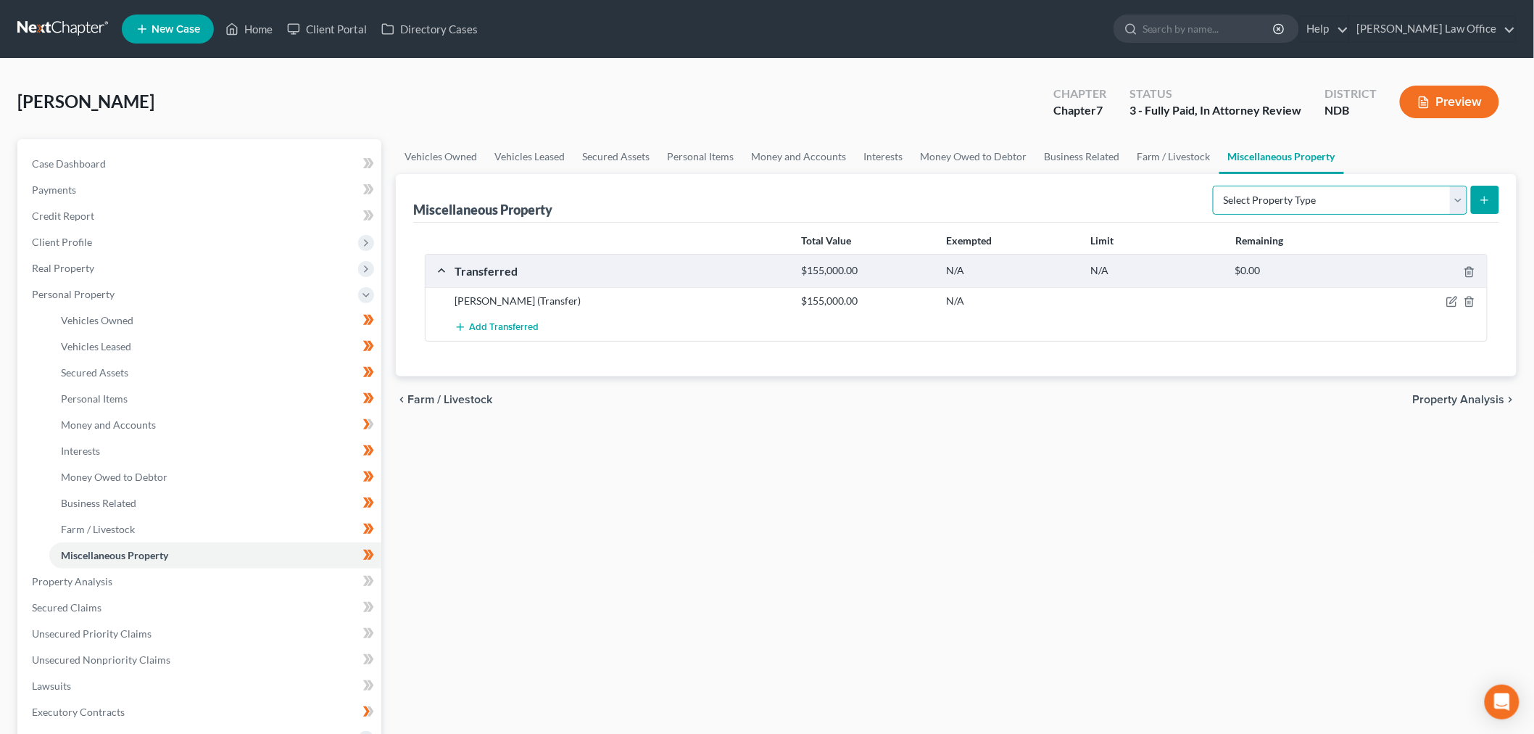
drag, startPoint x: 1282, startPoint y: 277, endPoint x: 1269, endPoint y: 286, distance: 15.5
click at [1282, 215] on select "Select Property Type Assigned for Creditor Benefit Within 1 Year (SOFA: 12) Hol…" at bounding box center [1340, 200] width 254 height 29
select select "stored_within_1_year"
click at [1213, 215] on select "Select Property Type Assigned for Creditor Benefit Within 1 Year (SOFA: 12) Hol…" at bounding box center [1340, 200] width 254 height 29
click at [1479, 206] on icon "submit" at bounding box center [1485, 200] width 12 height 12
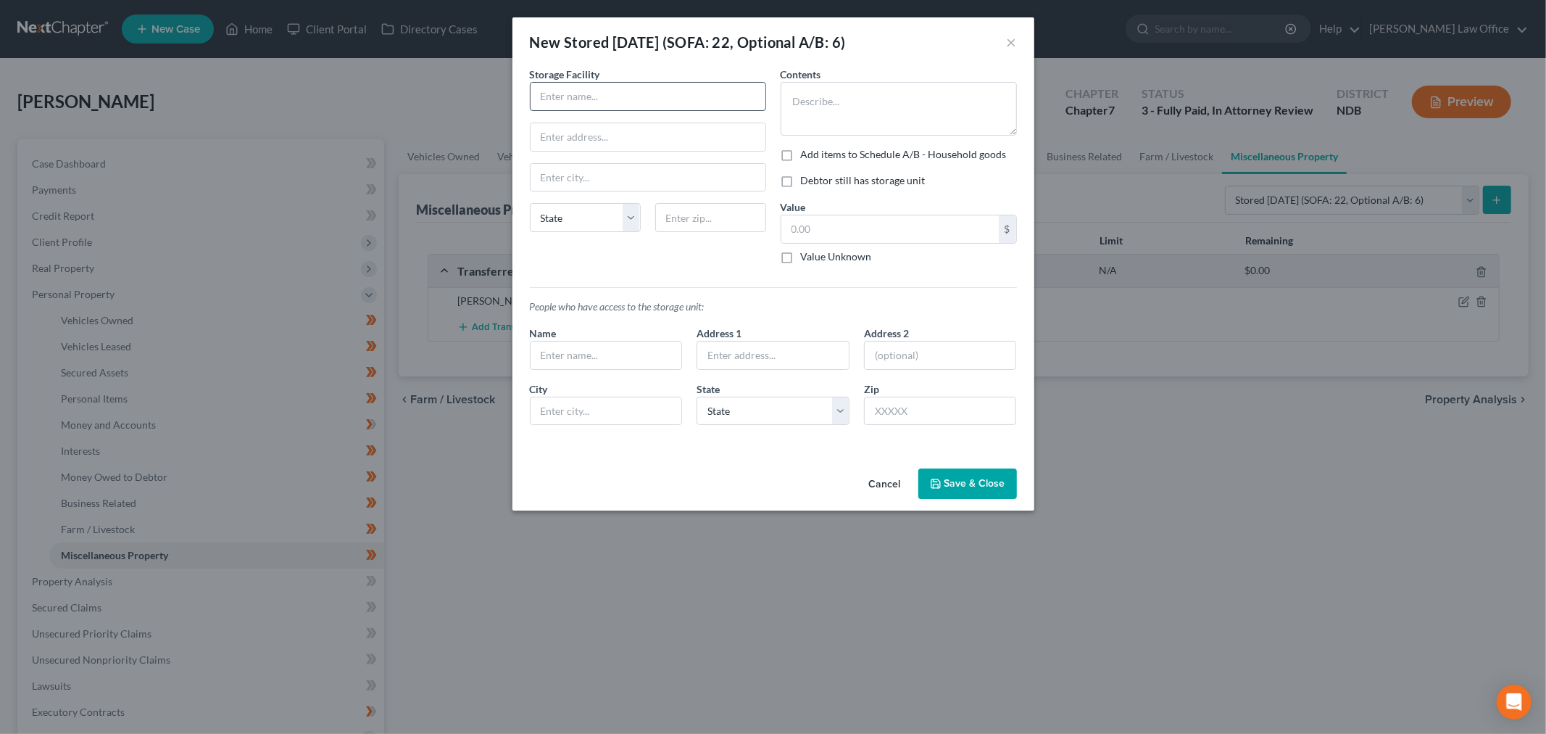
click at [597, 110] on input "text" at bounding box center [648, 97] width 235 height 28
type input "Bartt Jones"
click at [866, 132] on textarea at bounding box center [899, 109] width 236 height 54
type textarea "2021 Camper/RV listed in ScheduleA/B, Mr. Jones has a lot to safely store the R…"
click at [1017, 499] on button "Save & Close" at bounding box center [968, 483] width 99 height 30
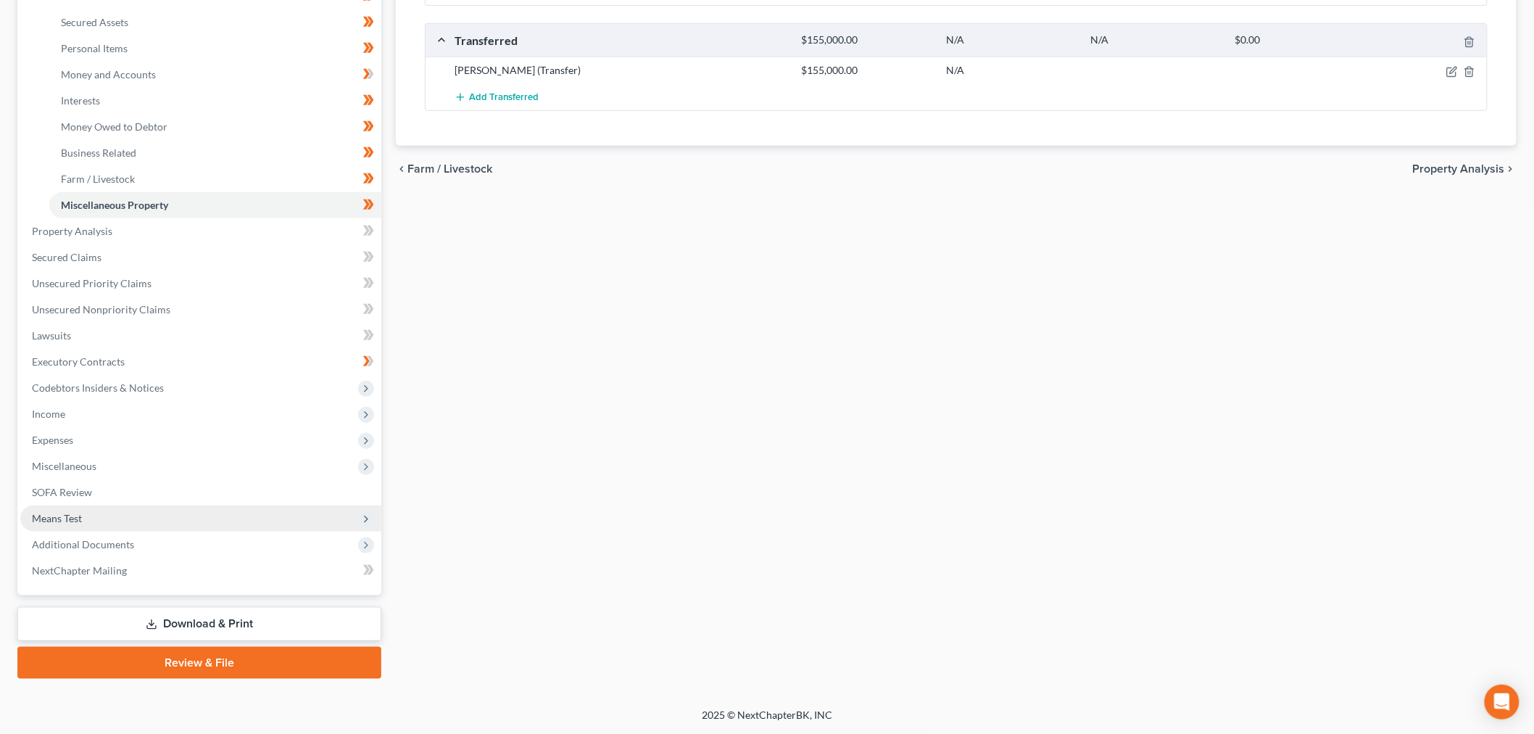
scroll to position [563, 0]
drag, startPoint x: 242, startPoint y: 660, endPoint x: 924, endPoint y: 469, distance: 708.6
click at [243, 641] on link "Download & Print" at bounding box center [199, 624] width 364 height 34
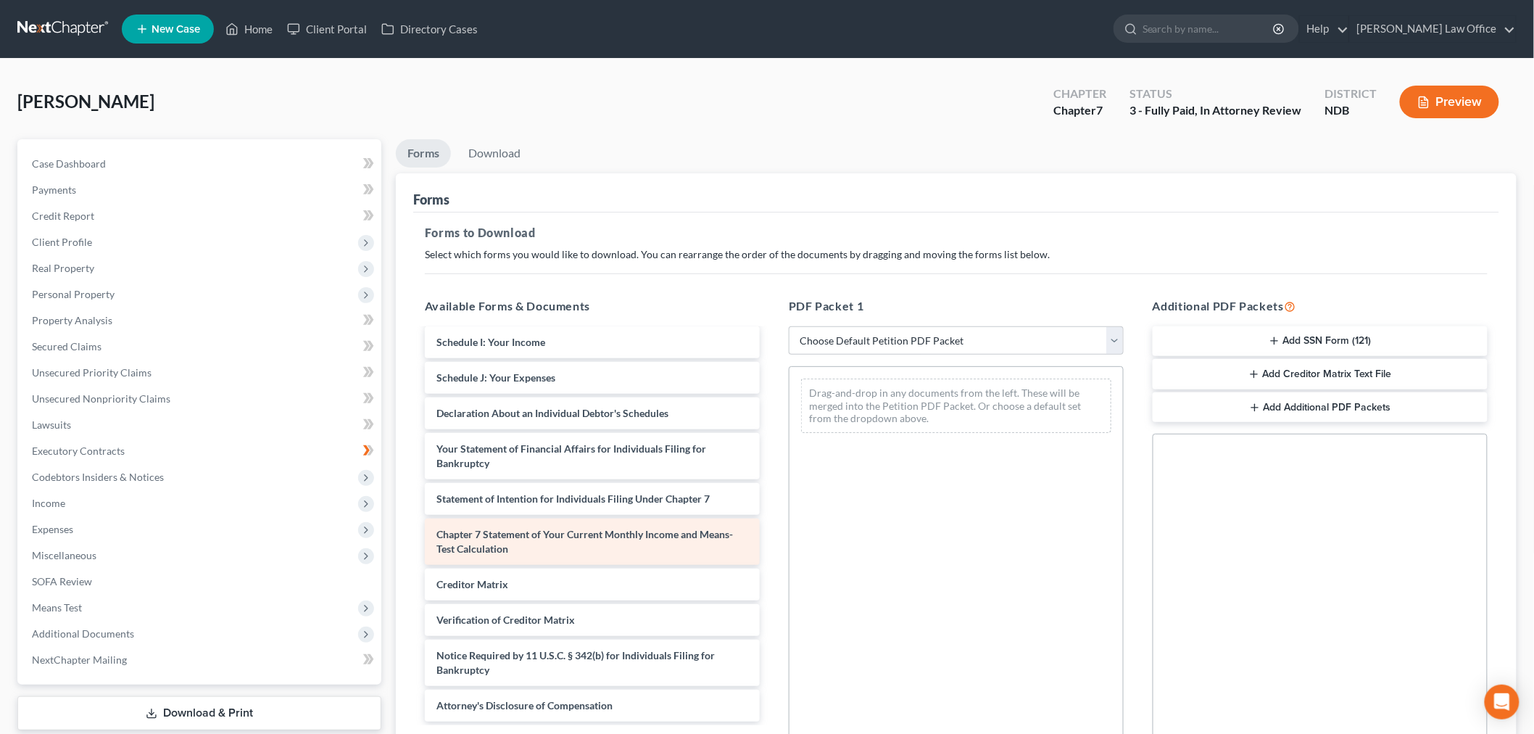
scroll to position [489, 0]
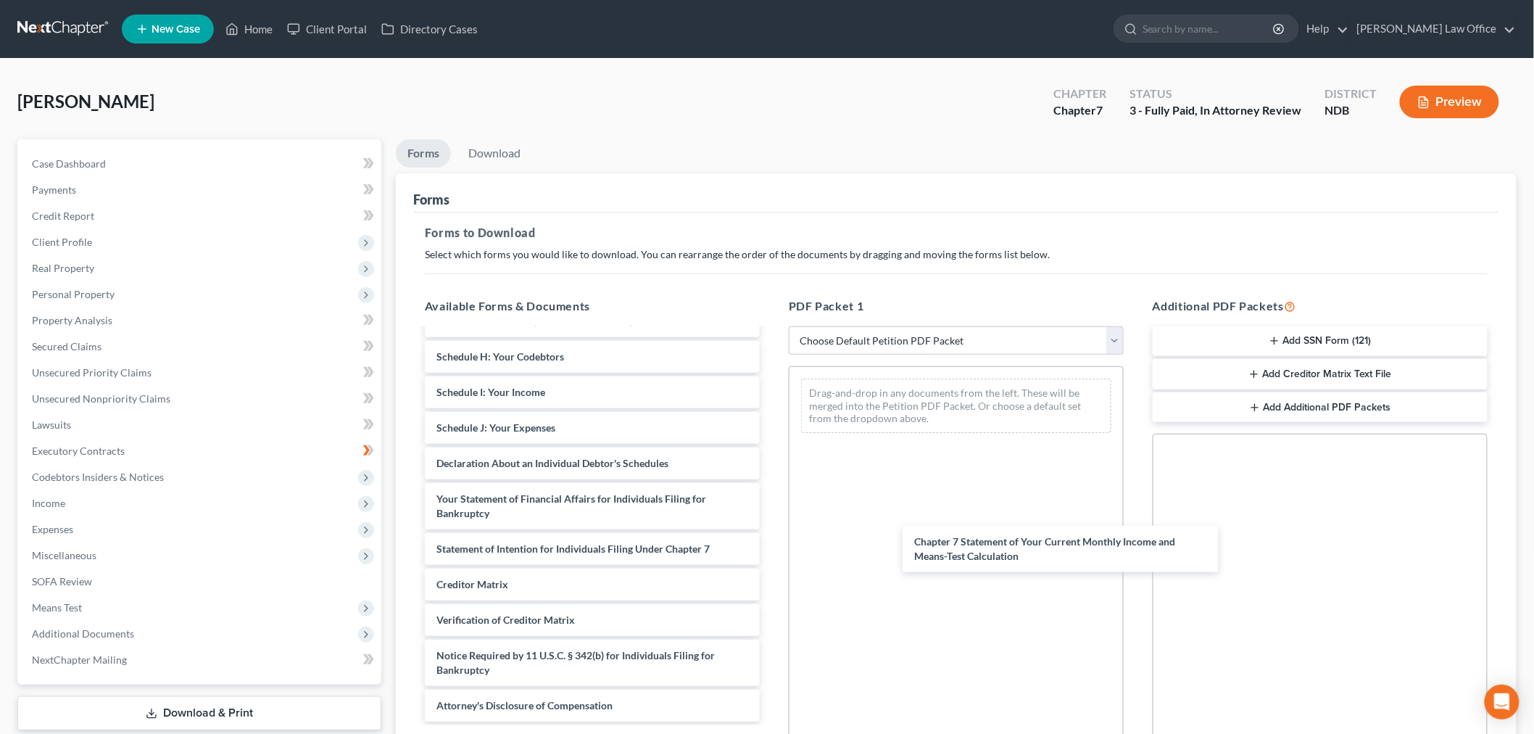
drag, startPoint x: 585, startPoint y: 584, endPoint x: 1310, endPoint y: 512, distance: 728.6
click at [771, 560] on div "Chapter 7 Statement of Your Current Monthly Income and Means-Test Calculation V…" at bounding box center [592, 406] width 358 height 629
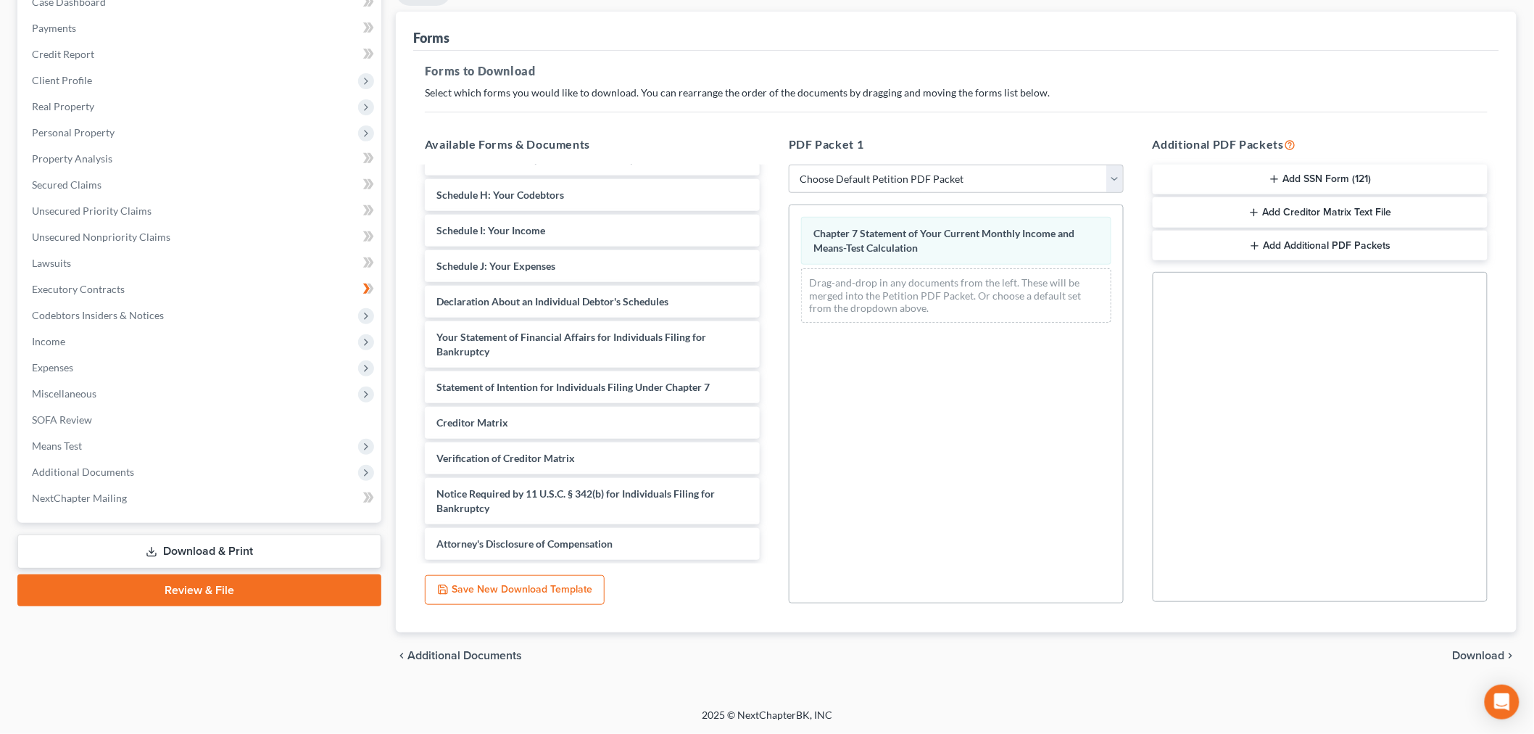
click at [1453, 650] on span "Download" at bounding box center [1479, 656] width 52 height 12
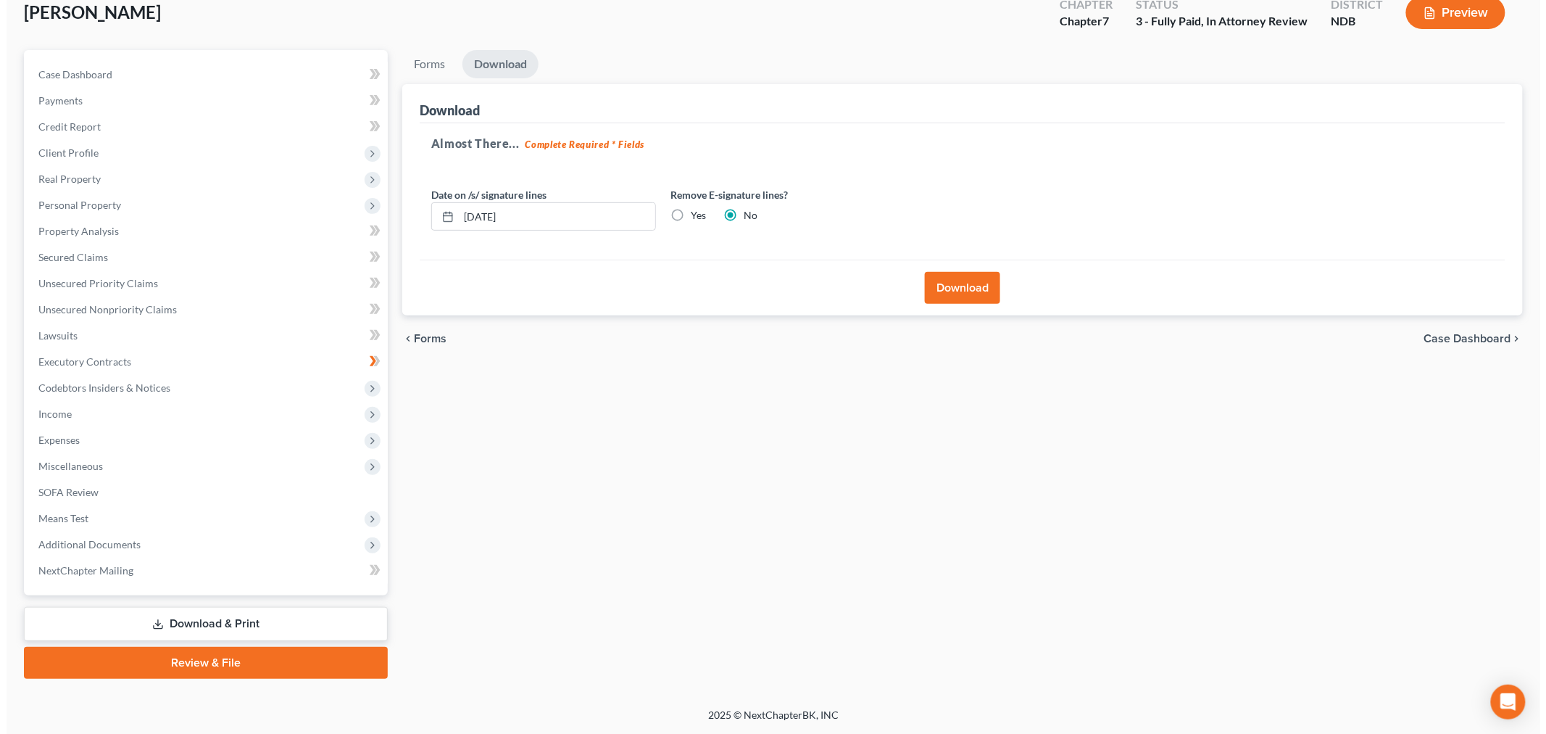
scroll to position [291, 0]
click at [959, 272] on button "Download" at bounding box center [956, 288] width 75 height 32
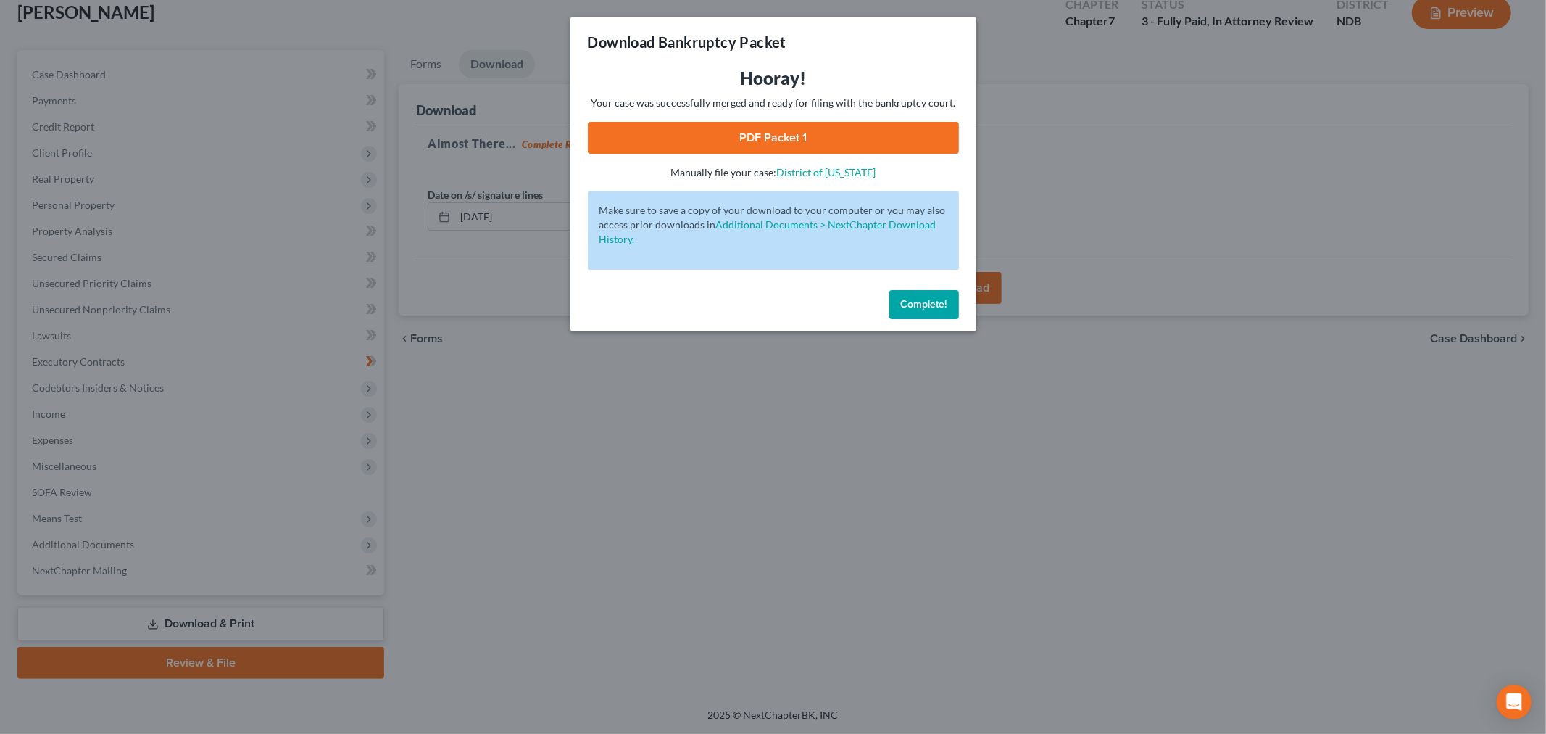
click at [873, 154] on link "PDF Packet 1" at bounding box center [773, 138] width 371 height 32
